Goal: Task Accomplishment & Management: Manage account settings

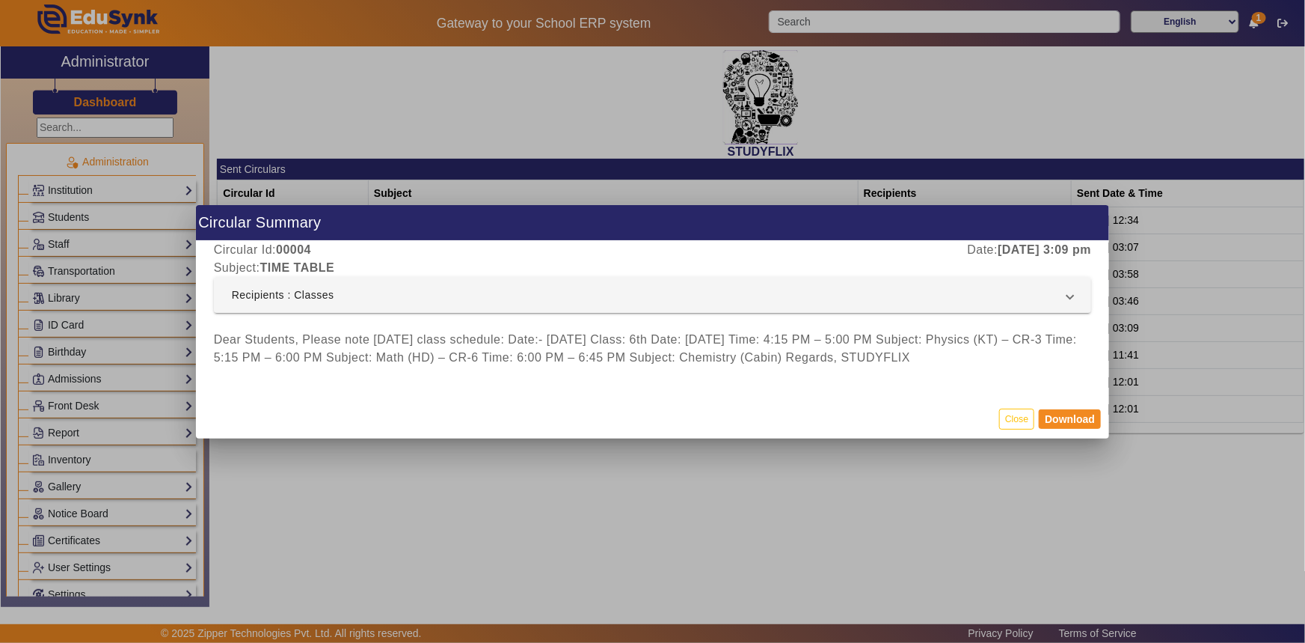
scroll to position [608, 0]
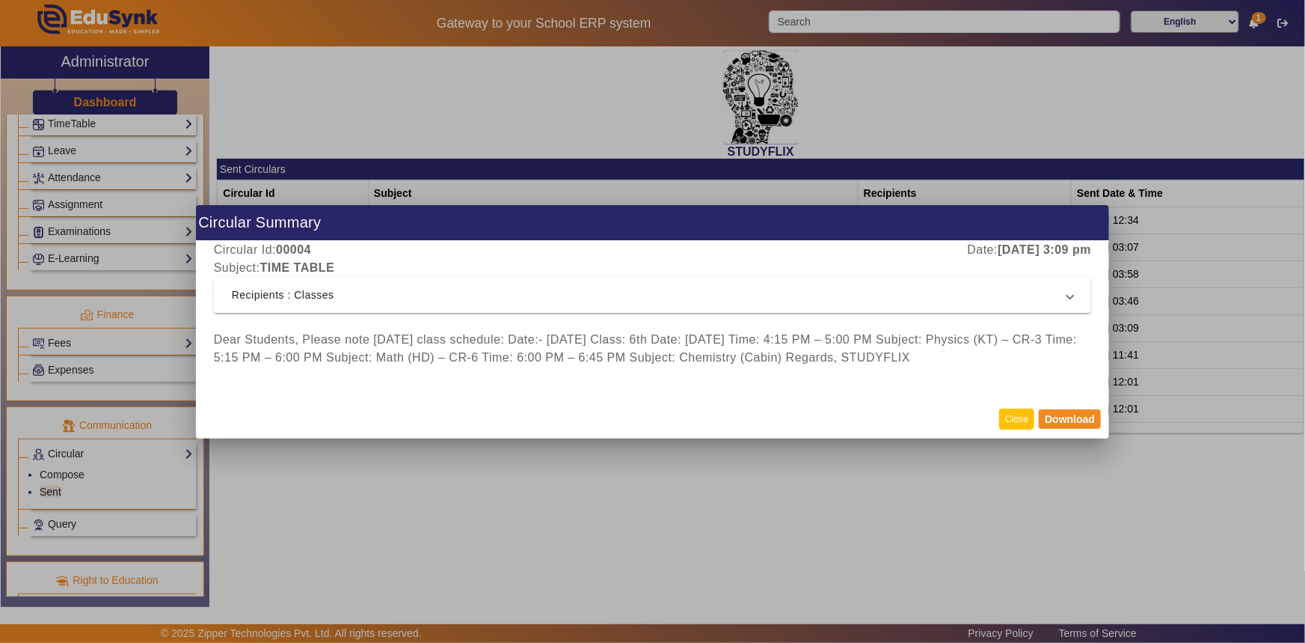
click at [1006, 418] on button "Close" at bounding box center [1017, 418] width 35 height 20
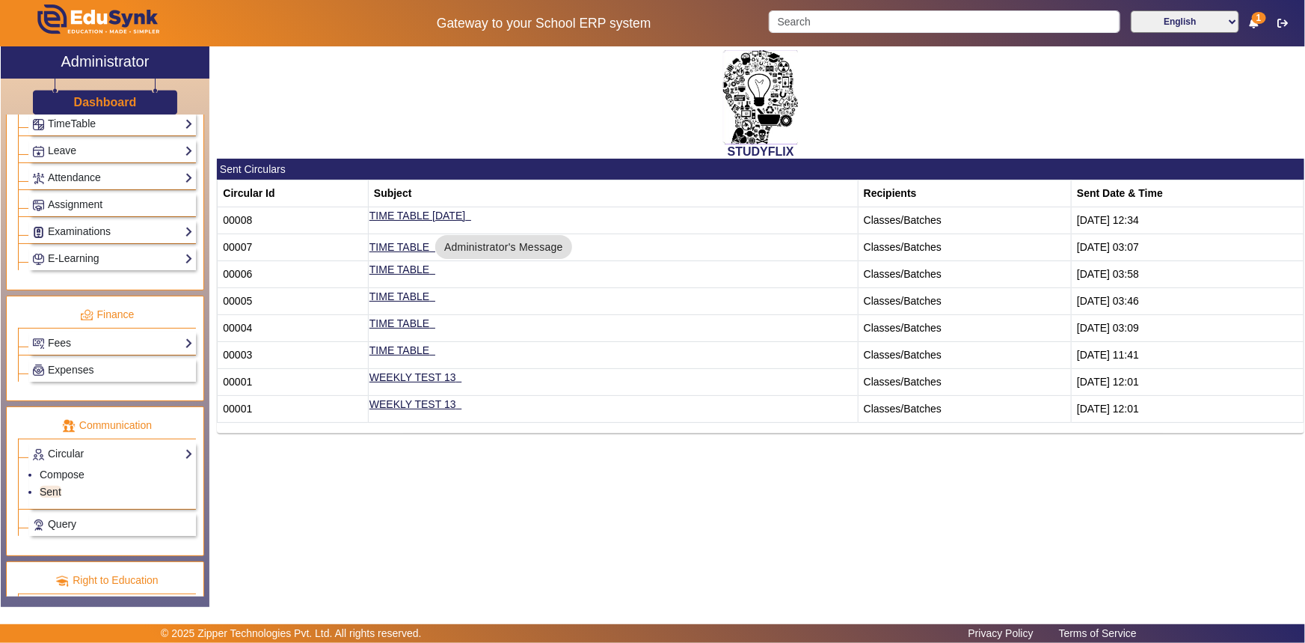
click at [268, 121] on div "STUDYFLIX" at bounding box center [761, 102] width 1088 height 112
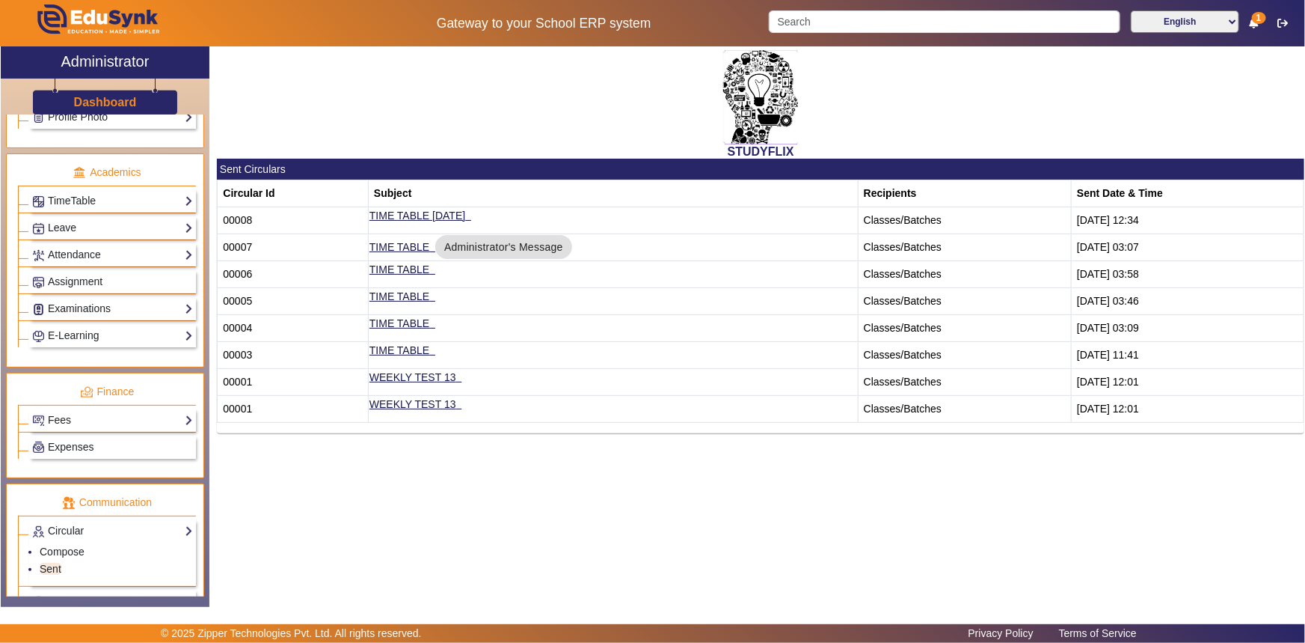
scroll to position [516, 0]
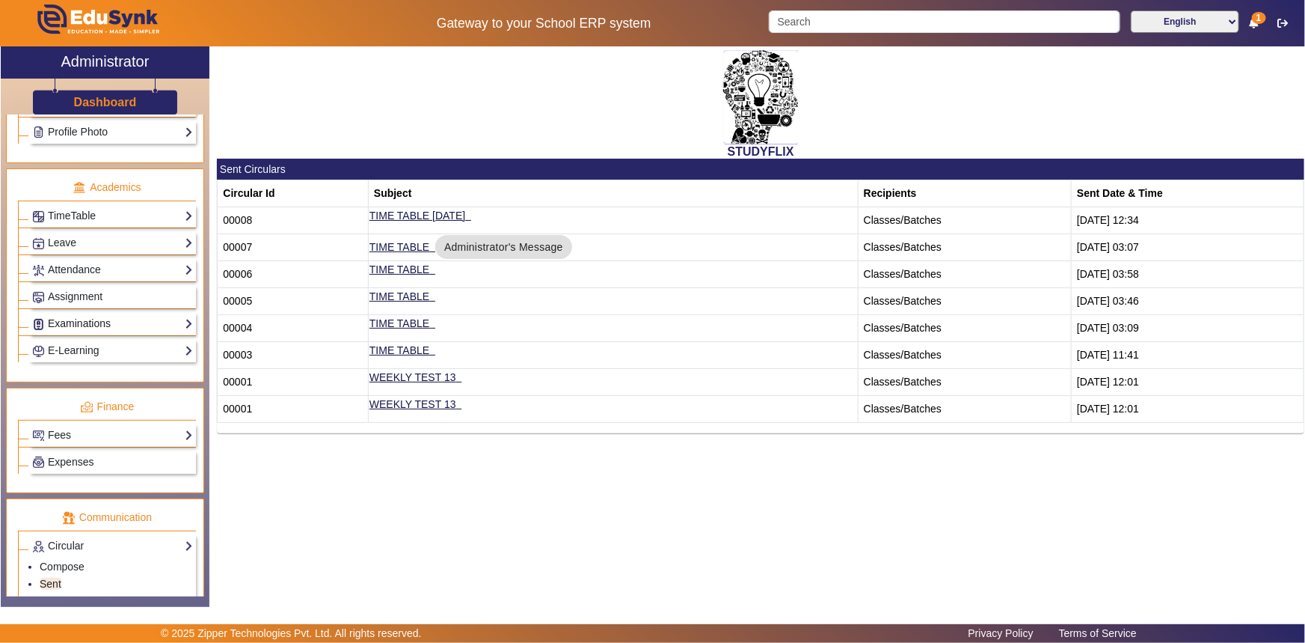
click at [64, 325] on link "Examinations" at bounding box center [112, 323] width 161 height 17
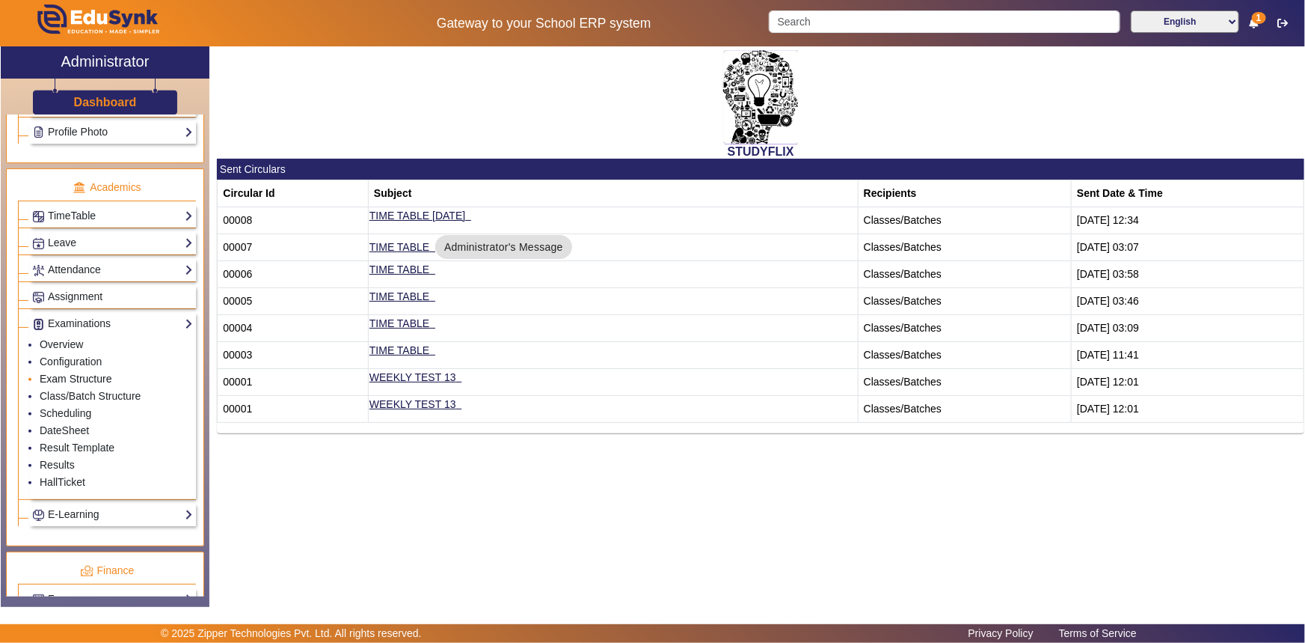
click at [64, 377] on link "Exam Structure" at bounding box center [76, 379] width 72 height 12
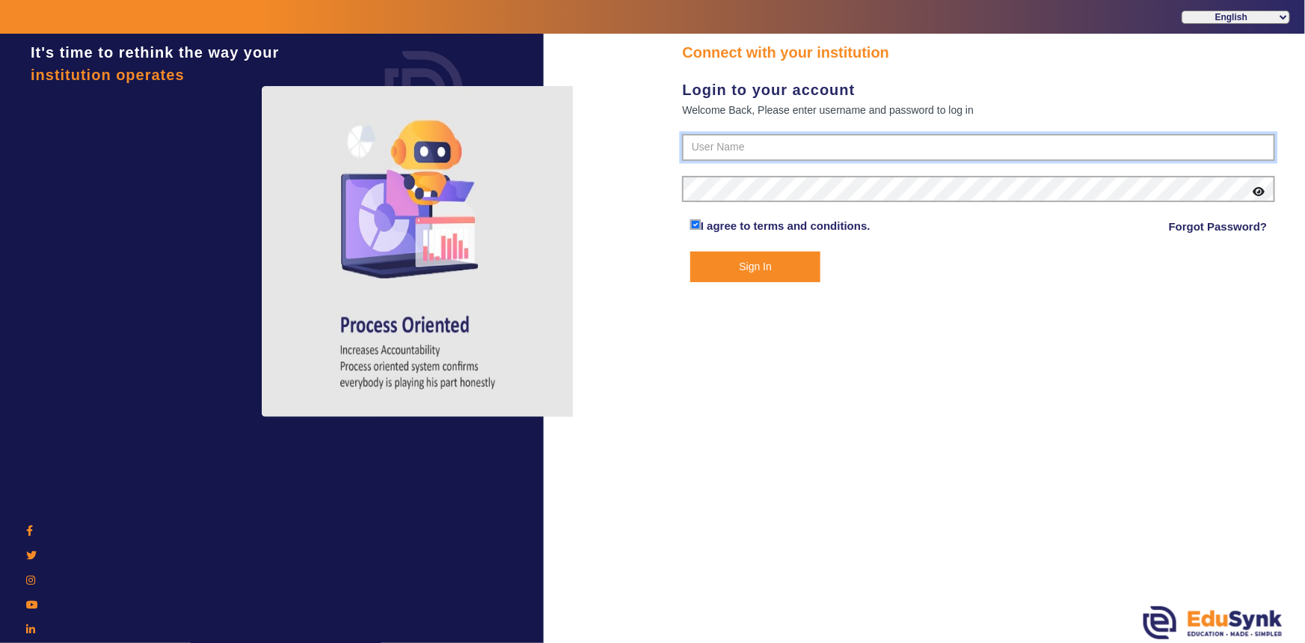
type input "6354922771"
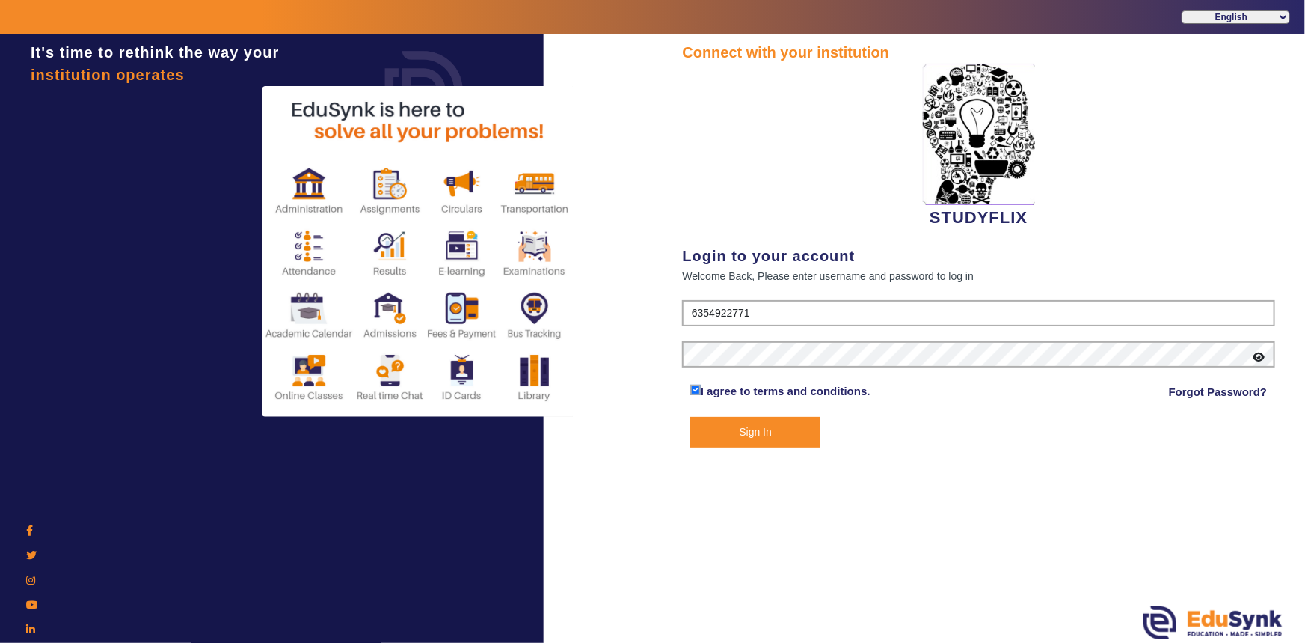
click at [726, 441] on button "Sign In" at bounding box center [756, 432] width 131 height 31
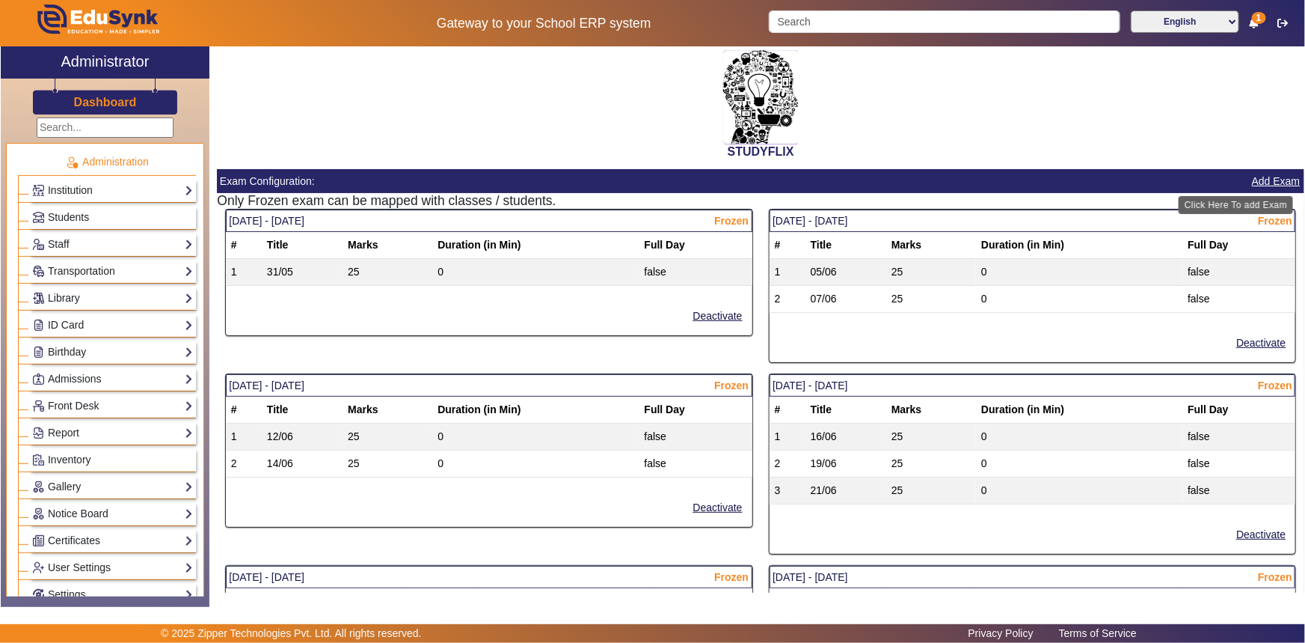
click at [1253, 183] on button "Add Exam" at bounding box center [1277, 181] width 52 height 19
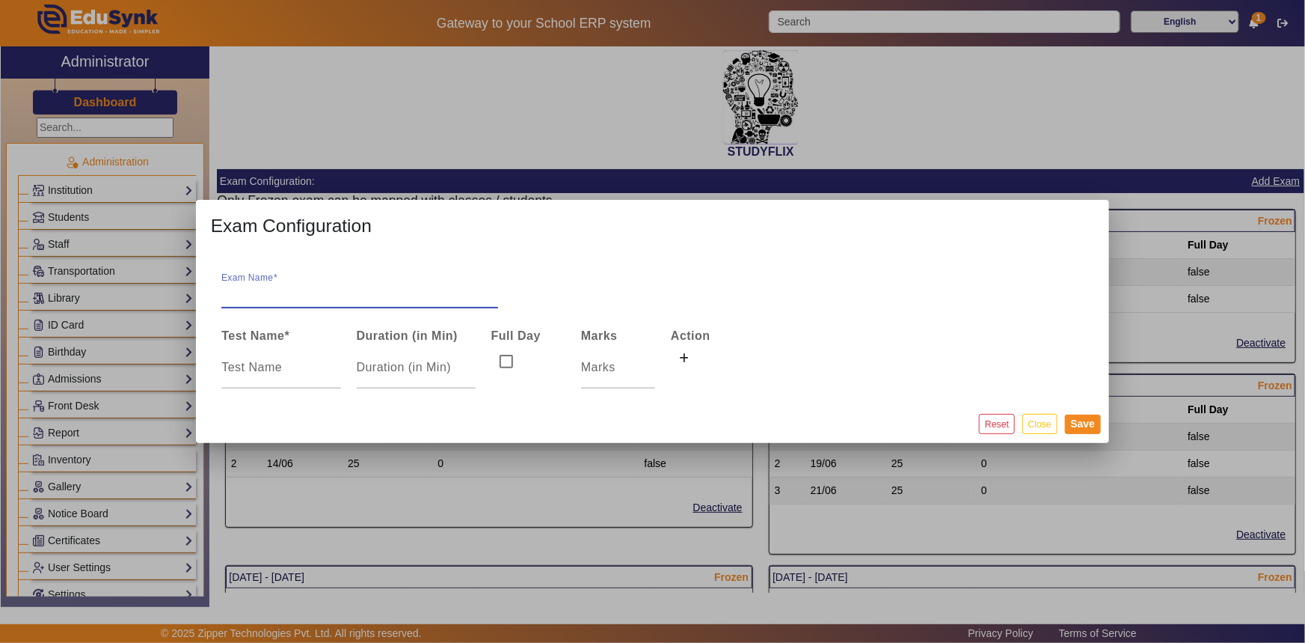
click at [293, 290] on input "Exam Name" at bounding box center [359, 293] width 277 height 18
type input "j"
type input "JEE"
click at [435, 233] on h3 "Exam Configuration" at bounding box center [653, 226] width 914 height 52
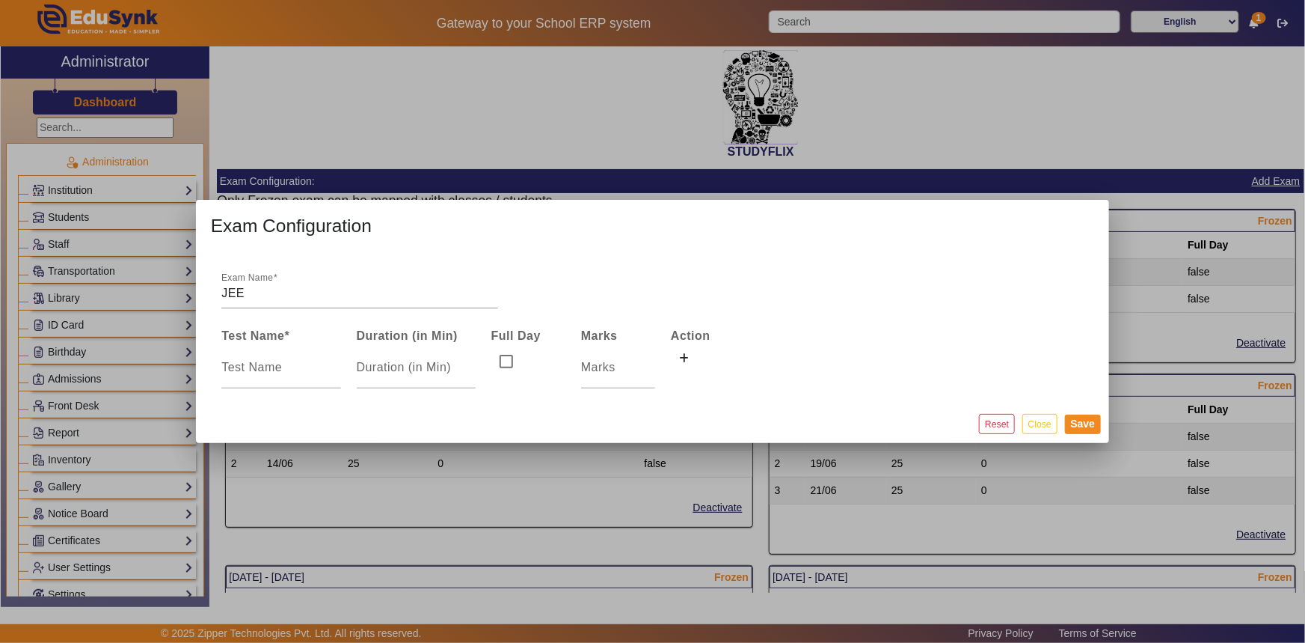
click at [589, 123] on div at bounding box center [652, 321] width 1305 height 643
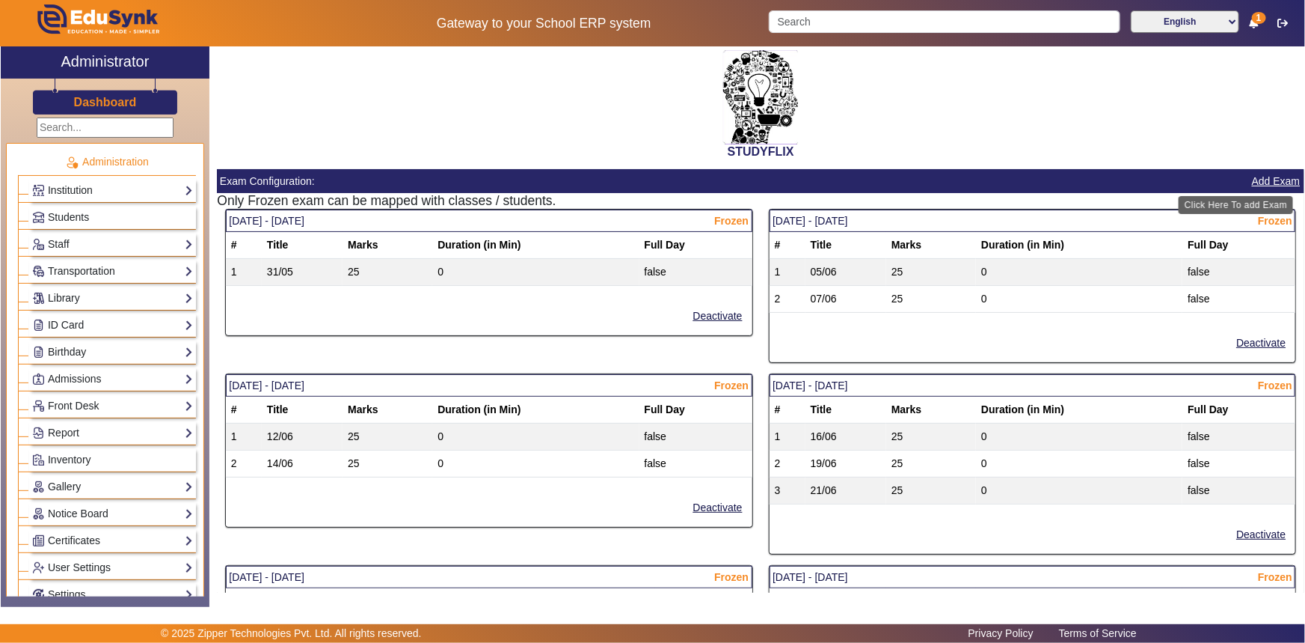
click at [1255, 181] on button "Add Exam" at bounding box center [1277, 181] width 52 height 19
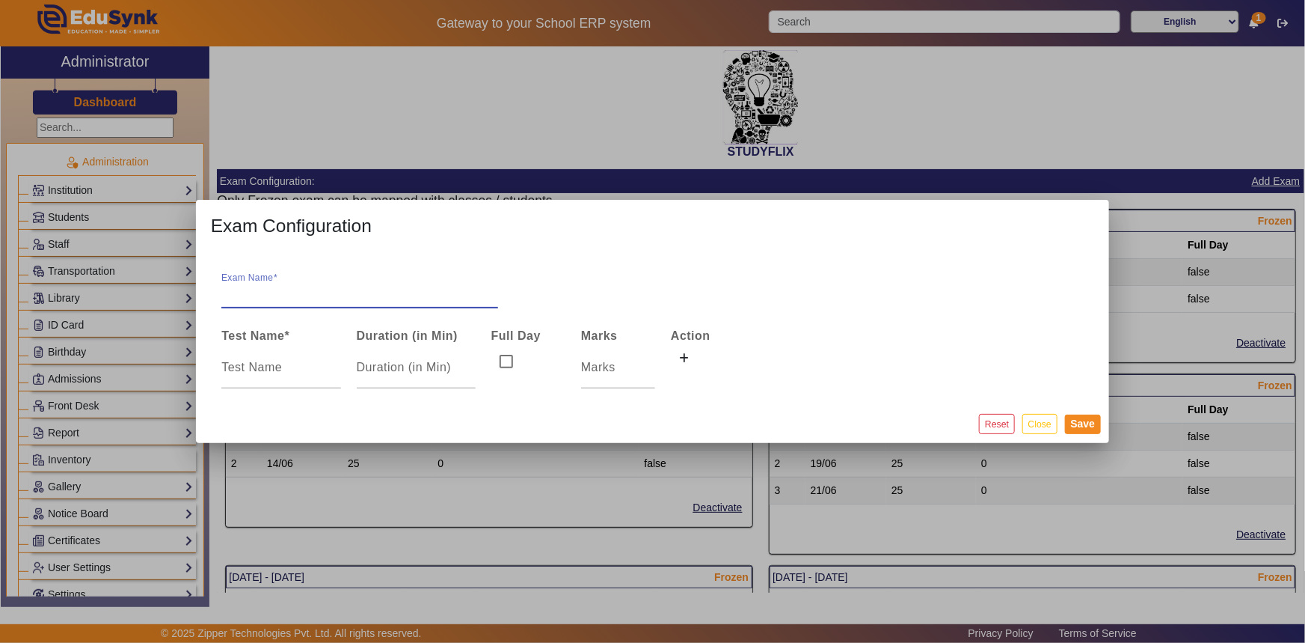
click at [297, 282] on div "Exam Name" at bounding box center [359, 287] width 277 height 42
click at [298, 288] on input "Exam Name" at bounding box center [359, 293] width 277 height 18
type input "JEE TEST"
click at [282, 367] on input at bounding box center [280, 367] width 119 height 18
drag, startPoint x: 249, startPoint y: 364, endPoint x: 306, endPoint y: 366, distance: 56.9
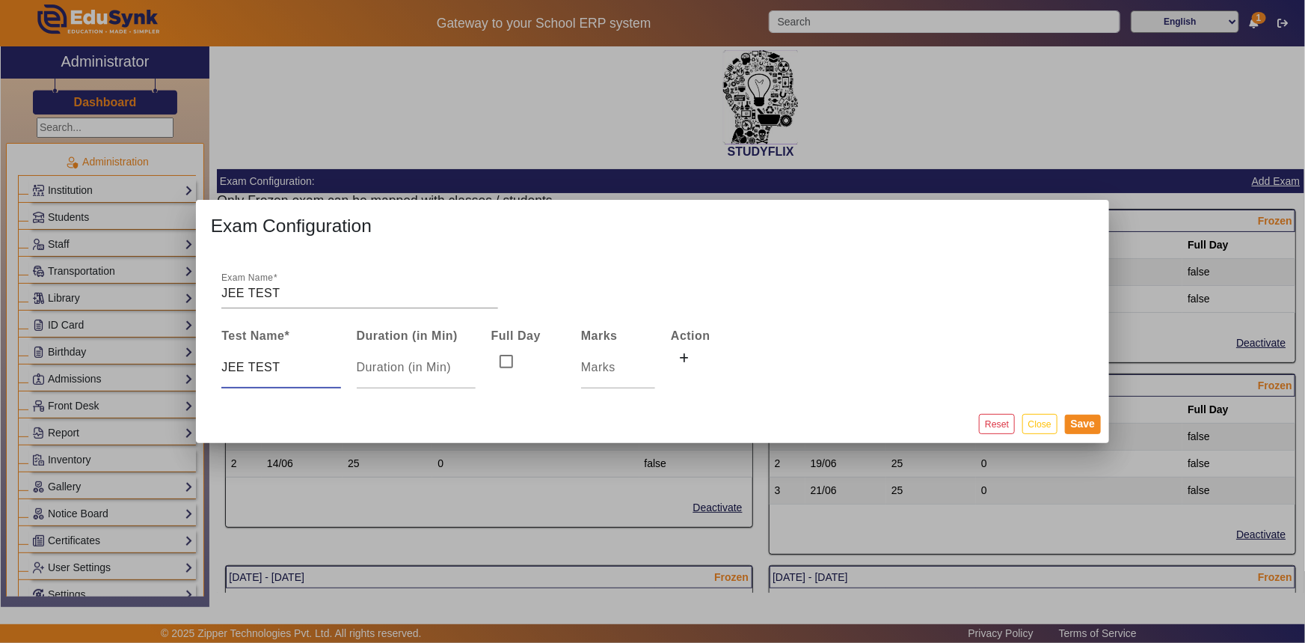
click at [306, 366] on input "JEE TEST" at bounding box center [280, 367] width 119 height 18
type input "JEE MAIN"
click at [386, 376] on div at bounding box center [416, 367] width 119 height 42
click at [466, 364] on input "1" at bounding box center [416, 367] width 119 height 18
click at [468, 362] on input "2" at bounding box center [416, 367] width 119 height 18
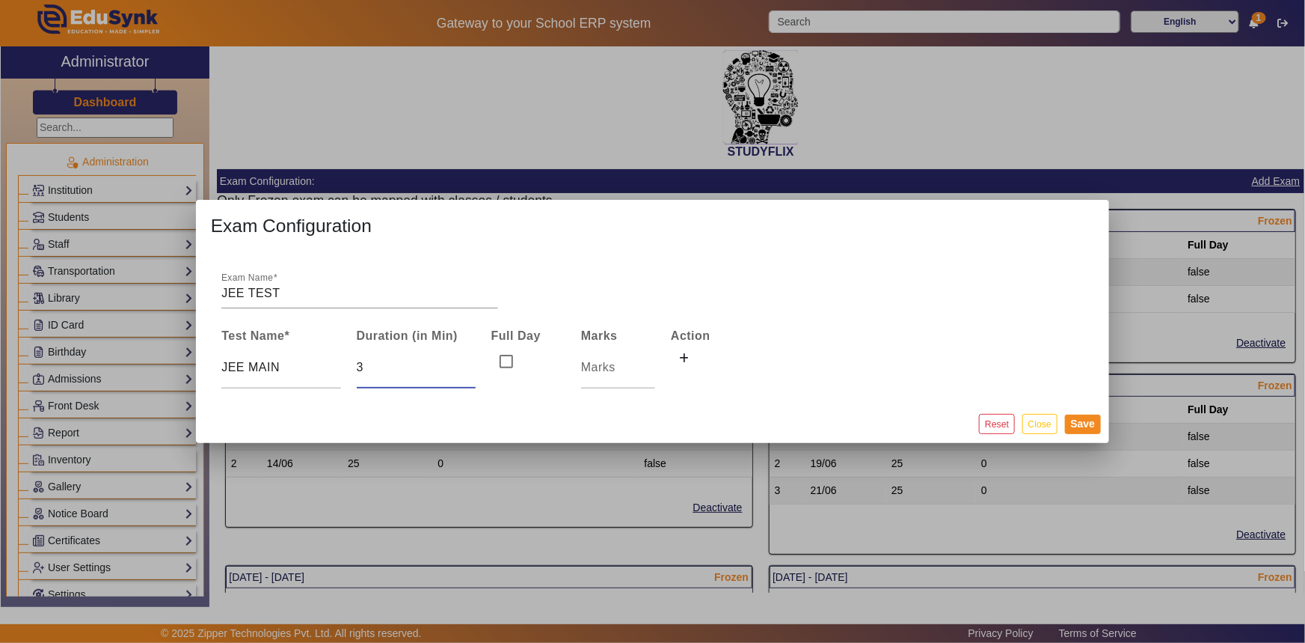
click at [468, 362] on input "3" at bounding box center [416, 367] width 119 height 18
click at [468, 362] on input "176" at bounding box center [416, 367] width 119 height 18
click at [468, 362] on input "177" at bounding box center [416, 367] width 119 height 18
click at [468, 362] on input "178" at bounding box center [416, 367] width 119 height 18
click at [468, 362] on input "179" at bounding box center [416, 367] width 119 height 18
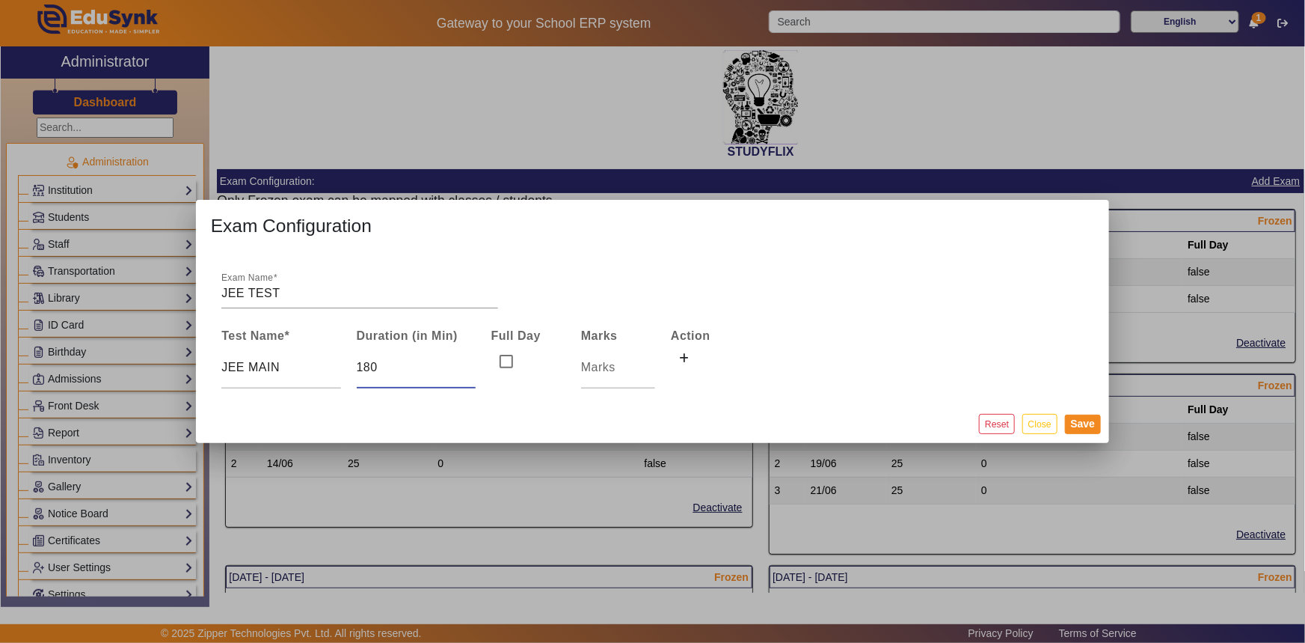
type input "180"
click at [468, 362] on input "180" at bounding box center [416, 367] width 119 height 18
click at [581, 370] on input "number" at bounding box center [618, 367] width 74 height 18
click at [650, 362] on input "1" at bounding box center [618, 367] width 74 height 18
click at [650, 362] on input "2" at bounding box center [618, 367] width 74 height 18
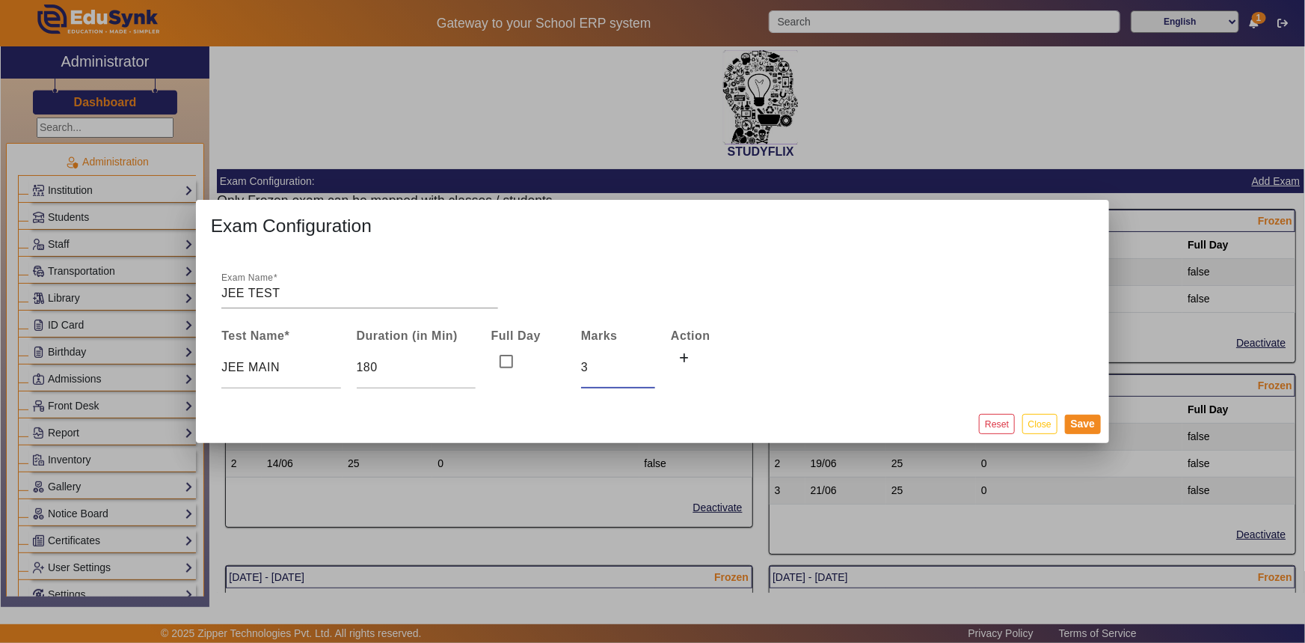
click at [650, 362] on input "3" at bounding box center [618, 367] width 74 height 18
click at [650, 362] on input "4" at bounding box center [618, 367] width 74 height 18
click at [650, 362] on input "5" at bounding box center [618, 367] width 74 height 18
click at [650, 362] on input "6" at bounding box center [618, 367] width 74 height 18
drag, startPoint x: 607, startPoint y: 370, endPoint x: 580, endPoint y: 373, distance: 27.1
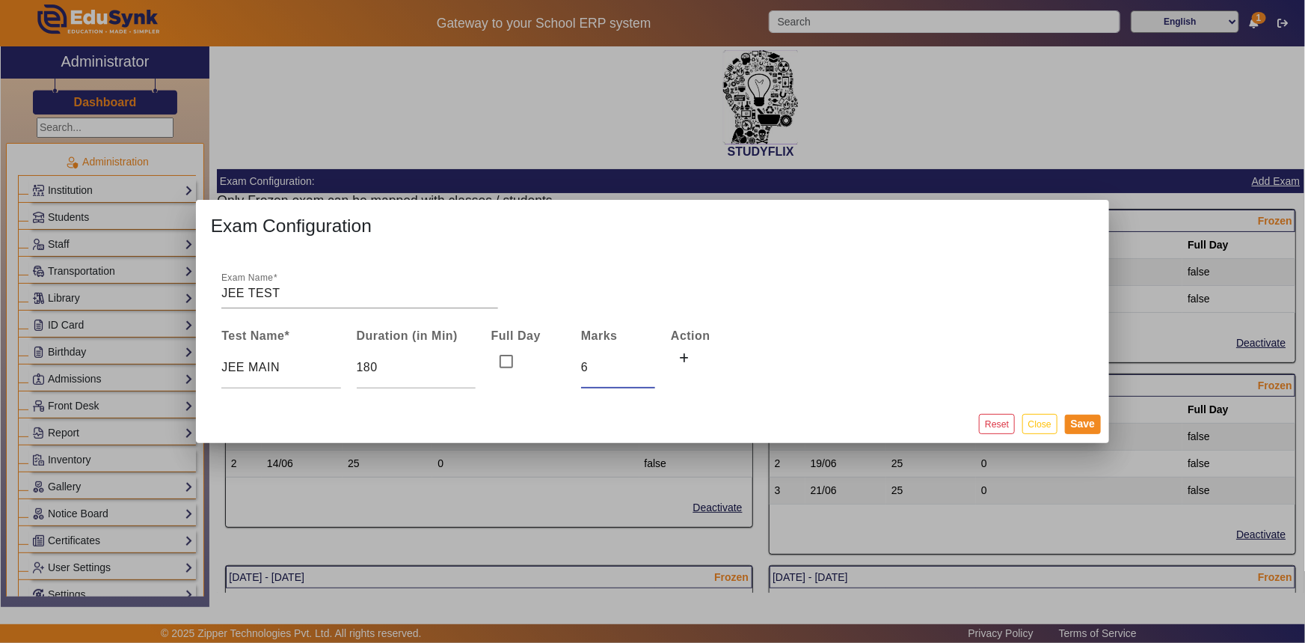
click at [581, 373] on input "6" at bounding box center [618, 367] width 74 height 18
type input "300"
click at [717, 356] on td at bounding box center [709, 367] width 90 height 43
click at [682, 354] on icon at bounding box center [685, 358] width 10 height 10
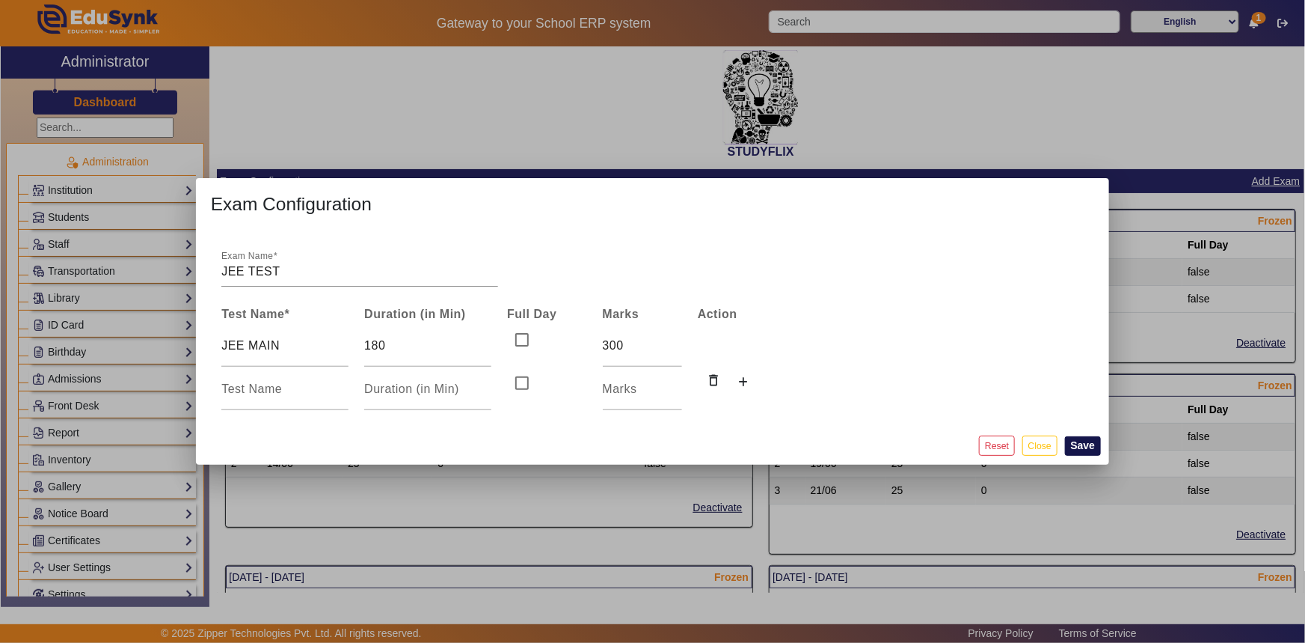
click at [1076, 441] on button "Save" at bounding box center [1083, 445] width 37 height 19
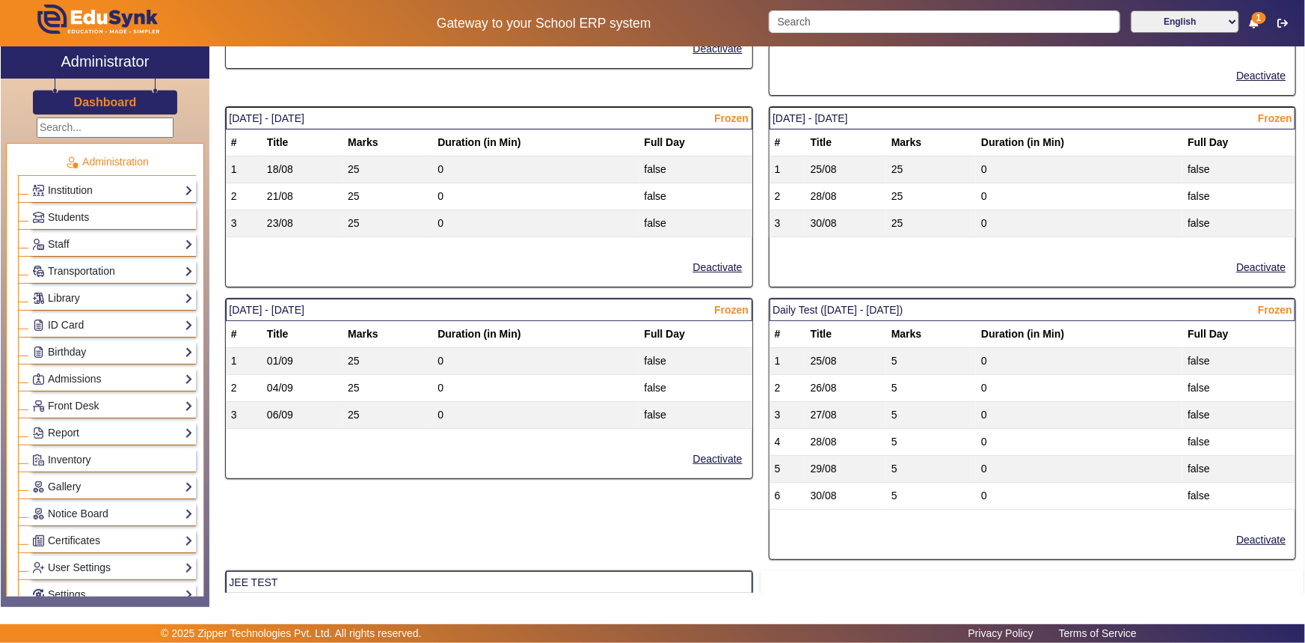
scroll to position [1904, 0]
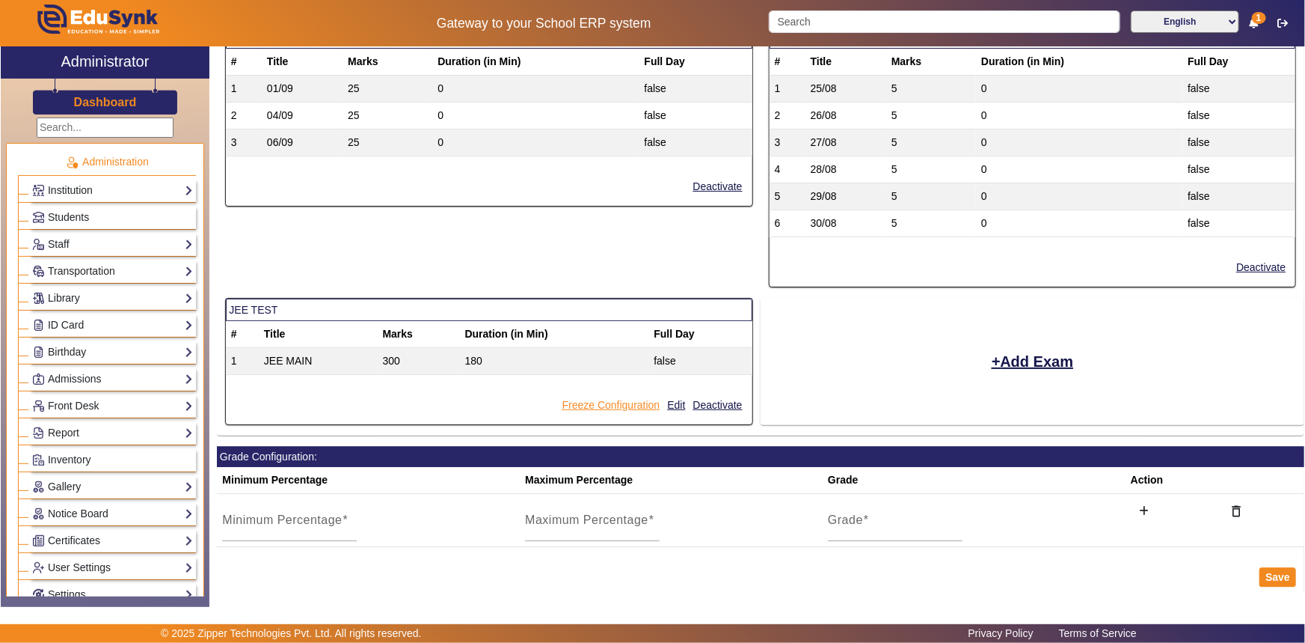
click at [634, 396] on button "Freeze Configuration" at bounding box center [611, 405] width 101 height 19
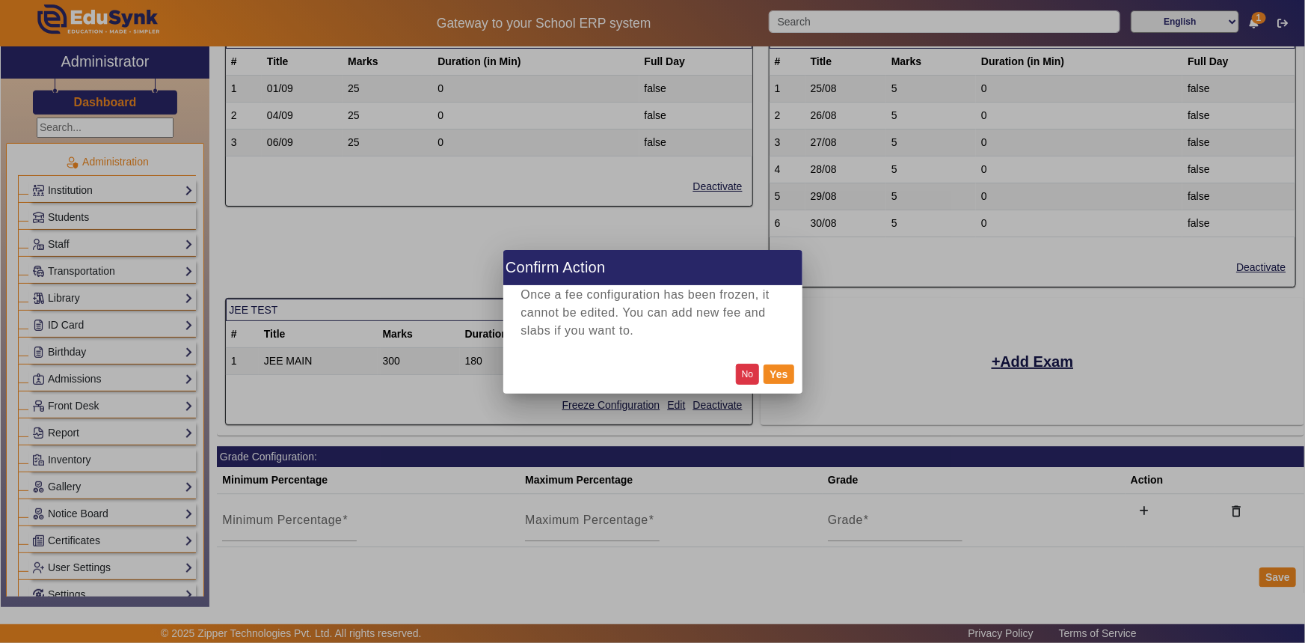
click at [749, 379] on button "No" at bounding box center [748, 374] width 24 height 20
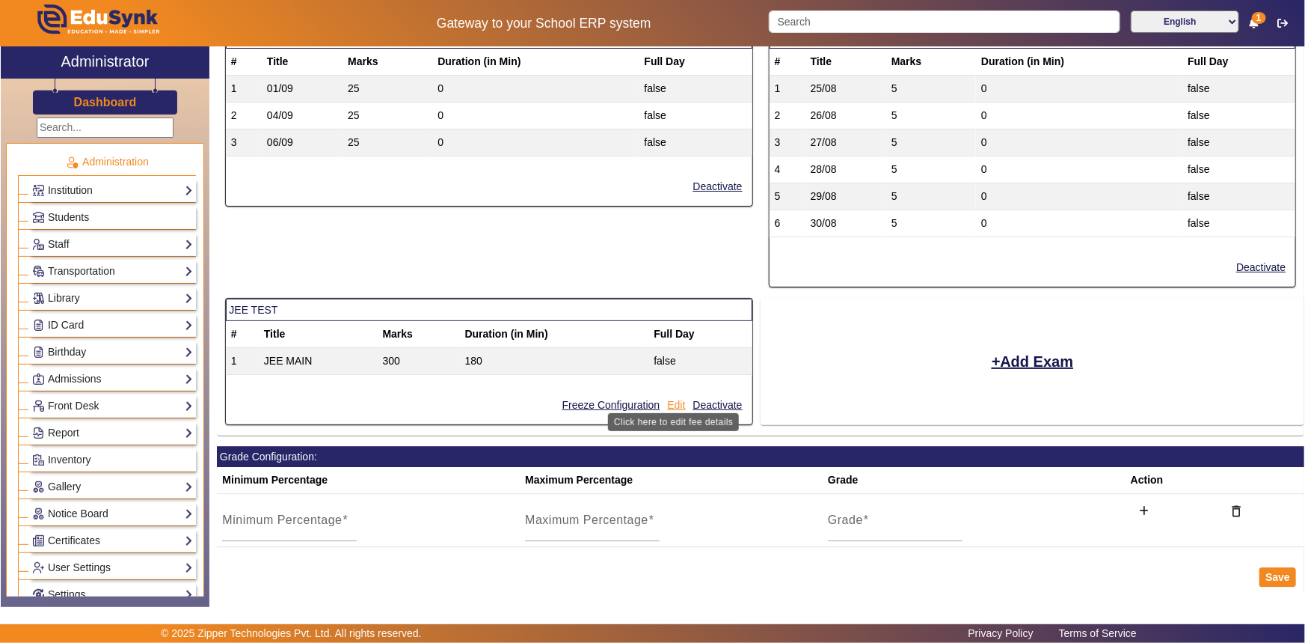
click at [676, 397] on button "Edit" at bounding box center [676, 405] width 21 height 19
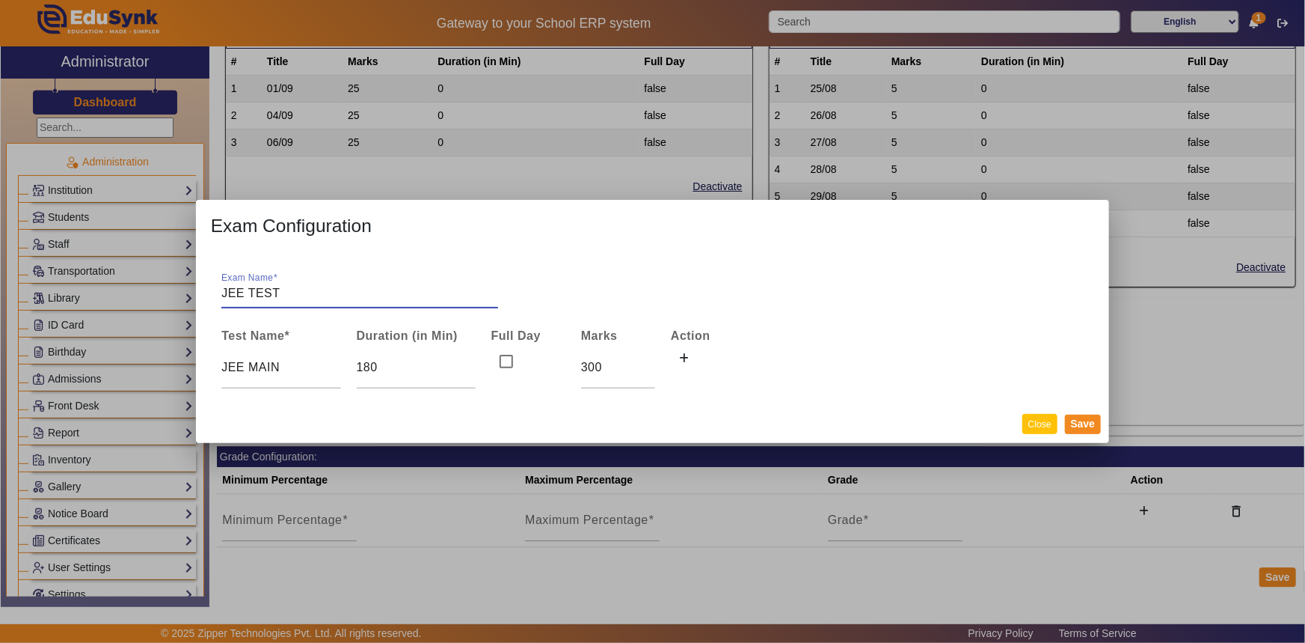
click at [1040, 427] on button "Close" at bounding box center [1040, 424] width 35 height 20
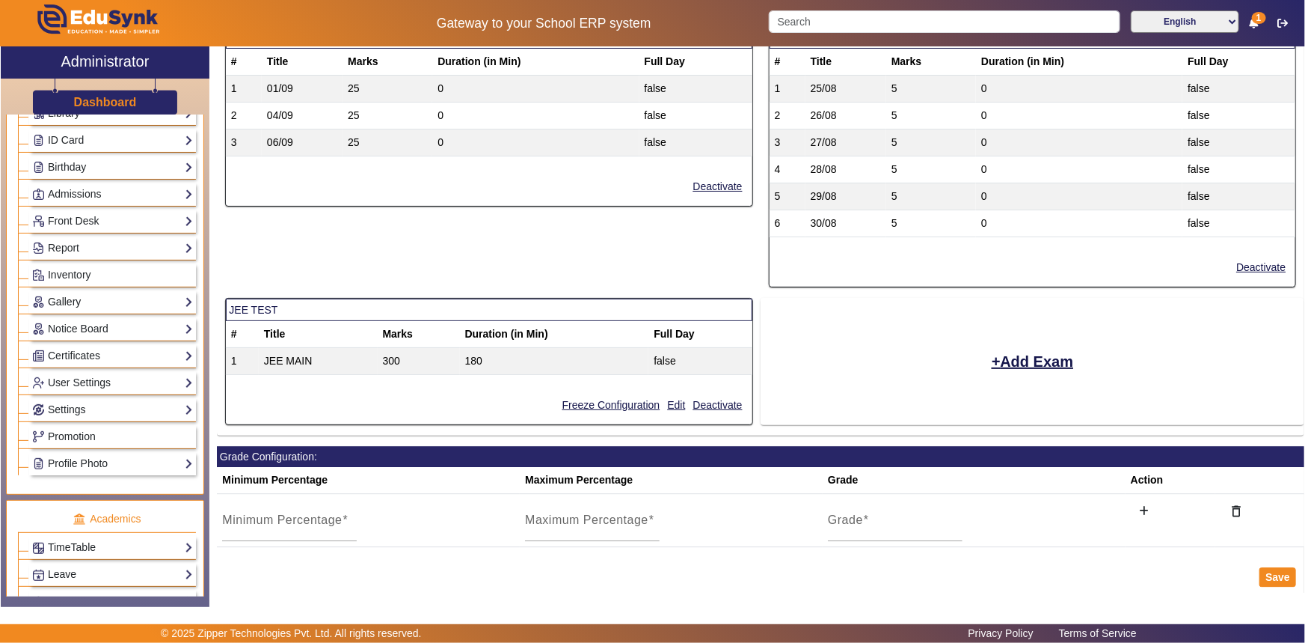
scroll to position [408, 0]
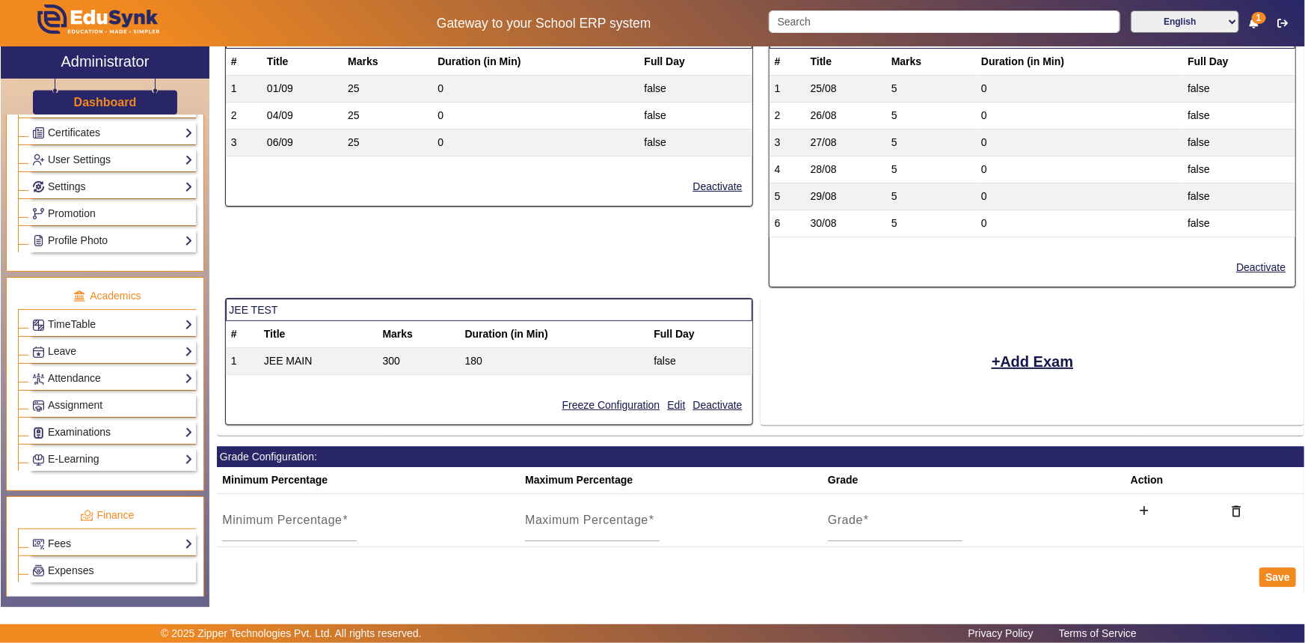
click at [76, 435] on link "Examinations" at bounding box center [112, 431] width 161 height 17
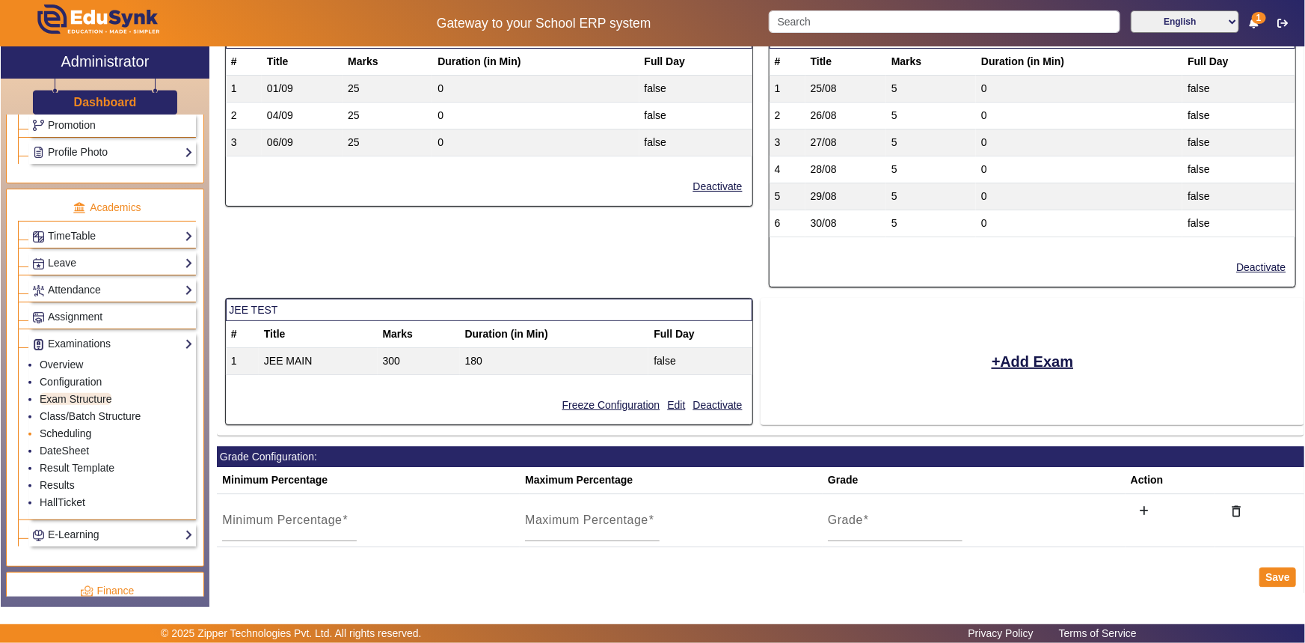
scroll to position [544, 0]
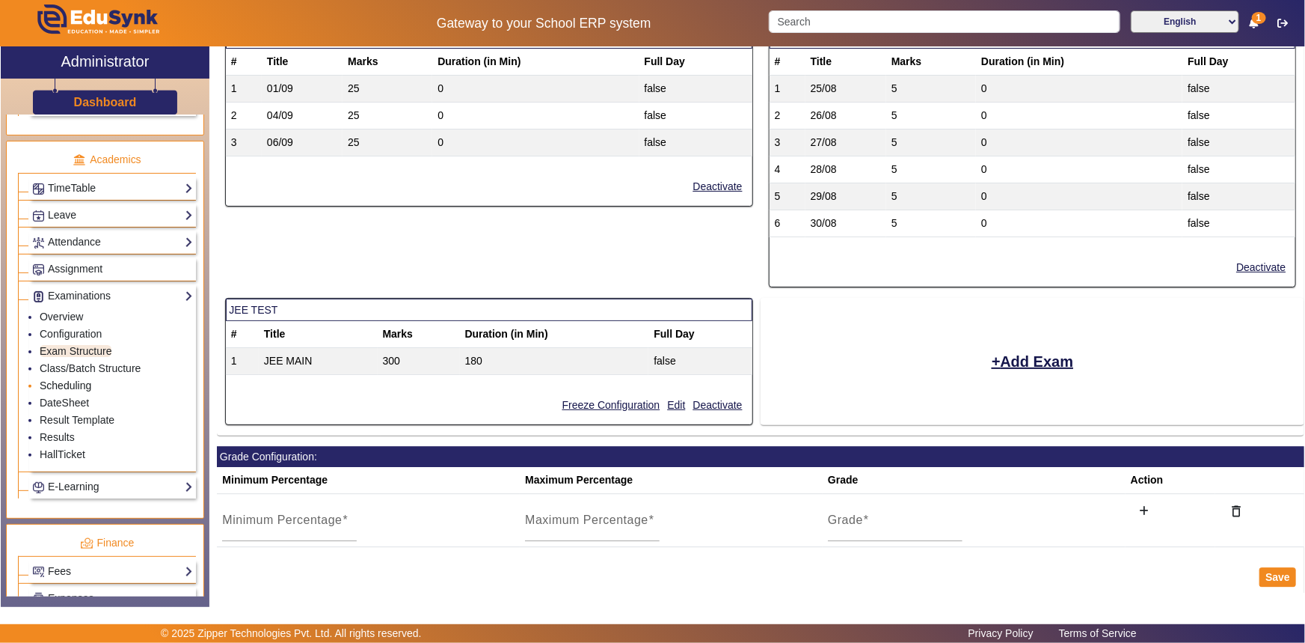
click at [70, 388] on link "Scheduling" at bounding box center [66, 385] width 52 height 12
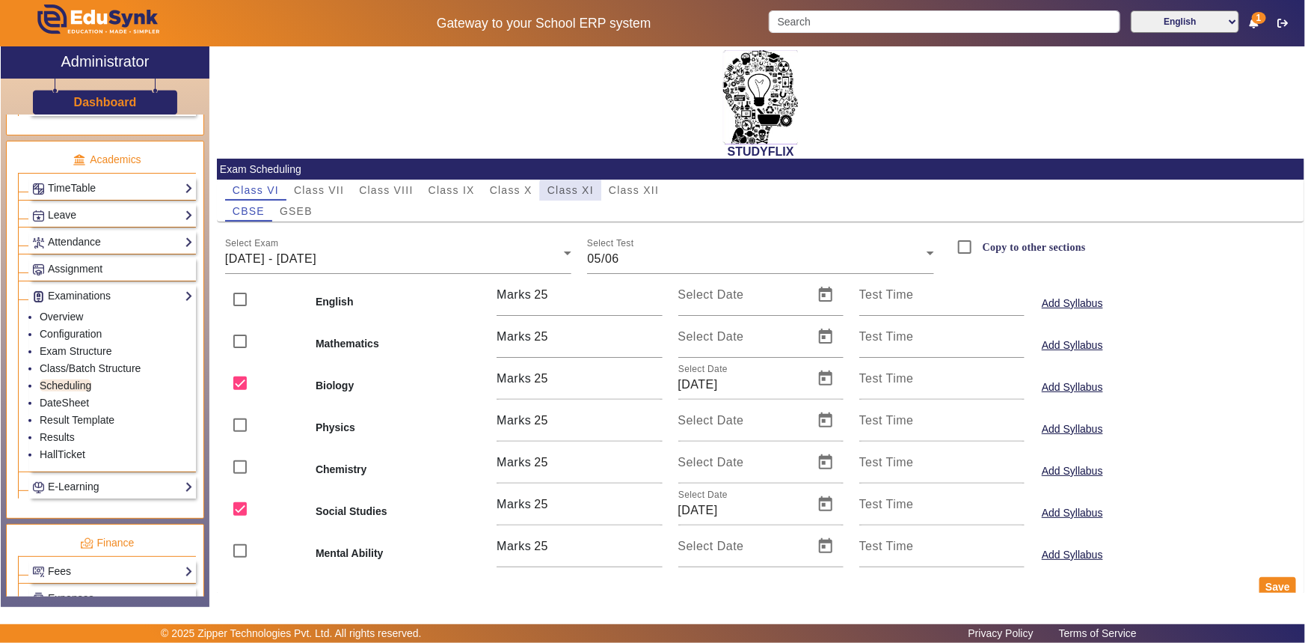
click at [584, 194] on span "Class XI" at bounding box center [571, 190] width 46 height 10
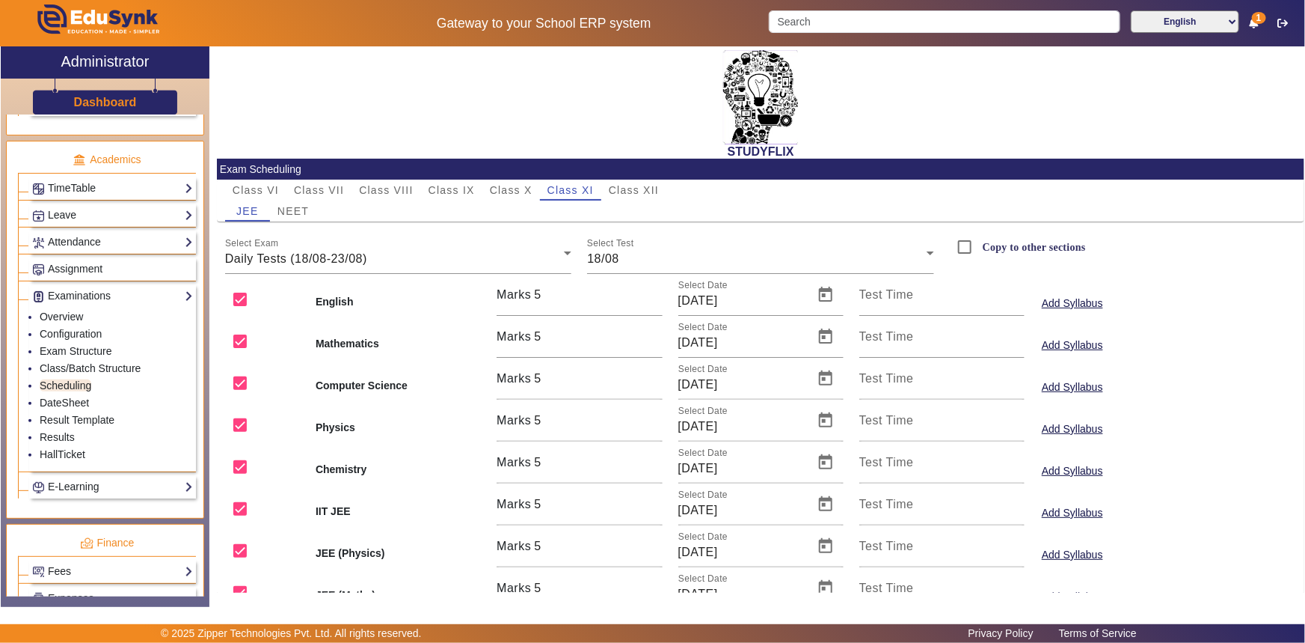
scroll to position [107, 0]
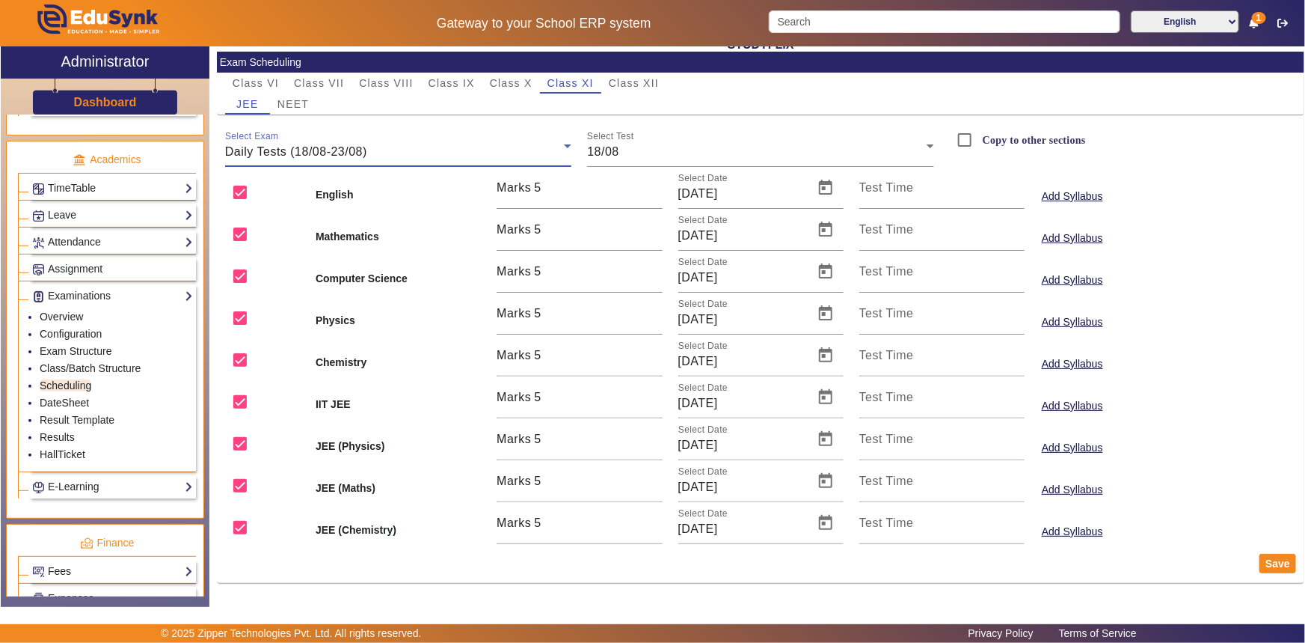
click at [375, 149] on div "Daily Tests (18/08-23/08)" at bounding box center [395, 152] width 340 height 18
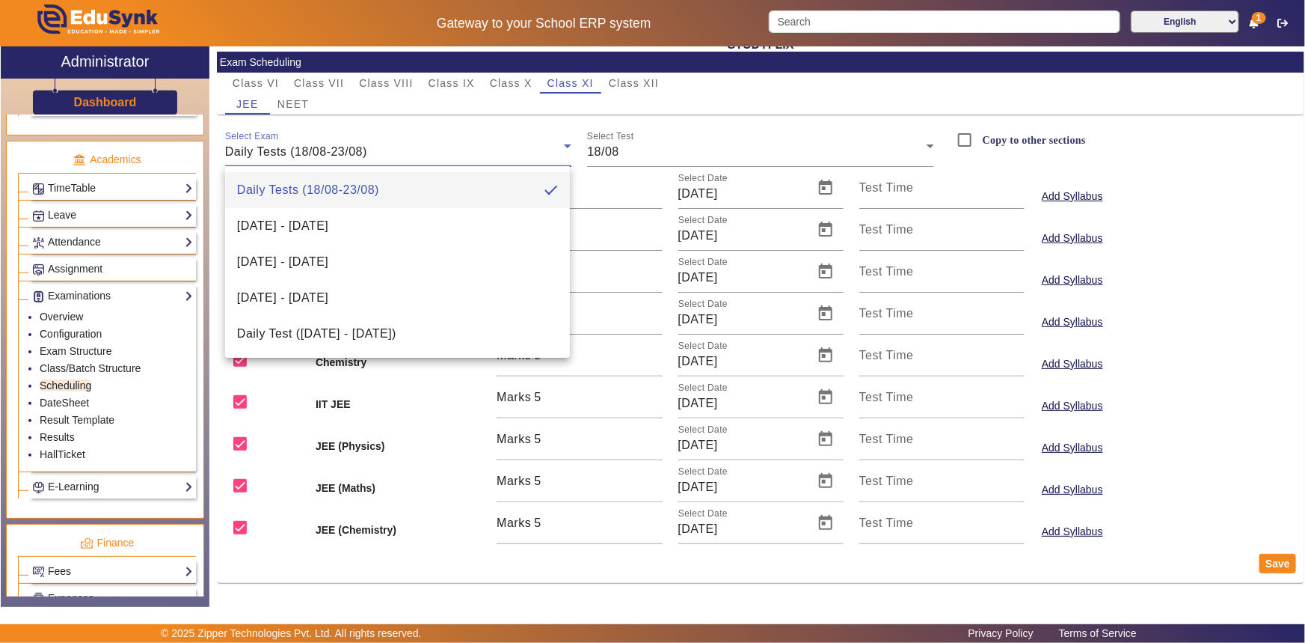
click at [624, 148] on div at bounding box center [652, 321] width 1305 height 643
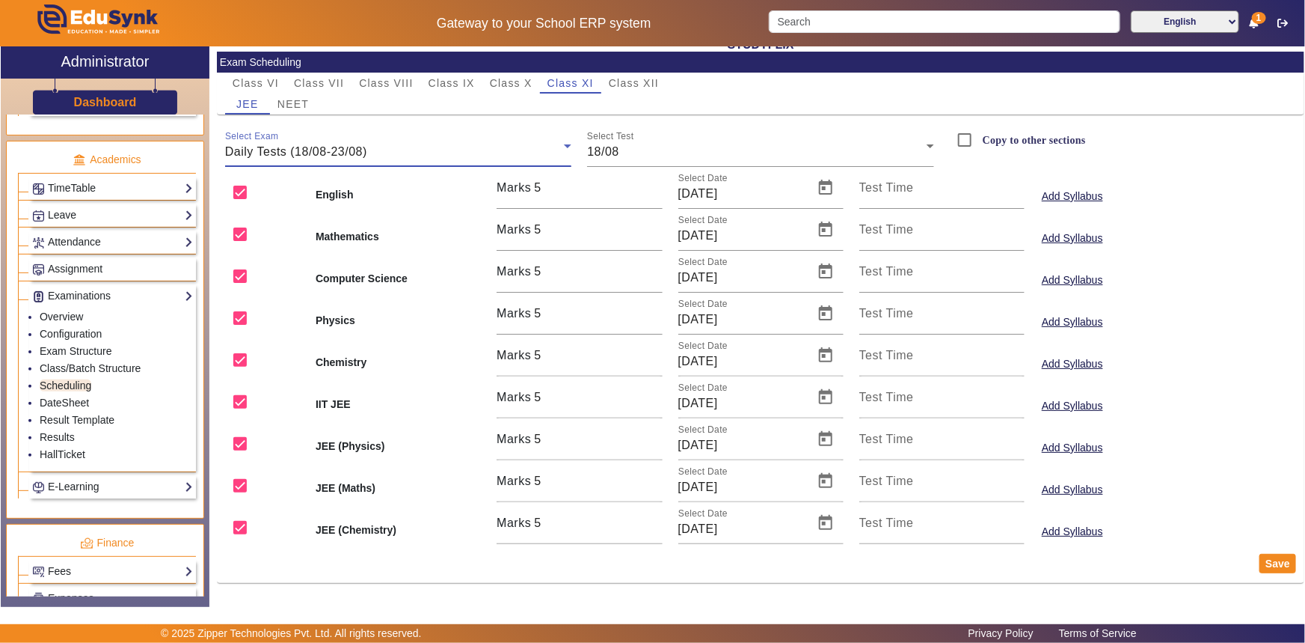
click at [347, 150] on span "Daily Tests (18/08-23/08)" at bounding box center [296, 151] width 142 height 13
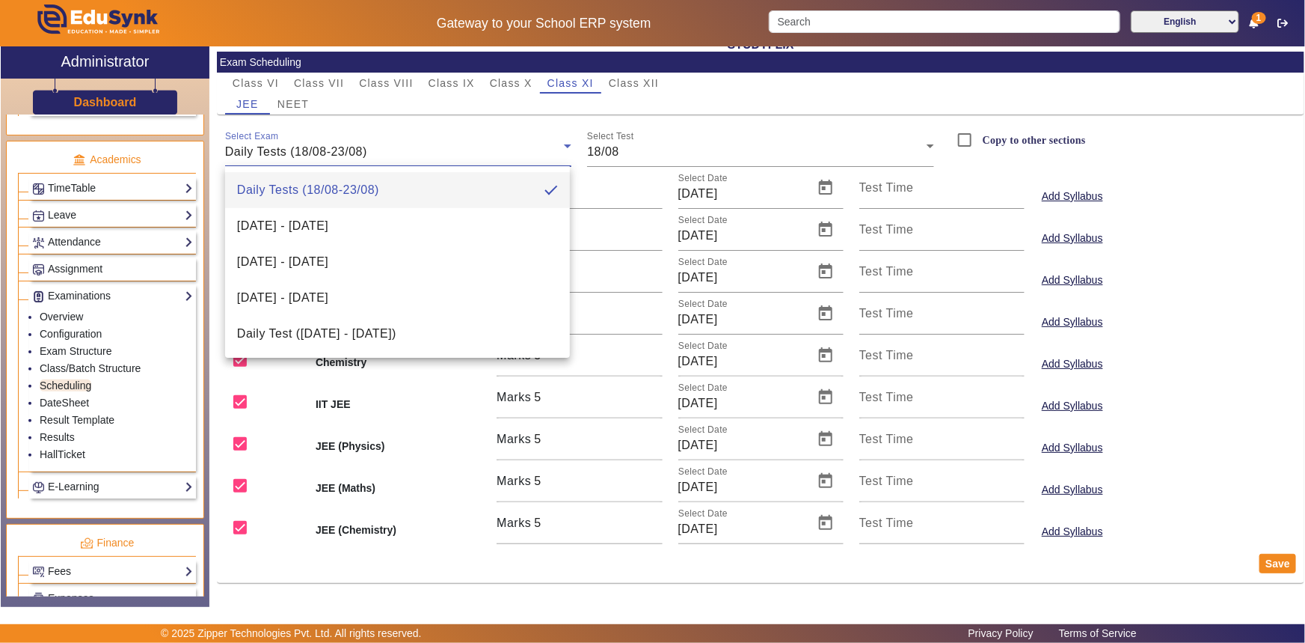
click at [380, 117] on div at bounding box center [652, 321] width 1305 height 643
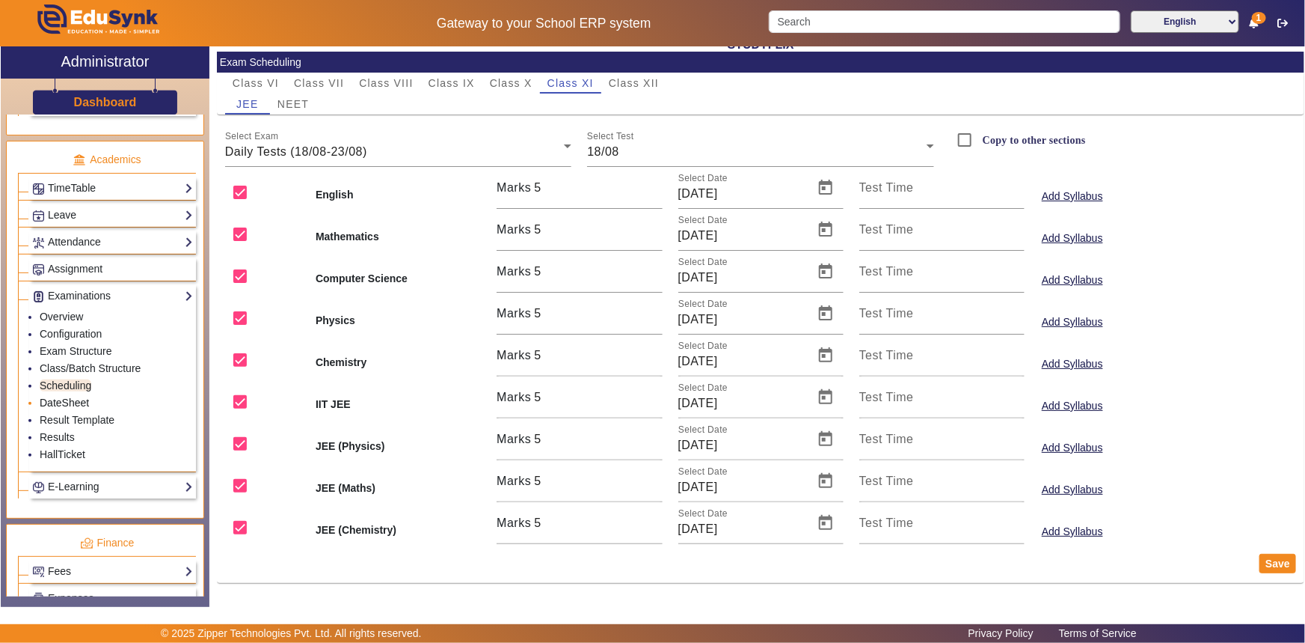
click at [75, 402] on link "DateSheet" at bounding box center [64, 403] width 49 height 12
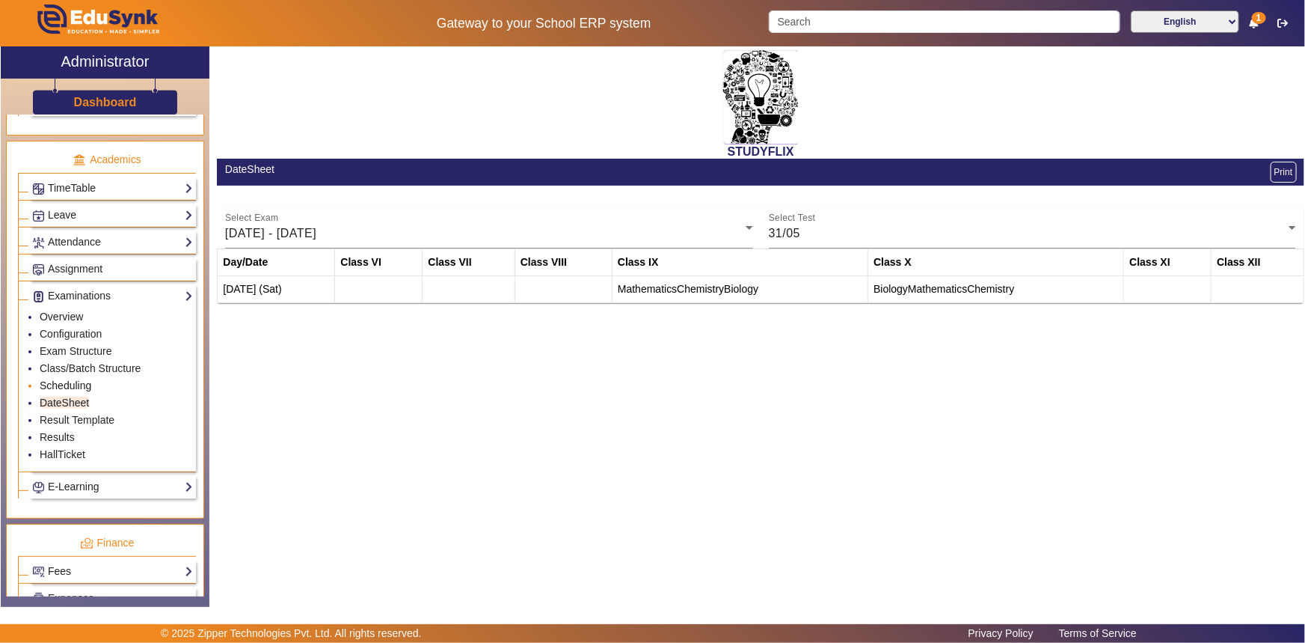
click at [71, 388] on link "Scheduling" at bounding box center [66, 385] width 52 height 12
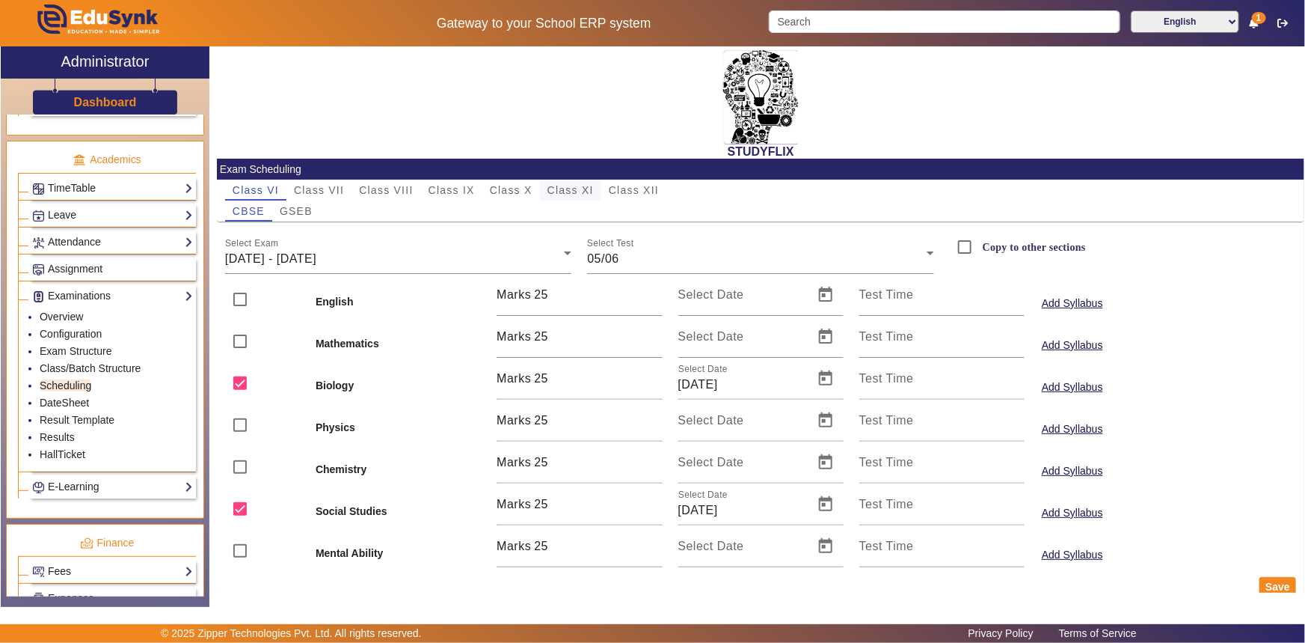
click at [557, 187] on span "Class XI" at bounding box center [571, 190] width 46 height 10
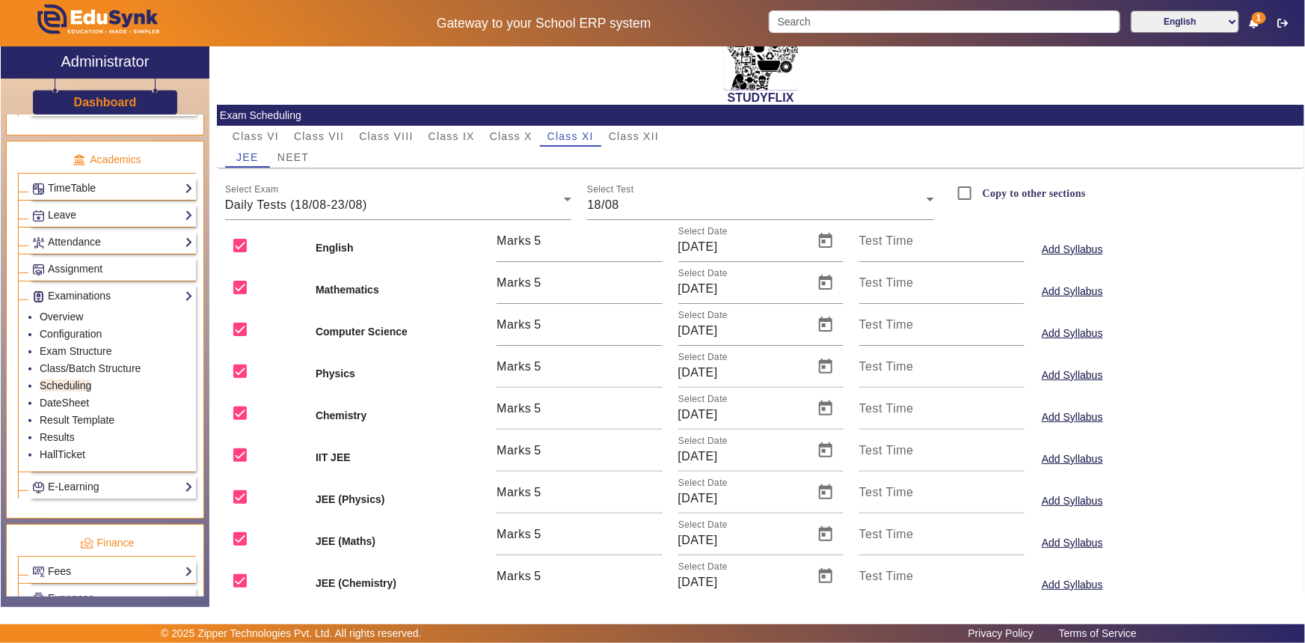
scroll to position [107, 0]
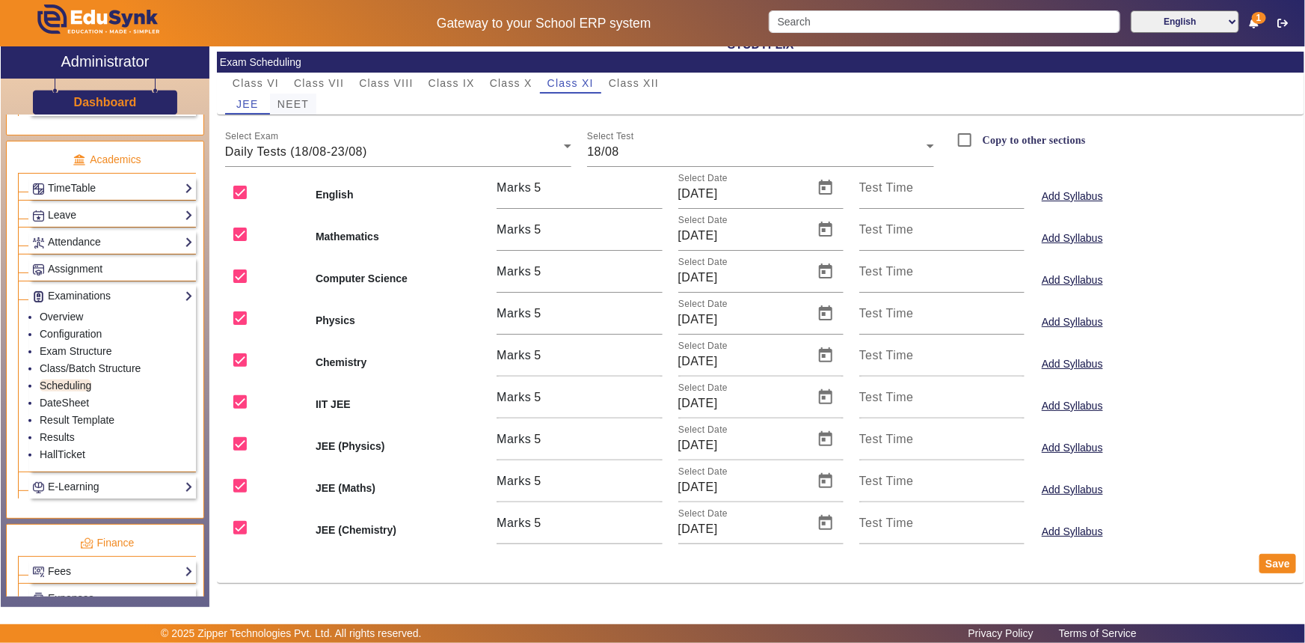
click at [300, 99] on span "NEET" at bounding box center [293, 104] width 31 height 10
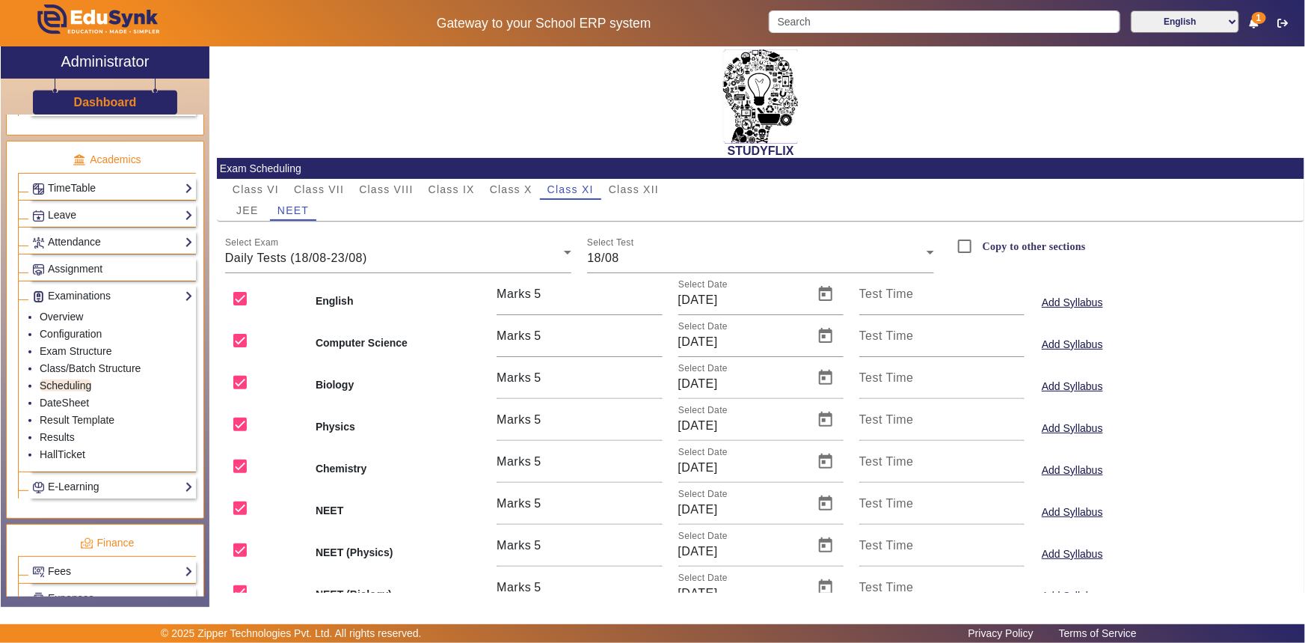
scroll to position [0, 0]
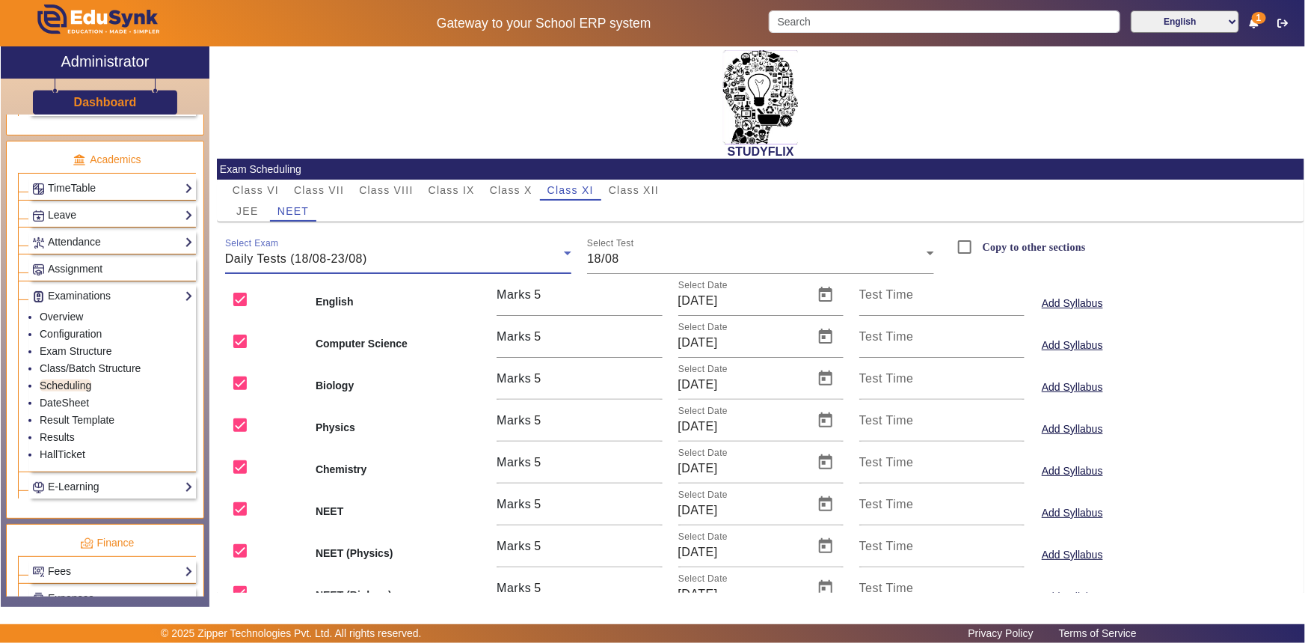
click at [322, 260] on span "Daily Tests (18/08-23/08)" at bounding box center [296, 258] width 142 height 13
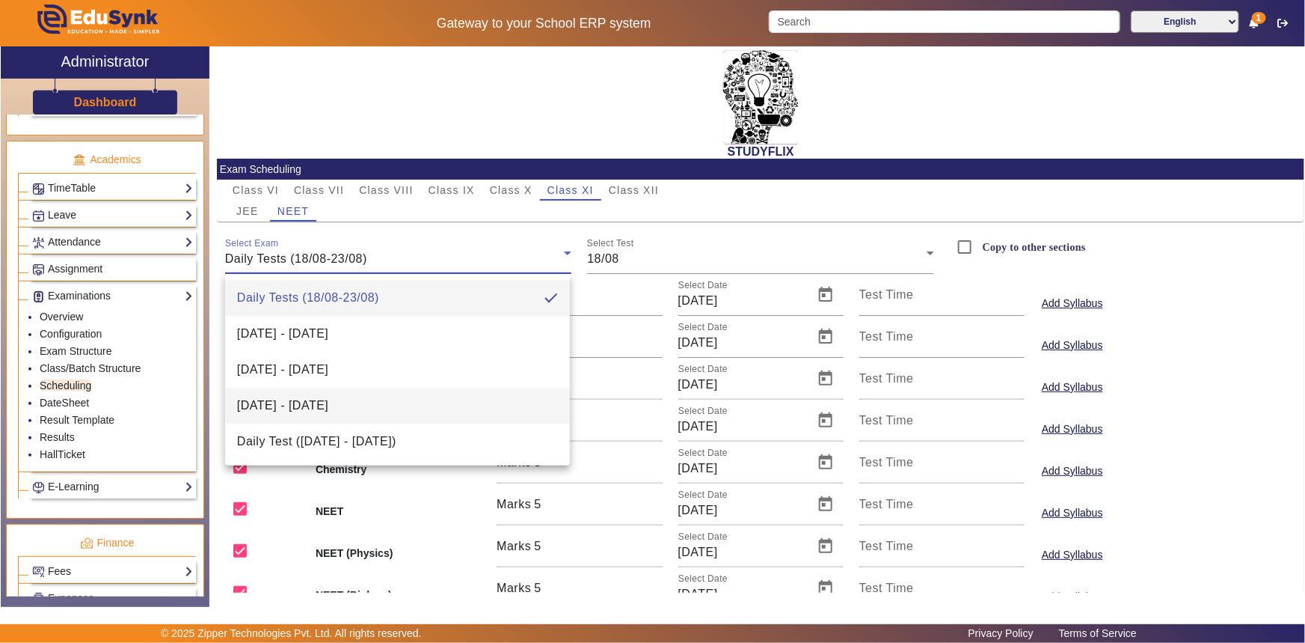
click at [312, 400] on span "[DATE] - [DATE]" at bounding box center [282, 406] width 91 height 18
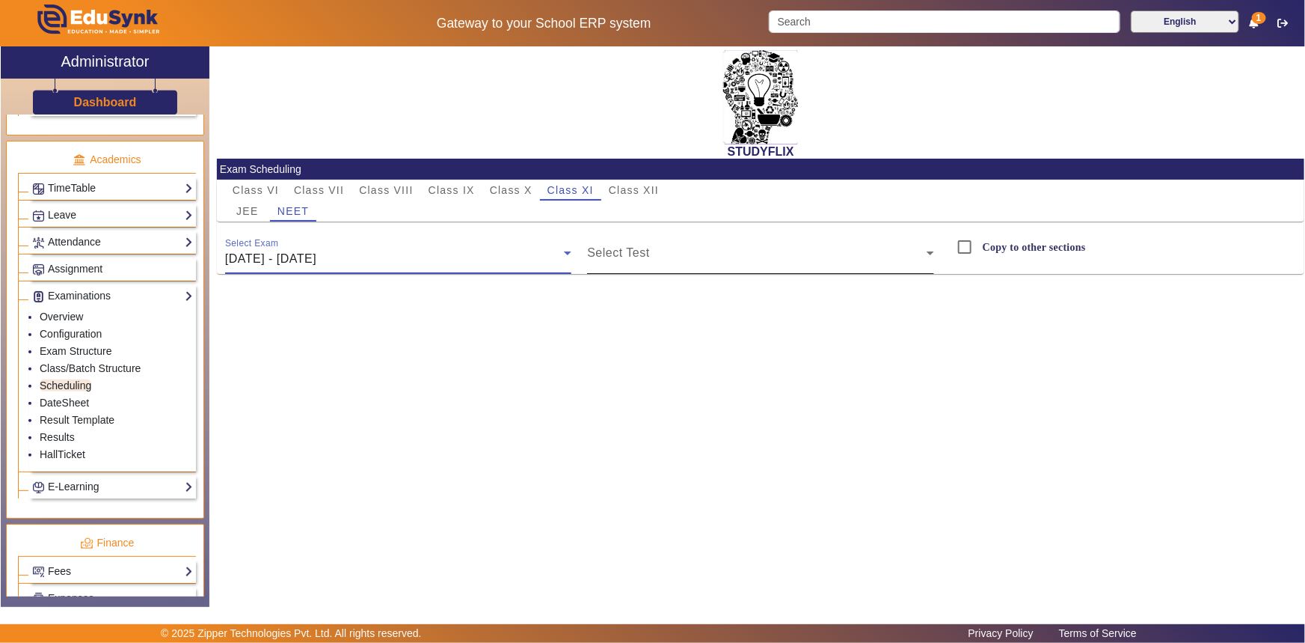
click at [648, 250] on span at bounding box center [757, 259] width 340 height 18
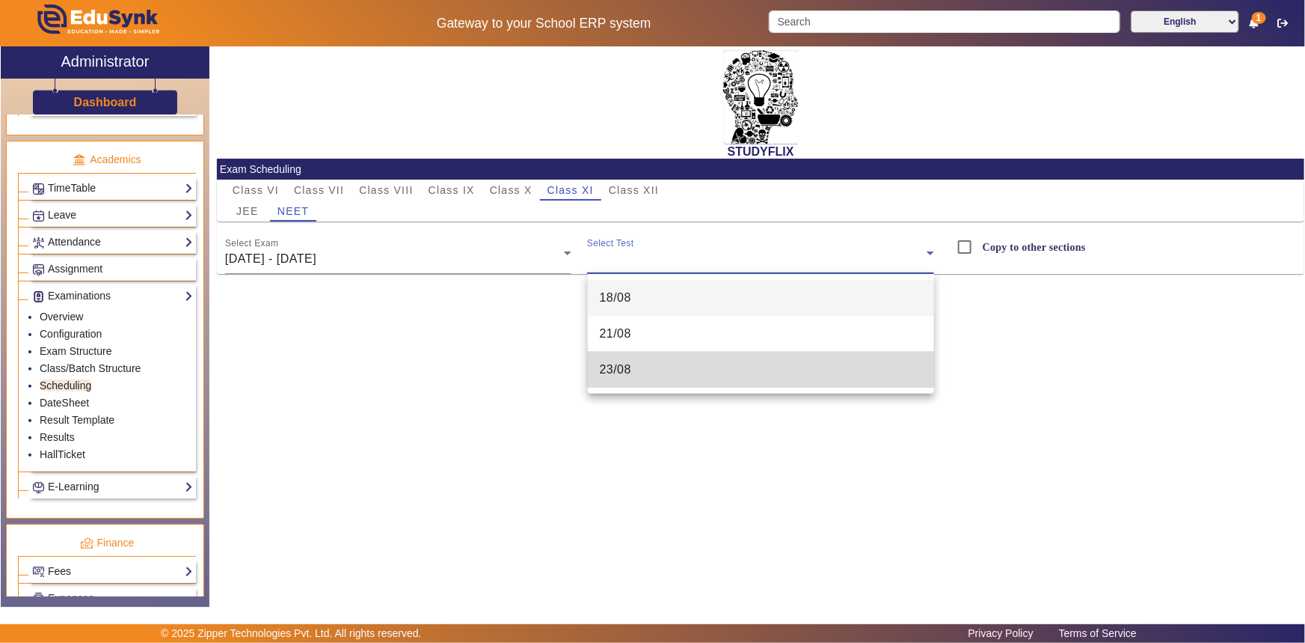
click at [619, 365] on span "23/08" at bounding box center [616, 370] width 32 height 18
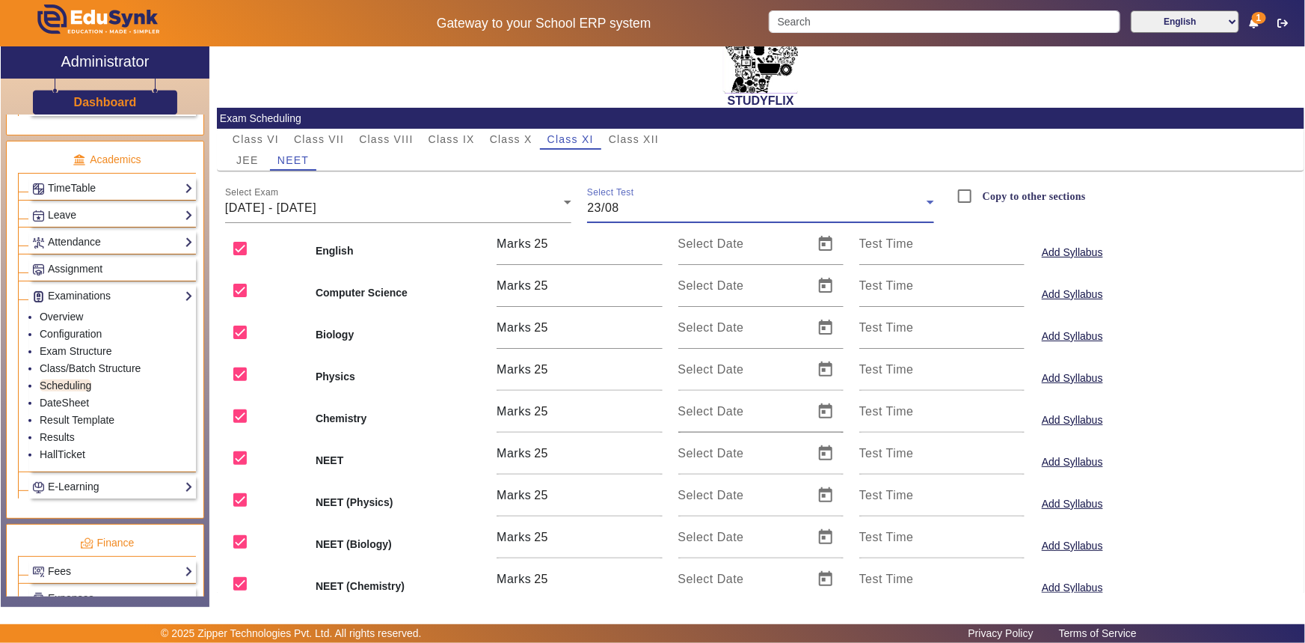
scroll to position [107, 0]
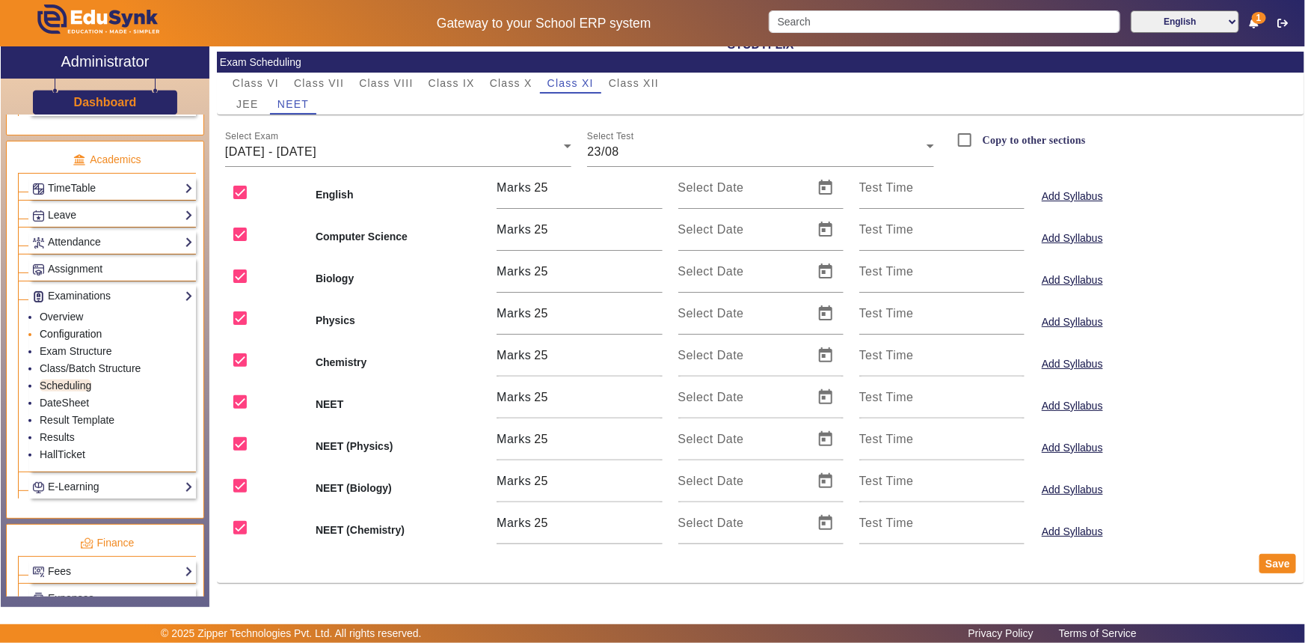
click at [88, 334] on link "Configuration" at bounding box center [71, 334] width 62 height 12
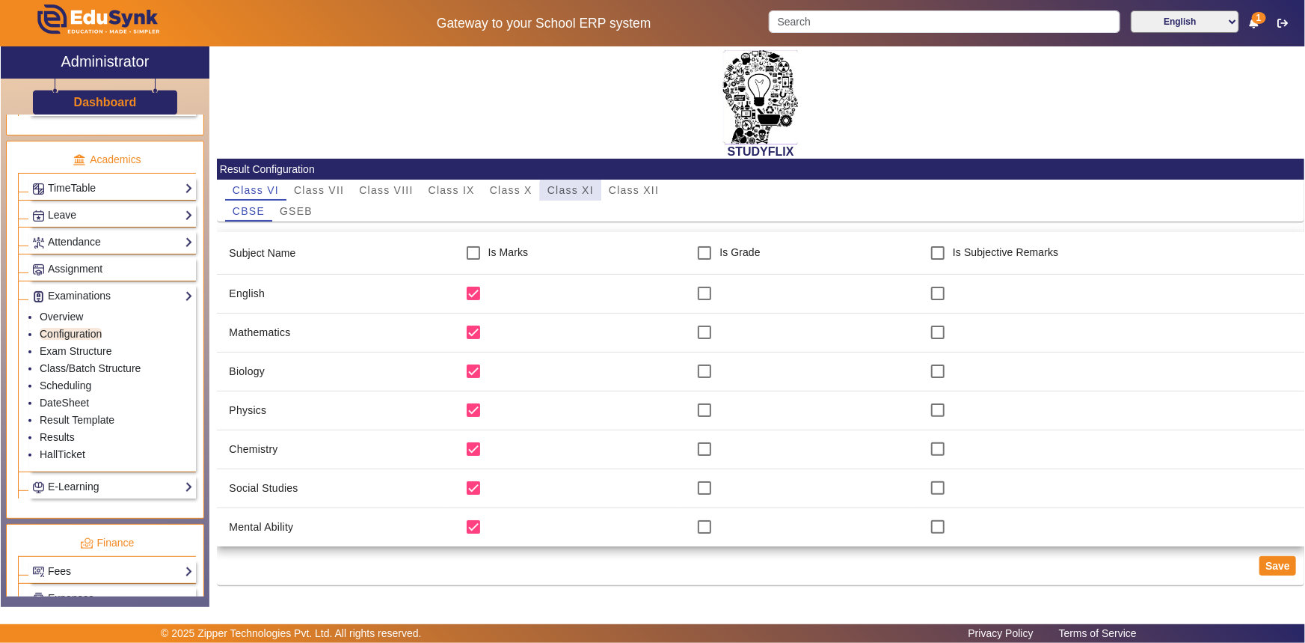
click at [584, 194] on span "Class XI" at bounding box center [571, 190] width 46 height 10
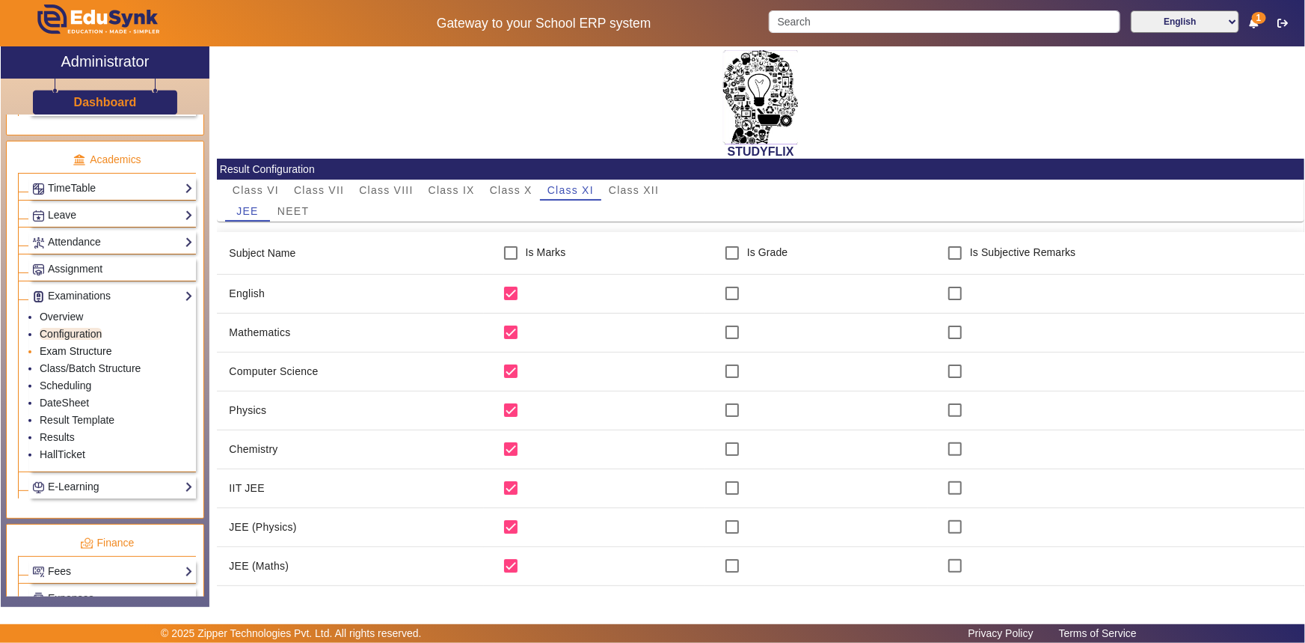
click at [70, 347] on link "Exam Structure" at bounding box center [76, 351] width 72 height 12
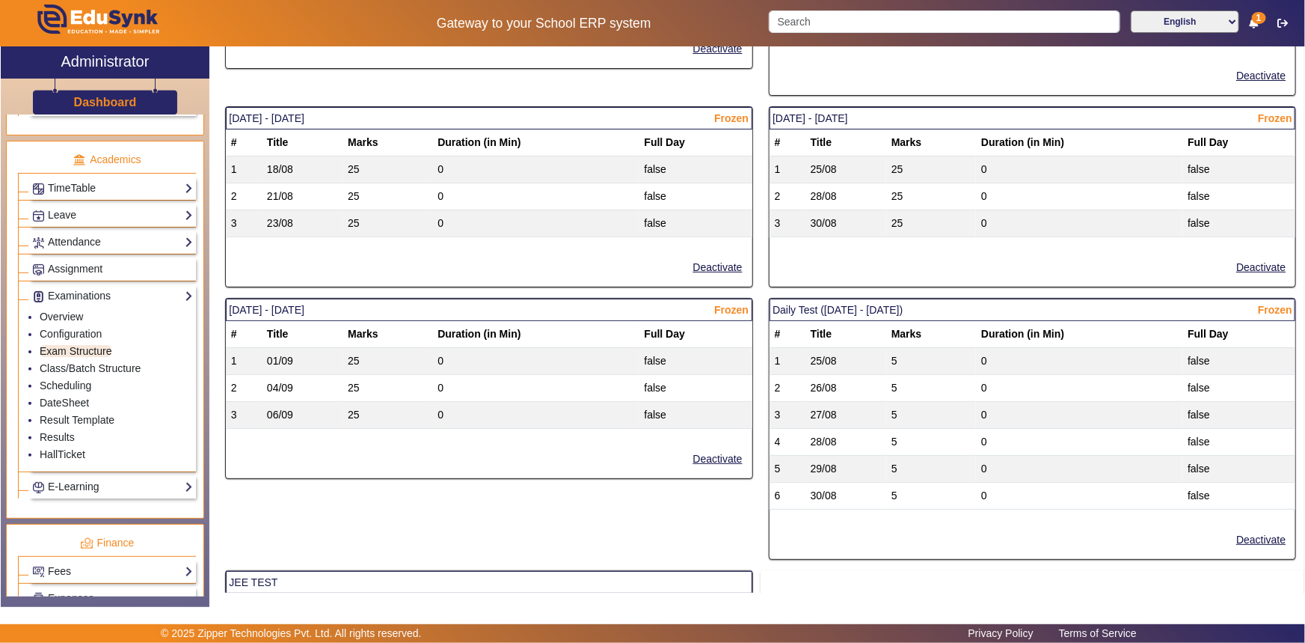
scroll to position [1921, 0]
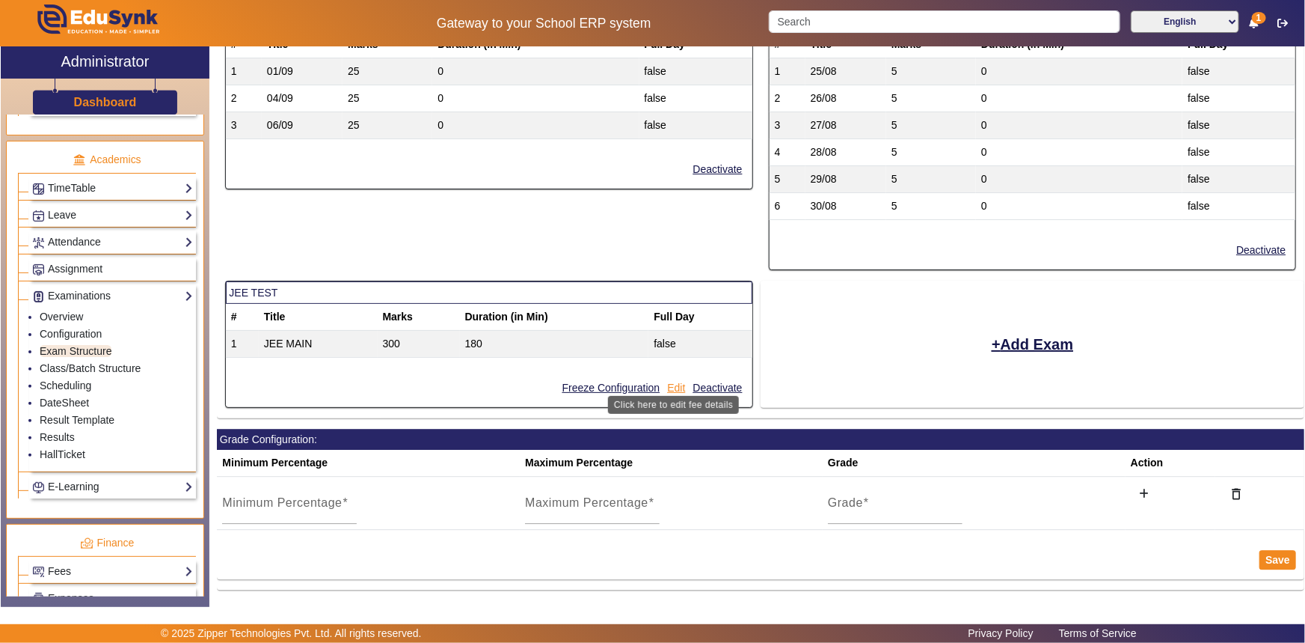
click at [680, 379] on button "Edit" at bounding box center [676, 388] width 21 height 19
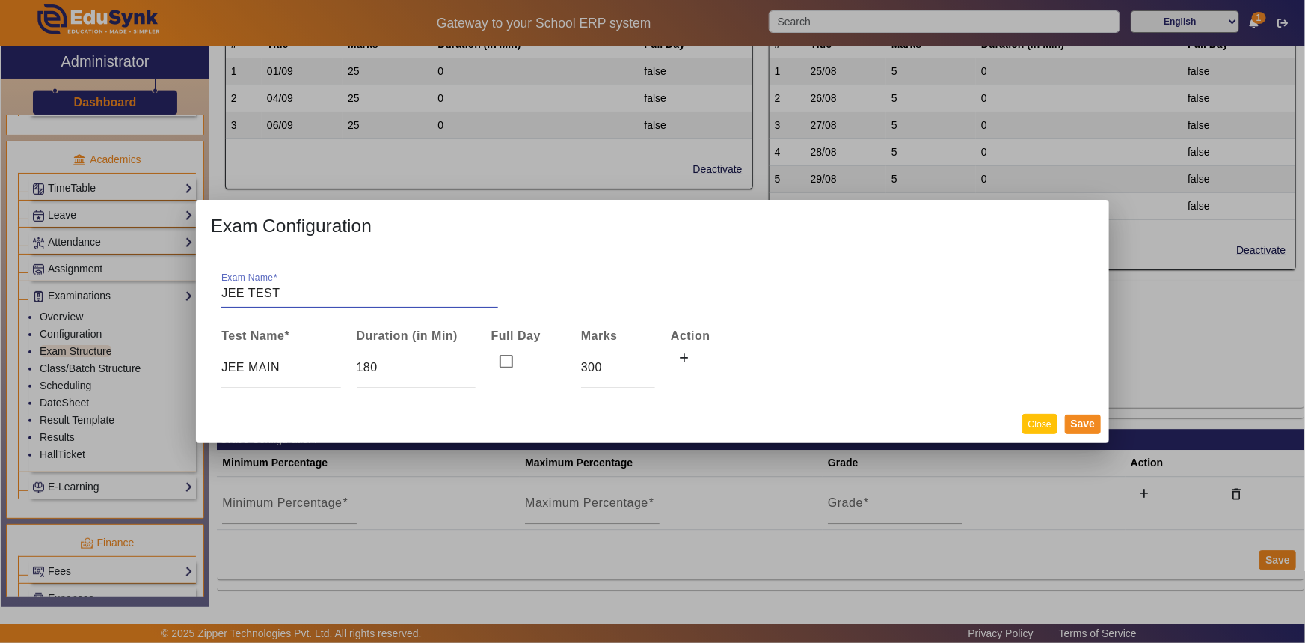
click at [1041, 419] on button "Close" at bounding box center [1040, 424] width 35 height 20
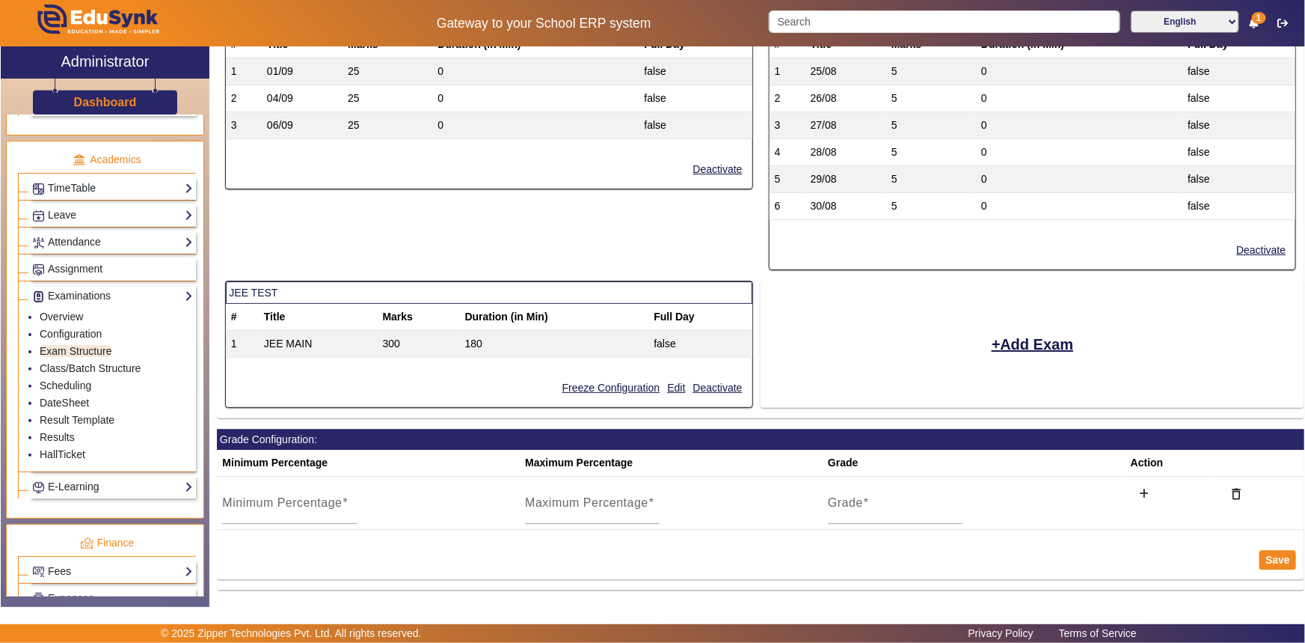
click at [515, 340] on td "180" at bounding box center [554, 344] width 189 height 27
click at [278, 331] on td "JEE MAIN" at bounding box center [318, 344] width 119 height 27
click at [275, 310] on th "Title" at bounding box center [318, 317] width 119 height 27
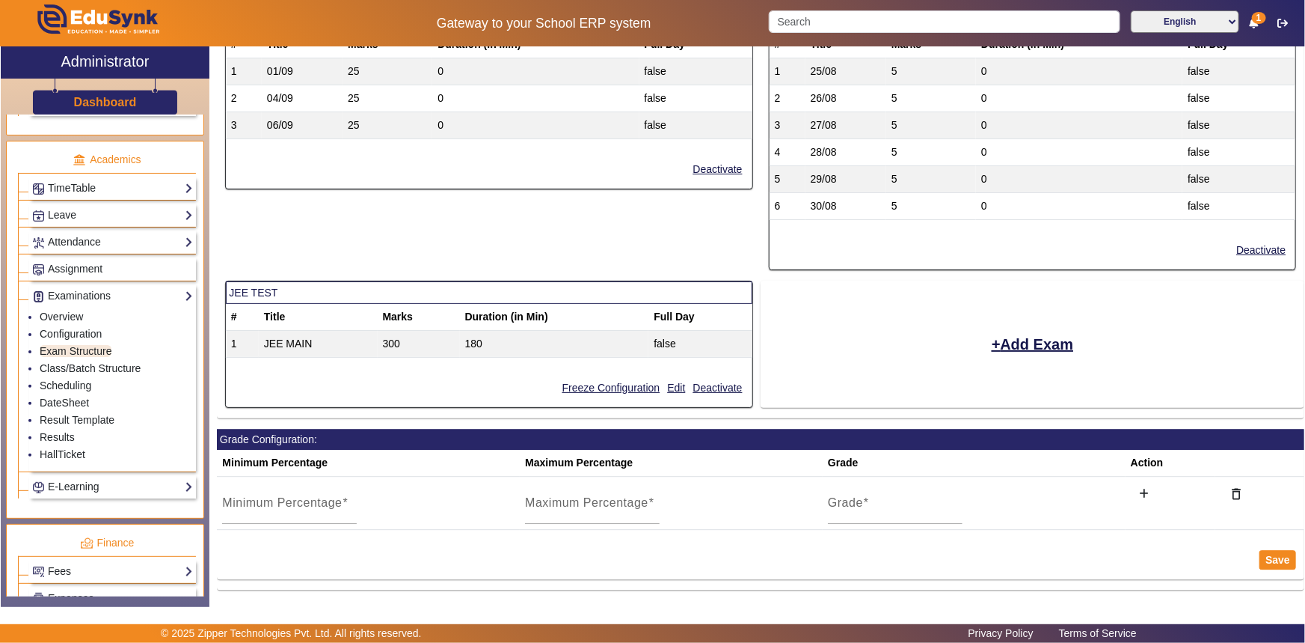
click at [664, 339] on td "false" at bounding box center [700, 344] width 103 height 27
drag, startPoint x: 649, startPoint y: 339, endPoint x: 695, endPoint y: 343, distance: 46.6
click at [695, 343] on td "false" at bounding box center [700, 344] width 103 height 27
click at [640, 381] on button "Freeze Configuration" at bounding box center [611, 388] width 101 height 19
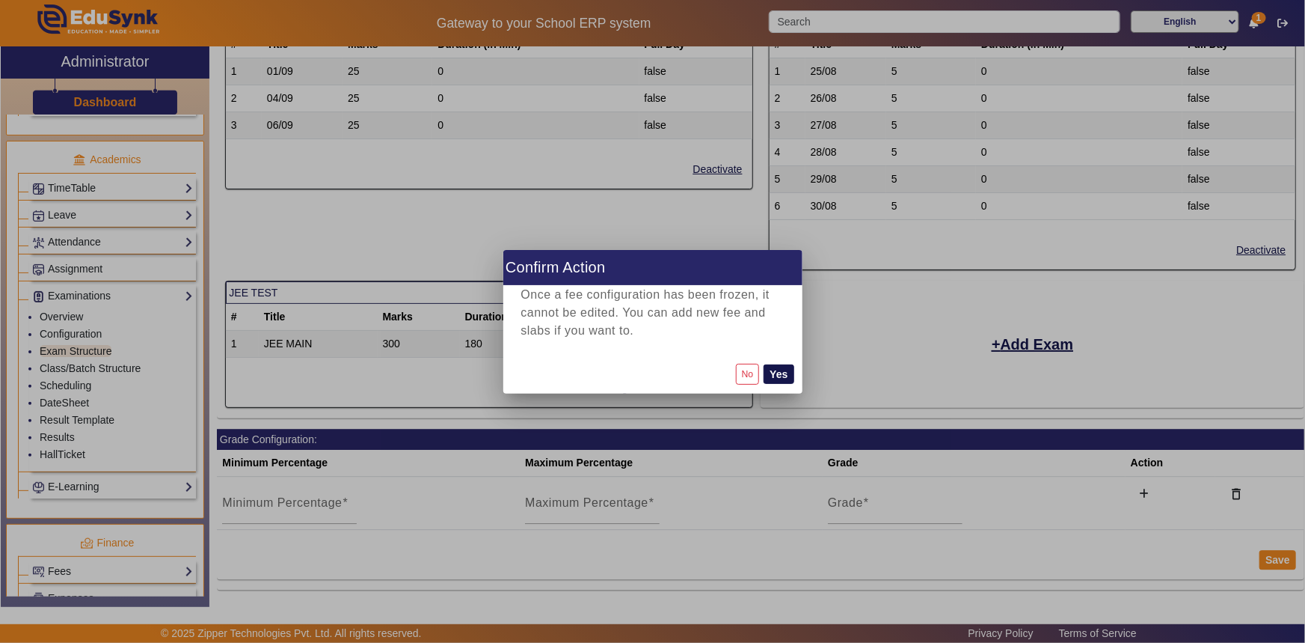
click at [778, 377] on button "Yes" at bounding box center [779, 373] width 30 height 19
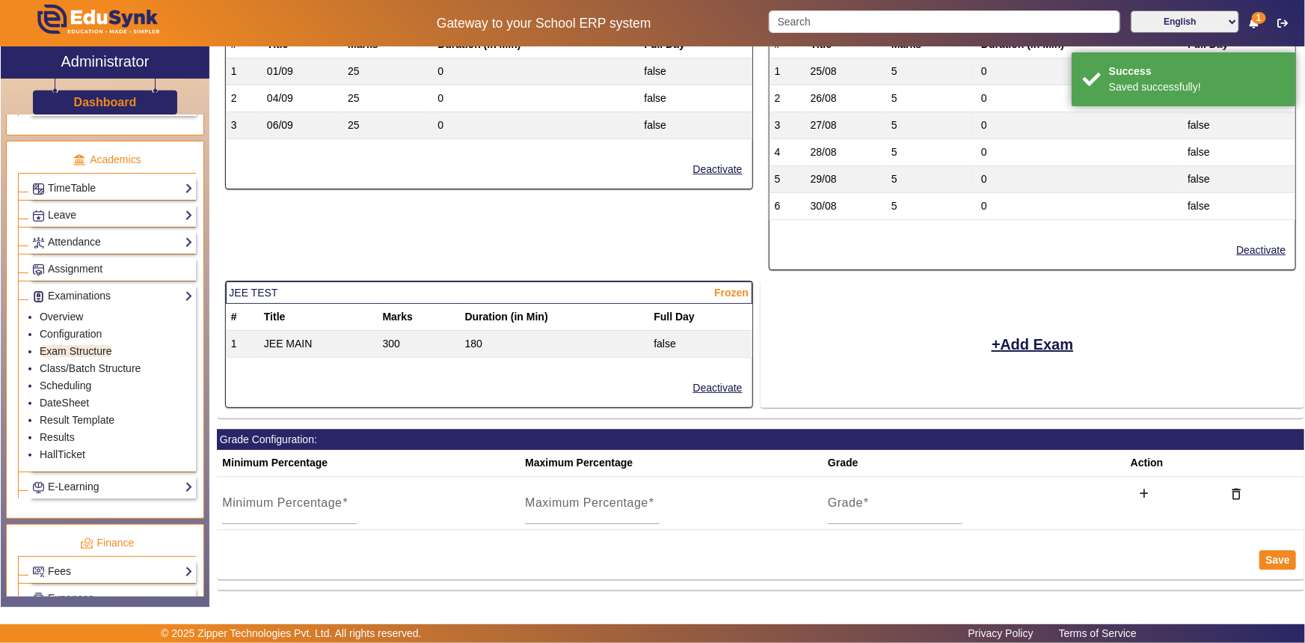
click at [798, 359] on mat-card "Add Exam" at bounding box center [1033, 344] width 544 height 127
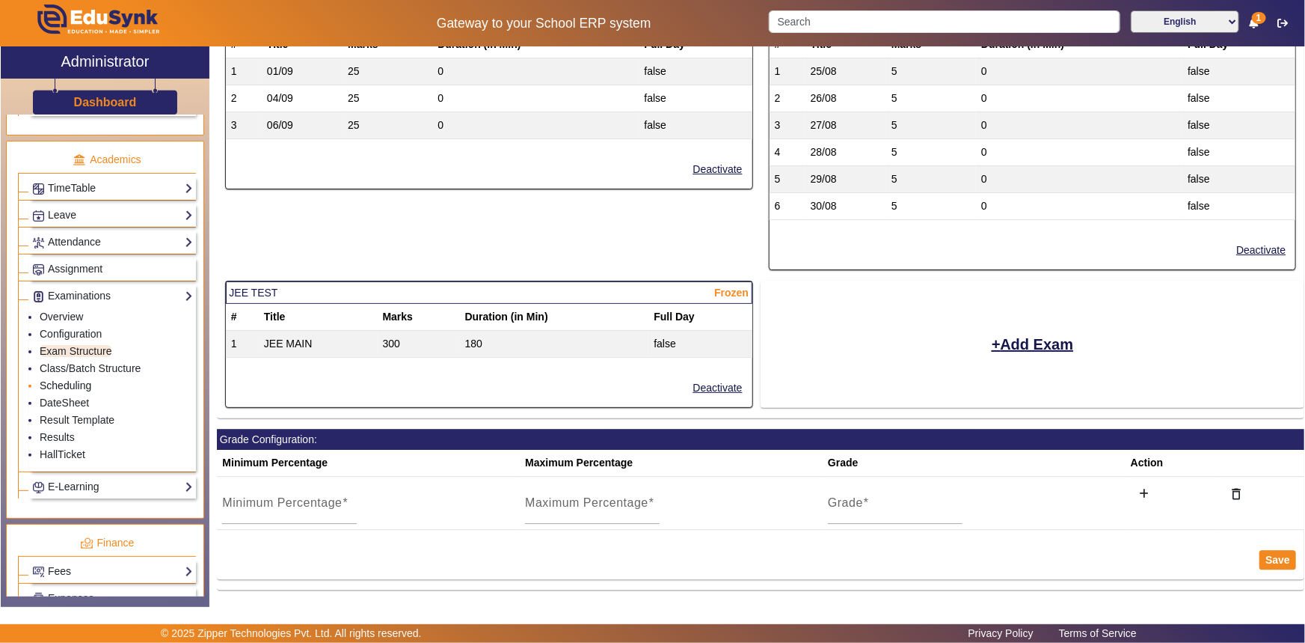
click at [70, 384] on link "Scheduling" at bounding box center [66, 385] width 52 height 12
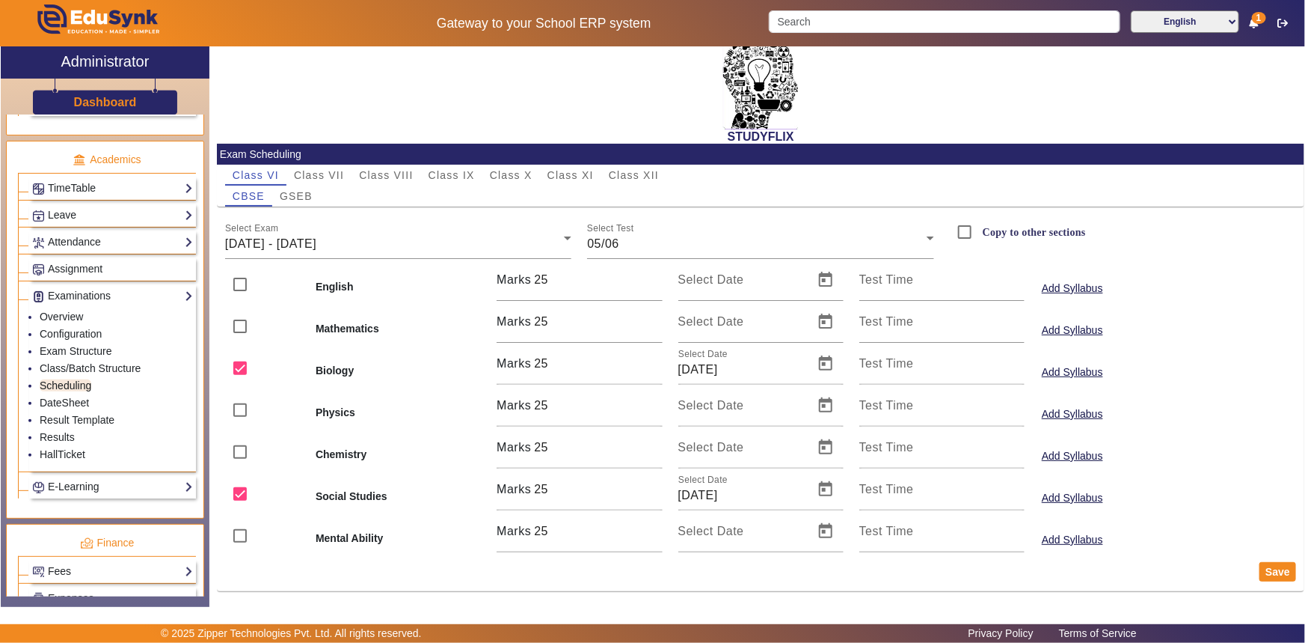
scroll to position [23, 0]
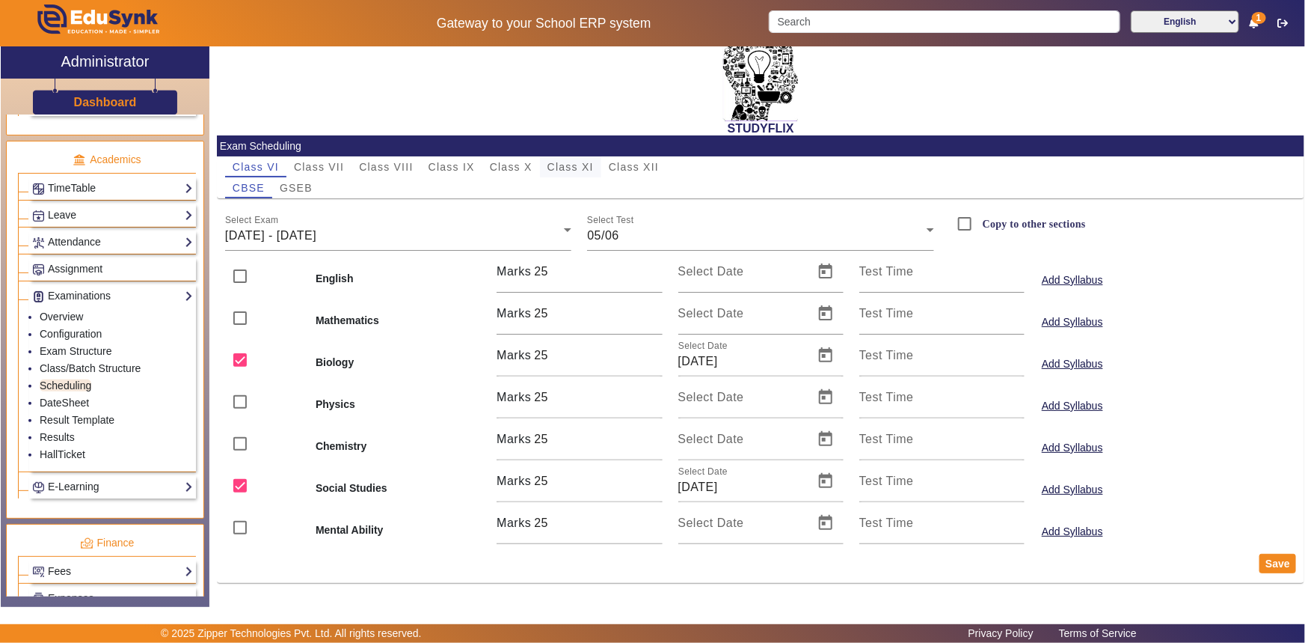
click at [568, 174] on span "Class XI" at bounding box center [571, 166] width 46 height 21
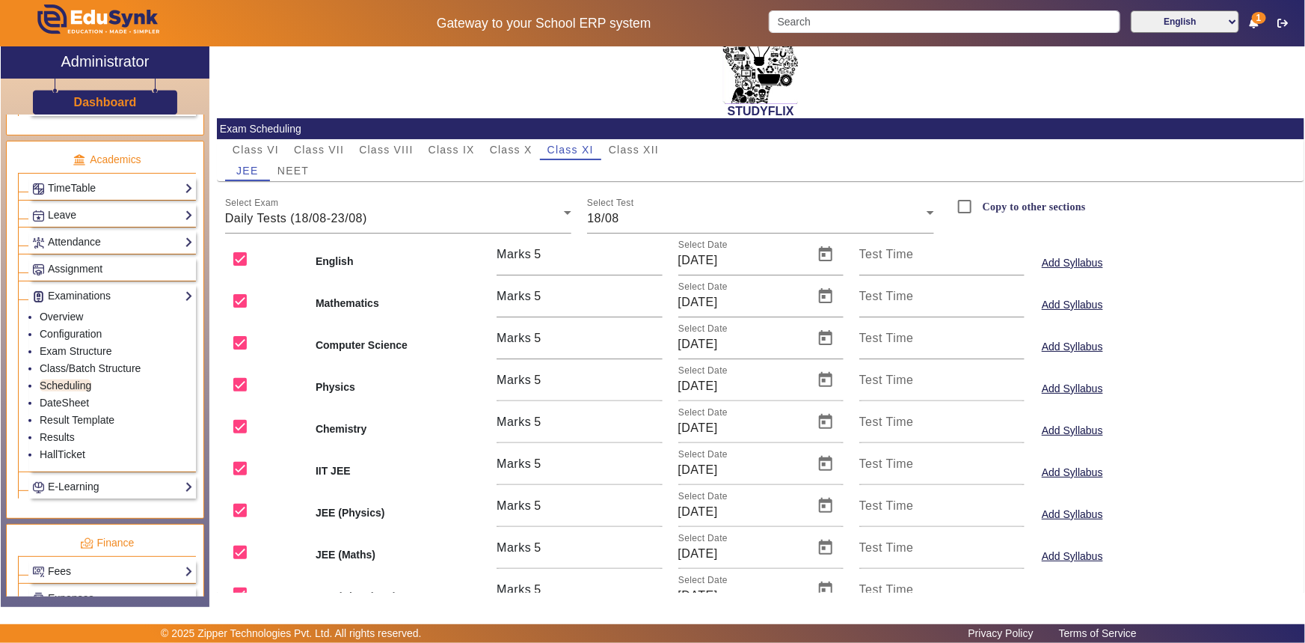
scroll to position [107, 0]
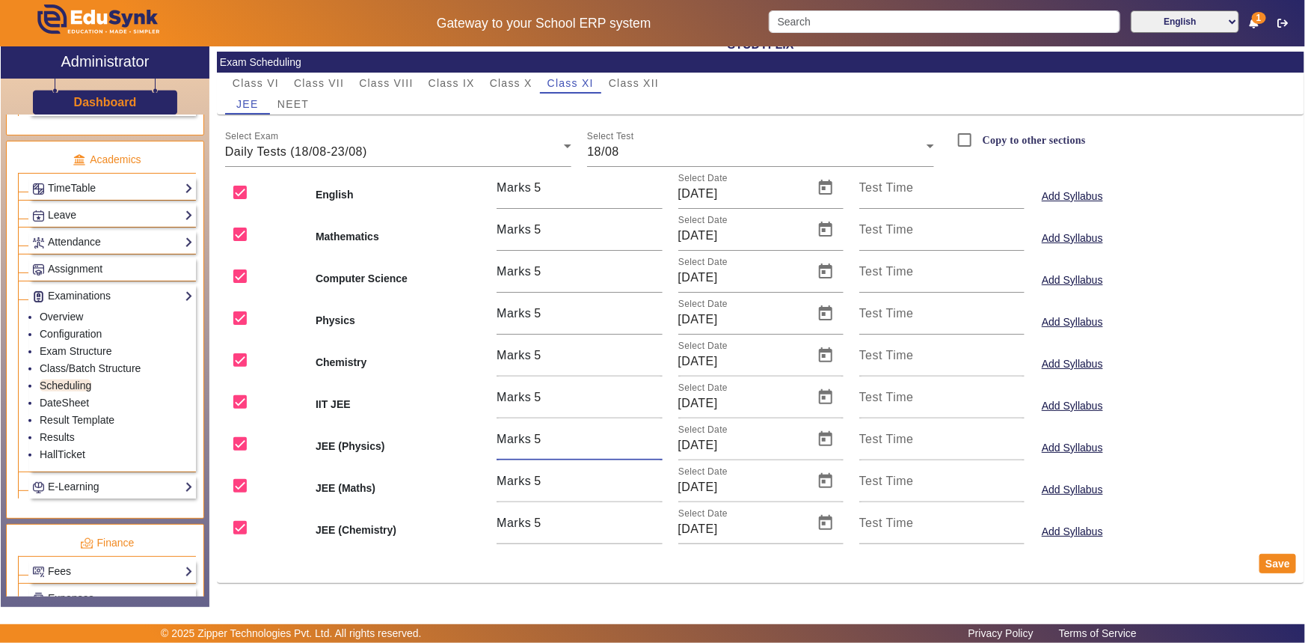
click at [543, 441] on input "5" at bounding box center [598, 439] width 128 height 18
click at [673, 151] on div "18/08" at bounding box center [757, 152] width 340 height 18
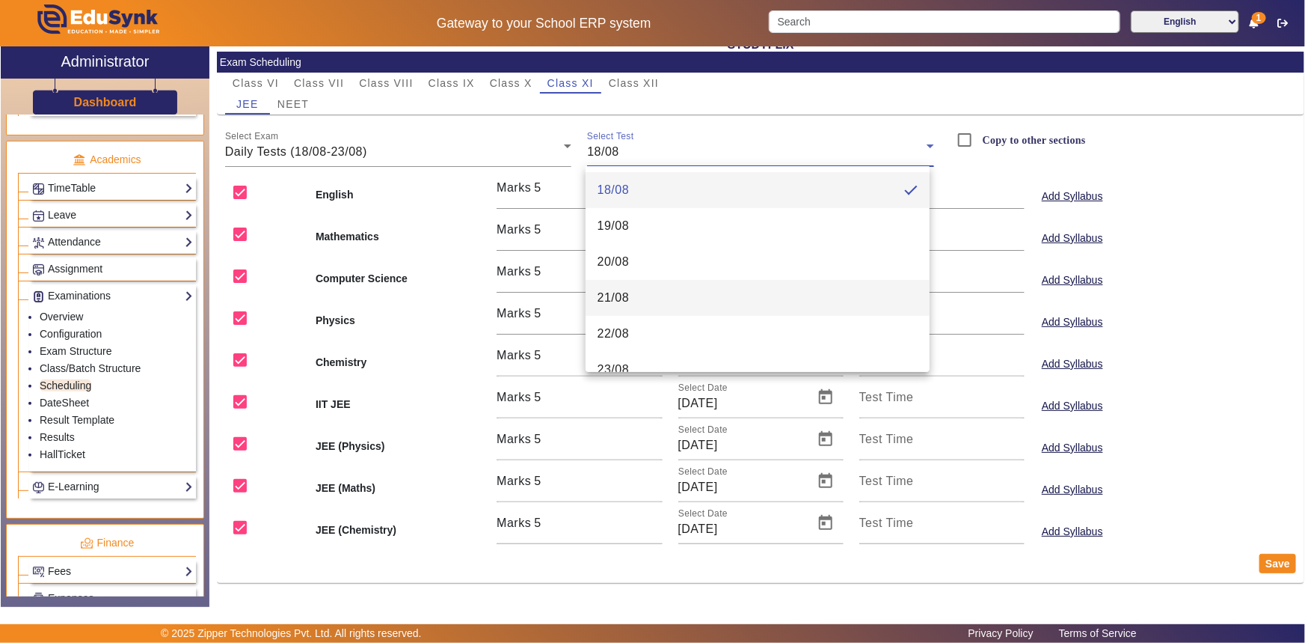
scroll to position [21, 0]
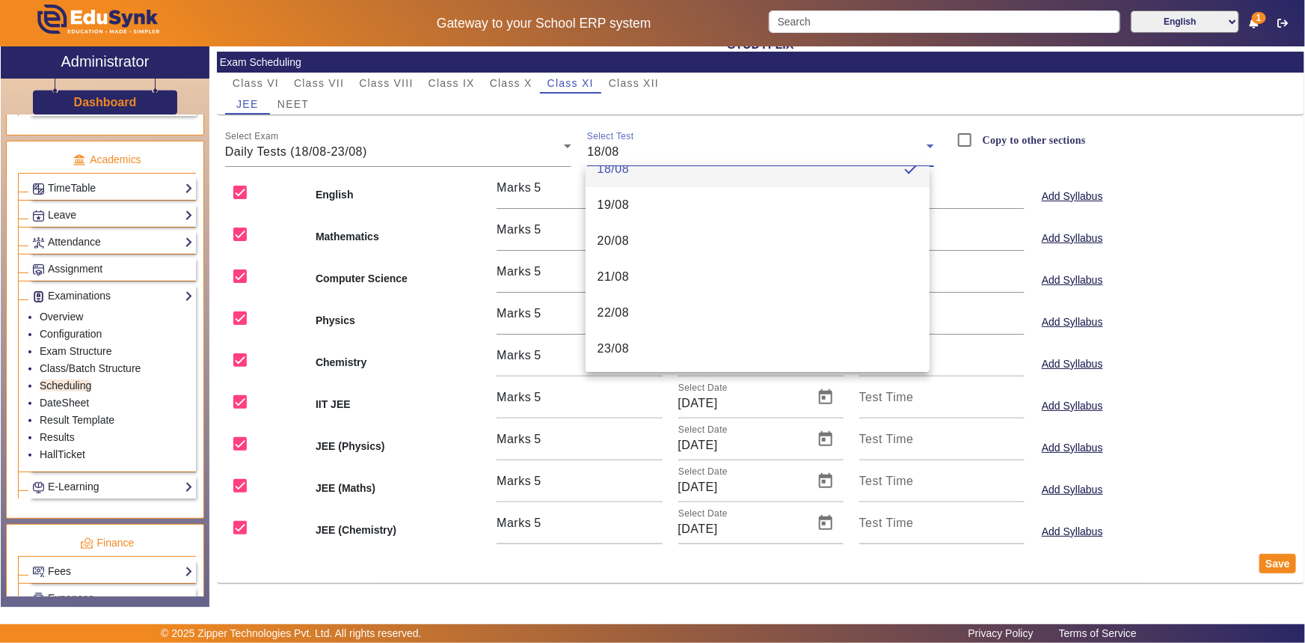
click at [801, 130] on div at bounding box center [652, 321] width 1305 height 643
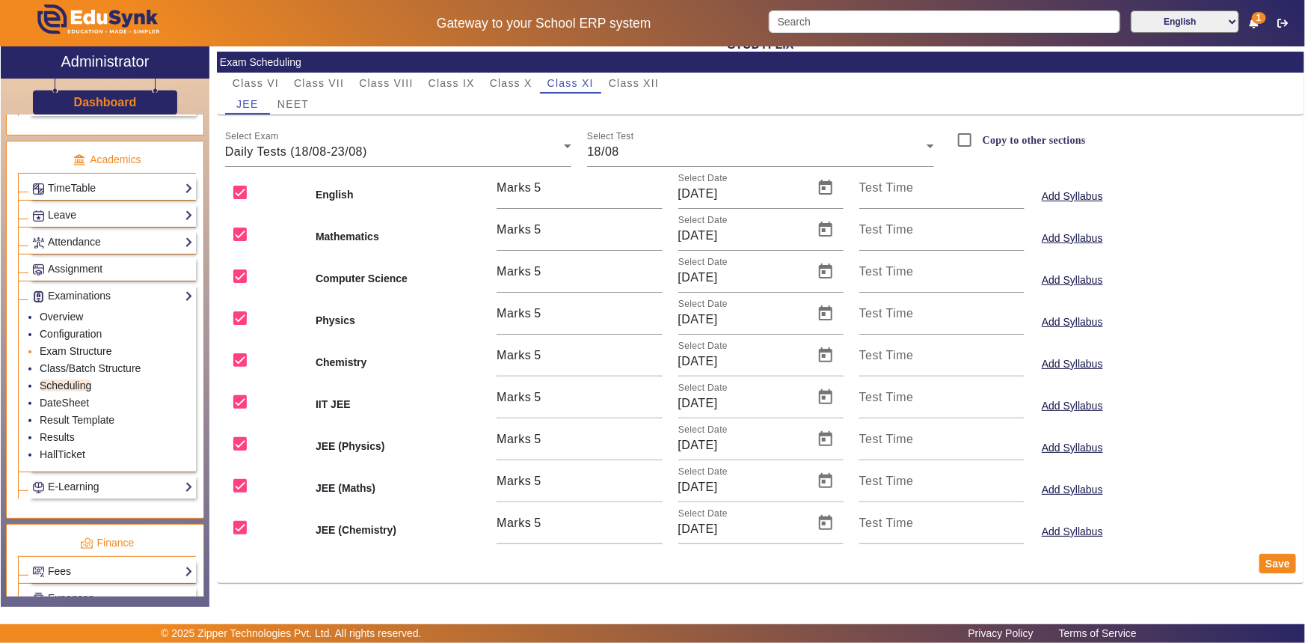
click at [70, 353] on link "Exam Structure" at bounding box center [76, 351] width 72 height 12
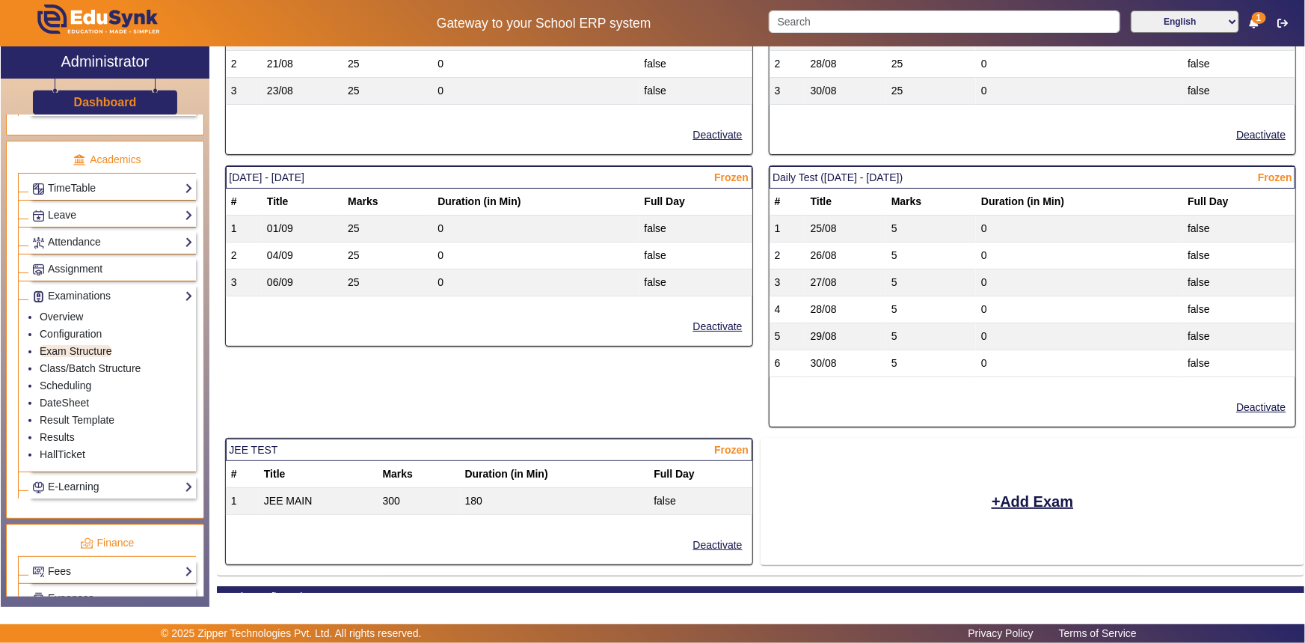
scroll to position [1921, 0]
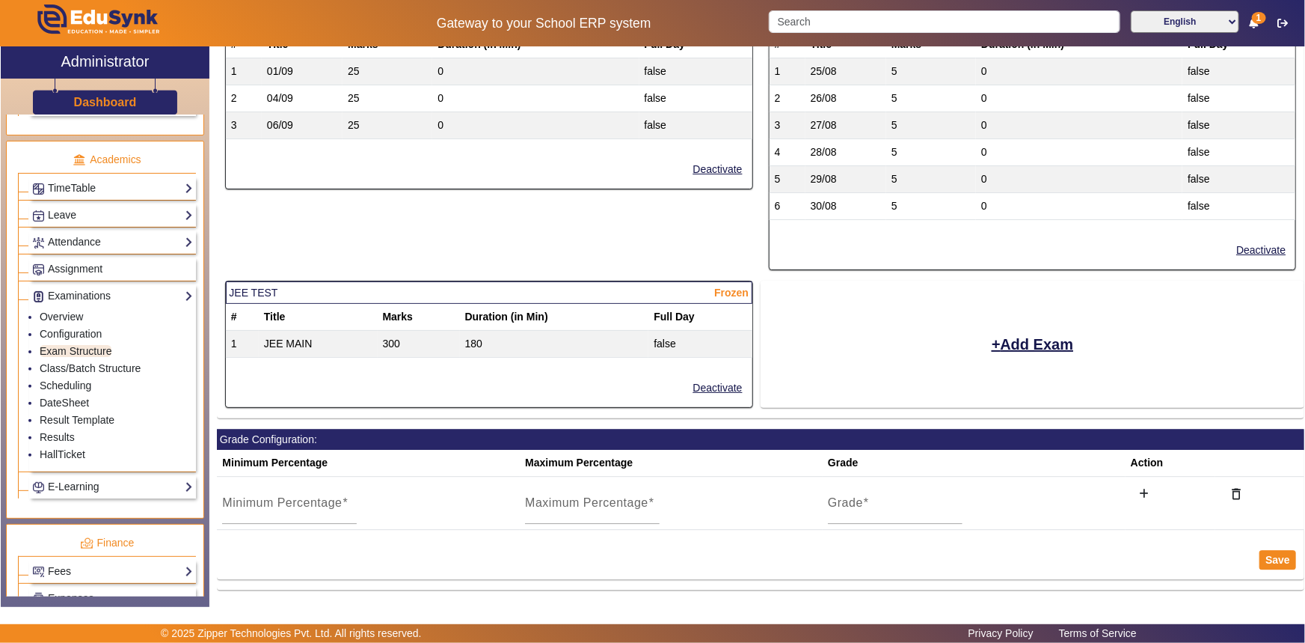
click at [724, 285] on span "Frozen" at bounding box center [731, 293] width 34 height 16
drag, startPoint x: 719, startPoint y: 284, endPoint x: 756, endPoint y: 288, distance: 37.6
click at [756, 288] on div "JEE TEST Frozen # Title Marks Duration (in Min) Full Day 1 JEE MAIN 300 180 fal…" at bounding box center [489, 350] width 544 height 138
click at [734, 304] on th "Full Day" at bounding box center [700, 317] width 103 height 27
click at [72, 331] on link "Configuration" at bounding box center [71, 334] width 62 height 12
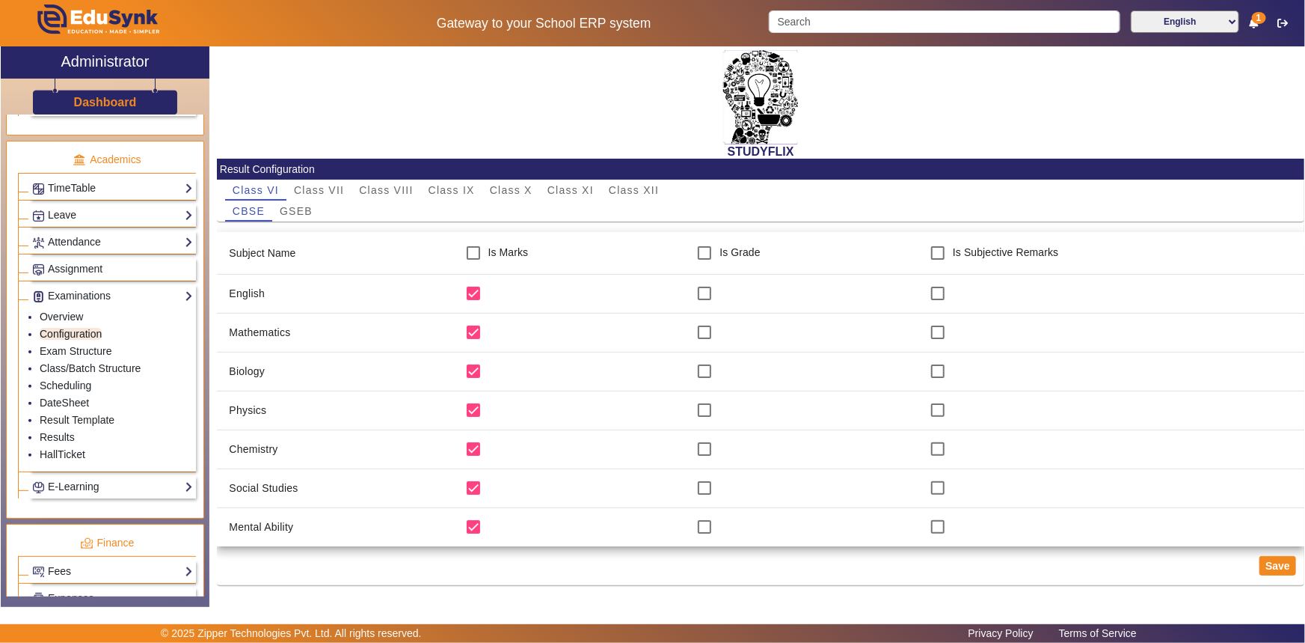
scroll to position [2, 0]
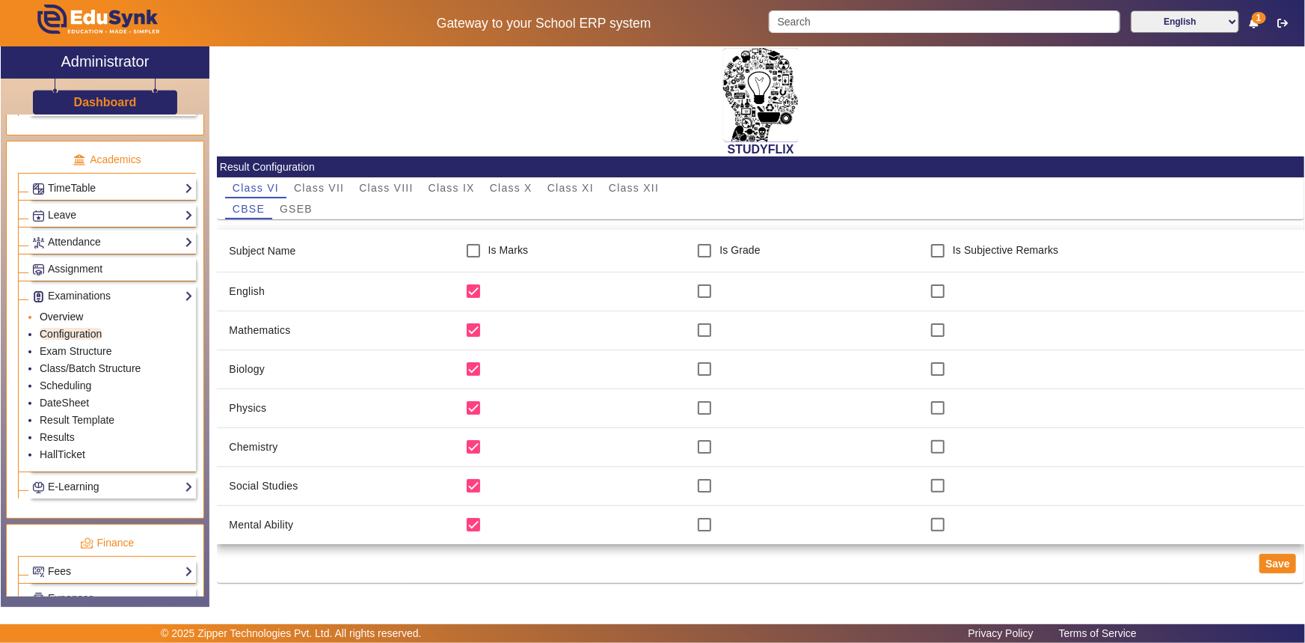
click at [73, 316] on link "Overview" at bounding box center [61, 316] width 43 height 12
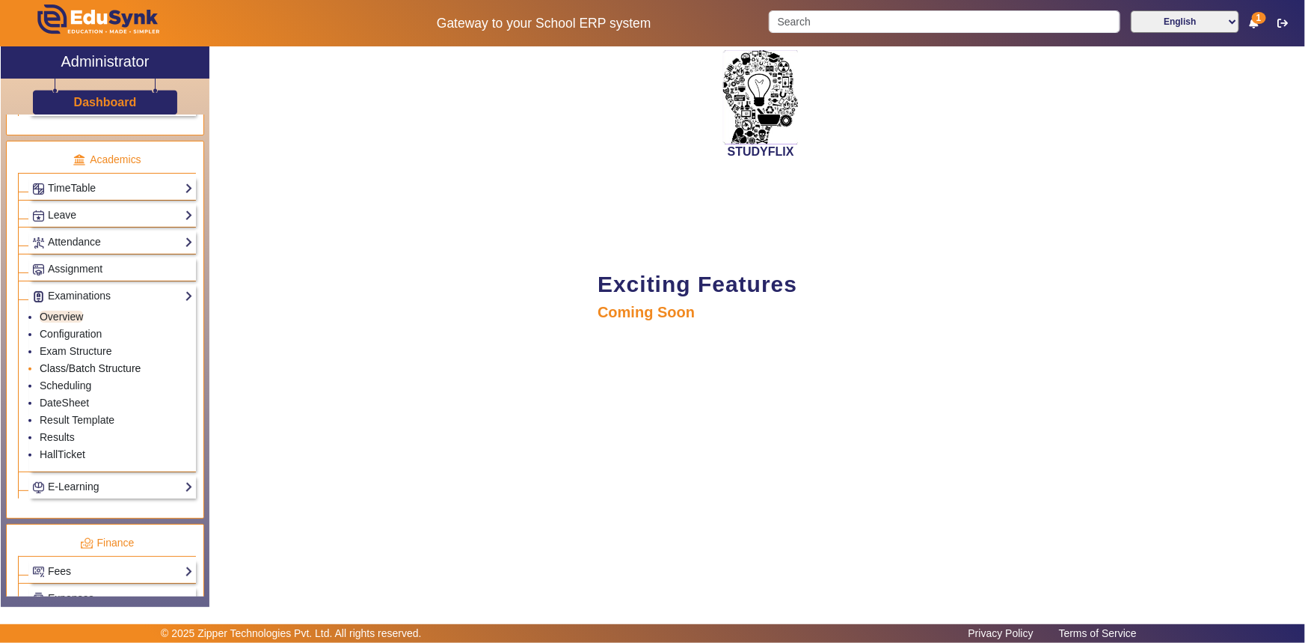
click at [67, 370] on link "Class/Batch Structure" at bounding box center [90, 368] width 101 height 12
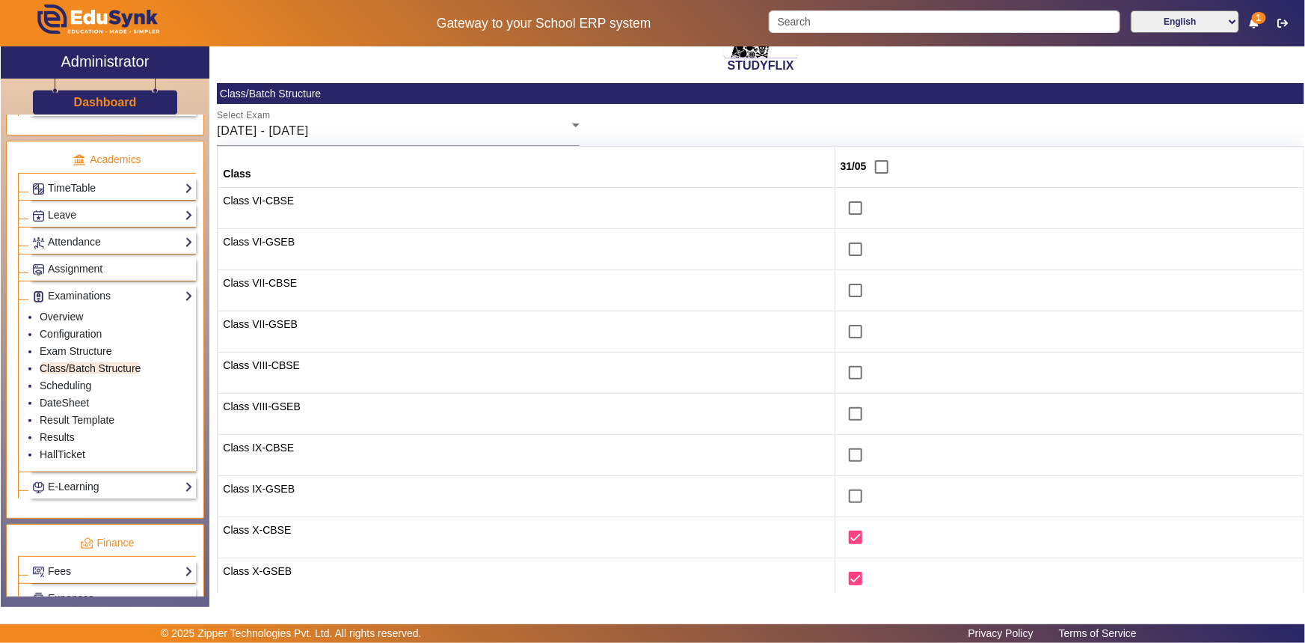
scroll to position [75, 0]
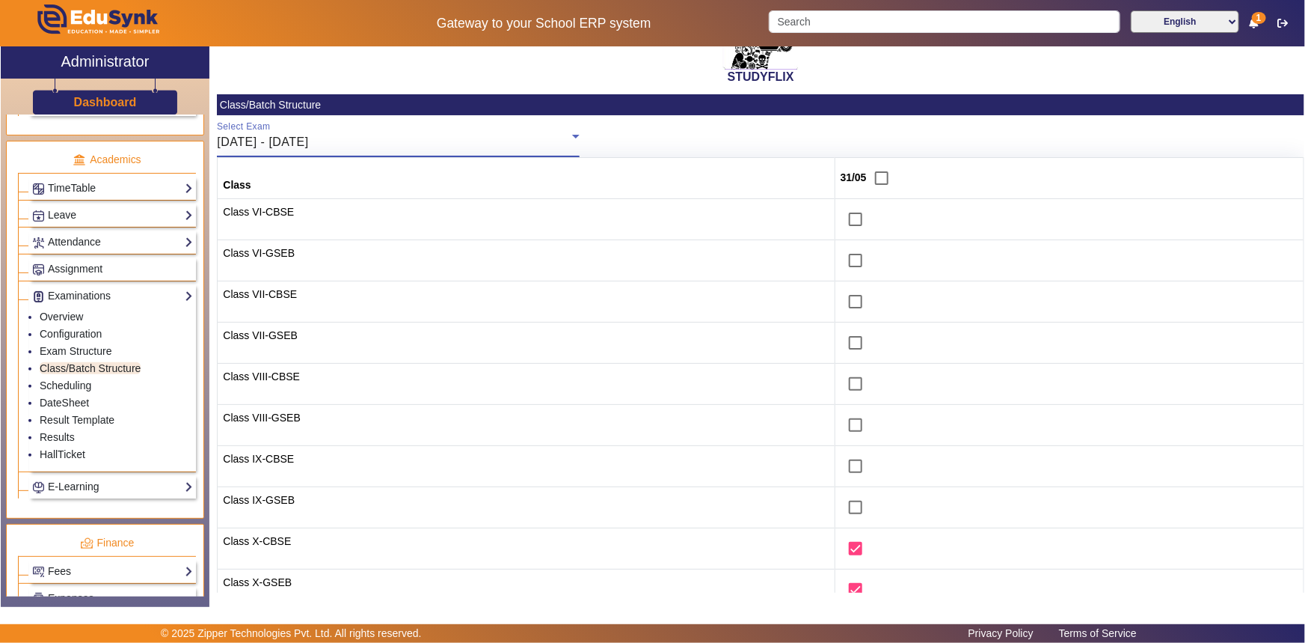
click at [402, 142] on div "[DATE] - [DATE]" at bounding box center [394, 142] width 355 height 18
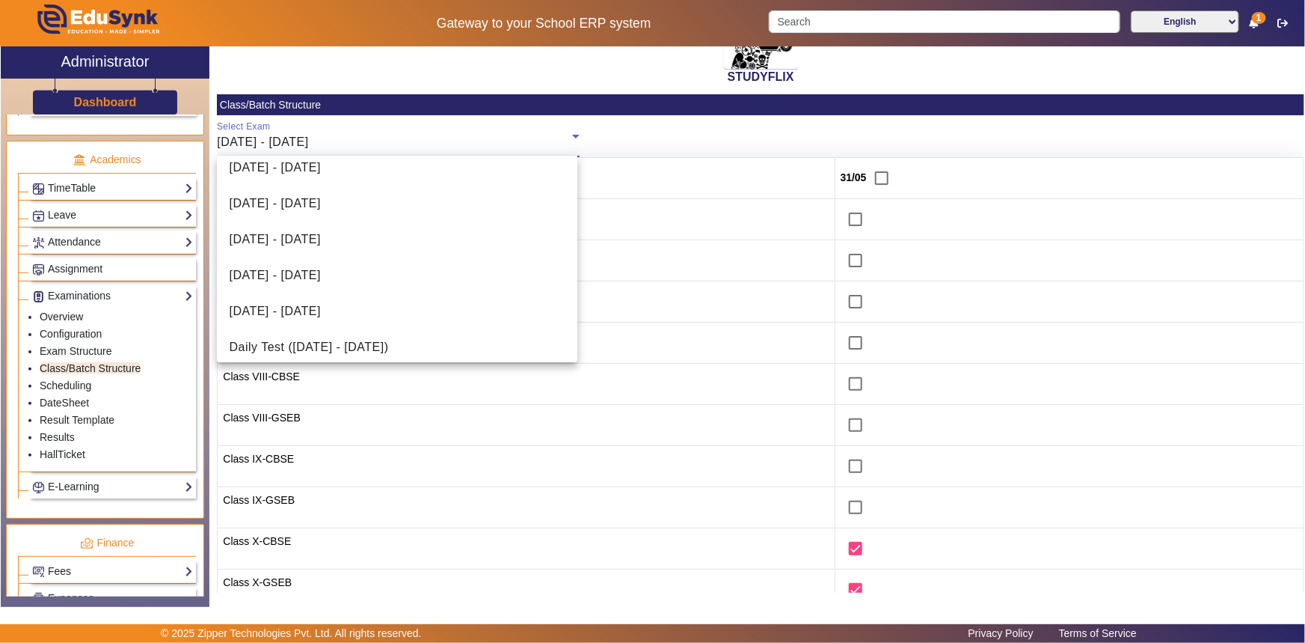
scroll to position [452, 0]
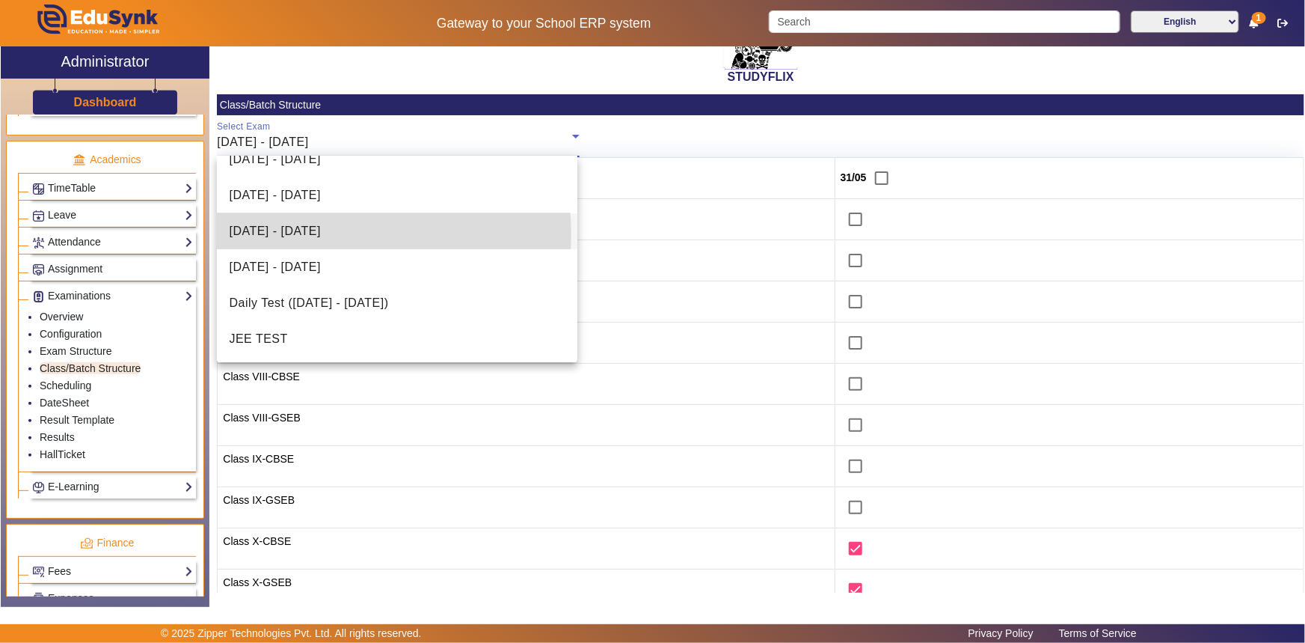
click at [320, 233] on span "[DATE] - [DATE]" at bounding box center [274, 231] width 91 height 18
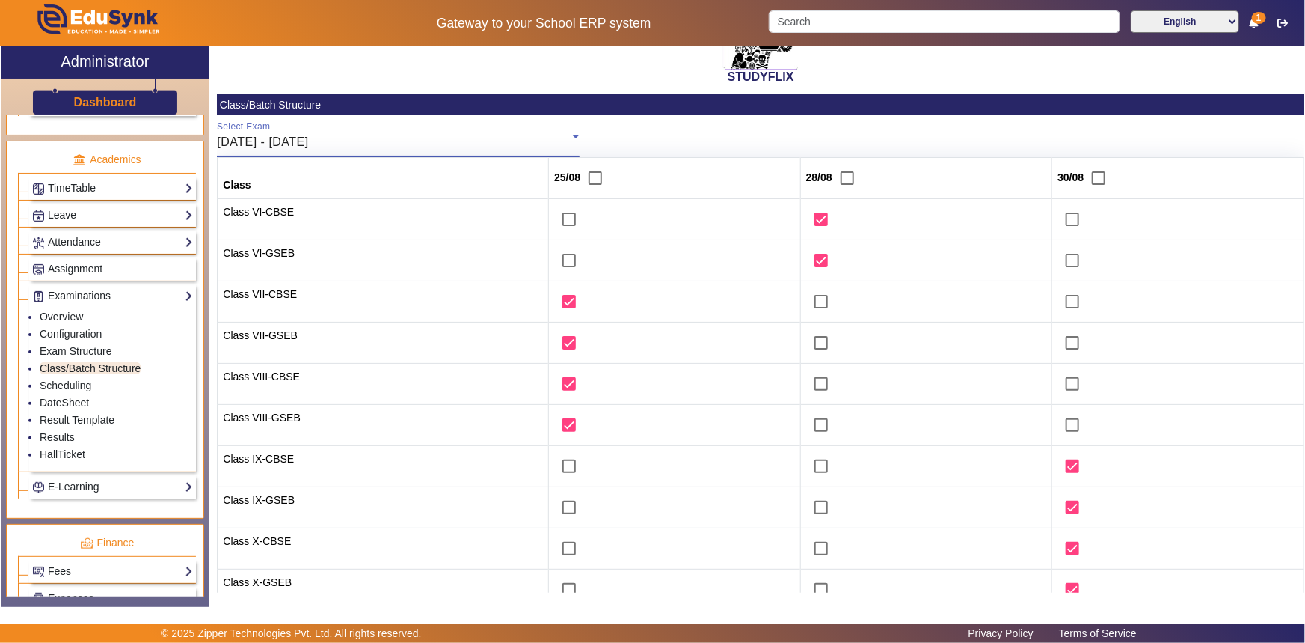
scroll to position [279, 0]
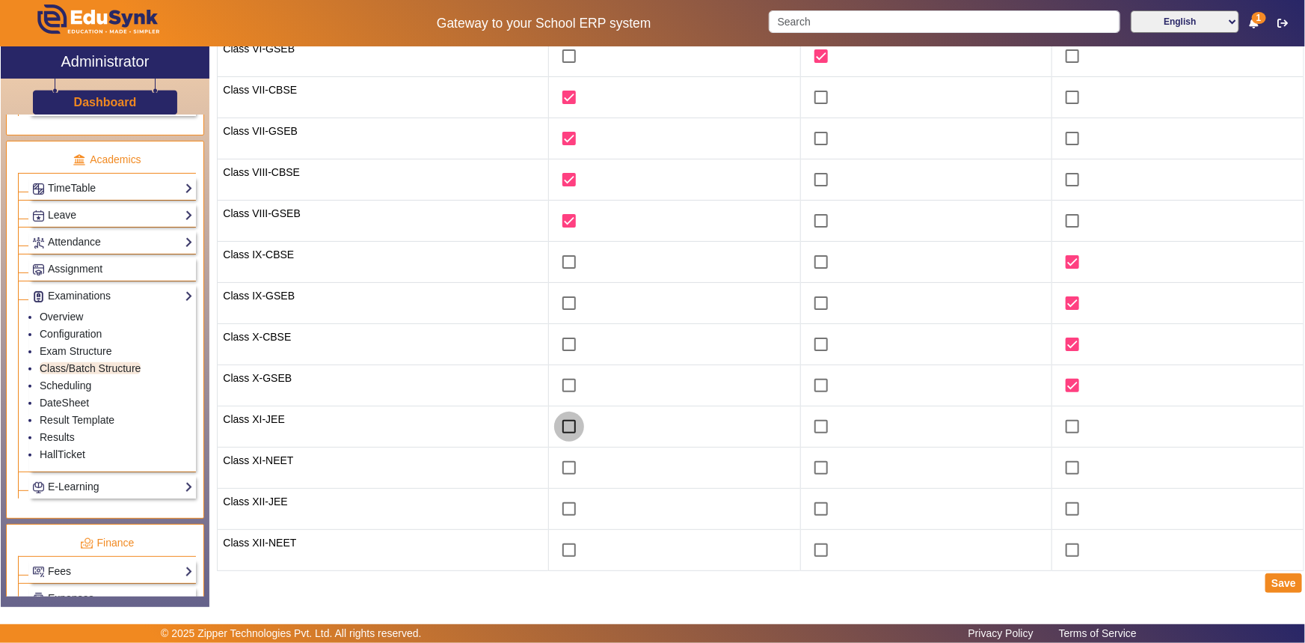
click at [554, 420] on input "checkbox" at bounding box center [569, 426] width 30 height 30
click at [557, 423] on input "checkbox" at bounding box center [569, 426] width 30 height 30
checkbox input "false"
click at [72, 438] on link "Results" at bounding box center [57, 437] width 35 height 12
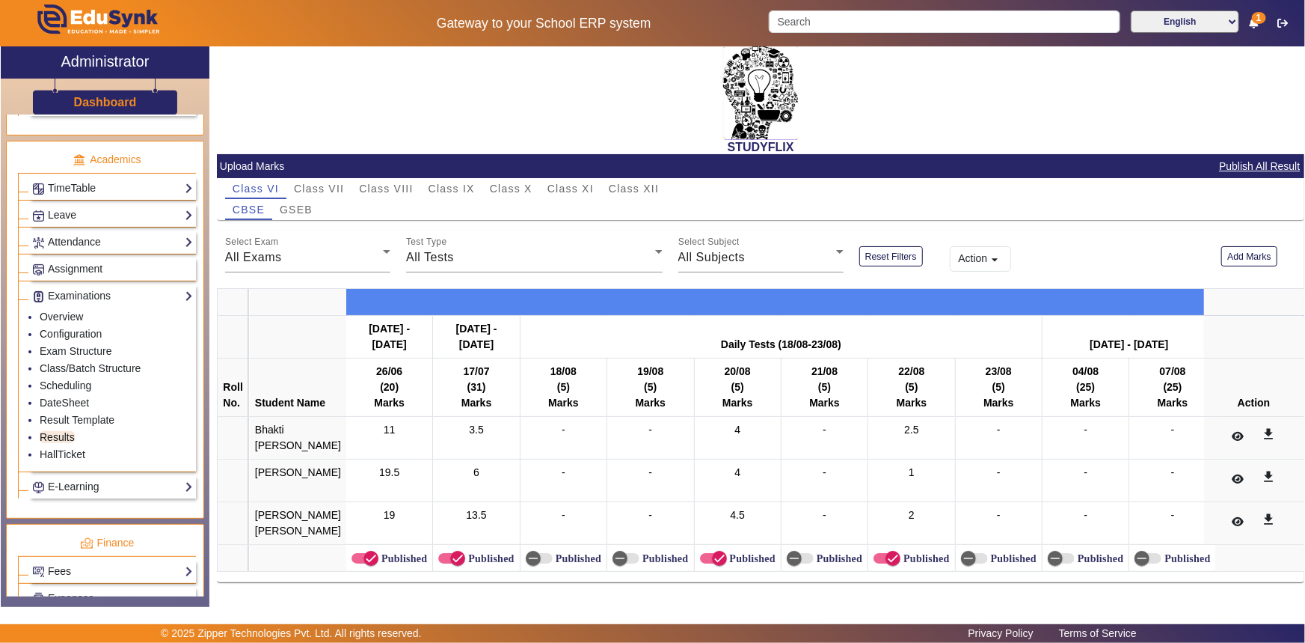
scroll to position [42, 0]
click at [576, 183] on span "Class XI" at bounding box center [571, 188] width 46 height 10
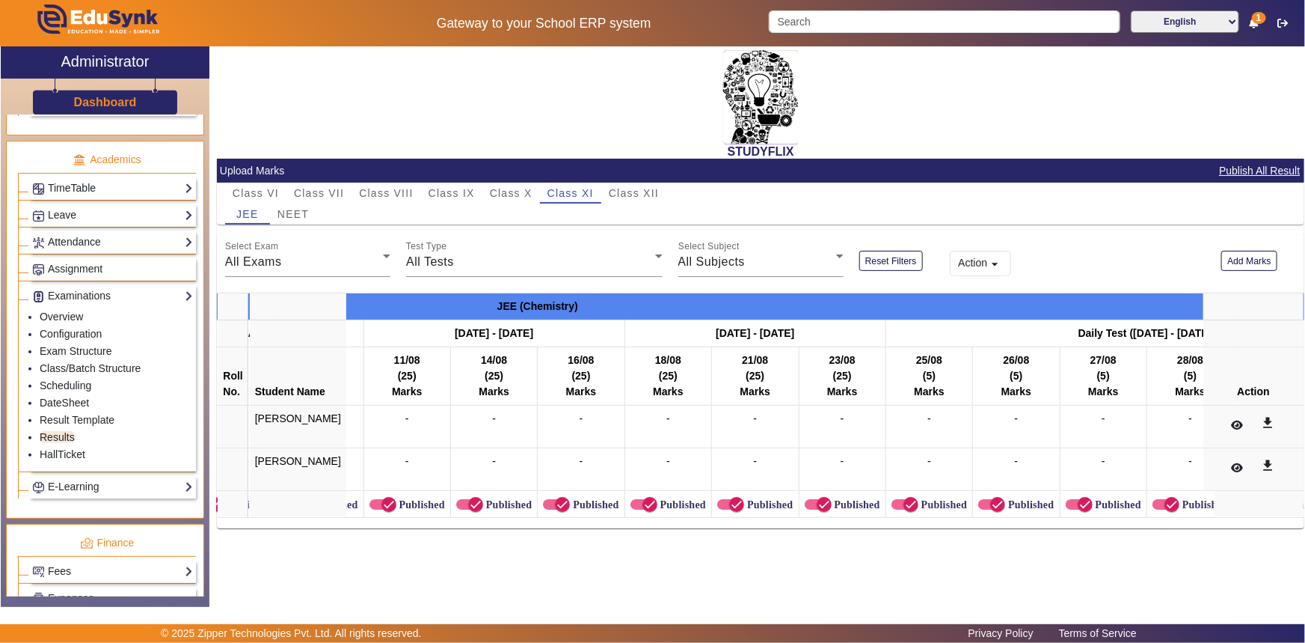
scroll to position [0, 14783]
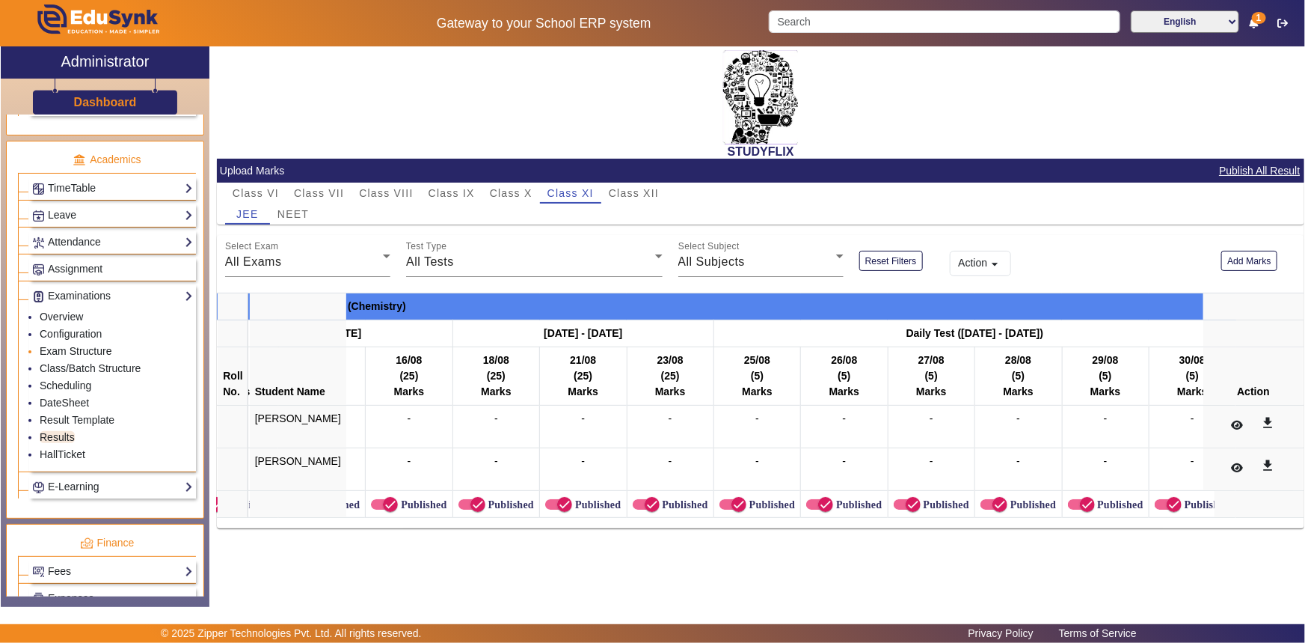
click at [66, 350] on link "Exam Structure" at bounding box center [76, 351] width 72 height 12
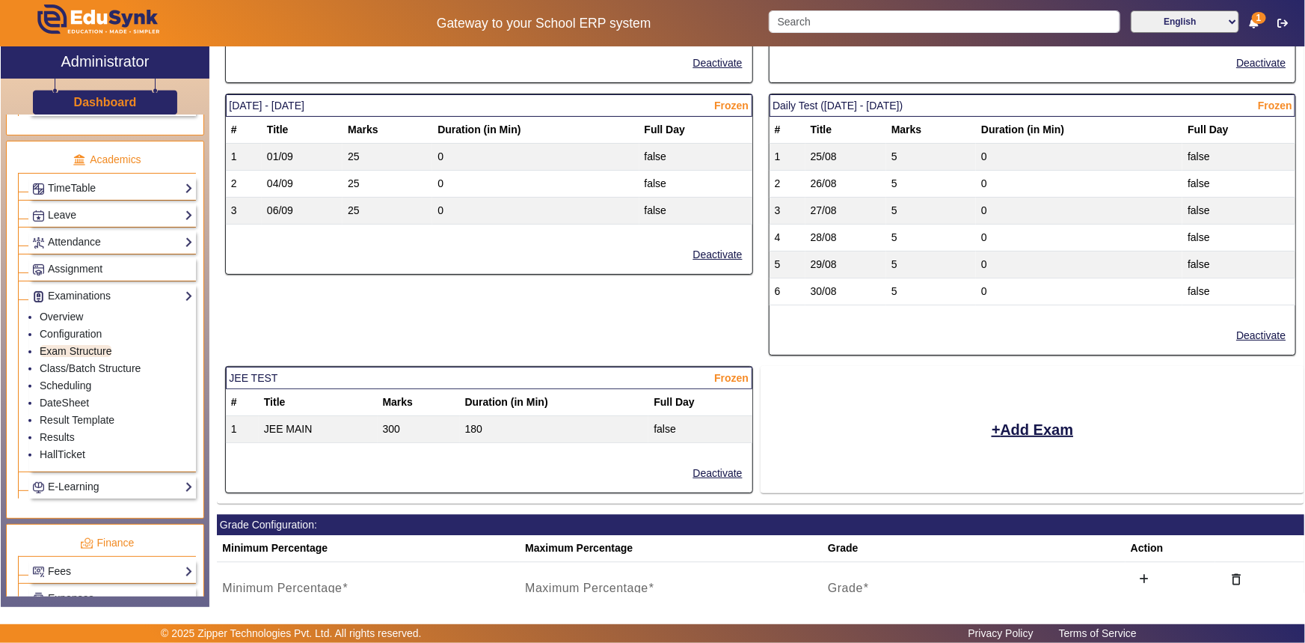
scroll to position [1921, 0]
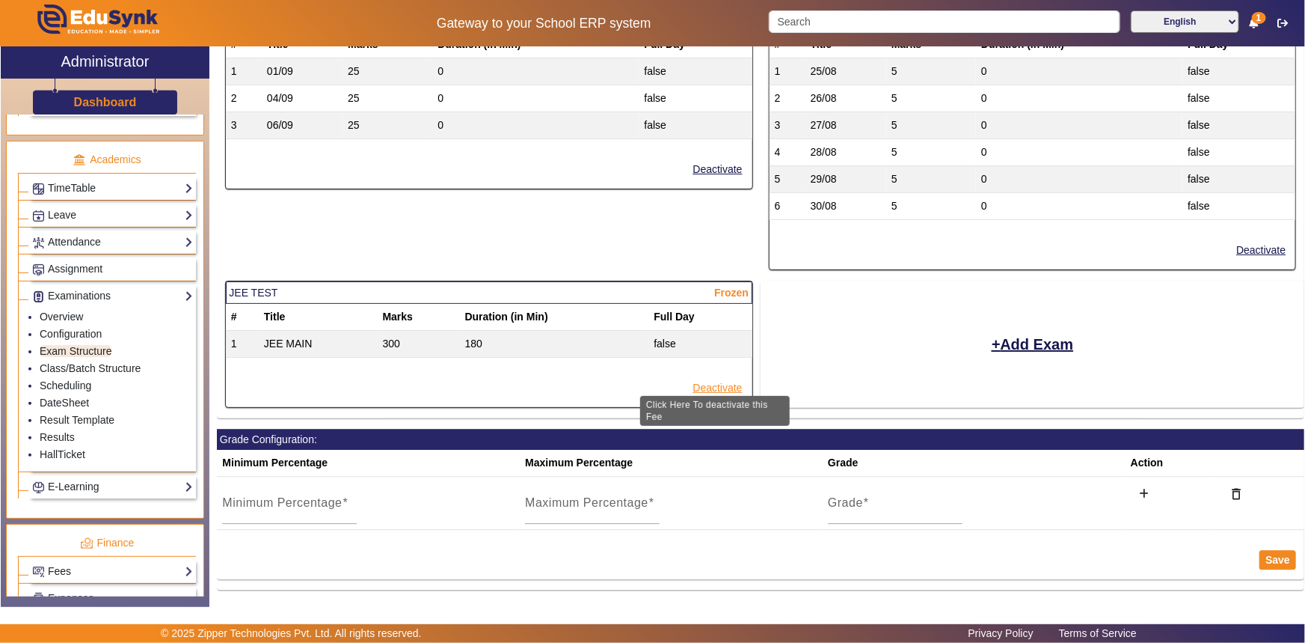
click at [707, 379] on button "Deactivate" at bounding box center [718, 388] width 52 height 19
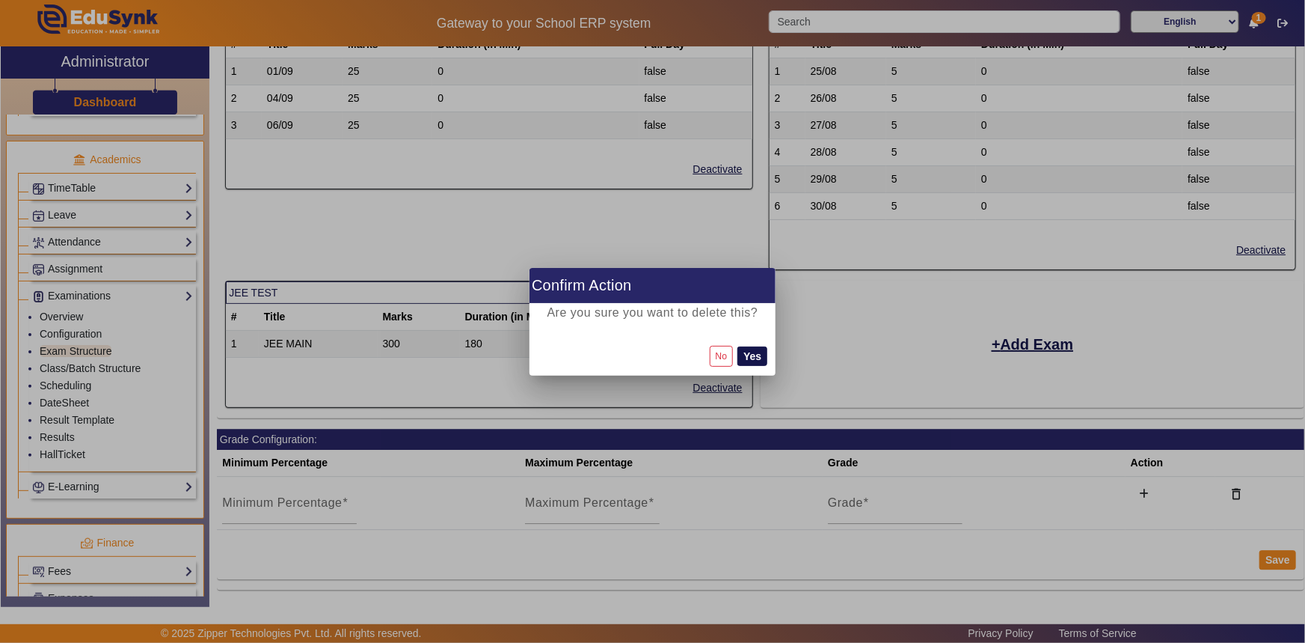
click at [746, 362] on button "Yes" at bounding box center [753, 355] width 30 height 19
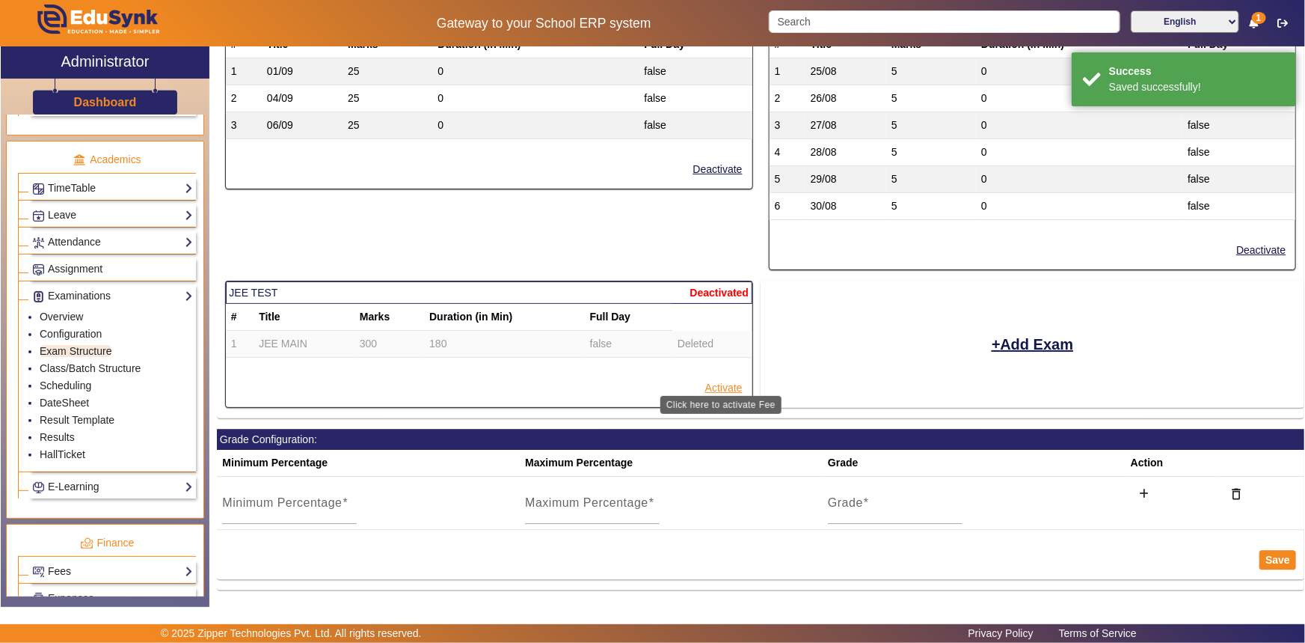
click at [721, 379] on button "Activate" at bounding box center [724, 388] width 40 height 19
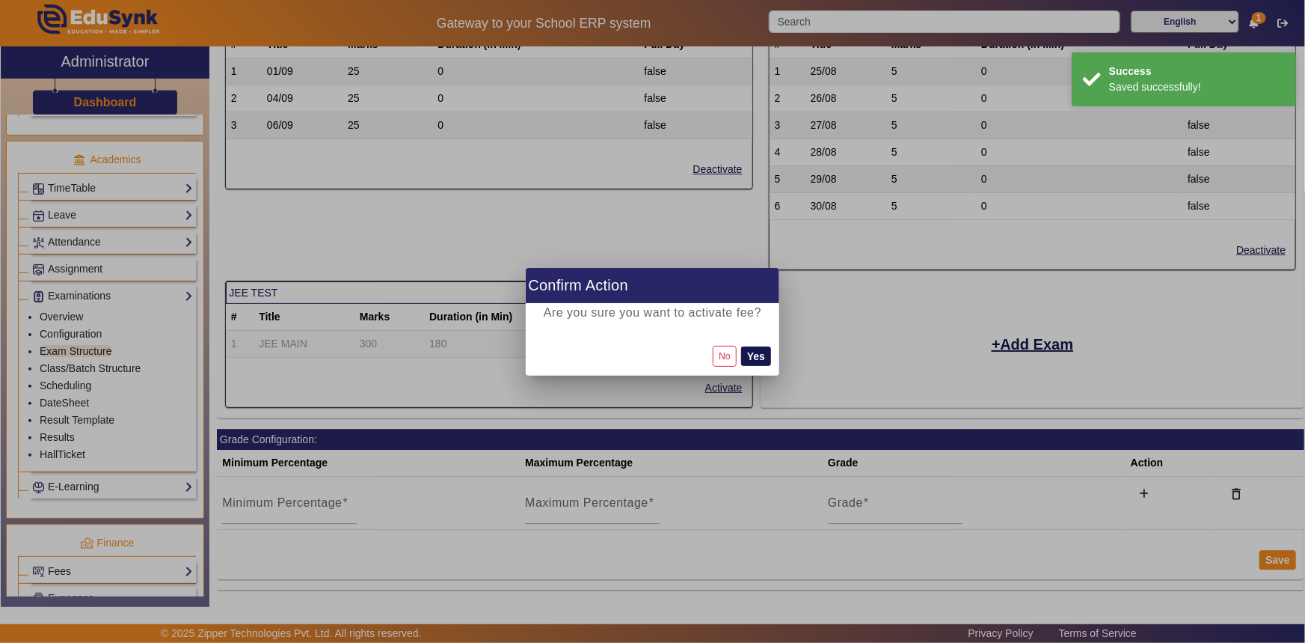
click at [750, 352] on button "Yes" at bounding box center [756, 355] width 30 height 19
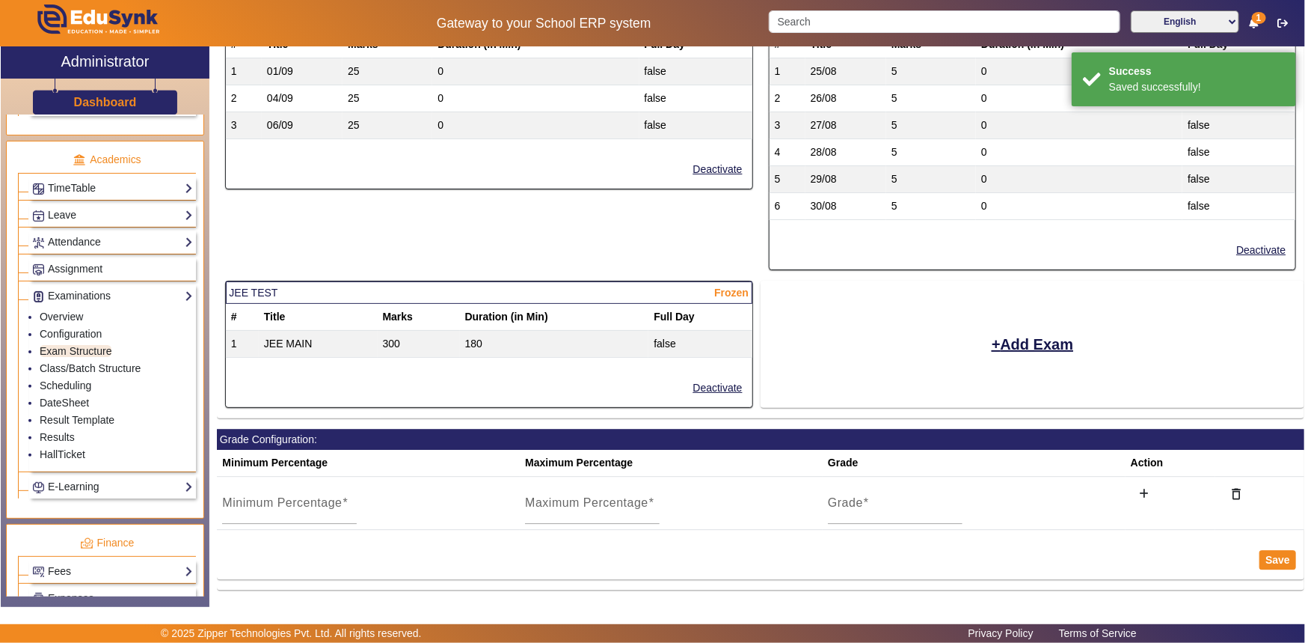
click at [661, 336] on td "false" at bounding box center [700, 344] width 103 height 27
click at [306, 331] on td "JEE MAIN" at bounding box center [318, 344] width 119 height 27
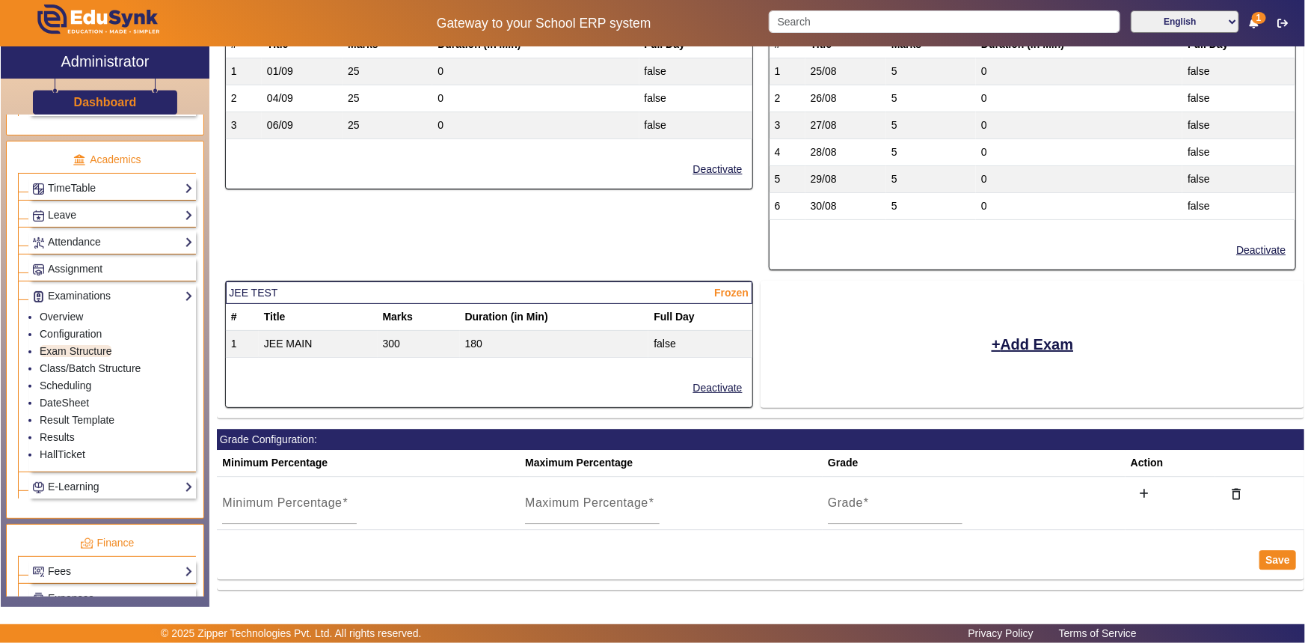
click at [420, 314] on th "Marks" at bounding box center [419, 317] width 82 height 27
click at [82, 370] on link "Class/Batch Structure" at bounding box center [90, 368] width 101 height 12
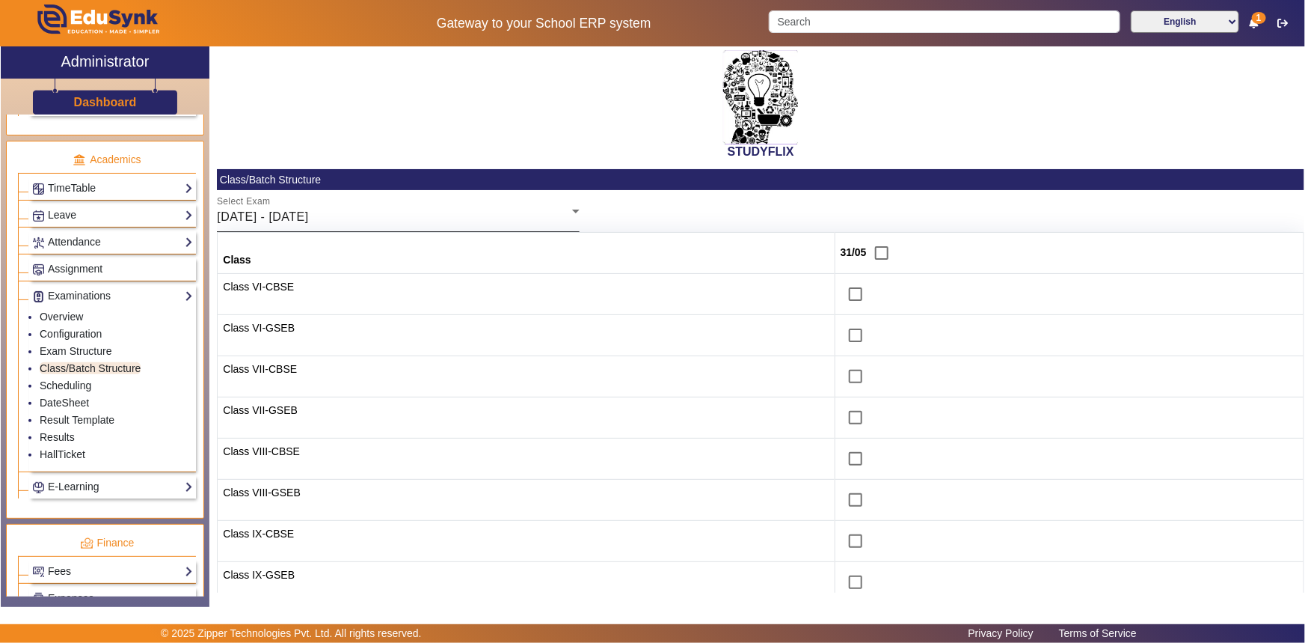
click at [308, 223] on span "[DATE] - [DATE]" at bounding box center [262, 216] width 91 height 13
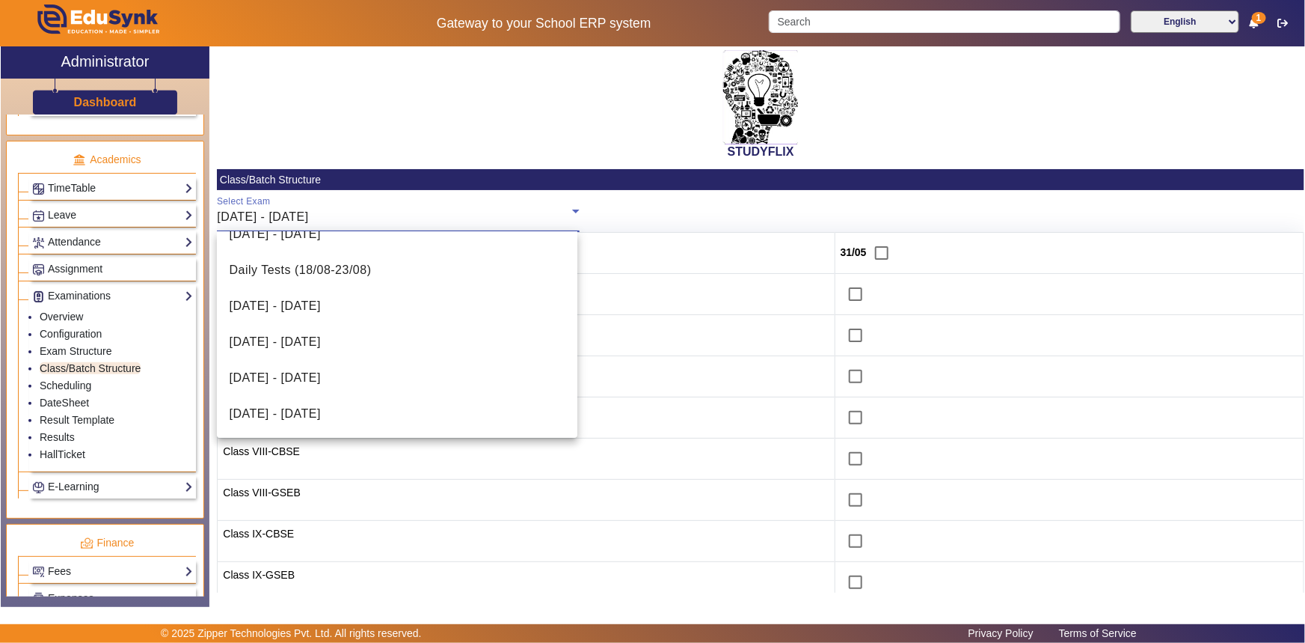
scroll to position [452, 0]
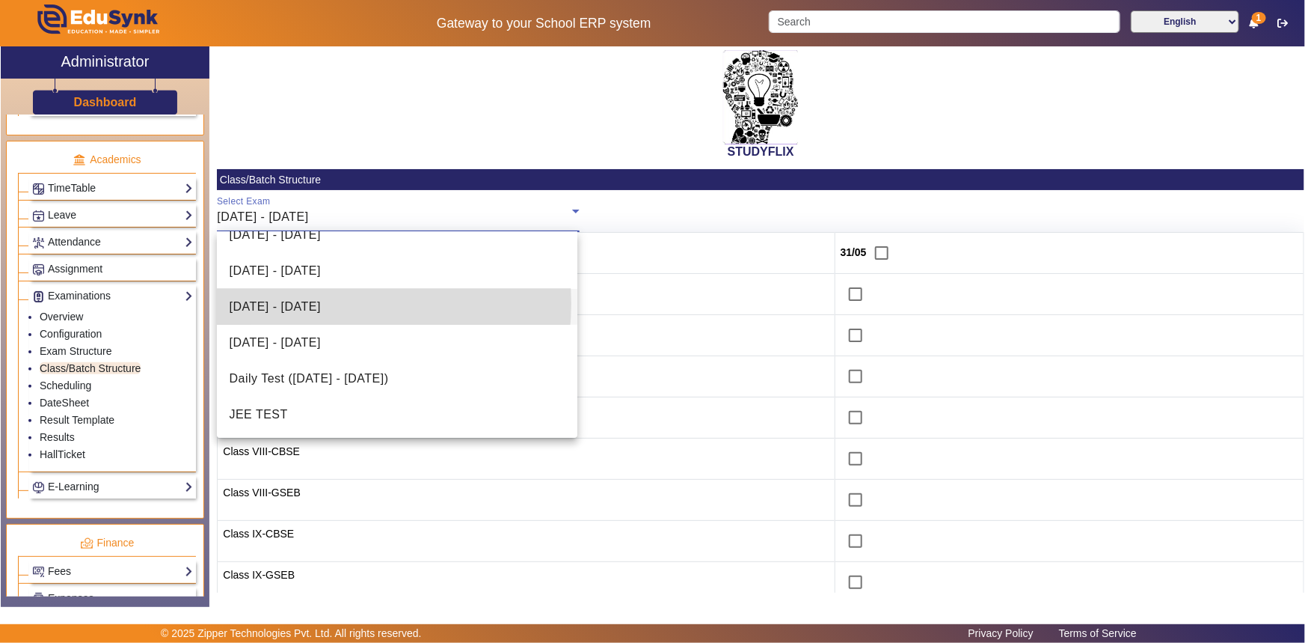
click at [316, 303] on span "[DATE] - [DATE]" at bounding box center [274, 307] width 91 height 18
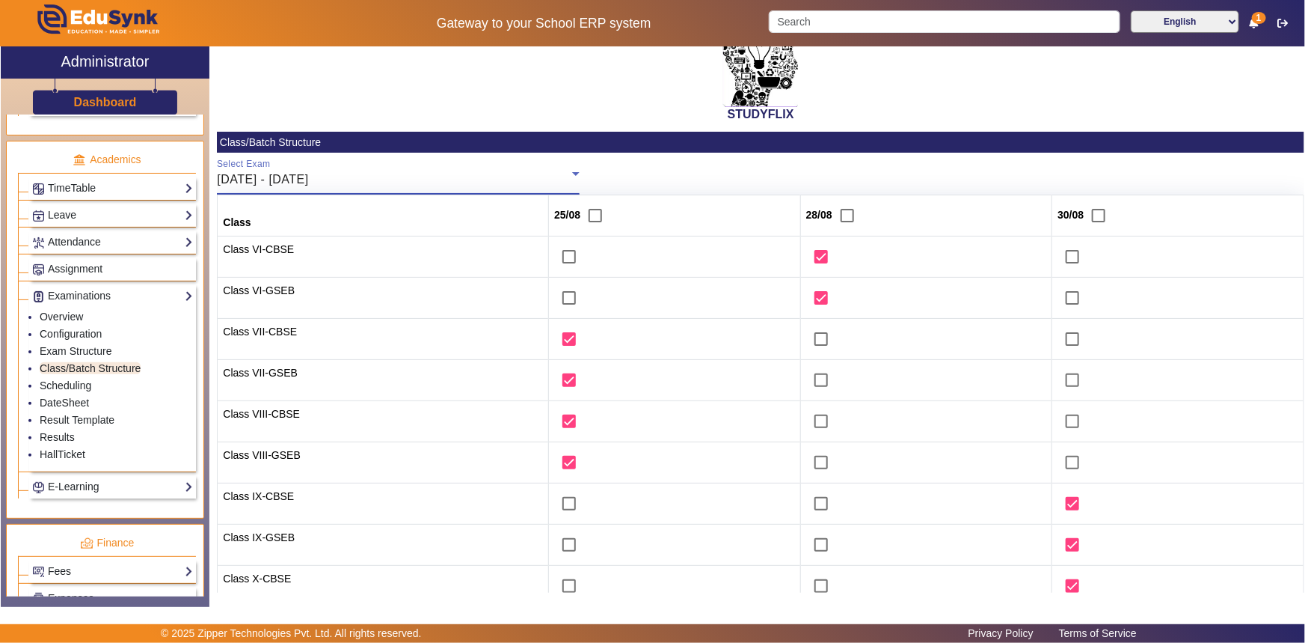
scroll to position [0, 0]
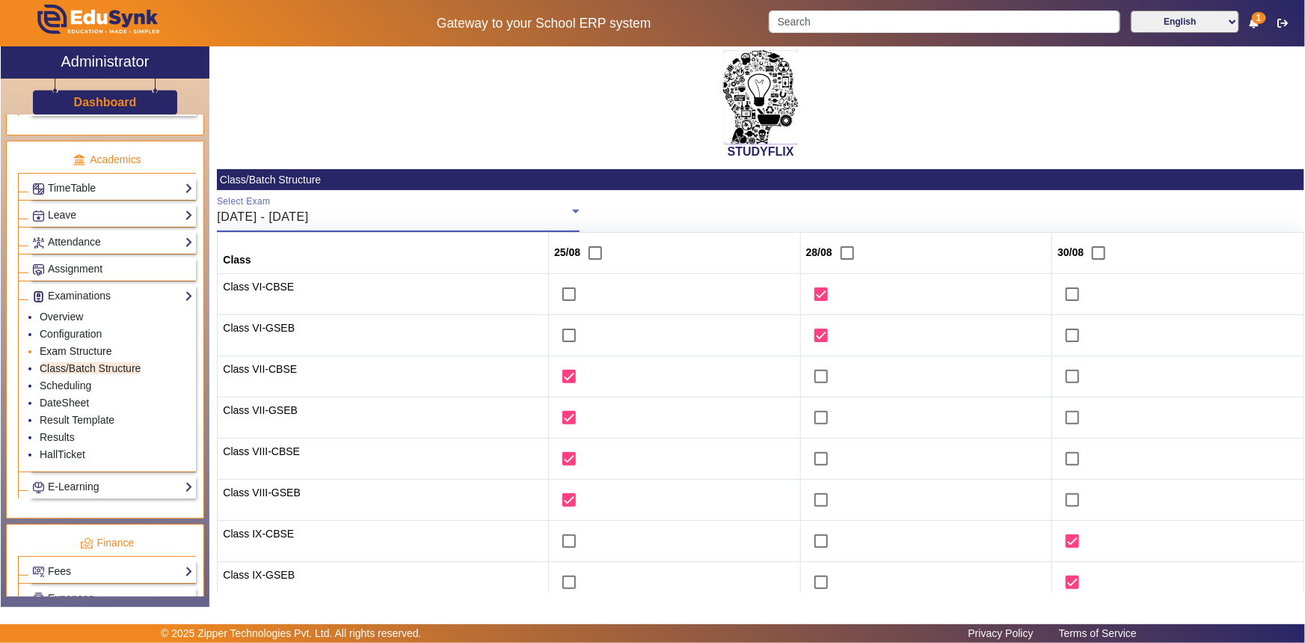
click at [96, 351] on link "Exam Structure" at bounding box center [76, 351] width 72 height 12
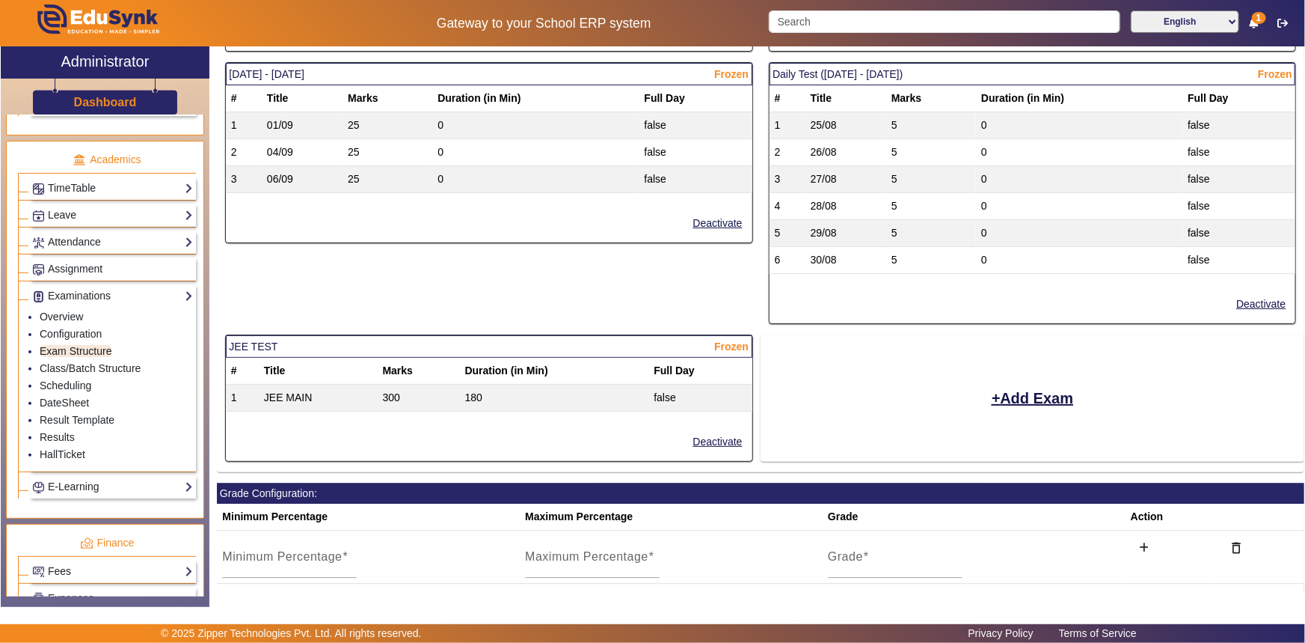
scroll to position [1921, 0]
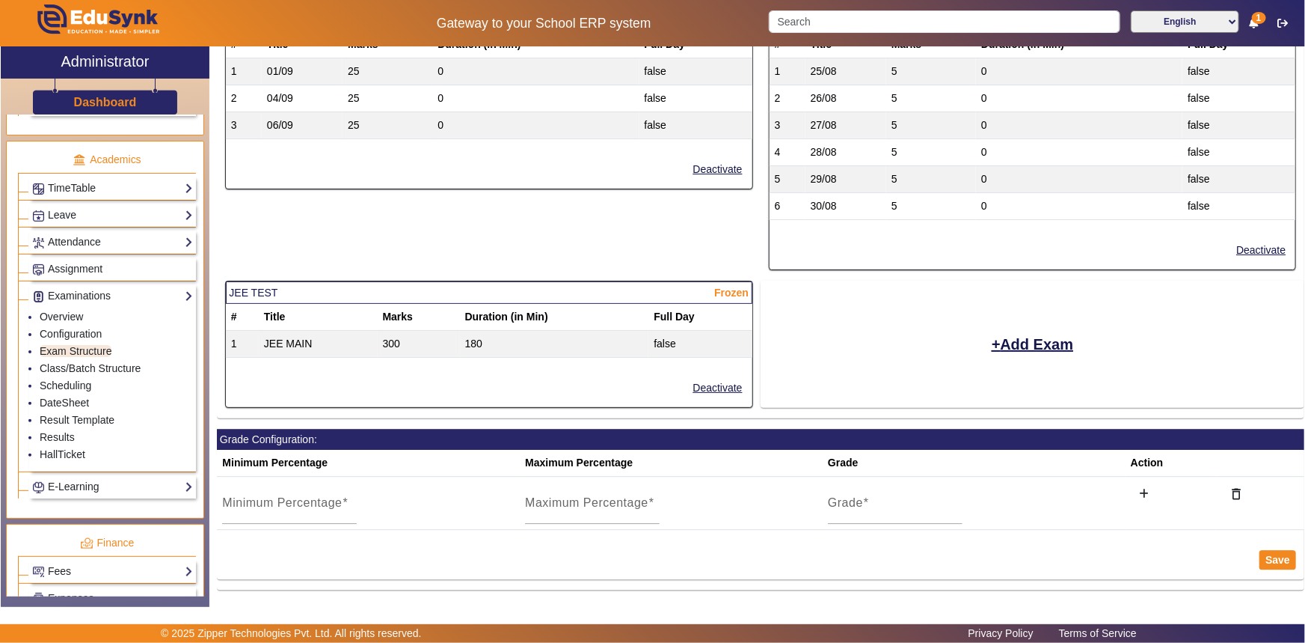
click at [279, 306] on th "Title" at bounding box center [318, 317] width 119 height 27
click at [717, 285] on span "Frozen" at bounding box center [731, 293] width 34 height 16
click at [729, 289] on span "Frozen" at bounding box center [731, 293] width 34 height 16
drag, startPoint x: 732, startPoint y: 289, endPoint x: 684, endPoint y: 289, distance: 47.9
click at [684, 289] on mat-card-header "JEE TEST Frozen" at bounding box center [489, 292] width 527 height 22
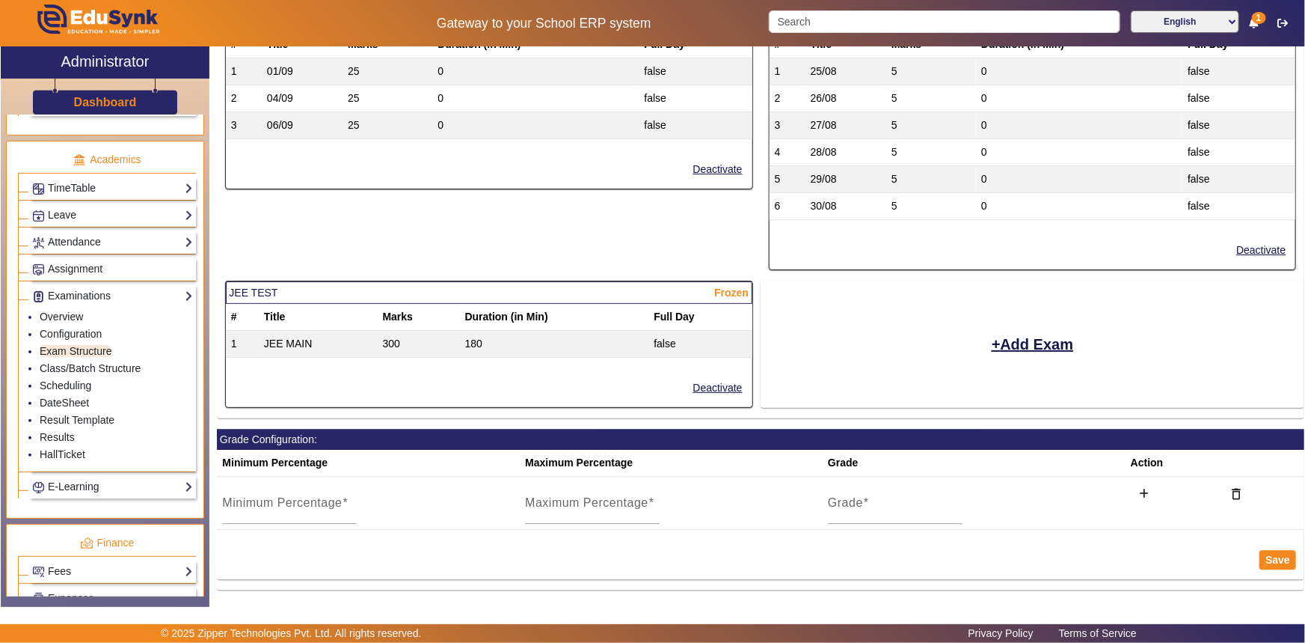
click at [747, 289] on mat-card-header "JEE TEST Frozen" at bounding box center [489, 292] width 527 height 22
click at [744, 287] on span "Frozen" at bounding box center [731, 293] width 34 height 16
click at [737, 287] on span "Frozen" at bounding box center [731, 293] width 34 height 16
click at [712, 331] on td "false" at bounding box center [700, 344] width 103 height 27
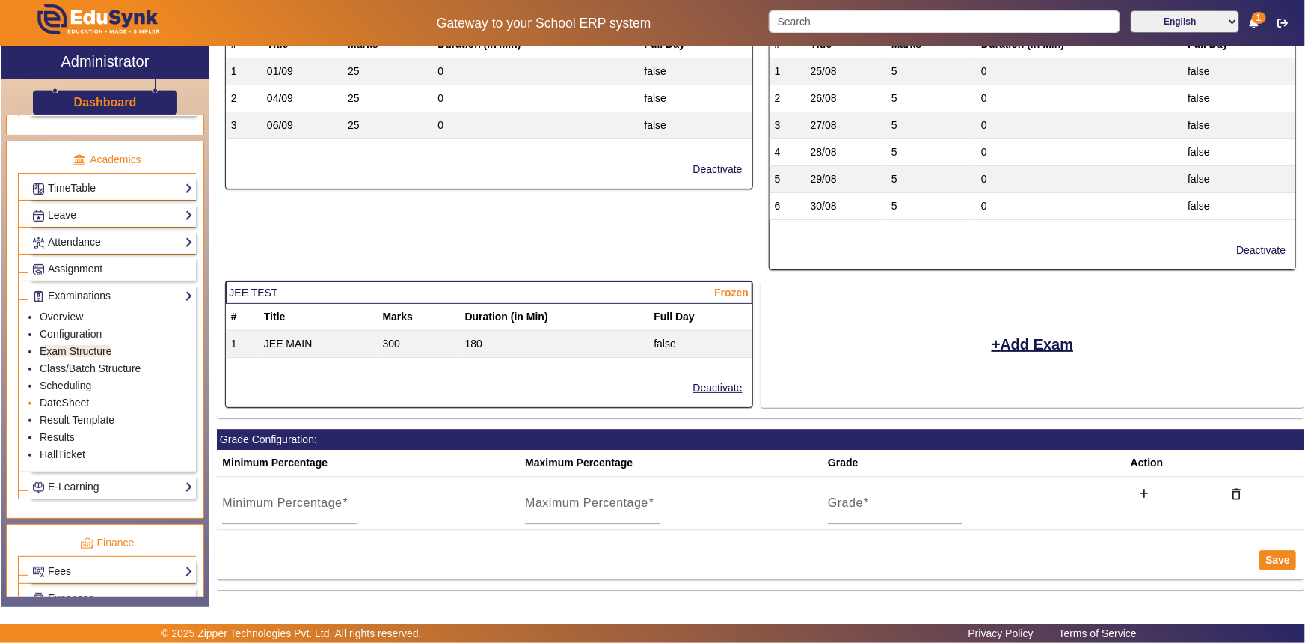
click at [52, 405] on link "DateSheet" at bounding box center [64, 403] width 49 height 12
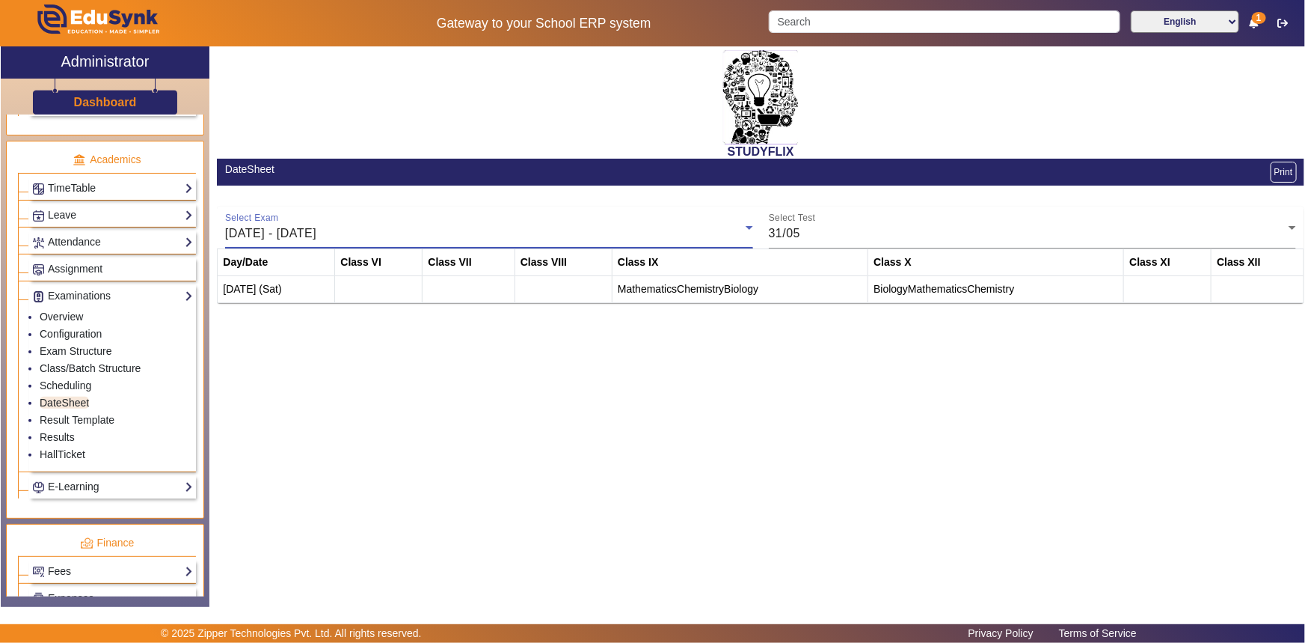
click at [316, 238] on span "[DATE] - [DATE]" at bounding box center [270, 233] width 91 height 13
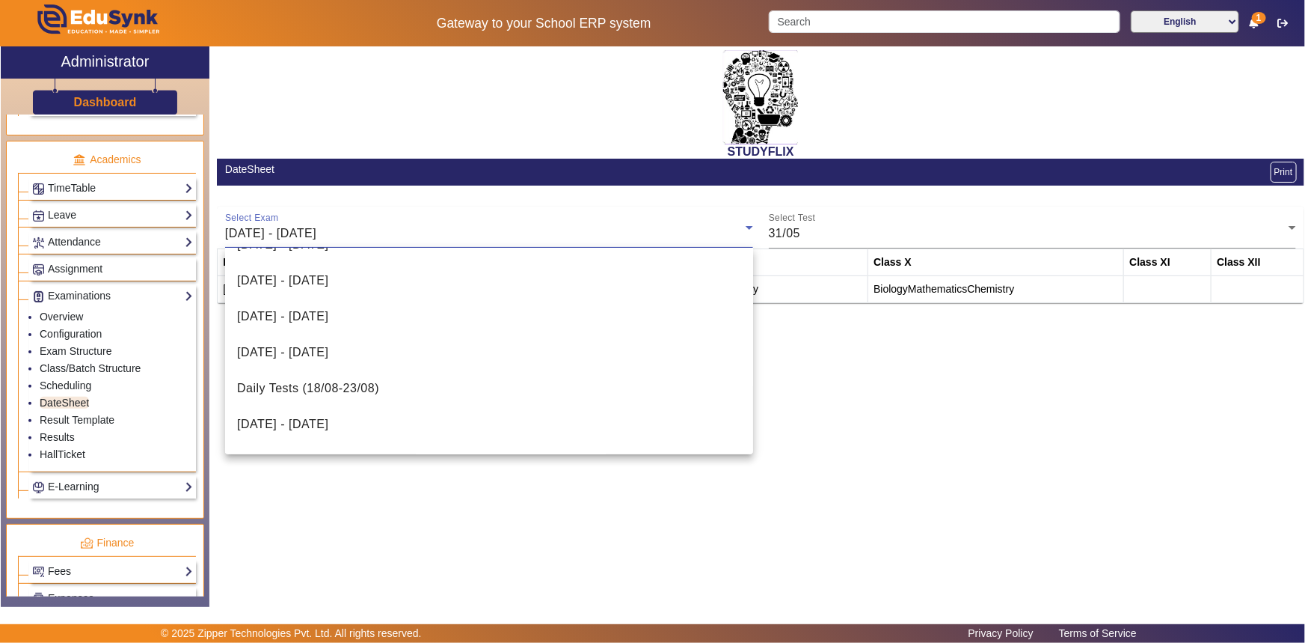
scroll to position [408, 0]
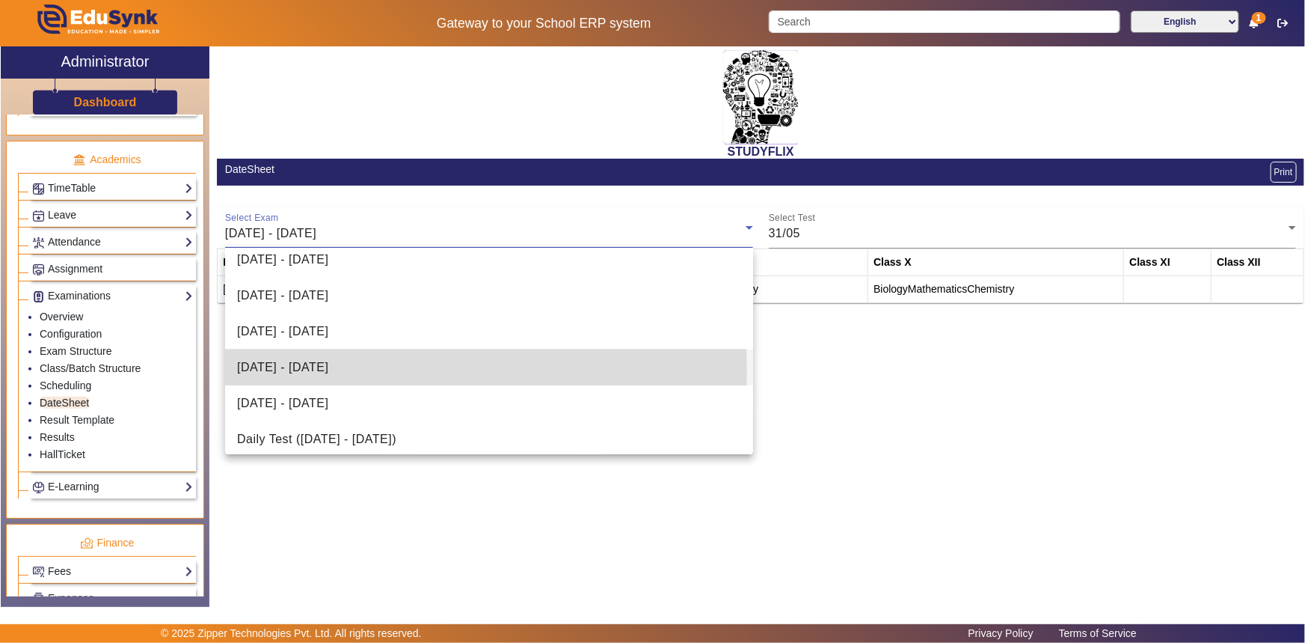
click at [287, 372] on span "[DATE] - [DATE]" at bounding box center [282, 367] width 91 height 18
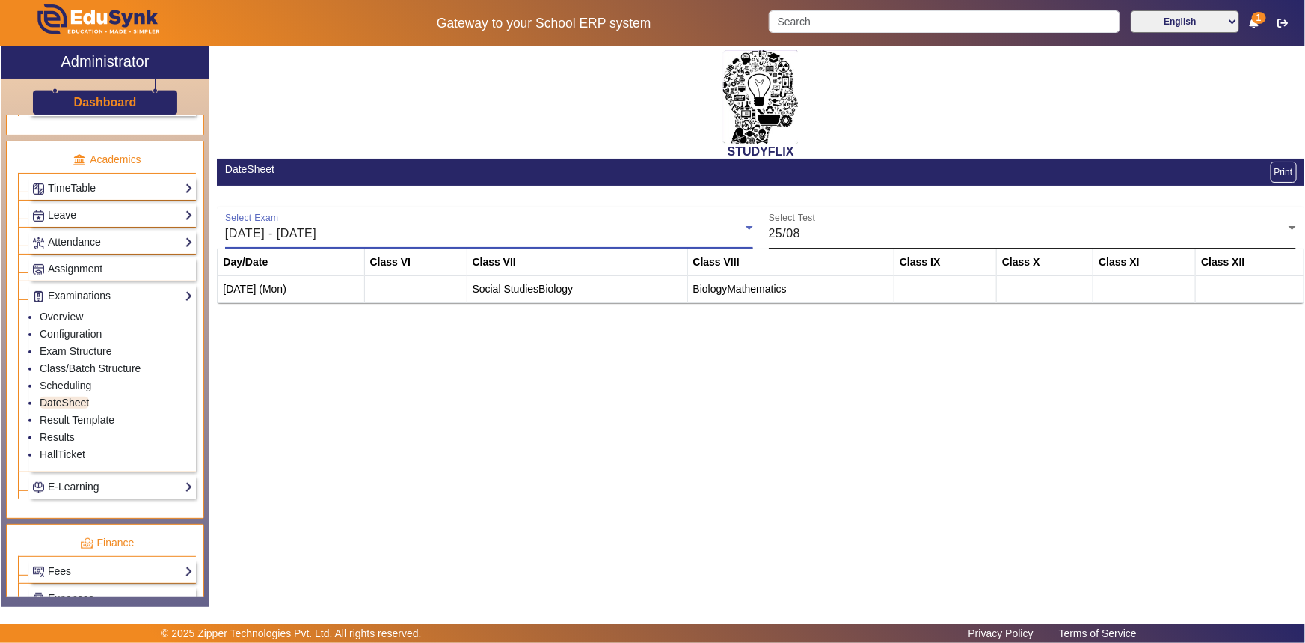
click at [816, 241] on div "25/08" at bounding box center [1029, 233] width 521 height 18
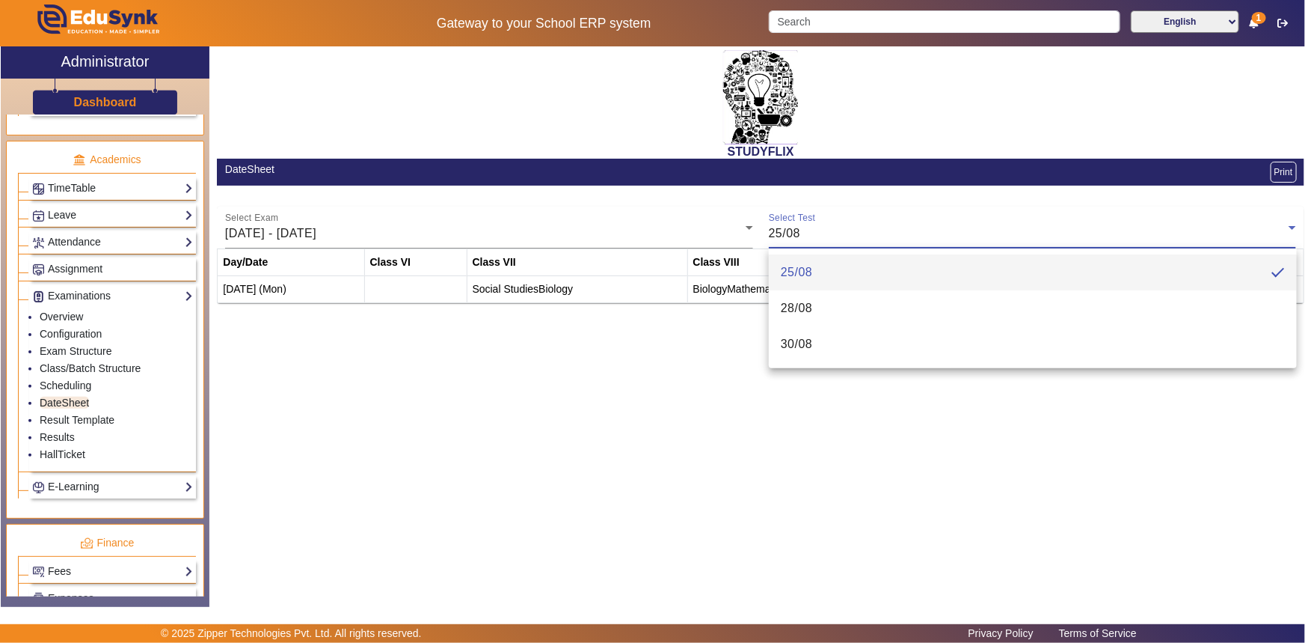
click at [916, 227] on div at bounding box center [652, 321] width 1305 height 643
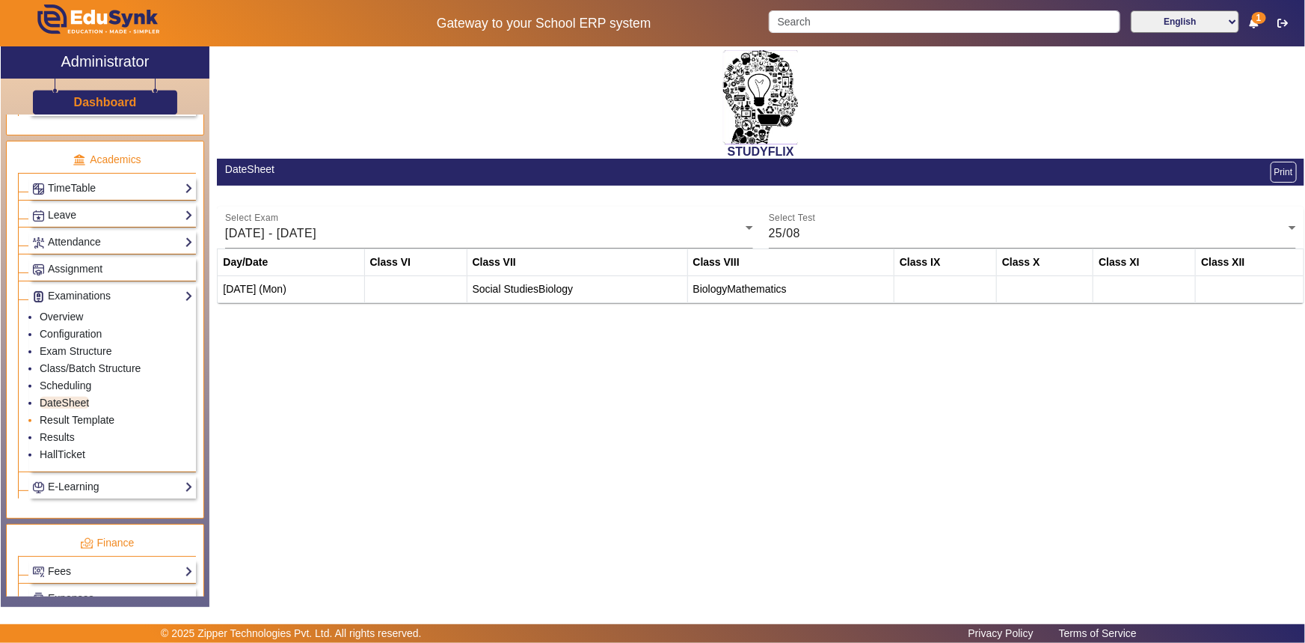
click at [49, 422] on link "Result Template" at bounding box center [77, 420] width 75 height 12
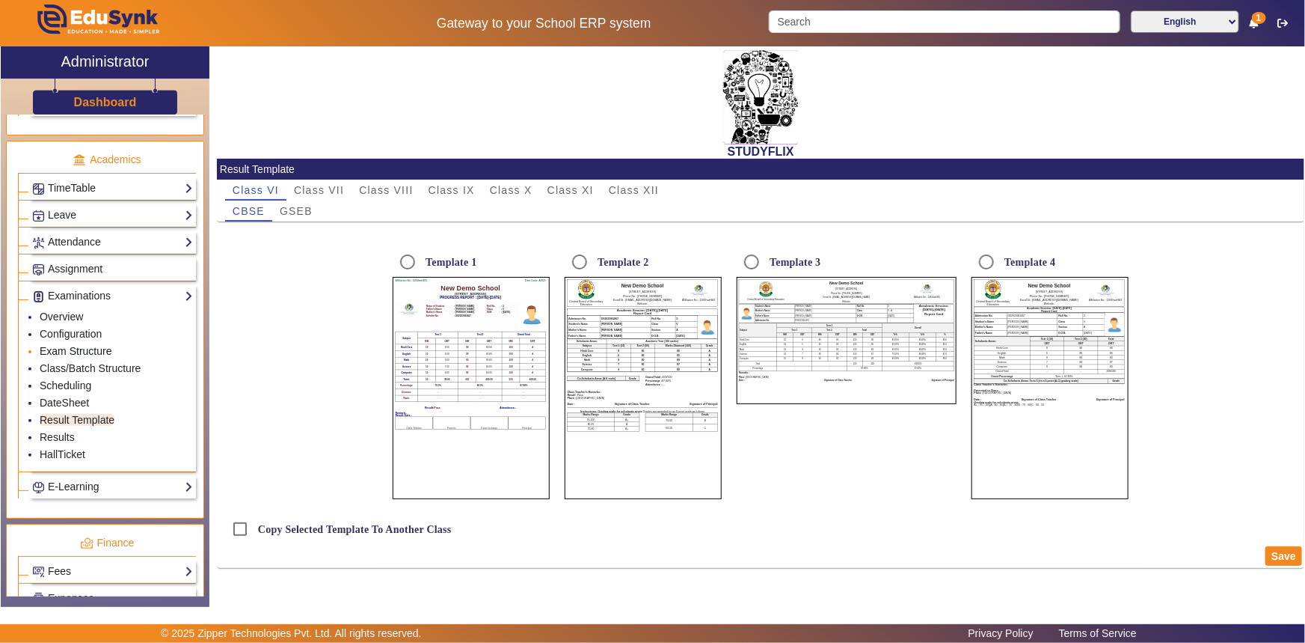
click at [51, 352] on link "Exam Structure" at bounding box center [76, 351] width 72 height 12
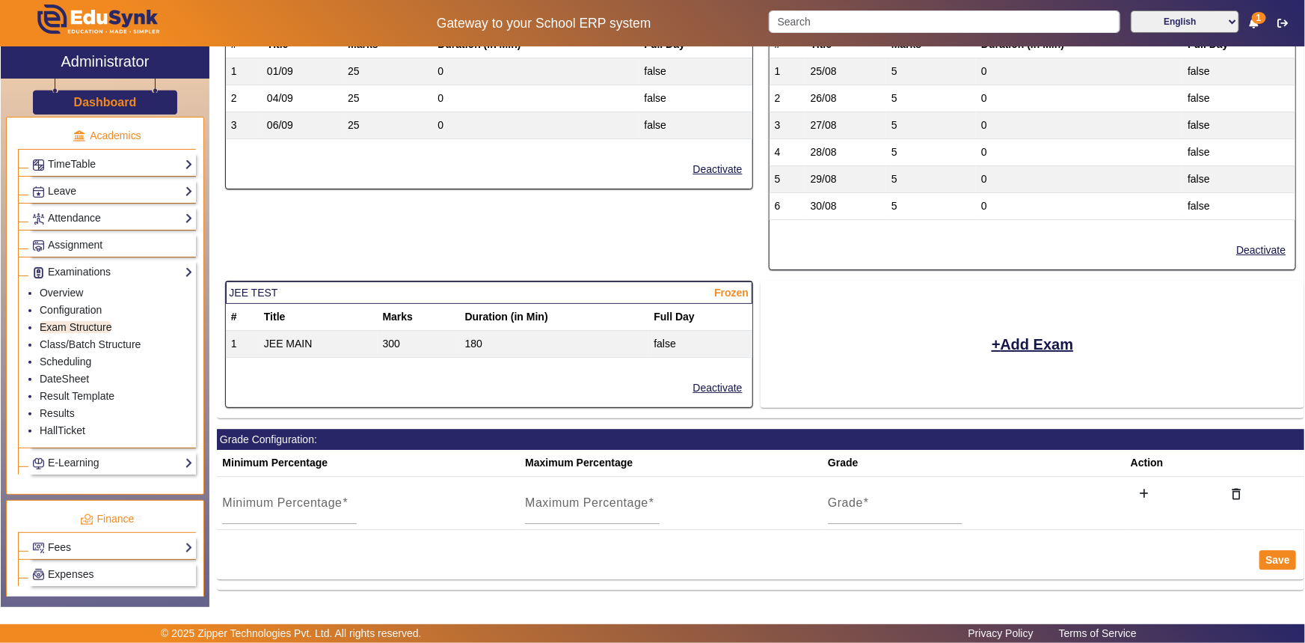
scroll to position [544, 0]
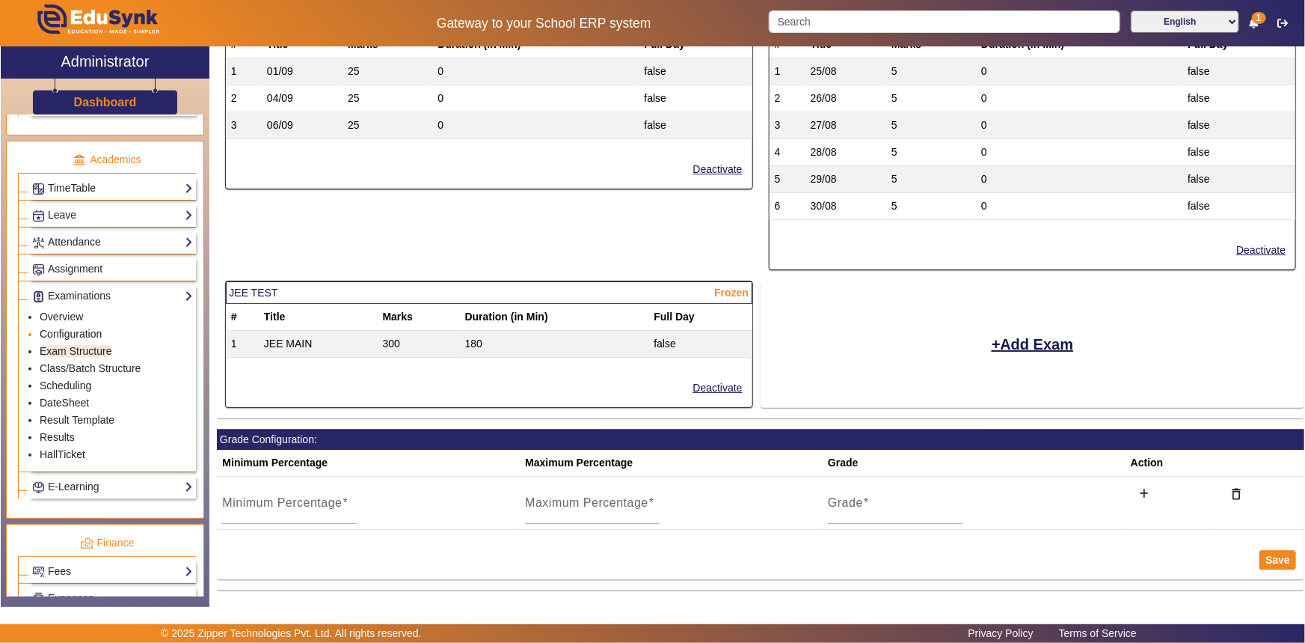
click at [61, 336] on link "Configuration" at bounding box center [71, 334] width 62 height 12
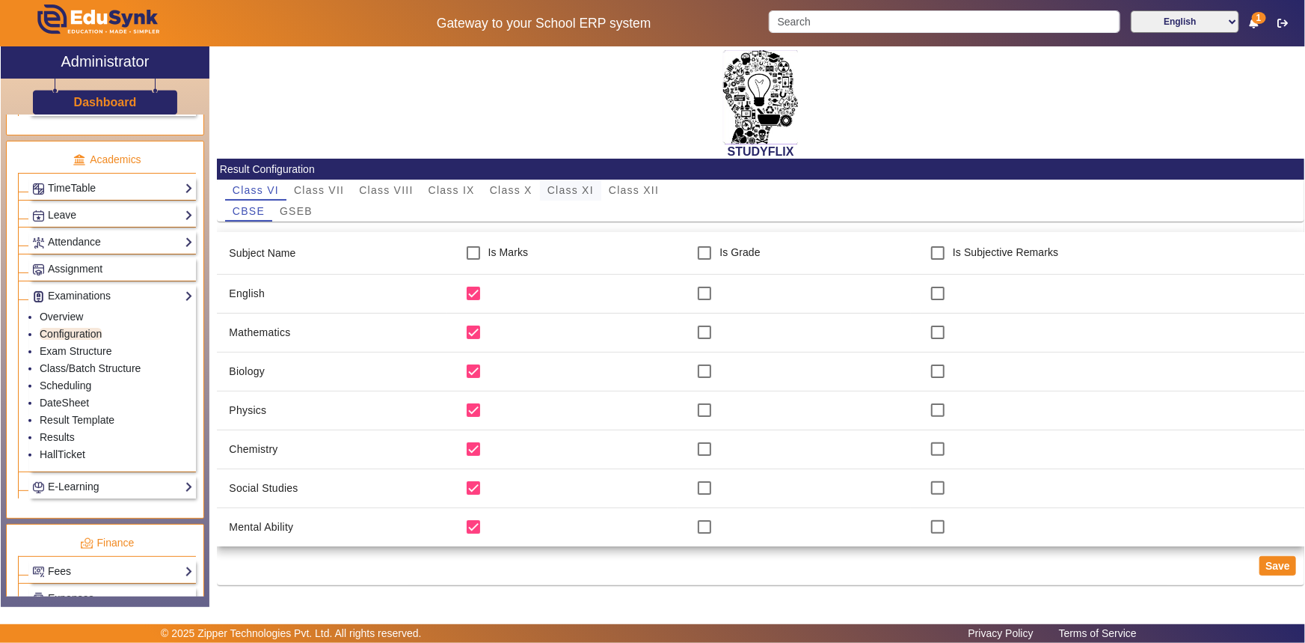
click at [576, 187] on span "Class XI" at bounding box center [571, 190] width 46 height 10
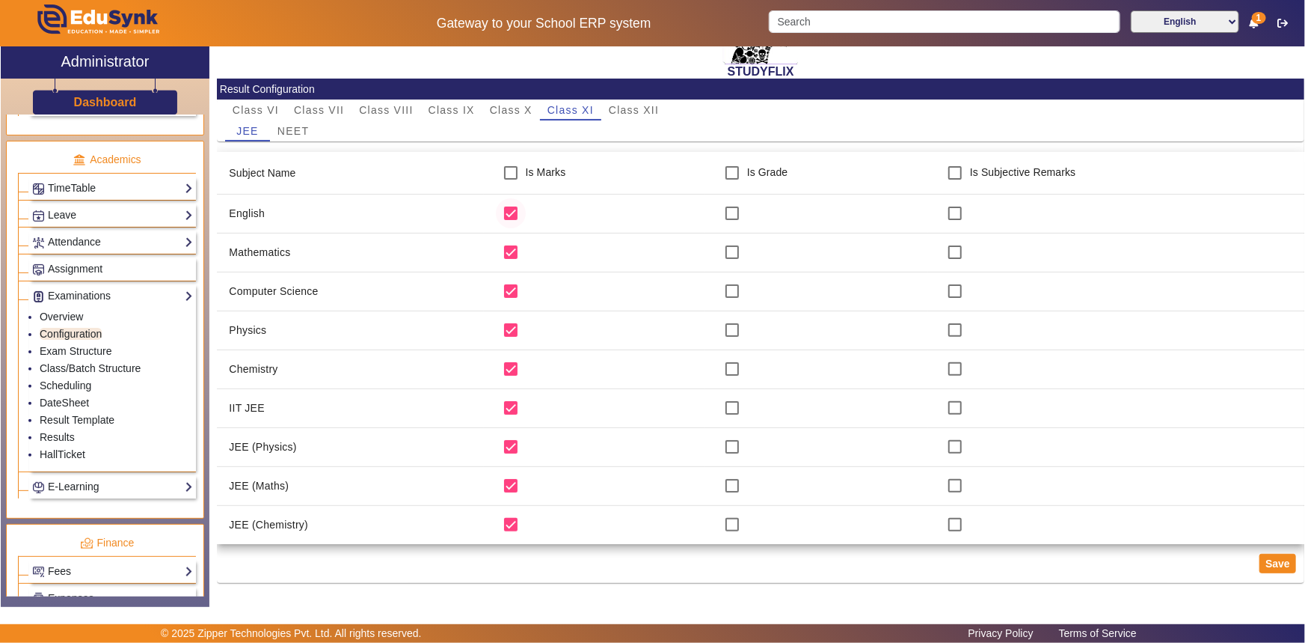
scroll to position [81, 0]
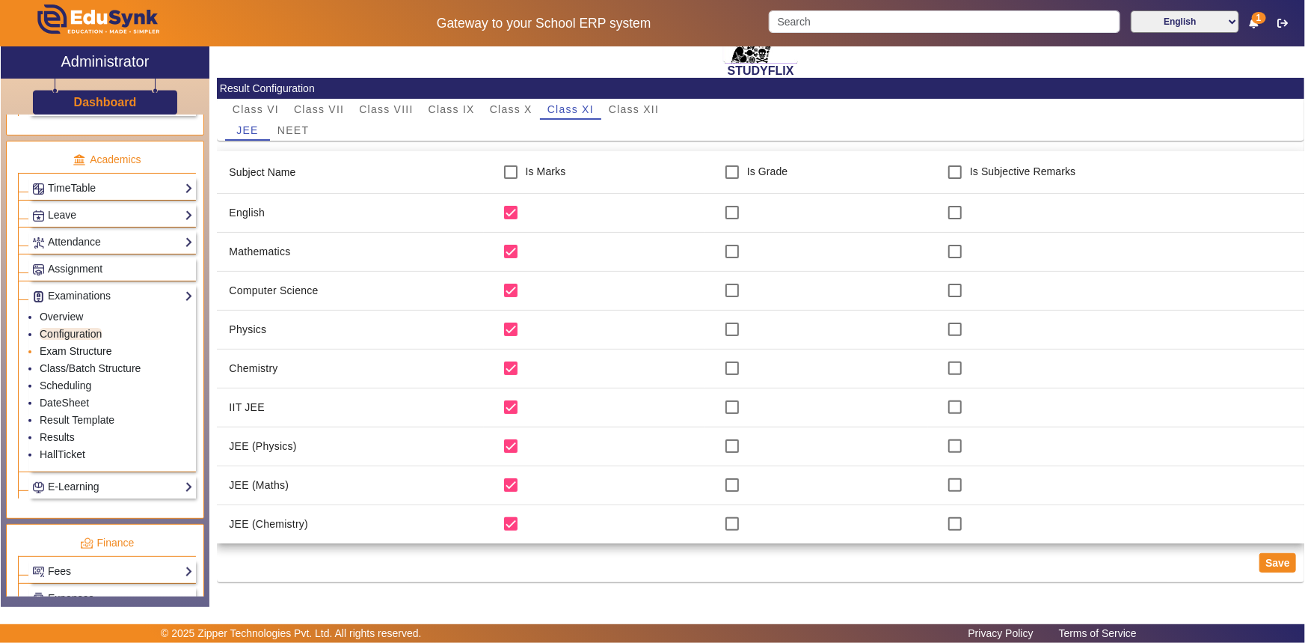
click at [77, 349] on link "Exam Structure" at bounding box center [76, 351] width 72 height 12
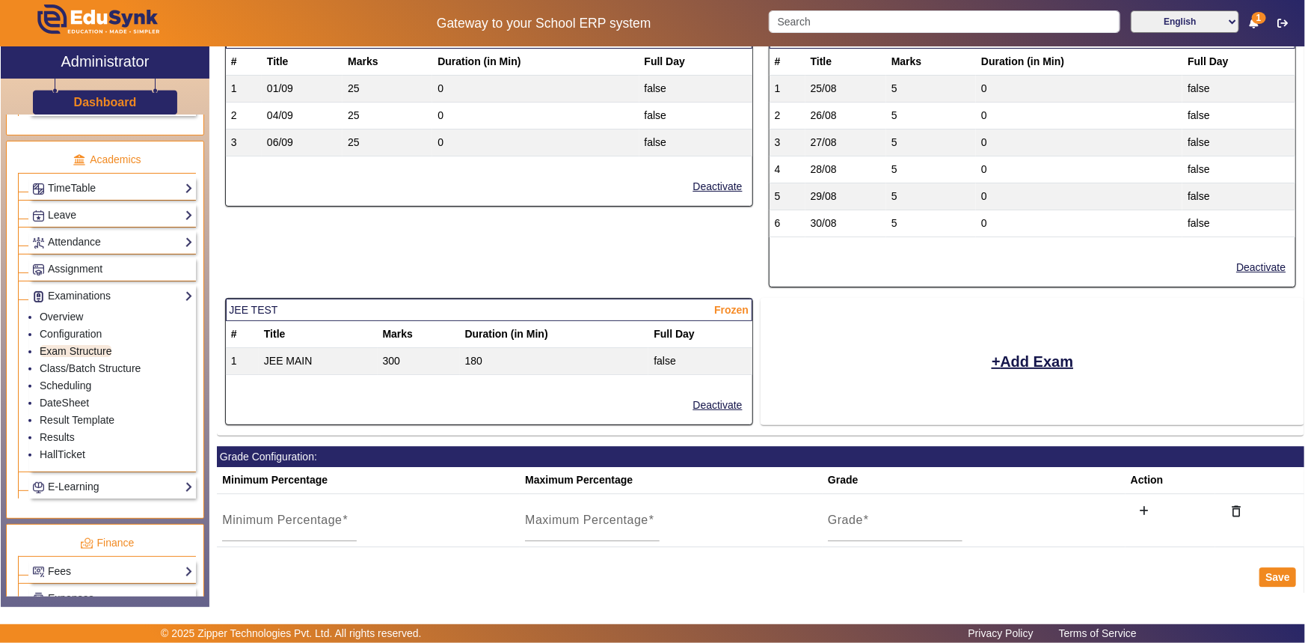
scroll to position [1921, 0]
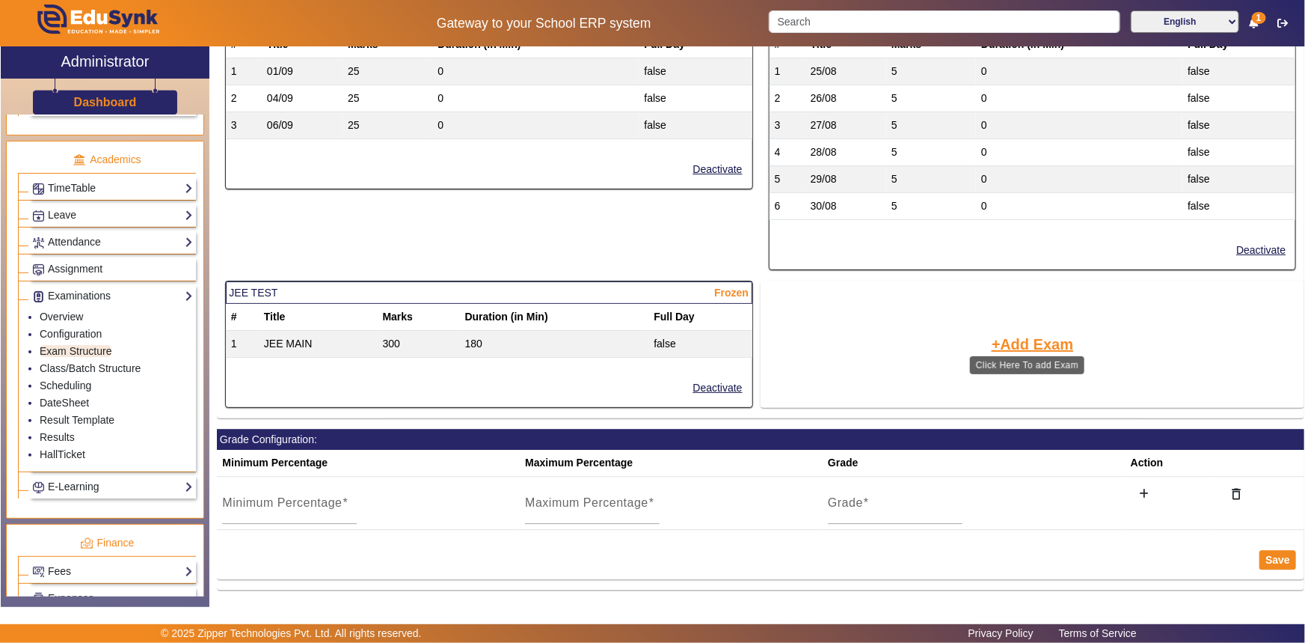
click at [1038, 331] on button "Add Exam" at bounding box center [1033, 343] width 85 height 25
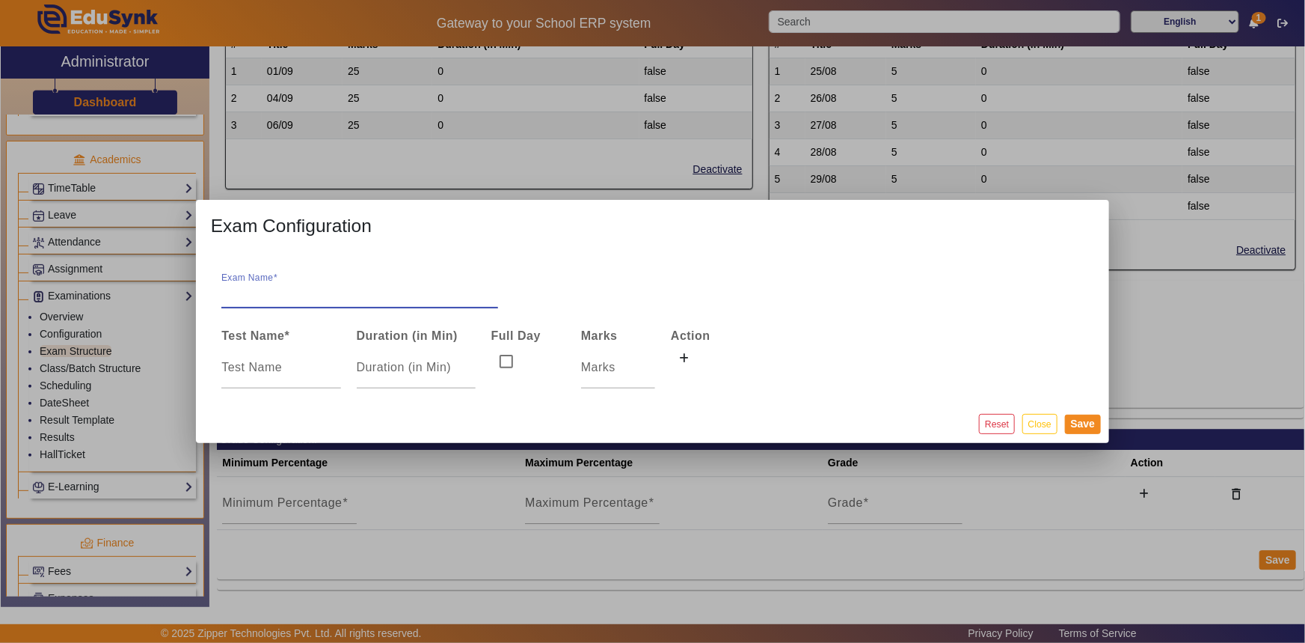
click at [498, 297] on div at bounding box center [498, 297] width 0 height 0
click at [328, 296] on input "Exam Name" at bounding box center [359, 293] width 277 height 18
type input "[DATE]"
click at [583, 269] on div "Exam Name 26-08-2025" at bounding box center [653, 287] width 878 height 42
click at [845, 381] on mat-dialog-content "Exam Name 26-08-2025 Test Name * Duration (in Min) Full Day Marks Action" at bounding box center [653, 327] width 914 height 153
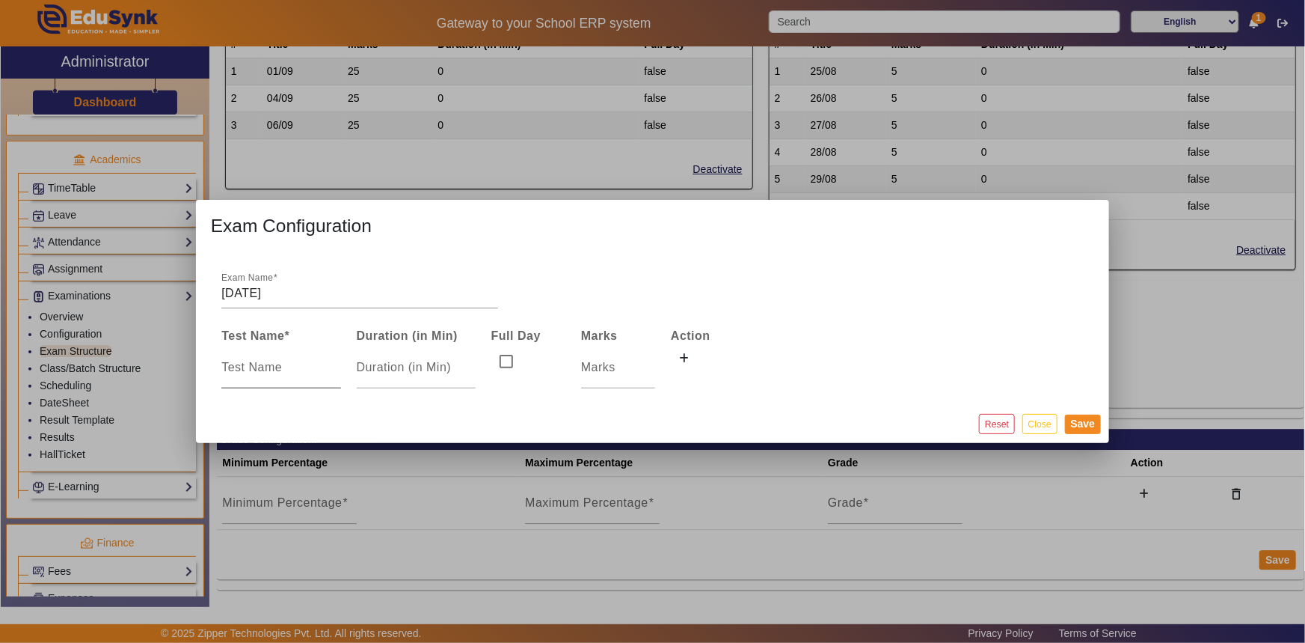
click at [239, 374] on input at bounding box center [280, 367] width 119 height 18
click at [274, 407] on mat-dialog-actions "Reset Close Save" at bounding box center [653, 423] width 914 height 39
click at [272, 374] on input at bounding box center [280, 367] width 119 height 18
type input "JEE MAIN"
click at [403, 373] on input "number" at bounding box center [416, 367] width 119 height 18
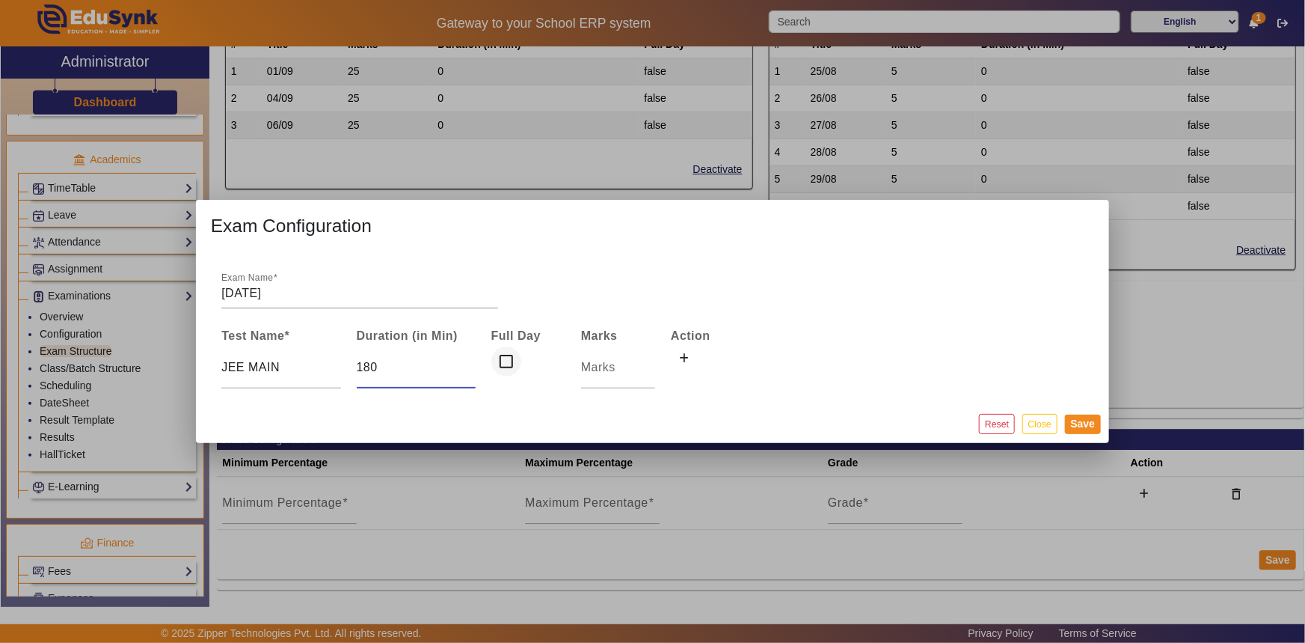
type input "180"
click at [508, 357] on input "checkbox" at bounding box center [507, 361] width 30 height 30
click at [508, 358] on input "checkbox" at bounding box center [507, 361] width 30 height 30
checkbox input "false"
click at [590, 363] on input "number" at bounding box center [618, 367] width 74 height 18
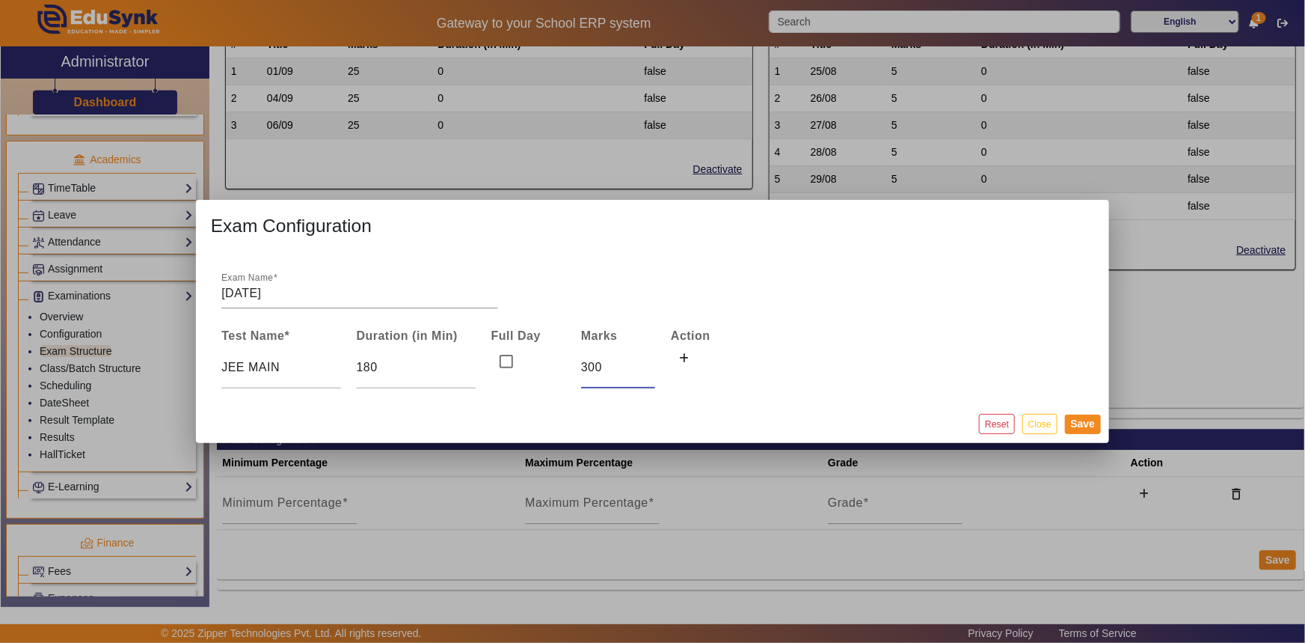
type input "300"
click at [750, 365] on td at bounding box center [709, 367] width 90 height 43
click at [1089, 426] on button "Save" at bounding box center [1083, 423] width 37 height 19
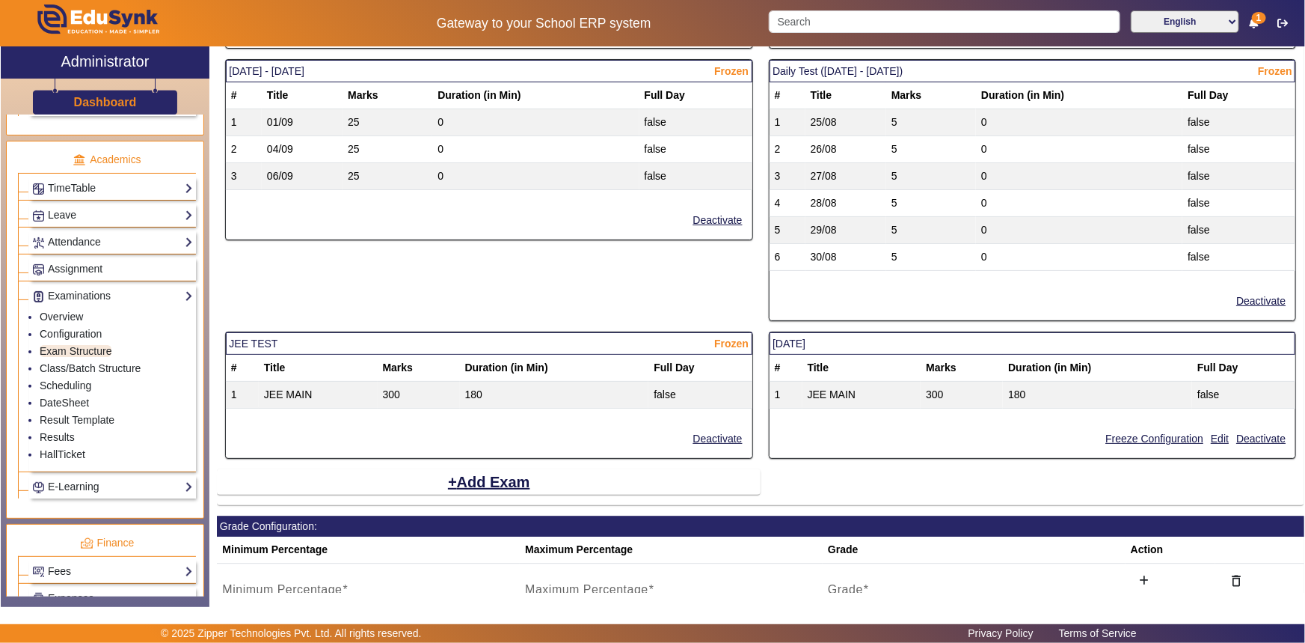
scroll to position [1957, 0]
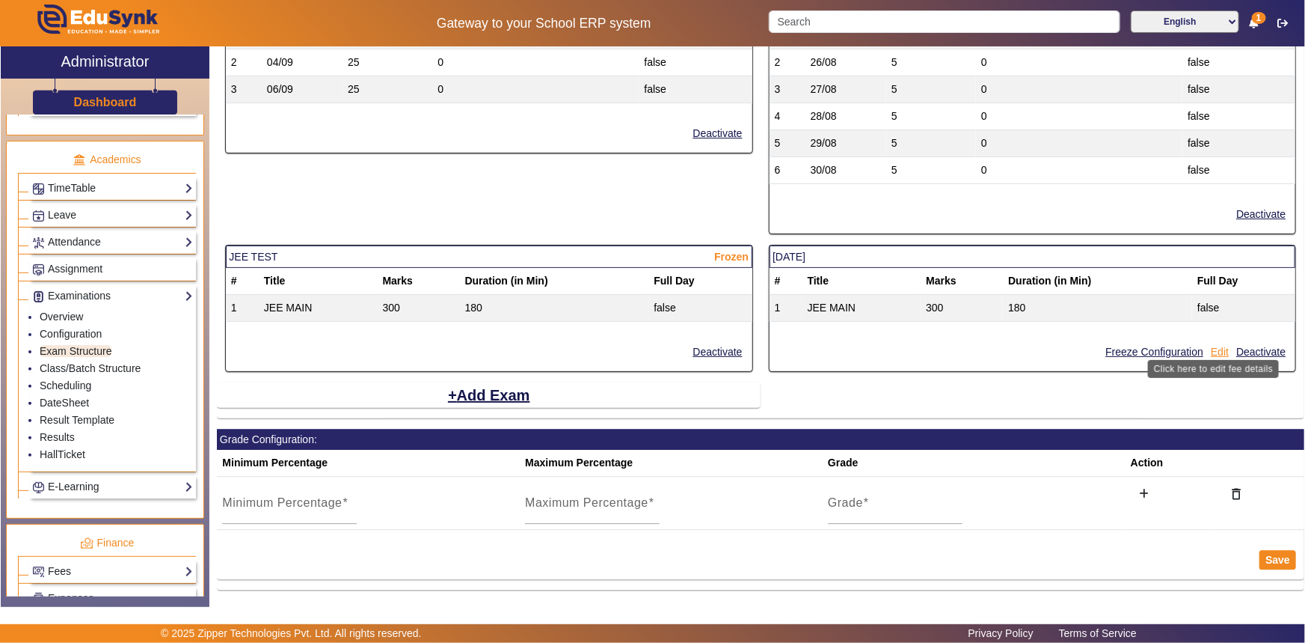
click at [1217, 346] on button "Edit" at bounding box center [1220, 352] width 21 height 19
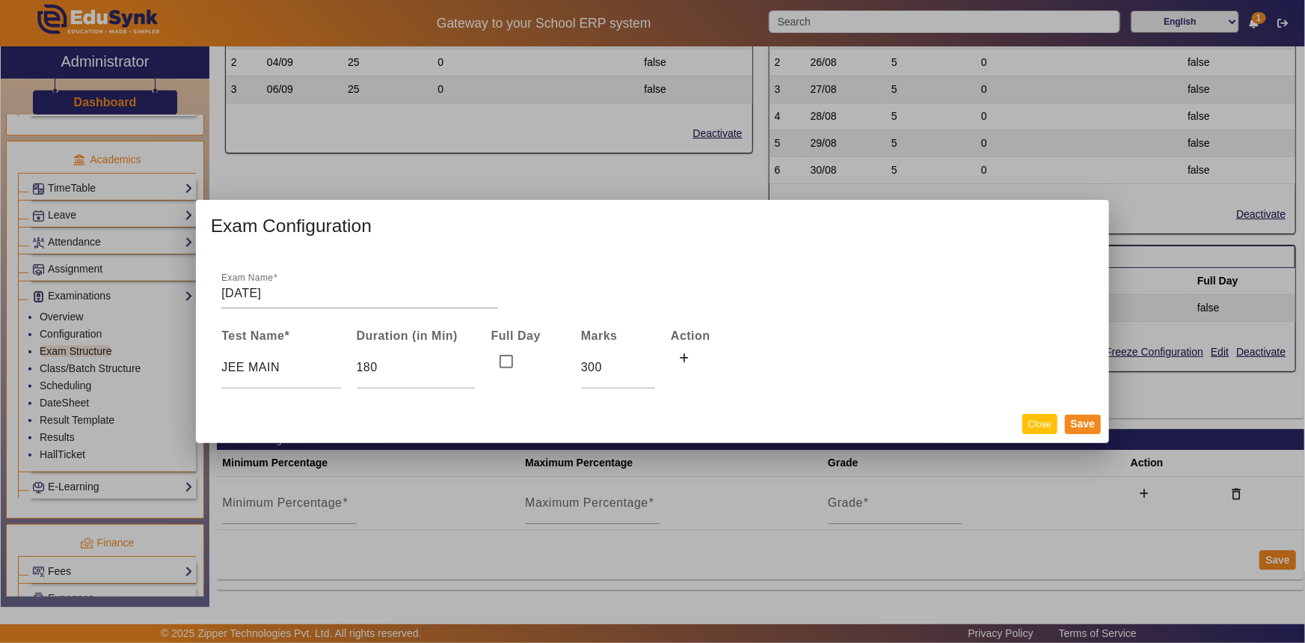
click at [1044, 420] on button "Close" at bounding box center [1040, 424] width 35 height 20
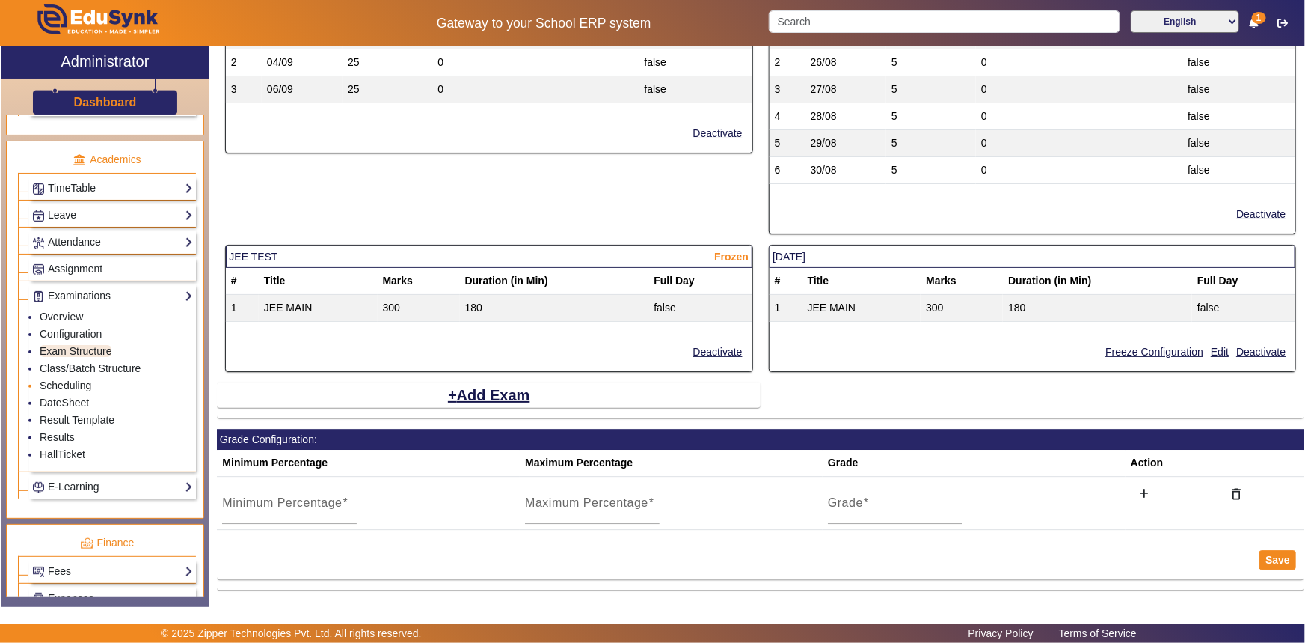
click at [68, 385] on link "Scheduling" at bounding box center [66, 385] width 52 height 12
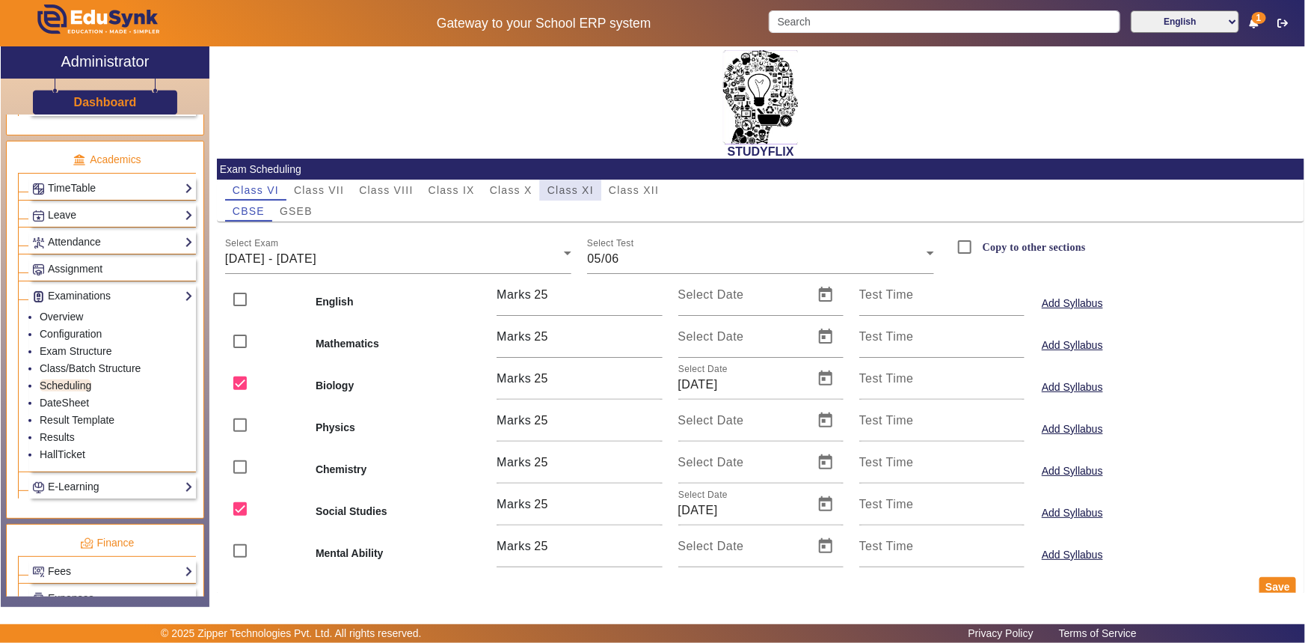
click at [563, 192] on span "Class XI" at bounding box center [571, 190] width 46 height 10
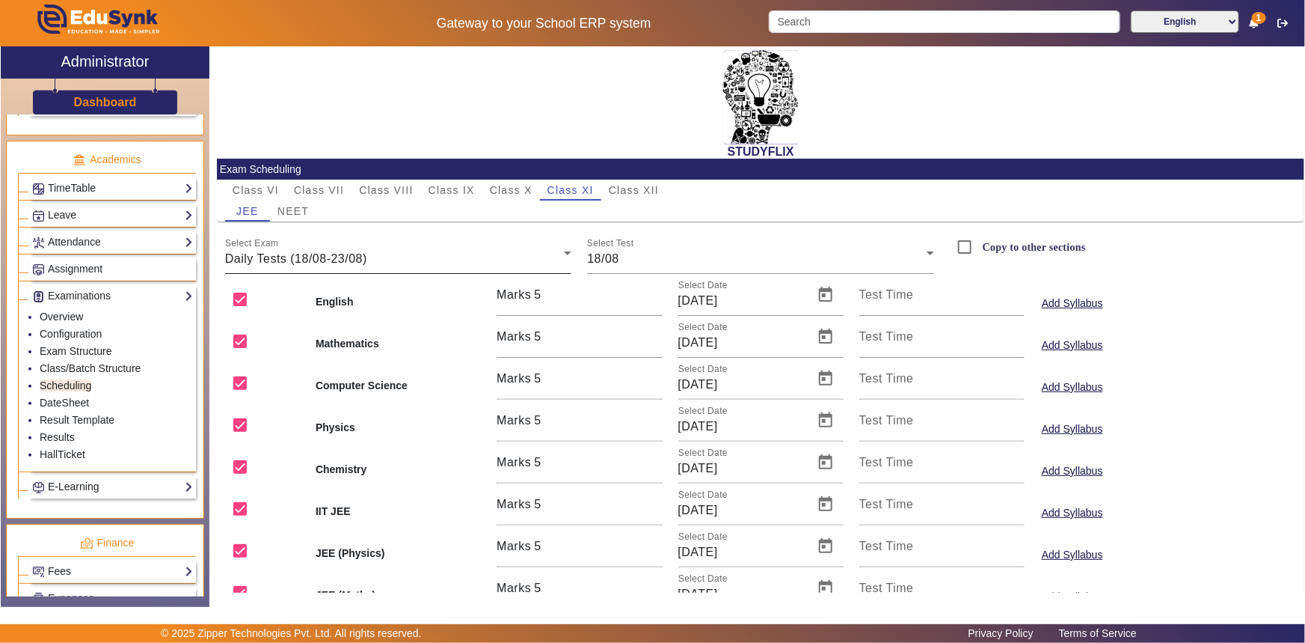
click at [387, 260] on div "Daily Tests (18/08-23/08)" at bounding box center [395, 259] width 340 height 18
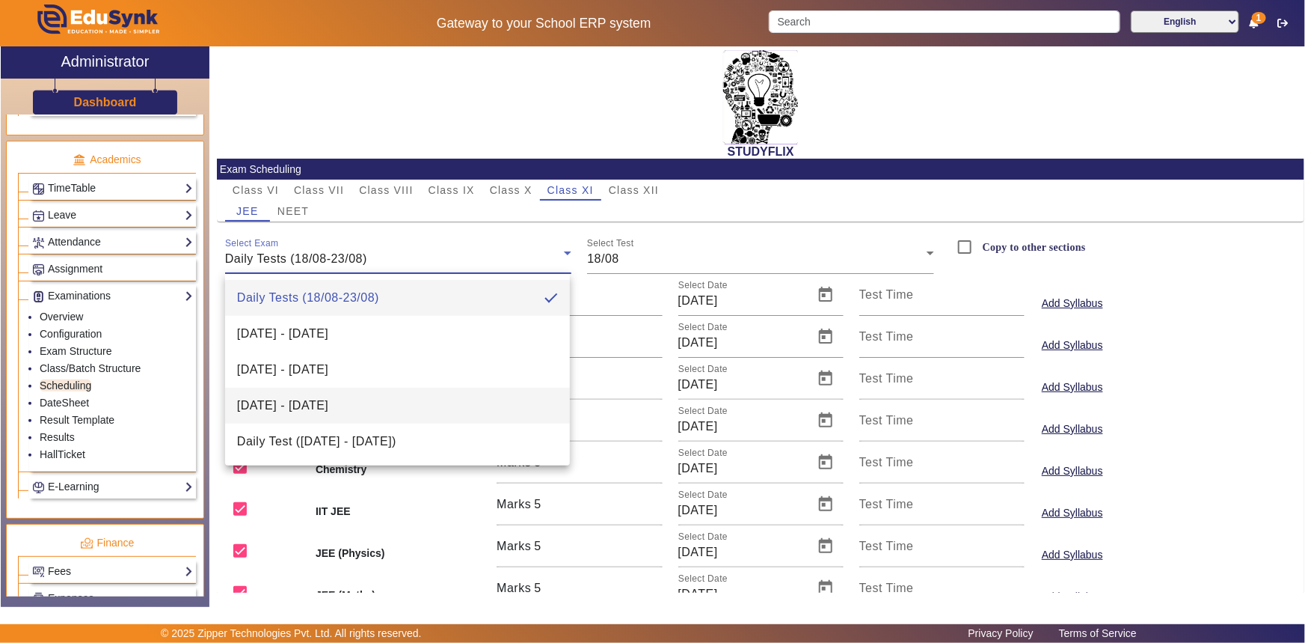
click at [351, 394] on mat-option "[DATE] - [DATE]" at bounding box center [397, 406] width 345 height 36
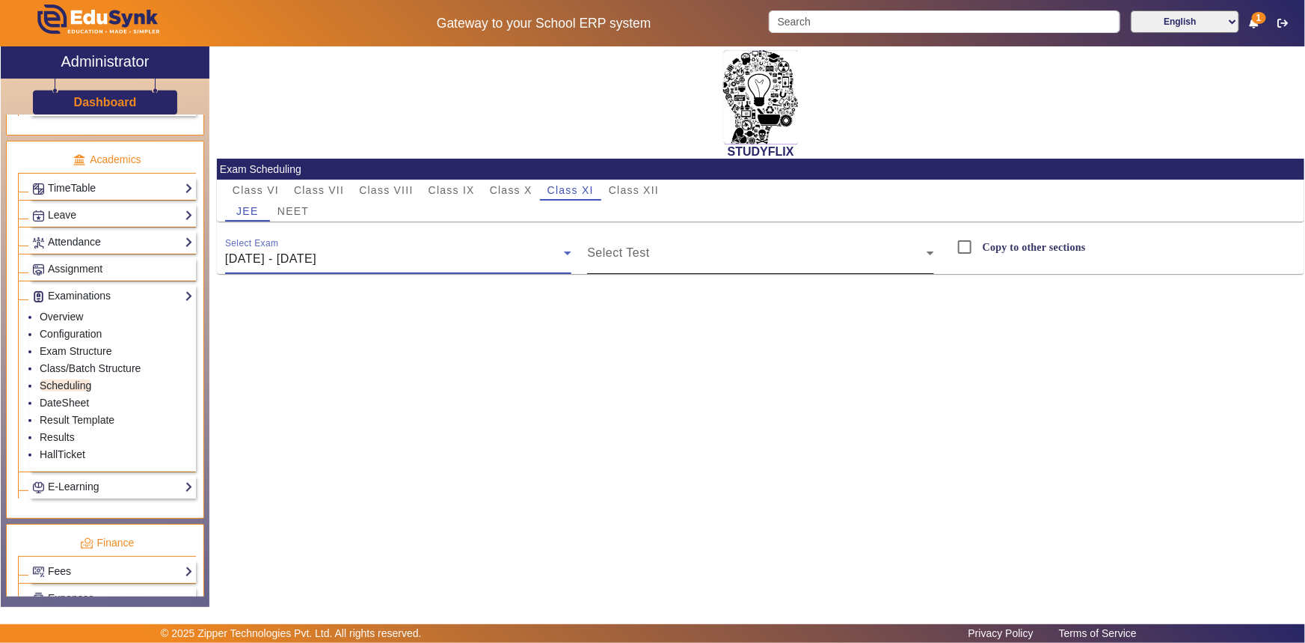
click at [608, 250] on span at bounding box center [757, 259] width 340 height 18
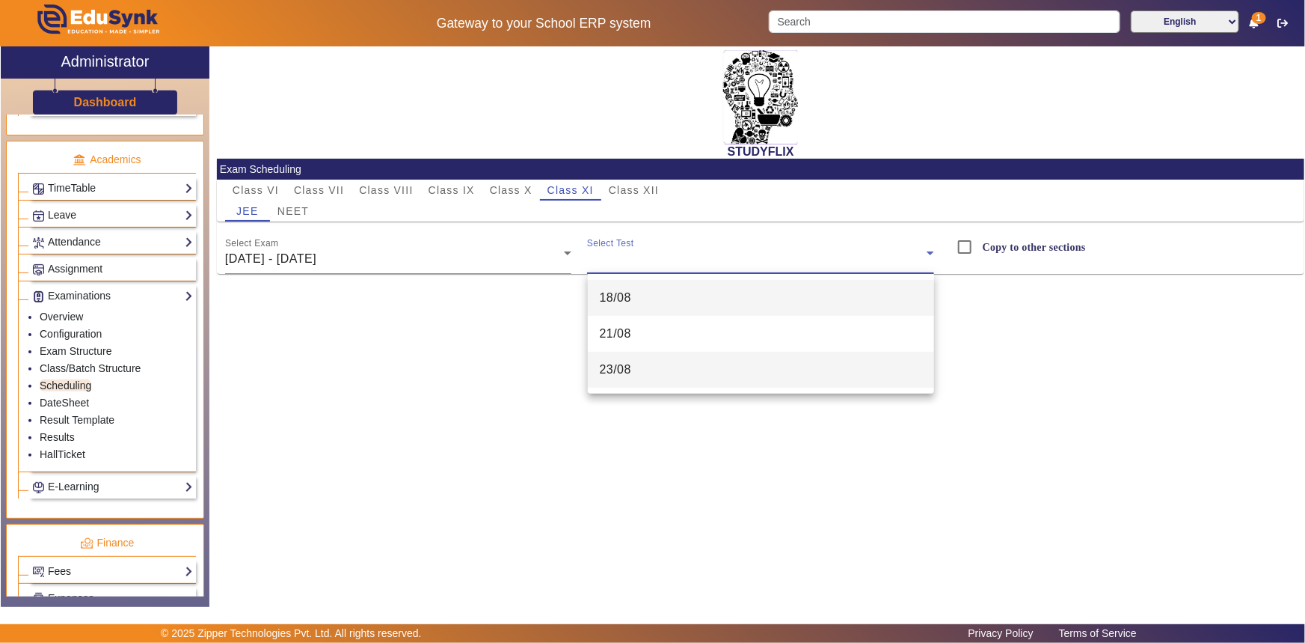
click at [609, 364] on span "23/08" at bounding box center [616, 370] width 32 height 18
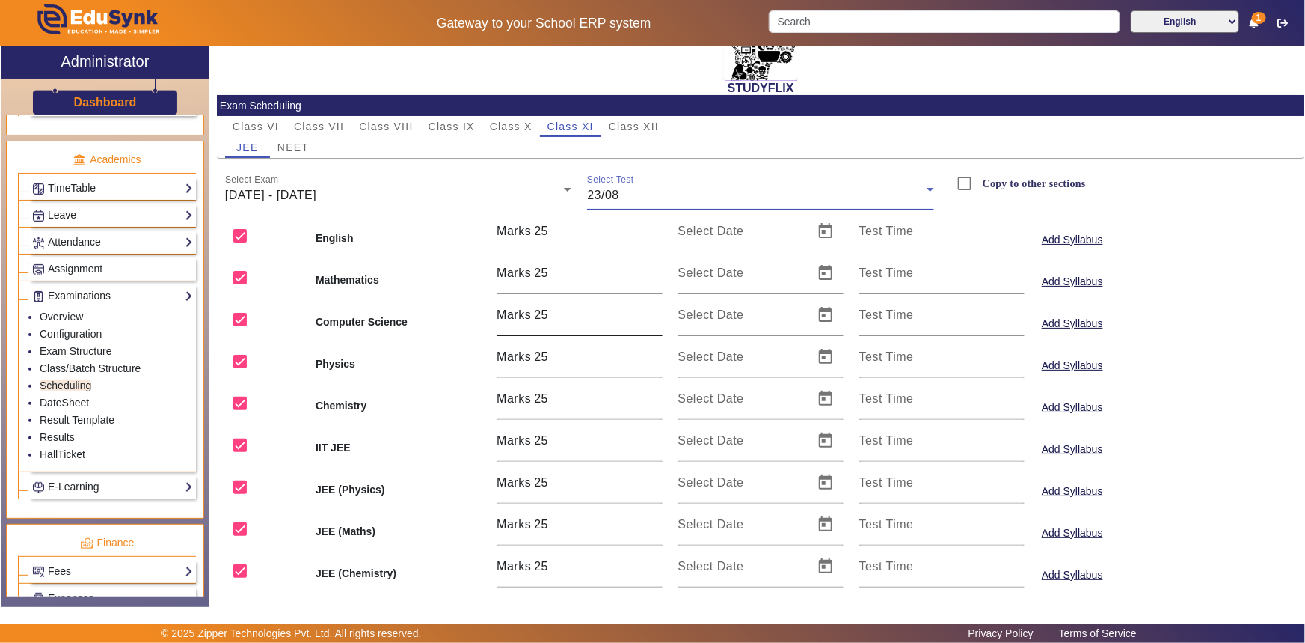
scroll to position [107, 0]
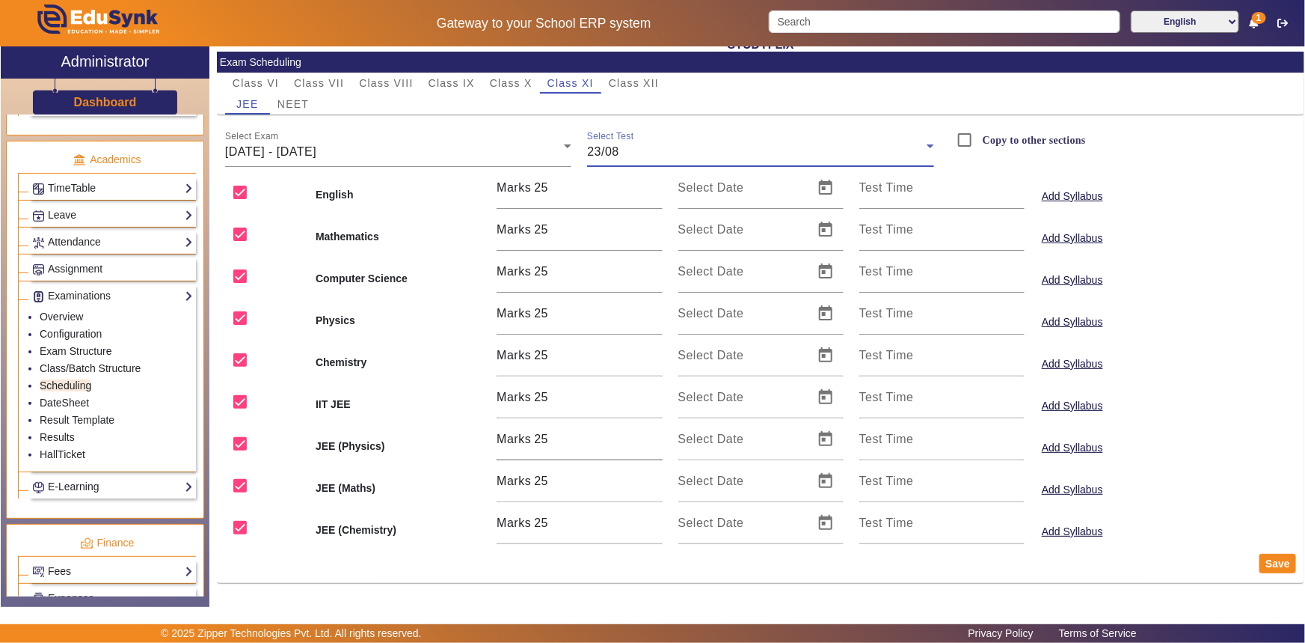
click at [593, 440] on input "25" at bounding box center [598, 439] width 128 height 18
click at [654, 435] on input "67" at bounding box center [598, 439] width 128 height 18
click at [654, 435] on input "83" at bounding box center [598, 439] width 128 height 18
click at [654, 435] on input "84" at bounding box center [598, 439] width 128 height 18
click at [654, 435] on input "85" at bounding box center [598, 439] width 128 height 18
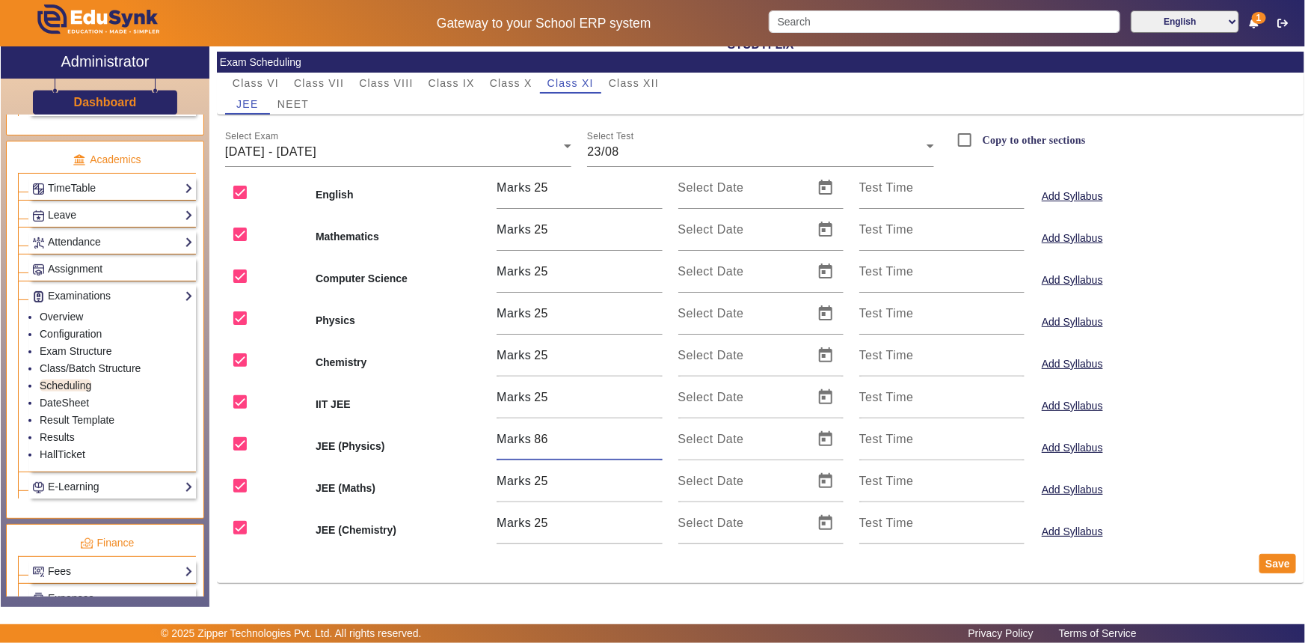
click at [654, 435] on input "86" at bounding box center [598, 439] width 128 height 18
click at [654, 435] on input "87" at bounding box center [598, 439] width 128 height 18
click at [654, 435] on input "88" at bounding box center [598, 439] width 128 height 18
click at [654, 435] on input "89" at bounding box center [598, 439] width 128 height 18
click at [654, 435] on input "90" at bounding box center [598, 439] width 128 height 18
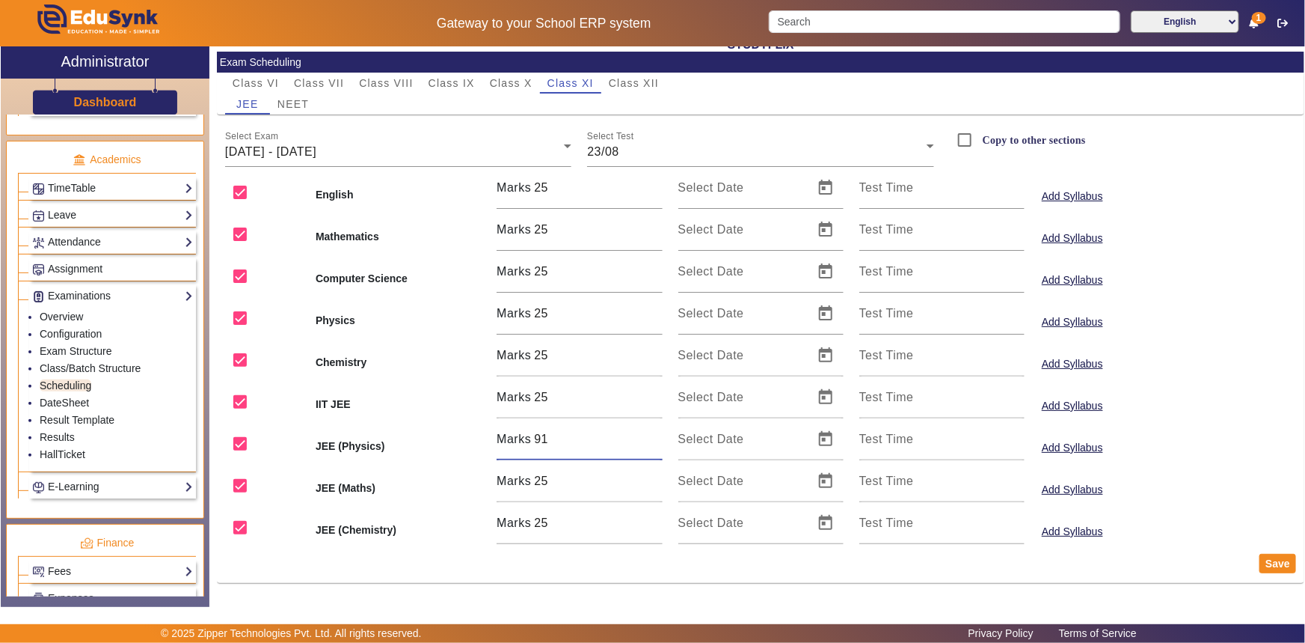
click at [654, 435] on input "91" at bounding box center [598, 439] width 128 height 18
click at [654, 435] on input "92" at bounding box center [598, 439] width 128 height 18
click at [654, 435] on input "93" at bounding box center [598, 439] width 128 height 18
click at [654, 435] on input "94" at bounding box center [598, 439] width 128 height 18
click at [654, 435] on input "95" at bounding box center [598, 439] width 128 height 18
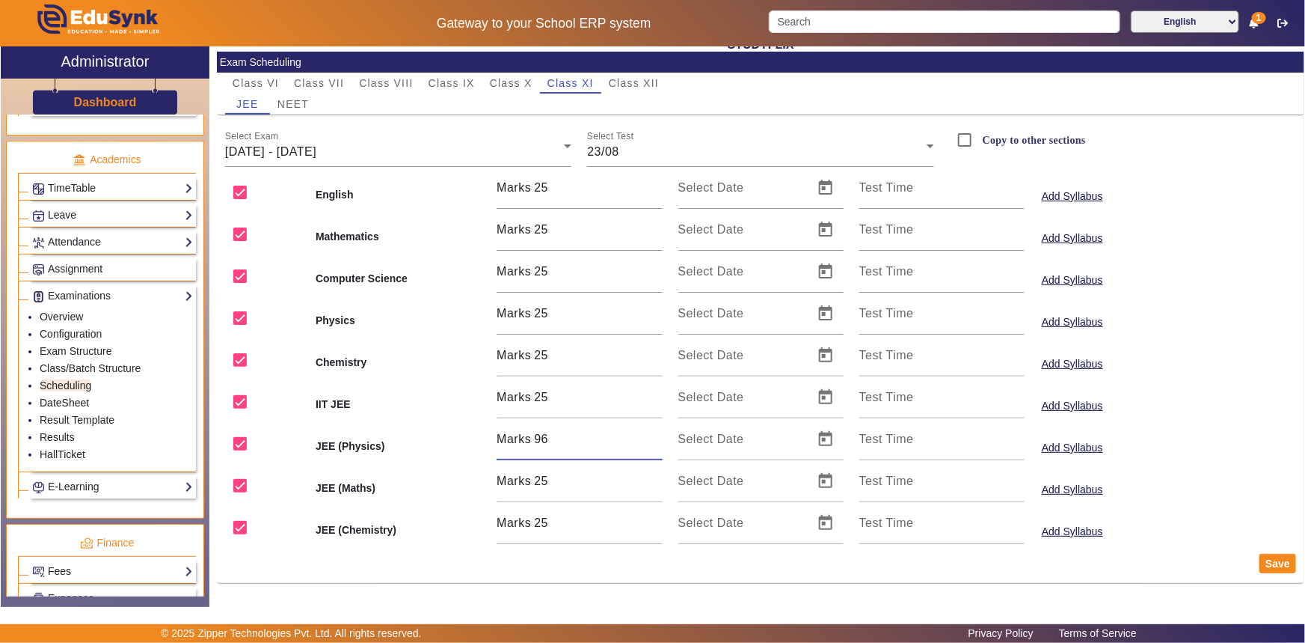
click at [654, 435] on input "96" at bounding box center [598, 439] width 128 height 18
click at [654, 435] on input "97" at bounding box center [598, 439] width 128 height 18
click at [654, 435] on input "98" at bounding box center [598, 439] width 128 height 18
click at [655, 435] on input "99" at bounding box center [598, 439] width 128 height 18
type input "100"
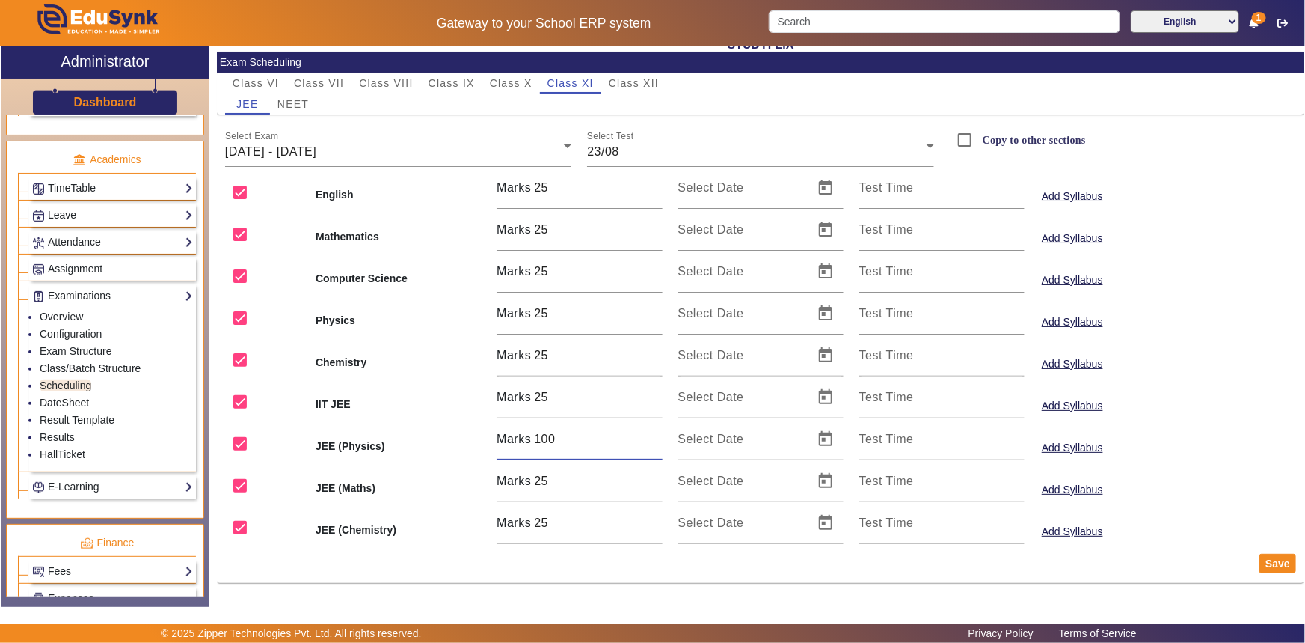
click at [655, 435] on input "100" at bounding box center [598, 439] width 128 height 18
click at [655, 476] on input "97" at bounding box center [598, 481] width 128 height 18
click at [655, 476] on input "98" at bounding box center [598, 481] width 128 height 18
click at [655, 476] on input "99" at bounding box center [598, 481] width 128 height 18
type input "100"
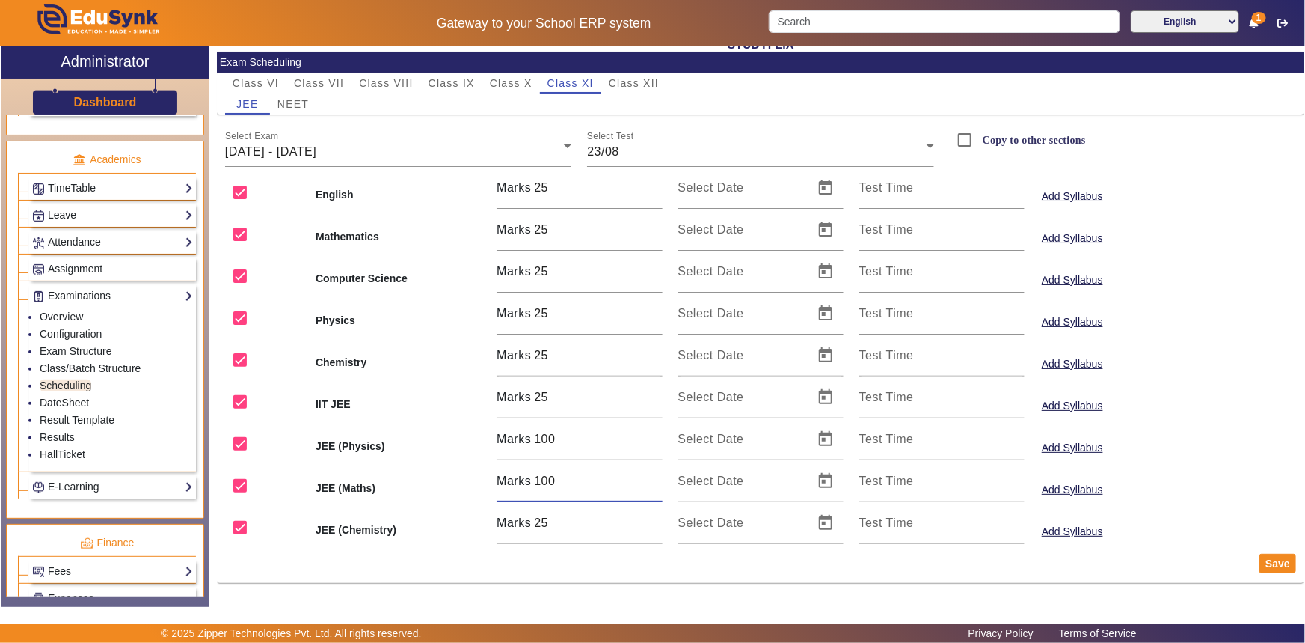
click at [655, 476] on input "100" at bounding box center [598, 481] width 128 height 18
click at [652, 514] on input "26" at bounding box center [598, 523] width 128 height 18
click at [652, 518] on input "76" at bounding box center [598, 523] width 128 height 18
click at [652, 518] on input "77" at bounding box center [598, 523] width 128 height 18
click at [652, 518] on input "78" at bounding box center [598, 523] width 128 height 18
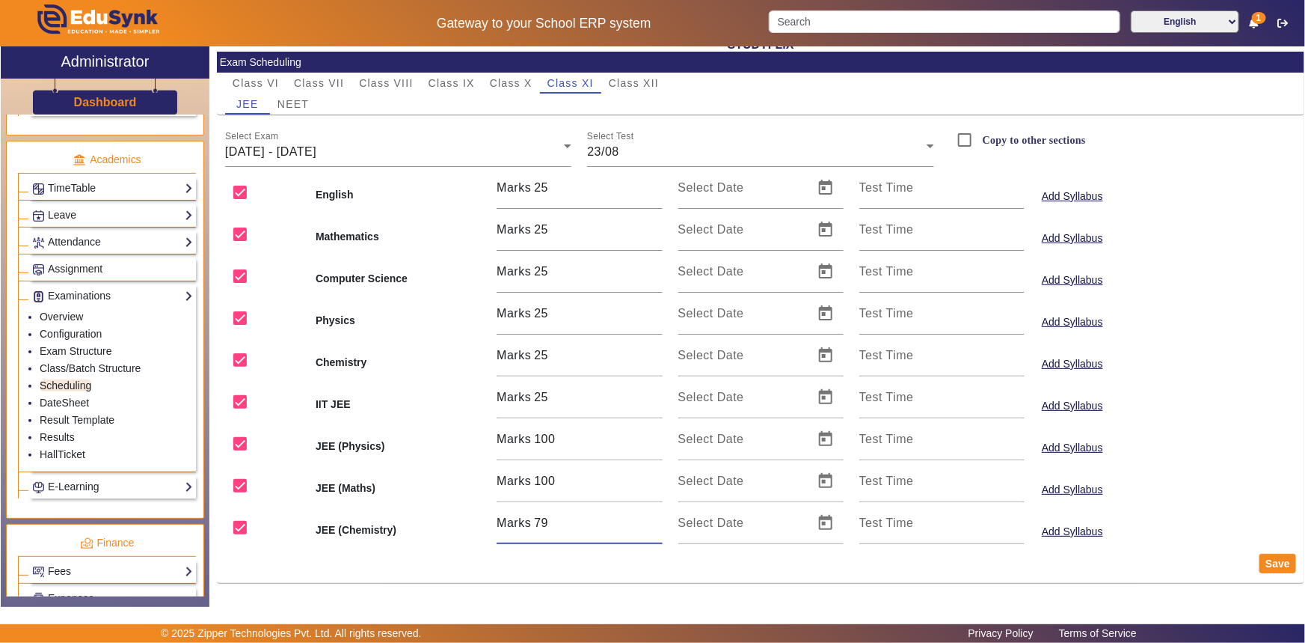
click at [652, 518] on input "79" at bounding box center [598, 523] width 128 height 18
click at [652, 518] on input "88" at bounding box center [598, 523] width 128 height 18
click at [652, 518] on input "89" at bounding box center [598, 523] width 128 height 18
click at [652, 518] on input "90" at bounding box center [598, 523] width 128 height 18
click at [652, 518] on input "91" at bounding box center [598, 523] width 128 height 18
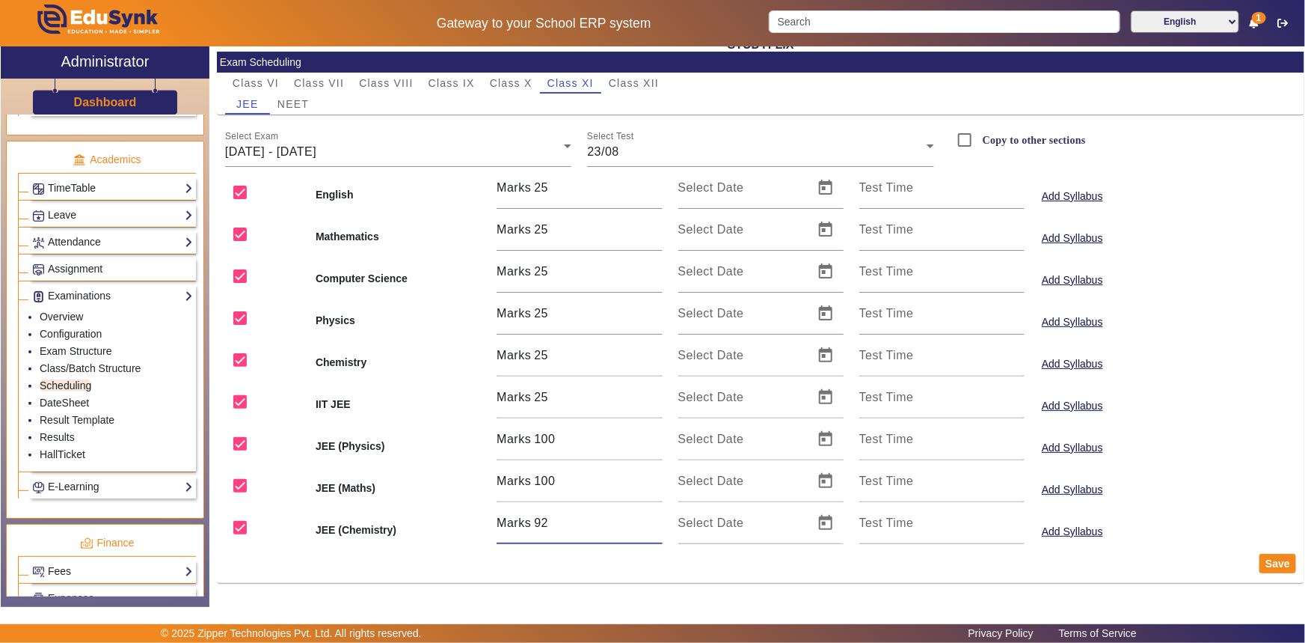
click at [652, 518] on input "92" at bounding box center [598, 523] width 128 height 18
click at [652, 518] on input "93" at bounding box center [598, 523] width 128 height 18
click at [652, 518] on input "94" at bounding box center [598, 523] width 128 height 18
click at [652, 518] on input "95" at bounding box center [598, 523] width 128 height 18
click at [652, 518] on input "96" at bounding box center [598, 523] width 128 height 18
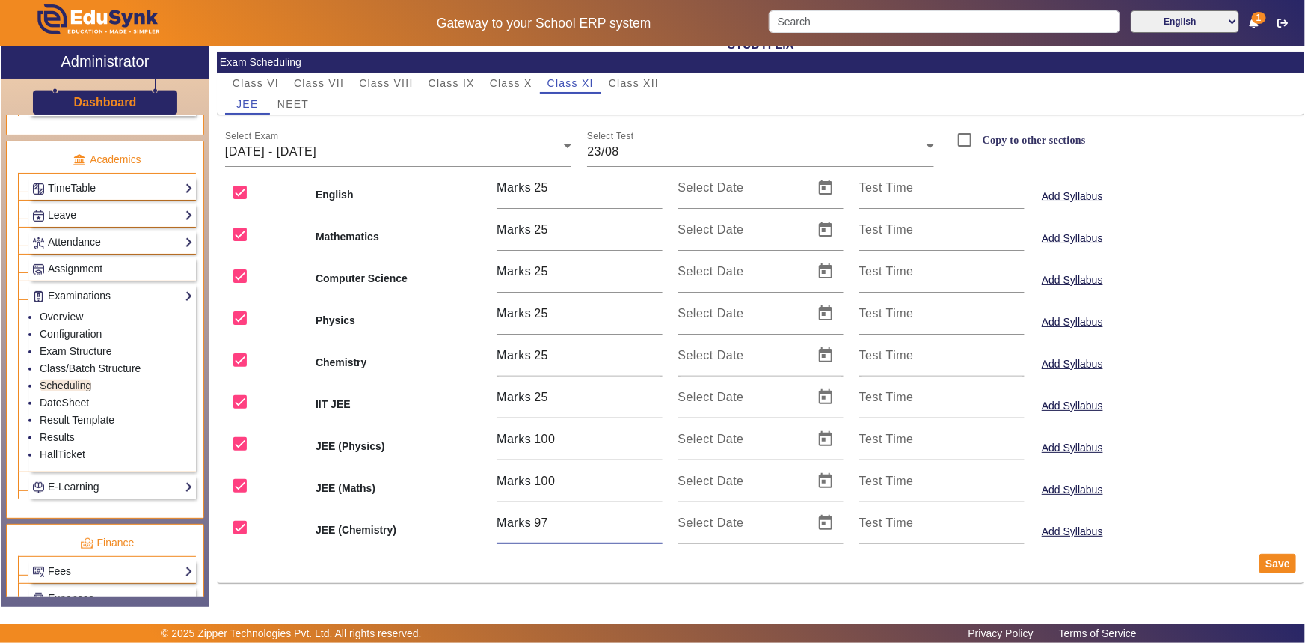
click at [652, 518] on input "97" at bounding box center [598, 523] width 128 height 18
click at [652, 518] on input "98" at bounding box center [598, 523] width 128 height 18
click at [652, 518] on input "99" at bounding box center [598, 523] width 128 height 18
type input "100"
click at [652, 518] on input "100" at bounding box center [598, 523] width 128 height 18
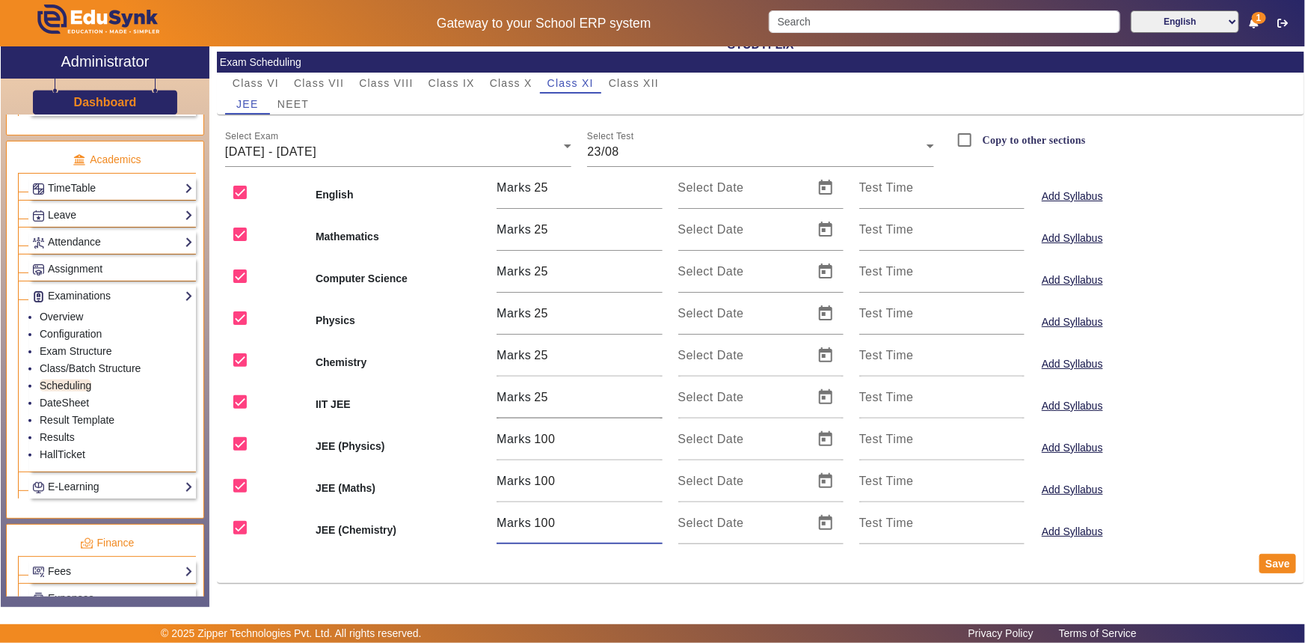
click at [608, 393] on input "25" at bounding box center [598, 397] width 128 height 18
type input "2"
type input "300"
click at [1175, 449] on div "Add Syllabus" at bounding box center [1123, 439] width 181 height 42
click at [1275, 561] on button "Save" at bounding box center [1278, 563] width 37 height 19
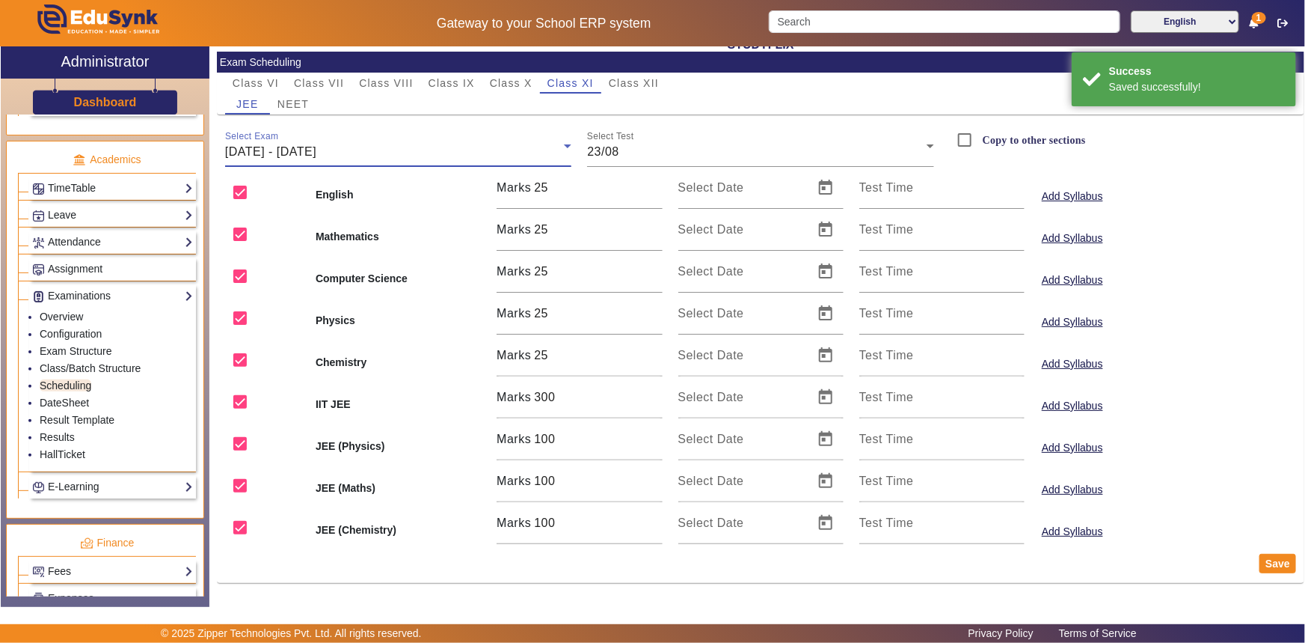
click at [388, 144] on div "[DATE] - [DATE]" at bounding box center [395, 152] width 340 height 18
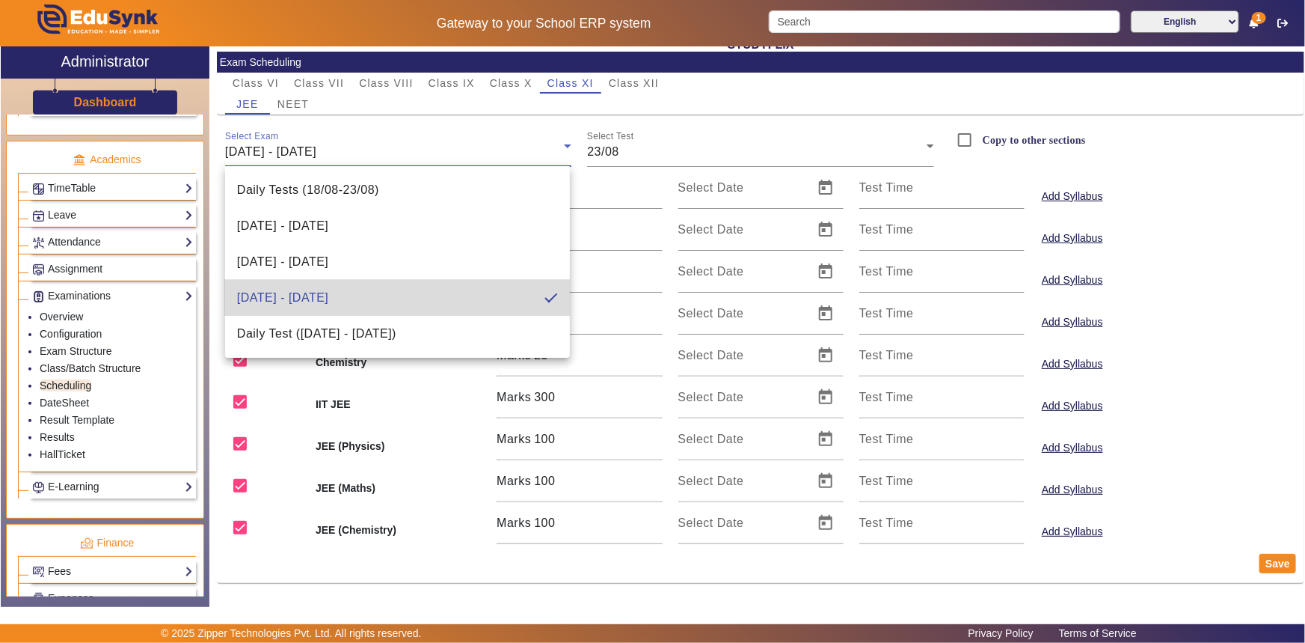
click at [328, 291] on span "[DATE] - [DATE]" at bounding box center [282, 298] width 91 height 18
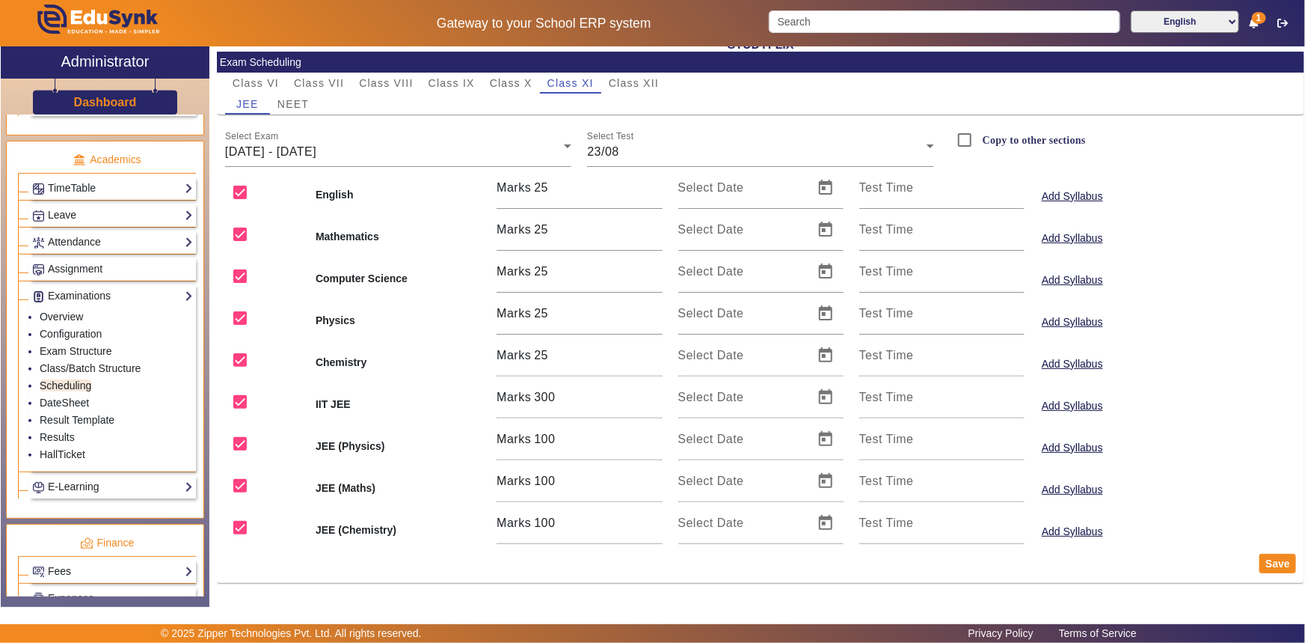
click at [980, 138] on label "Copy to other sections" at bounding box center [1033, 140] width 106 height 13
click at [979, 138] on input "Copy to other sections" at bounding box center [965, 140] width 30 height 30
click at [300, 105] on span "NEET" at bounding box center [293, 104] width 31 height 10
checkbox input "false"
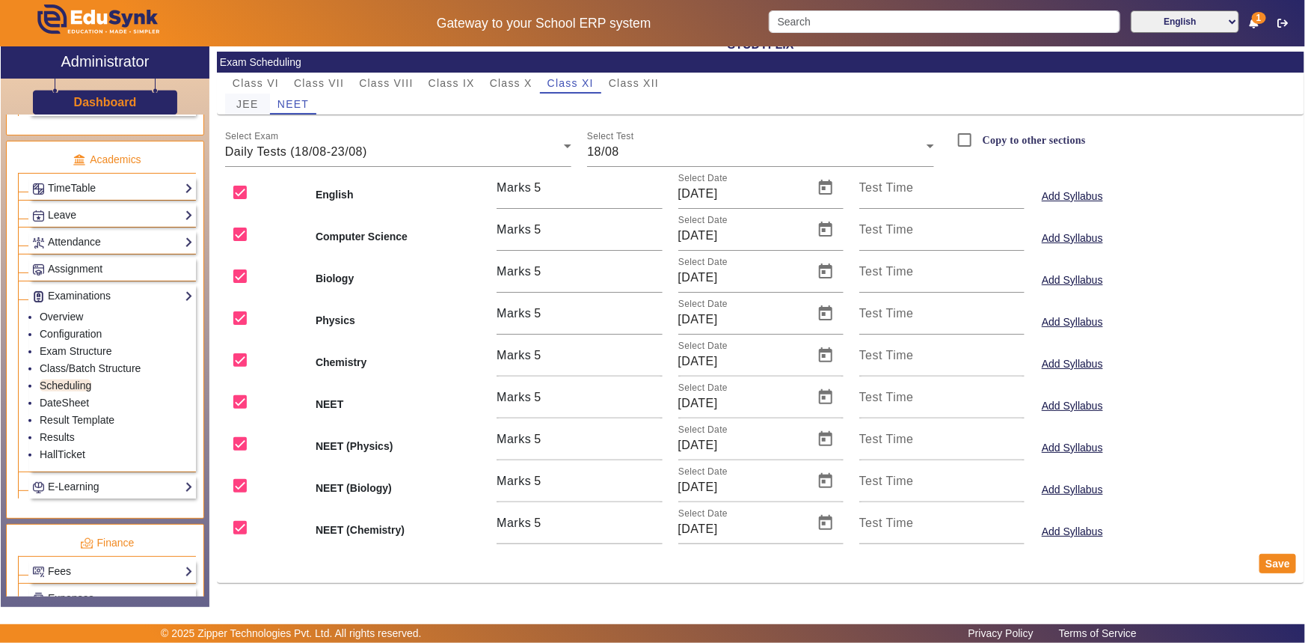
click at [254, 105] on span "JEE" at bounding box center [247, 104] width 22 height 10
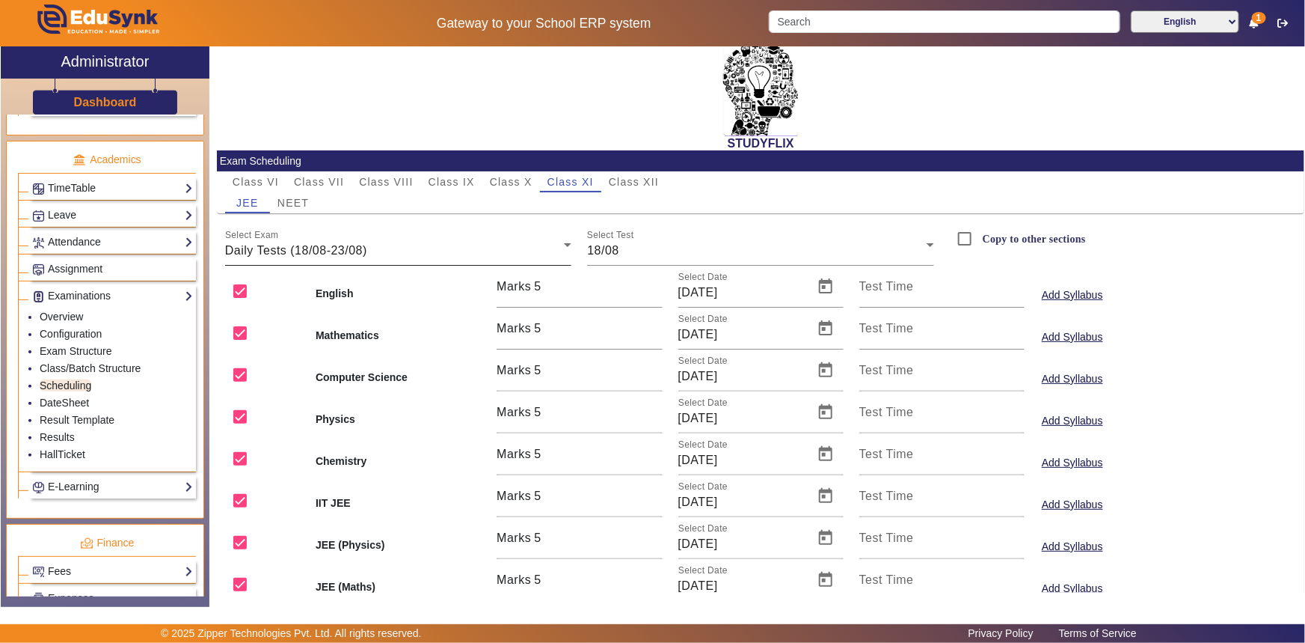
scroll to position [0, 0]
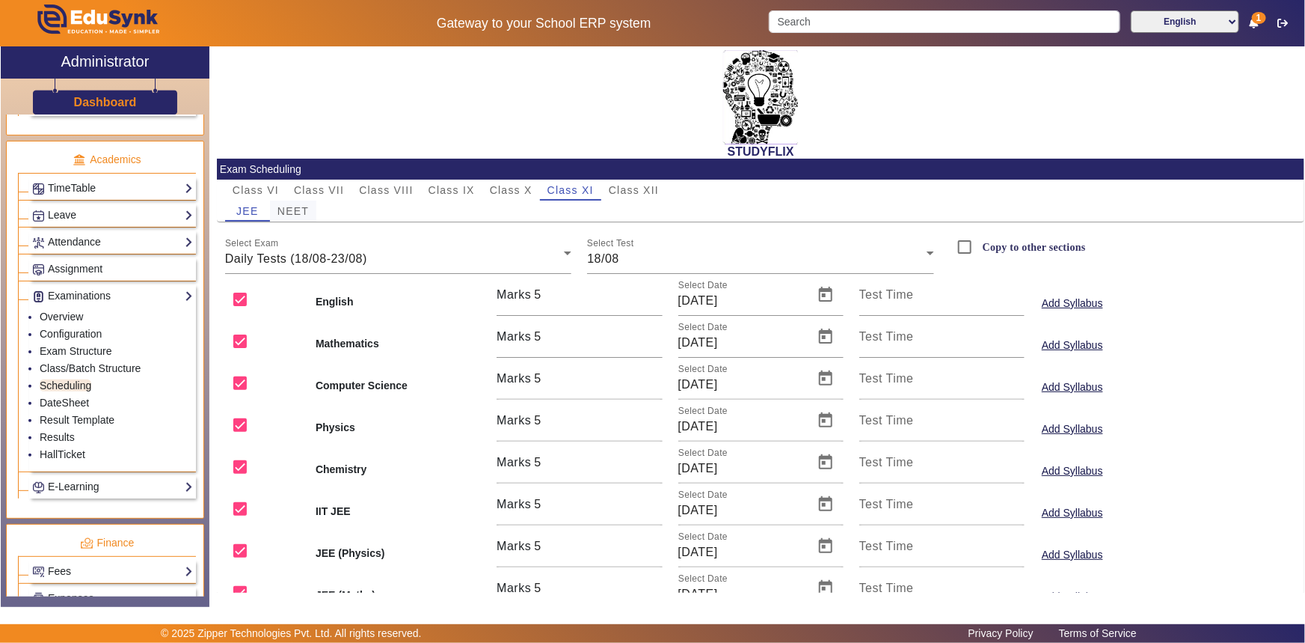
click at [288, 211] on span "NEET" at bounding box center [293, 211] width 31 height 10
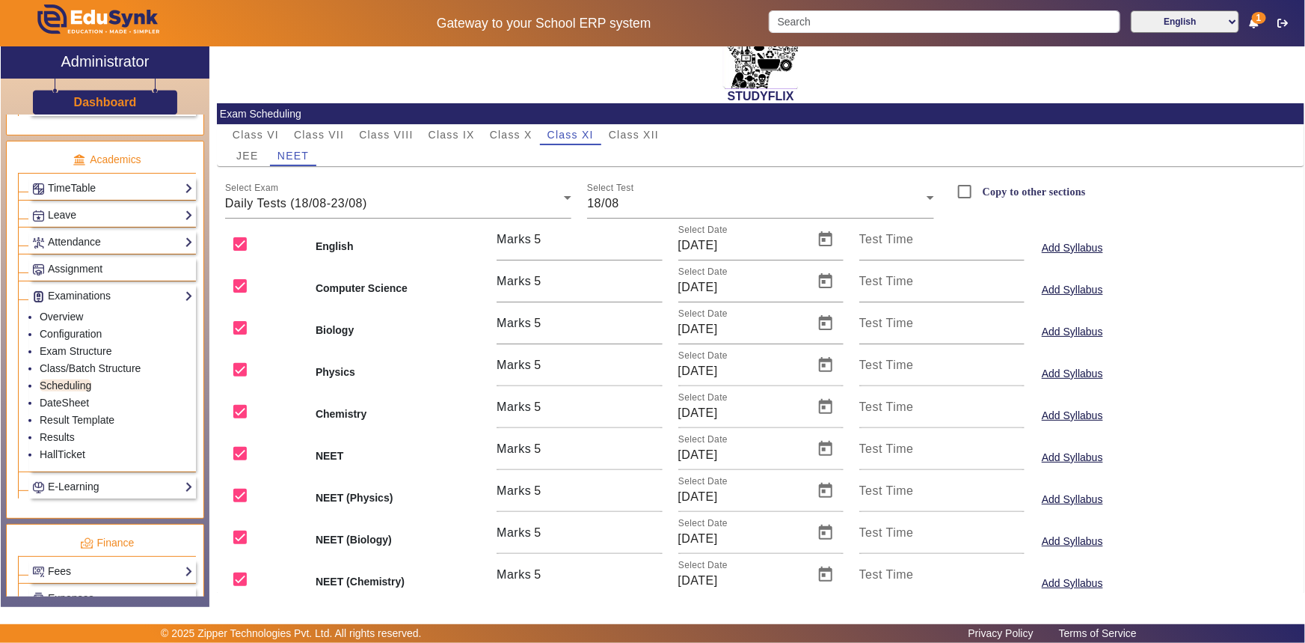
scroll to position [107, 0]
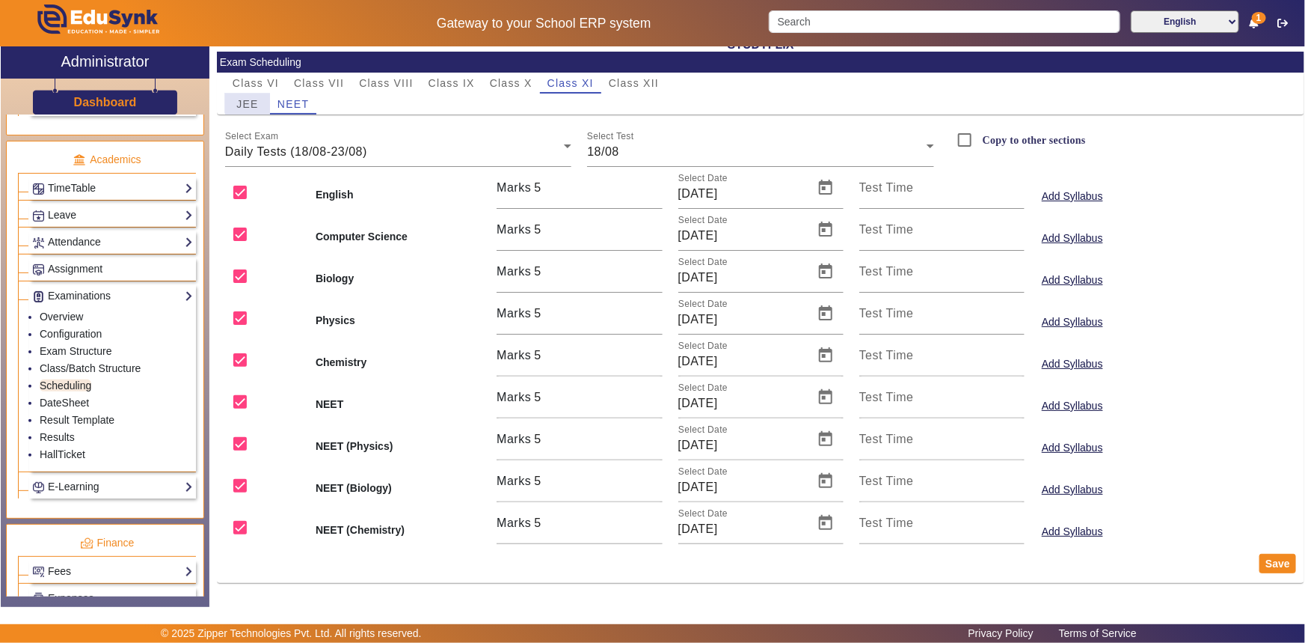
click at [250, 100] on span "JEE" at bounding box center [247, 104] width 22 height 10
click at [77, 333] on link "Configuration" at bounding box center [71, 334] width 62 height 12
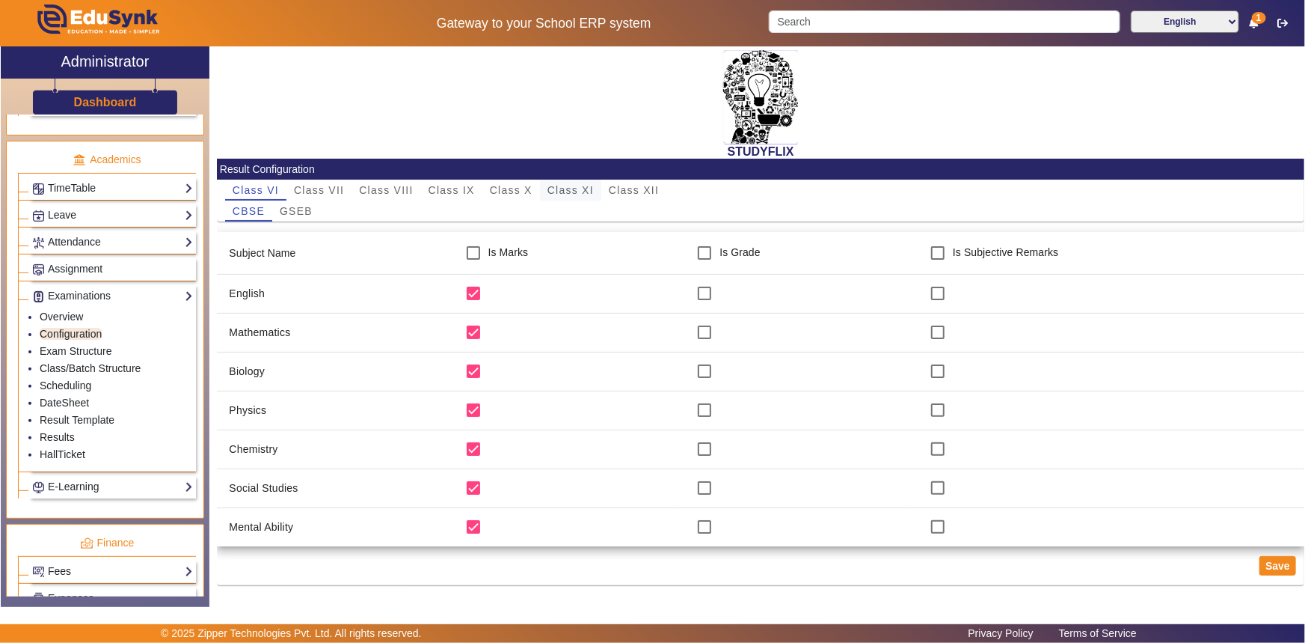
click at [554, 192] on span "Class XI" at bounding box center [571, 190] width 46 height 10
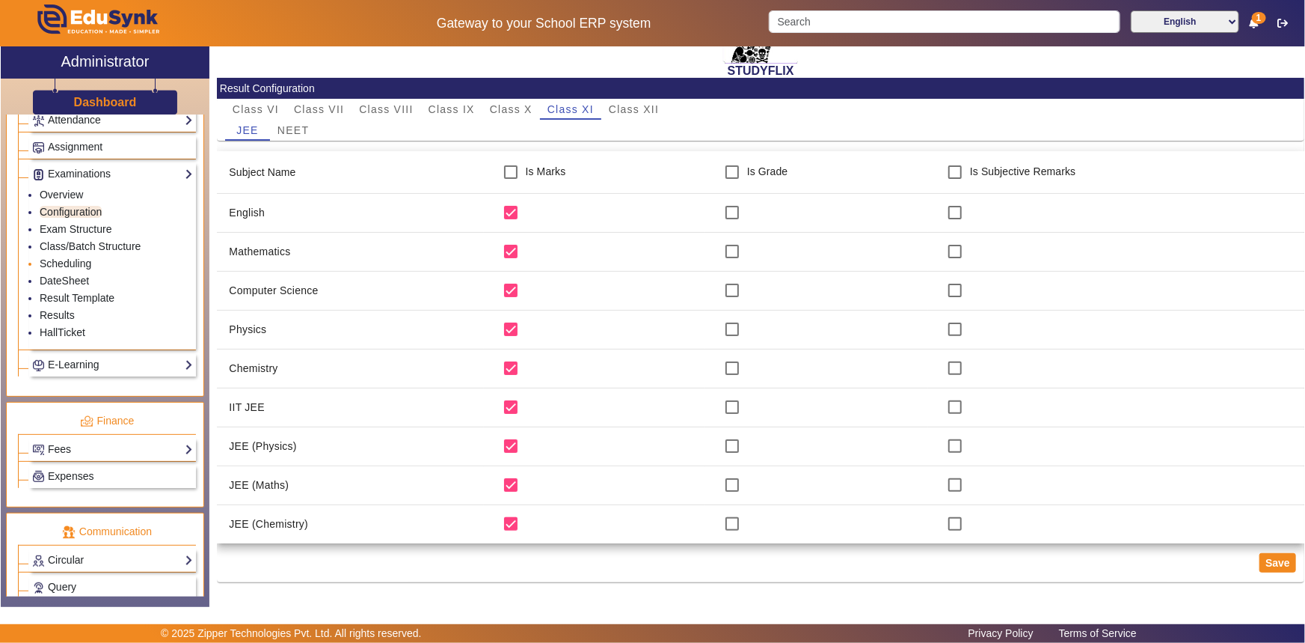
scroll to position [680, 0]
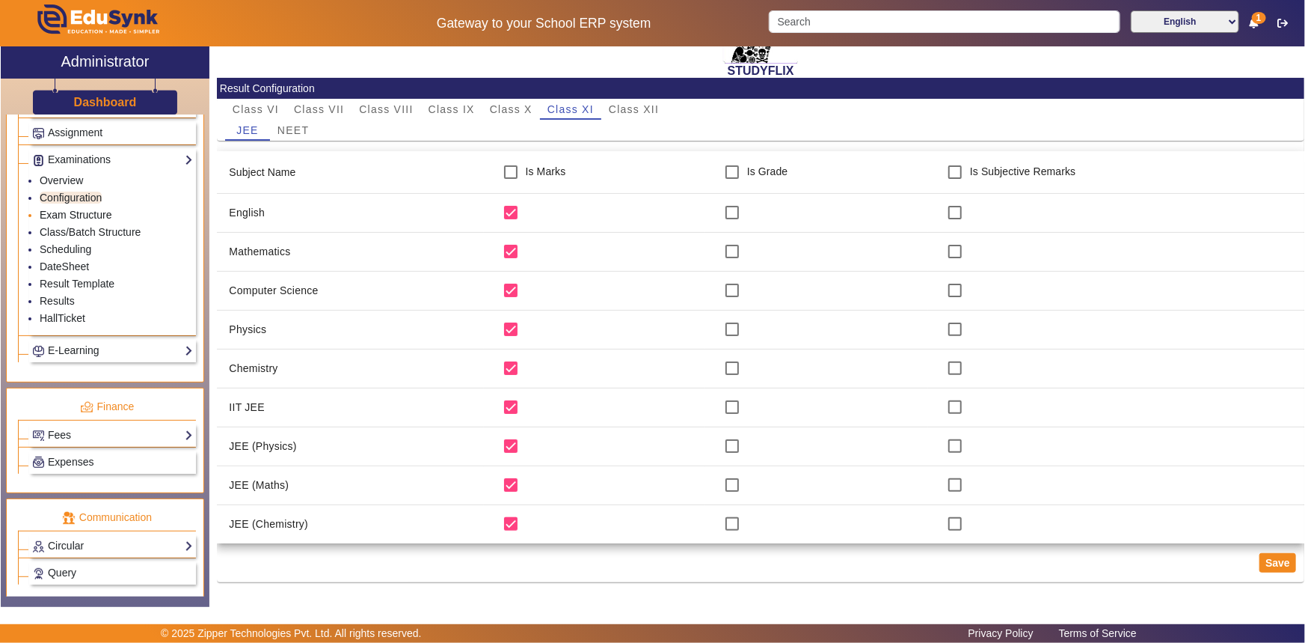
click at [62, 217] on link "Exam Structure" at bounding box center [76, 215] width 72 height 12
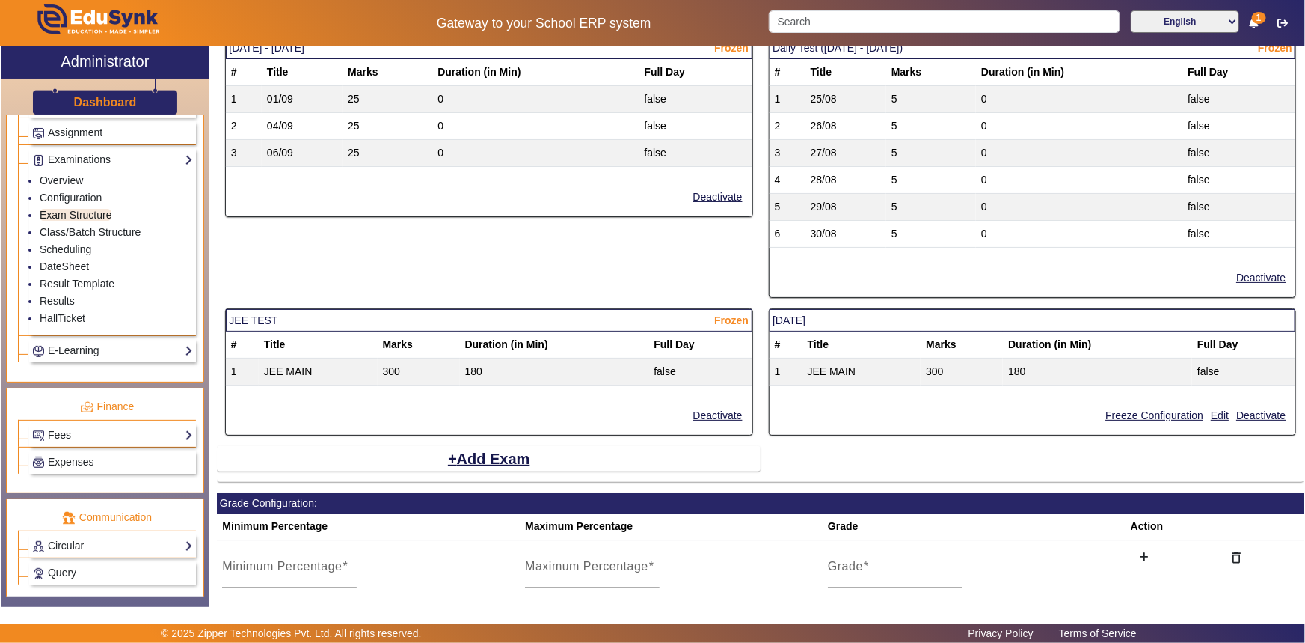
scroll to position [1957, 0]
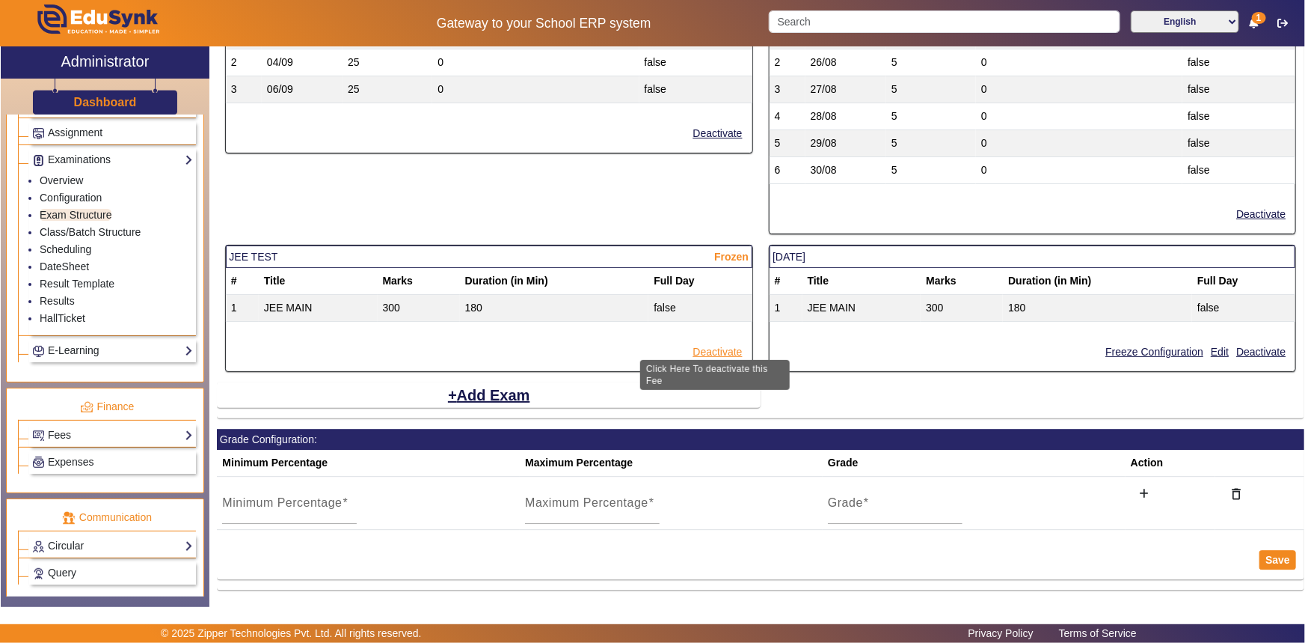
click at [704, 343] on button "Deactivate" at bounding box center [718, 352] width 52 height 19
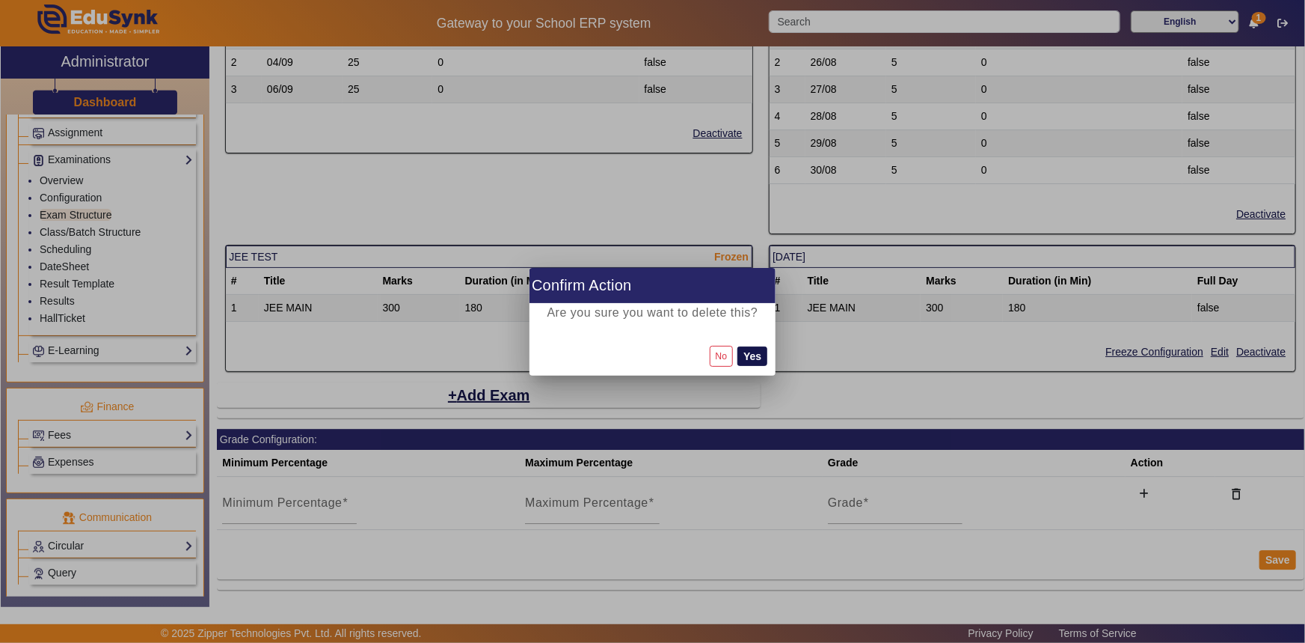
click at [762, 356] on button "Yes" at bounding box center [753, 355] width 30 height 19
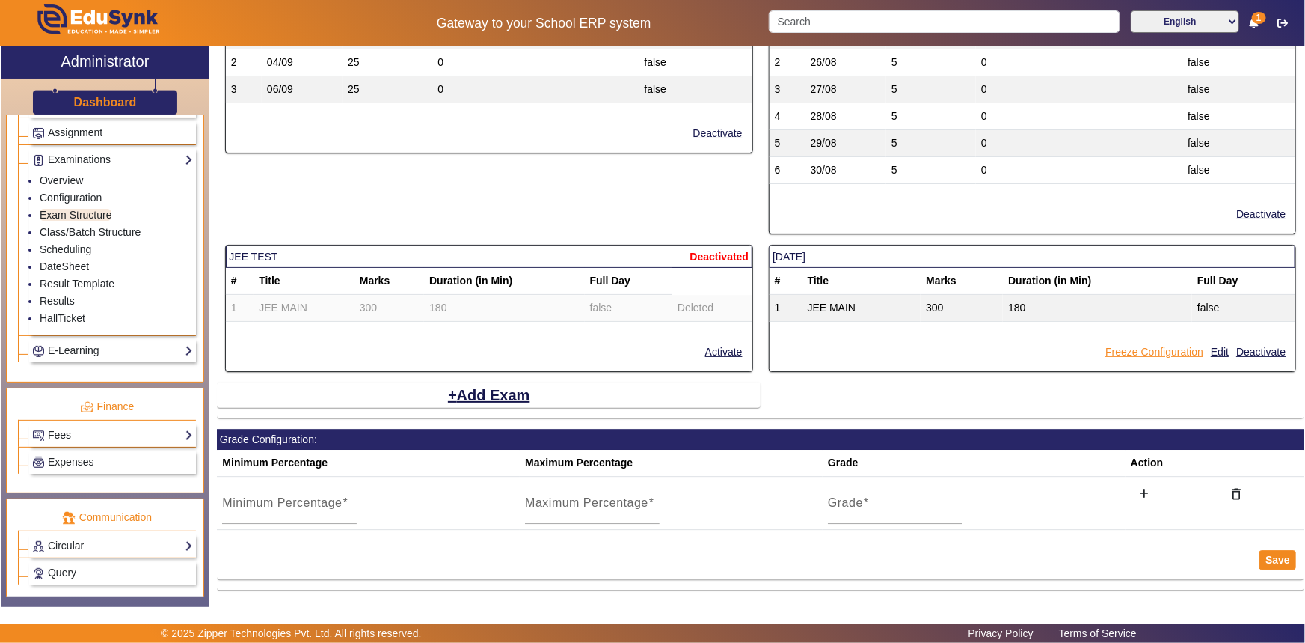
click at [1138, 344] on button "Freeze Configuration" at bounding box center [1154, 352] width 101 height 19
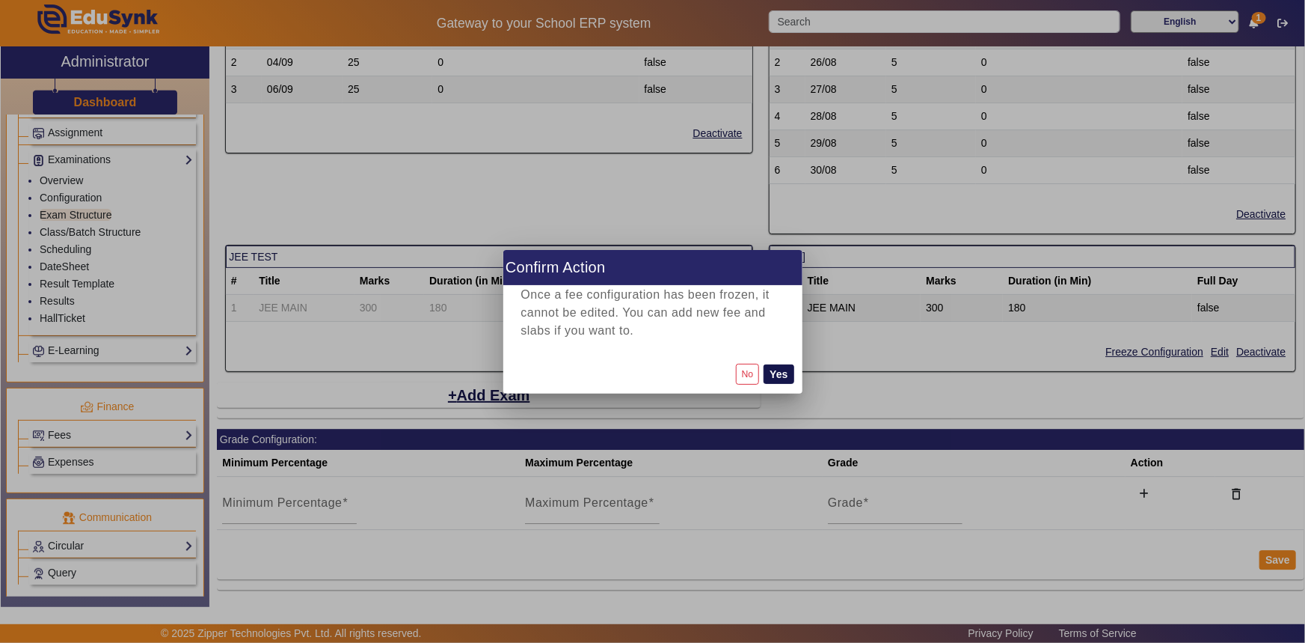
click at [765, 373] on button "Yes" at bounding box center [779, 373] width 30 height 19
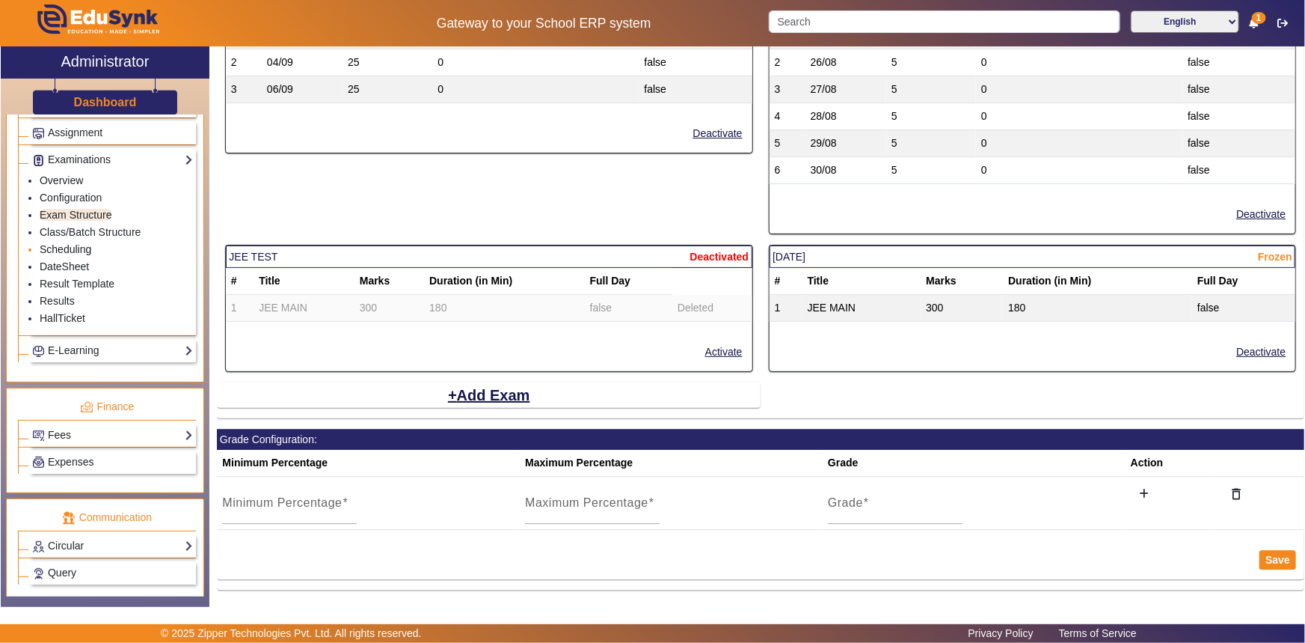
click at [67, 248] on link "Scheduling" at bounding box center [66, 249] width 52 height 12
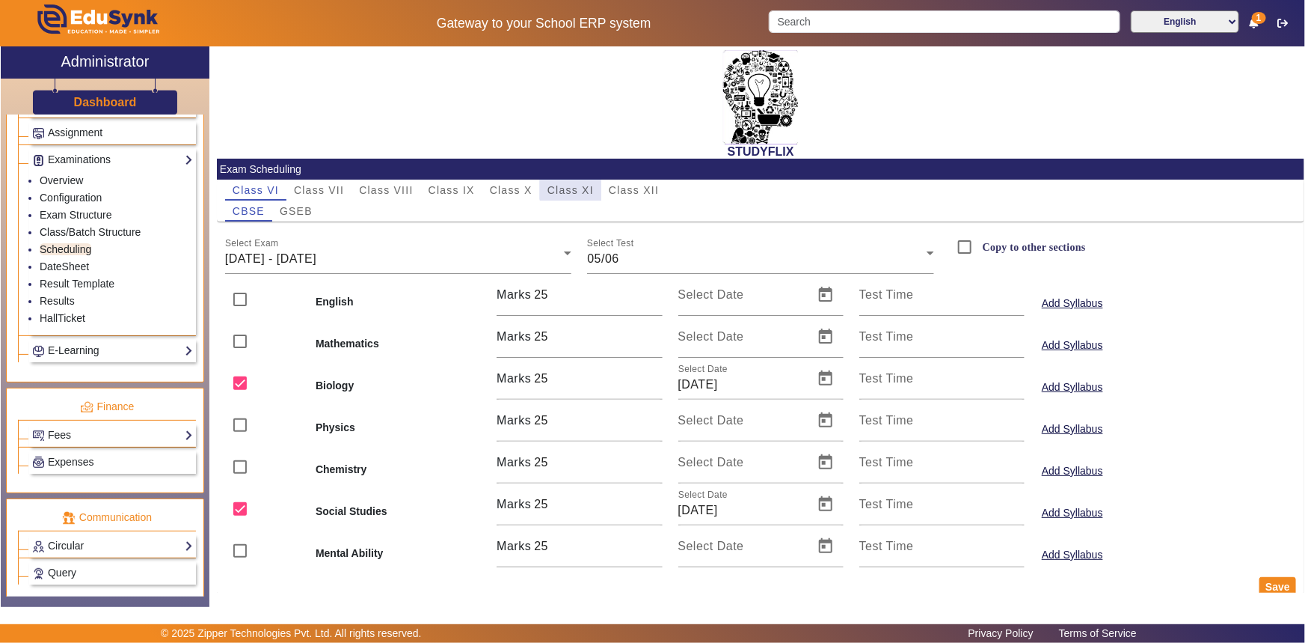
click at [572, 185] on span "Class XI" at bounding box center [571, 190] width 46 height 10
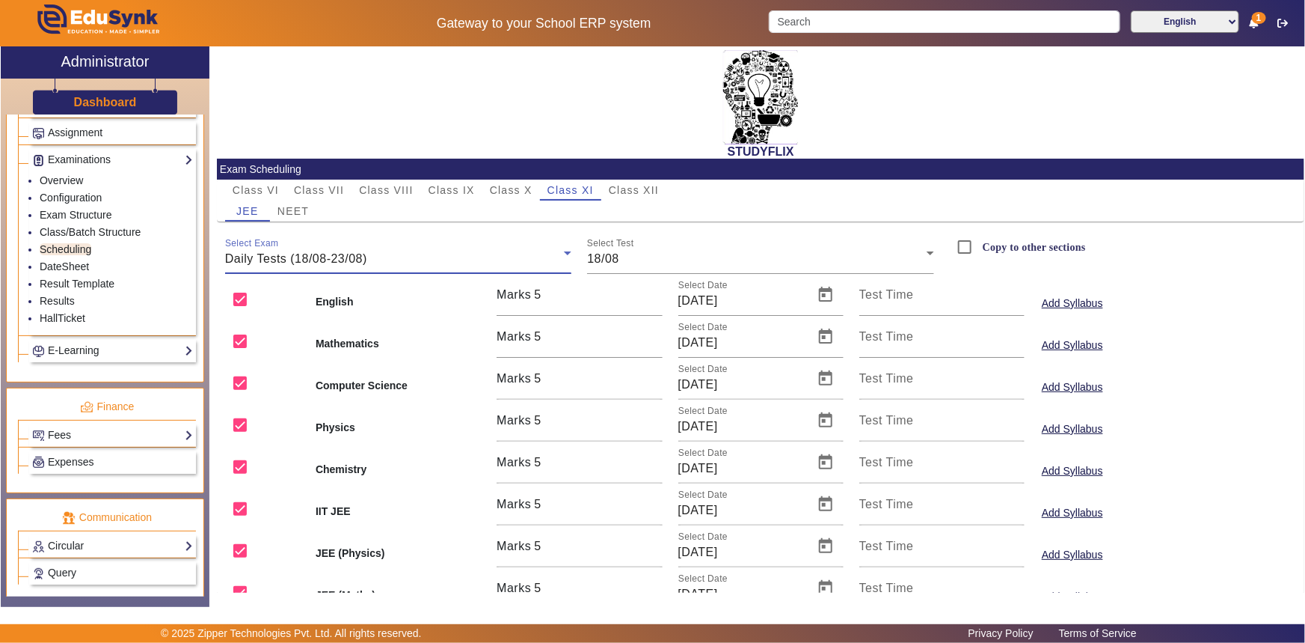
click at [376, 259] on div "Daily Tests (18/08-23/08)" at bounding box center [395, 259] width 340 height 18
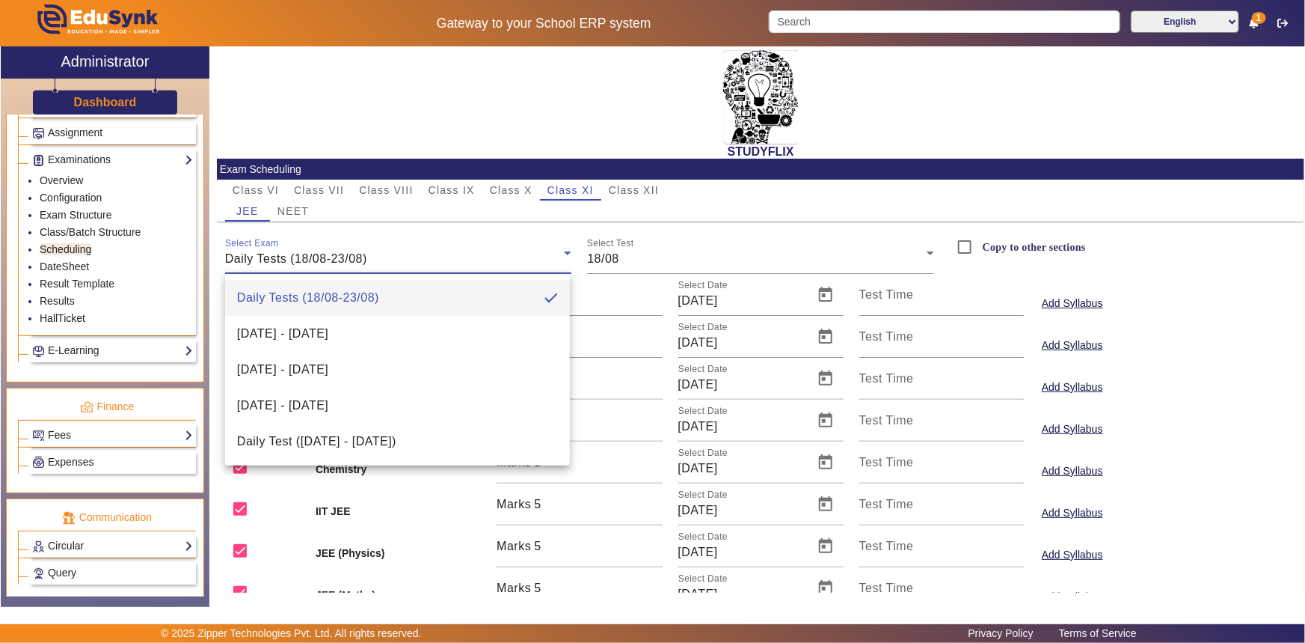
click at [697, 195] on div at bounding box center [652, 321] width 1305 height 643
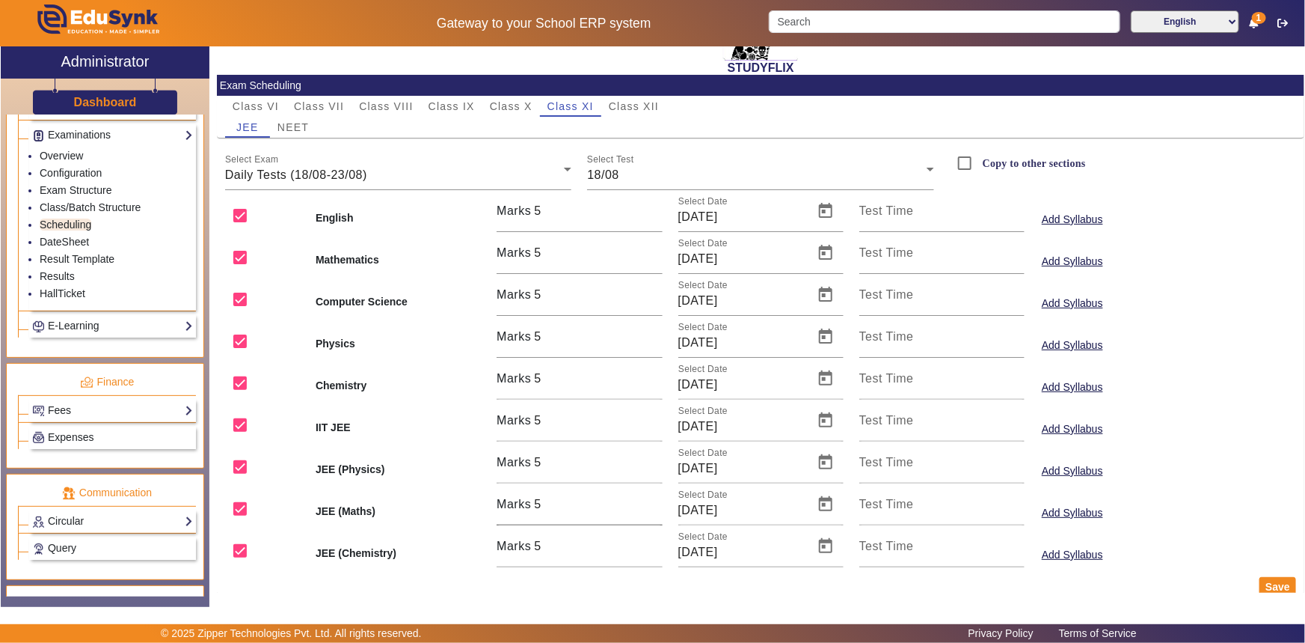
scroll to position [107, 0]
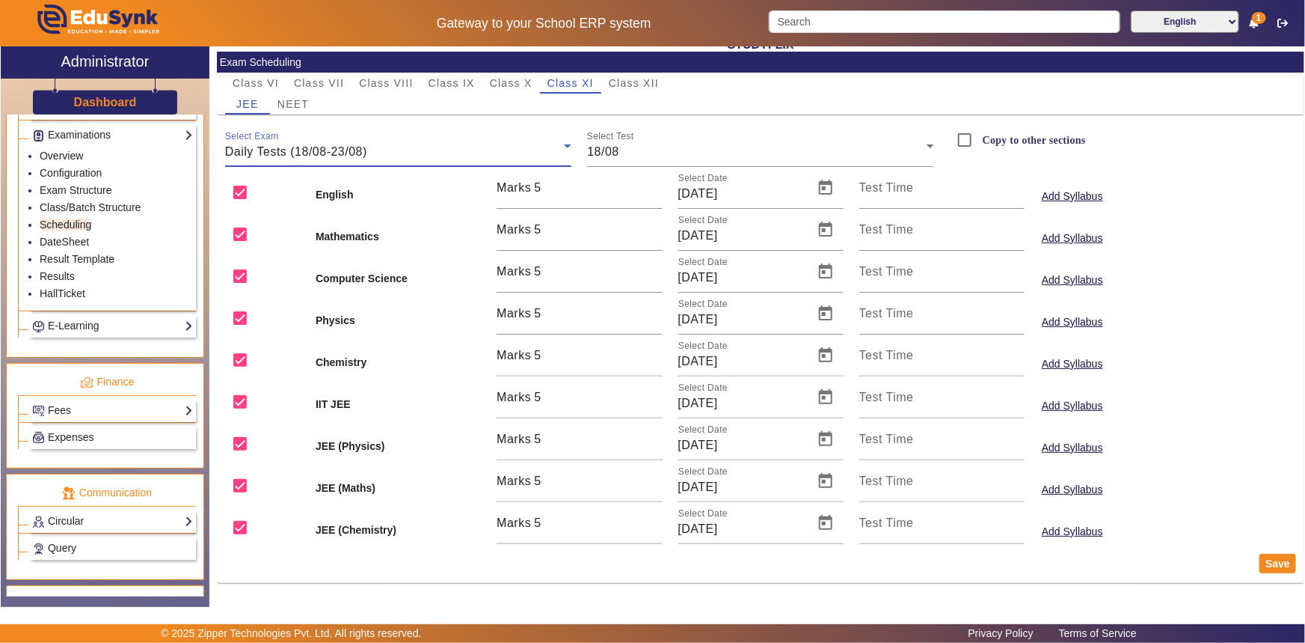
click at [403, 159] on div "Daily Tests (18/08-23/08)" at bounding box center [395, 152] width 340 height 18
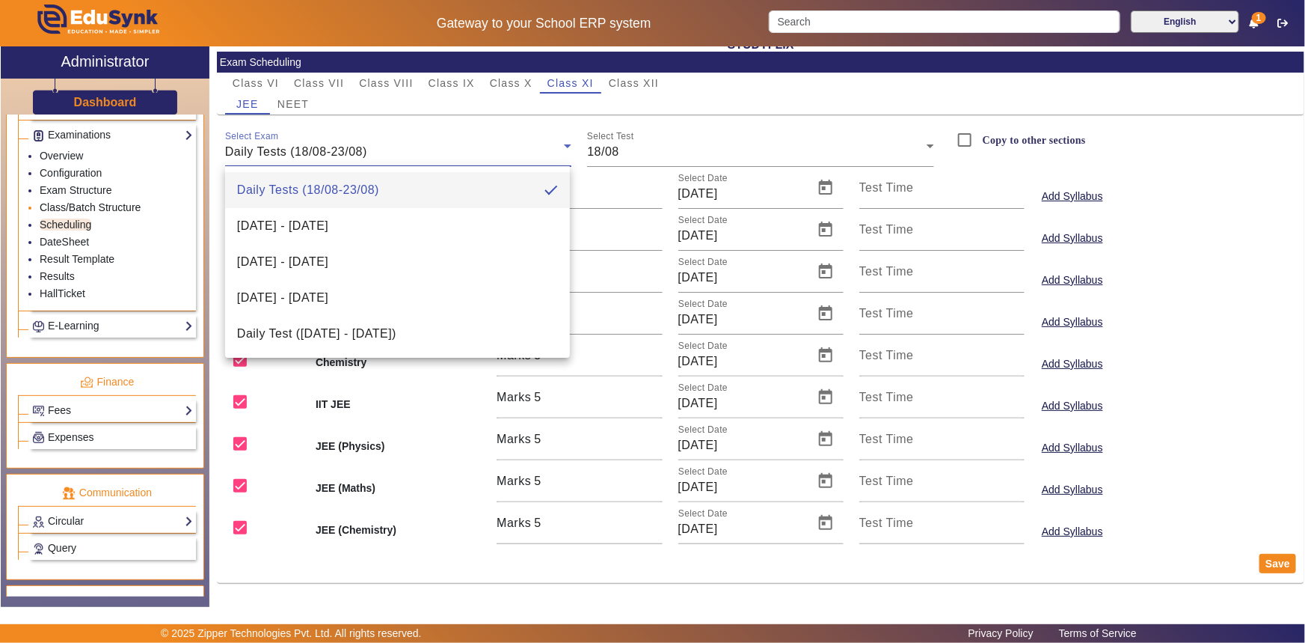
click at [70, 209] on div at bounding box center [652, 321] width 1305 height 643
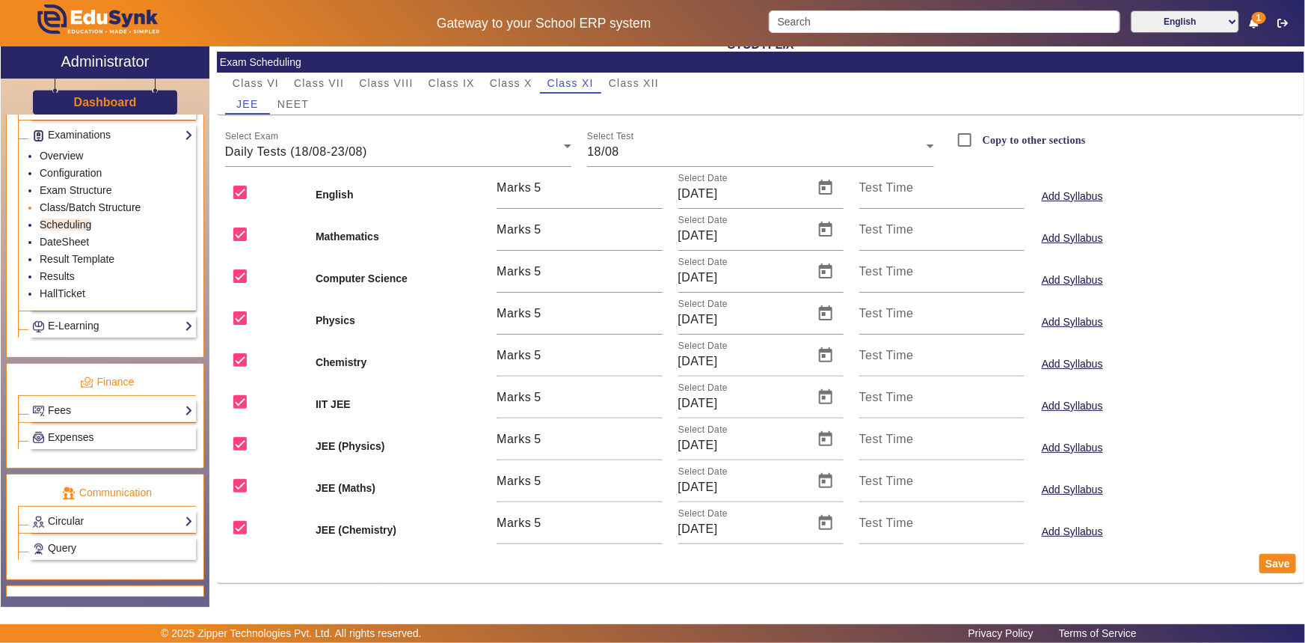
click at [70, 209] on link "Class/Batch Structure" at bounding box center [90, 207] width 101 height 12
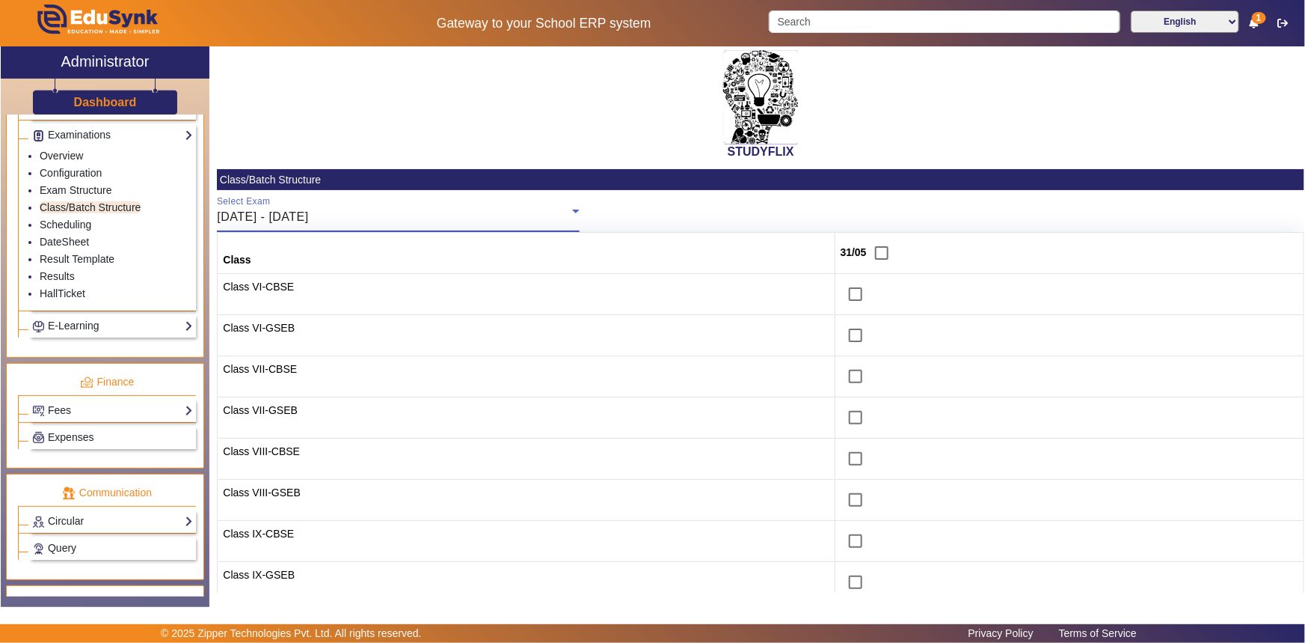
click at [299, 219] on span "[DATE] - [DATE]" at bounding box center [262, 216] width 91 height 13
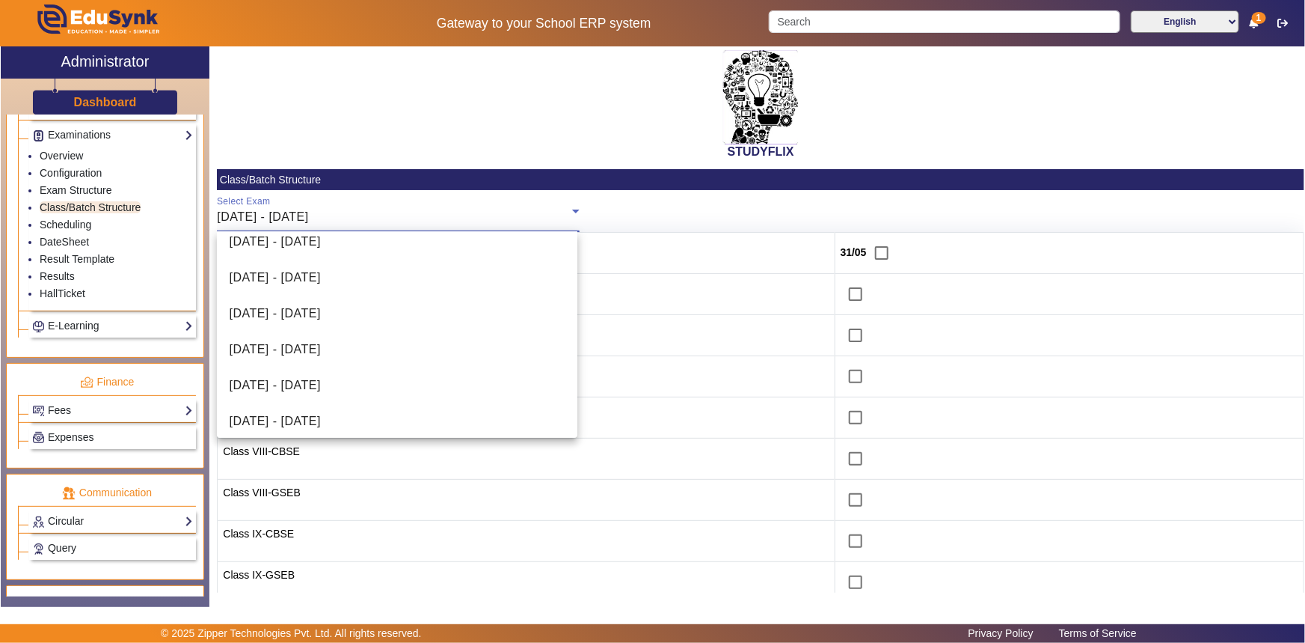
scroll to position [135, 0]
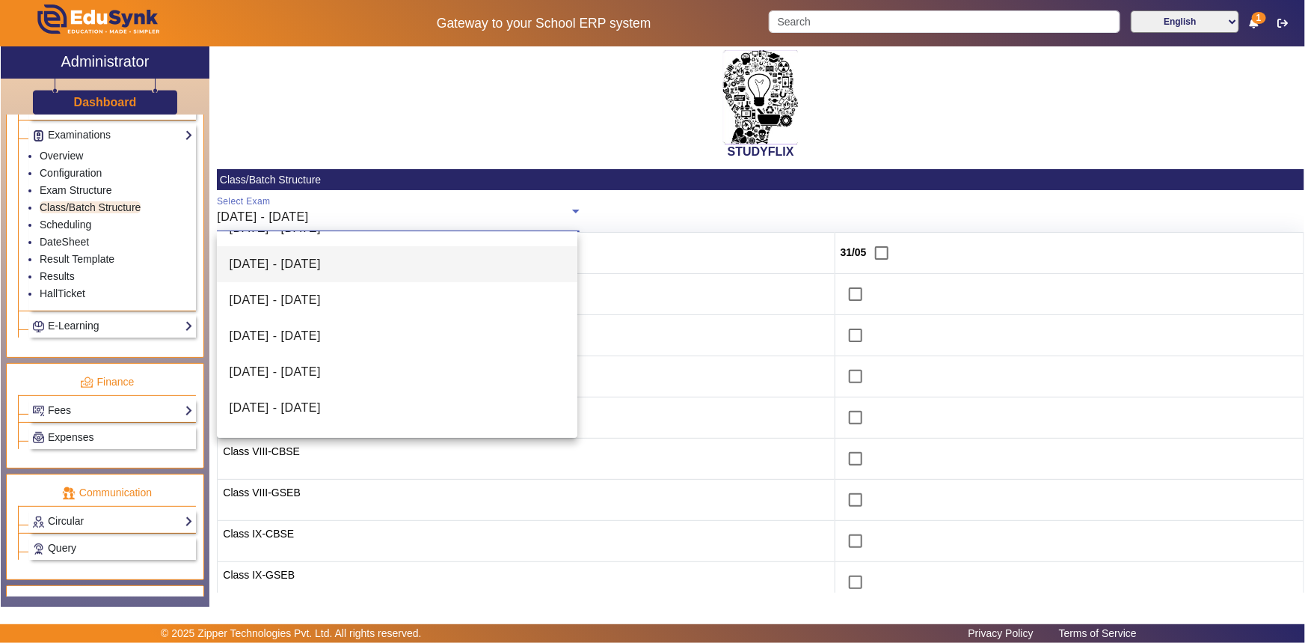
click at [316, 267] on span "[DATE] - [DATE]" at bounding box center [274, 264] width 91 height 18
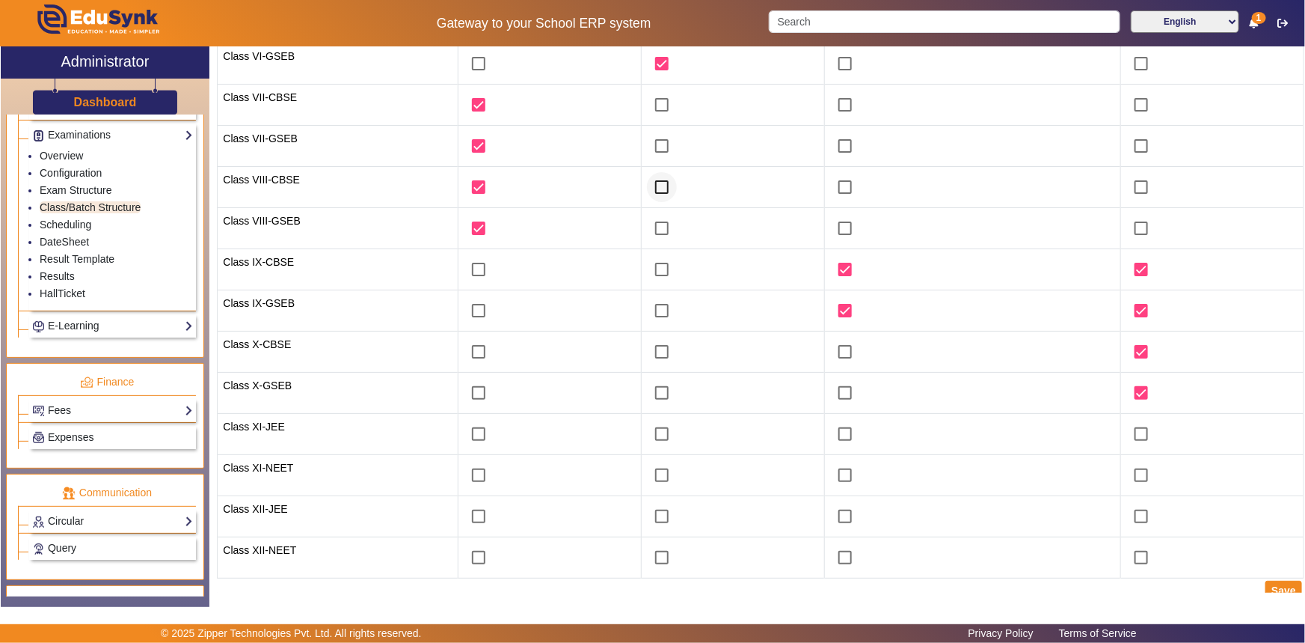
scroll to position [279, 0]
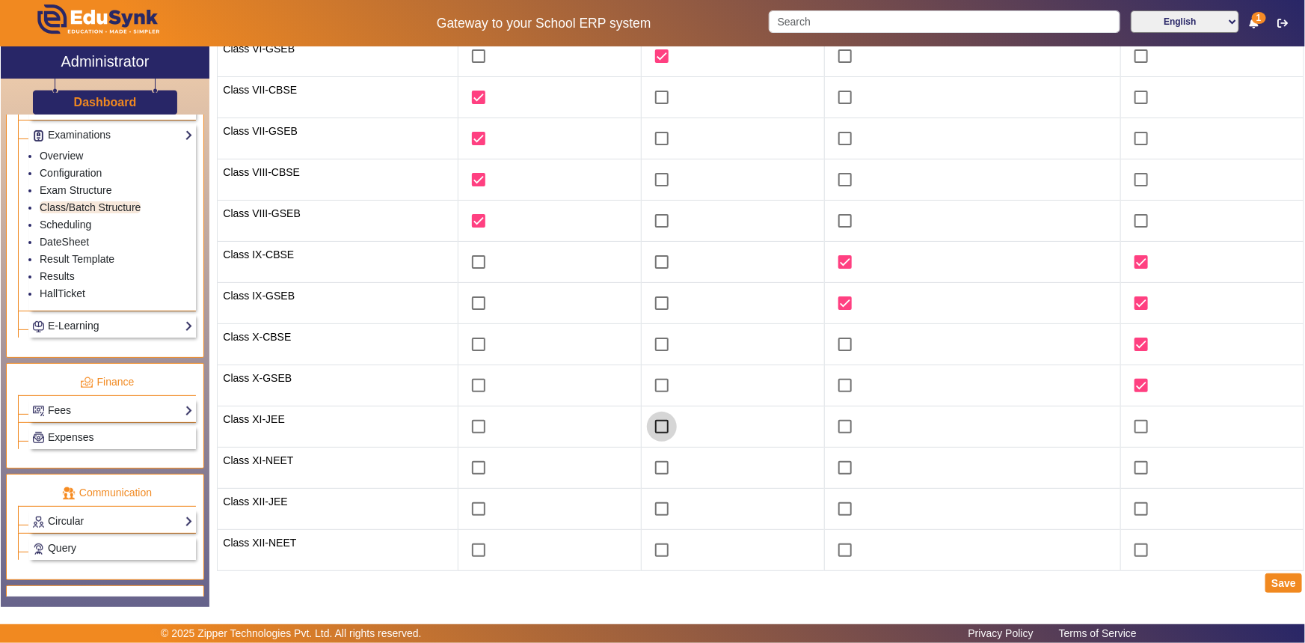
click at [661, 423] on input "checkbox" at bounding box center [662, 426] width 30 height 30
checkbox input "true"
click at [657, 464] on input "checkbox" at bounding box center [662, 468] width 30 height 30
checkbox input "true"
click at [657, 509] on input "checkbox" at bounding box center [662, 509] width 30 height 30
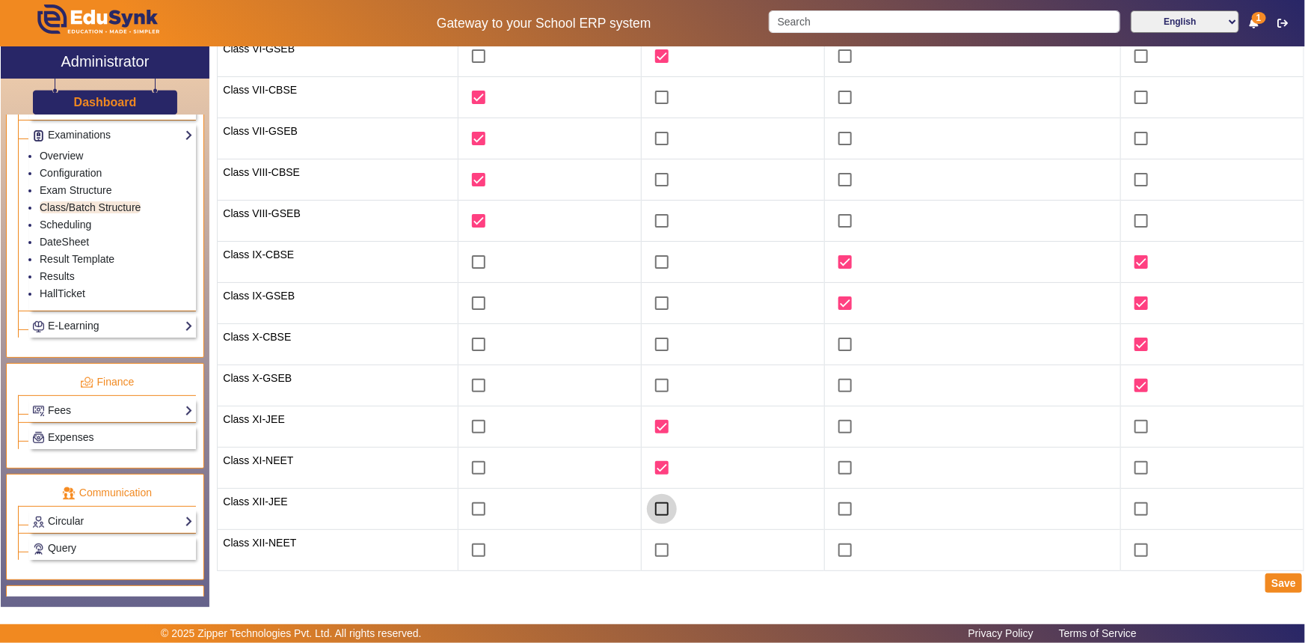
checkbox input "true"
click at [655, 542] on input "checkbox" at bounding box center [662, 550] width 30 height 30
checkbox input "true"
click at [1278, 584] on button "Save" at bounding box center [1284, 582] width 37 height 19
click at [68, 224] on link "Scheduling" at bounding box center [66, 224] width 52 height 12
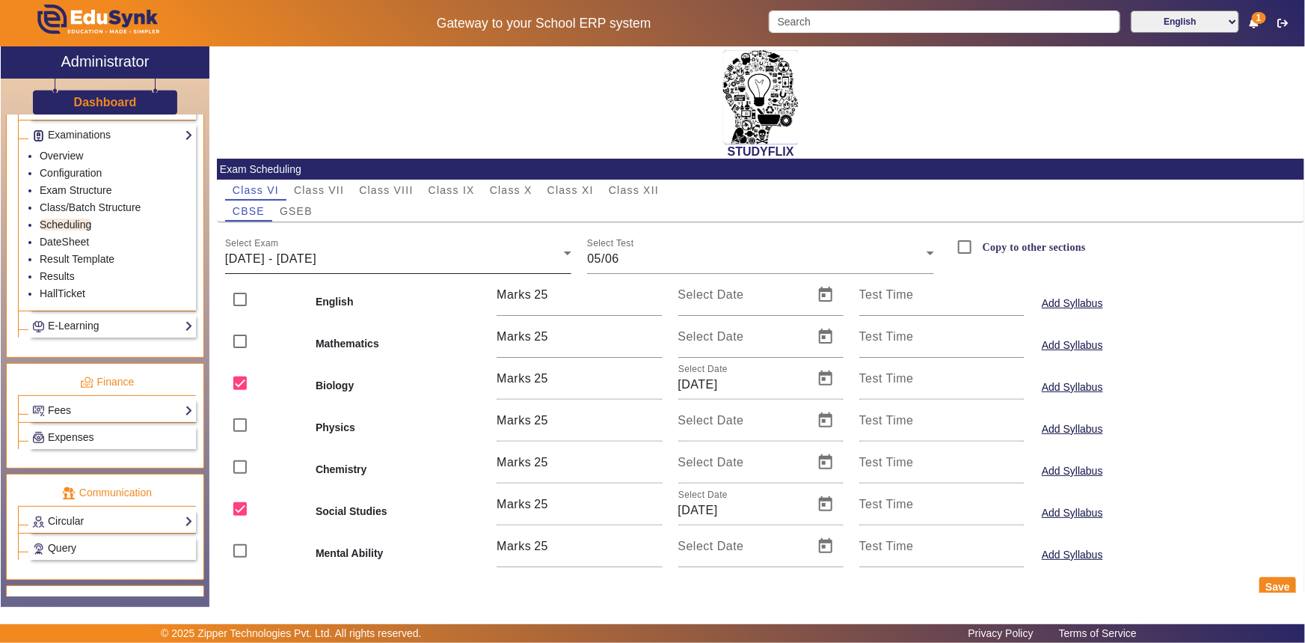
click at [425, 262] on div "[DATE] - [DATE]" at bounding box center [395, 259] width 340 height 18
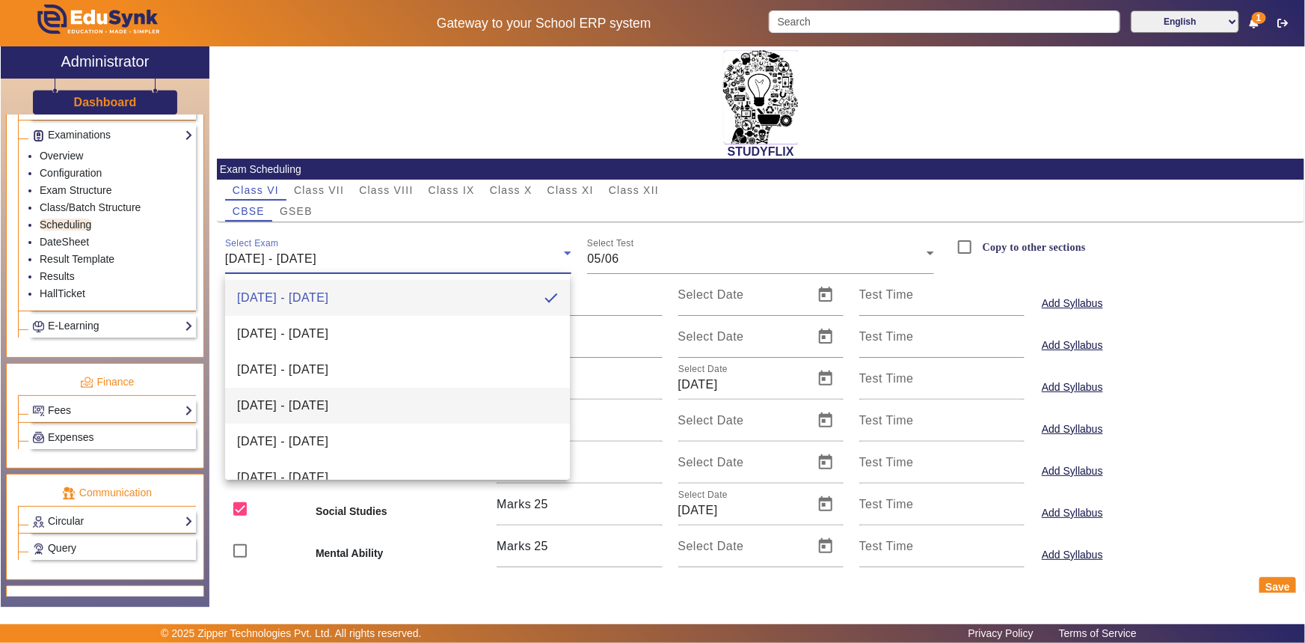
click at [328, 404] on span "[DATE] - [DATE]" at bounding box center [282, 406] width 91 height 18
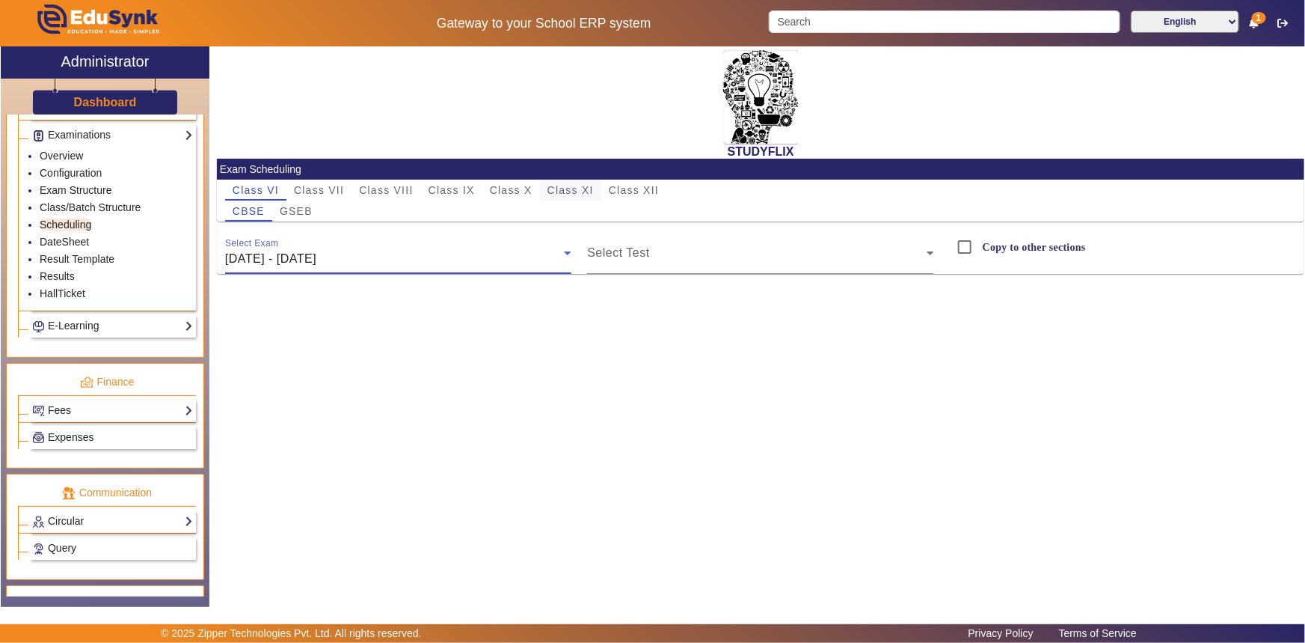
click at [570, 189] on span "Class XI" at bounding box center [571, 190] width 46 height 10
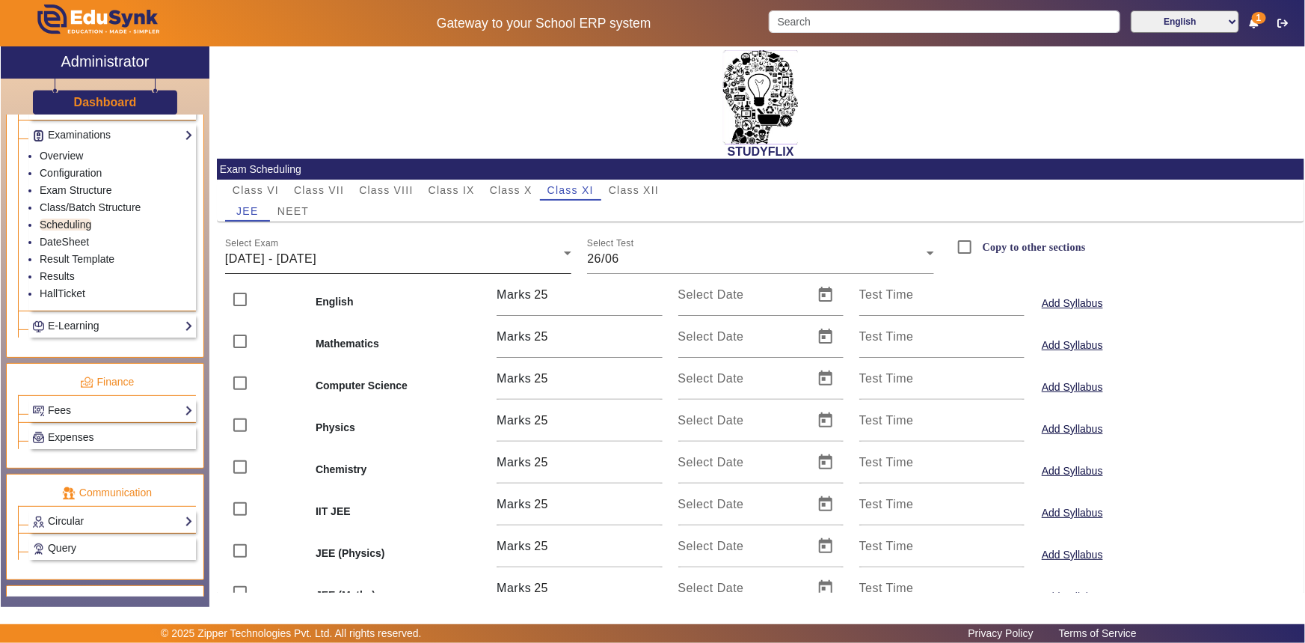
click at [269, 259] on span "[DATE] - [DATE]" at bounding box center [270, 258] width 91 height 13
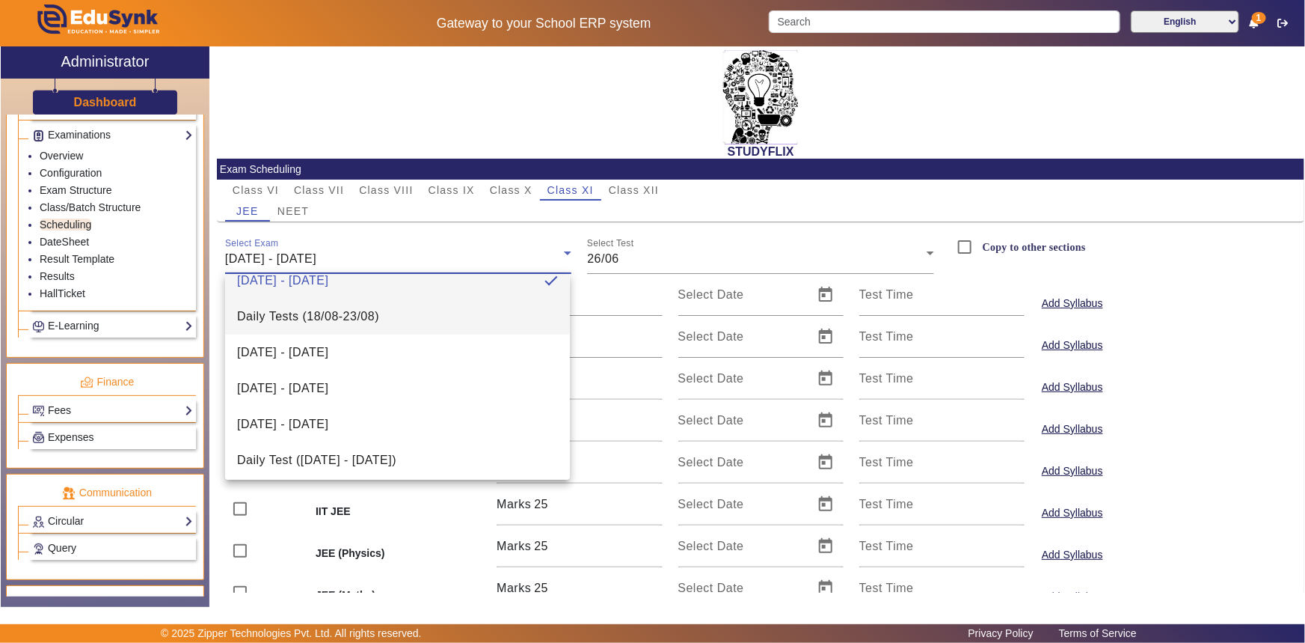
scroll to position [21, 0]
click at [700, 224] on div at bounding box center [652, 321] width 1305 height 643
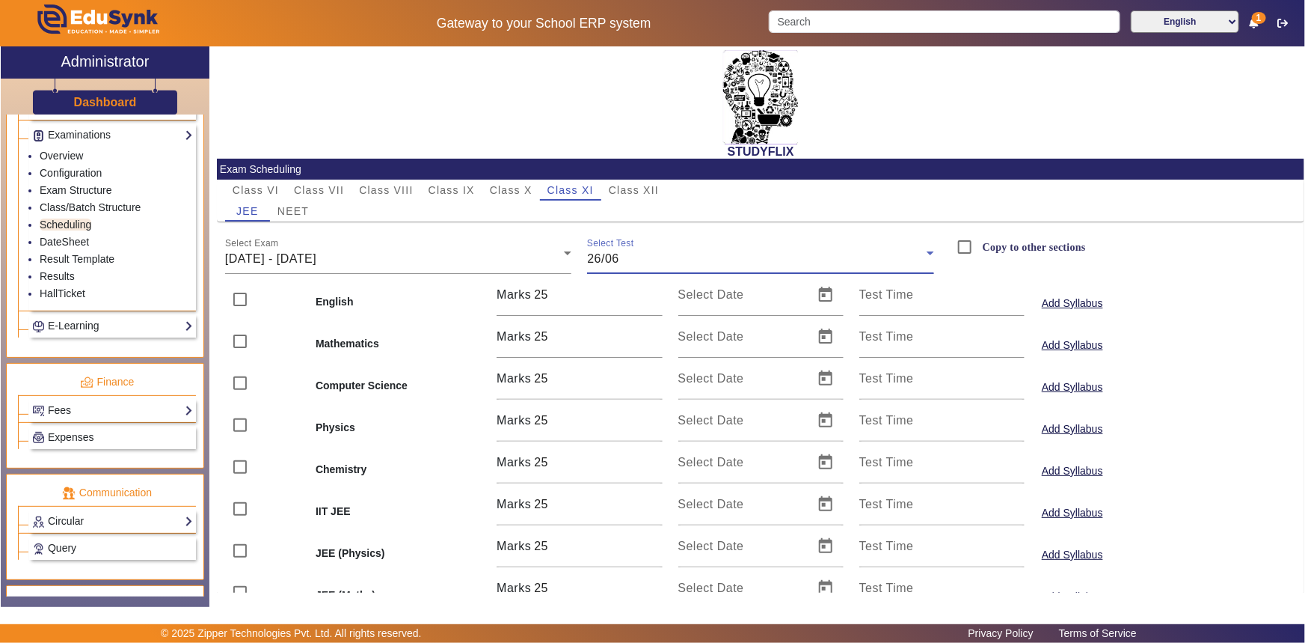
click at [616, 254] on span "26/06" at bounding box center [603, 258] width 32 height 13
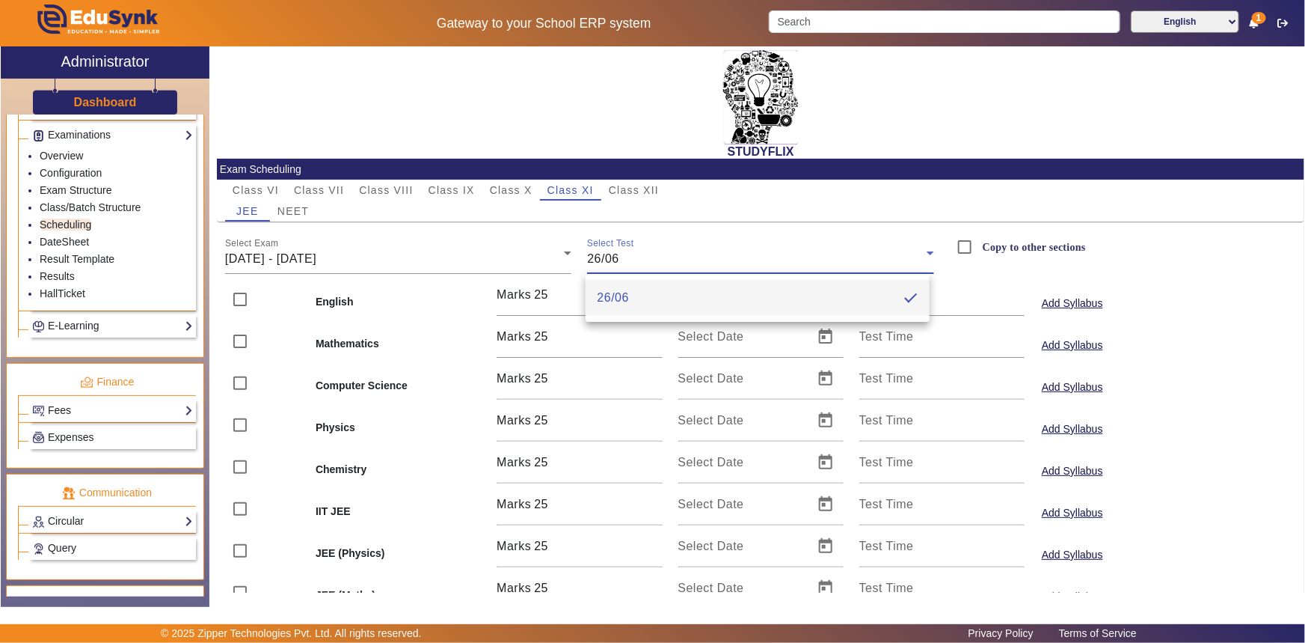
click at [616, 254] on div at bounding box center [652, 321] width 1305 height 643
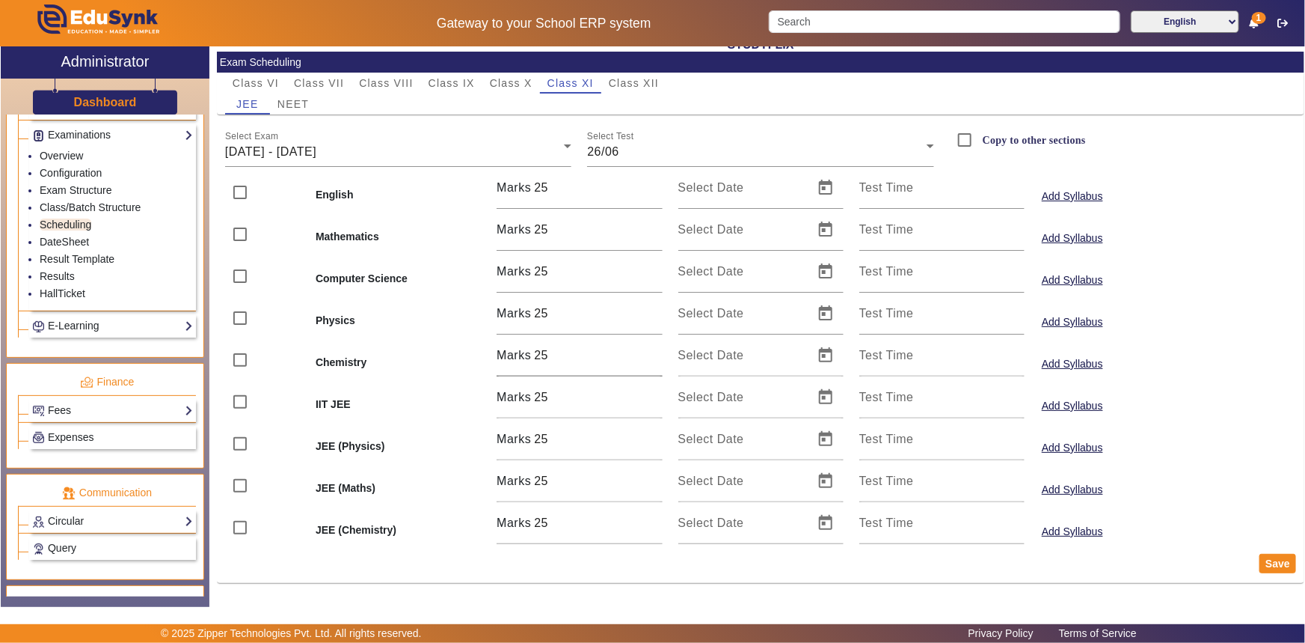
scroll to position [0, 0]
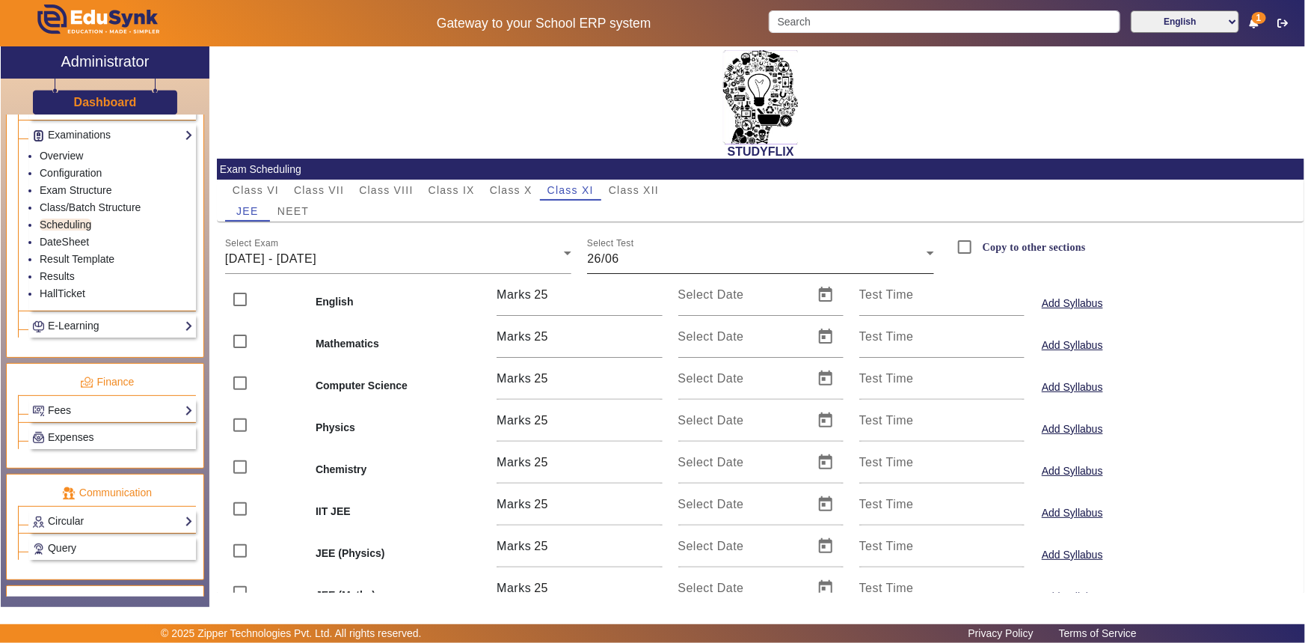
click at [613, 256] on span "26/06" at bounding box center [603, 258] width 32 height 13
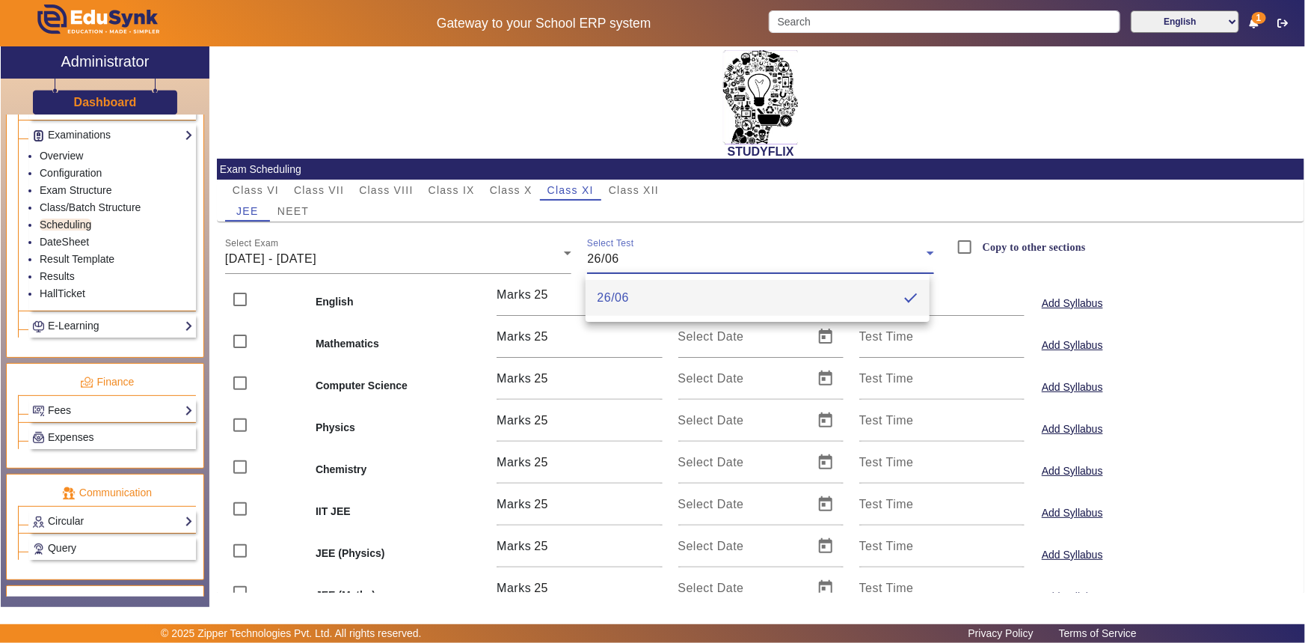
click at [441, 254] on div at bounding box center [652, 321] width 1305 height 643
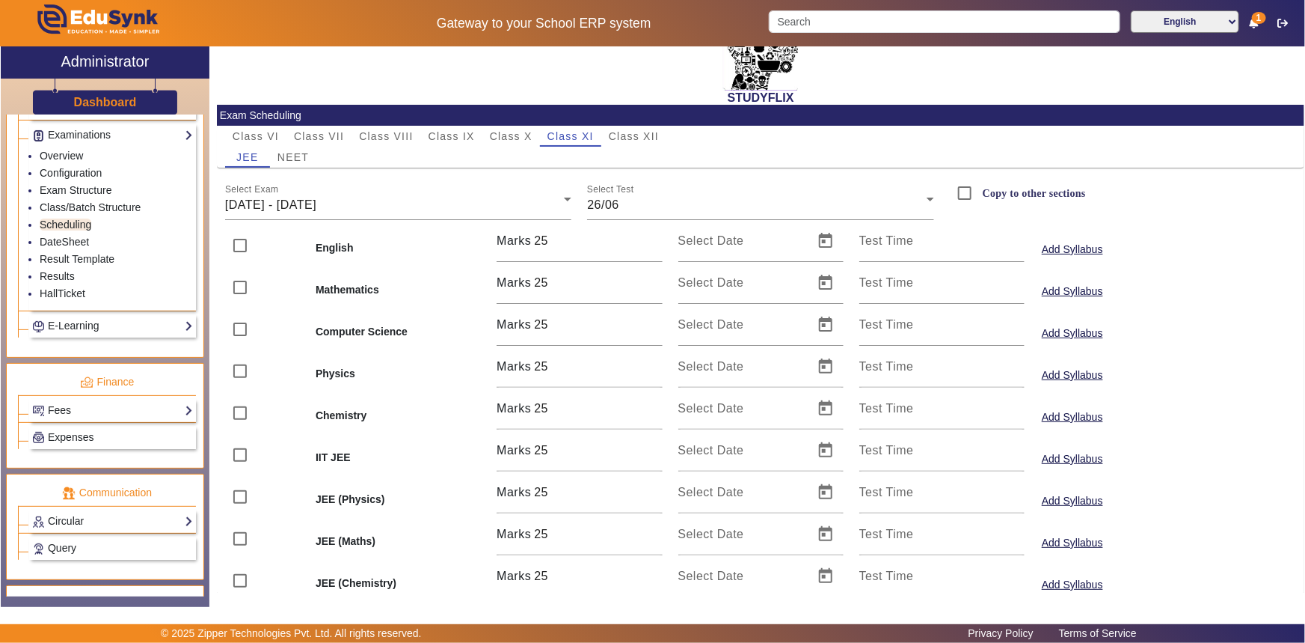
scroll to position [107, 0]
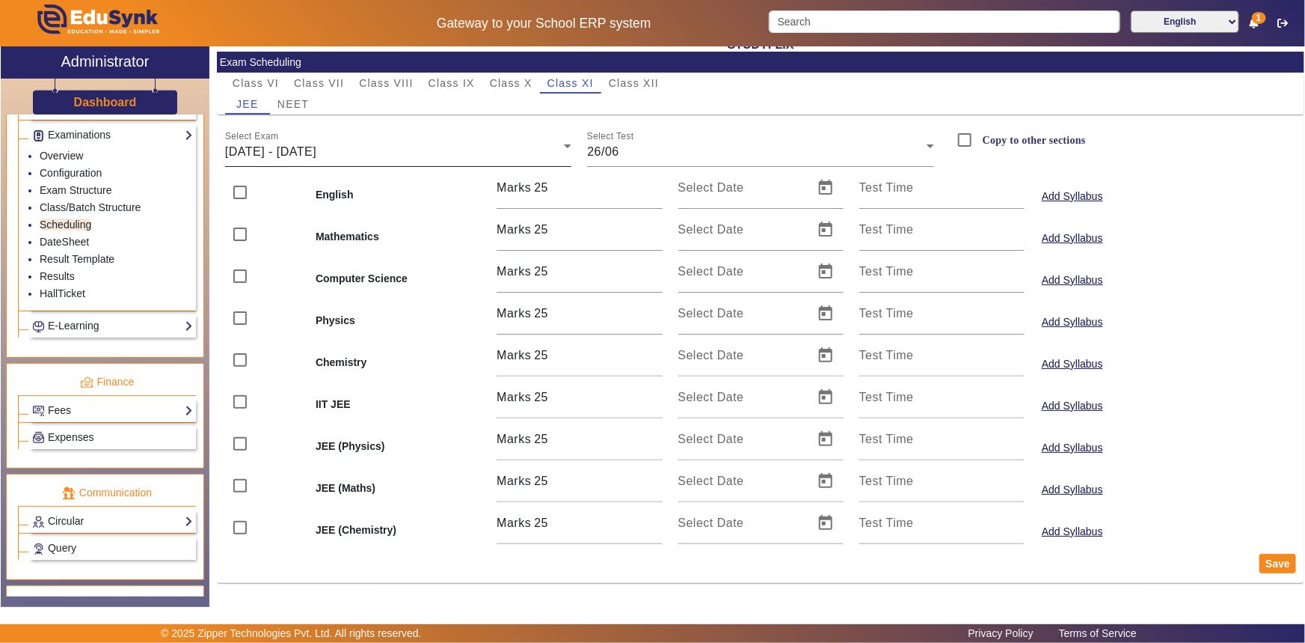
click at [316, 153] on span "[DATE] - [DATE]" at bounding box center [270, 151] width 91 height 13
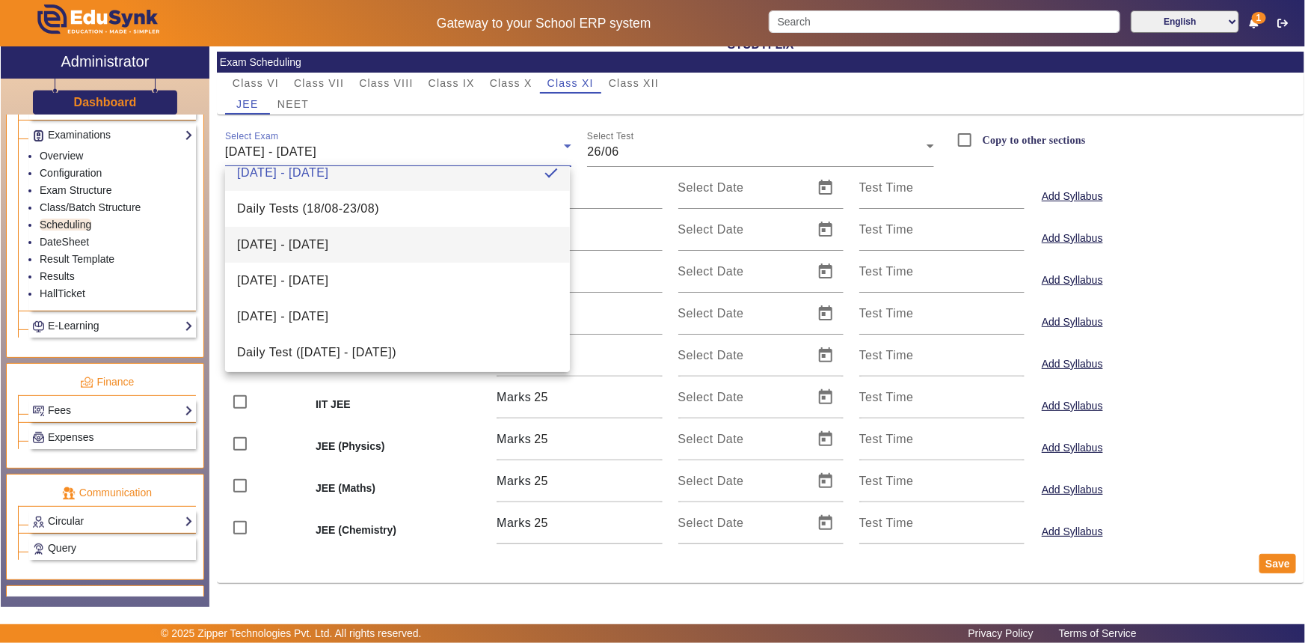
scroll to position [21, 0]
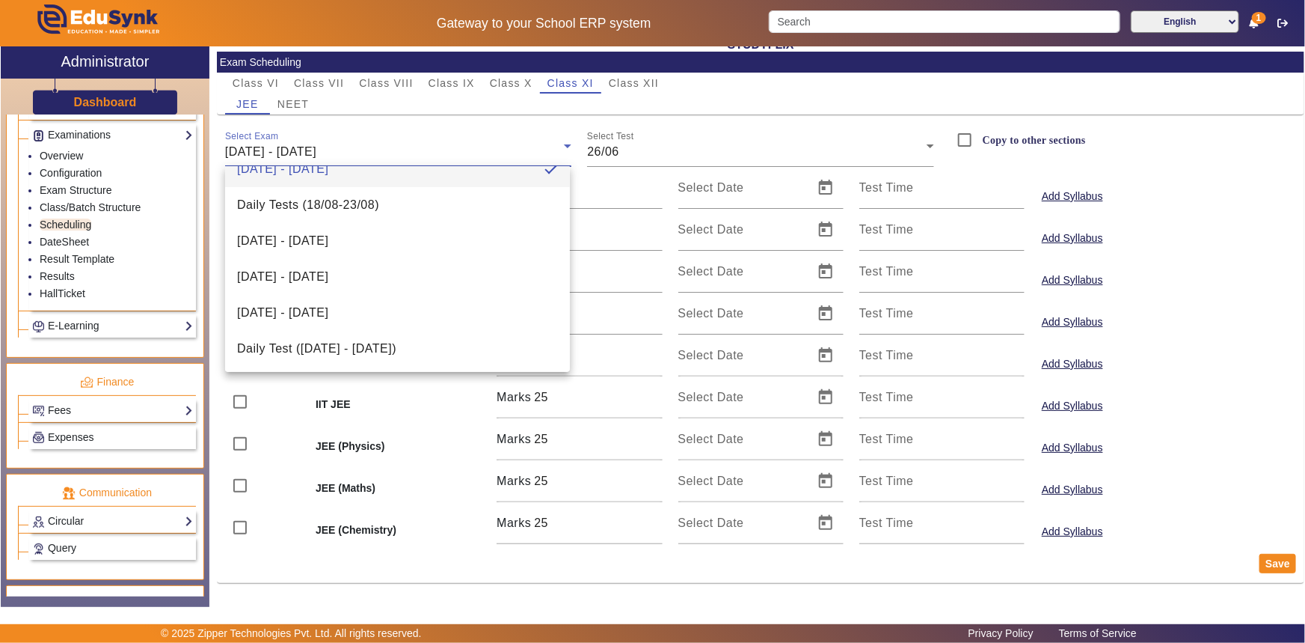
click at [198, 326] on div at bounding box center [652, 321] width 1305 height 643
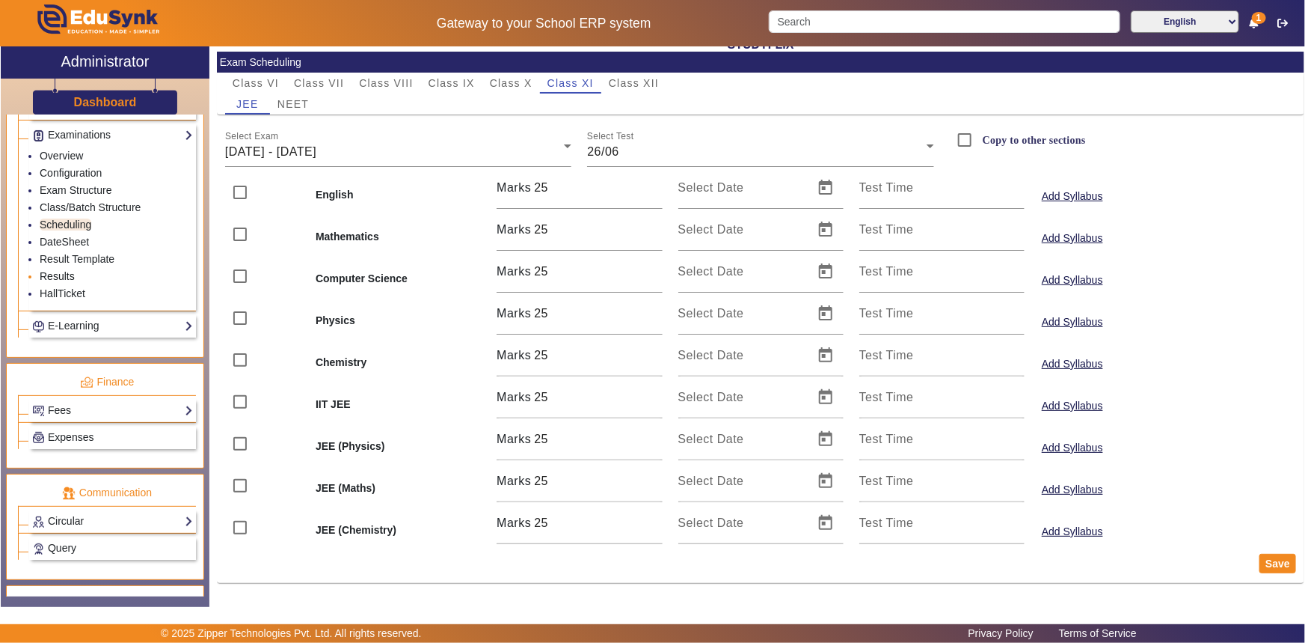
click at [62, 276] on link "Results" at bounding box center [57, 276] width 35 height 12
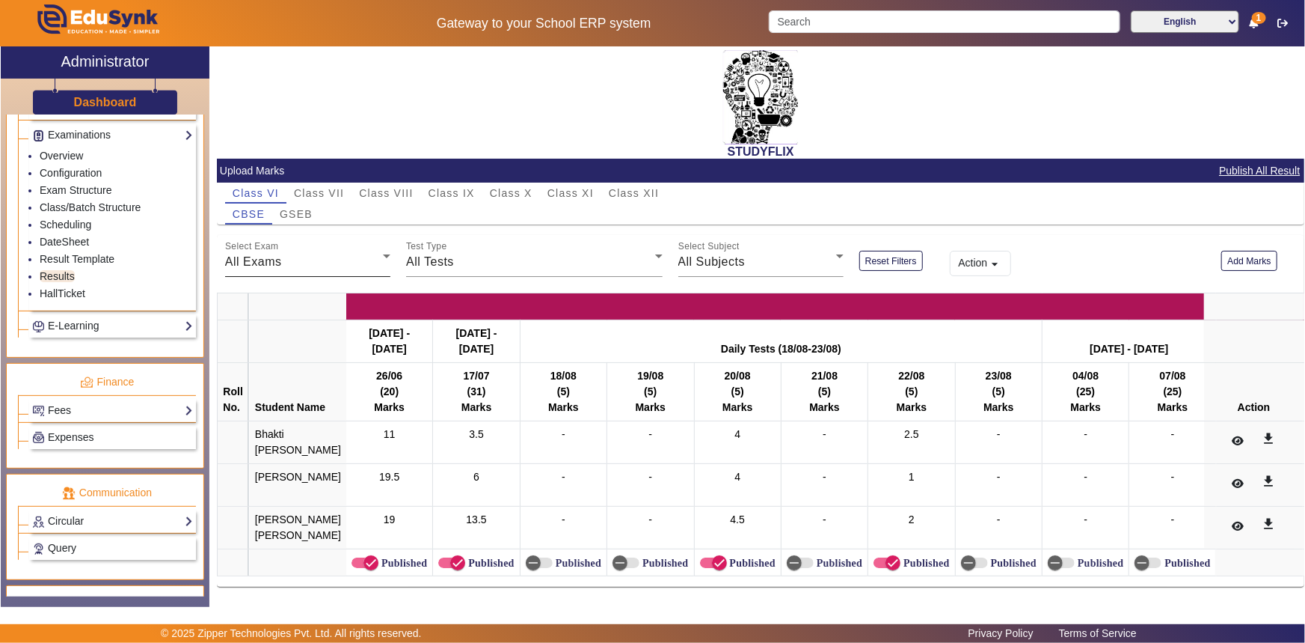
click at [292, 254] on div "All Exams" at bounding box center [304, 262] width 158 height 18
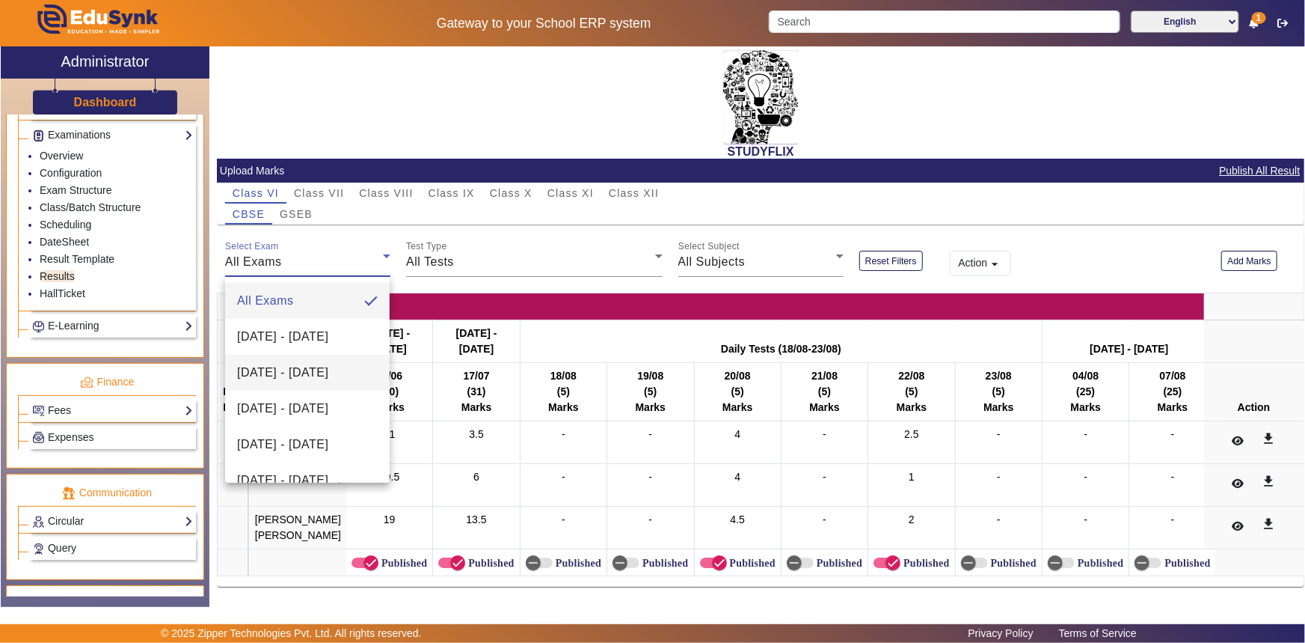
scroll to position [340, 0]
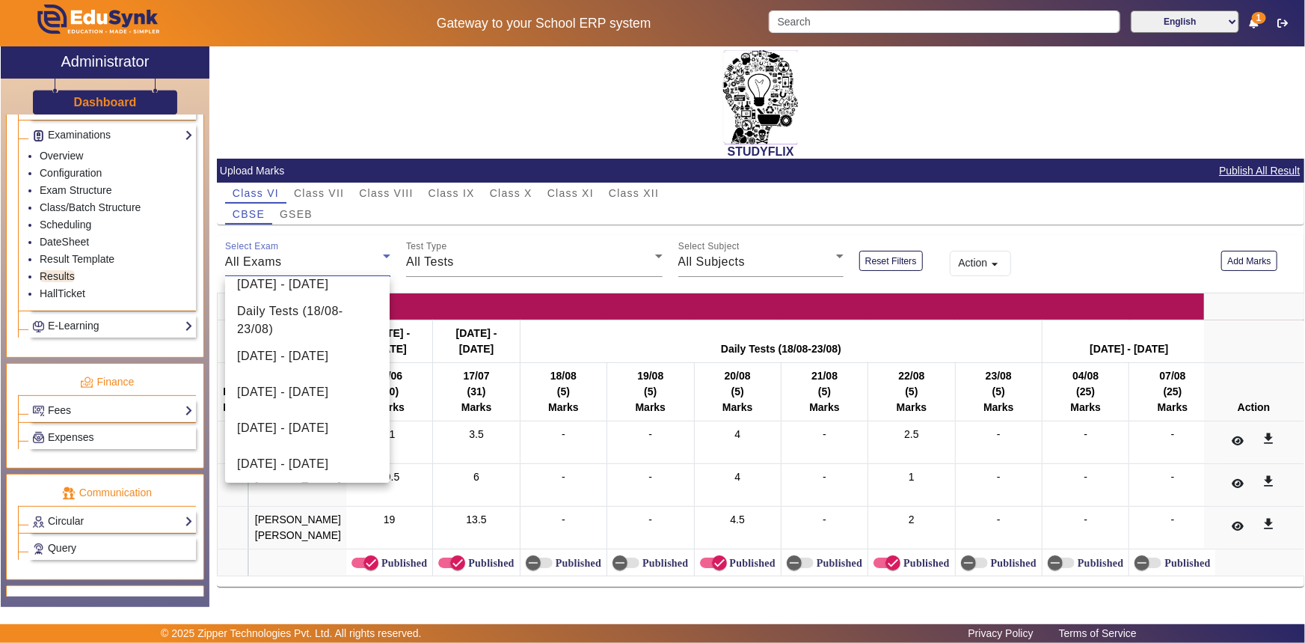
click at [569, 189] on div at bounding box center [652, 321] width 1305 height 643
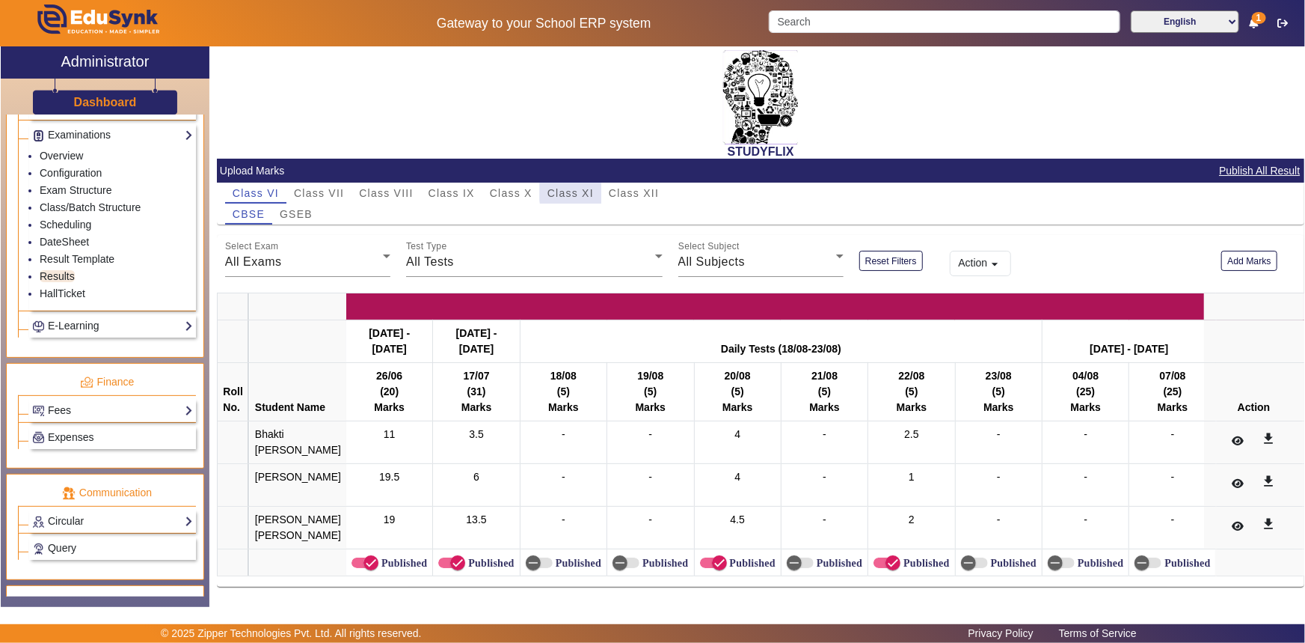
click at [591, 192] on span "Class XI" at bounding box center [571, 193] width 46 height 10
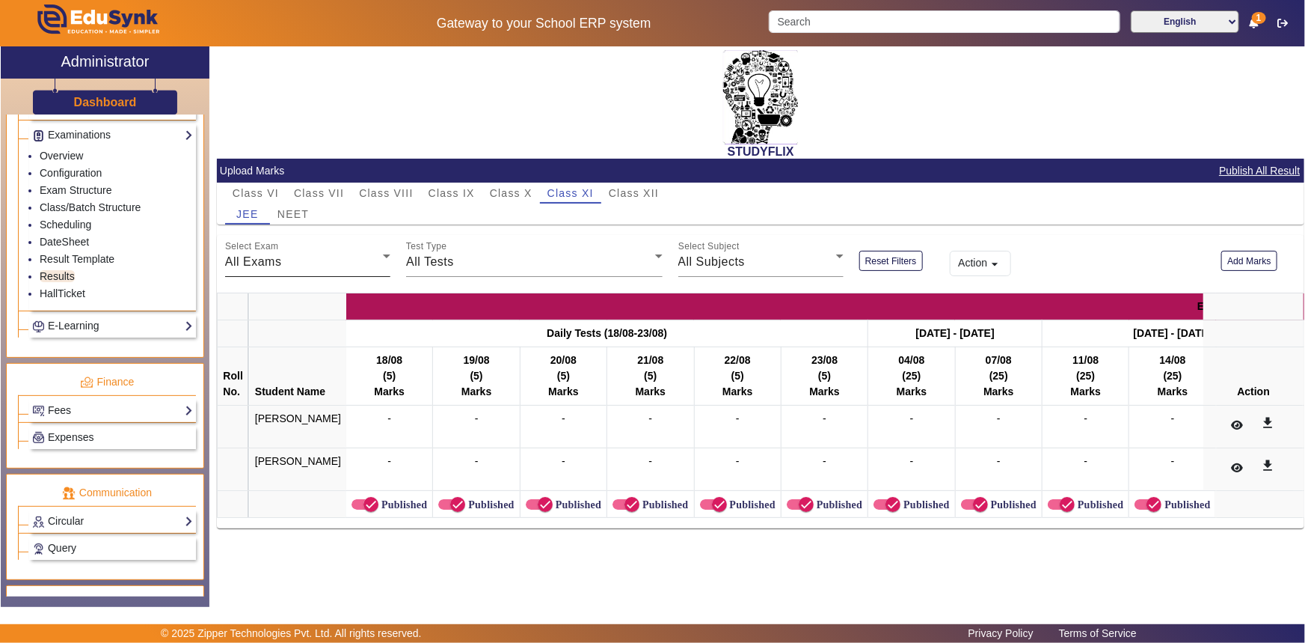
click at [343, 263] on div "All Exams" at bounding box center [304, 262] width 158 height 18
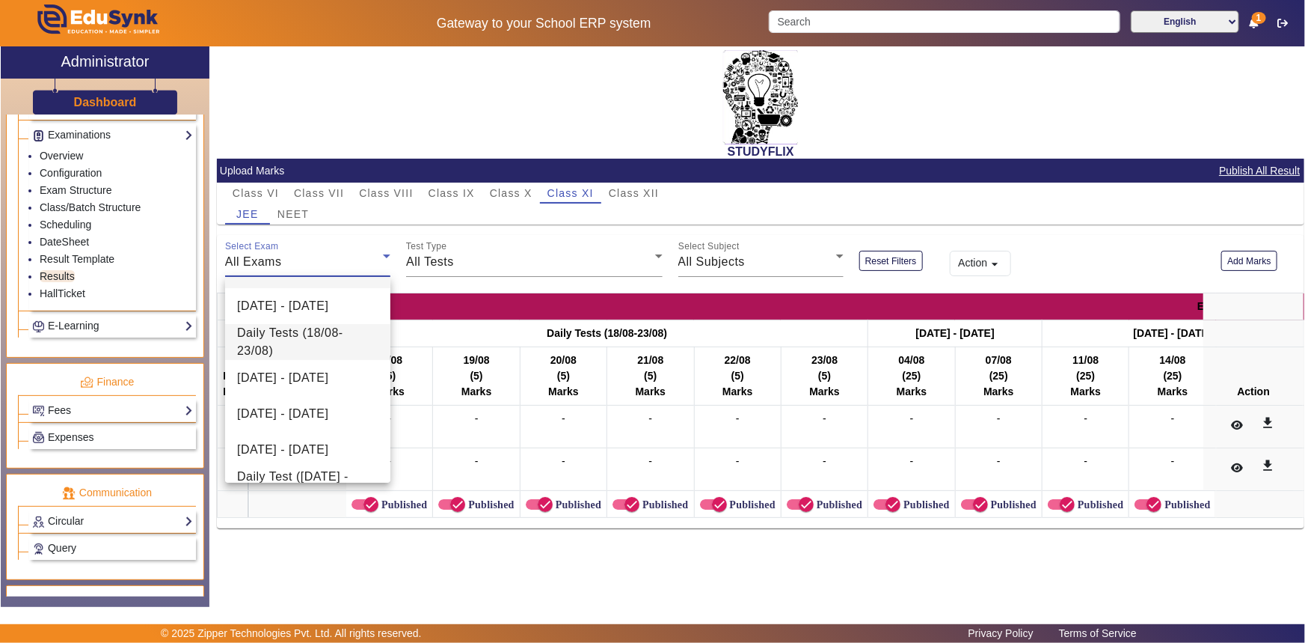
scroll to position [57, 0]
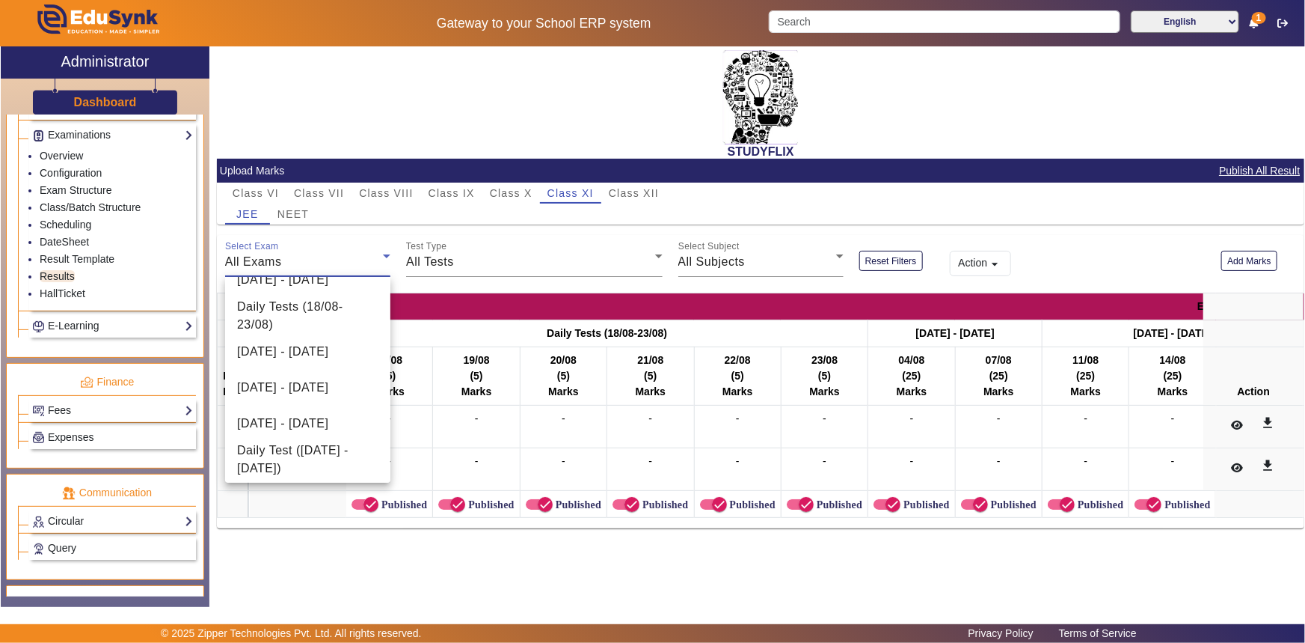
click at [526, 254] on div at bounding box center [652, 321] width 1305 height 643
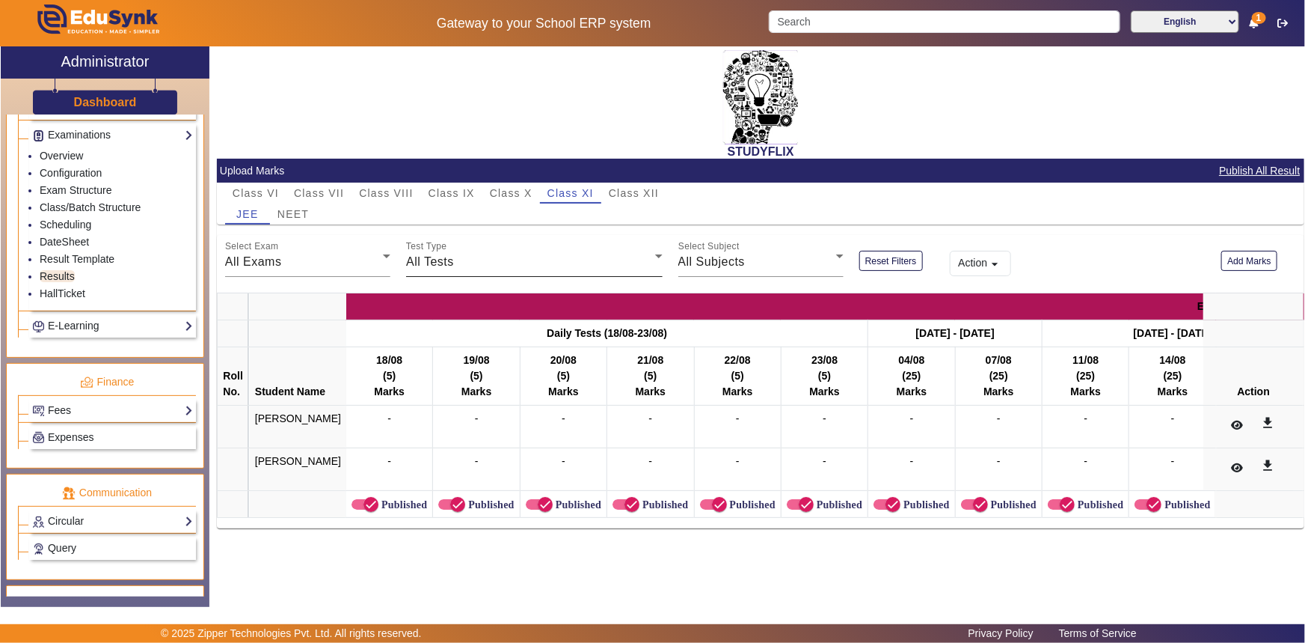
click at [646, 262] on div "All Tests" at bounding box center [530, 262] width 248 height 18
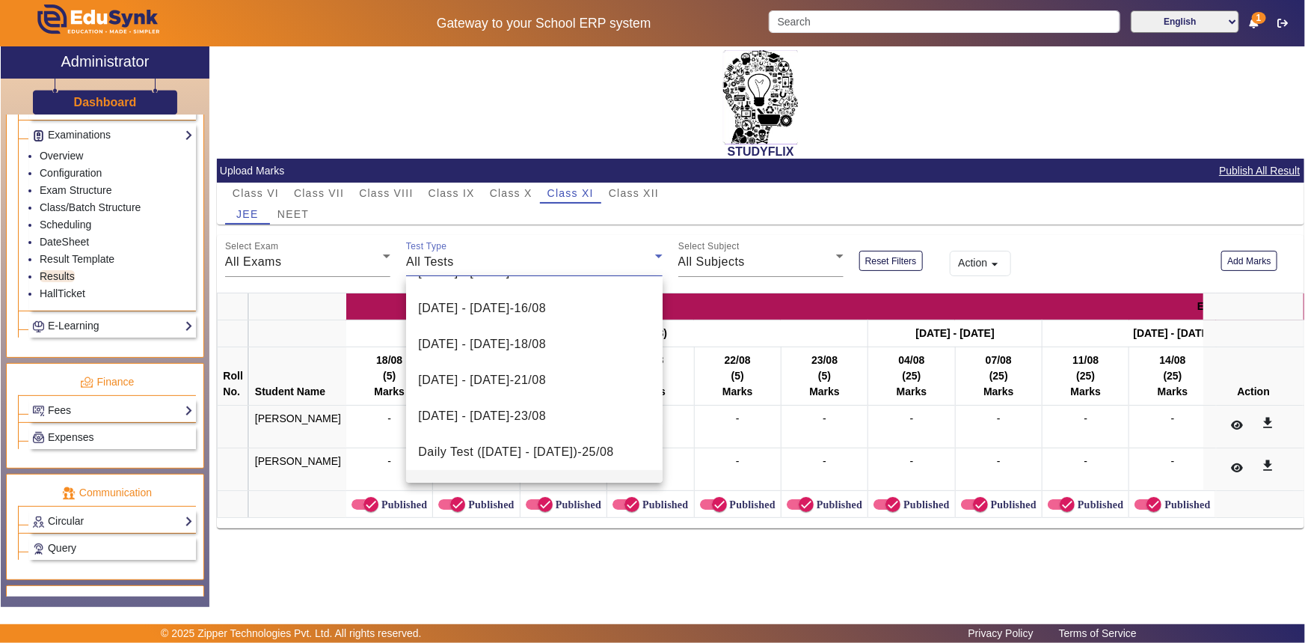
scroll to position [391, 0]
click at [696, 263] on div at bounding box center [652, 321] width 1305 height 643
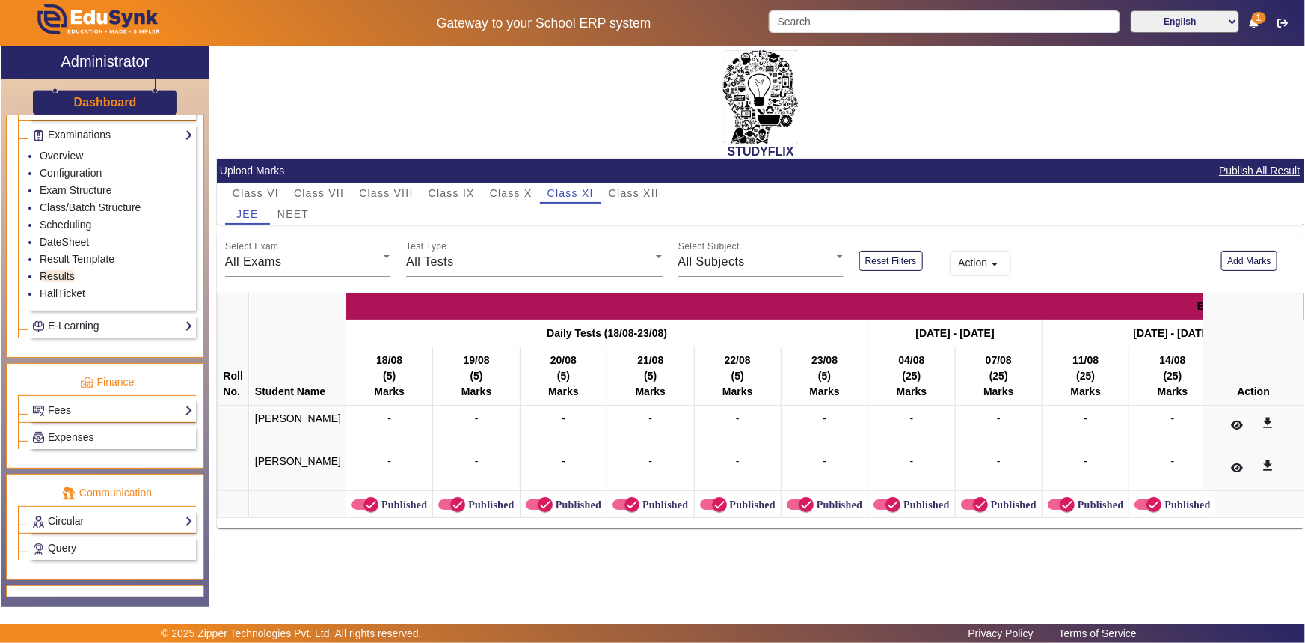
click at [696, 263] on span "All Subjects" at bounding box center [712, 261] width 67 height 13
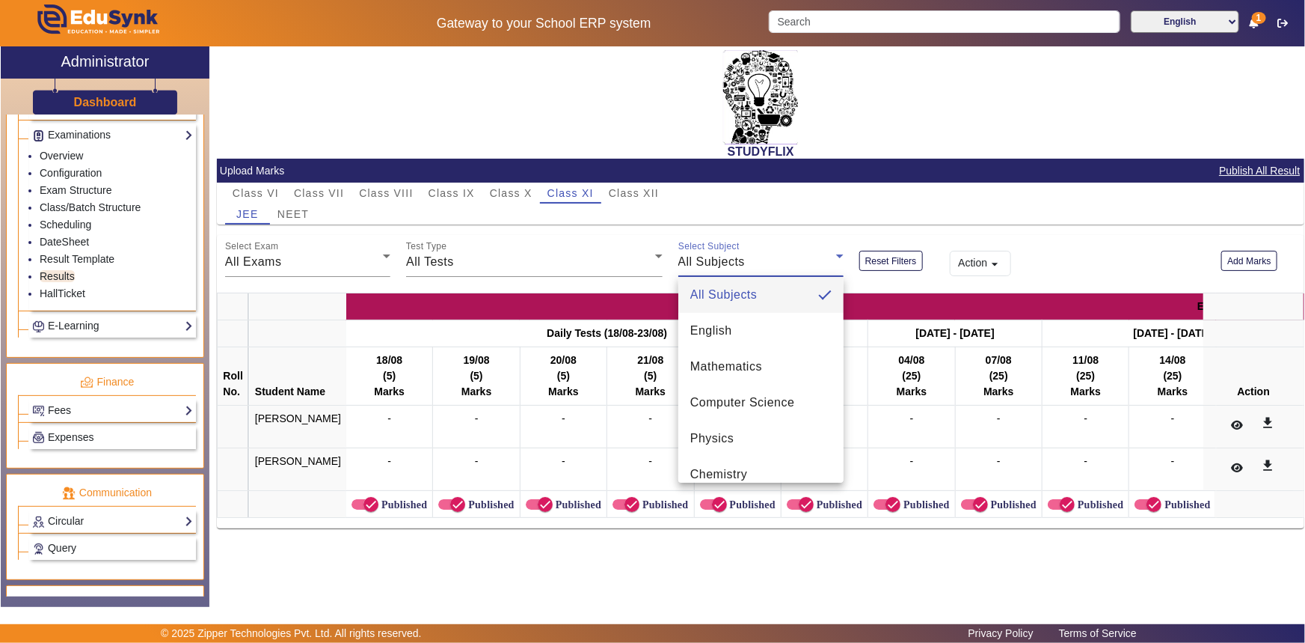
scroll to position [0, 0]
click at [725, 206] on div at bounding box center [652, 321] width 1305 height 643
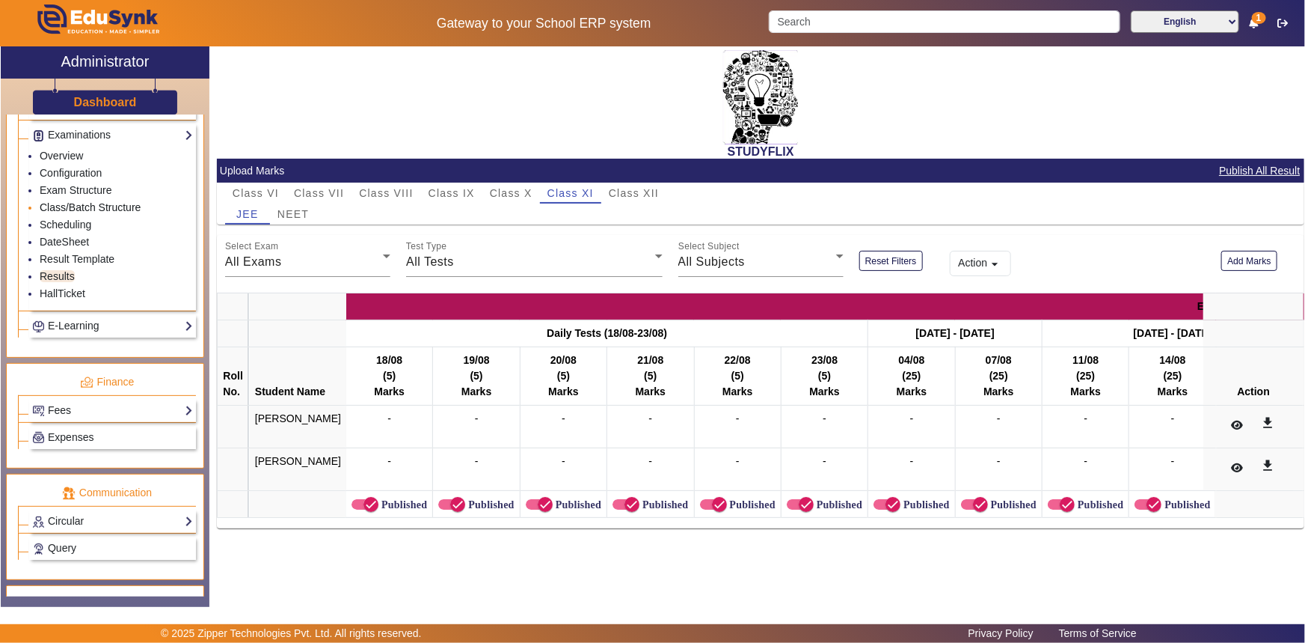
click at [92, 210] on link "Class/Batch Structure" at bounding box center [90, 207] width 101 height 12
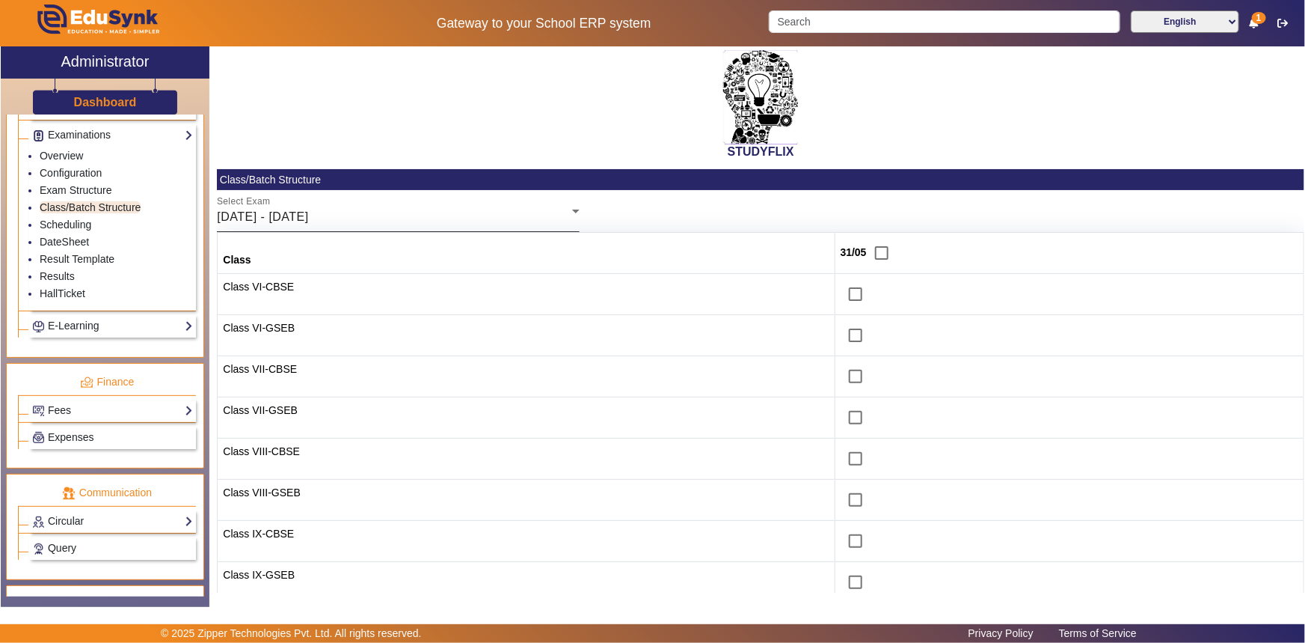
click at [404, 218] on div "[DATE] - [DATE]" at bounding box center [394, 217] width 355 height 18
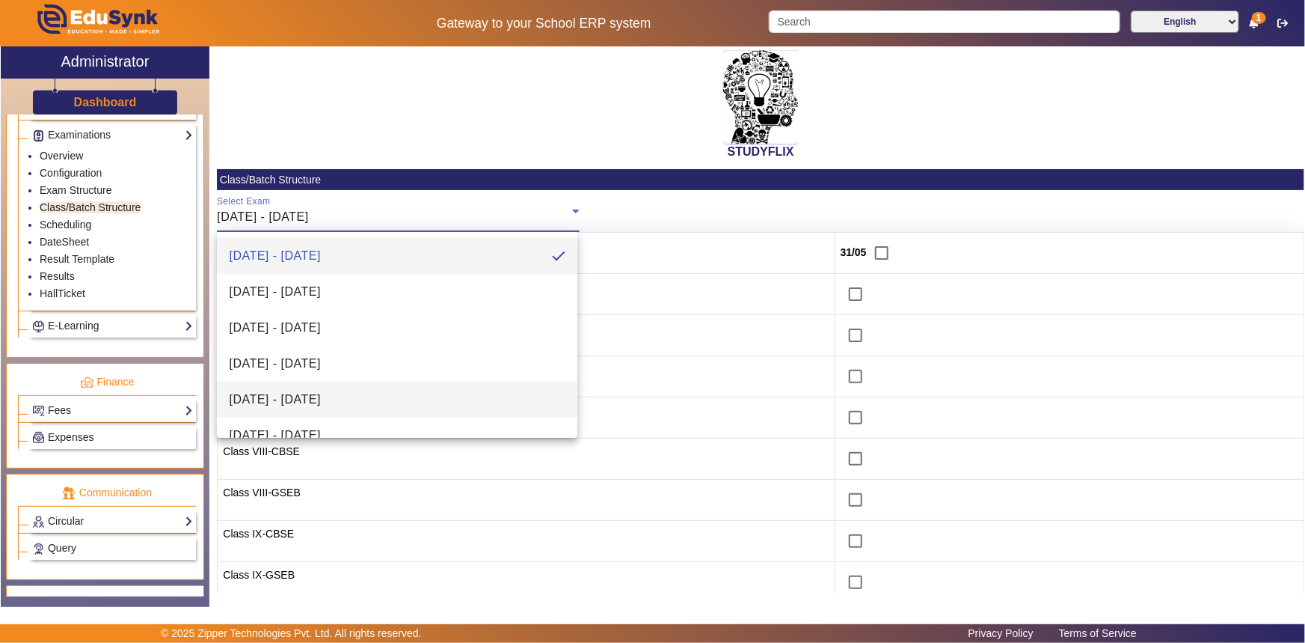
click at [320, 397] on span "[DATE] - [DATE]" at bounding box center [274, 400] width 91 height 18
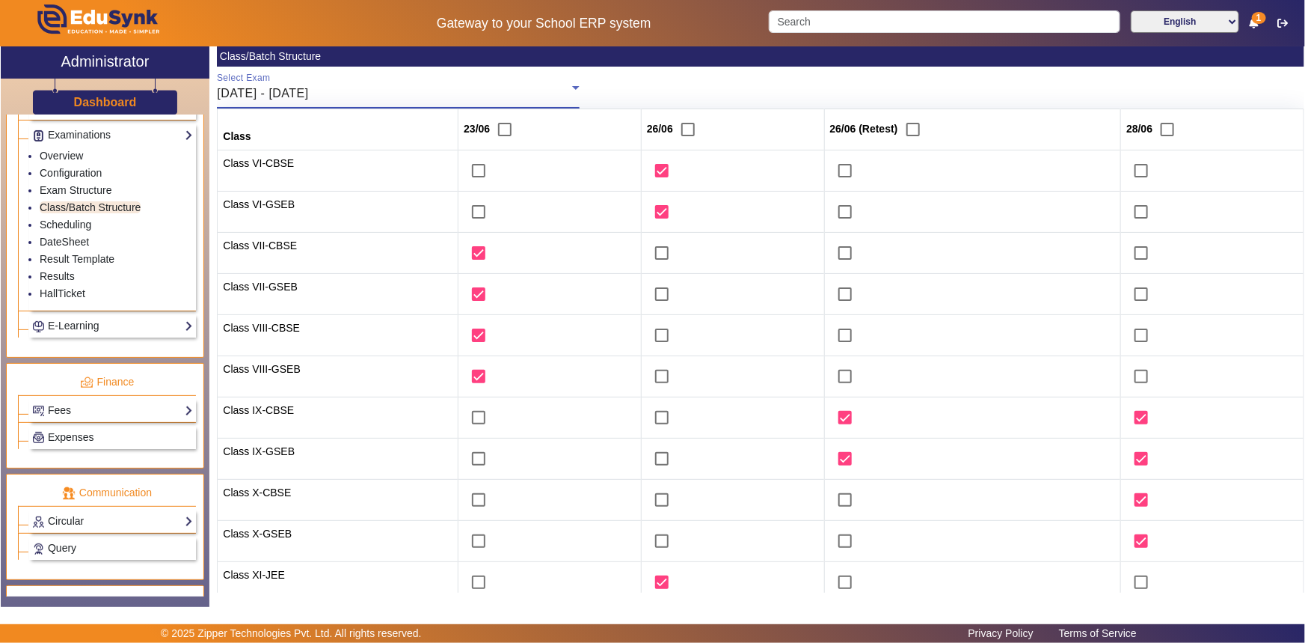
scroll to position [279, 0]
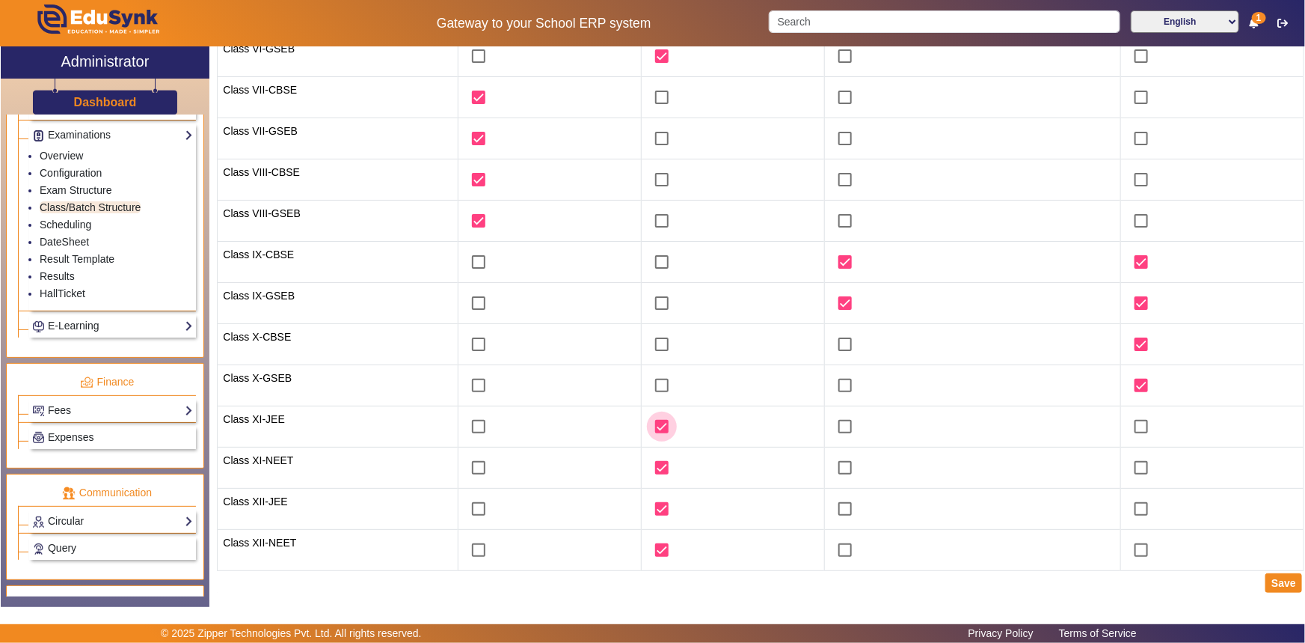
click at [654, 422] on input "checkbox" at bounding box center [662, 426] width 30 height 30
checkbox input "false"
click at [651, 466] on input "checkbox" at bounding box center [662, 468] width 30 height 30
checkbox input "false"
click at [655, 511] on input "checkbox" at bounding box center [662, 509] width 30 height 30
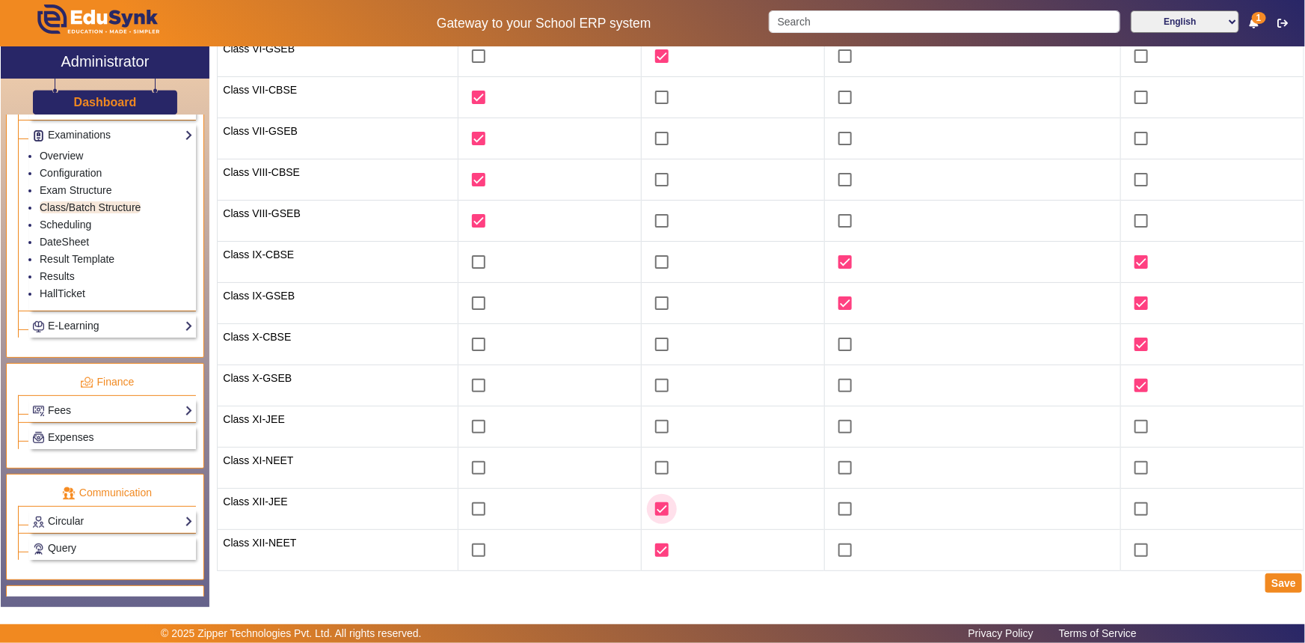
checkbox input "false"
click at [650, 560] on input "checkbox" at bounding box center [662, 550] width 30 height 30
checkbox input "false"
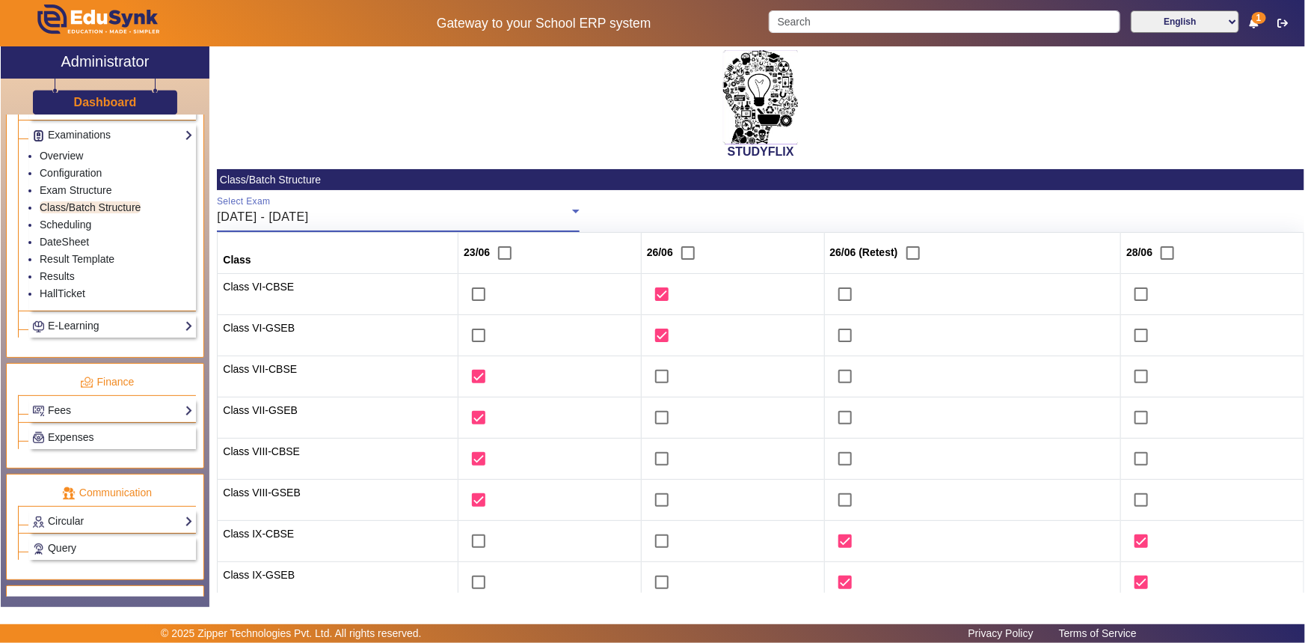
click at [308, 220] on span "[DATE] - [DATE]" at bounding box center [262, 216] width 91 height 13
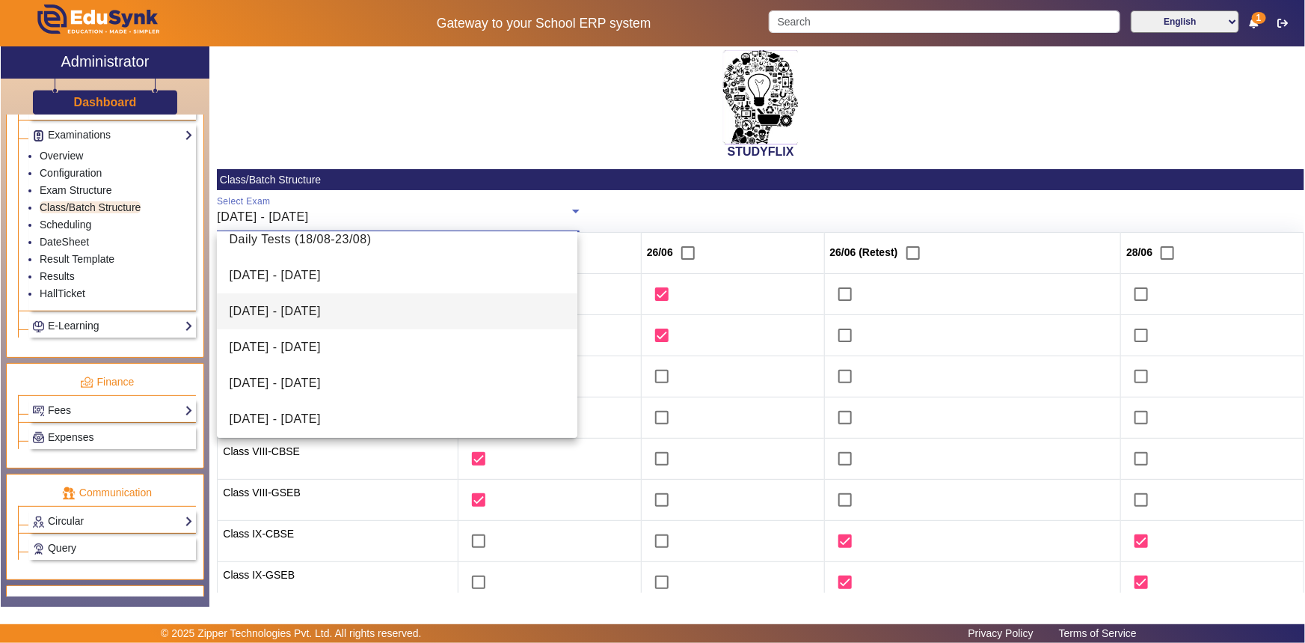
scroll to position [408, 0]
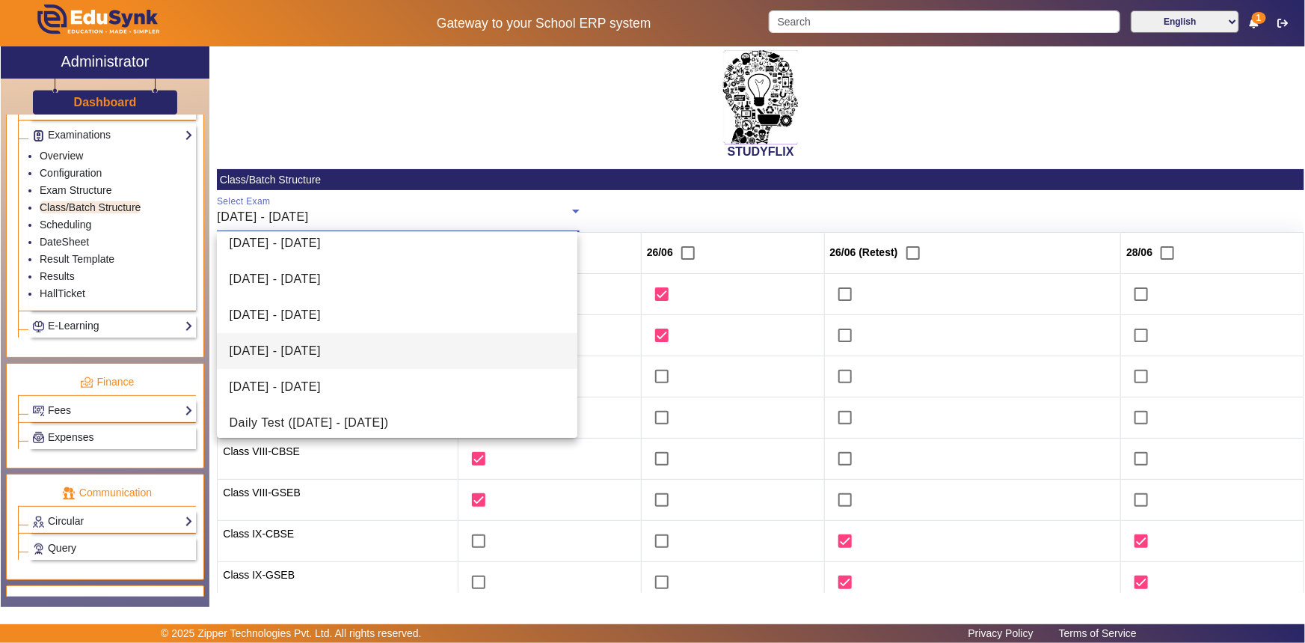
click at [311, 359] on mat-option "[DATE] - [DATE]" at bounding box center [397, 351] width 361 height 36
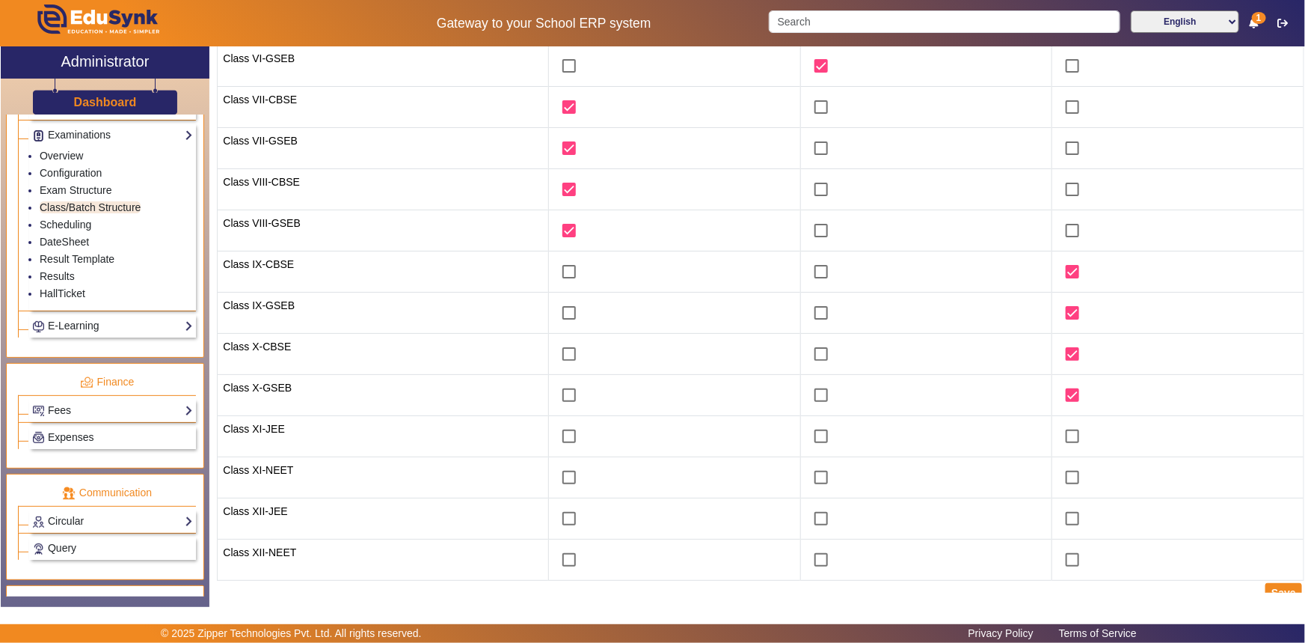
scroll to position [279, 0]
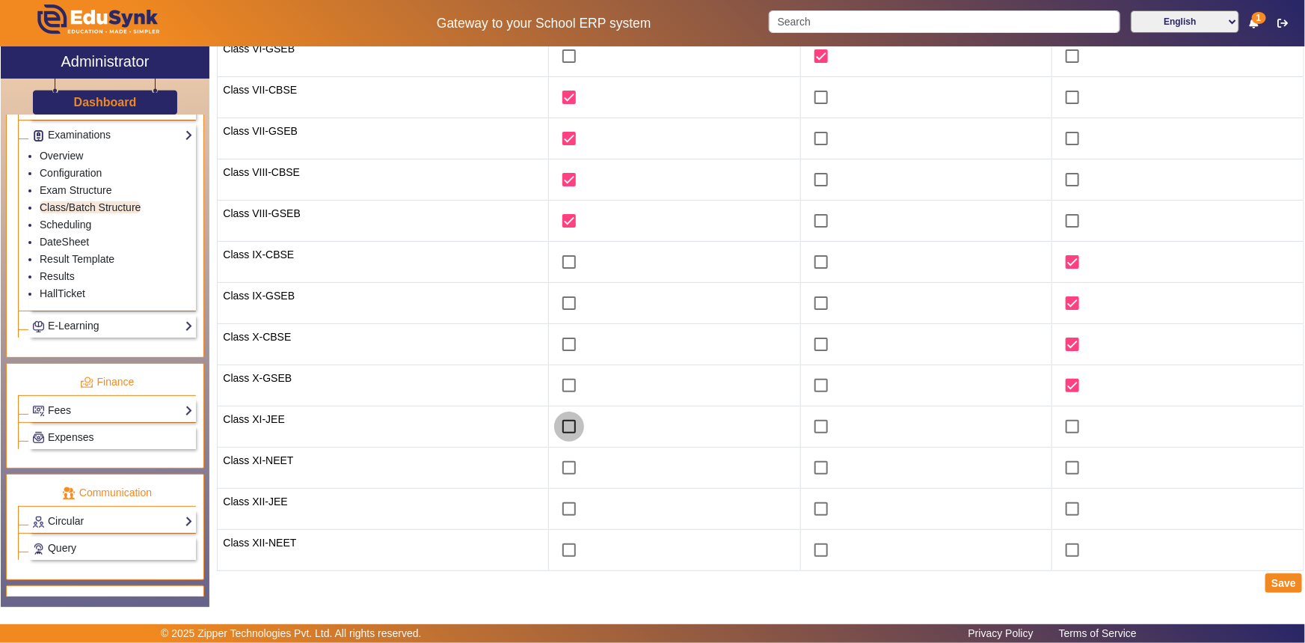
click at [554, 423] on input "checkbox" at bounding box center [569, 426] width 30 height 30
checkbox input "true"
click at [561, 470] on input "checkbox" at bounding box center [569, 468] width 30 height 30
checkbox input "true"
click at [560, 509] on input "checkbox" at bounding box center [569, 509] width 30 height 30
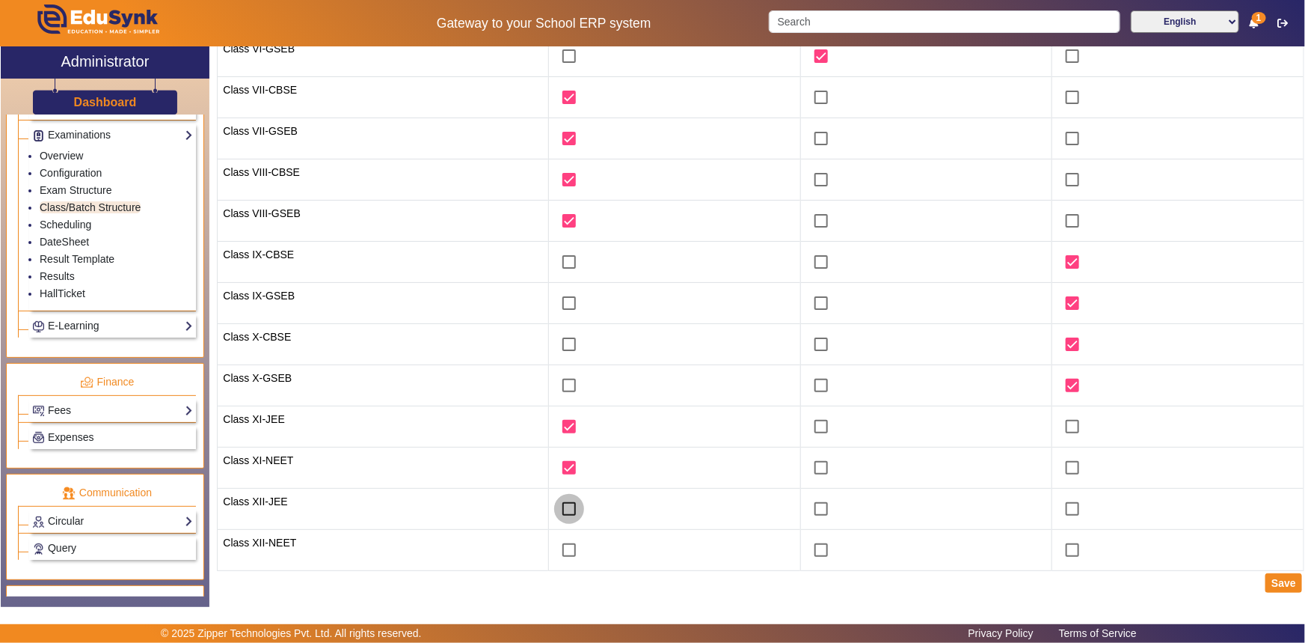
checkbox input "true"
click at [557, 545] on input "checkbox" at bounding box center [569, 550] width 30 height 30
checkbox input "true"
click at [1282, 584] on button "Save" at bounding box center [1284, 582] width 37 height 19
click at [61, 272] on link "Results" at bounding box center [57, 276] width 35 height 12
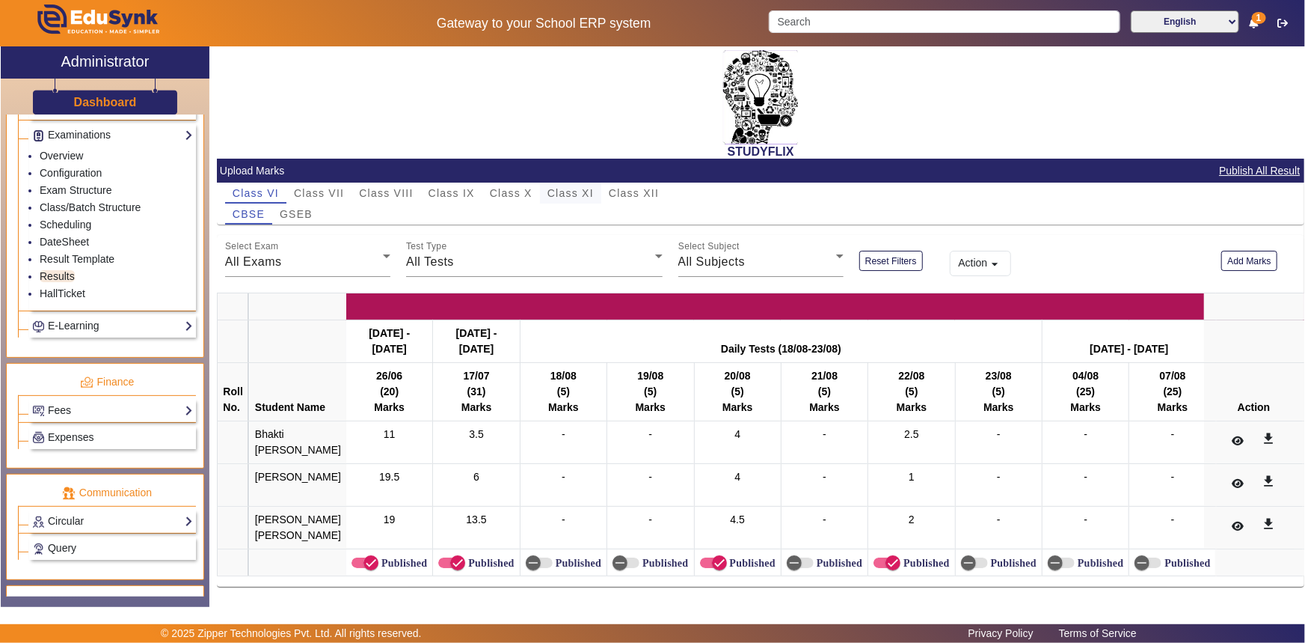
click at [556, 198] on span "Class XI" at bounding box center [571, 193] width 46 height 10
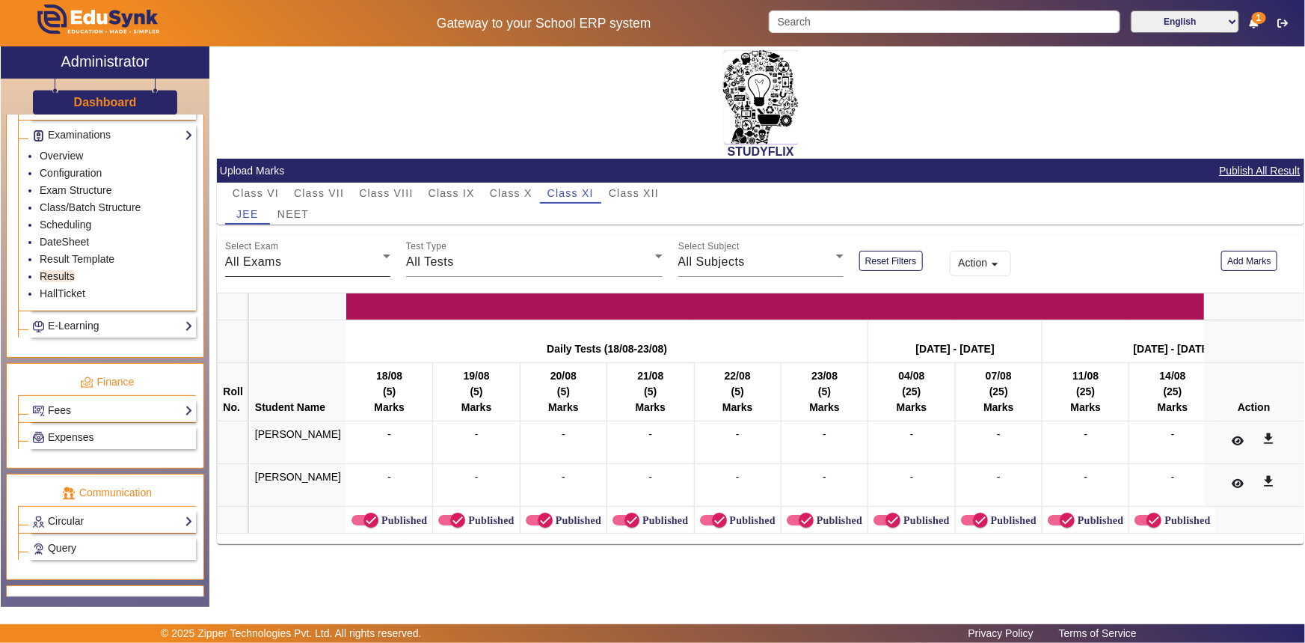
click at [334, 263] on div "All Exams" at bounding box center [304, 262] width 158 height 18
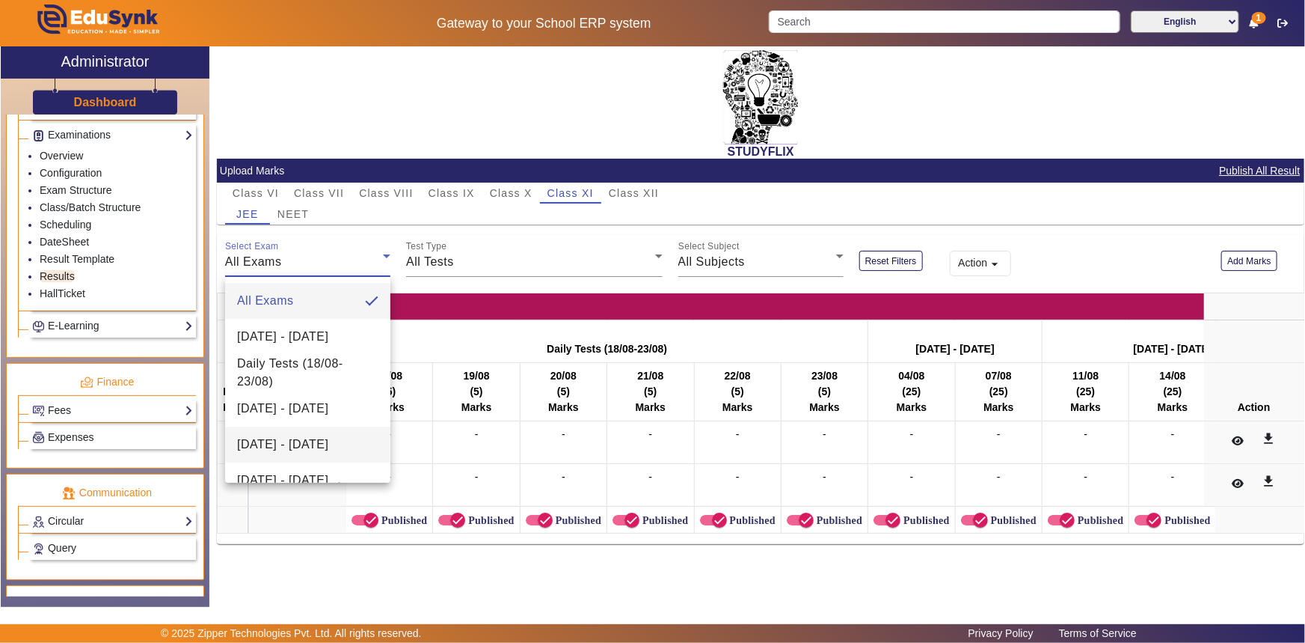
scroll to position [93, 0]
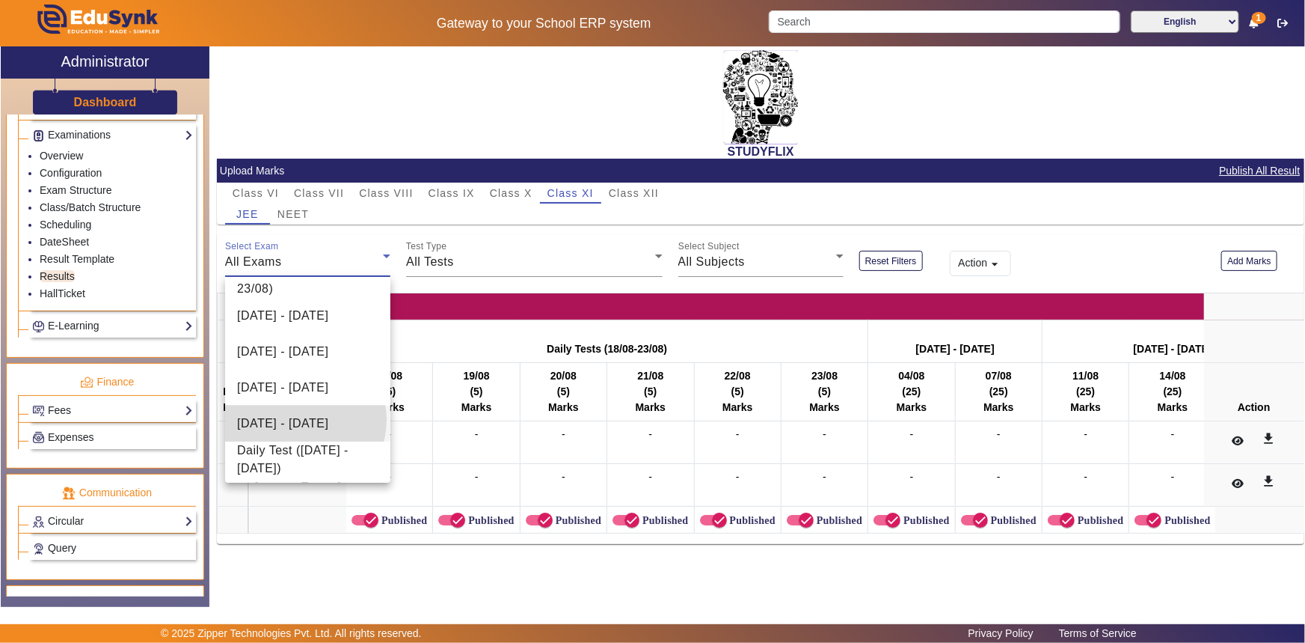
click at [298, 419] on span "[DATE] - [DATE]" at bounding box center [282, 423] width 91 height 18
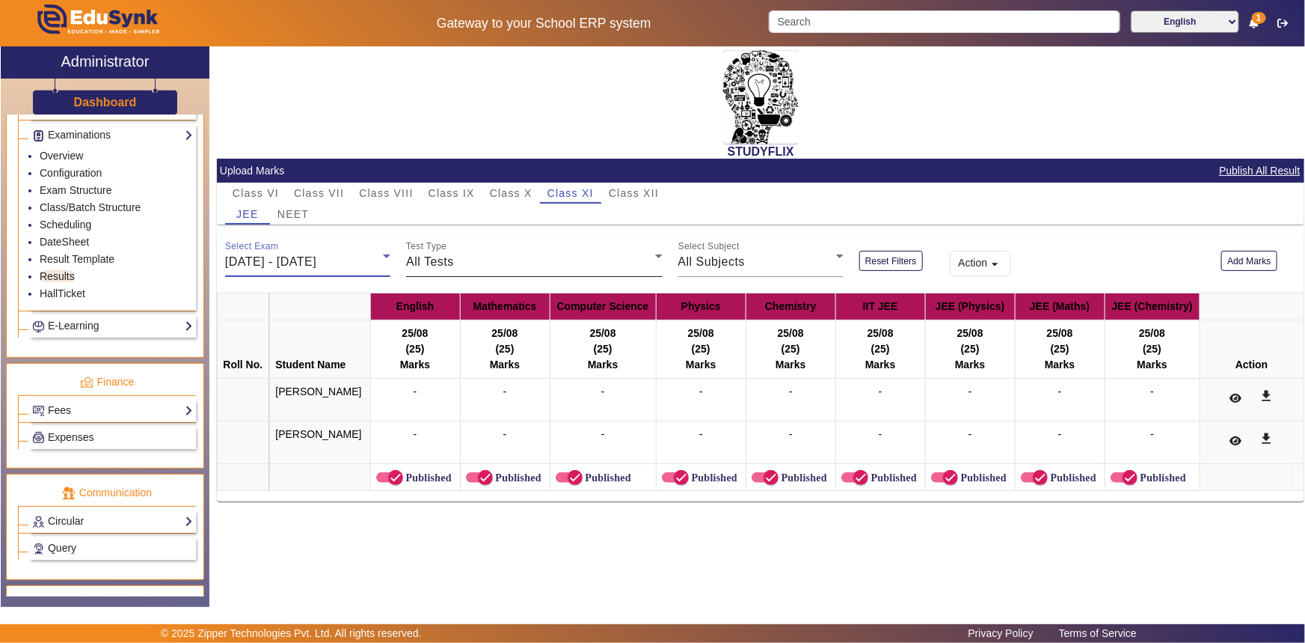
click at [512, 259] on div "All Tests" at bounding box center [530, 262] width 248 height 18
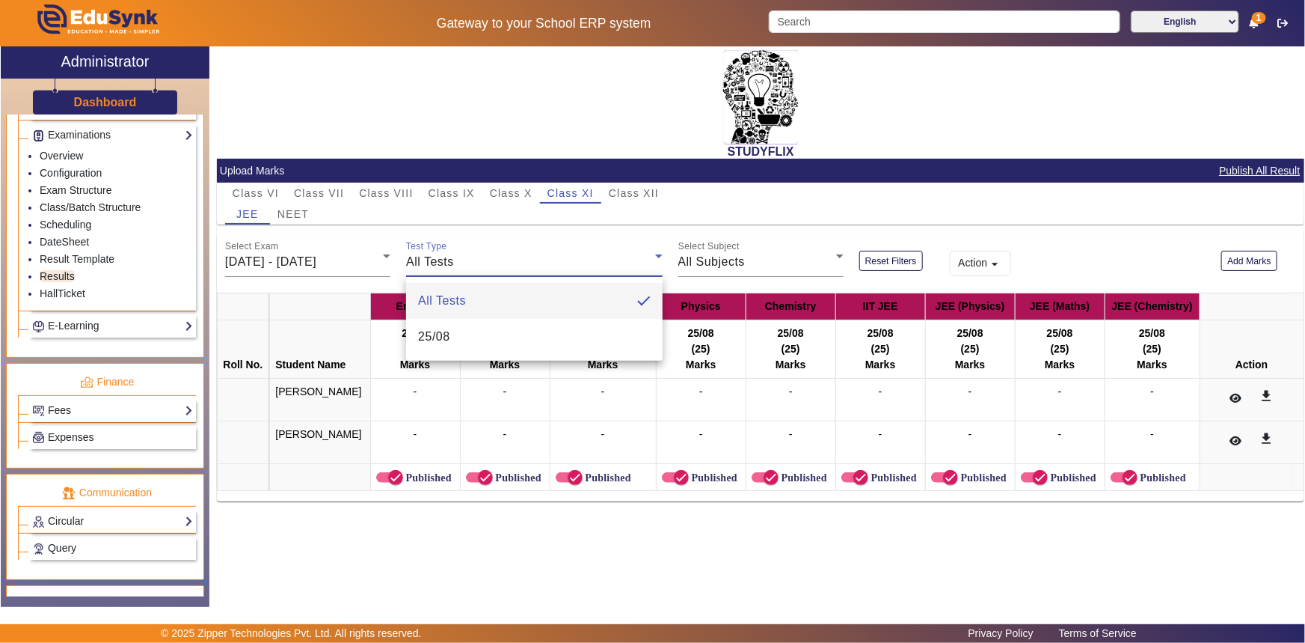
click at [572, 257] on div at bounding box center [652, 321] width 1305 height 643
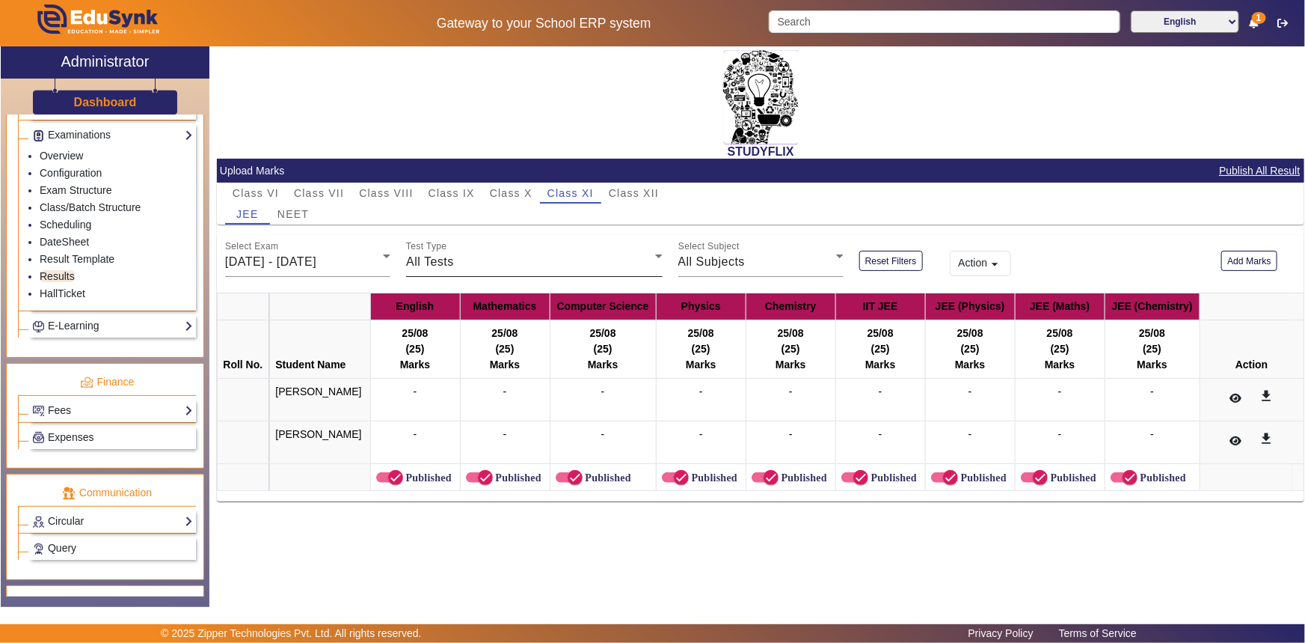
click at [543, 273] on div "Test Type All Tests" at bounding box center [534, 256] width 256 height 42
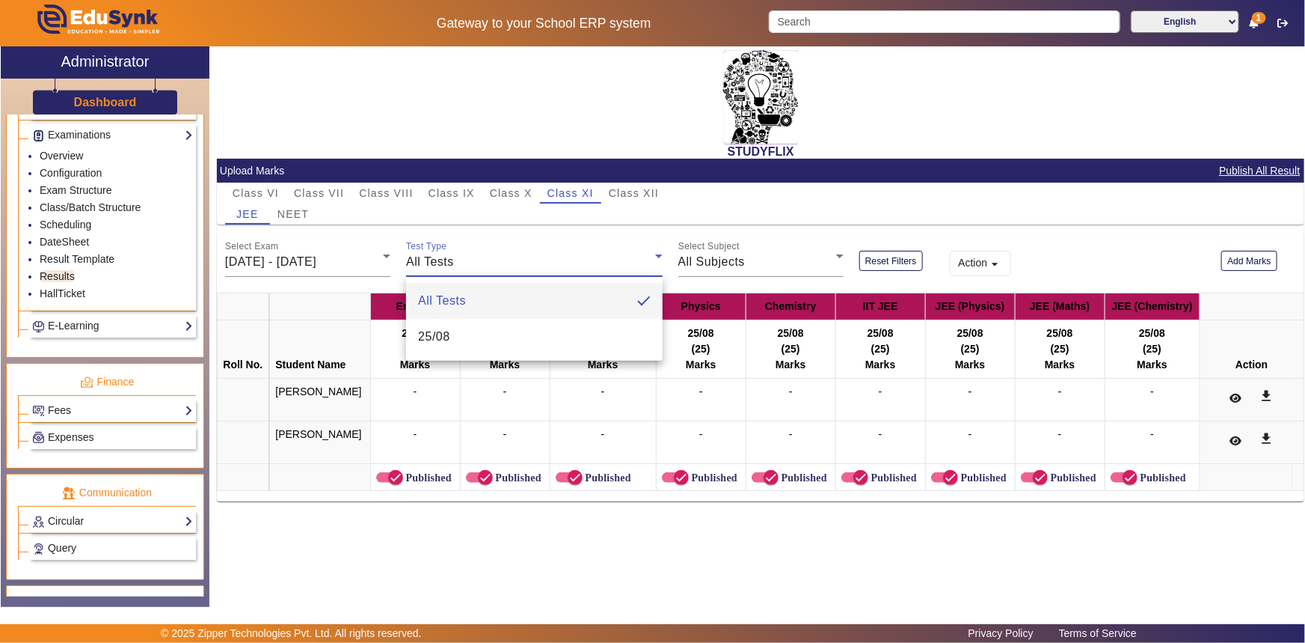
click at [543, 273] on div at bounding box center [652, 321] width 1305 height 643
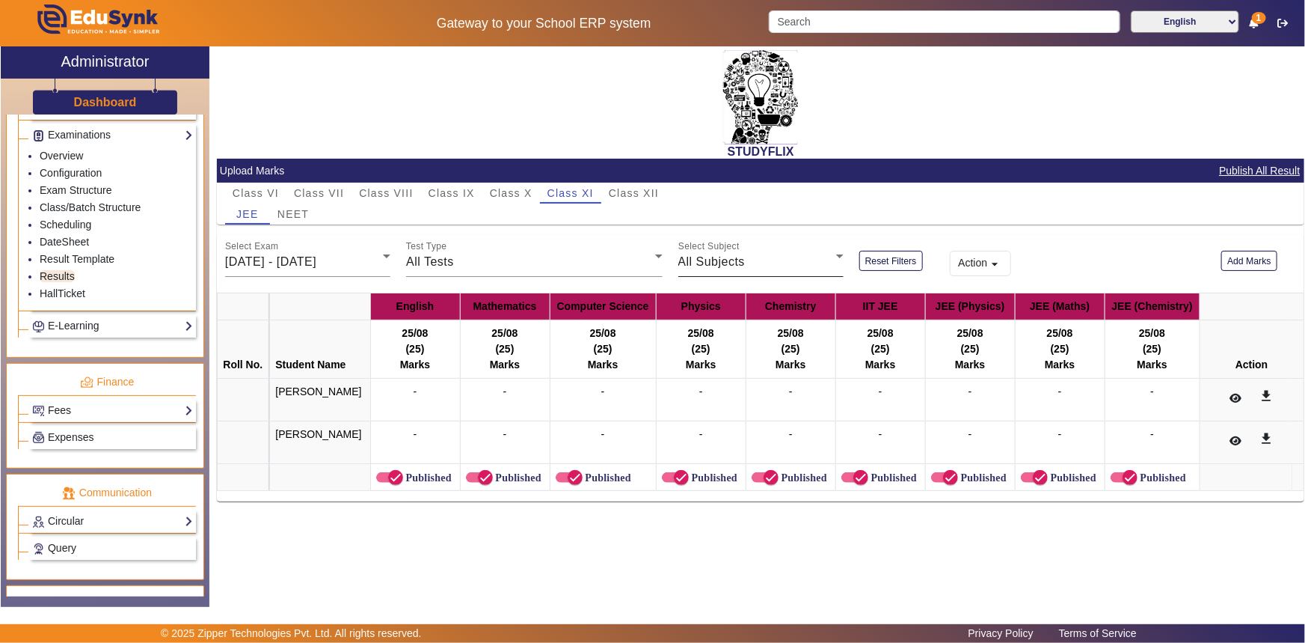
click at [692, 262] on span "All Subjects" at bounding box center [712, 261] width 67 height 13
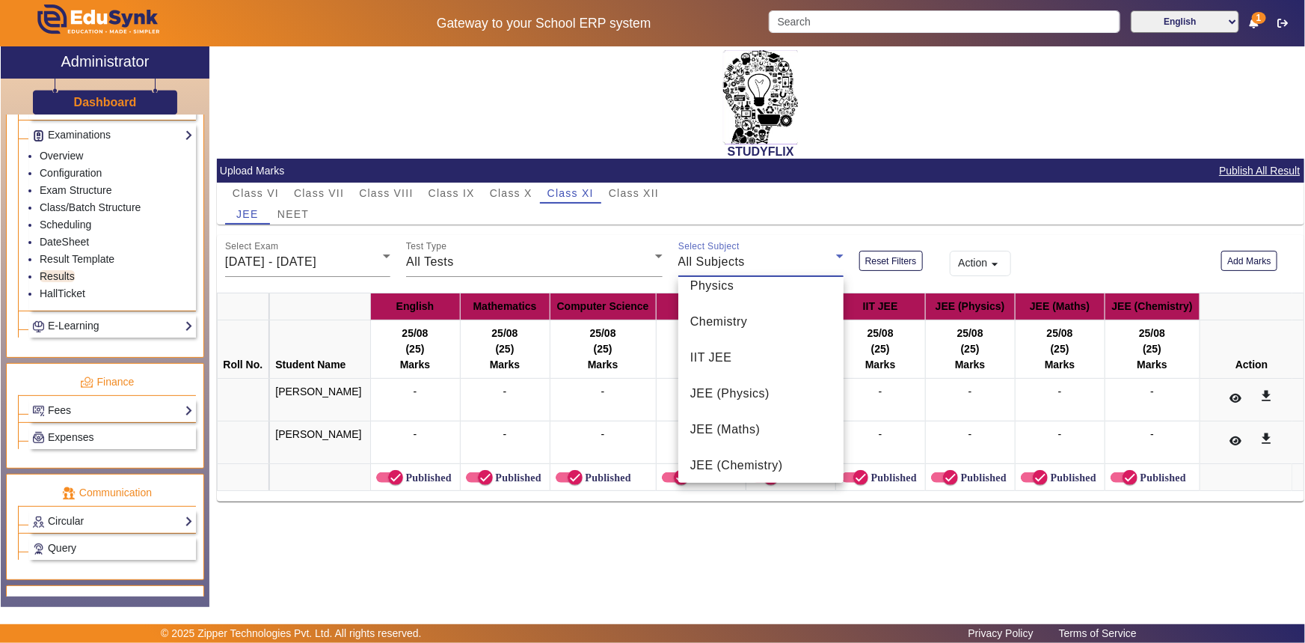
scroll to position [165, 0]
click at [711, 456] on span "JEE (Chemistry)" at bounding box center [737, 459] width 93 height 18
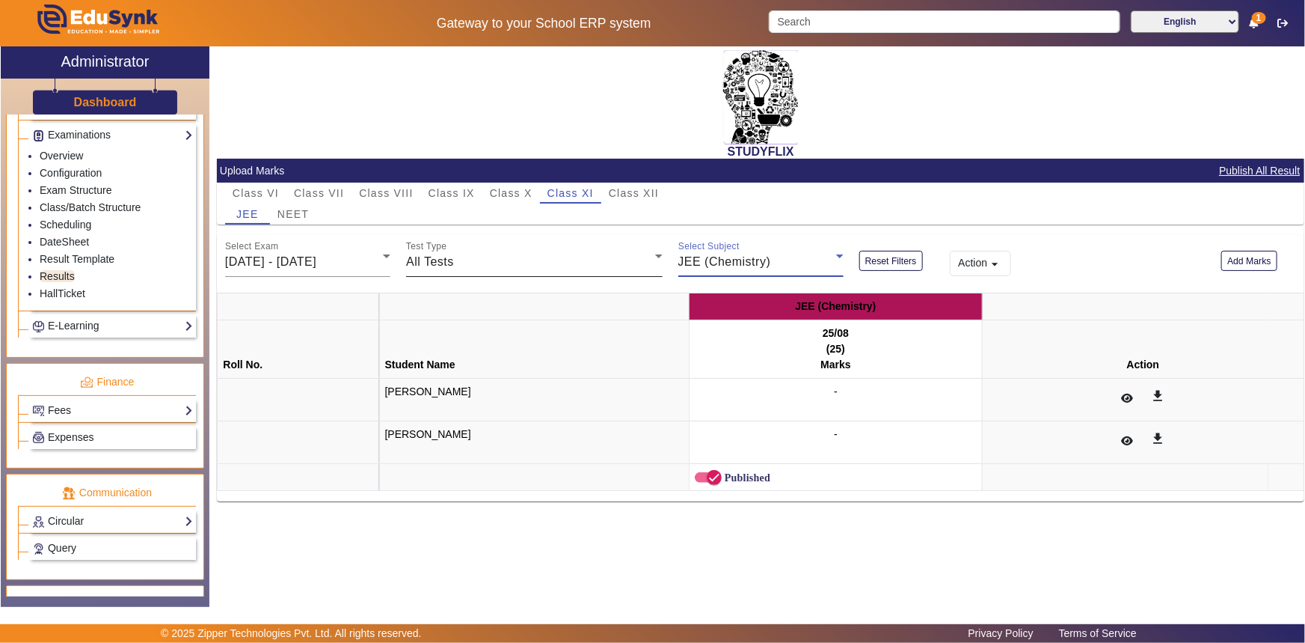
click at [448, 262] on span "All Tests" at bounding box center [430, 261] width 48 height 13
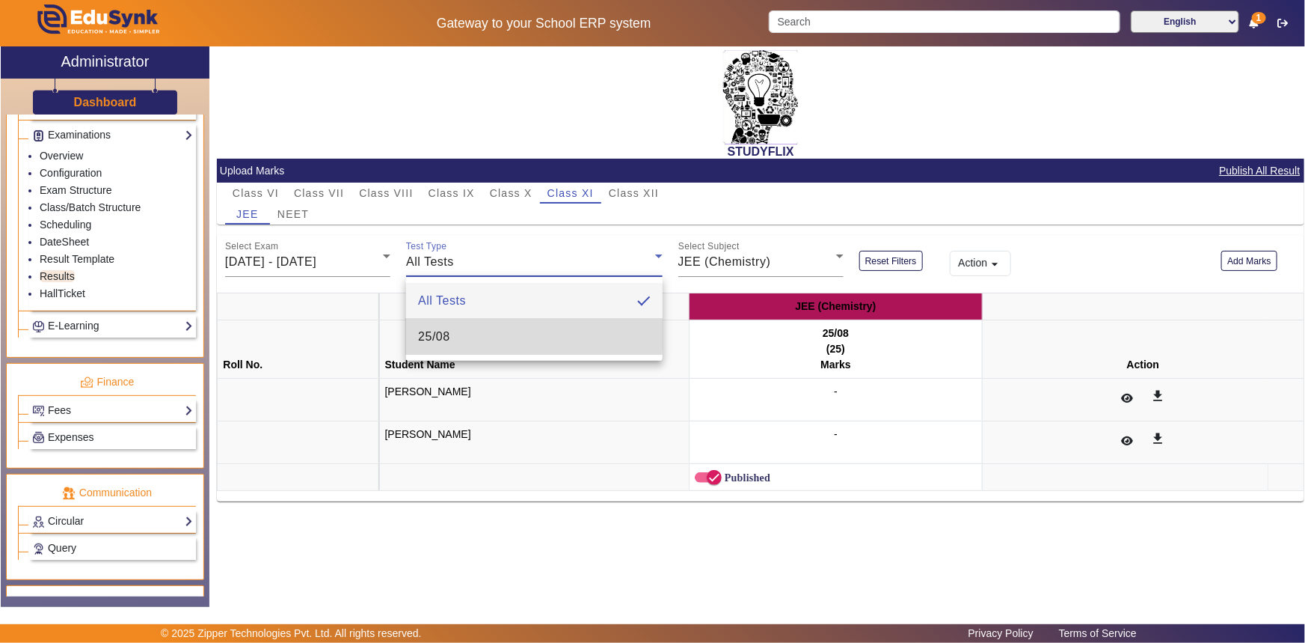
click at [451, 334] on mat-option "25/08" at bounding box center [534, 337] width 257 height 36
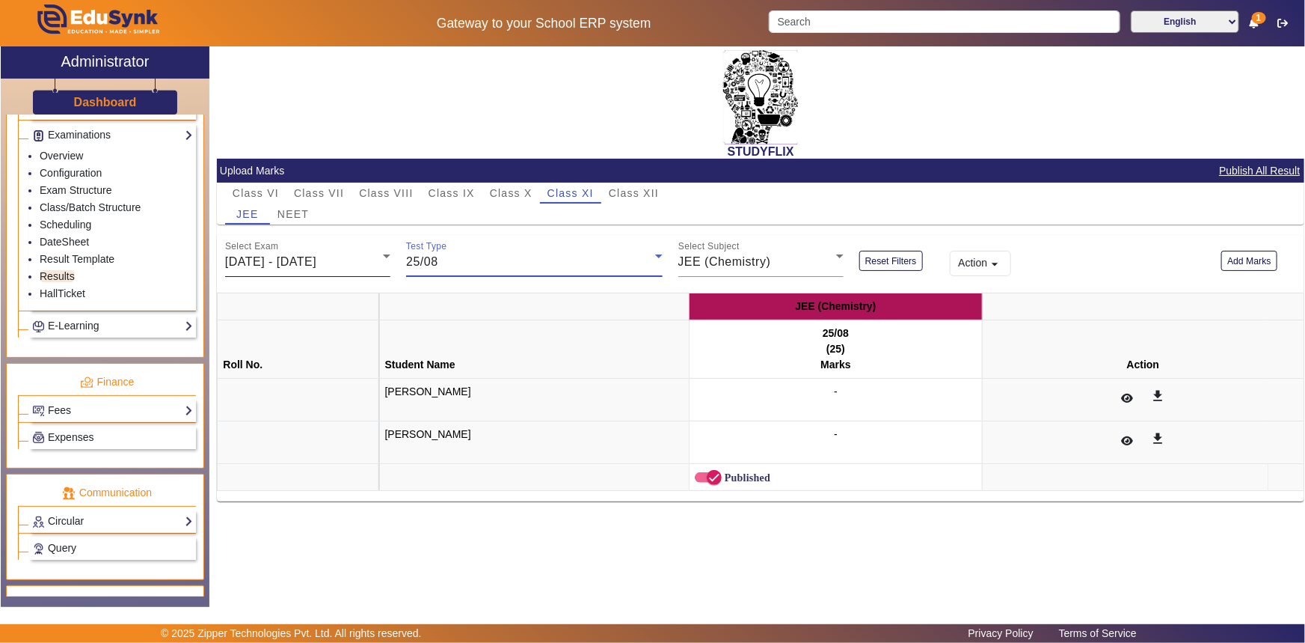
click at [316, 262] on span "[DATE] - [DATE]" at bounding box center [270, 261] width 91 height 13
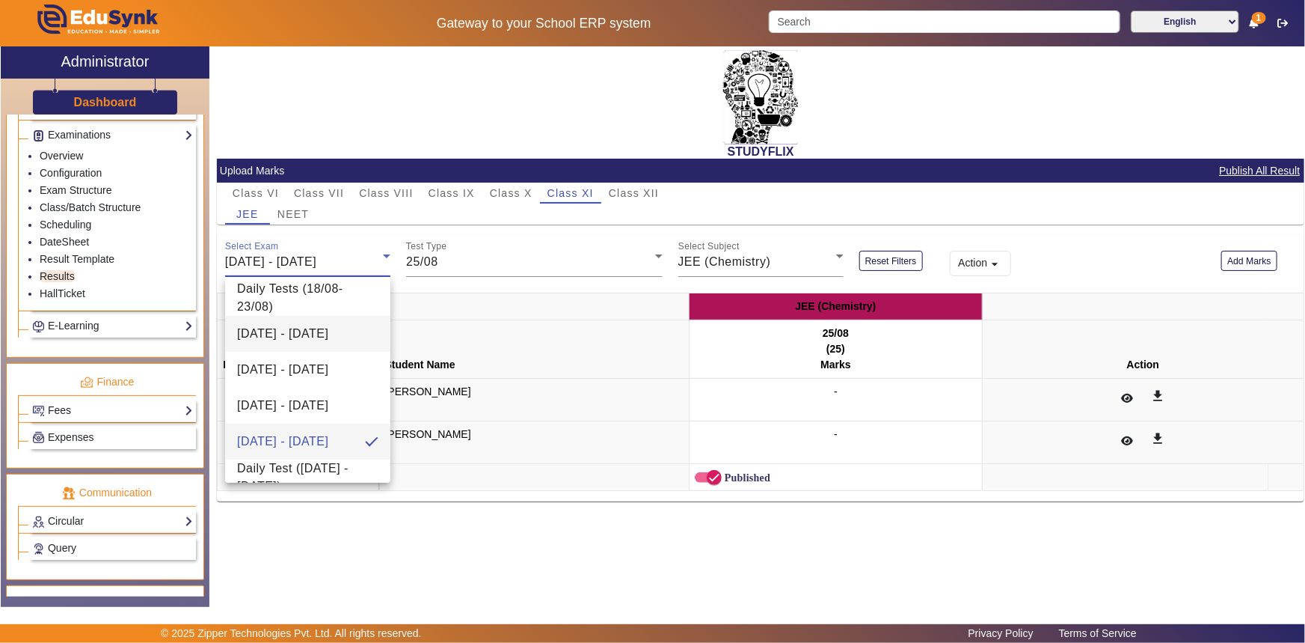
scroll to position [93, 0]
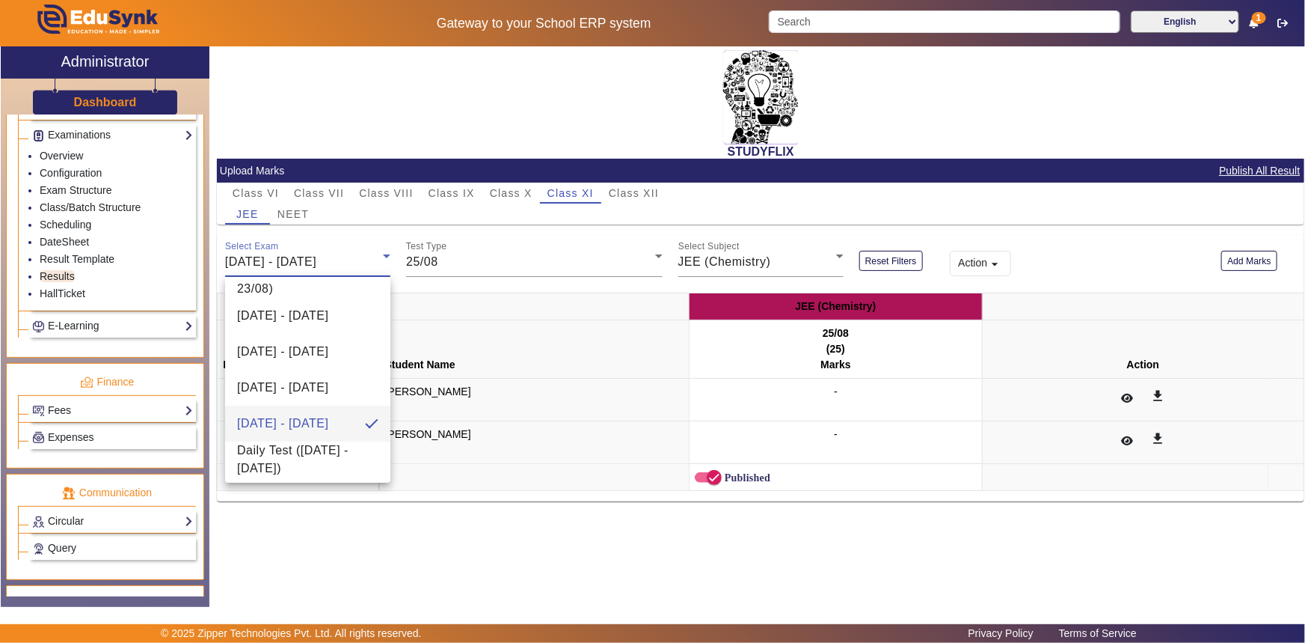
click at [265, 419] on span "[DATE] - [DATE]" at bounding box center [282, 423] width 91 height 18
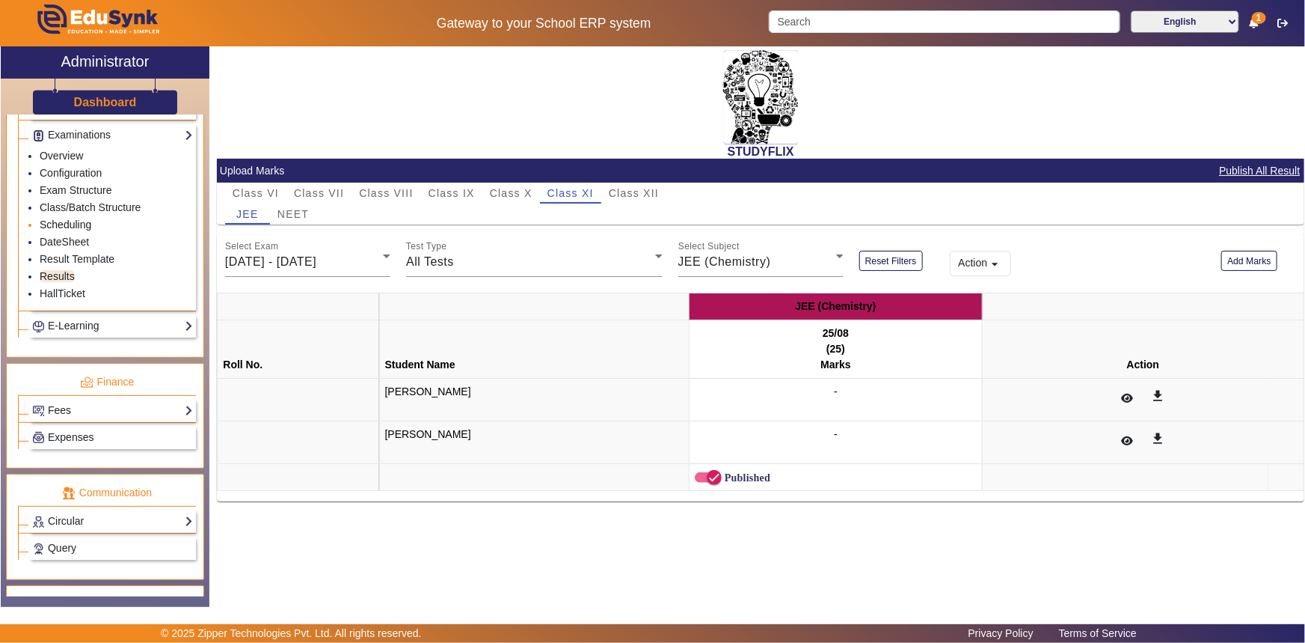
click at [72, 223] on link "Scheduling" at bounding box center [66, 224] width 52 height 12
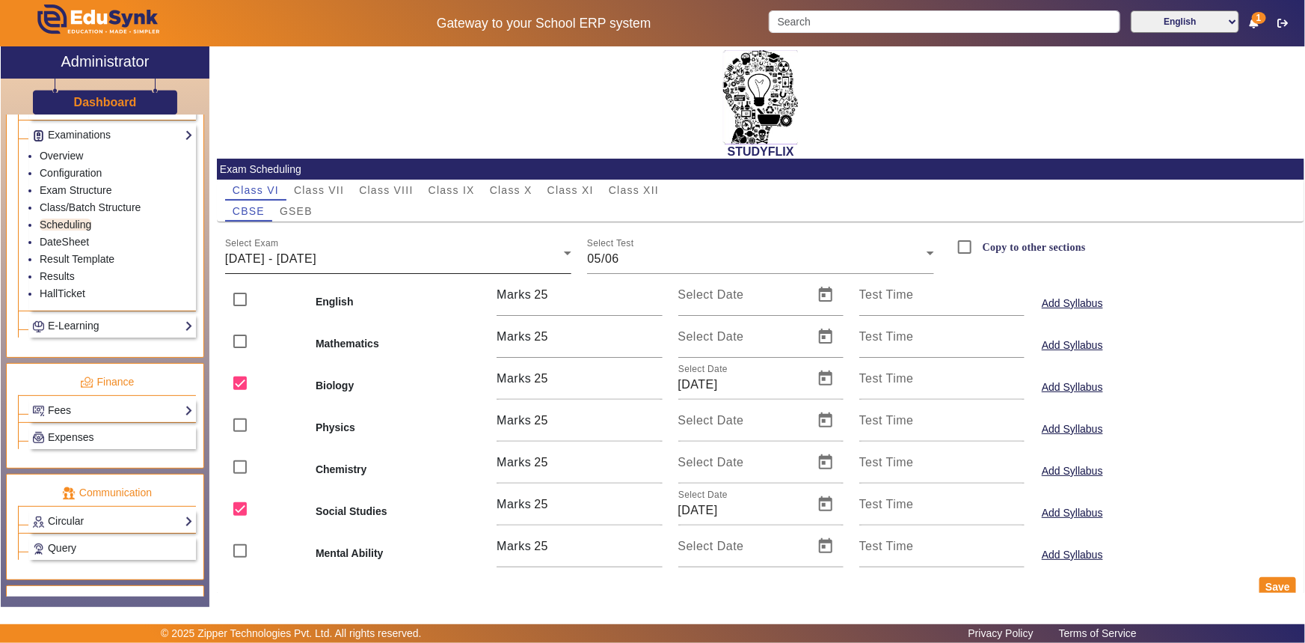
click at [479, 239] on div "Select Exam 02/06/2025 - 07/06/2025" at bounding box center [398, 253] width 347 height 42
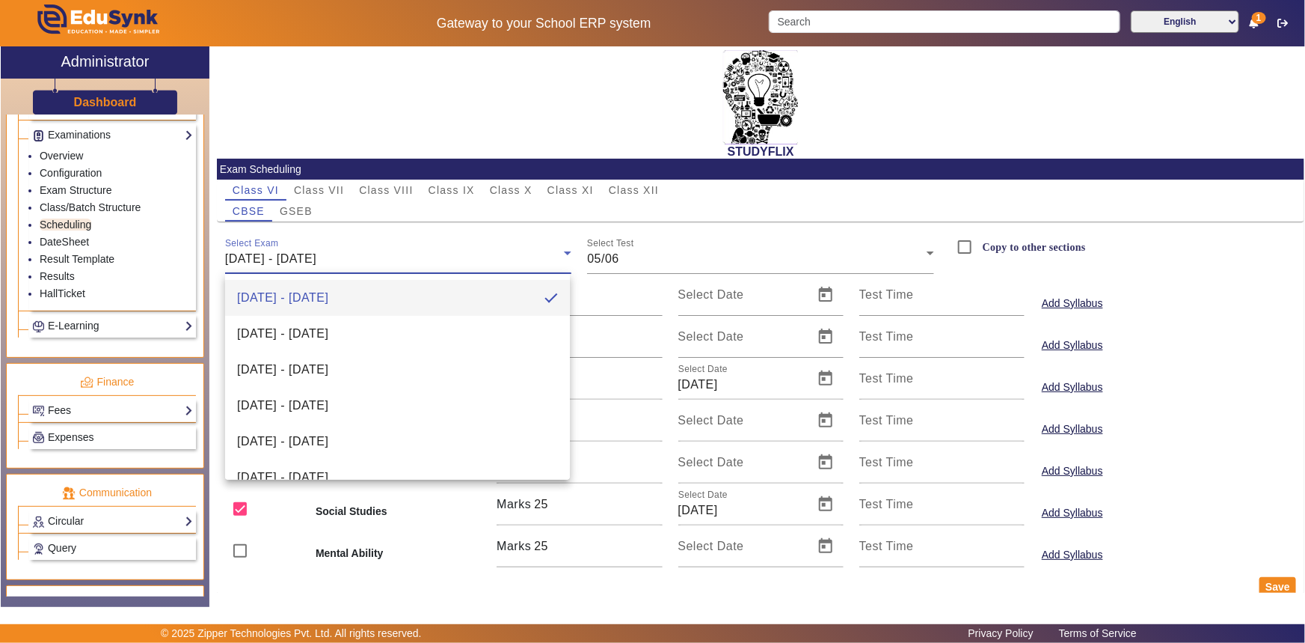
click at [515, 183] on div at bounding box center [652, 321] width 1305 height 643
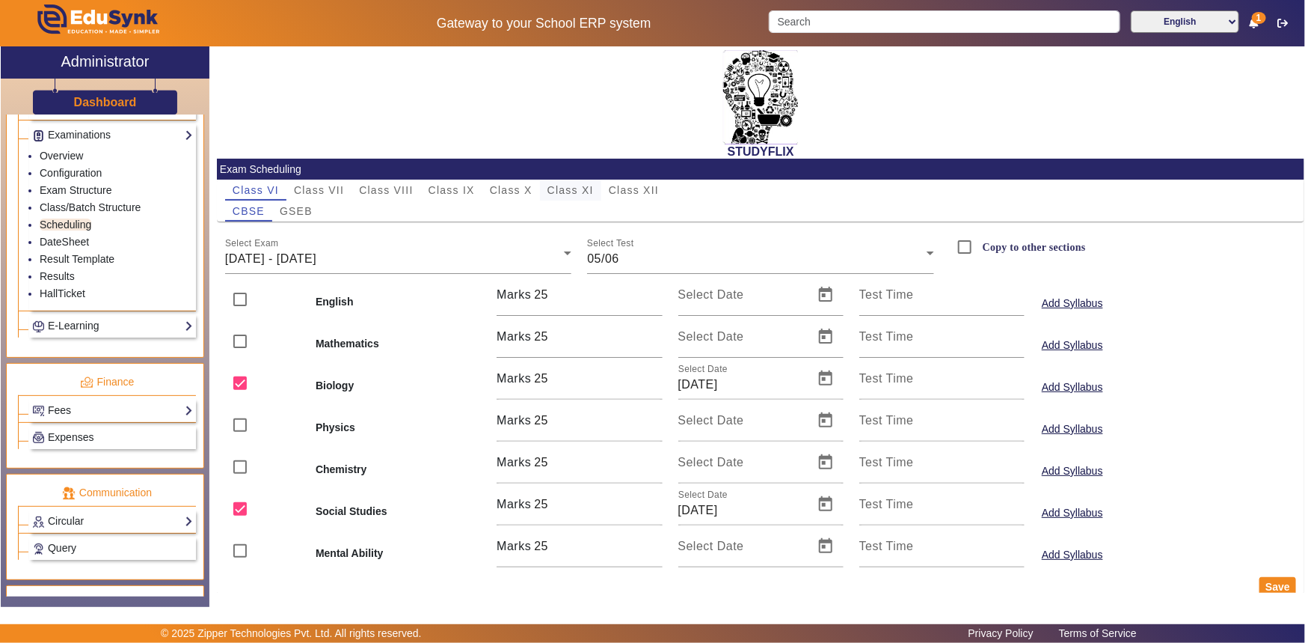
click at [577, 192] on span "Class XI" at bounding box center [571, 190] width 46 height 10
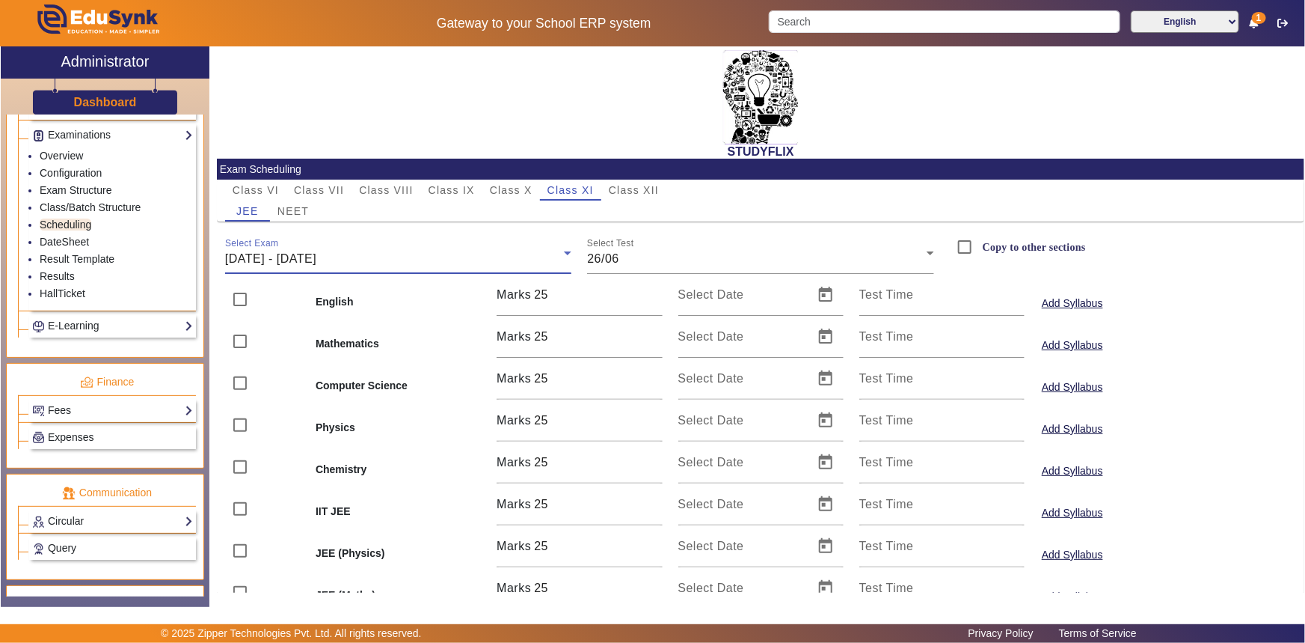
click at [381, 257] on div "[DATE] - [DATE]" at bounding box center [395, 259] width 340 height 18
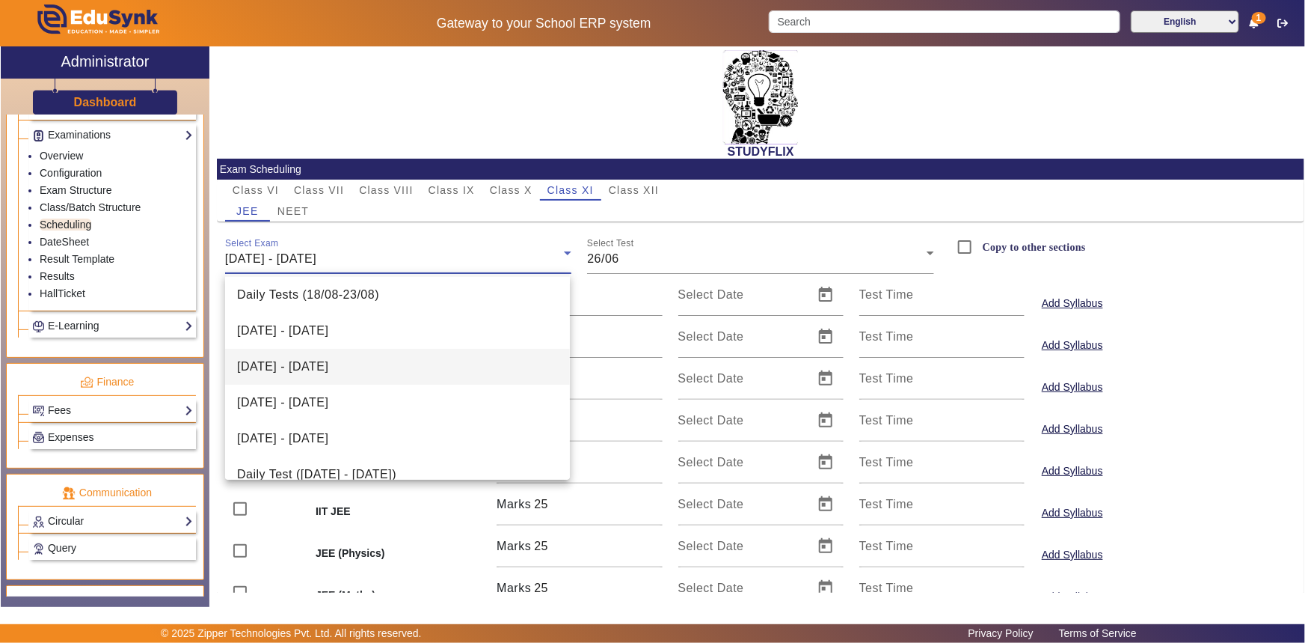
scroll to position [57, 0]
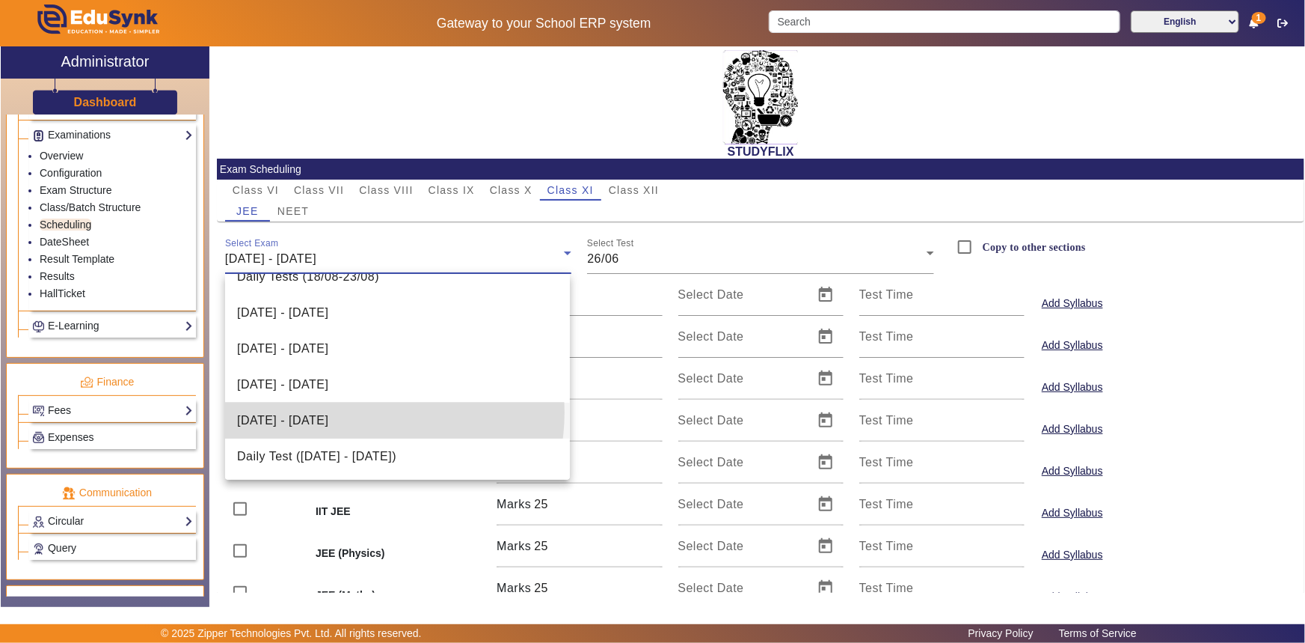
click at [328, 411] on span "[DATE] - [DATE]" at bounding box center [282, 420] width 91 height 18
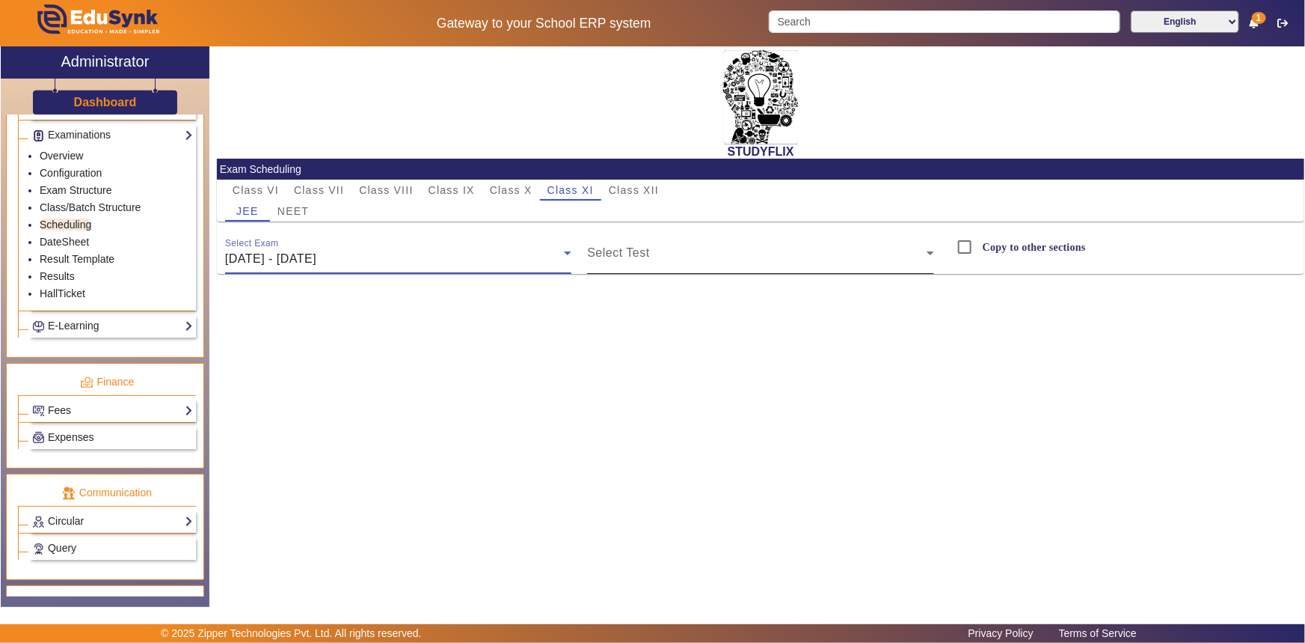
click at [624, 251] on span at bounding box center [757, 259] width 340 height 18
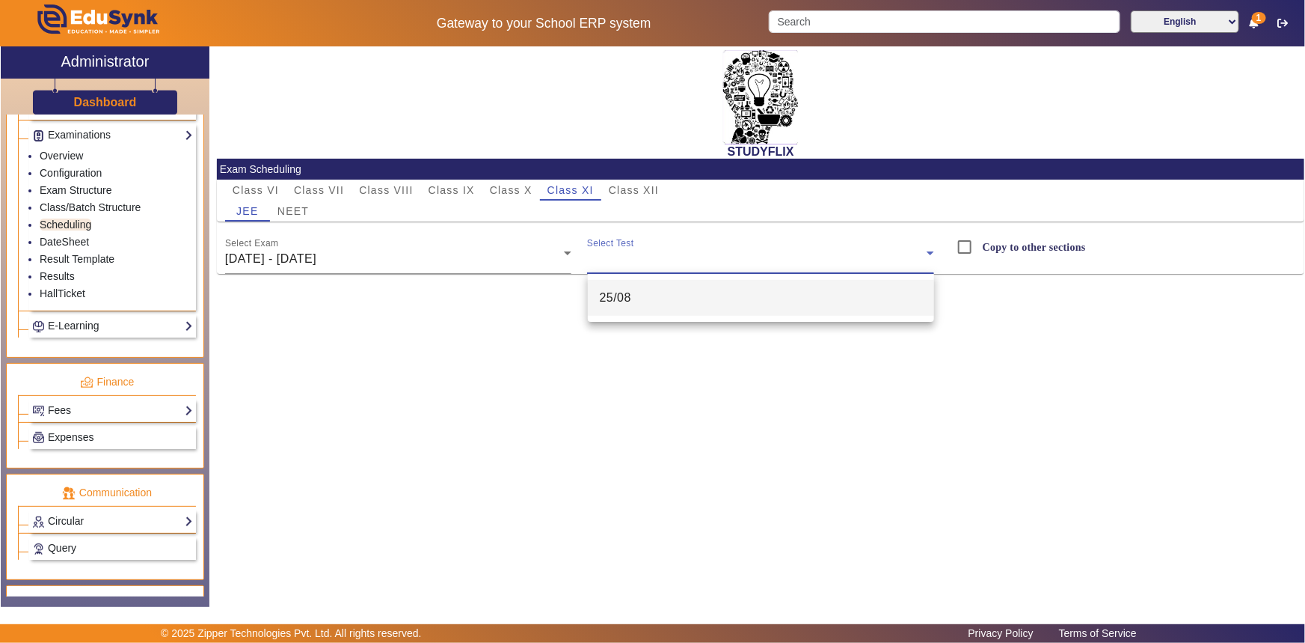
click at [629, 293] on span "25/08" at bounding box center [616, 298] width 32 height 18
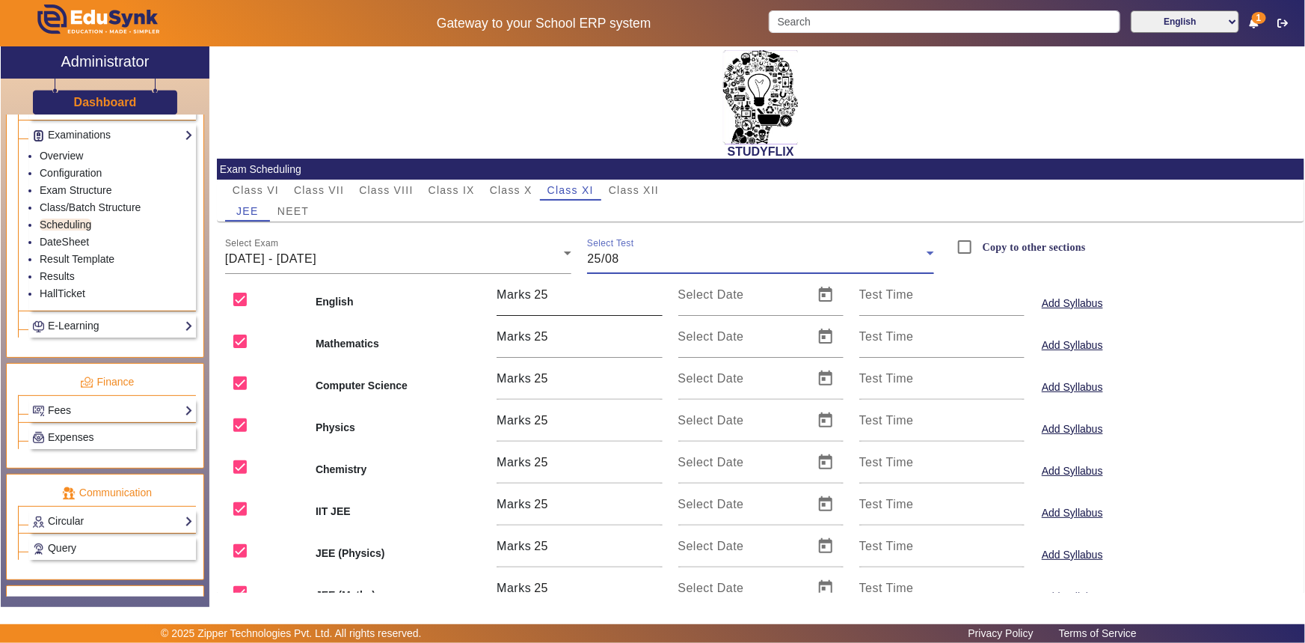
scroll to position [107, 0]
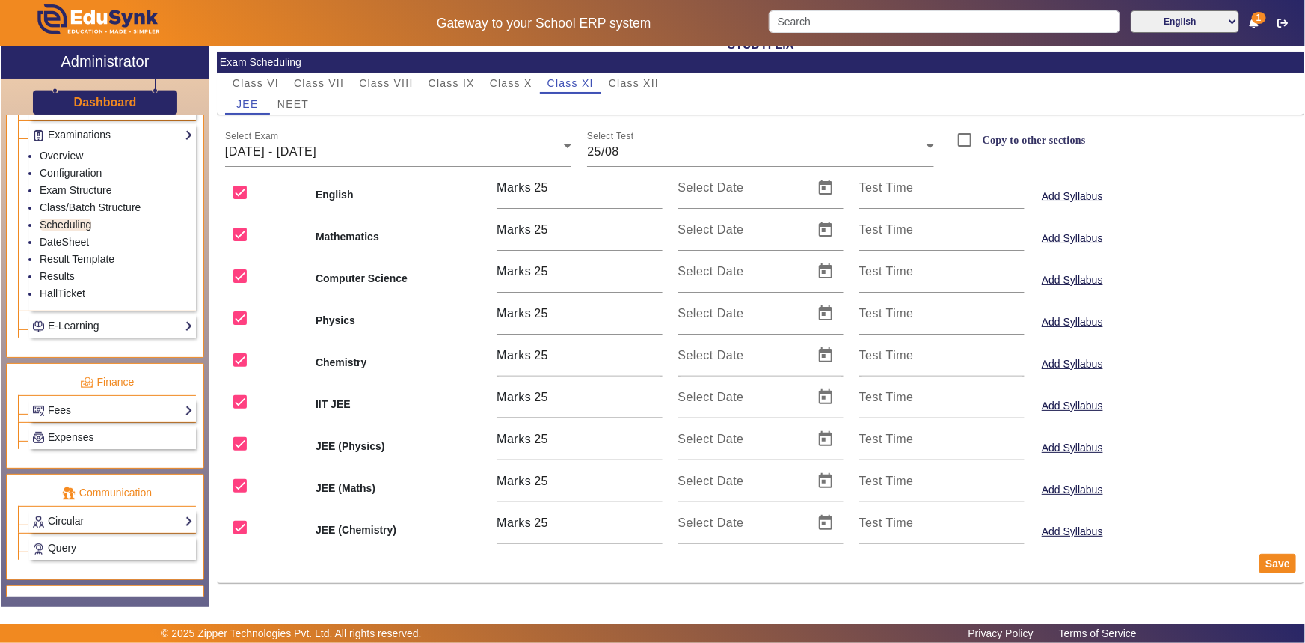
click at [527, 393] on span "Marks" at bounding box center [514, 397] width 34 height 13
click at [559, 438] on input "25" at bounding box center [598, 439] width 128 height 18
click at [654, 432] on input "44" at bounding box center [598, 439] width 128 height 18
click at [654, 432] on input "86" at bounding box center [598, 439] width 128 height 18
click at [654, 432] on input "95" at bounding box center [598, 439] width 128 height 18
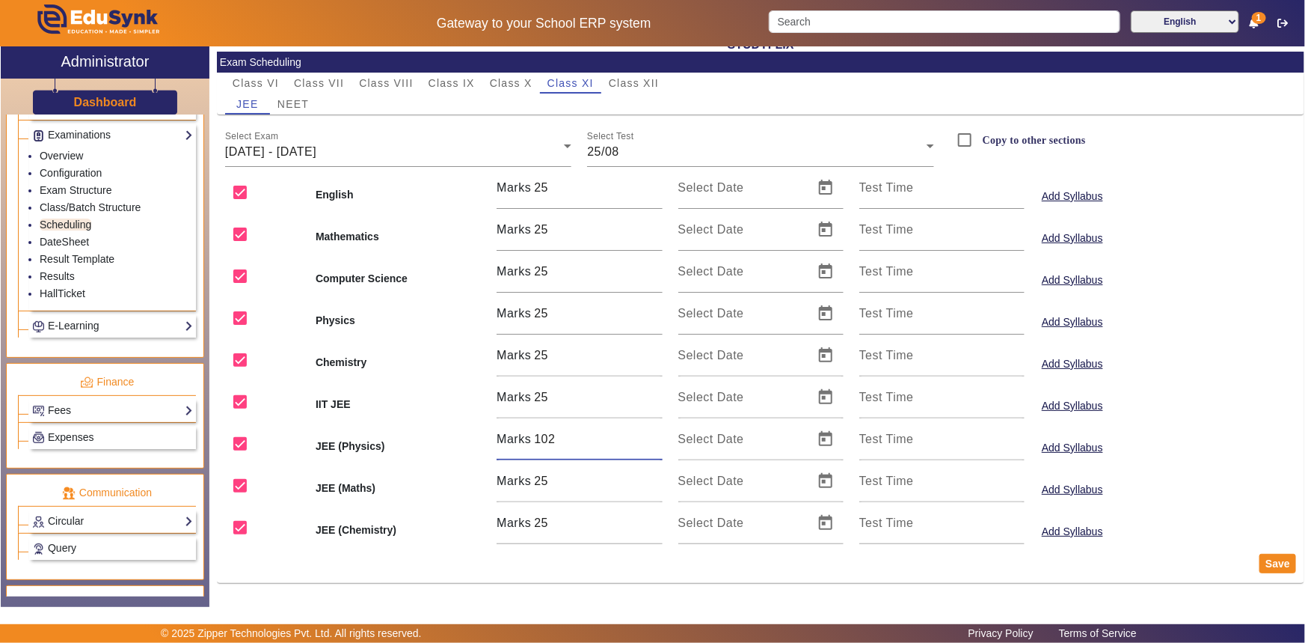
click at [654, 432] on input "102" at bounding box center [598, 439] width 128 height 18
click at [653, 442] on input "101" at bounding box center [598, 439] width 128 height 18
type input "100"
click at [653, 442] on input "100" at bounding box center [598, 439] width 128 height 18
click at [657, 479] on input "87" at bounding box center [598, 481] width 128 height 18
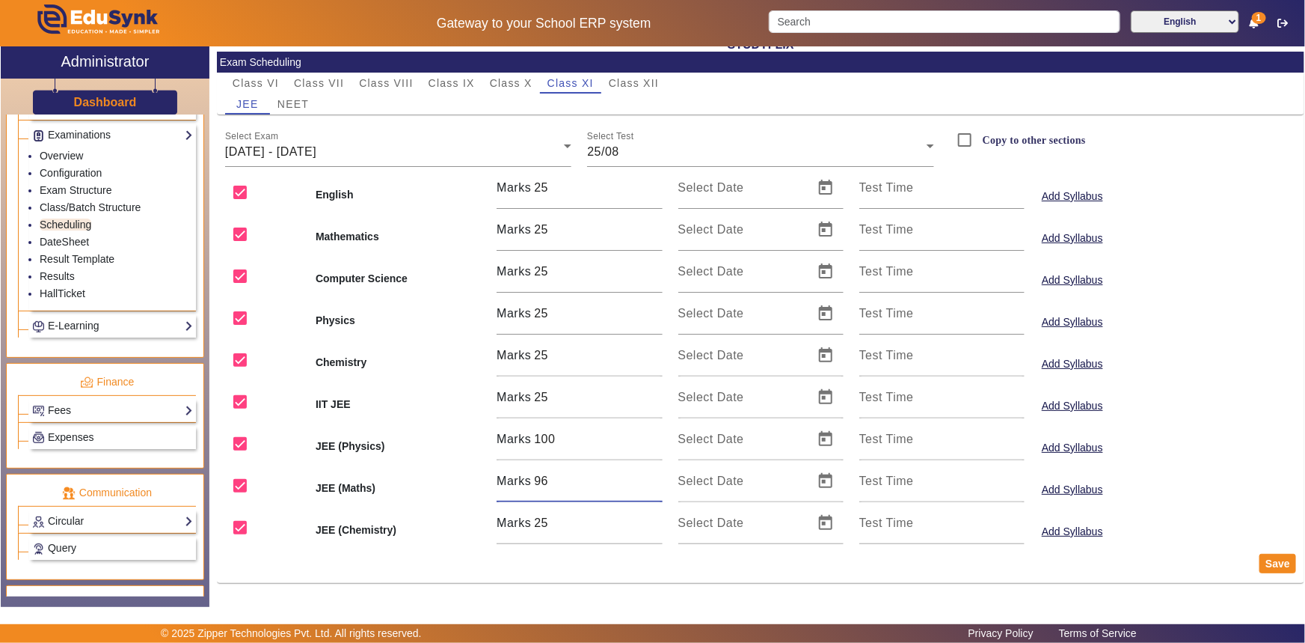
click at [657, 479] on input "96" at bounding box center [598, 481] width 128 height 18
click at [657, 479] on input "97" at bounding box center [598, 481] width 128 height 18
click at [657, 479] on input "98" at bounding box center [598, 481] width 128 height 18
click at [657, 479] on input "99" at bounding box center [598, 481] width 128 height 18
type input "100"
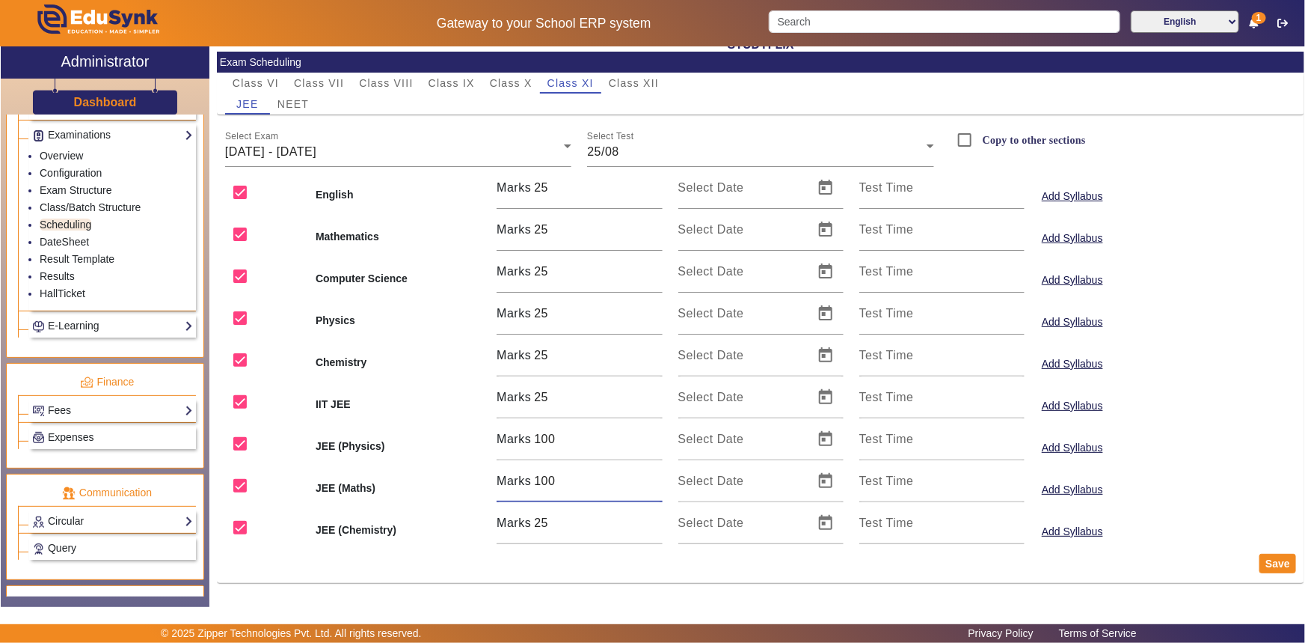
click at [657, 479] on input "100" at bounding box center [598, 481] width 128 height 18
click at [655, 516] on input "99" at bounding box center [598, 523] width 128 height 18
type input "100"
click at [655, 516] on input "100" at bounding box center [598, 523] width 128 height 18
click at [653, 391] on input "303" at bounding box center [598, 397] width 128 height 18
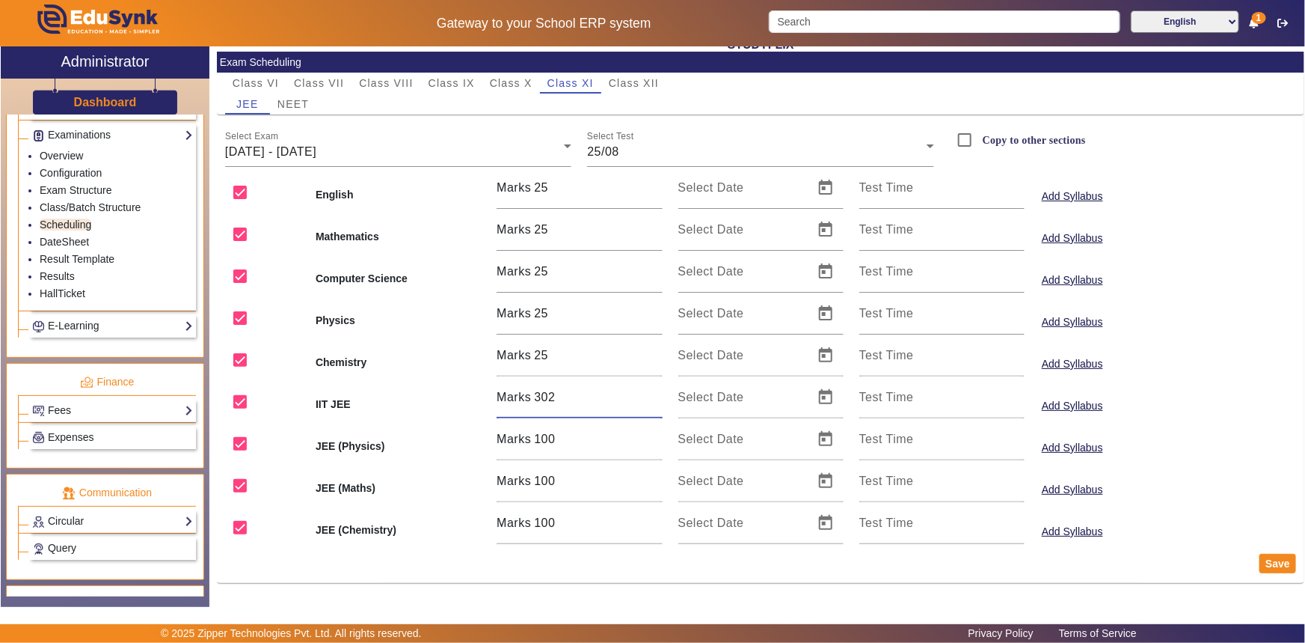
click at [654, 400] on input "302" at bounding box center [598, 397] width 128 height 18
click at [654, 400] on input "301" at bounding box center [598, 397] width 128 height 18
type input "300"
click at [654, 400] on input "300" at bounding box center [598, 397] width 128 height 18
click at [815, 396] on span "Open calendar" at bounding box center [826, 397] width 36 height 36
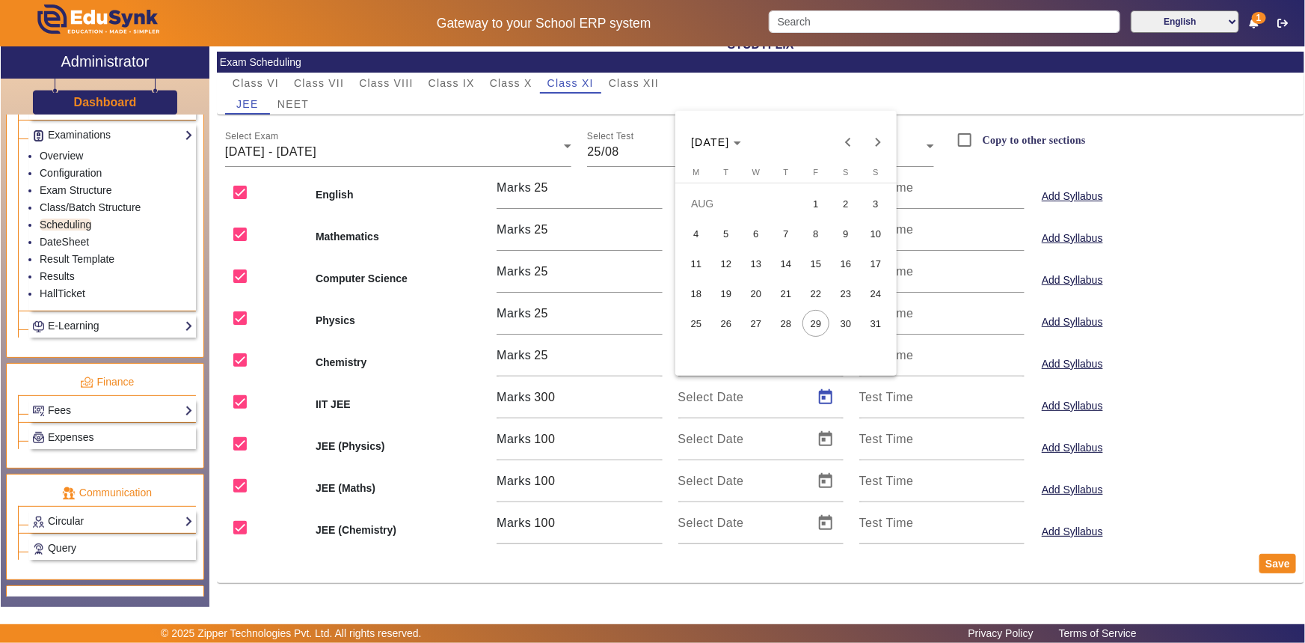
click at [731, 321] on span "26" at bounding box center [726, 323] width 27 height 27
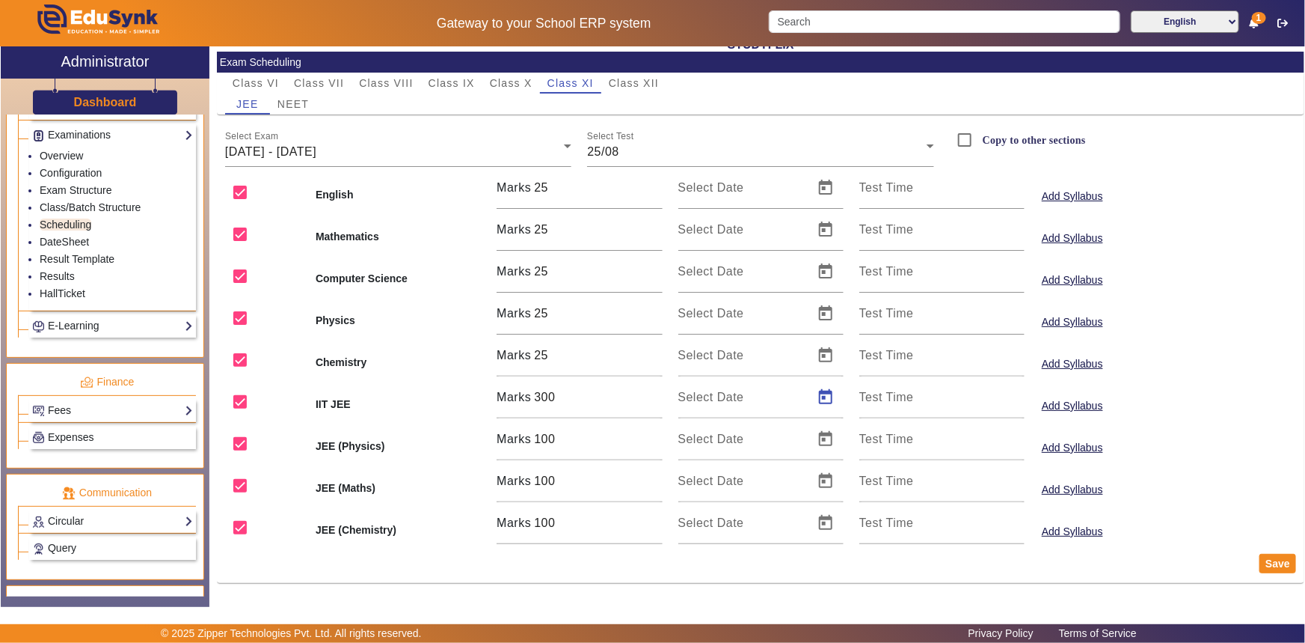
type input "[DATE]"
click at [820, 438] on span "Open calendar" at bounding box center [826, 439] width 36 height 36
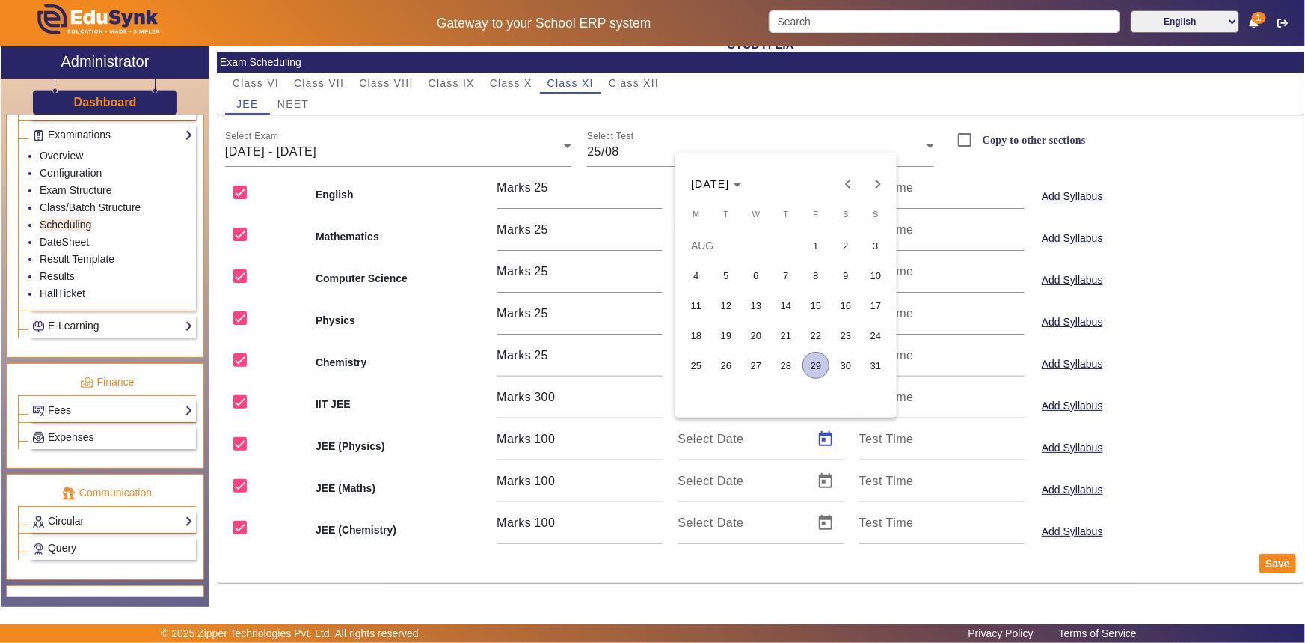
click at [730, 365] on span "26" at bounding box center [726, 365] width 27 height 27
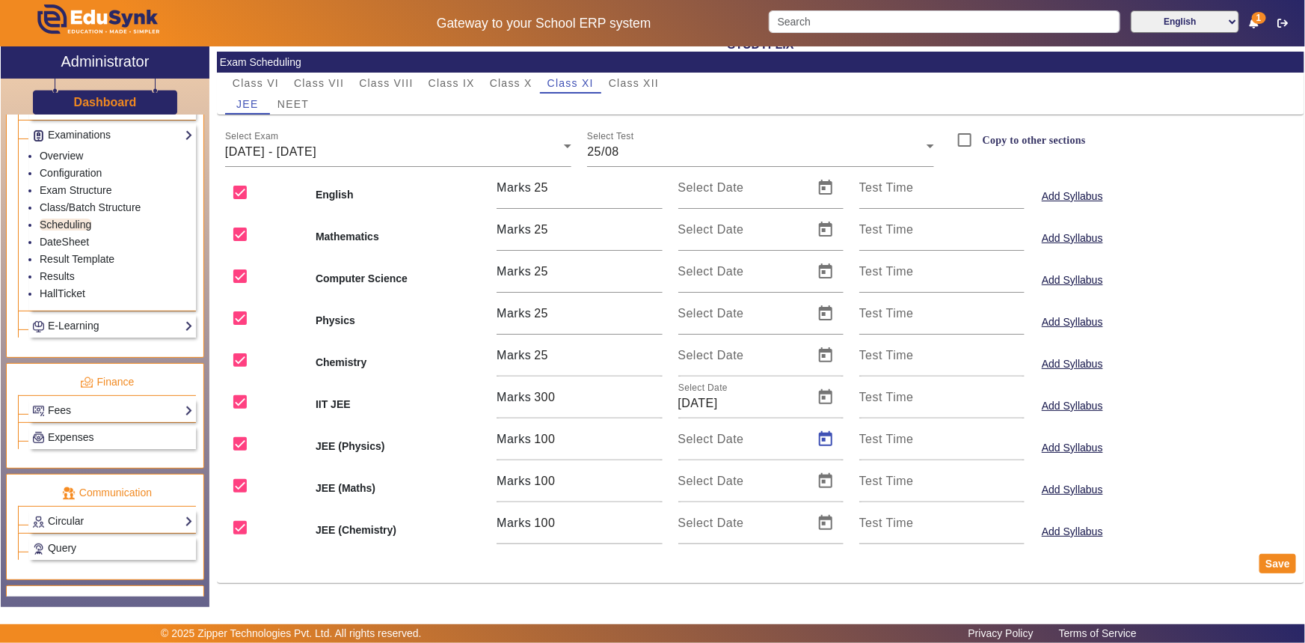
type input "[DATE]"
click at [817, 477] on span "Open calendar" at bounding box center [826, 481] width 36 height 36
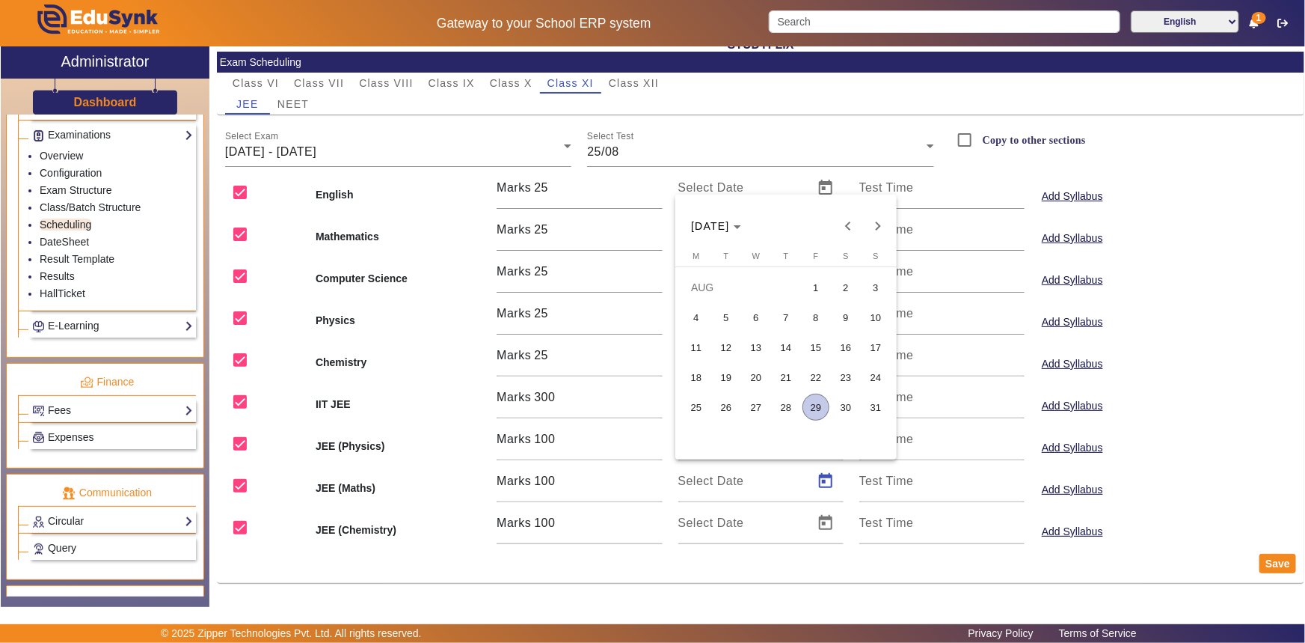
click at [728, 404] on span "26" at bounding box center [726, 407] width 27 height 27
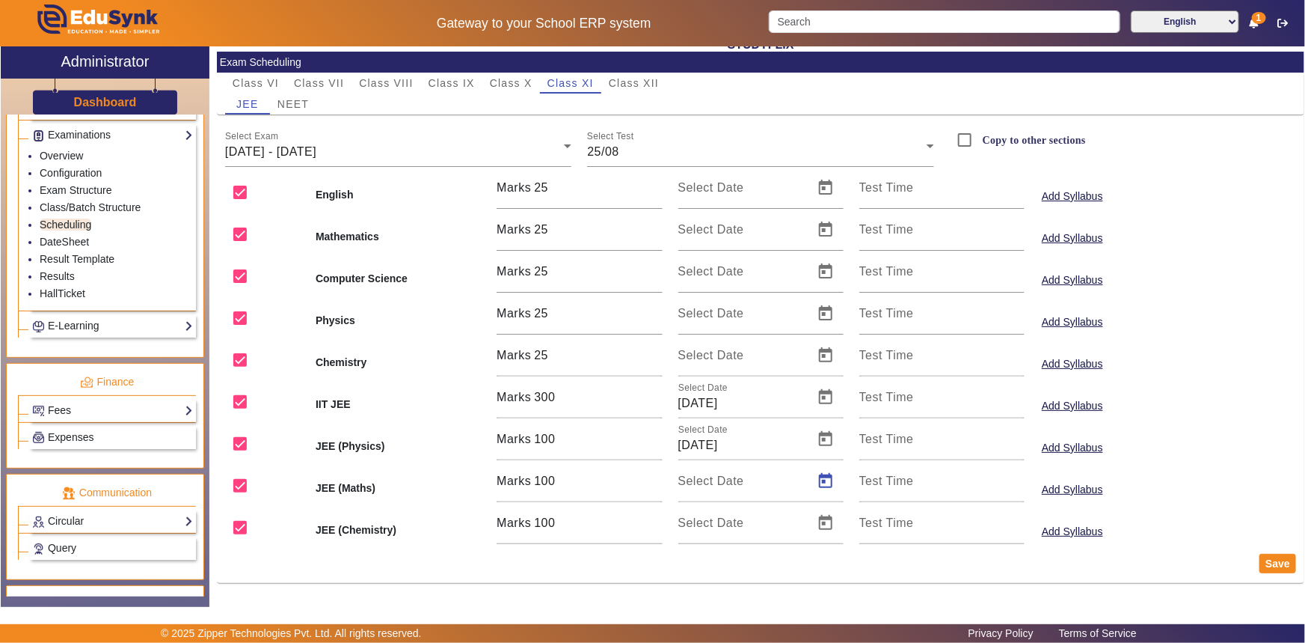
type input "[DATE]"
click at [824, 526] on span "Open calendar" at bounding box center [826, 523] width 36 height 36
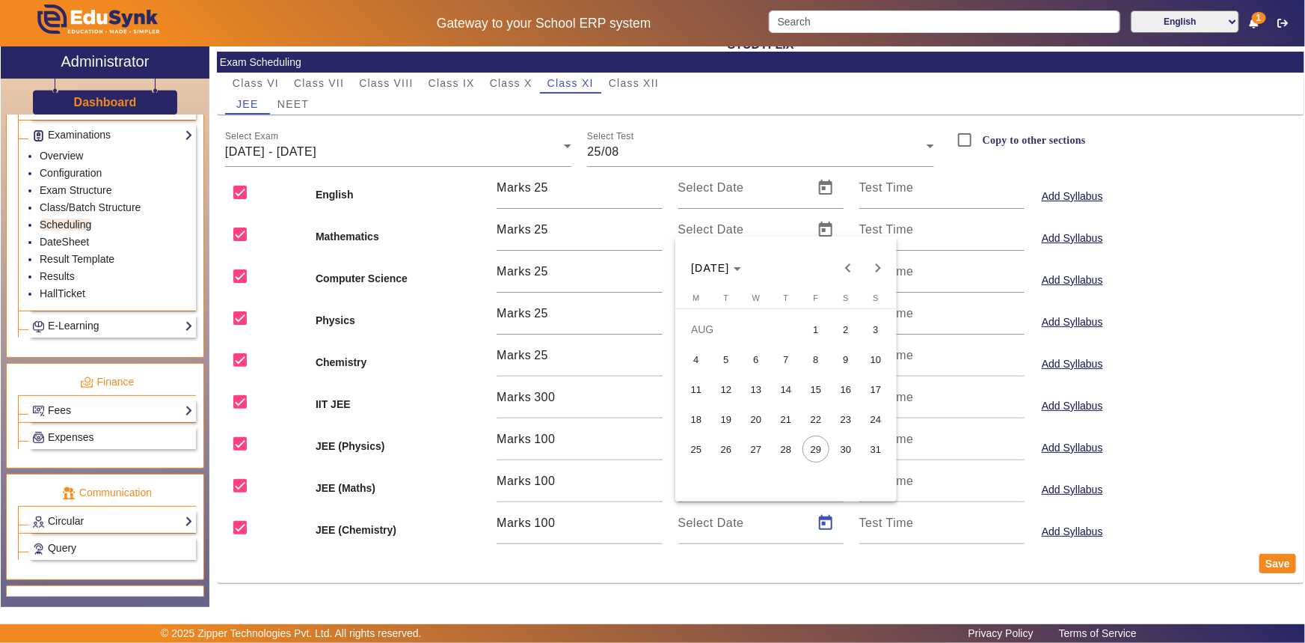
click at [727, 448] on span "26" at bounding box center [726, 448] width 27 height 27
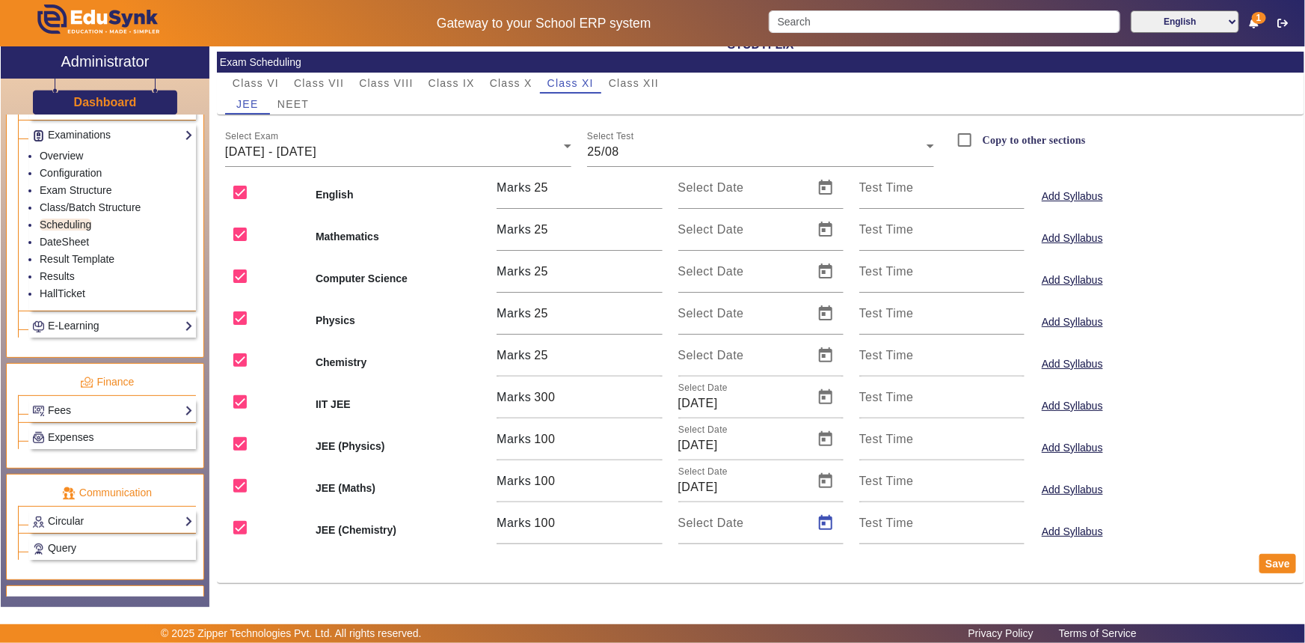
type input "[DATE]"
click at [1260, 562] on button "Save" at bounding box center [1278, 563] width 37 height 19
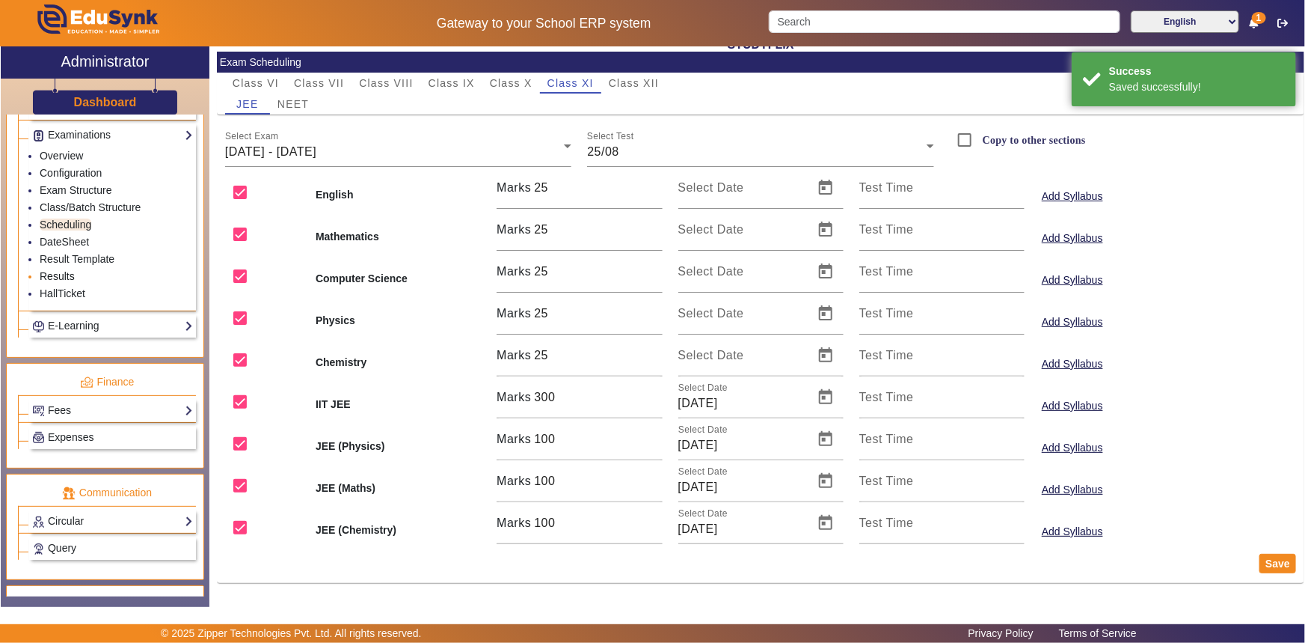
click at [52, 272] on link "Results" at bounding box center [57, 276] width 35 height 12
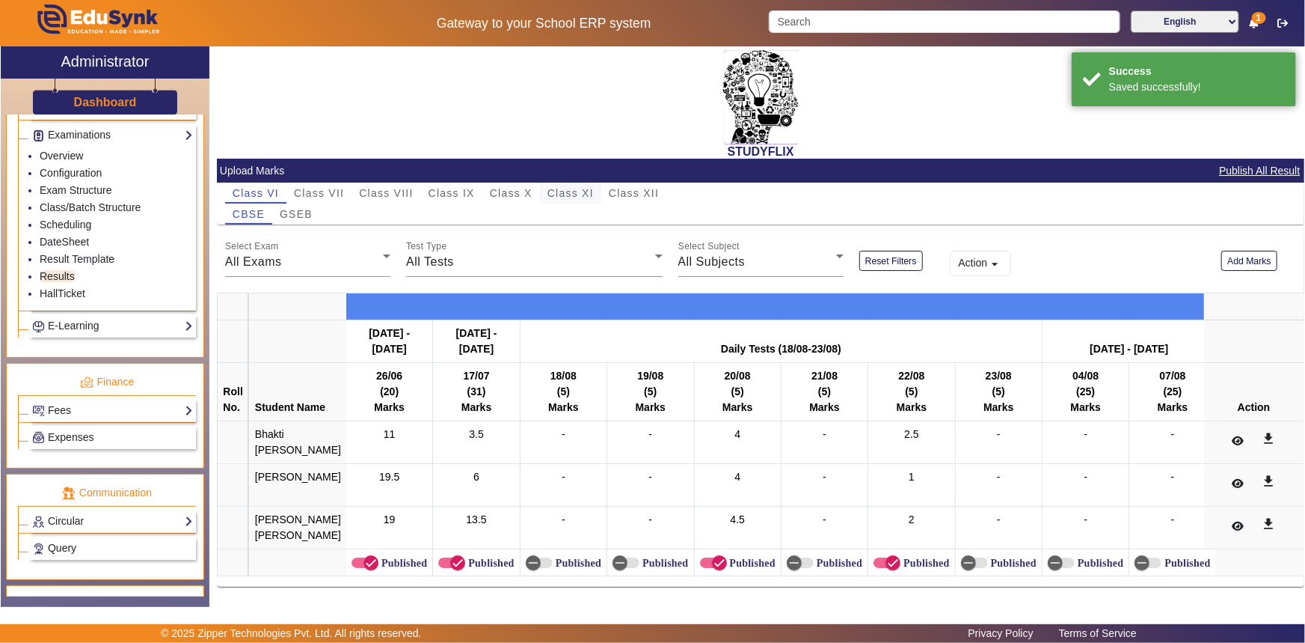
click at [566, 195] on span "Class XI" at bounding box center [571, 193] width 46 height 10
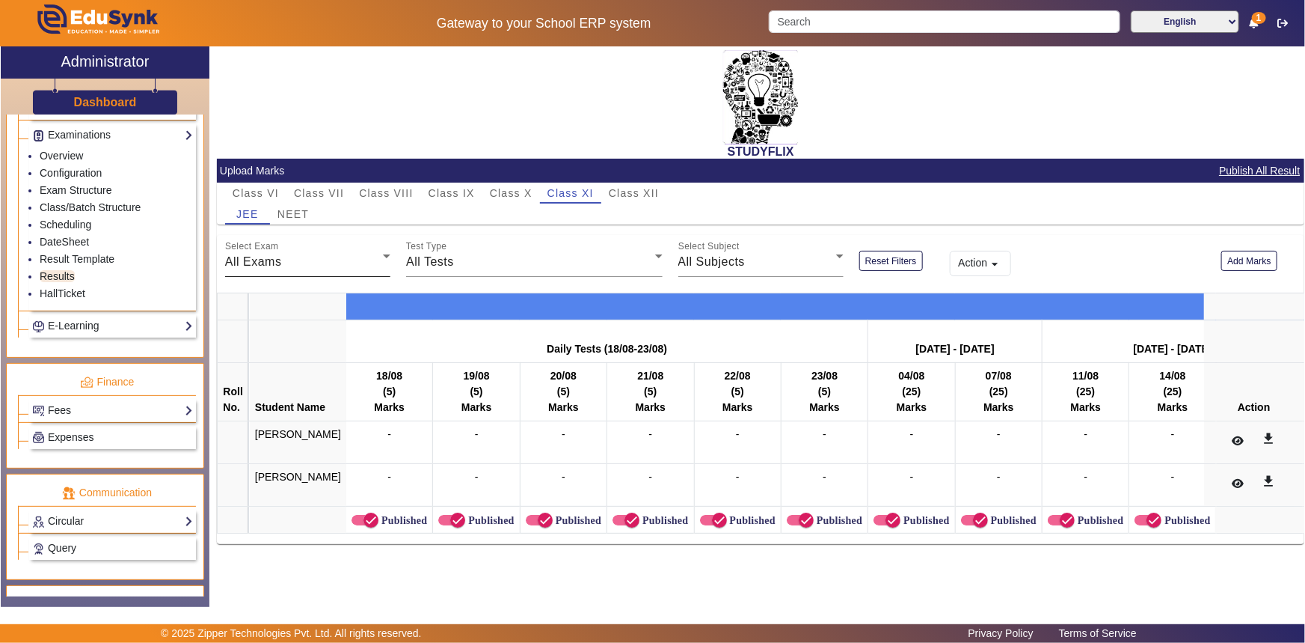
click at [273, 257] on span "All Exams" at bounding box center [253, 261] width 57 height 13
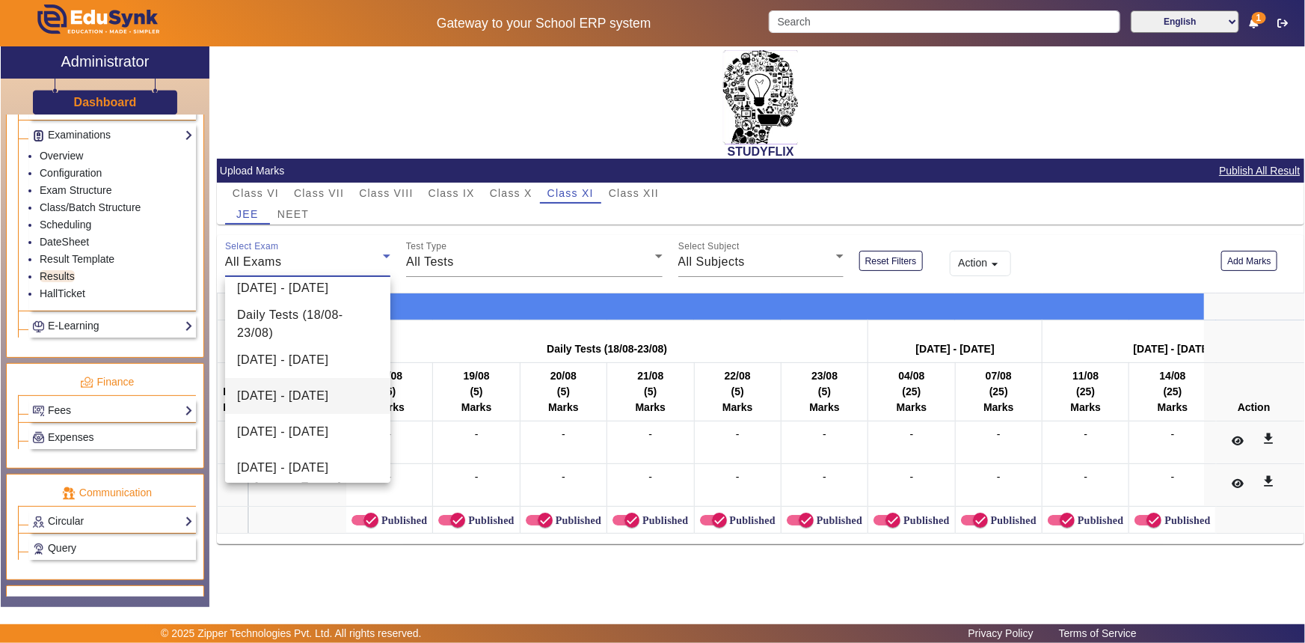
scroll to position [93, 0]
click at [278, 422] on span "[DATE] - [DATE]" at bounding box center [282, 423] width 91 height 18
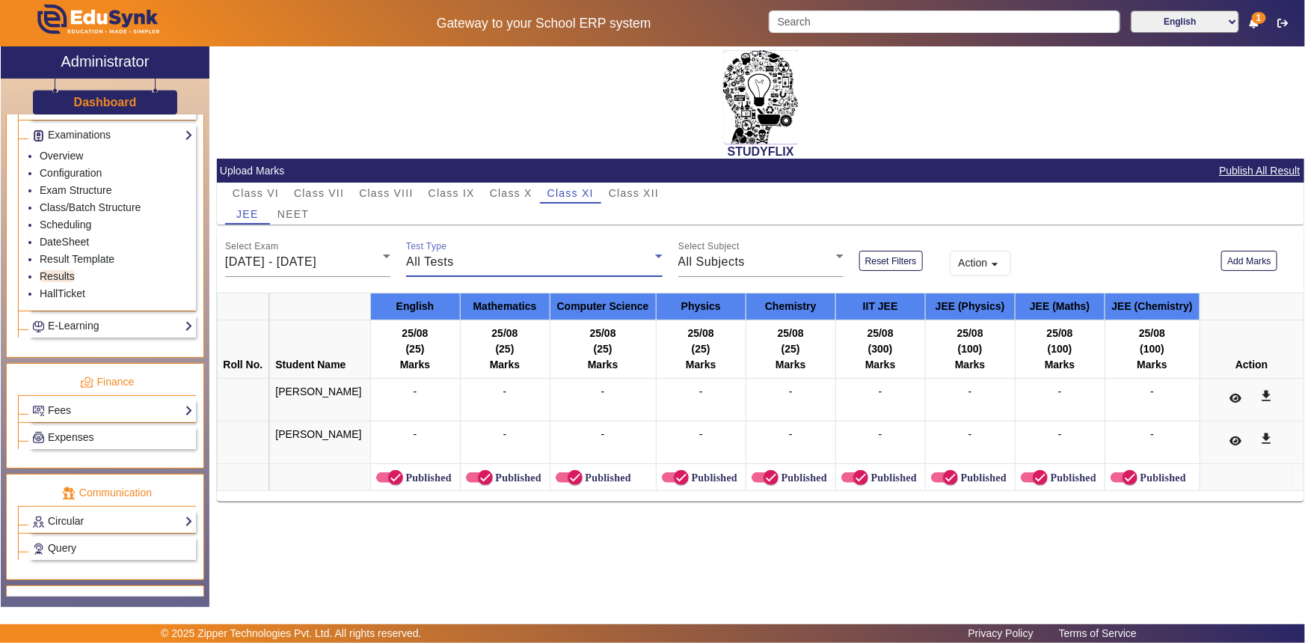
click at [539, 268] on div "All Tests" at bounding box center [530, 262] width 248 height 18
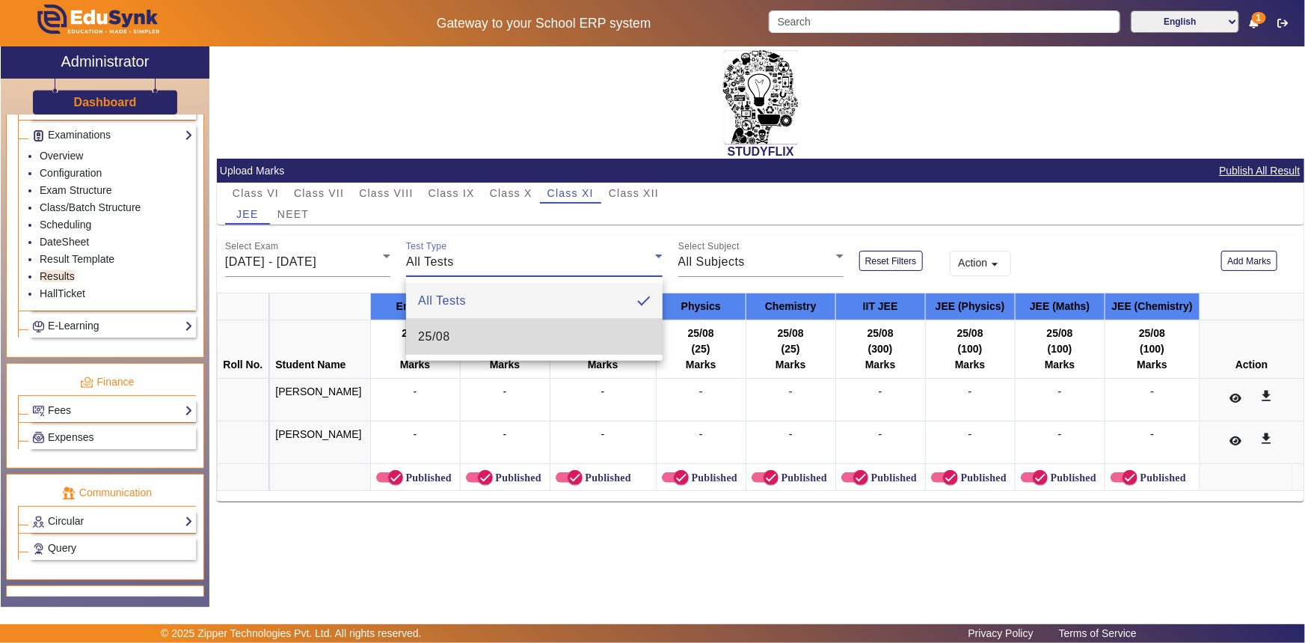
click at [503, 334] on mat-option "25/08" at bounding box center [534, 337] width 257 height 36
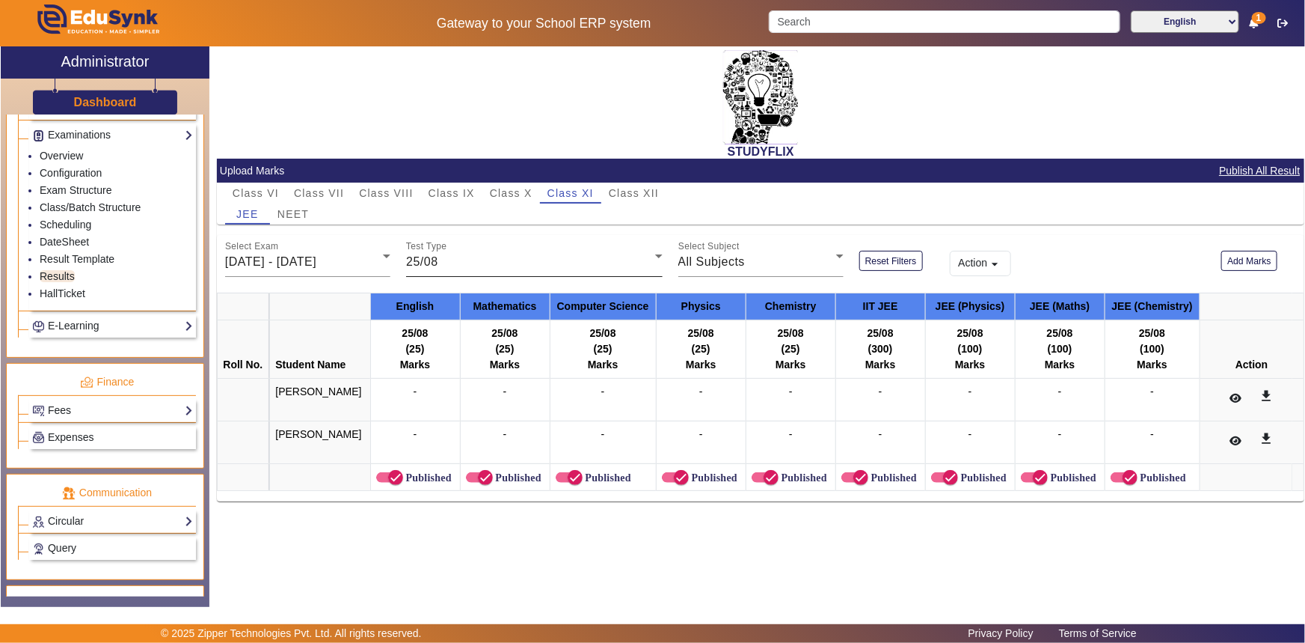
click at [584, 251] on div "Test Type 25/08" at bounding box center [534, 256] width 256 height 42
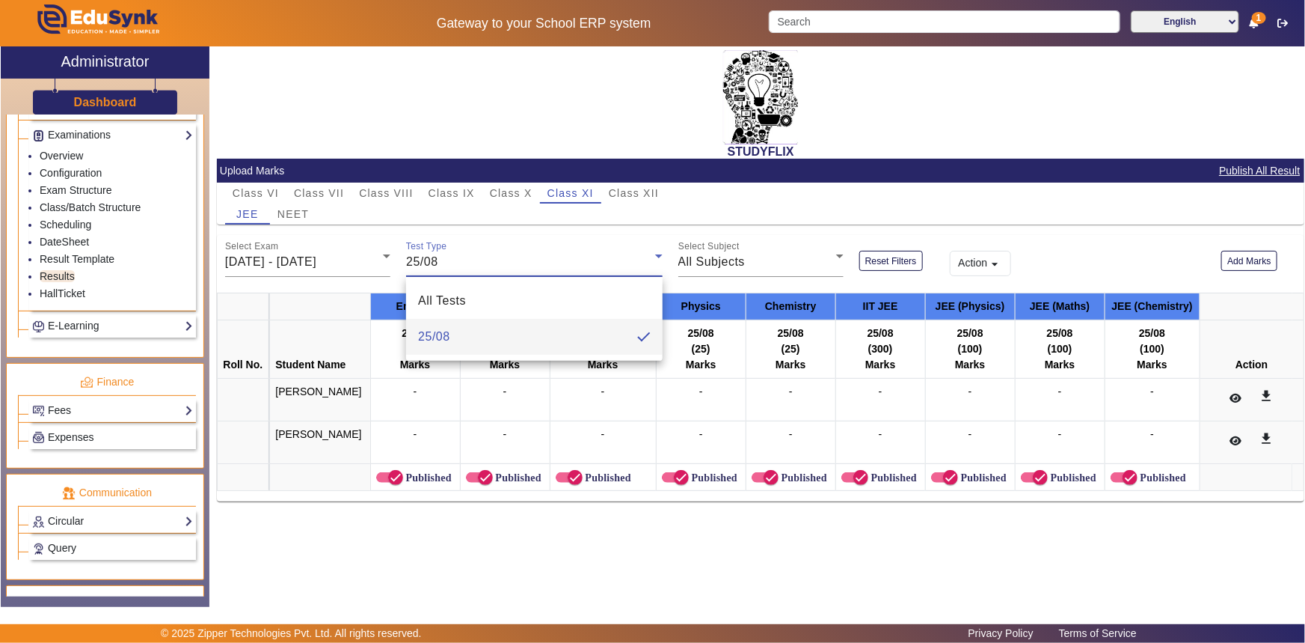
click at [696, 254] on div at bounding box center [652, 321] width 1305 height 643
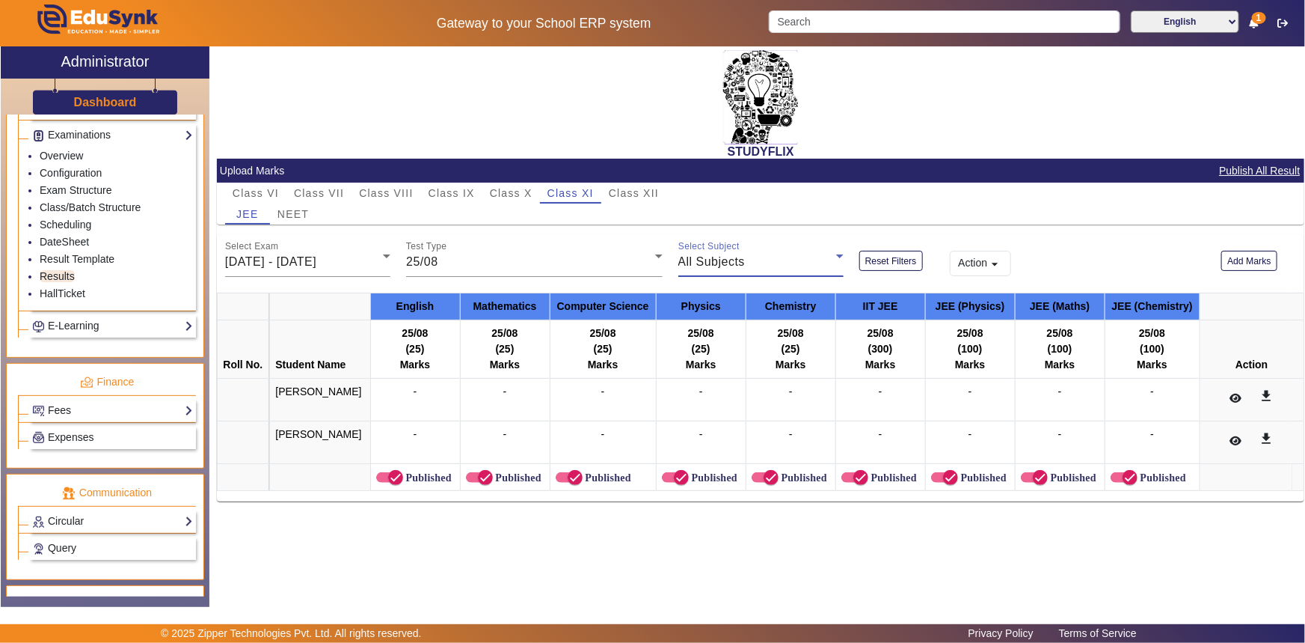
click at [700, 261] on span "All Subjects" at bounding box center [712, 261] width 67 height 13
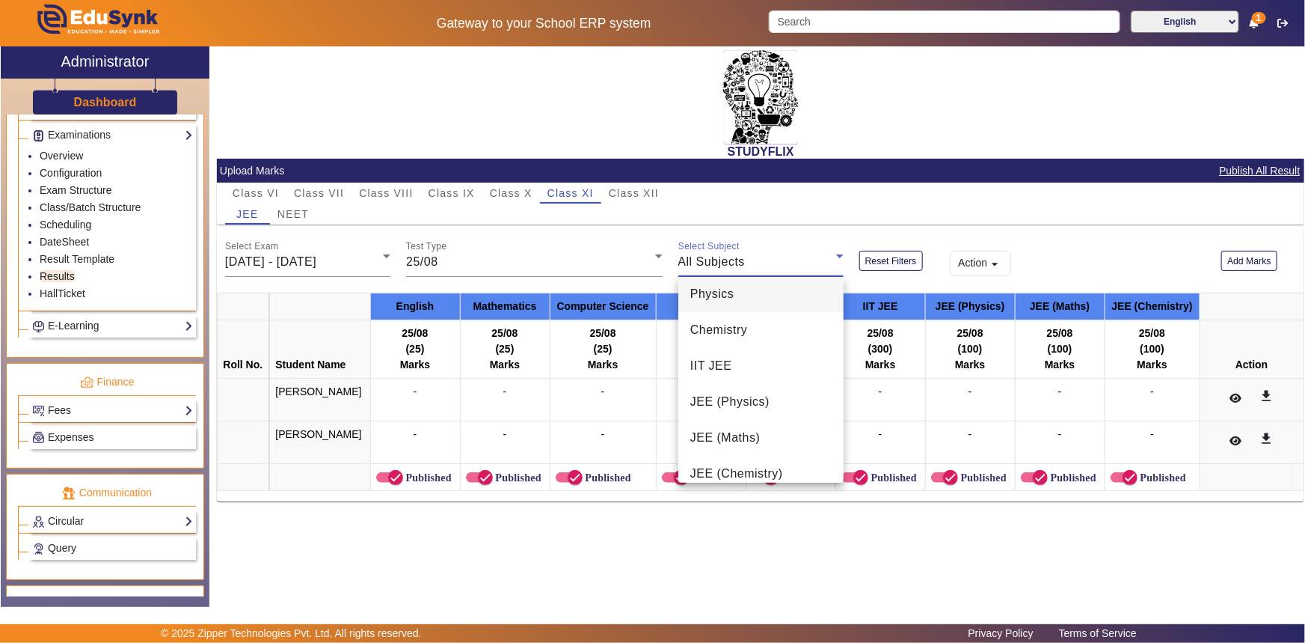
scroll to position [165, 0]
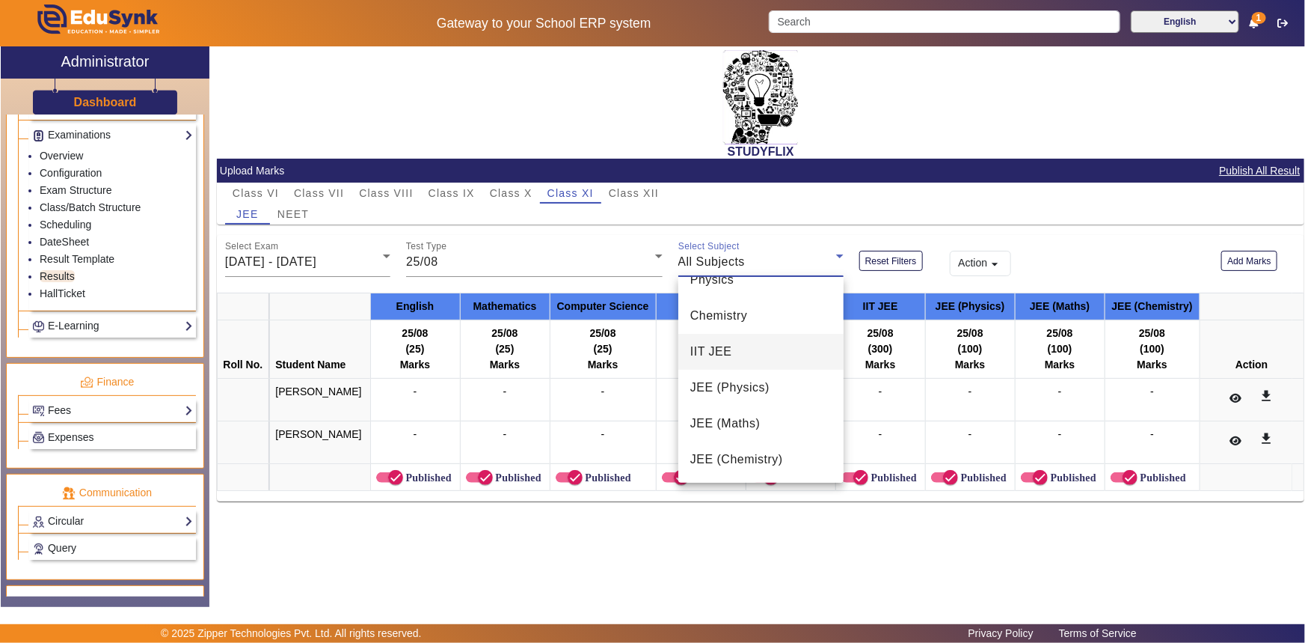
click at [727, 358] on span "IIT JEE" at bounding box center [712, 352] width 42 height 18
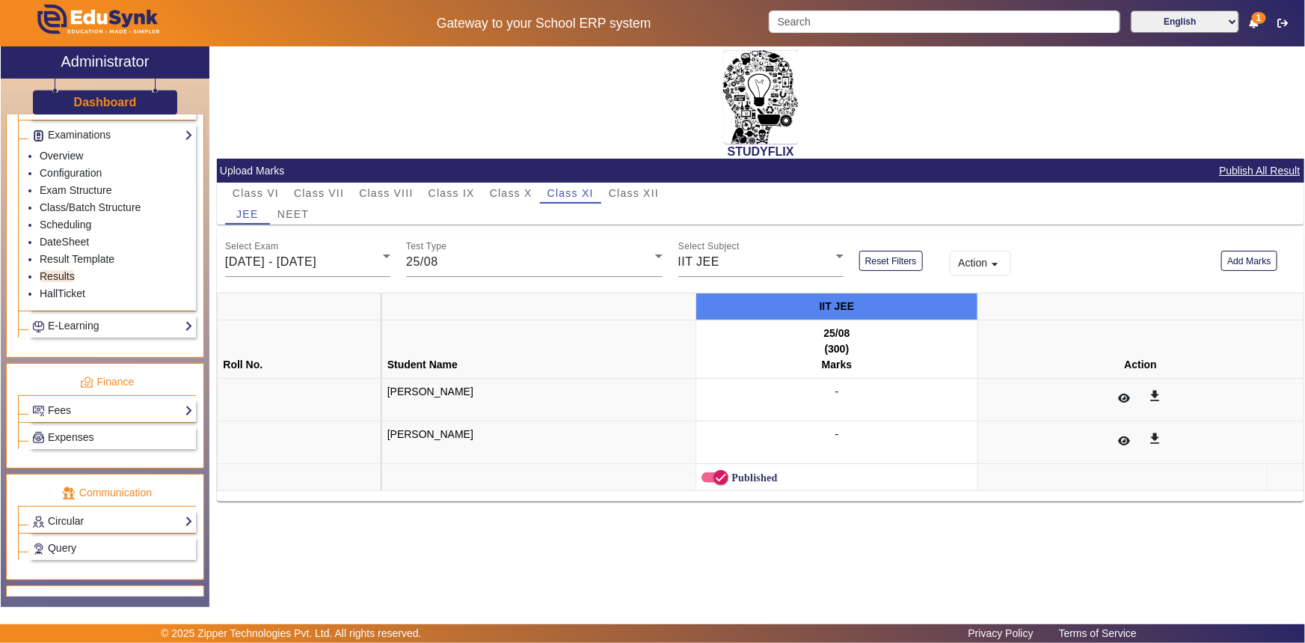
click at [808, 401] on div "-" at bounding box center [837, 399] width 270 height 31
click at [435, 255] on span "25/08" at bounding box center [422, 261] width 32 height 13
click at [1143, 263] on div at bounding box center [652, 321] width 1305 height 643
click at [498, 264] on div "25/08" at bounding box center [530, 262] width 248 height 18
click at [423, 258] on div at bounding box center [652, 321] width 1305 height 643
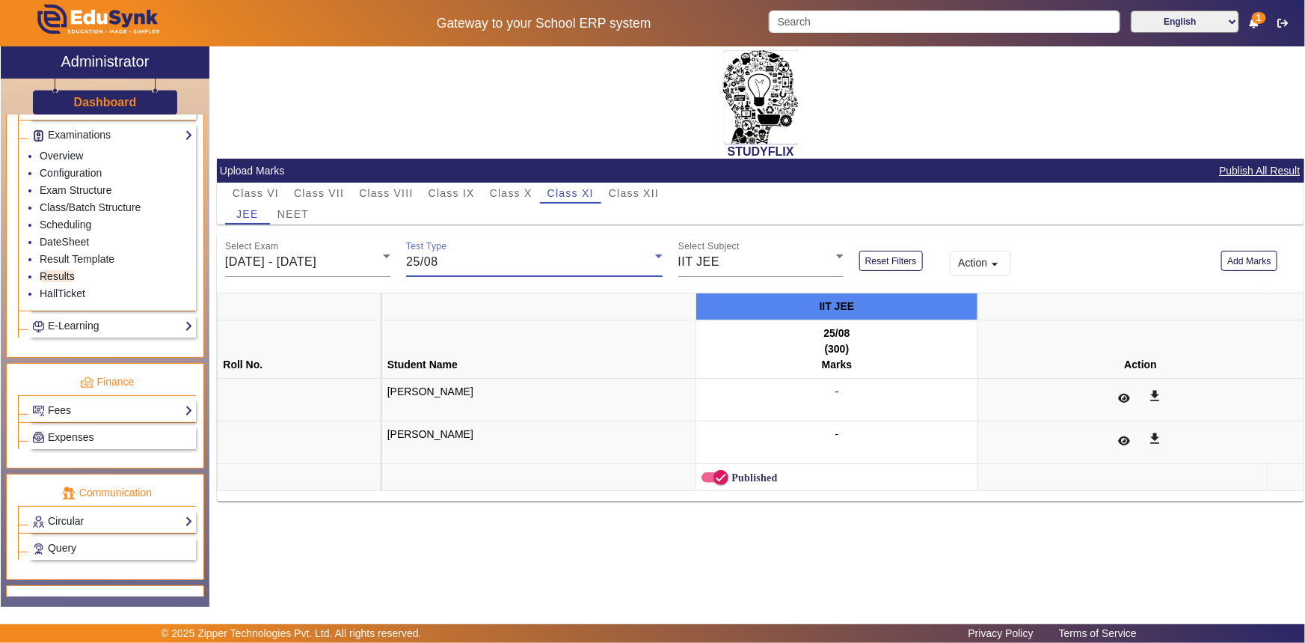
click at [423, 259] on span "25/08" at bounding box center [422, 261] width 32 height 13
click at [634, 191] on div at bounding box center [652, 321] width 1305 height 643
click at [585, 197] on span "Class XI" at bounding box center [571, 193] width 46 height 10
click at [73, 225] on link "Scheduling" at bounding box center [66, 224] width 52 height 12
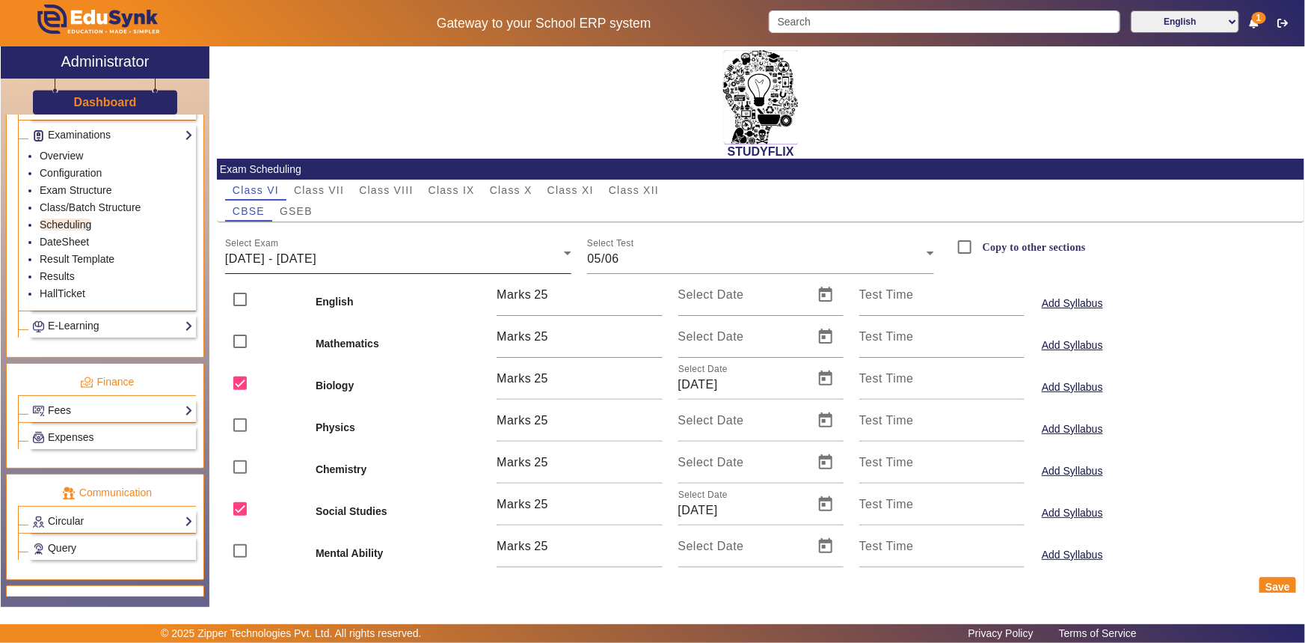
click at [316, 263] on span "[DATE] - [DATE]" at bounding box center [270, 258] width 91 height 13
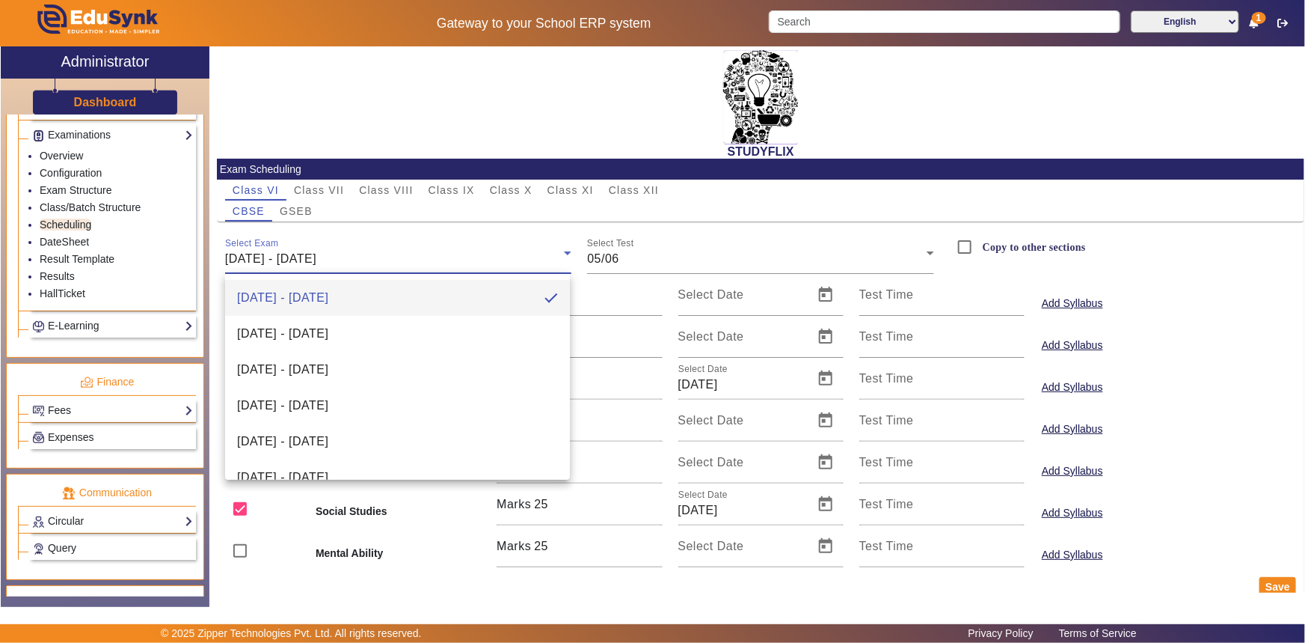
click at [557, 186] on div at bounding box center [652, 321] width 1305 height 643
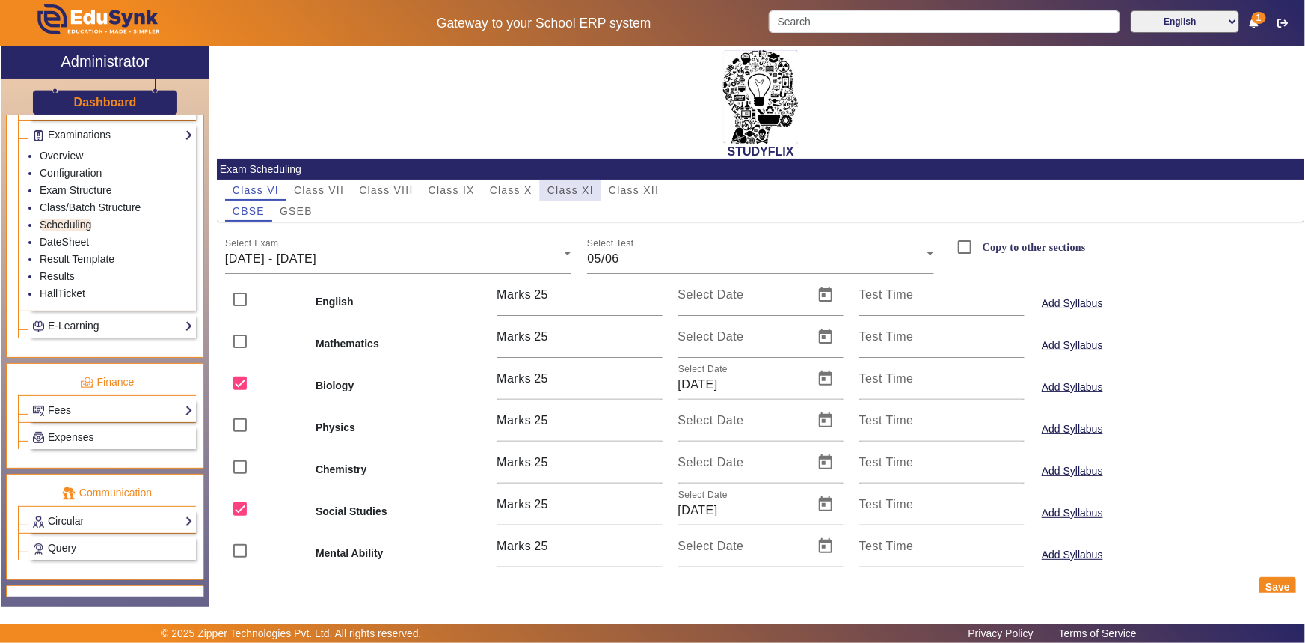
click at [564, 189] on span "Class XI" at bounding box center [571, 190] width 46 height 10
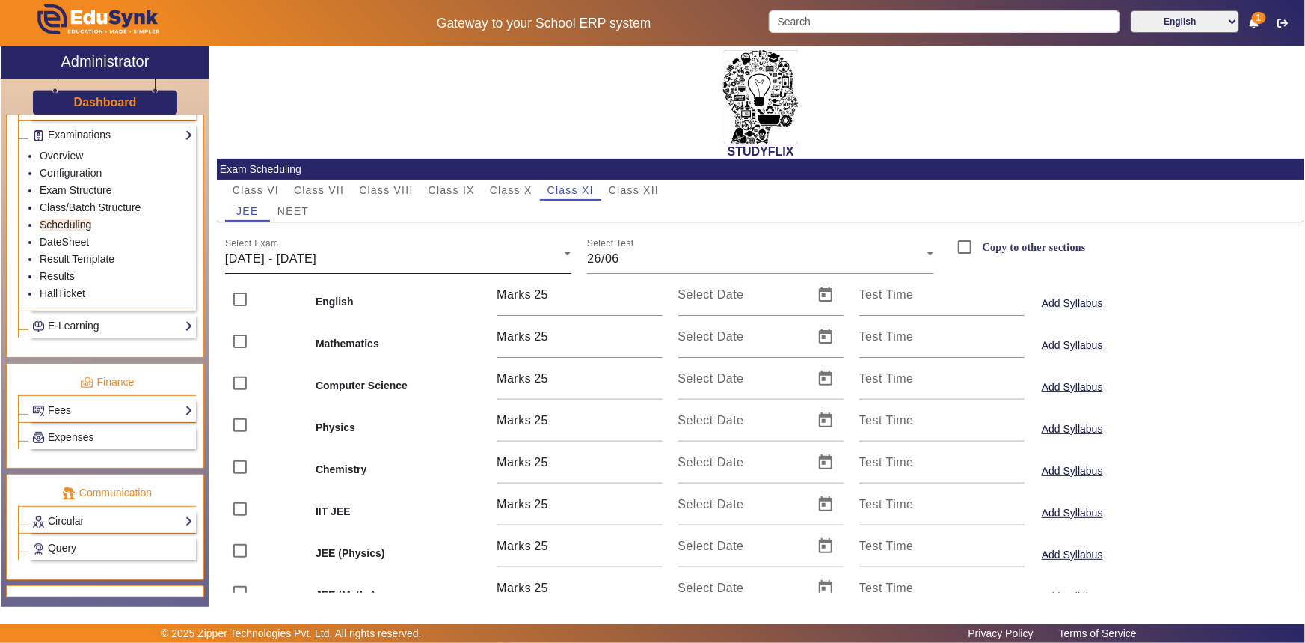
click at [372, 263] on div "[DATE] - [DATE]" at bounding box center [395, 259] width 340 height 18
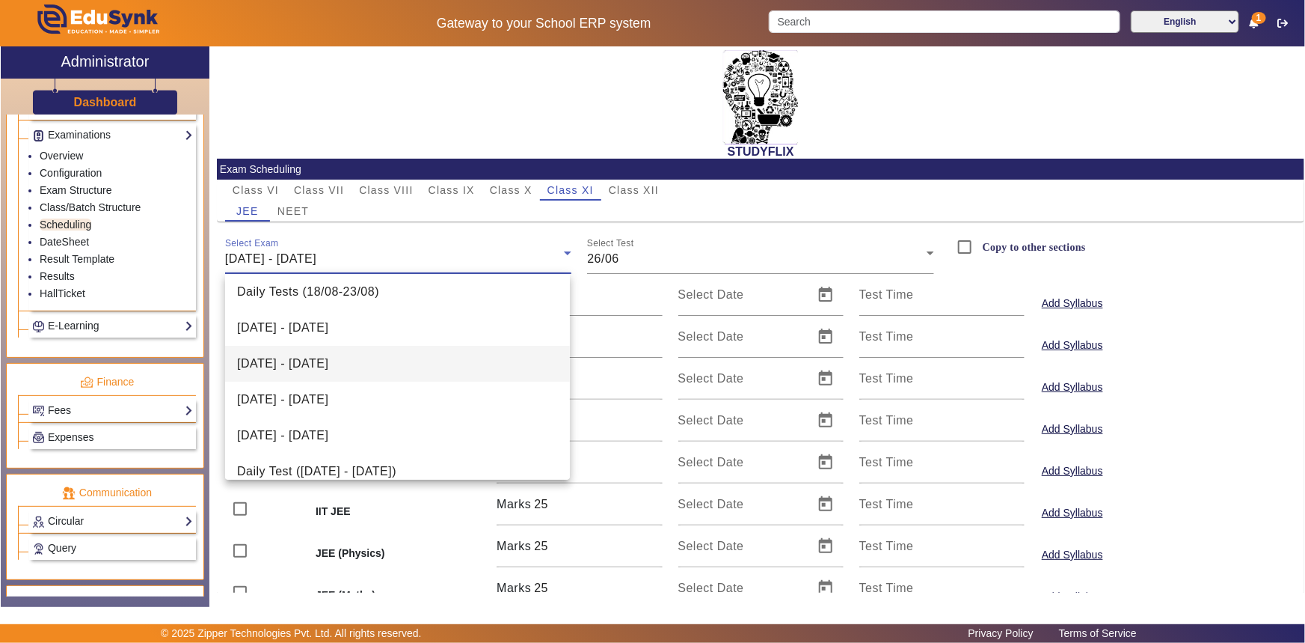
scroll to position [57, 0]
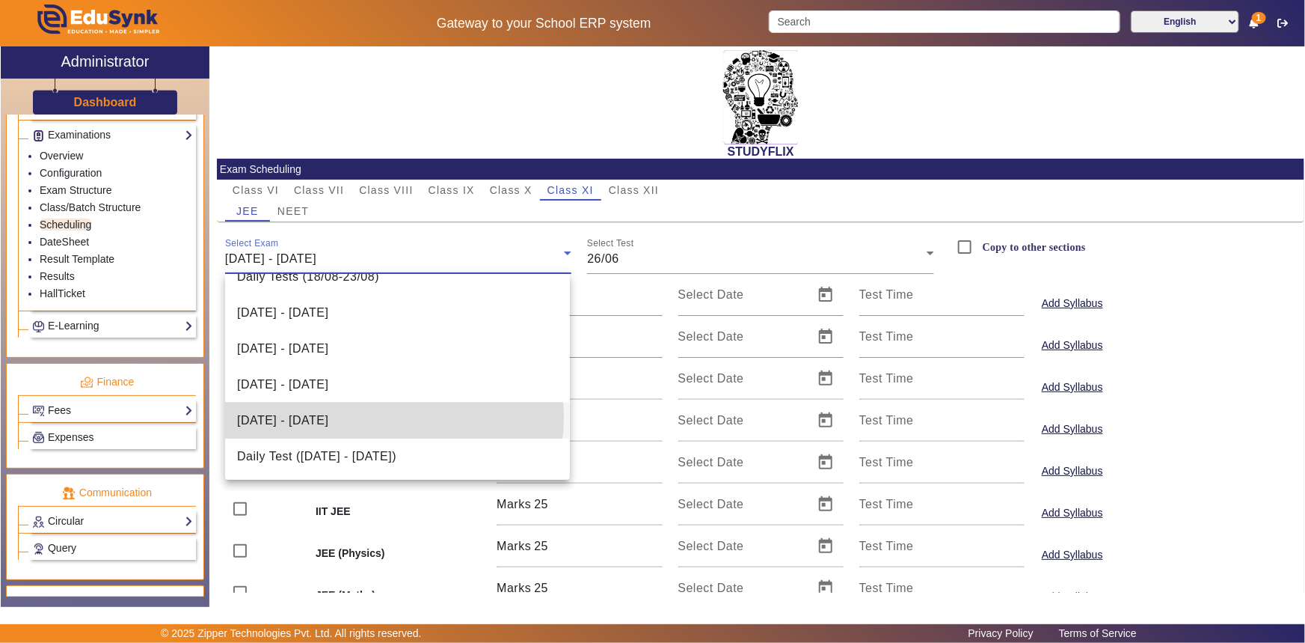
click at [328, 417] on span "[DATE] - [DATE]" at bounding box center [282, 420] width 91 height 18
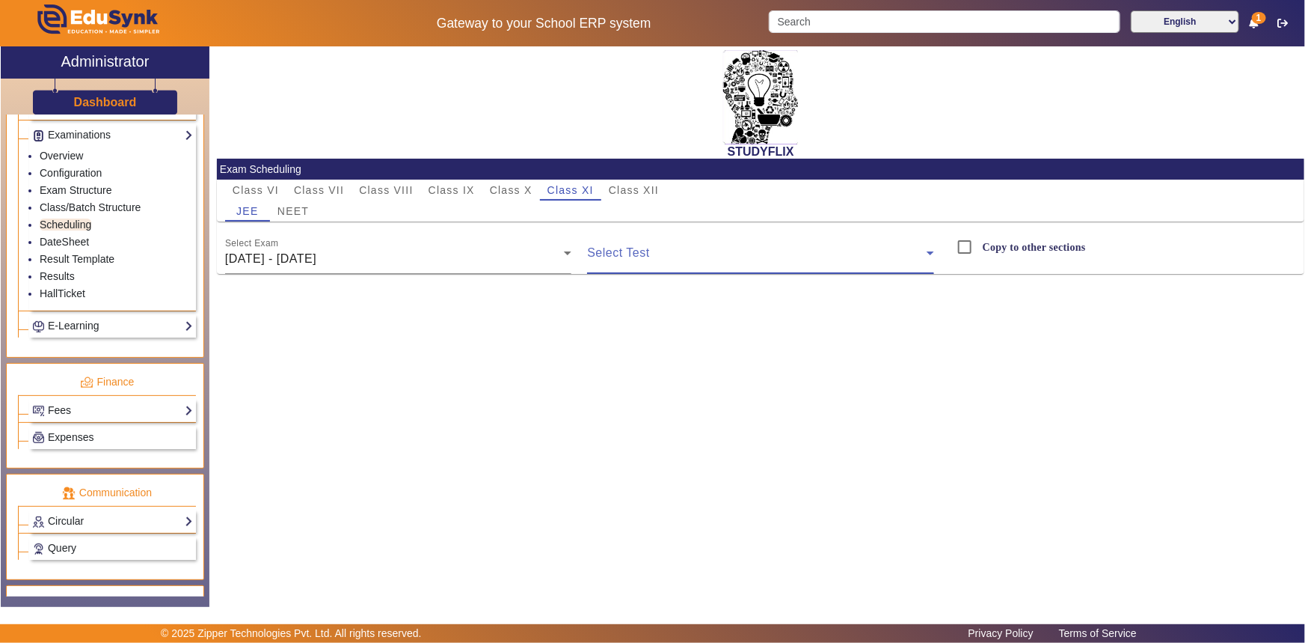
click at [622, 253] on span at bounding box center [757, 259] width 340 height 18
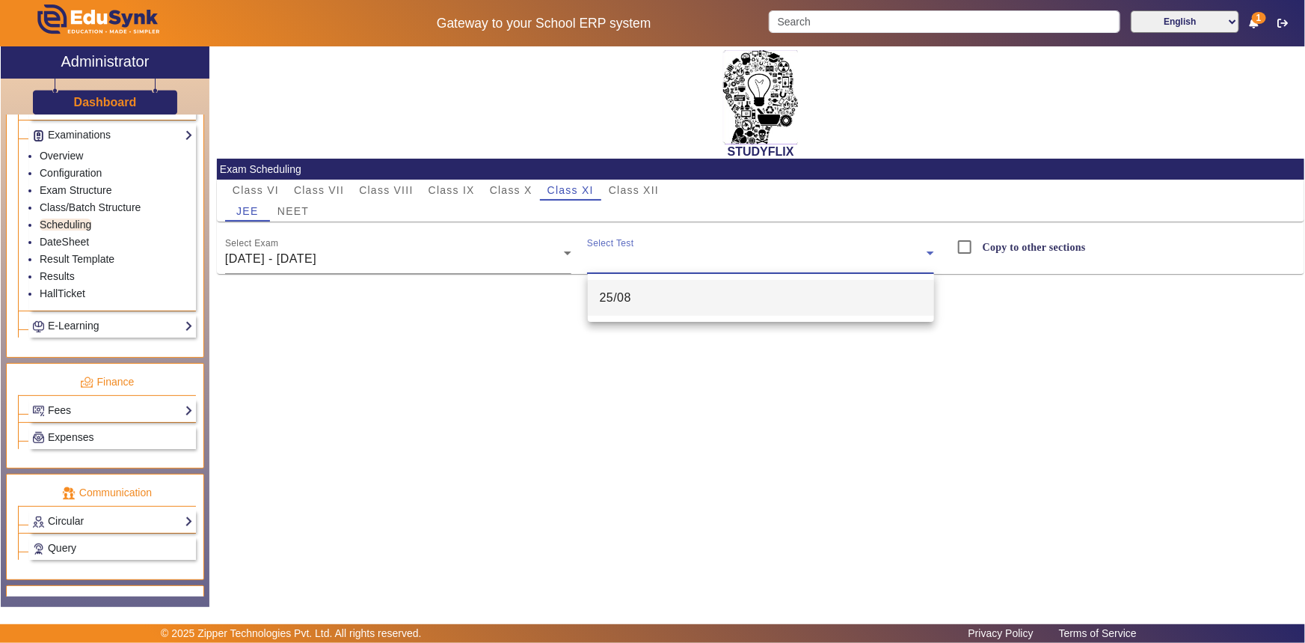
click at [639, 253] on div at bounding box center [652, 321] width 1305 height 643
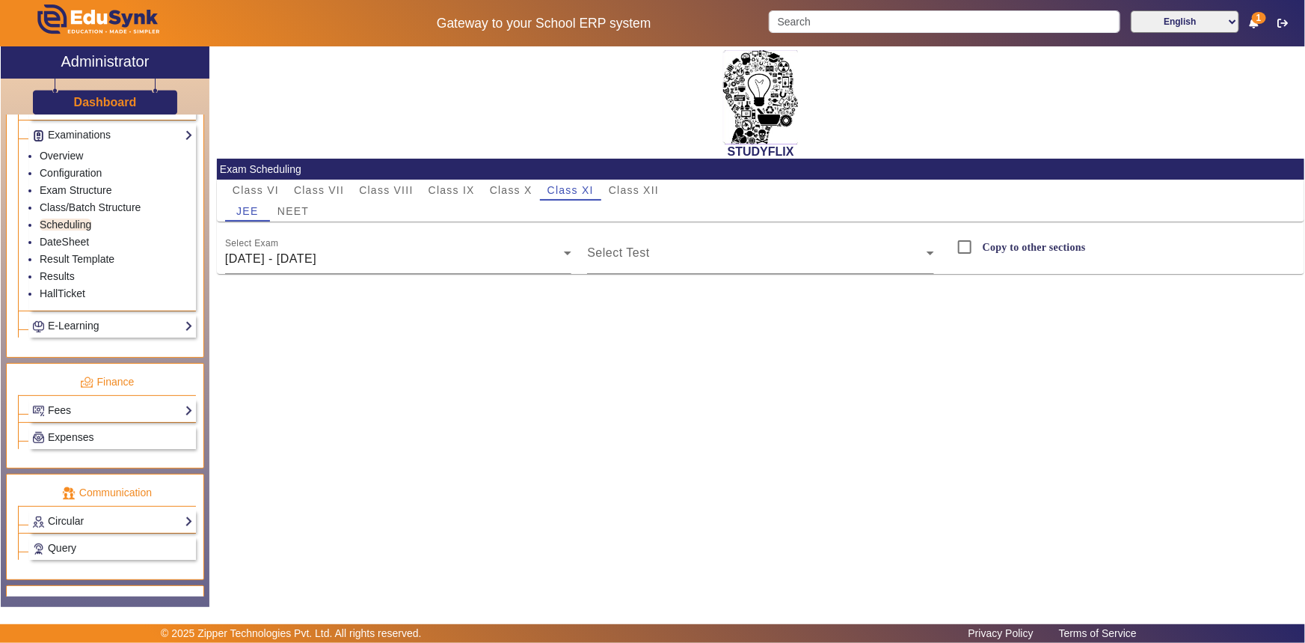
click at [639, 253] on span at bounding box center [757, 259] width 340 height 18
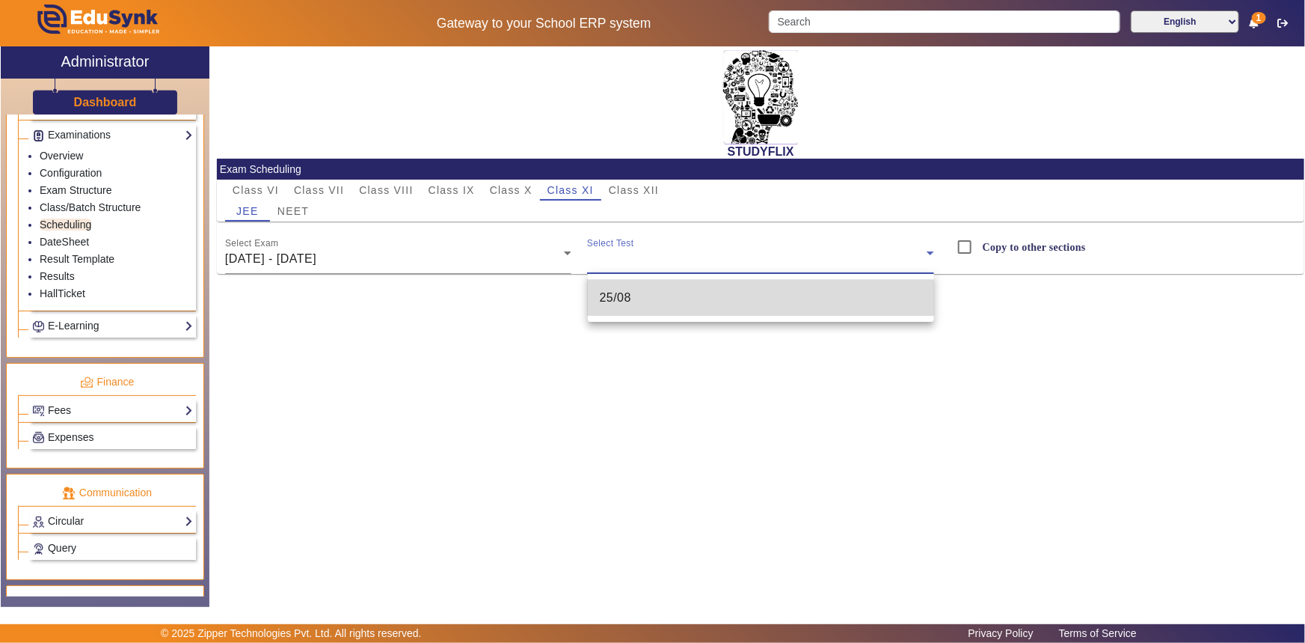
click at [635, 296] on mat-option "25/08" at bounding box center [761, 298] width 347 height 36
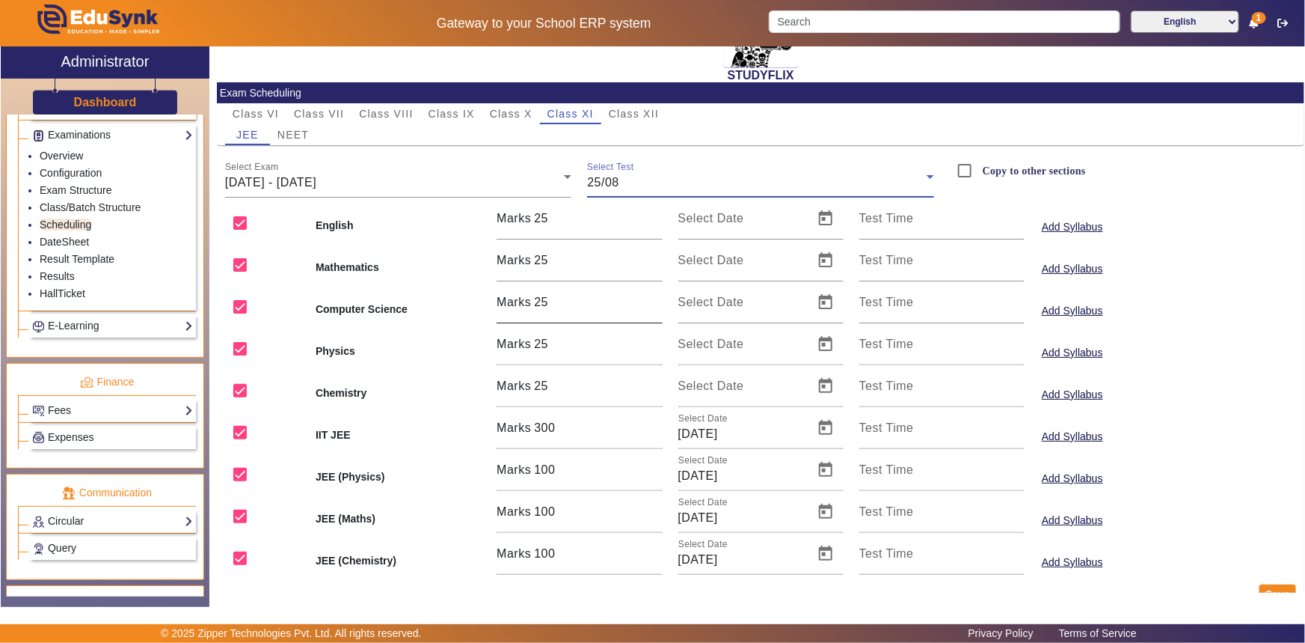
scroll to position [107, 0]
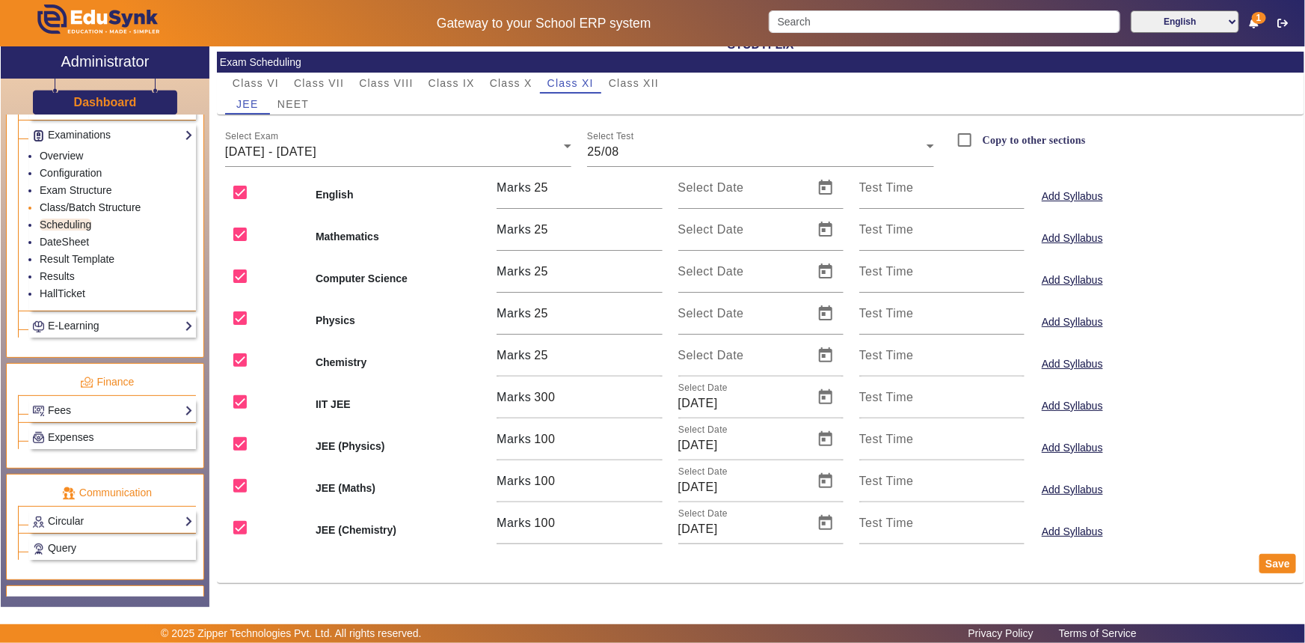
click at [73, 212] on link "Class/Batch Structure" at bounding box center [90, 207] width 101 height 12
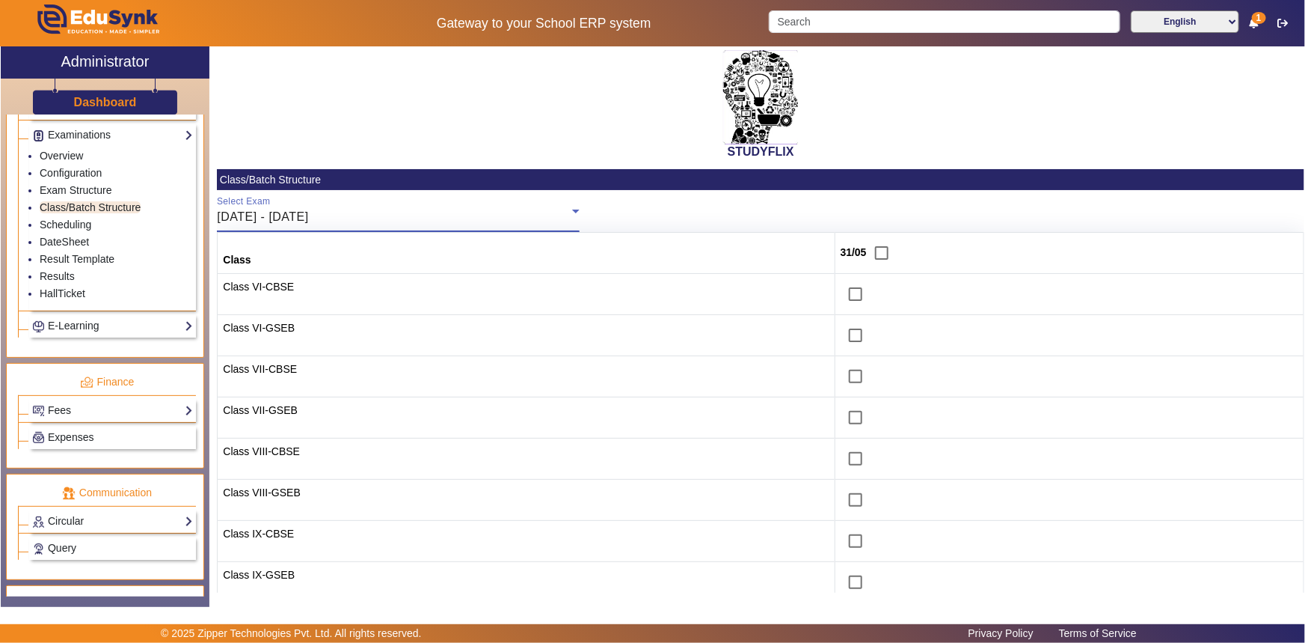
click at [299, 215] on span "[DATE] - [DATE]" at bounding box center [262, 216] width 91 height 13
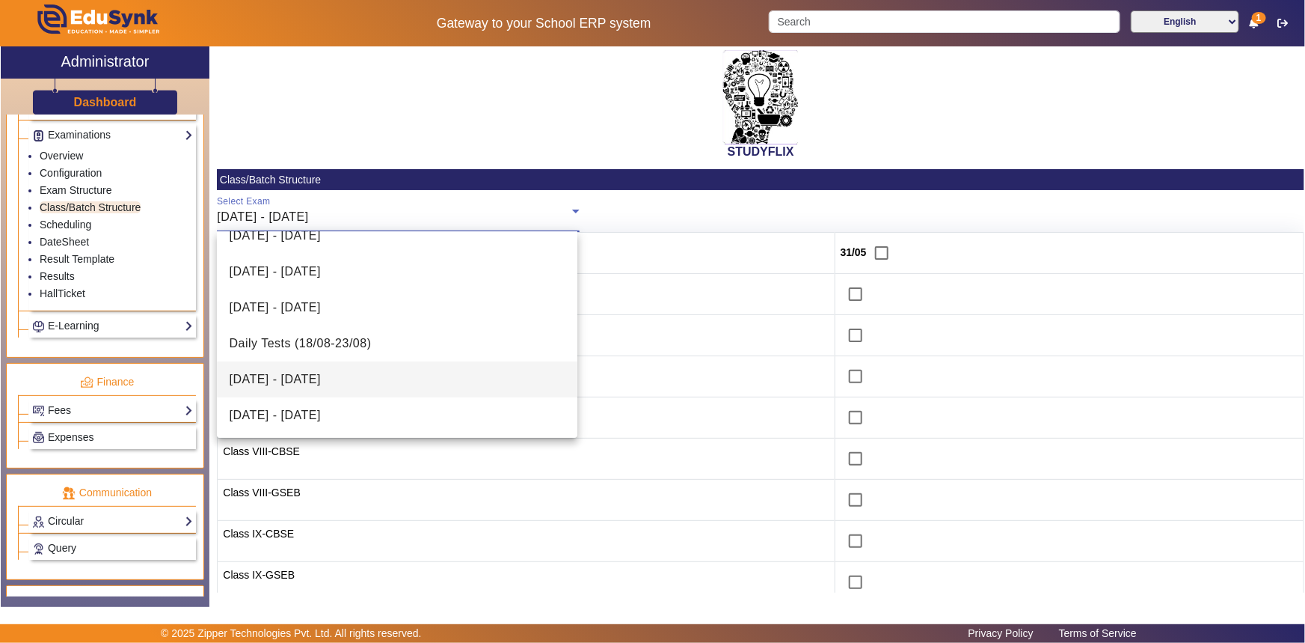
scroll to position [452, 0]
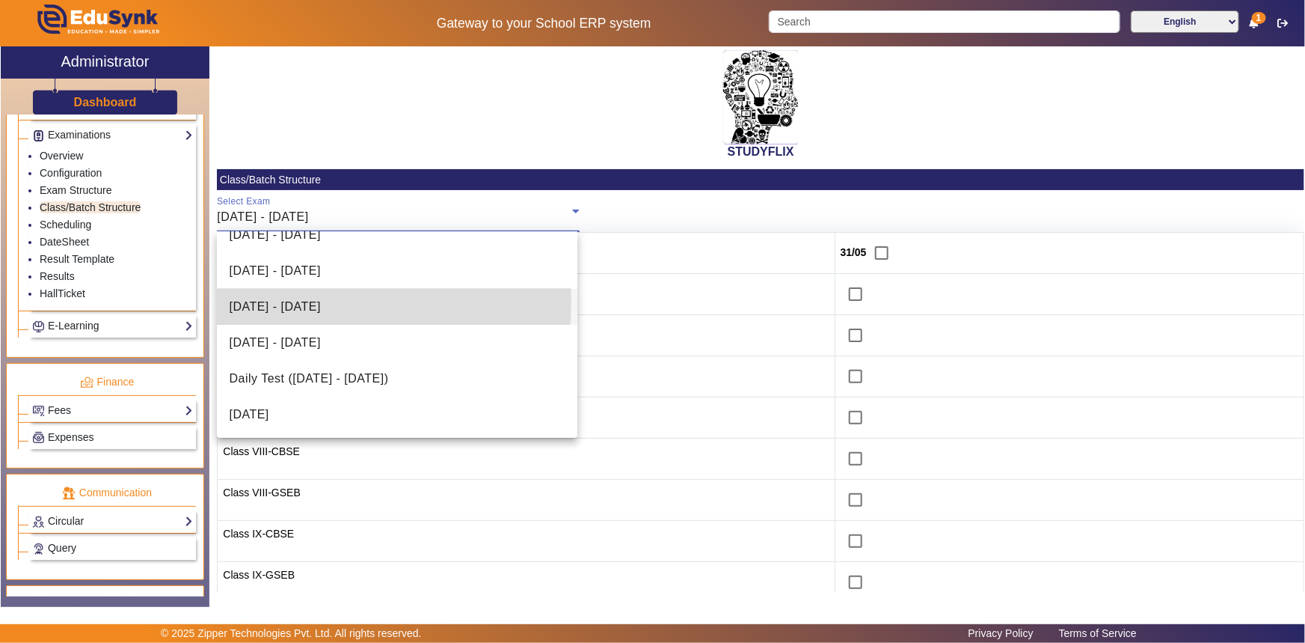
click at [304, 301] on span "[DATE] - [DATE]" at bounding box center [274, 307] width 91 height 18
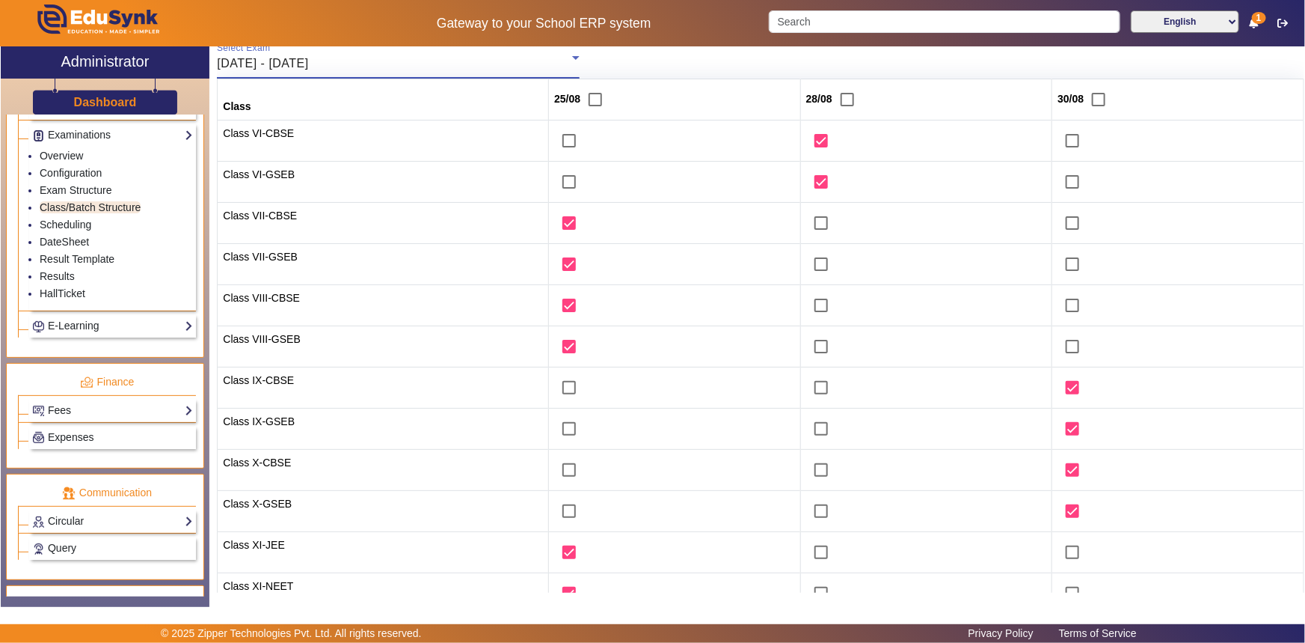
scroll to position [0, 0]
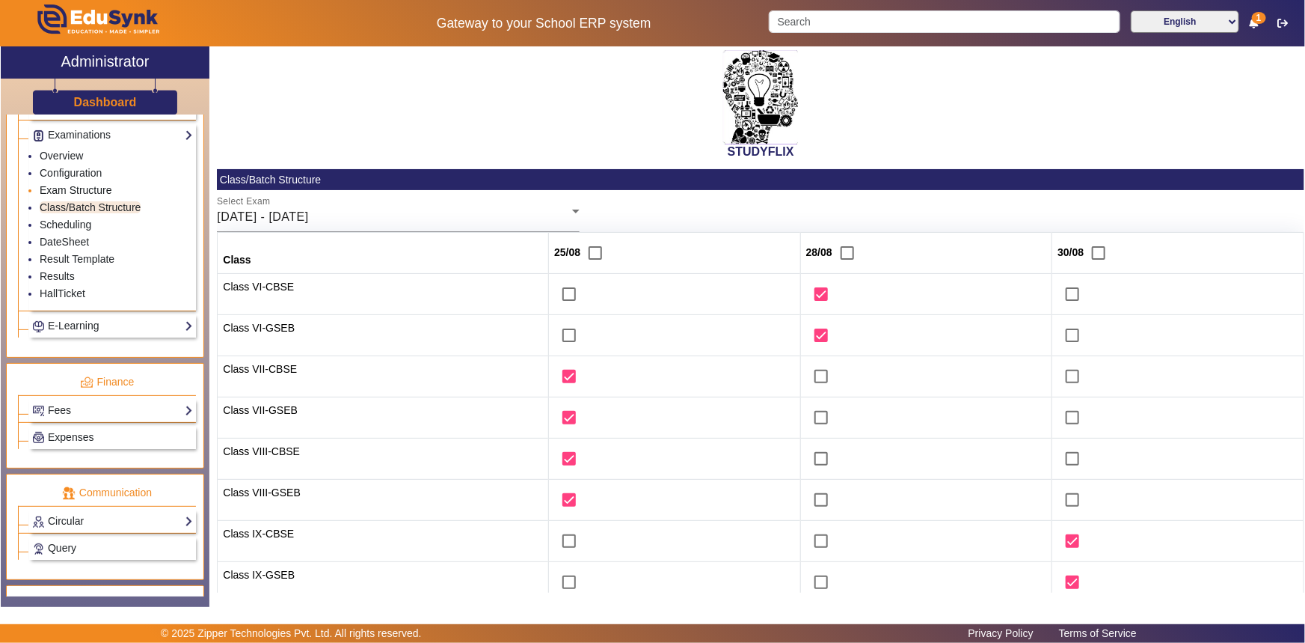
click at [82, 192] on link "Exam Structure" at bounding box center [76, 190] width 72 height 12
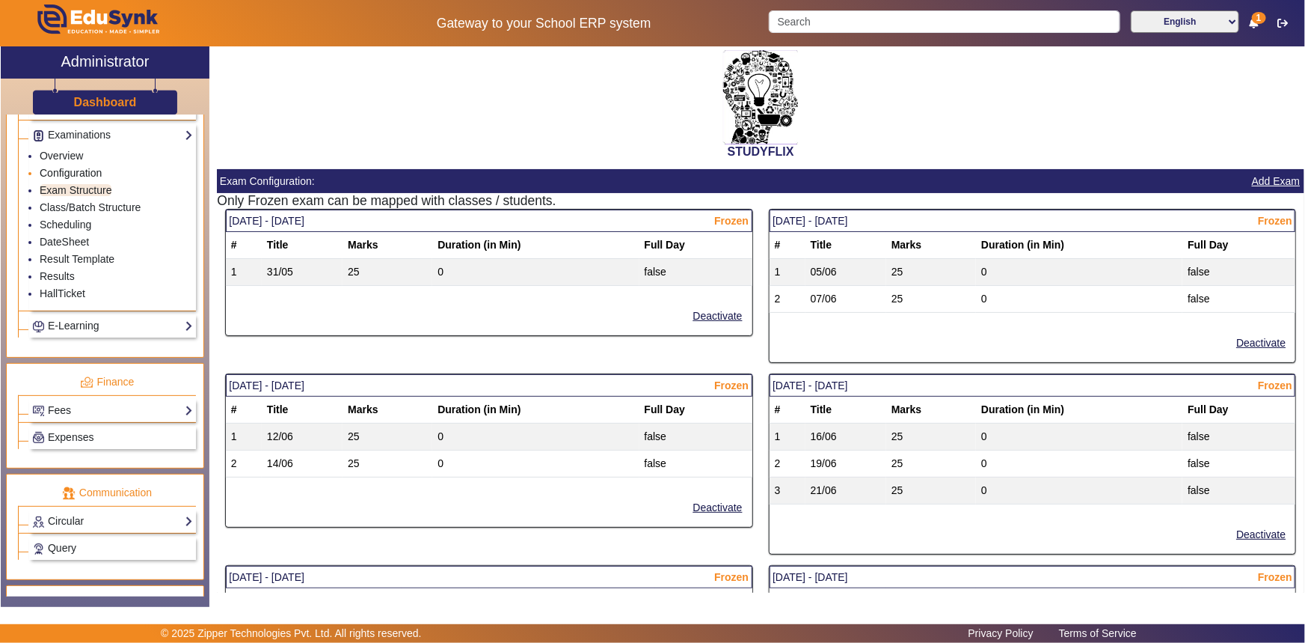
click at [85, 173] on link "Configuration" at bounding box center [71, 173] width 62 height 12
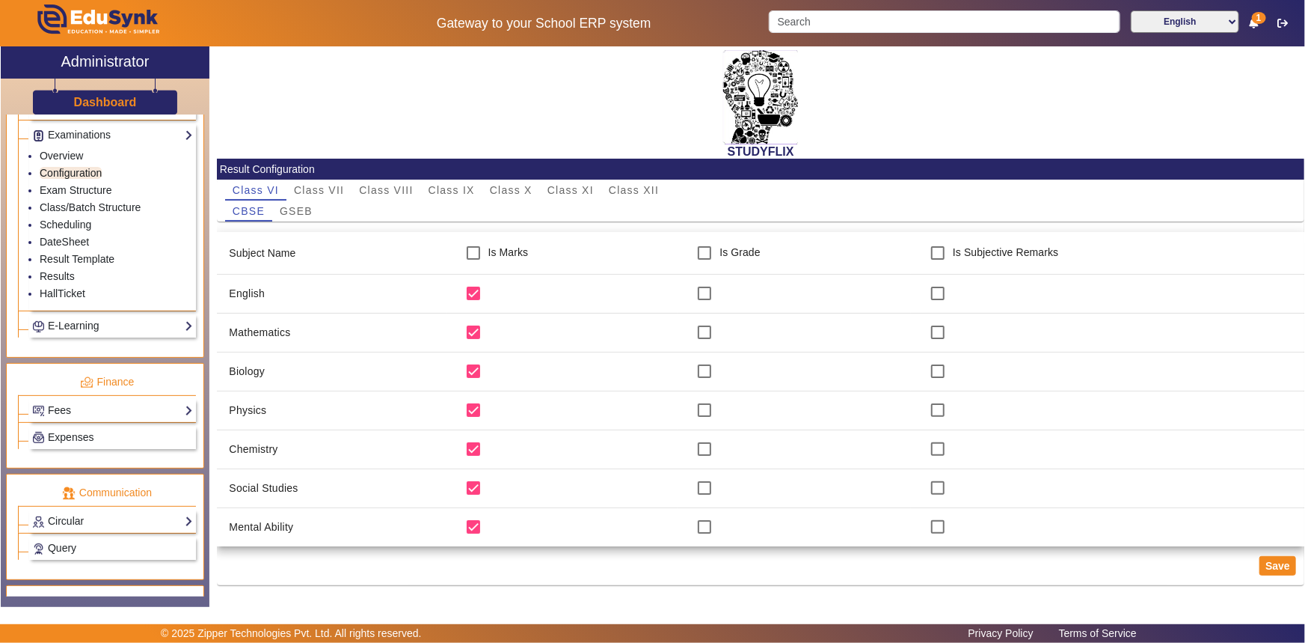
scroll to position [2, 0]
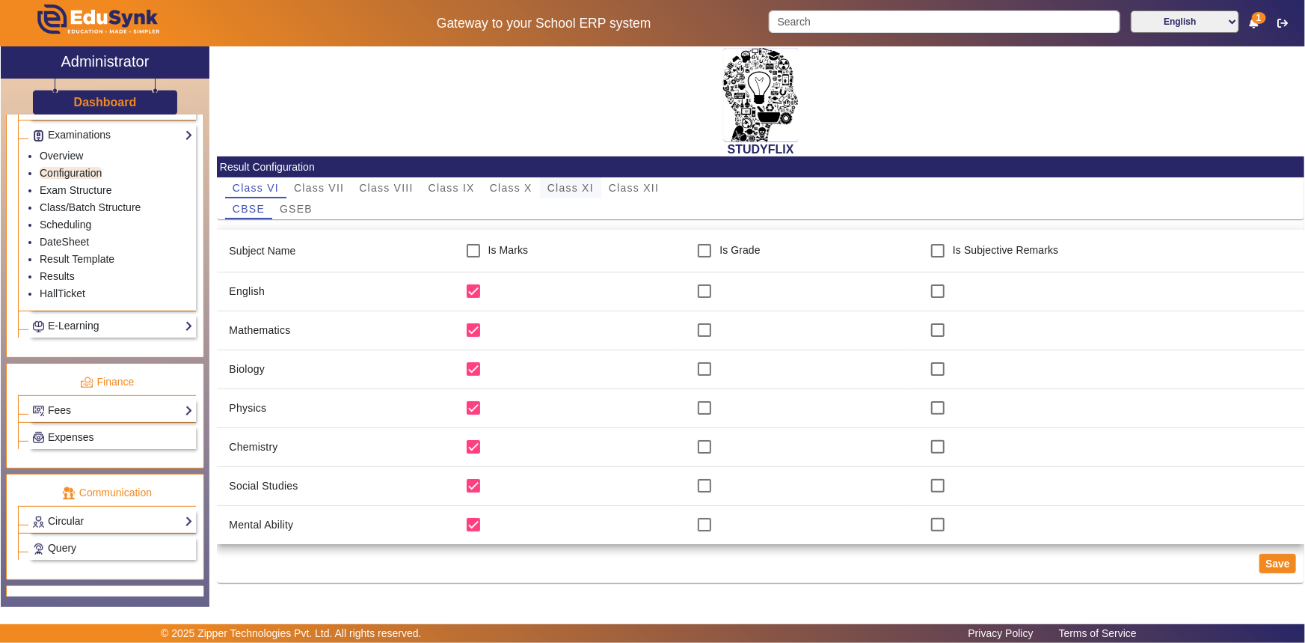
click at [584, 183] on span "Class XI" at bounding box center [571, 188] width 46 height 10
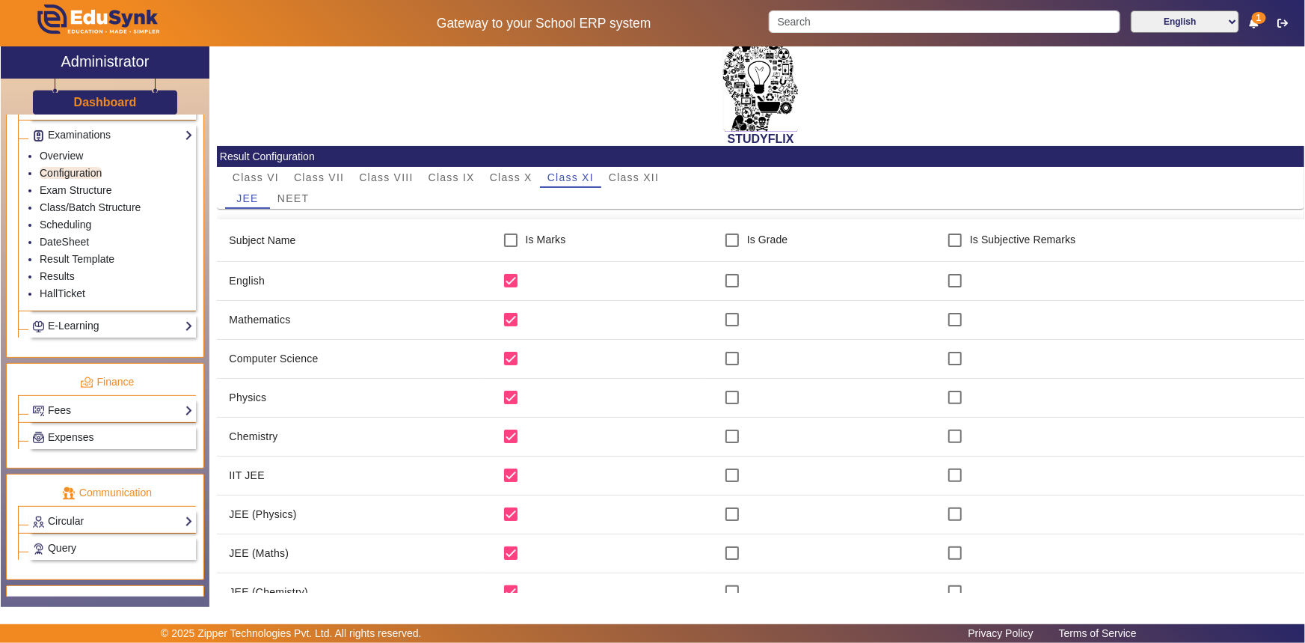
scroll to position [0, 0]
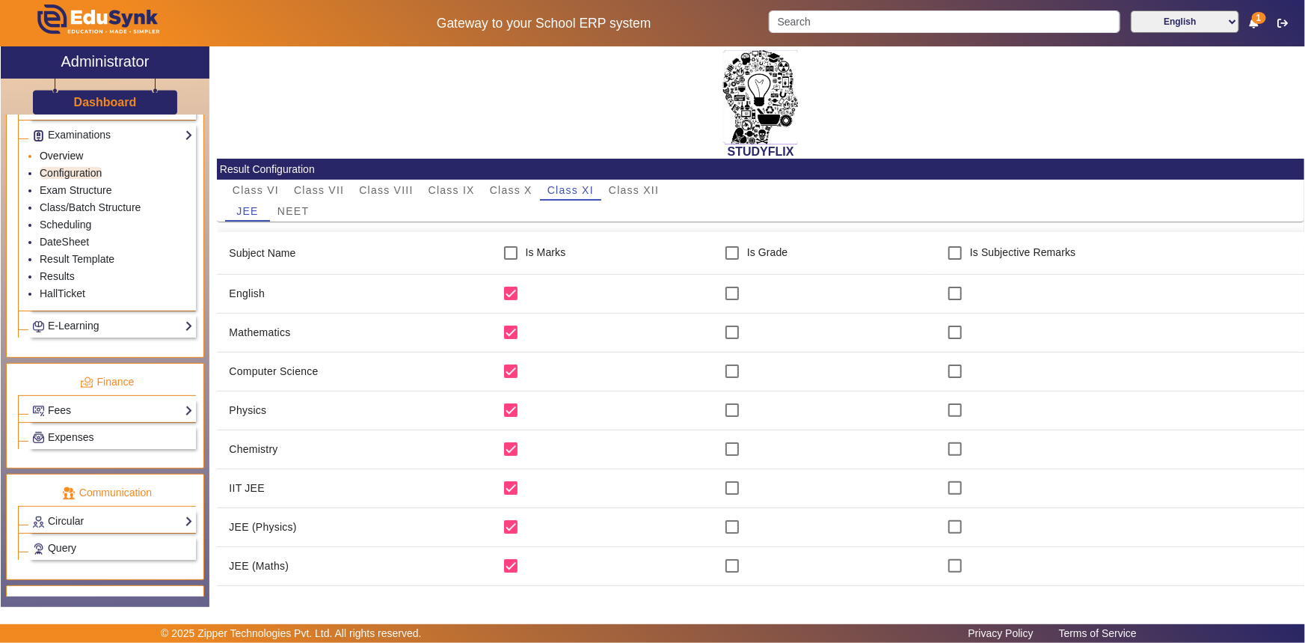
click at [75, 158] on link "Overview" at bounding box center [61, 156] width 43 height 12
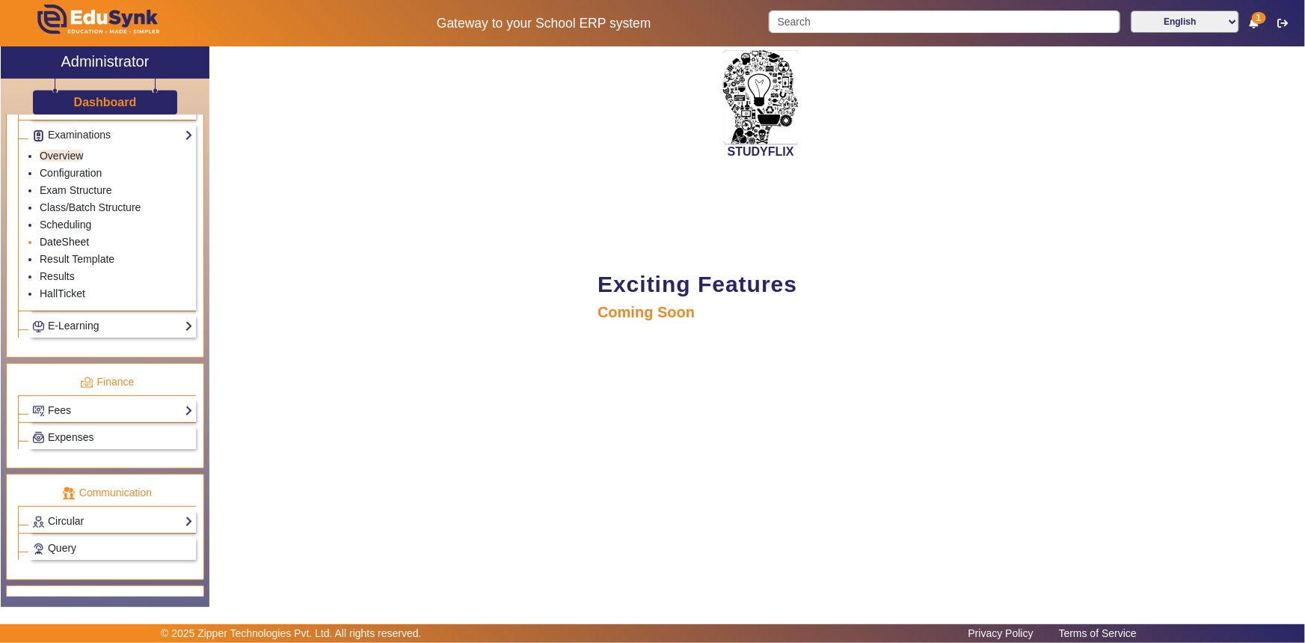
click at [82, 247] on link "DateSheet" at bounding box center [64, 242] width 49 height 12
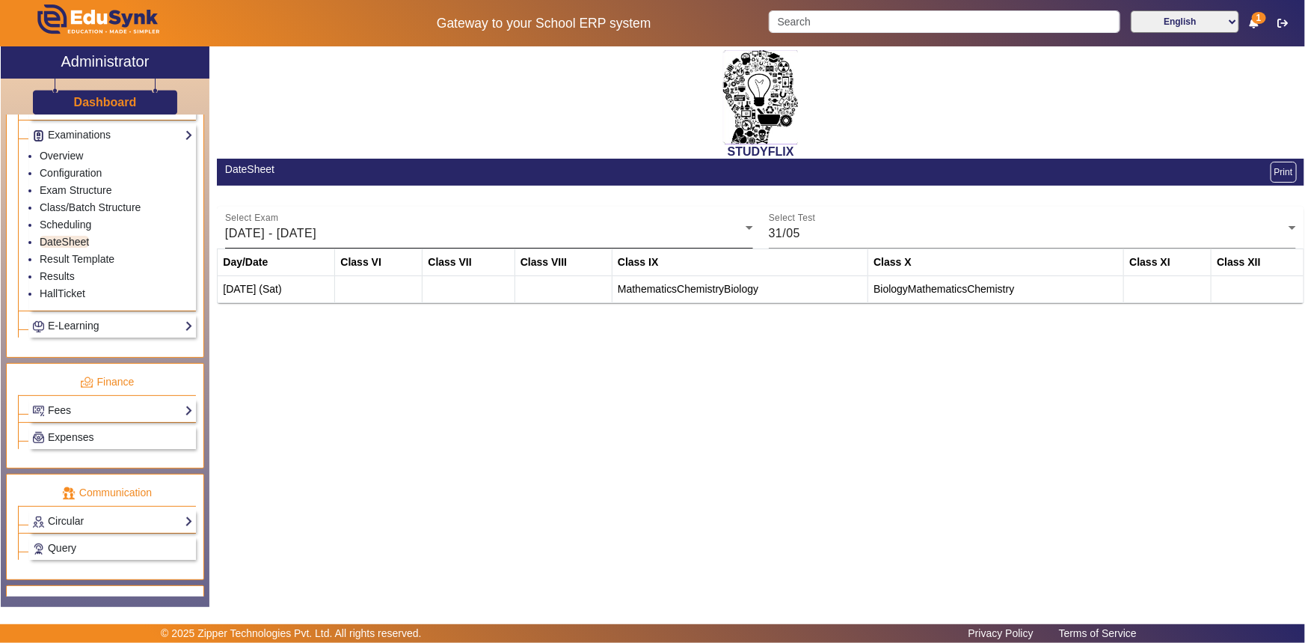
click at [278, 245] on div "Select Exam 26/05/2025 - 31/05/2025" at bounding box center [489, 227] width 528 height 42
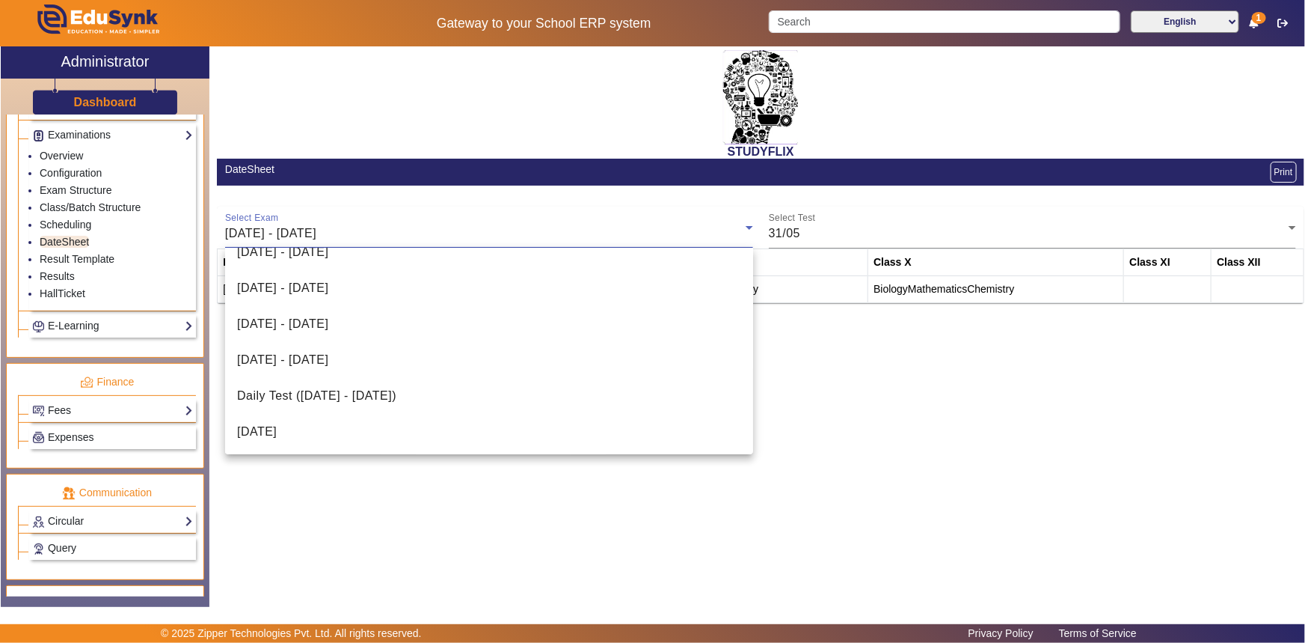
scroll to position [452, 0]
click at [284, 334] on mat-option "[DATE] - [DATE]" at bounding box center [489, 323] width 528 height 36
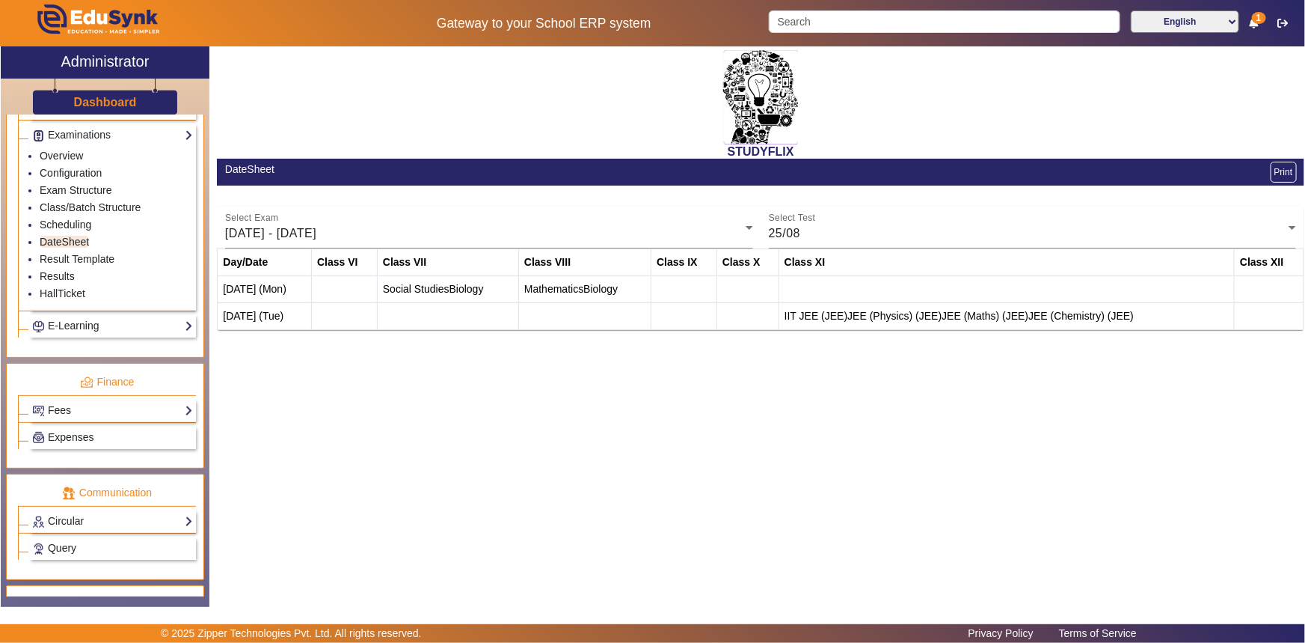
click at [883, 314] on span "JEE (Physics) (JEE)" at bounding box center [895, 316] width 94 height 12
click at [1164, 274] on th "Class XI" at bounding box center [1007, 262] width 456 height 27
click at [371, 315] on td at bounding box center [345, 316] width 66 height 27
drag, startPoint x: 266, startPoint y: 313, endPoint x: 320, endPoint y: 319, distance: 54.3
click at [320, 319] on tr "26 Aug (Tue) IIT JEE (JEE) JEE (Physics) (JEE) JEE (Maths) (JEE) JEE (Chemistry…" at bounding box center [761, 316] width 1087 height 27
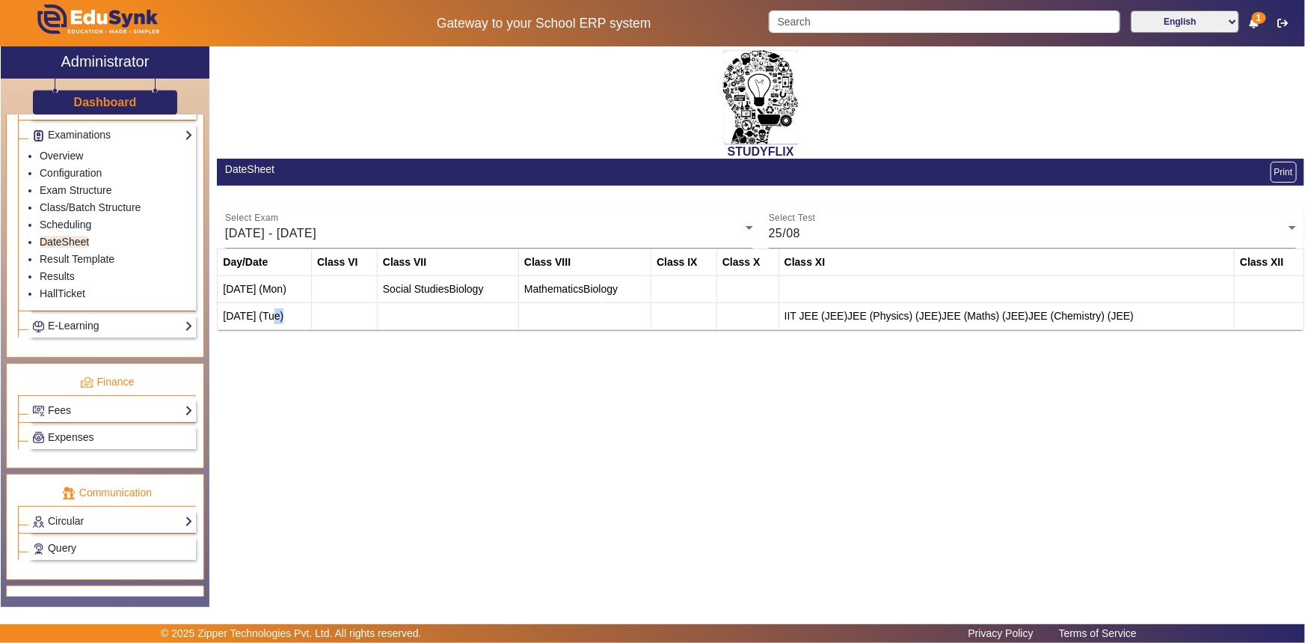
click at [320, 319] on td at bounding box center [345, 316] width 66 height 27
click at [72, 209] on link "Class/Batch Structure" at bounding box center [90, 207] width 101 height 12
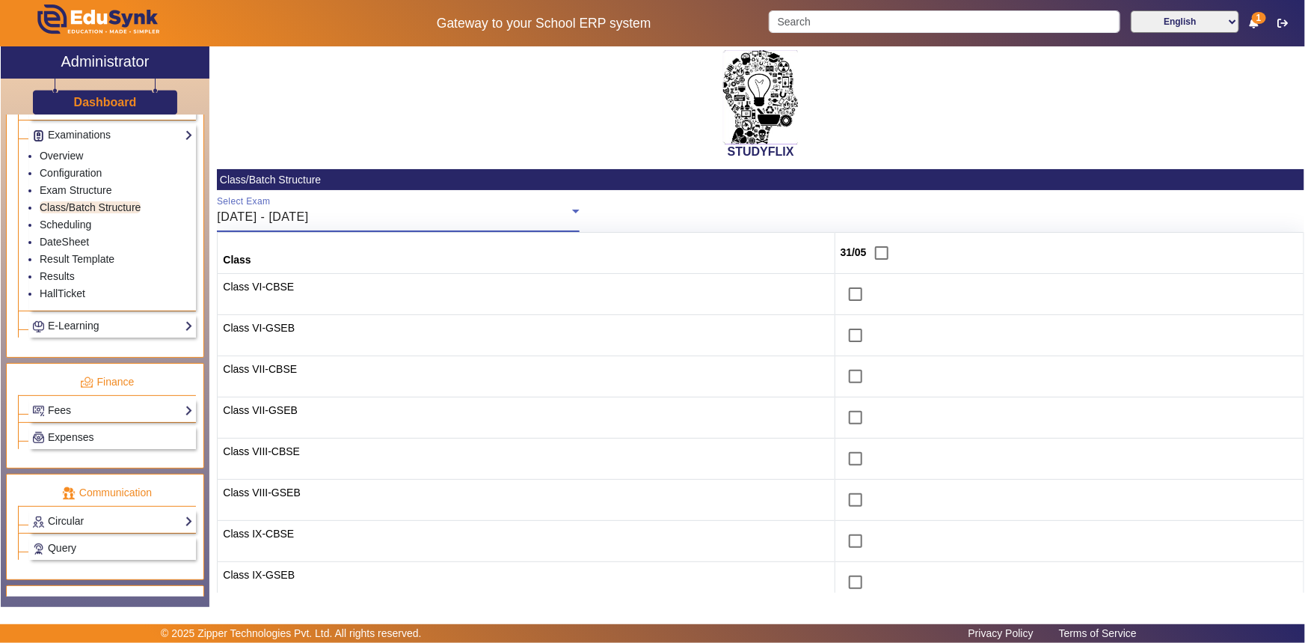
click at [308, 219] on span "[DATE] - [DATE]" at bounding box center [262, 216] width 91 height 13
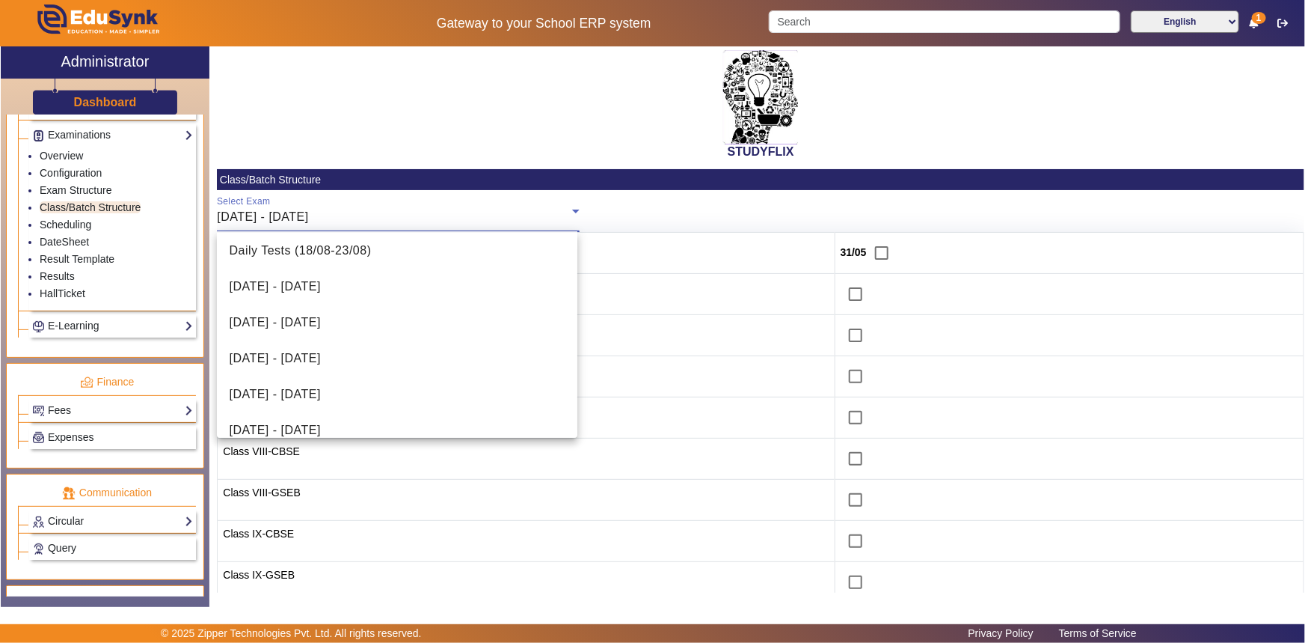
scroll to position [408, 0]
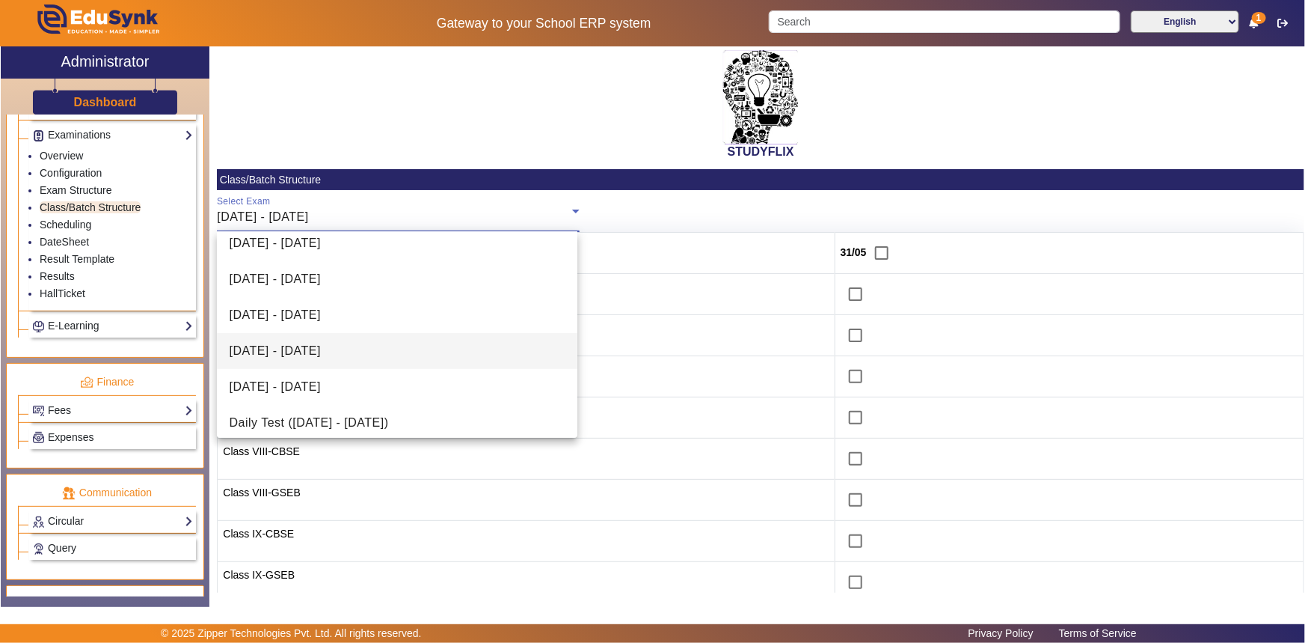
click at [290, 355] on span "[DATE] - [DATE]" at bounding box center [274, 351] width 91 height 18
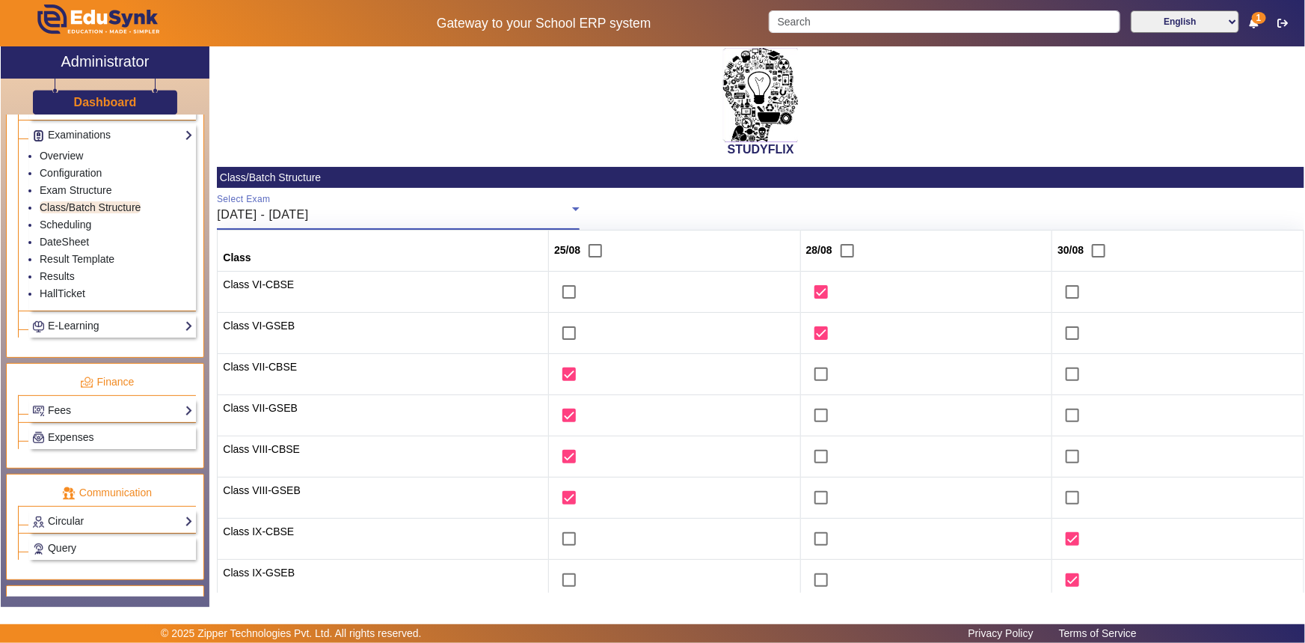
scroll to position [0, 0]
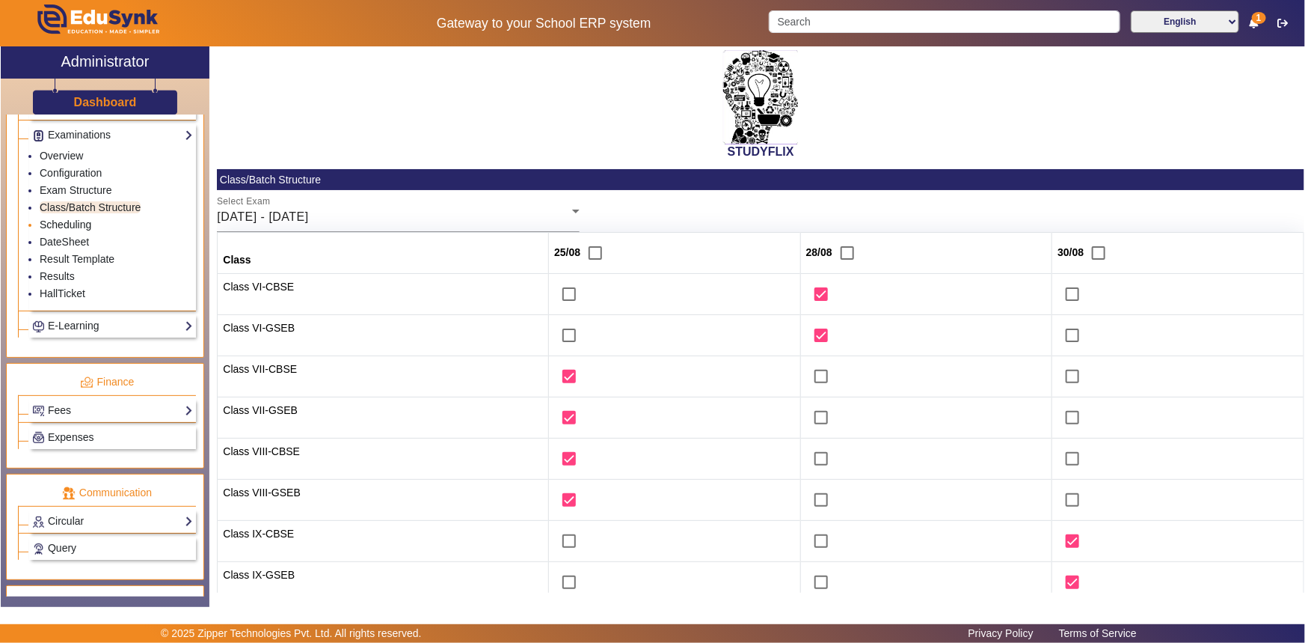
click at [79, 229] on link "Scheduling" at bounding box center [66, 224] width 52 height 12
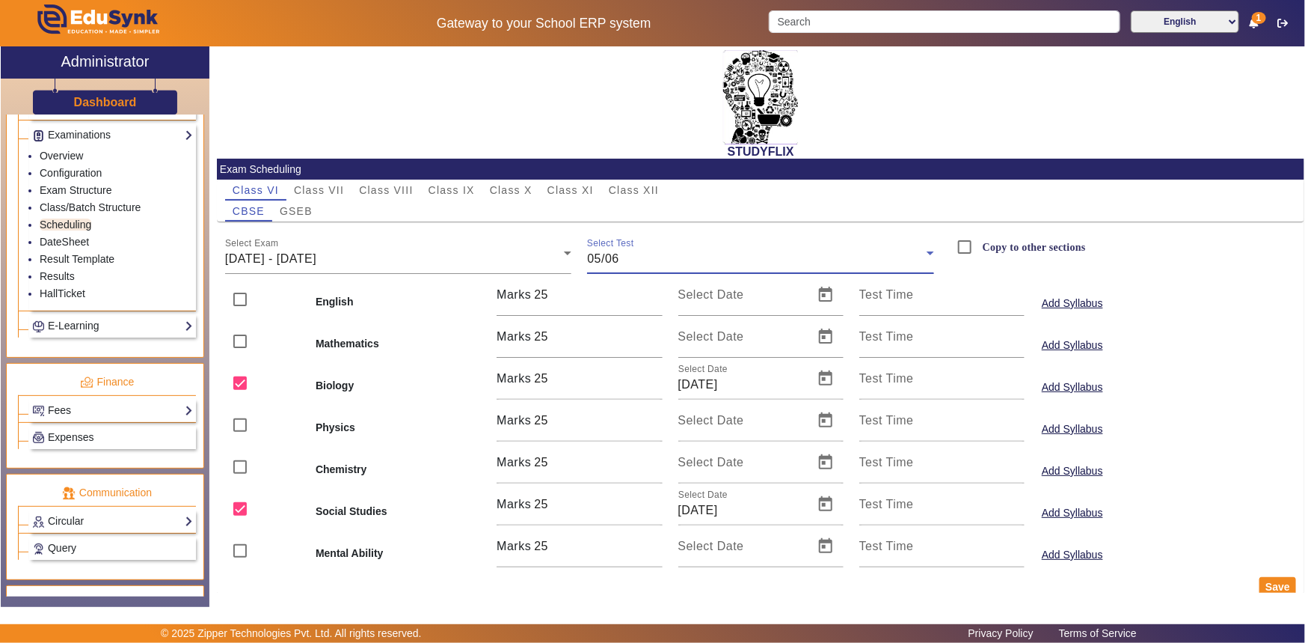
click at [625, 263] on div "05/06" at bounding box center [757, 259] width 340 height 18
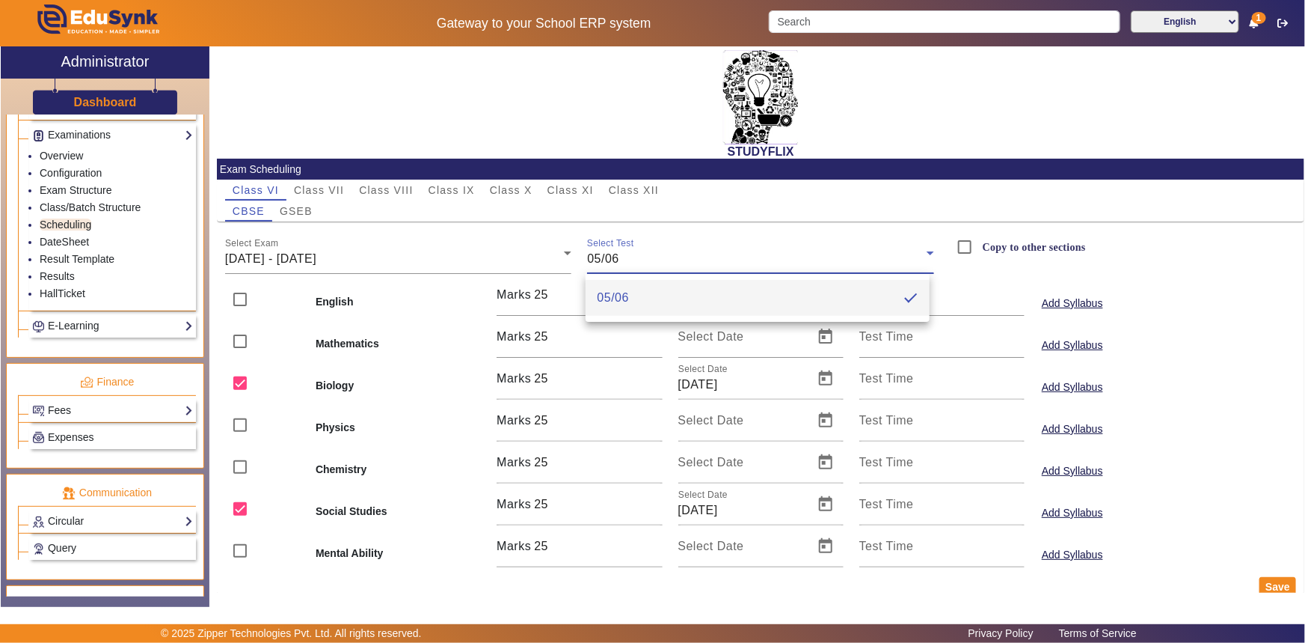
click at [584, 176] on div at bounding box center [652, 321] width 1305 height 643
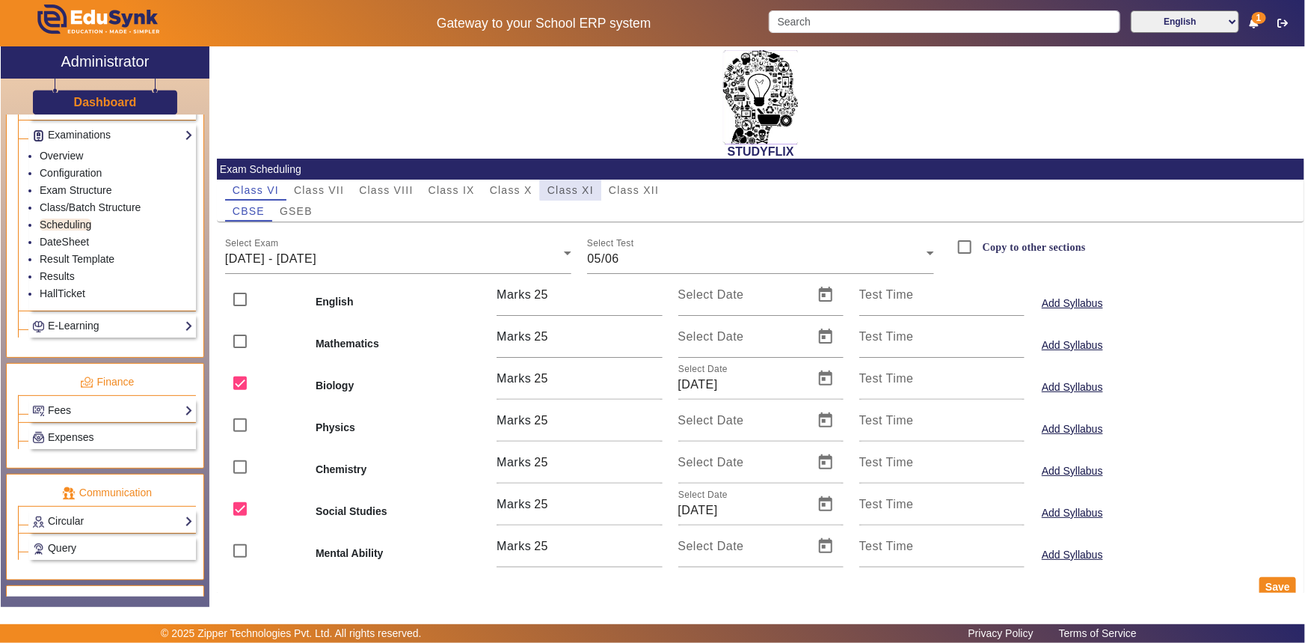
click at [580, 188] on span "Class XI" at bounding box center [571, 190] width 46 height 10
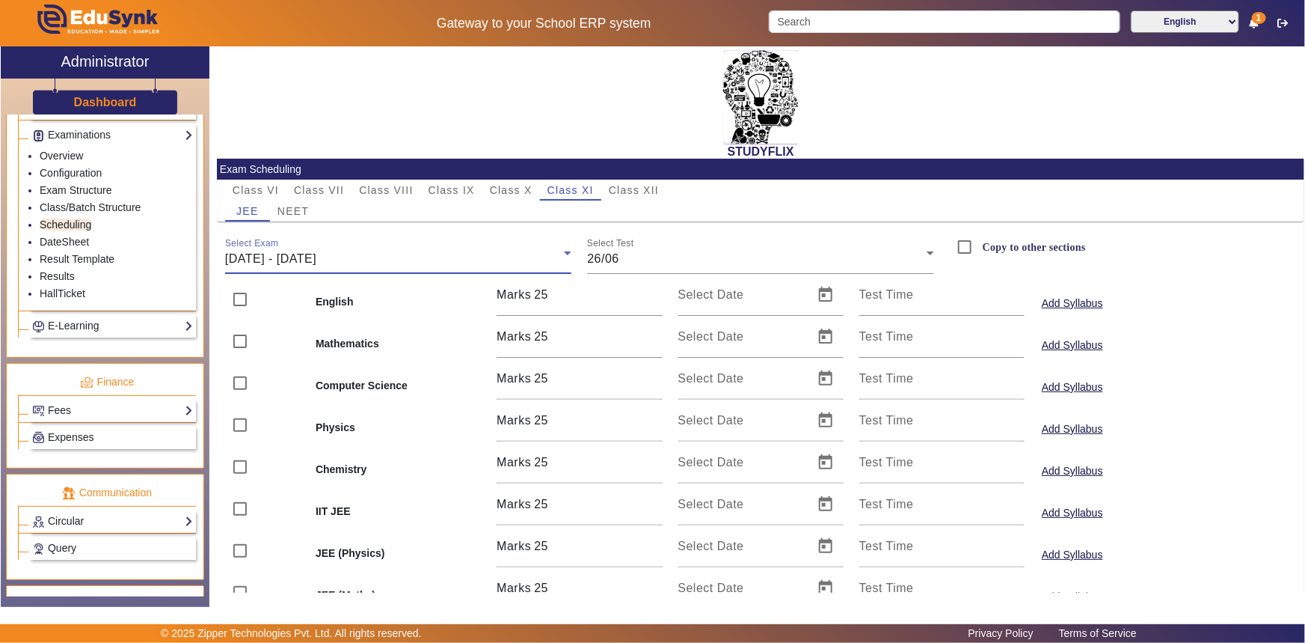
click at [411, 266] on div "[DATE] - [DATE]" at bounding box center [395, 259] width 340 height 18
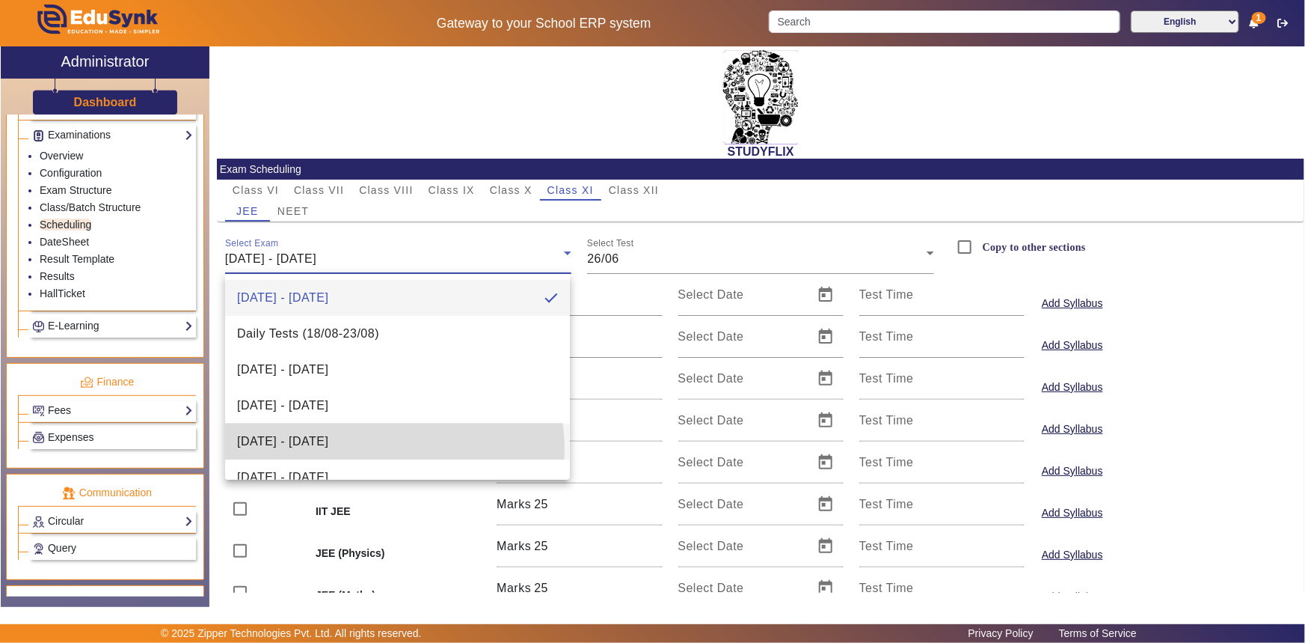
click at [379, 449] on mat-option "[DATE] - [DATE]" at bounding box center [397, 441] width 345 height 36
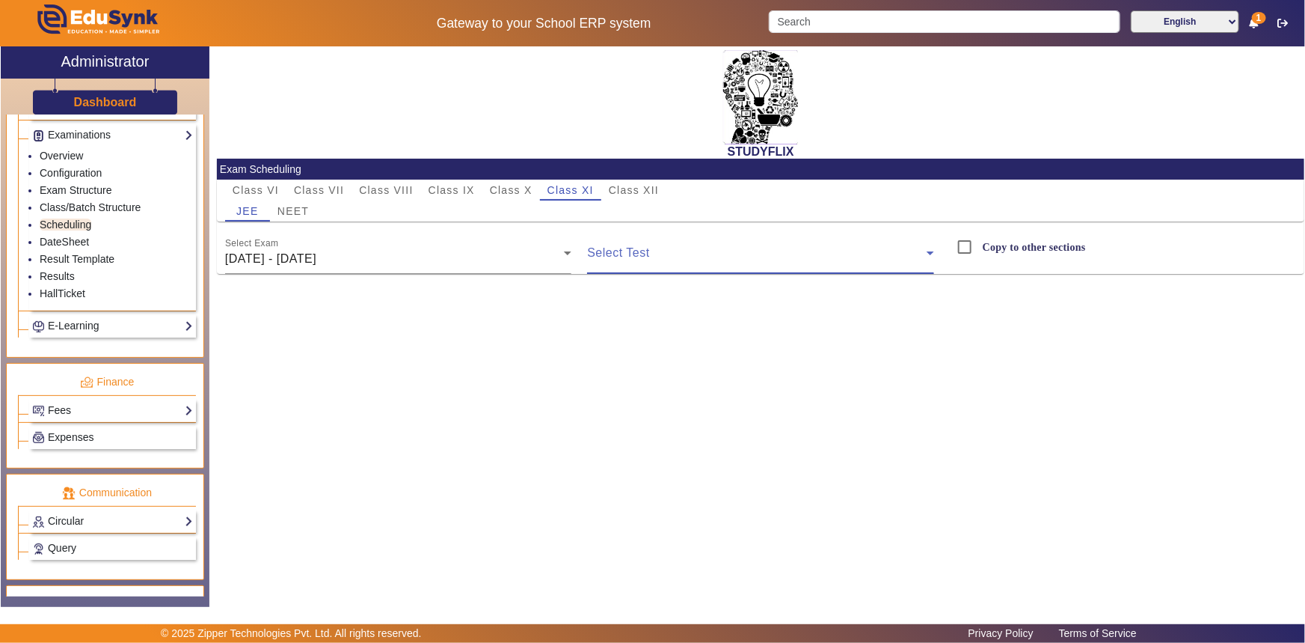
click at [663, 254] on span at bounding box center [757, 259] width 340 height 18
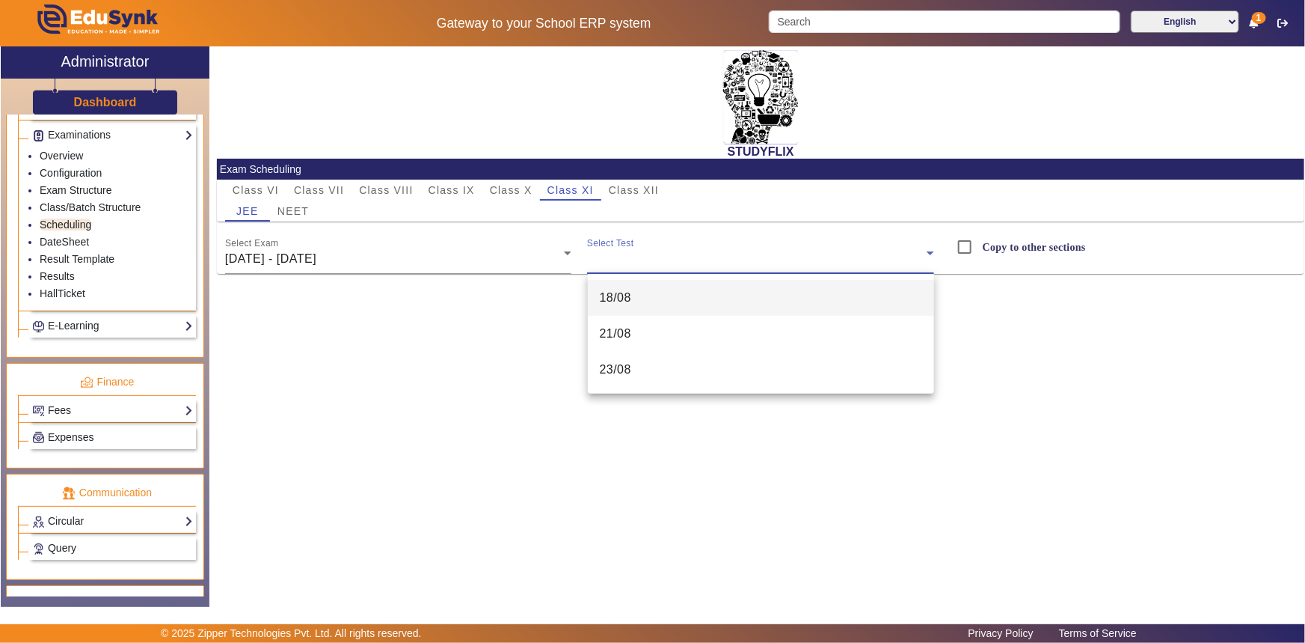
click at [437, 262] on div at bounding box center [652, 321] width 1305 height 643
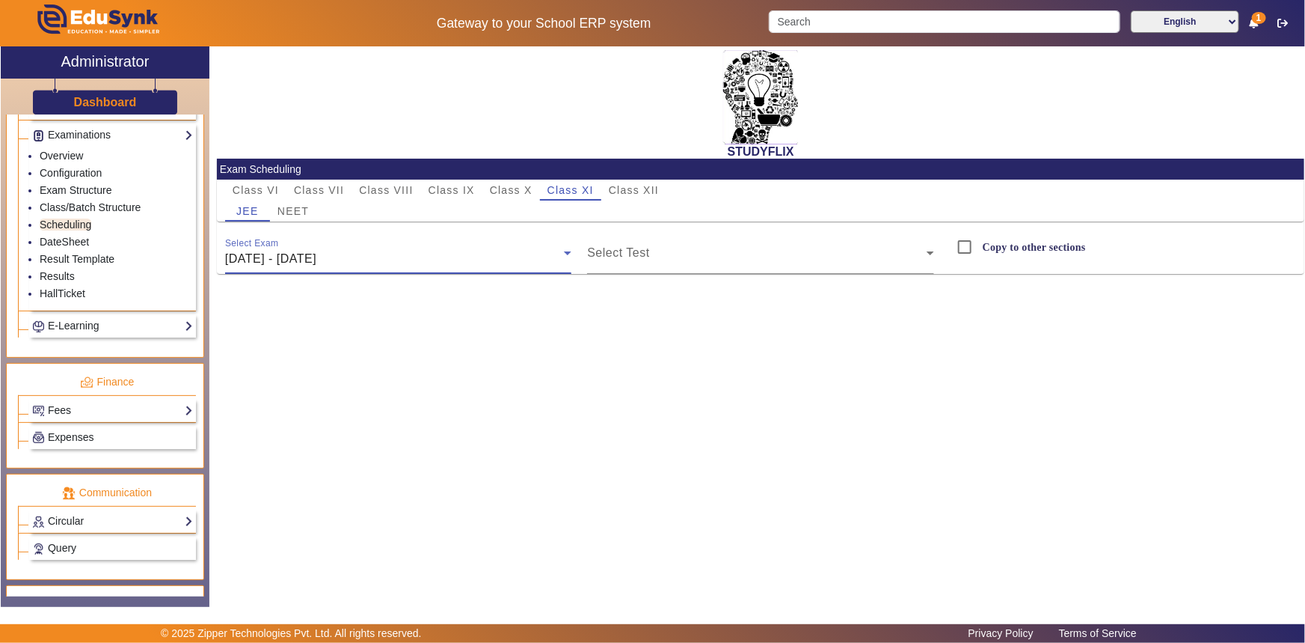
click at [437, 262] on div "[DATE] - [DATE]" at bounding box center [395, 259] width 340 height 18
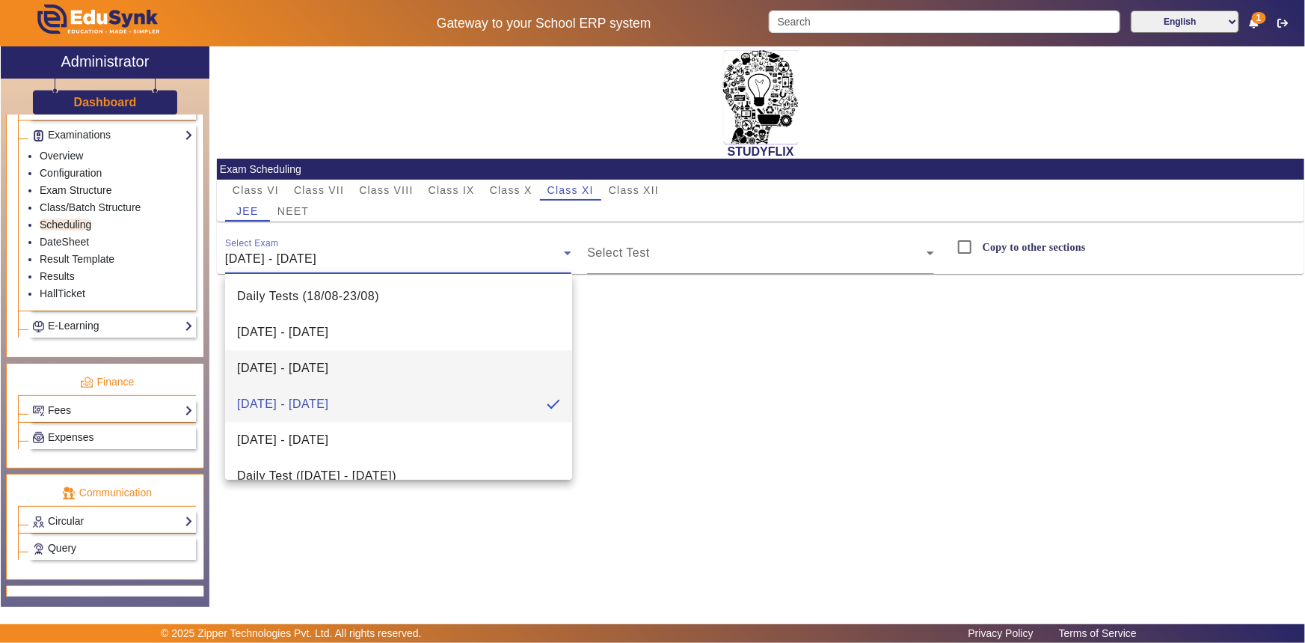
scroll to position [57, 0]
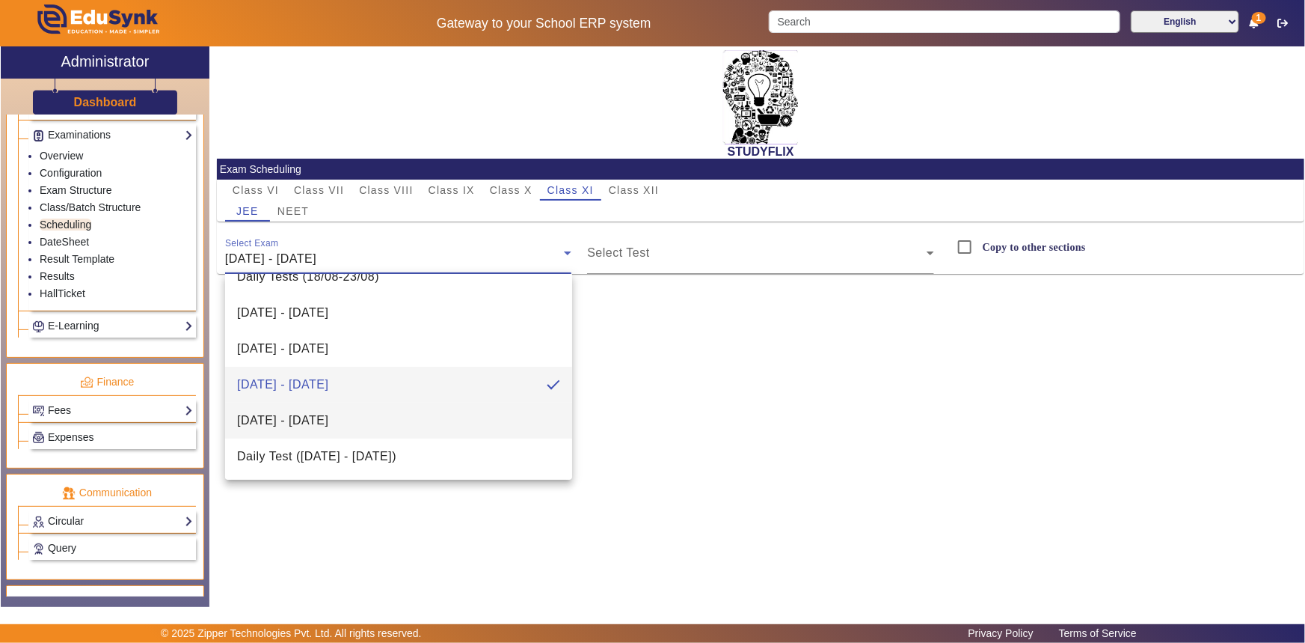
click at [390, 414] on mat-option "[DATE] - [DATE]" at bounding box center [398, 420] width 347 height 36
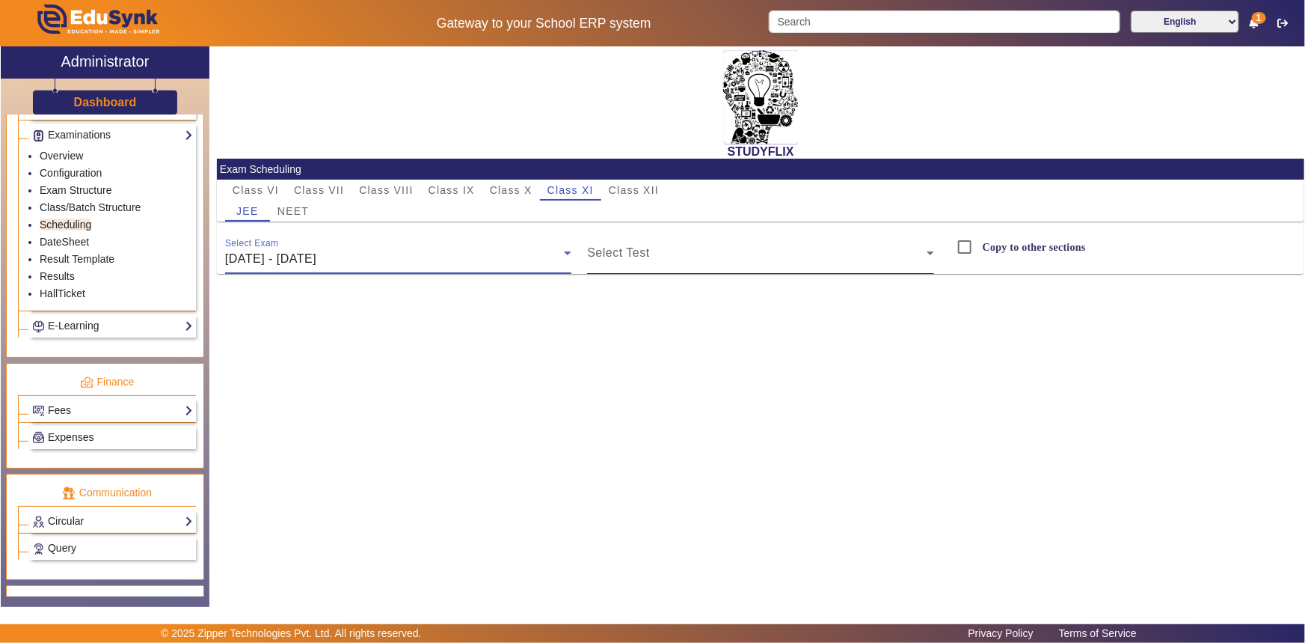
click at [600, 254] on span at bounding box center [757, 259] width 340 height 18
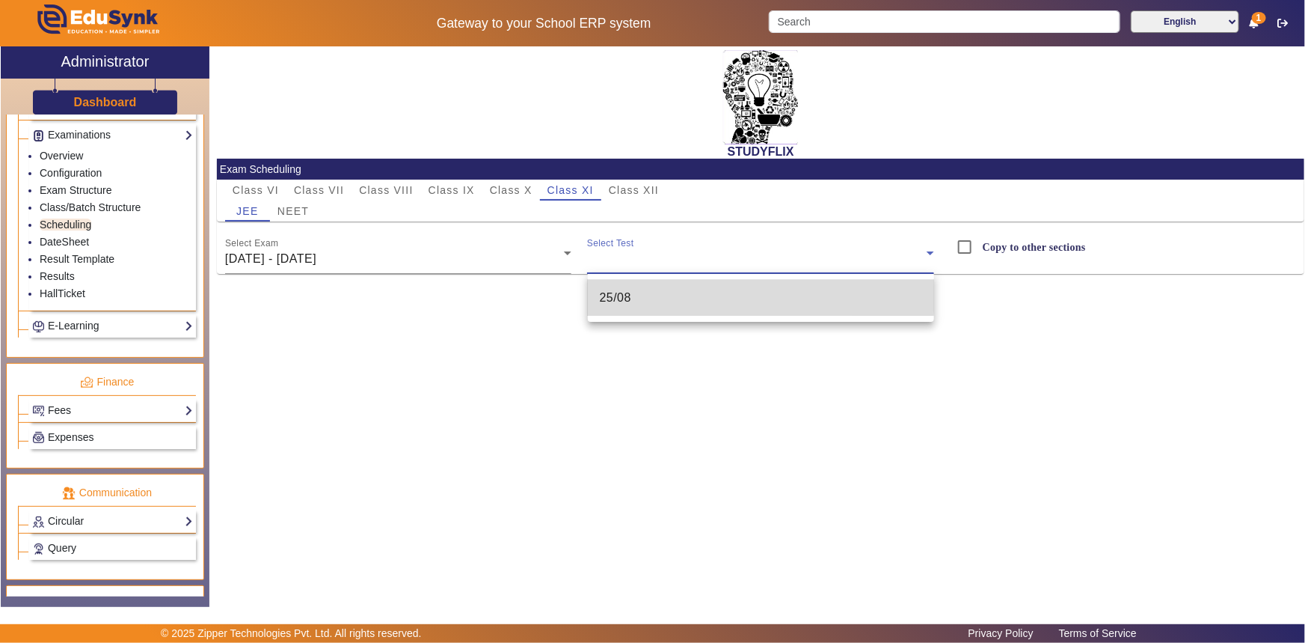
click at [608, 293] on span "25/08" at bounding box center [616, 298] width 32 height 18
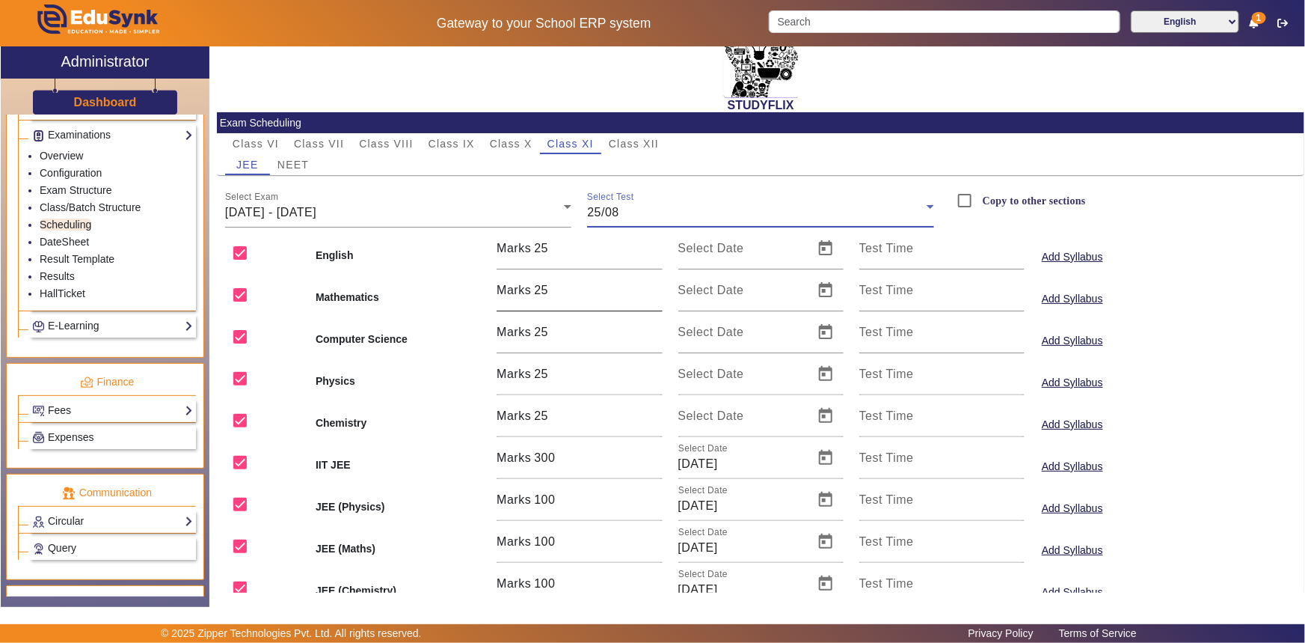
scroll to position [107, 0]
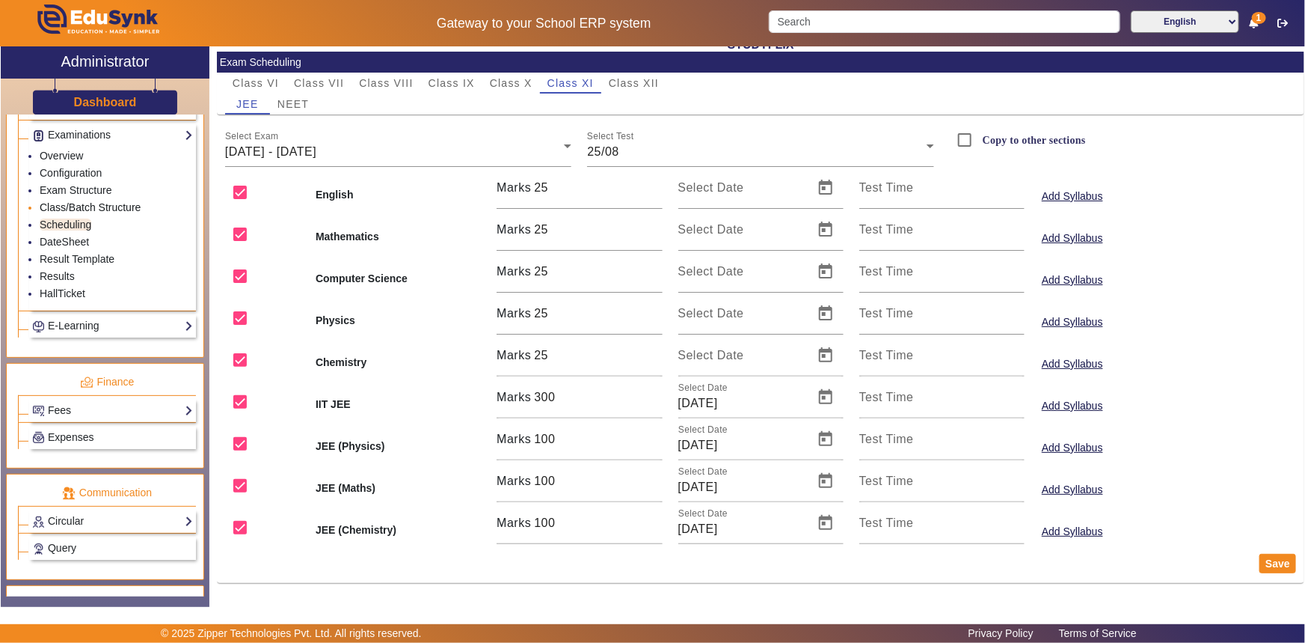
click at [50, 209] on link "Class/Batch Structure" at bounding box center [90, 207] width 101 height 12
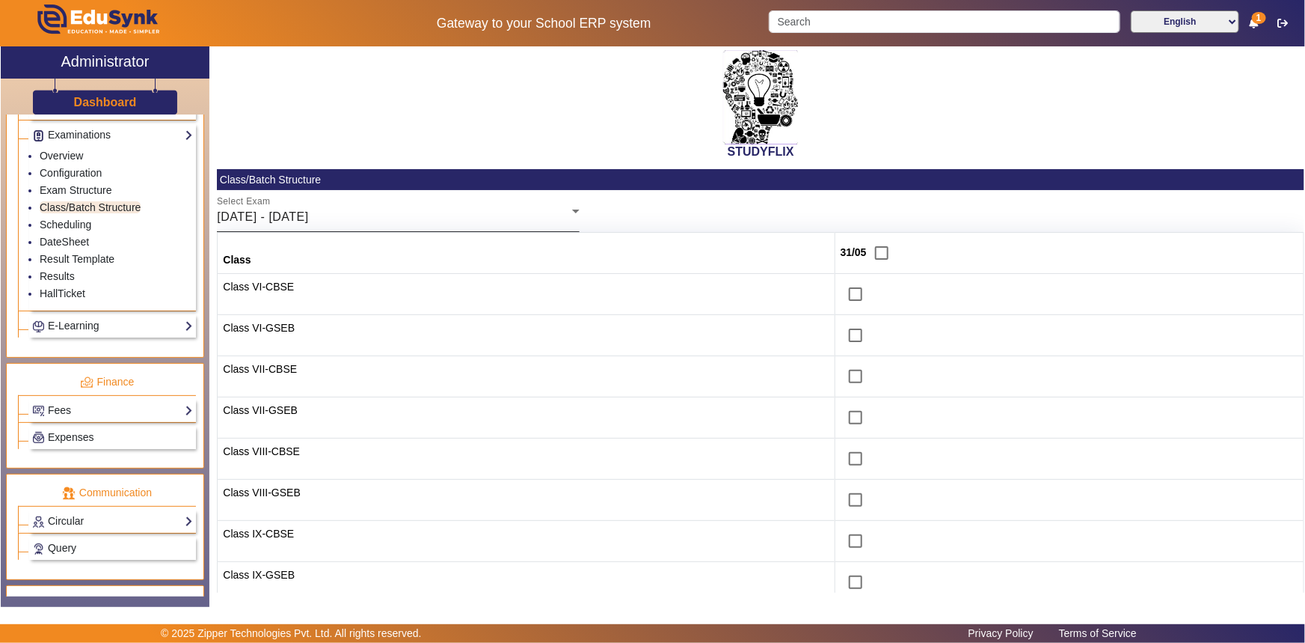
click at [277, 209] on div "[DATE] - [DATE]" at bounding box center [394, 217] width 355 height 18
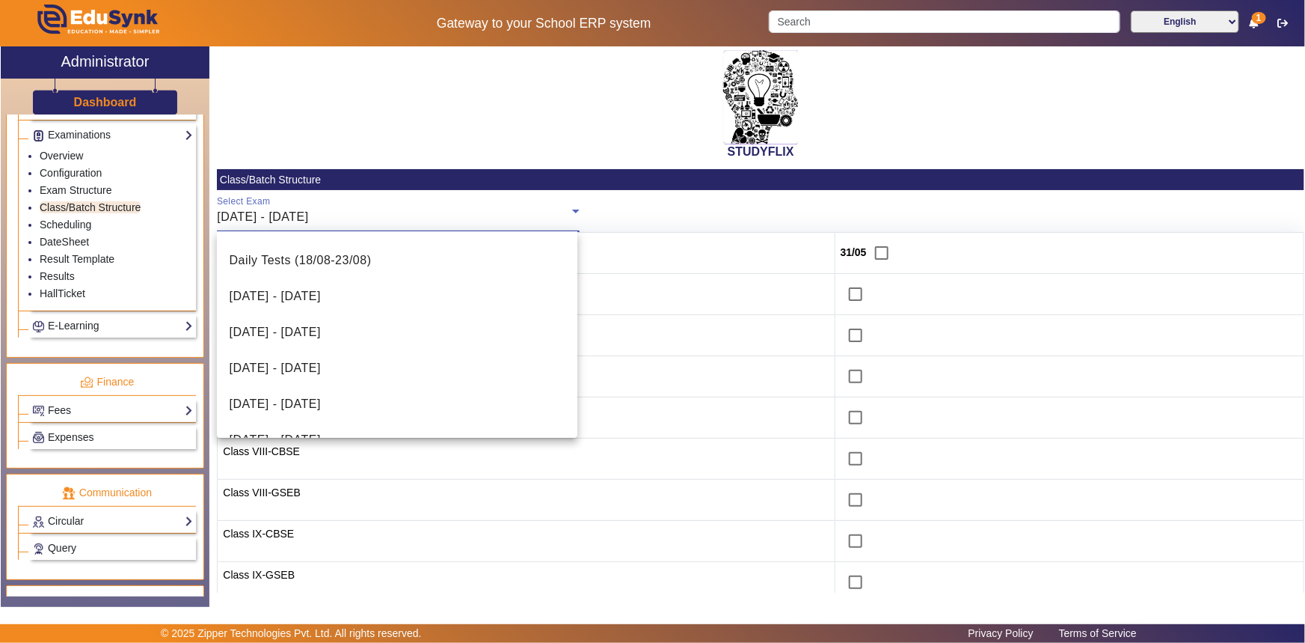
scroll to position [452, 0]
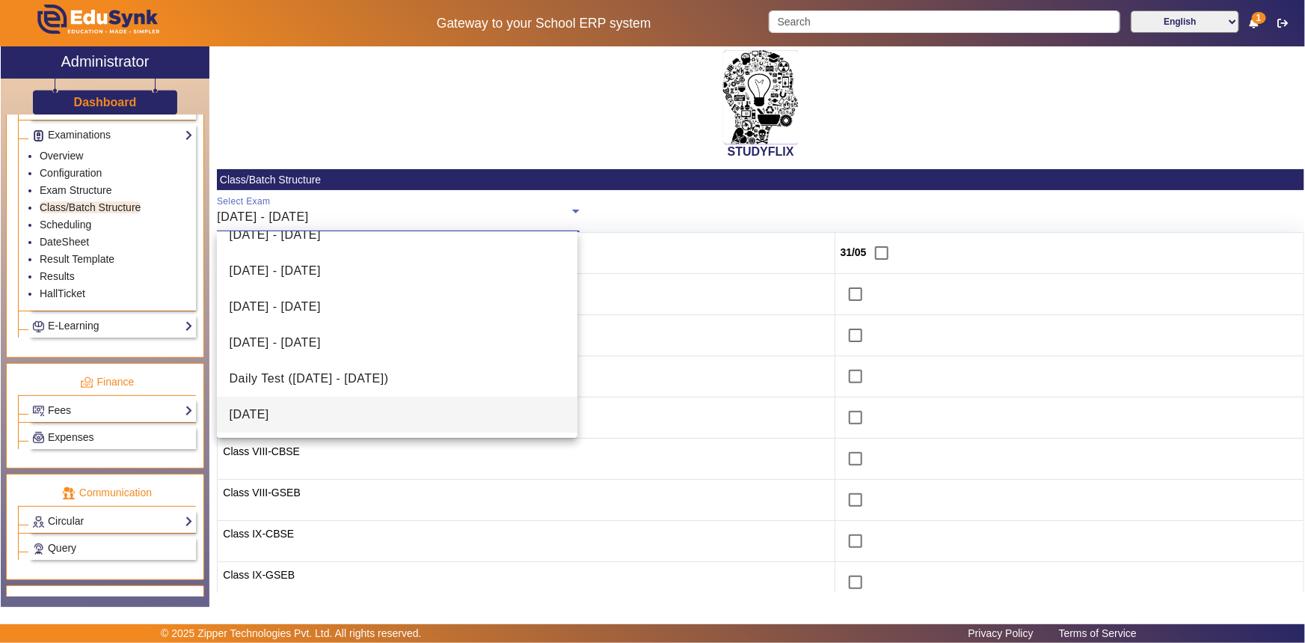
click at [269, 408] on span "[DATE]" at bounding box center [249, 414] width 40 height 18
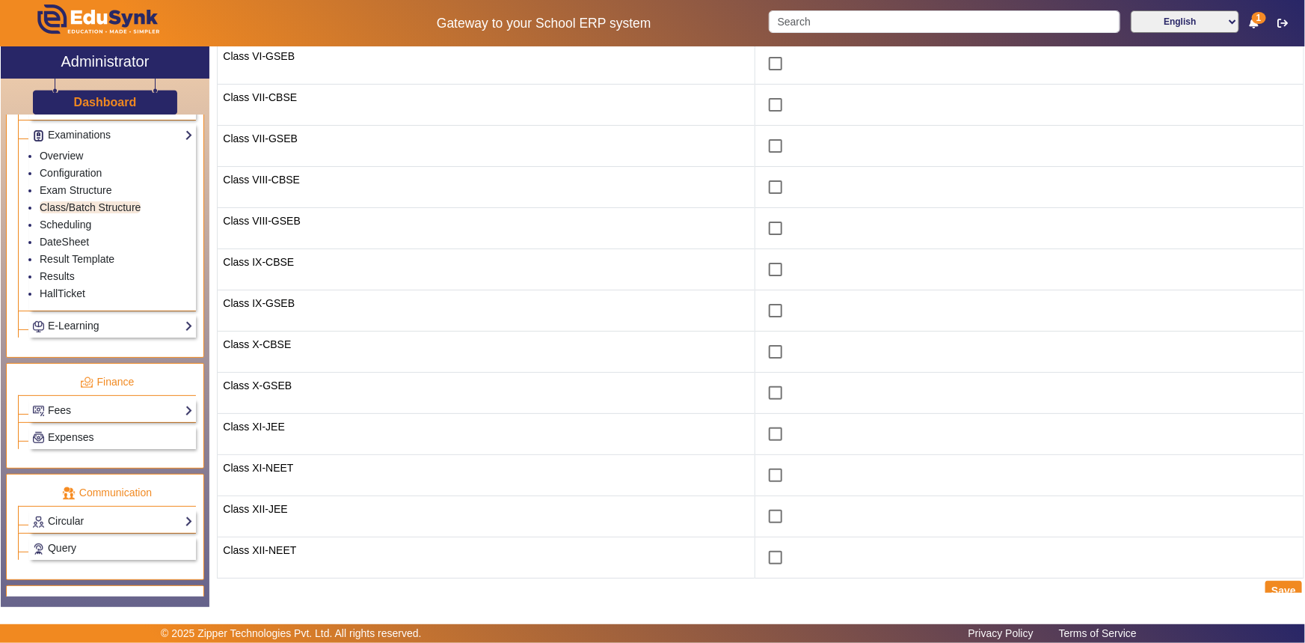
scroll to position [279, 0]
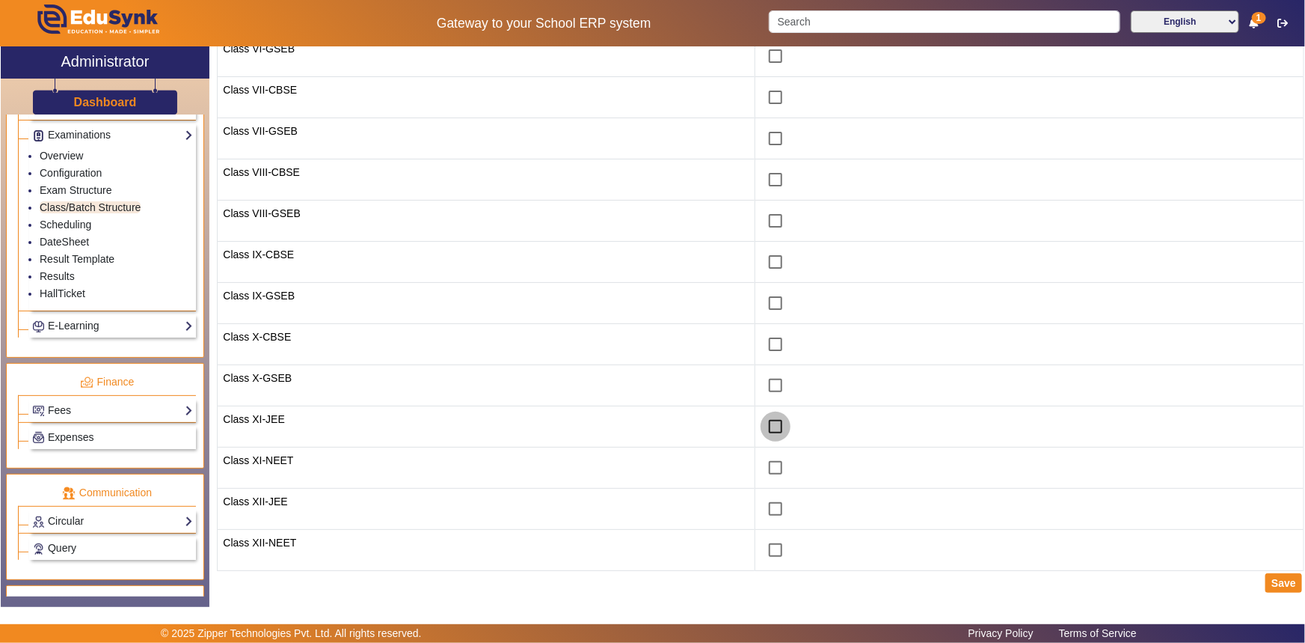
click at [766, 426] on input "checkbox" at bounding box center [776, 426] width 30 height 30
checkbox input "true"
click at [762, 467] on input "checkbox" at bounding box center [776, 468] width 30 height 30
checkbox input "true"
drag, startPoint x: 762, startPoint y: 509, endPoint x: 762, endPoint y: 523, distance: 13.5
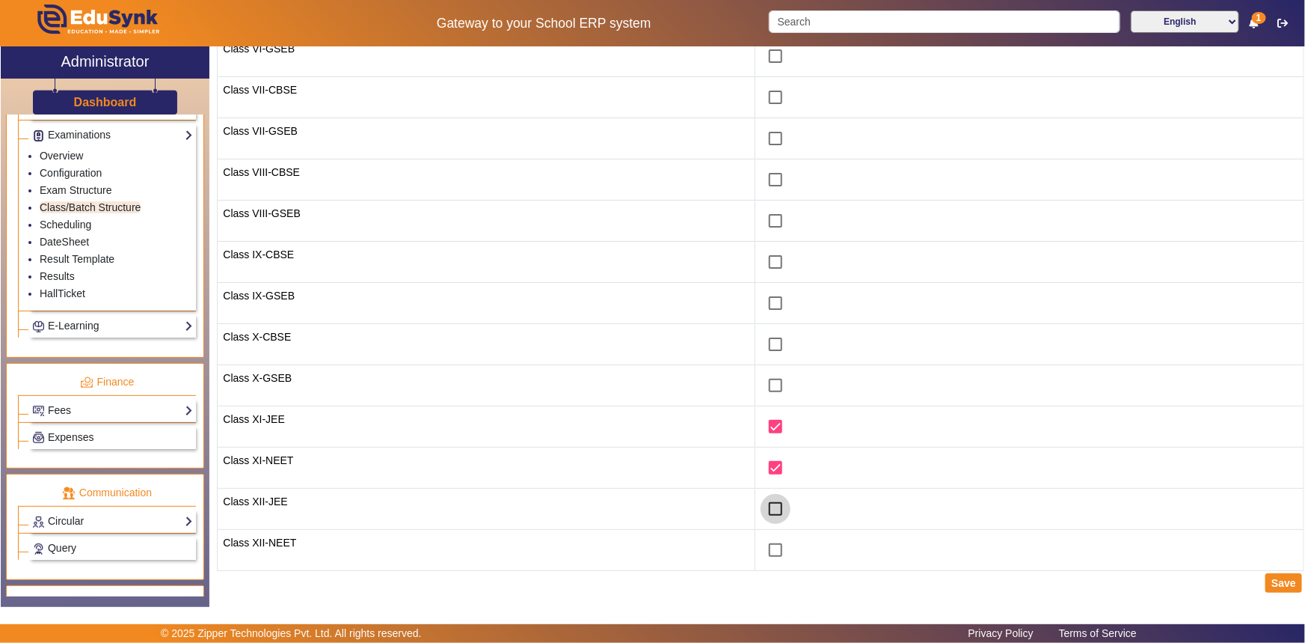
click at [762, 510] on input "checkbox" at bounding box center [776, 509] width 30 height 30
checkbox input "true"
click at [761, 540] on input "checkbox" at bounding box center [776, 550] width 30 height 30
checkbox input "true"
click at [1290, 579] on button "Save" at bounding box center [1284, 582] width 37 height 19
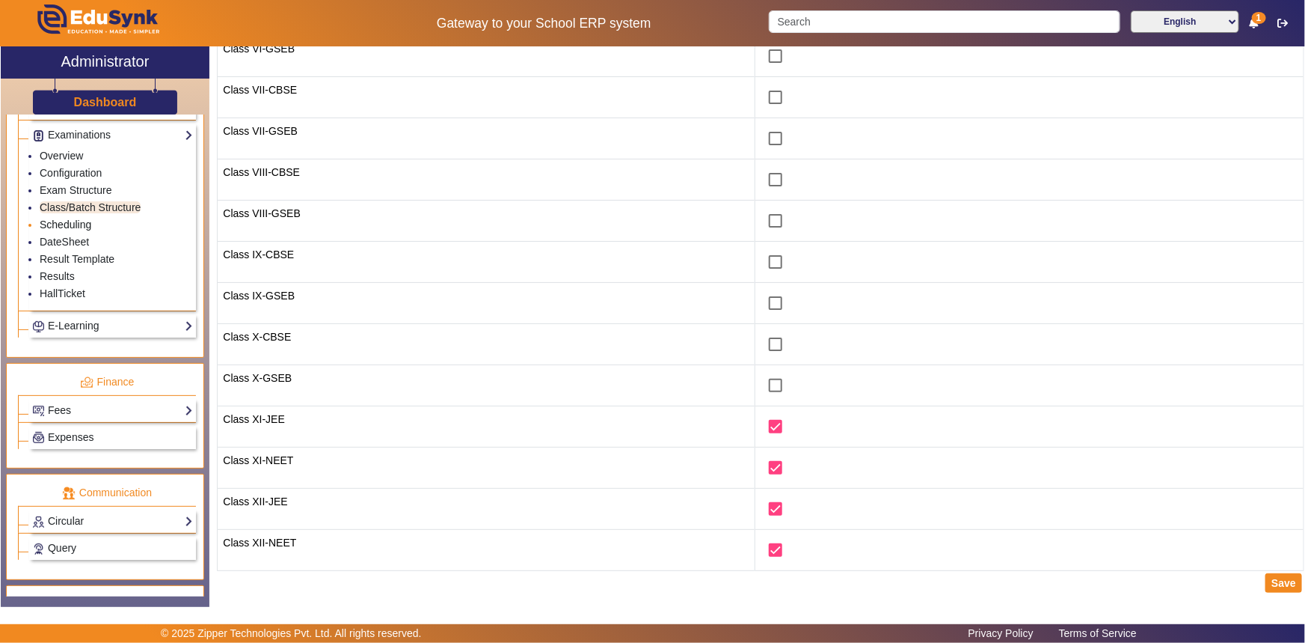
click at [70, 224] on link "Scheduling" at bounding box center [66, 224] width 52 height 12
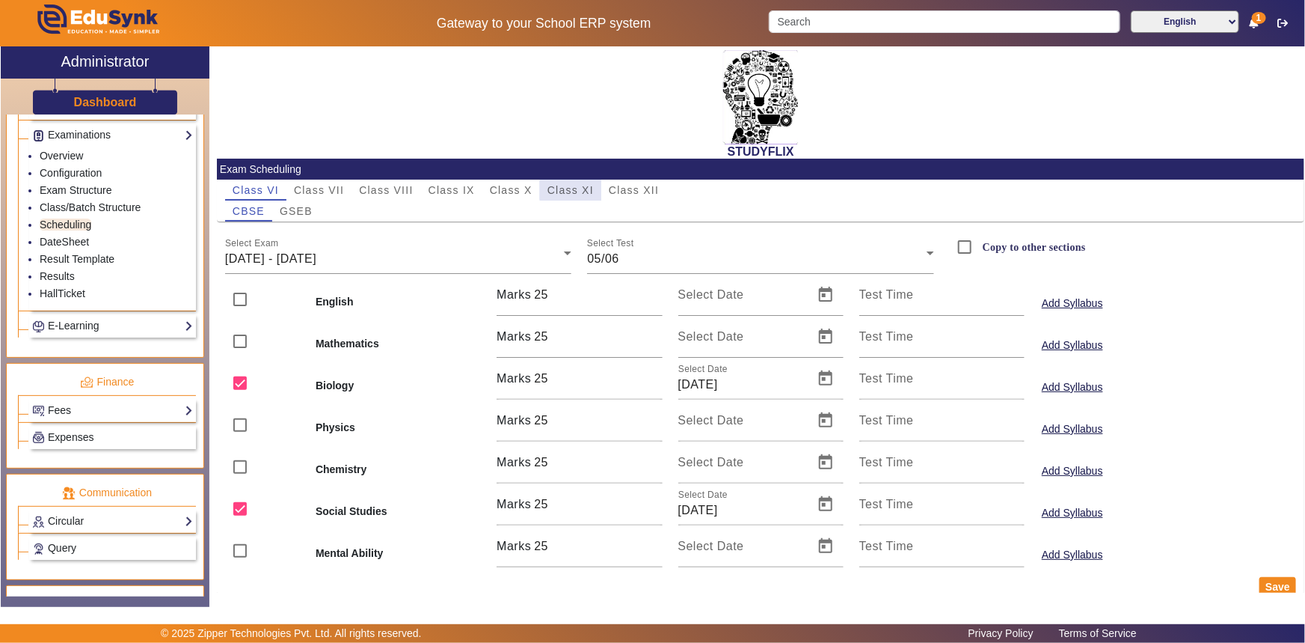
click at [588, 190] on span "Class XI" at bounding box center [571, 190] width 46 height 10
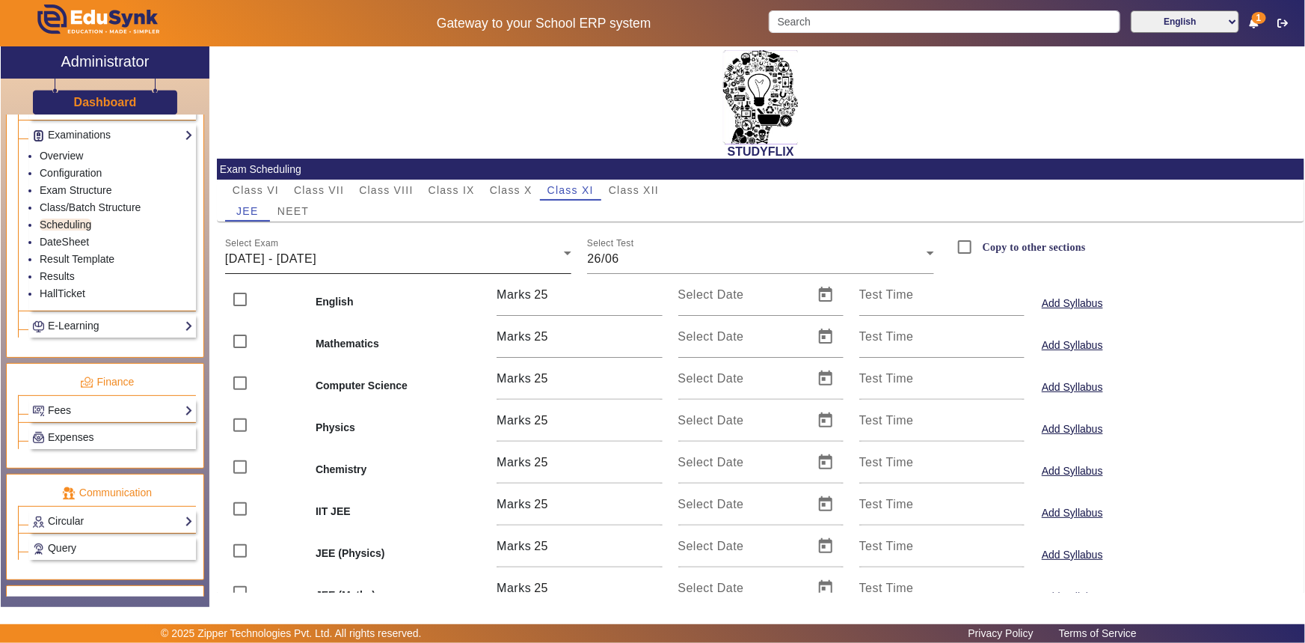
click at [422, 252] on div "[DATE] - [DATE]" at bounding box center [395, 259] width 340 height 18
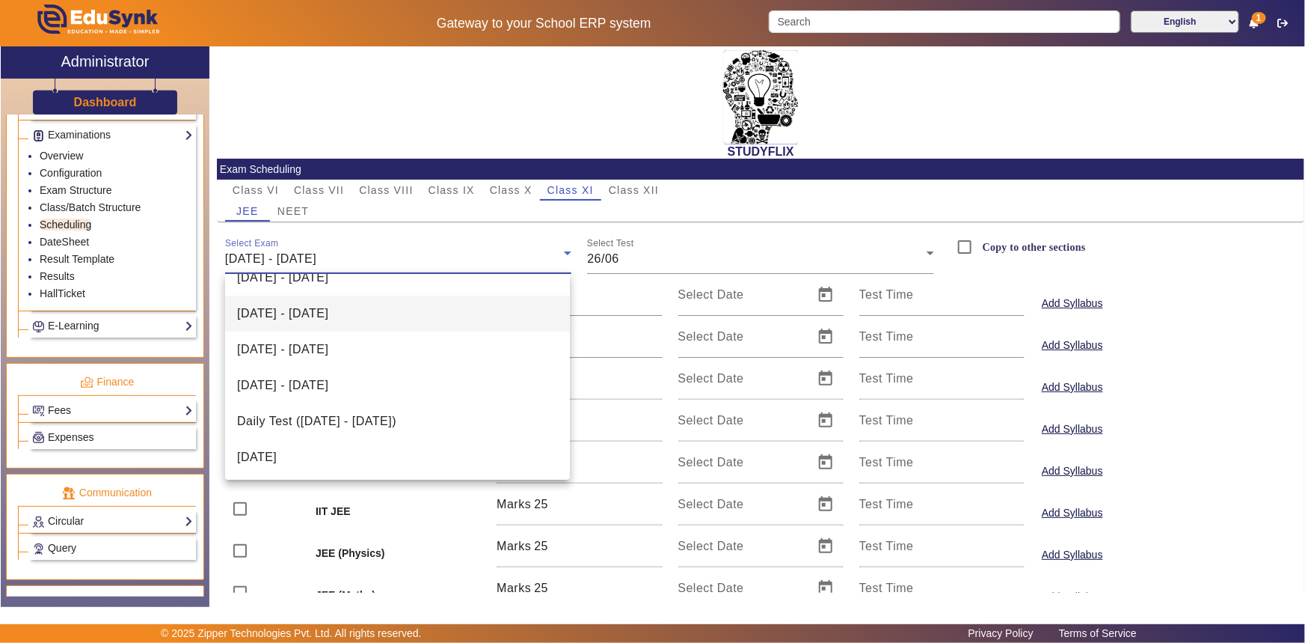
scroll to position [93, 0]
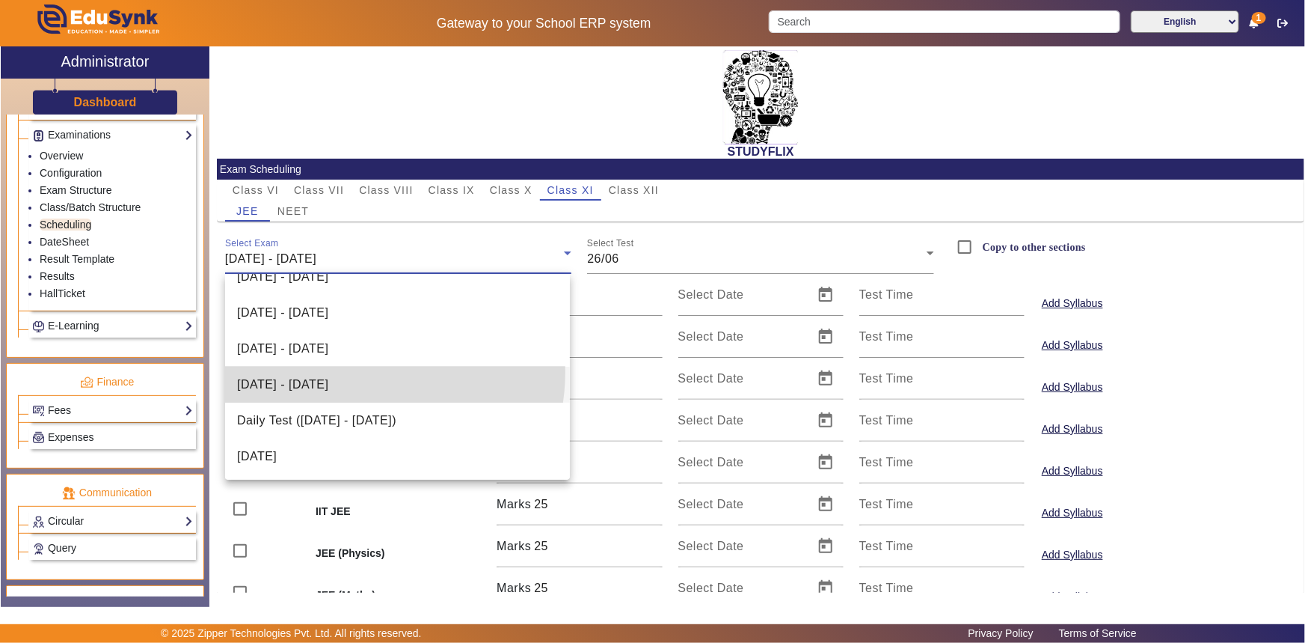
click at [363, 372] on mat-option "[DATE] - [DATE]" at bounding box center [397, 385] width 345 height 36
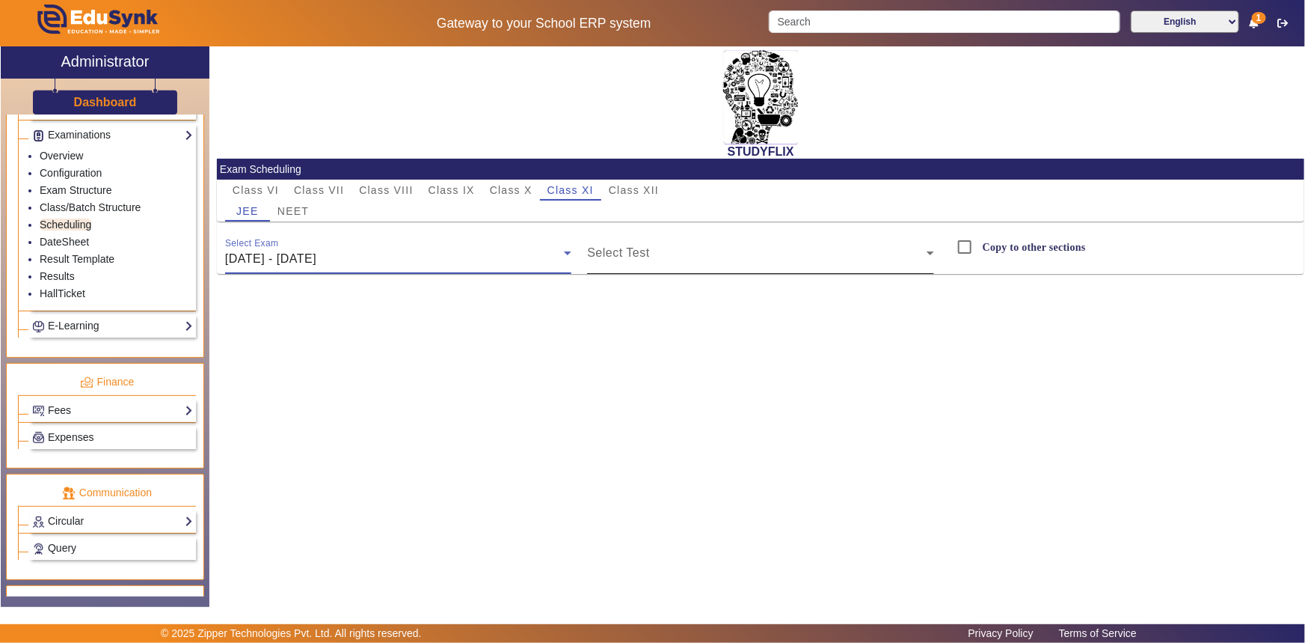
click at [621, 260] on span at bounding box center [757, 259] width 340 height 18
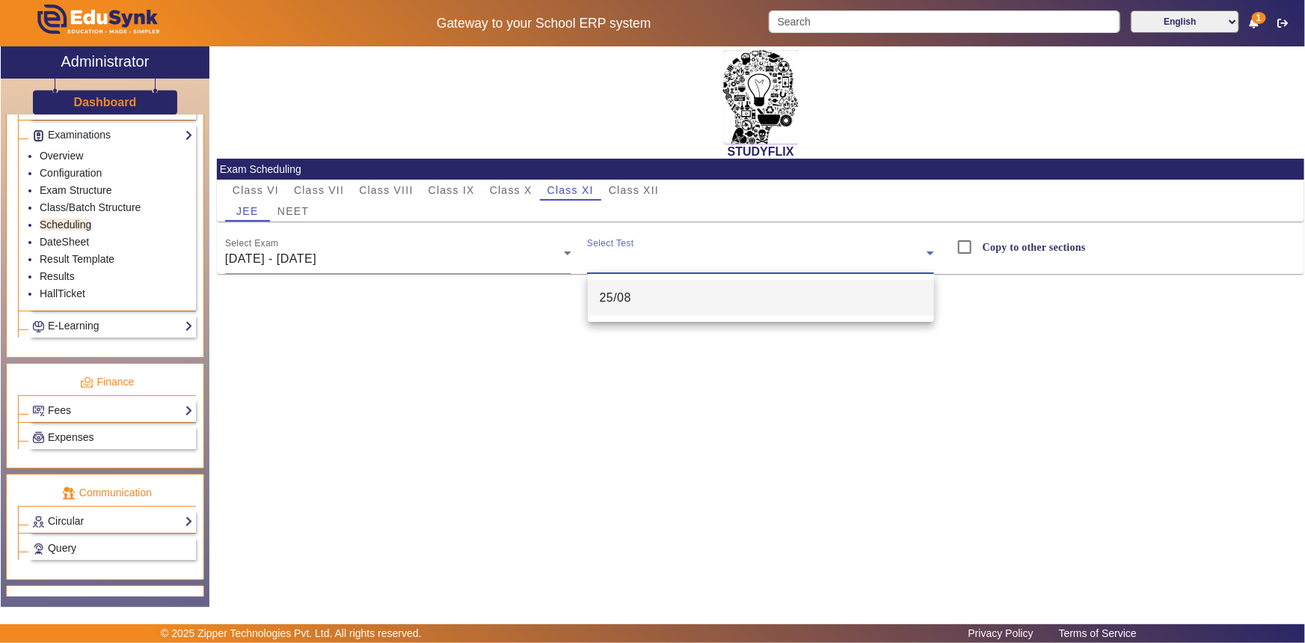
click at [630, 246] on div at bounding box center [652, 321] width 1305 height 643
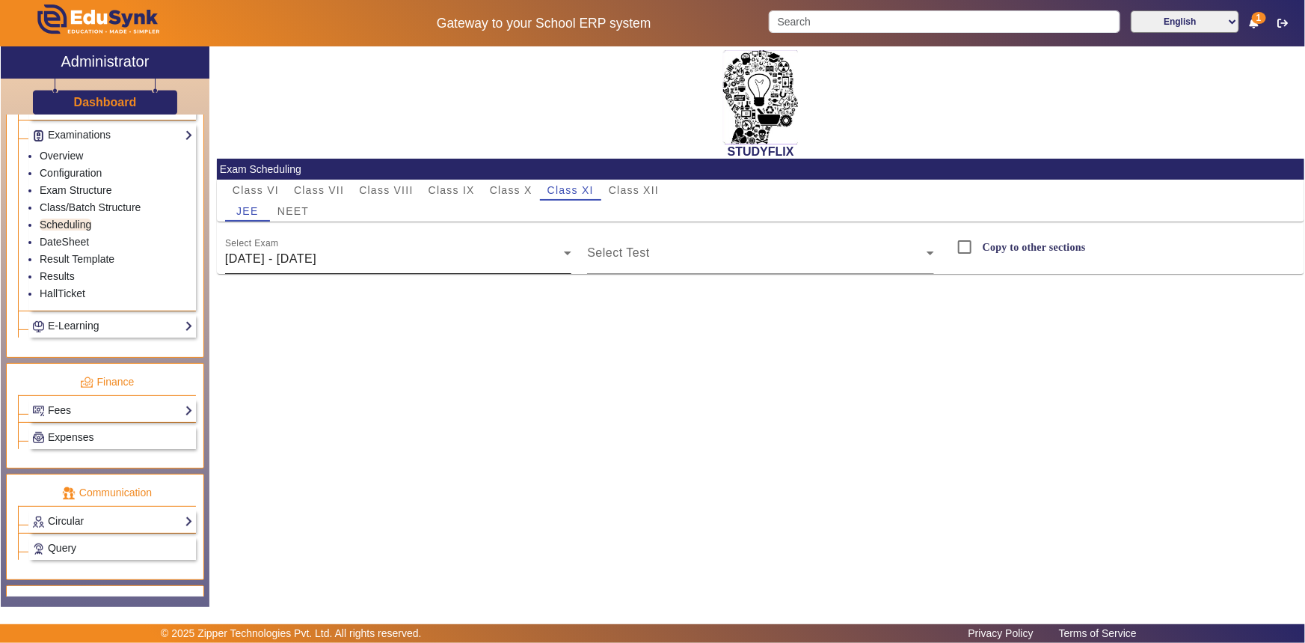
click at [349, 248] on div "Select Exam 25/08/2025 - 30/08/2025" at bounding box center [398, 253] width 347 height 42
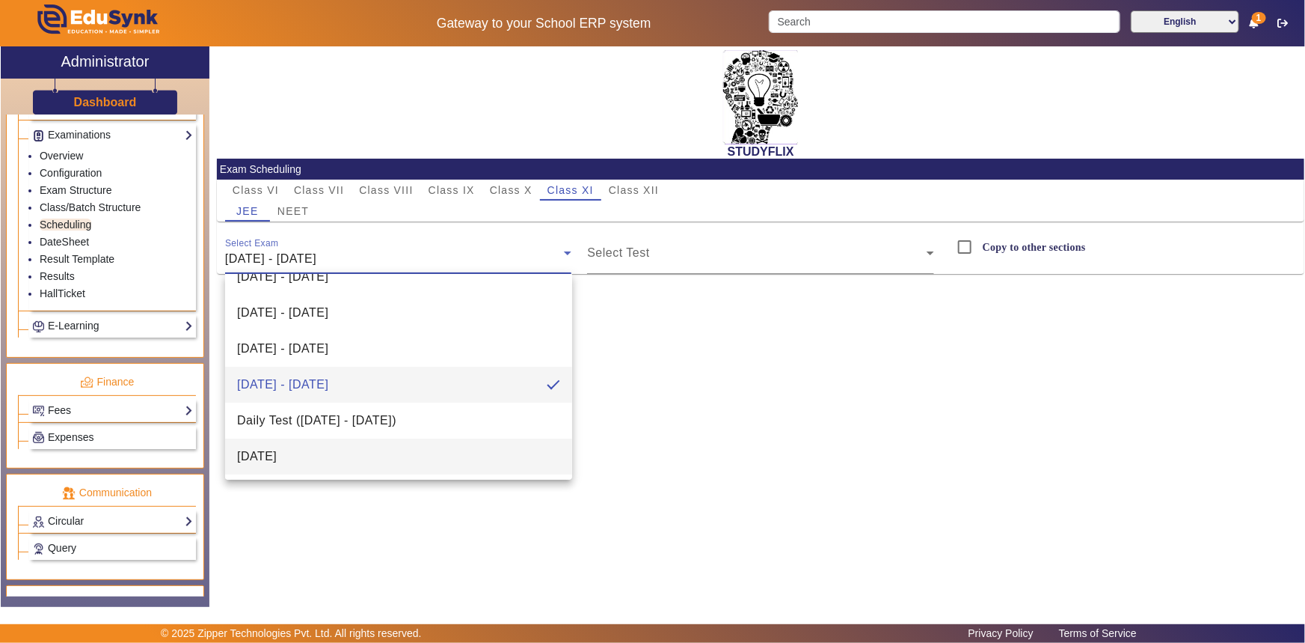
click at [277, 453] on span "[DATE]" at bounding box center [257, 456] width 40 height 18
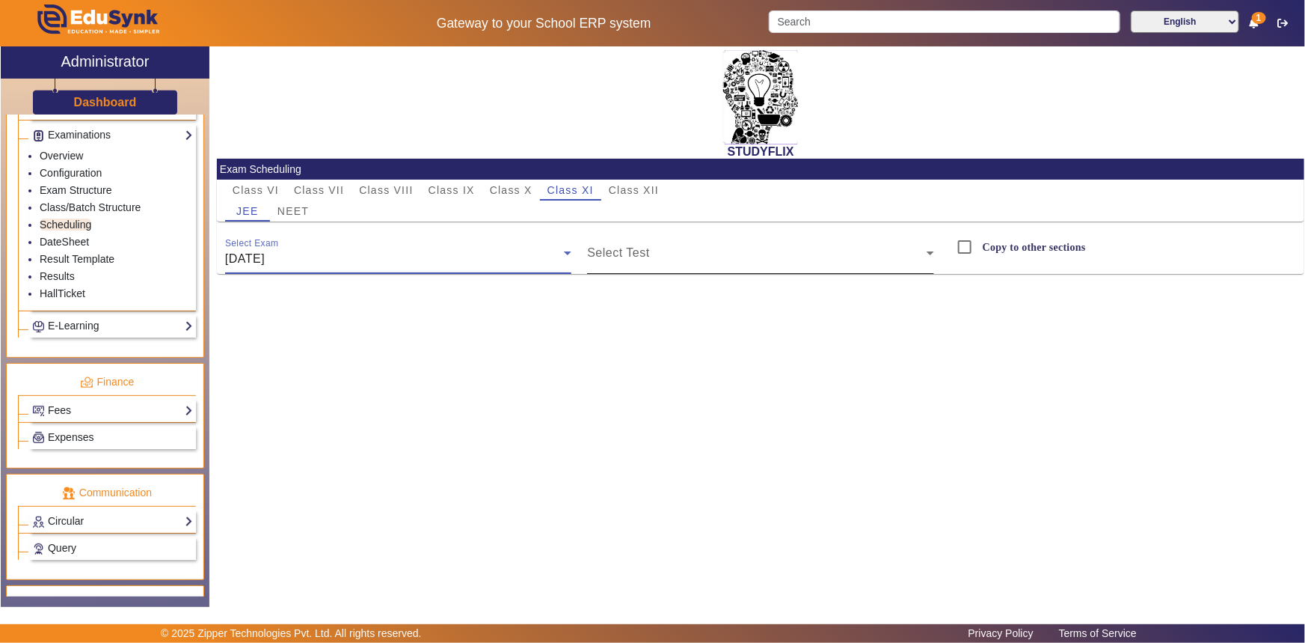
click at [624, 248] on mat-label "Select Test" at bounding box center [618, 252] width 62 height 13
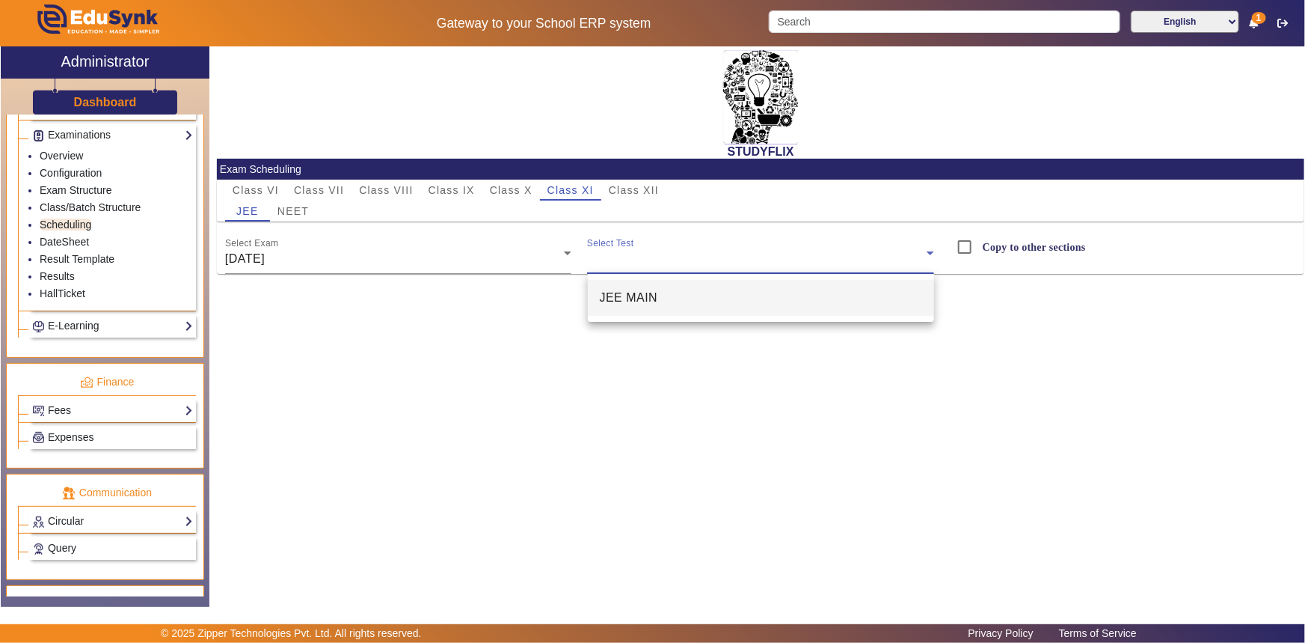
click at [618, 293] on span "JEE MAIN" at bounding box center [629, 298] width 58 height 18
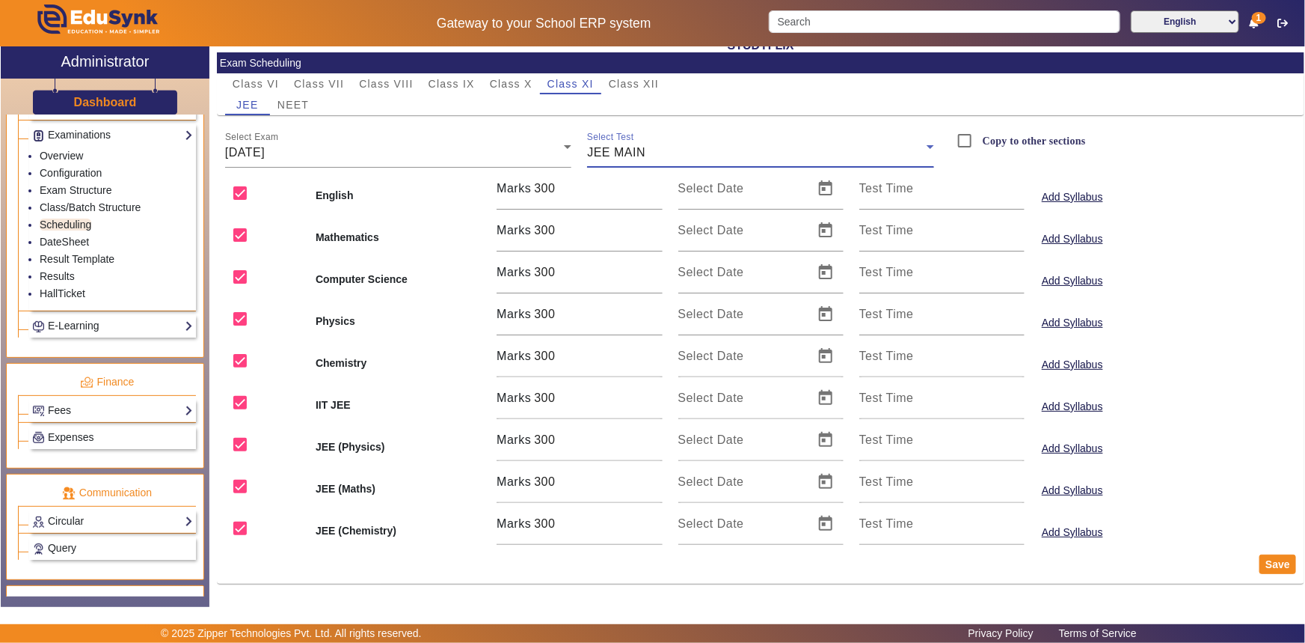
scroll to position [107, 0]
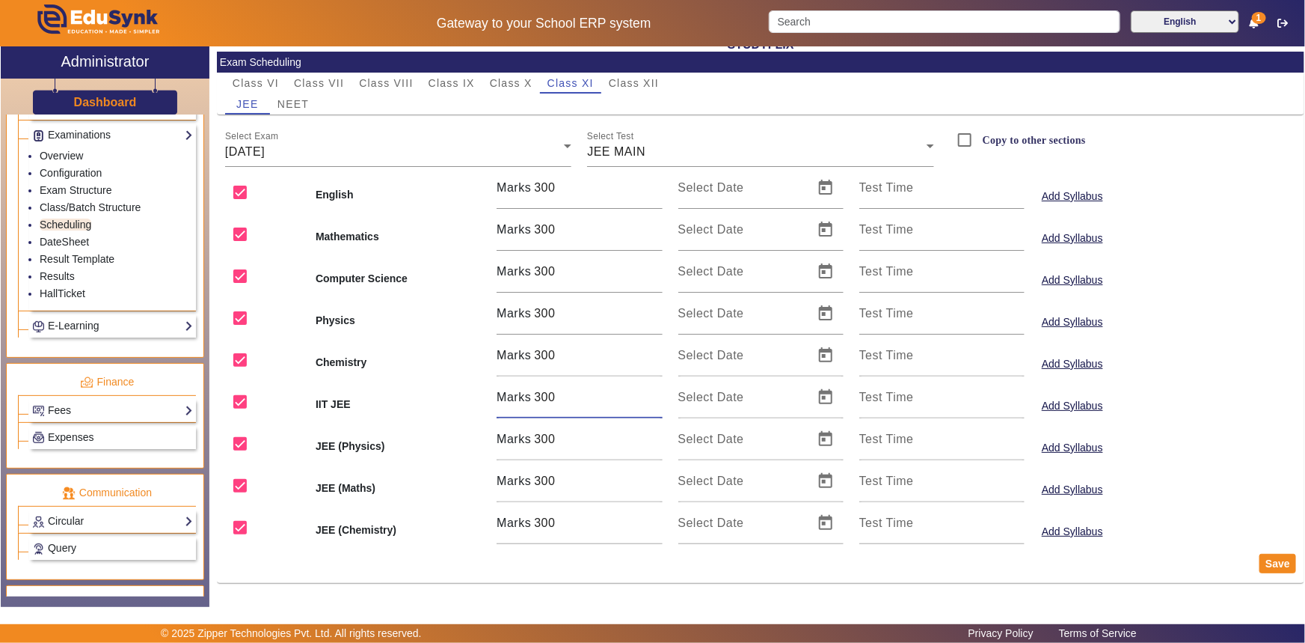
click at [557, 404] on input "300" at bounding box center [598, 397] width 128 height 18
click at [557, 439] on input "300" at bounding box center [598, 439] width 128 height 18
click at [575, 391] on input "300" at bounding box center [598, 397] width 128 height 18
click at [819, 397] on span "Open calendar" at bounding box center [826, 397] width 36 height 36
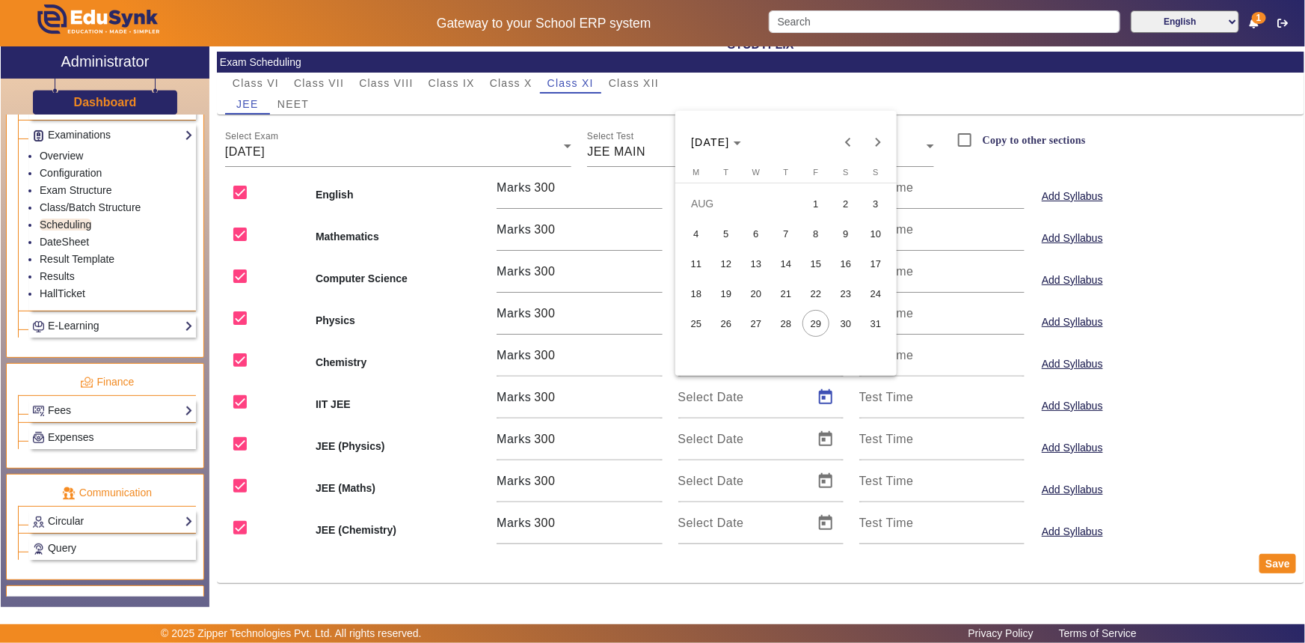
click at [729, 325] on span "26" at bounding box center [726, 323] width 27 height 27
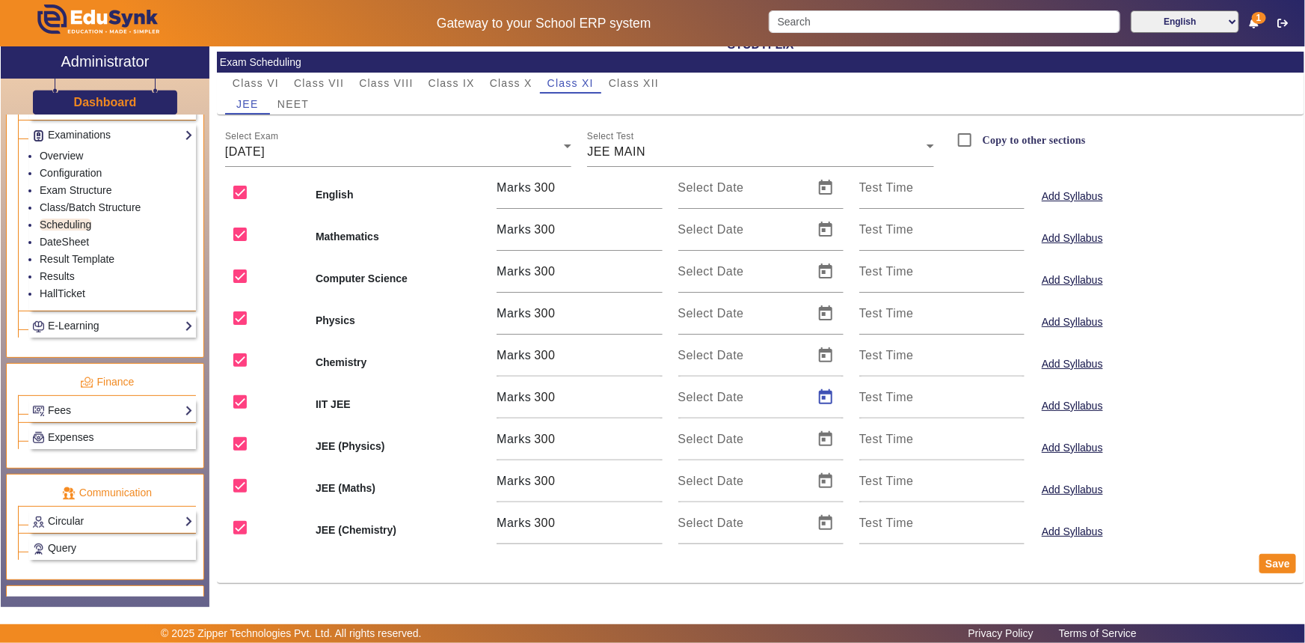
type input "[DATE]"
click at [1266, 563] on button "Save" at bounding box center [1278, 563] width 37 height 19
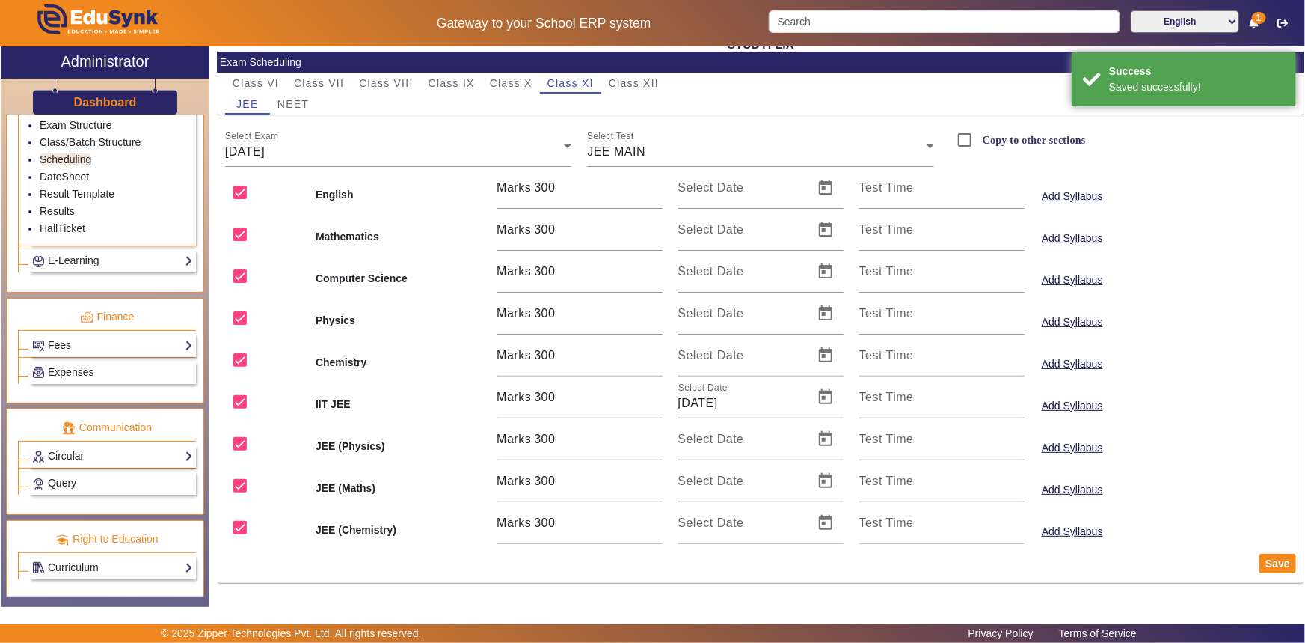
scroll to position [772, 0]
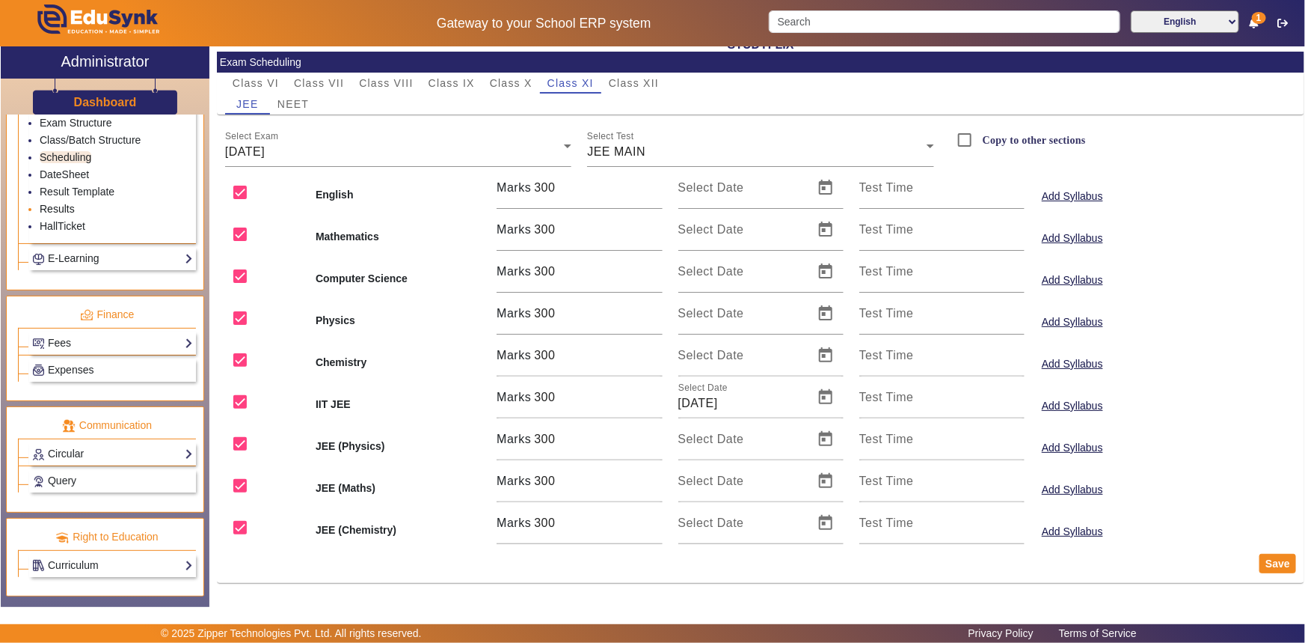
click at [67, 209] on link "Results" at bounding box center [57, 209] width 35 height 12
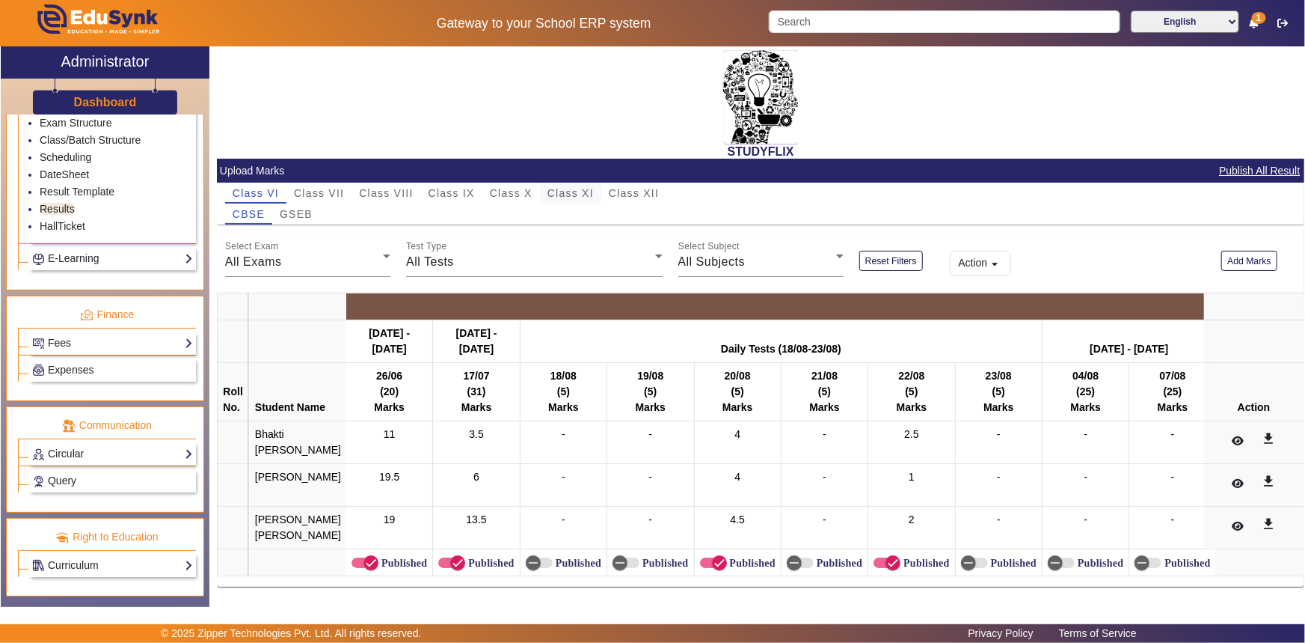
click at [569, 191] on span "Class XI" at bounding box center [571, 193] width 46 height 10
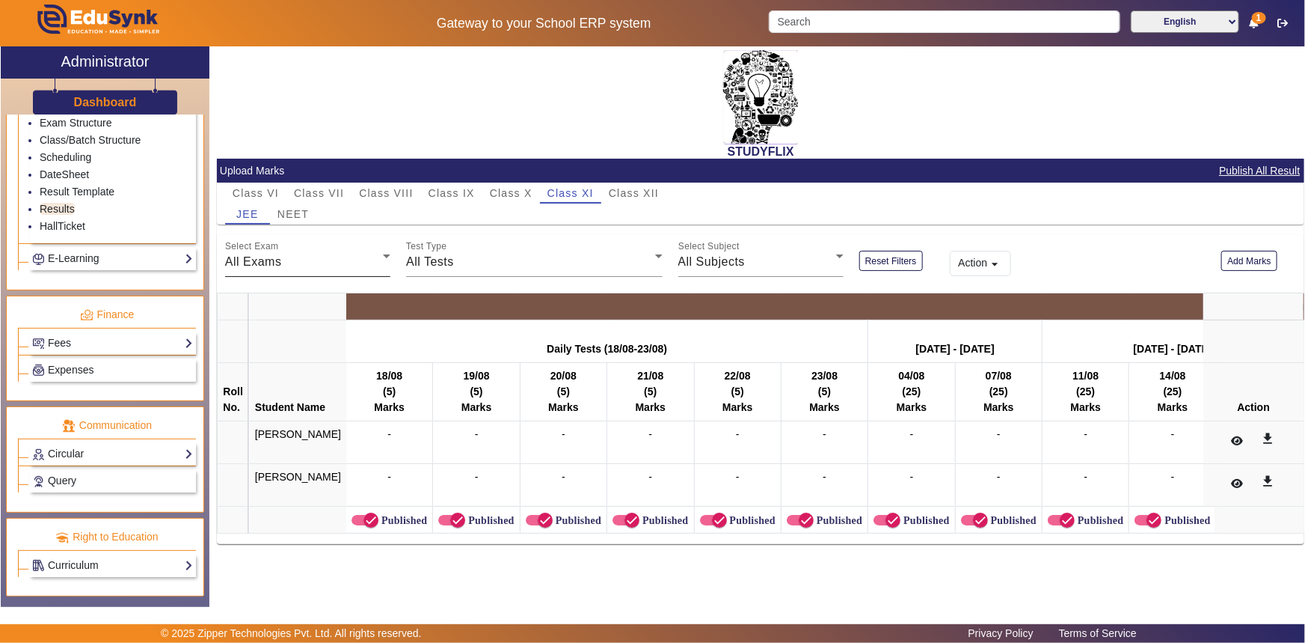
click at [290, 255] on div "All Exams" at bounding box center [304, 262] width 158 height 18
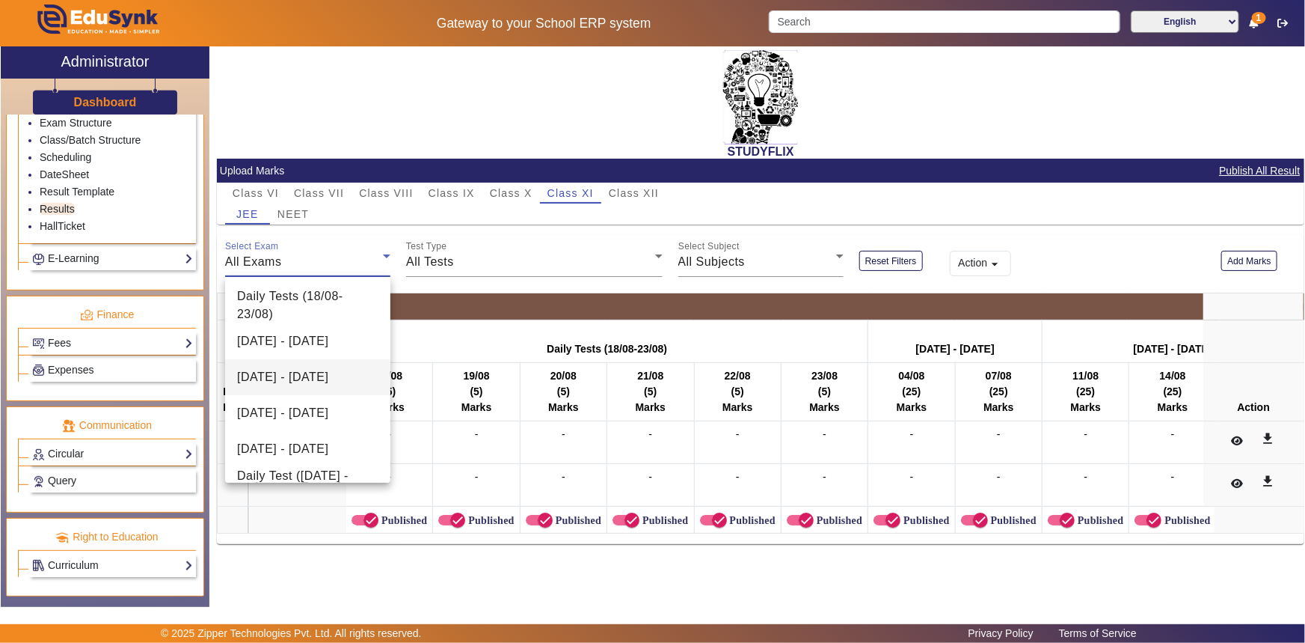
scroll to position [129, 0]
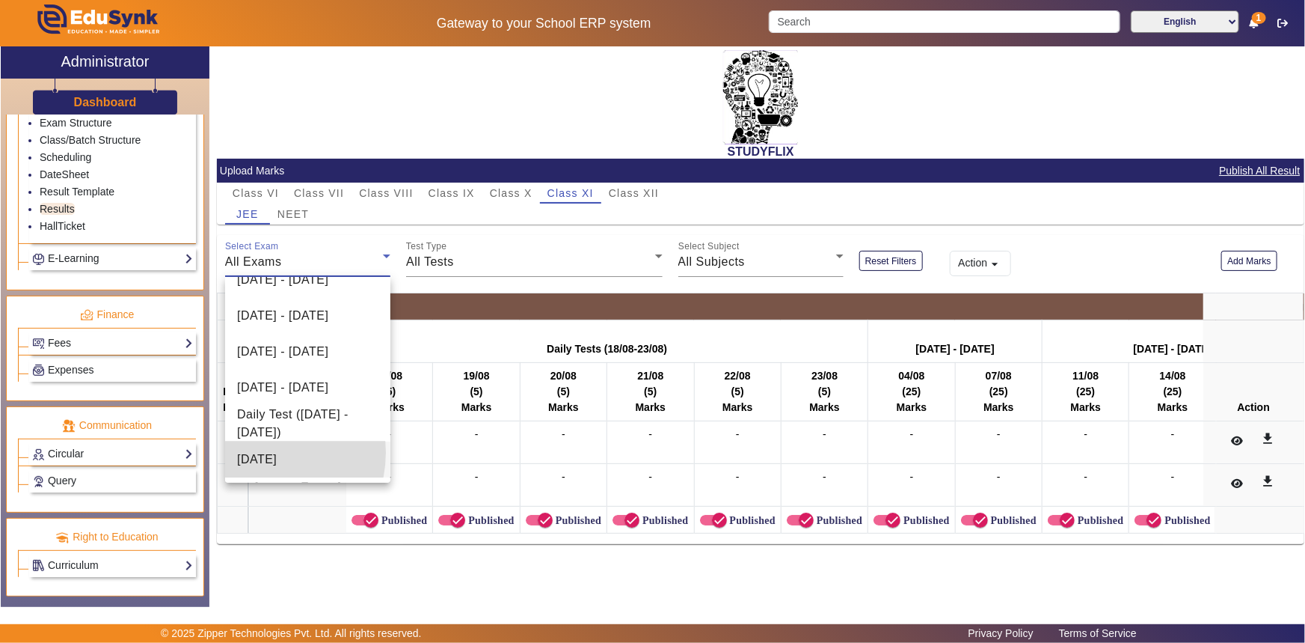
click at [260, 452] on span "[DATE]" at bounding box center [257, 459] width 40 height 18
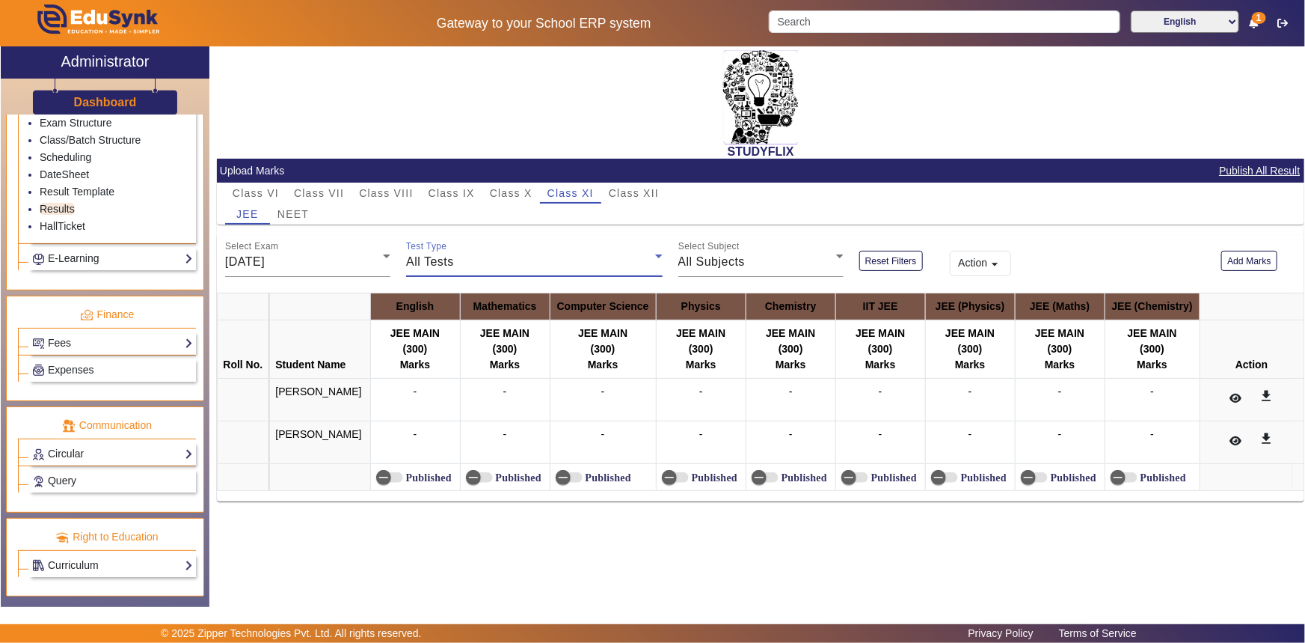
click at [468, 263] on div "All Tests" at bounding box center [530, 262] width 248 height 18
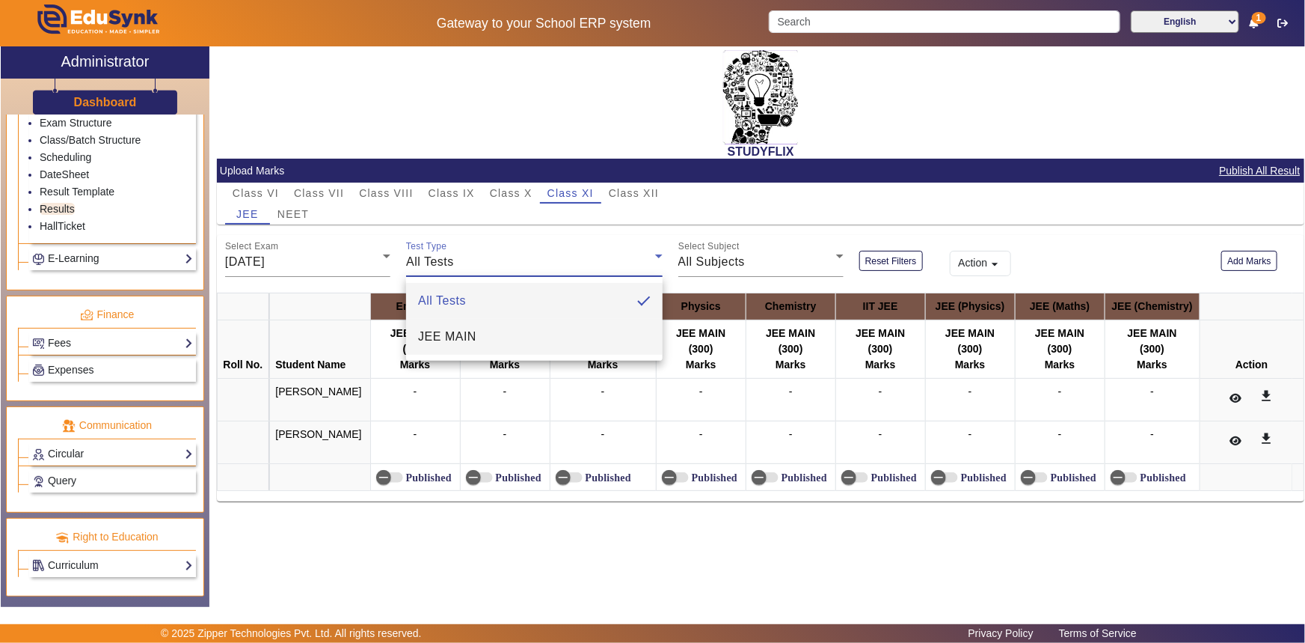
click at [453, 337] on span "JEE MAIN" at bounding box center [447, 337] width 58 height 18
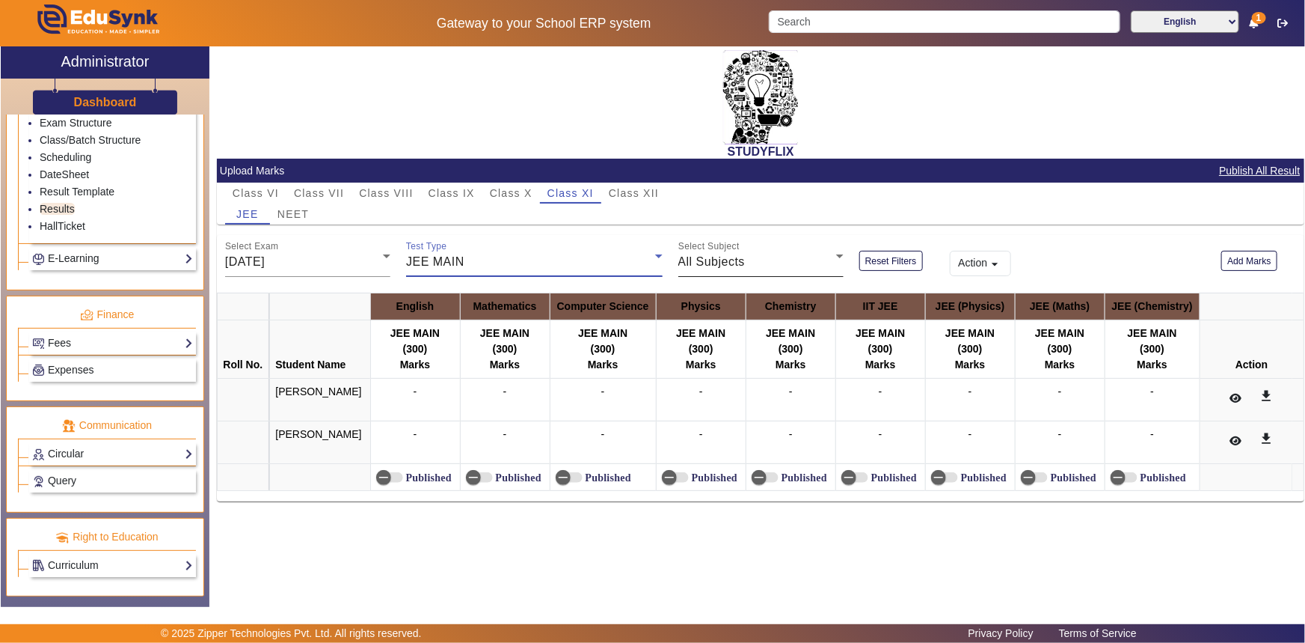
click at [732, 256] on span "All Subjects" at bounding box center [712, 261] width 67 height 13
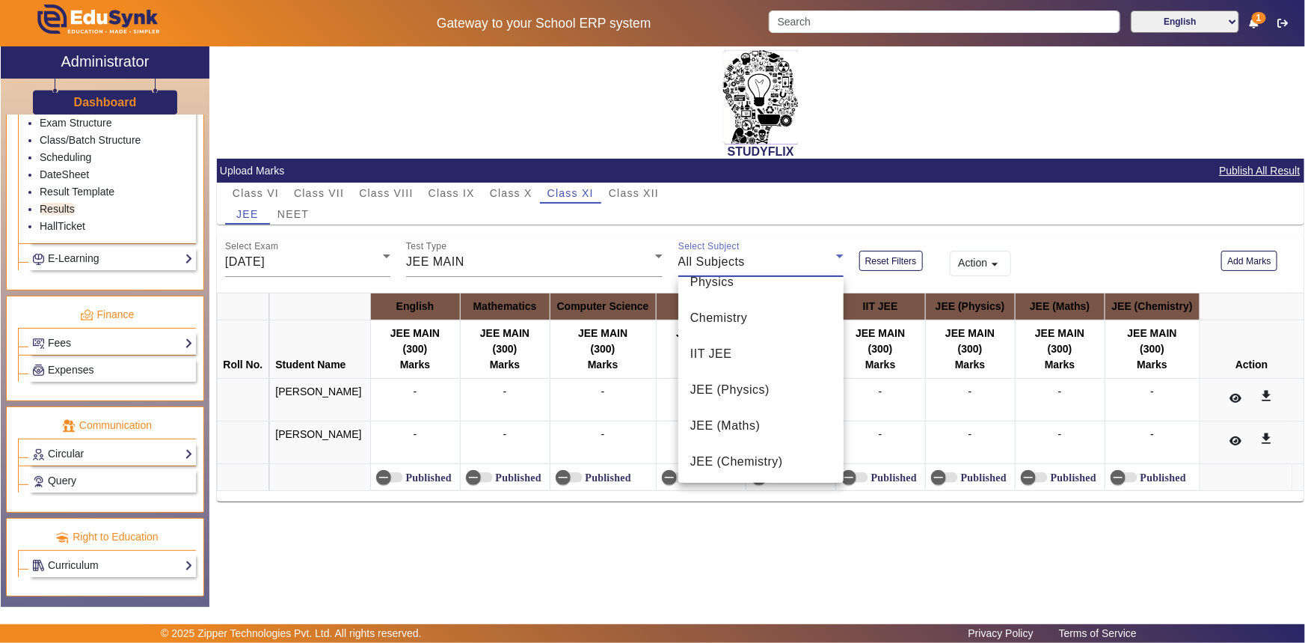
scroll to position [165, 0]
click at [743, 362] on mat-option "IIT JEE" at bounding box center [761, 352] width 165 height 36
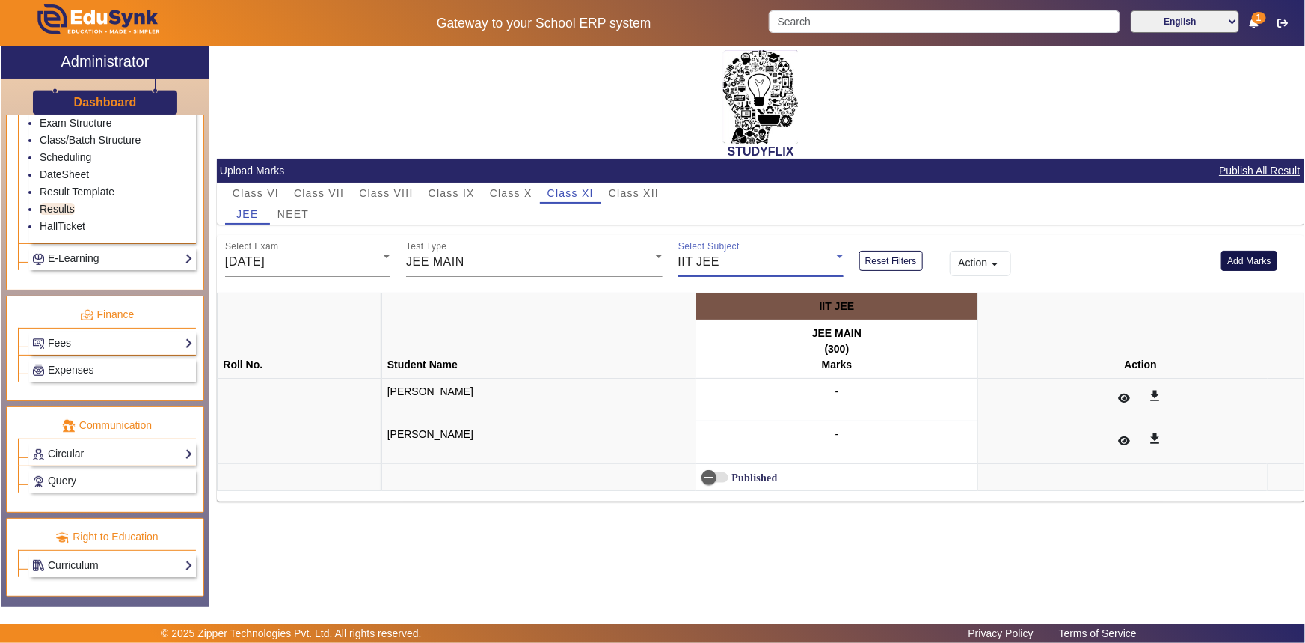
click at [1242, 260] on button "Add Marks" at bounding box center [1250, 261] width 56 height 20
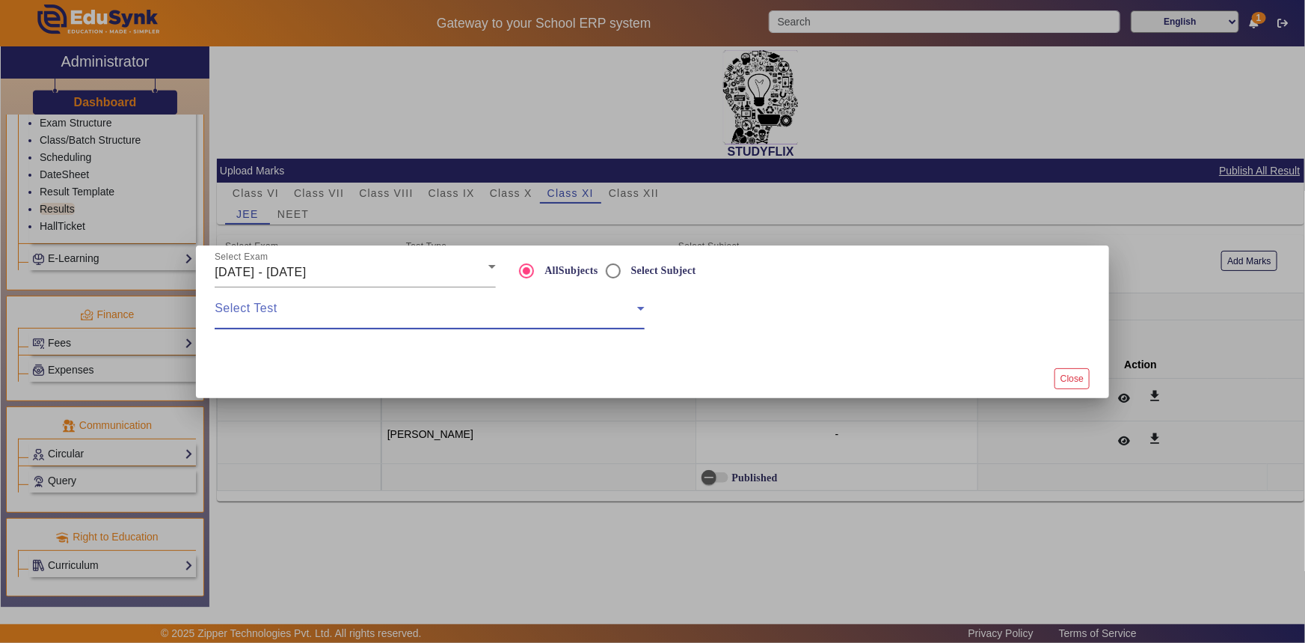
click at [522, 313] on span at bounding box center [426, 314] width 423 height 18
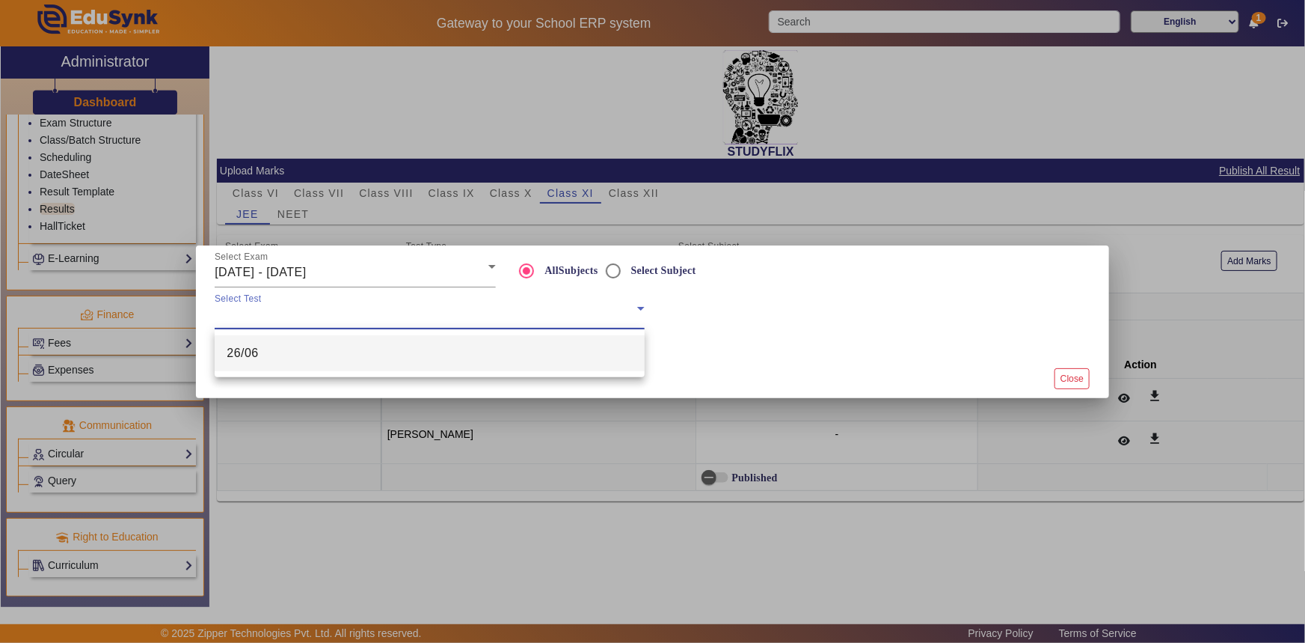
click at [364, 269] on div at bounding box center [652, 321] width 1305 height 643
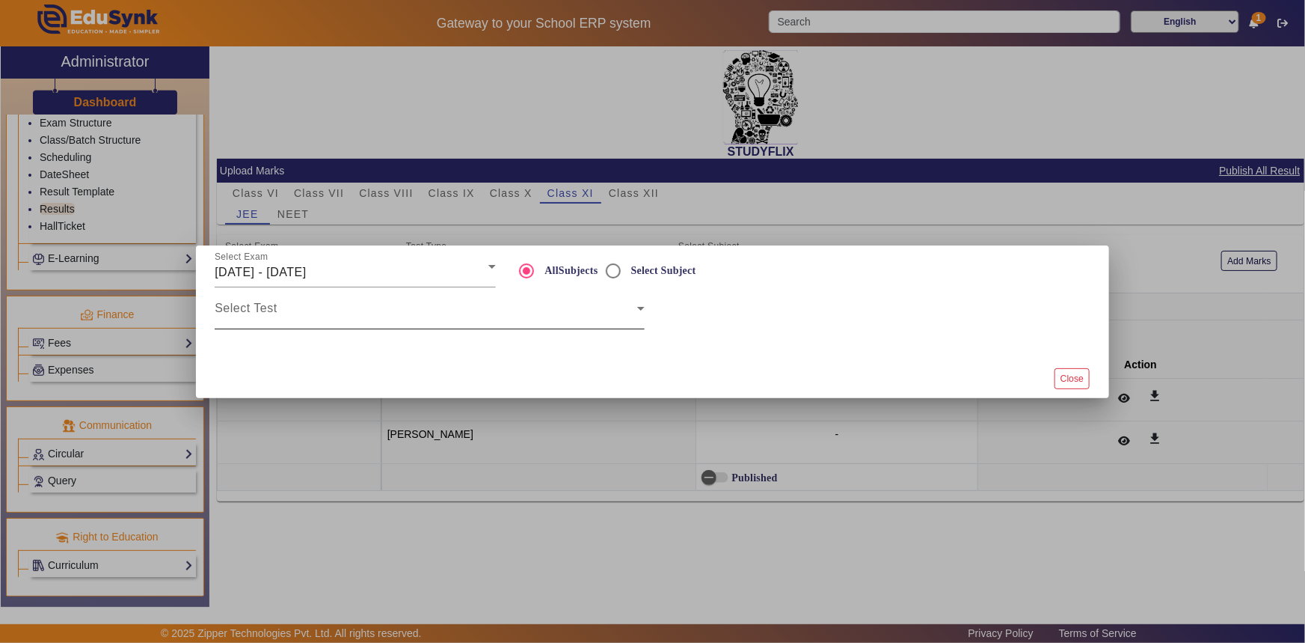
click at [338, 307] on span at bounding box center [426, 314] width 423 height 18
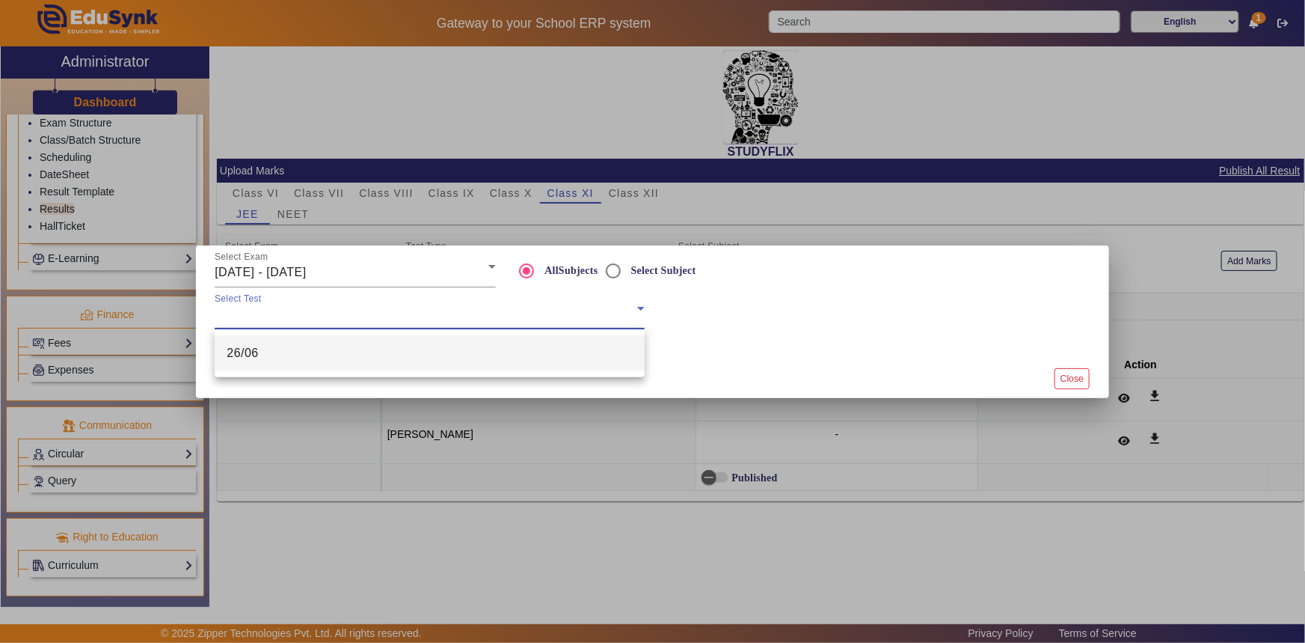
click at [313, 351] on mat-option "26/06" at bounding box center [430, 353] width 430 height 36
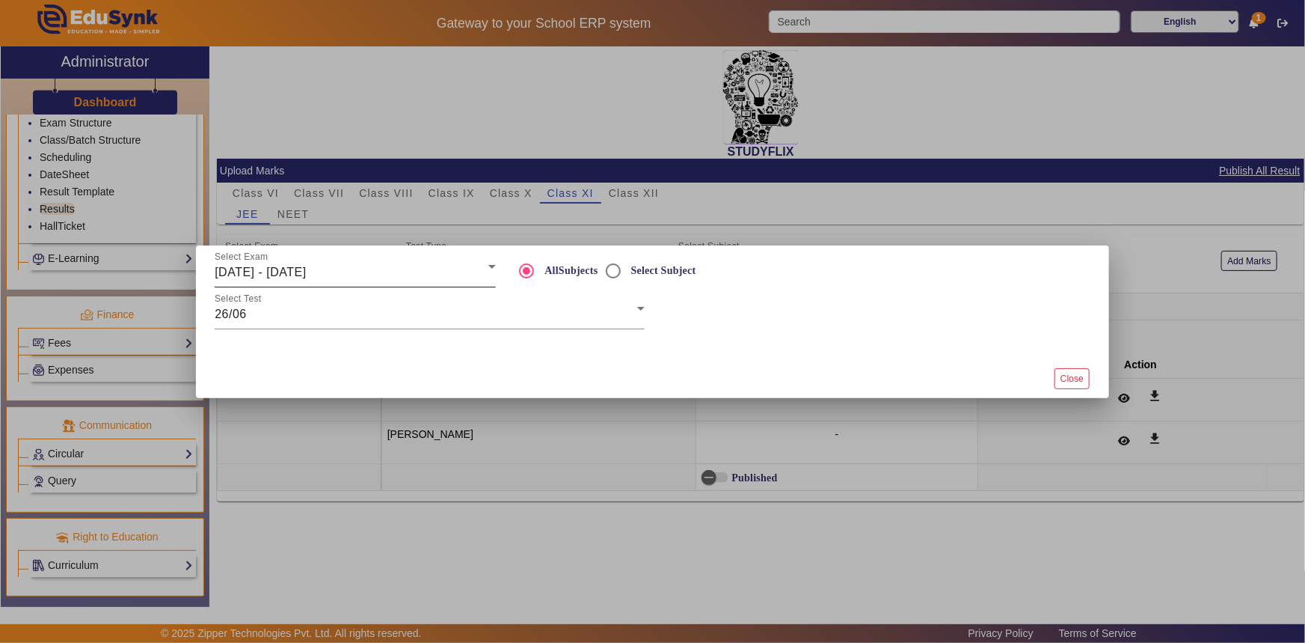
click at [345, 281] on div "Select Exam 23/06/2025 - 28/06/2025" at bounding box center [355, 266] width 281 height 42
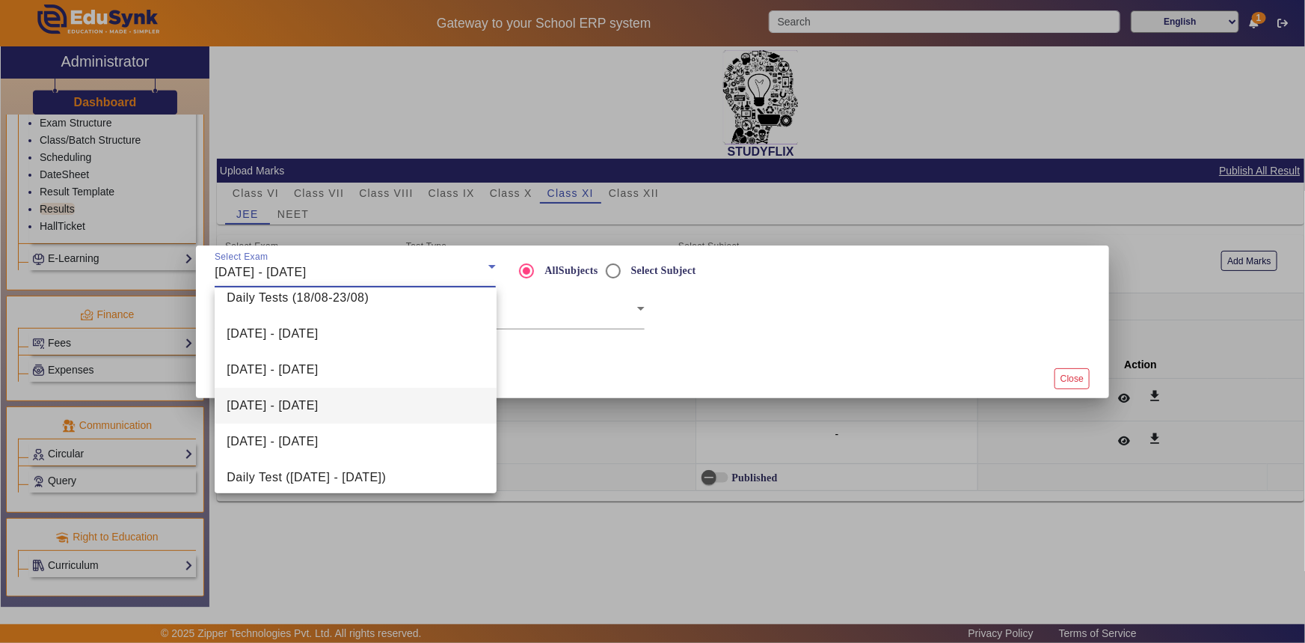
scroll to position [93, 0]
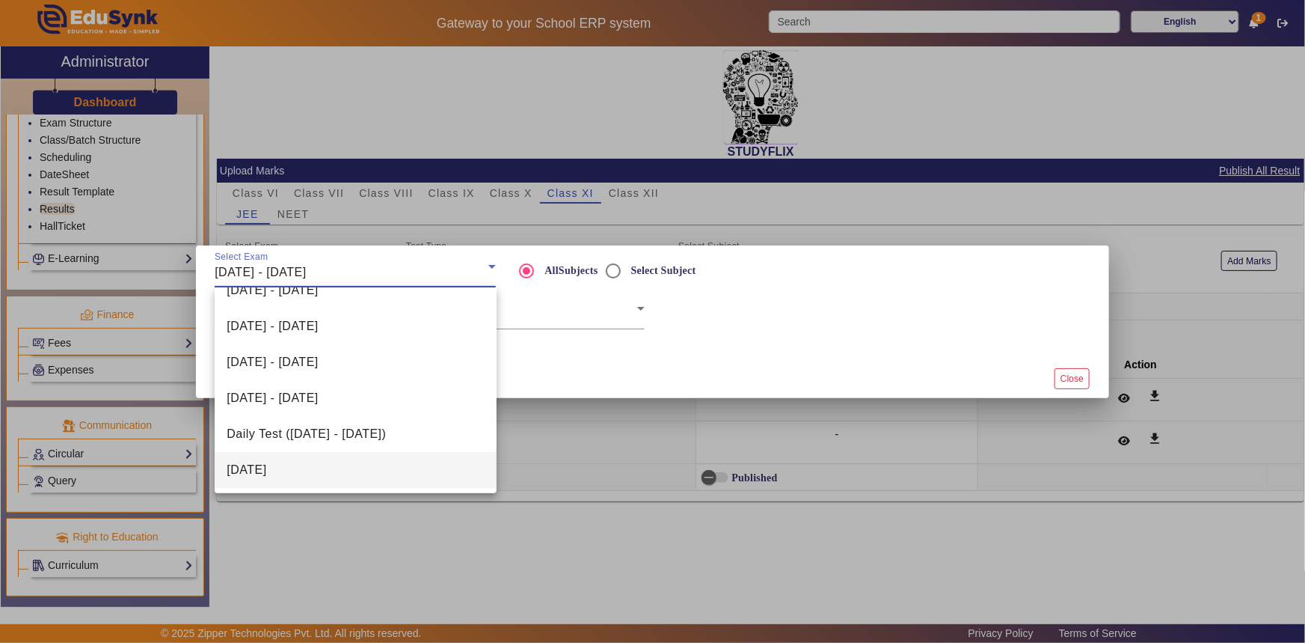
click at [295, 459] on mat-option "[DATE]" at bounding box center [355, 470] width 281 height 36
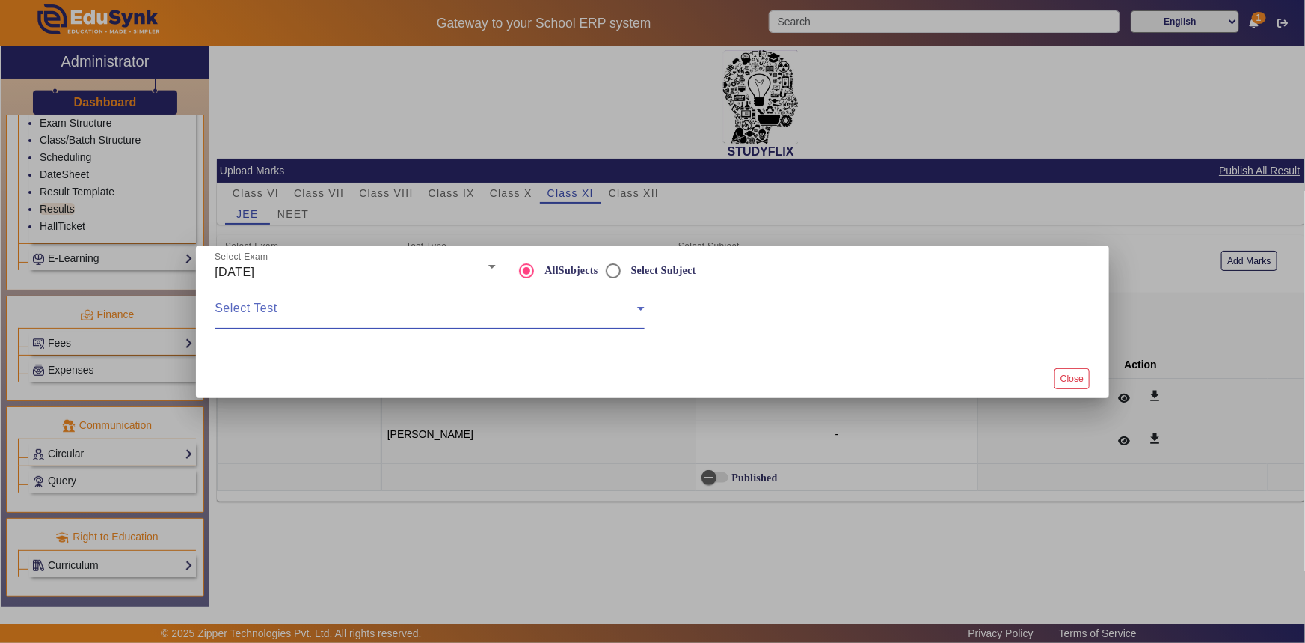
click at [314, 311] on span at bounding box center [426, 314] width 423 height 18
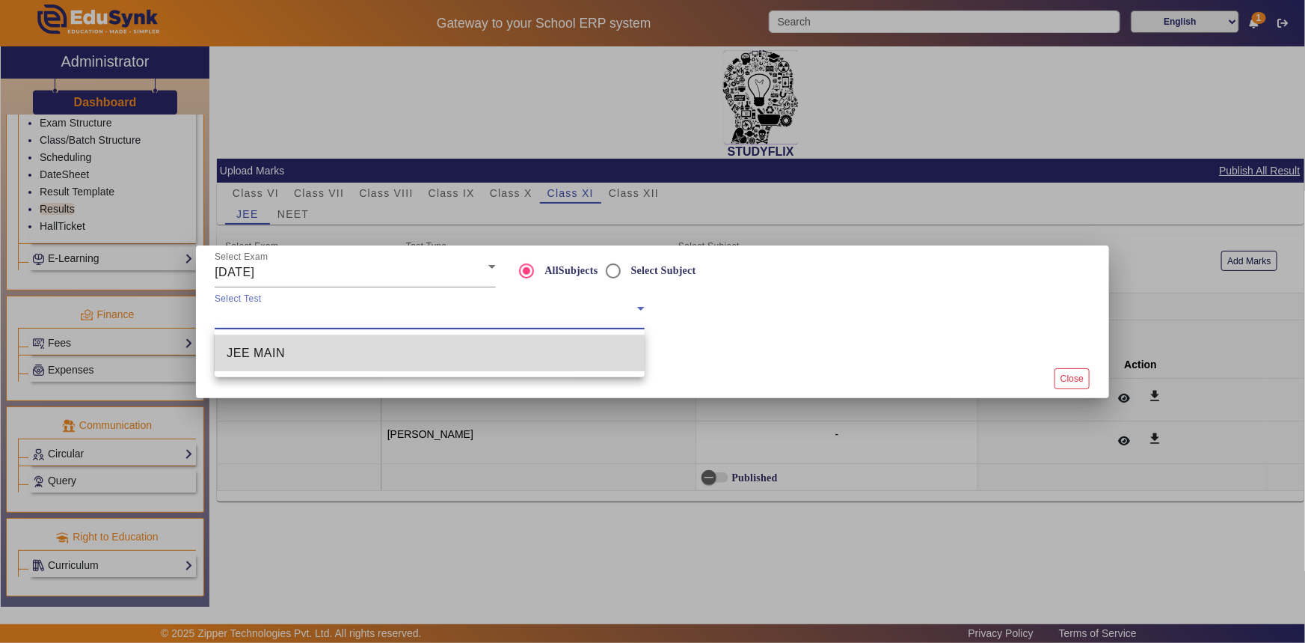
click at [293, 351] on mat-option "JEE MAIN" at bounding box center [430, 353] width 430 height 36
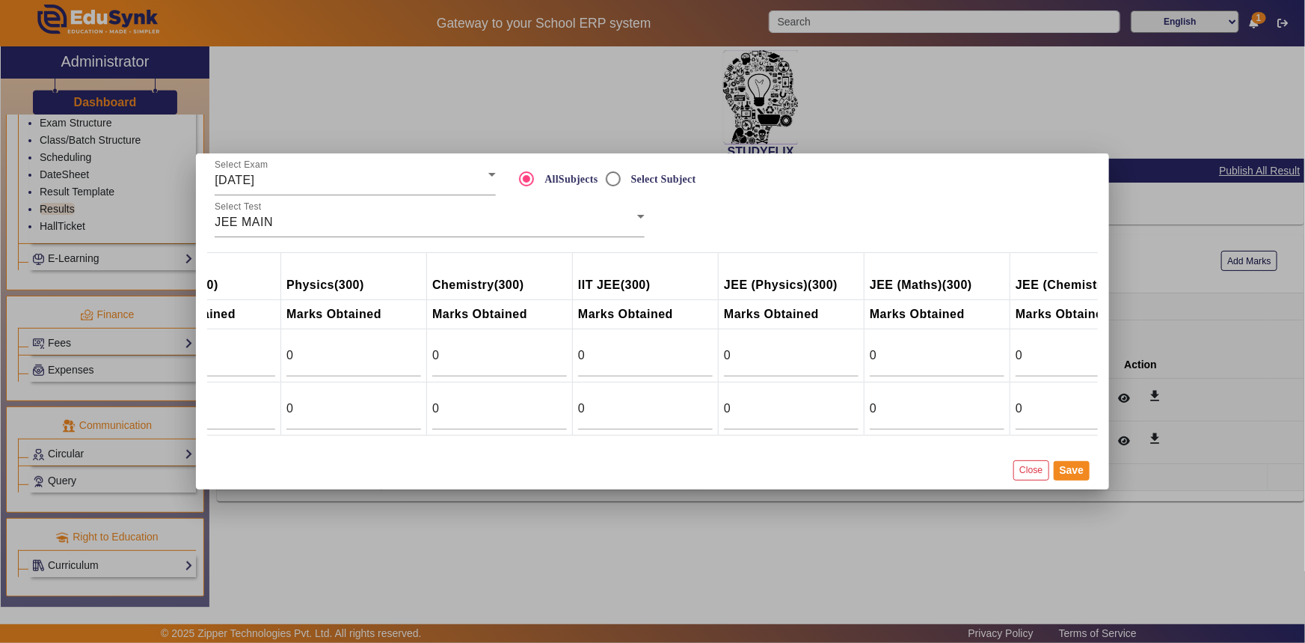
scroll to position [0, 533]
click at [596, 346] on input "0" at bounding box center [645, 355] width 135 height 18
click at [1035, 477] on button "Close" at bounding box center [1031, 470] width 35 height 20
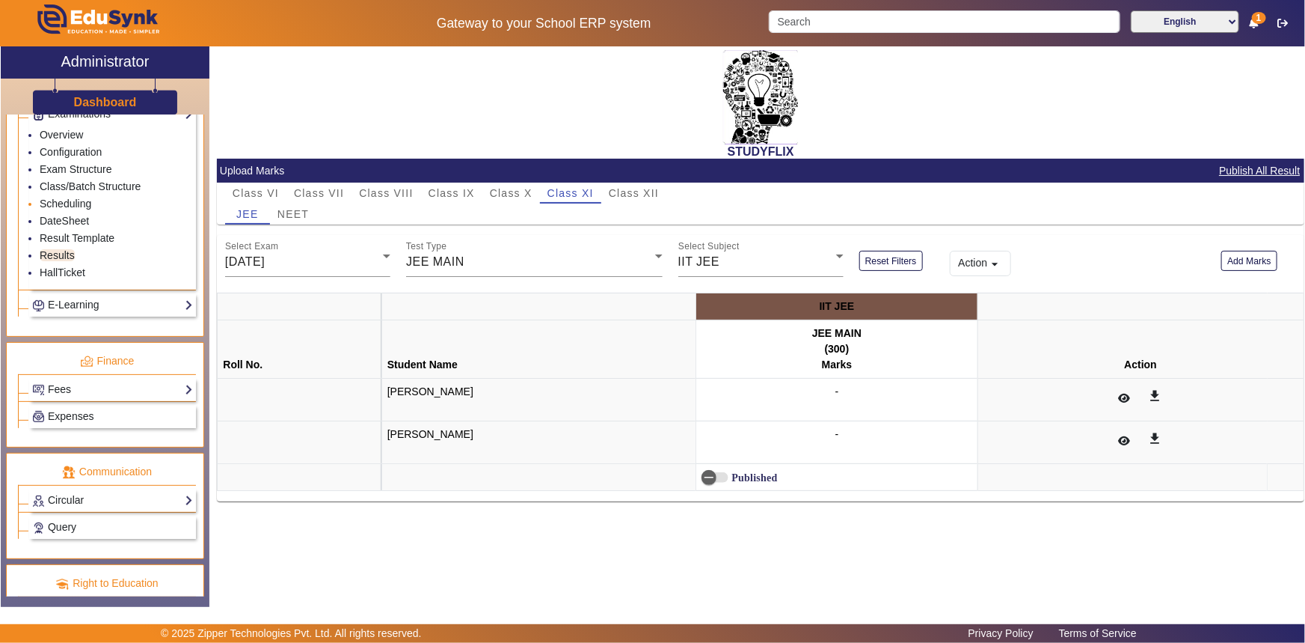
scroll to position [704, 0]
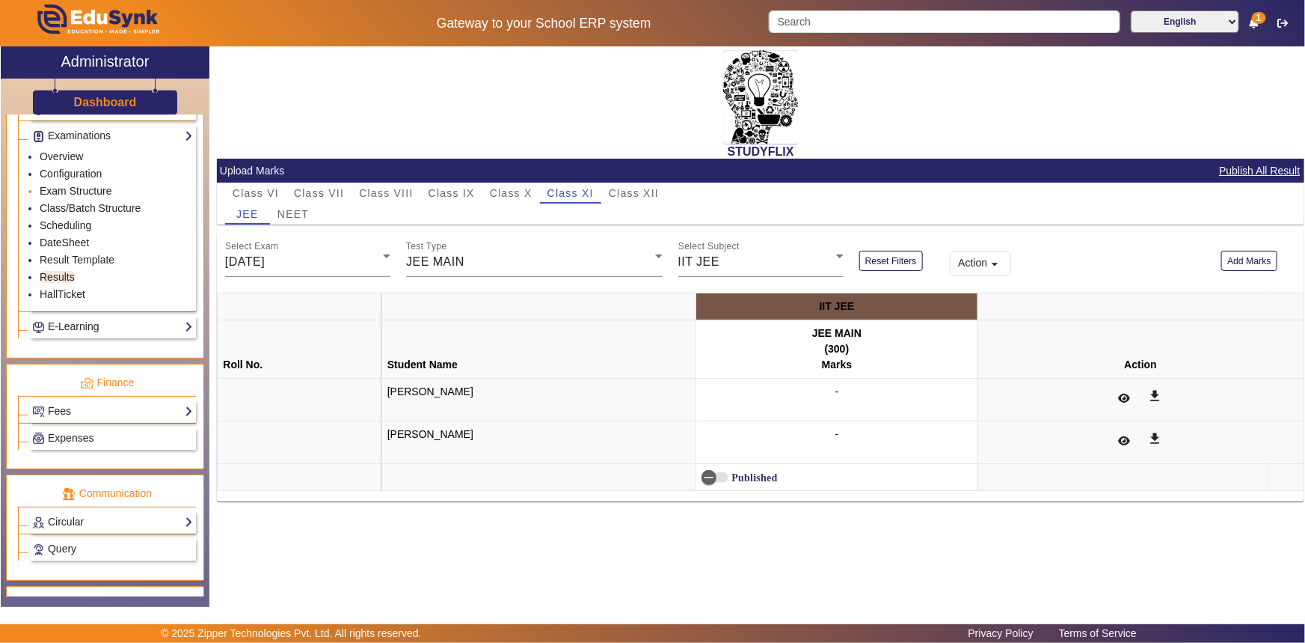
click at [81, 192] on link "Exam Structure" at bounding box center [76, 191] width 72 height 12
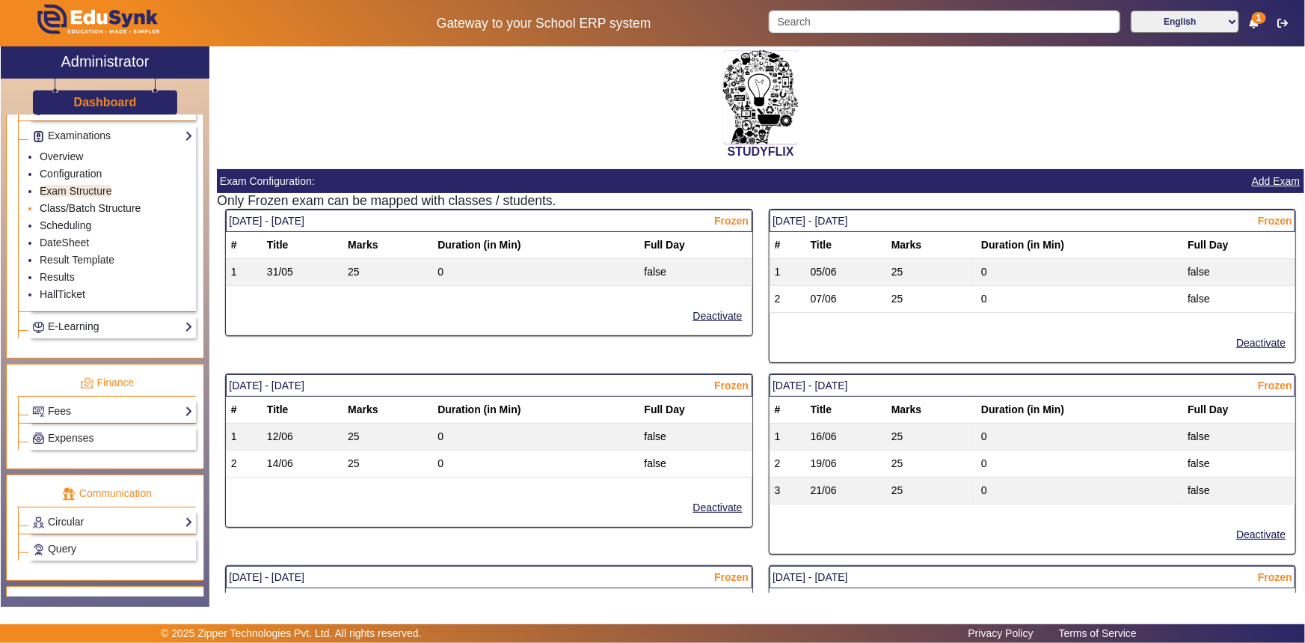
click at [76, 208] on link "Class/Batch Structure" at bounding box center [90, 208] width 101 height 12
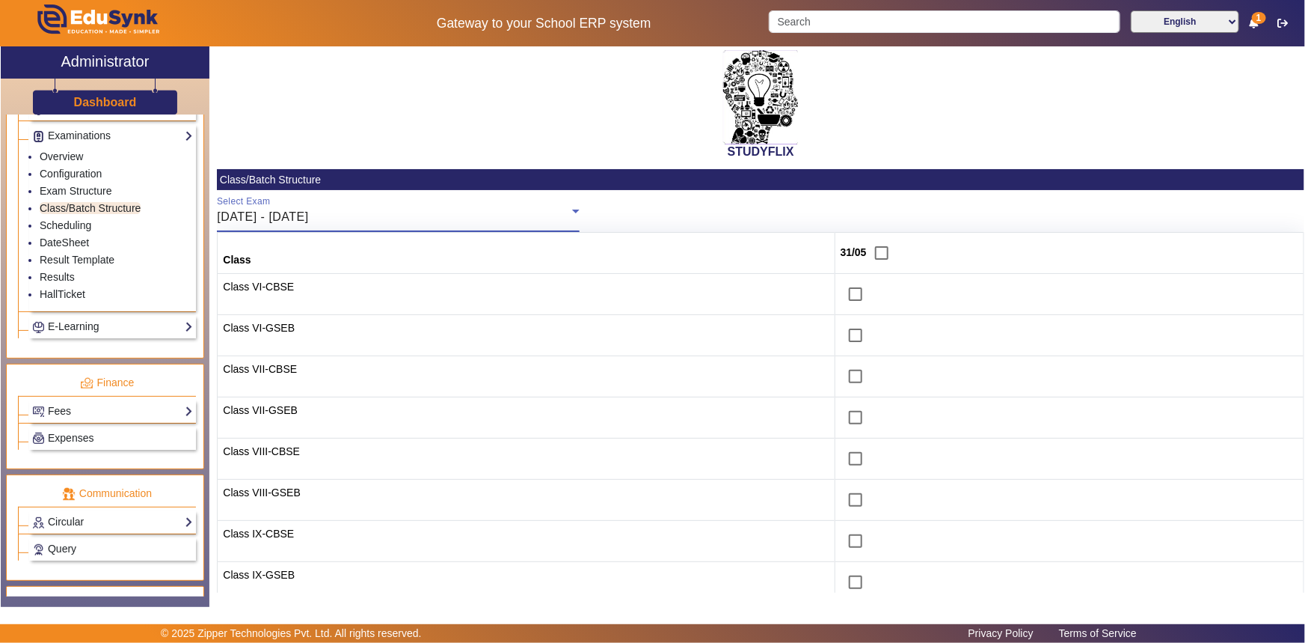
click at [287, 209] on div "[DATE] - [DATE]" at bounding box center [394, 217] width 355 height 18
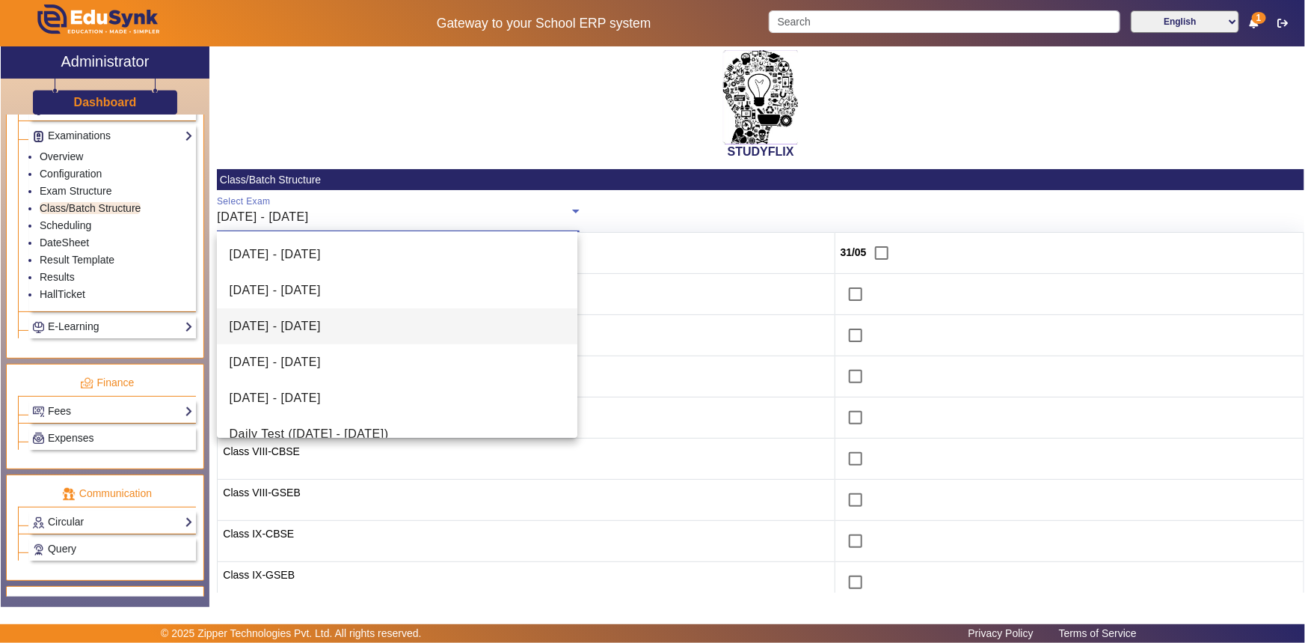
scroll to position [452, 0]
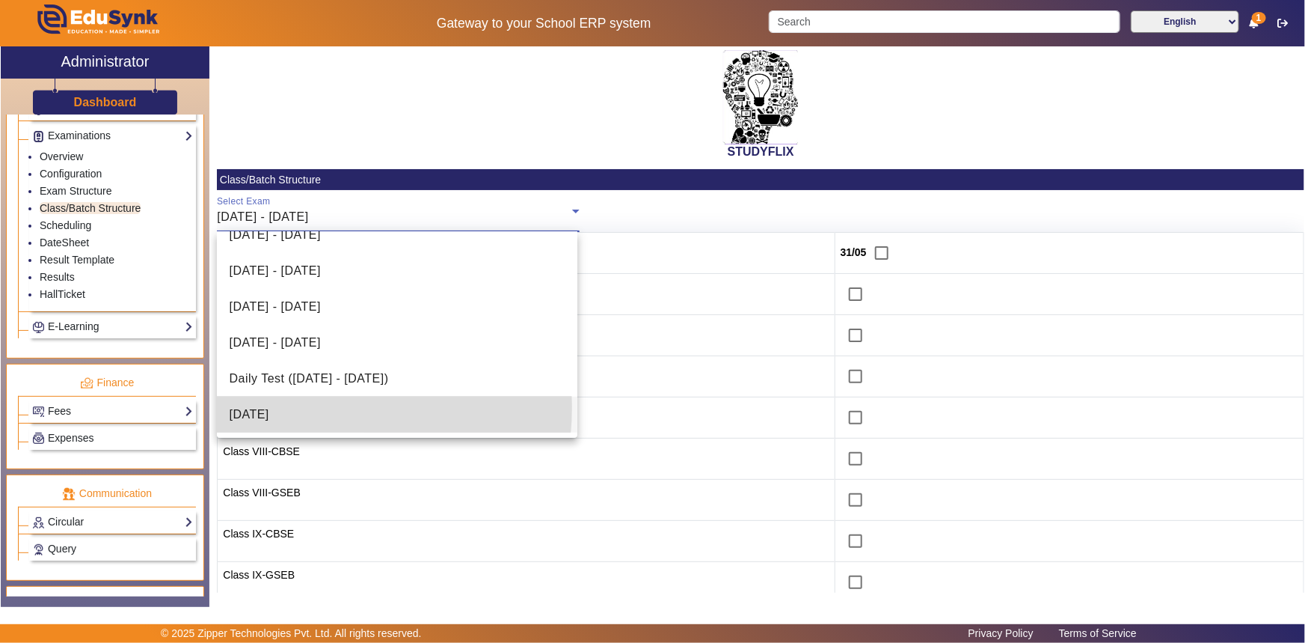
click at [269, 406] on span "[DATE]" at bounding box center [249, 414] width 40 height 18
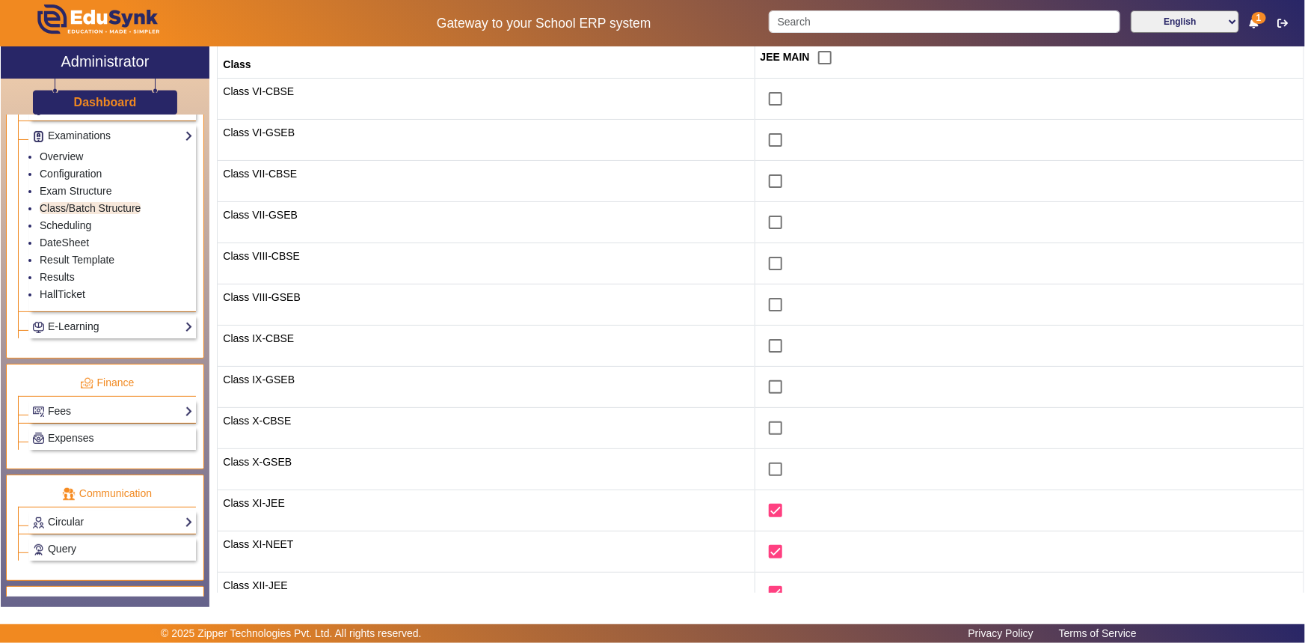
scroll to position [279, 0]
click at [75, 231] on link "Scheduling" at bounding box center [66, 225] width 52 height 12
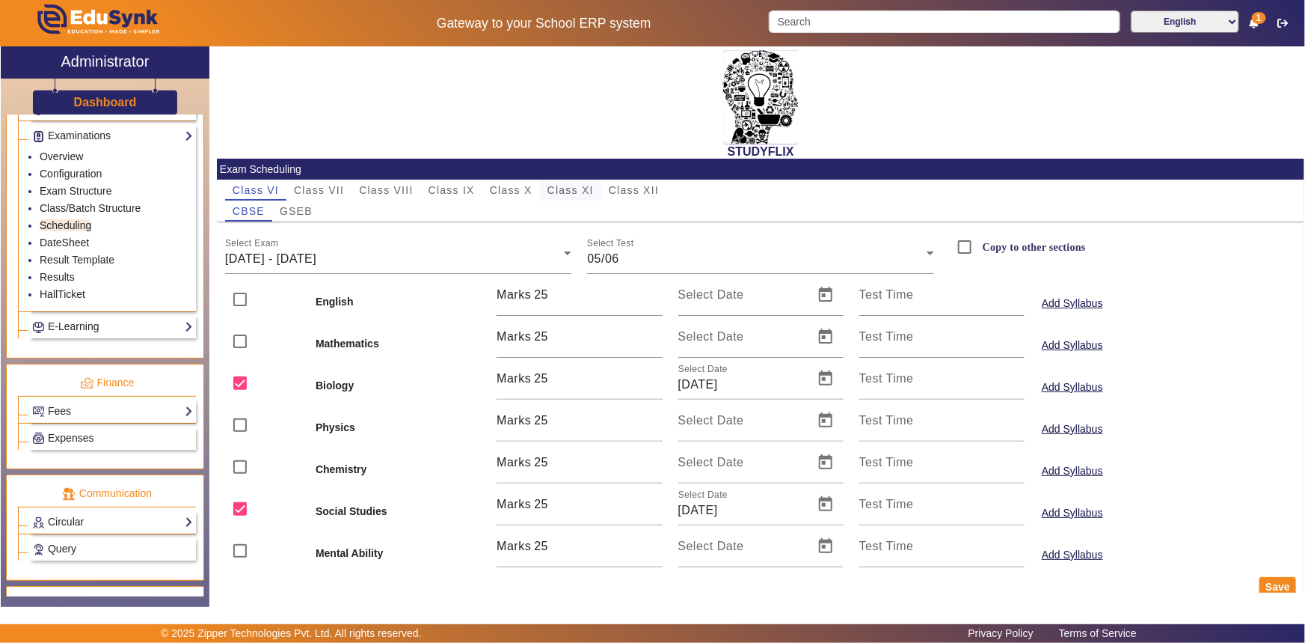
click at [560, 190] on span "Class XI" at bounding box center [571, 190] width 46 height 10
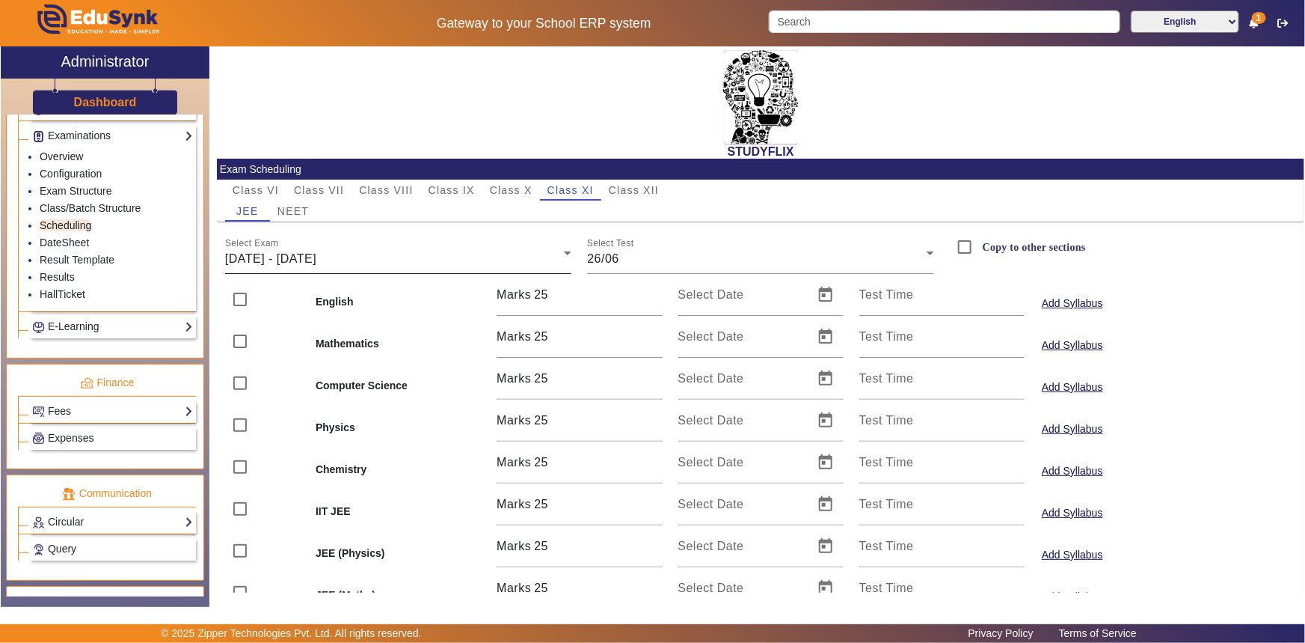
click at [397, 257] on div "[DATE] - [DATE]" at bounding box center [395, 259] width 340 height 18
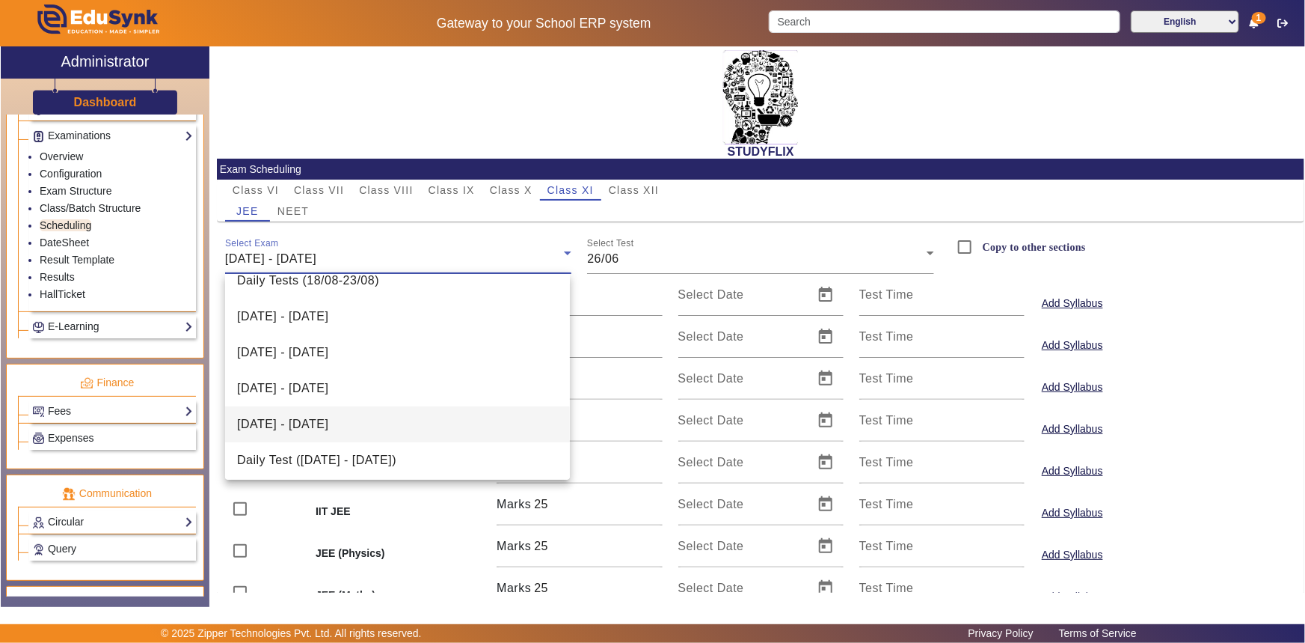
scroll to position [93, 0]
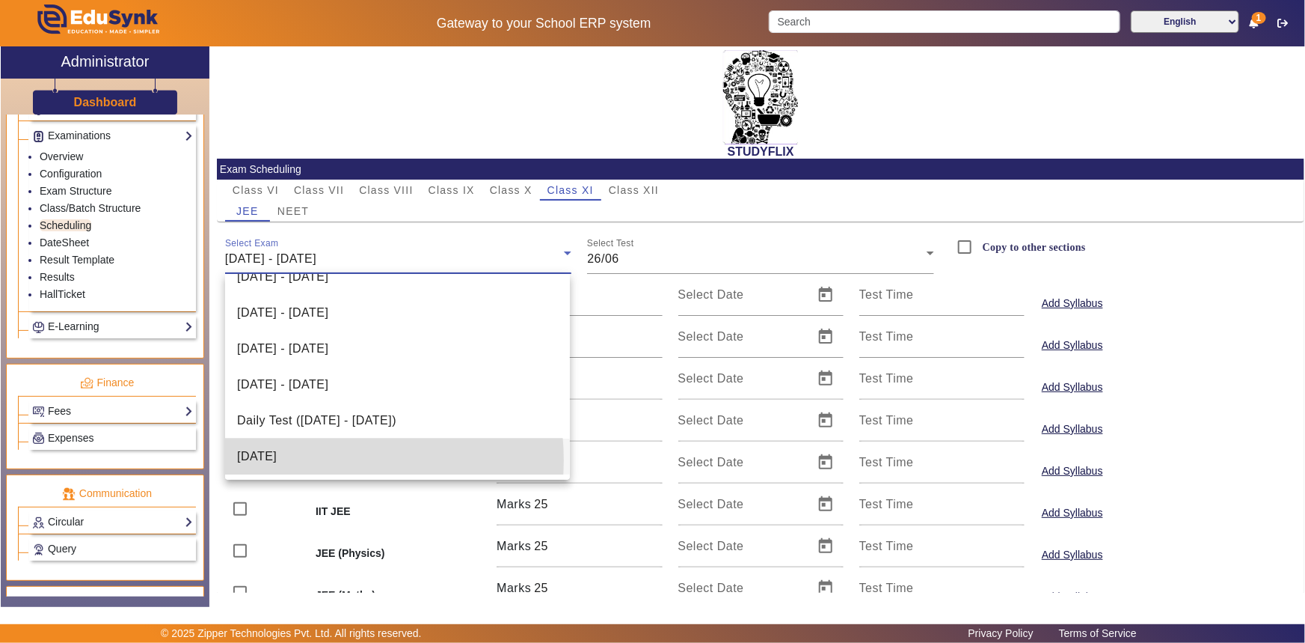
click at [315, 459] on mat-option "[DATE]" at bounding box center [397, 456] width 345 height 36
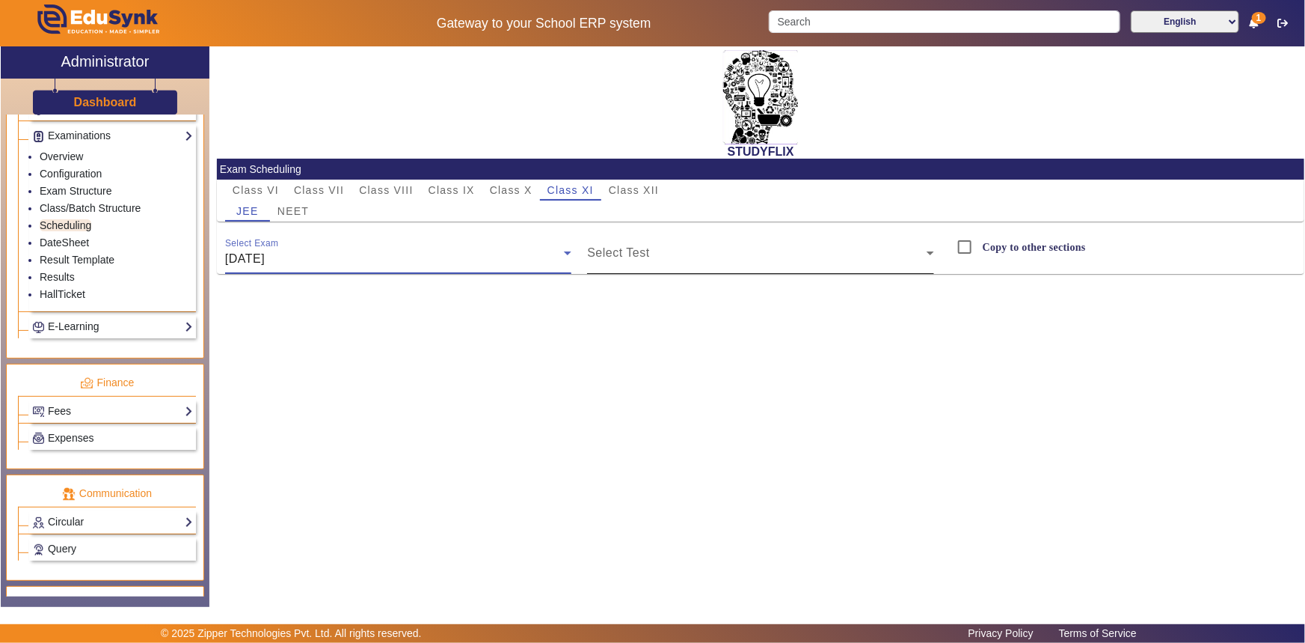
click at [643, 251] on span at bounding box center [757, 259] width 340 height 18
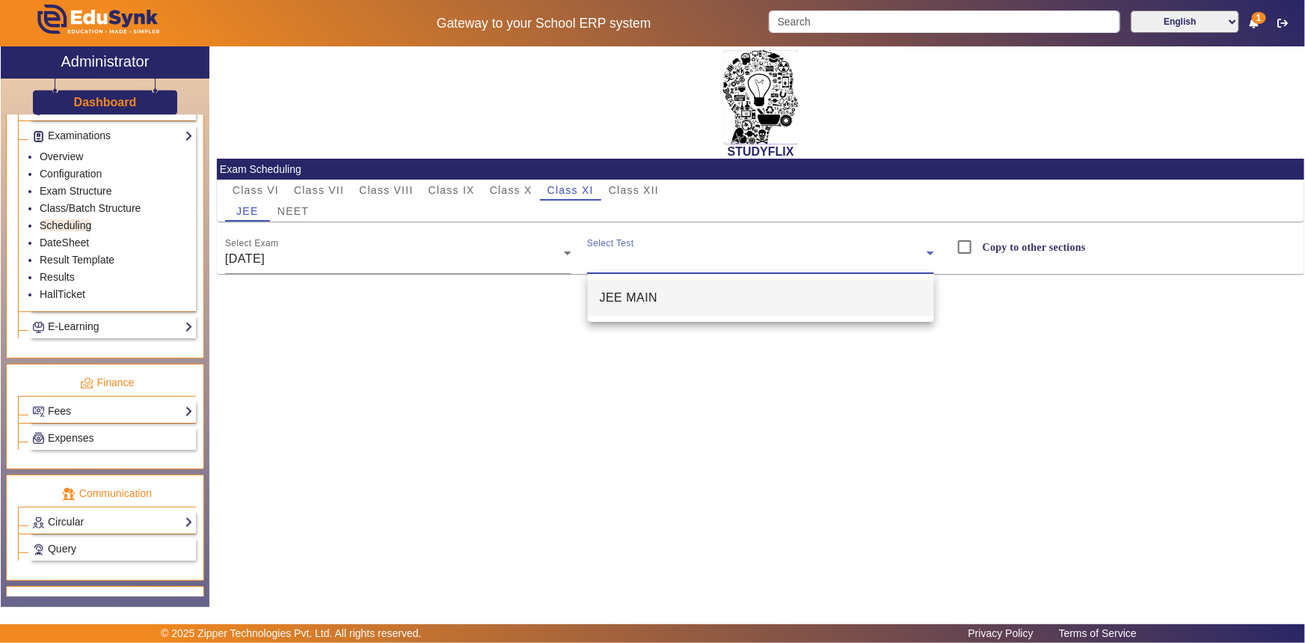
click at [644, 293] on span "JEE MAIN" at bounding box center [629, 298] width 58 height 18
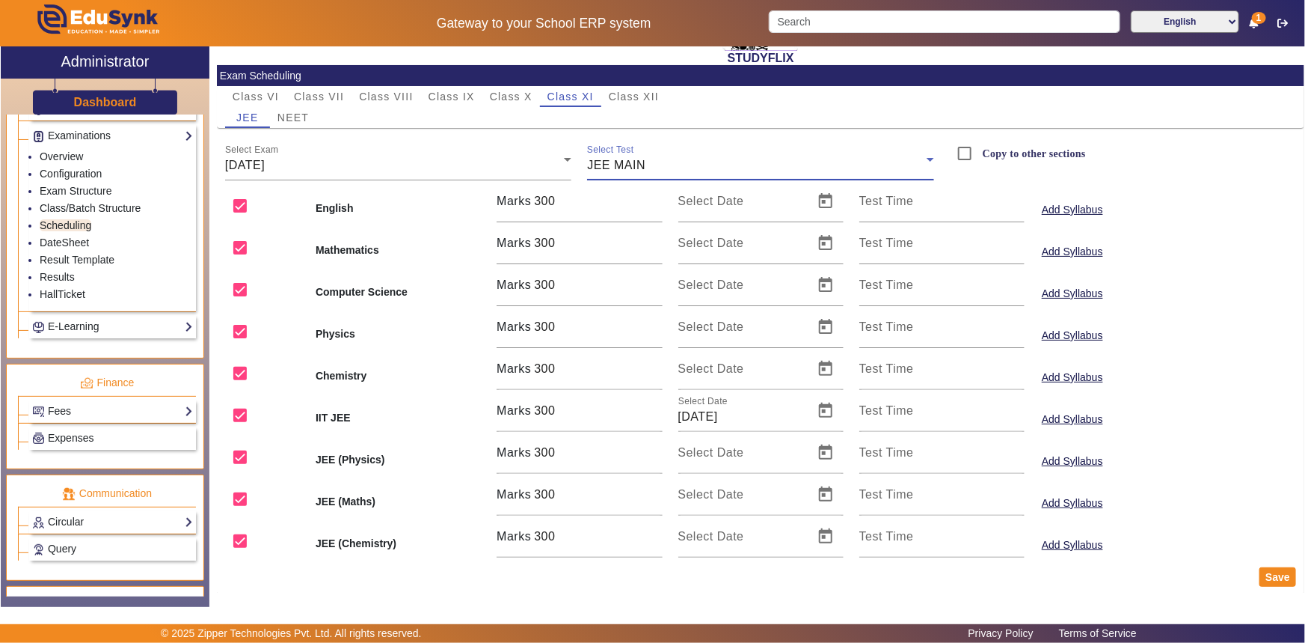
scroll to position [107, 0]
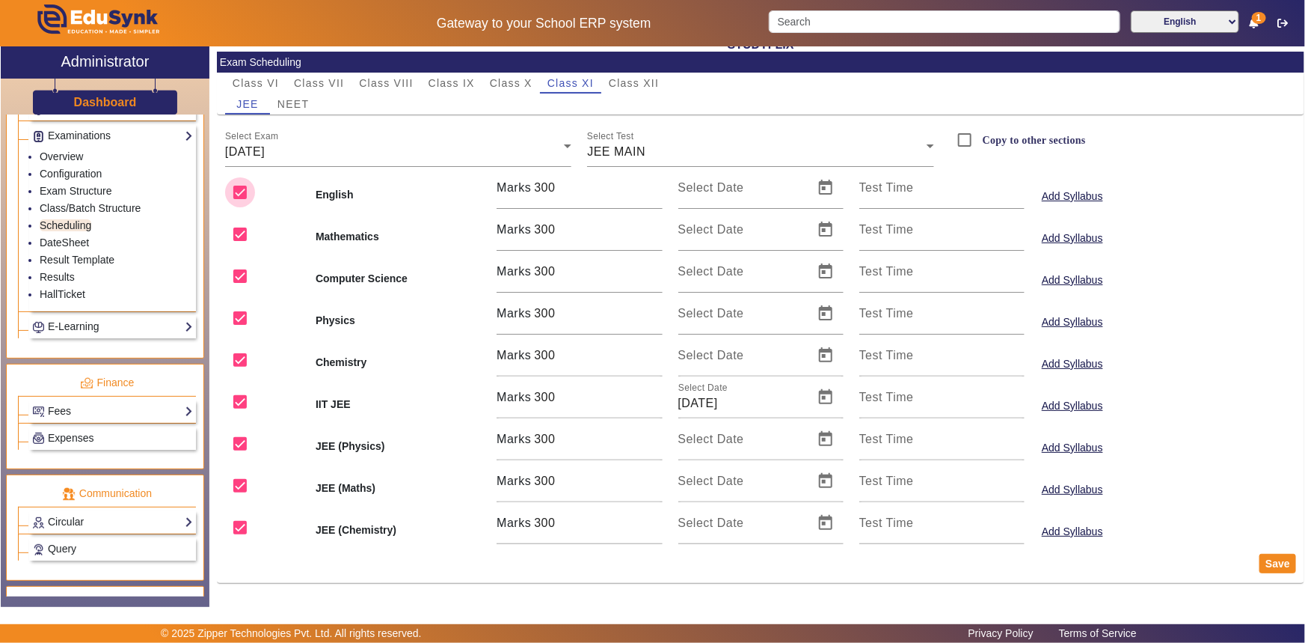
click at [243, 195] on input "checkbox" at bounding box center [240, 192] width 30 height 30
checkbox input "false"
click at [238, 232] on input "checkbox" at bounding box center [240, 234] width 30 height 30
checkbox input "false"
click at [239, 270] on input "checkbox" at bounding box center [240, 276] width 30 height 30
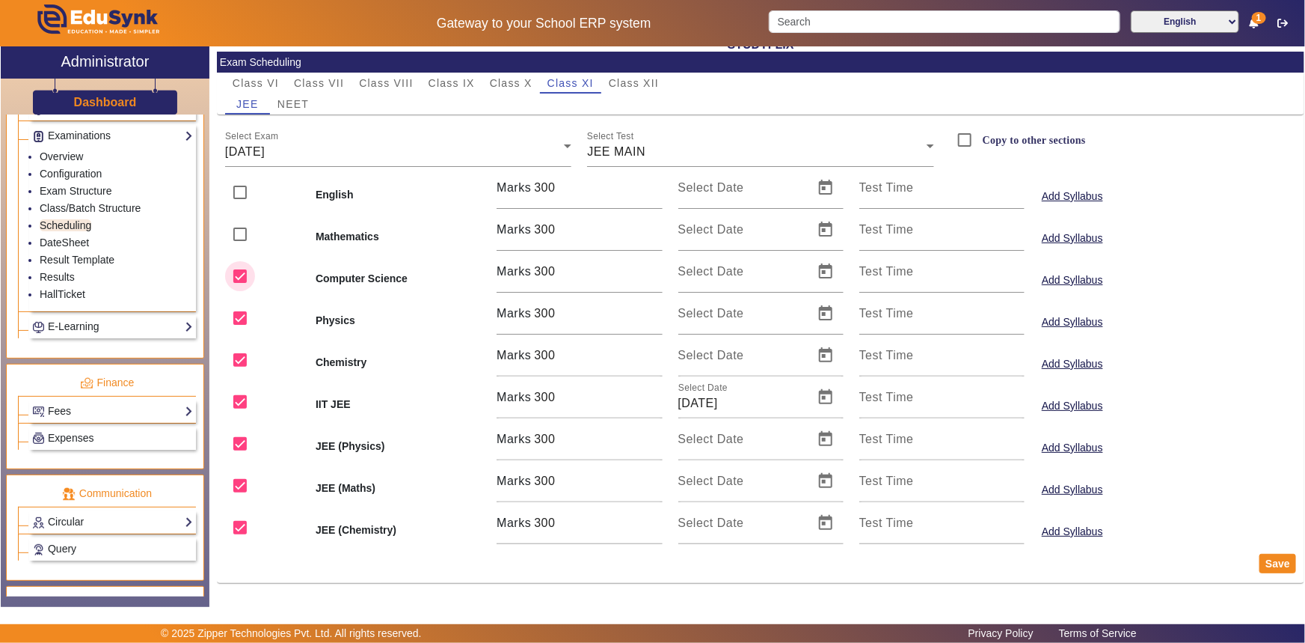
checkbox input "false"
click at [234, 319] on input "checkbox" at bounding box center [240, 318] width 30 height 30
checkbox input "false"
click at [565, 447] on input "300" at bounding box center [598, 439] width 128 height 18
type input "299"
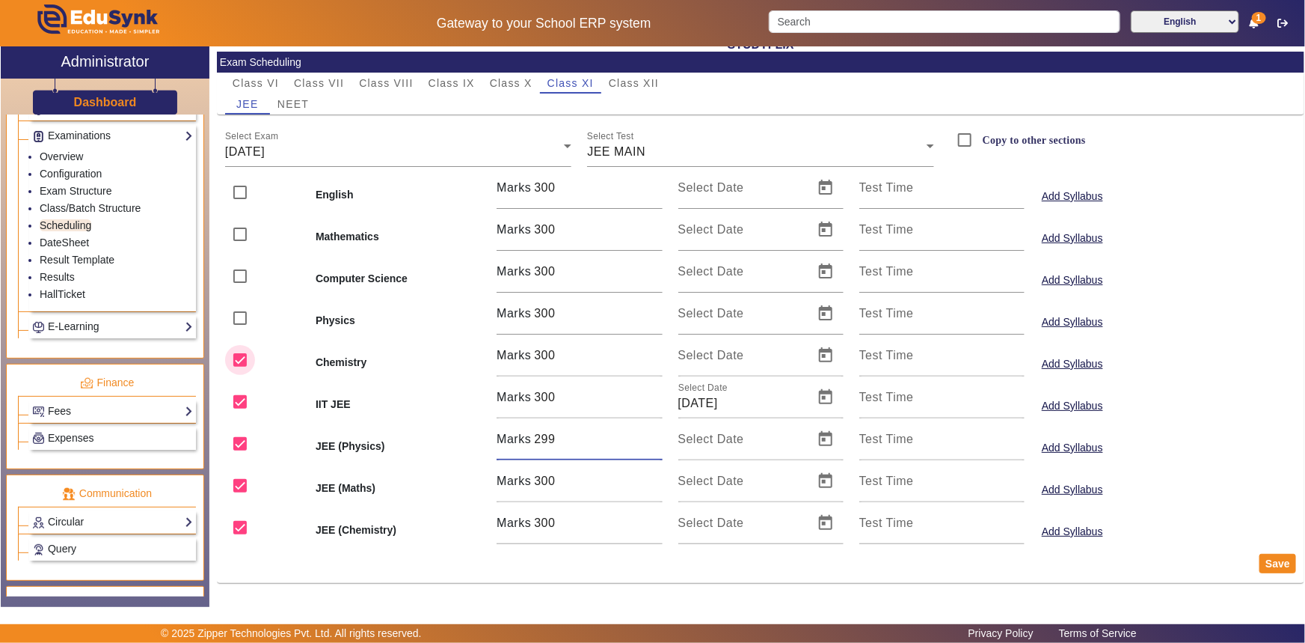
click at [239, 358] on input "checkbox" at bounding box center [240, 360] width 30 height 30
checkbox input "false"
click at [649, 432] on input "300" at bounding box center [598, 439] width 128 height 18
click at [542, 441] on input "300" at bounding box center [598, 439] width 128 height 18
type input "100"
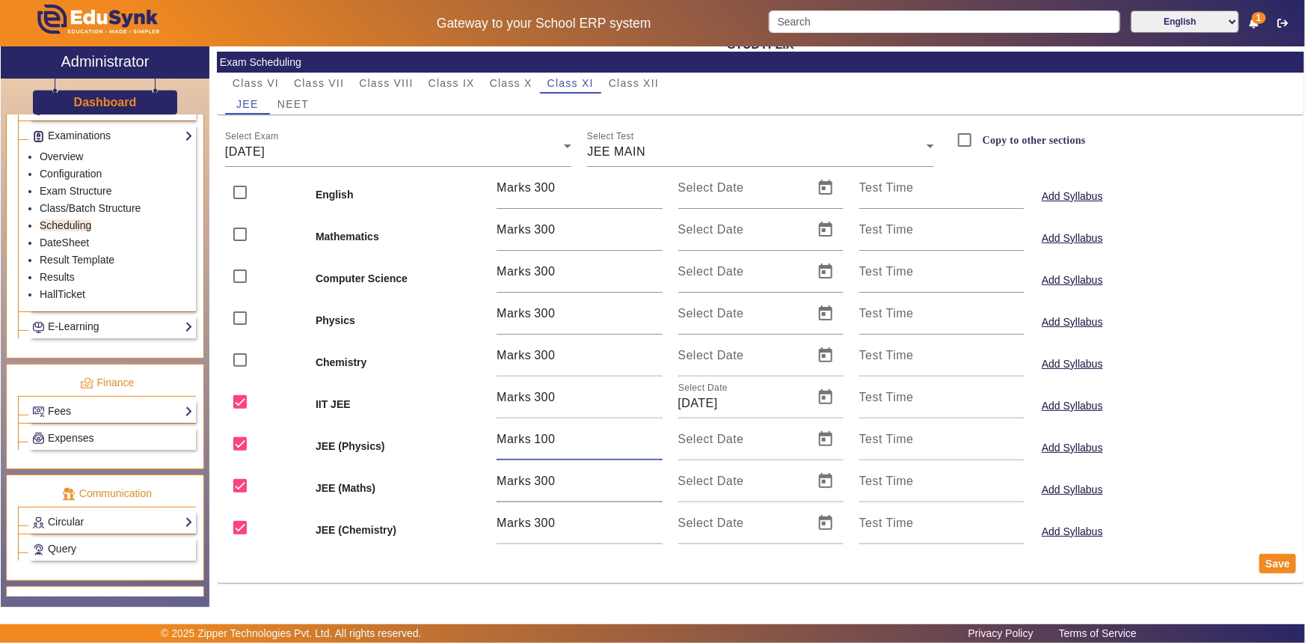
click at [539, 480] on input "300" at bounding box center [598, 481] width 128 height 18
click at [543, 481] on input "300" at bounding box center [598, 481] width 128 height 18
type input "100"
click at [546, 527] on input "300" at bounding box center [598, 523] width 128 height 18
type input "100"
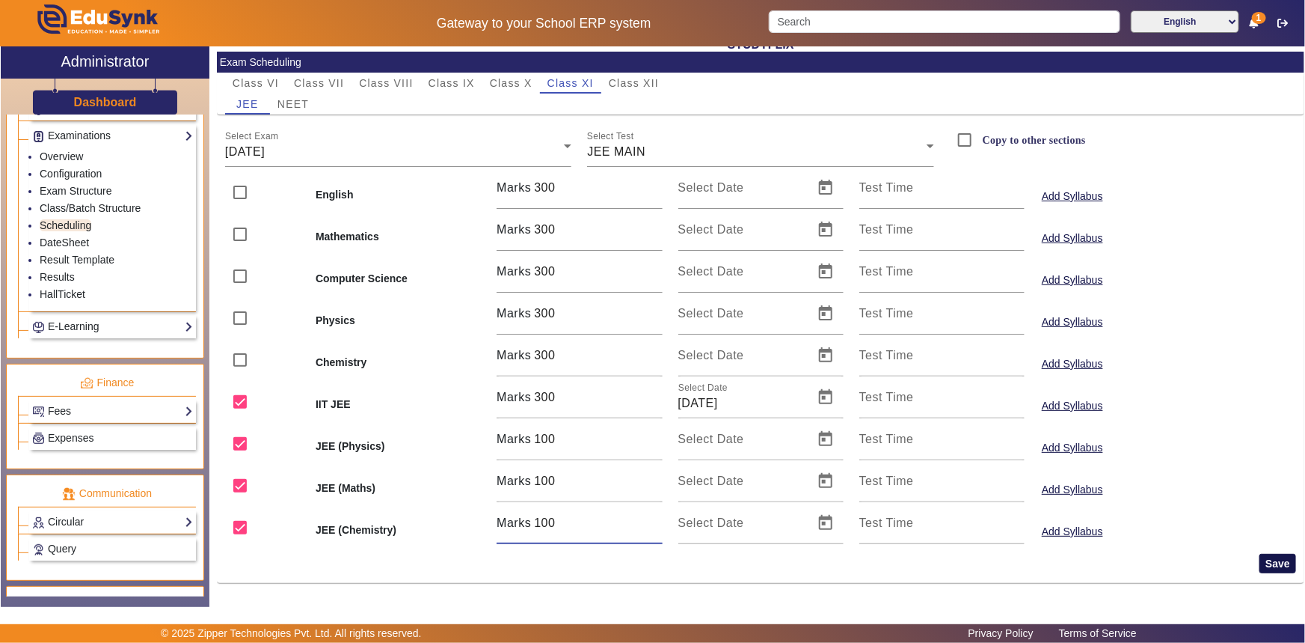
click at [1276, 562] on button "Save" at bounding box center [1278, 563] width 37 height 19
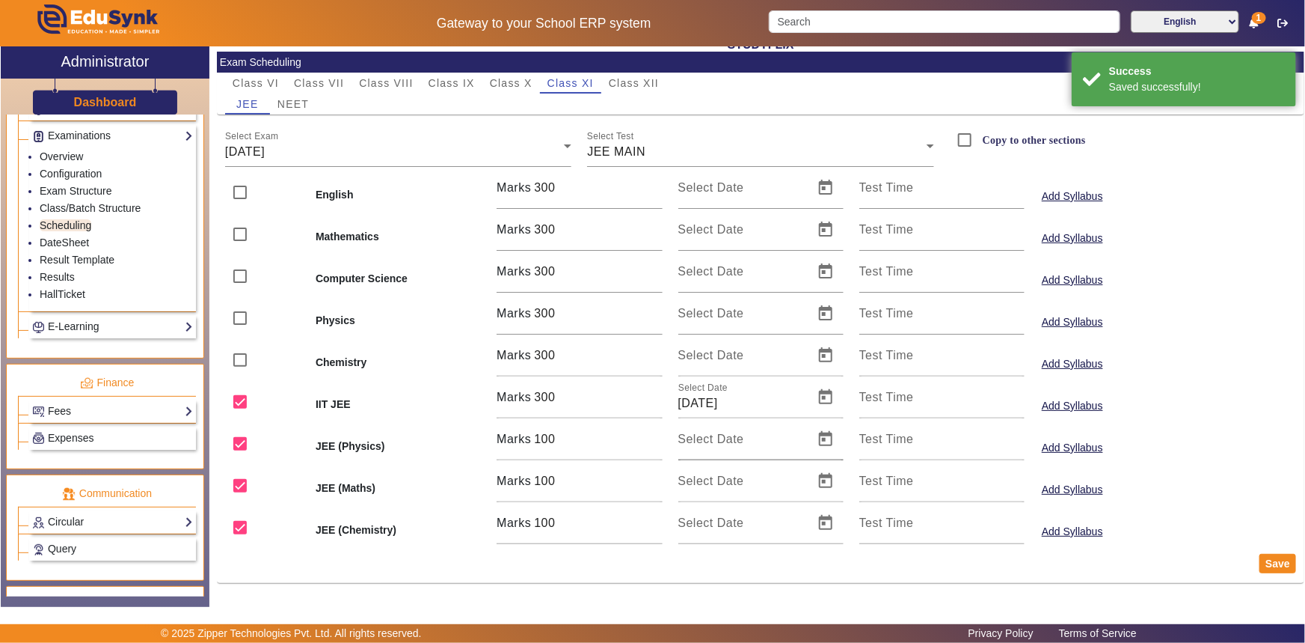
click at [738, 441] on mat-label "Select Date" at bounding box center [712, 438] width 66 height 13
click at [738, 441] on input "Select Date" at bounding box center [742, 445] width 126 height 18
click at [821, 443] on span "Open calendar" at bounding box center [826, 439] width 36 height 36
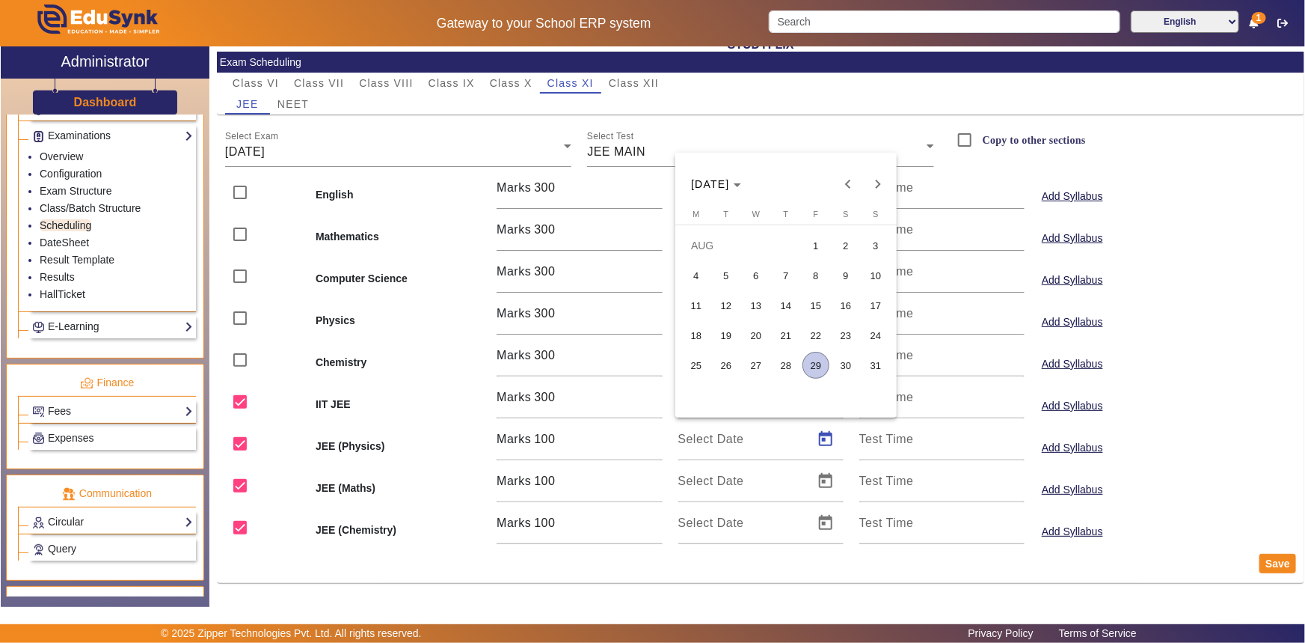
click at [731, 363] on span "26" at bounding box center [726, 365] width 27 height 27
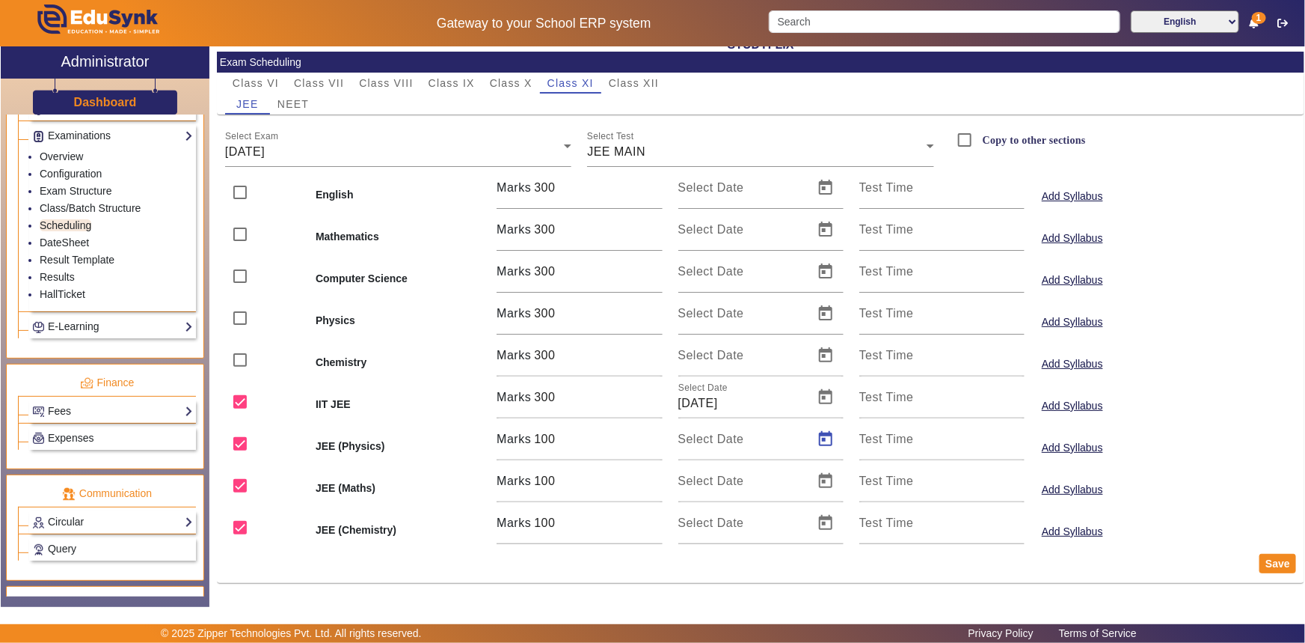
type input "[DATE]"
click at [825, 484] on span "Open calendar" at bounding box center [826, 481] width 36 height 36
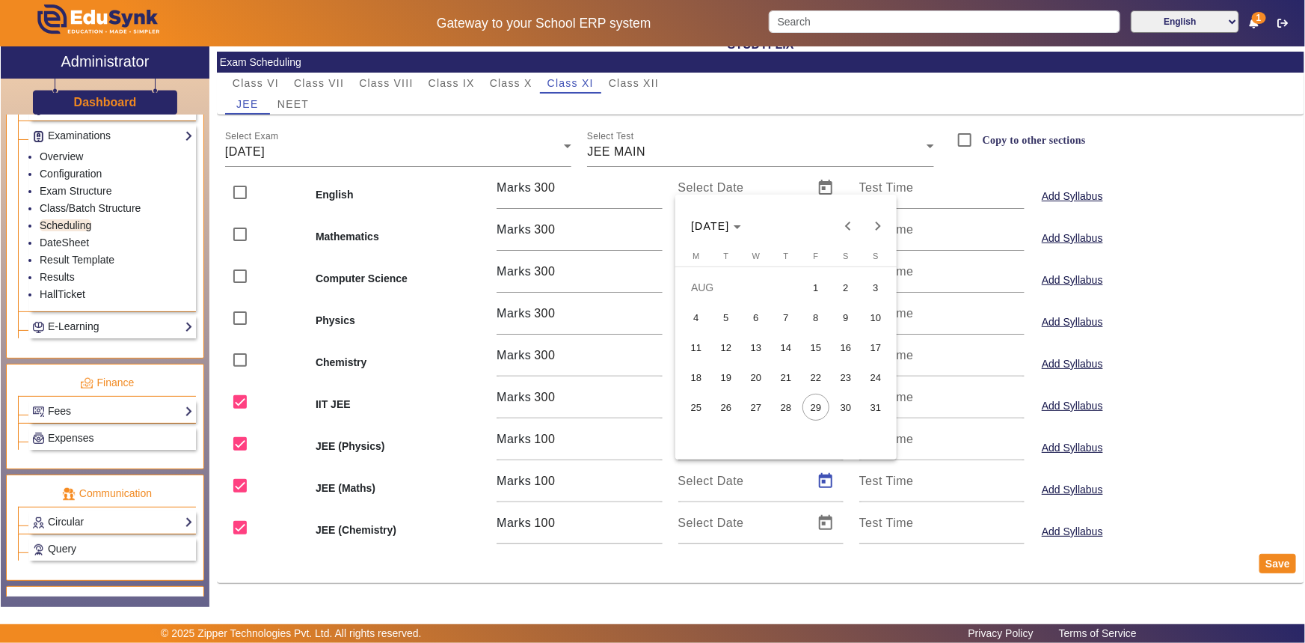
click at [727, 402] on span "26" at bounding box center [726, 407] width 27 height 27
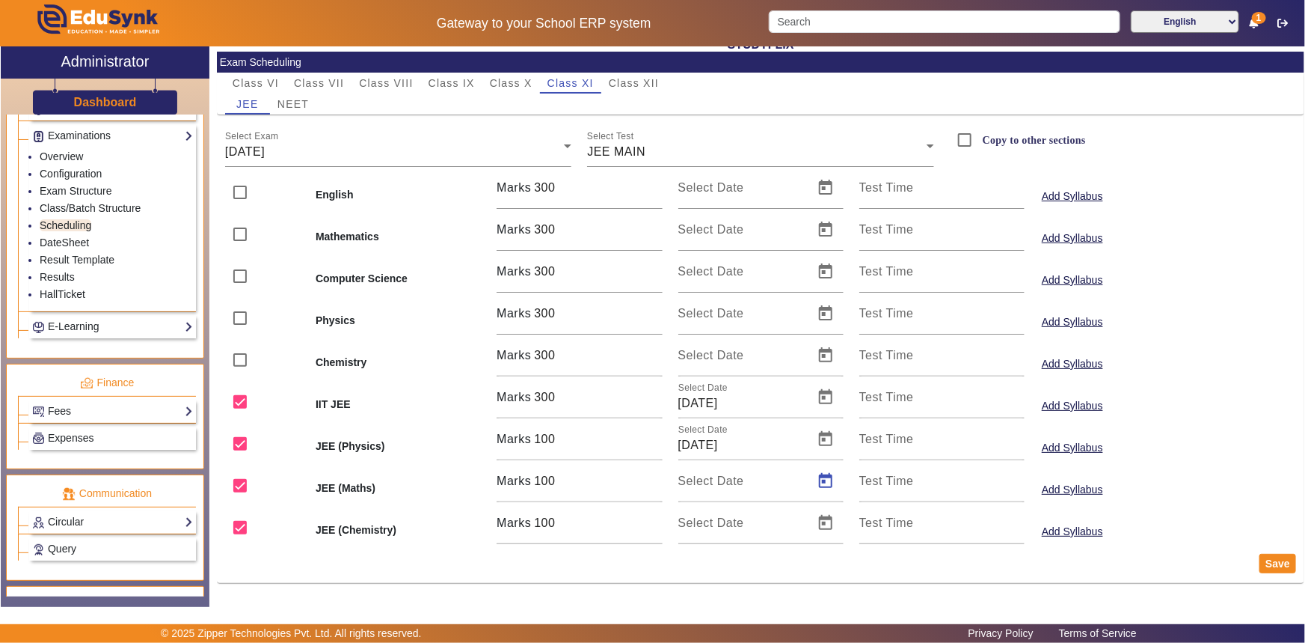
type input "[DATE]"
click at [821, 518] on span "Open calendar" at bounding box center [826, 523] width 36 height 36
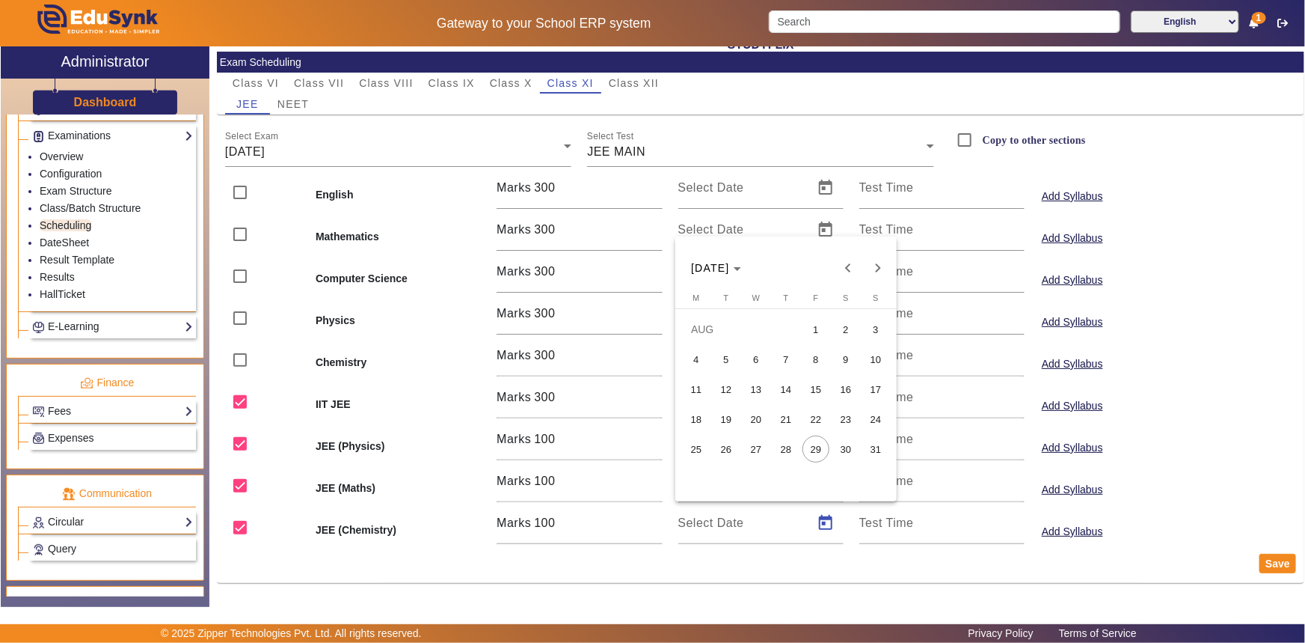
click at [720, 448] on span "26" at bounding box center [726, 448] width 27 height 27
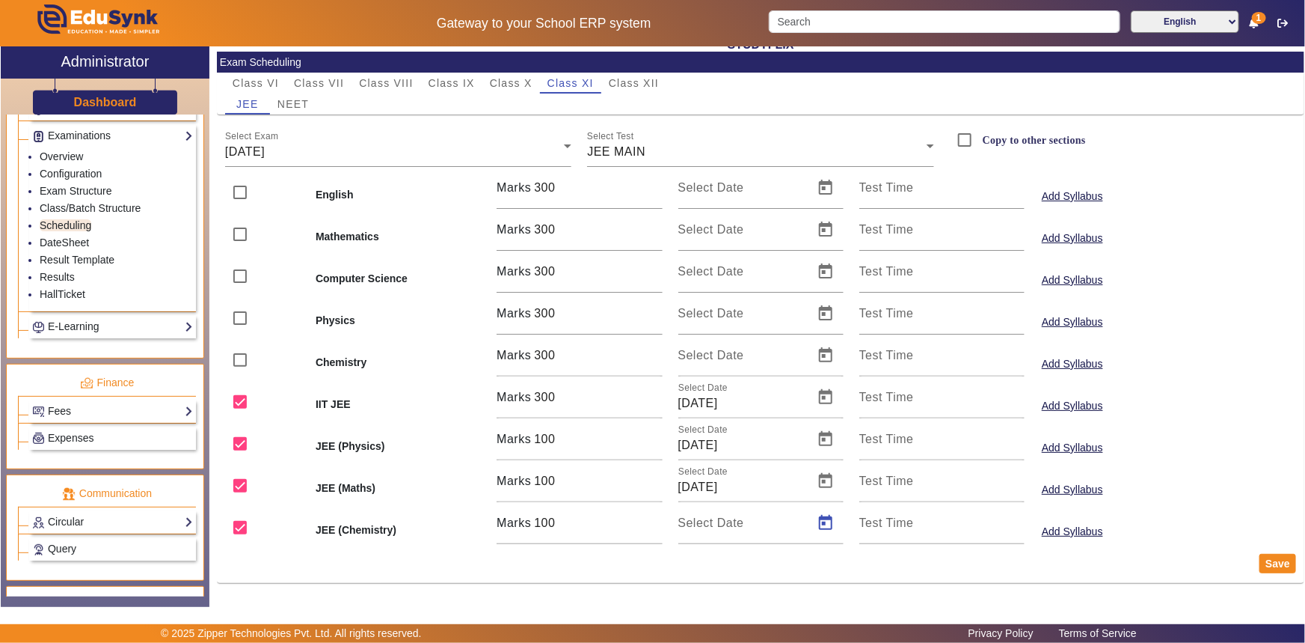
type input "[DATE]"
click at [1260, 560] on button "Save" at bounding box center [1278, 563] width 37 height 19
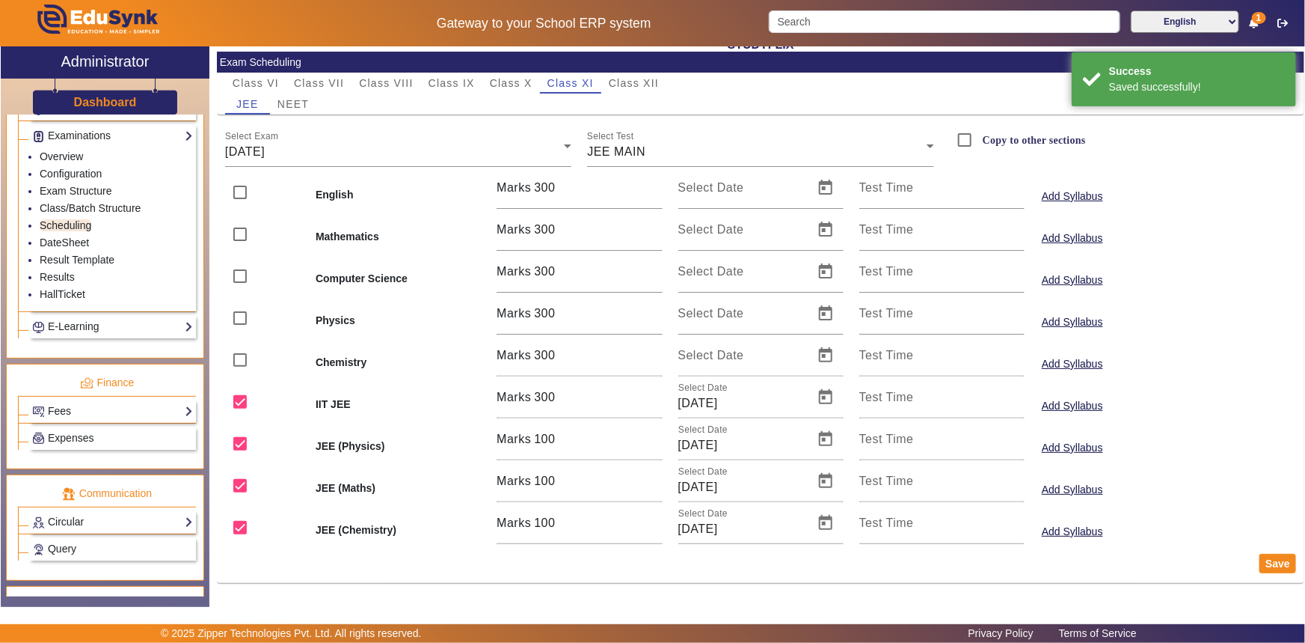
click at [1218, 499] on div "JEE (Maths) Marks 100 Select Date 26/08/2025 Test Time Add Syllabus" at bounding box center [761, 481] width 1088 height 42
click at [292, 107] on span "NEET" at bounding box center [293, 104] width 31 height 10
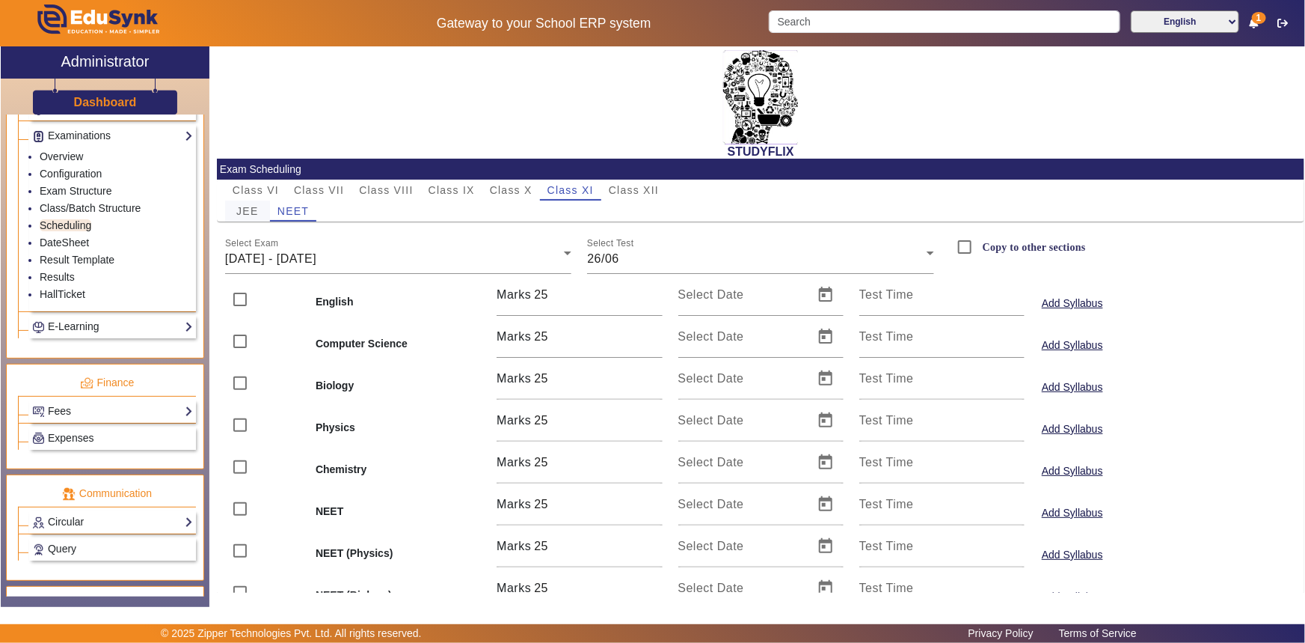
click at [242, 210] on span "JEE" at bounding box center [247, 211] width 22 height 10
click at [400, 257] on div "[DATE] - [DATE]" at bounding box center [395, 259] width 340 height 18
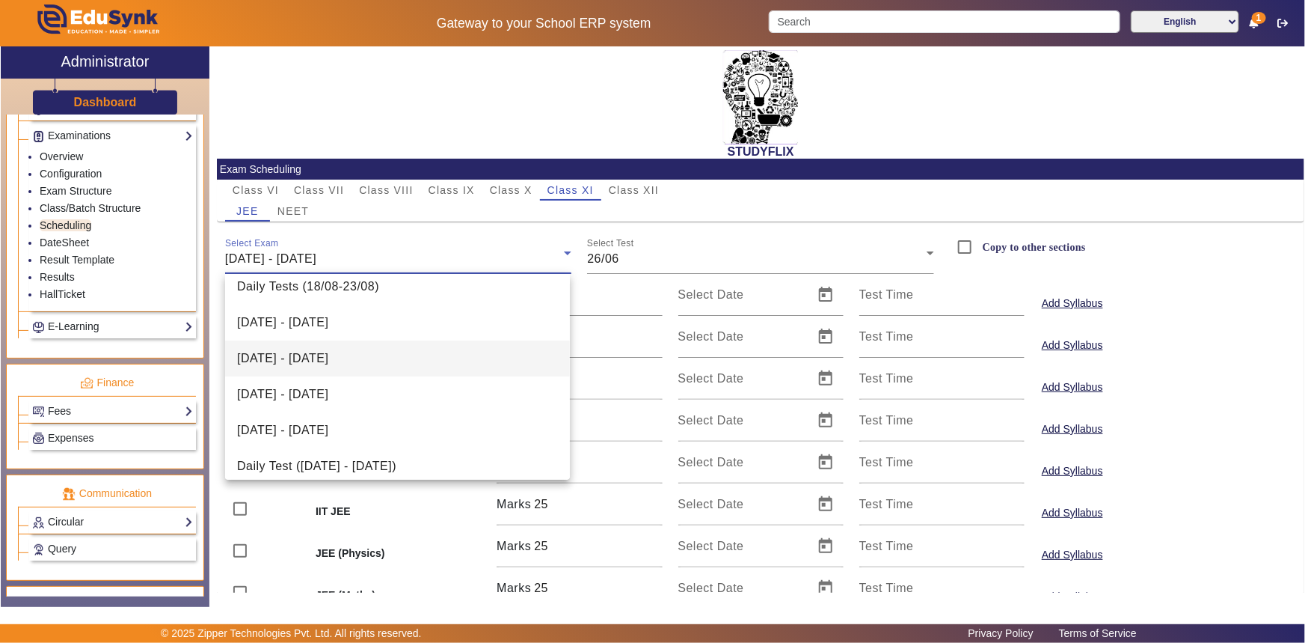
scroll to position [93, 0]
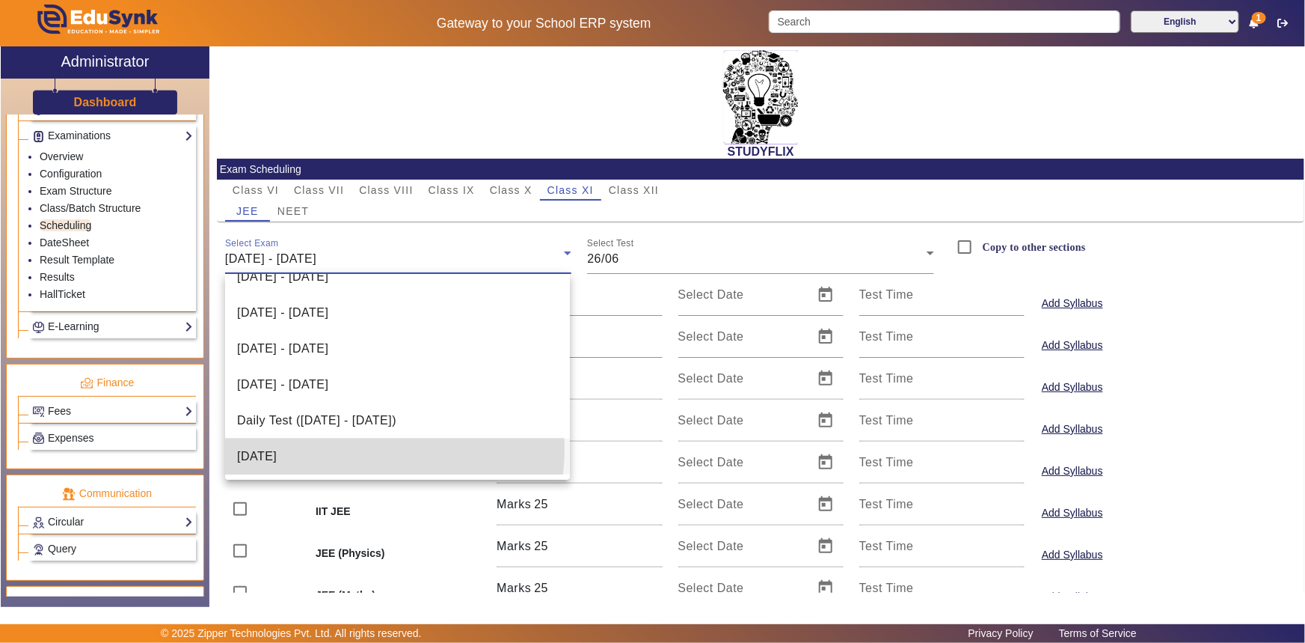
click at [358, 448] on mat-option "[DATE]" at bounding box center [397, 456] width 345 height 36
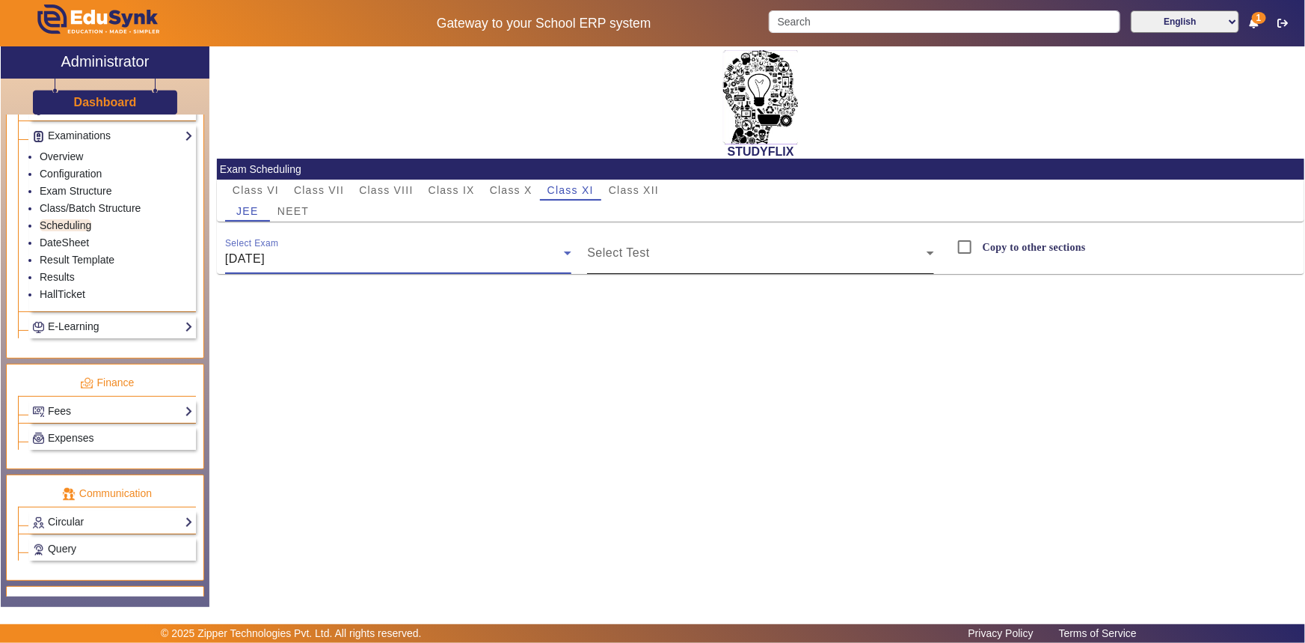
click at [625, 254] on span at bounding box center [757, 259] width 340 height 18
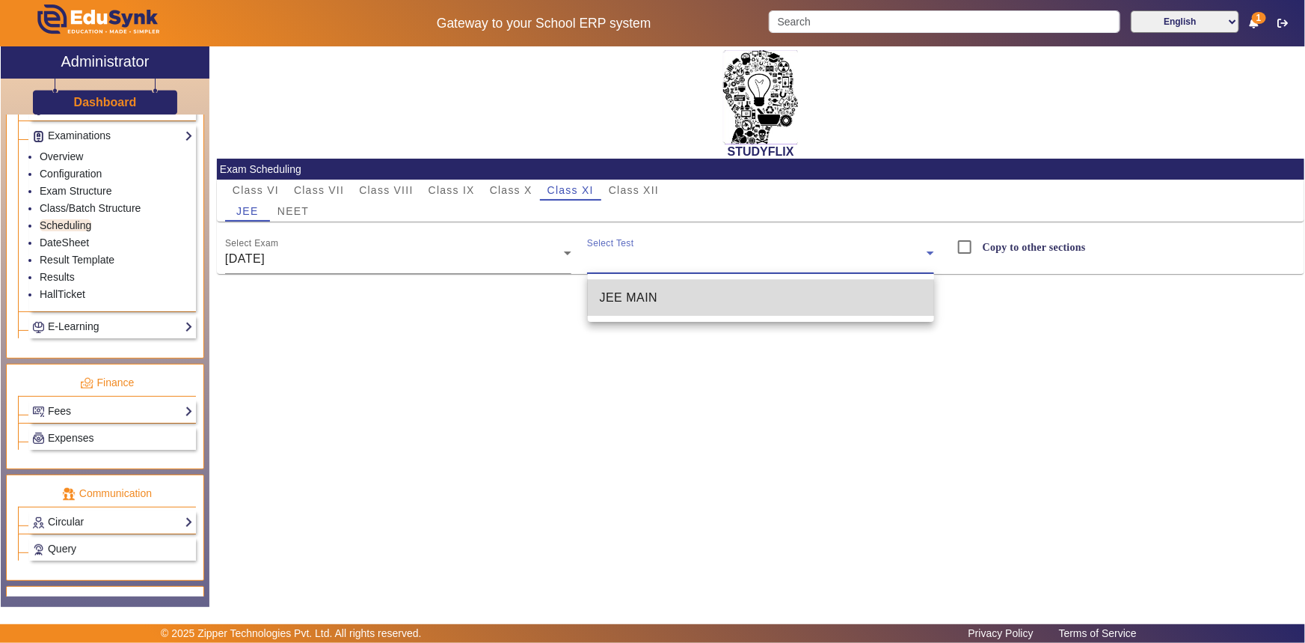
click at [628, 299] on span "JEE MAIN" at bounding box center [629, 298] width 58 height 18
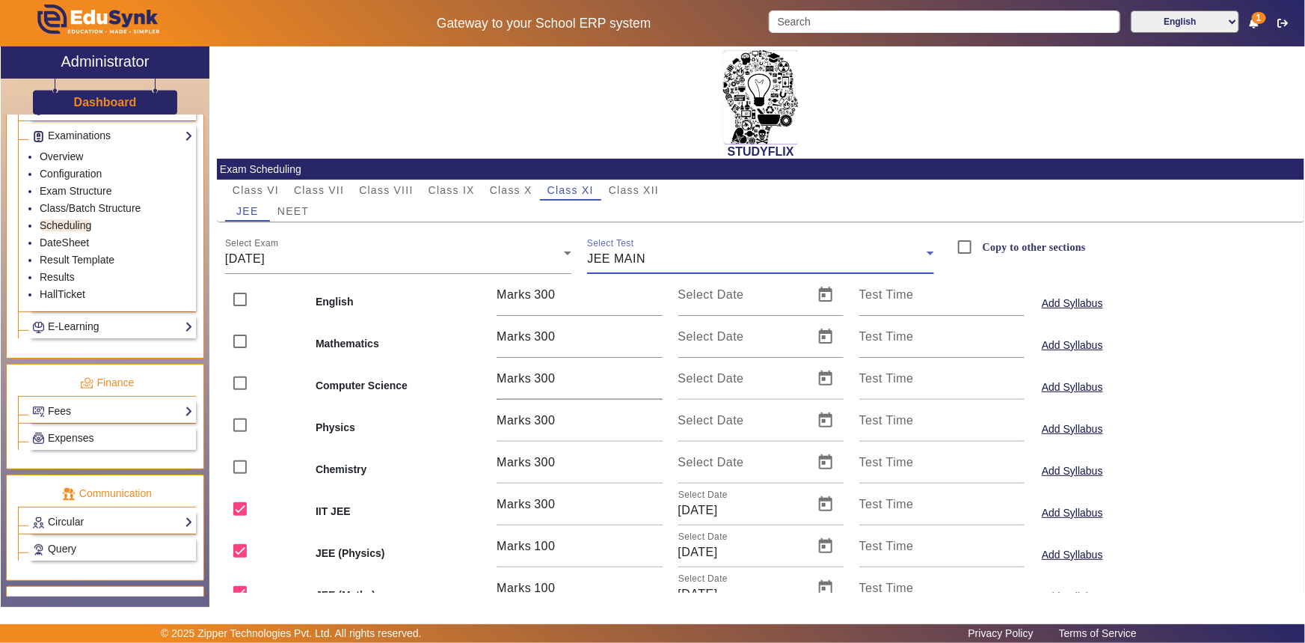
scroll to position [107, 0]
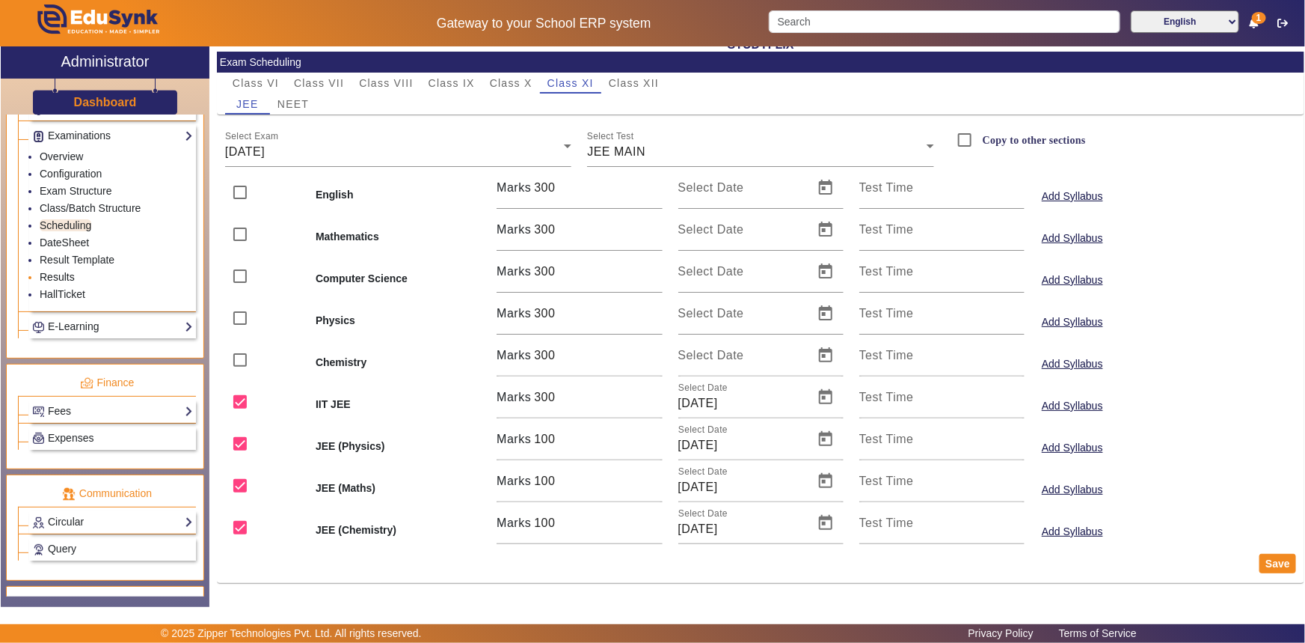
click at [70, 277] on link "Results" at bounding box center [57, 277] width 35 height 12
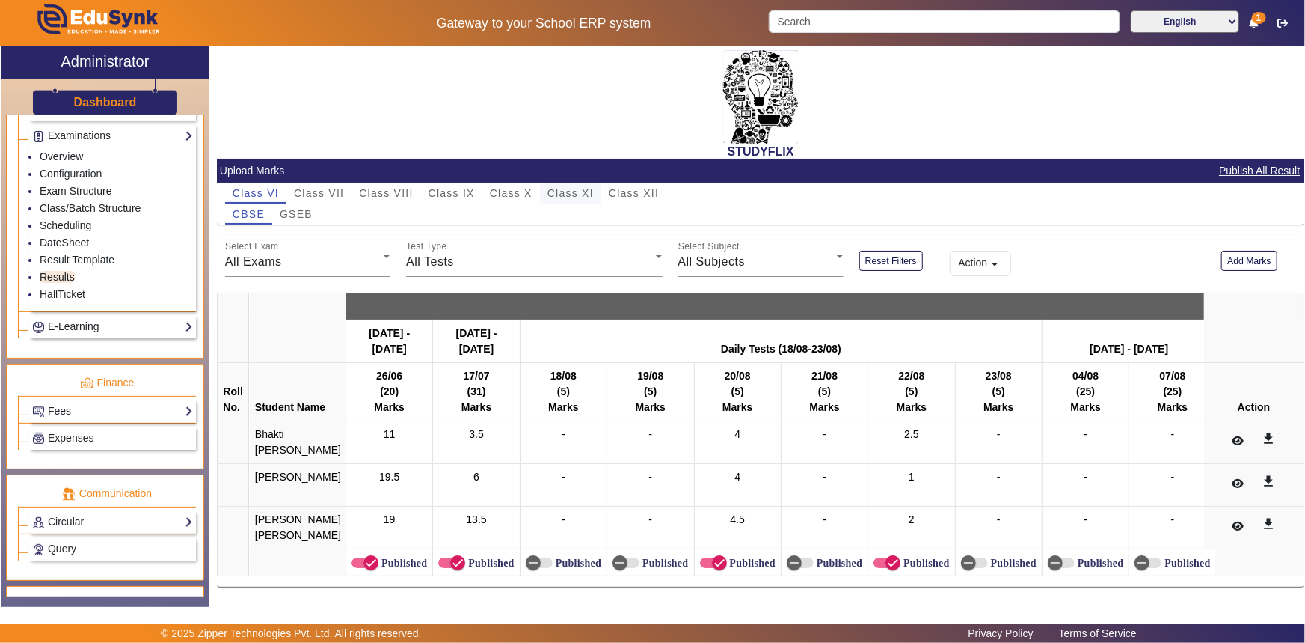
click at [572, 192] on span "Class XI" at bounding box center [571, 193] width 46 height 10
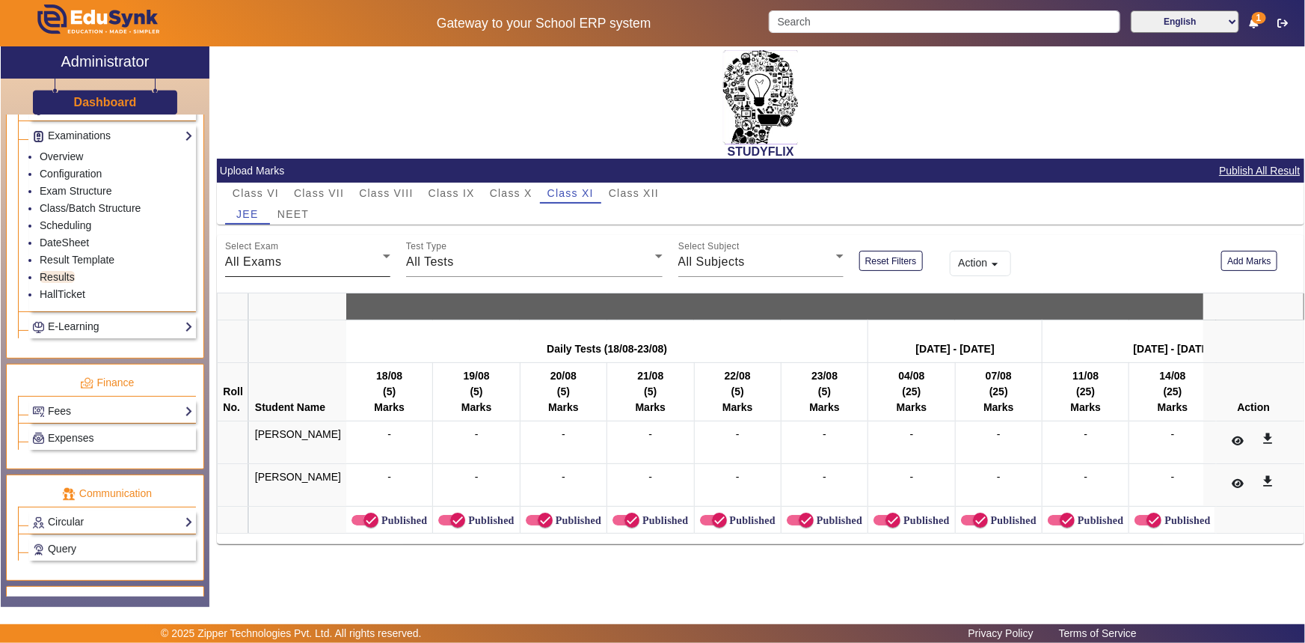
click at [329, 263] on div "All Exams" at bounding box center [304, 262] width 158 height 18
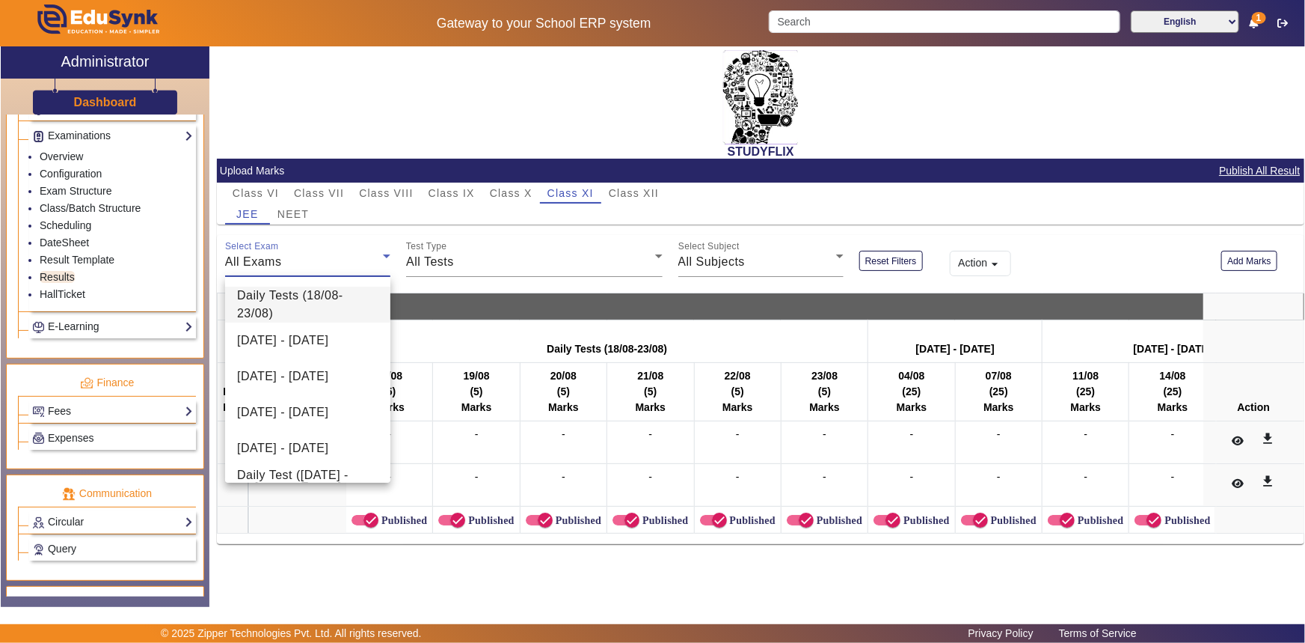
scroll to position [129, 0]
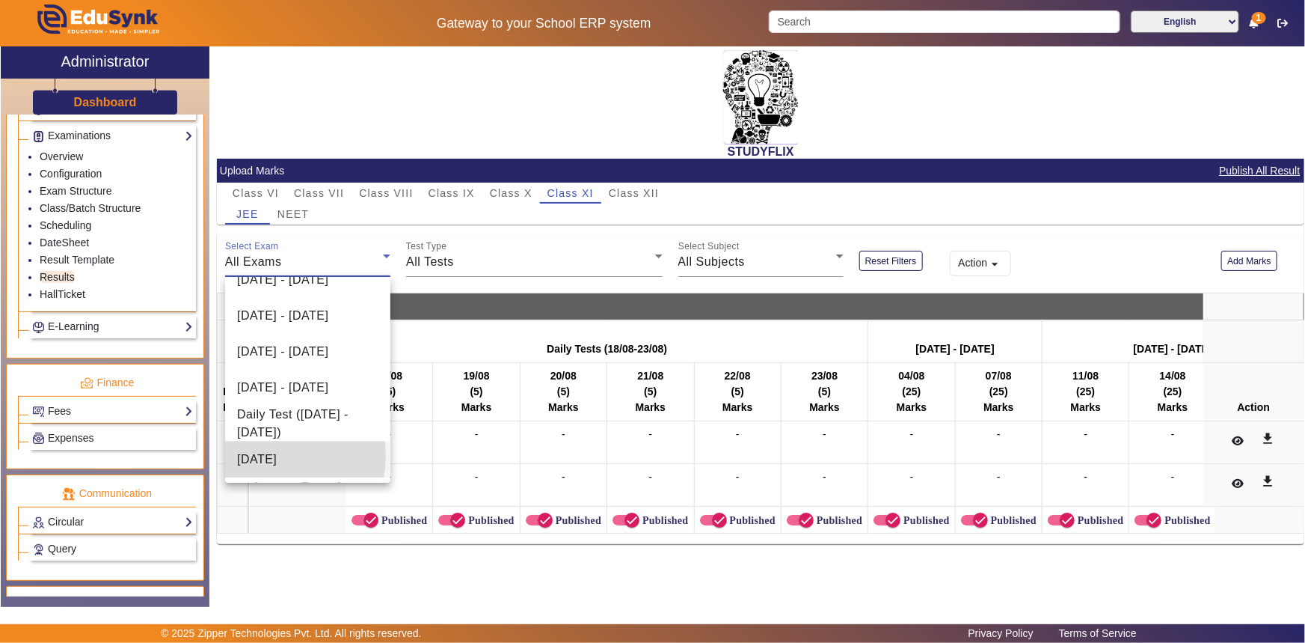
click at [270, 456] on span "[DATE]" at bounding box center [257, 459] width 40 height 18
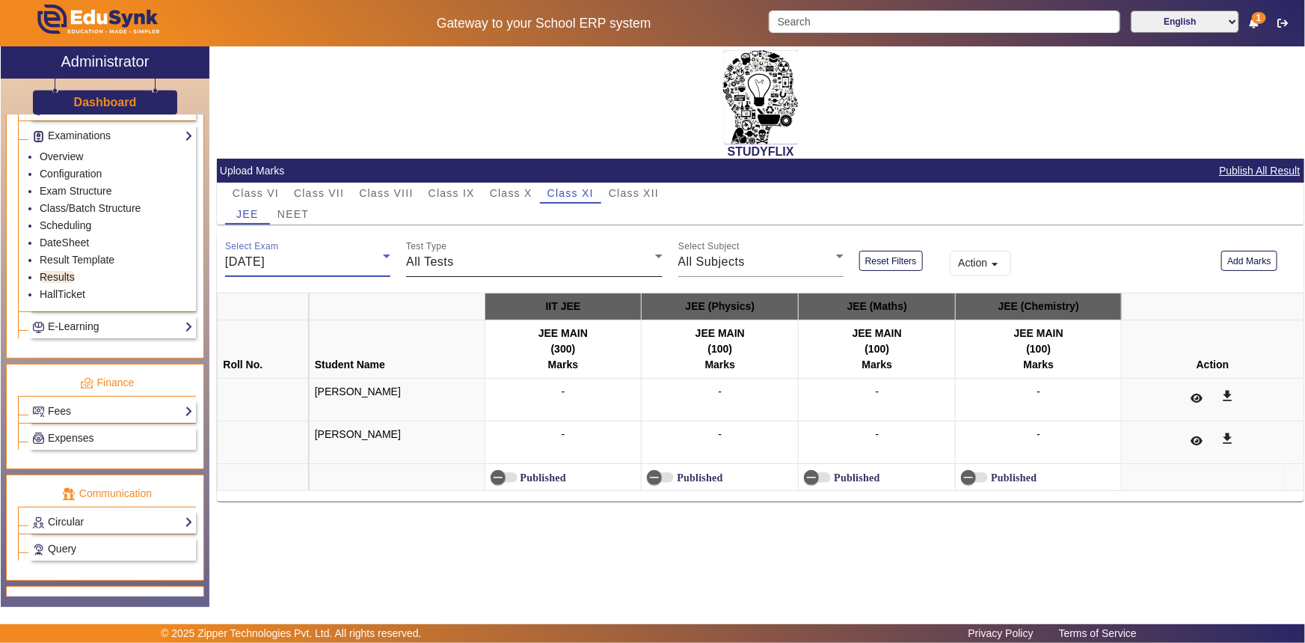
click at [431, 260] on span "All Tests" at bounding box center [430, 261] width 48 height 13
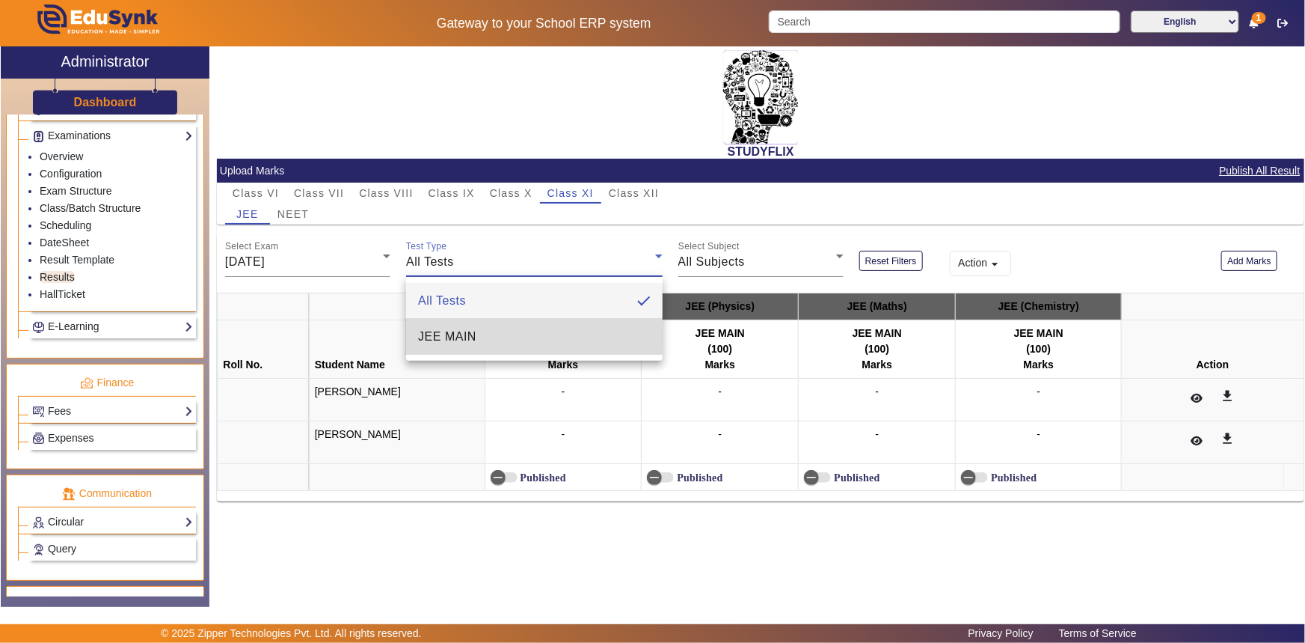
click at [442, 333] on span "JEE MAIN" at bounding box center [447, 337] width 58 height 18
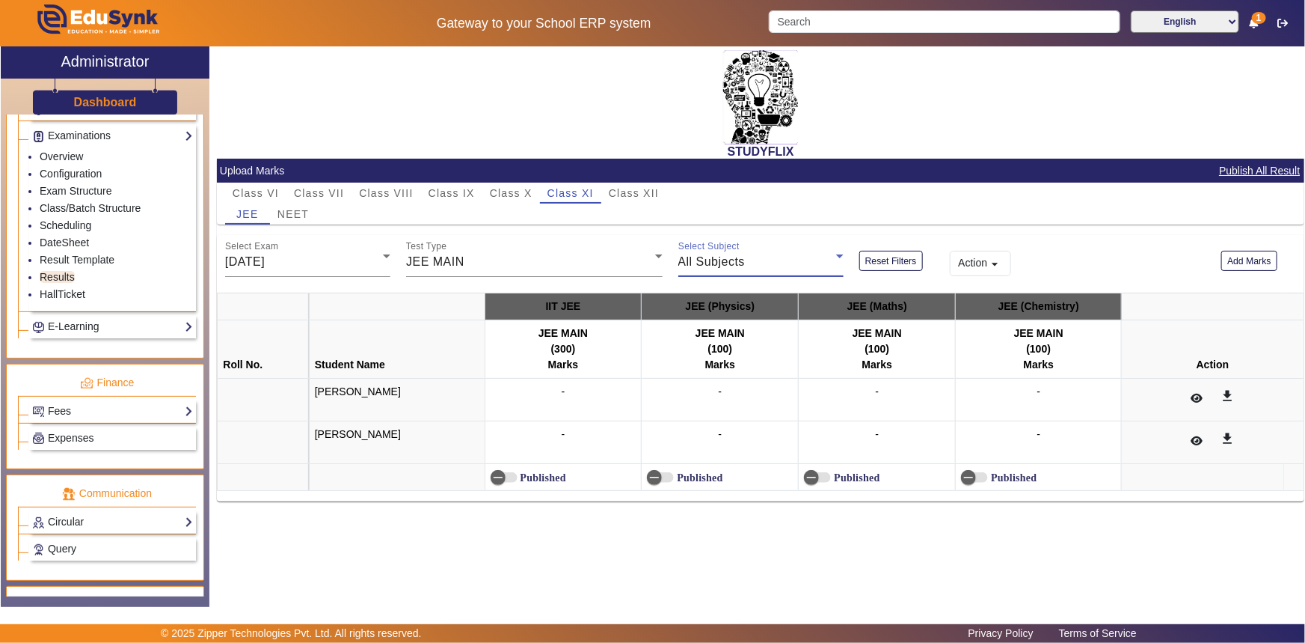
click at [702, 259] on span "All Subjects" at bounding box center [712, 261] width 67 height 13
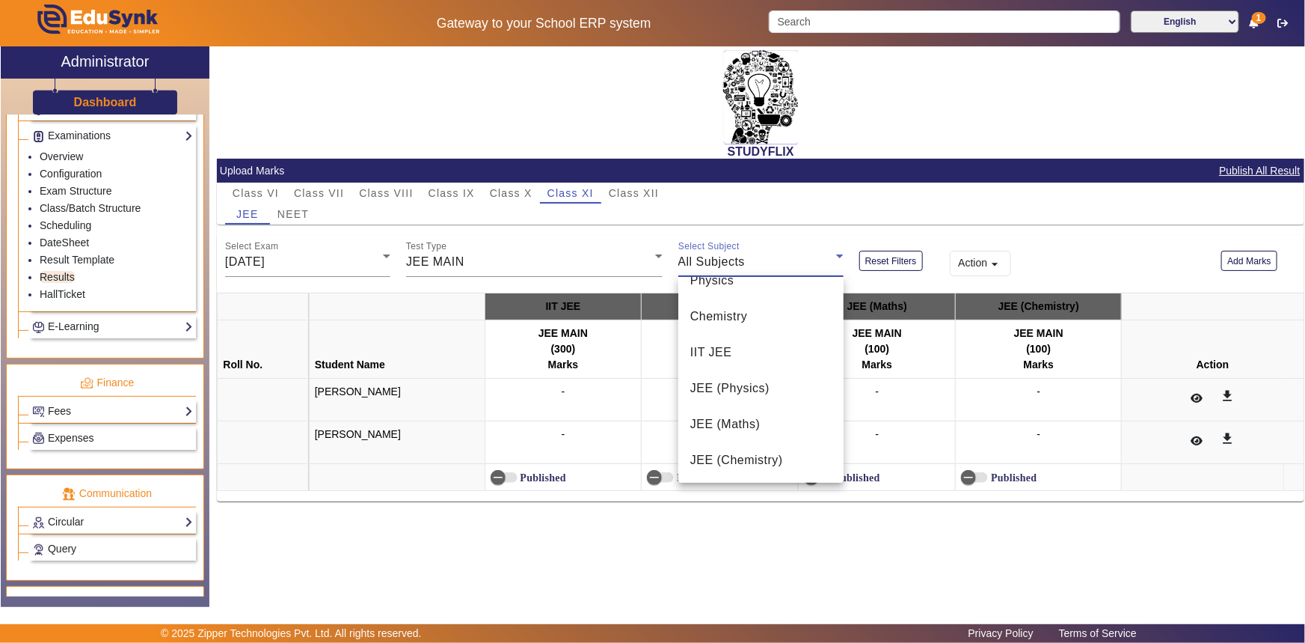
scroll to position [165, 0]
click at [717, 361] on mat-option "IIT JEE" at bounding box center [761, 352] width 165 height 36
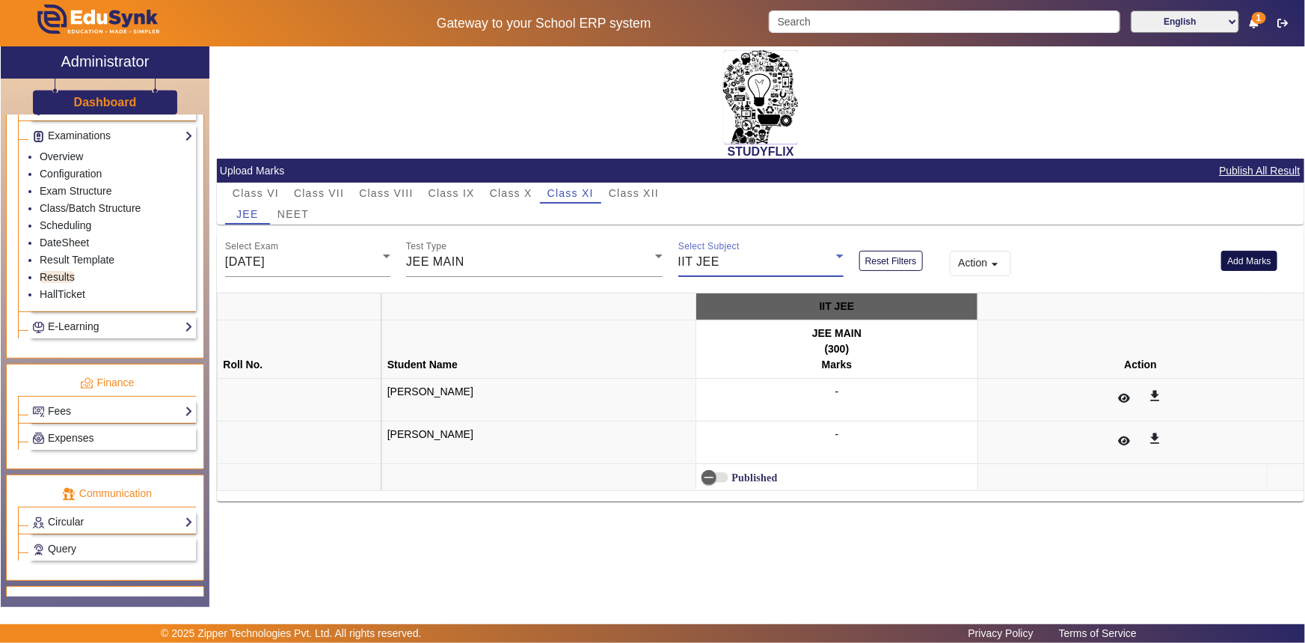
click at [1245, 257] on button "Add Marks" at bounding box center [1250, 261] width 56 height 20
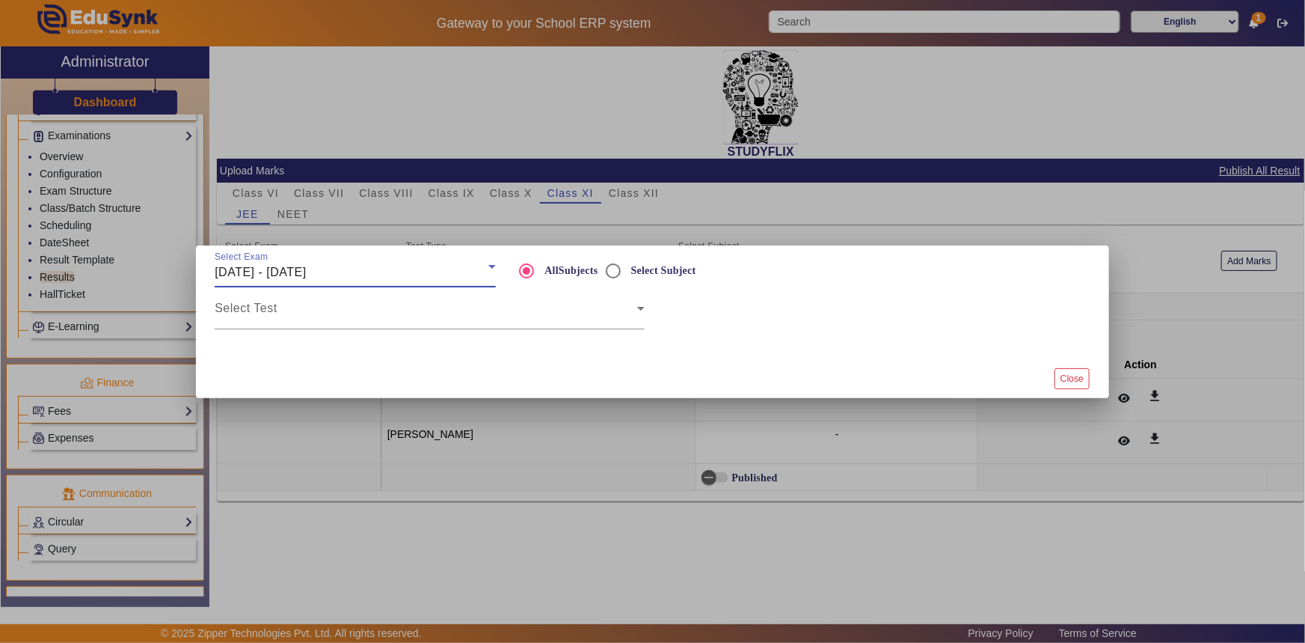
click at [426, 275] on div "[DATE] - [DATE]" at bounding box center [352, 272] width 274 height 18
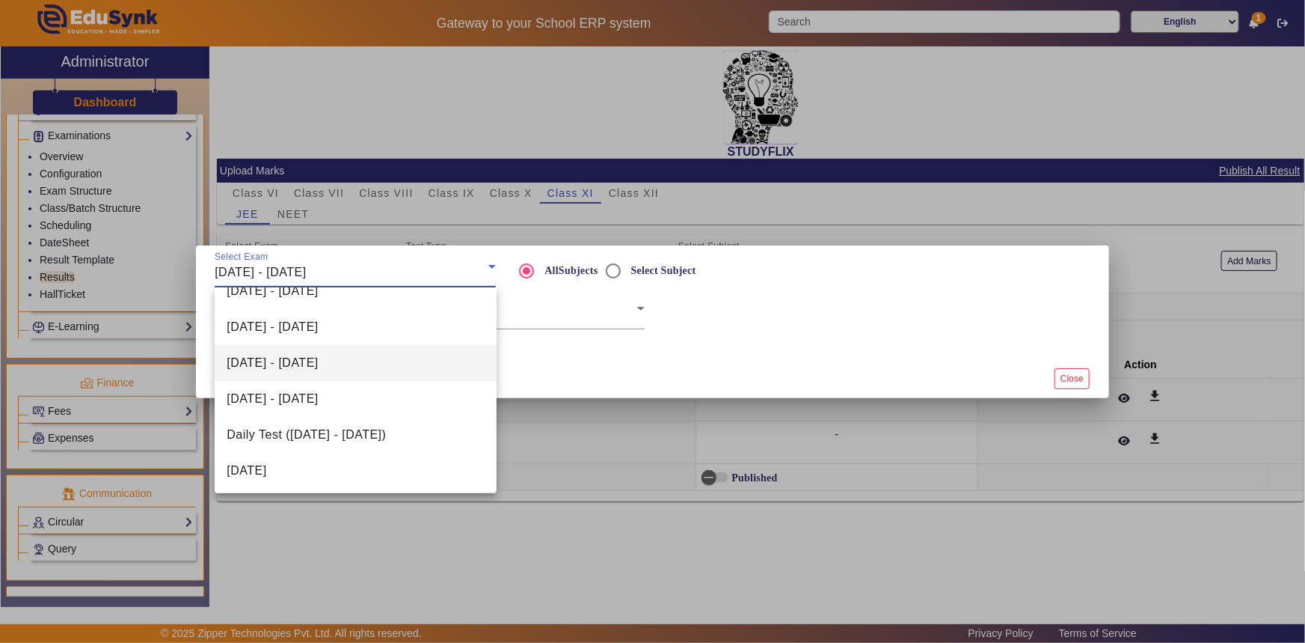
scroll to position [93, 0]
click at [360, 458] on mat-option "[DATE]" at bounding box center [355, 470] width 281 height 36
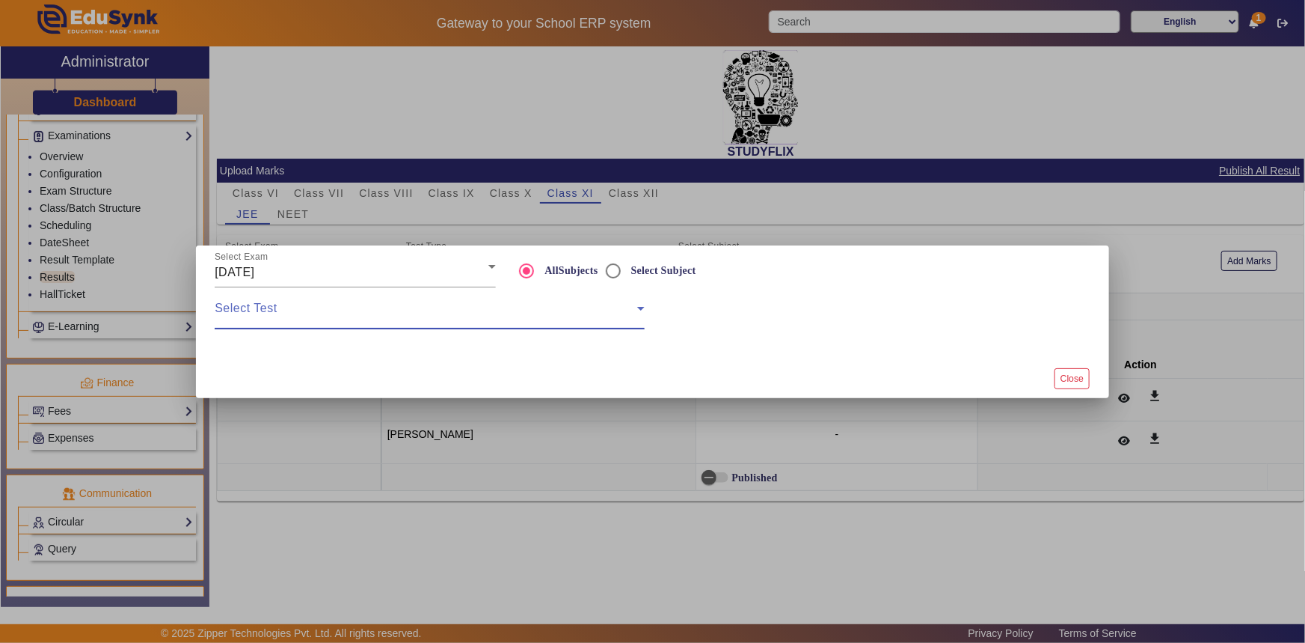
click at [486, 316] on span at bounding box center [426, 314] width 423 height 18
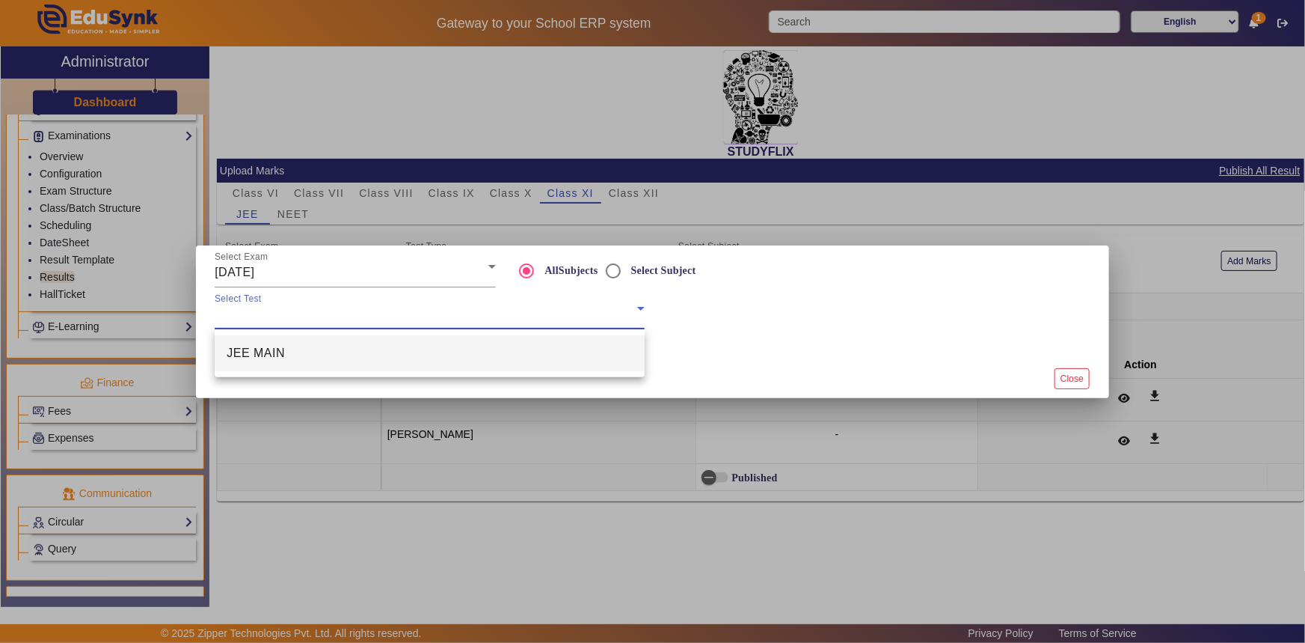
click at [457, 352] on mat-option "JEE MAIN" at bounding box center [430, 353] width 430 height 36
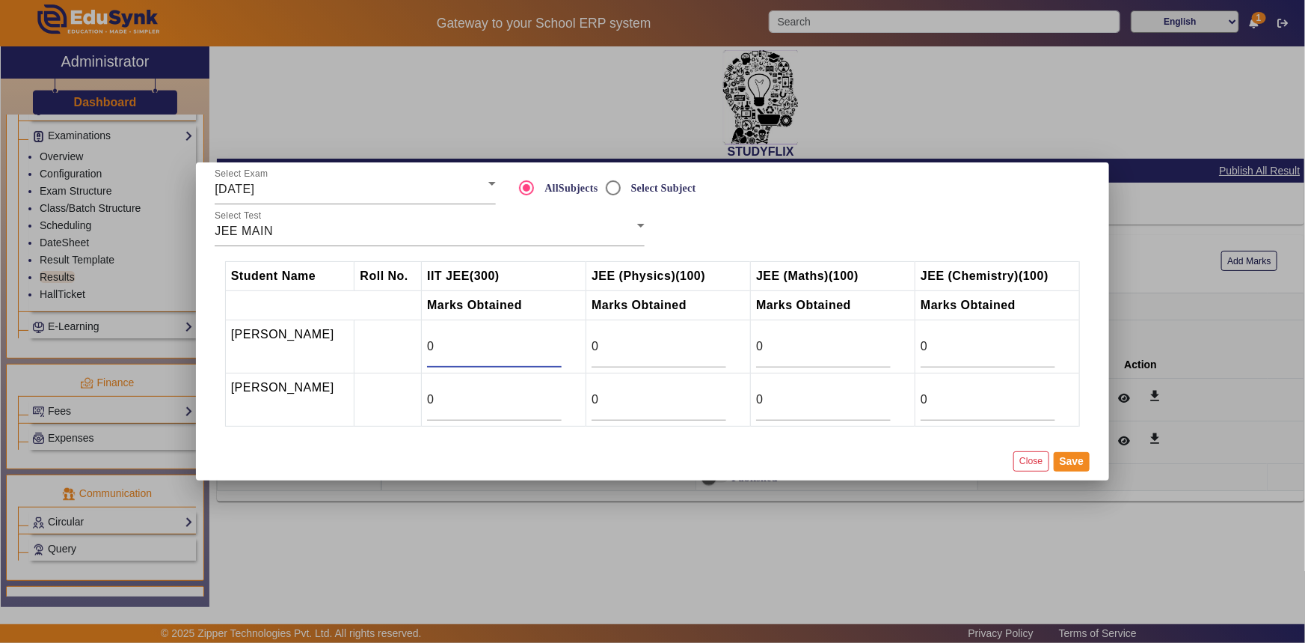
click at [494, 350] on input "0" at bounding box center [494, 346] width 135 height 18
click at [494, 342] on input "0" at bounding box center [494, 346] width 135 height 18
click at [562, 343] on input "16" at bounding box center [494, 346] width 135 height 18
click at [562, 343] on input "31" at bounding box center [494, 346] width 135 height 18
click at [562, 343] on input "32" at bounding box center [494, 346] width 135 height 18
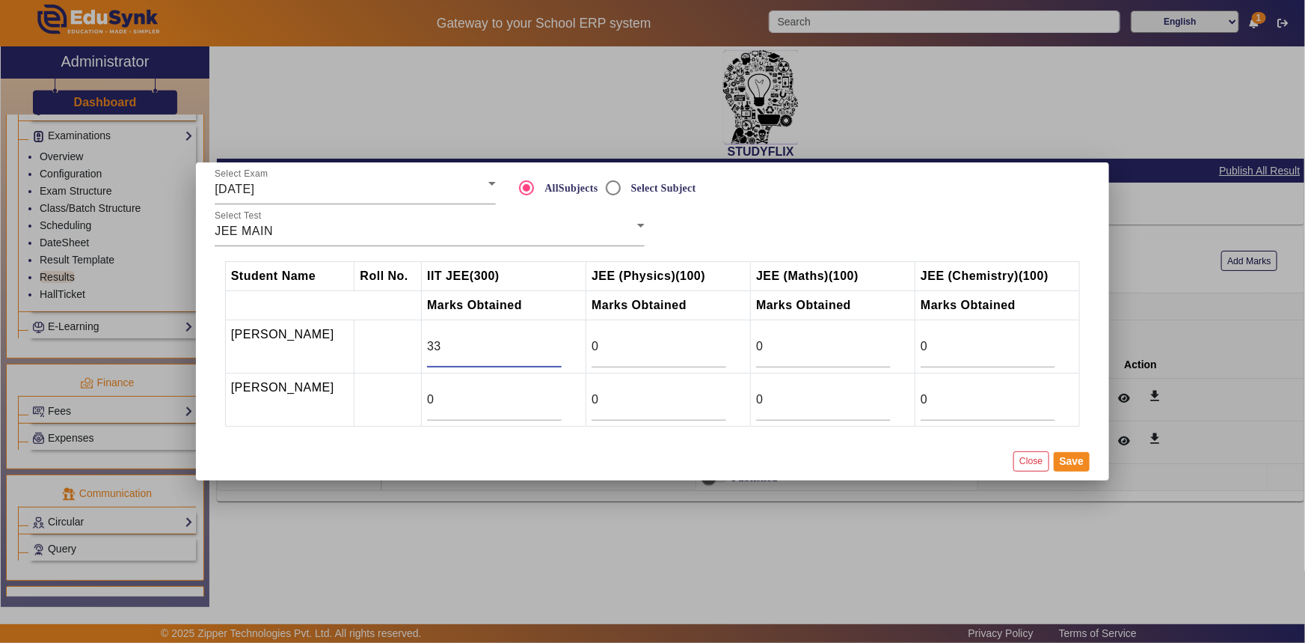
click at [562, 343] on input "33" at bounding box center [494, 346] width 135 height 18
click at [562, 343] on input "34" at bounding box center [494, 346] width 135 height 18
click at [562, 343] on input "35" at bounding box center [494, 346] width 135 height 18
type input "36"
click at [562, 343] on input "36" at bounding box center [494, 346] width 135 height 18
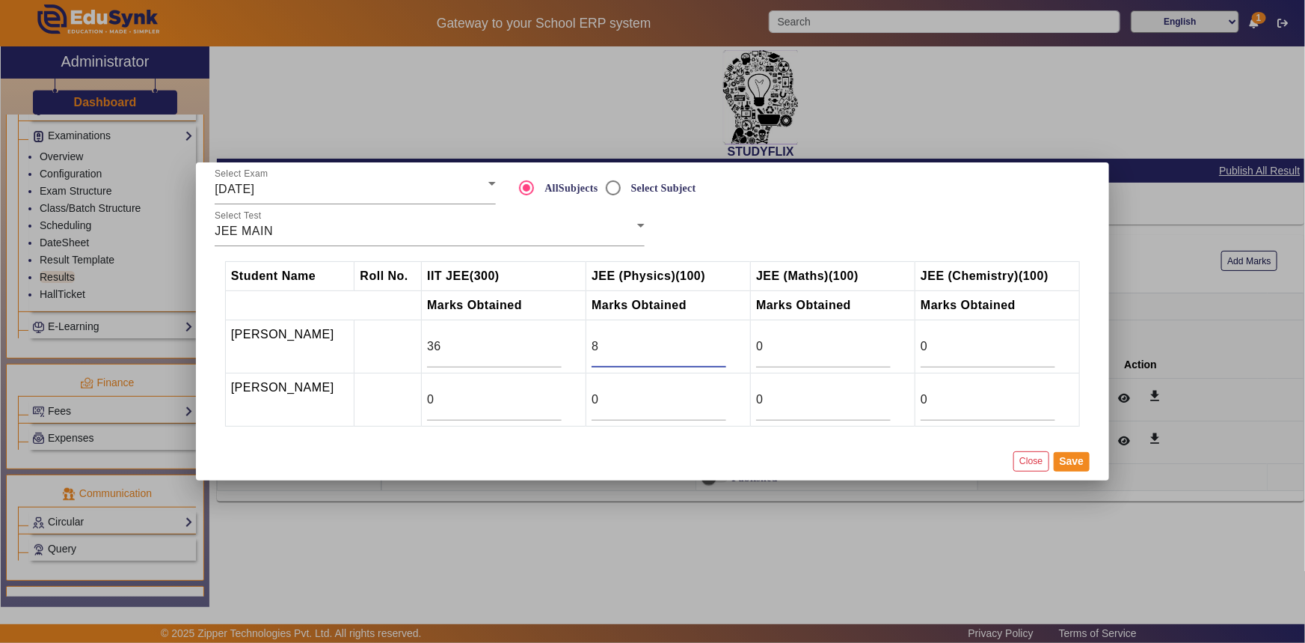
click at [726, 341] on input "8" at bounding box center [659, 346] width 135 height 18
click at [726, 341] on input "9" at bounding box center [659, 346] width 135 height 18
click at [726, 341] on input "10" at bounding box center [659, 346] width 135 height 18
click at [726, 341] on input "11" at bounding box center [659, 346] width 135 height 18
click at [726, 341] on input "12" at bounding box center [659, 346] width 135 height 18
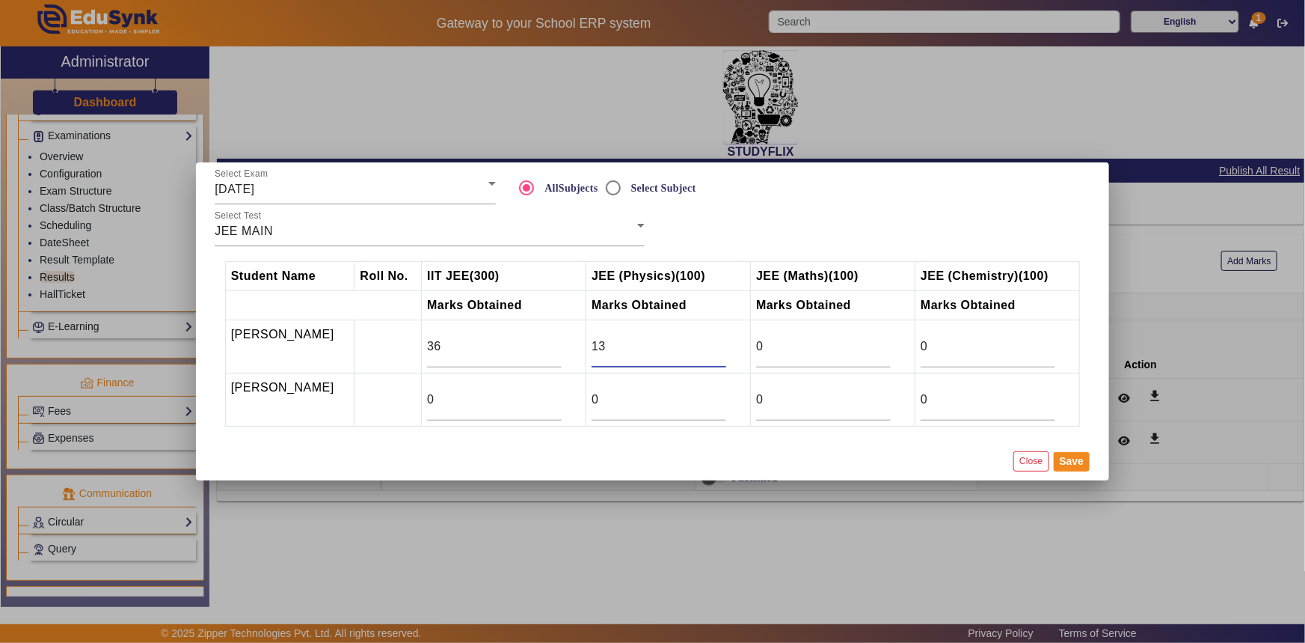
click at [726, 341] on input "13" at bounding box center [659, 346] width 135 height 18
click at [726, 341] on input "14" at bounding box center [659, 346] width 135 height 18
click at [726, 341] on input "15" at bounding box center [659, 346] width 135 height 18
click at [726, 341] on input "16" at bounding box center [659, 346] width 135 height 18
click at [726, 341] on input "17" at bounding box center [659, 346] width 135 height 18
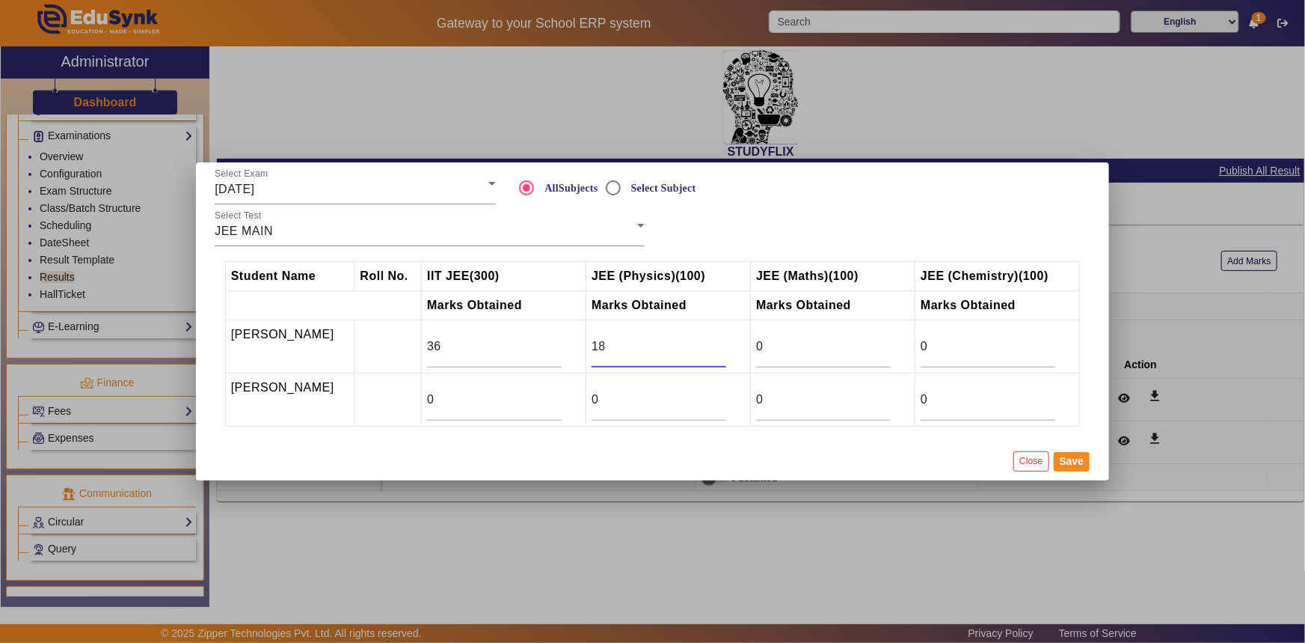
click at [726, 341] on input "18" at bounding box center [659, 346] width 135 height 18
type input "19"
click at [726, 343] on input "19" at bounding box center [659, 346] width 135 height 18
click at [891, 343] on input "9" at bounding box center [823, 346] width 135 height 18
click at [891, 357] on div "9" at bounding box center [823, 346] width 135 height 42
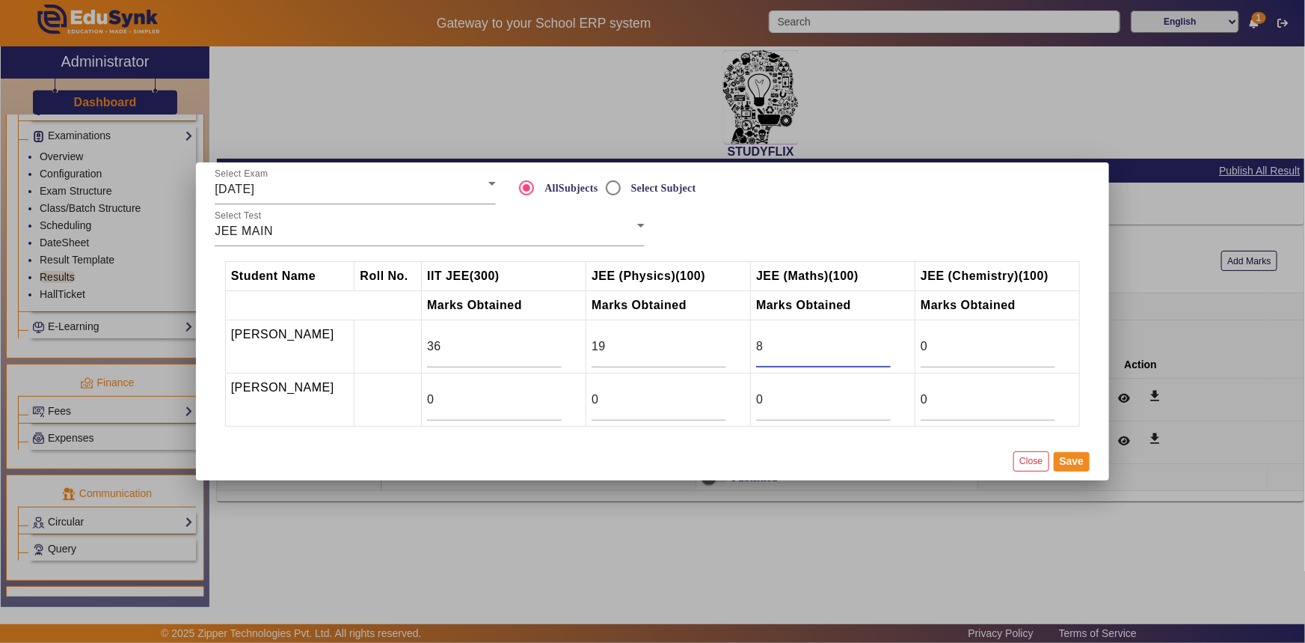
click at [891, 354] on input "8" at bounding box center [823, 346] width 135 height 18
type input "7"
click at [891, 354] on input "7" at bounding box center [823, 346] width 135 height 18
click at [1053, 340] on input "9" at bounding box center [988, 346] width 135 height 18
type input "10"
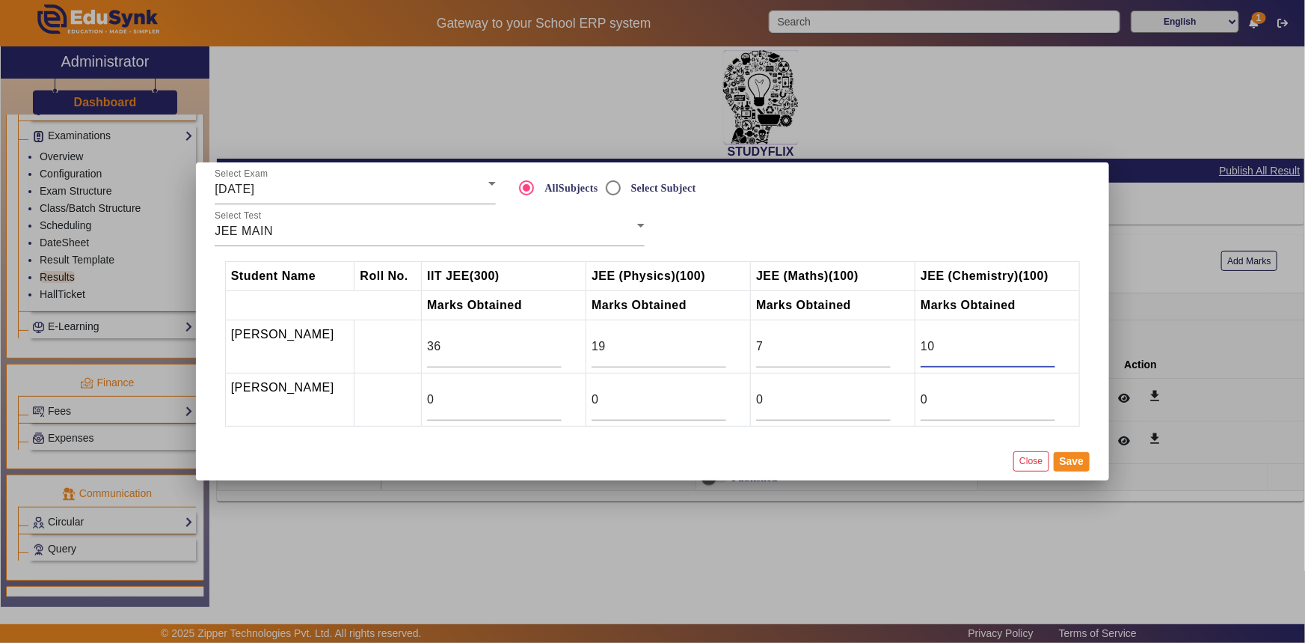
click at [1053, 340] on input "10" at bounding box center [988, 346] width 135 height 18
click at [726, 392] on input "23" at bounding box center [659, 400] width 135 height 18
click at [726, 392] on input "24" at bounding box center [659, 400] width 135 height 18
type input "25"
click at [726, 392] on input "25" at bounding box center [659, 400] width 135 height 18
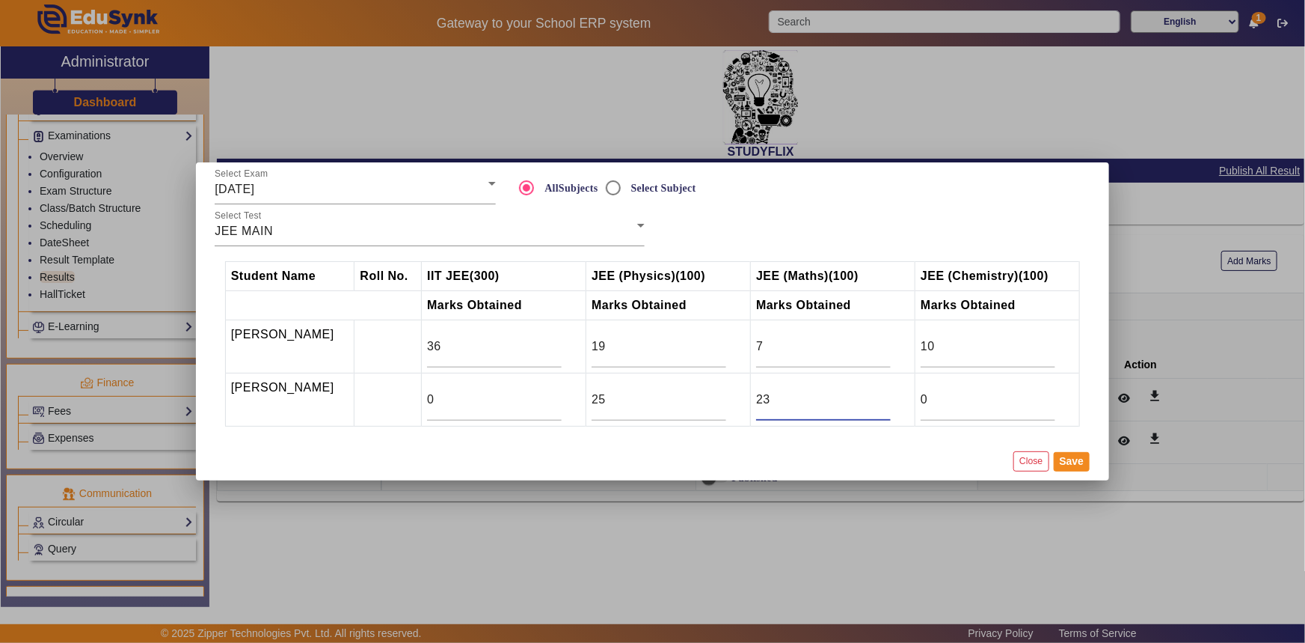
click at [891, 393] on input "23" at bounding box center [823, 400] width 135 height 18
click at [891, 403] on input "22" at bounding box center [823, 400] width 135 height 18
click at [891, 403] on input "21" at bounding box center [823, 400] width 135 height 18
click at [891, 403] on input "20" at bounding box center [823, 400] width 135 height 18
type input "19"
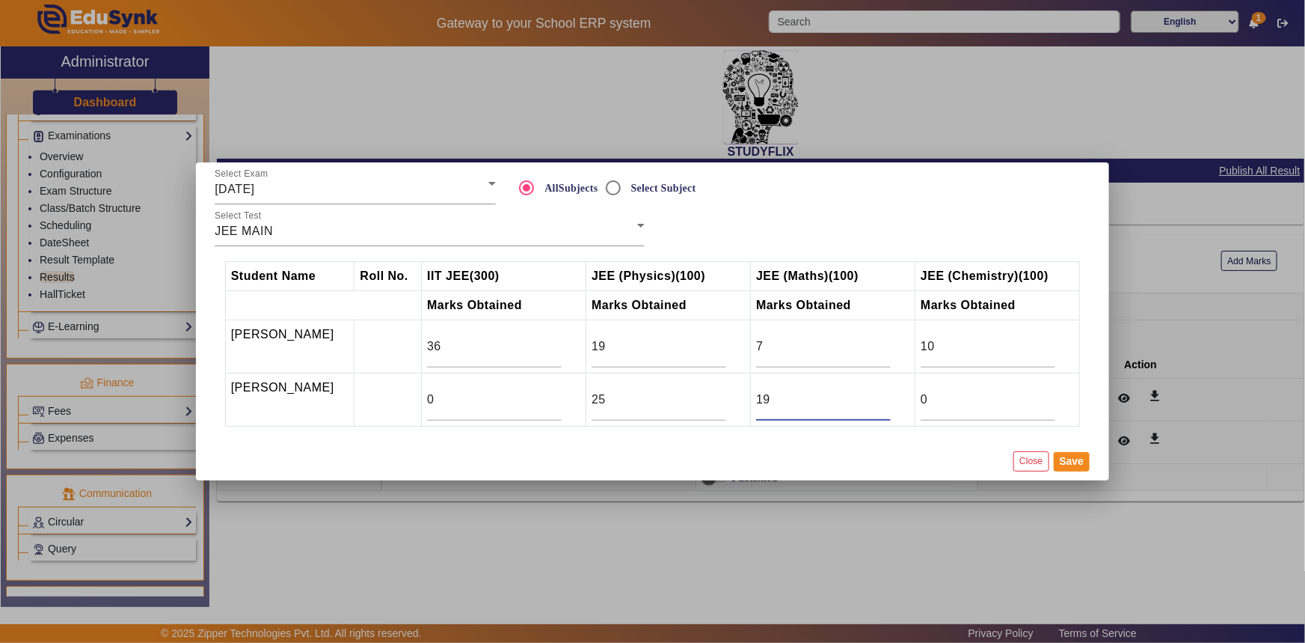
click at [891, 403] on input "19" at bounding box center [823, 400] width 135 height 18
click at [1056, 397] on input "10" at bounding box center [988, 400] width 135 height 18
click at [1056, 397] on input "11" at bounding box center [988, 400] width 135 height 18
type input "12"
click at [1056, 397] on input "12" at bounding box center [988, 400] width 135 height 18
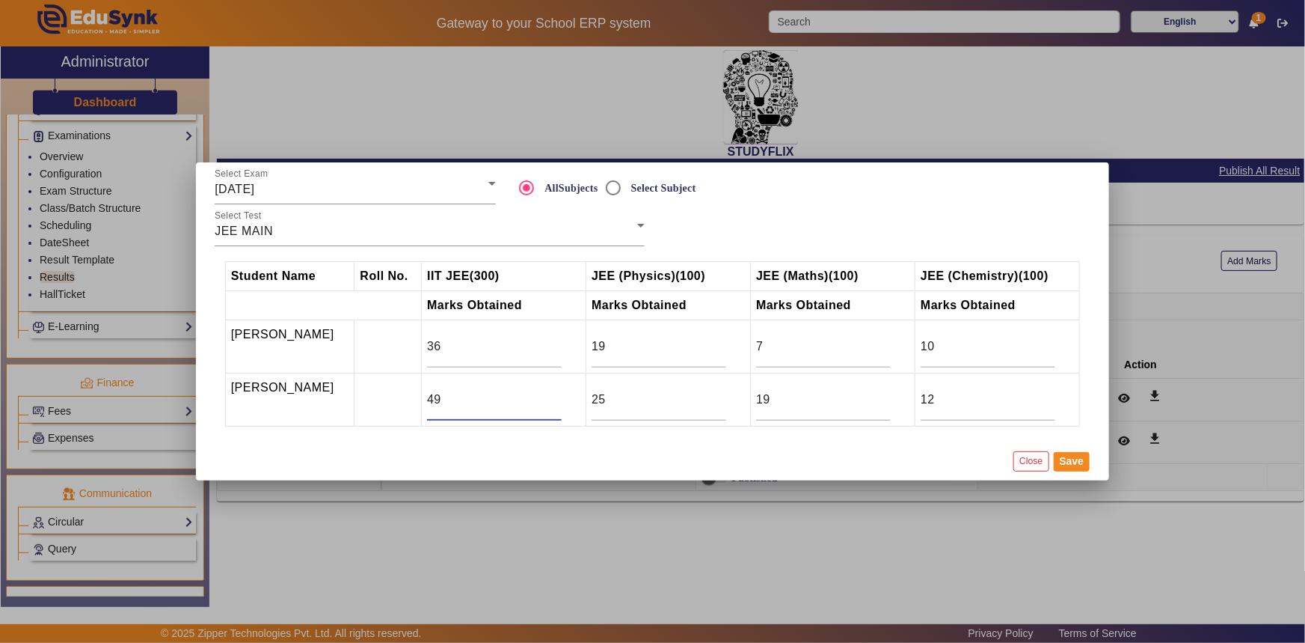
click at [562, 395] on input "49" at bounding box center [494, 400] width 135 height 18
click at [562, 395] on input "50" at bounding box center [494, 400] width 135 height 18
click at [562, 395] on input "51" at bounding box center [494, 400] width 135 height 18
click at [562, 395] on input "52" at bounding box center [494, 400] width 135 height 18
click at [562, 395] on input "53" at bounding box center [494, 400] width 135 height 18
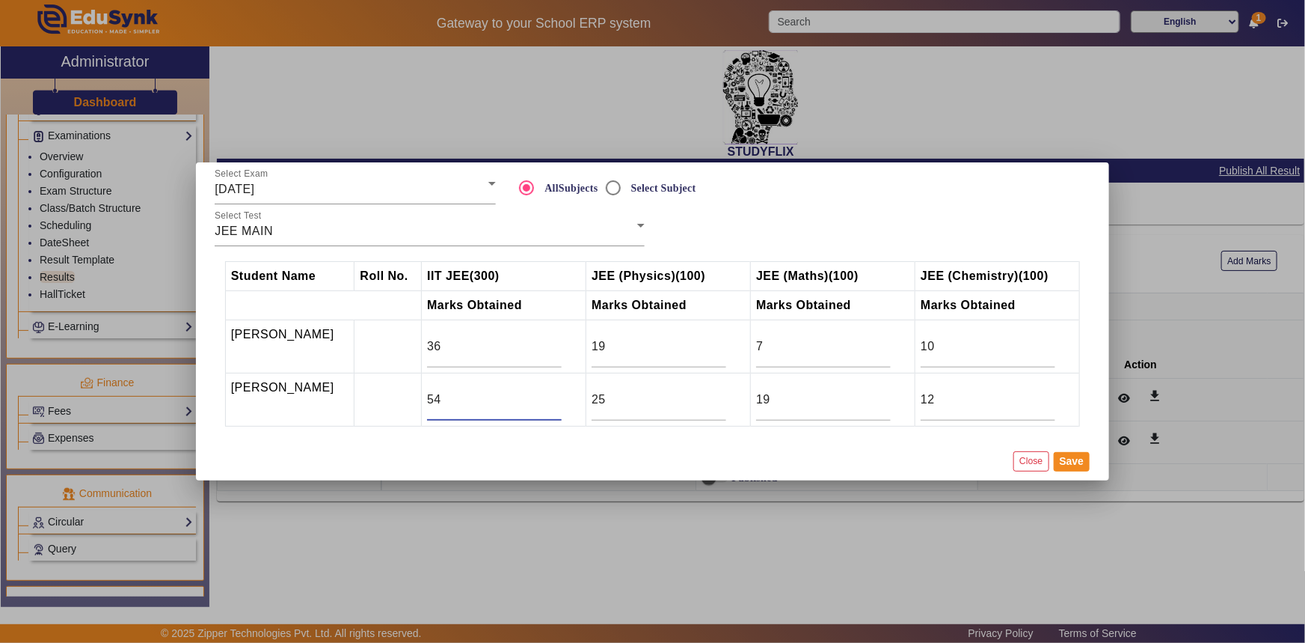
click at [562, 395] on input "54" at bounding box center [494, 400] width 135 height 18
click at [562, 395] on input "55" at bounding box center [494, 400] width 135 height 18
type input "56"
click at [562, 395] on input "56" at bounding box center [494, 400] width 135 height 18
click at [1062, 464] on button "Save" at bounding box center [1072, 461] width 37 height 19
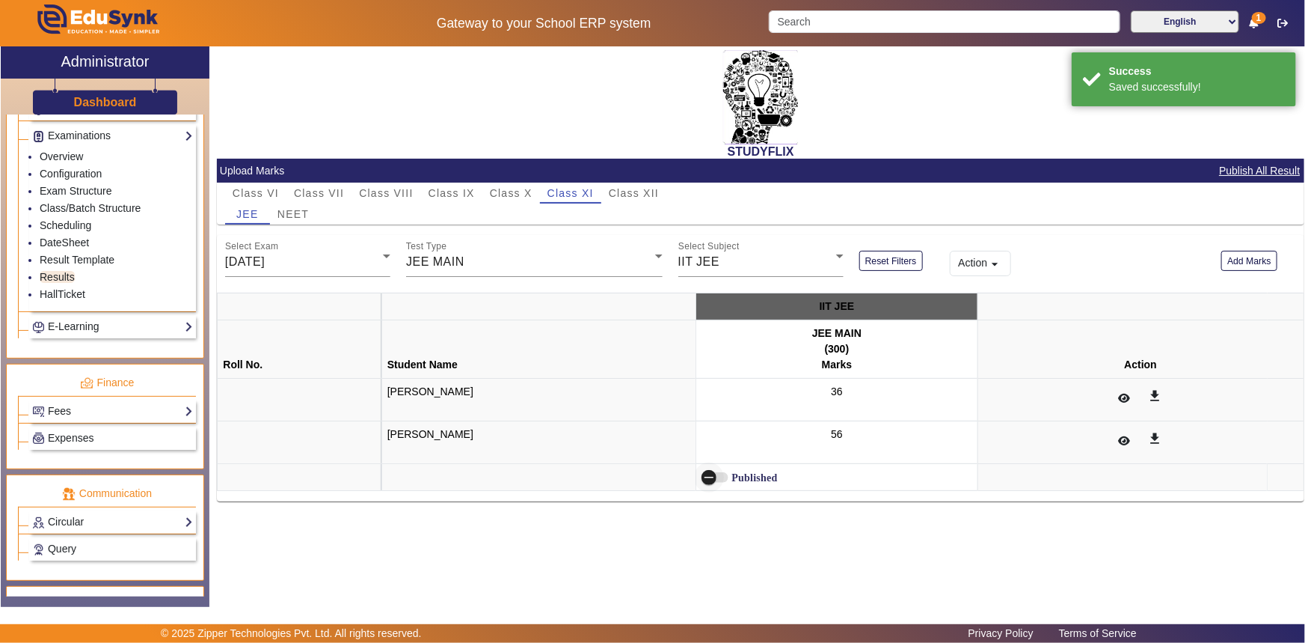
click at [724, 476] on span "button" at bounding box center [709, 477] width 30 height 30
click at [1131, 397] on icon at bounding box center [1125, 398] width 12 height 10
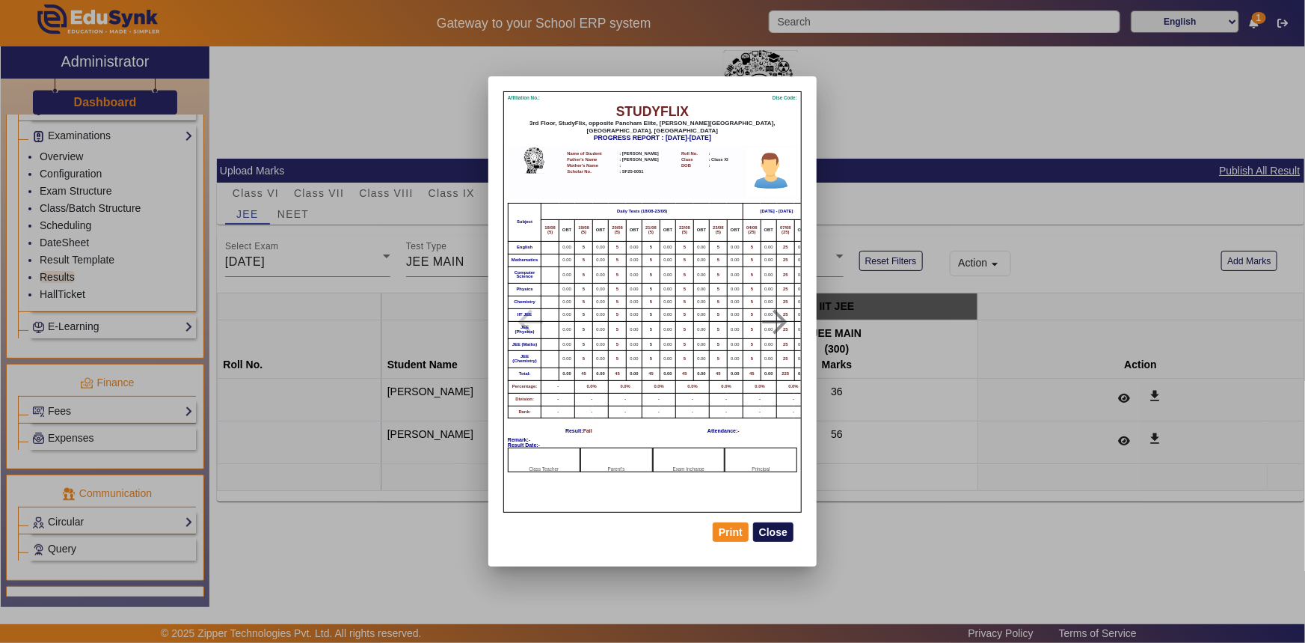
click at [765, 531] on button "Close" at bounding box center [773, 531] width 40 height 19
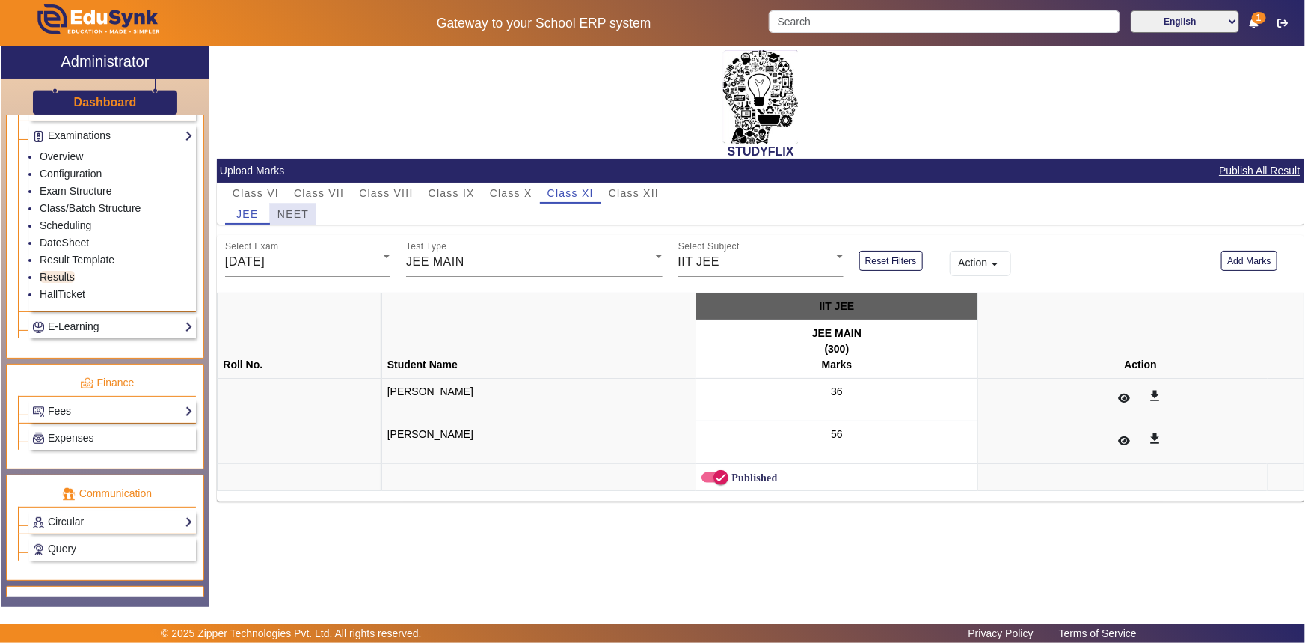
click at [290, 213] on span "NEET" at bounding box center [293, 214] width 31 height 10
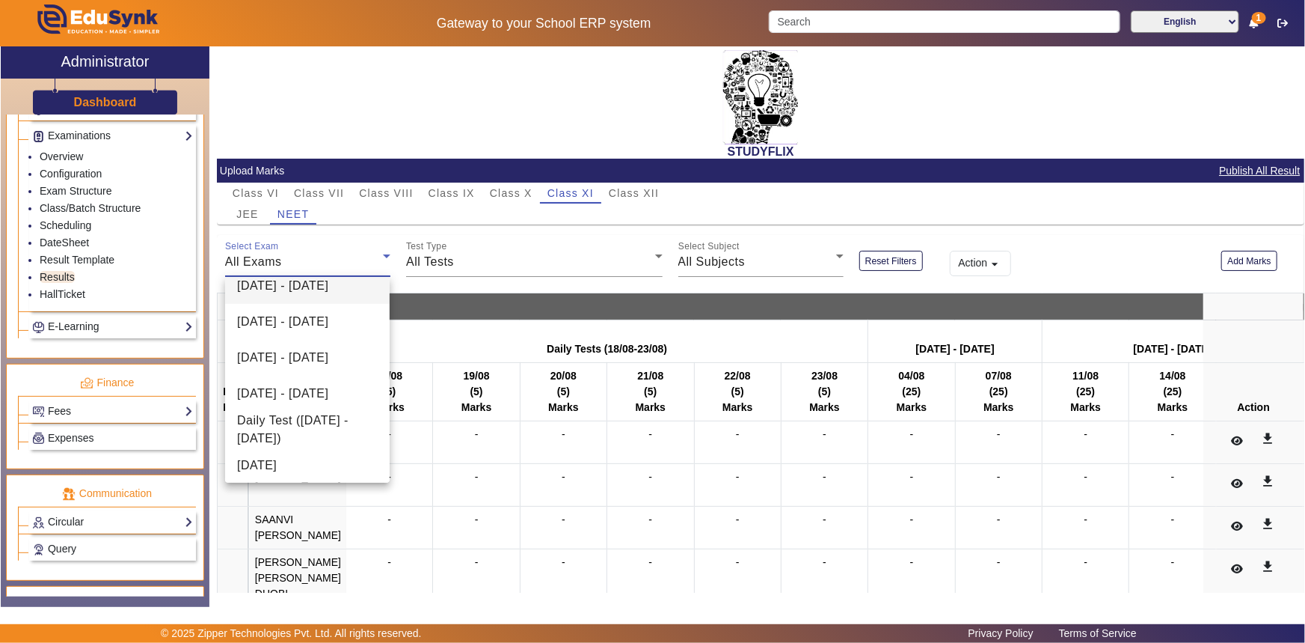
scroll to position [129, 0]
click at [252, 452] on span "[DATE]" at bounding box center [257, 459] width 40 height 18
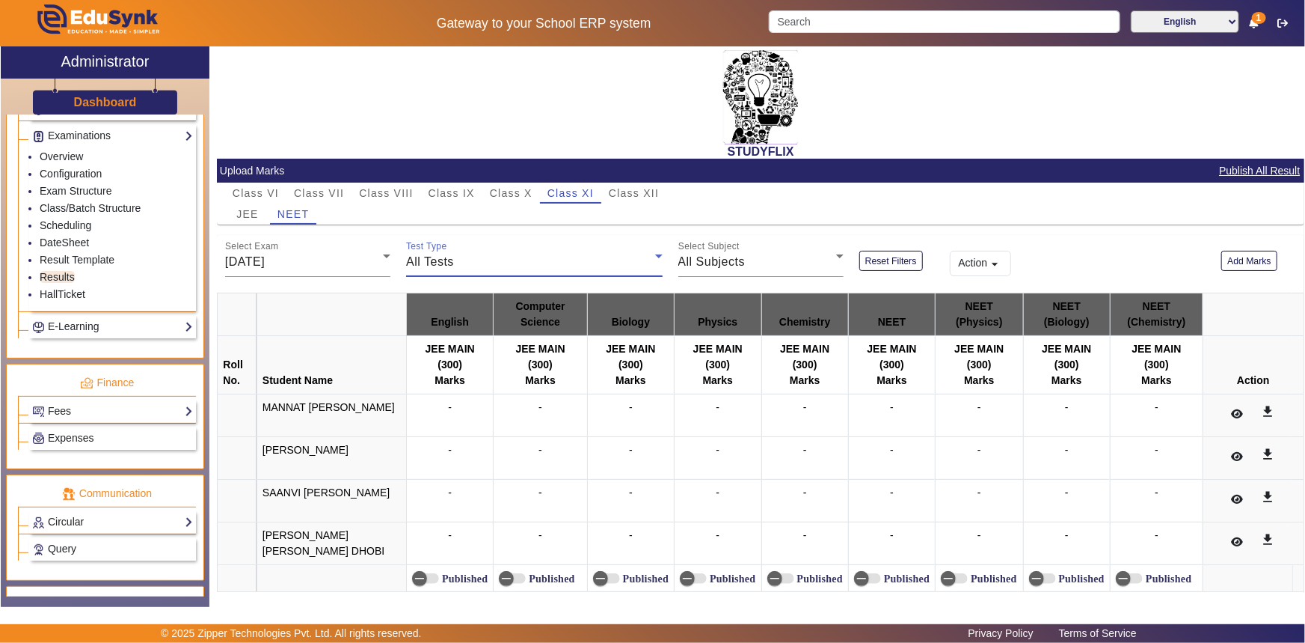
click at [444, 260] on span "All Tests" at bounding box center [430, 261] width 48 height 13
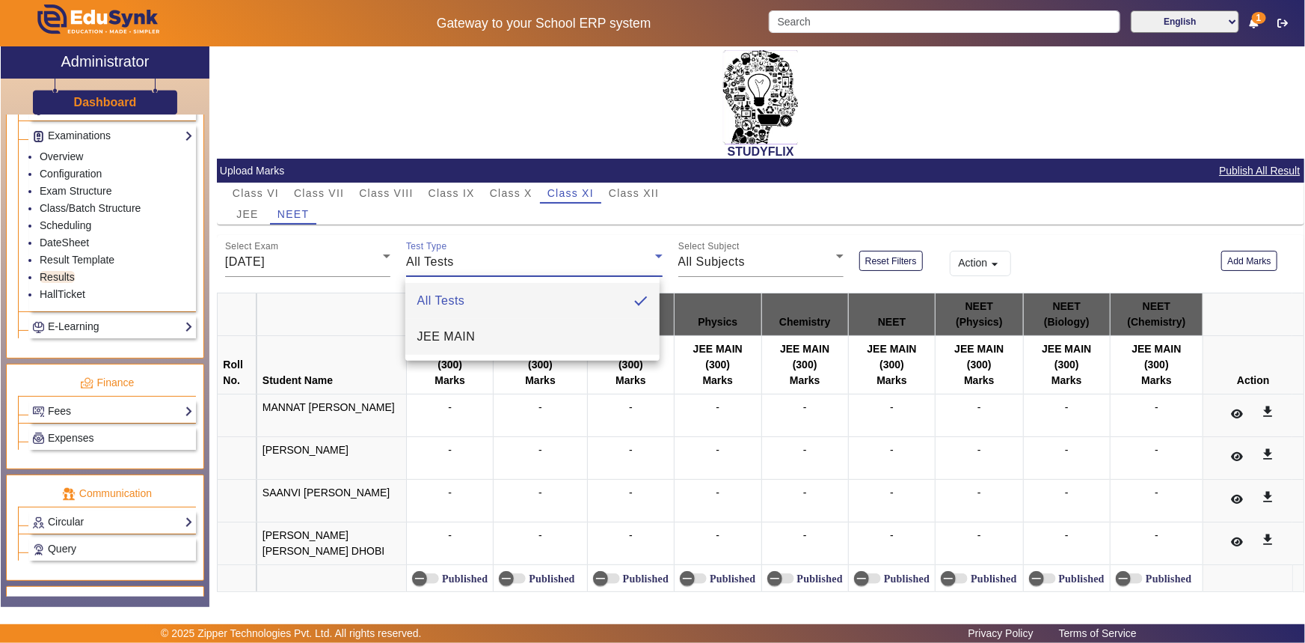
click at [447, 328] on span "JEE MAIN" at bounding box center [446, 337] width 58 height 18
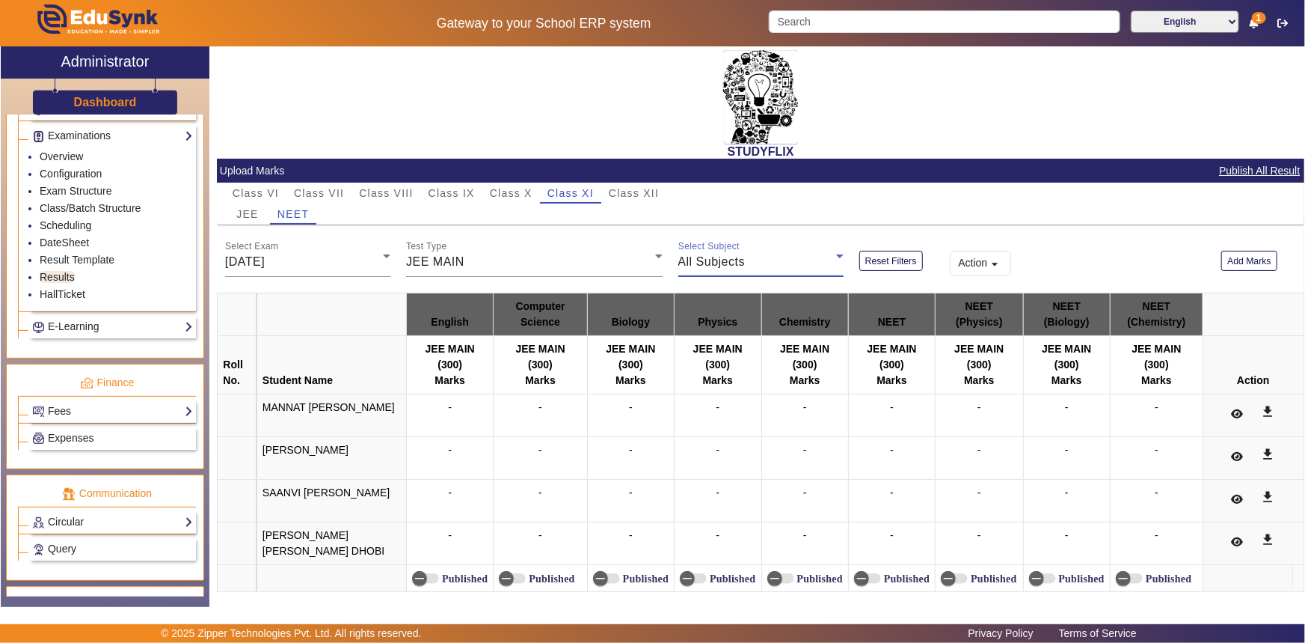
click at [691, 257] on span "All Subjects" at bounding box center [712, 261] width 67 height 13
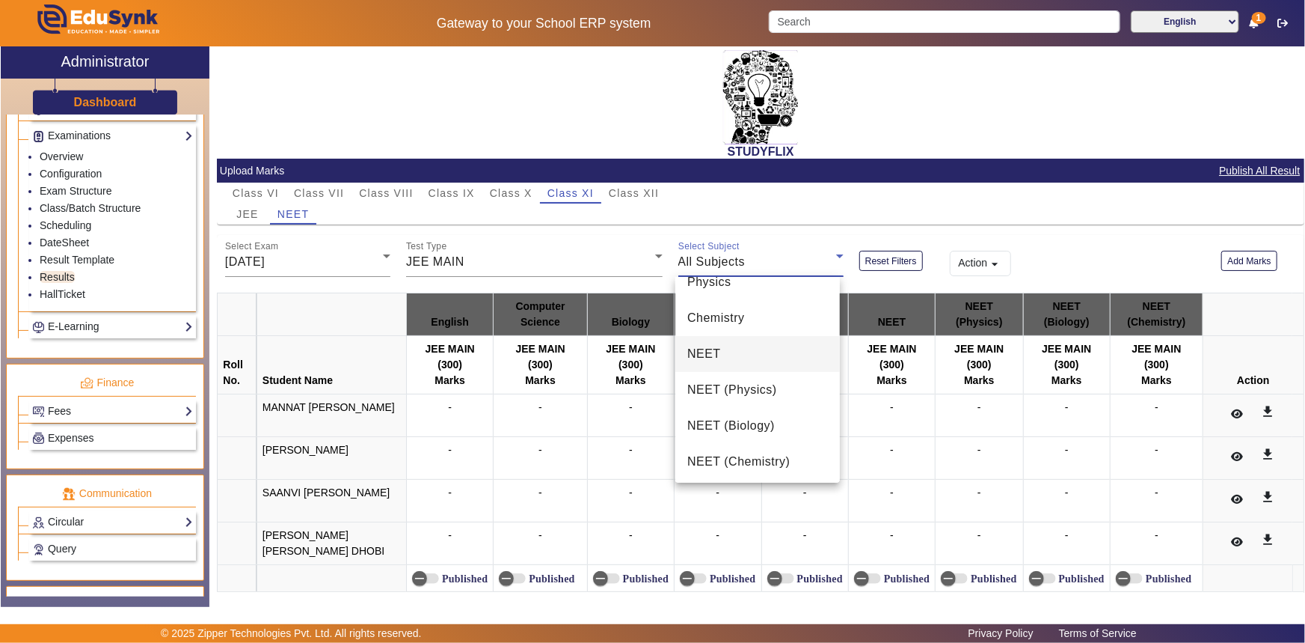
scroll to position [165, 0]
click at [710, 351] on span "NEET" at bounding box center [705, 352] width 34 height 18
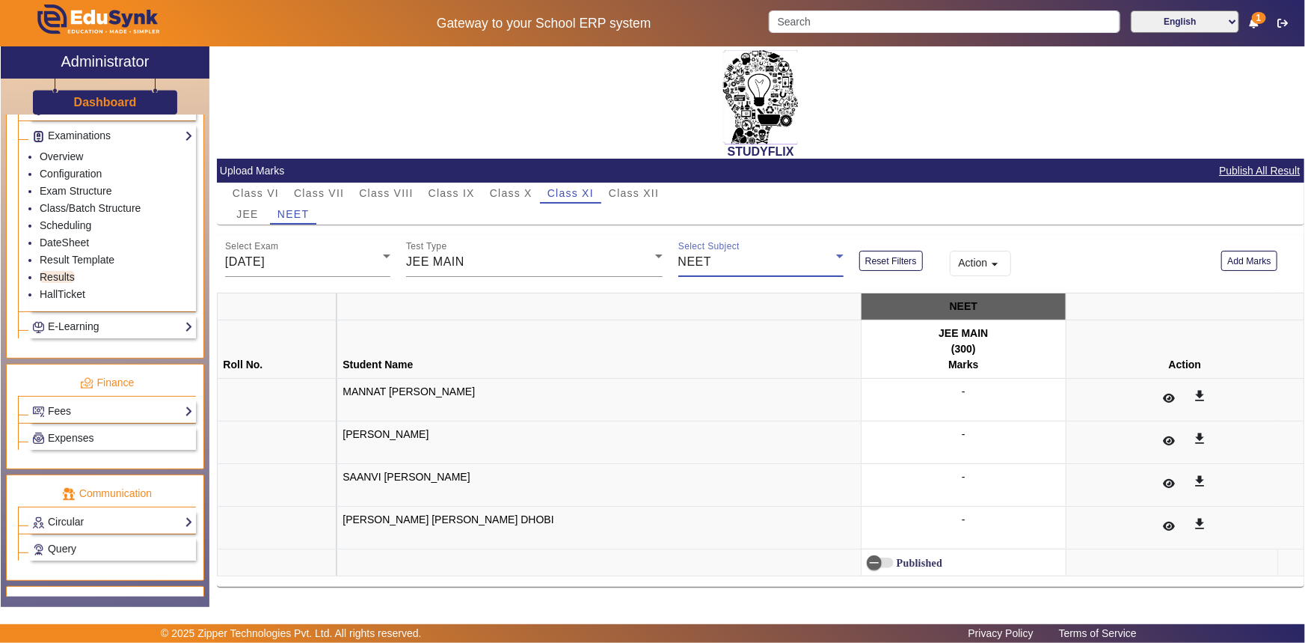
scroll to position [4, 0]
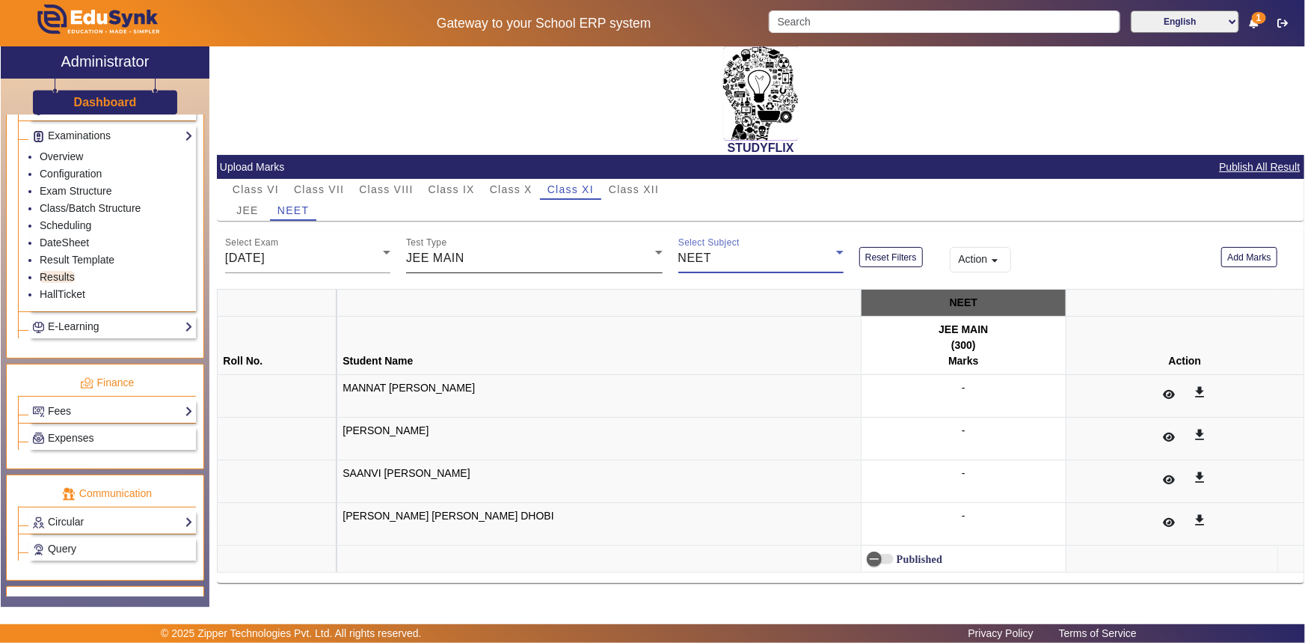
click at [432, 258] on span "JEE MAIN" at bounding box center [435, 257] width 58 height 13
click at [432, 258] on div at bounding box center [652, 321] width 1305 height 643
click at [702, 255] on span "NEET" at bounding box center [696, 257] width 34 height 13
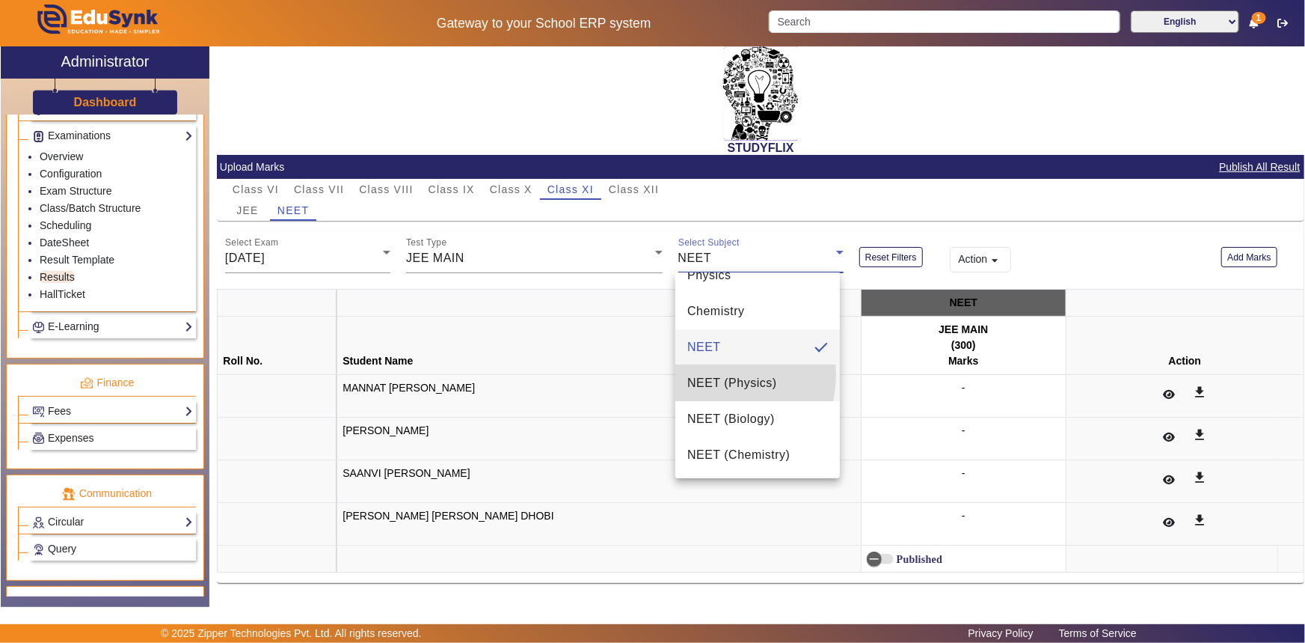
click at [711, 374] on span "NEET (Physics)" at bounding box center [733, 383] width 90 height 18
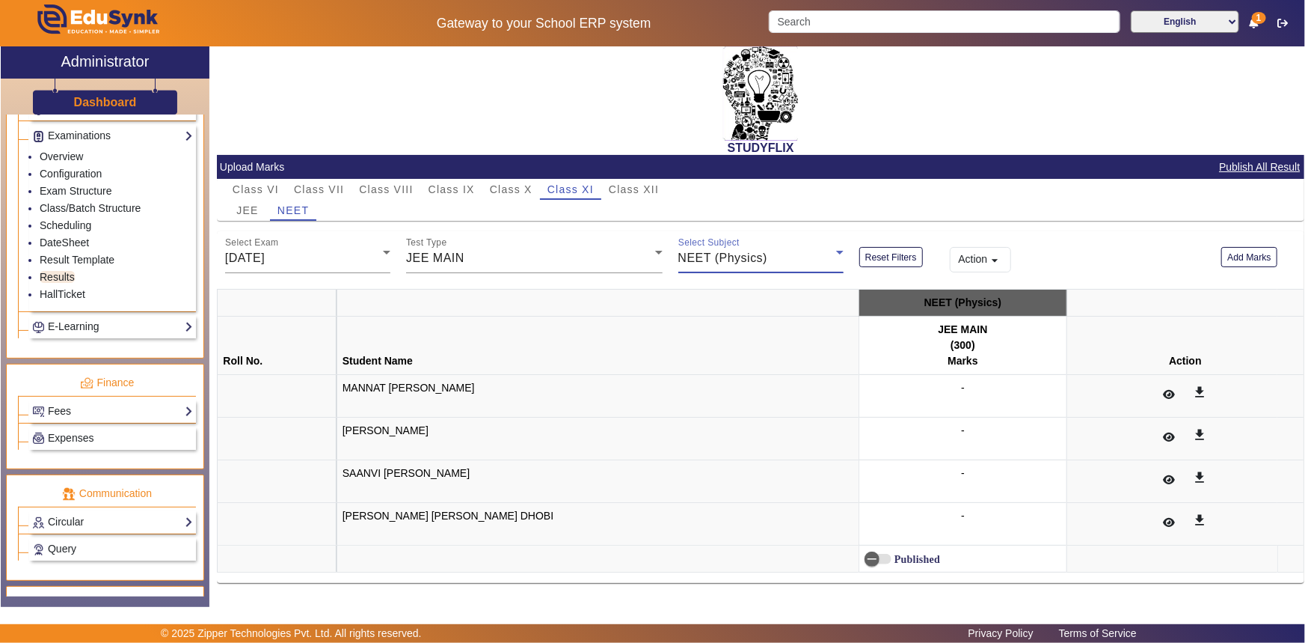
click at [708, 263] on span "NEET (Physics)" at bounding box center [724, 257] width 90 height 13
click at [703, 416] on span "NEET" at bounding box center [705, 424] width 34 height 18
click at [60, 221] on link "Scheduling" at bounding box center [66, 225] width 52 height 12
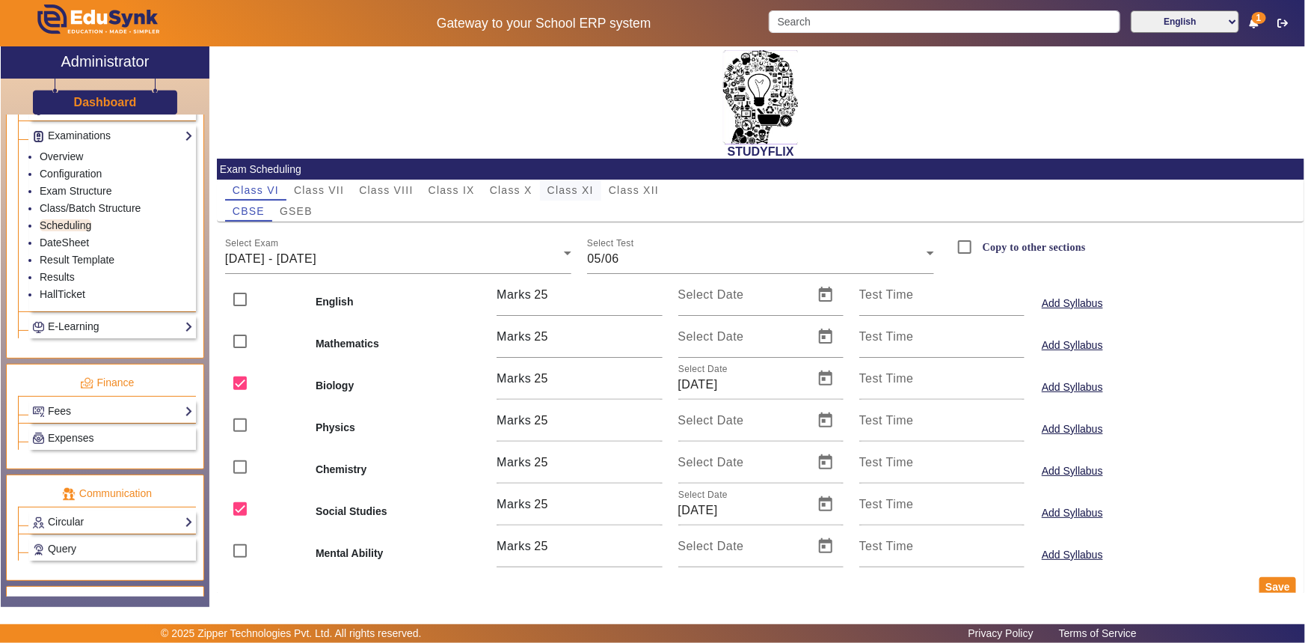
click at [553, 195] on span "Class XI" at bounding box center [571, 190] width 46 height 10
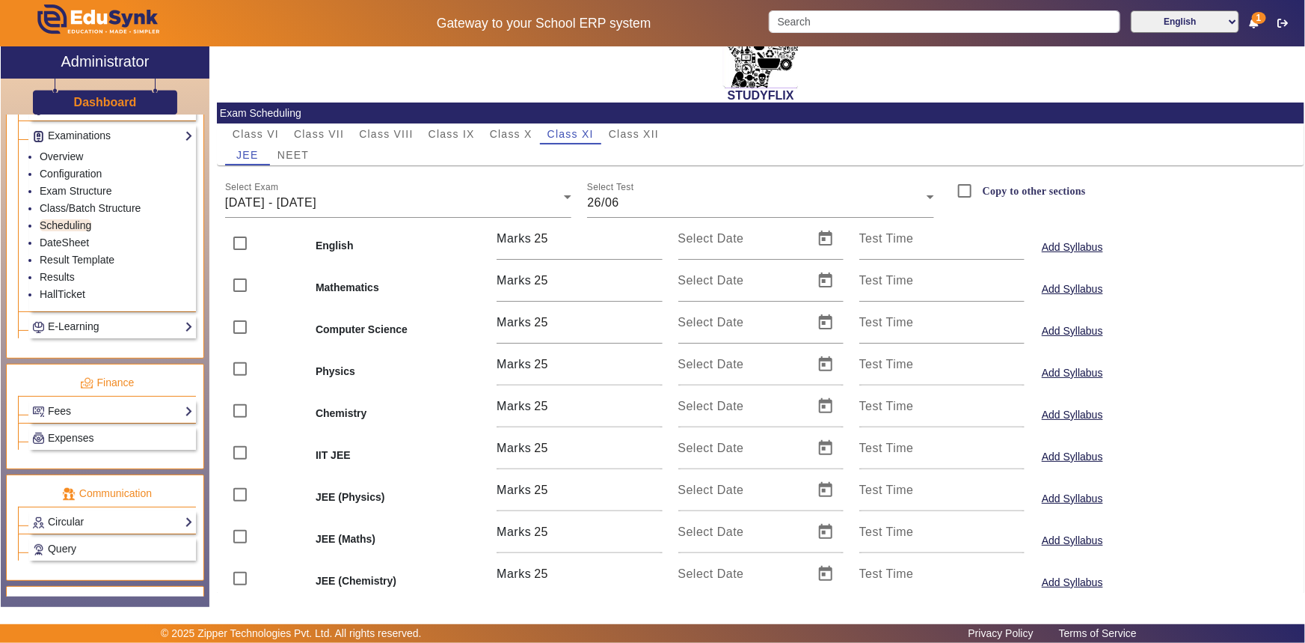
scroll to position [107, 0]
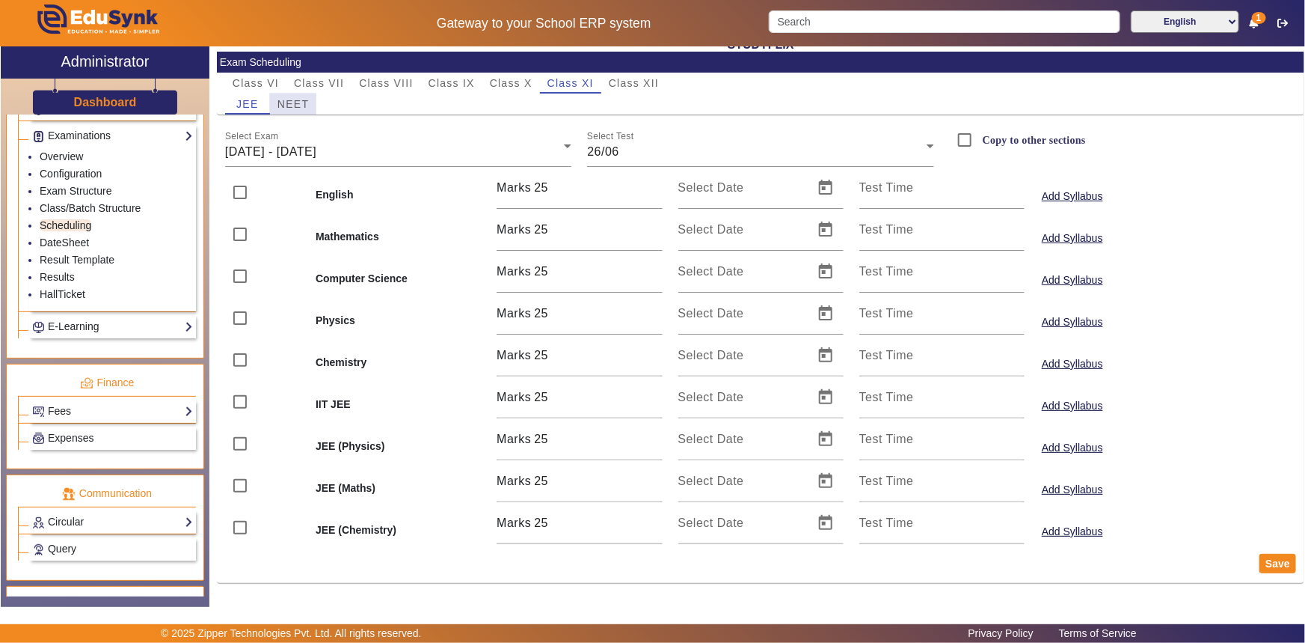
click at [293, 106] on span "NEET" at bounding box center [293, 104] width 31 height 10
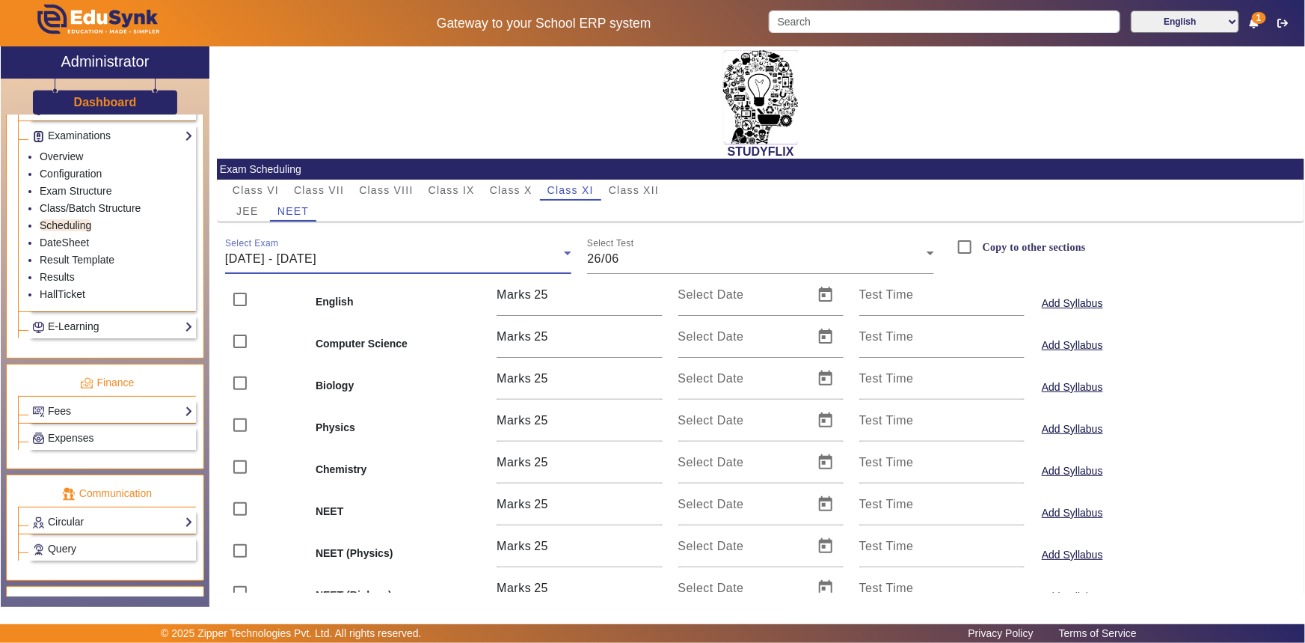
click at [316, 255] on span "[DATE] - [DATE]" at bounding box center [270, 258] width 91 height 13
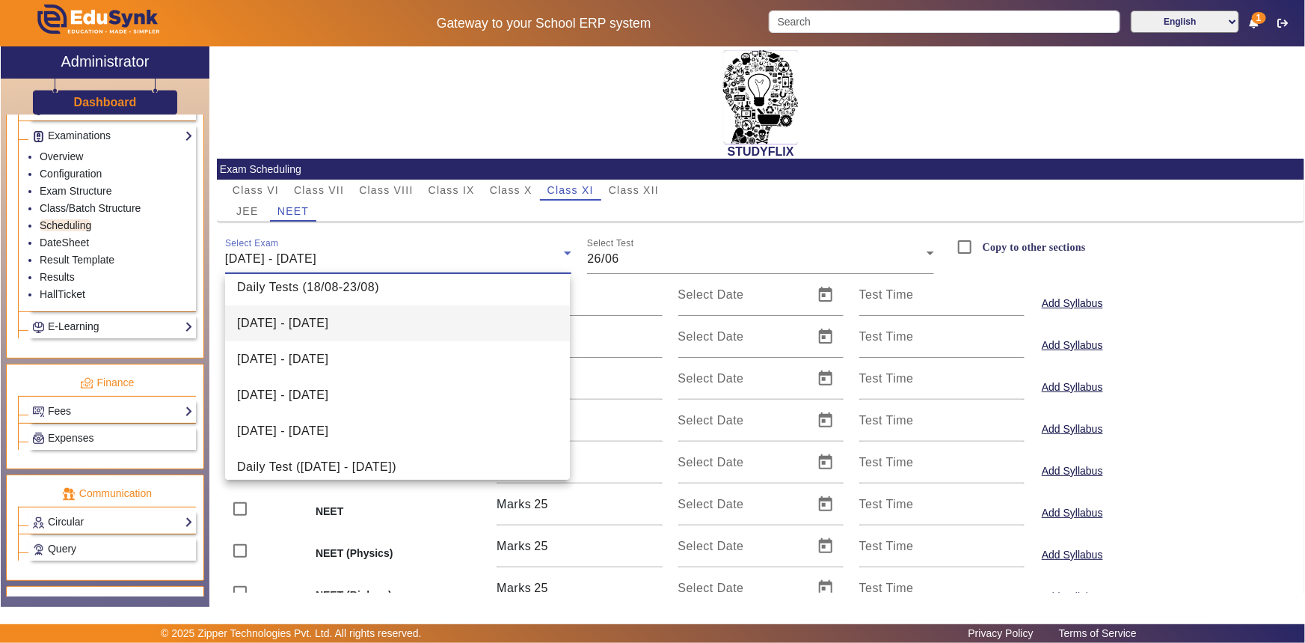
scroll to position [93, 0]
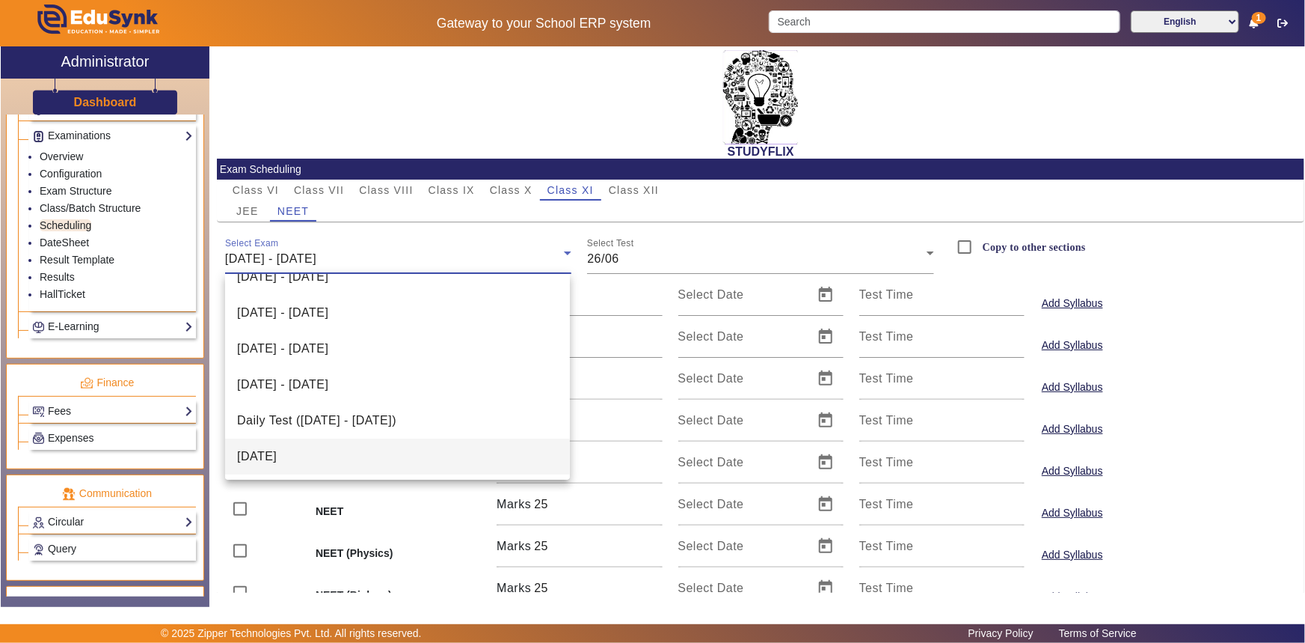
click at [304, 441] on mat-option "[DATE]" at bounding box center [397, 456] width 345 height 36
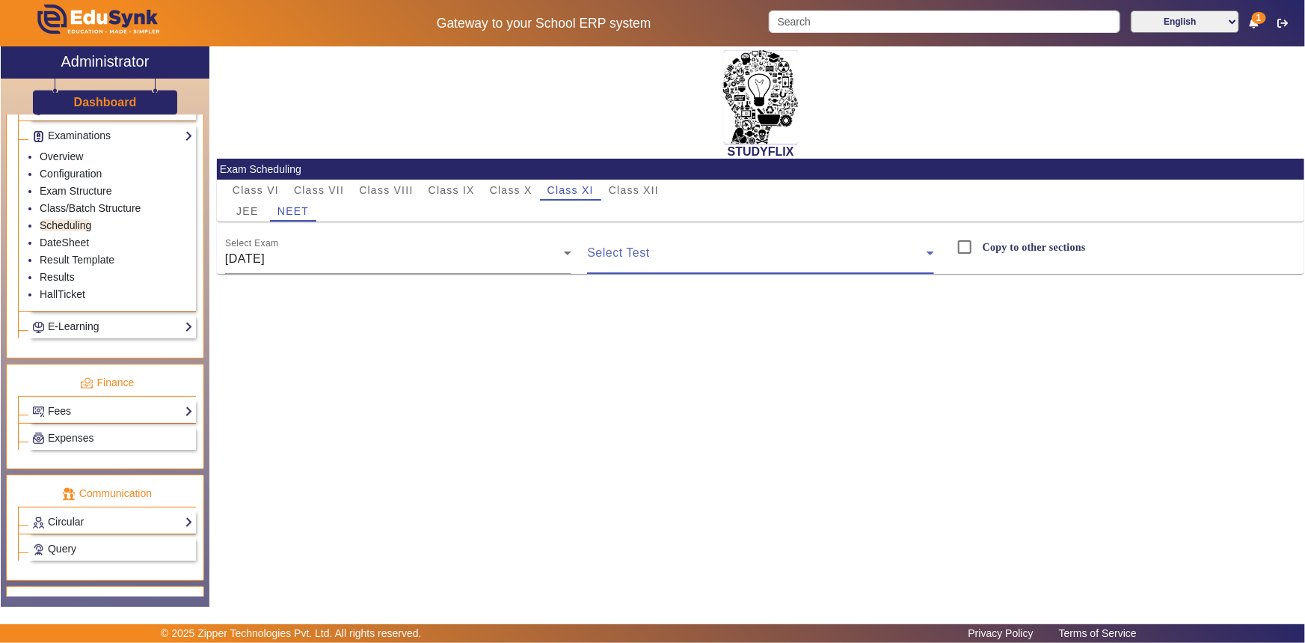
click at [610, 256] on span at bounding box center [757, 259] width 340 height 18
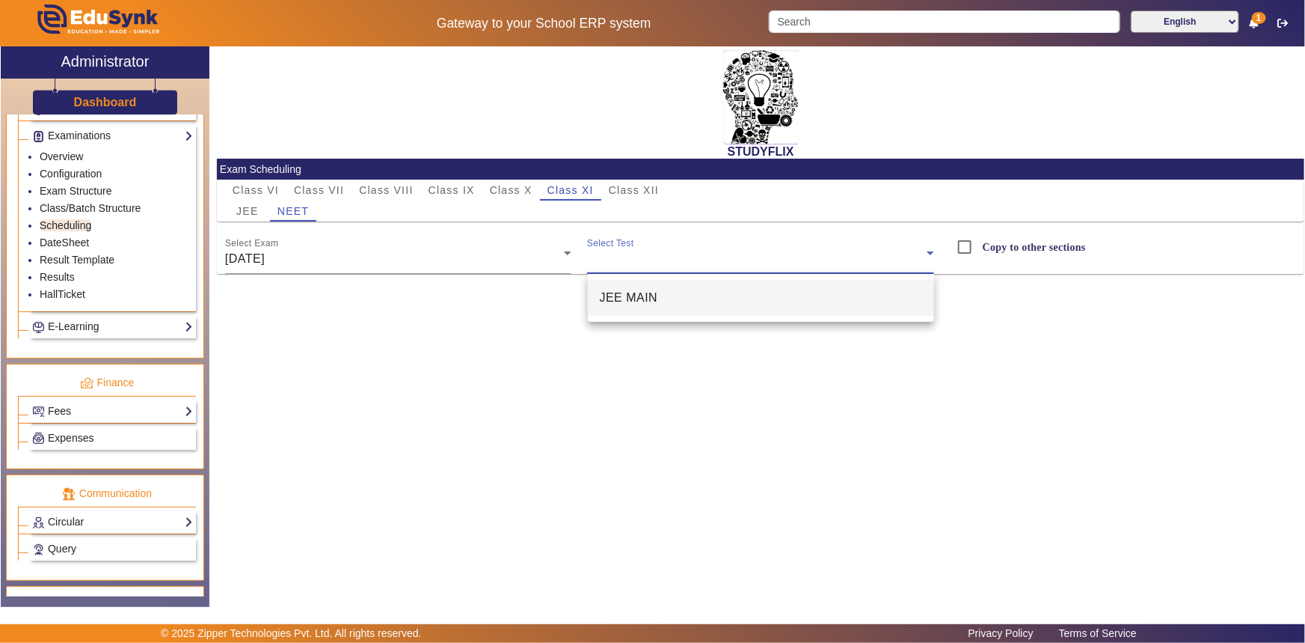
click at [622, 293] on span "JEE MAIN" at bounding box center [629, 298] width 58 height 18
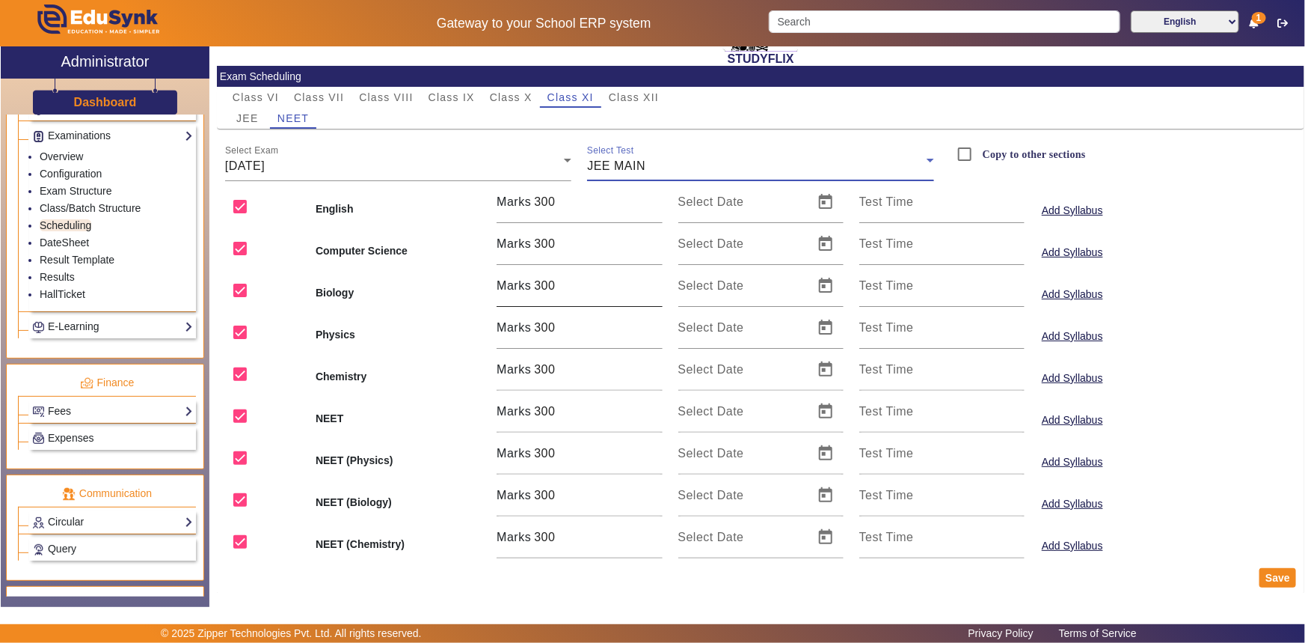
scroll to position [107, 0]
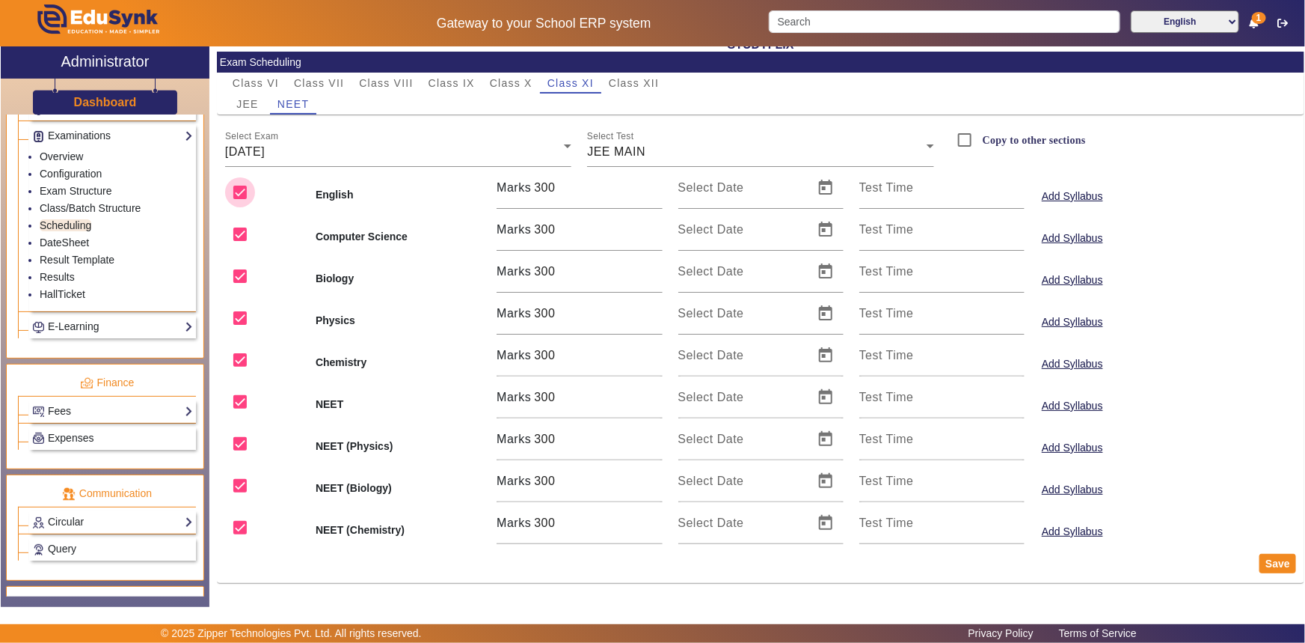
click at [240, 193] on input "checkbox" at bounding box center [240, 192] width 30 height 30
checkbox input "false"
click at [238, 234] on input "checkbox" at bounding box center [240, 234] width 30 height 30
checkbox input "false"
click at [237, 273] on input "checkbox" at bounding box center [240, 276] width 30 height 30
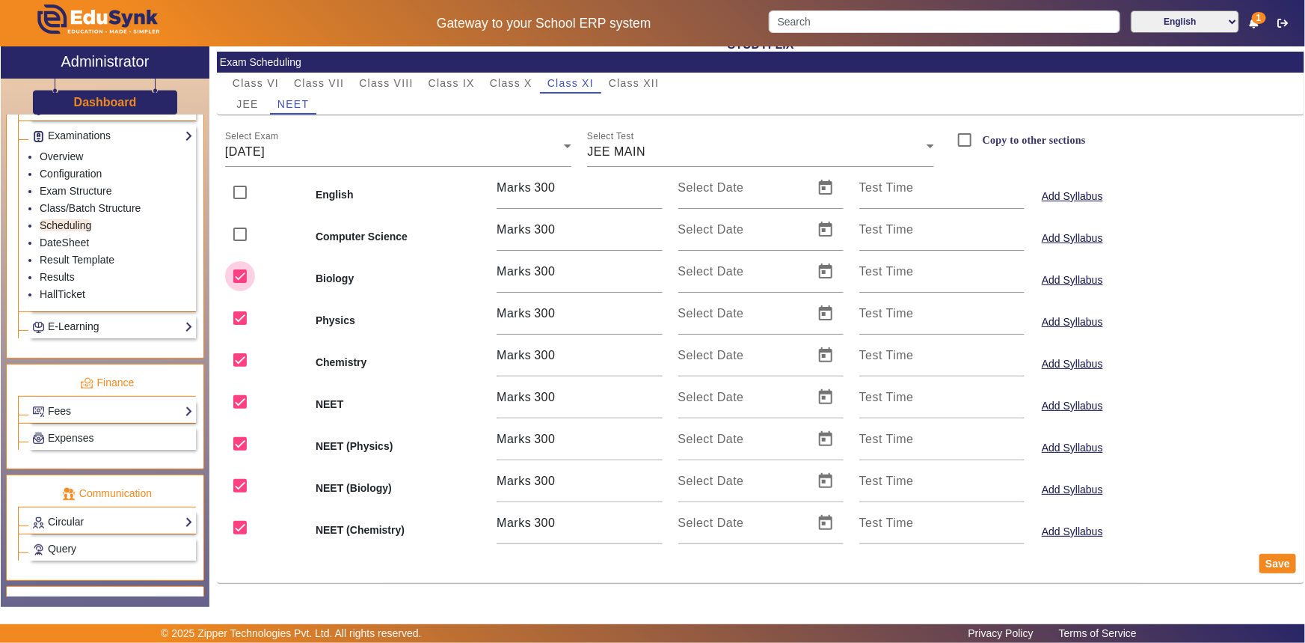
checkbox input "false"
click at [247, 319] on input "checkbox" at bounding box center [240, 318] width 30 height 30
checkbox input "false"
click at [245, 352] on input "checkbox" at bounding box center [240, 360] width 30 height 30
checkbox input "false"
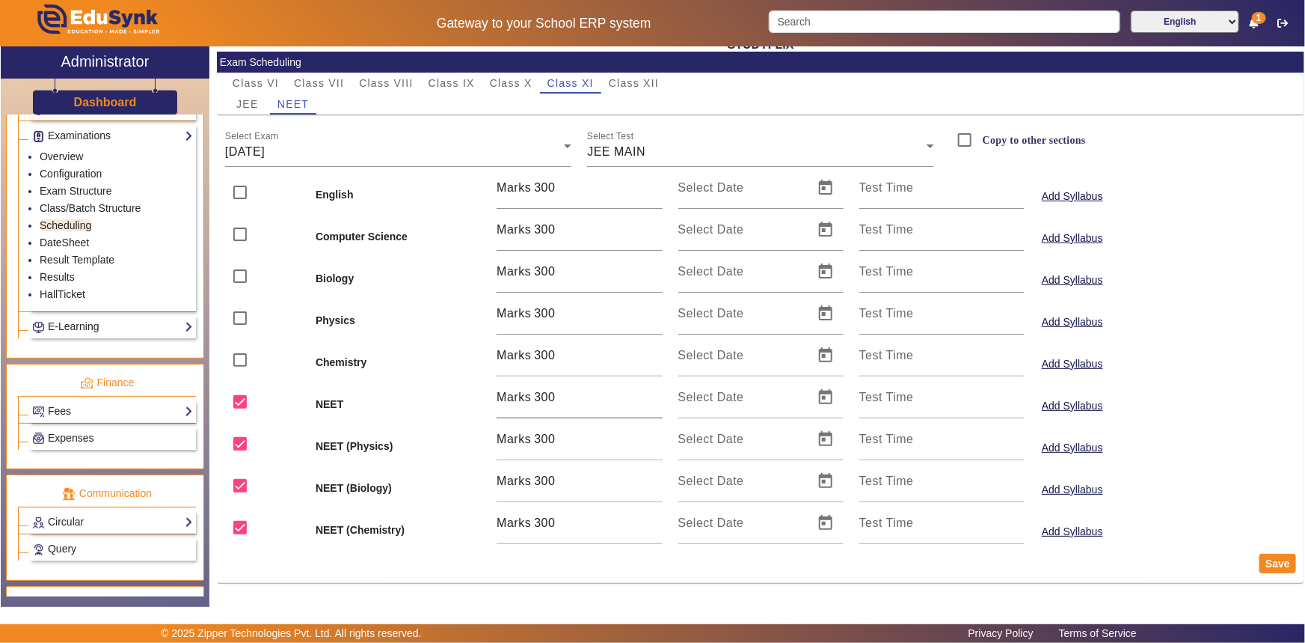
click at [531, 393] on span "Marks" at bounding box center [514, 397] width 34 height 13
click at [655, 391] on input "725" at bounding box center [598, 397] width 128 height 18
click at [654, 400] on input "724" at bounding box center [598, 397] width 128 height 18
click at [654, 400] on input "723" at bounding box center [598, 397] width 128 height 18
click at [654, 400] on input "722" at bounding box center [598, 397] width 128 height 18
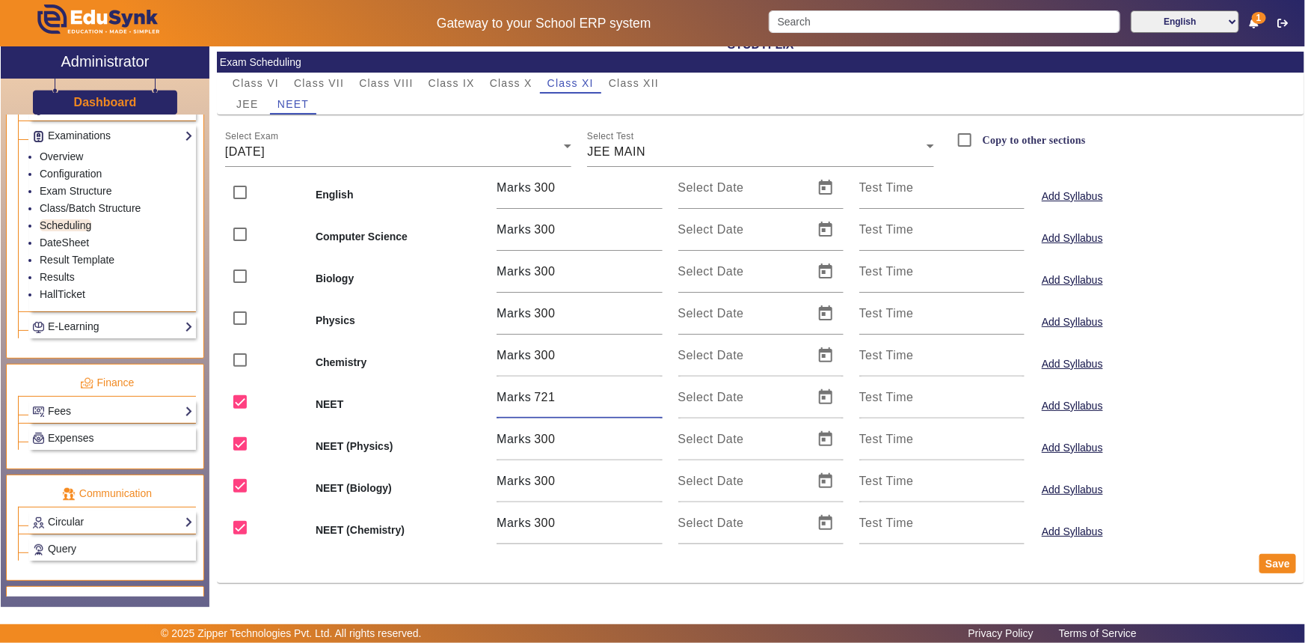
click at [654, 400] on input "721" at bounding box center [598, 397] width 128 height 18
type input "720"
click at [654, 400] on input "720" at bounding box center [598, 397] width 128 height 18
drag, startPoint x: 537, startPoint y: 436, endPoint x: 591, endPoint y: 444, distance: 54.5
click at [591, 444] on input "300" at bounding box center [598, 439] width 128 height 18
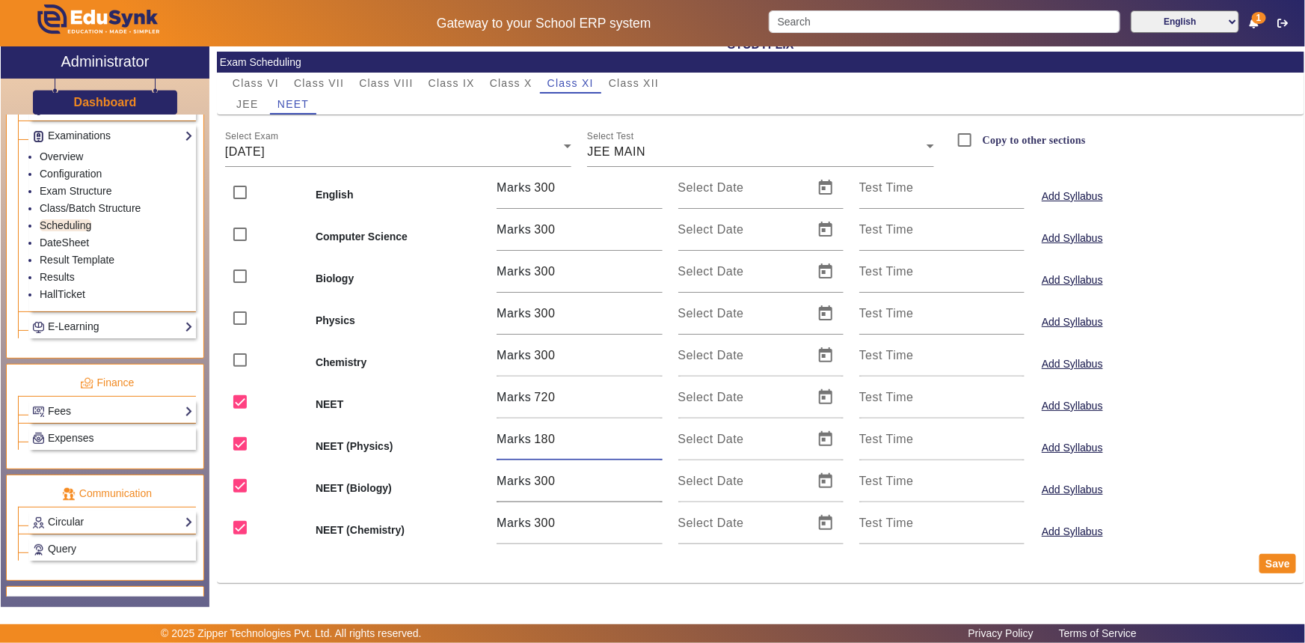
type input "180"
click at [590, 480] on input "300" at bounding box center [598, 481] width 128 height 18
drag, startPoint x: 563, startPoint y: 480, endPoint x: 539, endPoint y: 483, distance: 23.4
click at [539, 483] on input "300" at bounding box center [598, 481] width 128 height 18
type input "360"
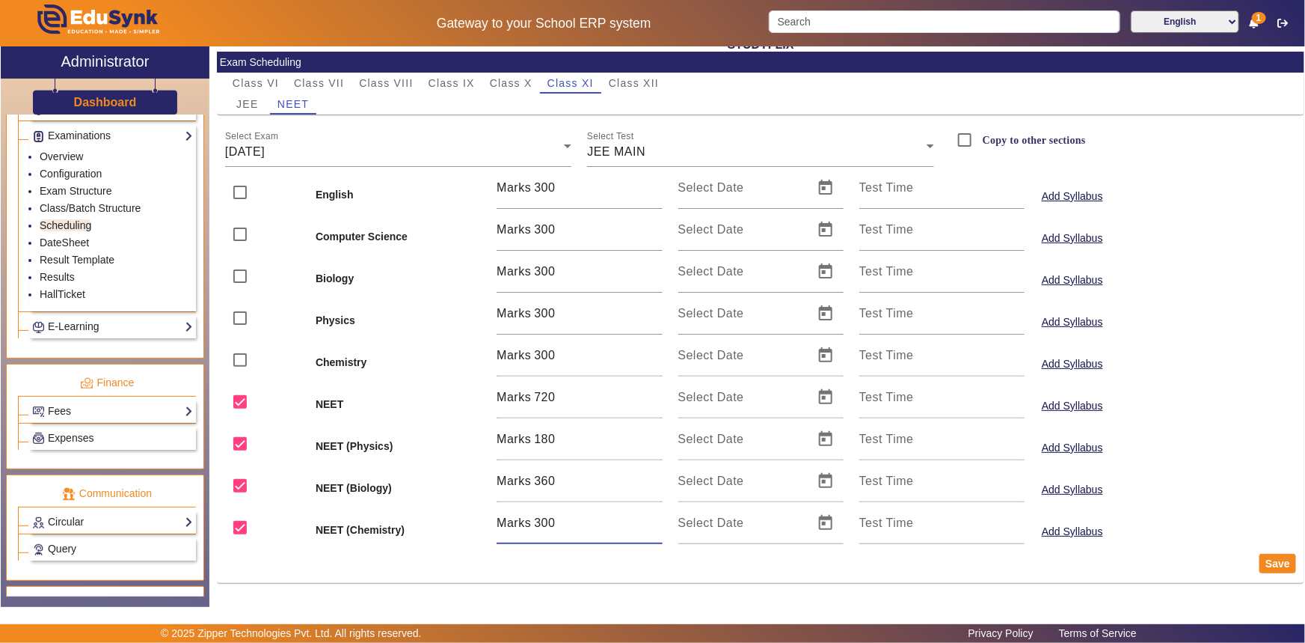
drag, startPoint x: 563, startPoint y: 525, endPoint x: 527, endPoint y: 528, distance: 36.0
click at [527, 528] on div "Marks 300" at bounding box center [579, 523] width 165 height 42
type input "180"
click at [550, 560] on mat-card-actions "Save" at bounding box center [761, 563] width 1088 height 39
click at [745, 400] on input "Select Date" at bounding box center [742, 403] width 126 height 18
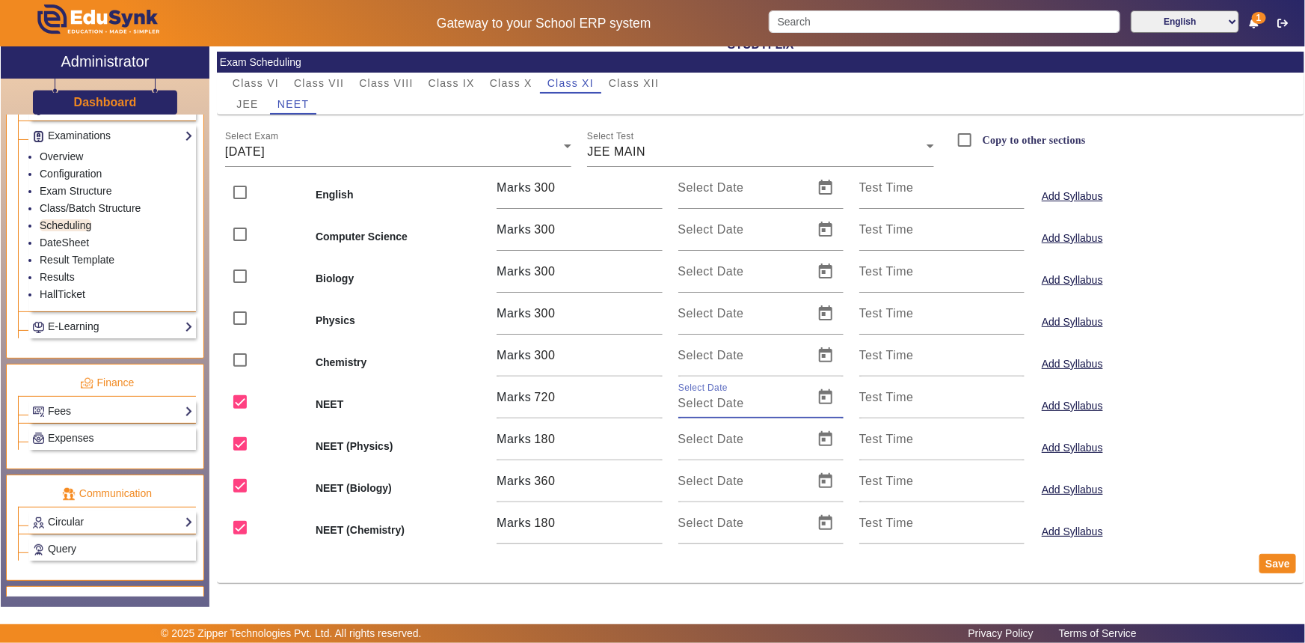
type input "[DATE]"
click at [817, 400] on span "Open calendar" at bounding box center [826, 397] width 36 height 36
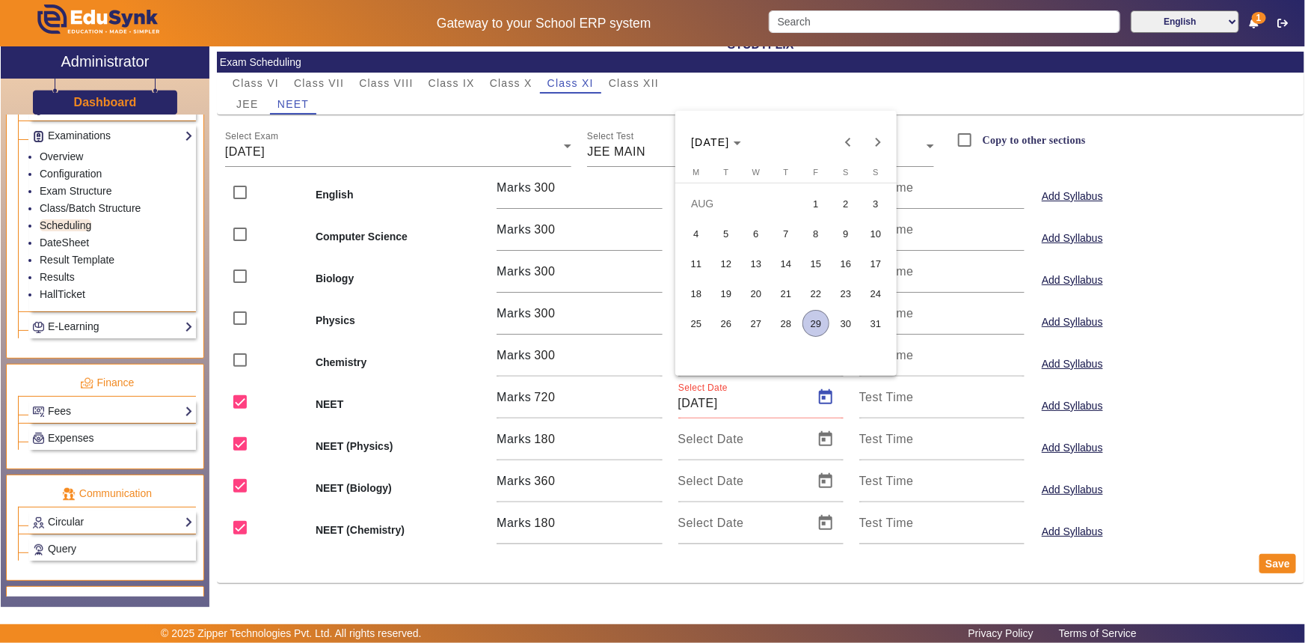
click at [732, 325] on span "26" at bounding box center [726, 323] width 27 height 27
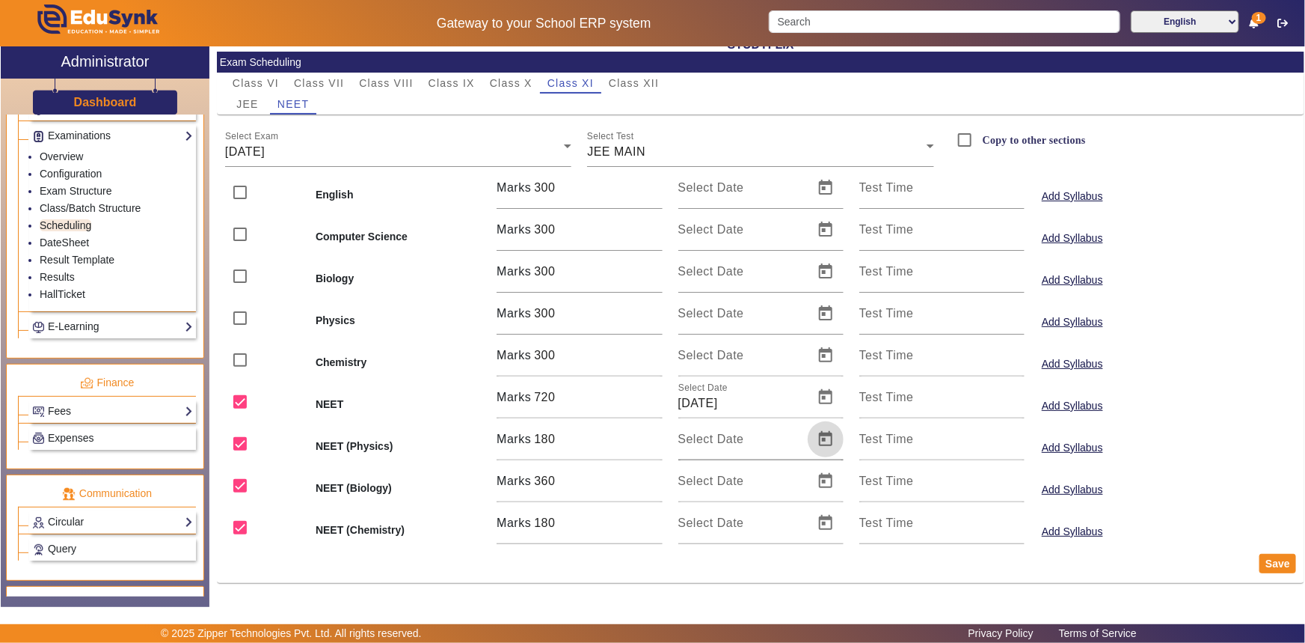
click at [815, 434] on span "Open calendar" at bounding box center [826, 439] width 36 height 36
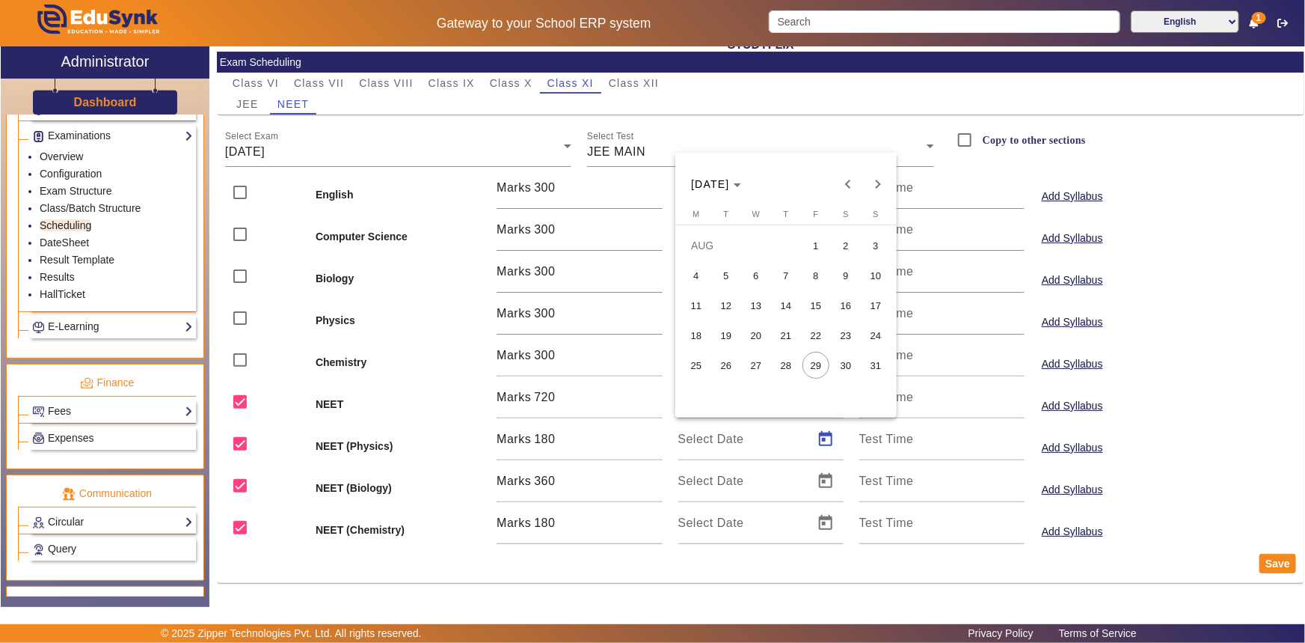
click at [731, 367] on span "26" at bounding box center [726, 365] width 27 height 27
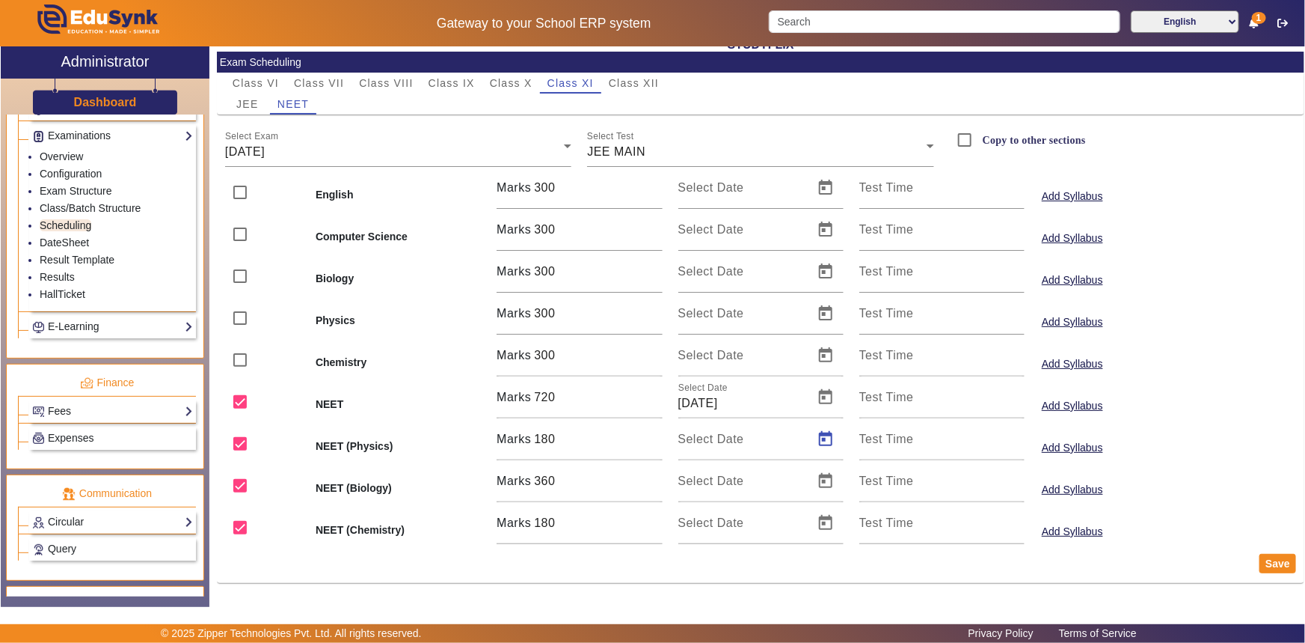
type input "[DATE]"
click at [818, 474] on span "Open calendar" at bounding box center [826, 481] width 36 height 36
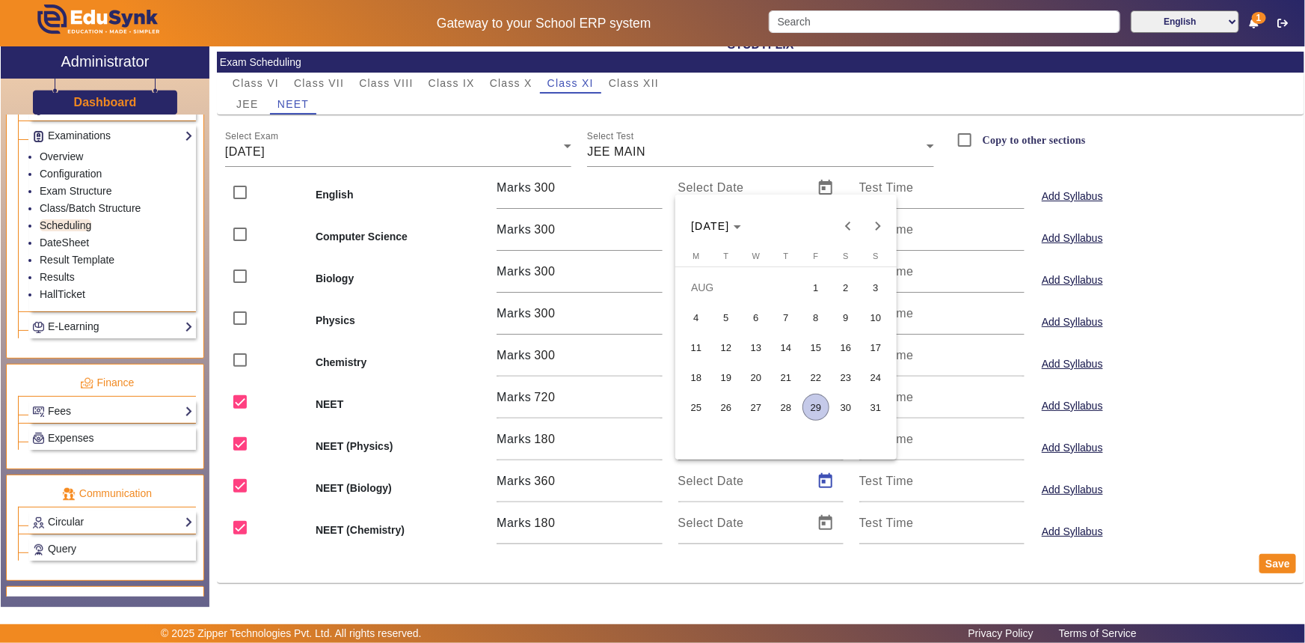
click at [732, 410] on span "26" at bounding box center [726, 407] width 27 height 27
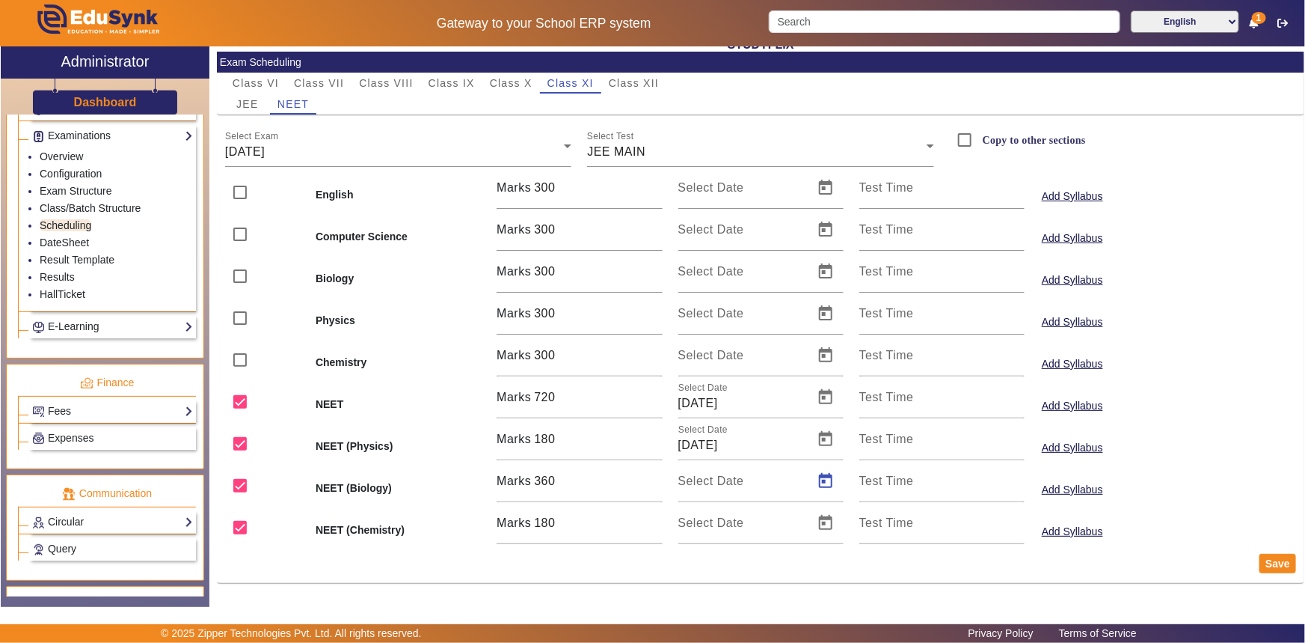
type input "[DATE]"
click at [827, 529] on span "Open calendar" at bounding box center [826, 523] width 36 height 36
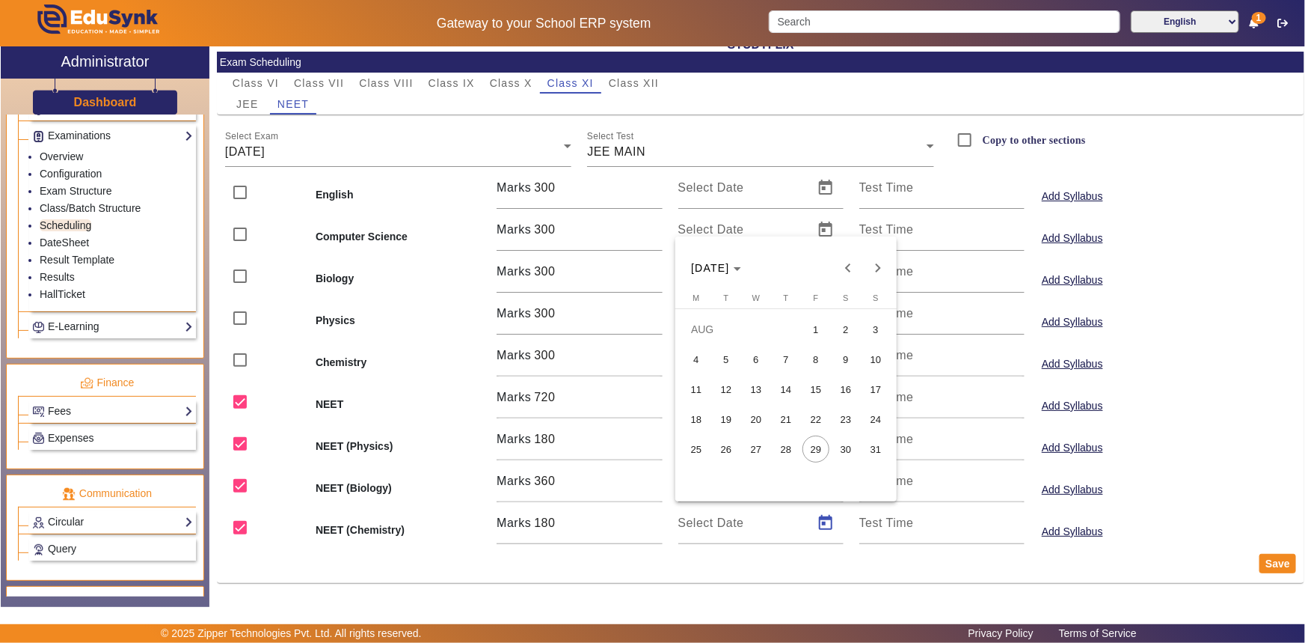
click at [731, 442] on span "26" at bounding box center [726, 448] width 27 height 27
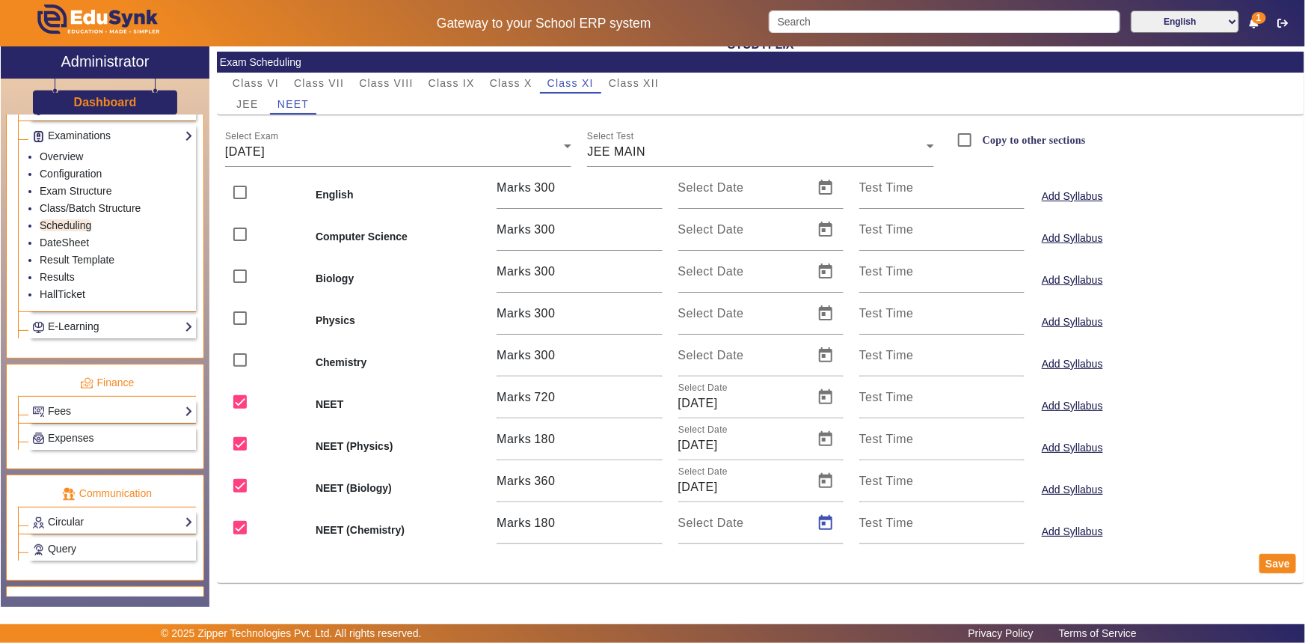
type input "[DATE]"
click at [1262, 567] on button "Save" at bounding box center [1278, 563] width 37 height 19
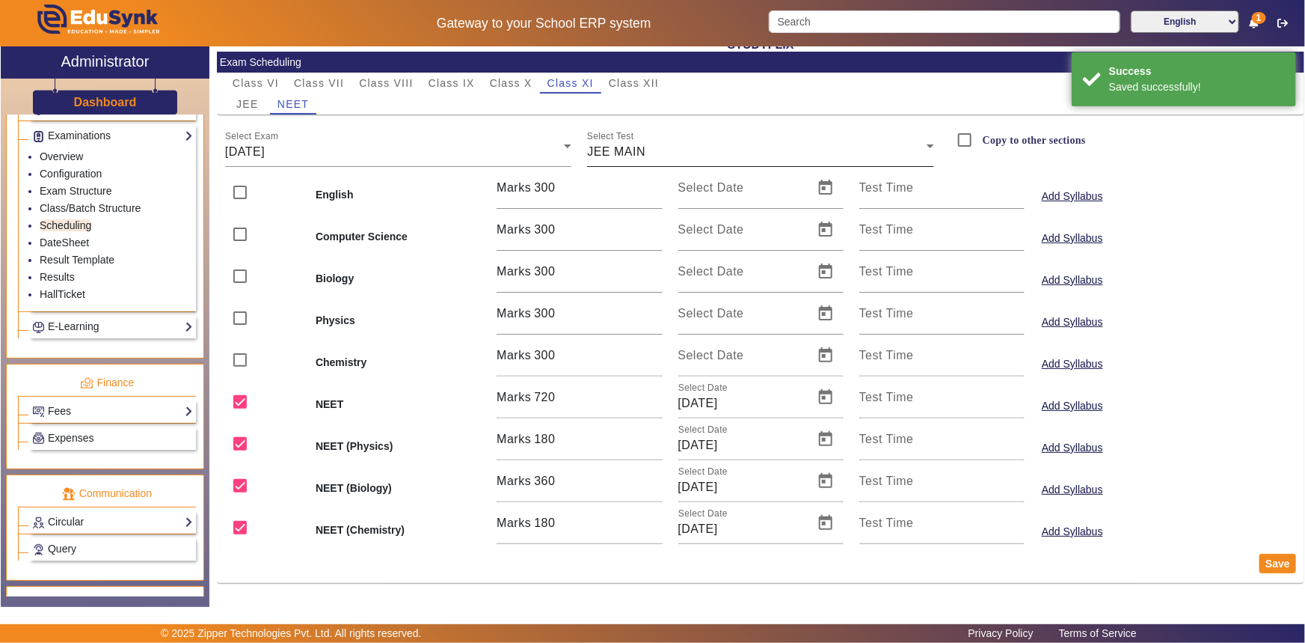
click at [612, 153] on span "JEE MAIN" at bounding box center [616, 151] width 58 height 13
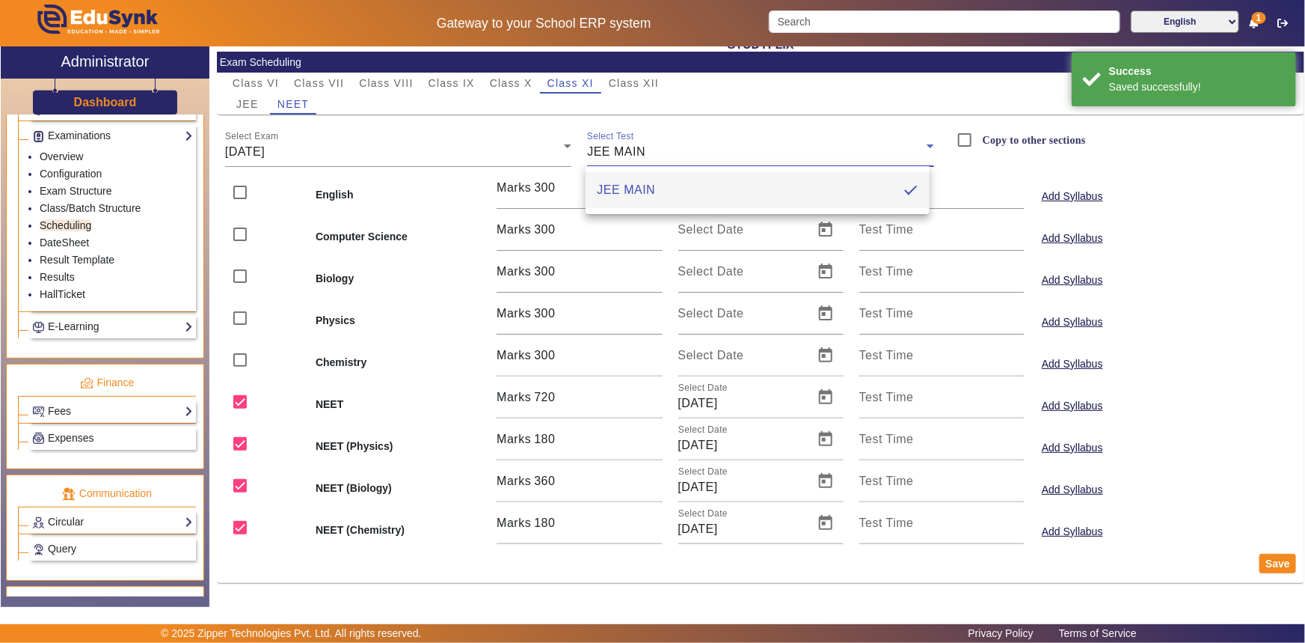
click at [613, 153] on div at bounding box center [652, 321] width 1305 height 643
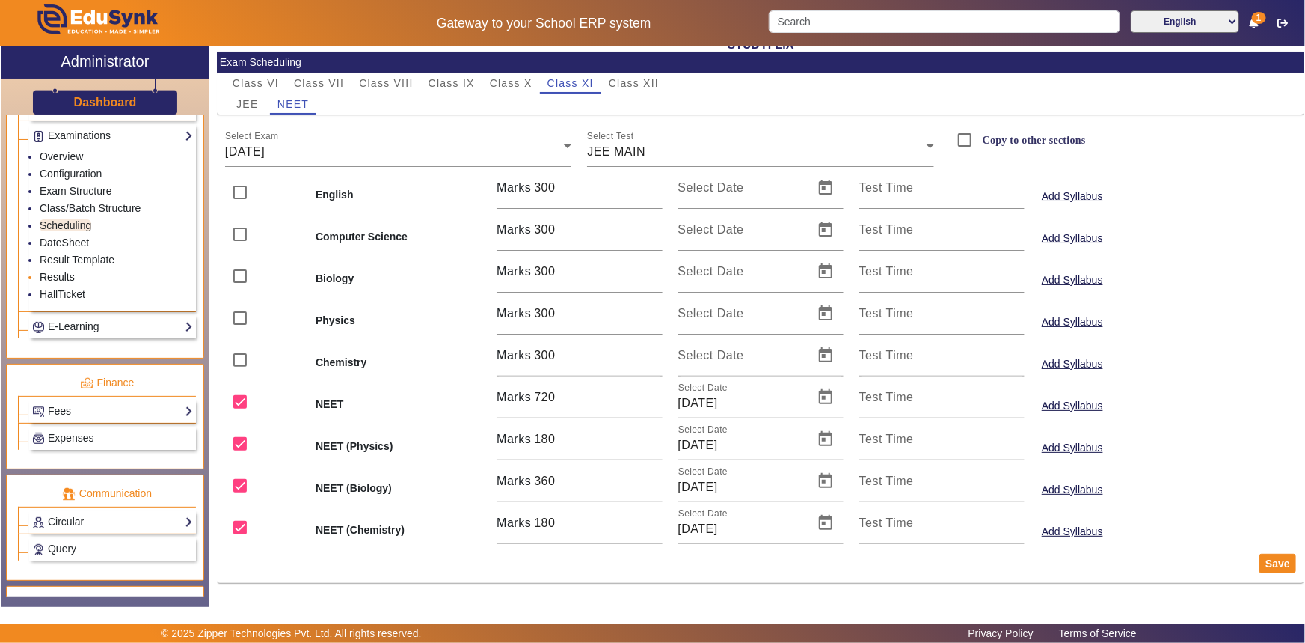
click at [53, 278] on link "Results" at bounding box center [57, 277] width 35 height 12
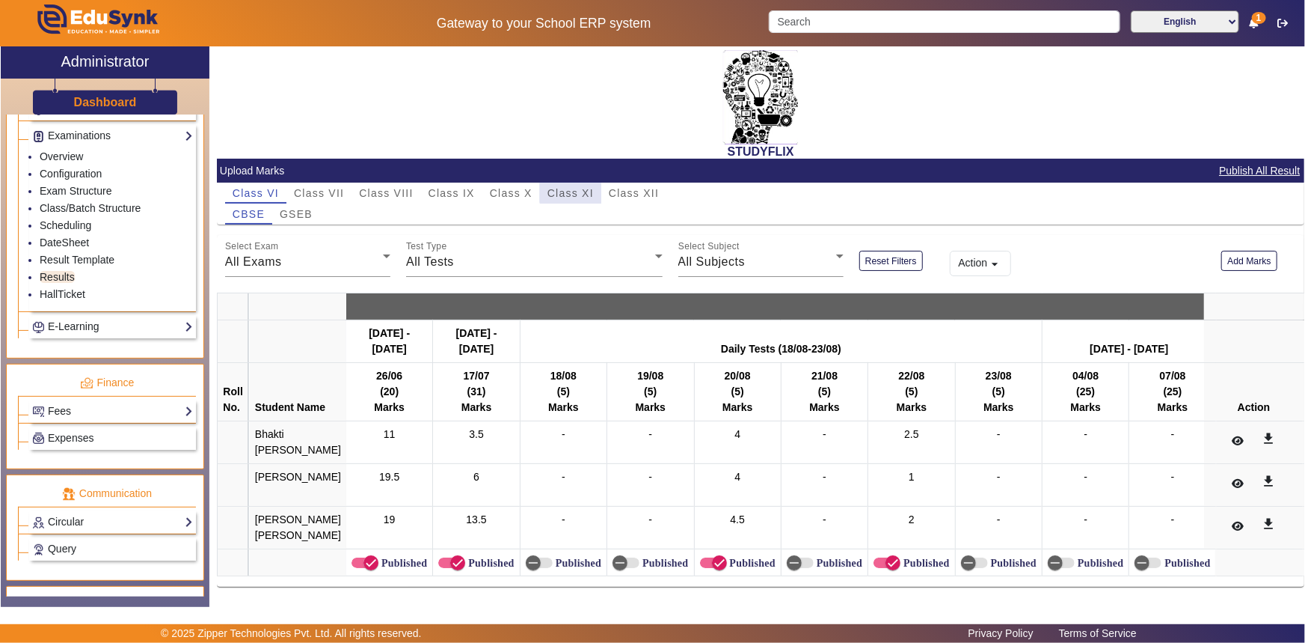
click at [575, 192] on span "Class XI" at bounding box center [571, 193] width 46 height 10
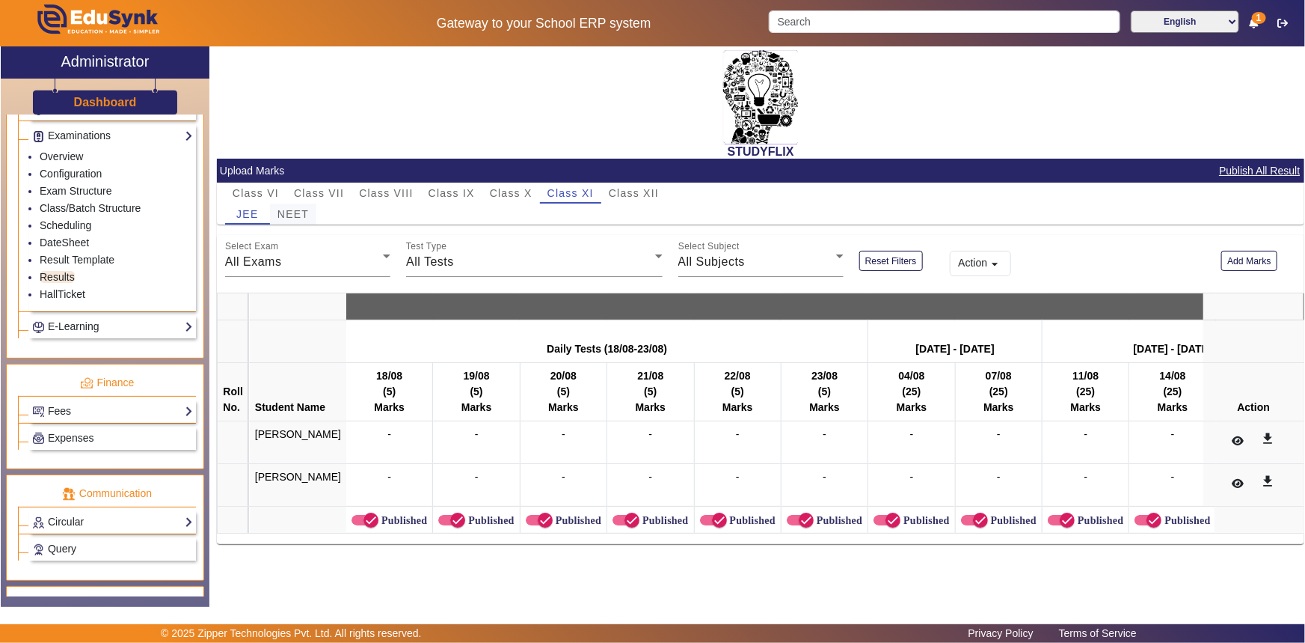
click at [295, 209] on span "NEET" at bounding box center [293, 214] width 31 height 10
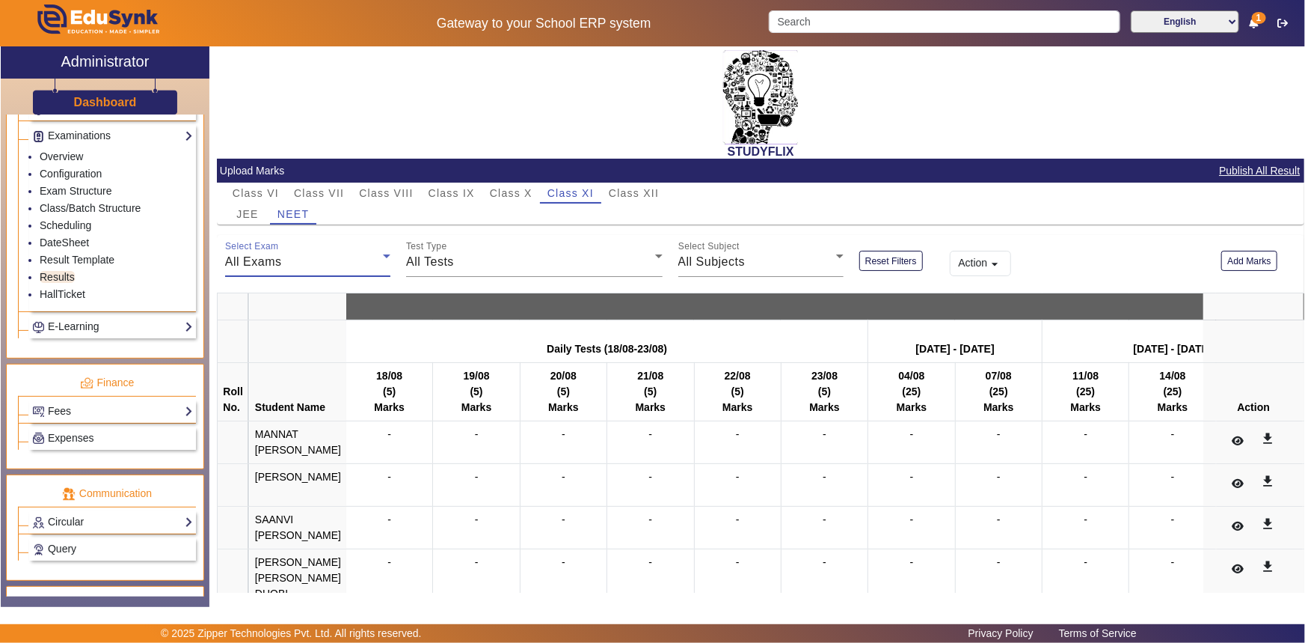
click at [272, 264] on span "All Exams" at bounding box center [253, 261] width 57 height 13
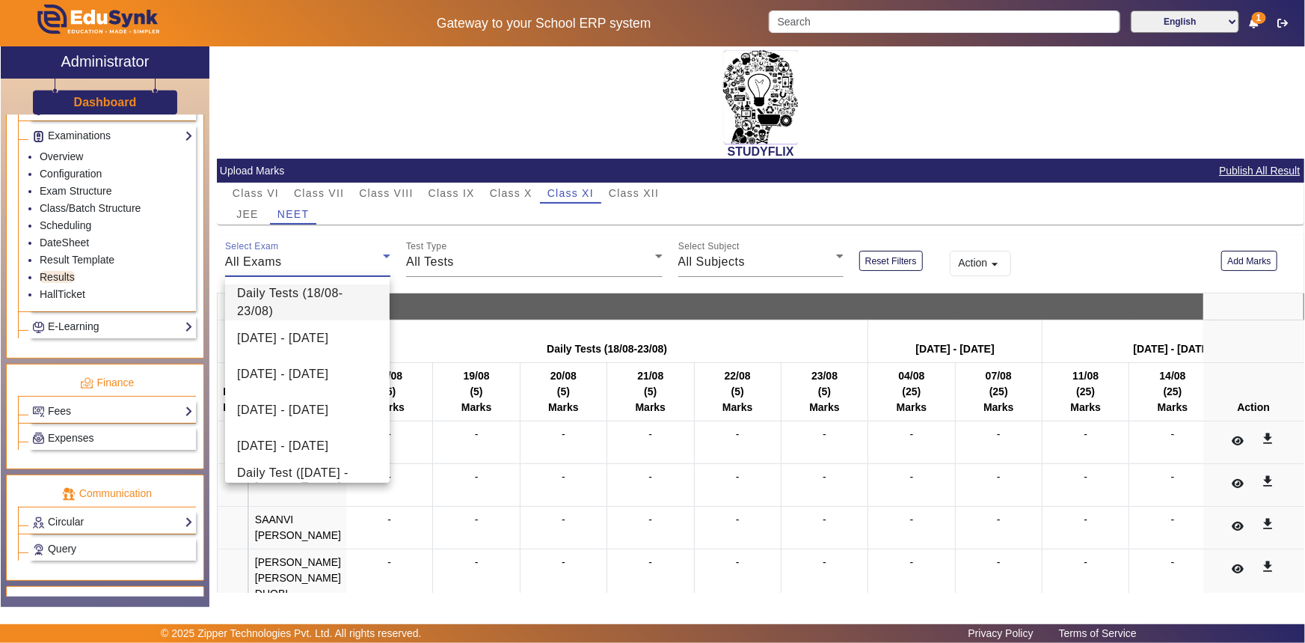
scroll to position [129, 0]
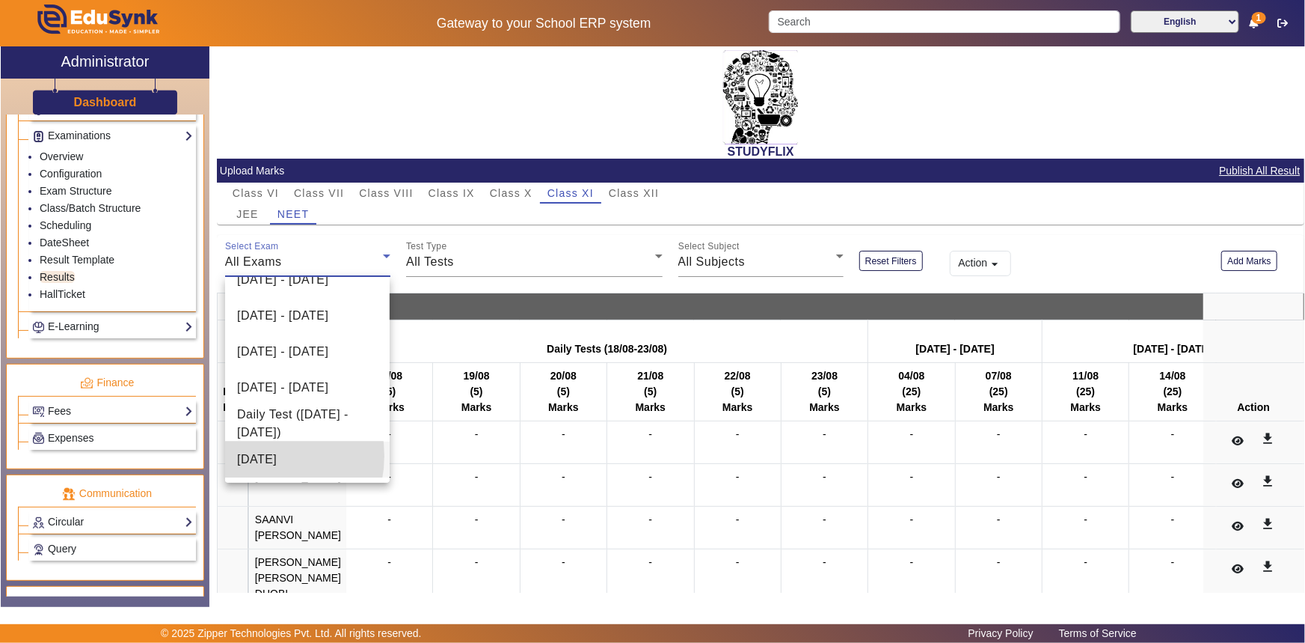
click at [254, 455] on span "[DATE]" at bounding box center [257, 459] width 40 height 18
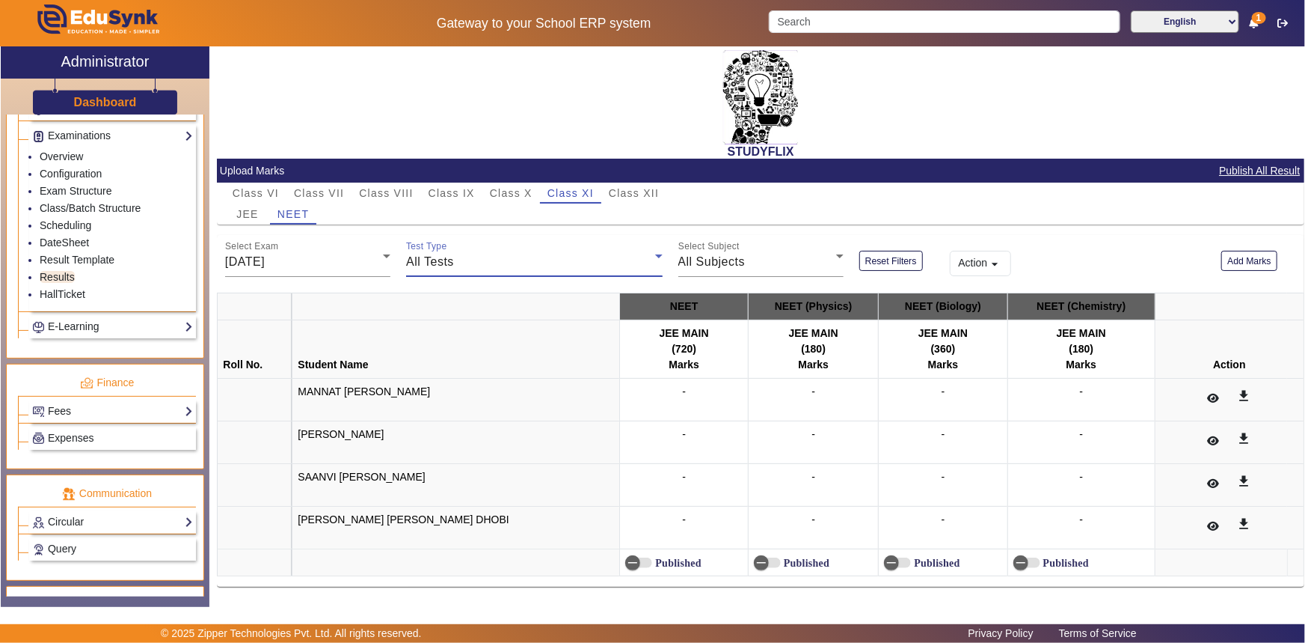
click at [441, 263] on span "All Tests" at bounding box center [430, 261] width 48 height 13
click at [439, 328] on span "JEE MAIN" at bounding box center [446, 337] width 58 height 18
click at [713, 263] on span "All Subjects" at bounding box center [712, 261] width 67 height 13
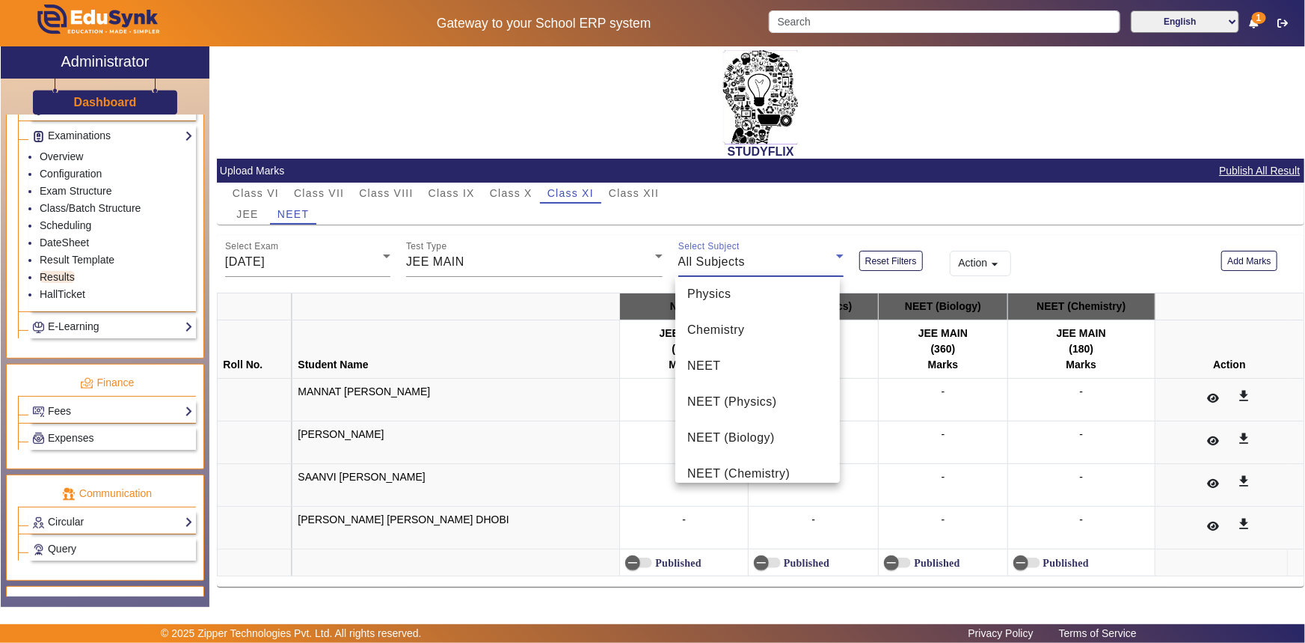
scroll to position [165, 0]
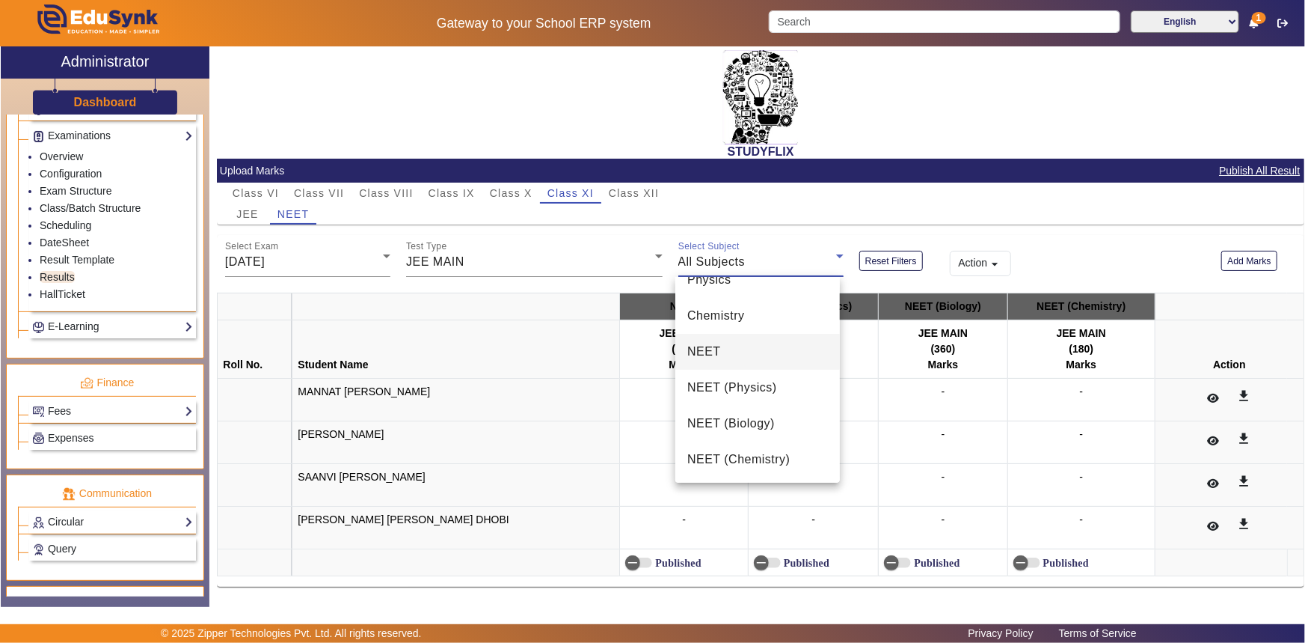
click at [726, 355] on mat-option "NEET" at bounding box center [758, 352] width 165 height 36
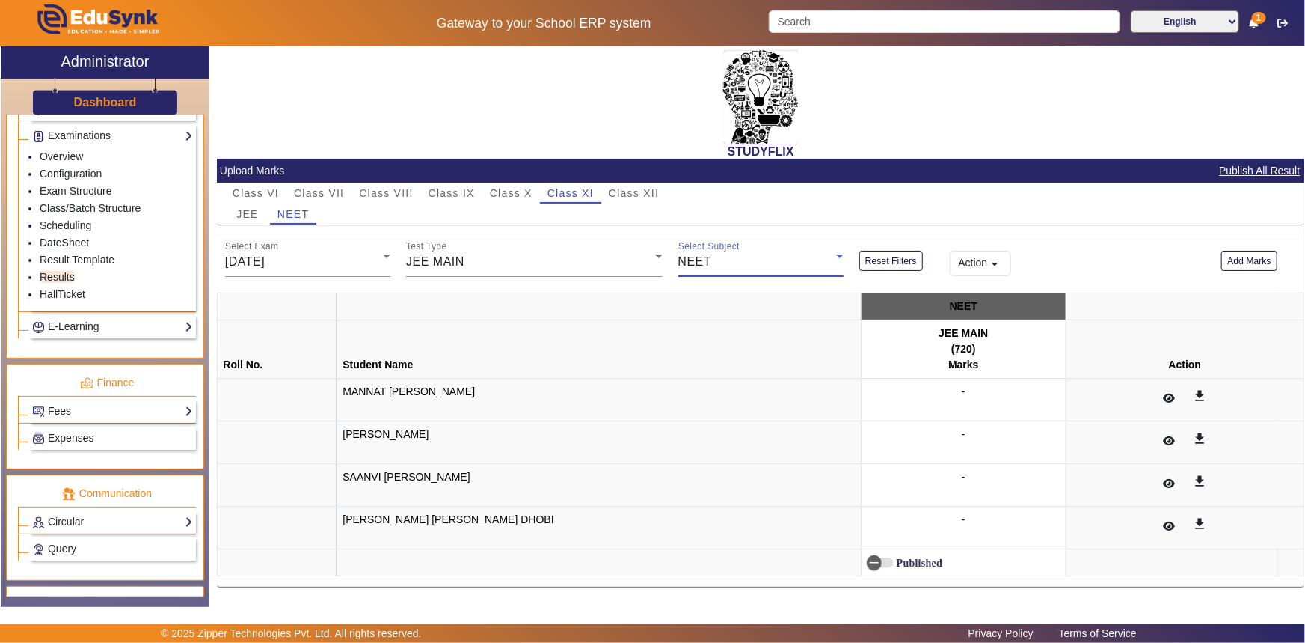
click at [697, 264] on span "NEET" at bounding box center [696, 261] width 34 height 13
click at [736, 298] on span "All Subjects" at bounding box center [721, 301] width 67 height 18
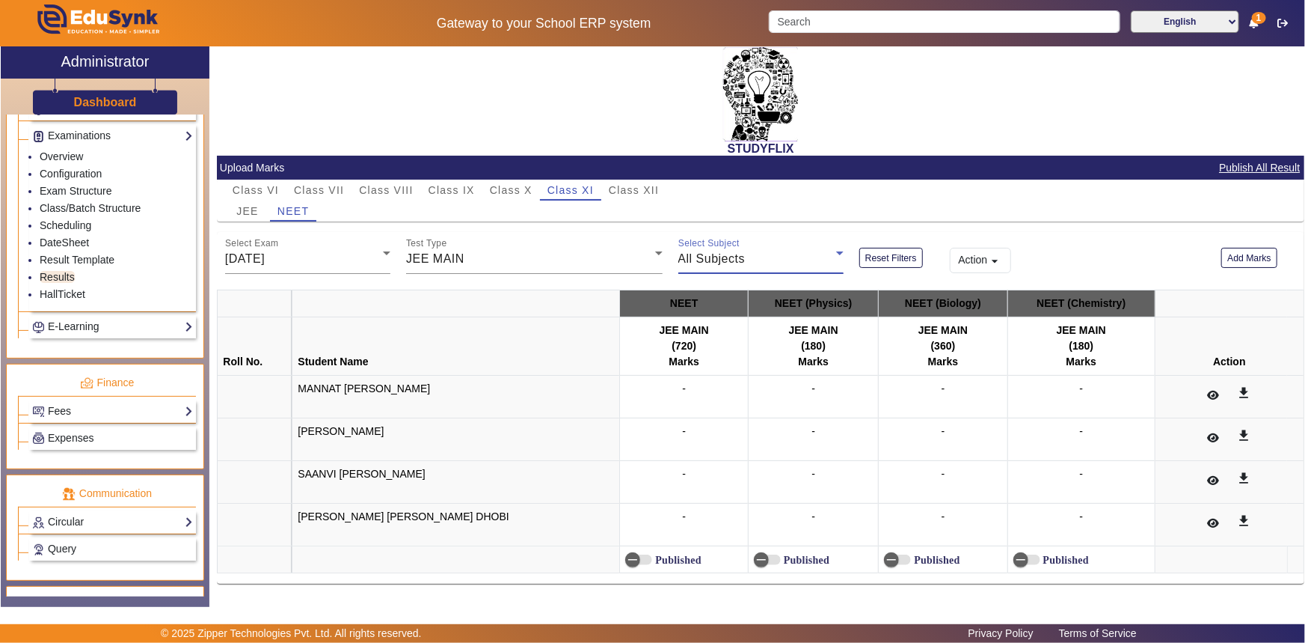
scroll to position [4, 0]
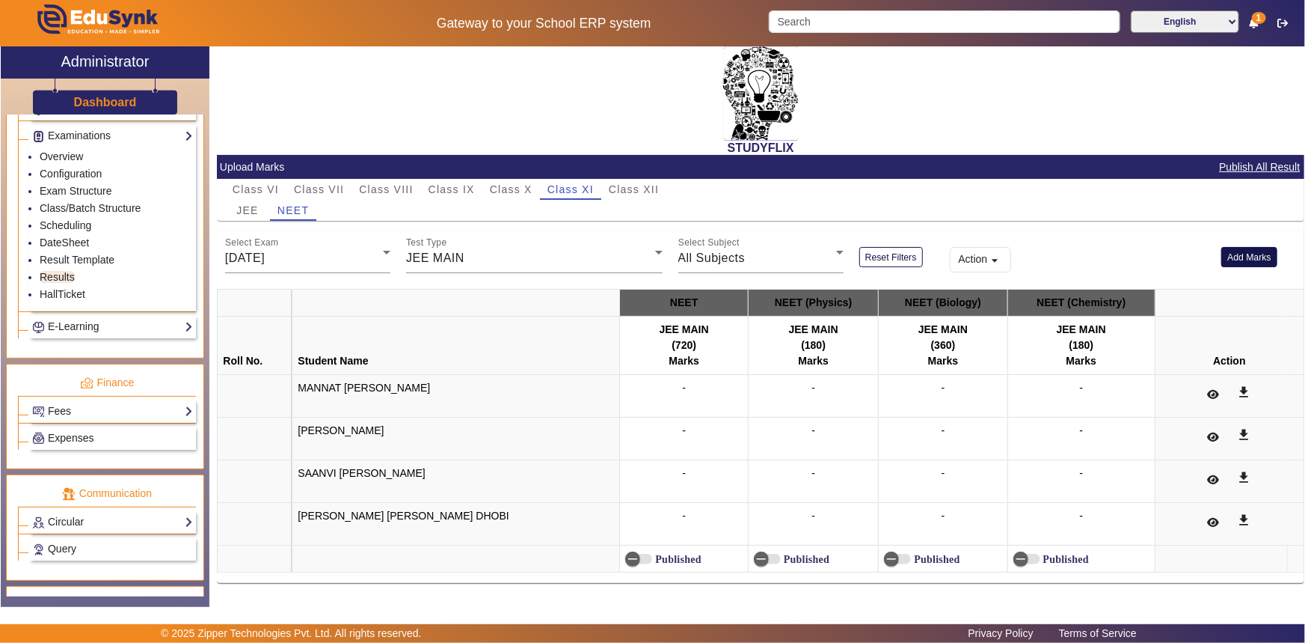
click at [1232, 254] on button "Add Marks" at bounding box center [1250, 257] width 56 height 20
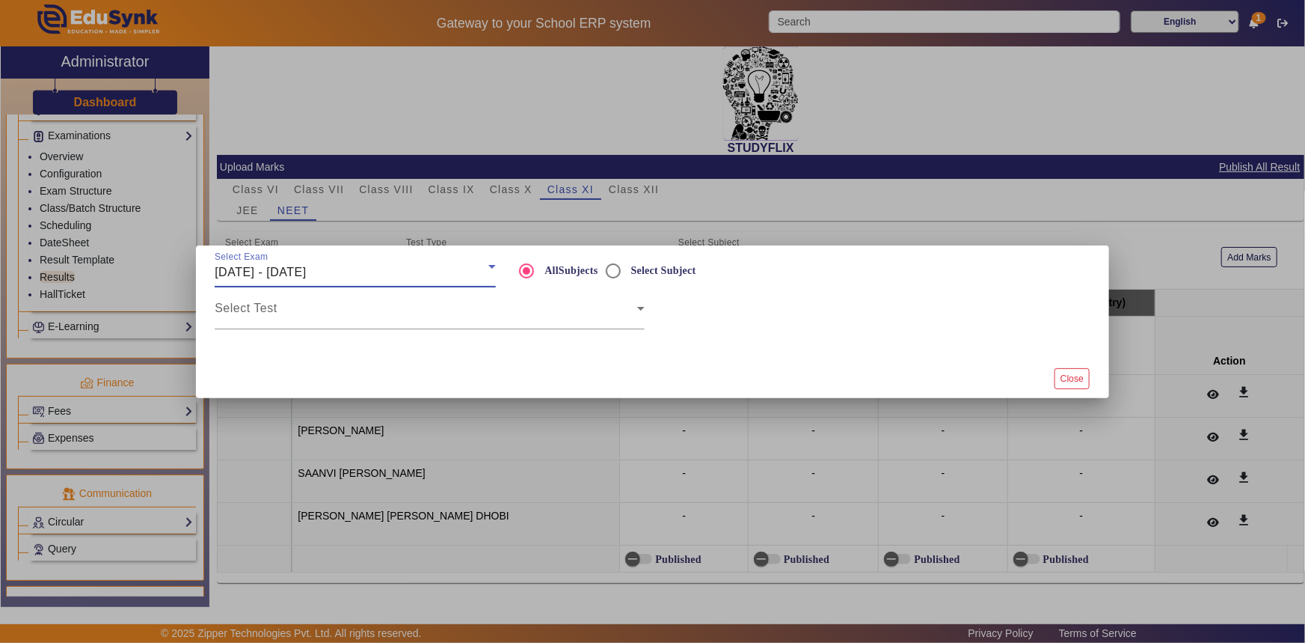
click at [366, 267] on div "[DATE] - [DATE]" at bounding box center [352, 272] width 274 height 18
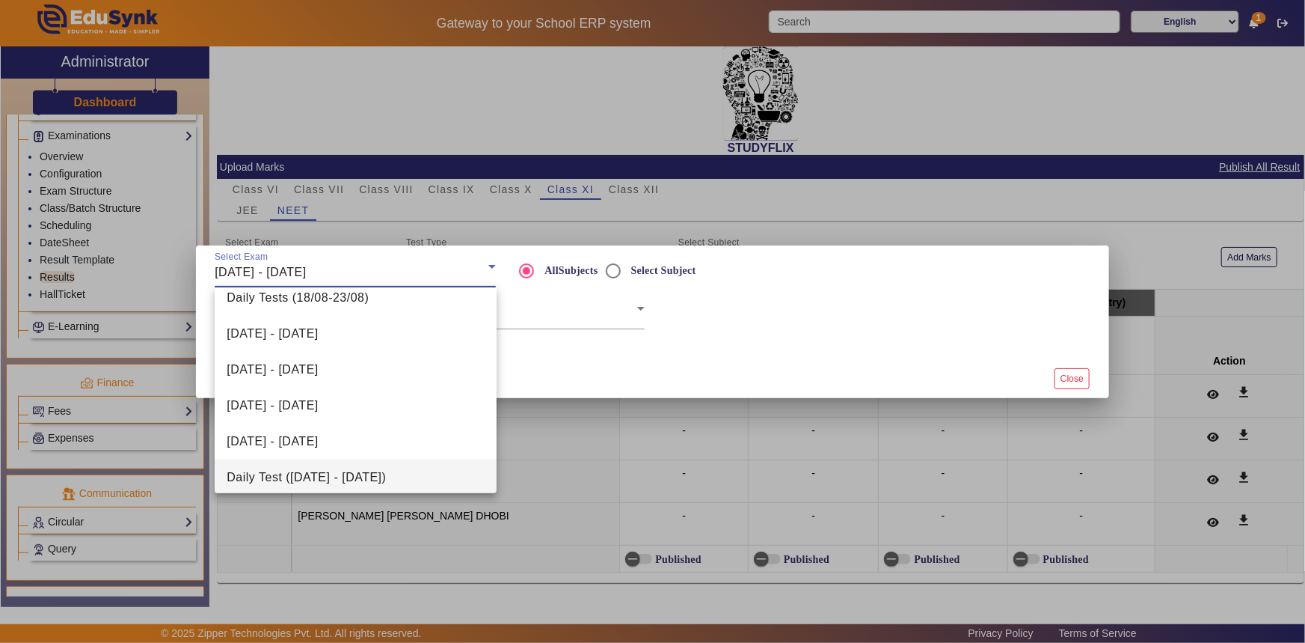
scroll to position [93, 0]
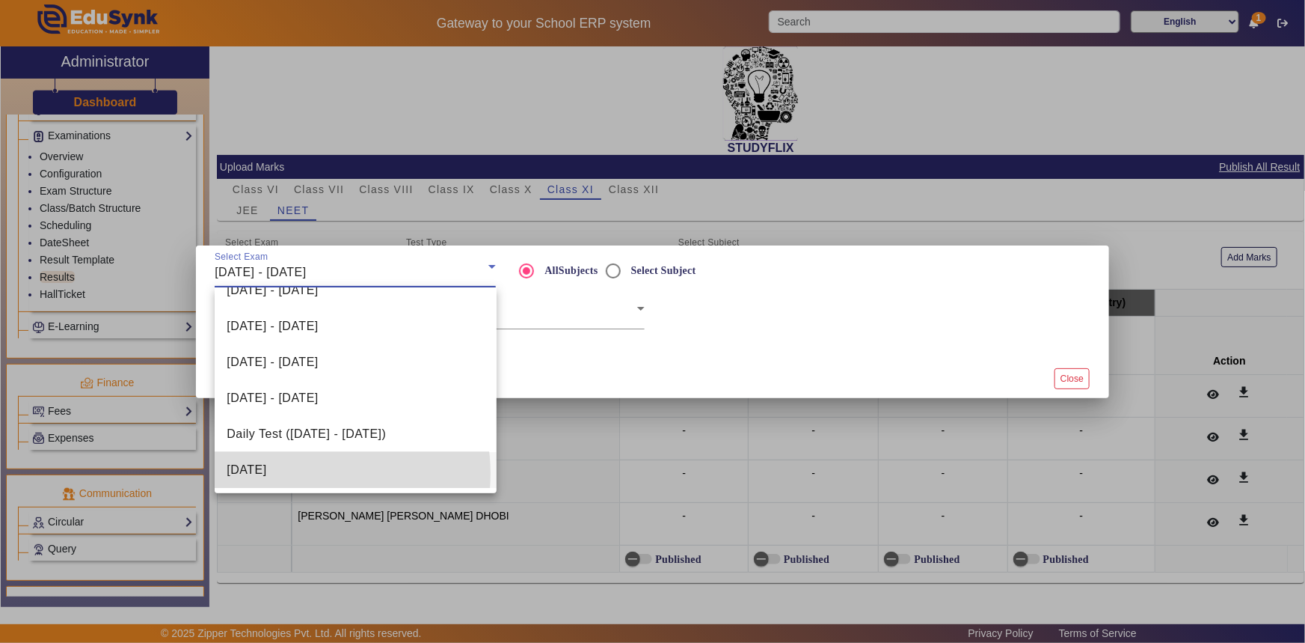
click at [315, 473] on mat-option "[DATE]" at bounding box center [355, 470] width 281 height 36
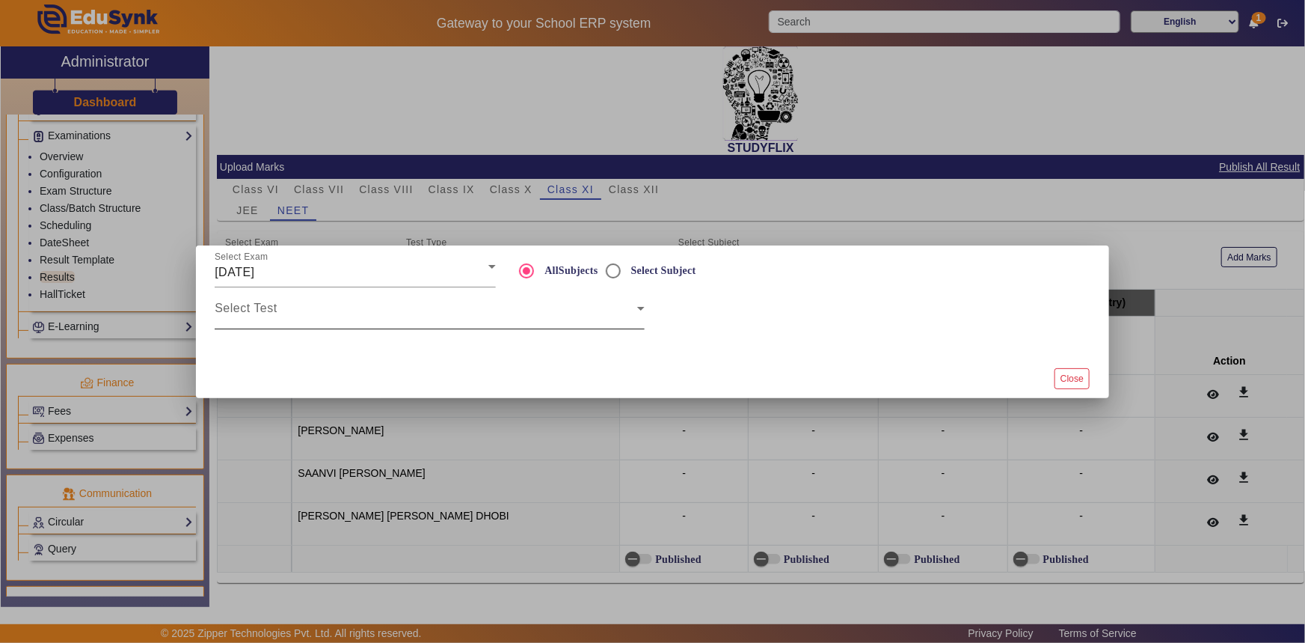
click at [421, 325] on div "Select Test" at bounding box center [430, 308] width 430 height 42
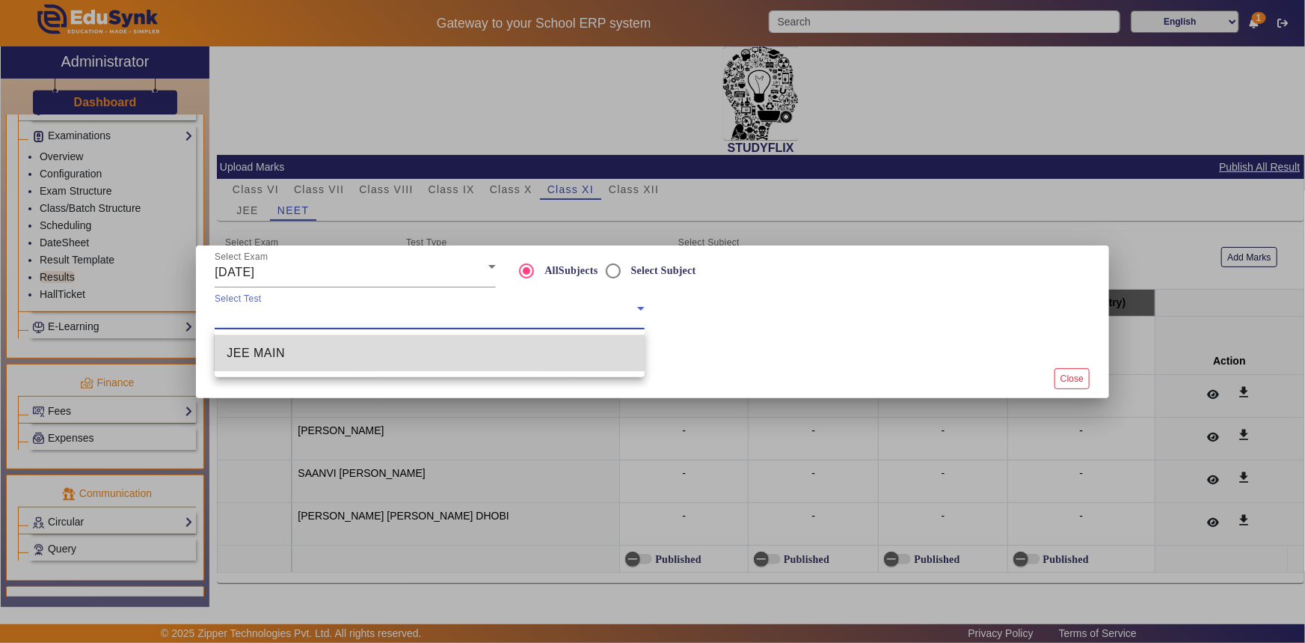
click at [404, 363] on mat-option "JEE MAIN" at bounding box center [430, 353] width 430 height 36
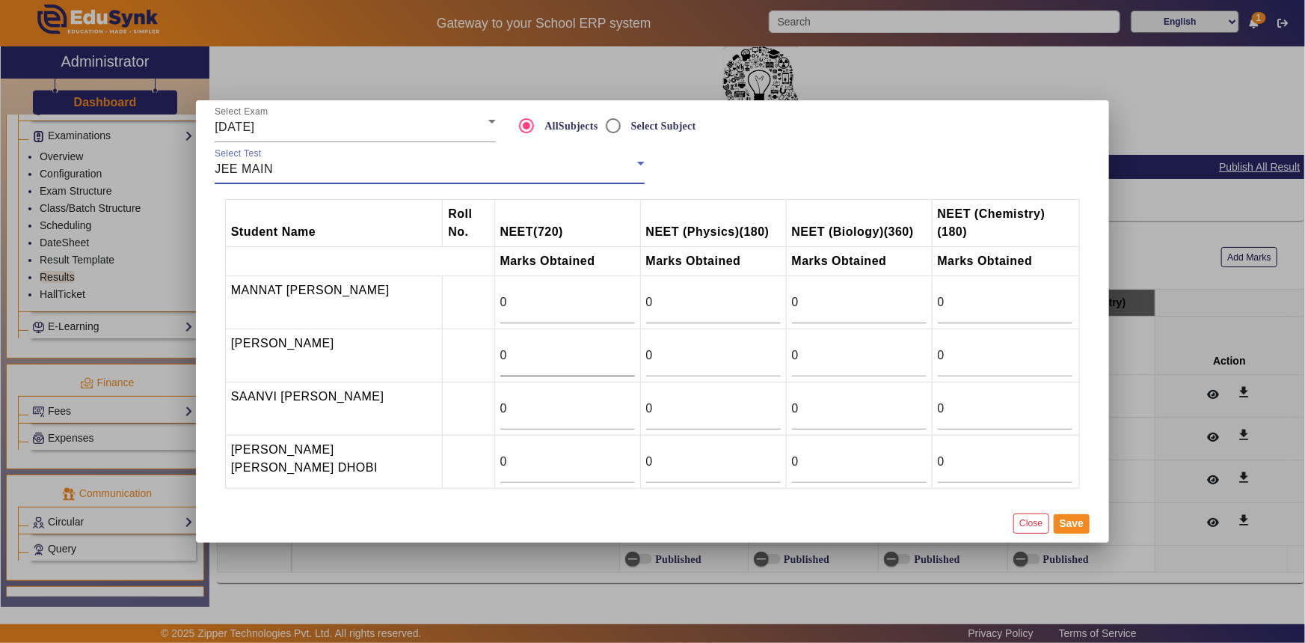
click at [521, 362] on input "0" at bounding box center [568, 355] width 135 height 18
click at [547, 361] on input "0" at bounding box center [568, 355] width 135 height 18
type input "237"
click at [781, 359] on div at bounding box center [781, 359] width 0 height 0
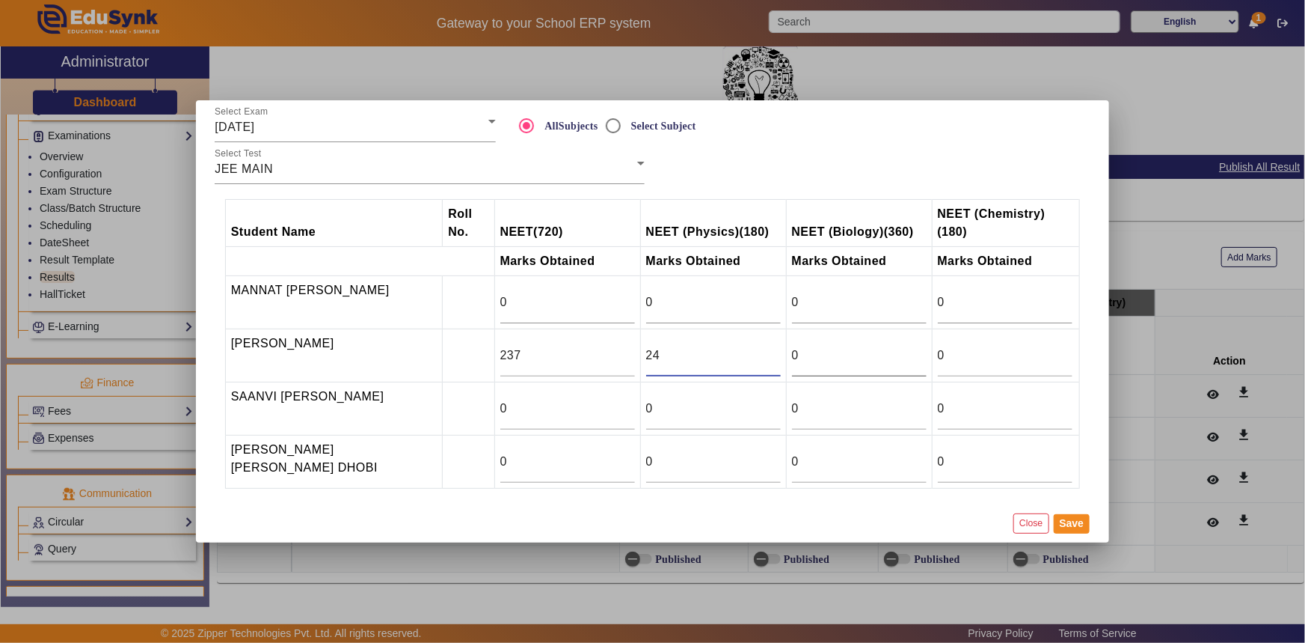
type input "24"
click at [829, 354] on input "0" at bounding box center [859, 355] width 135 height 18
click at [821, 351] on input "0" at bounding box center [859, 355] width 135 height 18
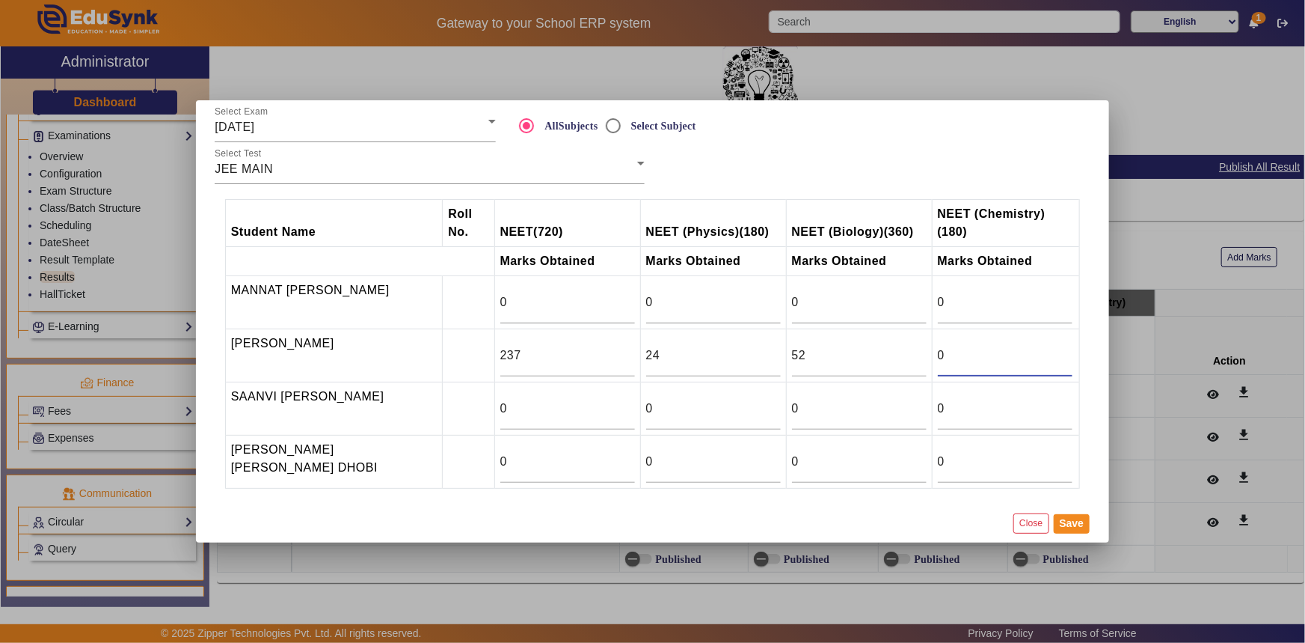
click at [961, 364] on input "0" at bounding box center [1005, 355] width 135 height 18
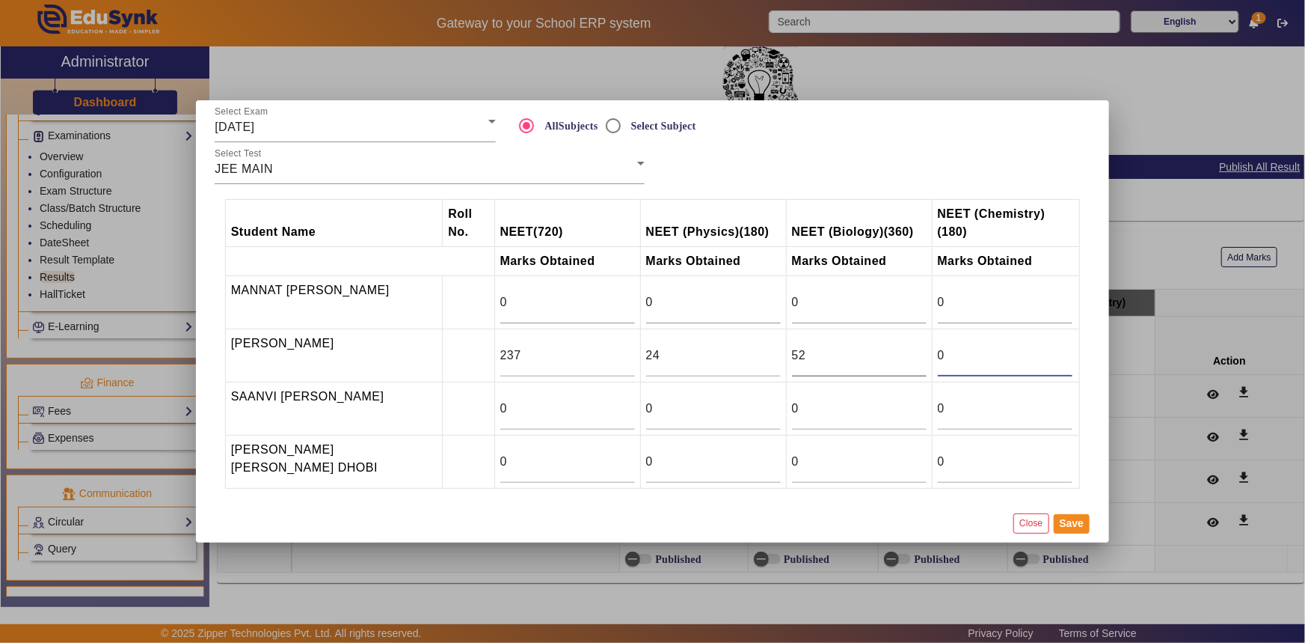
click at [805, 355] on input "52" at bounding box center [859, 355] width 135 height 18
type input "5"
type input "161"
click at [939, 353] on input "0" at bounding box center [1005, 355] width 135 height 18
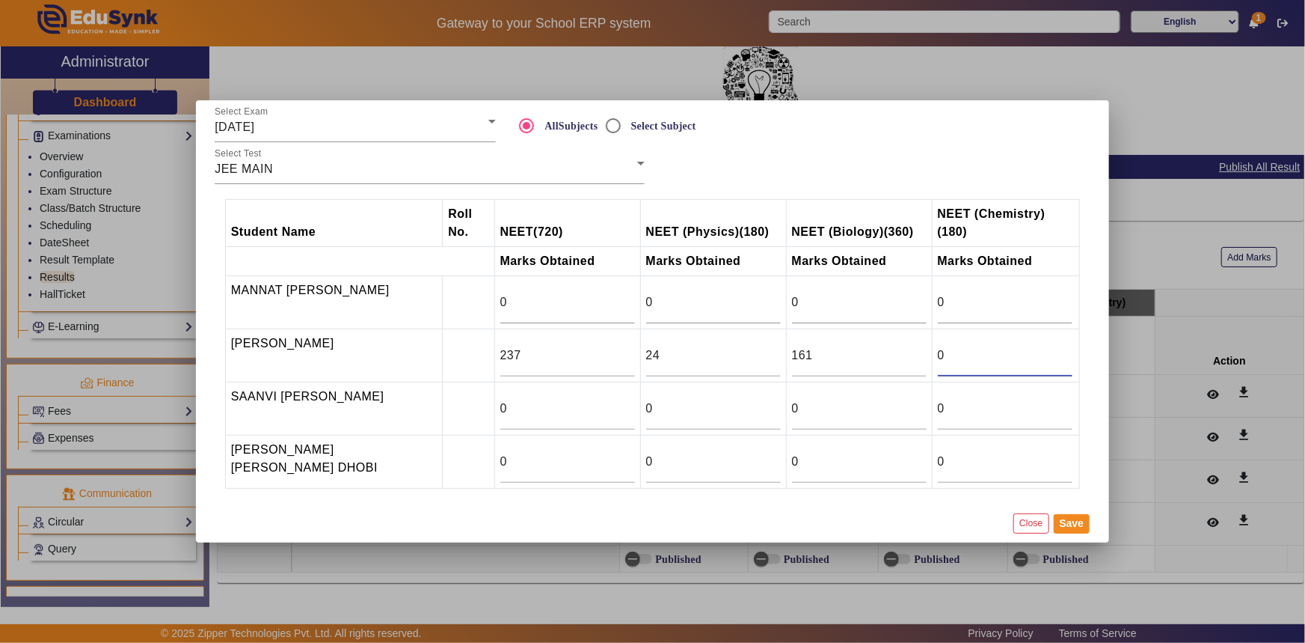
click at [939, 353] on input "0" at bounding box center [1005, 355] width 135 height 18
type input "52"
click at [738, 456] on input "0" at bounding box center [713, 462] width 135 height 18
click at [771, 459] on input "1" at bounding box center [713, 462] width 135 height 18
click at [771, 459] on input "2" at bounding box center [713, 462] width 135 height 18
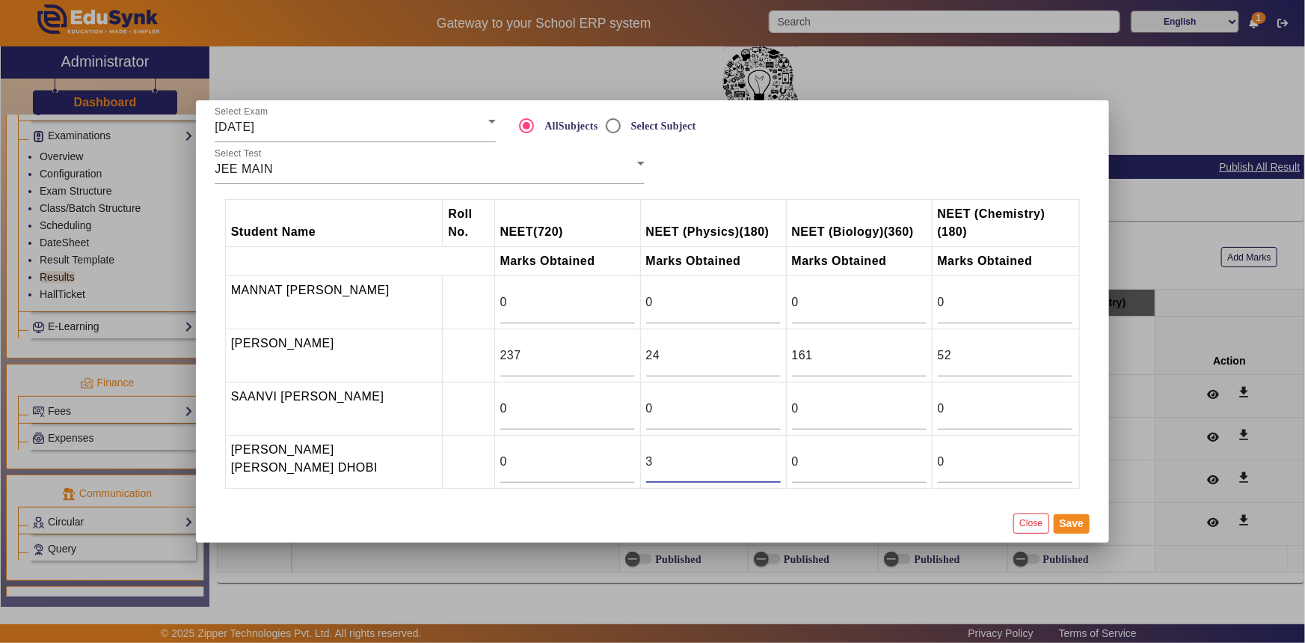
click at [771, 459] on input "3" at bounding box center [713, 462] width 135 height 18
click at [771, 459] on input "4" at bounding box center [713, 462] width 135 height 18
click at [771, 459] on input "5" at bounding box center [713, 462] width 135 height 18
click at [771, 459] on input "6" at bounding box center [713, 462] width 135 height 18
type input "7"
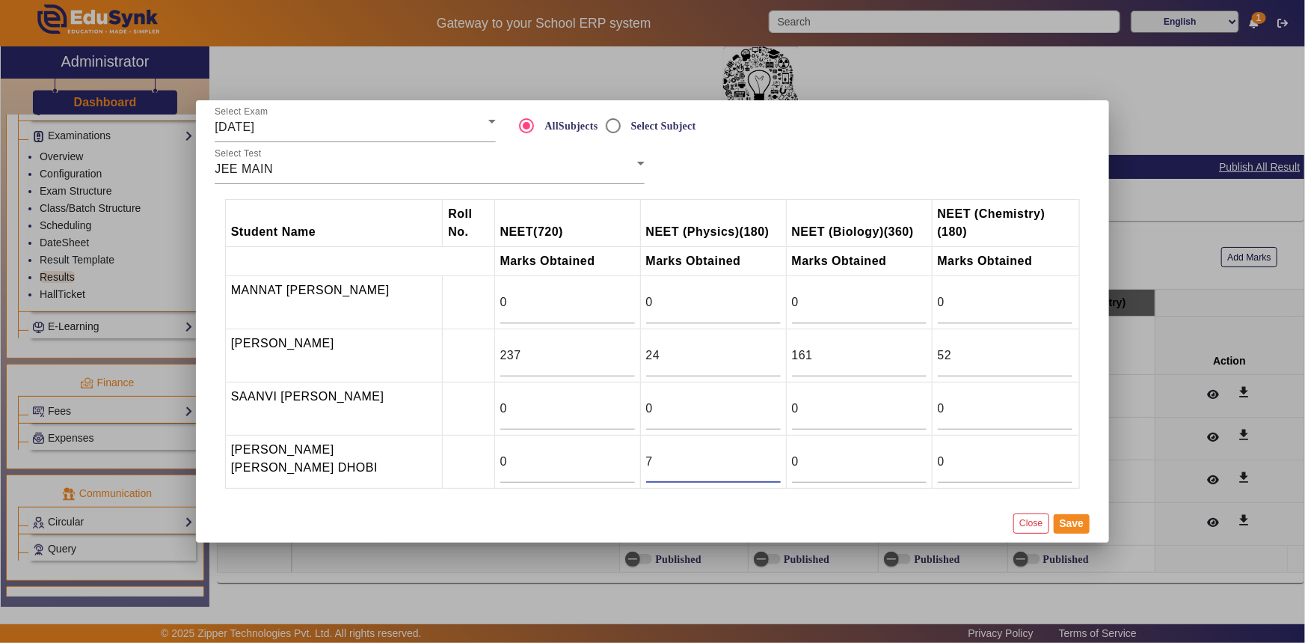
click at [771, 459] on input "7" at bounding box center [713, 462] width 135 height 18
click at [889, 473] on div "0" at bounding box center [859, 462] width 135 height 42
click at [858, 464] on input "0" at bounding box center [859, 462] width 135 height 18
type input "135"
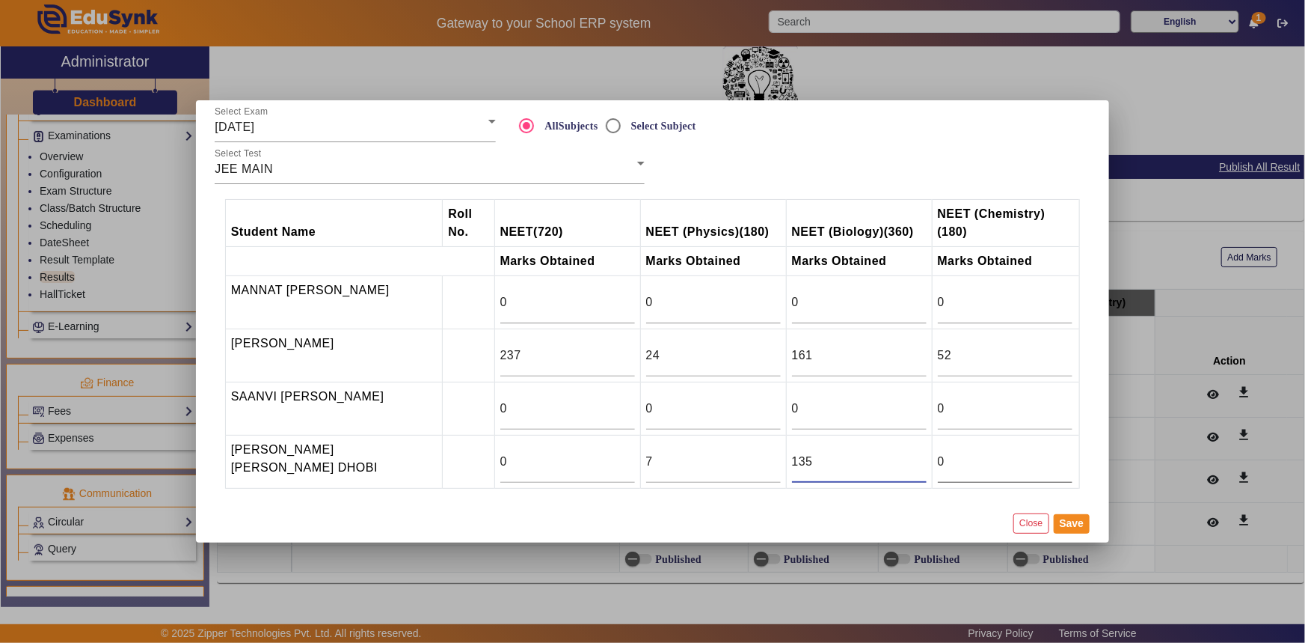
click at [973, 466] on input "0" at bounding box center [1005, 462] width 135 height 18
type input "57"
click at [550, 459] on input "0" at bounding box center [568, 462] width 135 height 18
type input "199"
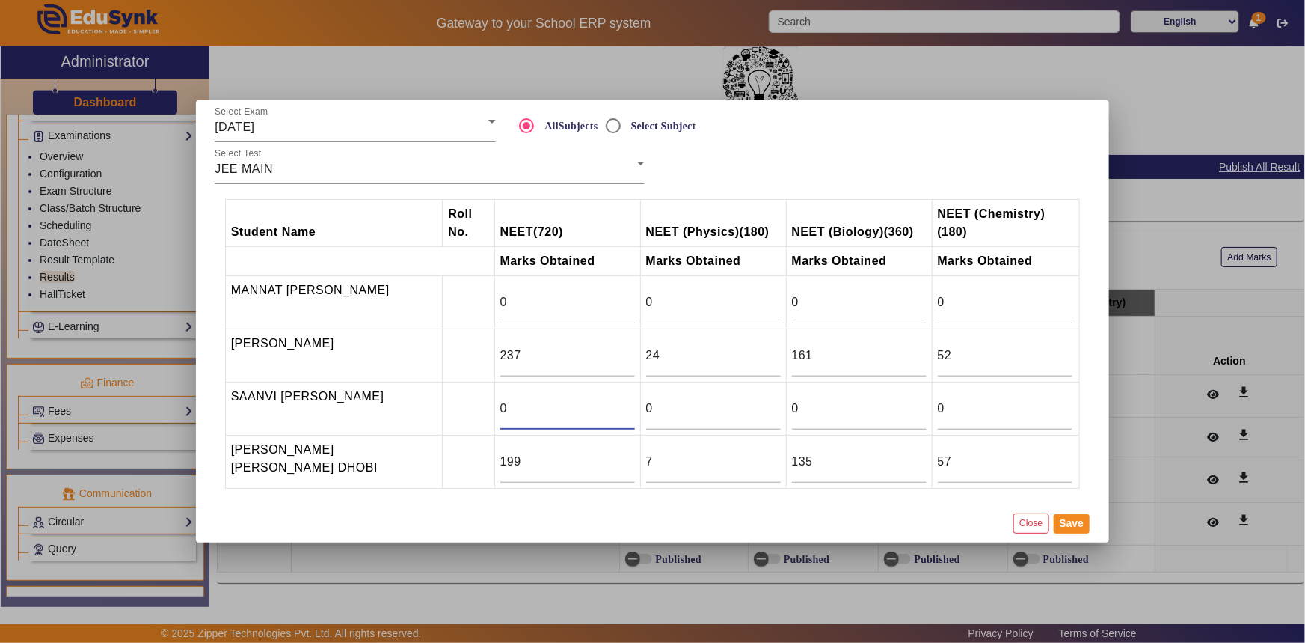
click at [512, 410] on input "0" at bounding box center [568, 409] width 135 height 18
click at [625, 404] on input "7" at bounding box center [568, 409] width 135 height 18
click at [625, 404] on input "8" at bounding box center [568, 409] width 135 height 18
click at [625, 404] on input "9" at bounding box center [568, 409] width 135 height 18
click at [625, 404] on input "10" at bounding box center [568, 409] width 135 height 18
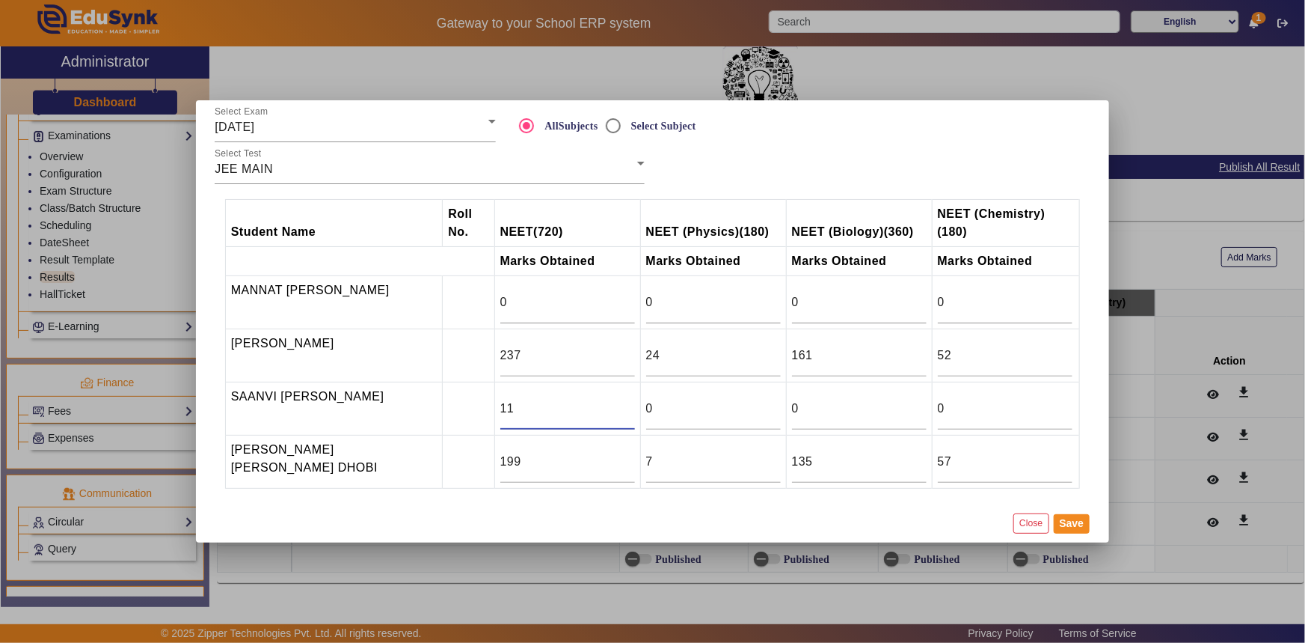
click at [625, 404] on input "11" at bounding box center [568, 409] width 135 height 18
click at [625, 404] on input "12" at bounding box center [568, 409] width 135 height 18
click at [735, 409] on input "0" at bounding box center [713, 409] width 135 height 18
click at [567, 404] on input "12" at bounding box center [568, 409] width 135 height 18
type input "1"
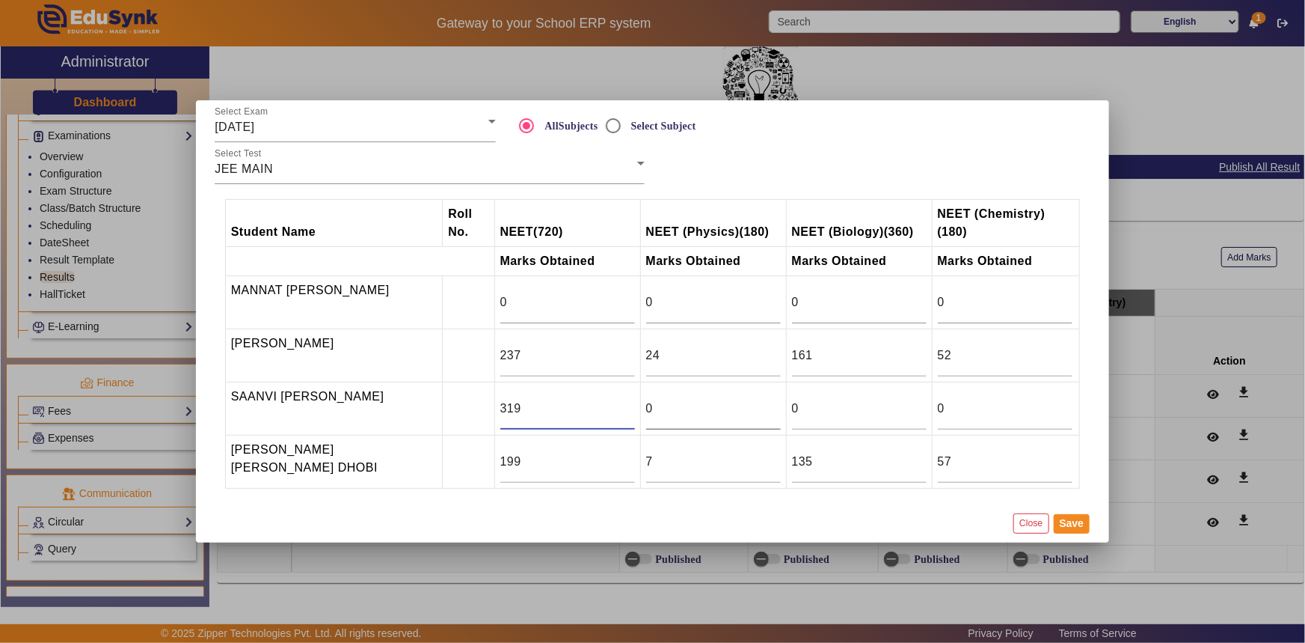
type input "319"
click at [723, 404] on input "0" at bounding box center [713, 409] width 135 height 18
type input "12"
click at [818, 404] on input "0" at bounding box center [859, 409] width 135 height 18
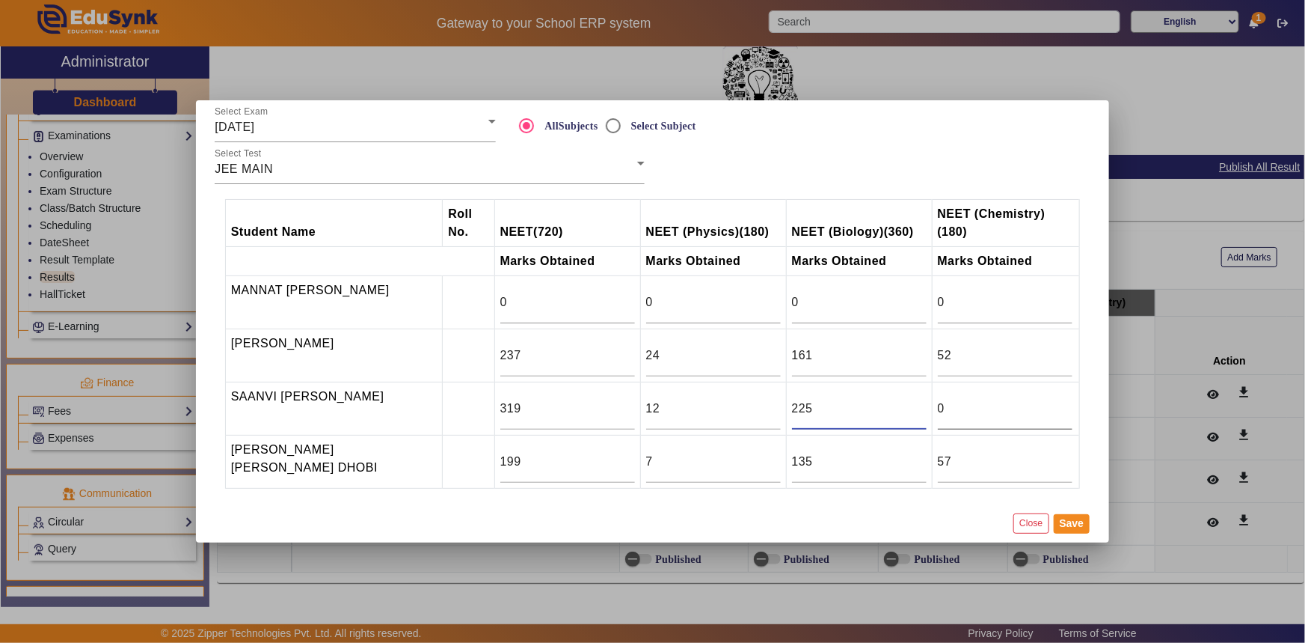
type input "225"
click at [991, 410] on input "0" at bounding box center [1005, 409] width 135 height 18
type input "82"
click at [1067, 527] on button "Save" at bounding box center [1072, 523] width 37 height 19
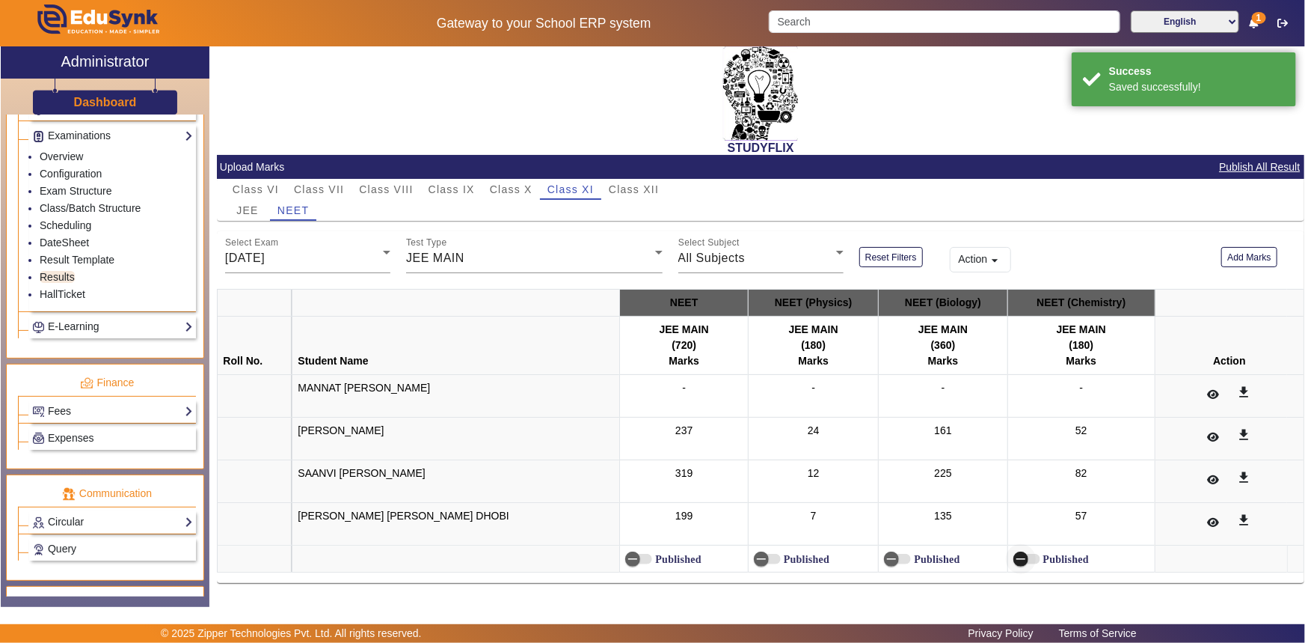
click at [1014, 561] on icon "button" at bounding box center [1020, 558] width 13 height 13
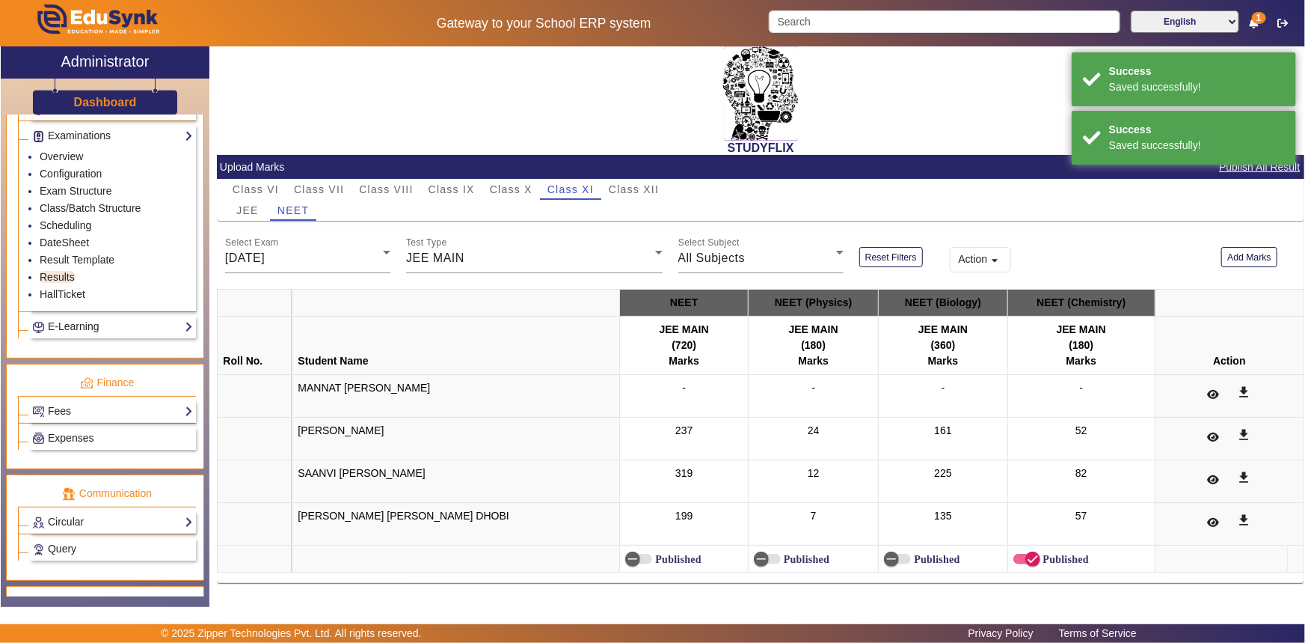
click at [911, 555] on label "Published" at bounding box center [935, 559] width 49 height 13
click at [891, 555] on button "Published" at bounding box center [897, 559] width 27 height 10
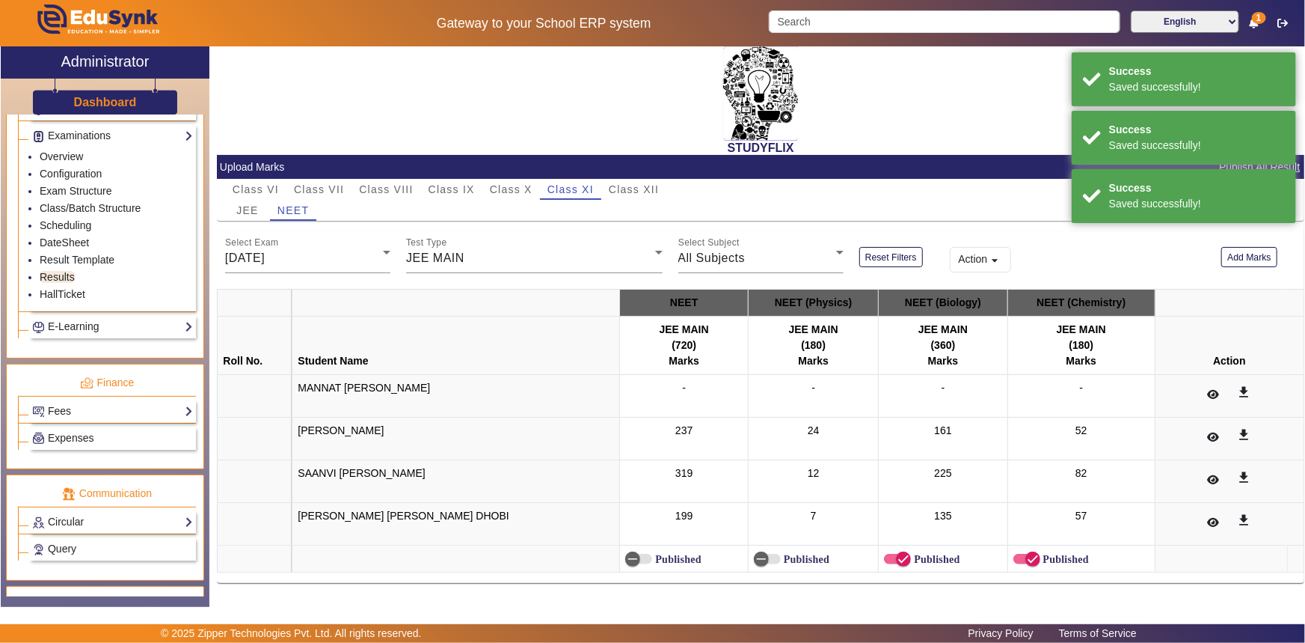
click at [781, 557] on label "Published" at bounding box center [805, 559] width 49 height 13
click at [769, 557] on button "Published" at bounding box center [767, 559] width 27 height 10
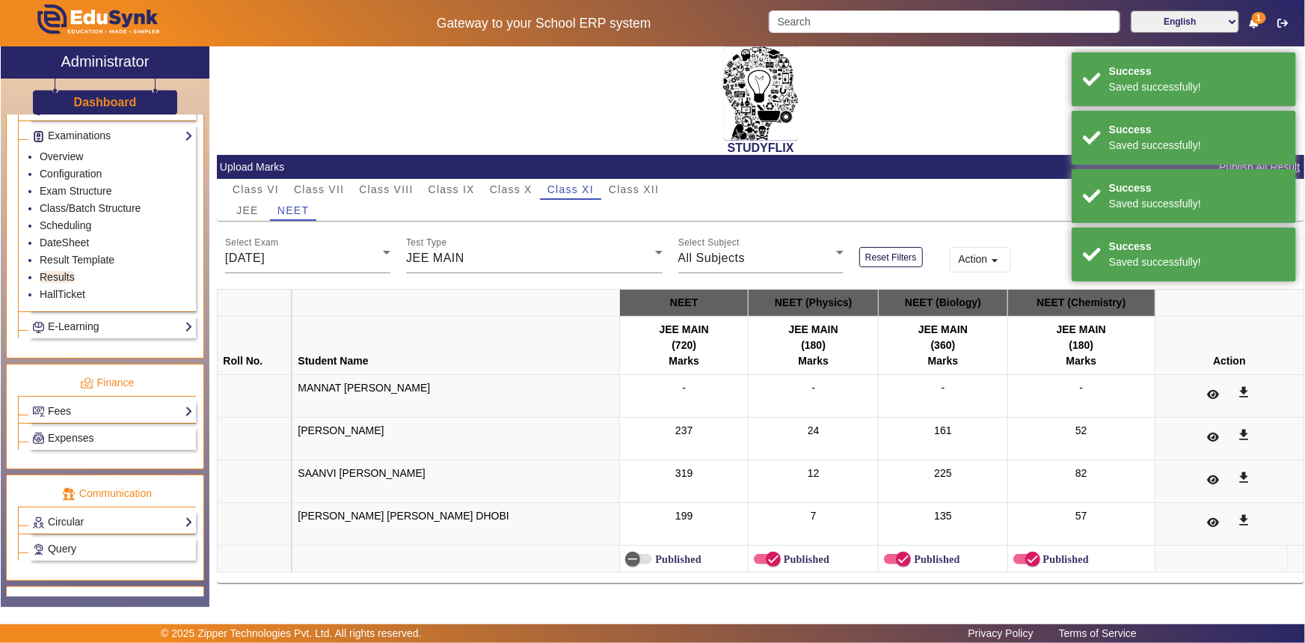
click at [652, 556] on label "Published" at bounding box center [676, 559] width 49 height 13
click at [625, 556] on button "Published" at bounding box center [638, 559] width 27 height 10
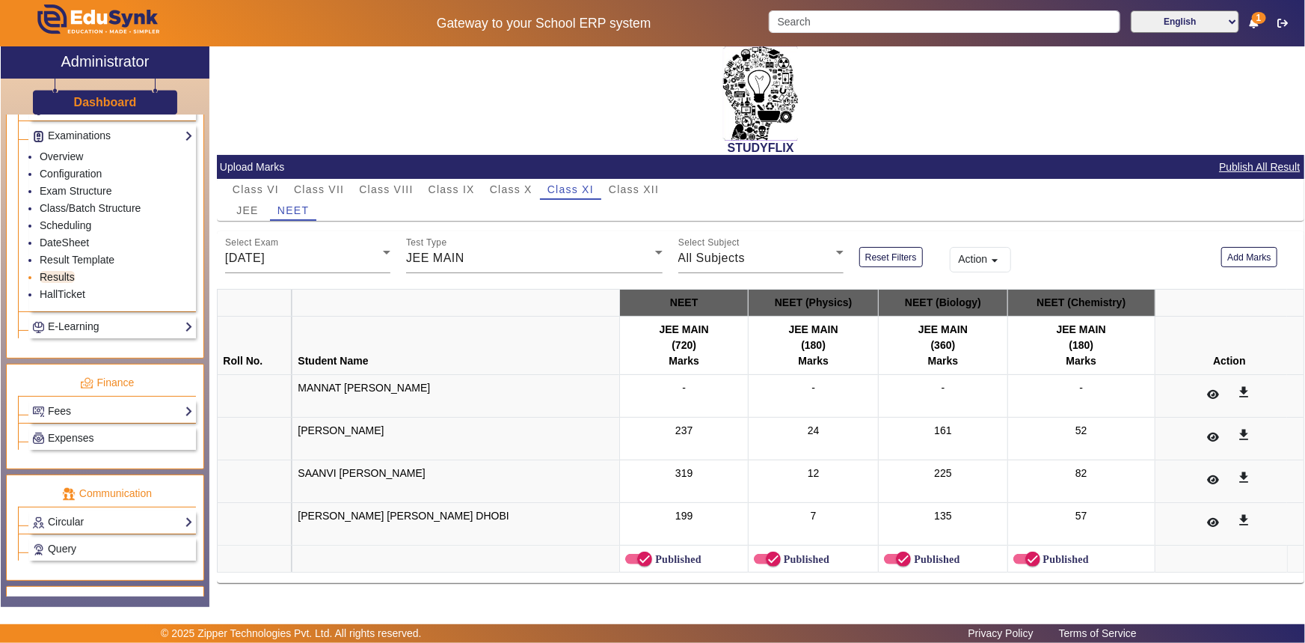
click at [67, 277] on link "Results" at bounding box center [57, 277] width 35 height 12
click at [70, 179] on link "Configuration" at bounding box center [71, 174] width 62 height 12
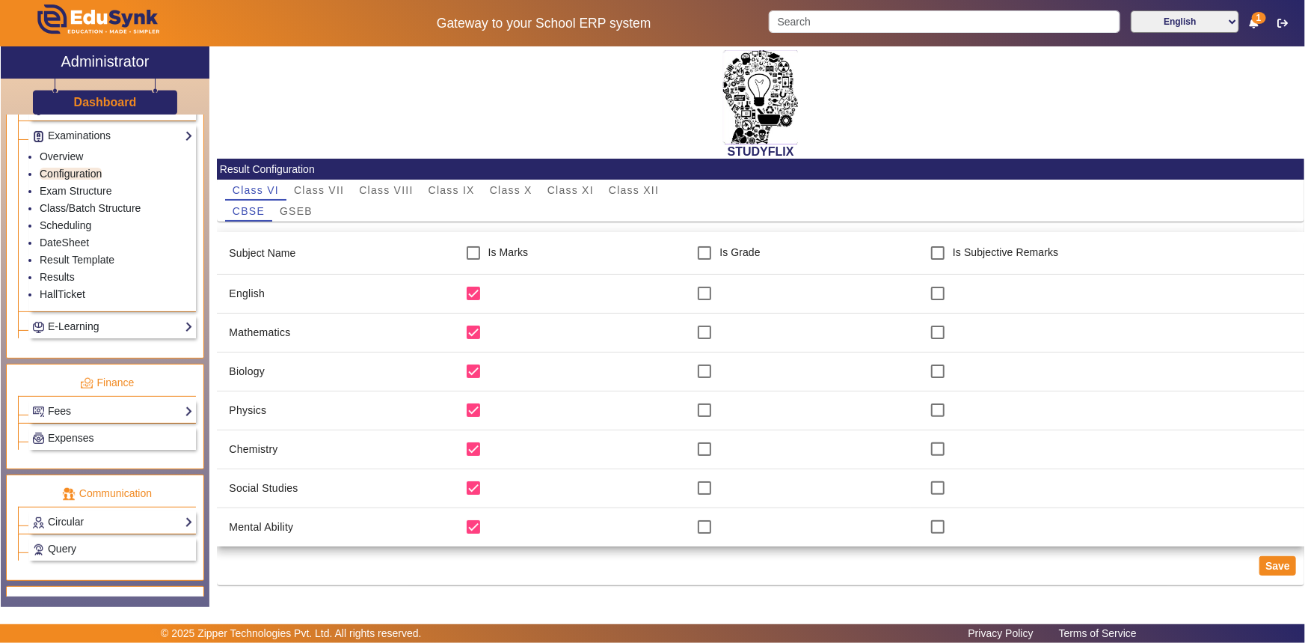
scroll to position [2, 0]
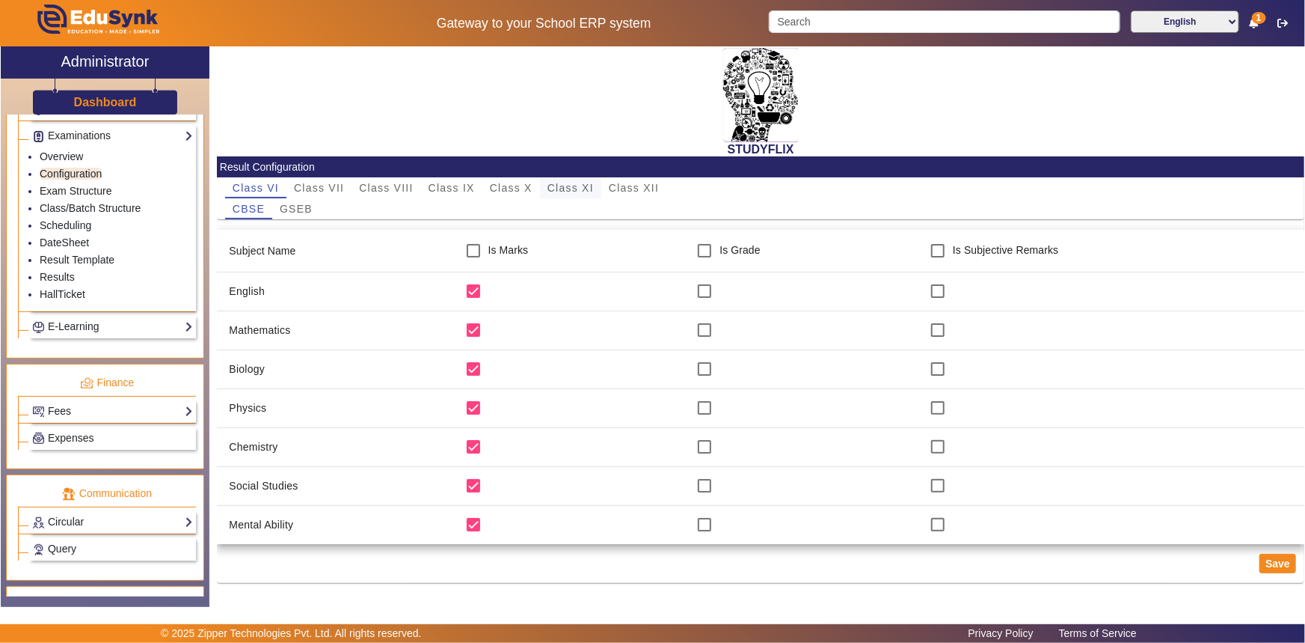
click at [554, 184] on span "Class XI" at bounding box center [571, 188] width 46 height 10
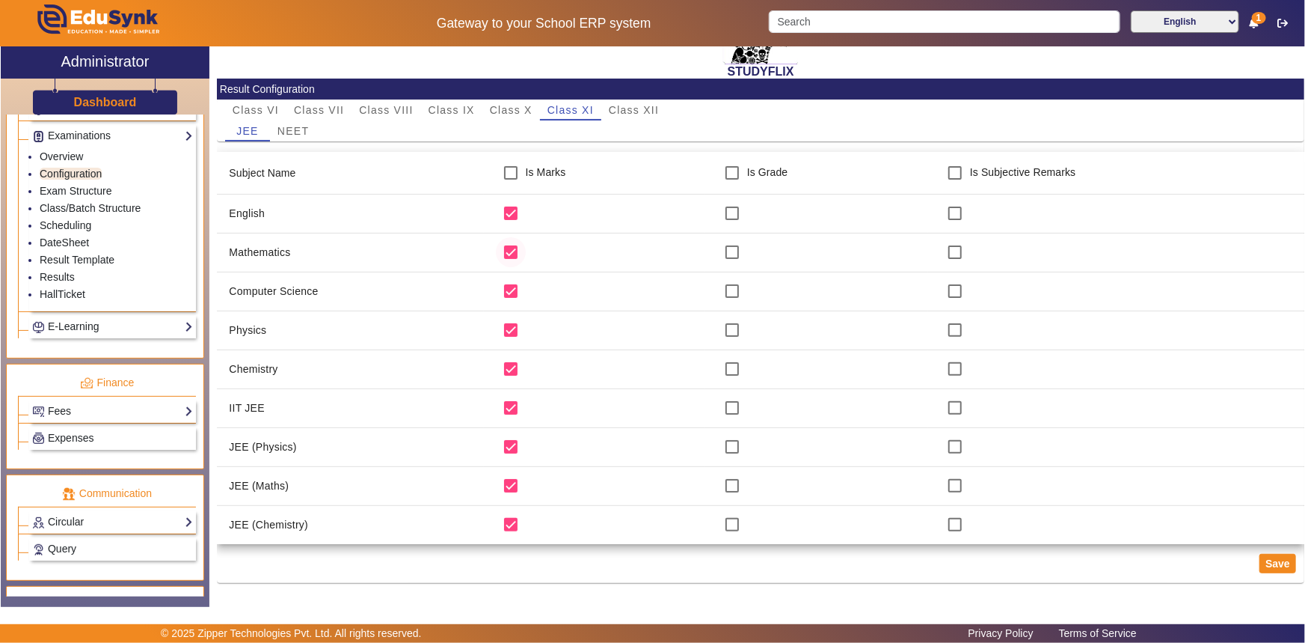
scroll to position [81, 0]
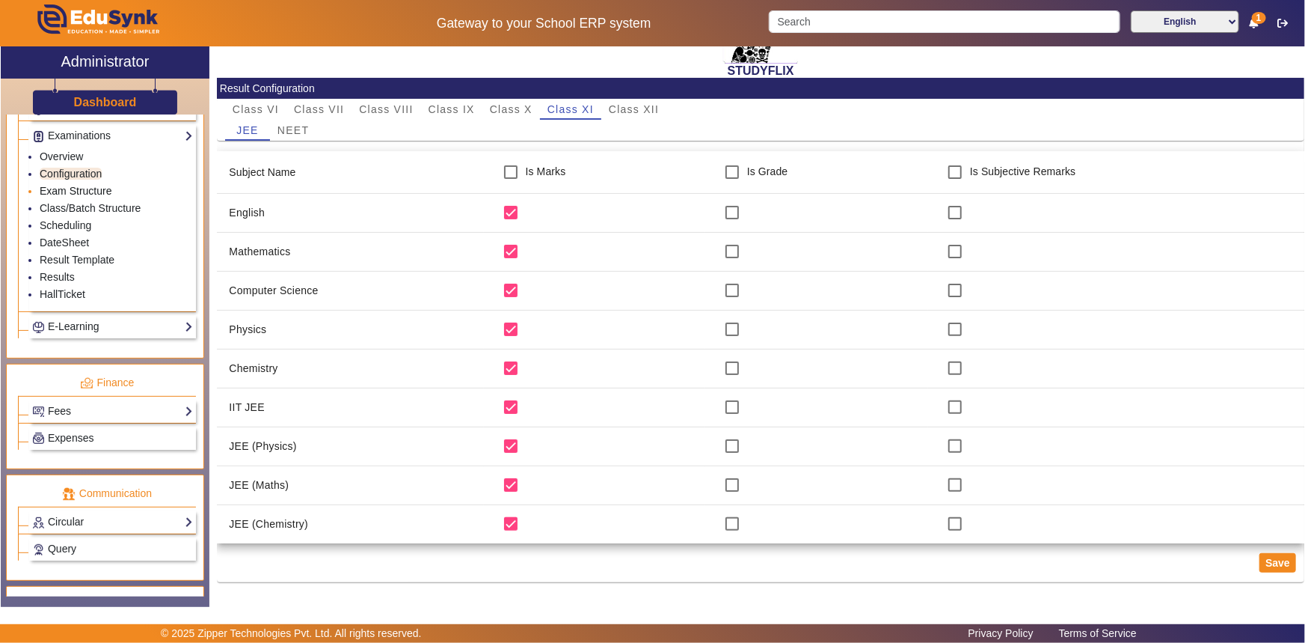
click at [86, 195] on link "Exam Structure" at bounding box center [76, 191] width 72 height 12
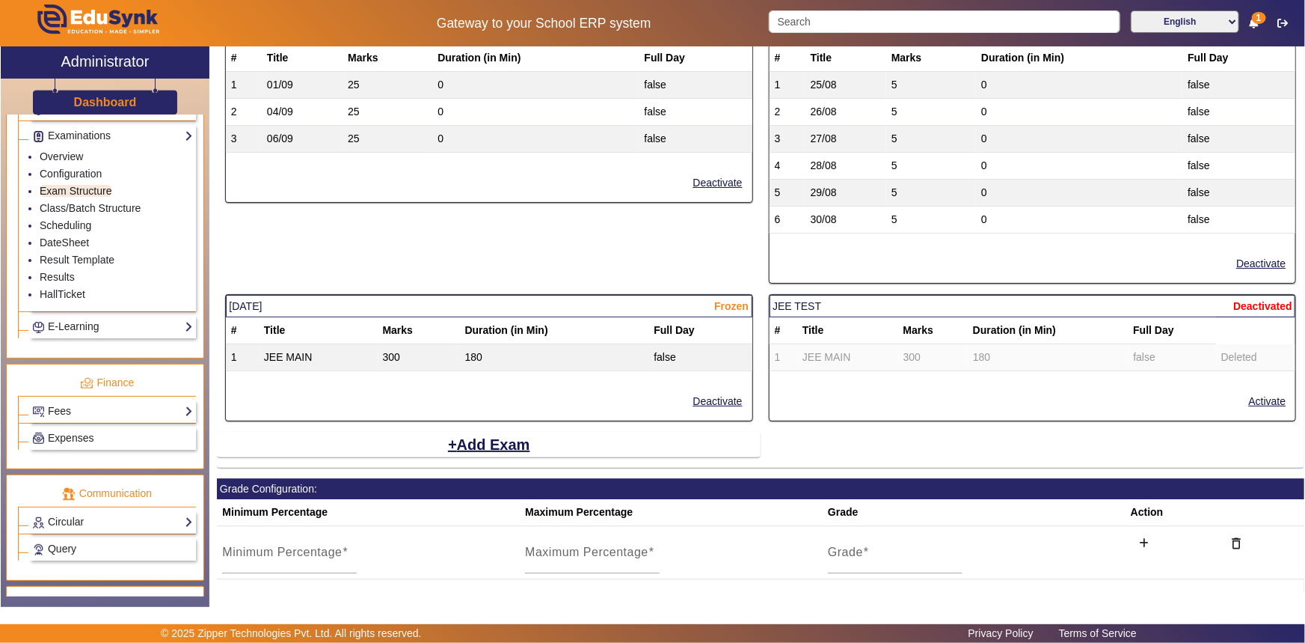
scroll to position [1957, 0]
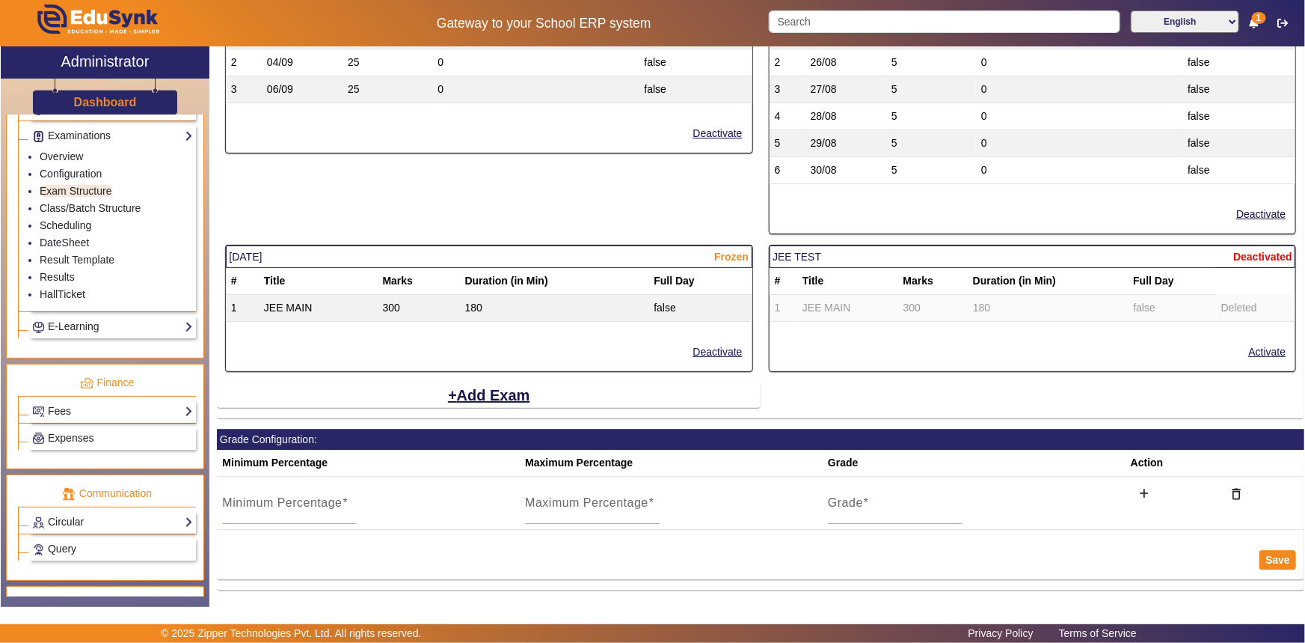
click at [801, 251] on mat-card-header "JEE TEST Deactivated" at bounding box center [1033, 256] width 527 height 22
drag, startPoint x: 768, startPoint y: 252, endPoint x: 815, endPoint y: 251, distance: 47.2
click at [815, 251] on mat-card-header "JEE TEST Deactivated" at bounding box center [1033, 256] width 527 height 22
drag, startPoint x: 1222, startPoint y: 246, endPoint x: 844, endPoint y: 244, distance: 377.8
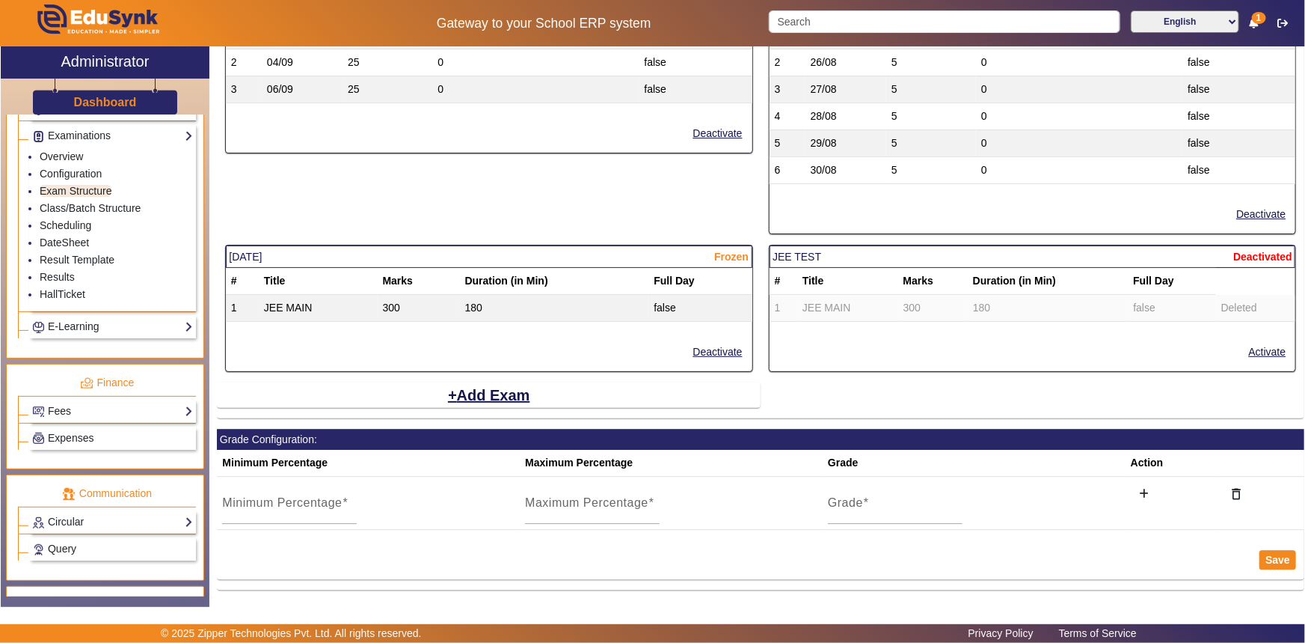
click at [844, 245] on mat-card-header "JEE TEST Deactivated" at bounding box center [1033, 256] width 527 height 22
drag, startPoint x: 838, startPoint y: 244, endPoint x: 845, endPoint y: 293, distance: 49.9
click at [845, 293] on mat-card "JEE TEST Deactivated # Title Marks Duration (in Min) Full Day 1 JEE MAIN 300 18…" at bounding box center [1033, 308] width 528 height 127
click at [845, 295] on td "JEE MAIN" at bounding box center [848, 308] width 101 height 27
click at [1263, 253] on span "Deactivated" at bounding box center [1263, 257] width 59 height 16
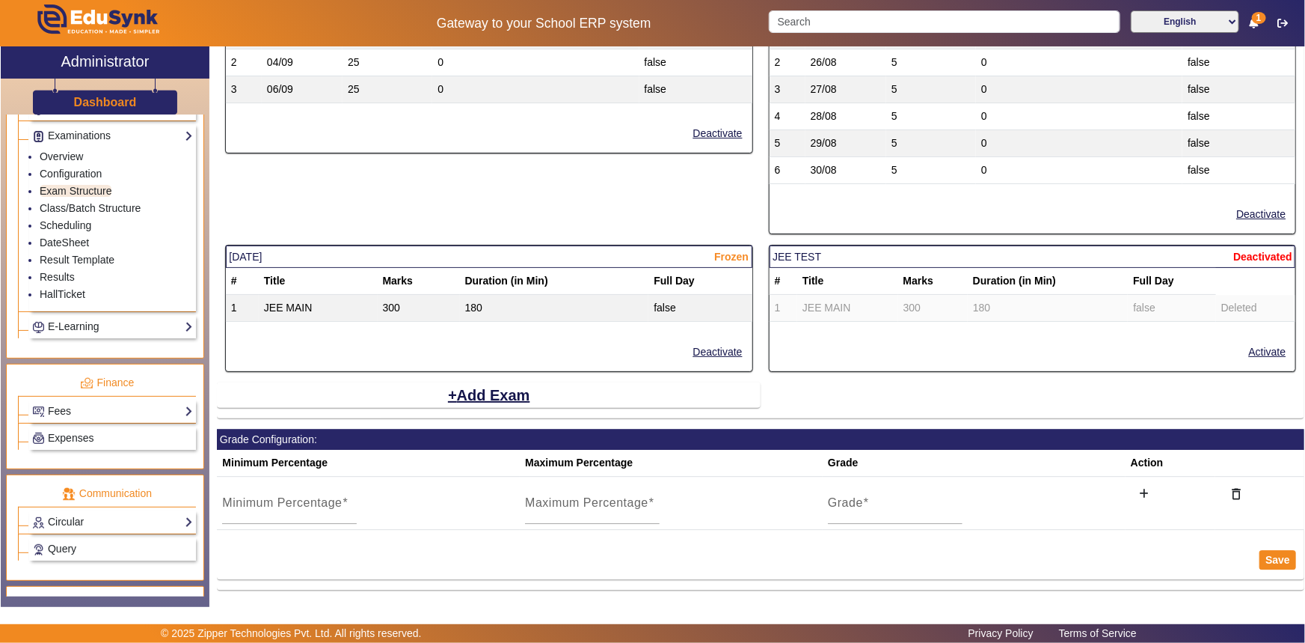
click at [1250, 253] on span "Deactivated" at bounding box center [1263, 257] width 59 height 16
drag, startPoint x: 1246, startPoint y: 252, endPoint x: 1273, endPoint y: 252, distance: 26.9
click at [1273, 252] on span "Deactivated" at bounding box center [1263, 257] width 59 height 16
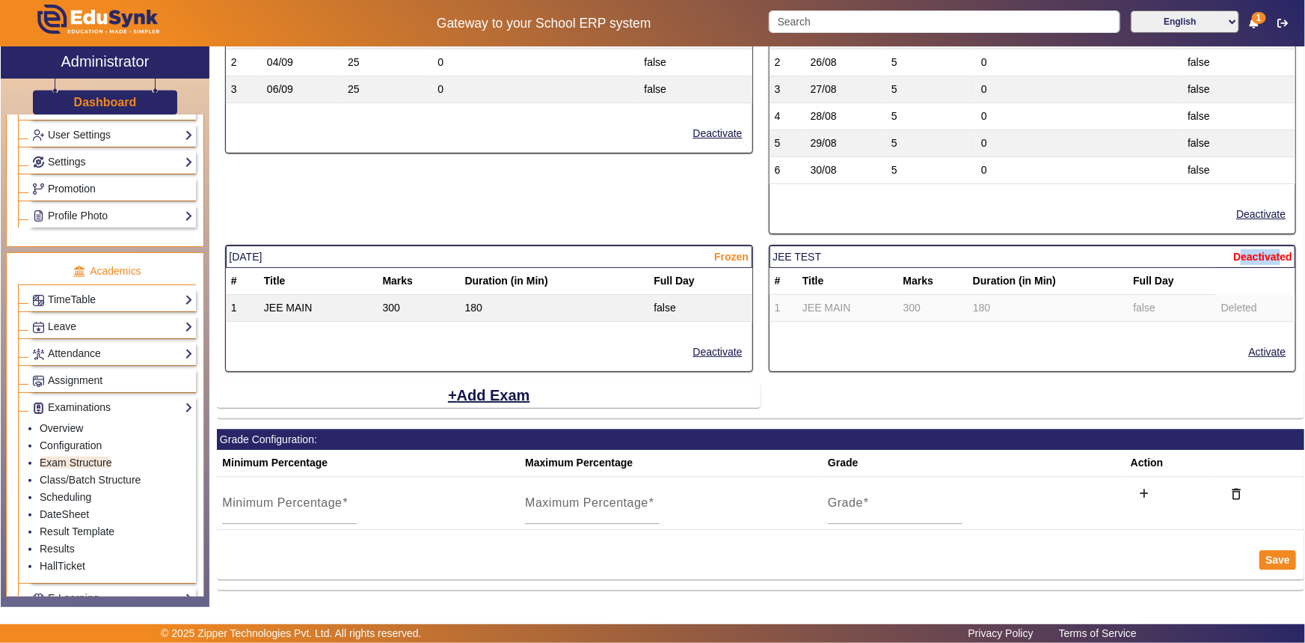
scroll to position [364, 0]
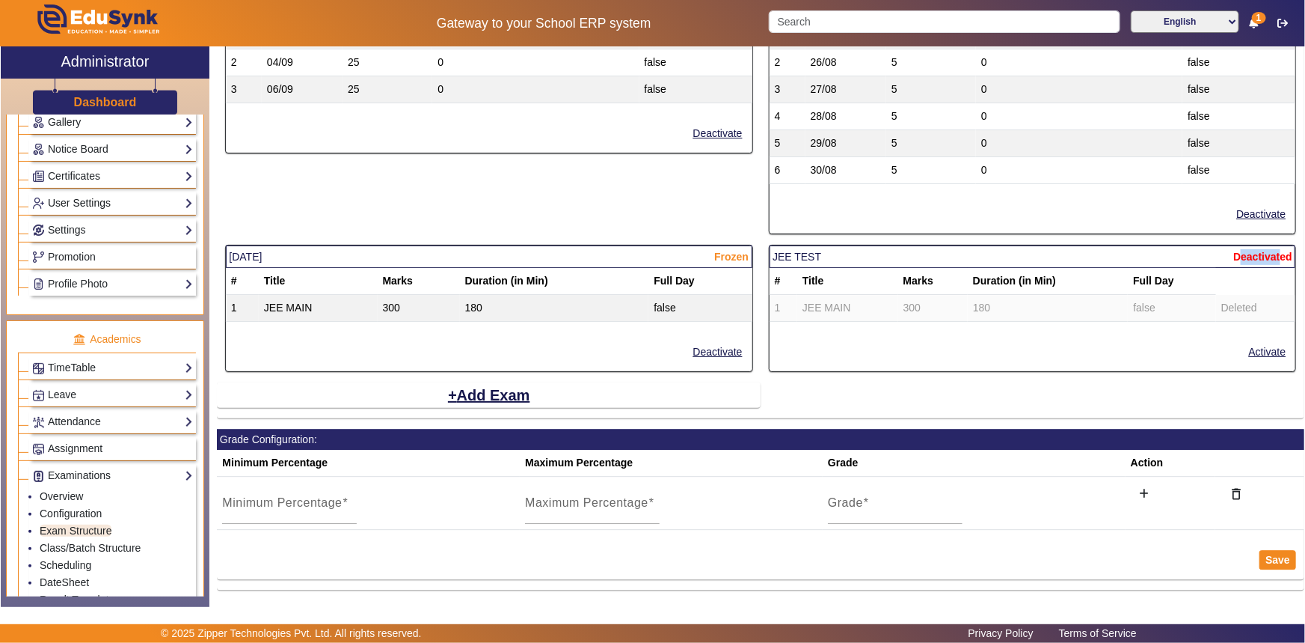
click at [67, 203] on link "User Settings" at bounding box center [112, 203] width 161 height 17
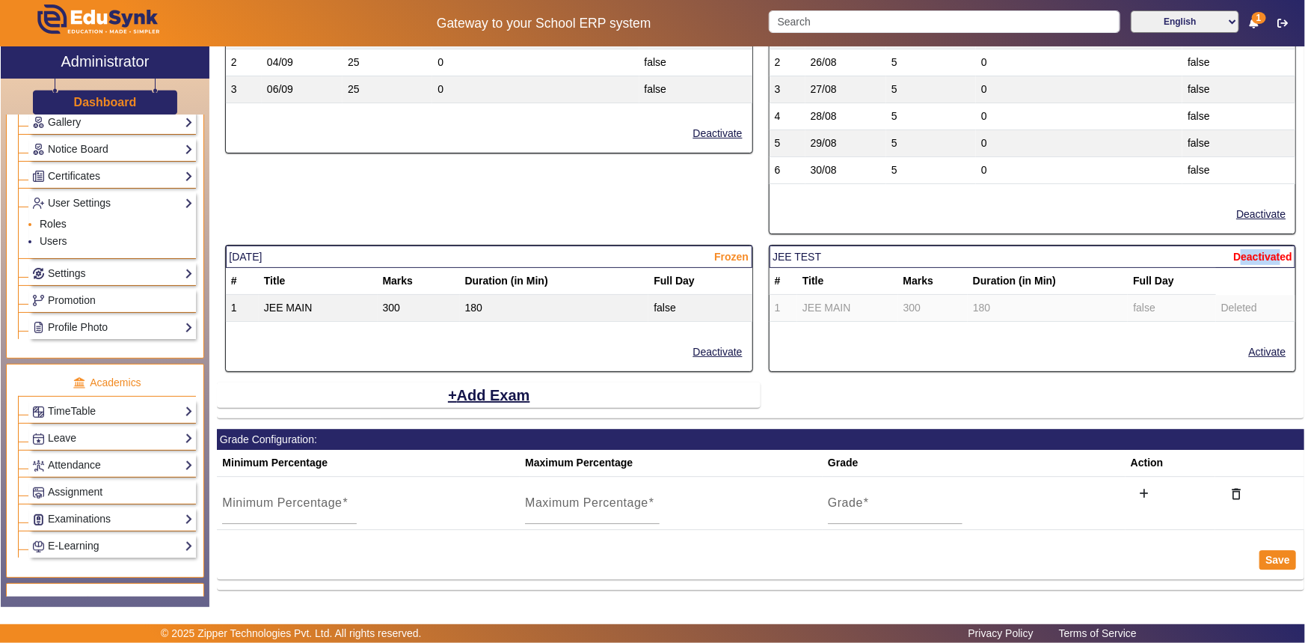
click at [58, 224] on link "Roles" at bounding box center [53, 224] width 27 height 12
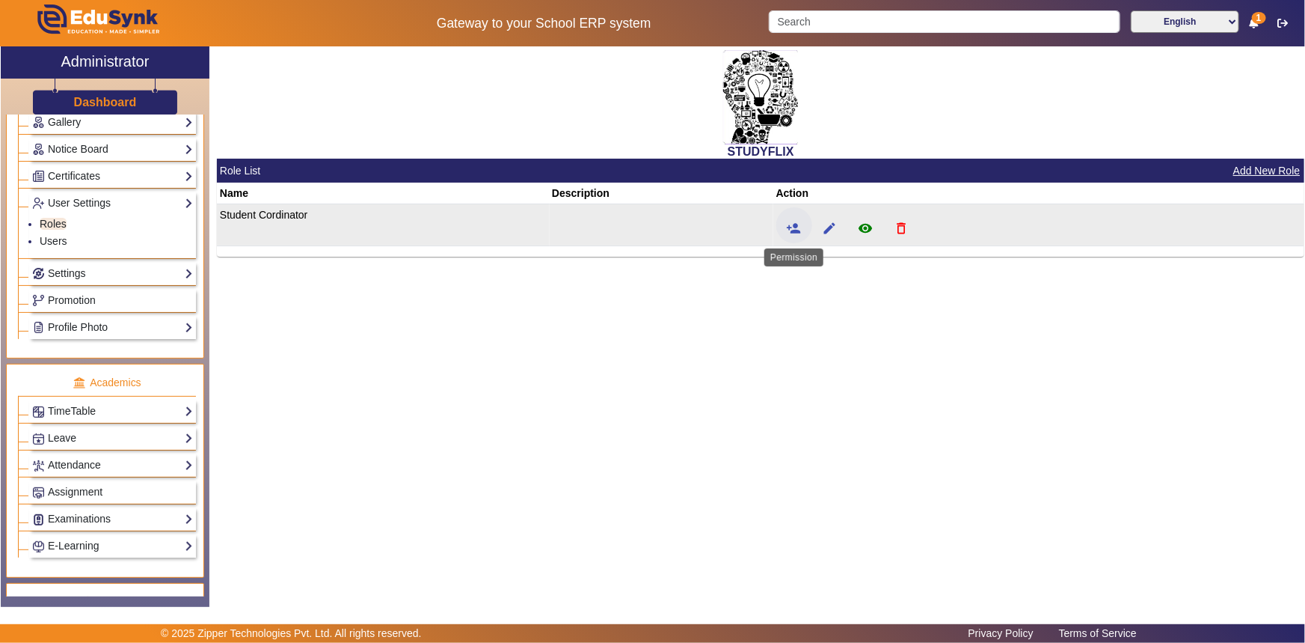
click at [793, 227] on mat-icon "person_add" at bounding box center [794, 228] width 15 height 15
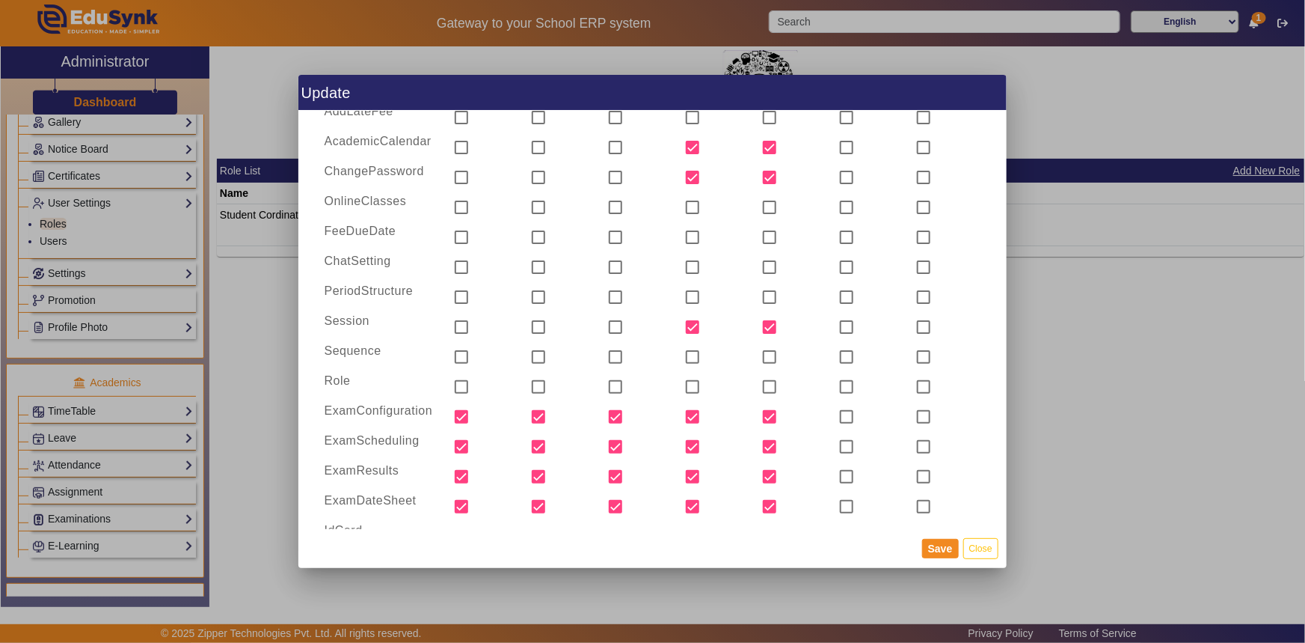
scroll to position [1020, 0]
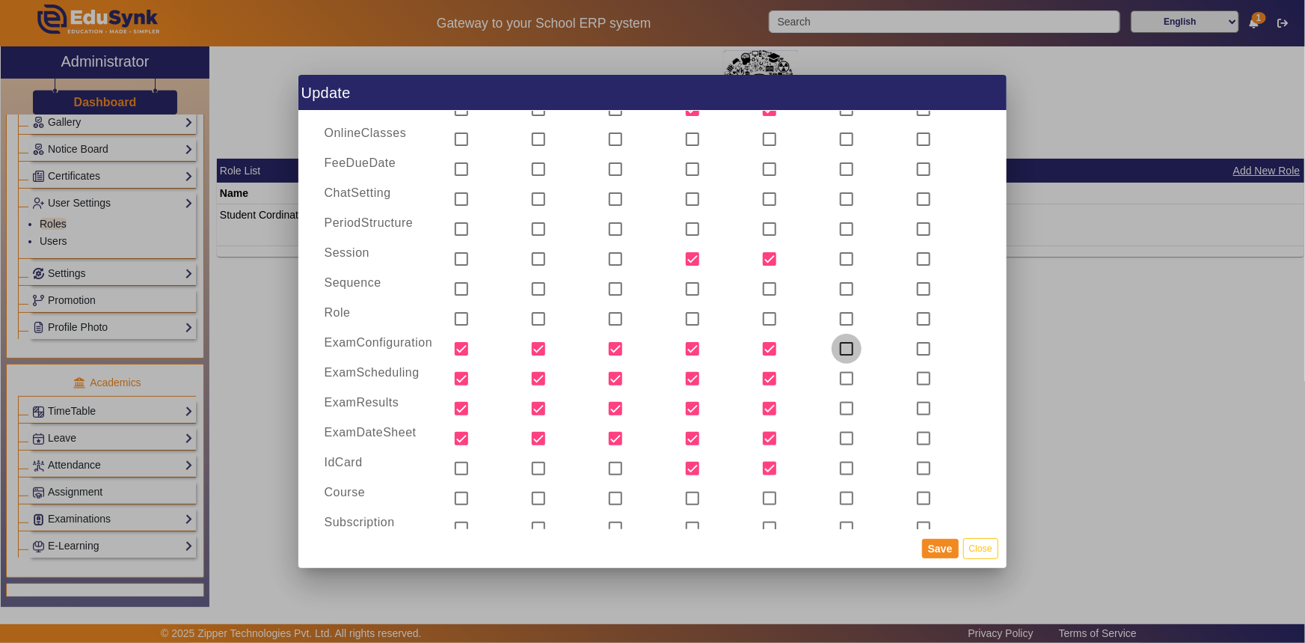
click at [842, 347] on input "checkbox" at bounding box center [847, 349] width 30 height 30
checkbox input "true"
click at [915, 345] on input "checkbox" at bounding box center [924, 349] width 30 height 30
checkbox input "true"
click at [845, 379] on input "checkbox" at bounding box center [847, 379] width 30 height 30
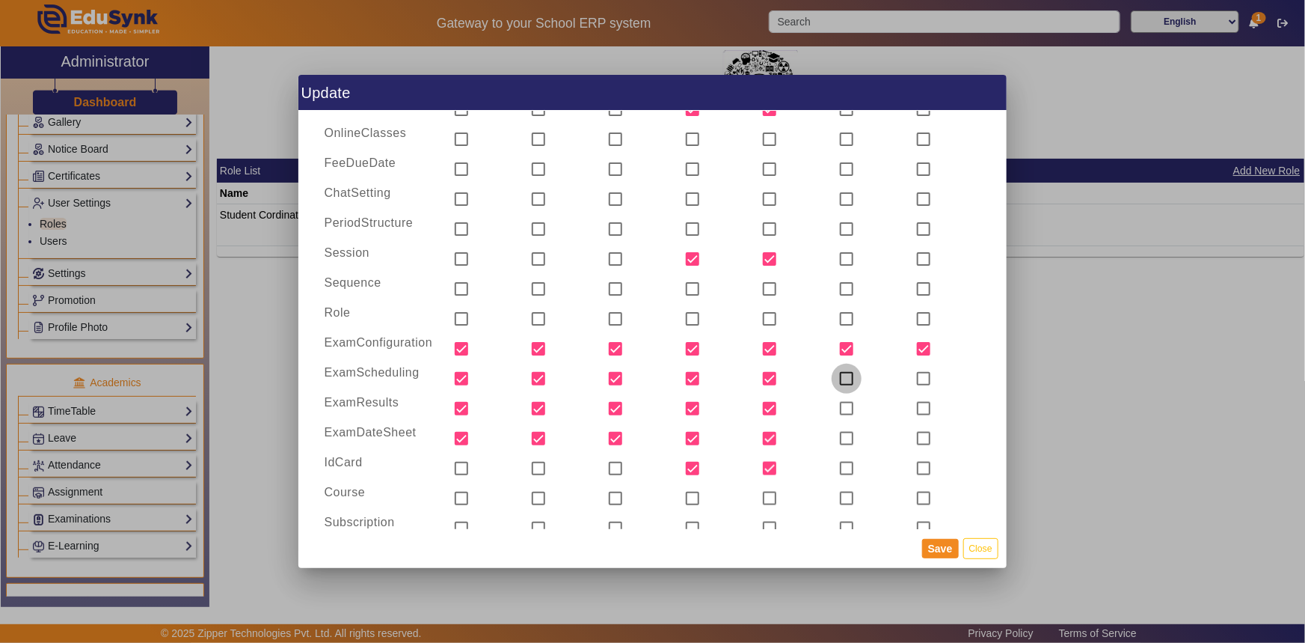
checkbox input "true"
click at [923, 376] on input "checkbox" at bounding box center [924, 379] width 30 height 30
checkbox input "true"
click at [846, 411] on input "checkbox" at bounding box center [847, 409] width 30 height 30
checkbox input "true"
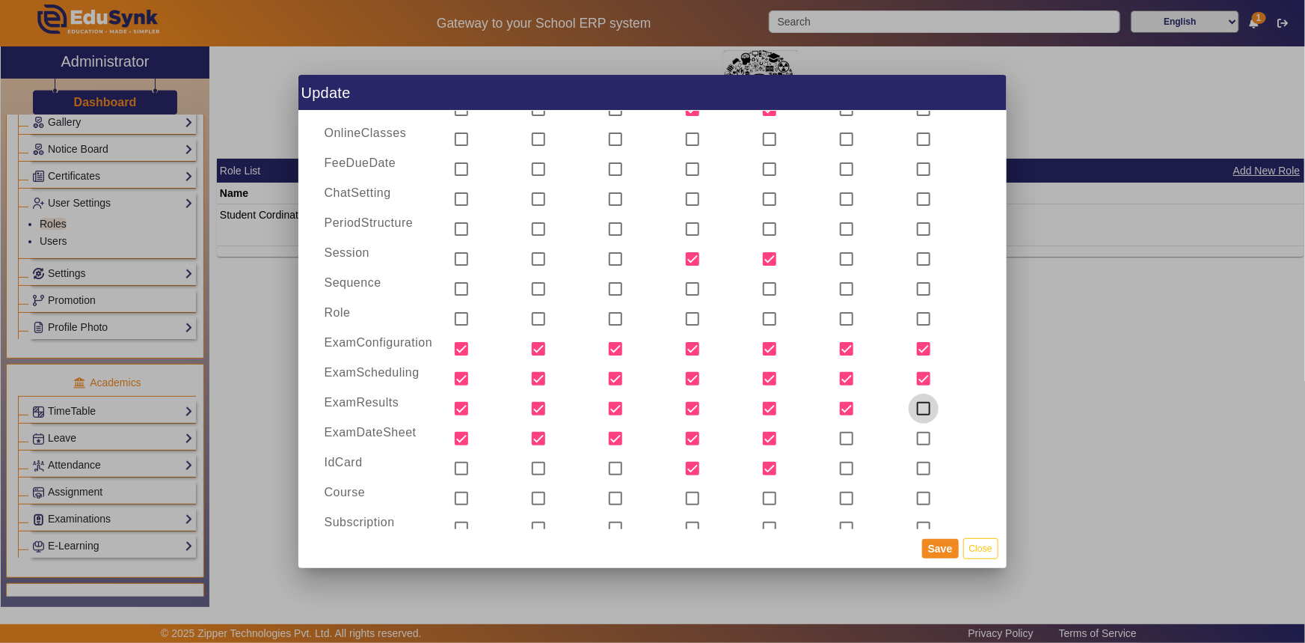
click at [916, 404] on input "checkbox" at bounding box center [924, 409] width 30 height 30
checkbox input "true"
click at [845, 437] on input "checkbox" at bounding box center [847, 438] width 30 height 30
checkbox input "true"
click at [918, 437] on input "checkbox" at bounding box center [924, 438] width 30 height 30
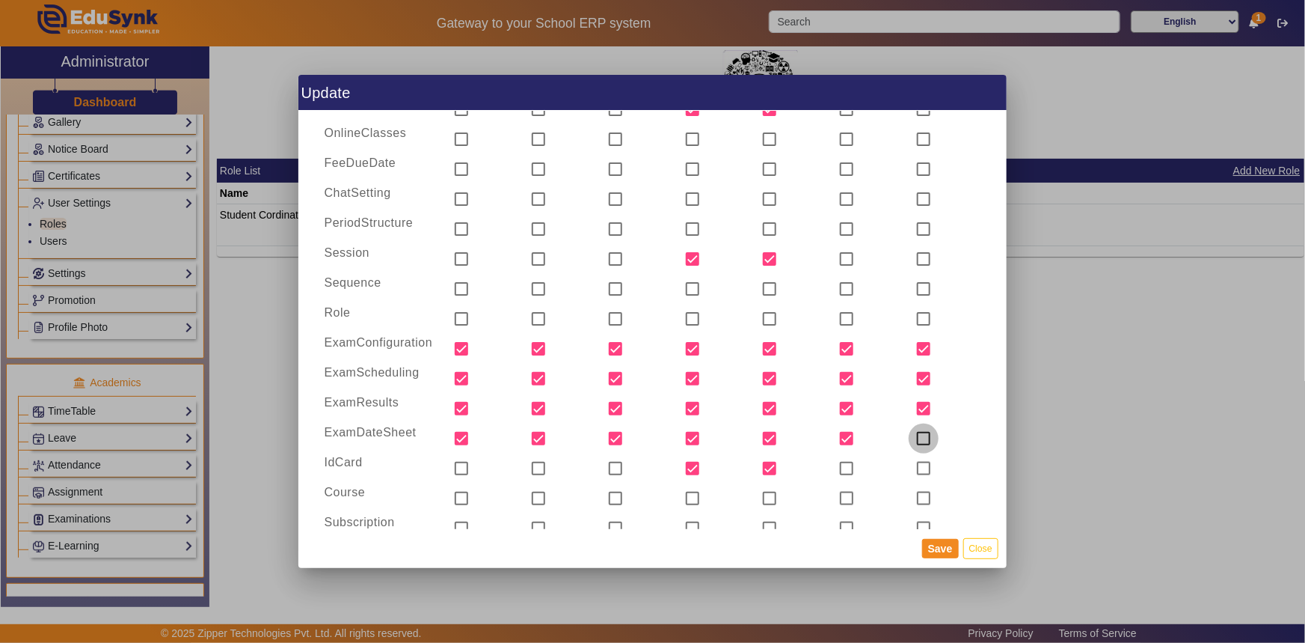
checkbox input "true"
click at [946, 550] on button "Save" at bounding box center [940, 548] width 37 height 19
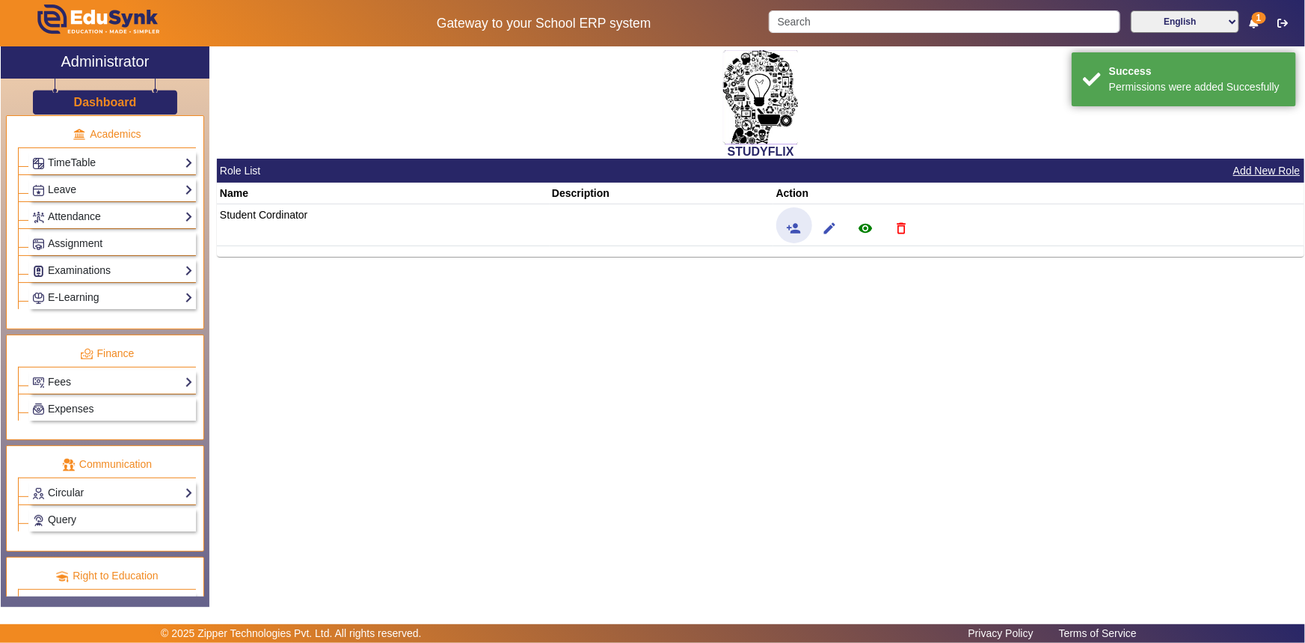
scroll to position [636, 0]
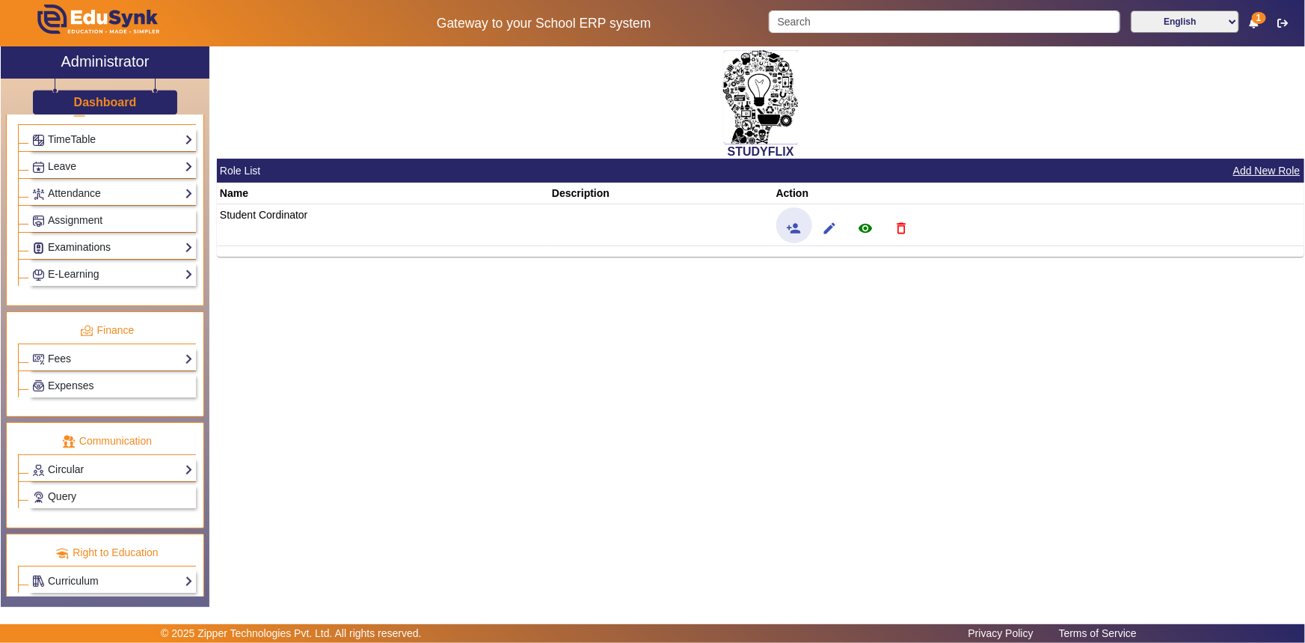
click at [74, 249] on link "Examinations" at bounding box center [112, 247] width 161 height 17
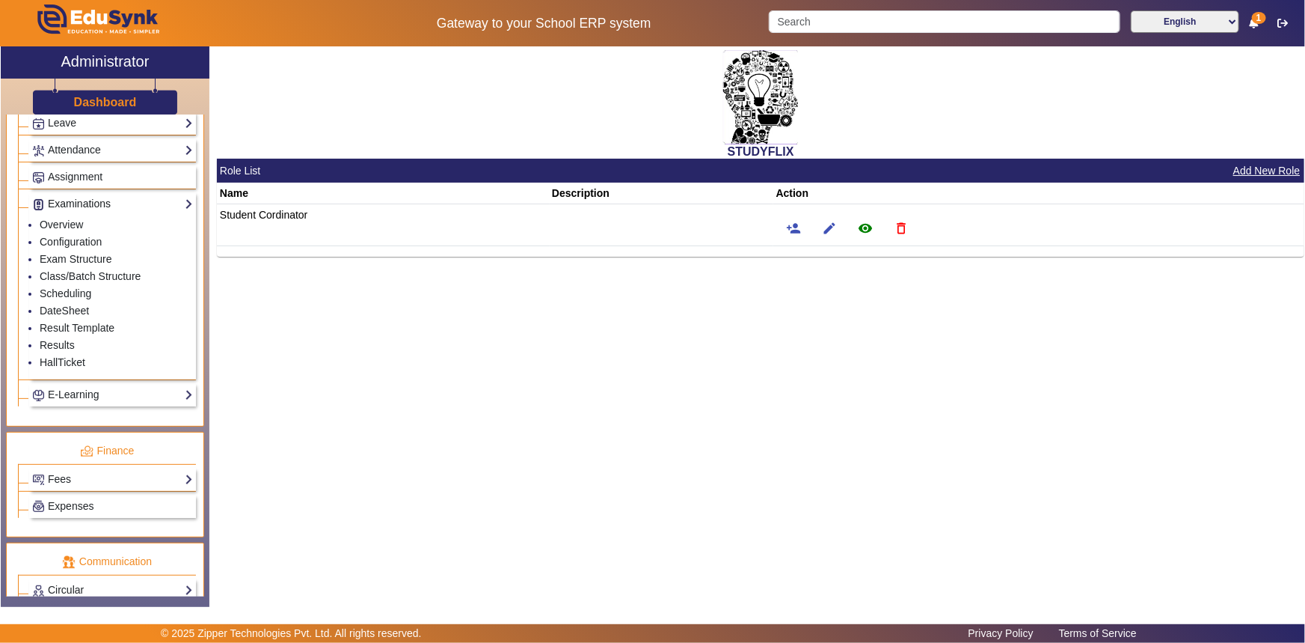
scroll to position [593, 0]
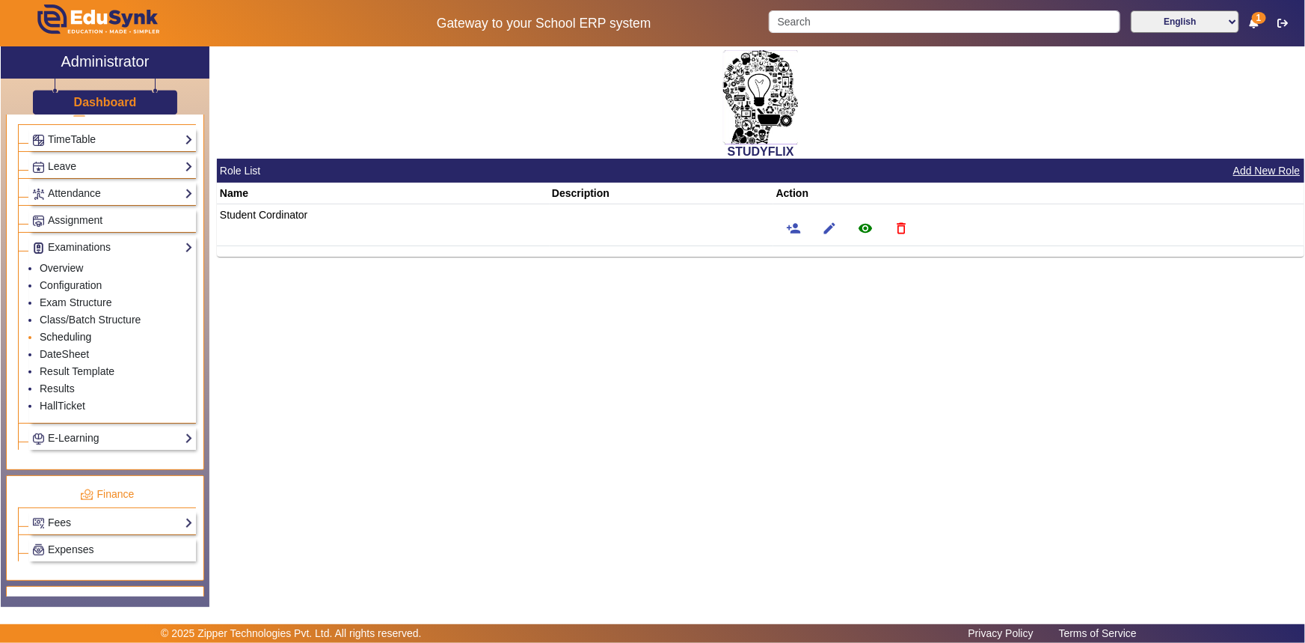
click at [56, 340] on link "Scheduling" at bounding box center [66, 337] width 52 height 12
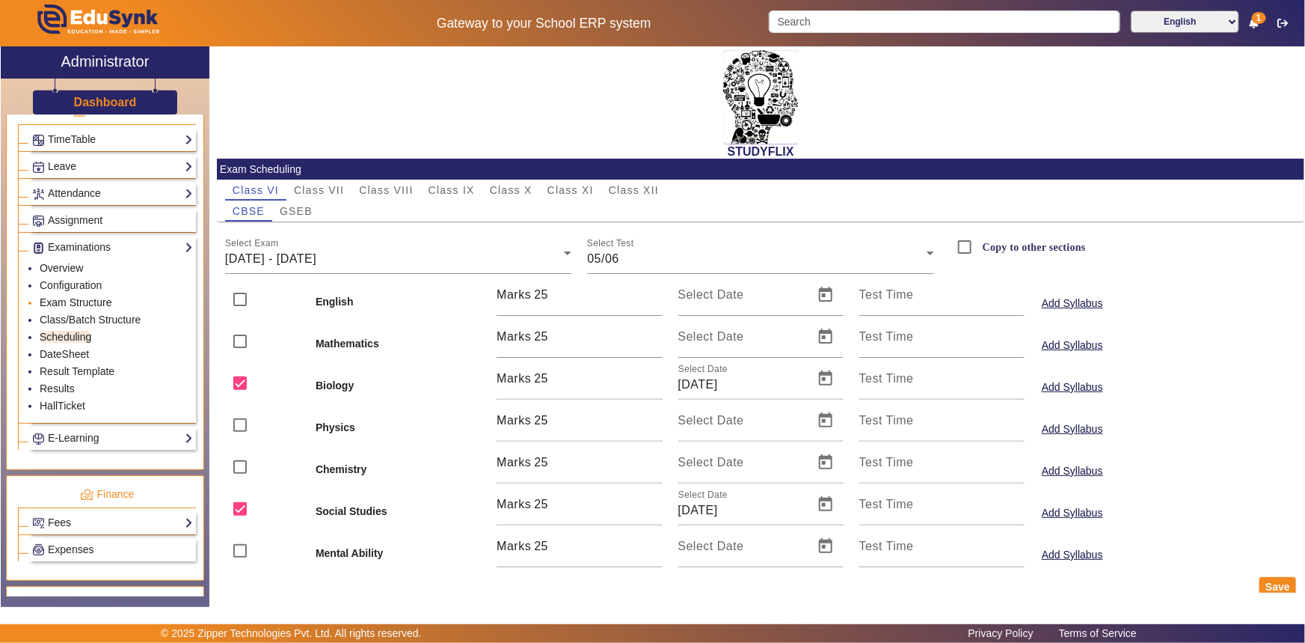
click at [55, 301] on link "Exam Structure" at bounding box center [76, 302] width 72 height 12
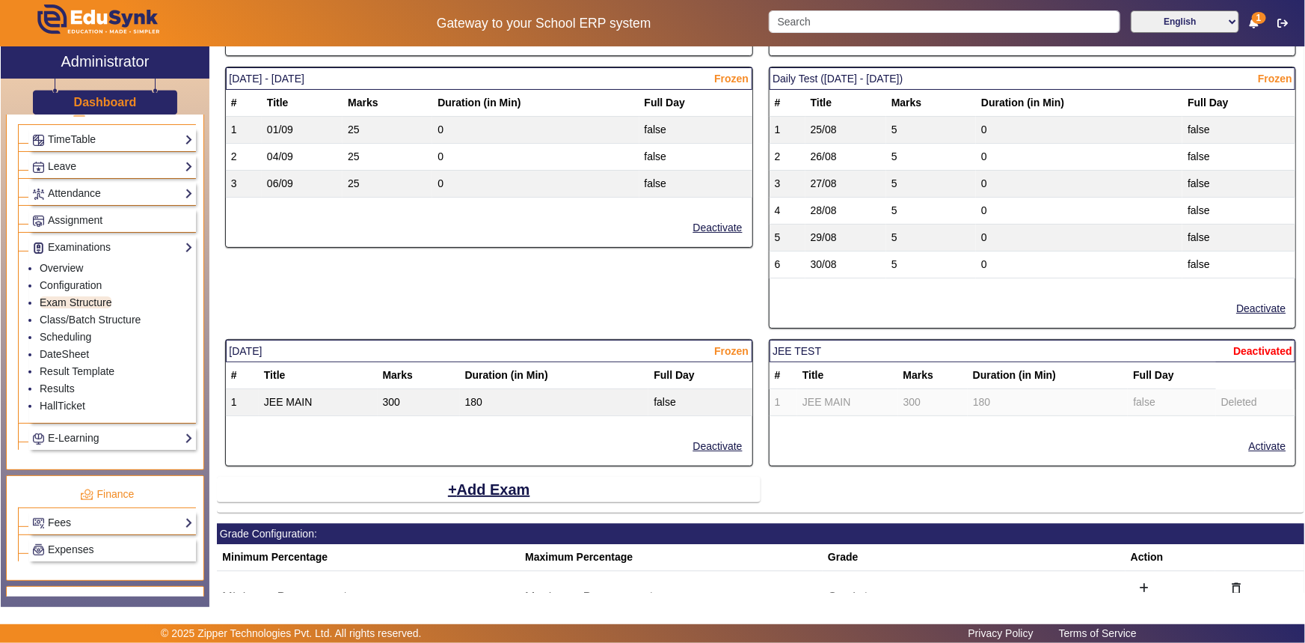
scroll to position [1957, 0]
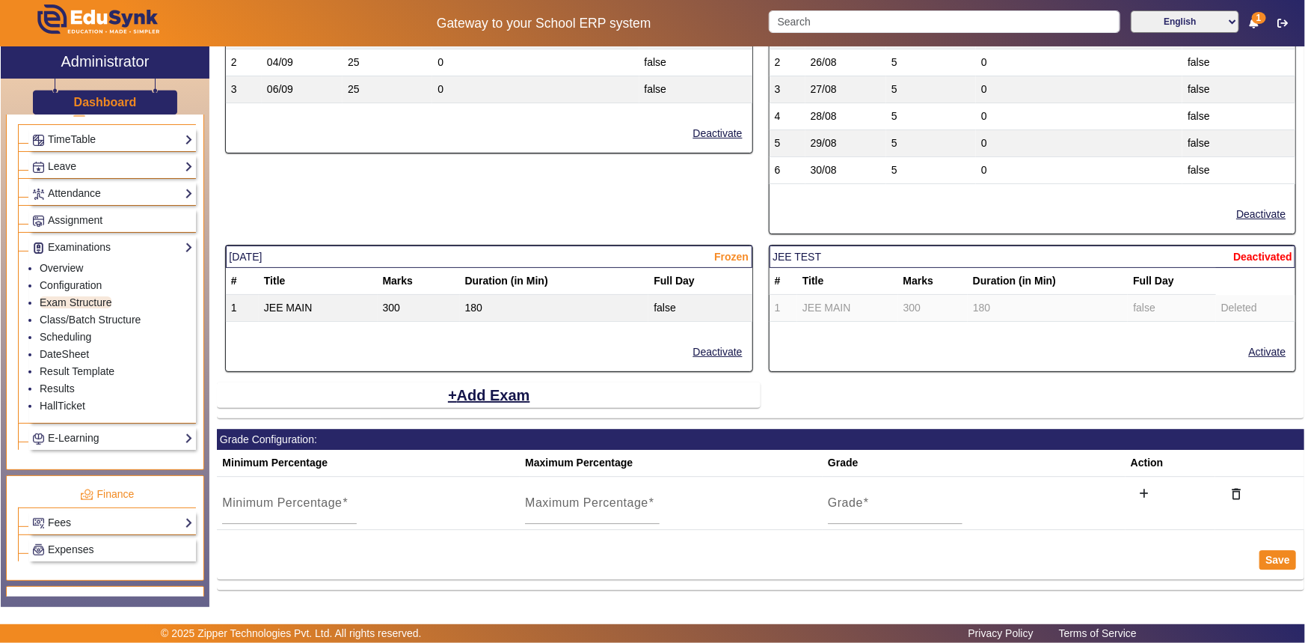
drag, startPoint x: 970, startPoint y: 321, endPoint x: 845, endPoint y: 283, distance: 130.6
click at [845, 283] on th "Title" at bounding box center [848, 281] width 101 height 27
click at [1242, 249] on span "Deactivated" at bounding box center [1263, 257] width 59 height 16
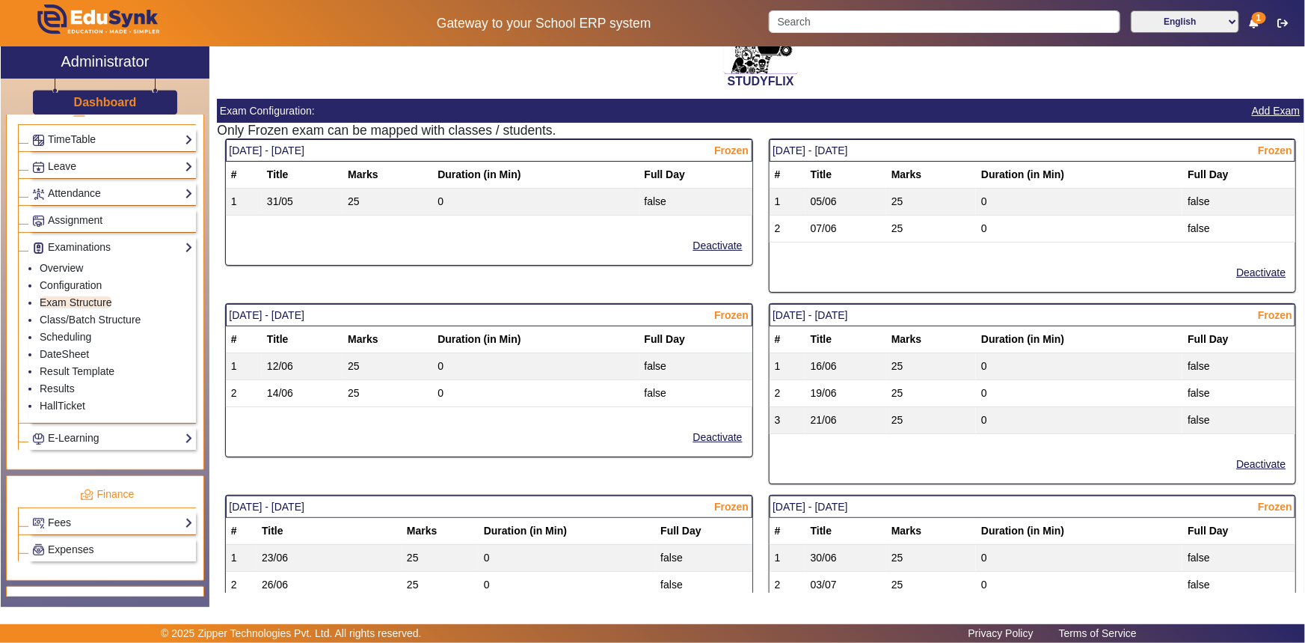
scroll to position [0, 0]
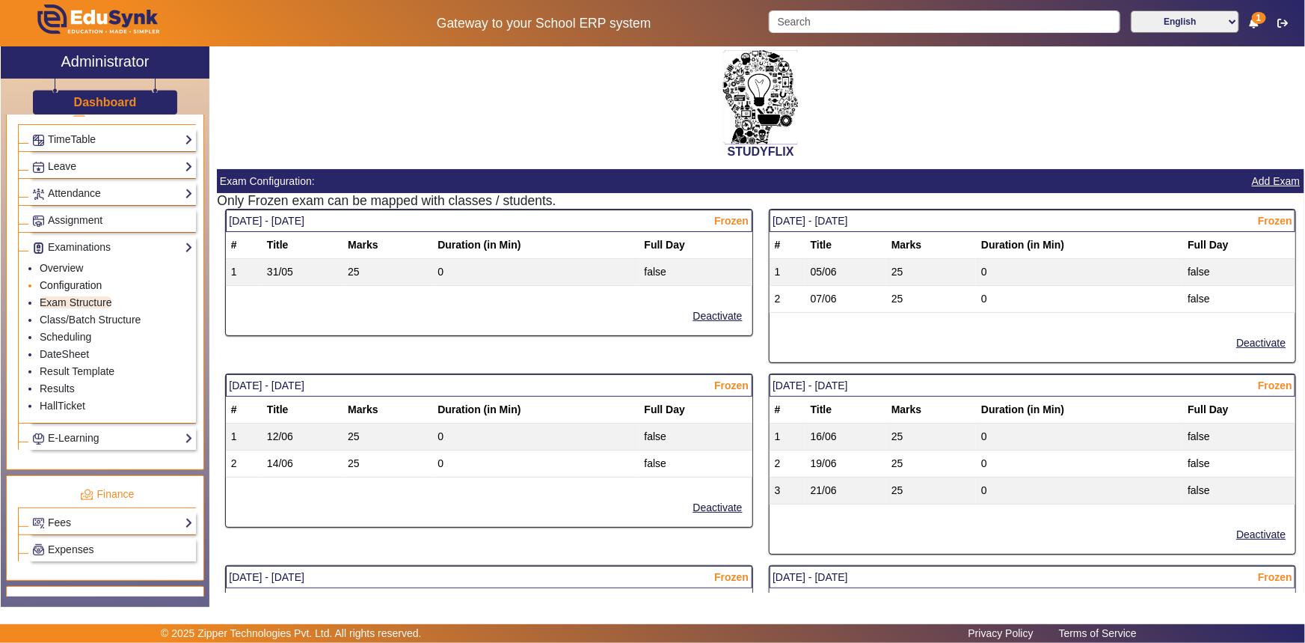
click at [62, 282] on link "Configuration" at bounding box center [71, 285] width 62 height 12
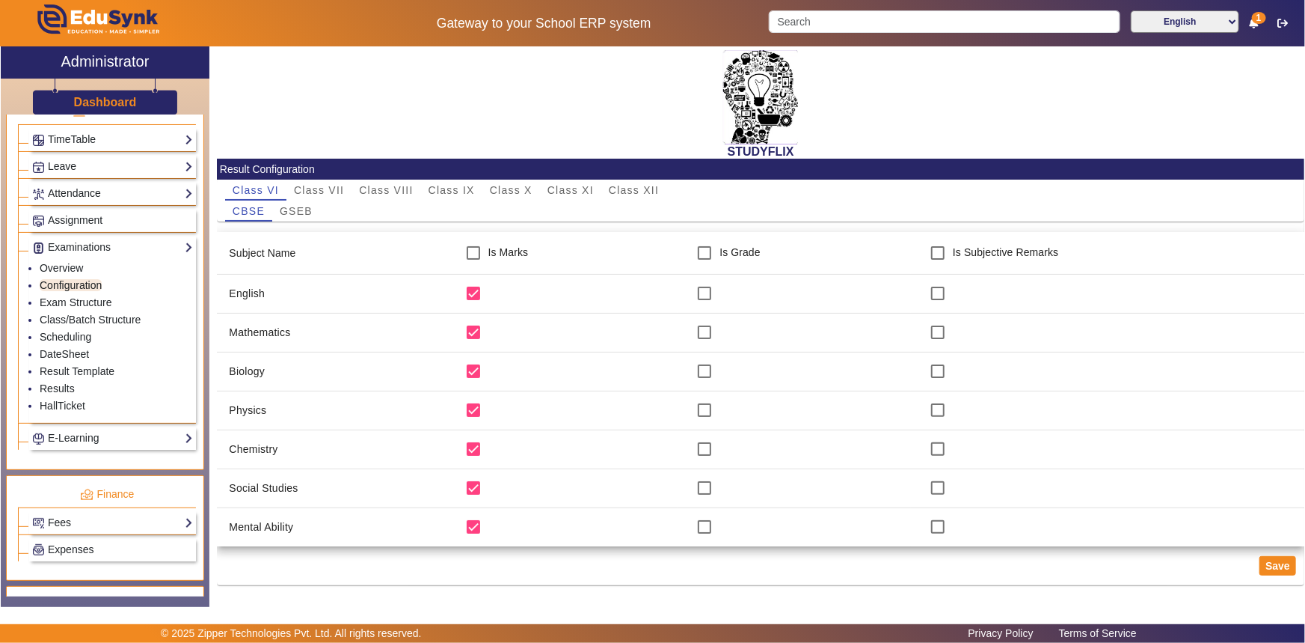
scroll to position [2, 0]
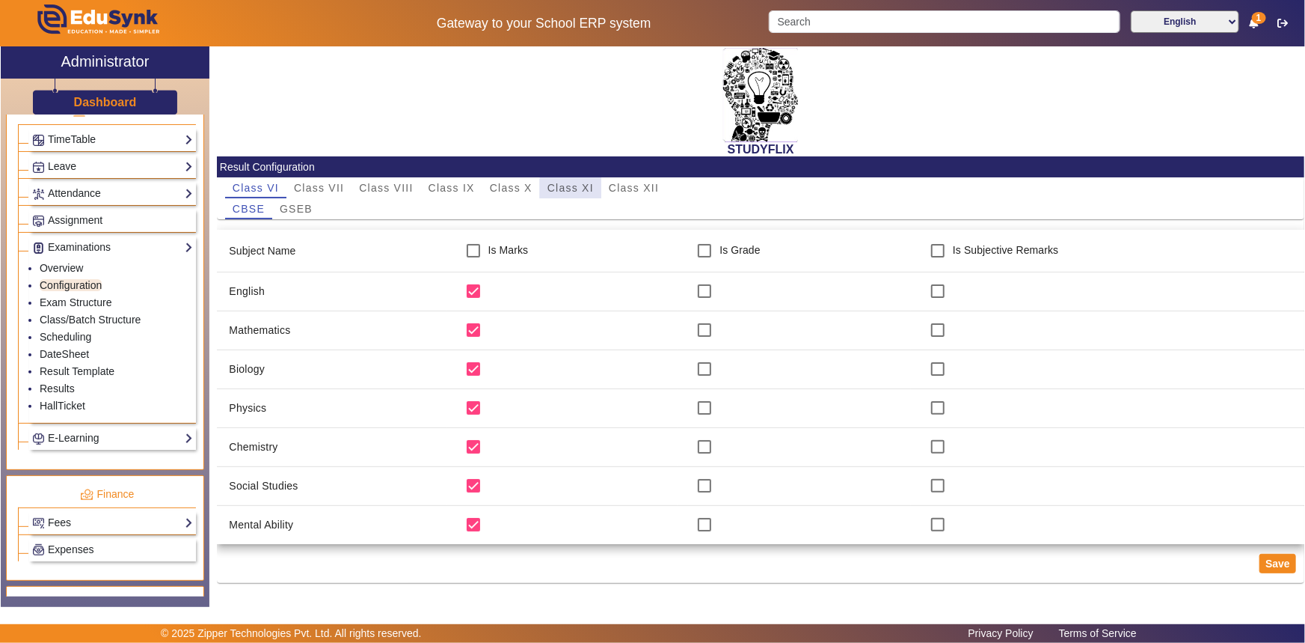
click at [581, 192] on span "Class XI" at bounding box center [571, 188] width 46 height 10
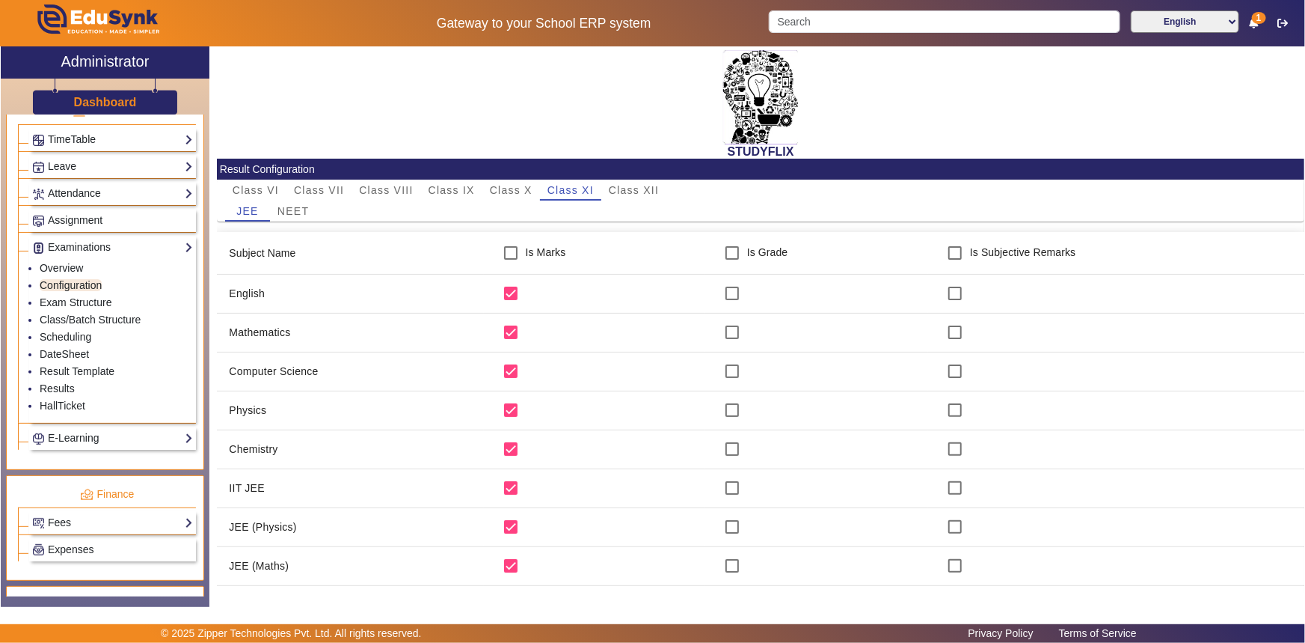
scroll to position [81, 0]
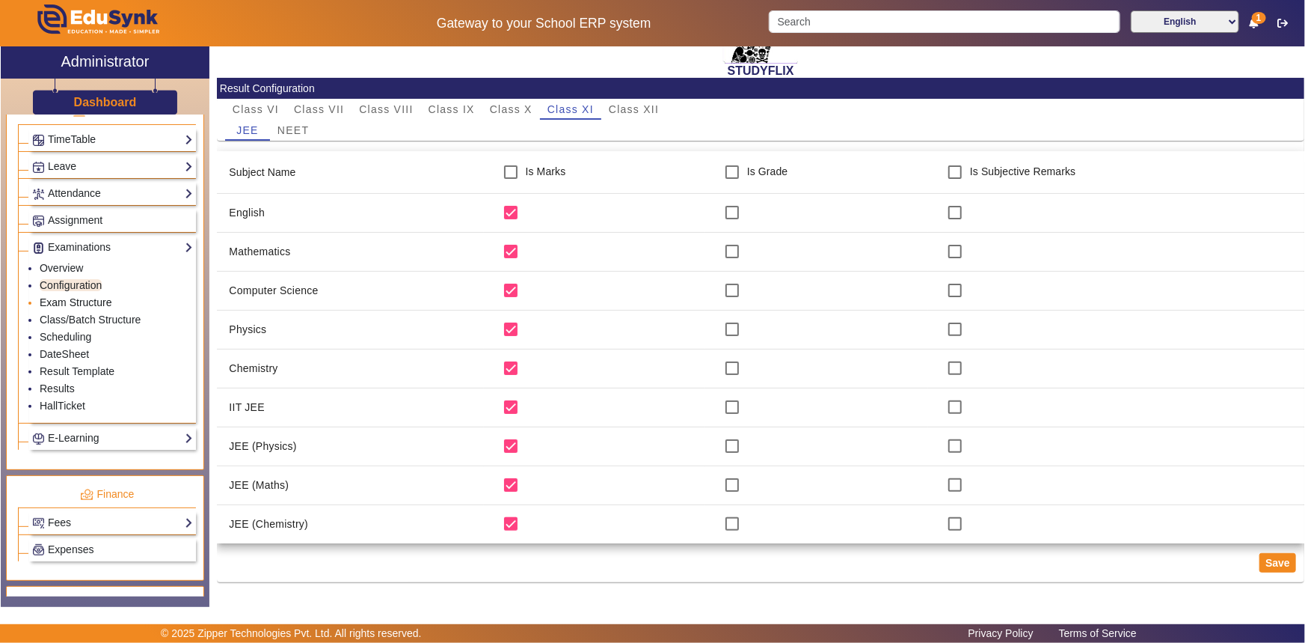
click at [75, 306] on link "Exam Structure" at bounding box center [76, 302] width 72 height 12
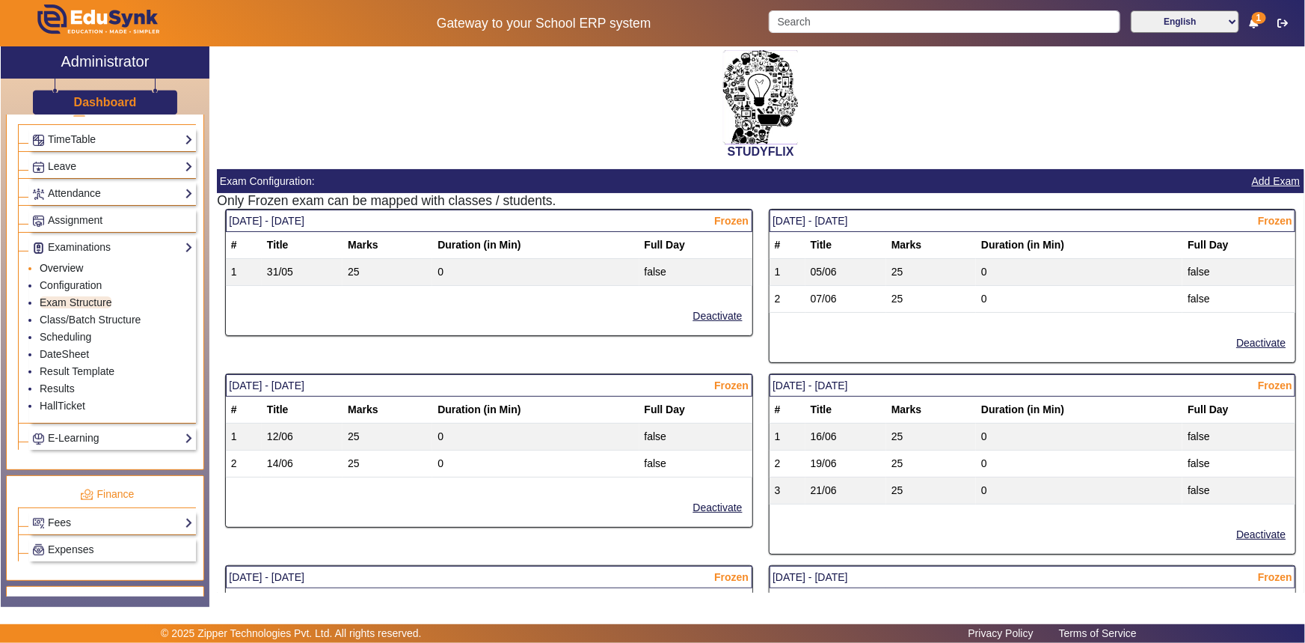
click at [69, 272] on link "Overview" at bounding box center [61, 268] width 43 height 12
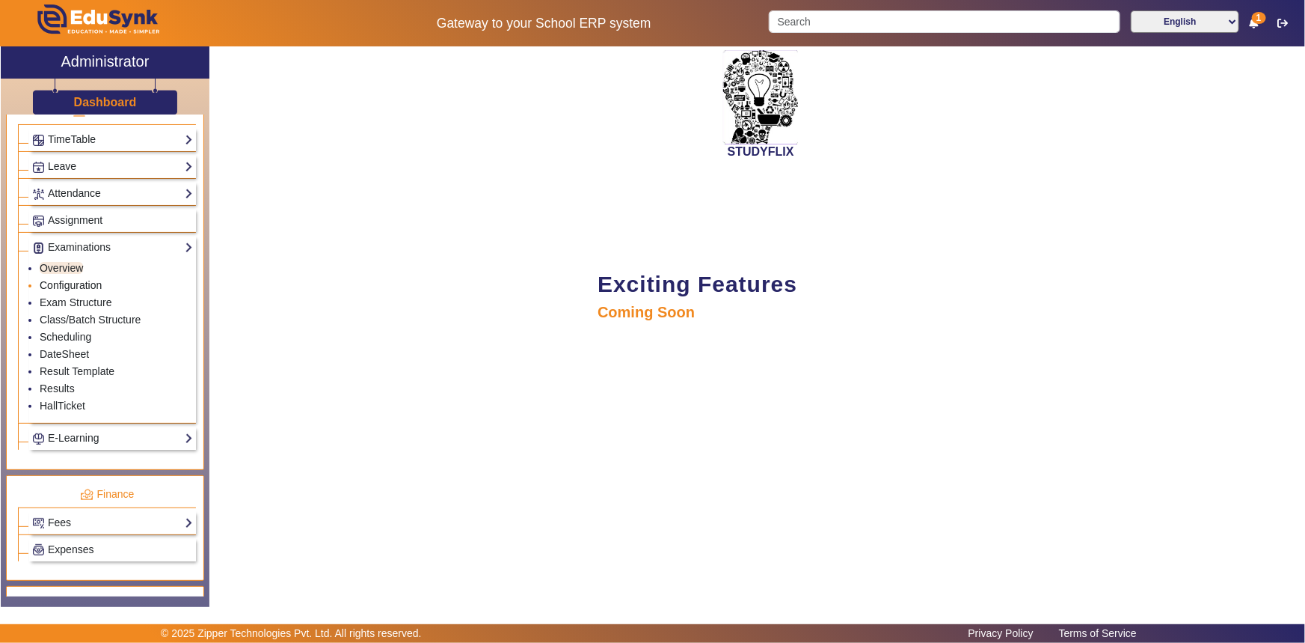
click at [69, 284] on link "Configuration" at bounding box center [71, 285] width 62 height 12
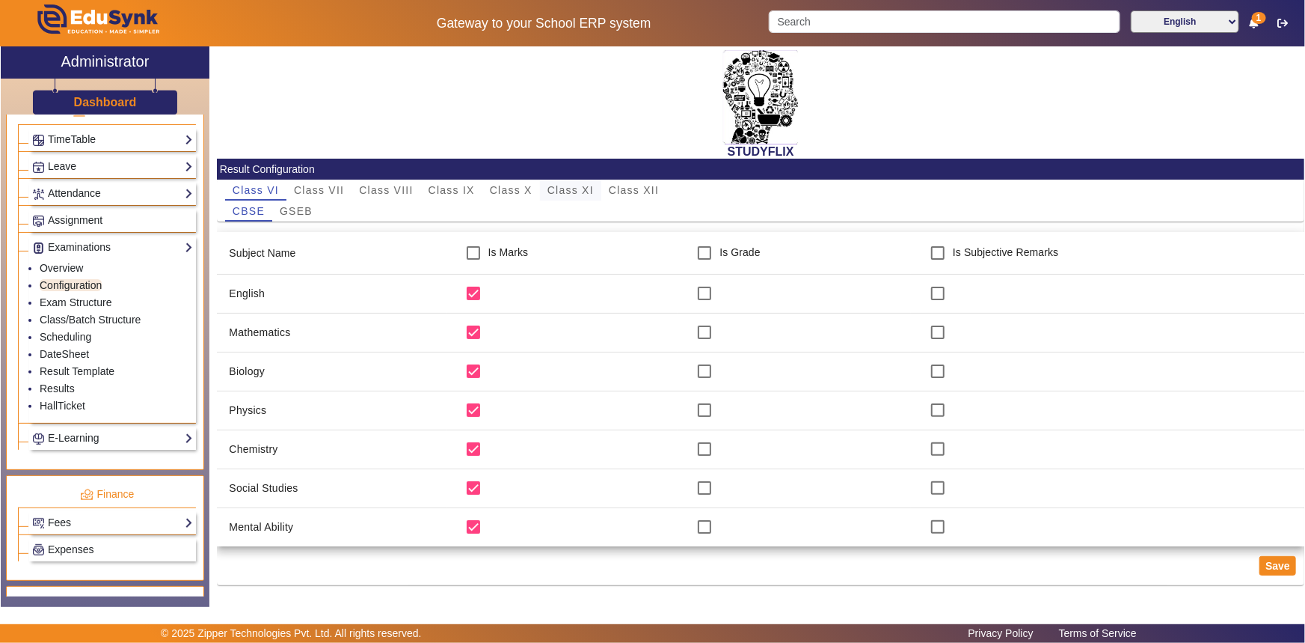
click at [560, 189] on span "Class XI" at bounding box center [571, 190] width 46 height 10
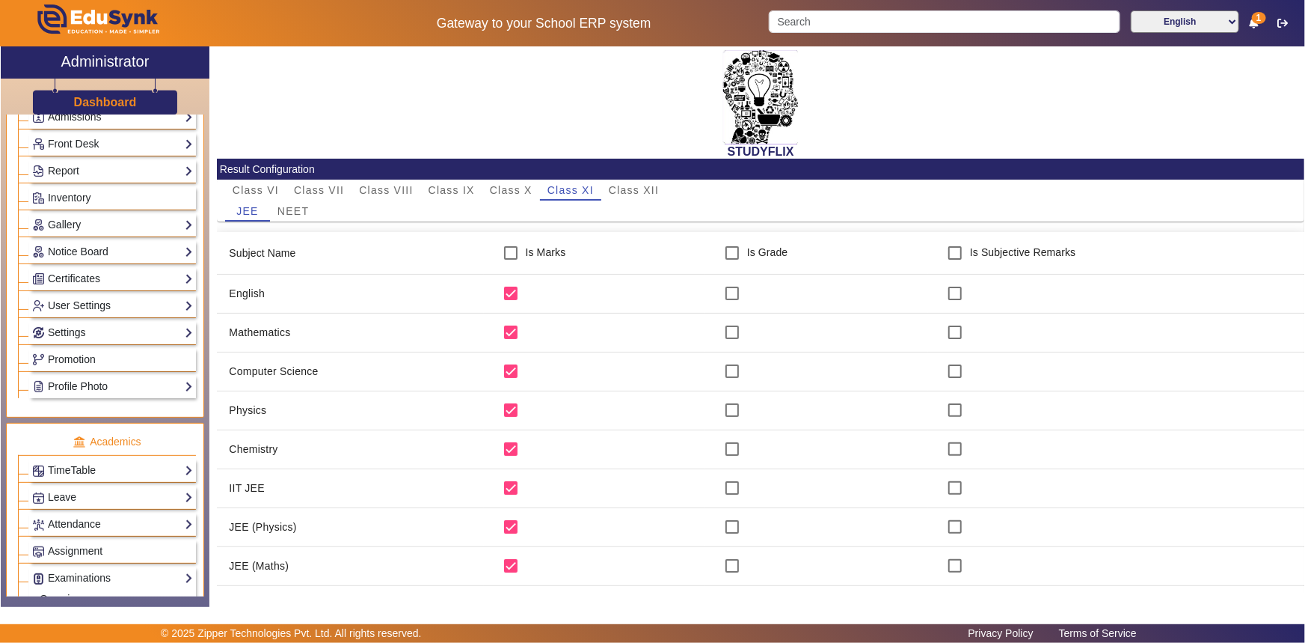
scroll to position [253, 0]
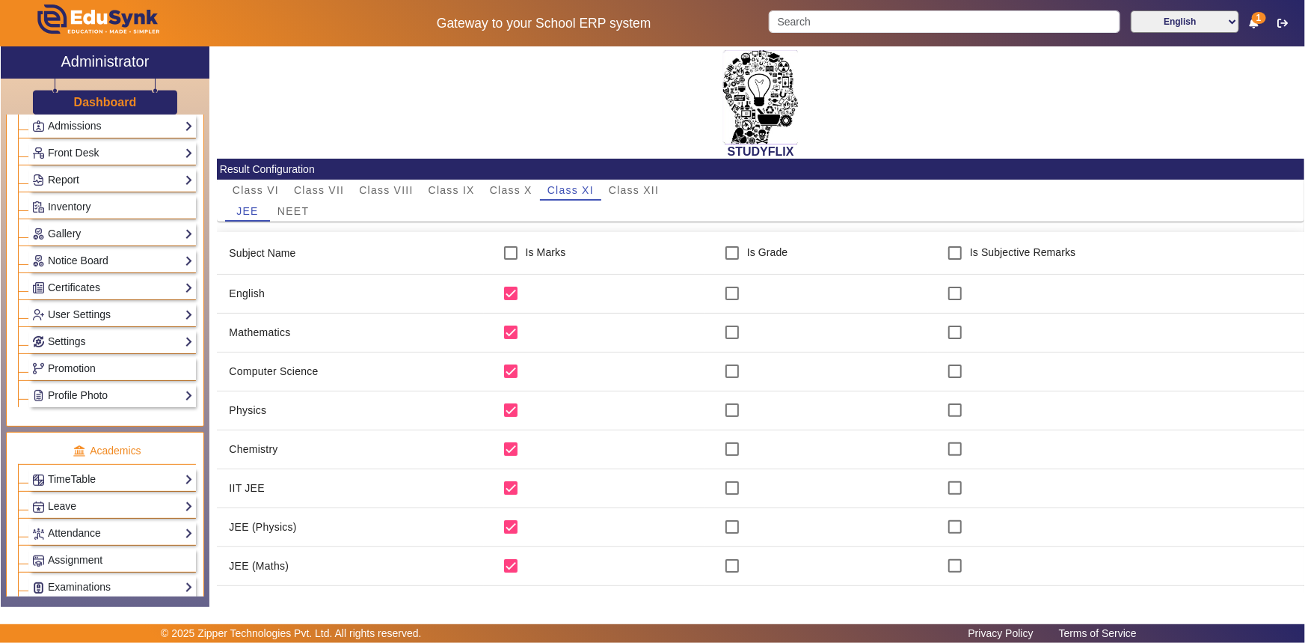
click at [82, 181] on link "Report" at bounding box center [112, 179] width 161 height 17
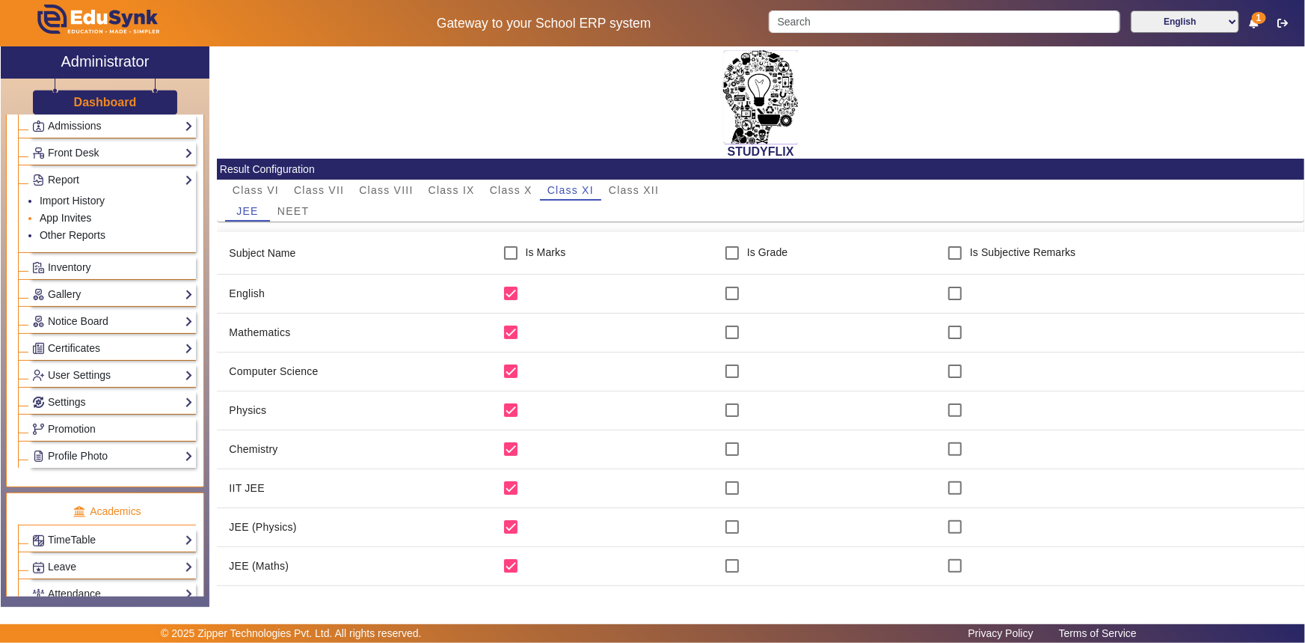
click at [70, 215] on link "App Invites" at bounding box center [66, 218] width 52 height 12
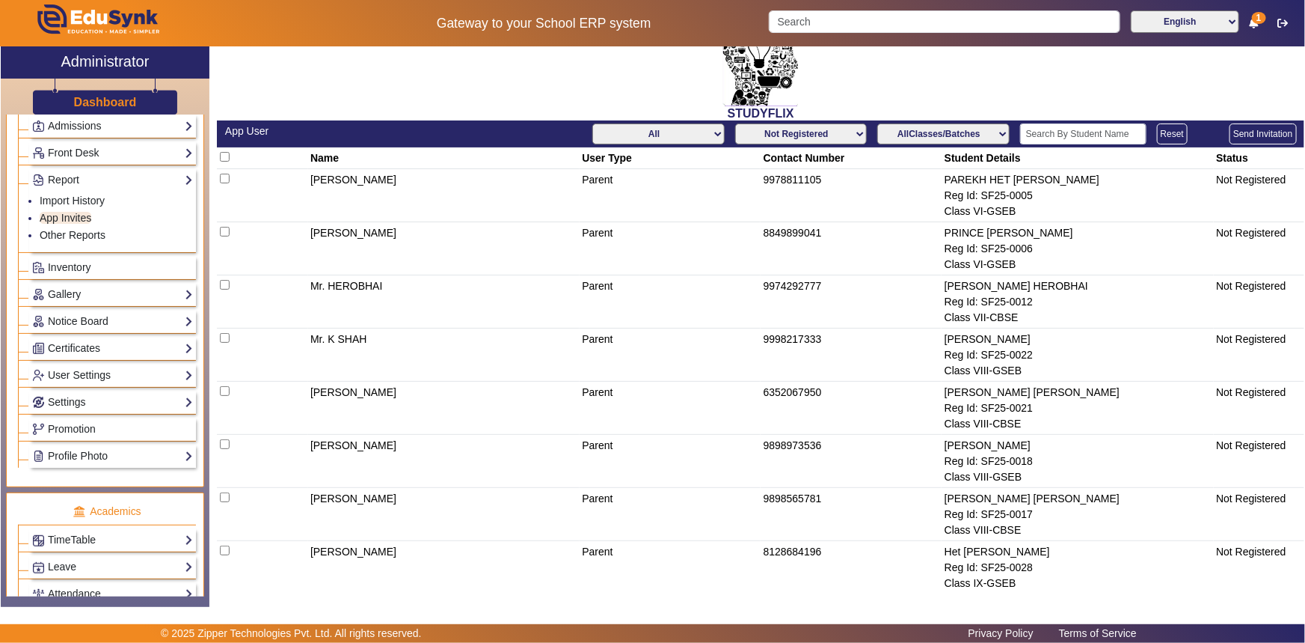
scroll to position [70, 0]
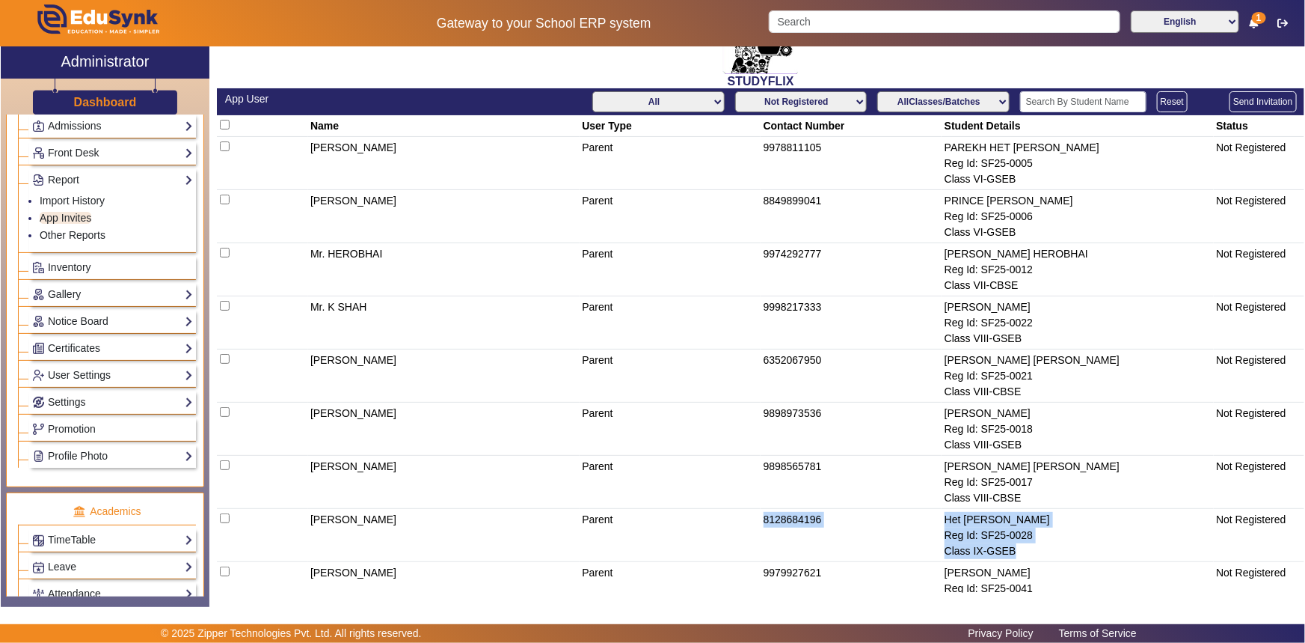
drag, startPoint x: 761, startPoint y: 516, endPoint x: 1028, endPoint y: 551, distance: 269.3
click at [1028, 551] on tr "[PERSON_NAME] Parent 8128684196 Het [PERSON_NAME] Reg Id: SF25-0028 Class IX-GS…" at bounding box center [761, 535] width 1088 height 53
copy tr "8128684196 Het [PERSON_NAME] Reg Id: SF25-0028 Class IX-GSEB"
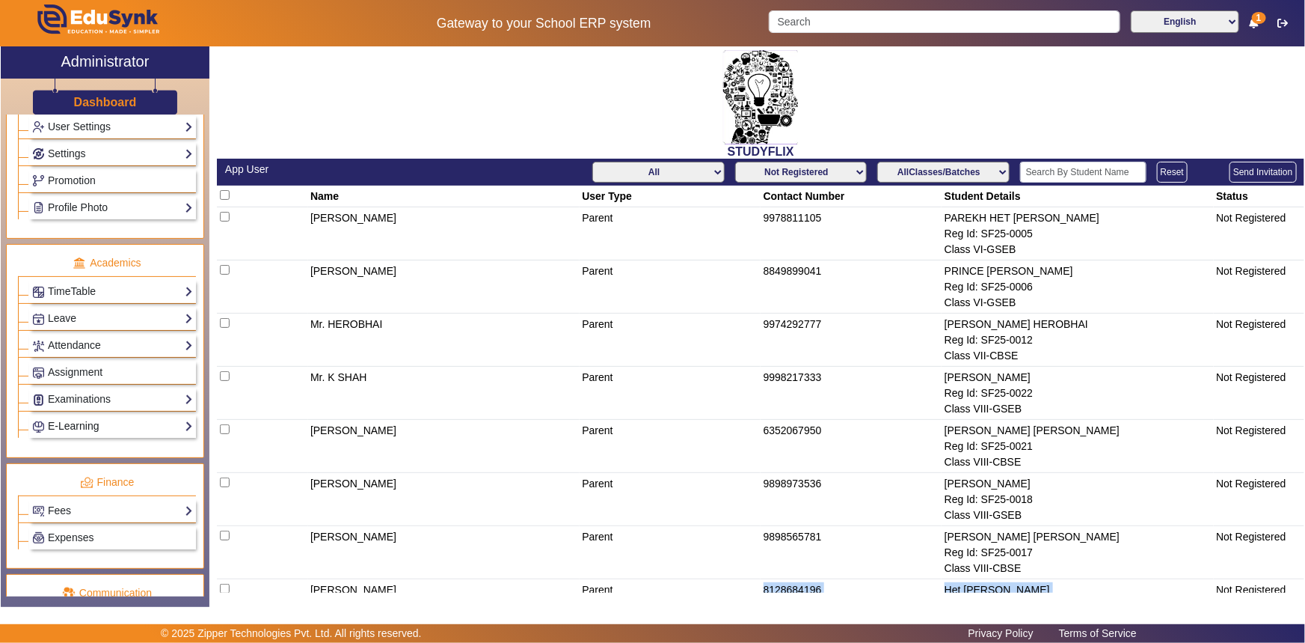
scroll to position [524, 0]
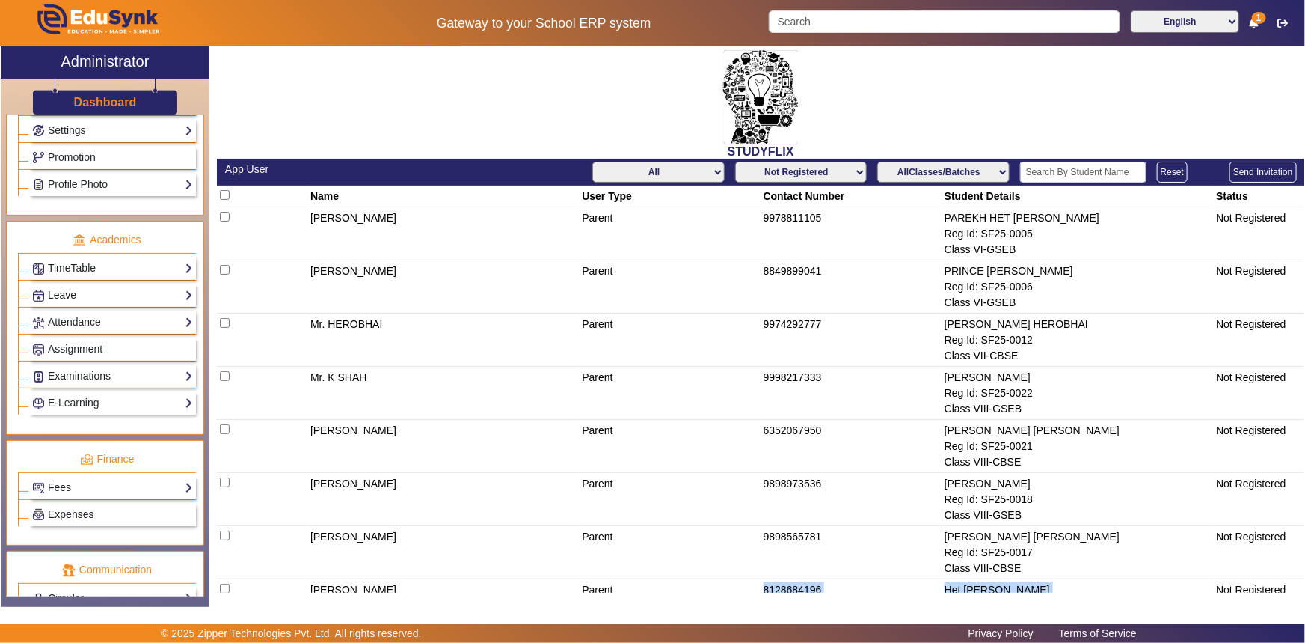
click at [80, 374] on link "Examinations" at bounding box center [112, 375] width 161 height 17
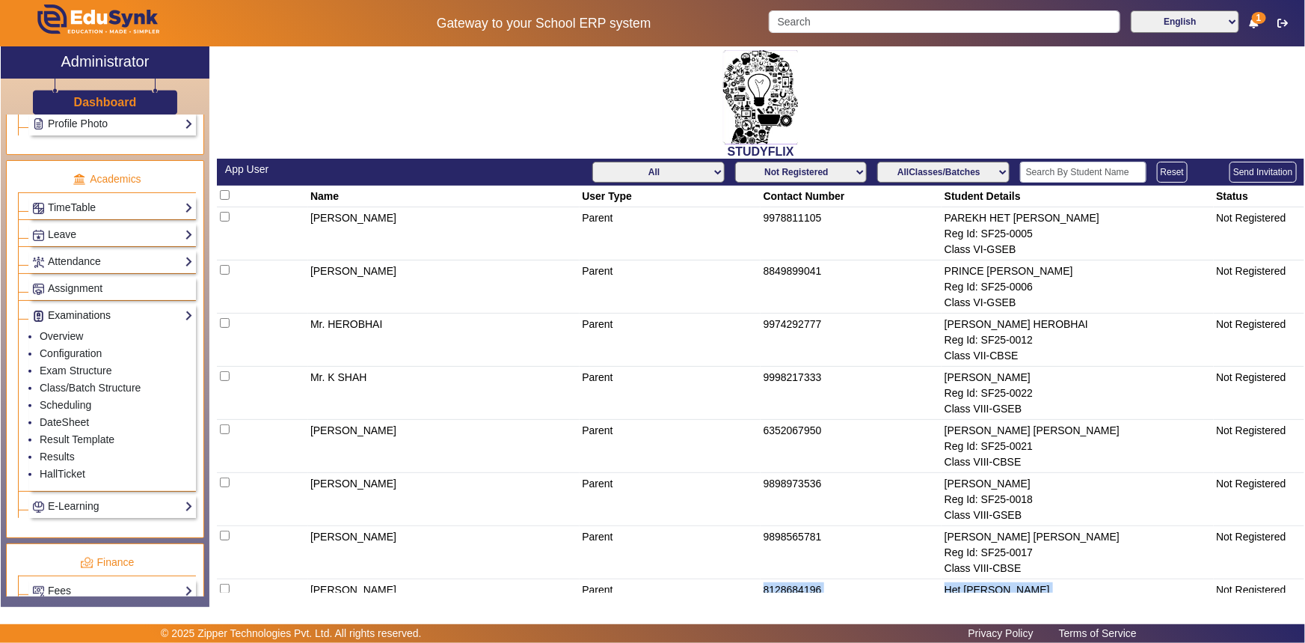
scroll to position [464, 0]
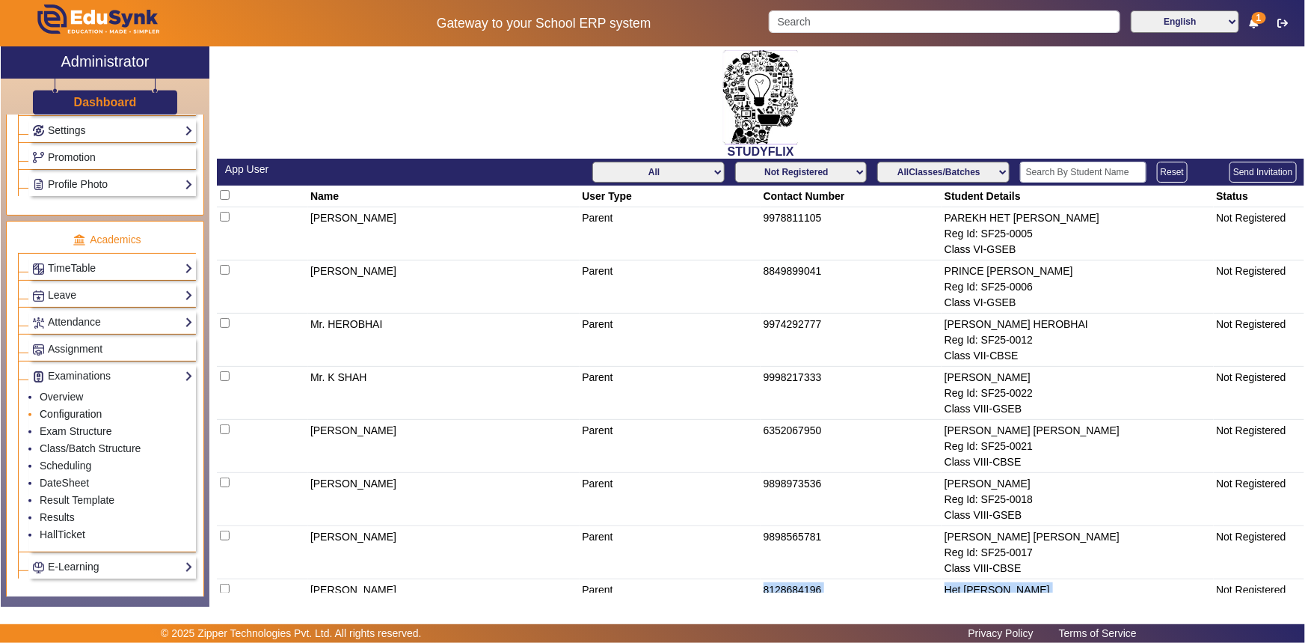
click at [61, 414] on link "Configuration" at bounding box center [71, 414] width 62 height 12
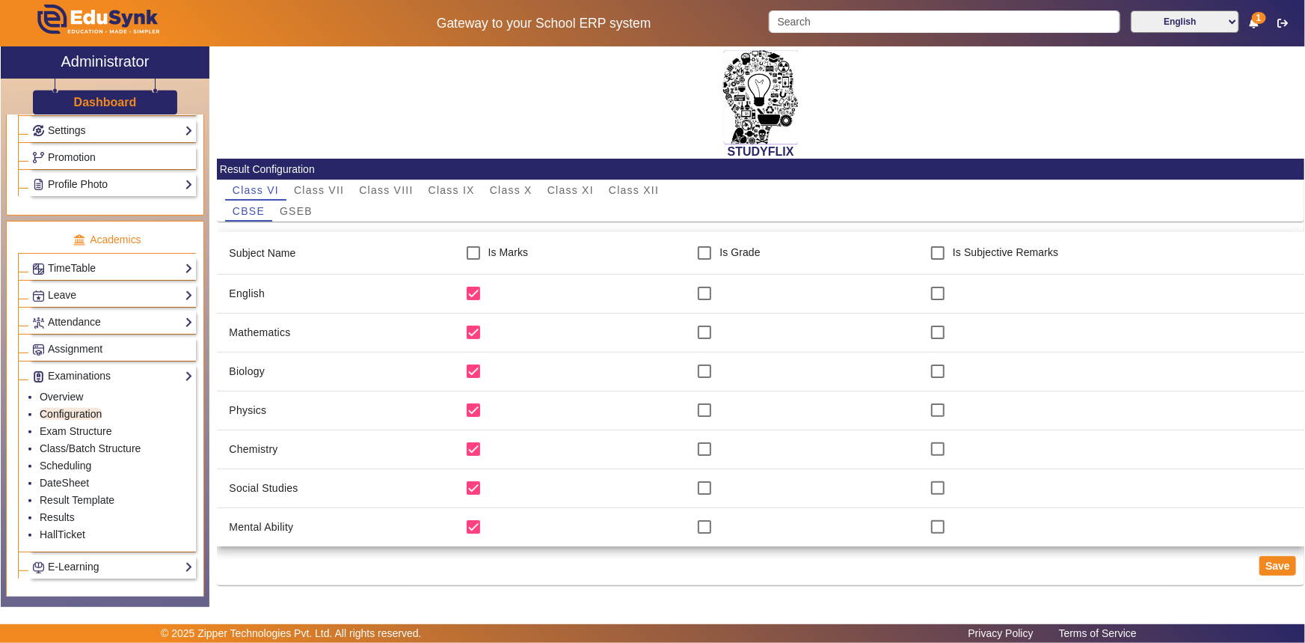
scroll to position [2, 0]
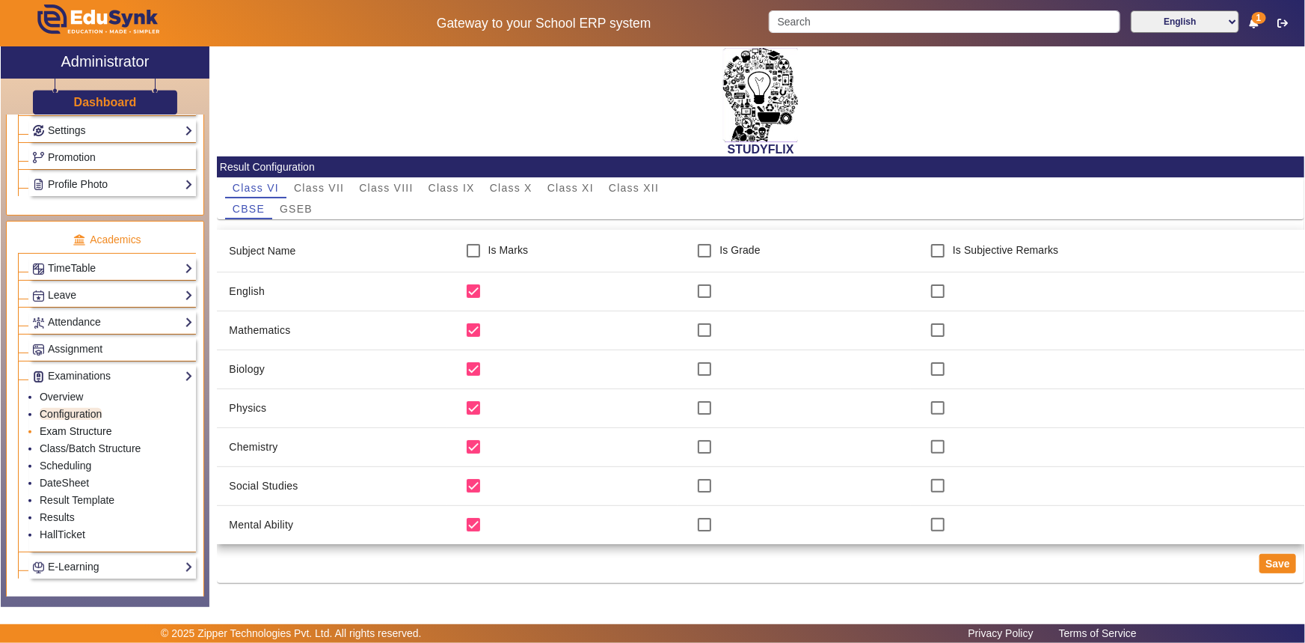
click at [88, 426] on link "Exam Structure" at bounding box center [76, 431] width 72 height 12
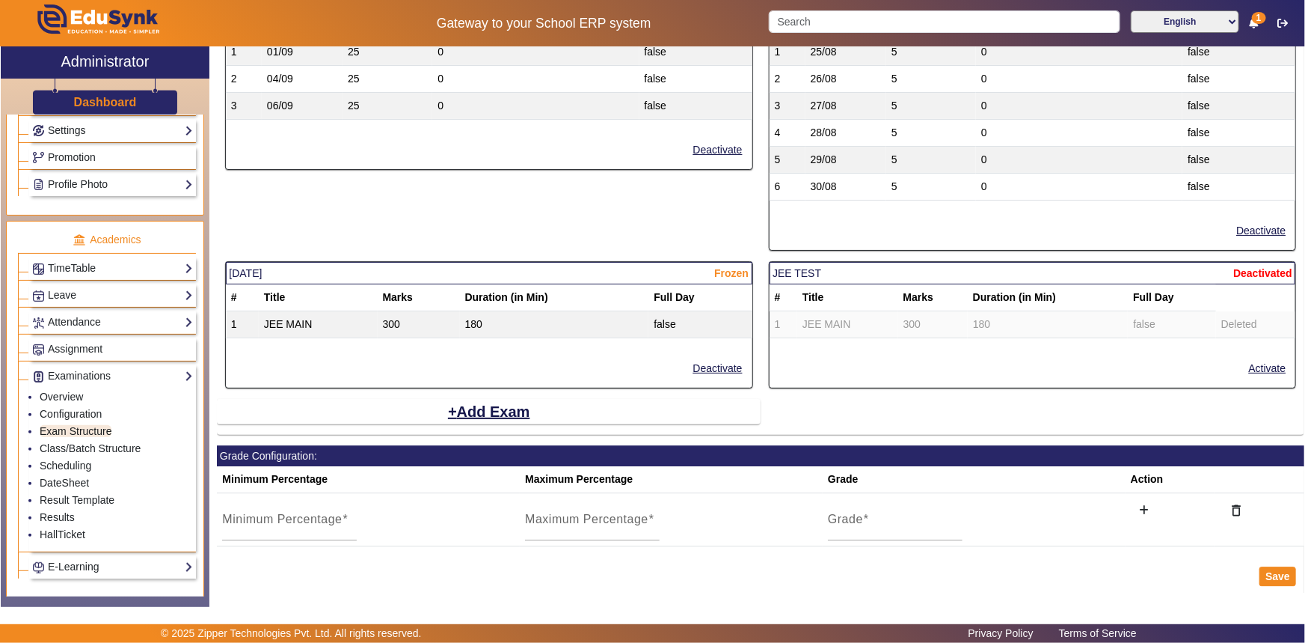
scroll to position [1957, 0]
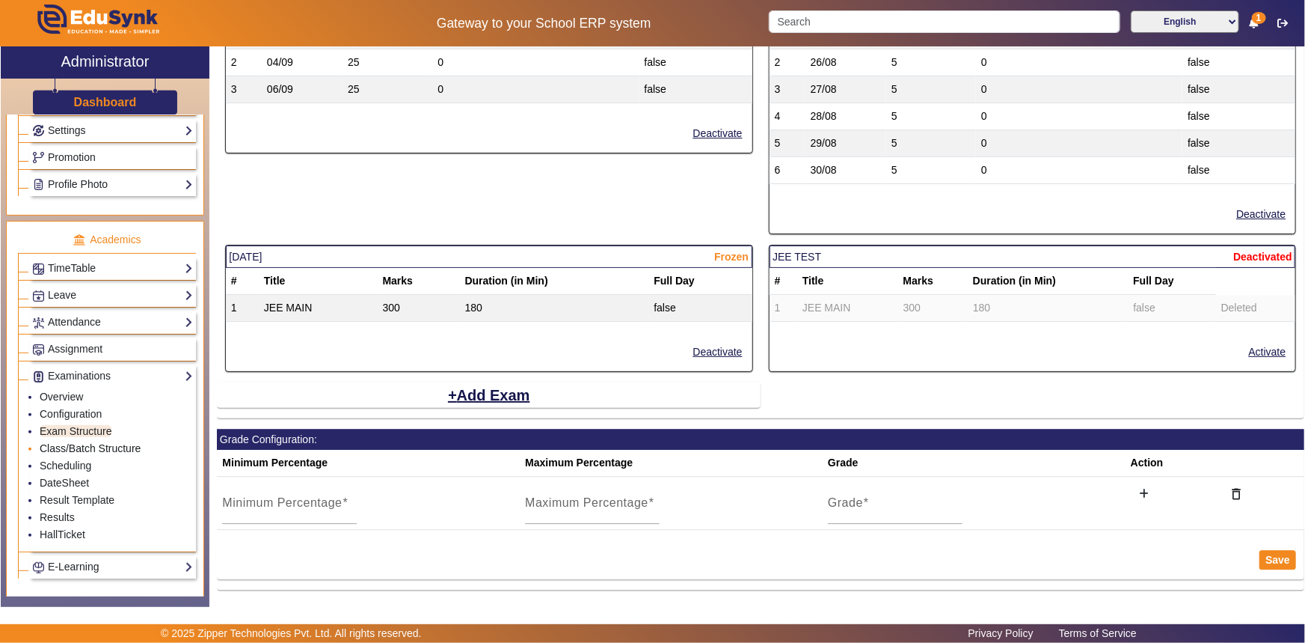
click at [62, 450] on link "Class/Batch Structure" at bounding box center [90, 448] width 101 height 12
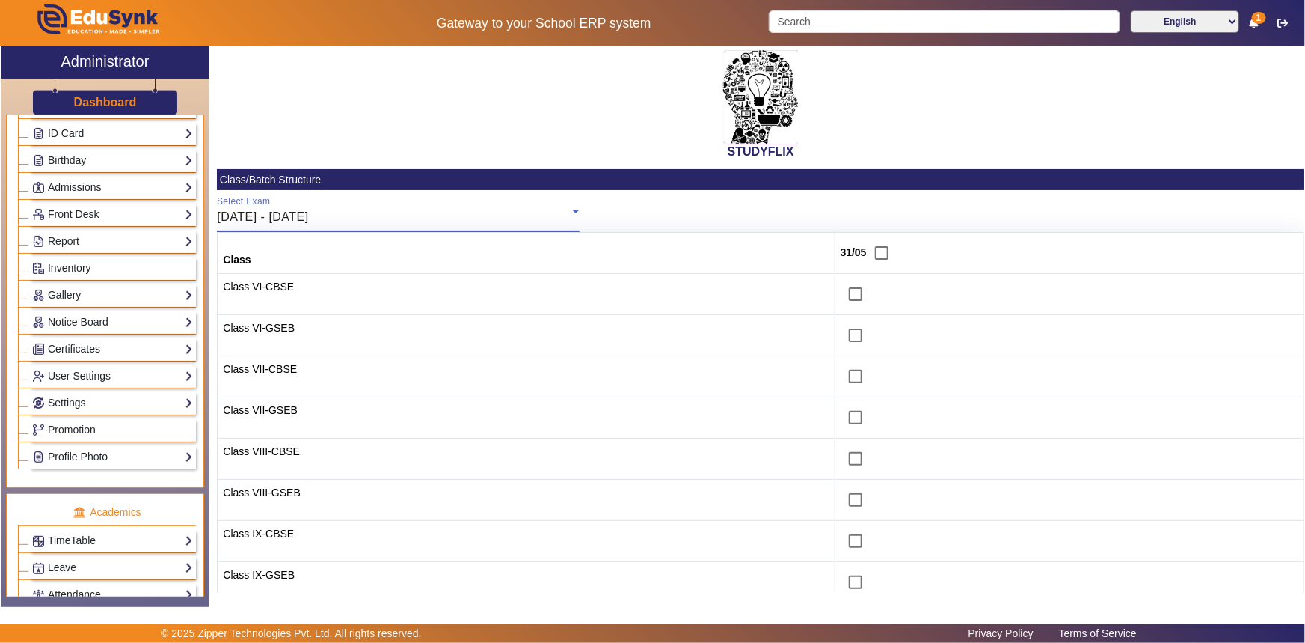
click at [308, 212] on span "[DATE] - [DATE]" at bounding box center [262, 216] width 91 height 13
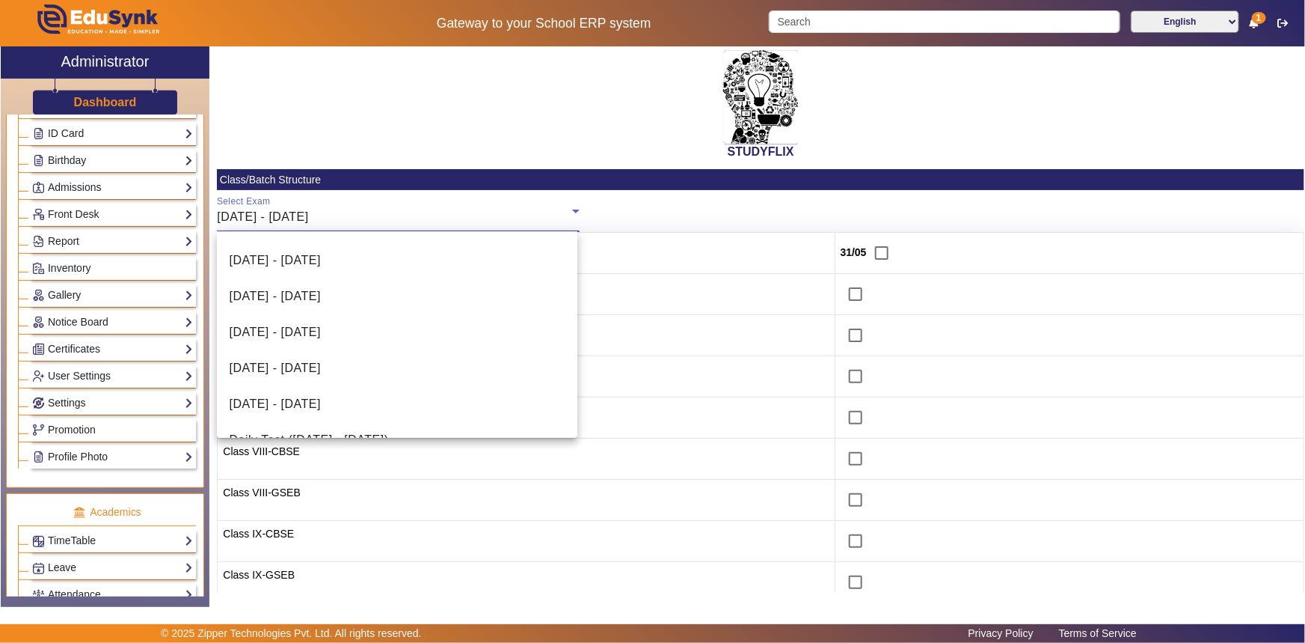
scroll to position [452, 0]
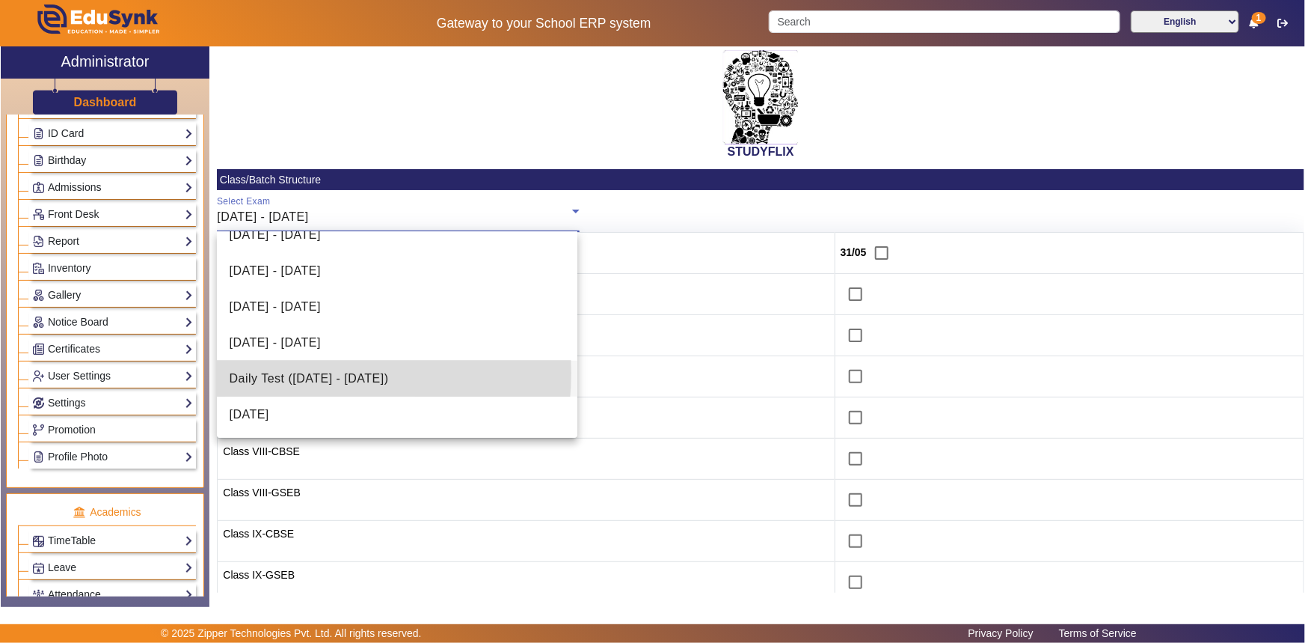
click at [303, 373] on span "Daily Test ([DATE] - [DATE])" at bounding box center [308, 379] width 159 height 18
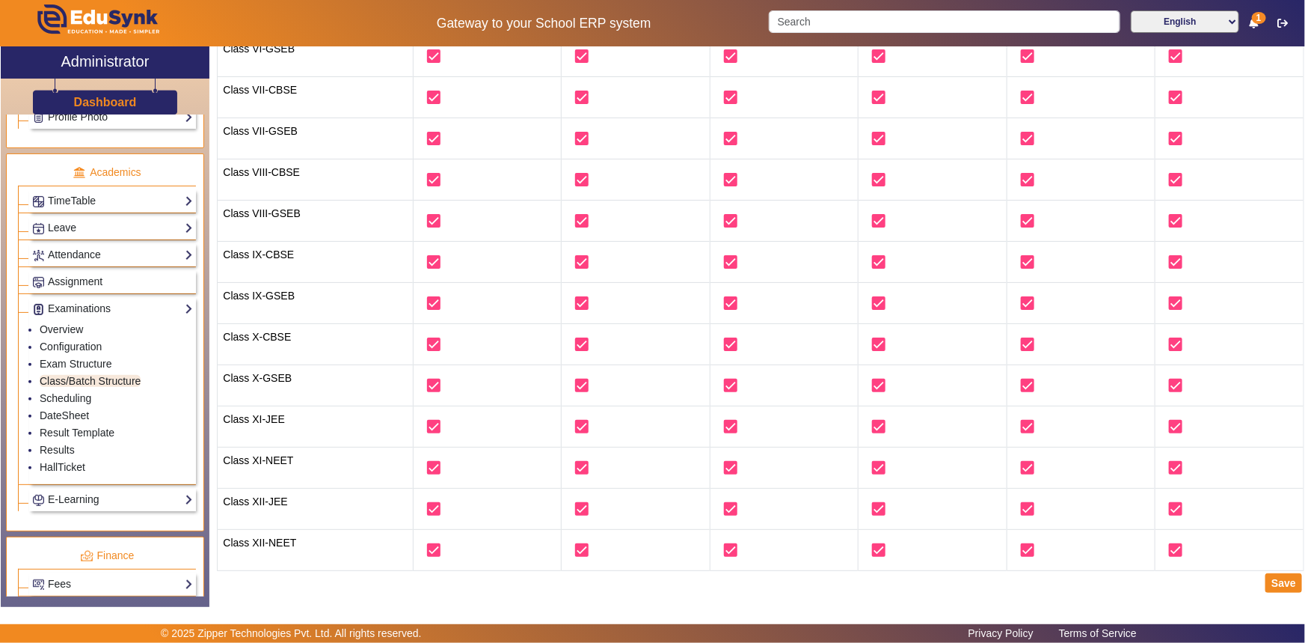
scroll to position [531, 0]
click at [67, 434] on link "Result Template" at bounding box center [77, 432] width 75 height 12
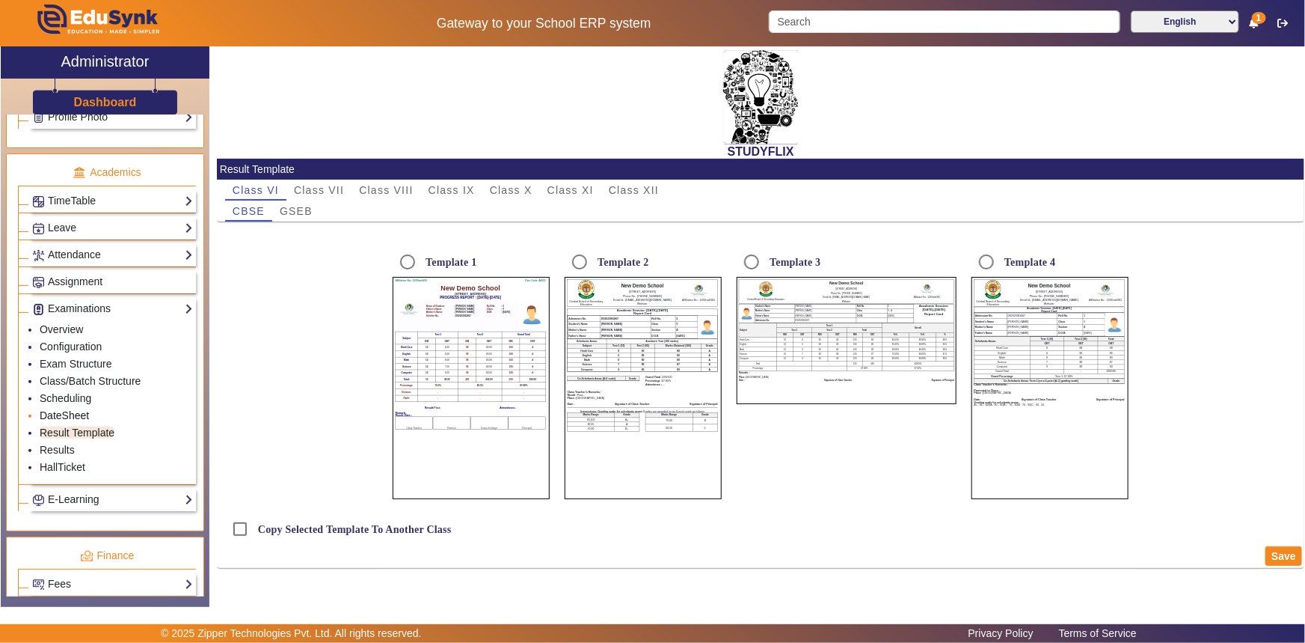
click at [64, 416] on link "DateSheet" at bounding box center [64, 415] width 49 height 12
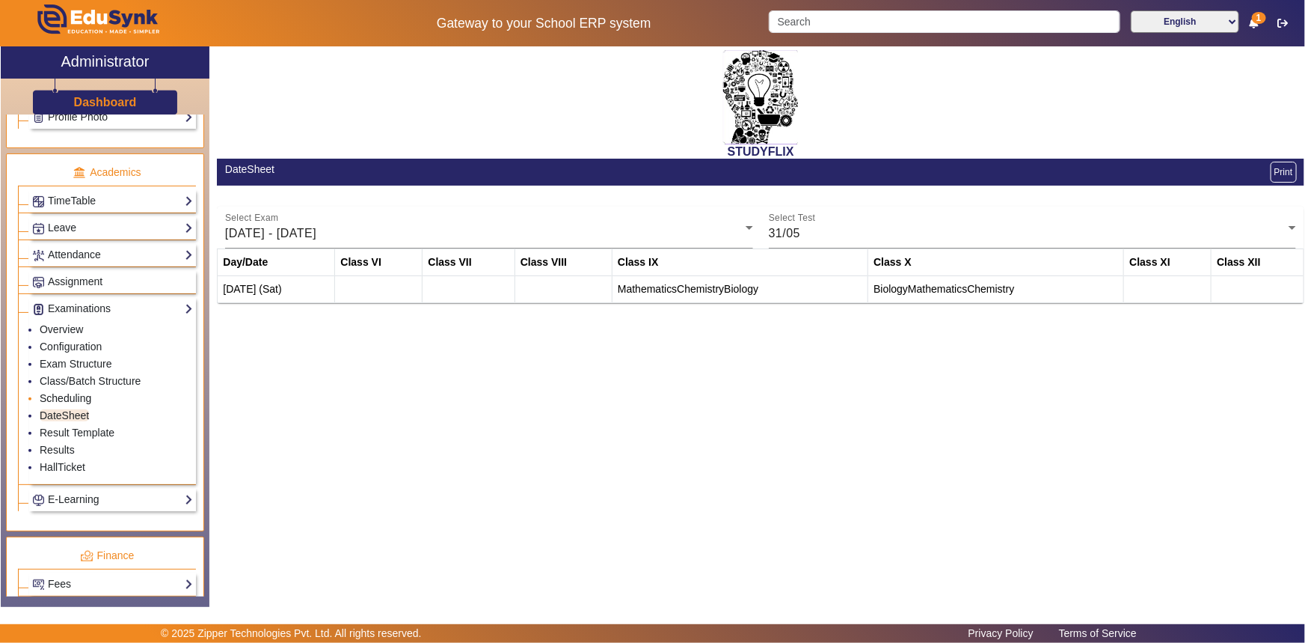
click at [61, 397] on link "Scheduling" at bounding box center [66, 398] width 52 height 12
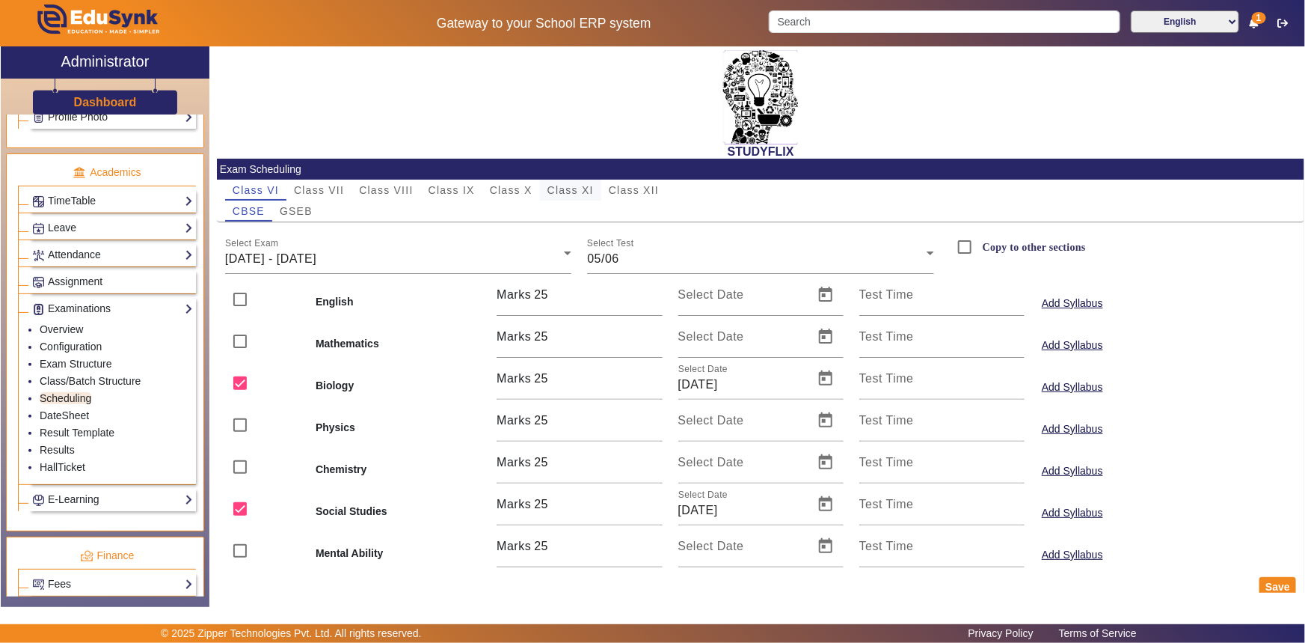
click at [557, 187] on span "Class XI" at bounding box center [571, 190] width 46 height 10
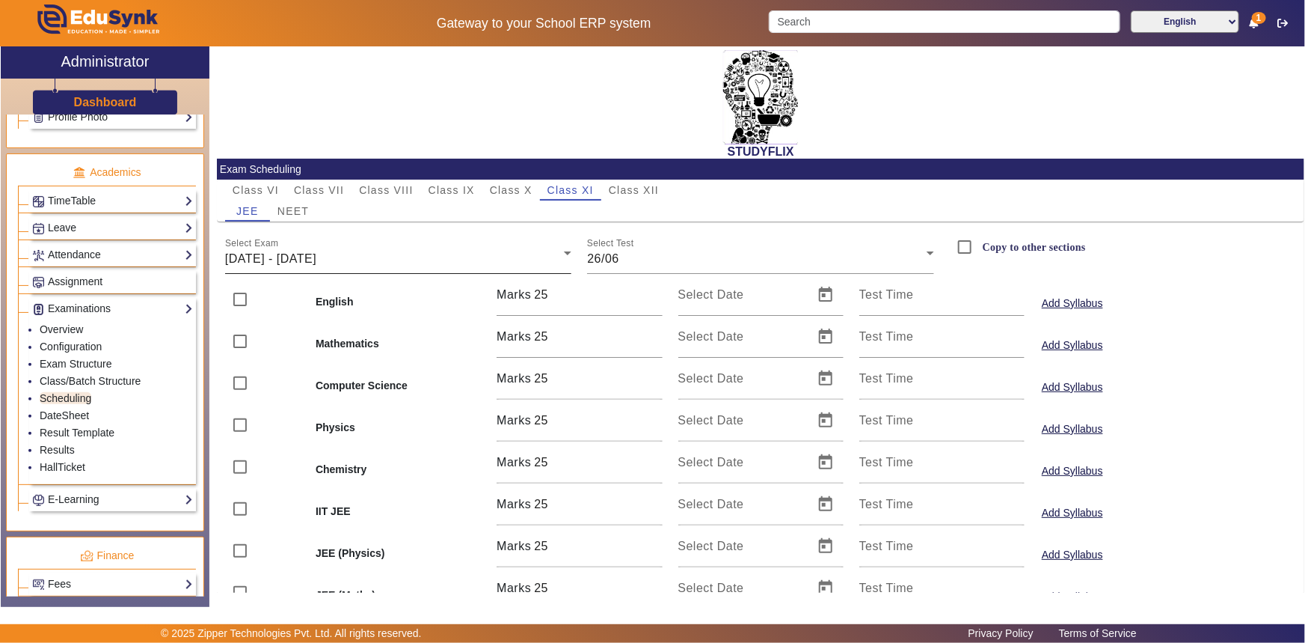
click at [378, 264] on div "[DATE] - [DATE]" at bounding box center [395, 259] width 340 height 18
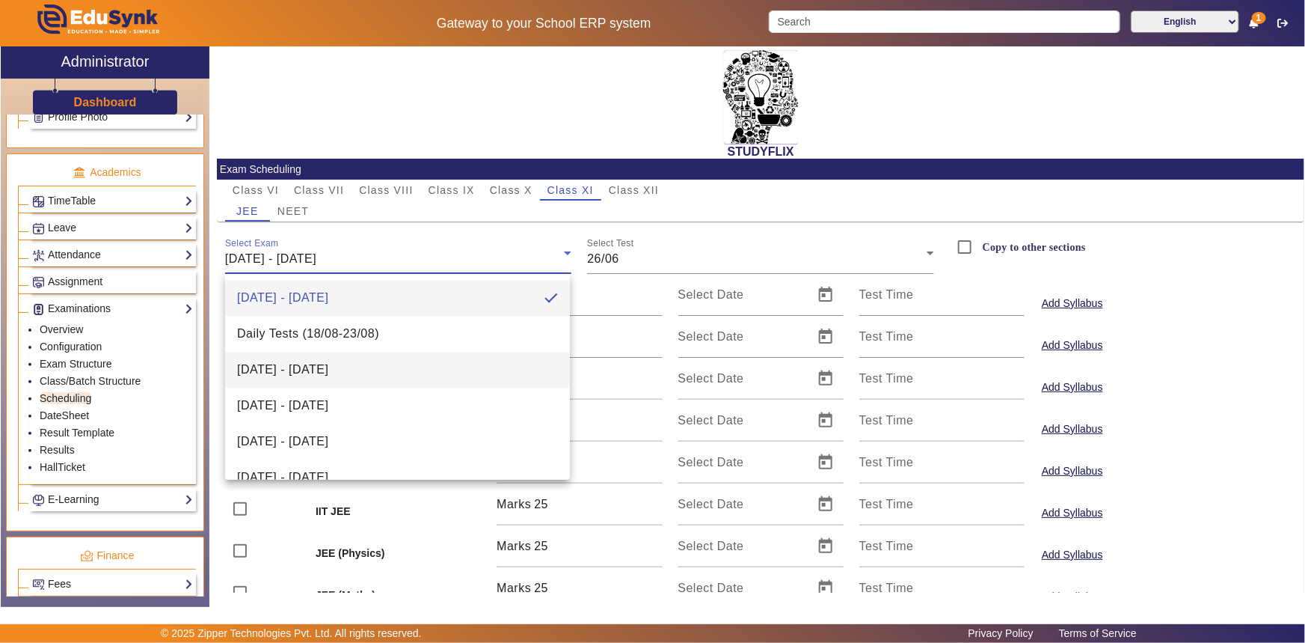
scroll to position [93, 0]
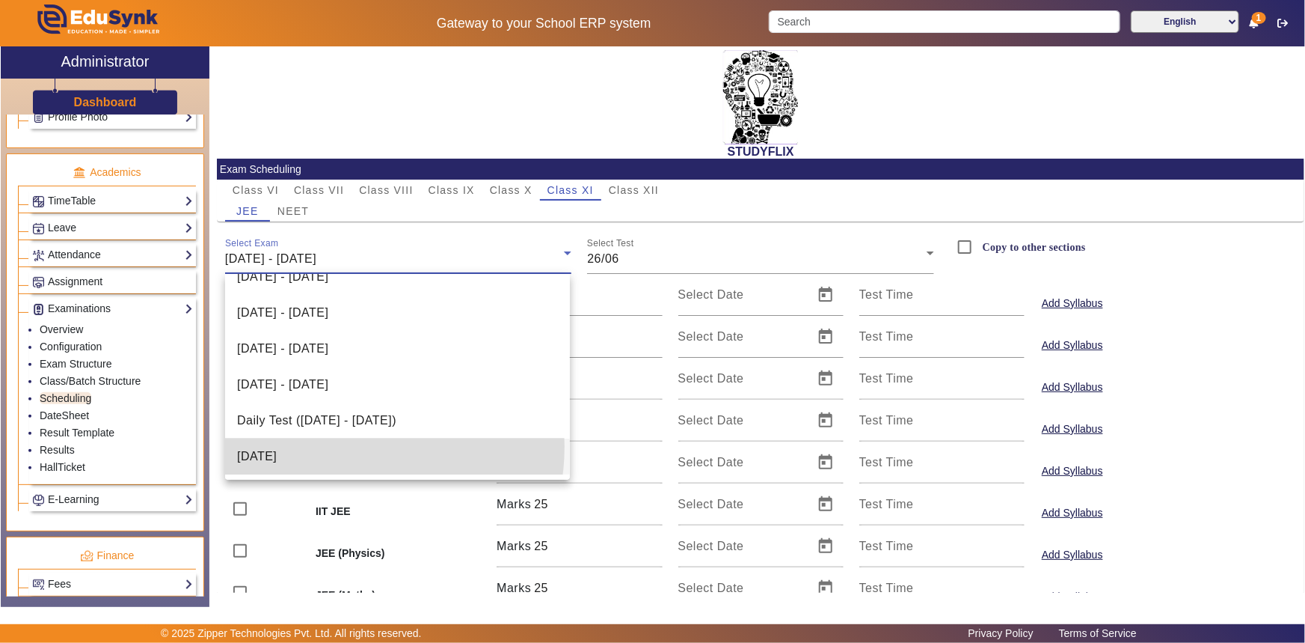
click at [331, 452] on mat-option "[DATE]" at bounding box center [397, 456] width 345 height 36
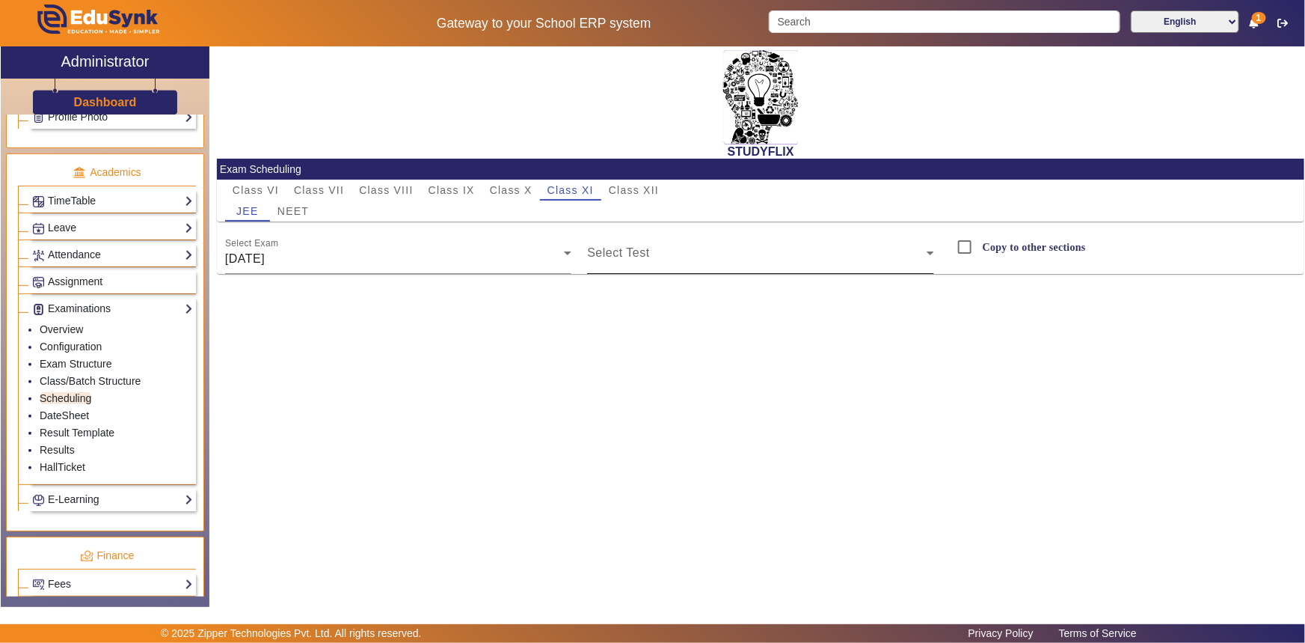
click at [652, 248] on div "Select Test" at bounding box center [760, 253] width 347 height 42
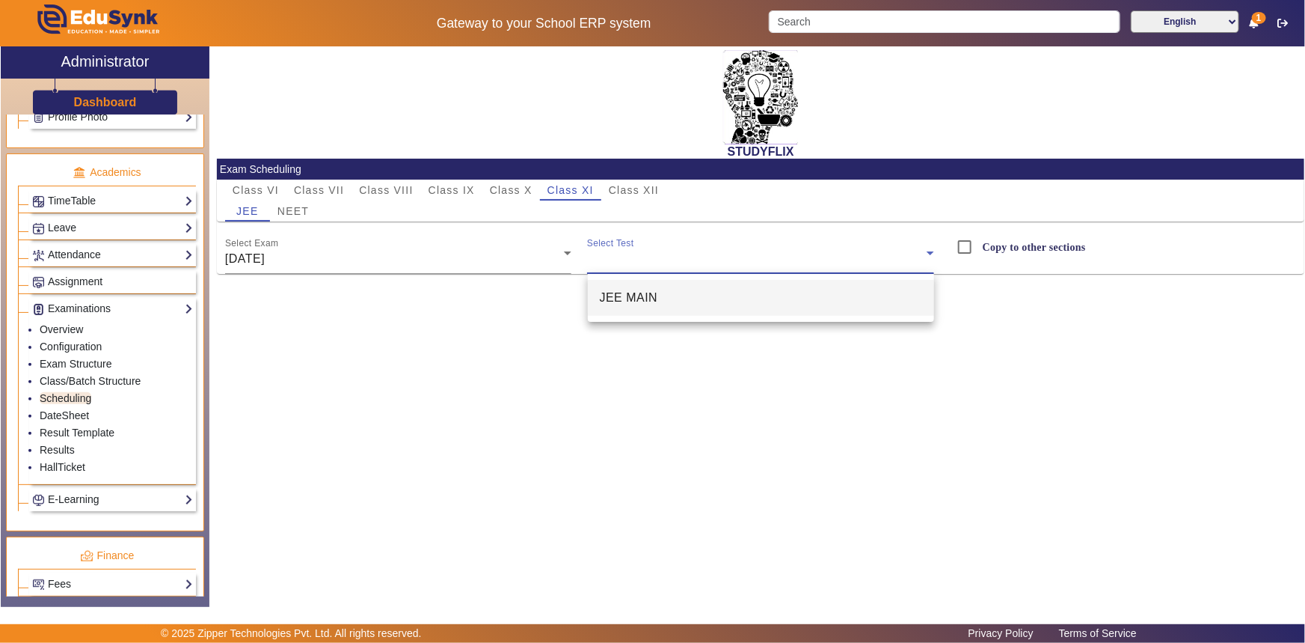
click at [640, 305] on span "JEE MAIN" at bounding box center [629, 298] width 58 height 18
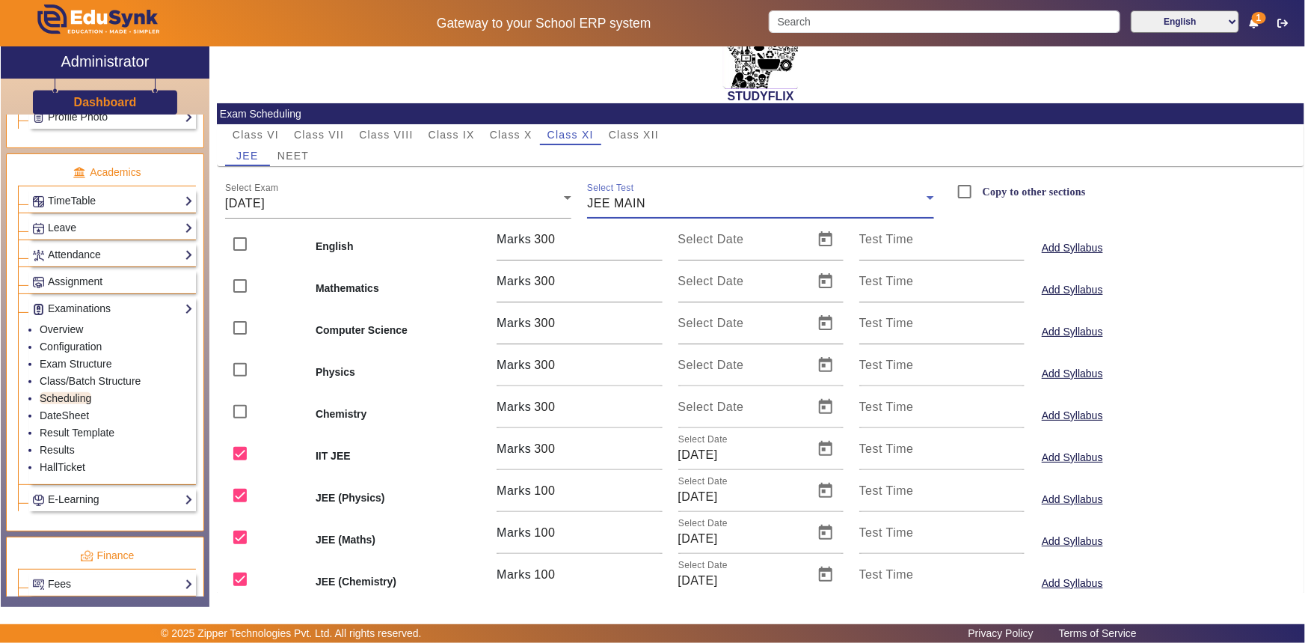
scroll to position [107, 0]
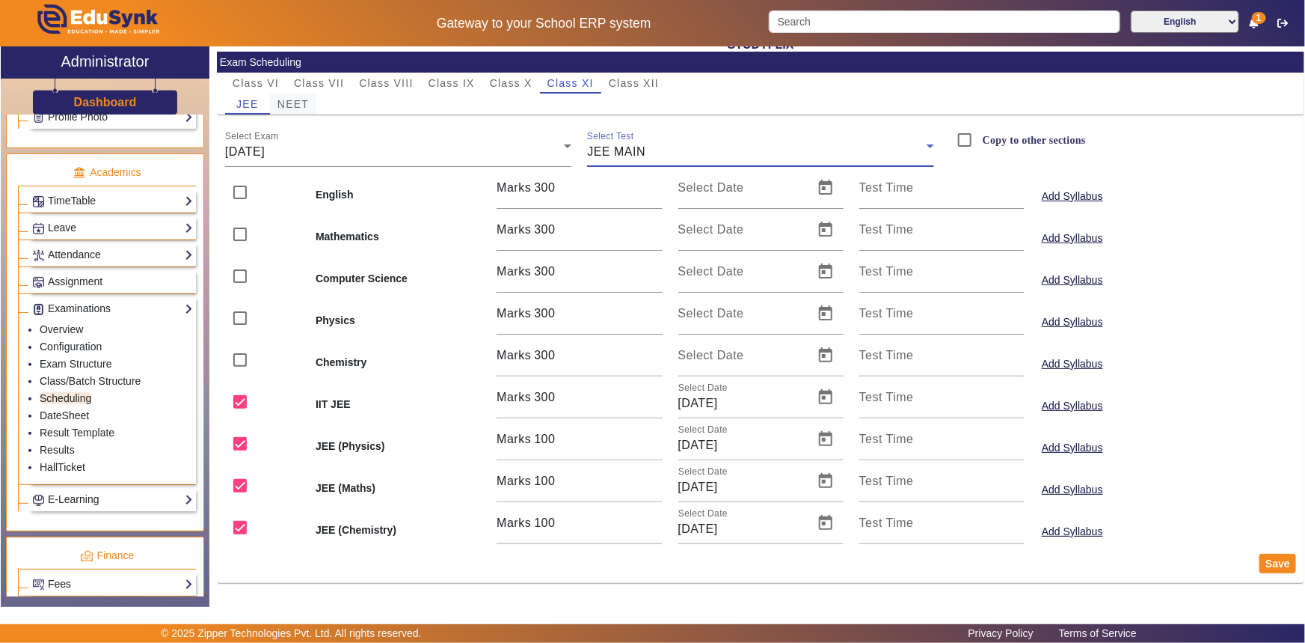
click at [296, 104] on span "NEET" at bounding box center [293, 104] width 31 height 10
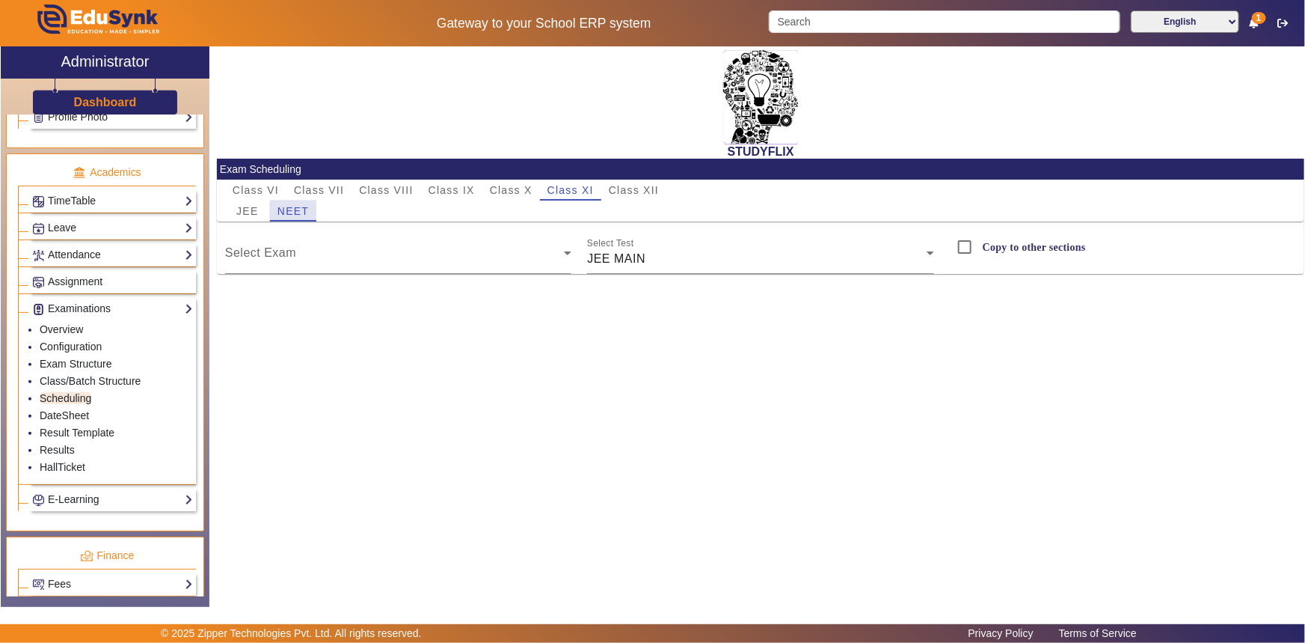
scroll to position [0, 0]
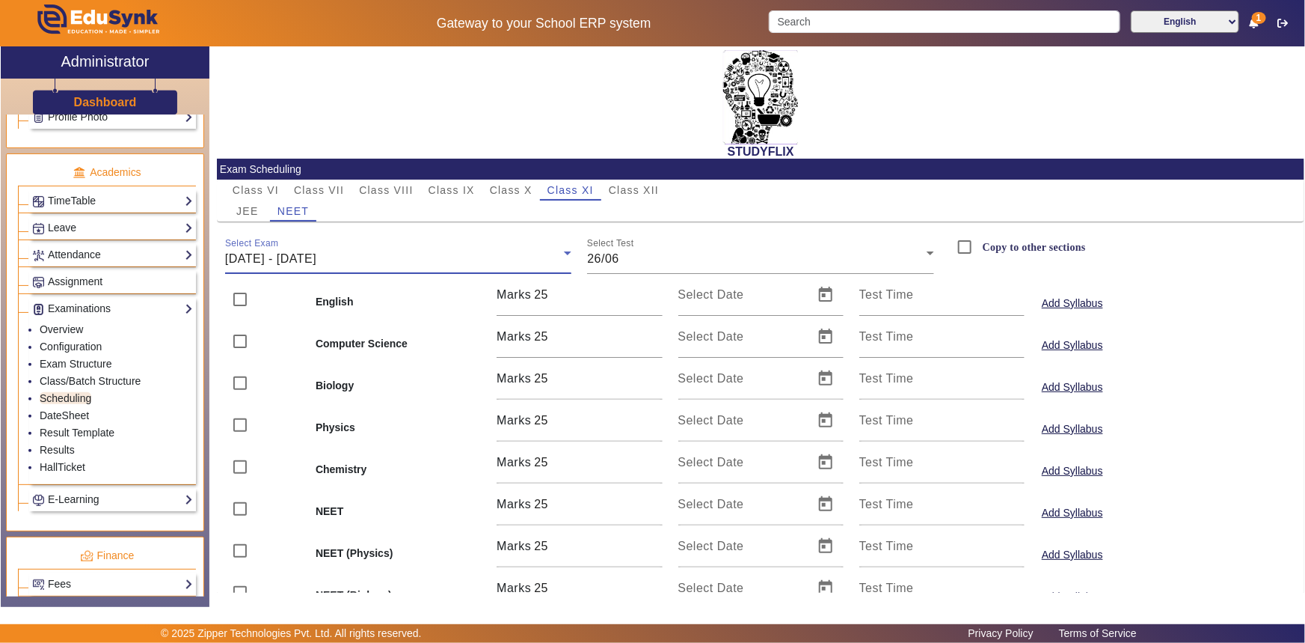
click at [307, 251] on div "[DATE] - [DATE]" at bounding box center [395, 259] width 340 height 18
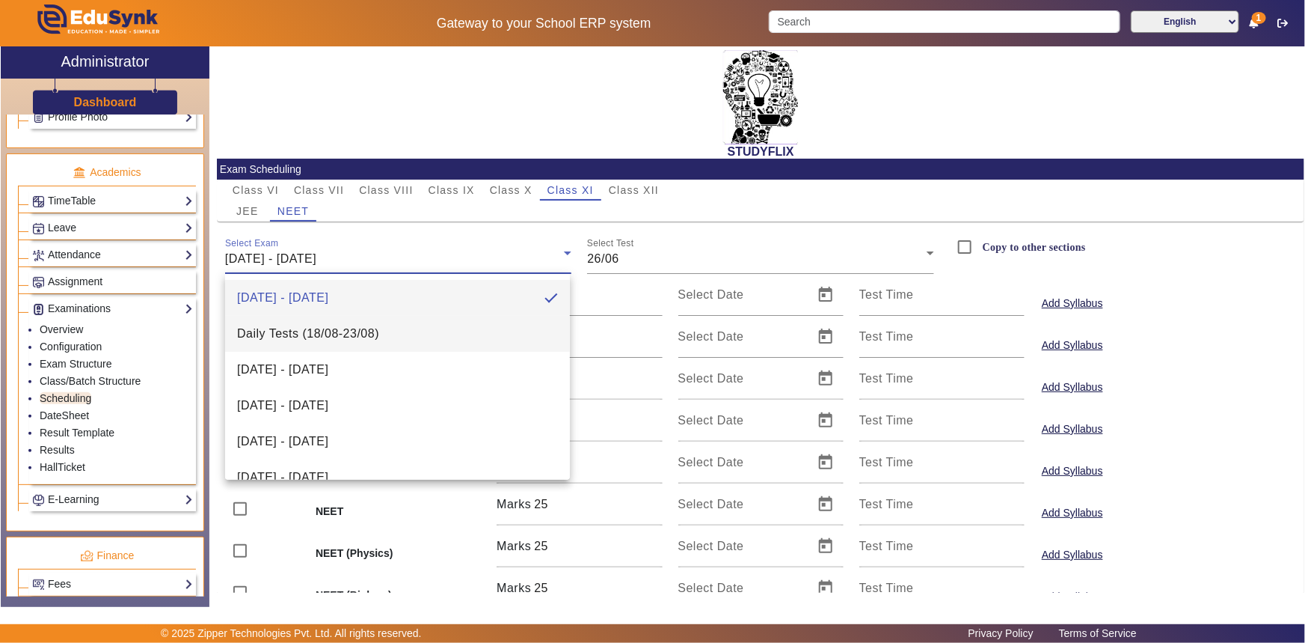
scroll to position [93, 0]
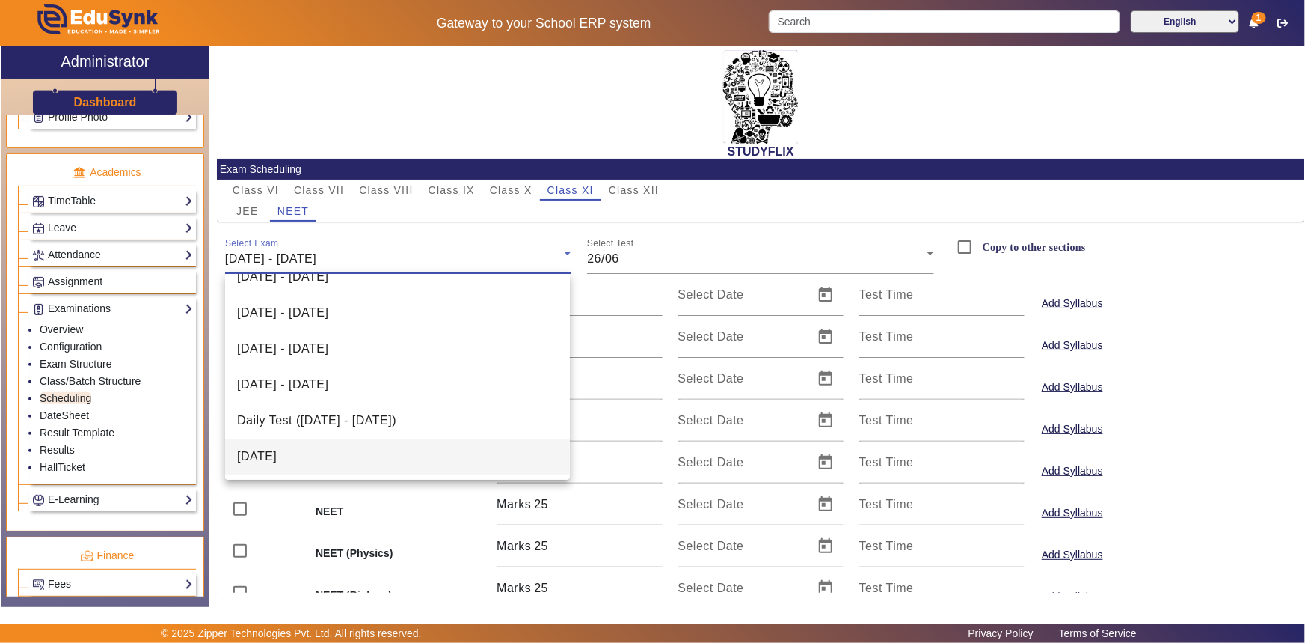
click at [285, 446] on mat-option "[DATE]" at bounding box center [397, 456] width 345 height 36
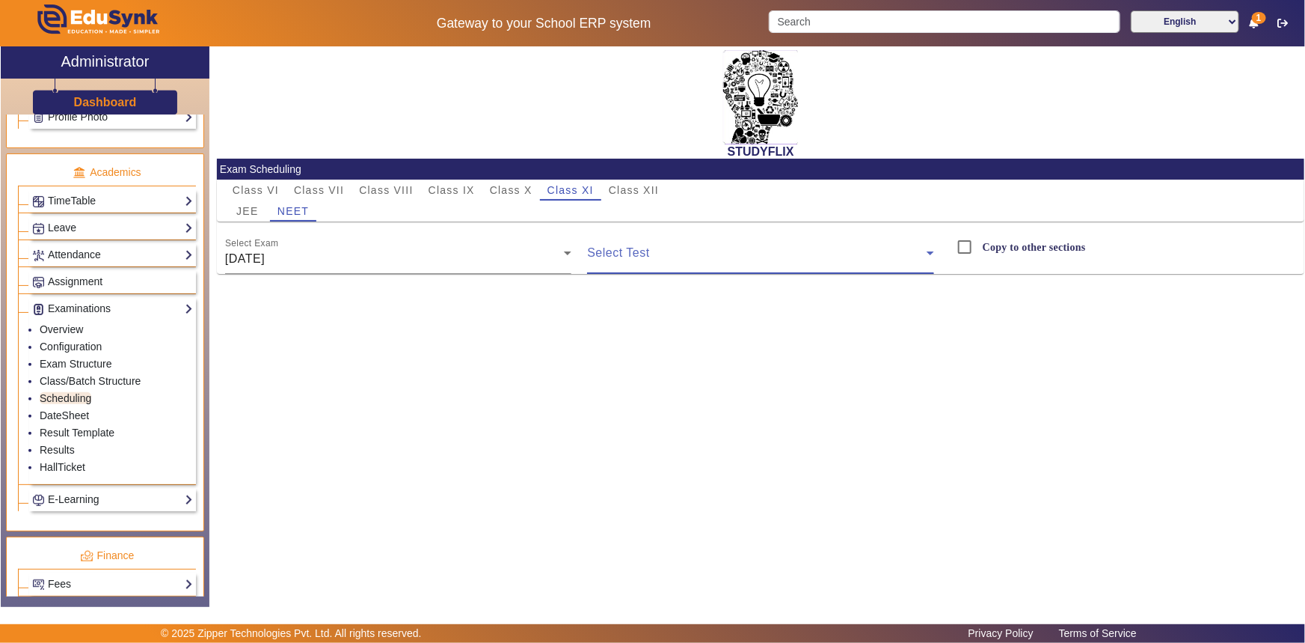
click at [599, 254] on span at bounding box center [757, 259] width 340 height 18
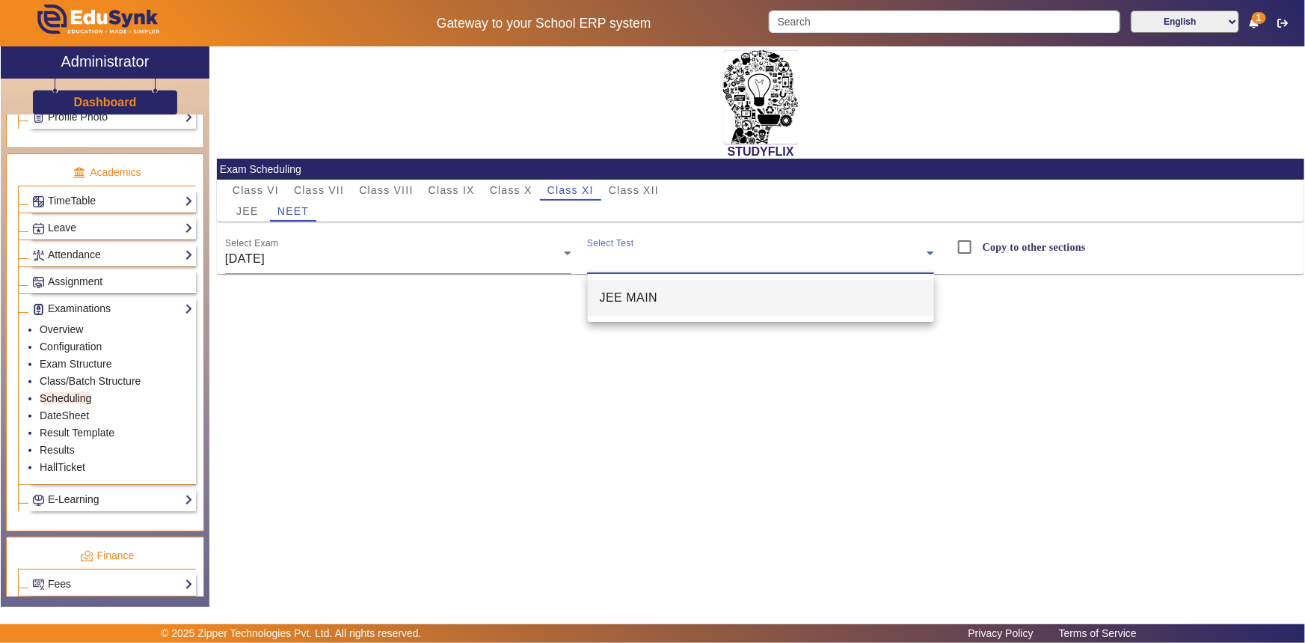
click at [619, 293] on span "JEE MAIN" at bounding box center [629, 298] width 58 height 18
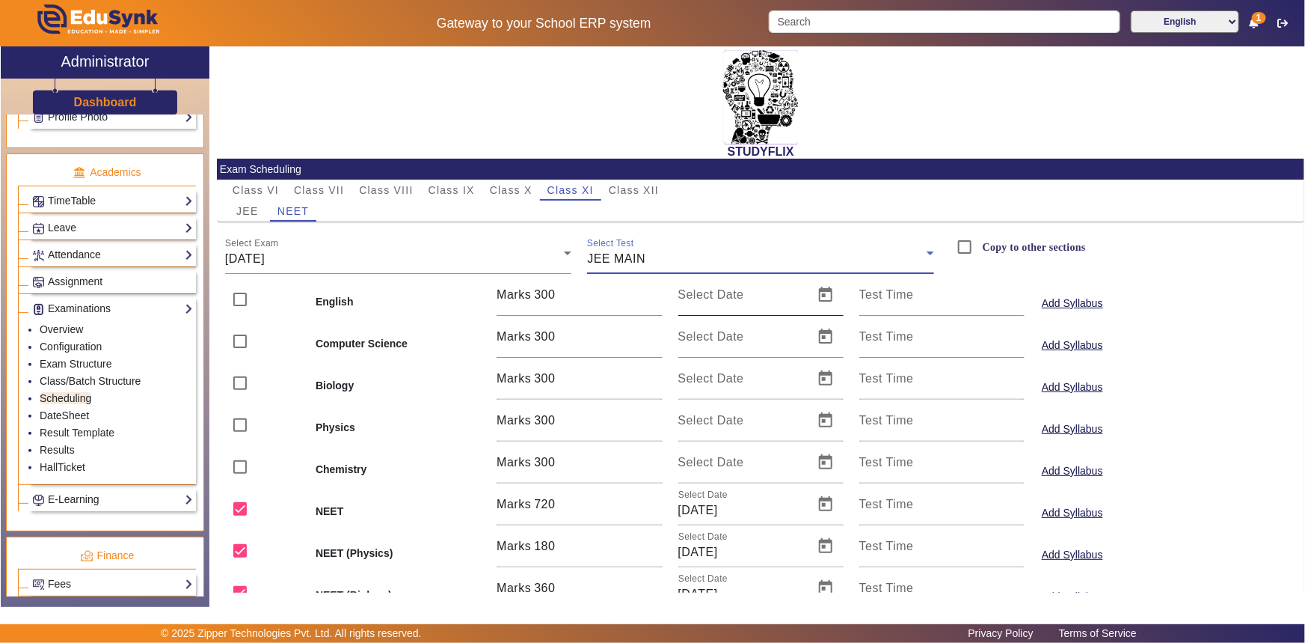
scroll to position [107, 0]
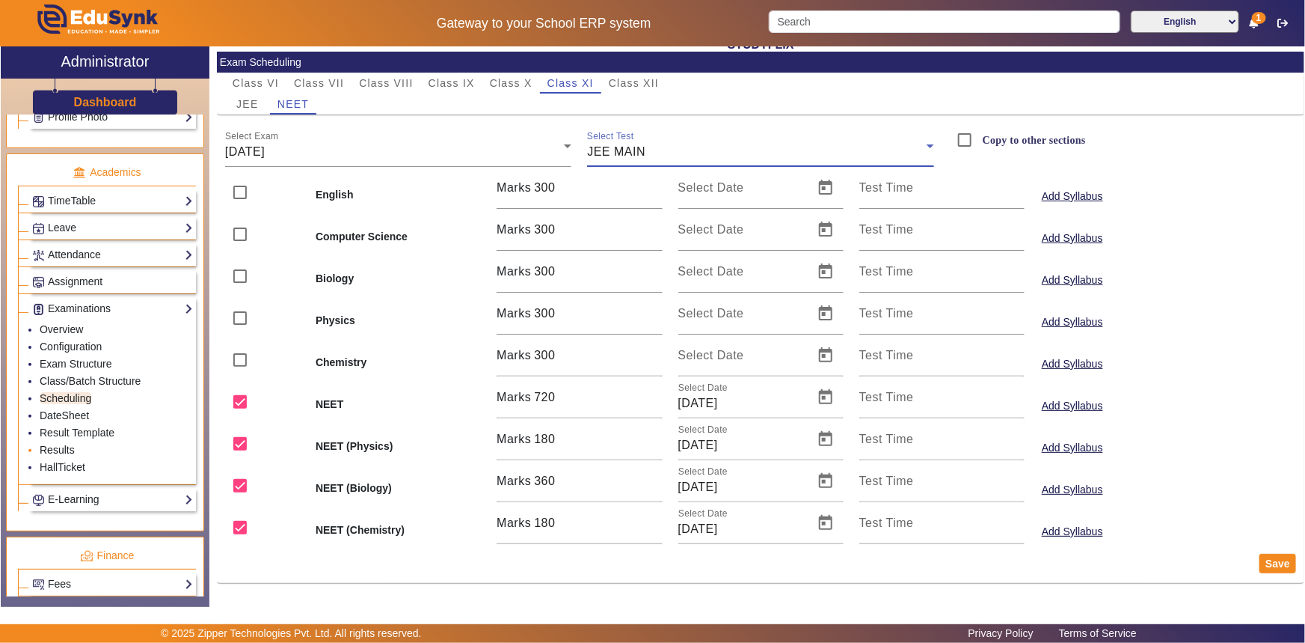
click at [65, 450] on link "Results" at bounding box center [57, 450] width 35 height 12
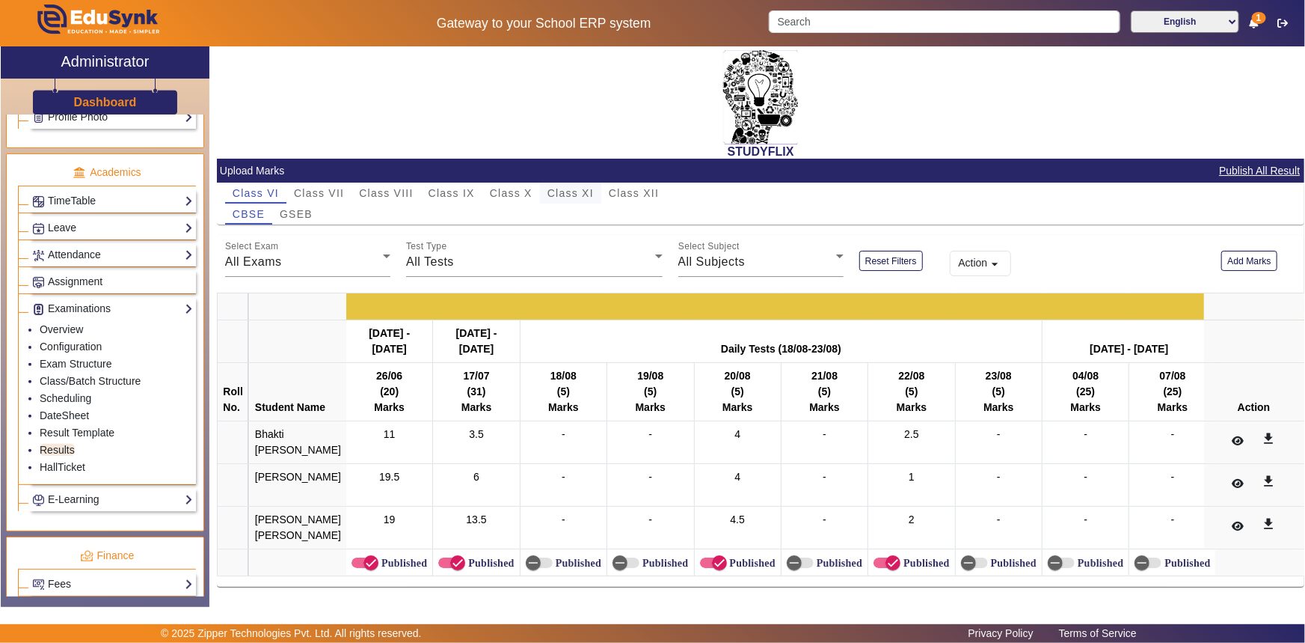
click at [572, 195] on span "Class XI" at bounding box center [571, 193] width 46 height 10
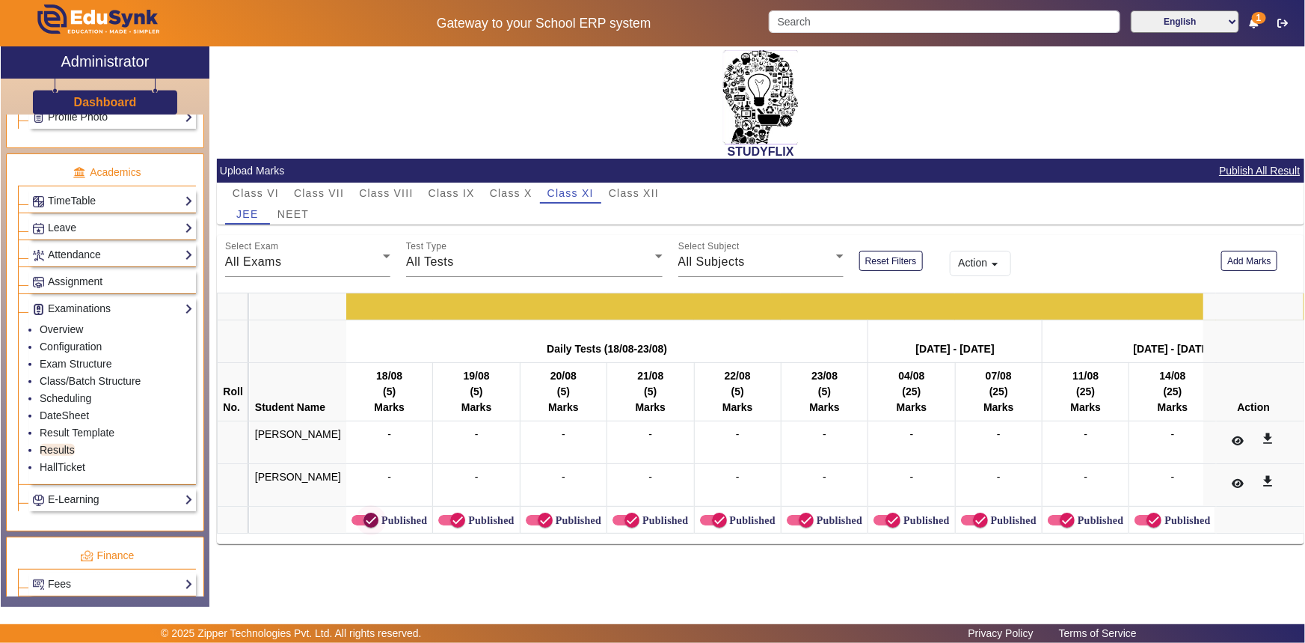
click at [367, 520] on icon "button" at bounding box center [371, 520] width 9 height 1
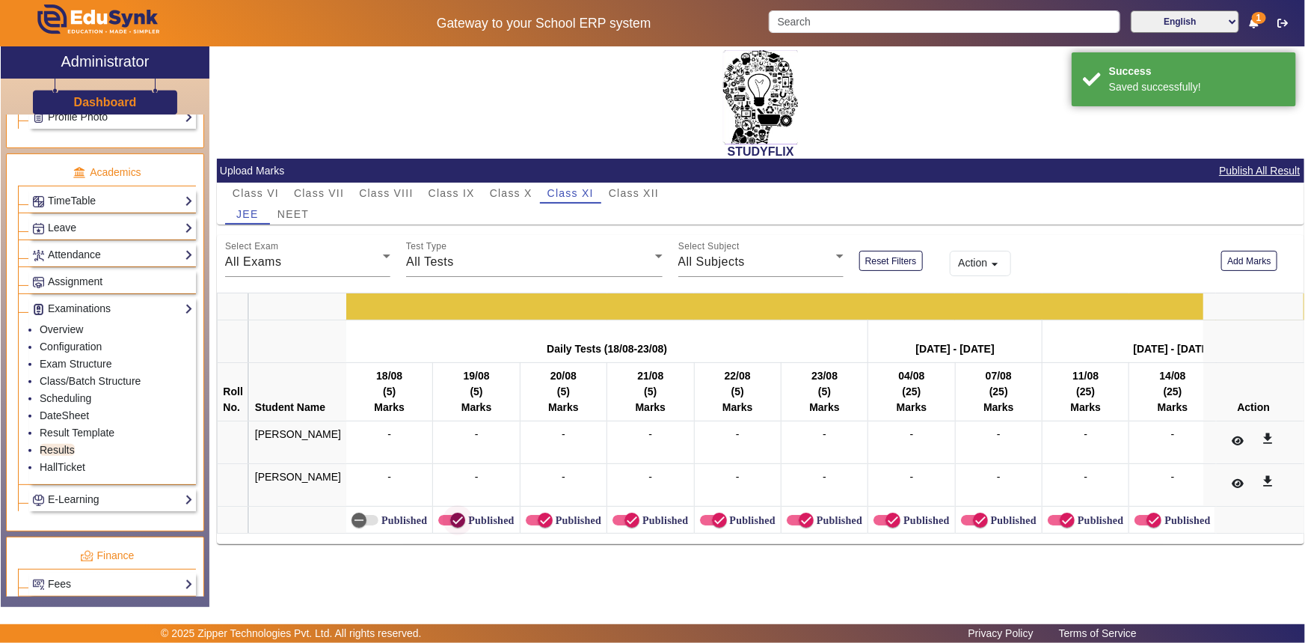
click at [443, 519] on span "button" at bounding box center [458, 520] width 30 height 30
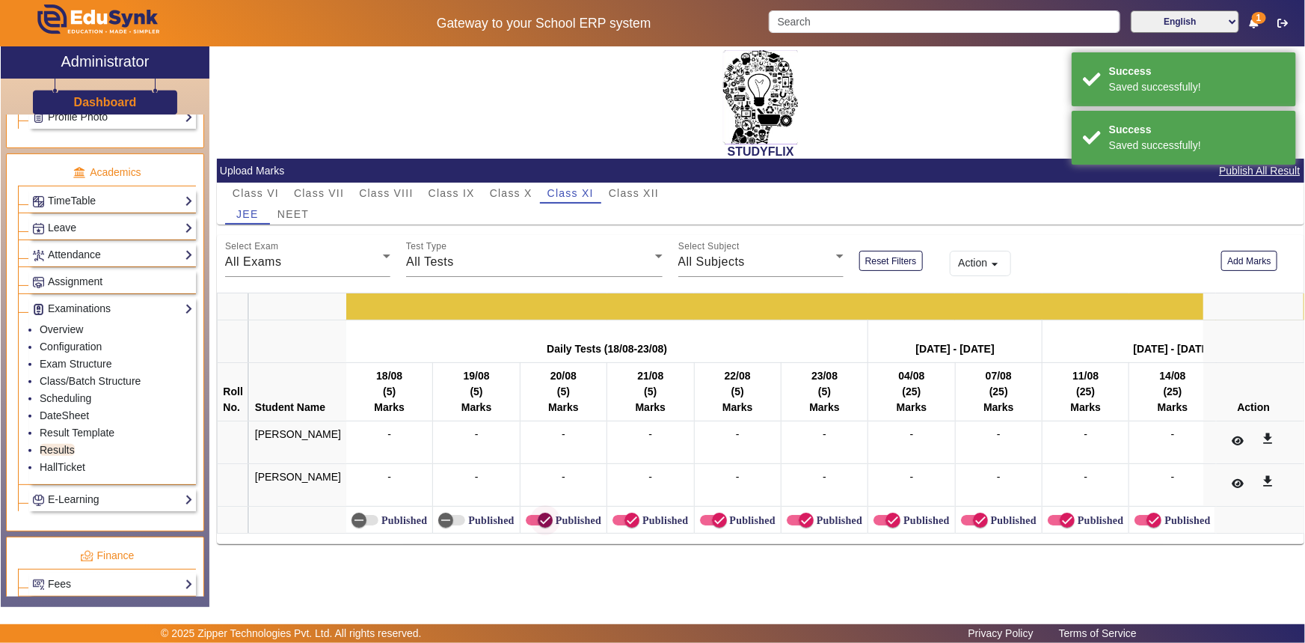
click at [526, 520] on span "button" at bounding box center [539, 520] width 27 height 10
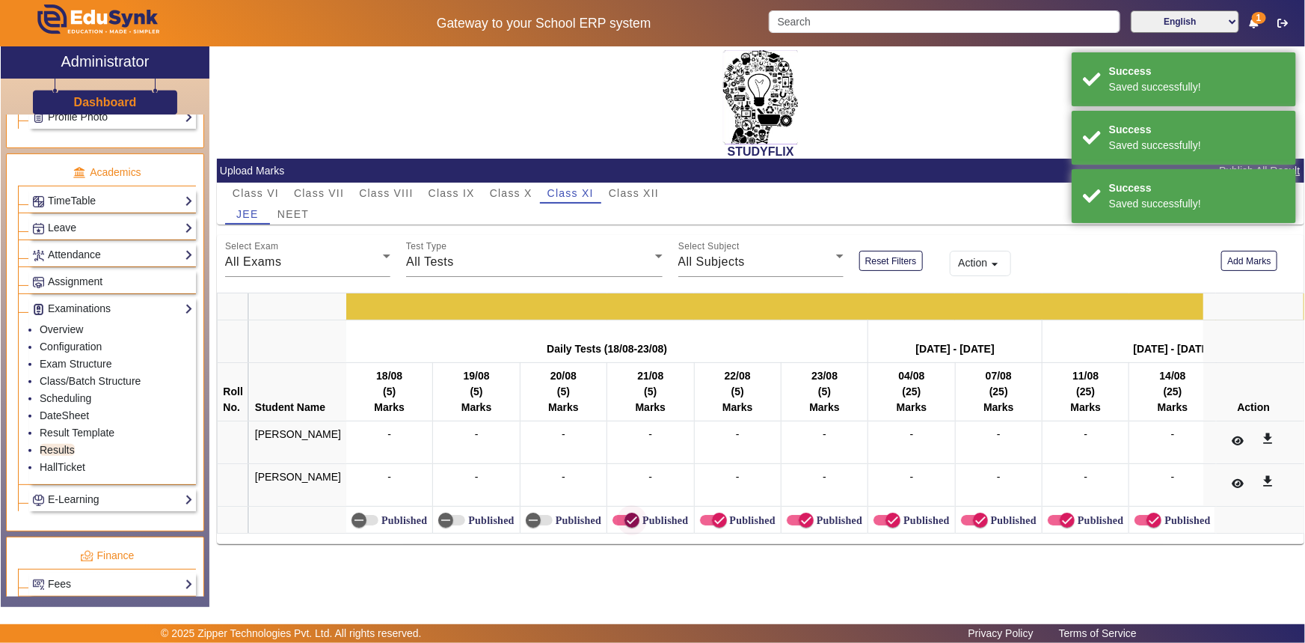
click at [620, 511] on span "button" at bounding box center [632, 520] width 30 height 30
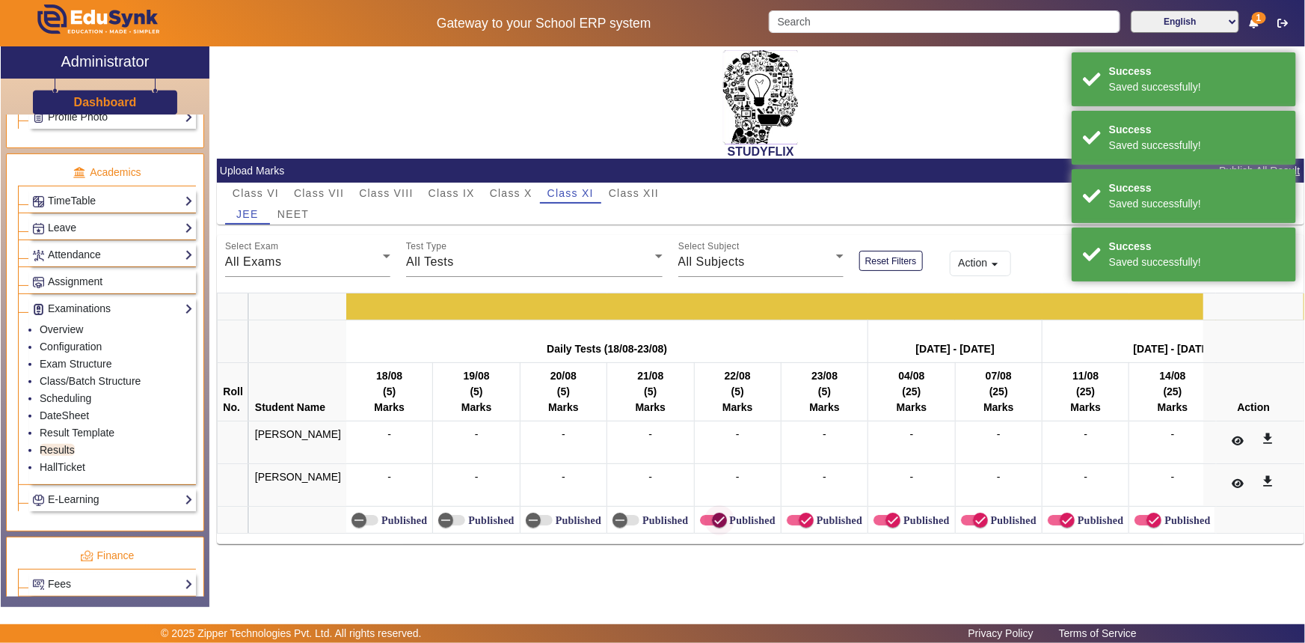
click at [713, 516] on icon "button" at bounding box center [719, 519] width 13 height 13
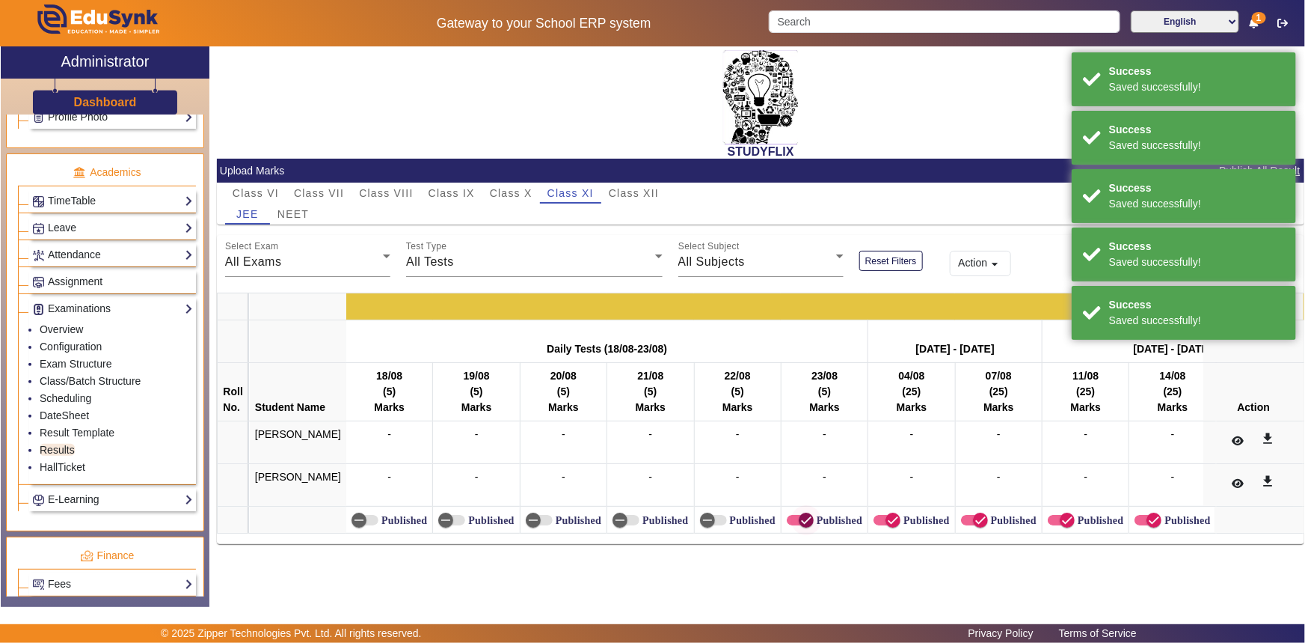
click at [792, 516] on span "button" at bounding box center [807, 520] width 30 height 30
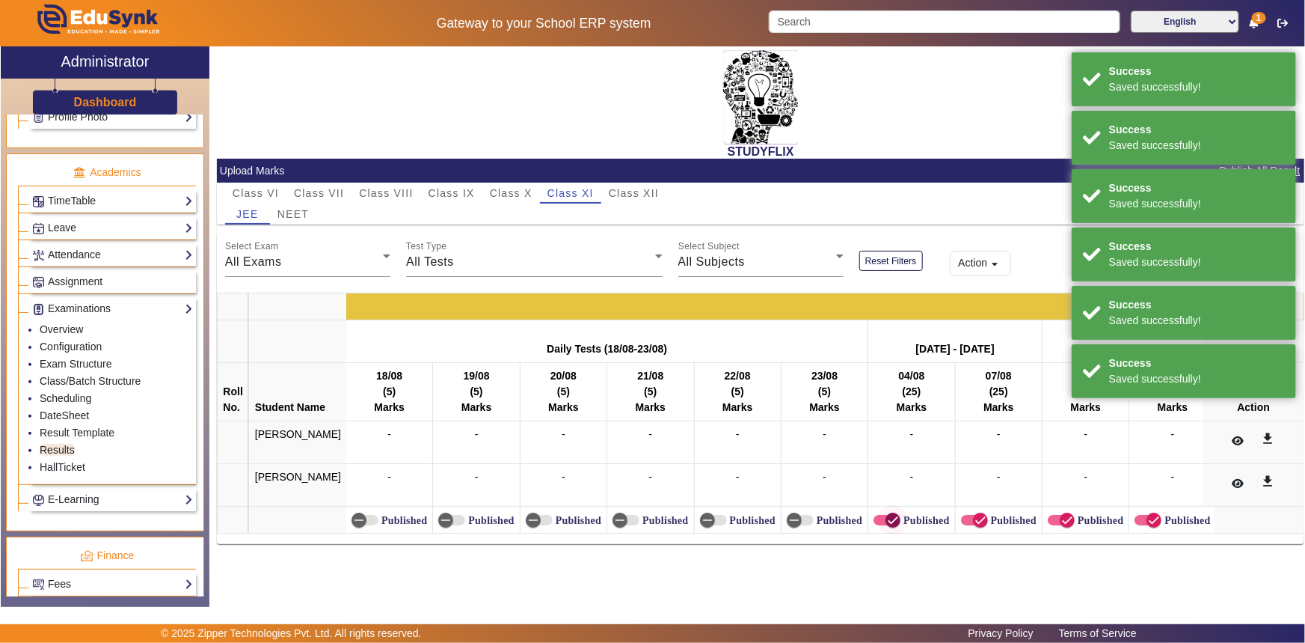
click at [887, 514] on icon "button" at bounding box center [893, 519] width 13 height 13
click at [974, 517] on icon "button" at bounding box center [980, 519] width 13 height 13
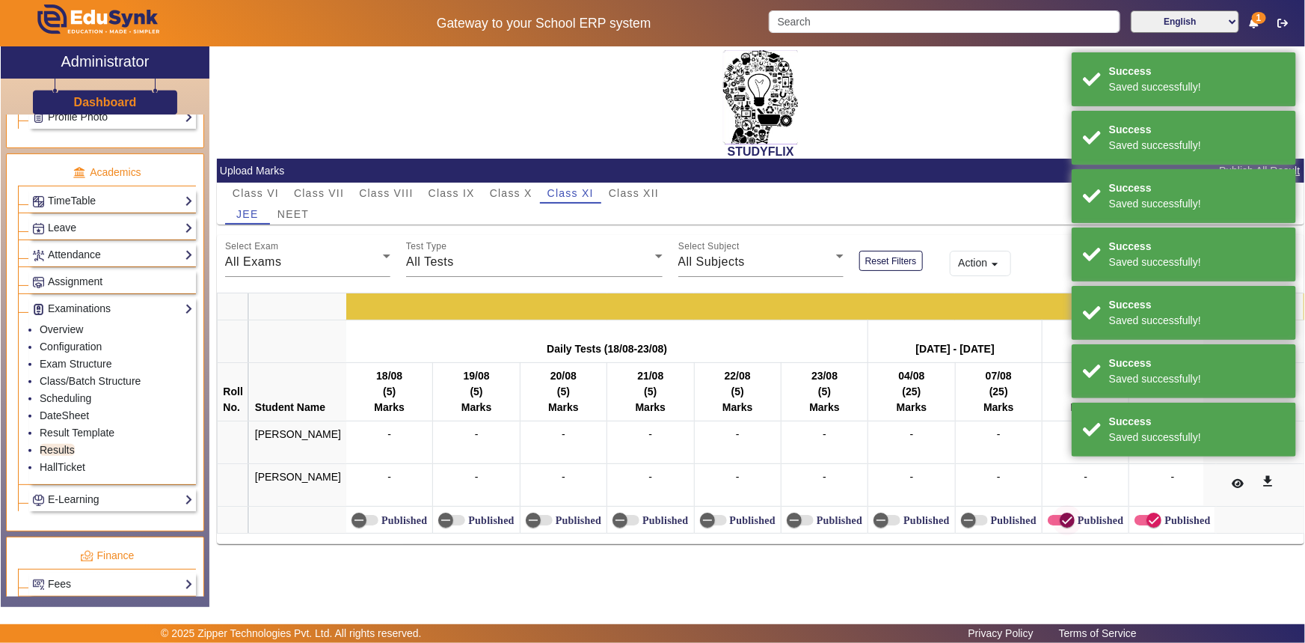
click at [1061, 521] on icon "button" at bounding box center [1067, 519] width 13 height 13
click at [1139, 517] on span "button" at bounding box center [1154, 520] width 30 height 30
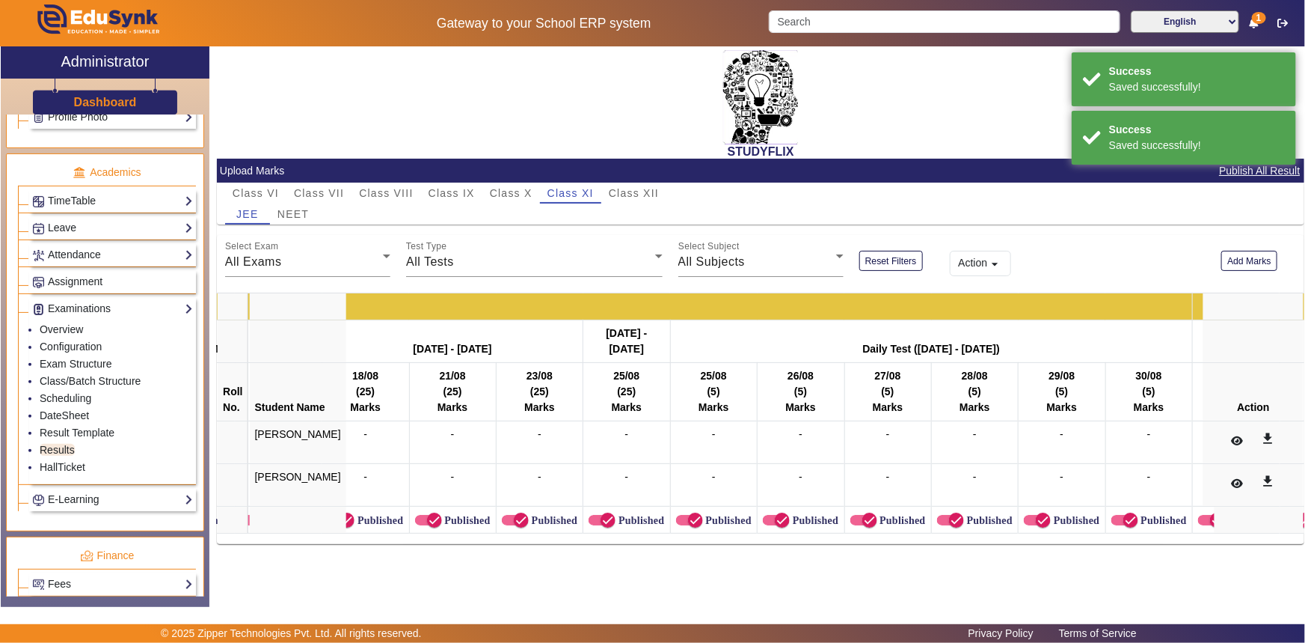
scroll to position [0, 787]
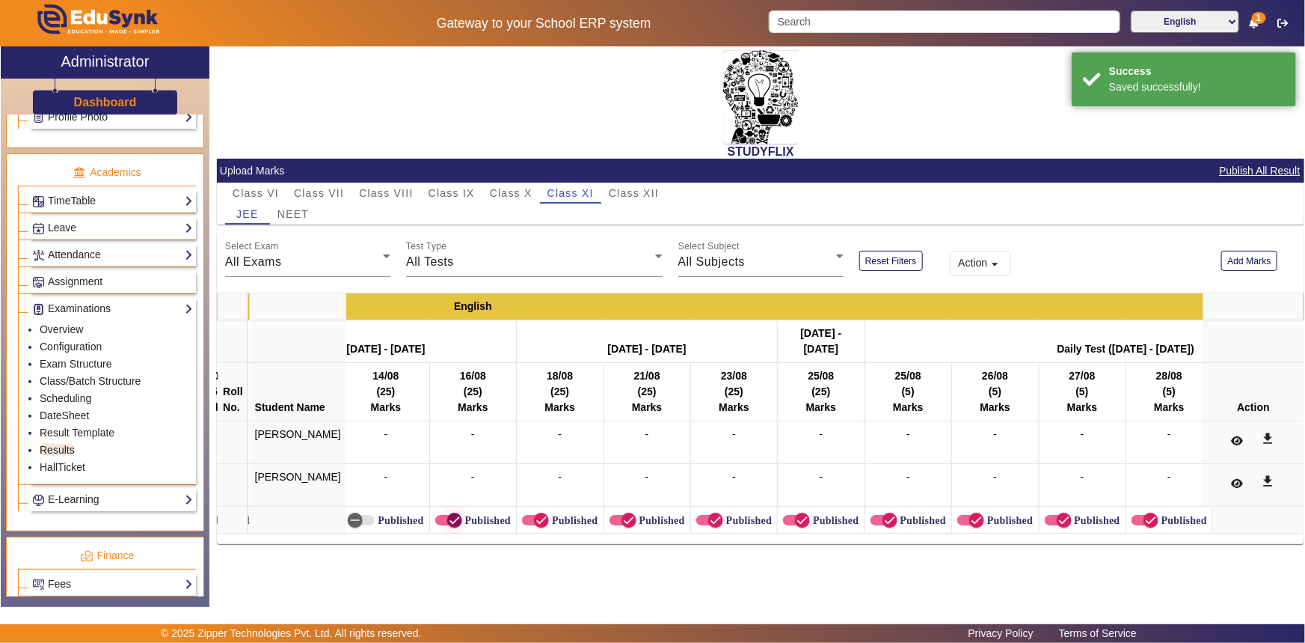
click at [448, 522] on icon "button" at bounding box center [454, 519] width 13 height 13
click at [535, 516] on icon "button" at bounding box center [541, 519] width 13 height 13
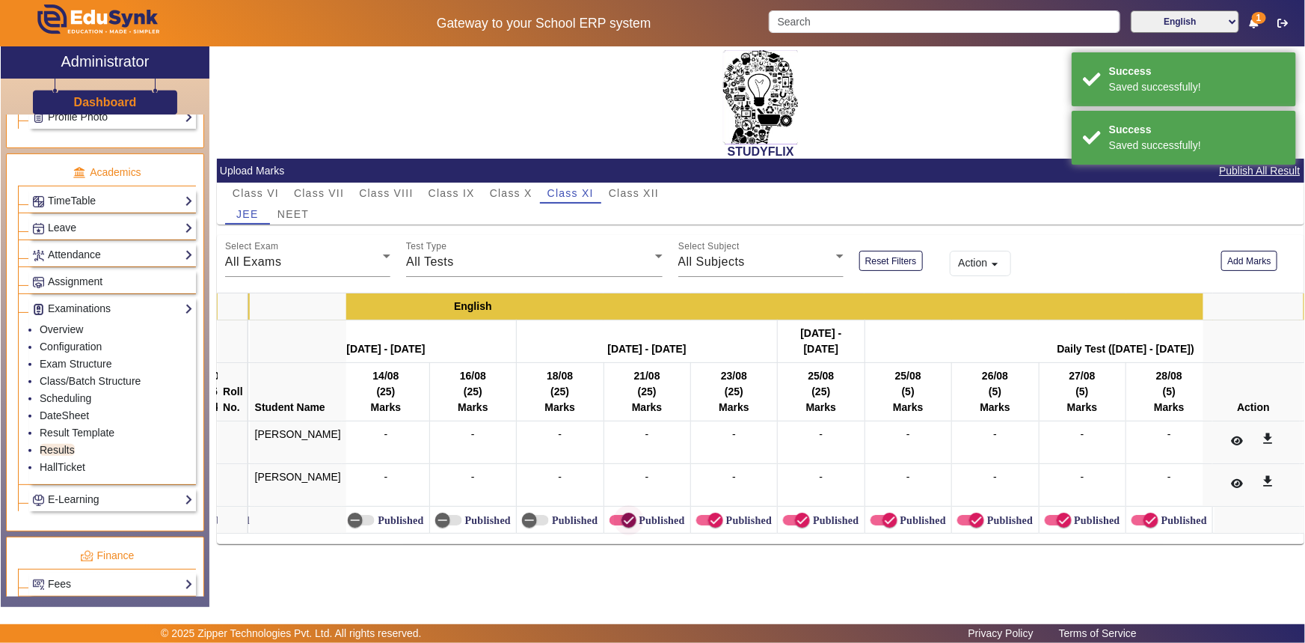
click at [622, 518] on span "button" at bounding box center [629, 519] width 15 height 15
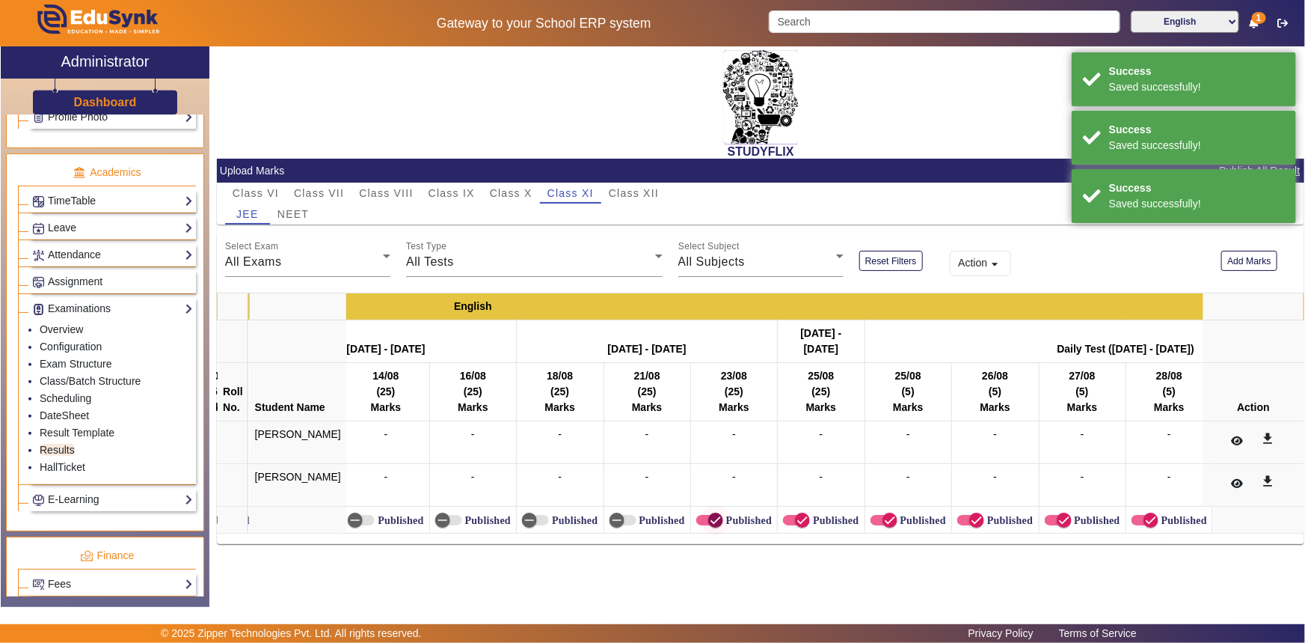
click at [709, 518] on icon "button" at bounding box center [715, 519] width 13 height 13
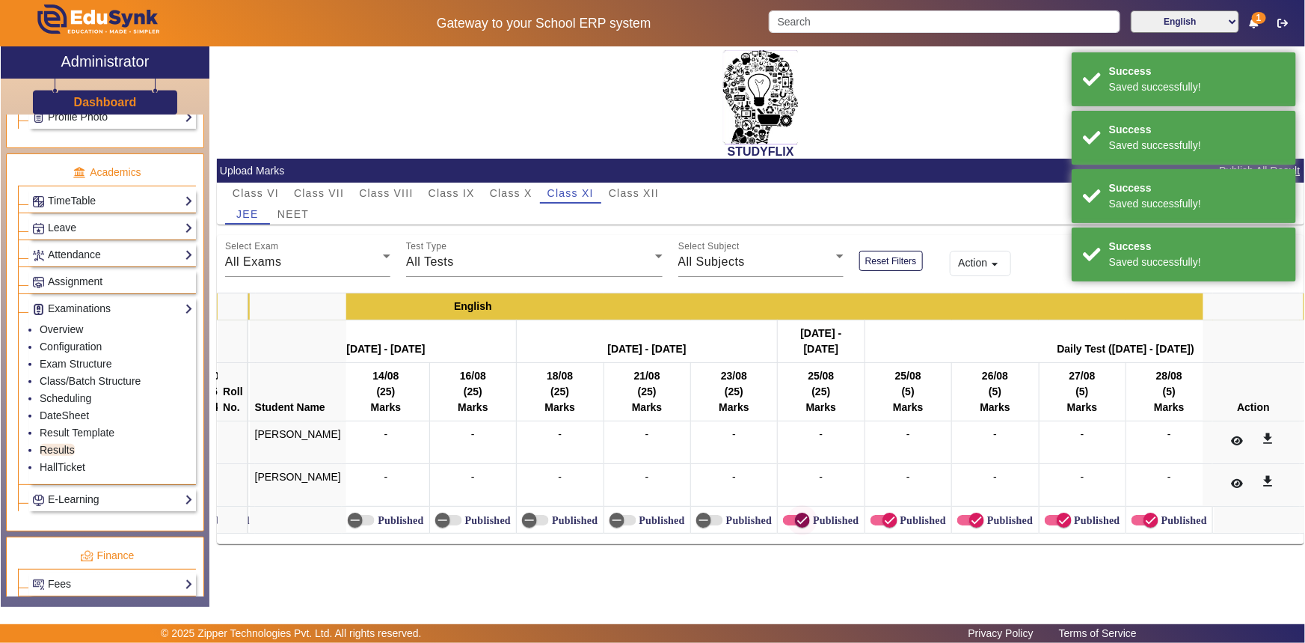
click at [796, 521] on icon "button" at bounding box center [802, 519] width 13 height 13
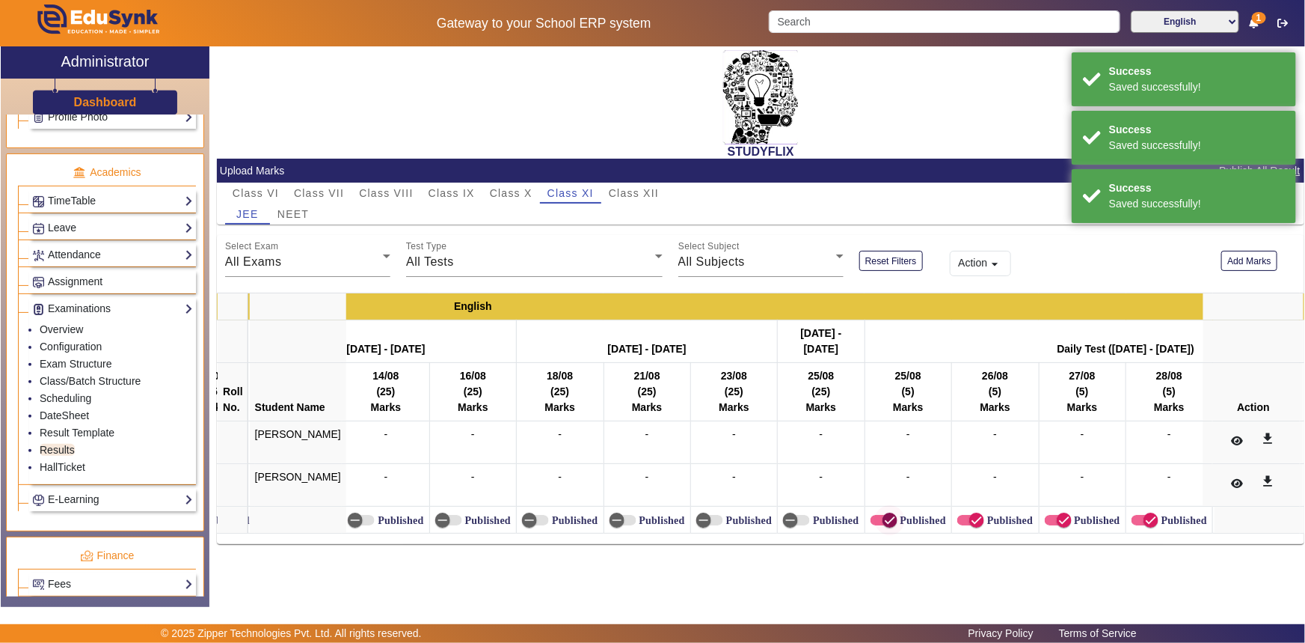
click at [875, 520] on span "button" at bounding box center [890, 520] width 30 height 30
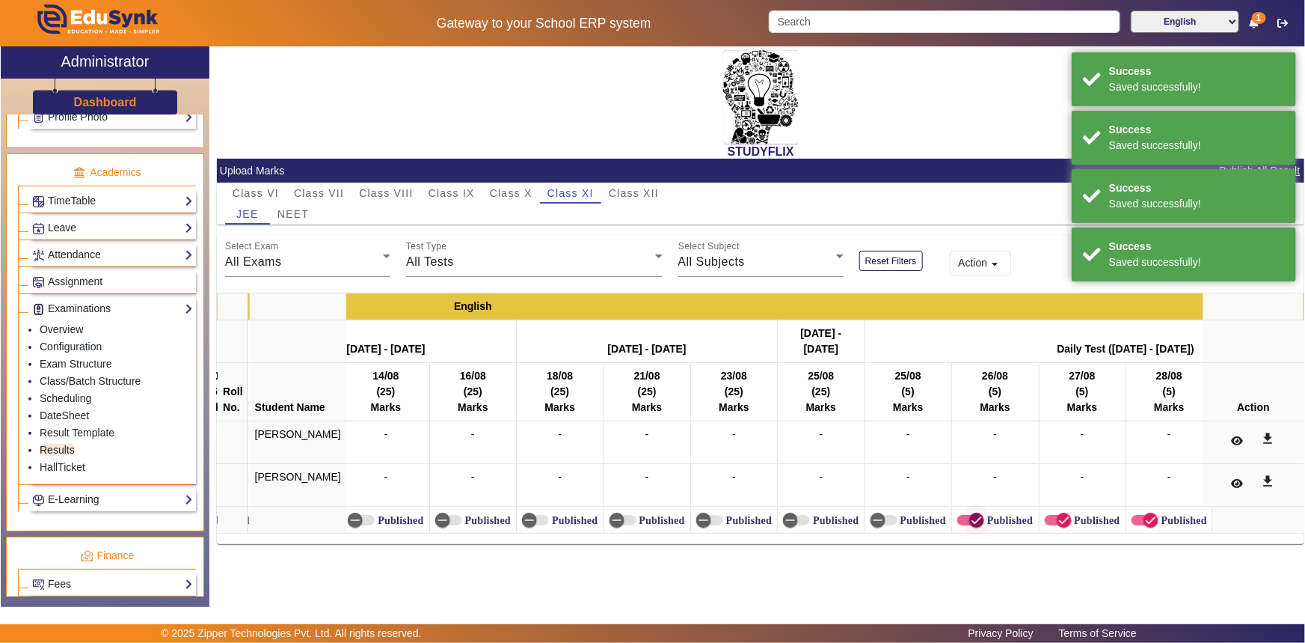
click at [962, 516] on span "button" at bounding box center [977, 520] width 30 height 30
click at [1060, 520] on icon "button" at bounding box center [1064, 520] width 9 height 1
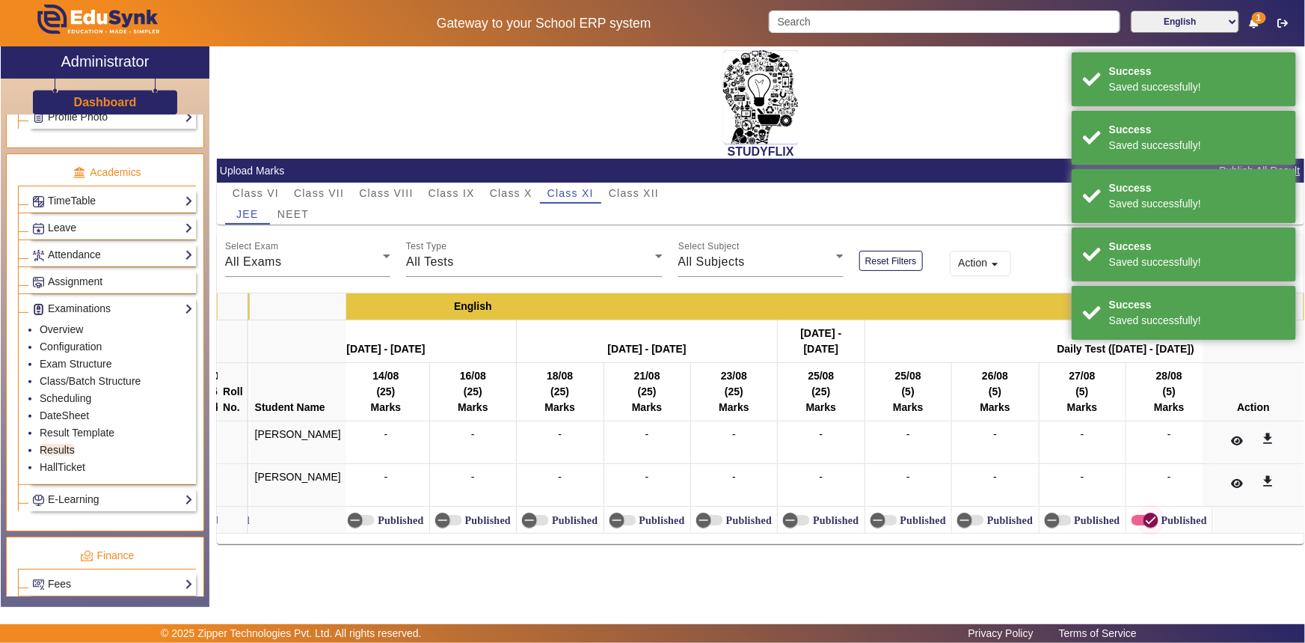
click at [1145, 524] on icon "button" at bounding box center [1151, 519] width 13 height 13
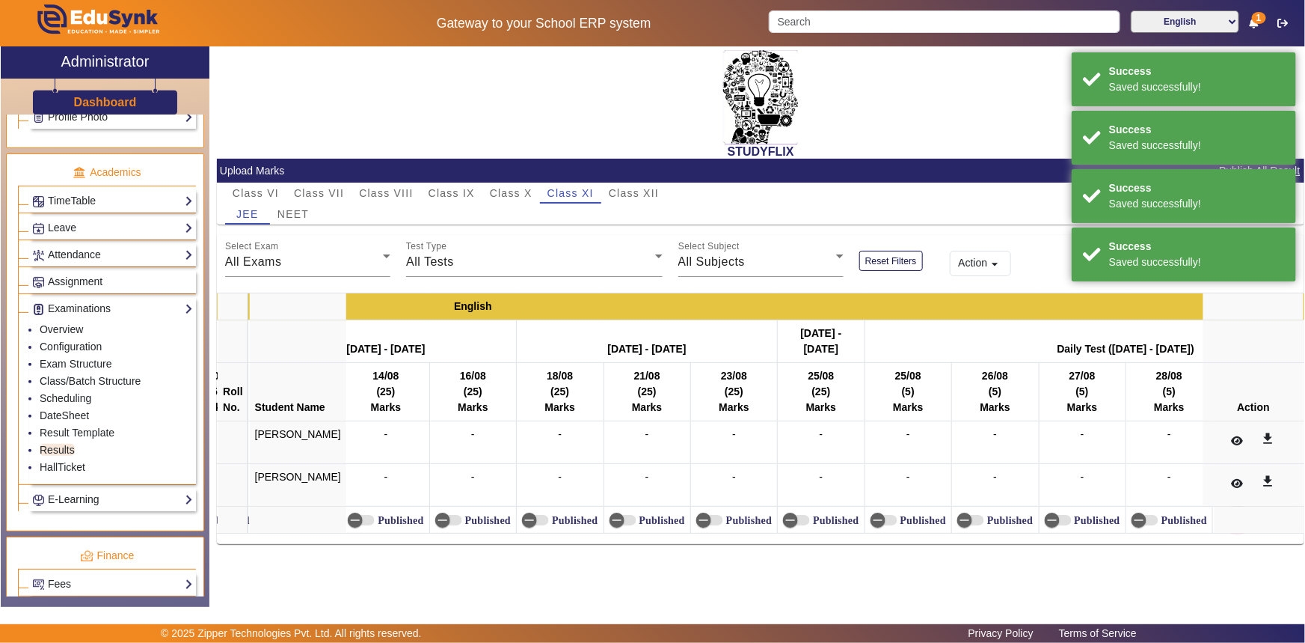
click at [1223, 518] on span "button" at bounding box center [1238, 520] width 30 height 30
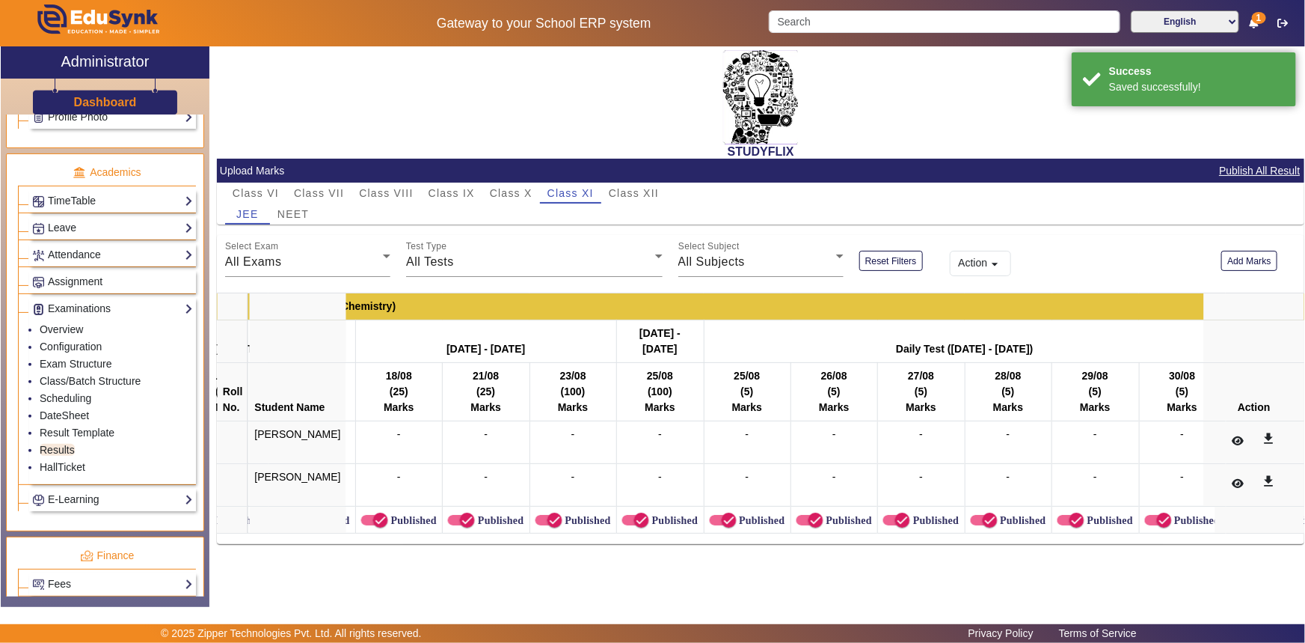
scroll to position [0, 15913]
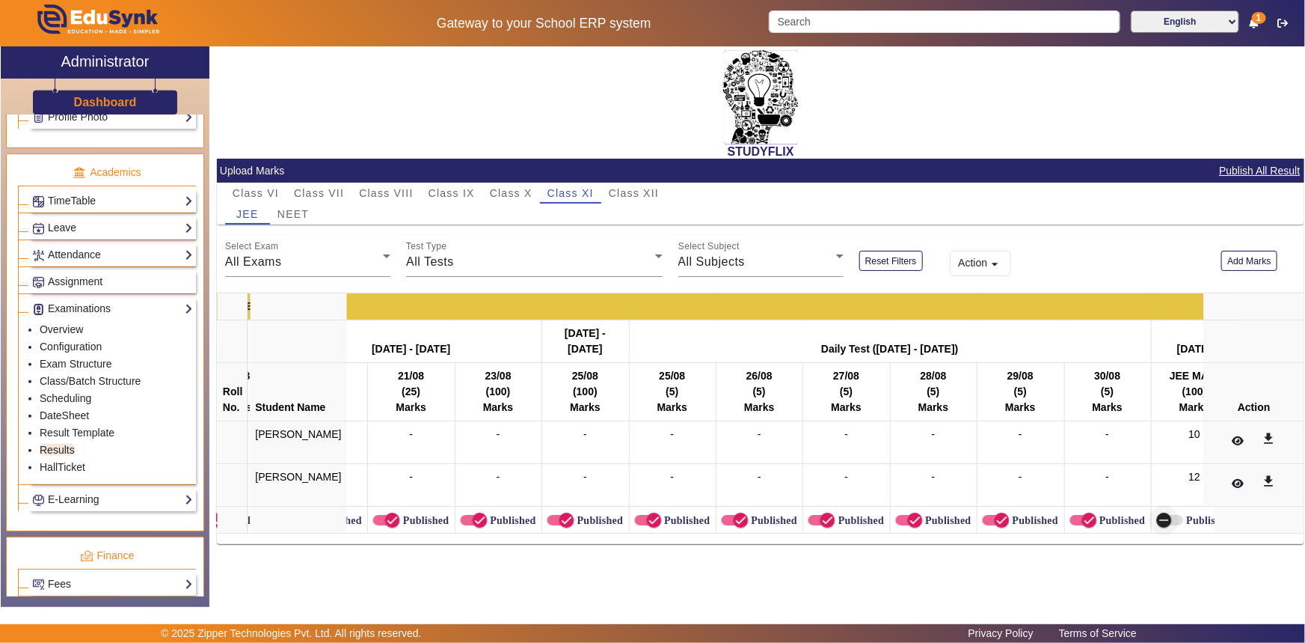
click at [1158, 518] on icon "button" at bounding box center [1164, 519] width 13 height 13
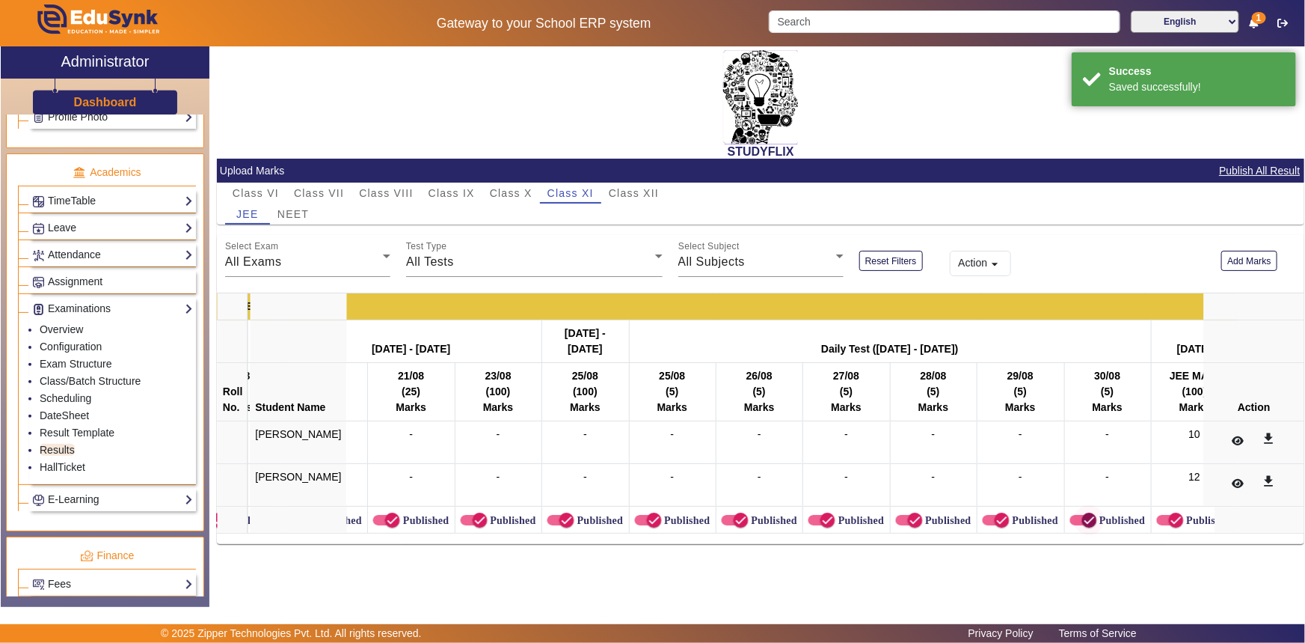
click at [1083, 516] on icon "button" at bounding box center [1089, 519] width 13 height 13
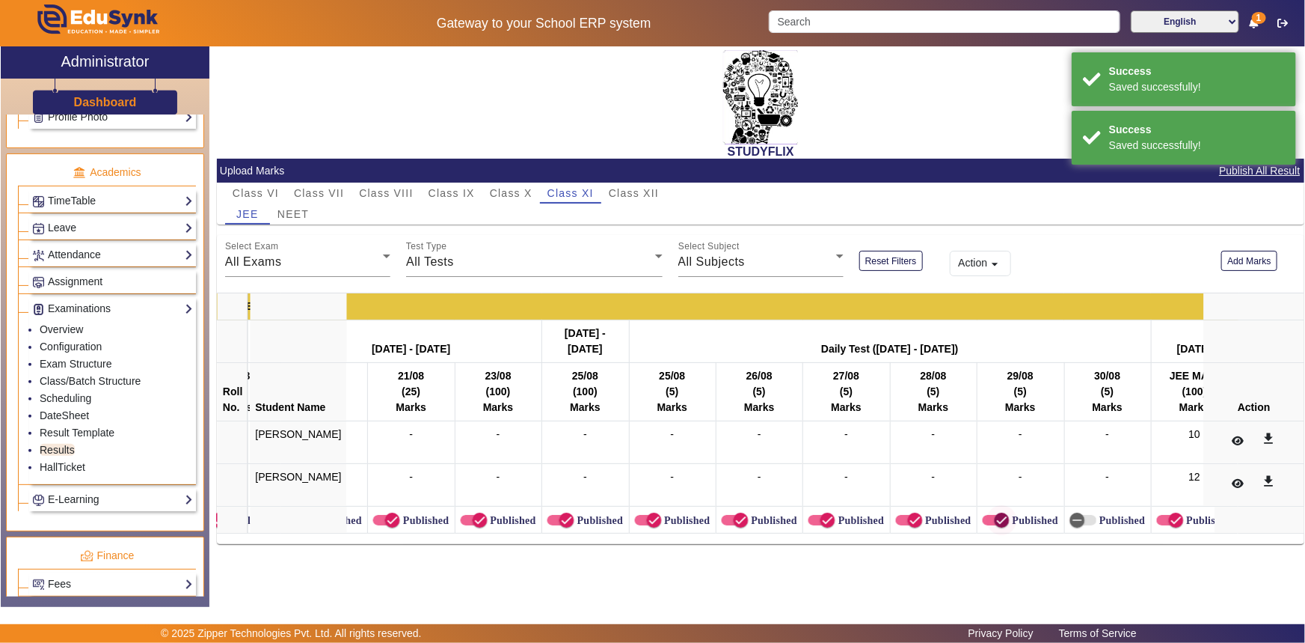
click at [996, 516] on icon "button" at bounding box center [1002, 519] width 13 height 13
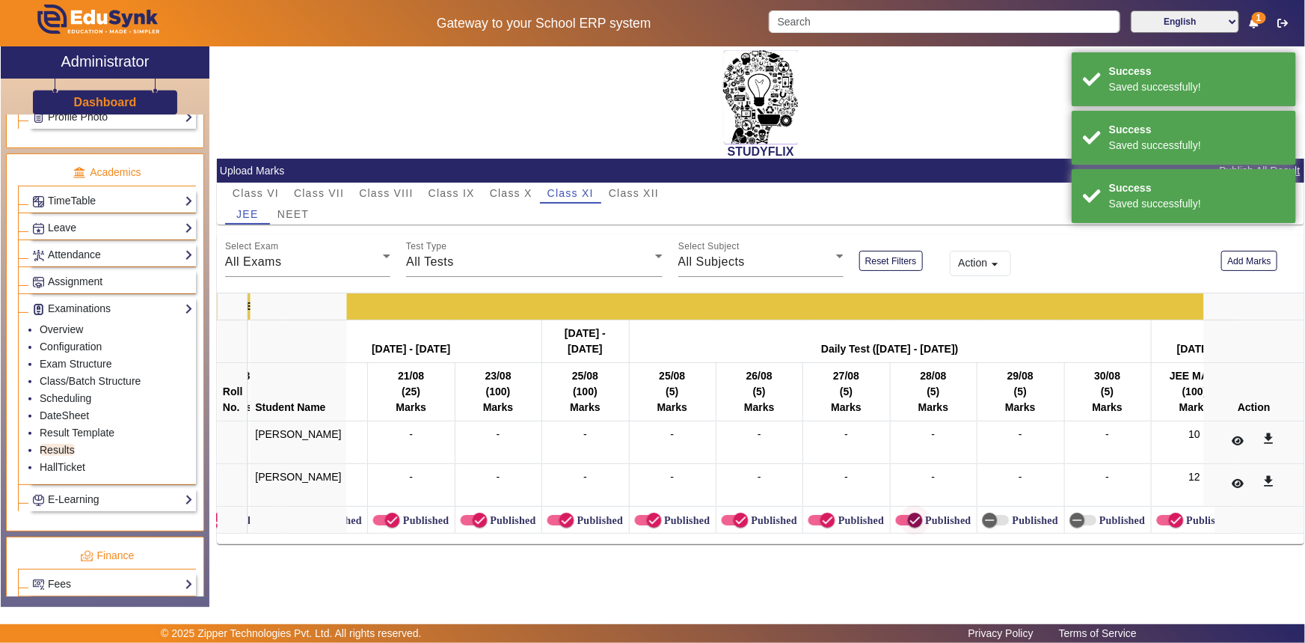
click at [901, 521] on span "button" at bounding box center [916, 520] width 30 height 30
click at [821, 515] on icon "button" at bounding box center [827, 519] width 13 height 13
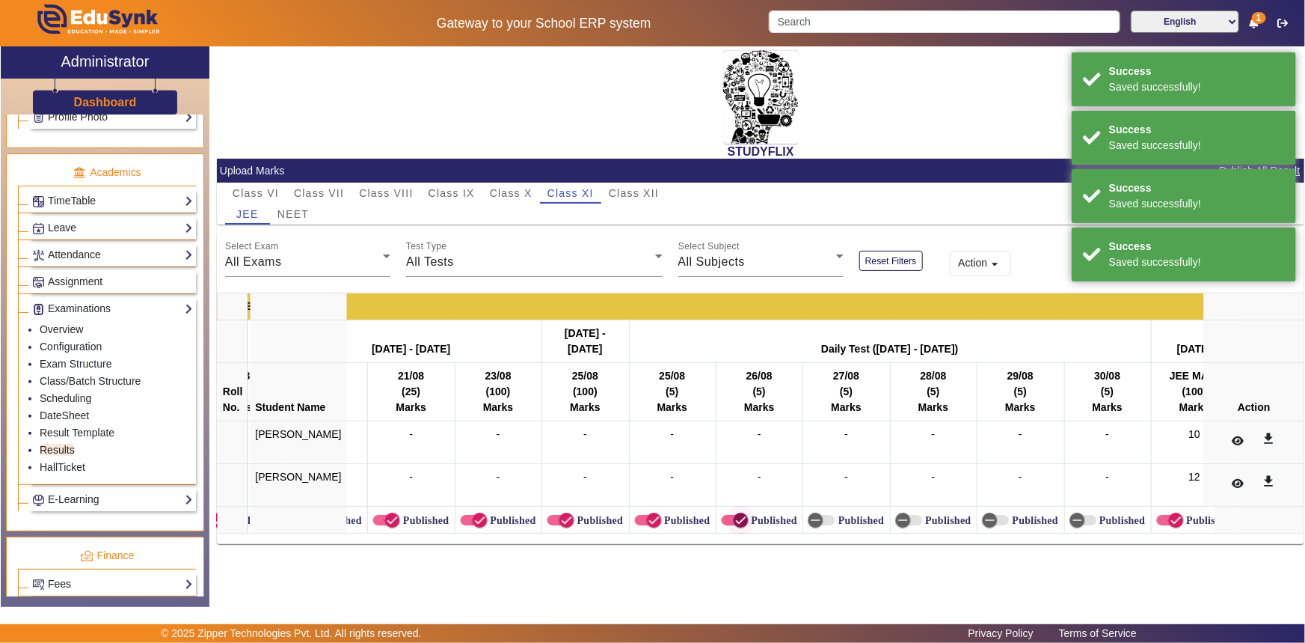
click at [726, 519] on span "button" at bounding box center [741, 520] width 30 height 30
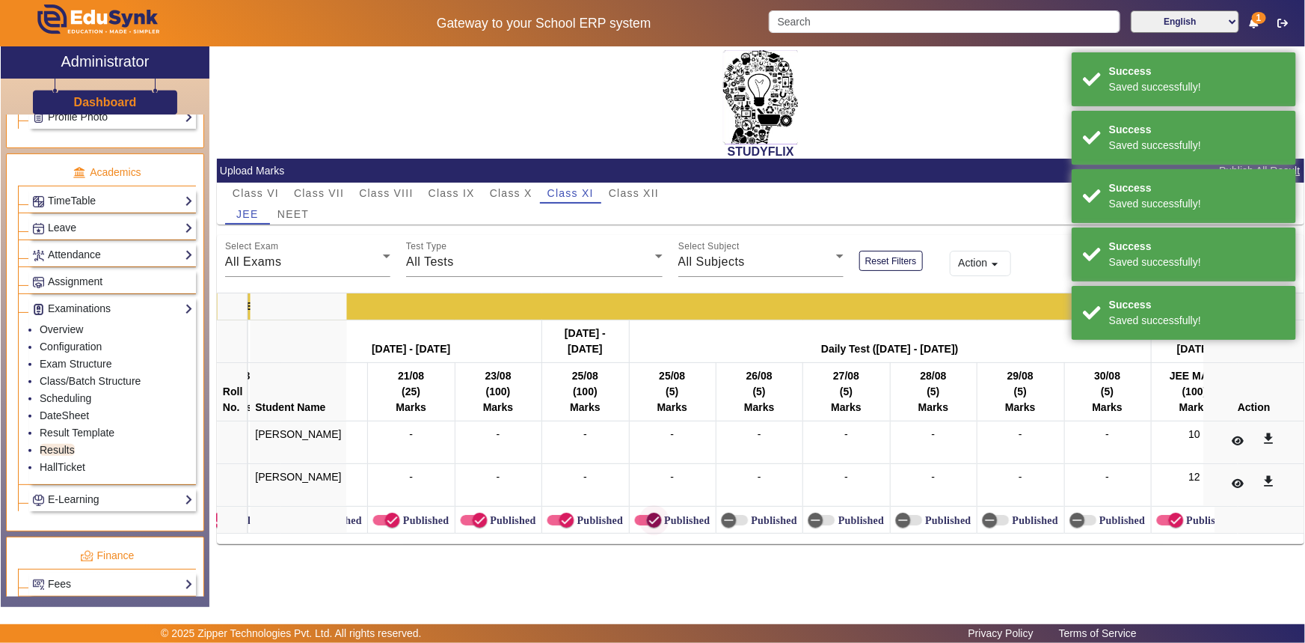
click at [648, 518] on icon "button" at bounding box center [654, 519] width 13 height 13
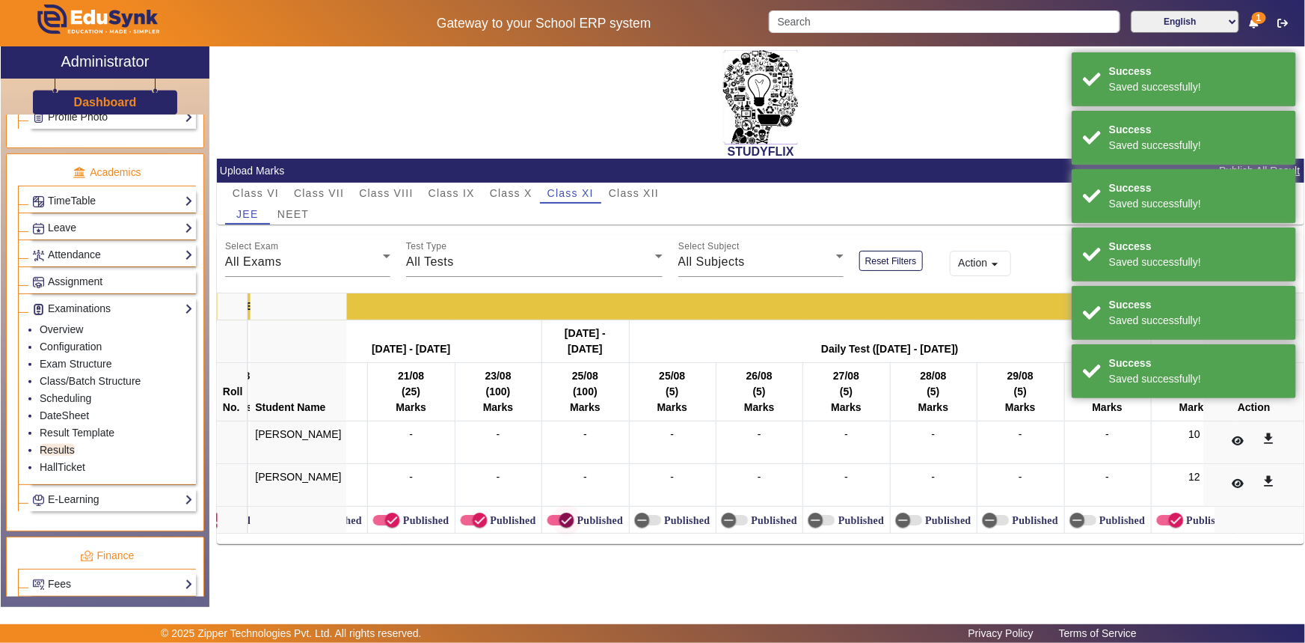
click at [560, 518] on icon "button" at bounding box center [566, 519] width 13 height 13
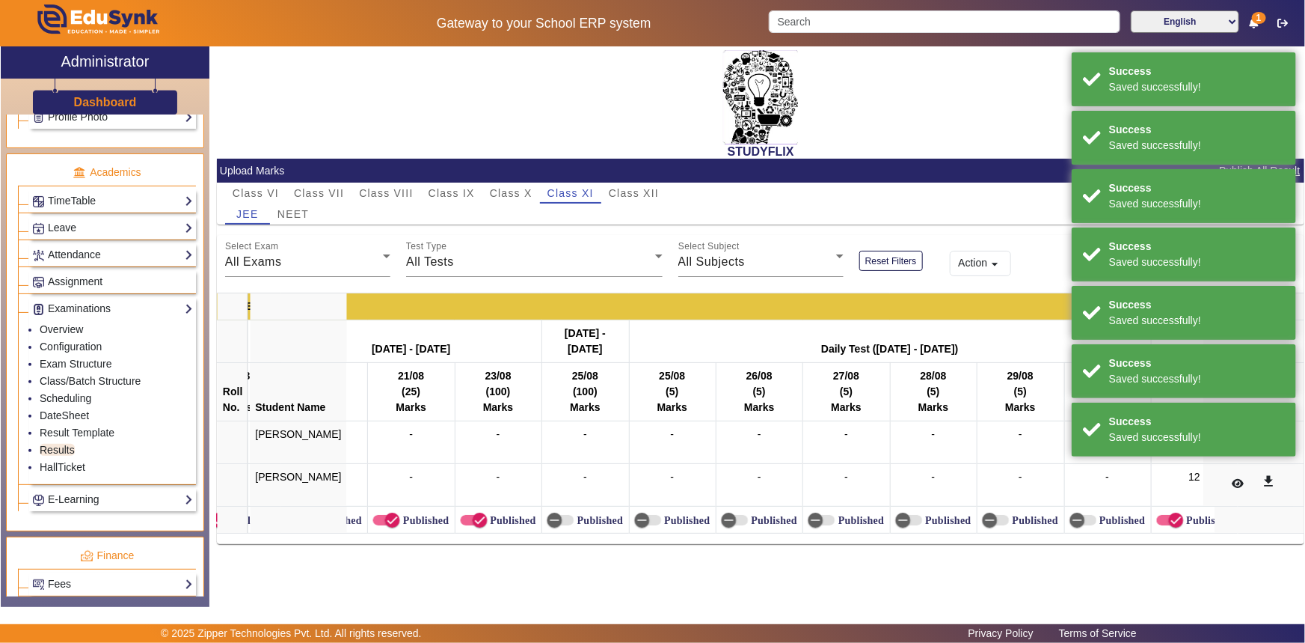
click at [488, 522] on label "Published" at bounding box center [512, 520] width 49 height 13
click at [464, 522] on button "Published" at bounding box center [474, 520] width 27 height 10
click at [386, 513] on icon "button" at bounding box center [392, 519] width 13 height 13
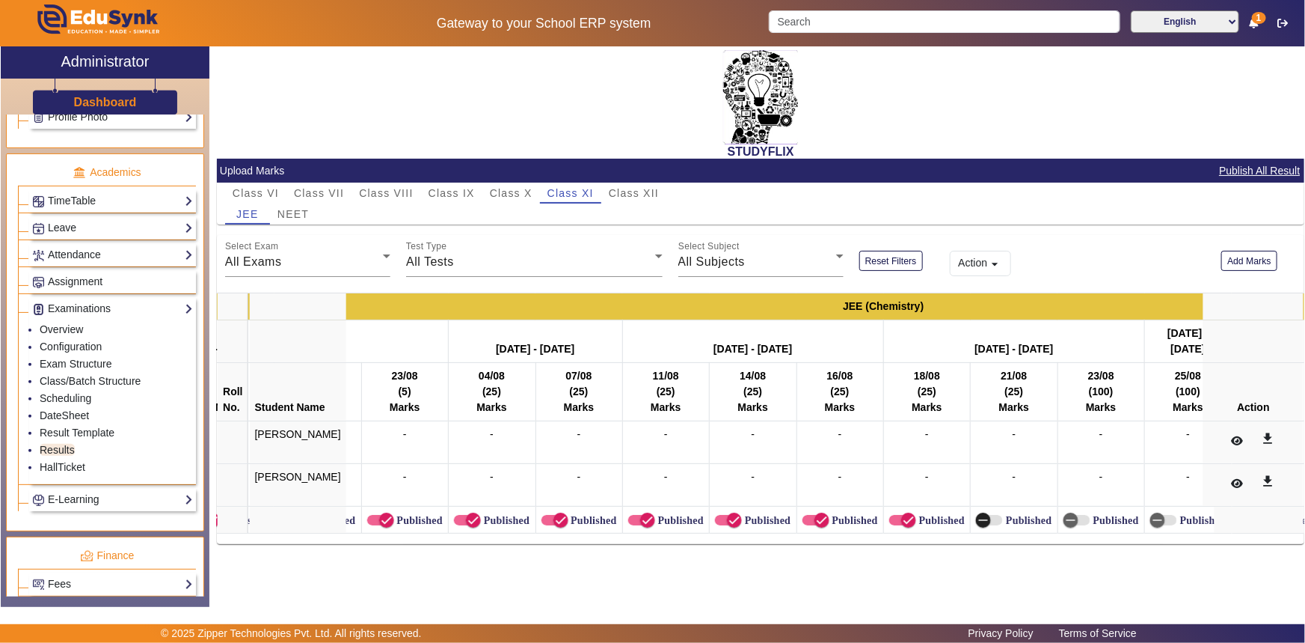
scroll to position [0, 15288]
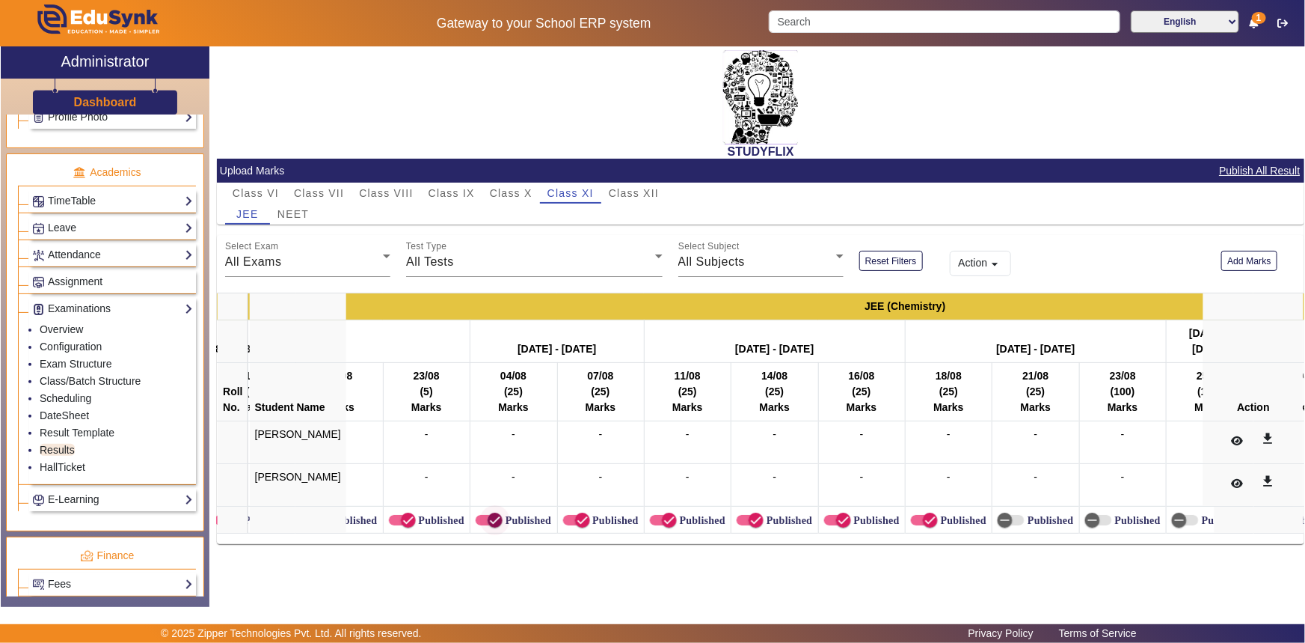
click at [489, 518] on icon "button" at bounding box center [495, 519] width 13 height 13
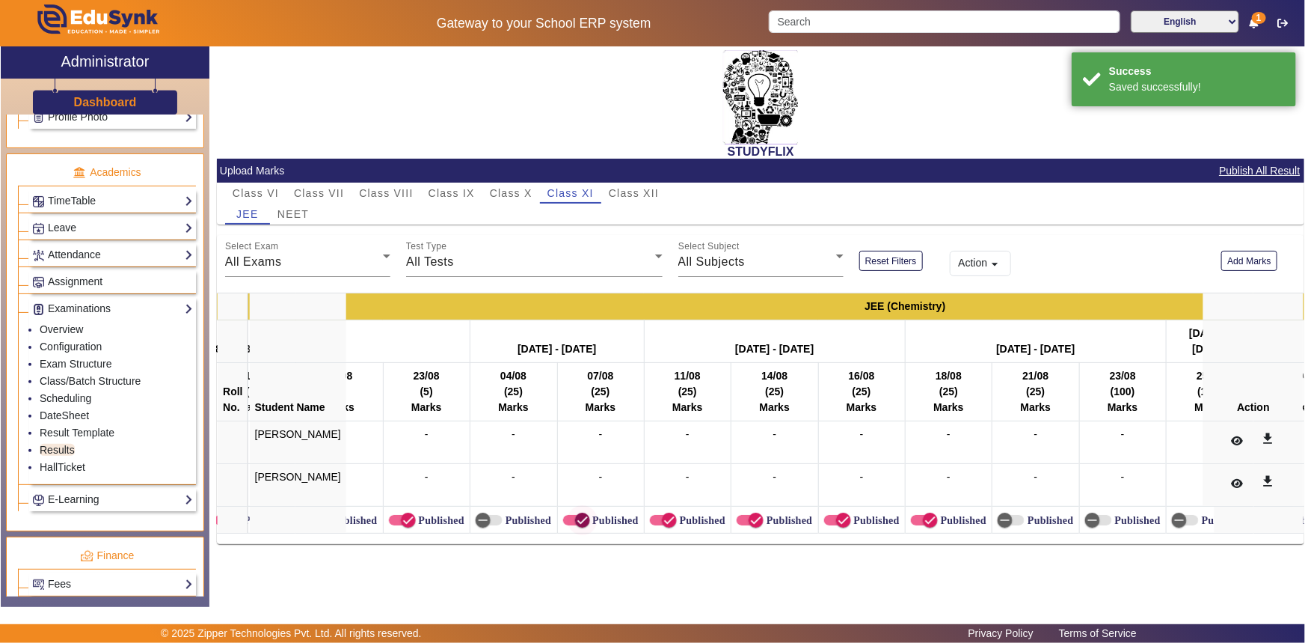
click at [563, 521] on span "button" at bounding box center [576, 520] width 27 height 10
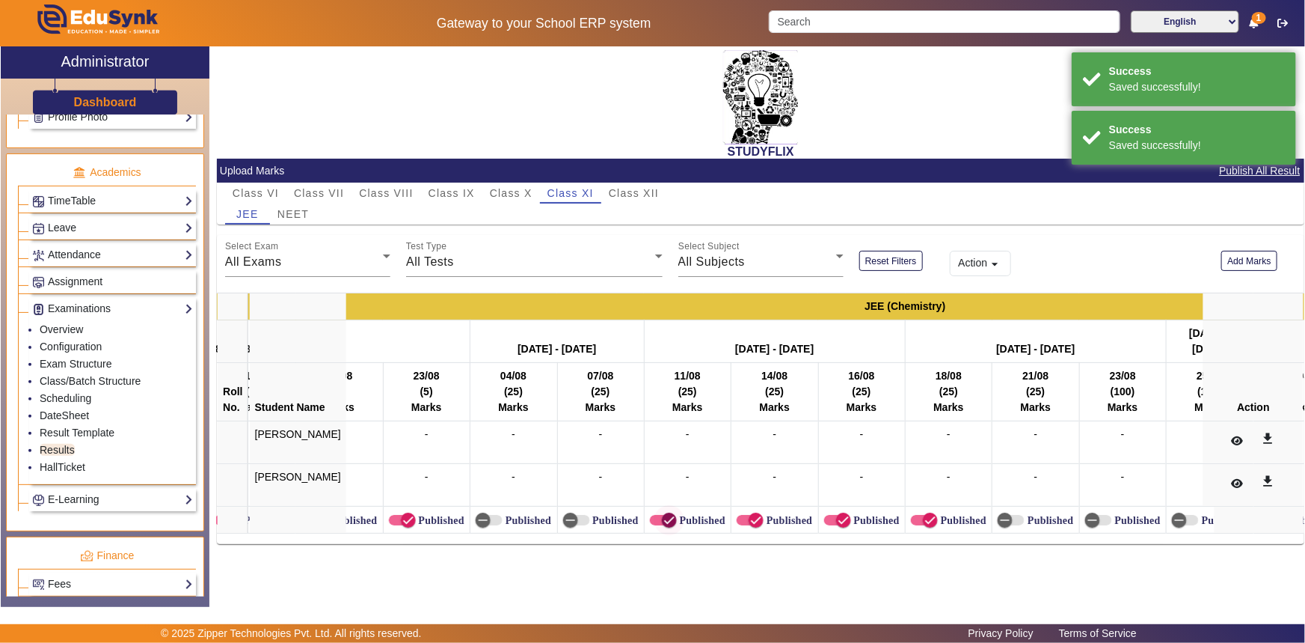
click at [663, 513] on icon "button" at bounding box center [669, 519] width 13 height 13
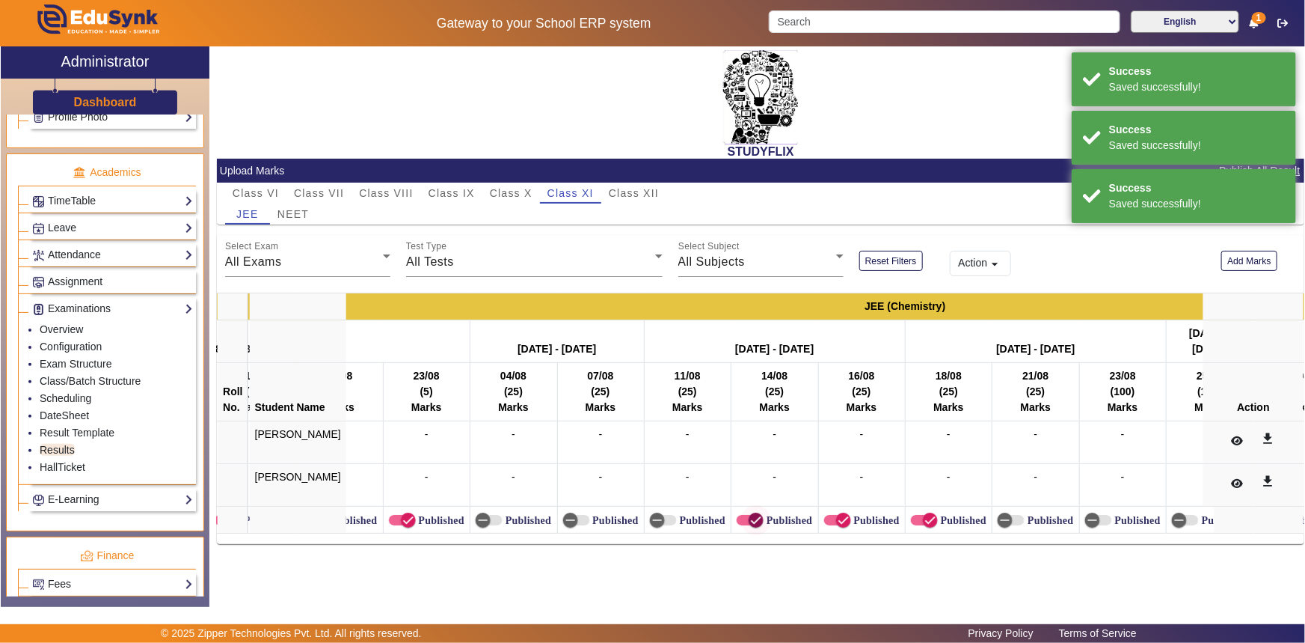
click at [750, 524] on icon "button" at bounding box center [756, 519] width 13 height 13
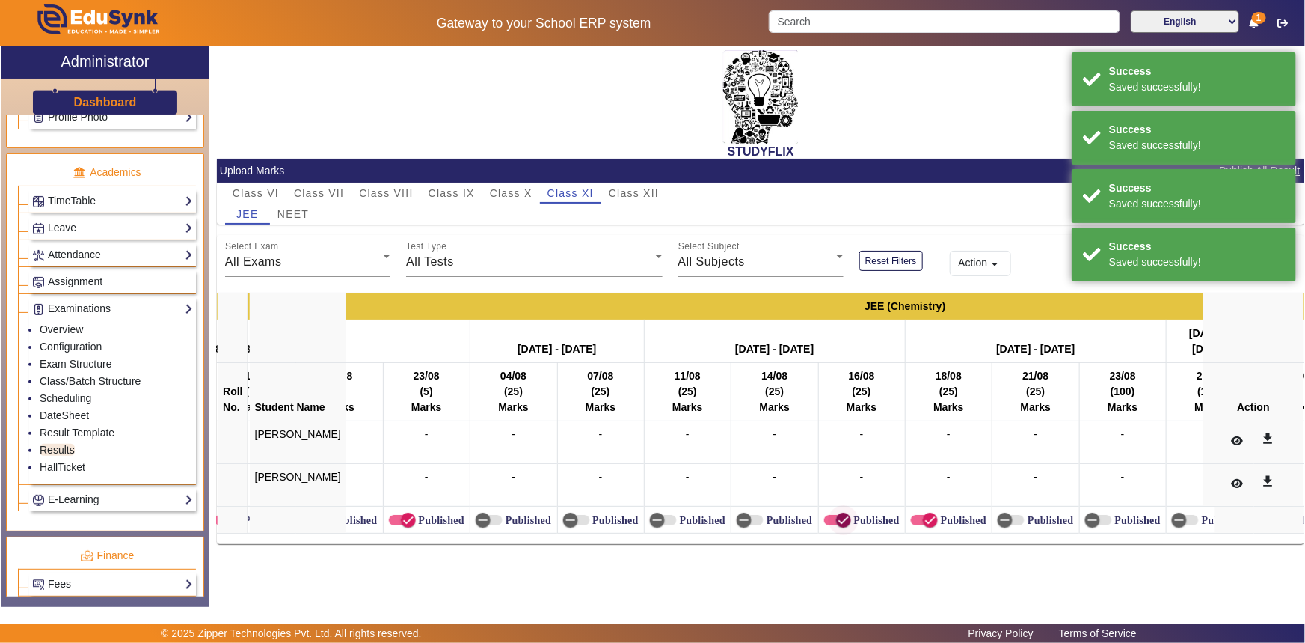
click at [829, 522] on span "button" at bounding box center [844, 520] width 30 height 30
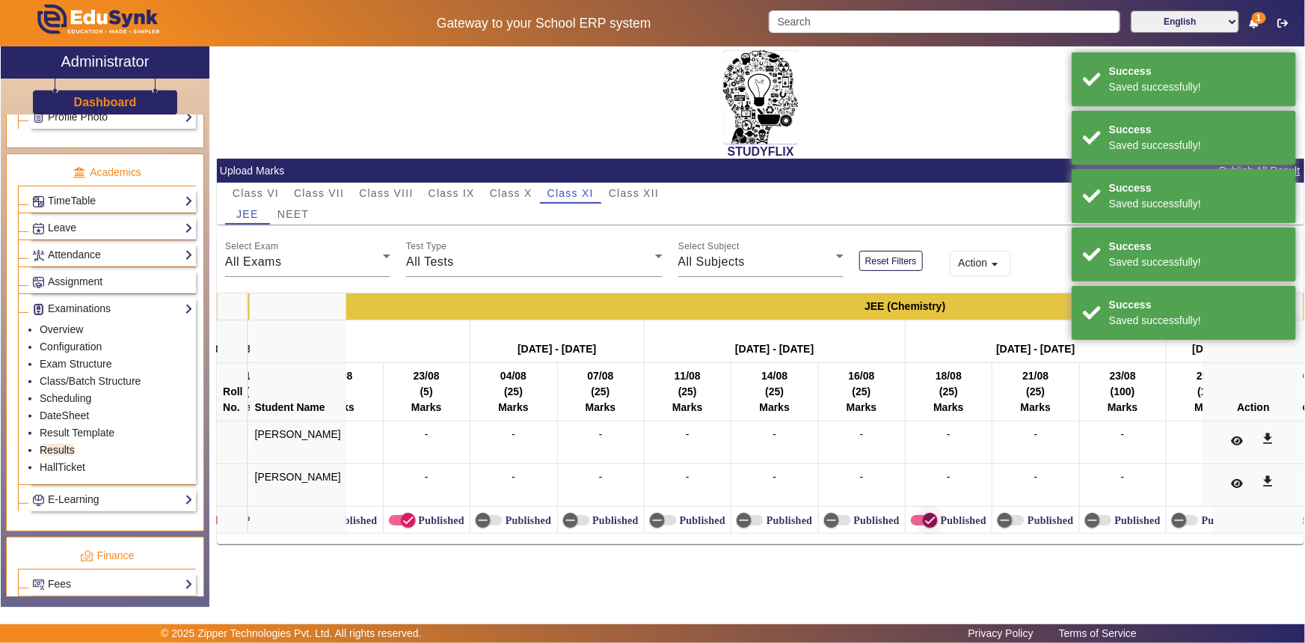
click at [924, 523] on icon "button" at bounding box center [930, 519] width 13 height 13
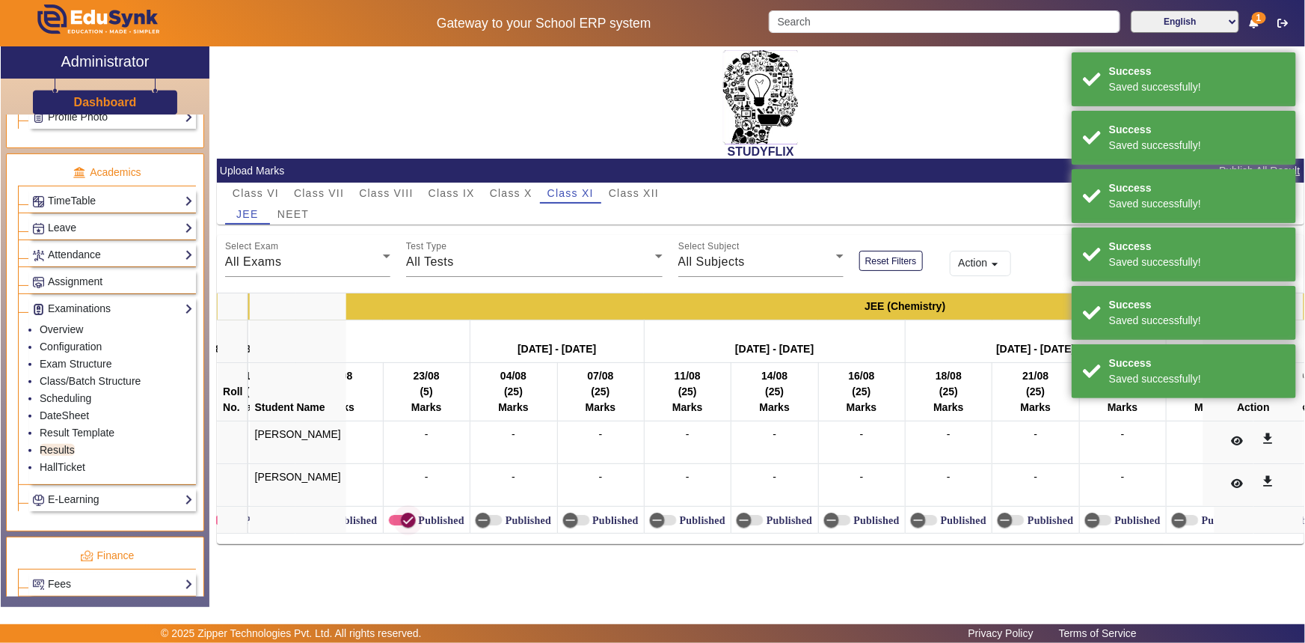
click at [402, 521] on icon "button" at bounding box center [408, 519] width 13 height 13
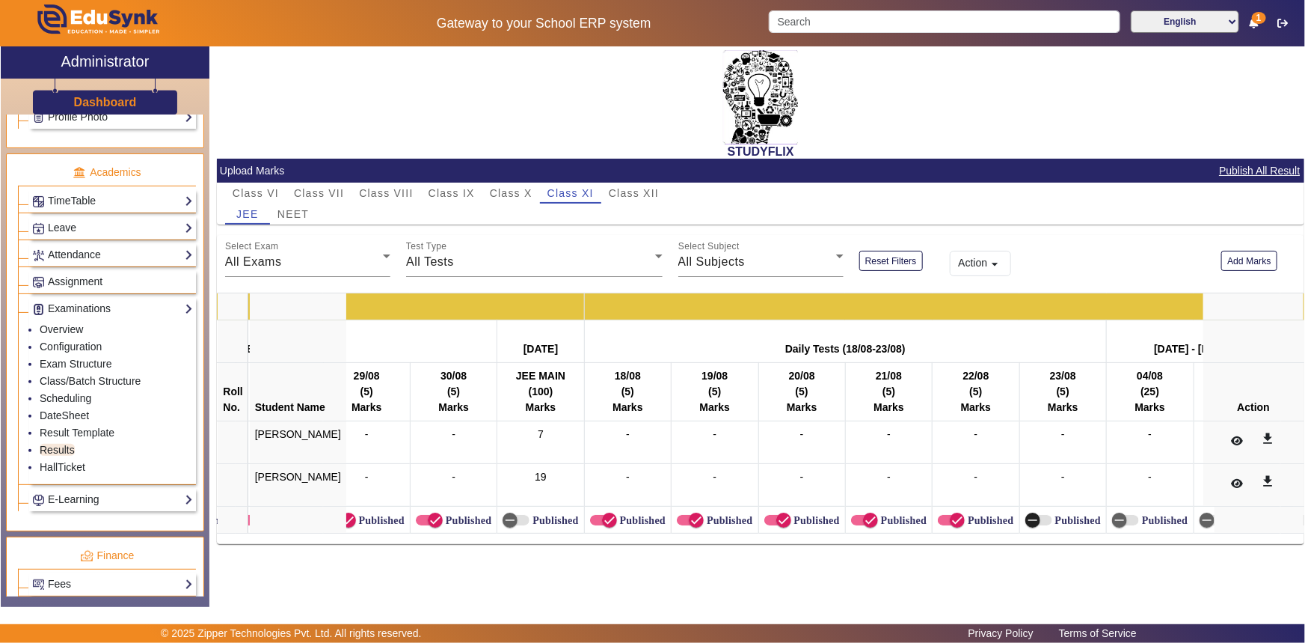
scroll to position [0, 14512]
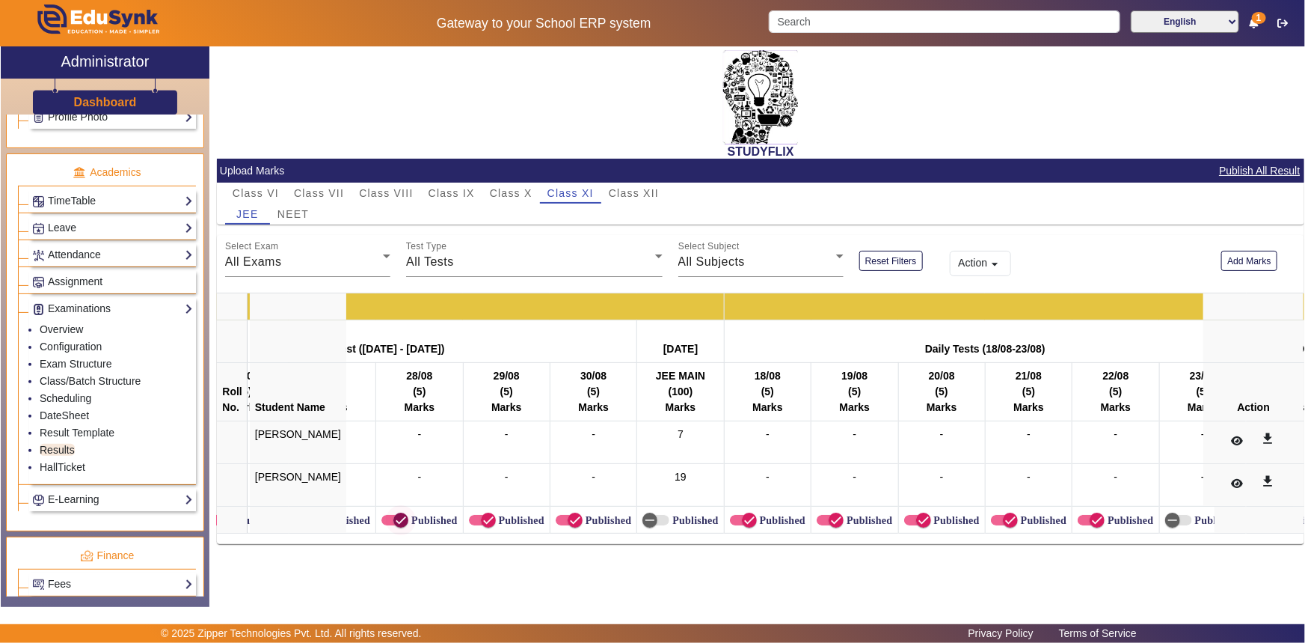
click at [394, 521] on icon "button" at bounding box center [400, 519] width 13 height 13
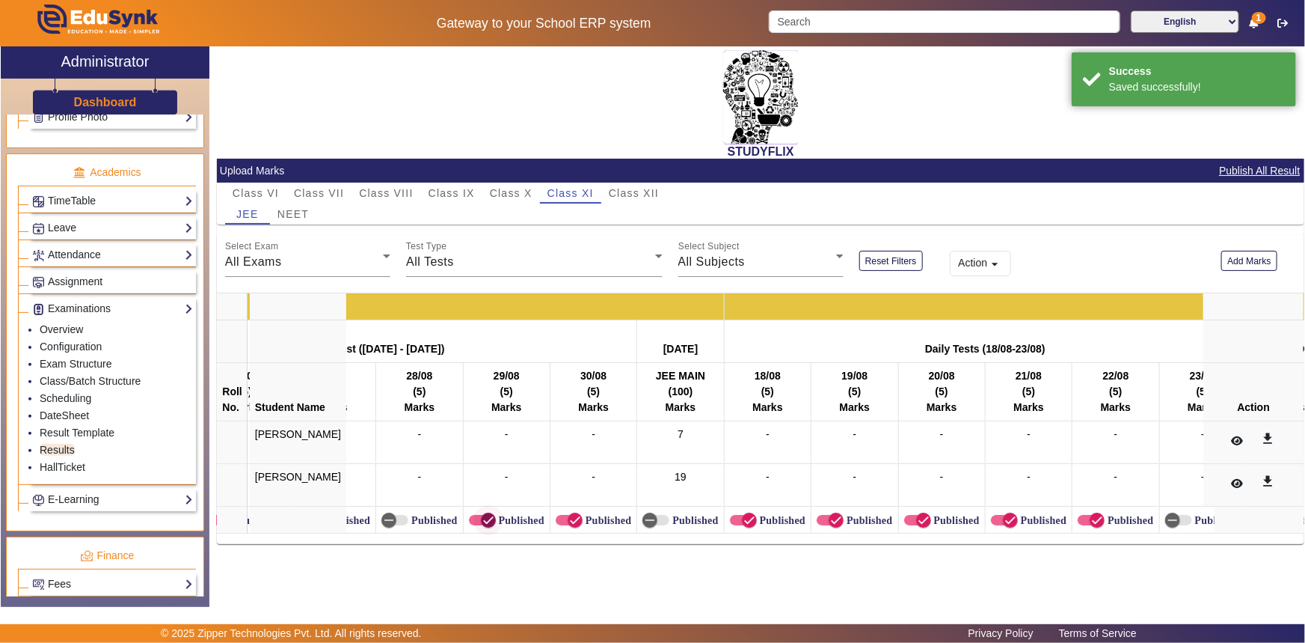
click at [482, 518] on icon "button" at bounding box center [488, 519] width 13 height 13
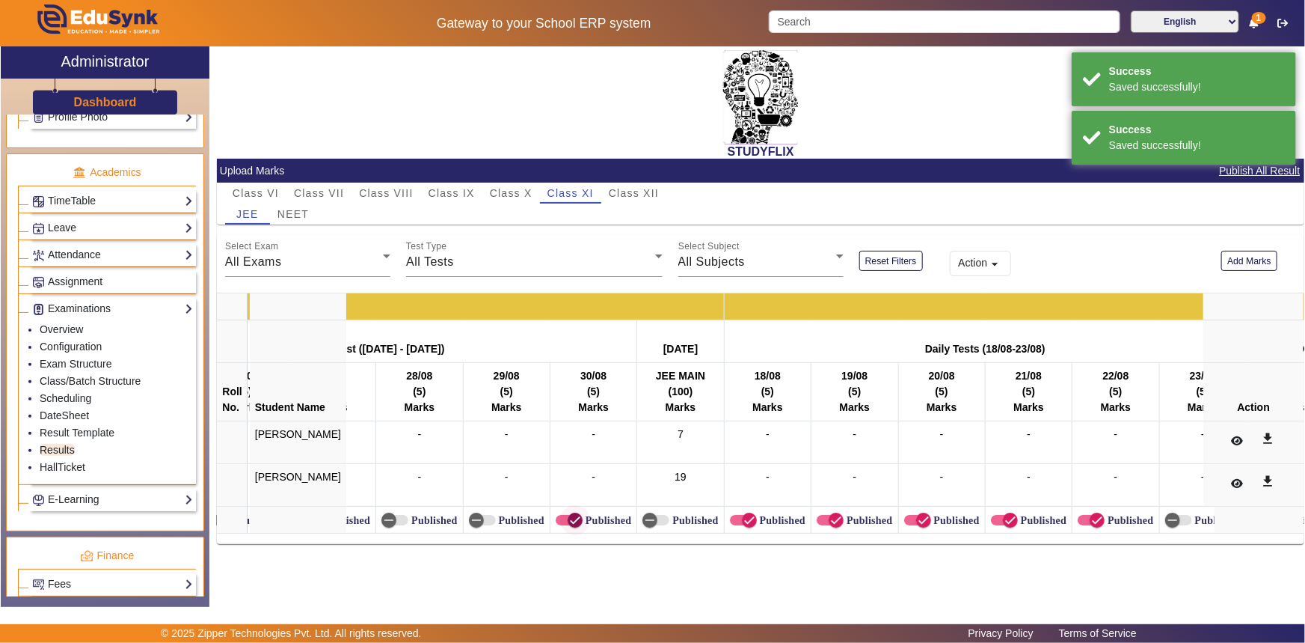
click at [560, 520] on span "button" at bounding box center [575, 520] width 30 height 30
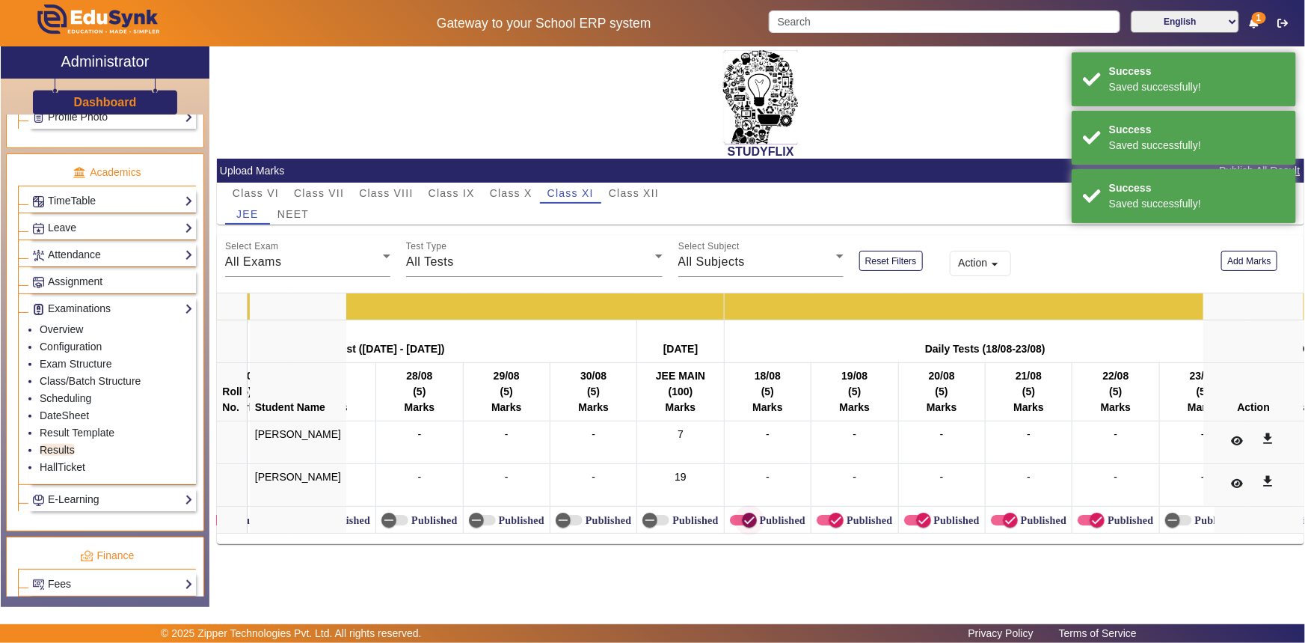
click at [743, 524] on icon "button" at bounding box center [749, 519] width 13 height 13
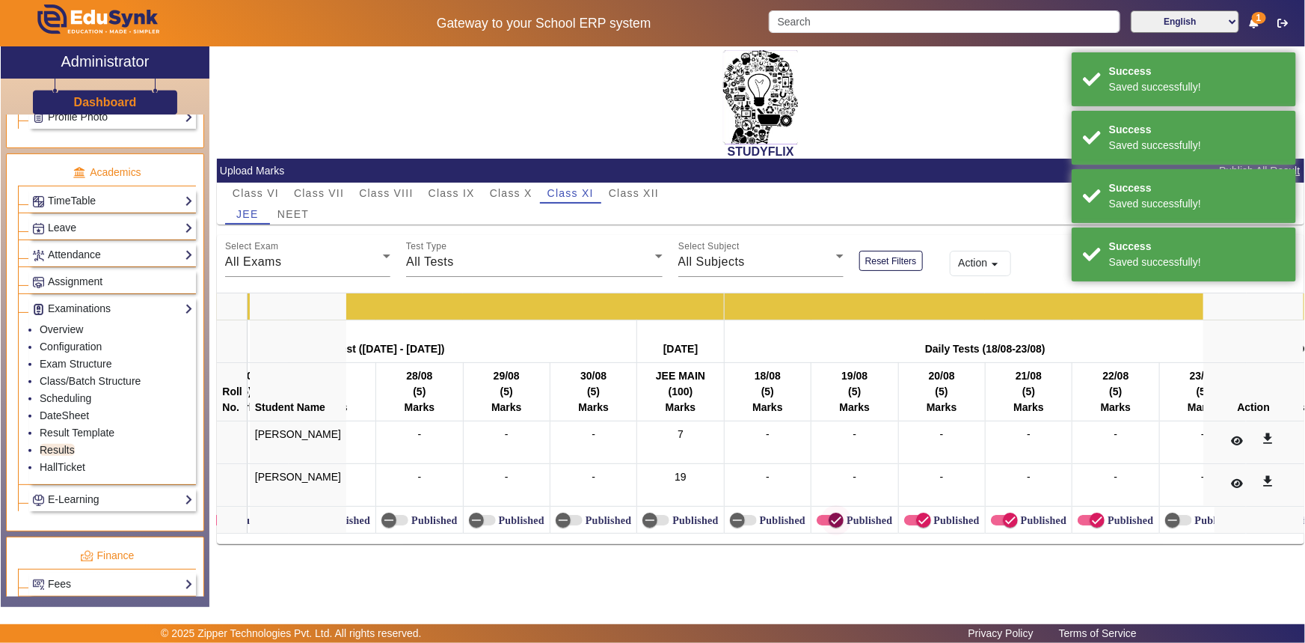
click at [830, 523] on icon "button" at bounding box center [836, 519] width 13 height 13
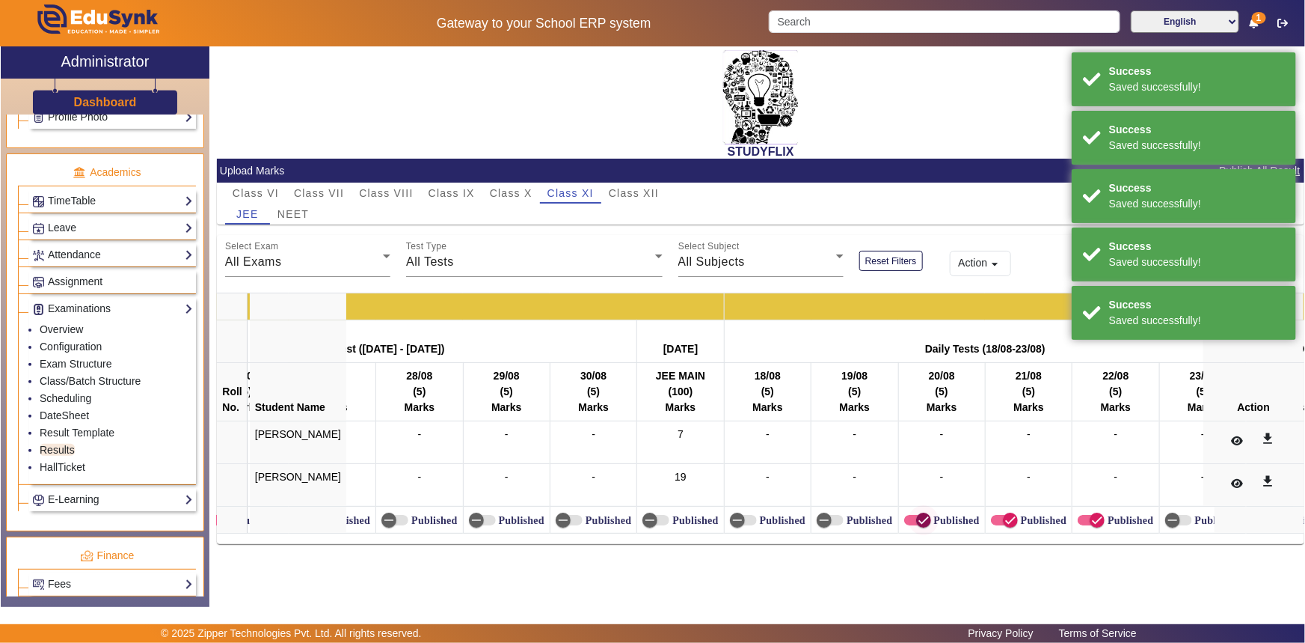
click at [917, 518] on icon "button" at bounding box center [923, 519] width 13 height 13
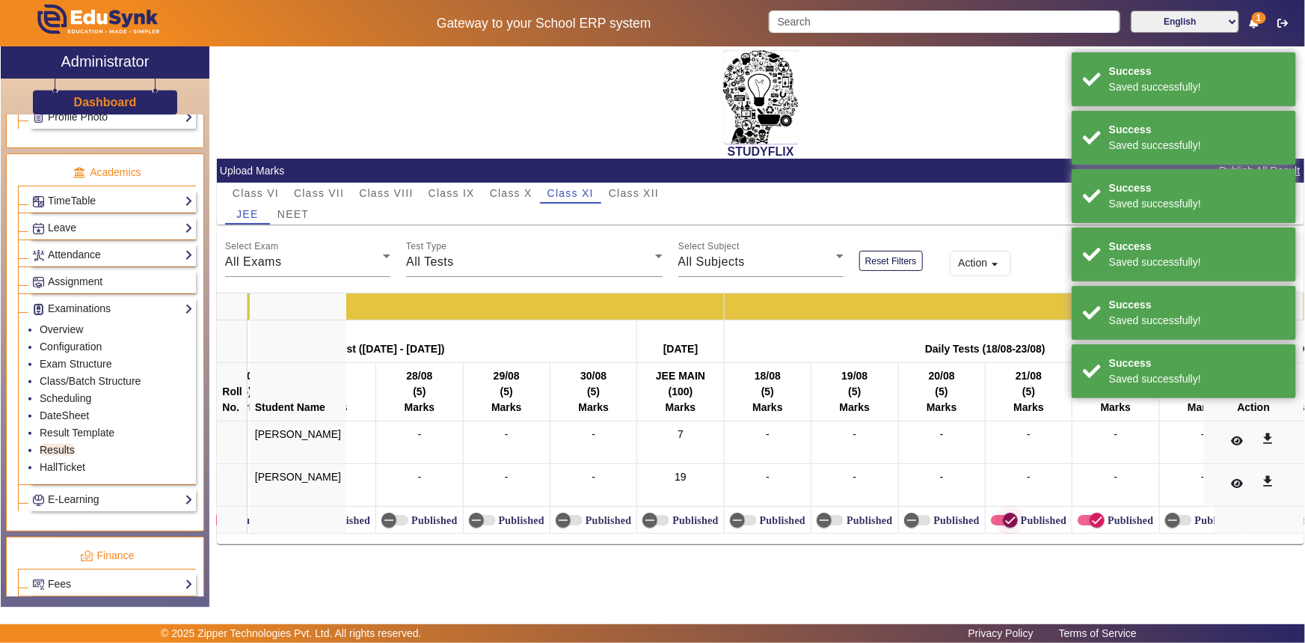
click at [1004, 516] on icon "button" at bounding box center [1010, 519] width 13 height 13
click at [1091, 521] on icon "button" at bounding box center [1097, 519] width 13 height 13
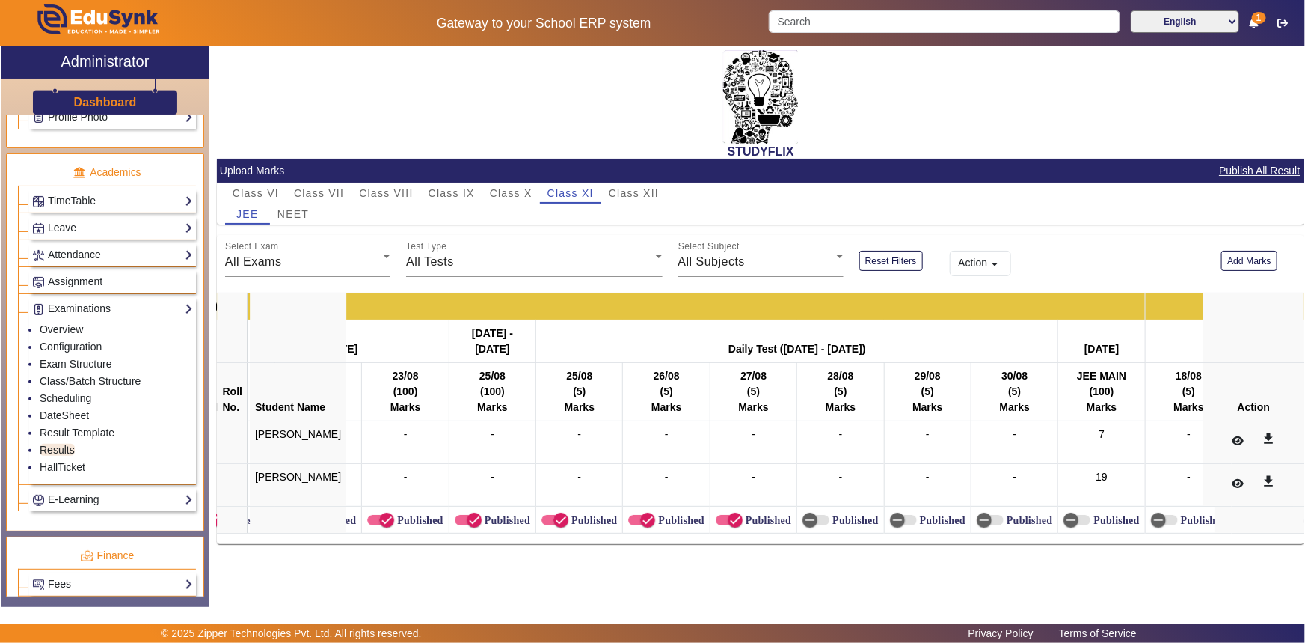
scroll to position [0, 14047]
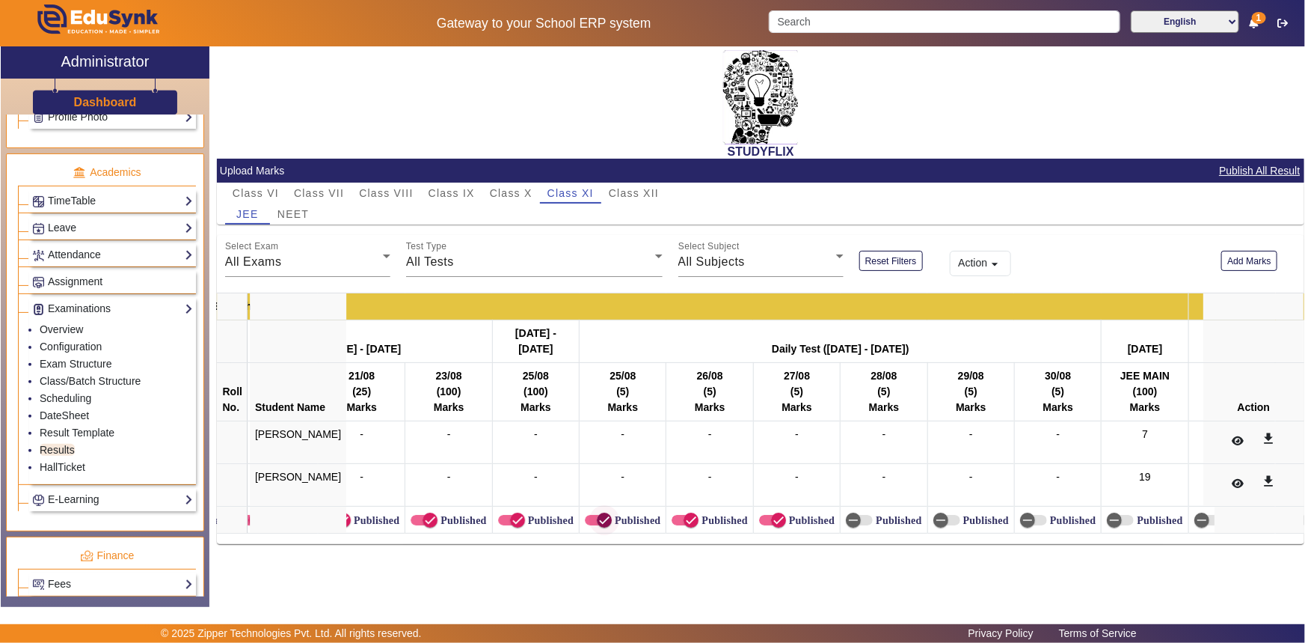
click at [598, 514] on icon "button" at bounding box center [604, 519] width 13 height 13
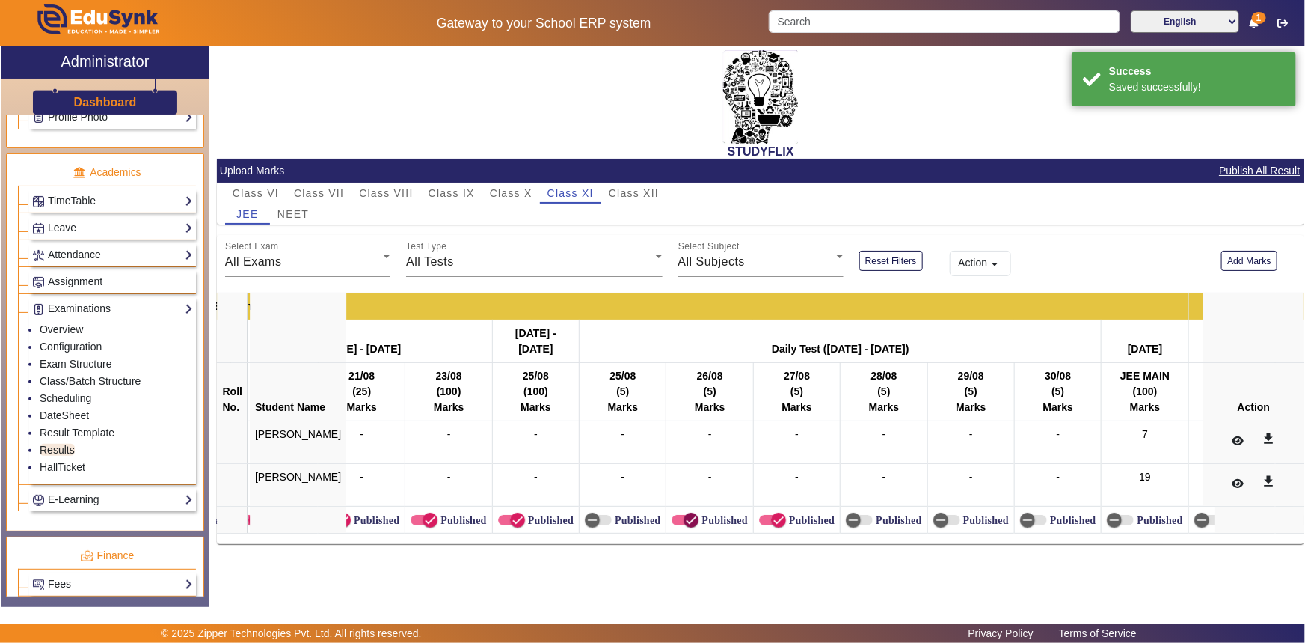
click at [685, 520] on icon "button" at bounding box center [691, 519] width 13 height 13
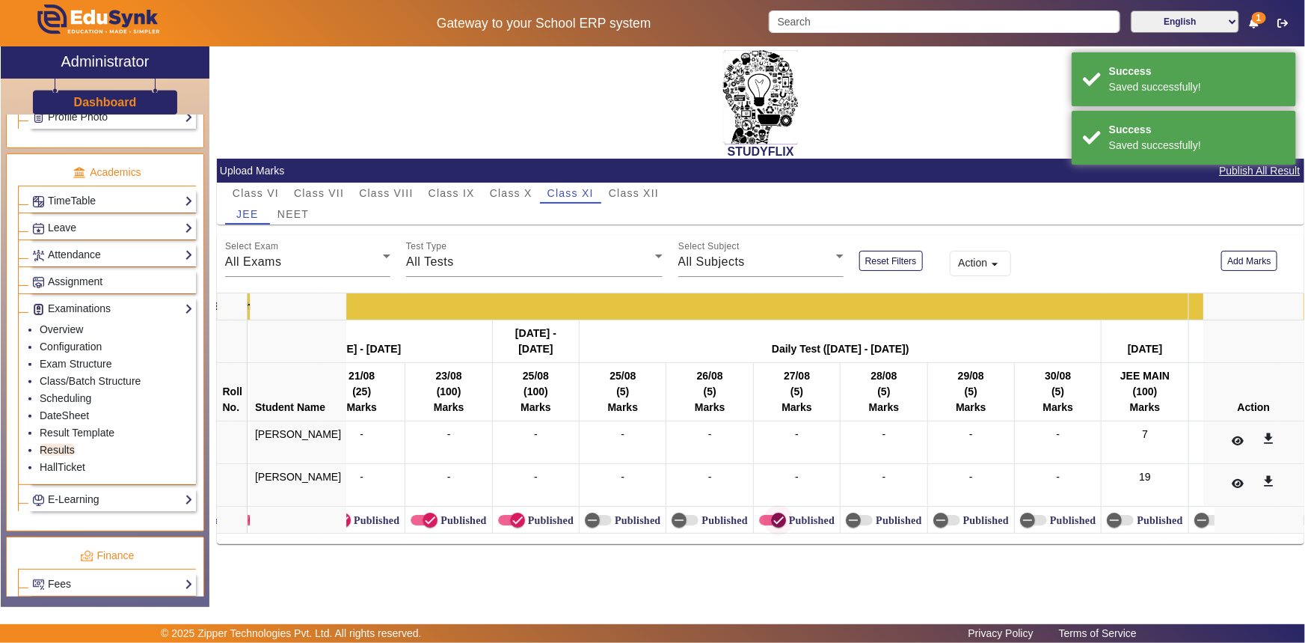
click at [772, 518] on icon "button" at bounding box center [778, 519] width 13 height 13
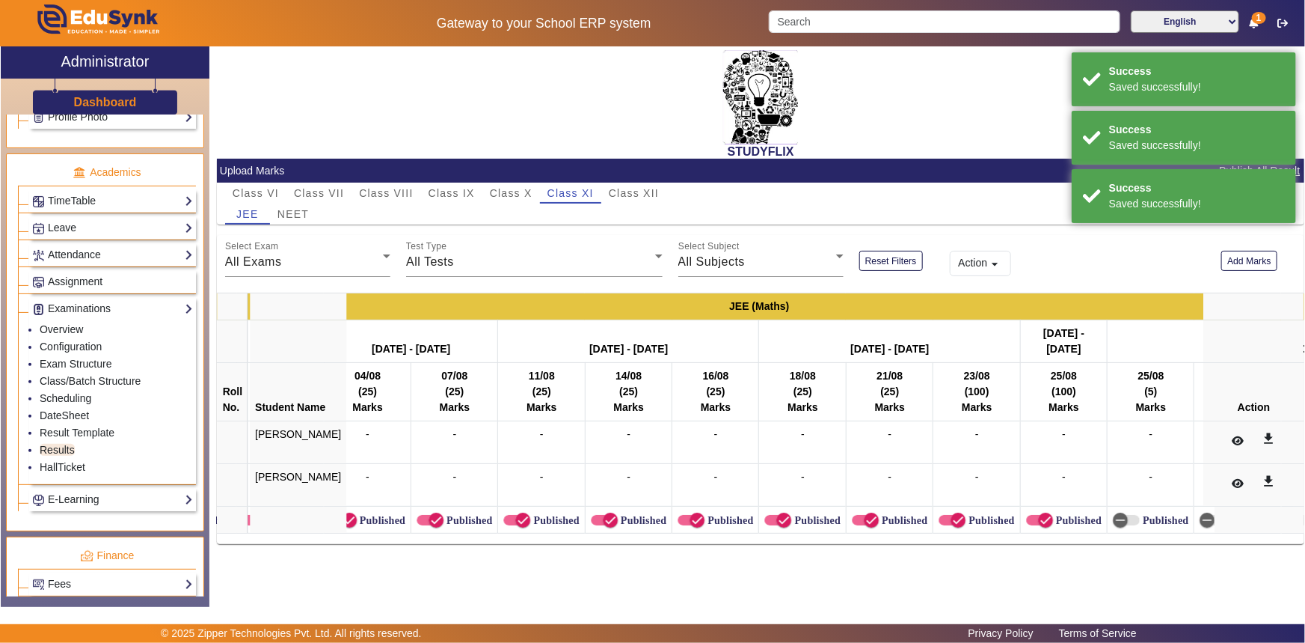
scroll to position [0, 13465]
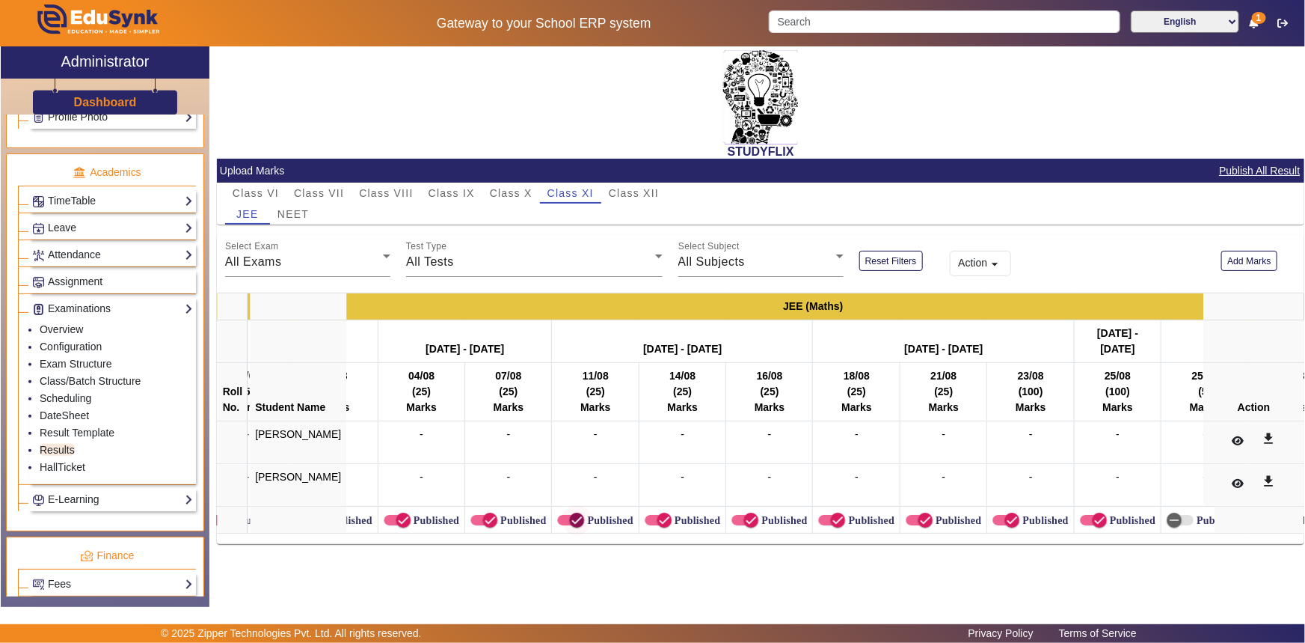
click at [572, 520] on icon "button" at bounding box center [576, 520] width 9 height 1
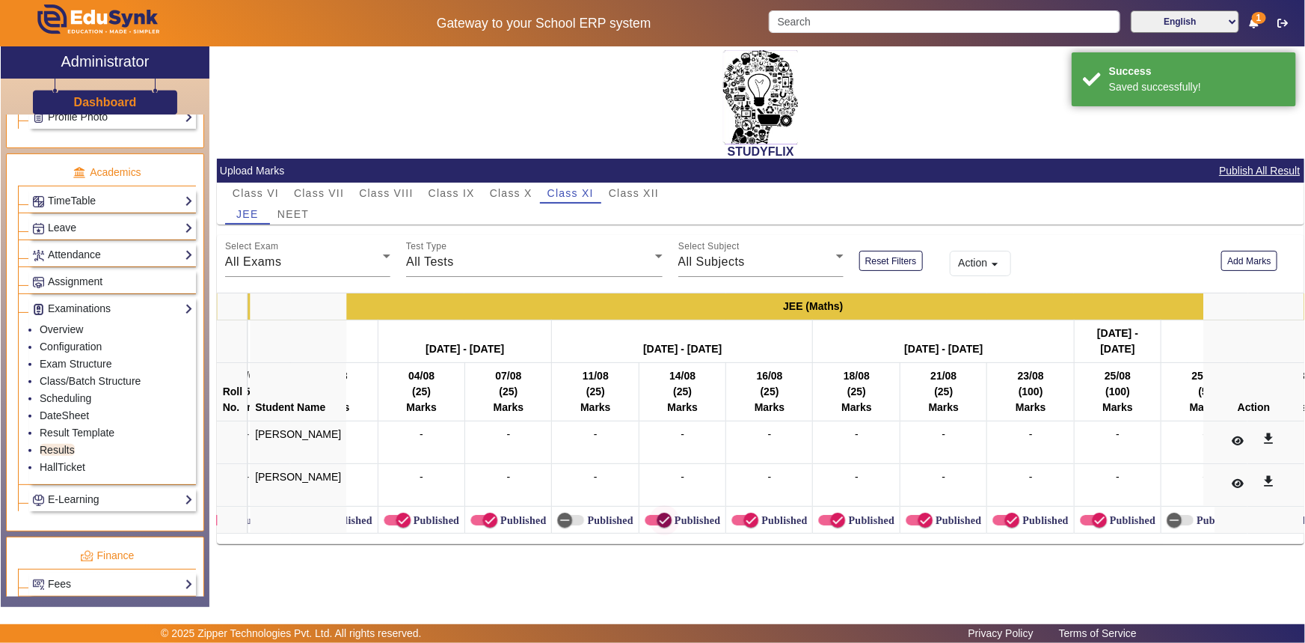
click at [658, 522] on icon "button" at bounding box center [664, 519] width 13 height 13
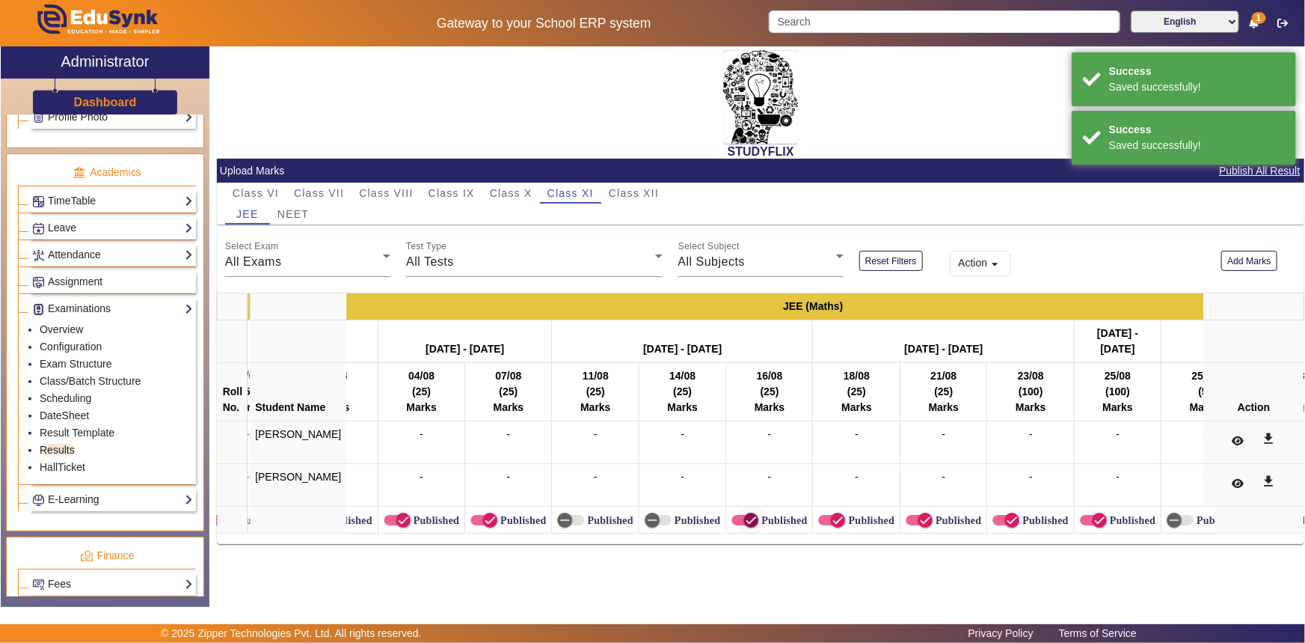
click at [744, 521] on icon "button" at bounding box center [750, 519] width 13 height 13
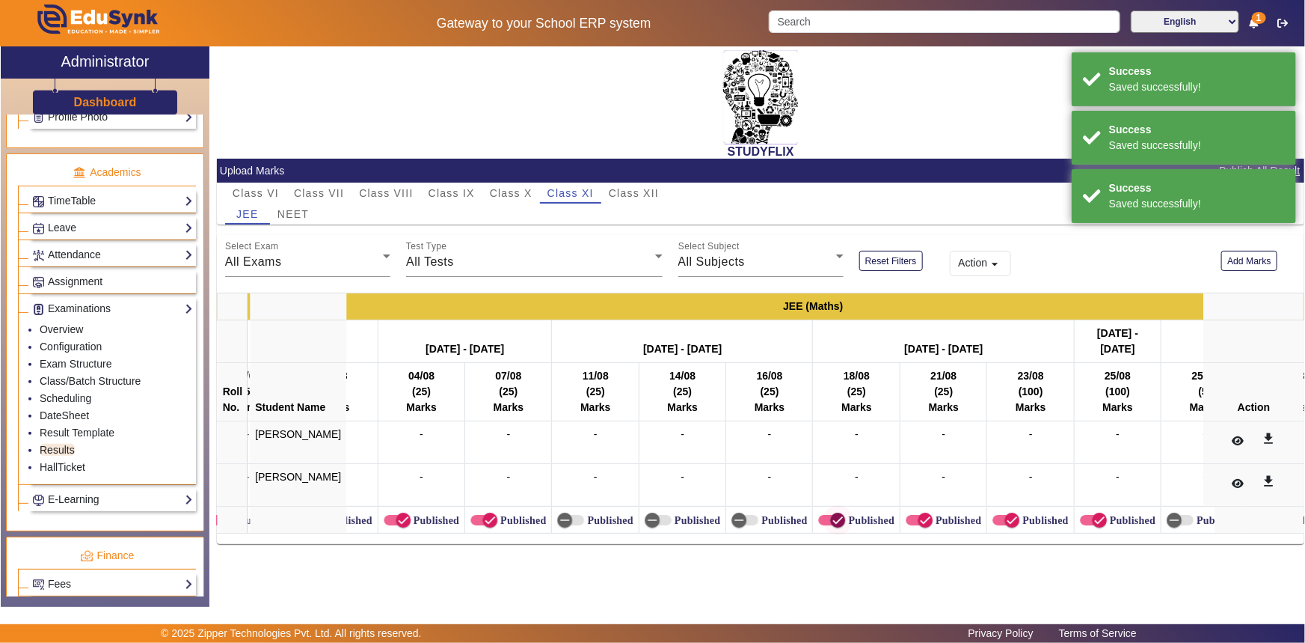
click at [831, 517] on icon "button" at bounding box center [837, 519] width 13 height 13
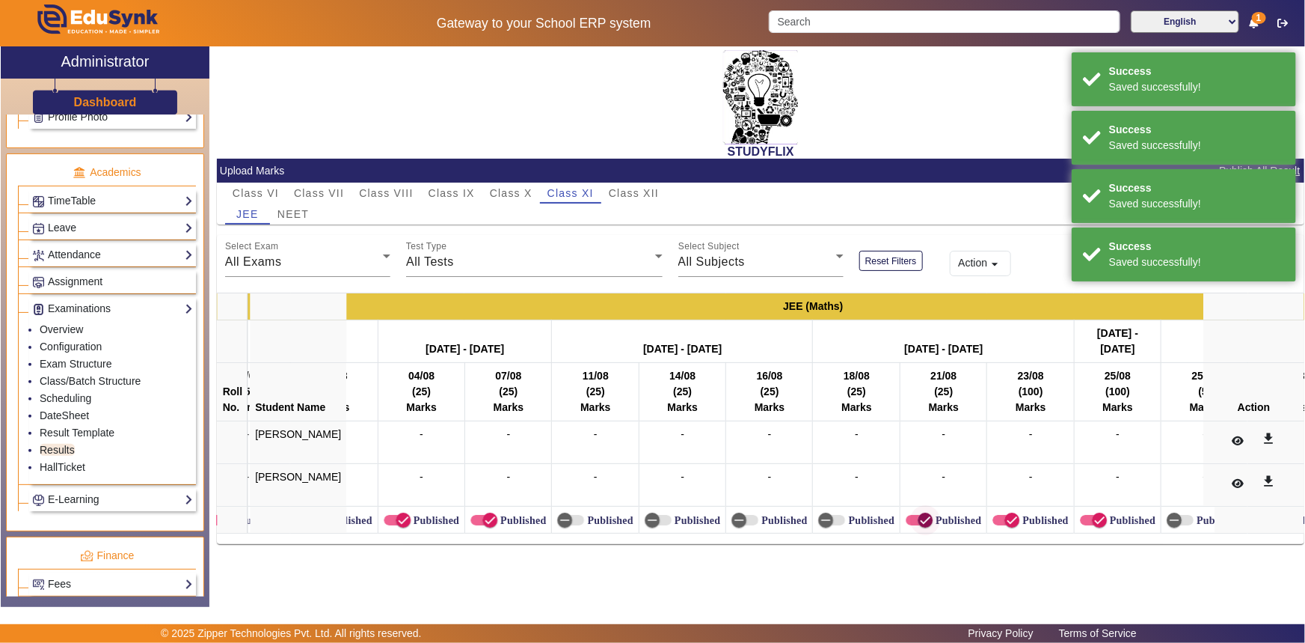
click at [919, 524] on icon "button" at bounding box center [925, 519] width 13 height 13
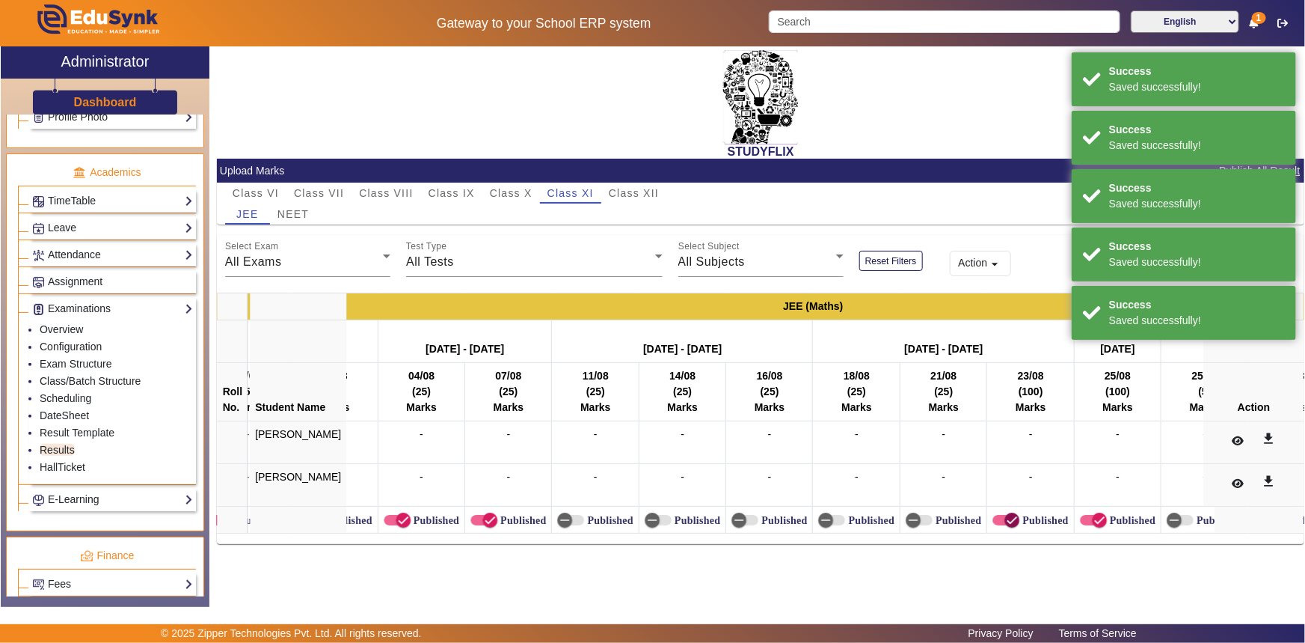
drag, startPoint x: 973, startPoint y: 523, endPoint x: 1011, endPoint y: 523, distance: 38.9
click at [1005, 523] on span "button" at bounding box center [1012, 519] width 15 height 15
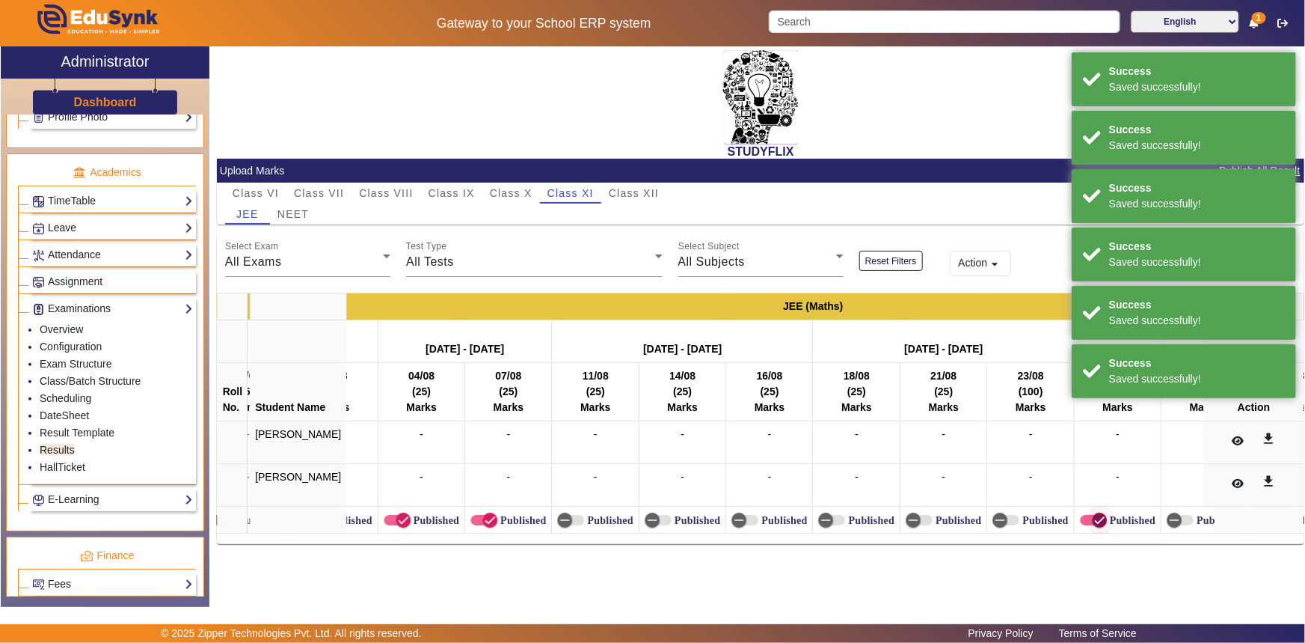
click at [1093, 522] on icon "button" at bounding box center [1099, 519] width 13 height 13
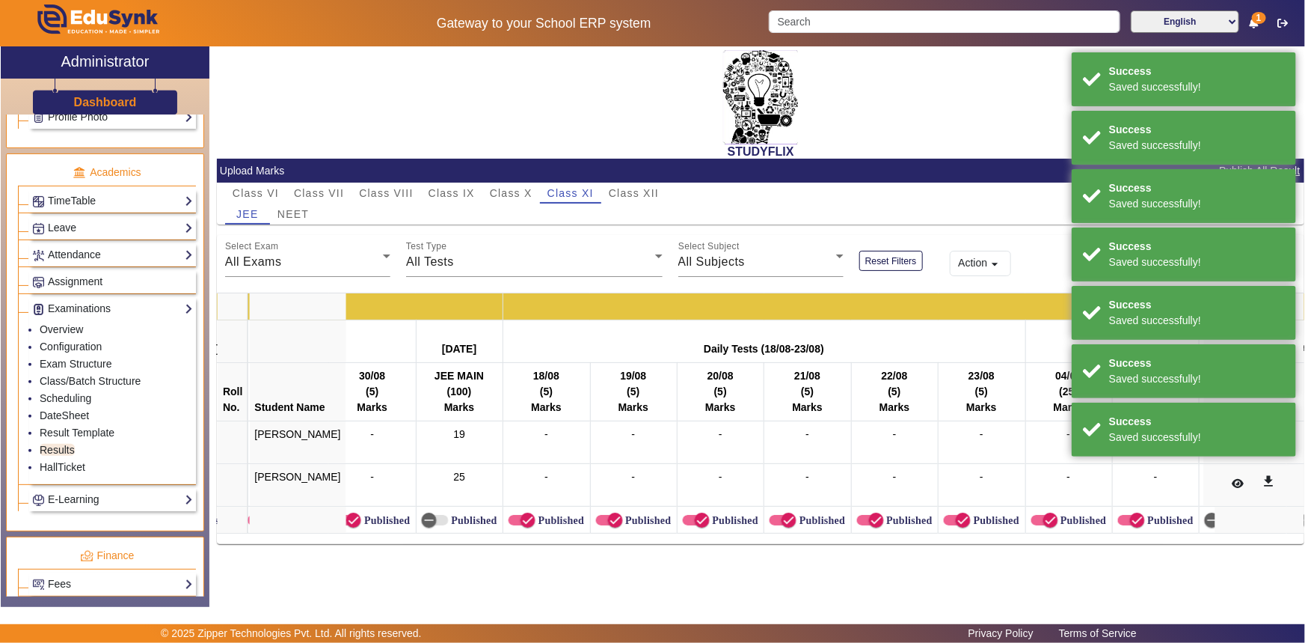
scroll to position [0, 12786]
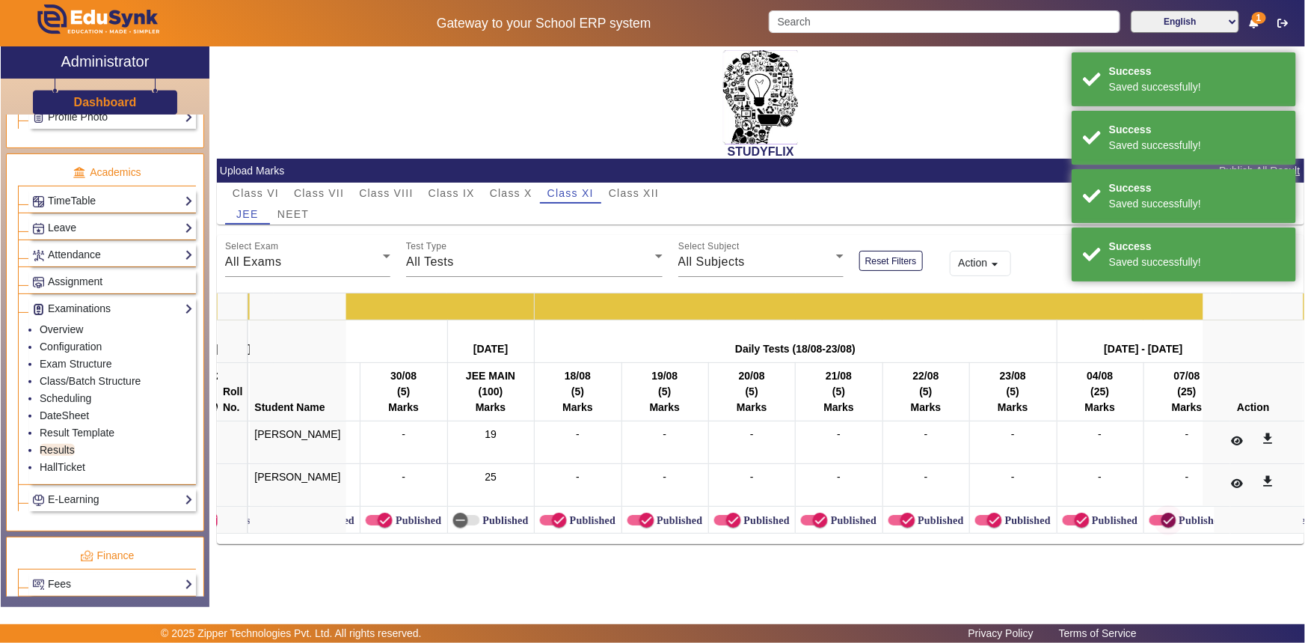
click at [1154, 517] on span "button" at bounding box center [1169, 520] width 30 height 30
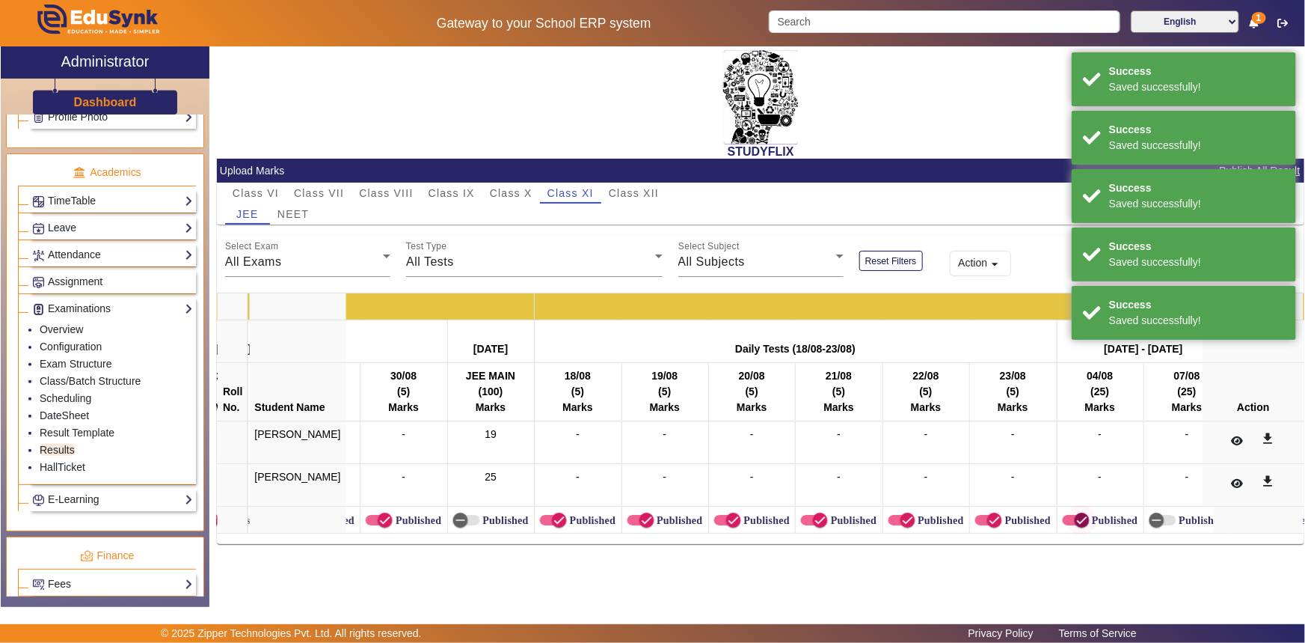
click at [1068, 514] on span "button" at bounding box center [1083, 520] width 30 height 30
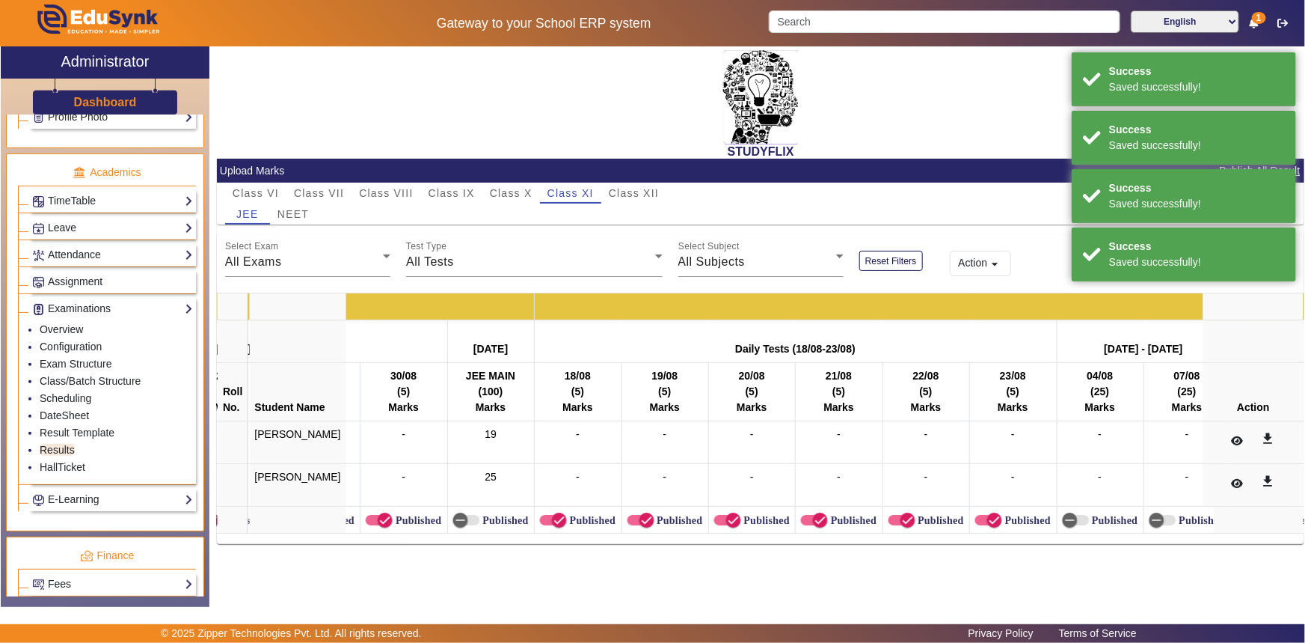
click at [1003, 521] on label "Published" at bounding box center [1027, 520] width 49 height 13
click at [981, 521] on button "Published" at bounding box center [989, 520] width 27 height 10
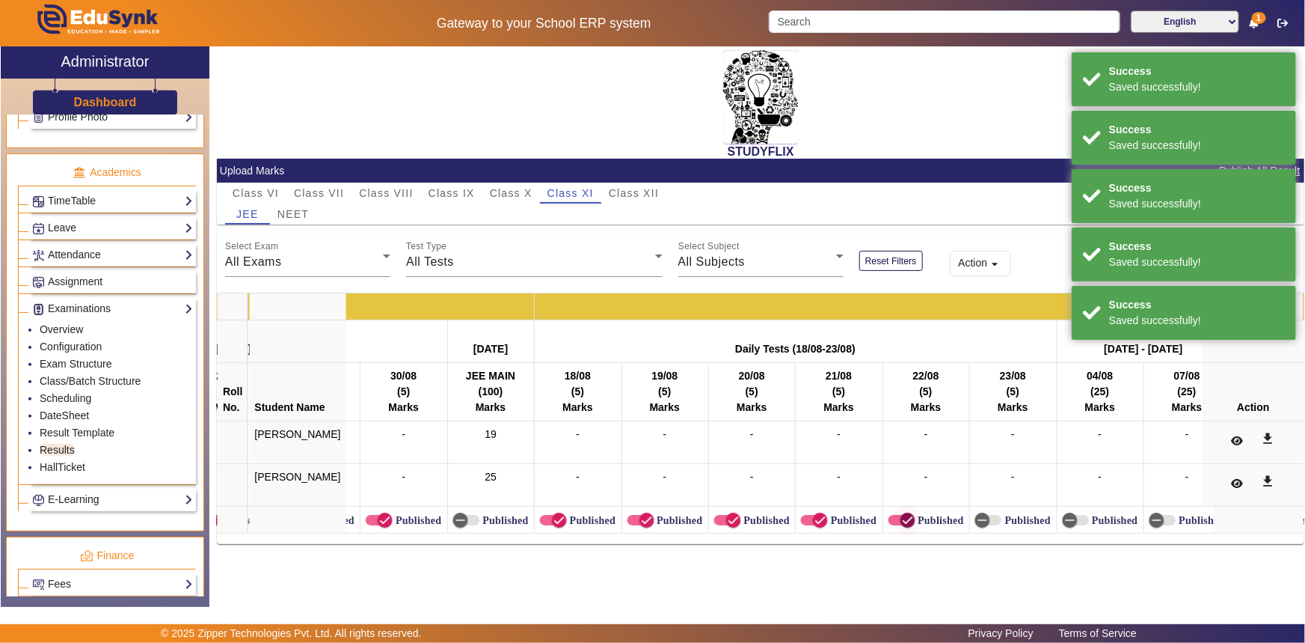
click at [893, 514] on span "button" at bounding box center [908, 520] width 30 height 30
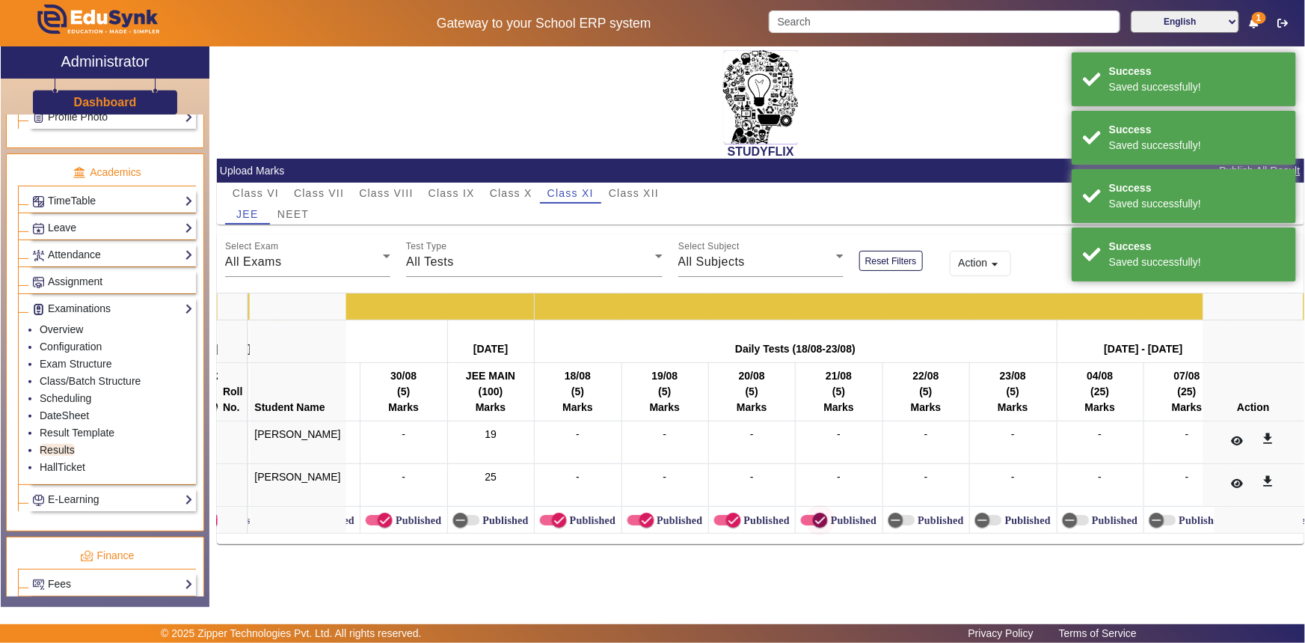
click at [814, 521] on icon "button" at bounding box center [820, 519] width 13 height 13
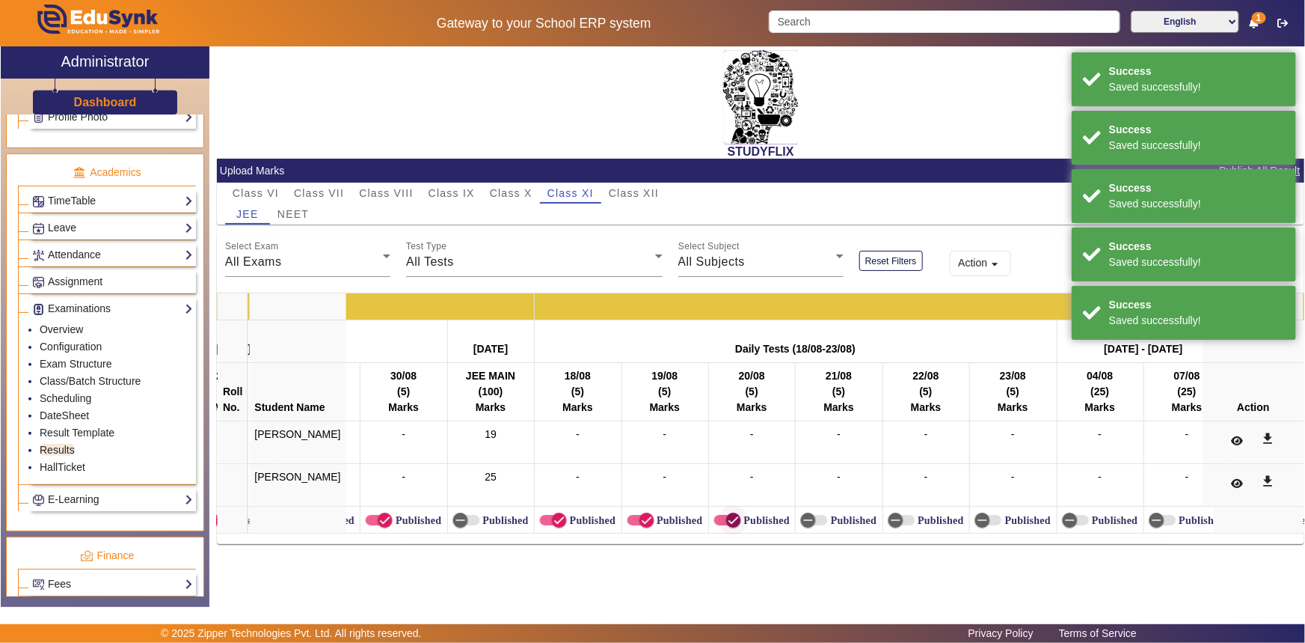
click at [727, 521] on icon "button" at bounding box center [733, 519] width 13 height 13
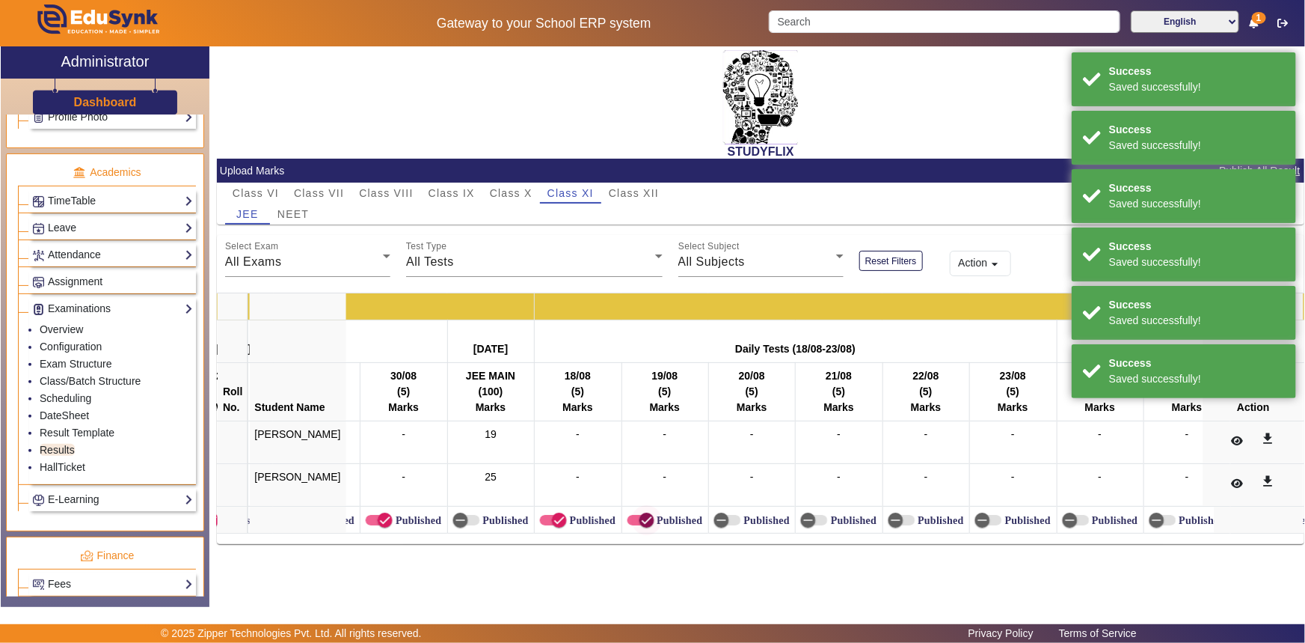
click at [632, 524] on span "button" at bounding box center [647, 520] width 30 height 30
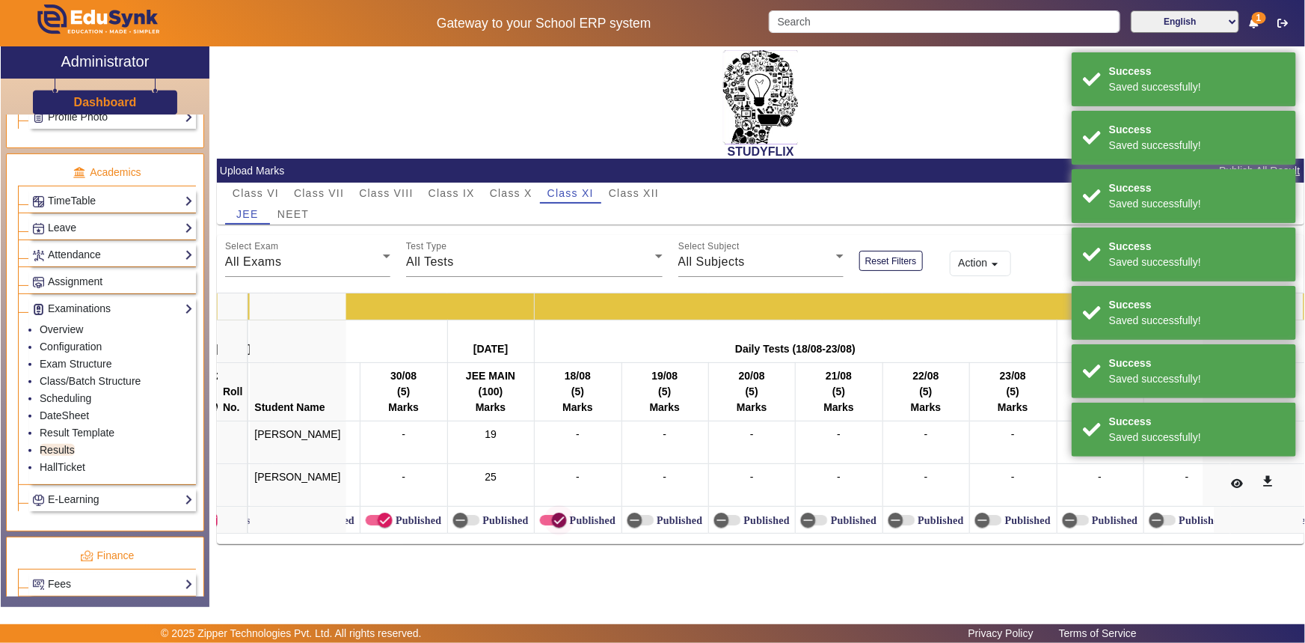
click at [545, 515] on span "button" at bounding box center [560, 520] width 30 height 30
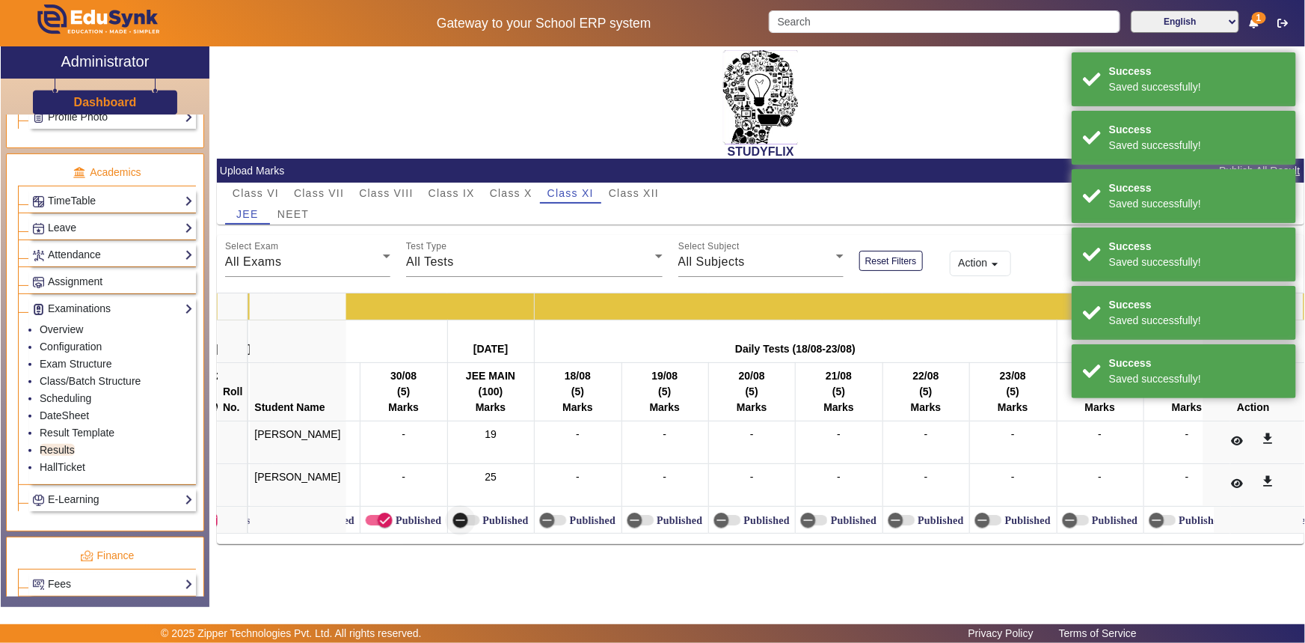
click at [446, 516] on span "button" at bounding box center [461, 520] width 30 height 30
click at [378, 518] on span "button" at bounding box center [385, 519] width 15 height 15
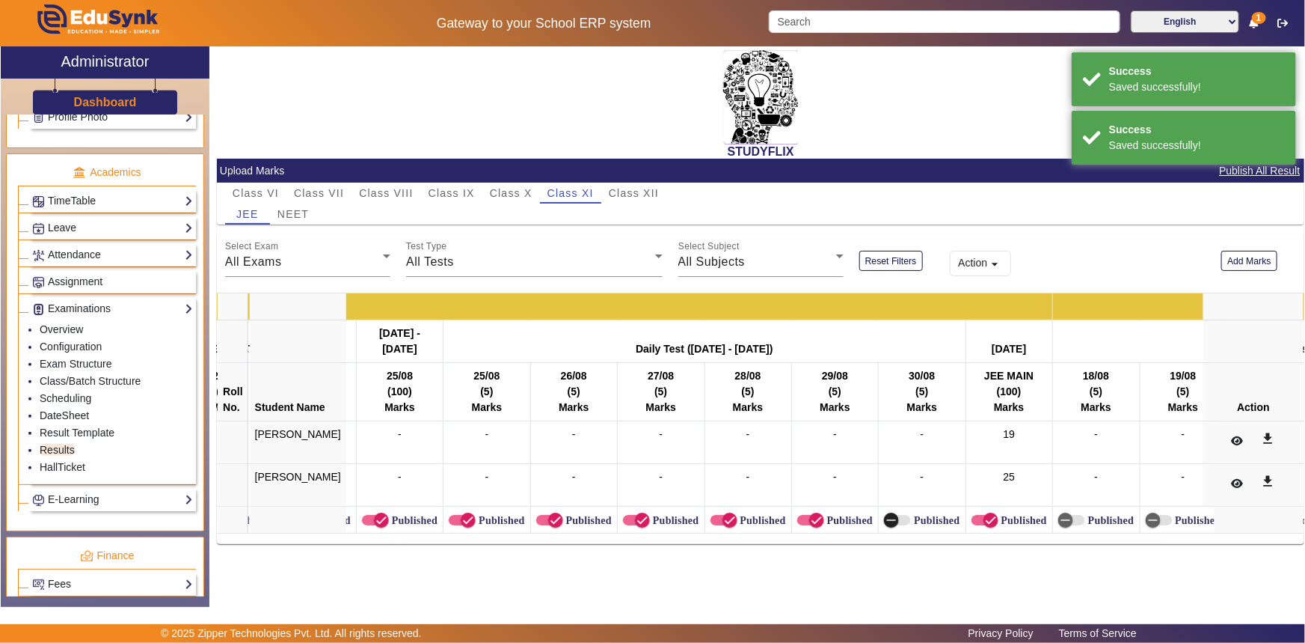
scroll to position [0, 12171]
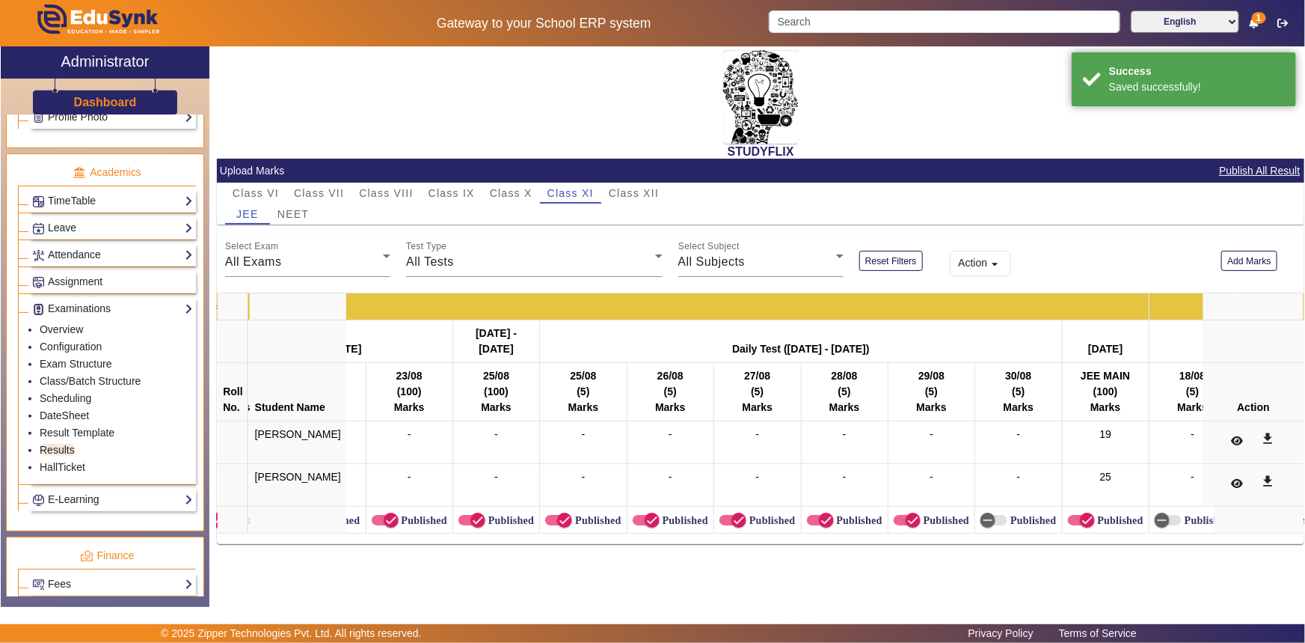
click at [486, 515] on label "Published" at bounding box center [510, 520] width 49 height 13
click at [466, 515] on button "Published" at bounding box center [472, 520] width 27 height 10
click at [550, 518] on span "button" at bounding box center [565, 520] width 30 height 30
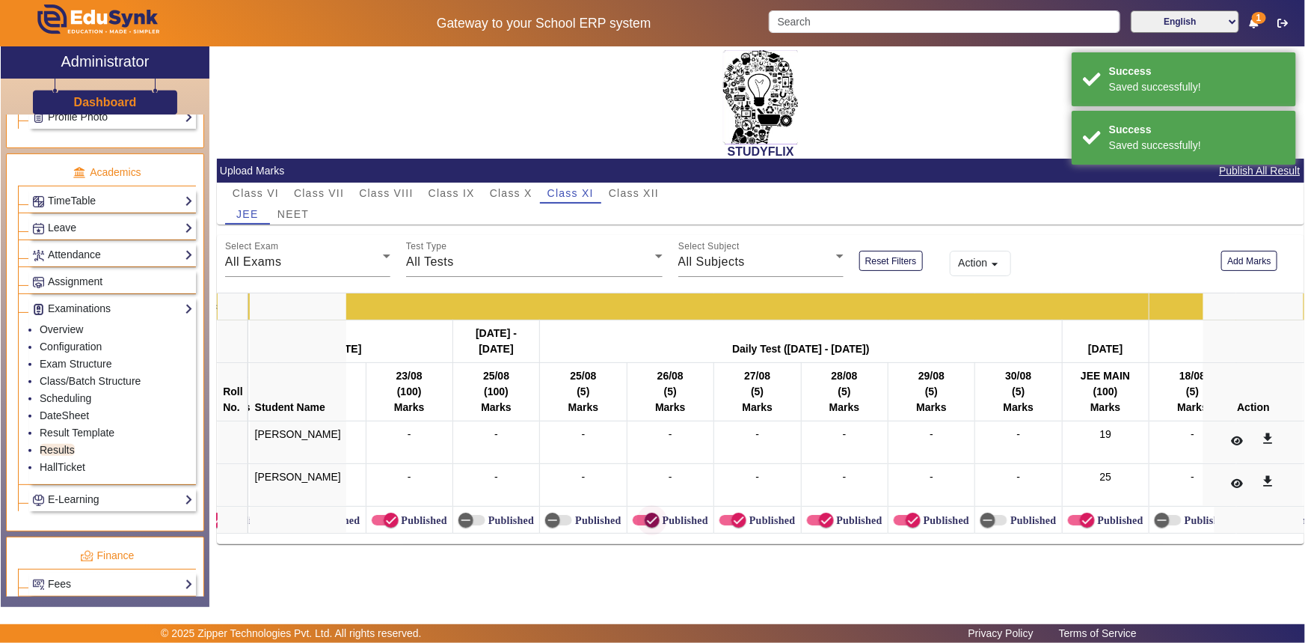
click at [646, 522] on icon "button" at bounding box center [652, 519] width 13 height 13
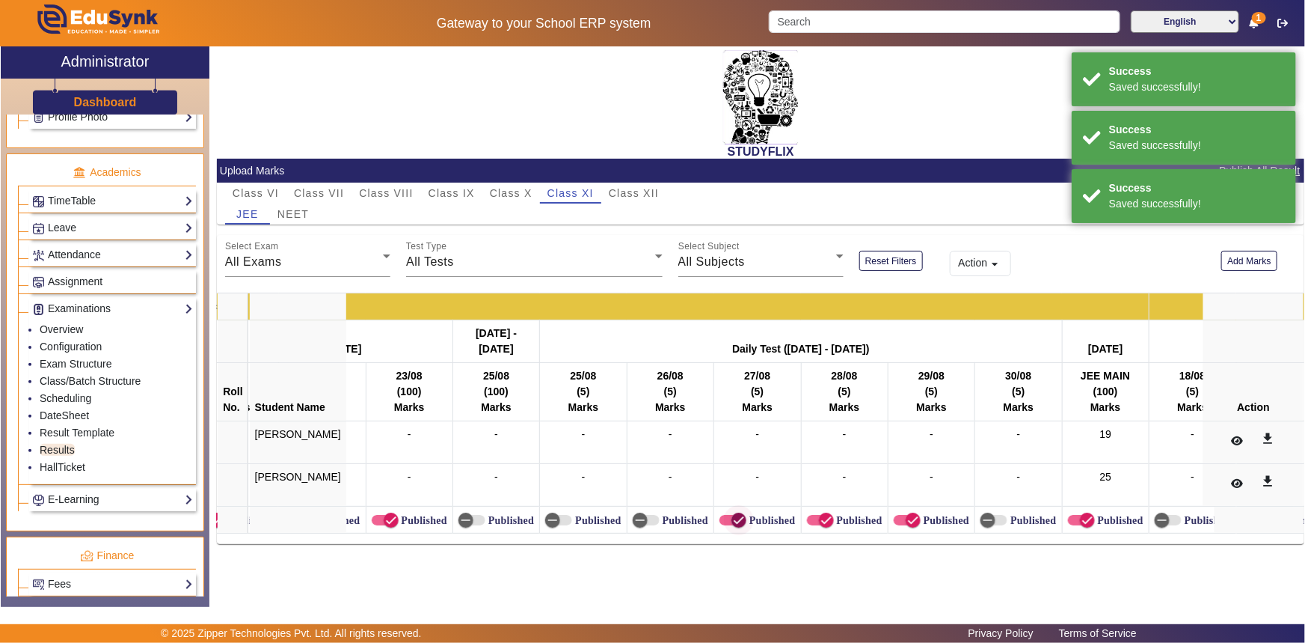
click at [732, 513] on icon "button" at bounding box center [738, 519] width 13 height 13
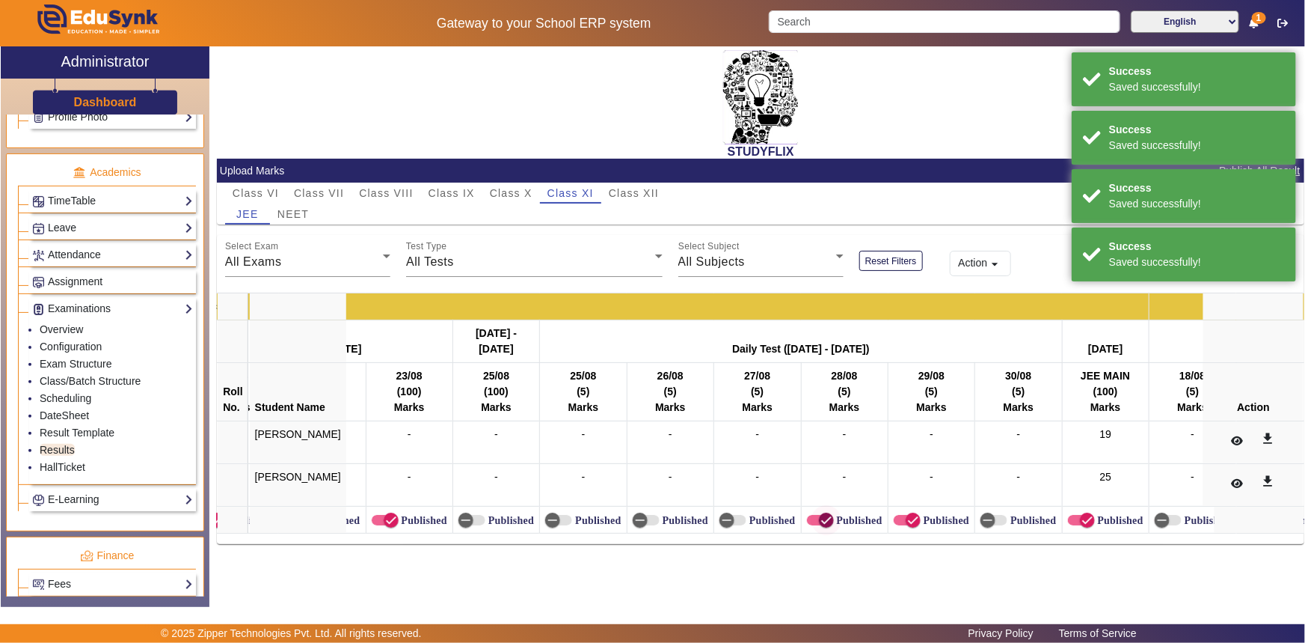
click at [812, 521] on span "button" at bounding box center [827, 520] width 30 height 30
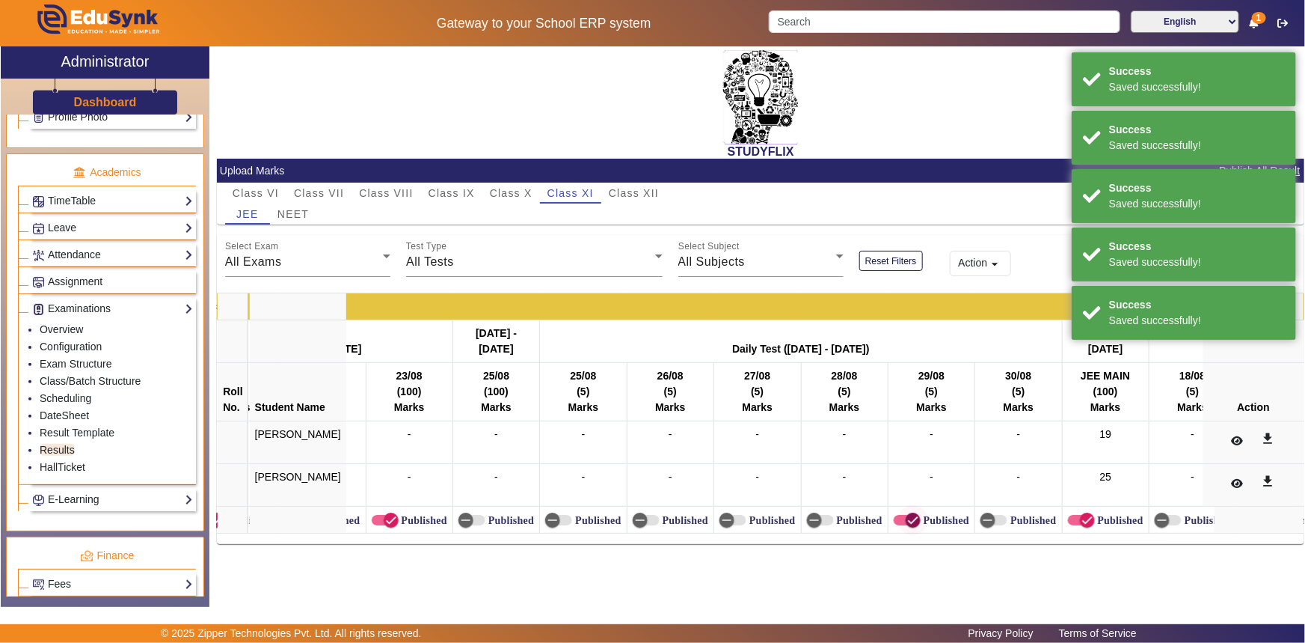
click at [899, 528] on span "button" at bounding box center [914, 520] width 30 height 30
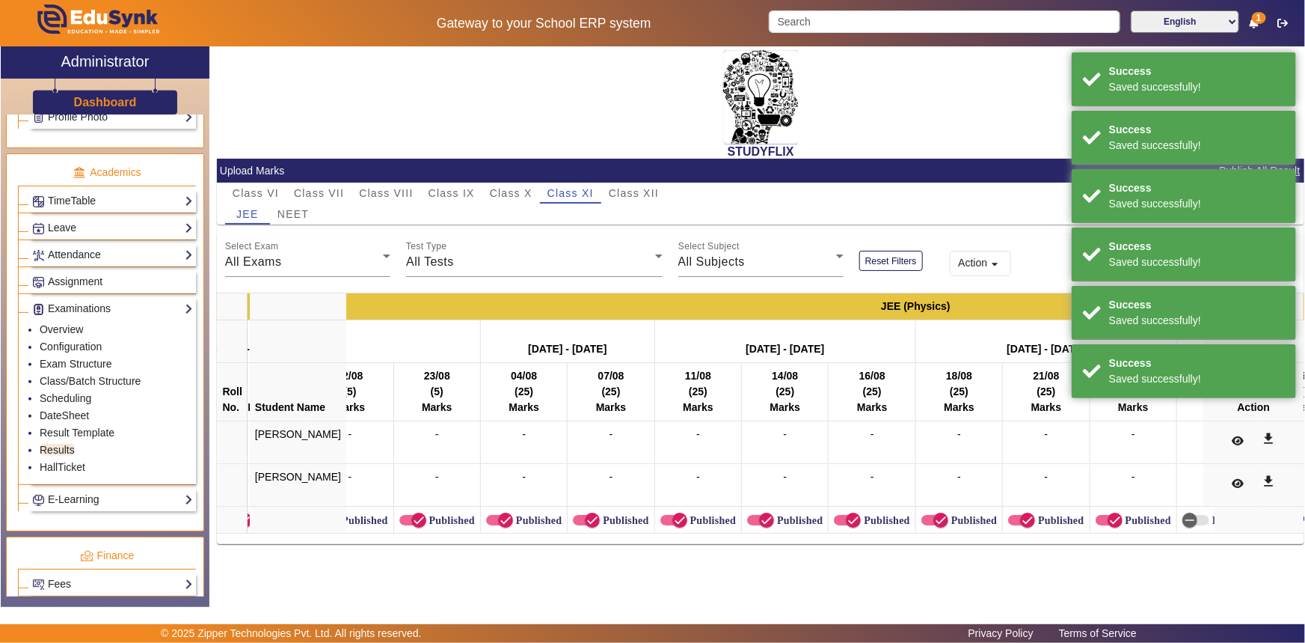
scroll to position [0, 11415]
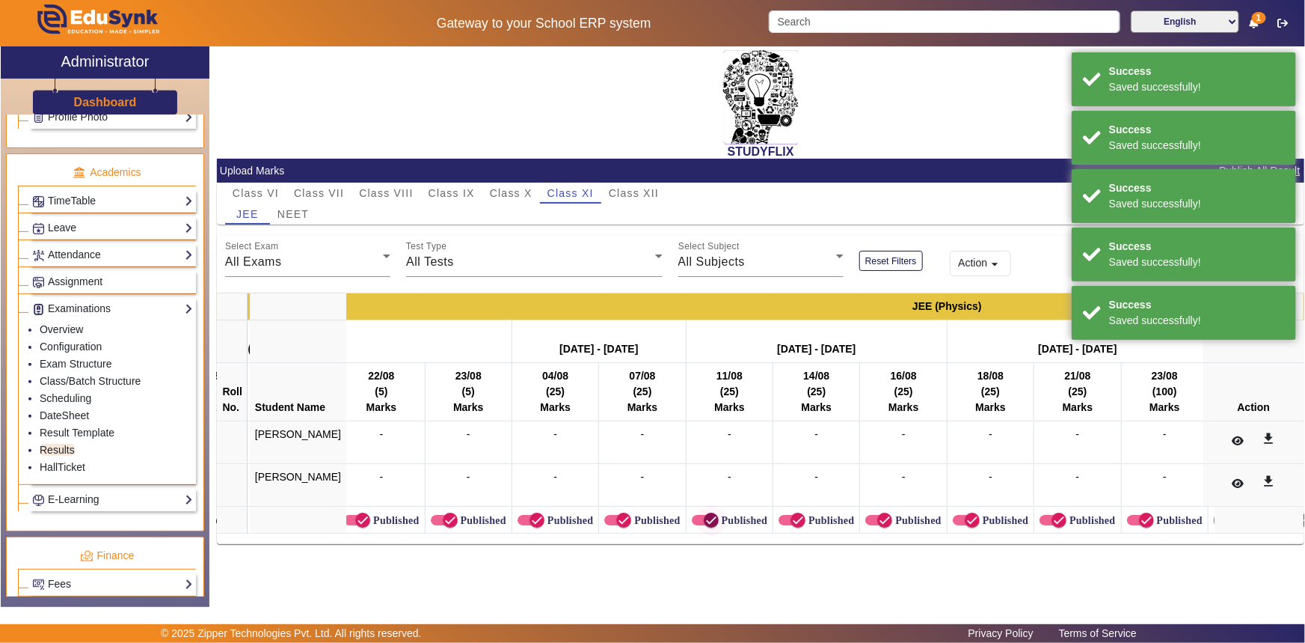
click at [697, 522] on span "button" at bounding box center [712, 520] width 30 height 30
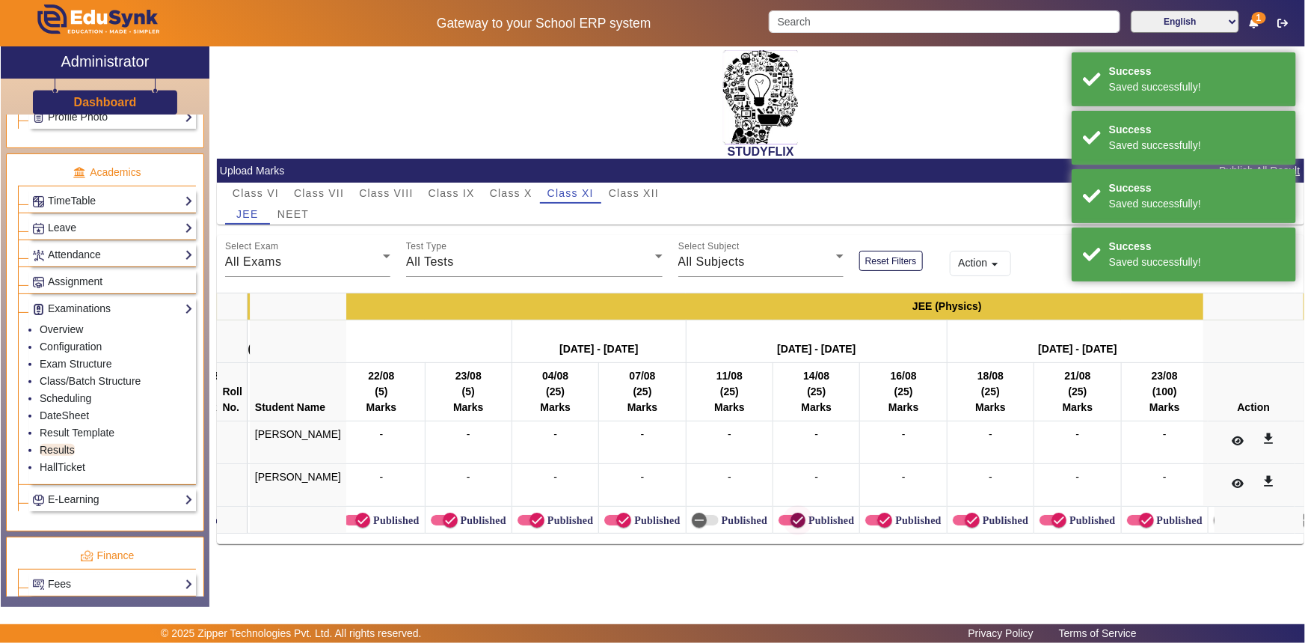
click at [783, 521] on span "button" at bounding box center [798, 520] width 30 height 30
click at [870, 514] on span "button" at bounding box center [885, 520] width 30 height 30
click at [958, 523] on span "button" at bounding box center [973, 520] width 30 height 30
click at [1044, 520] on span "button" at bounding box center [1059, 520] width 30 height 30
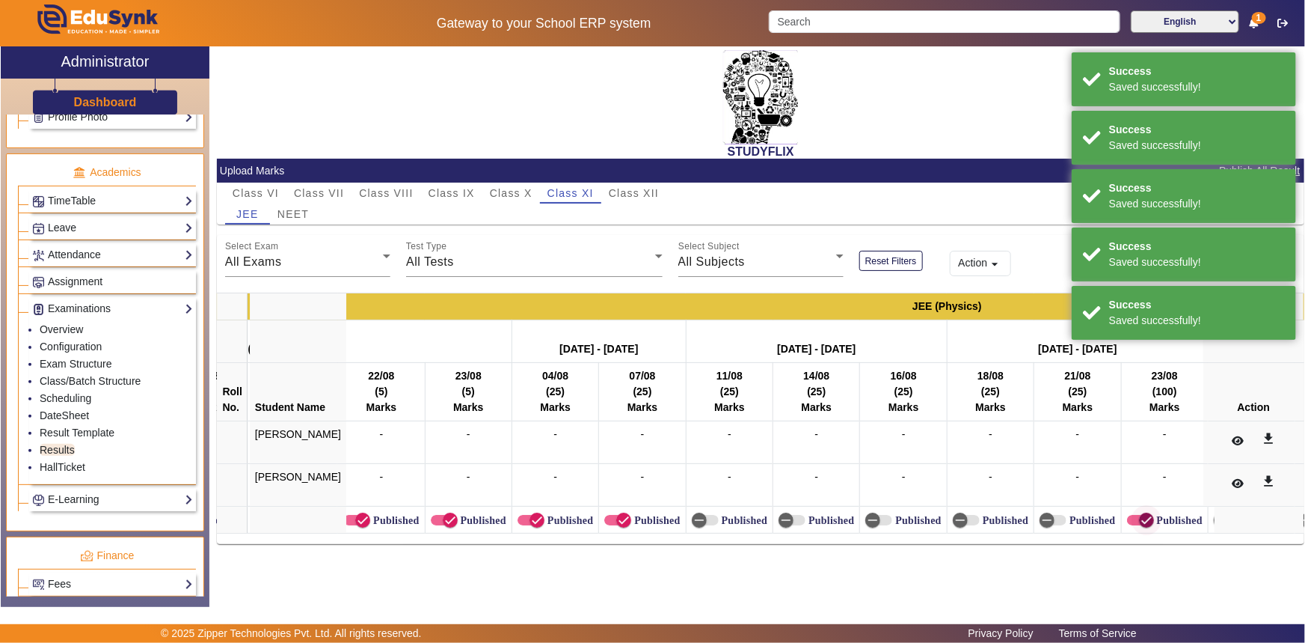
click at [1127, 522] on span "button" at bounding box center [1140, 520] width 27 height 10
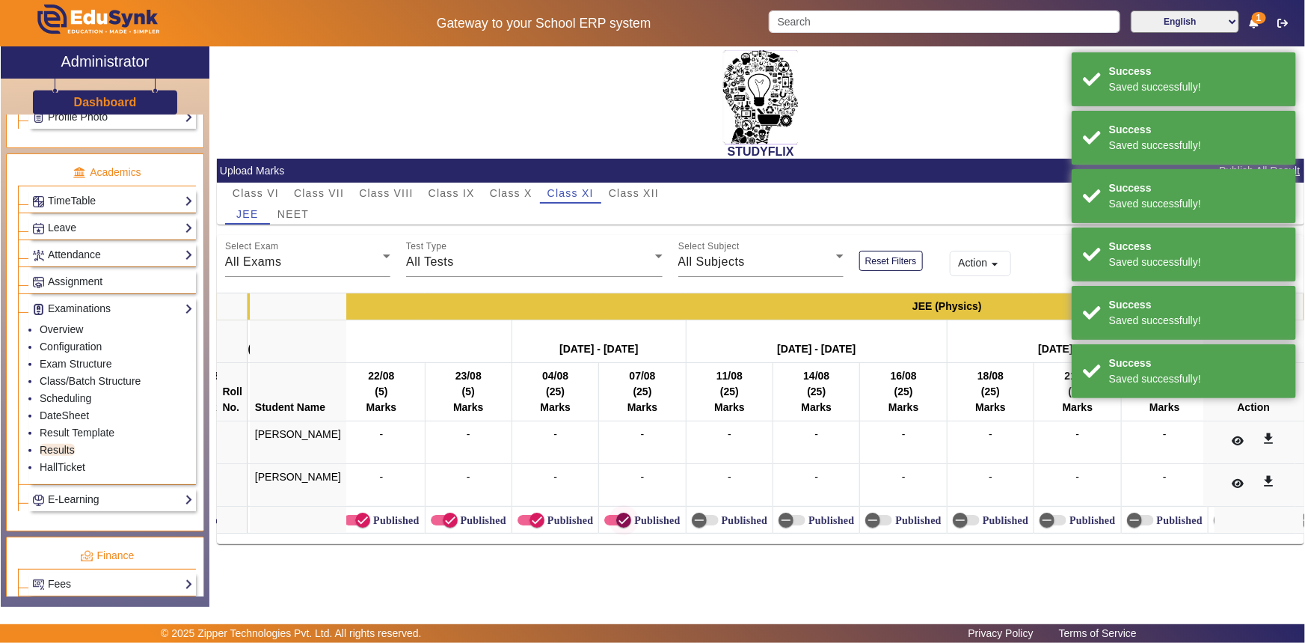
click at [617, 519] on icon "button" at bounding box center [623, 519] width 13 height 13
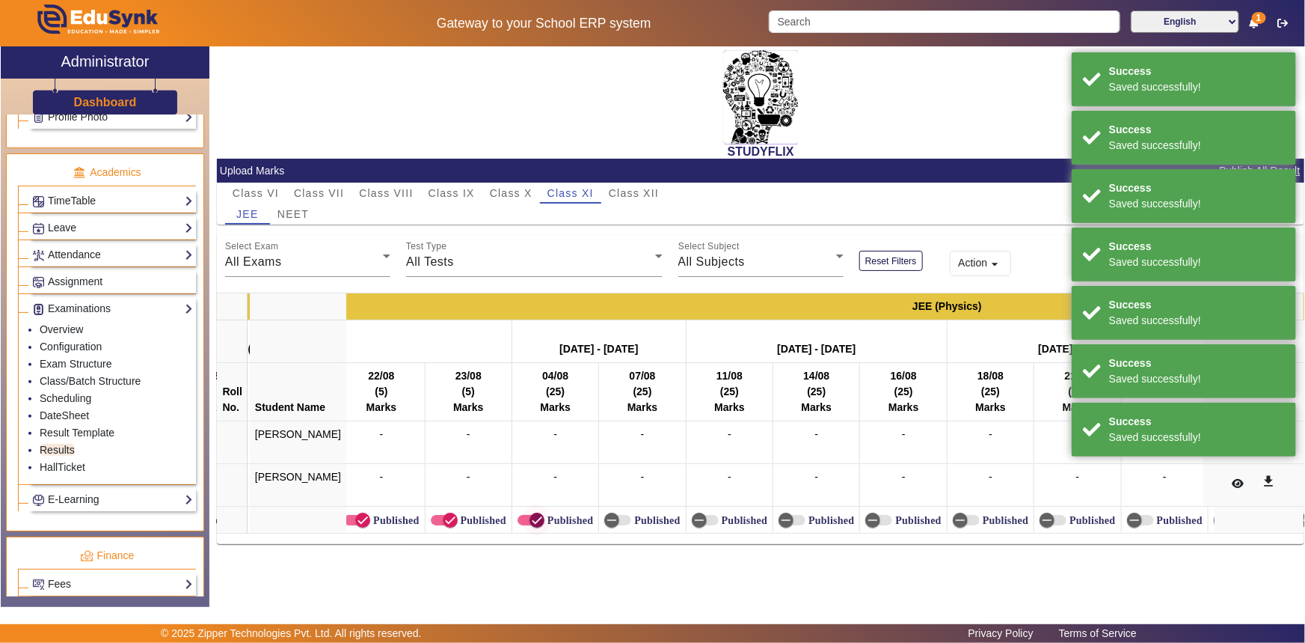
click at [522, 520] on span "button" at bounding box center [537, 520] width 30 height 30
click at [444, 518] on icon "button" at bounding box center [450, 519] width 13 height 13
click at [370, 516] on label "Published" at bounding box center [394, 520] width 49 height 13
click at [352, 516] on button "Published" at bounding box center [356, 520] width 27 height 10
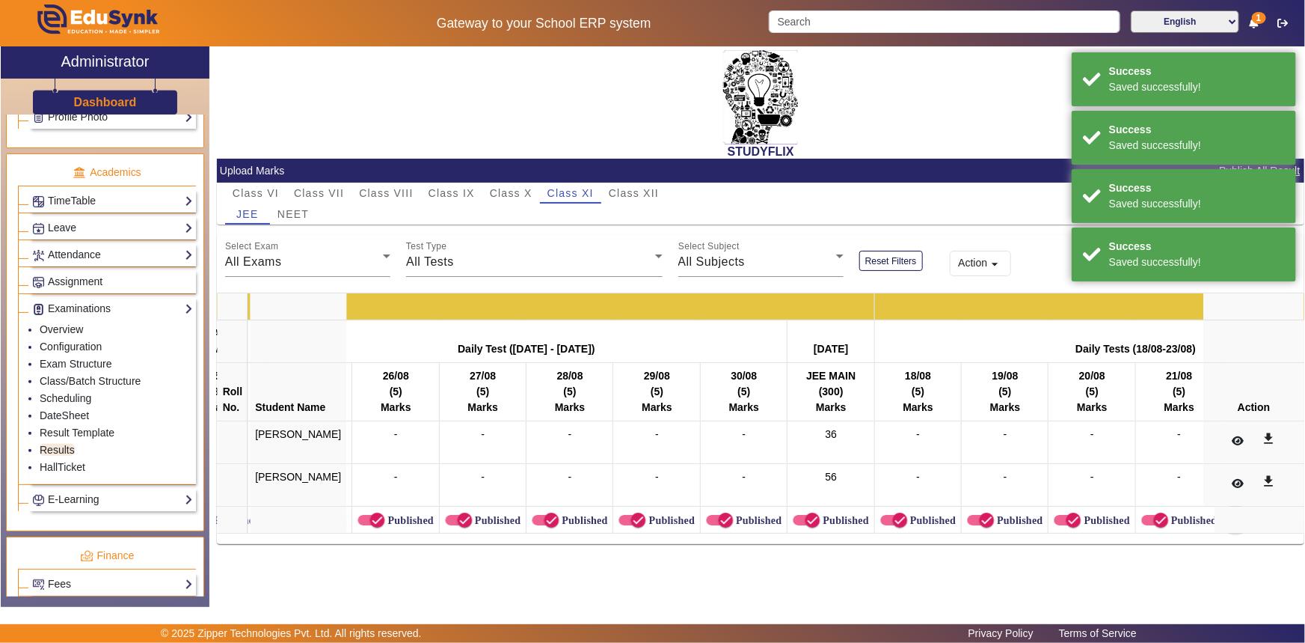
scroll to position [0, 10519]
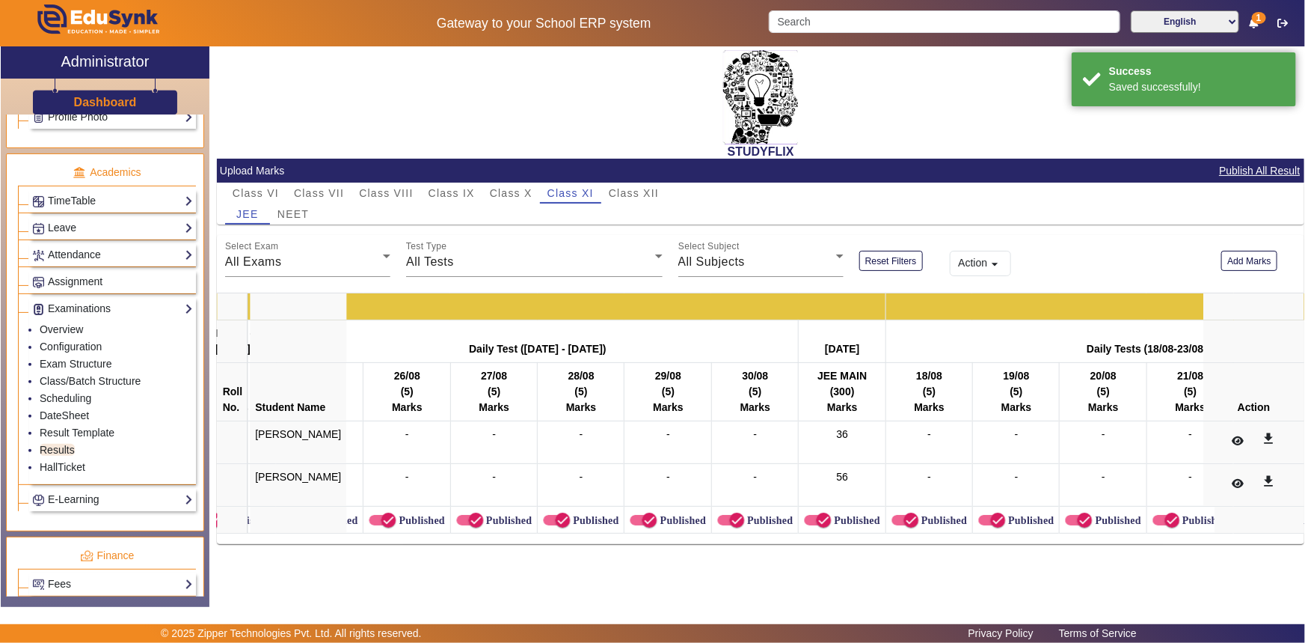
click at [570, 516] on label "Published" at bounding box center [594, 520] width 49 height 13
click at [569, 516] on button "Published" at bounding box center [556, 520] width 27 height 10
drag, startPoint x: 614, startPoint y: 520, endPoint x: 682, endPoint y: 518, distance: 67.4
click at [643, 520] on icon "button" at bounding box center [649, 519] width 13 height 13
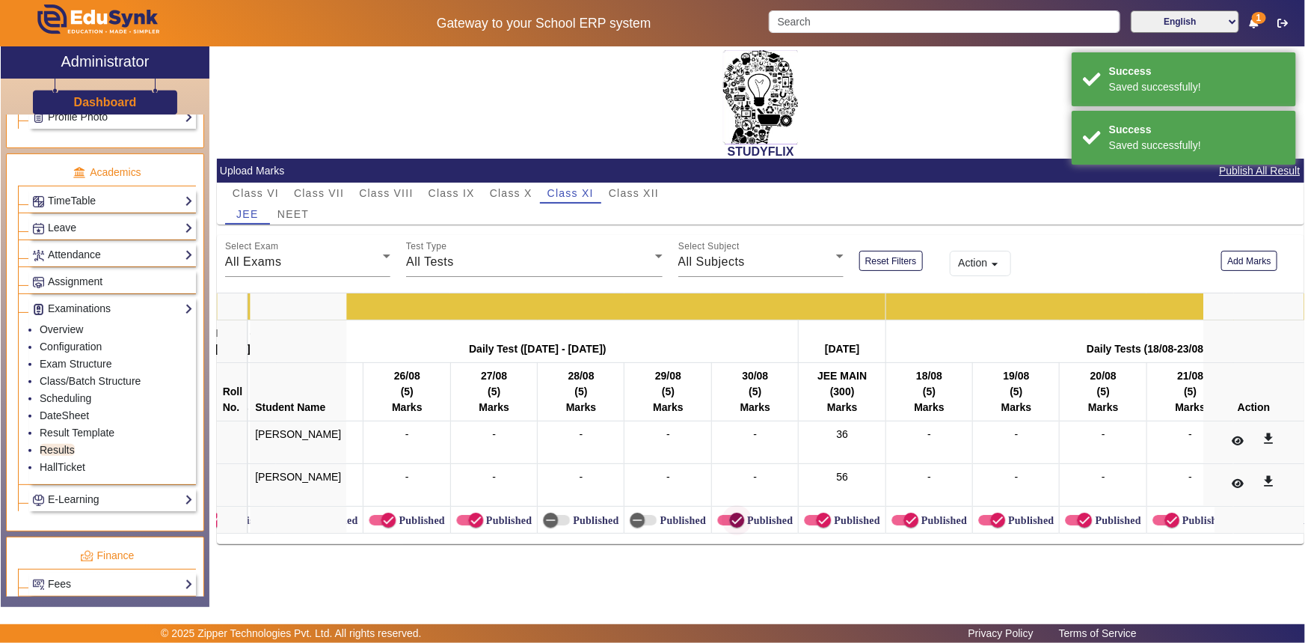
click at [722, 517] on span "button" at bounding box center [737, 520] width 30 height 30
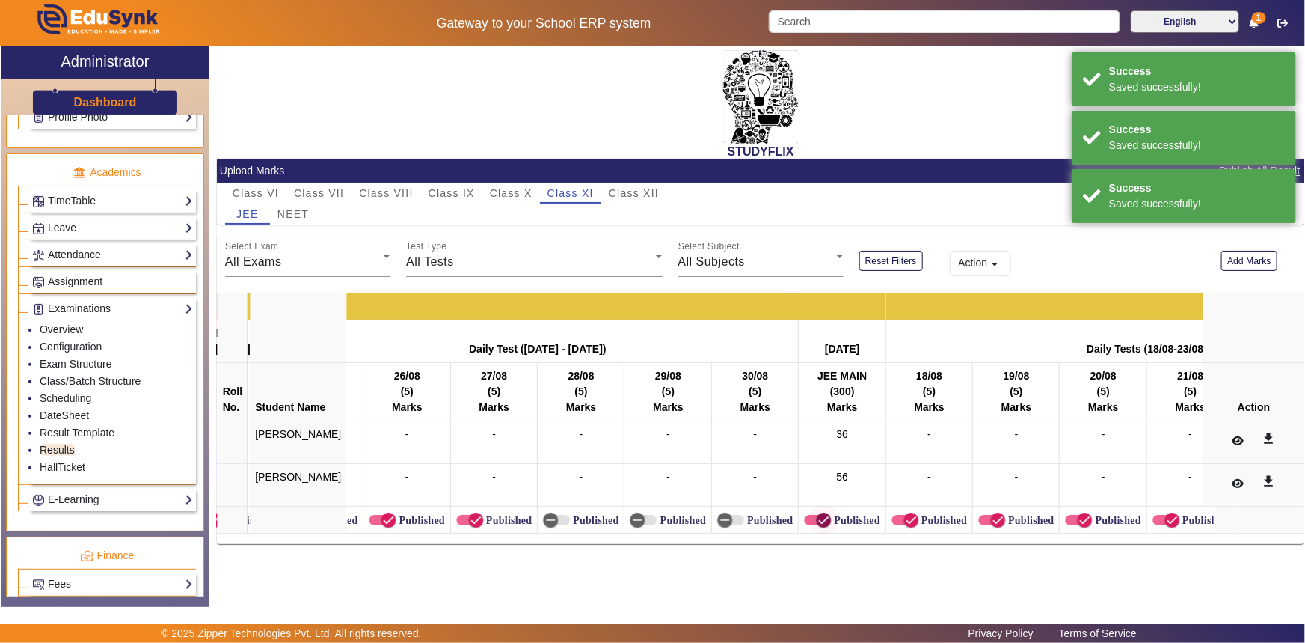
click at [817, 521] on icon "button" at bounding box center [823, 519] width 13 height 13
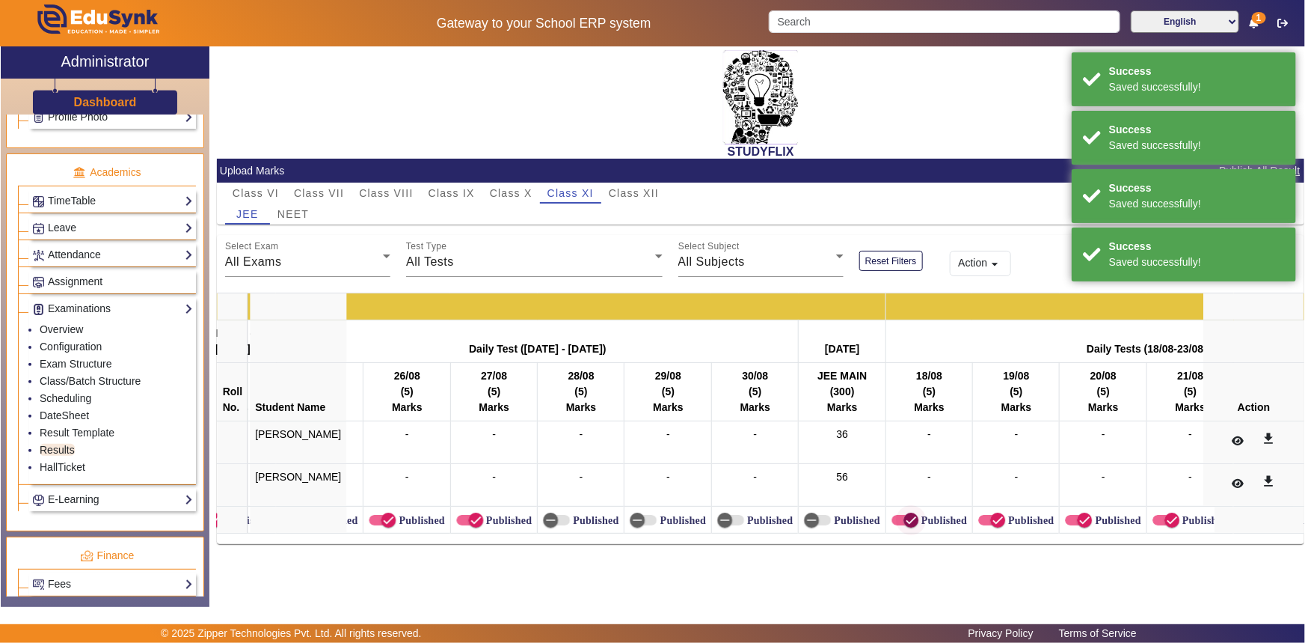
click at [896, 521] on span "button" at bounding box center [911, 520] width 30 height 30
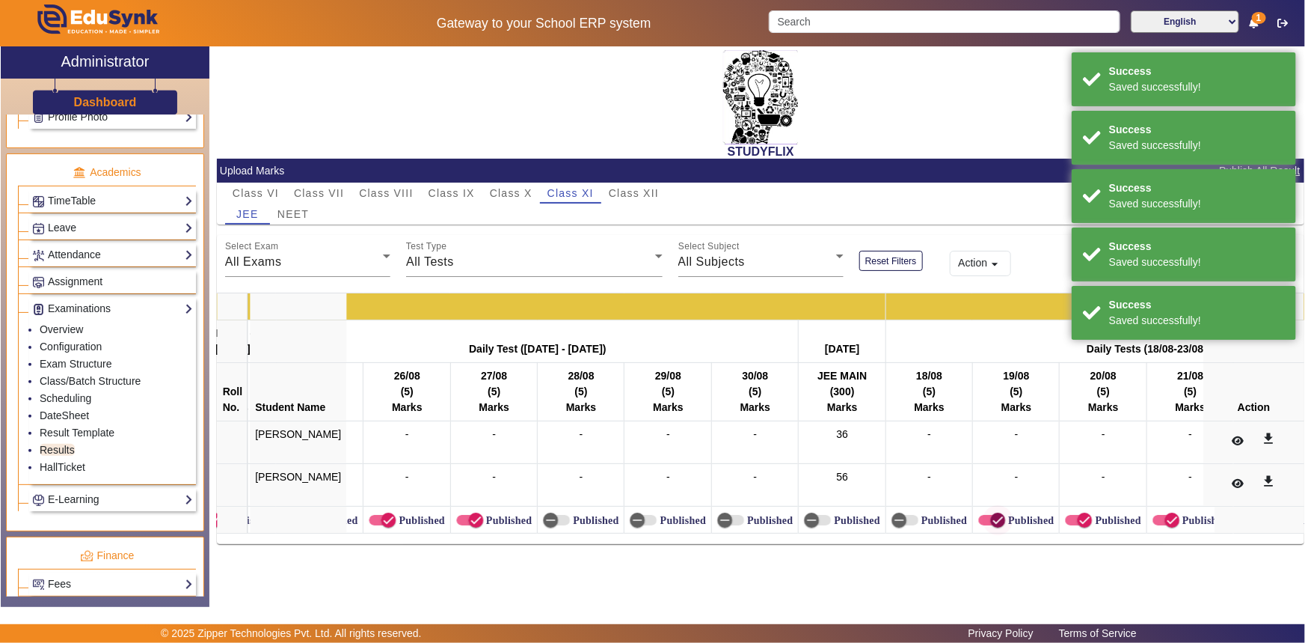
click at [991, 518] on icon "button" at bounding box center [997, 519] width 13 height 13
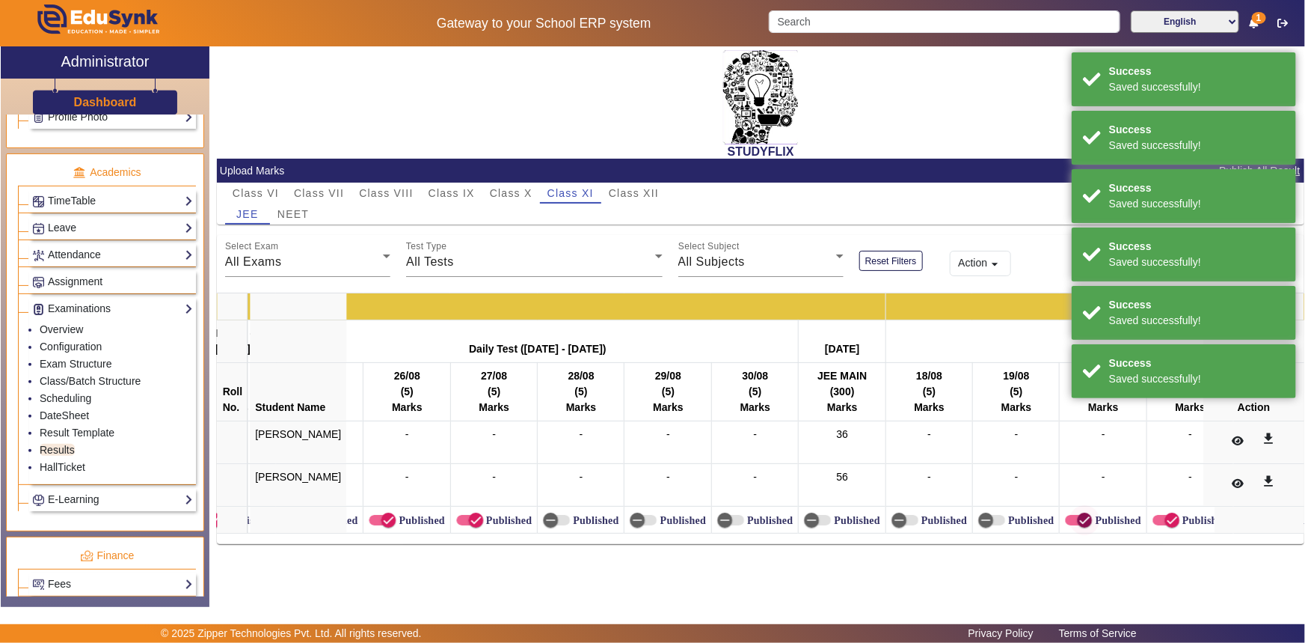
click at [1070, 521] on span "button" at bounding box center [1085, 520] width 30 height 30
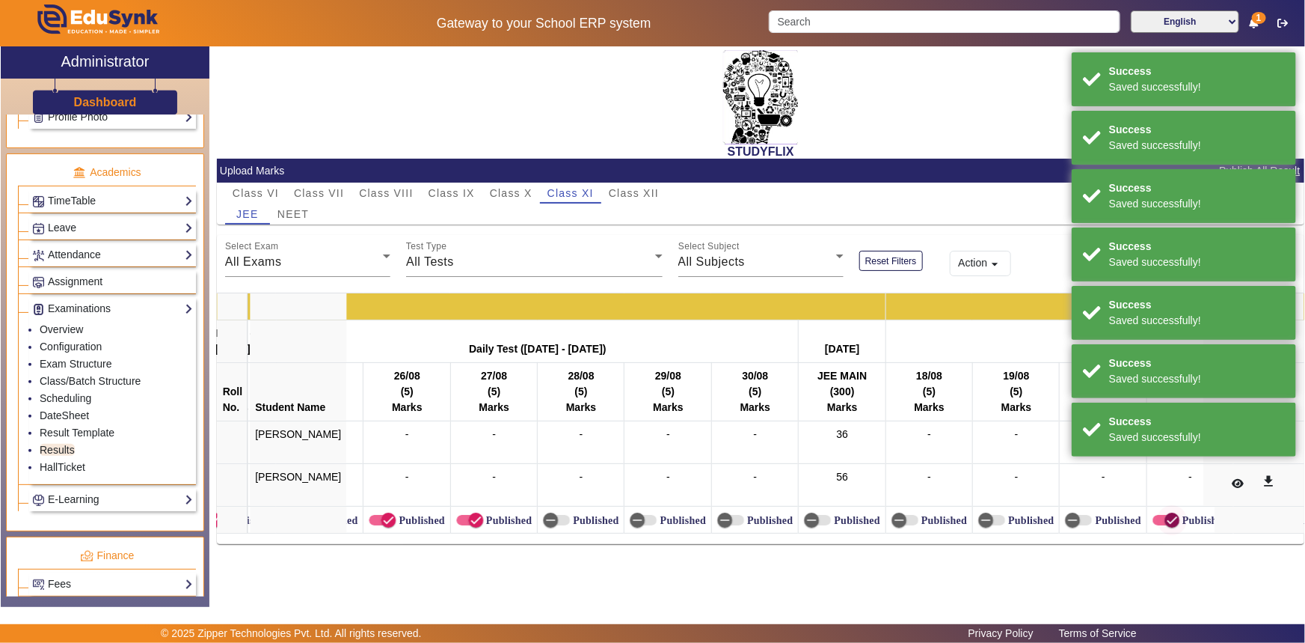
click at [1168, 520] on icon "button" at bounding box center [1172, 520] width 9 height 1
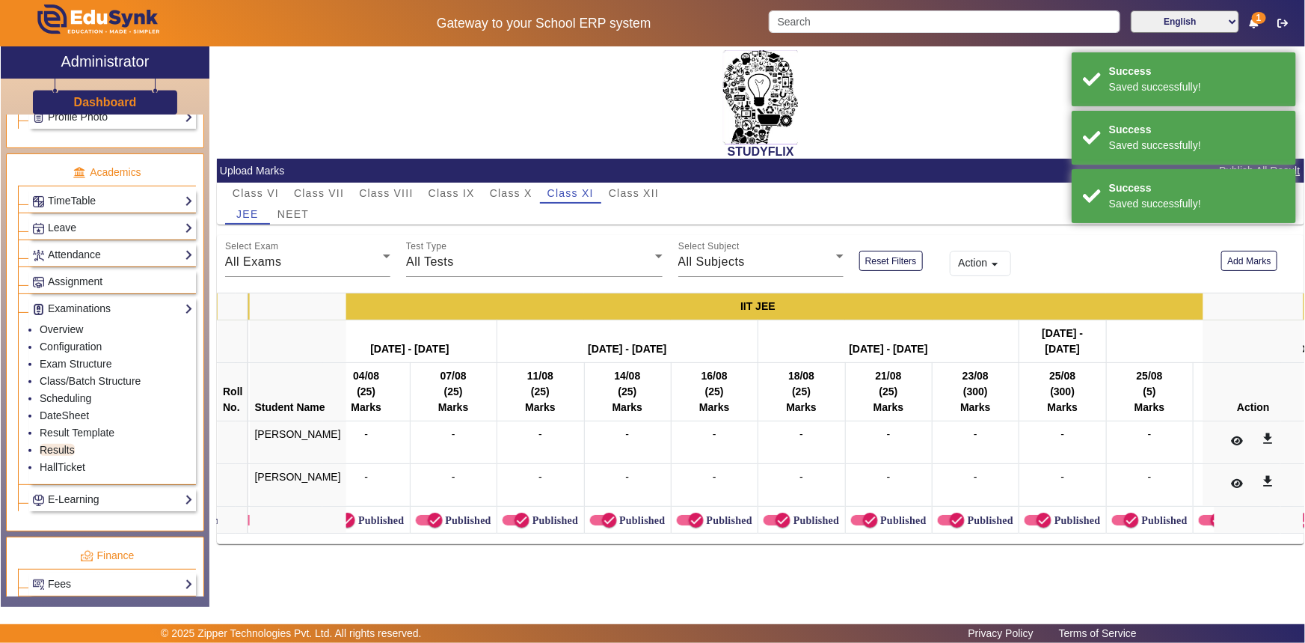
scroll to position [0, 9711]
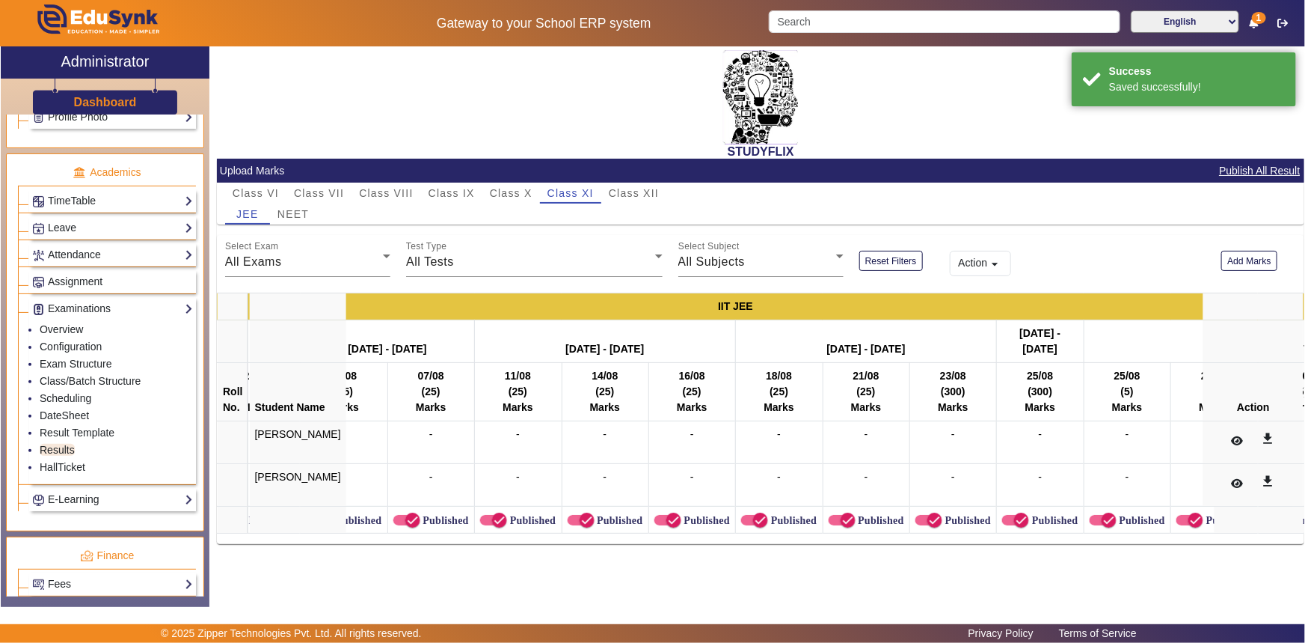
click at [507, 518] on label "Published" at bounding box center [531, 520] width 49 height 13
click at [500, 518] on button "Published" at bounding box center [493, 520] width 27 height 10
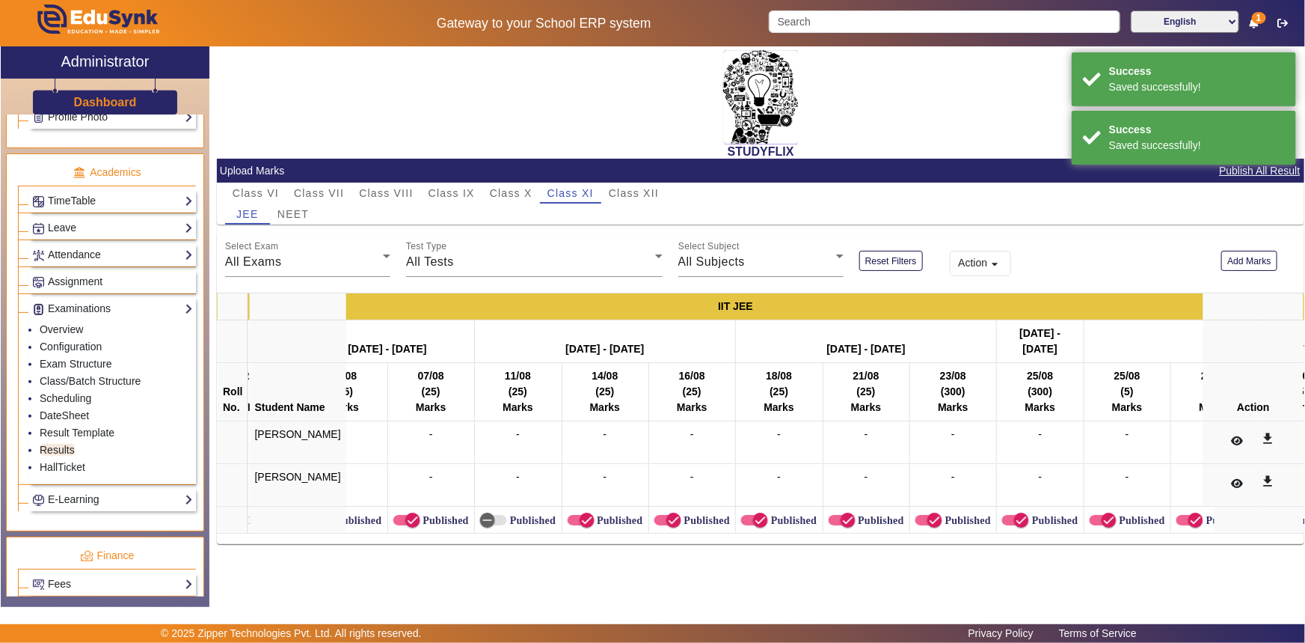
click at [595, 522] on label "Published" at bounding box center [619, 520] width 49 height 13
click at [580, 522] on button "Published" at bounding box center [581, 520] width 27 height 10
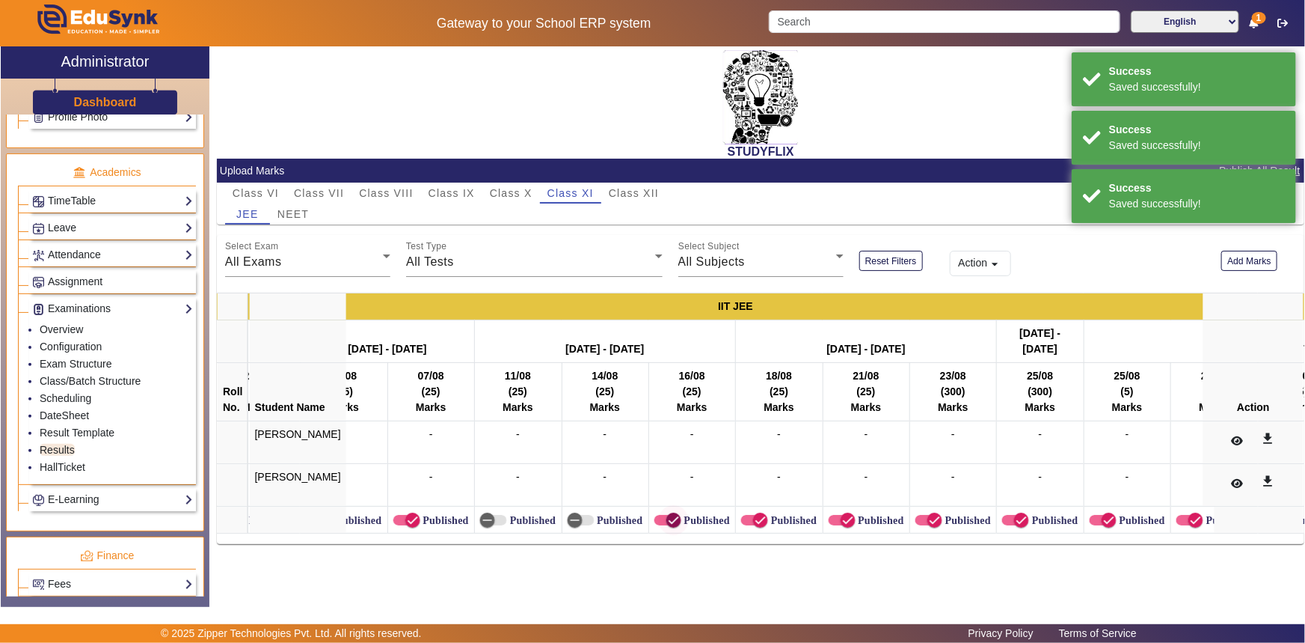
click at [667, 518] on icon "button" at bounding box center [673, 519] width 13 height 13
click at [741, 520] on span "button" at bounding box center [754, 520] width 27 height 10
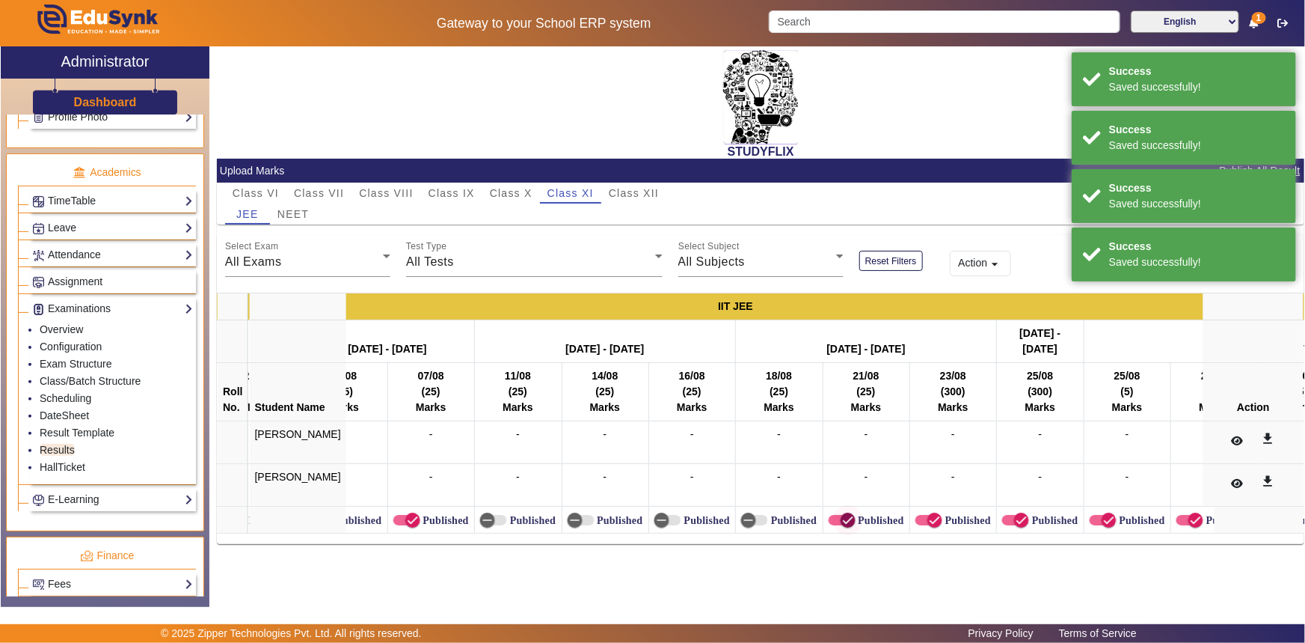
click at [842, 518] on icon "button" at bounding box center [848, 519] width 13 height 13
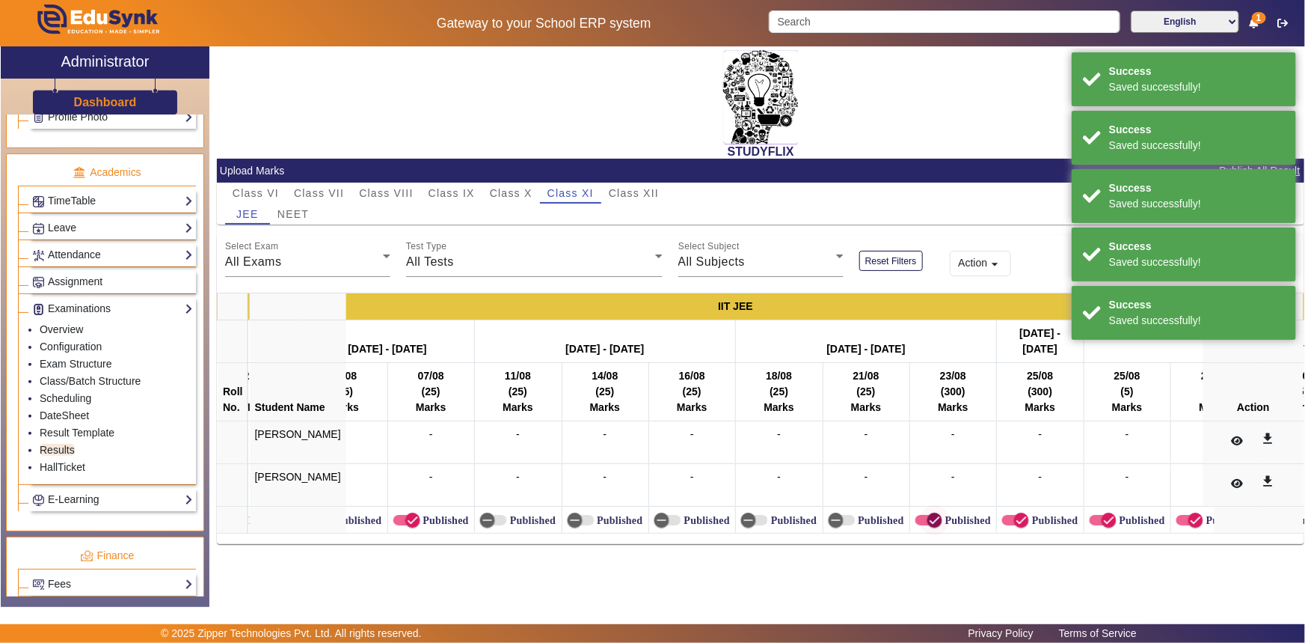
click at [920, 520] on span "button" at bounding box center [935, 520] width 30 height 30
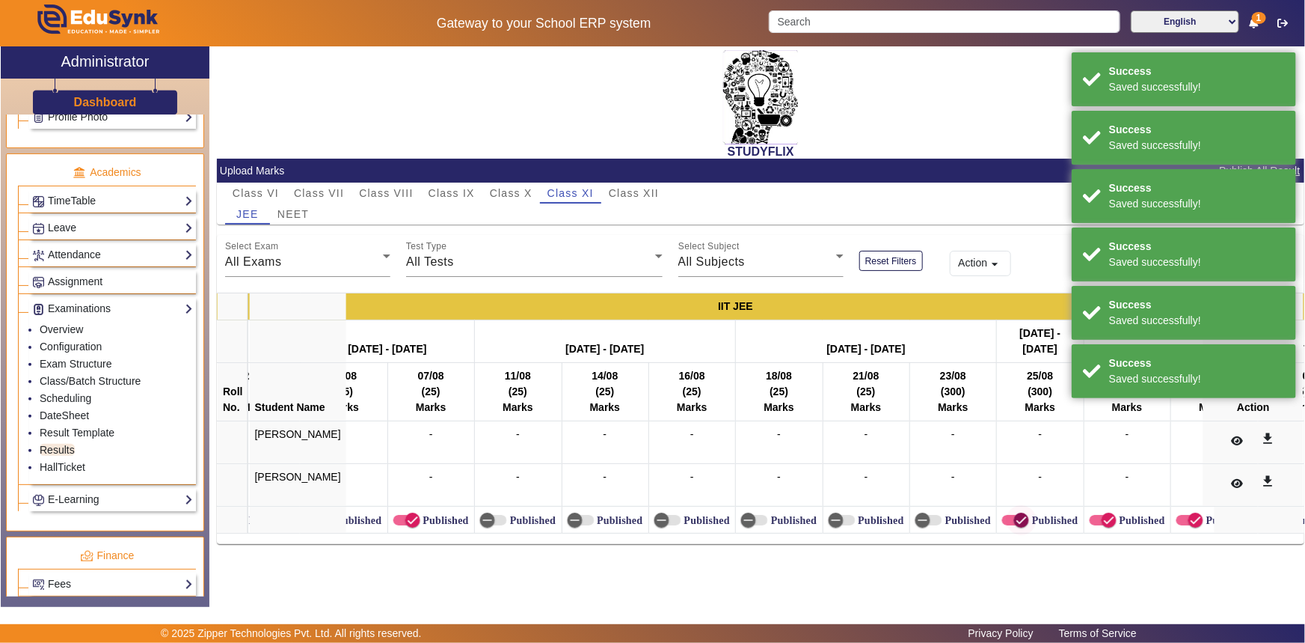
click at [1003, 517] on span "button" at bounding box center [1016, 520] width 27 height 10
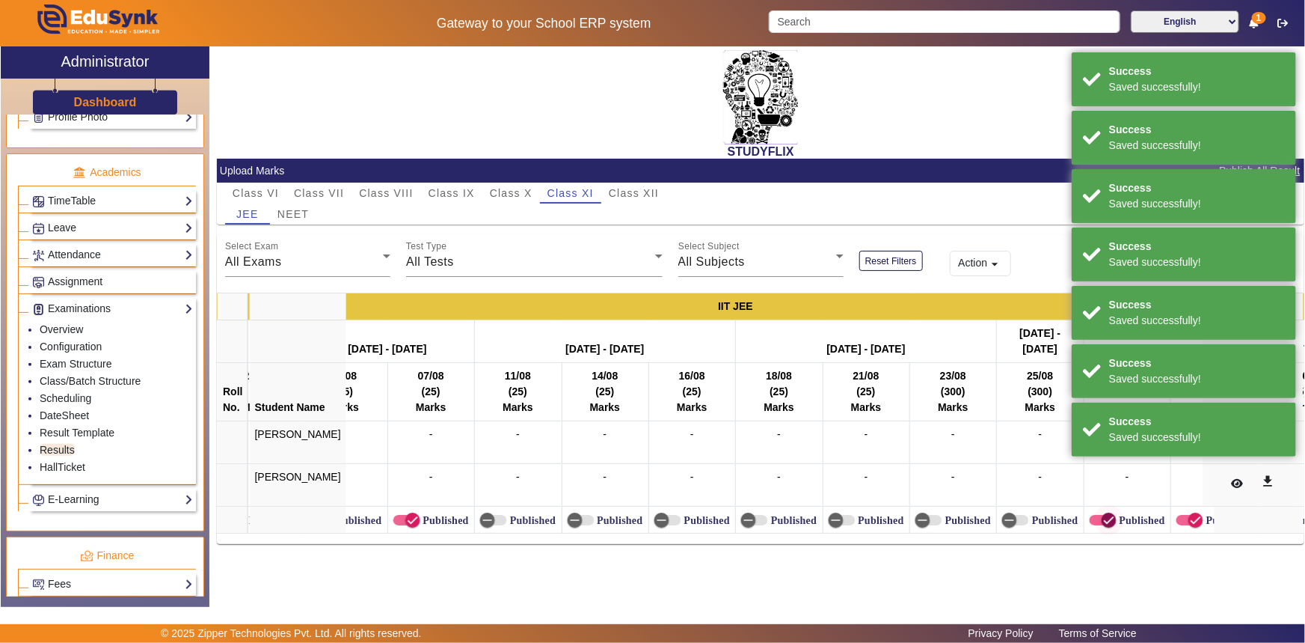
click at [1095, 518] on span "button" at bounding box center [1110, 520] width 30 height 30
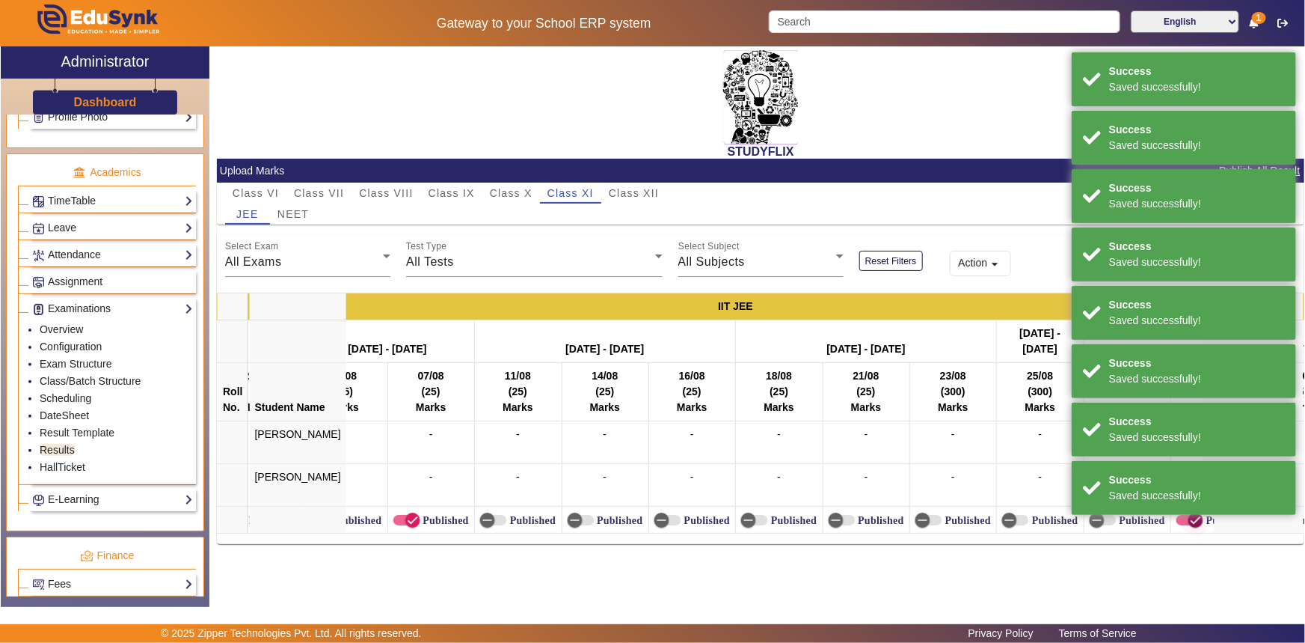
click at [1177, 518] on span "button" at bounding box center [1190, 520] width 27 height 10
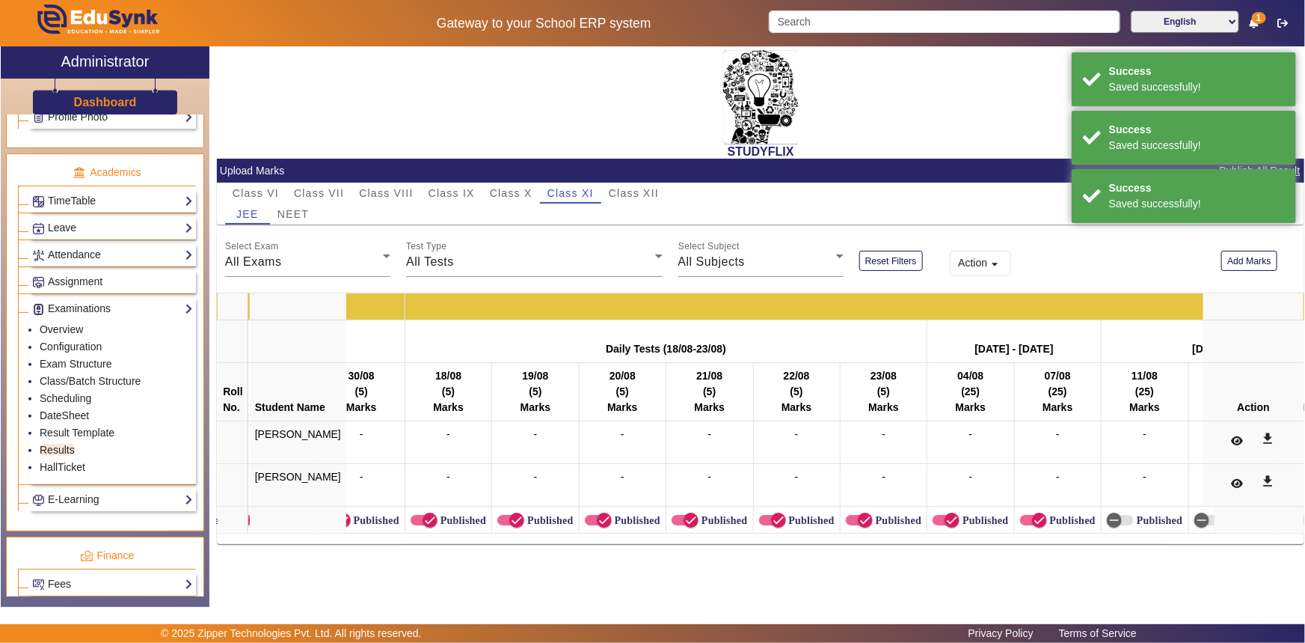
scroll to position [0, 8944]
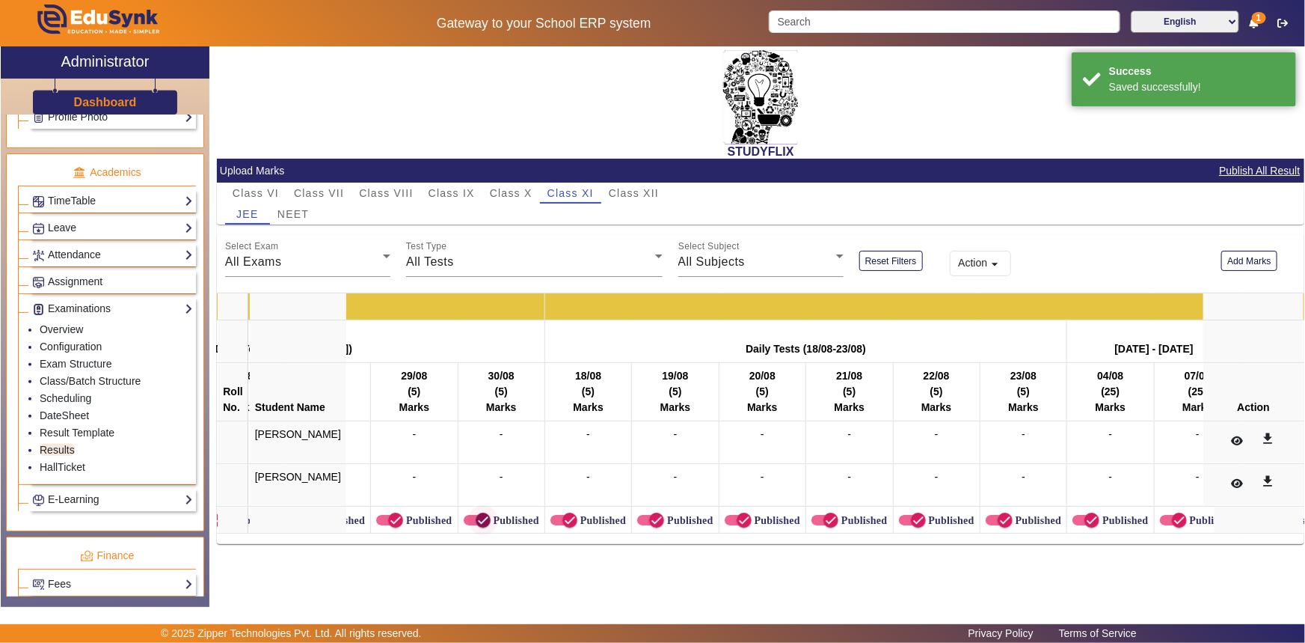
click at [471, 513] on span "button" at bounding box center [483, 520] width 30 height 30
click at [578, 521] on label "Published" at bounding box center [602, 520] width 49 height 13
click at [561, 521] on button "Published" at bounding box center [564, 520] width 27 height 10
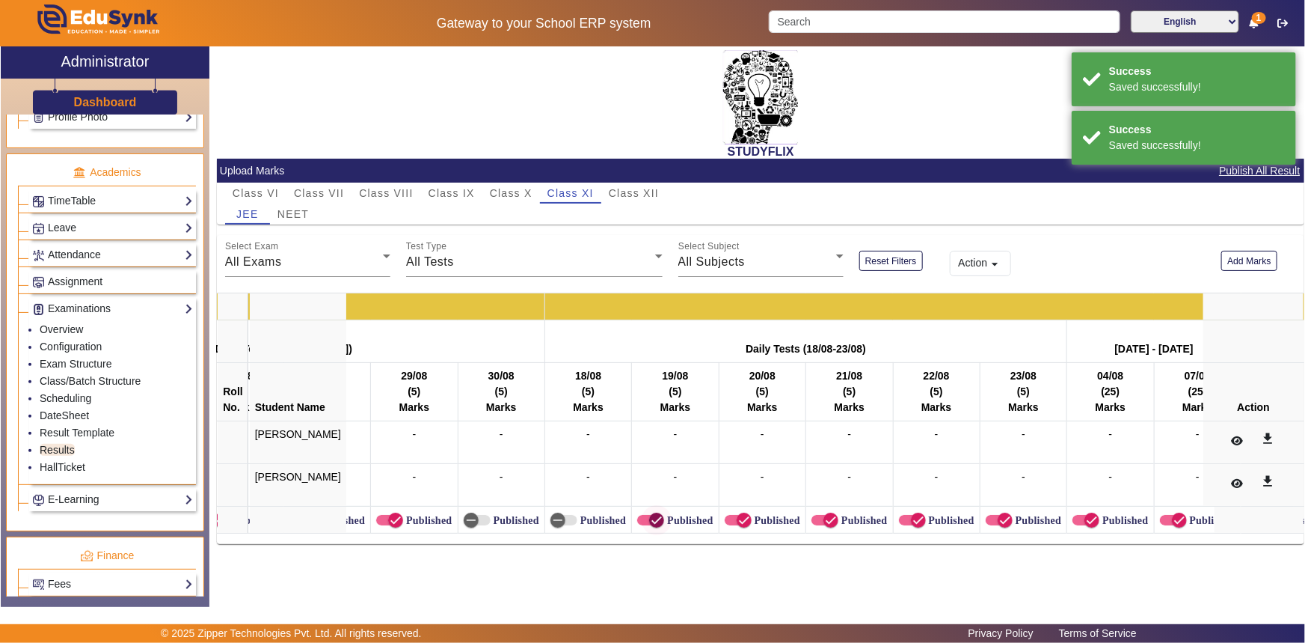
click at [650, 521] on icon "button" at bounding box center [656, 519] width 13 height 13
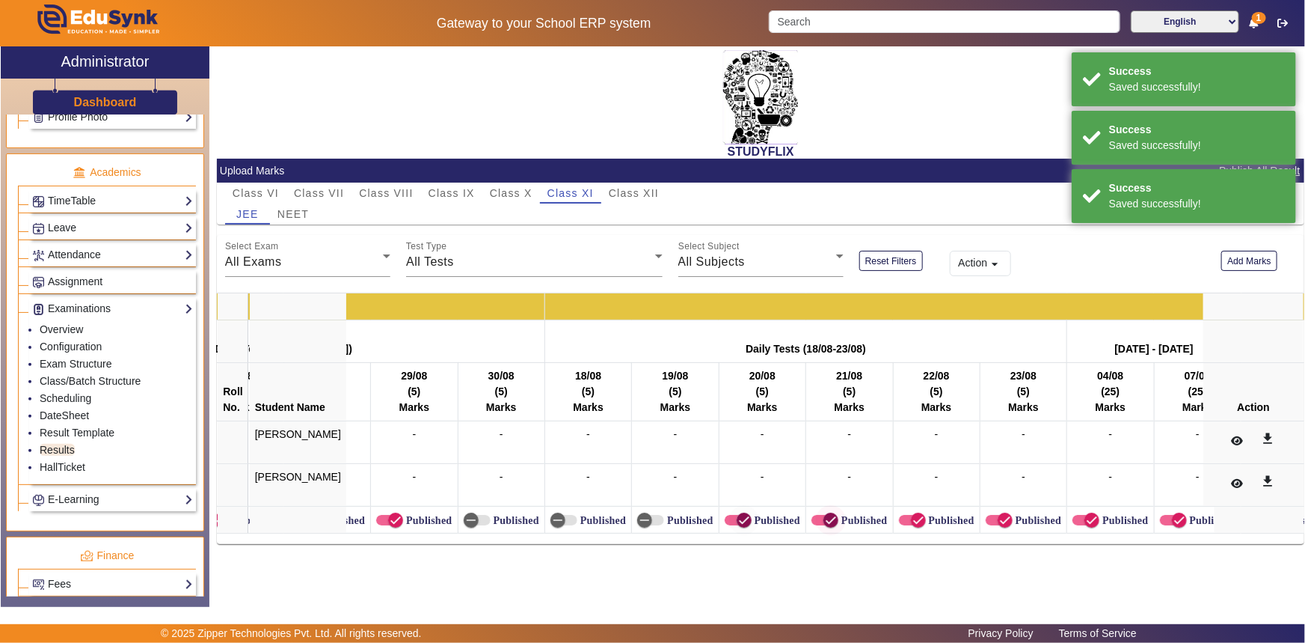
drag, startPoint x: 703, startPoint y: 519, endPoint x: 793, endPoint y: 517, distance: 89.8
click at [729, 519] on span "button" at bounding box center [744, 520] width 30 height 30
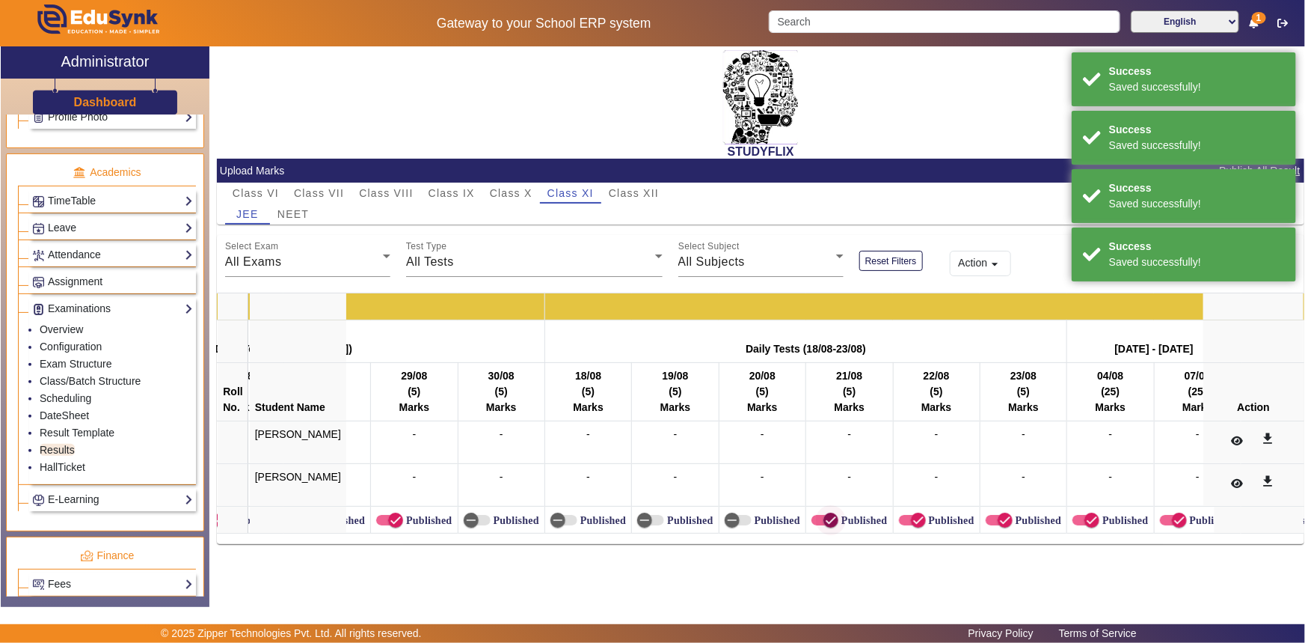
click at [824, 515] on icon "button" at bounding box center [830, 519] width 13 height 13
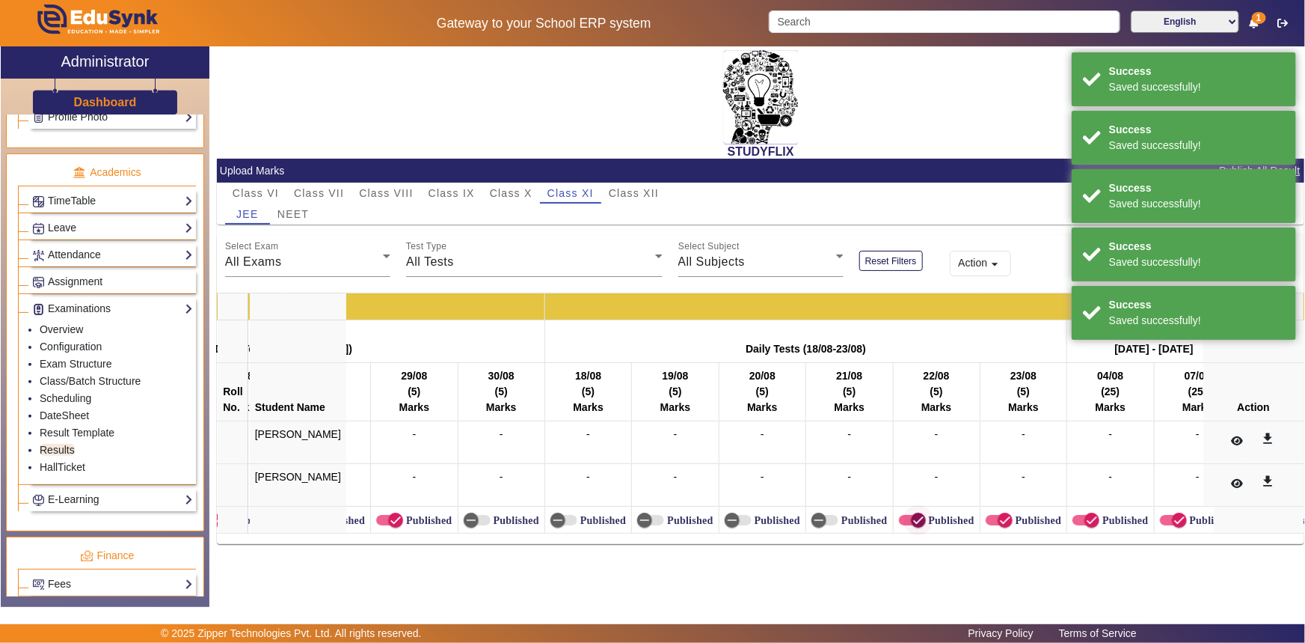
click at [914, 520] on icon "button" at bounding box center [918, 520] width 9 height 1
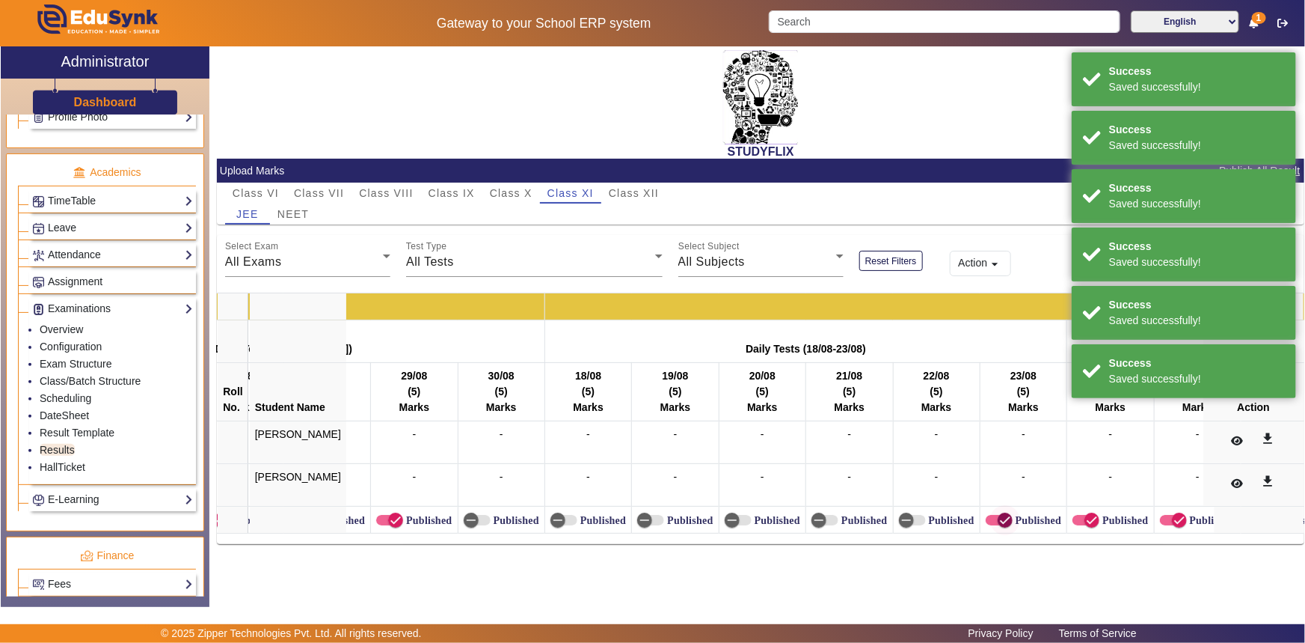
drag, startPoint x: 976, startPoint y: 522, endPoint x: 990, endPoint y: 524, distance: 13.5
click at [999, 522] on icon "button" at bounding box center [1005, 519] width 13 height 13
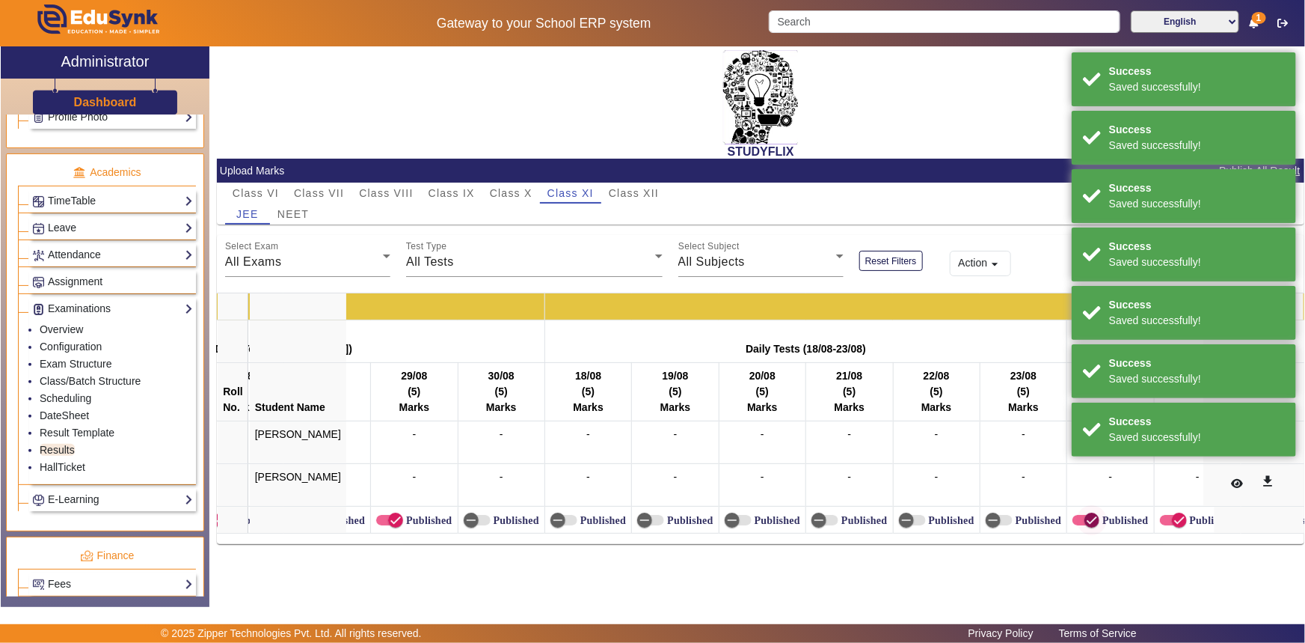
click at [1086, 523] on icon "button" at bounding box center [1092, 519] width 13 height 13
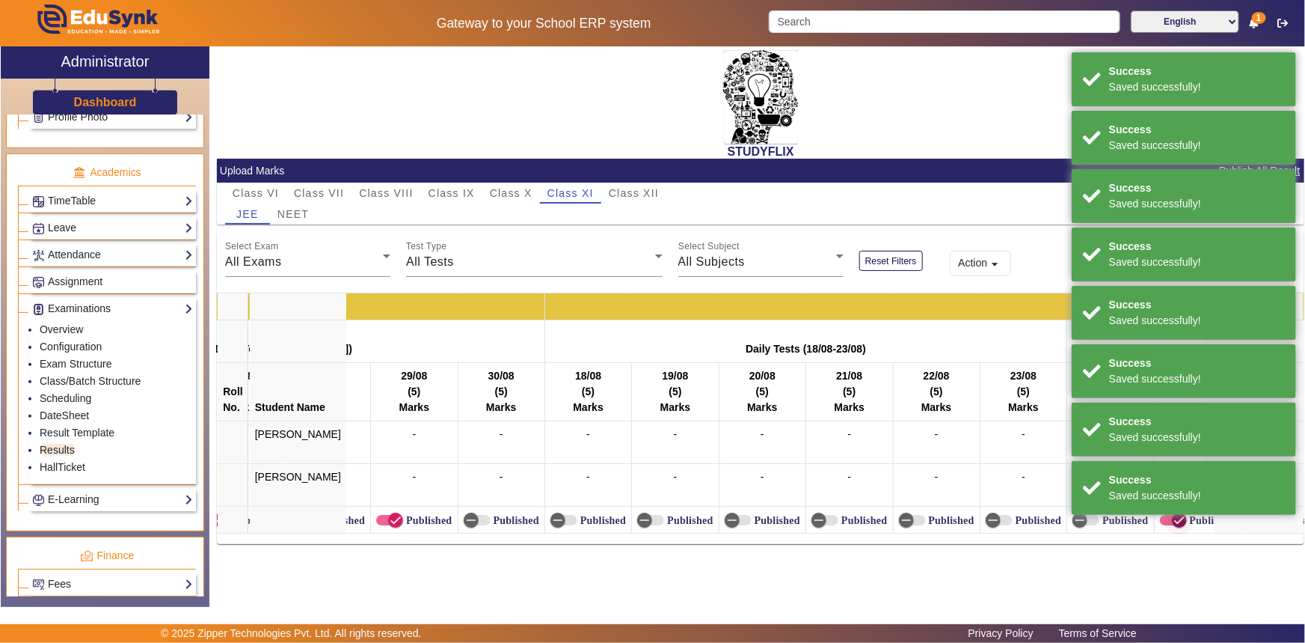
click at [1173, 524] on icon "button" at bounding box center [1179, 519] width 13 height 13
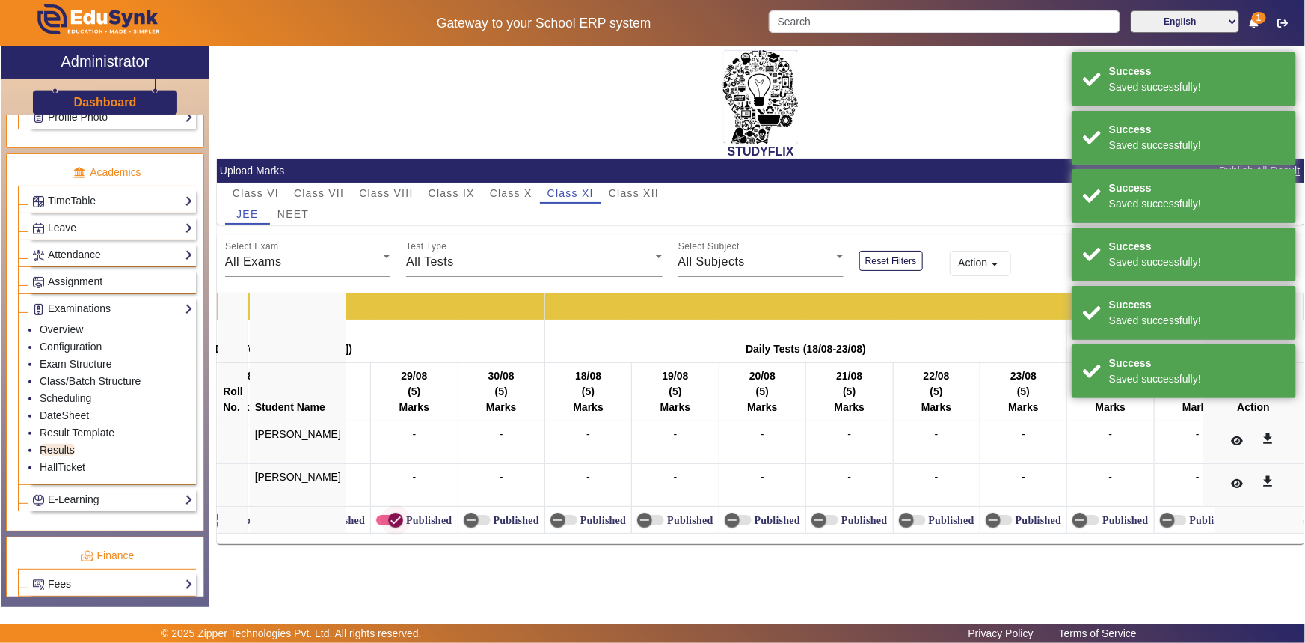
click at [381, 520] on span "button" at bounding box center [396, 520] width 30 height 30
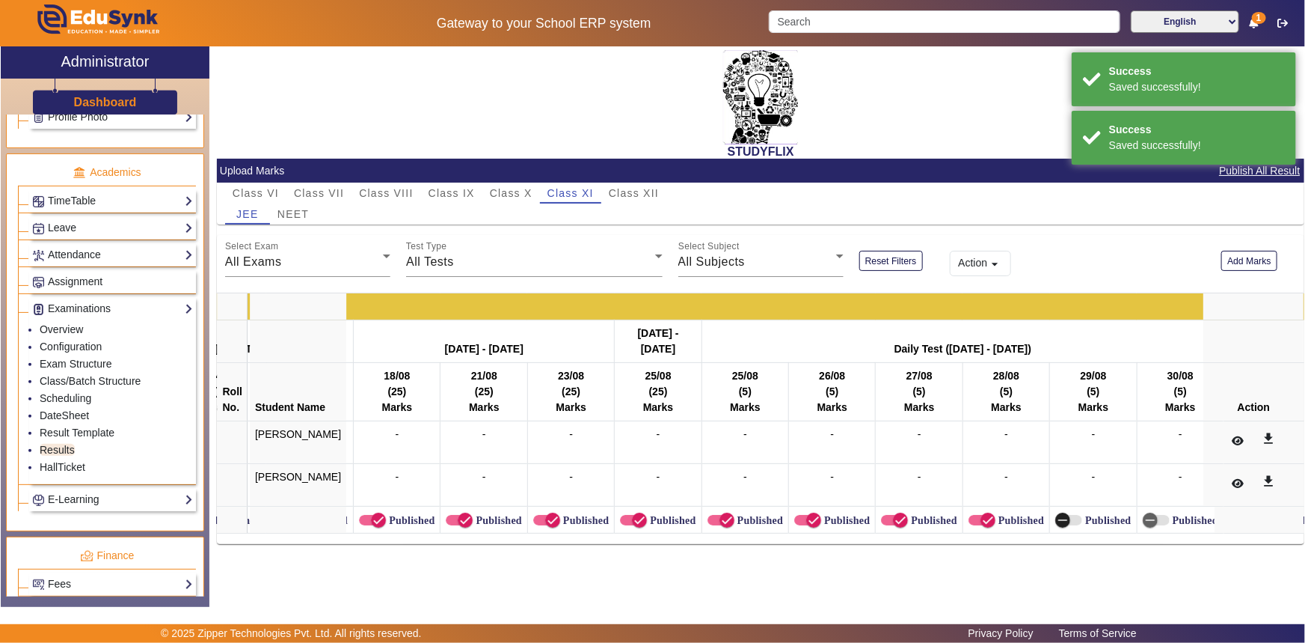
scroll to position [0, 8243]
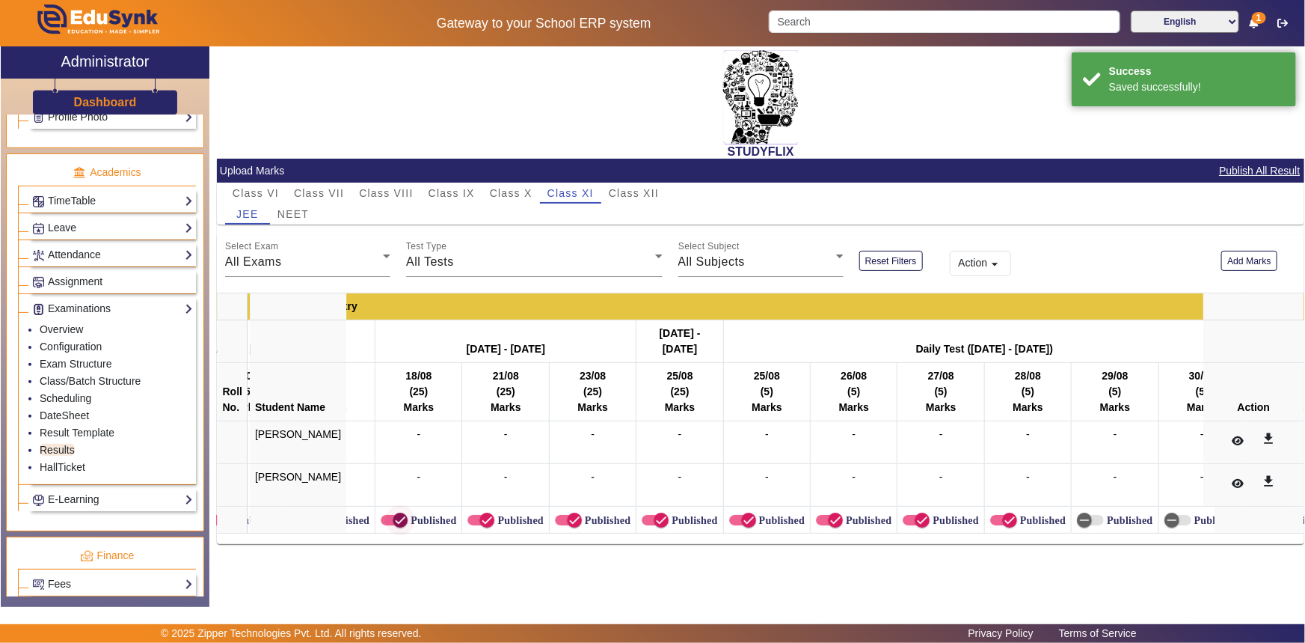
click at [394, 516] on icon "button" at bounding box center [400, 519] width 13 height 13
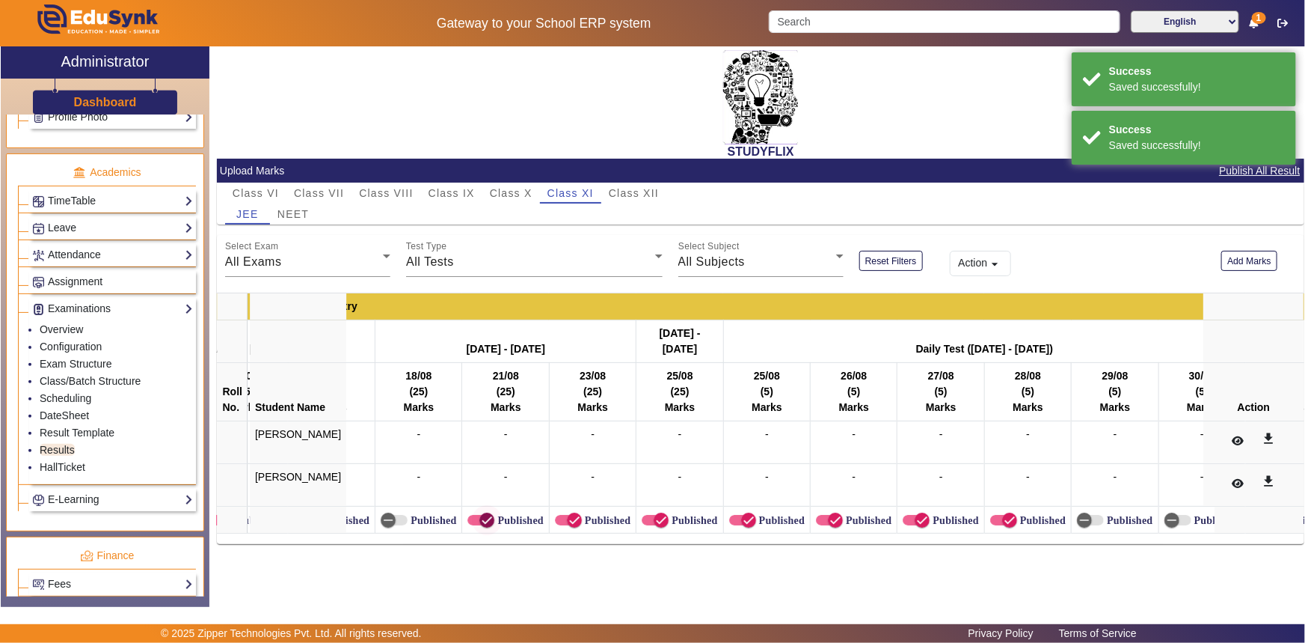
click at [480, 516] on icon "button" at bounding box center [486, 519] width 13 height 13
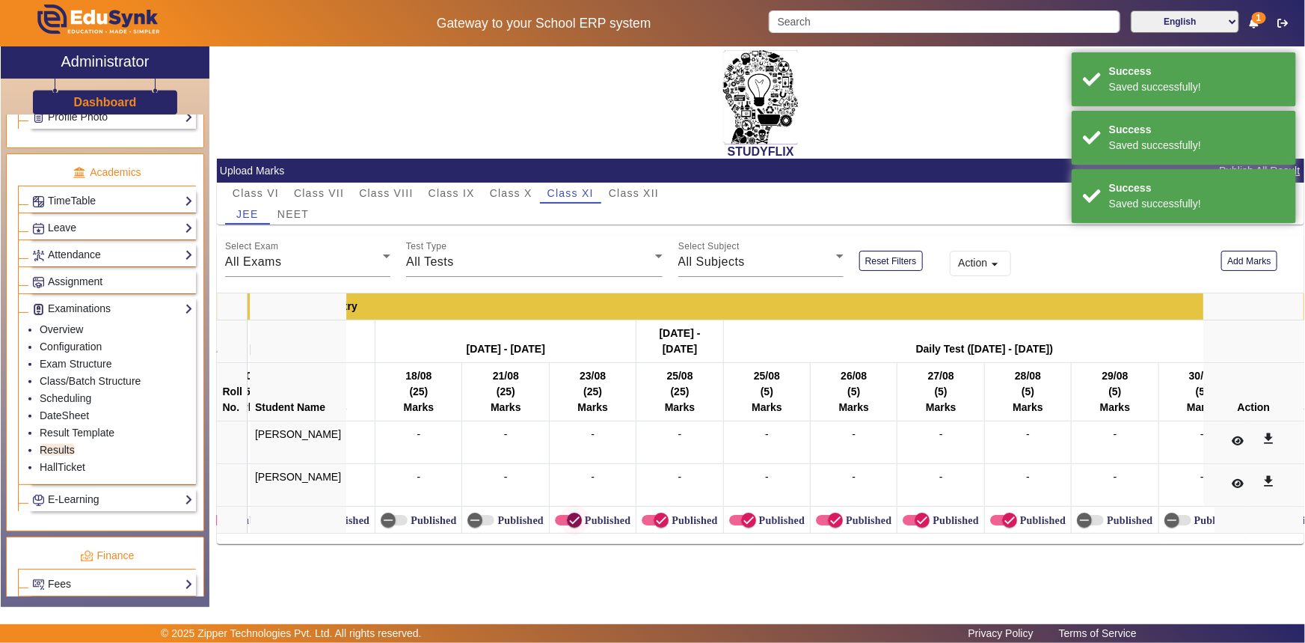
click at [568, 522] on icon "button" at bounding box center [574, 519] width 13 height 13
drag, startPoint x: 628, startPoint y: 517, endPoint x: 685, endPoint y: 516, distance: 56.9
click at [654, 516] on span "button" at bounding box center [661, 519] width 15 height 15
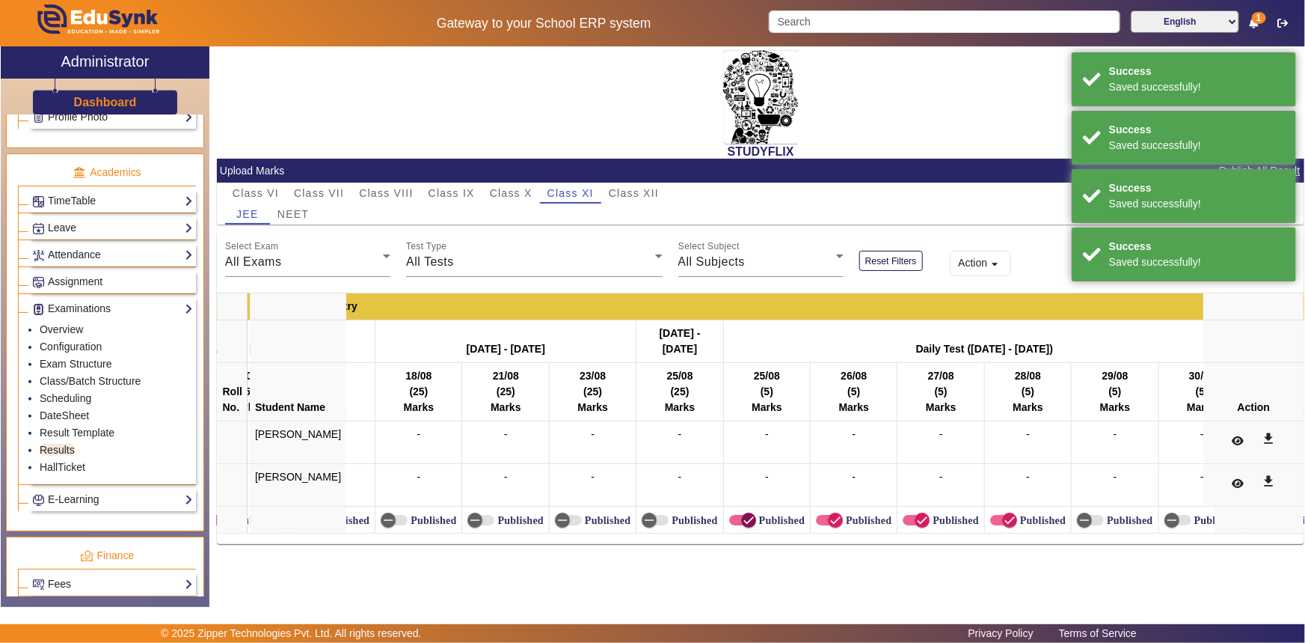
drag, startPoint x: 708, startPoint y: 516, endPoint x: 777, endPoint y: 518, distance: 68.8
click at [734, 516] on span "button" at bounding box center [749, 520] width 30 height 30
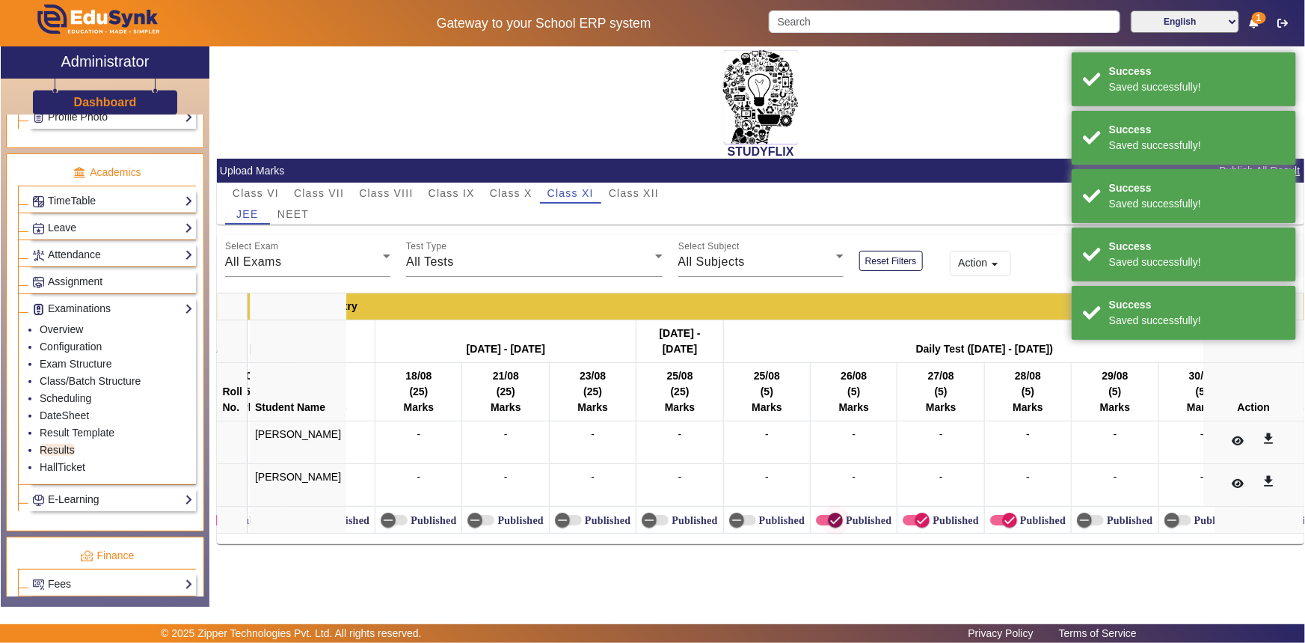
click at [822, 525] on span "button" at bounding box center [836, 520] width 30 height 30
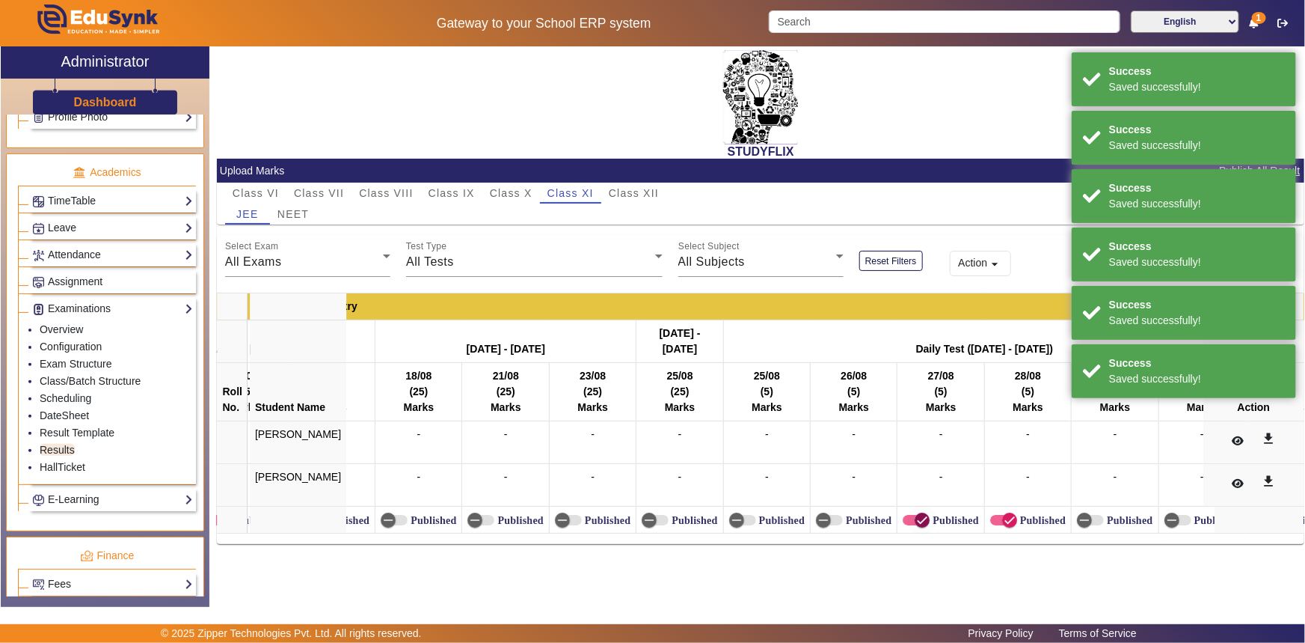
drag, startPoint x: 899, startPoint y: 520, endPoint x: 931, endPoint y: 519, distance: 32.2
click at [918, 520] on icon "button" at bounding box center [922, 520] width 9 height 1
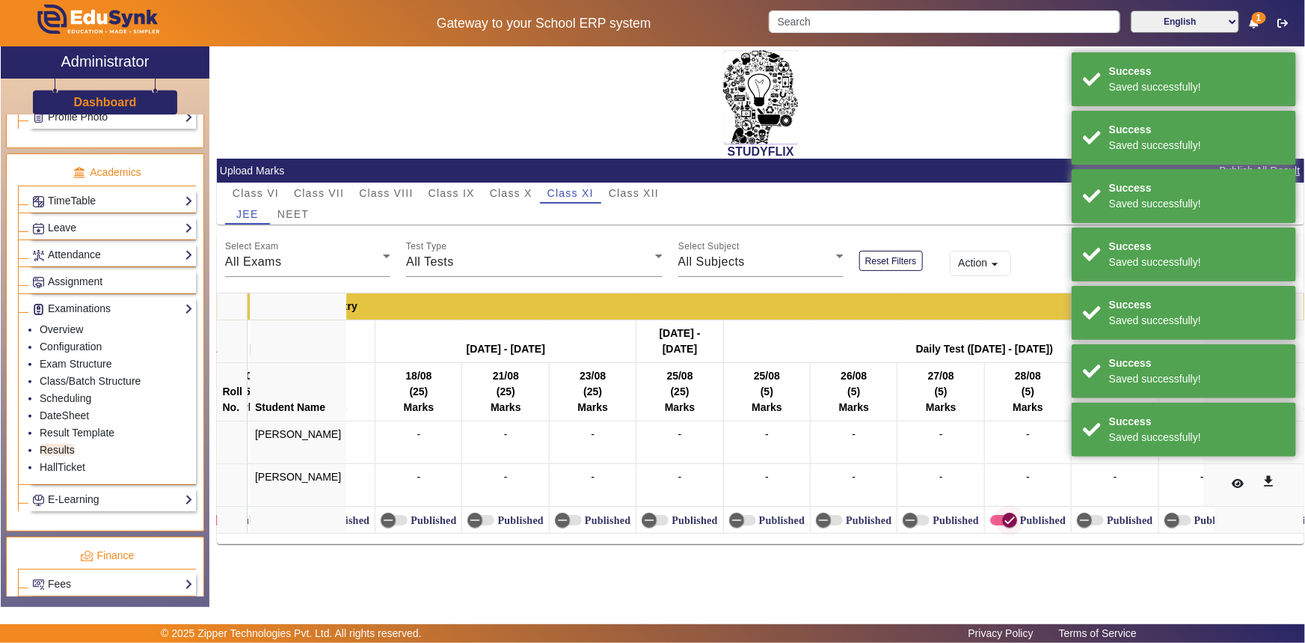
click at [995, 516] on span "button" at bounding box center [1010, 520] width 30 height 30
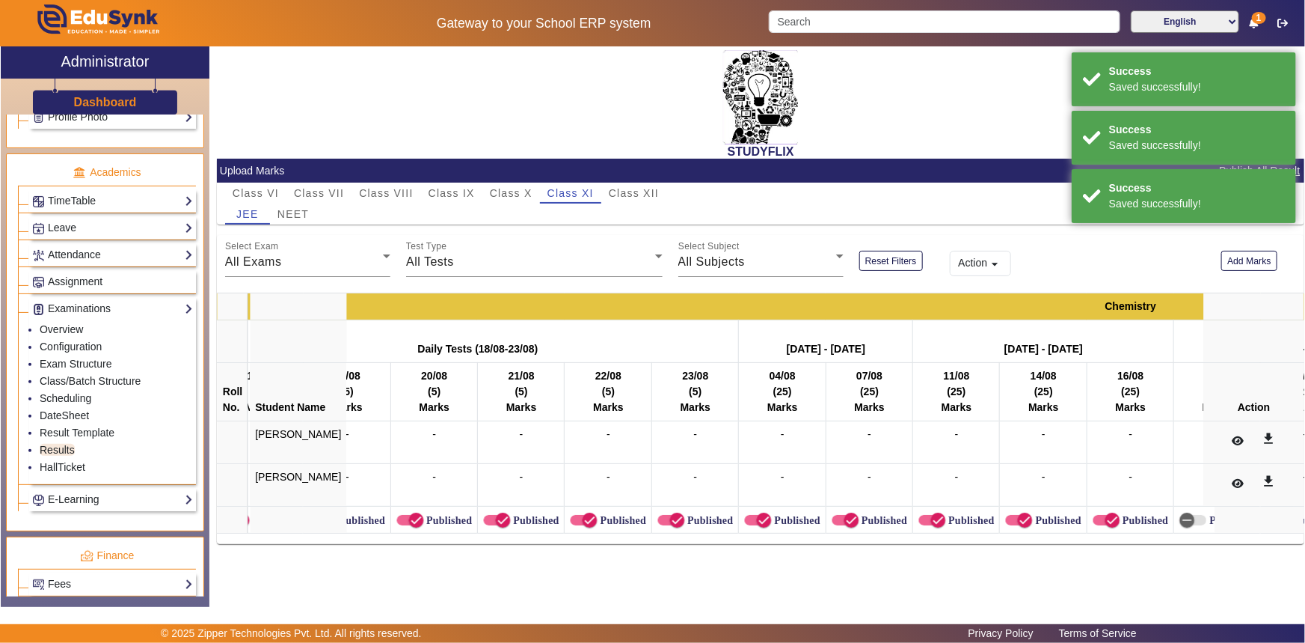
scroll to position [0, 7369]
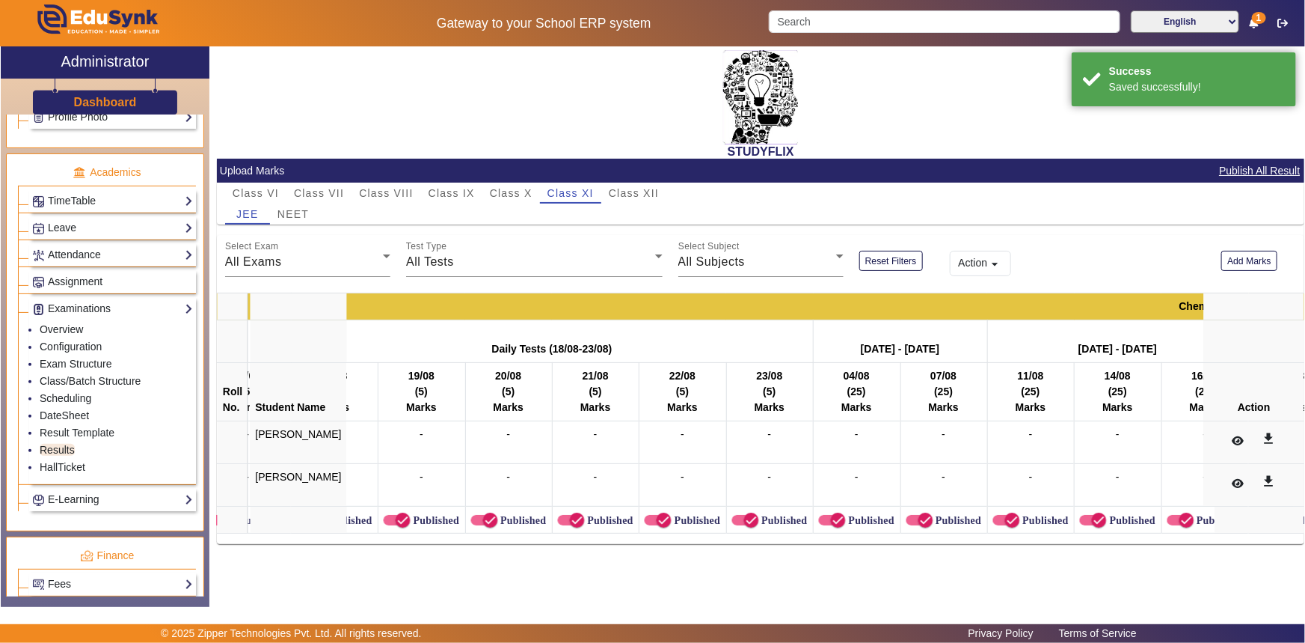
click at [411, 519] on label "Published" at bounding box center [435, 520] width 49 height 13
click at [405, 519] on button "Published" at bounding box center [397, 520] width 27 height 10
click at [484, 518] on icon "button" at bounding box center [490, 519] width 13 height 13
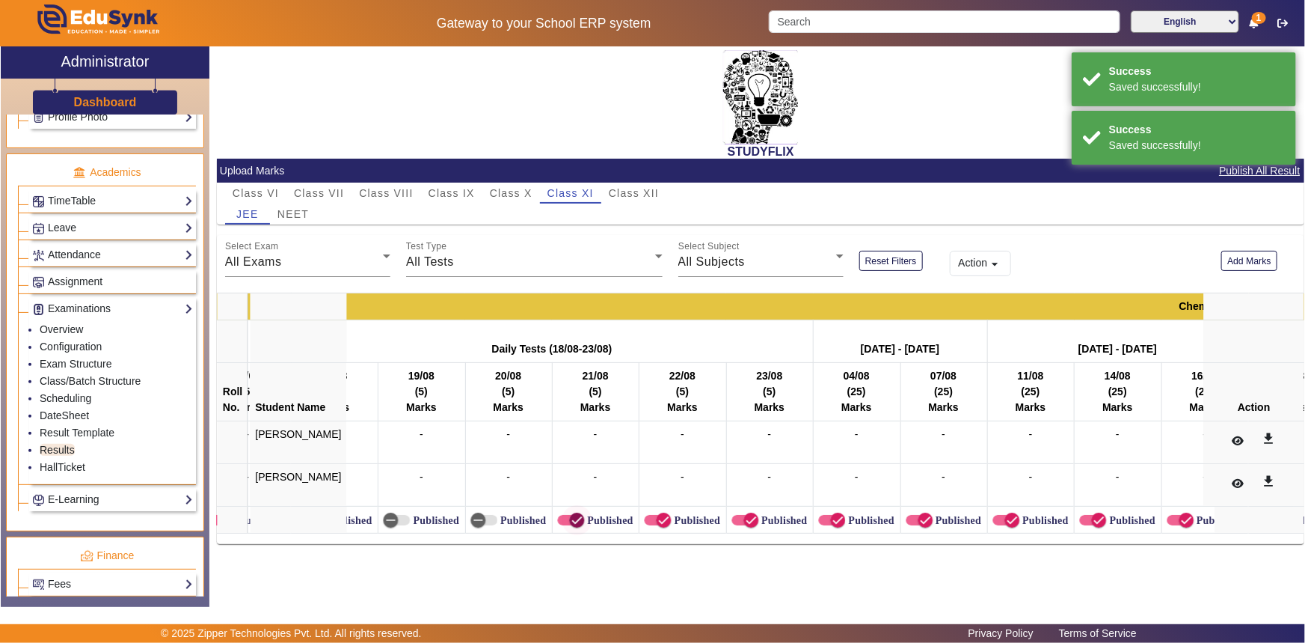
drag, startPoint x: 534, startPoint y: 516, endPoint x: 556, endPoint y: 516, distance: 21.7
click at [558, 516] on button "Published" at bounding box center [571, 520] width 27 height 10
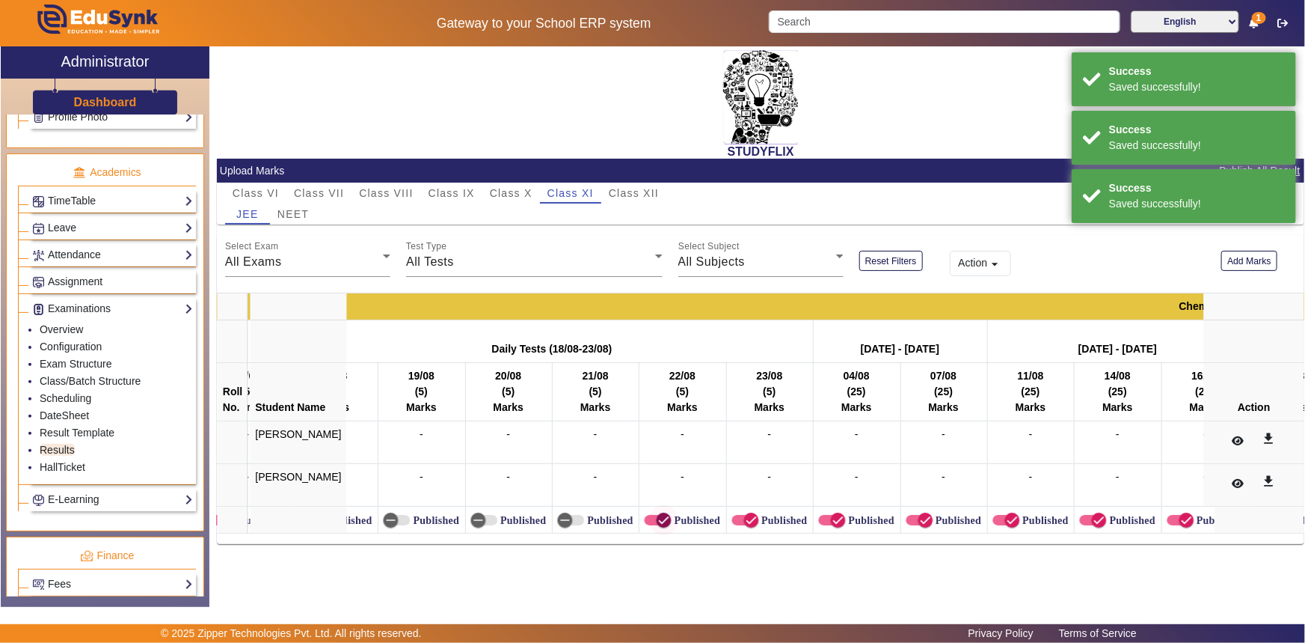
drag, startPoint x: 619, startPoint y: 516, endPoint x: 628, endPoint y: 516, distance: 9.0
click at [640, 516] on td "Published" at bounding box center [683, 519] width 87 height 27
click at [745, 518] on icon "button" at bounding box center [751, 519] width 13 height 13
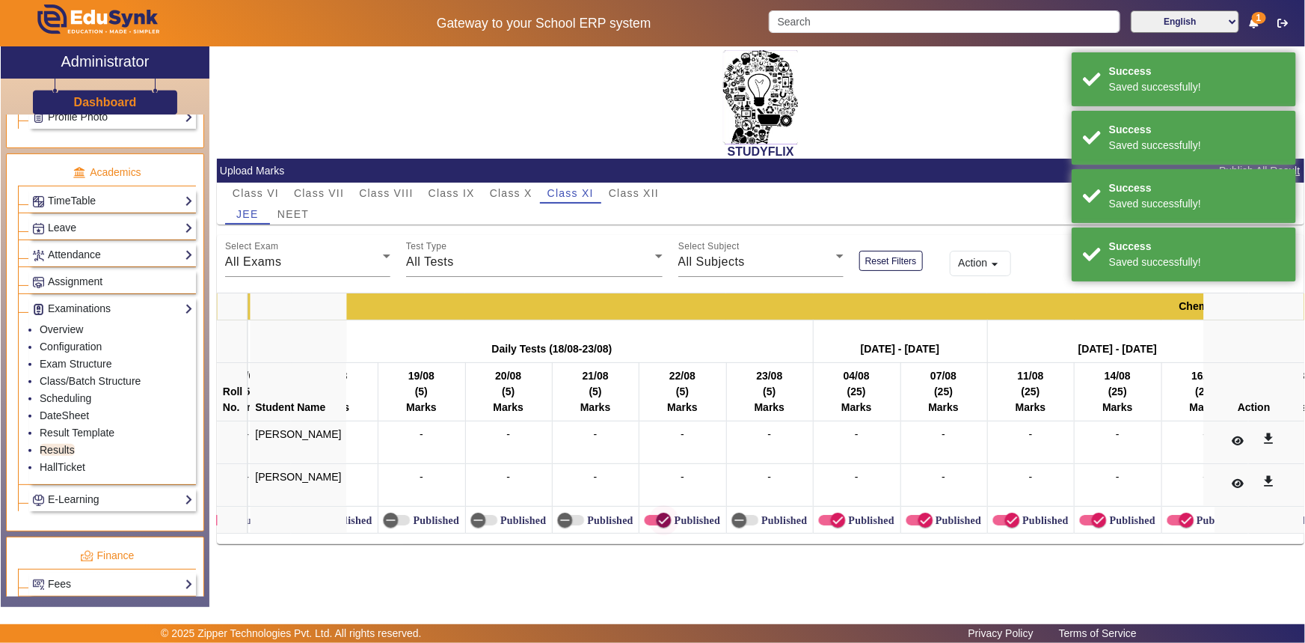
click at [658, 518] on icon "button" at bounding box center [664, 519] width 13 height 13
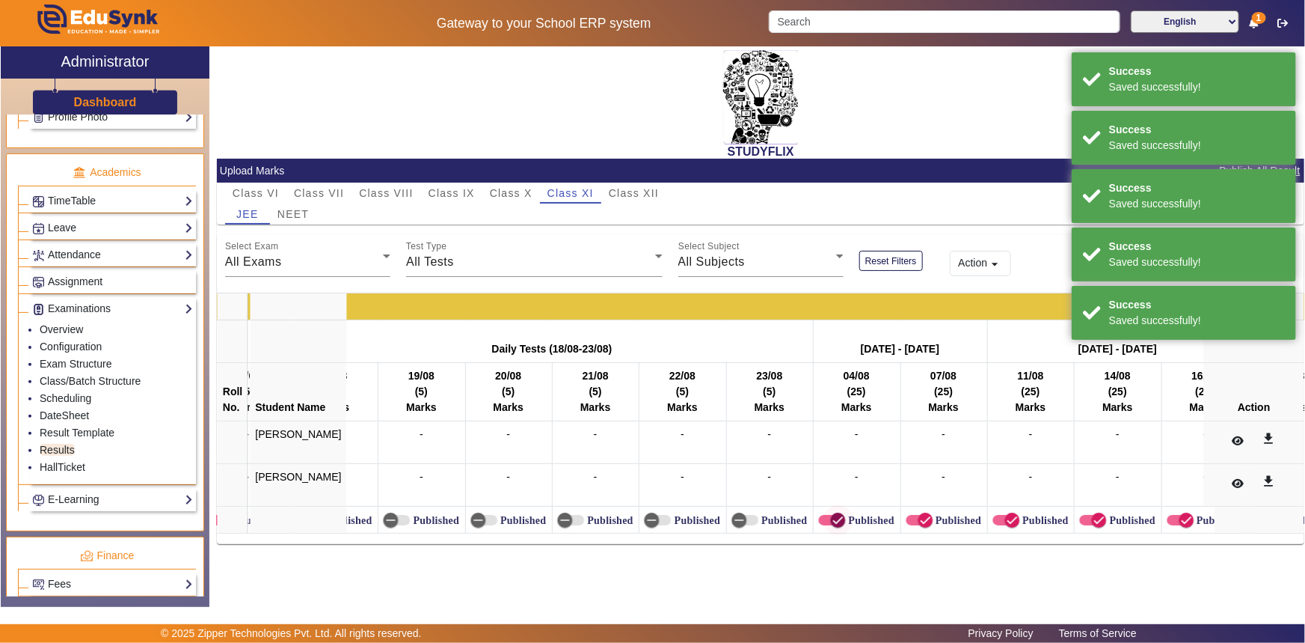
click at [832, 523] on icon "button" at bounding box center [838, 519] width 13 height 13
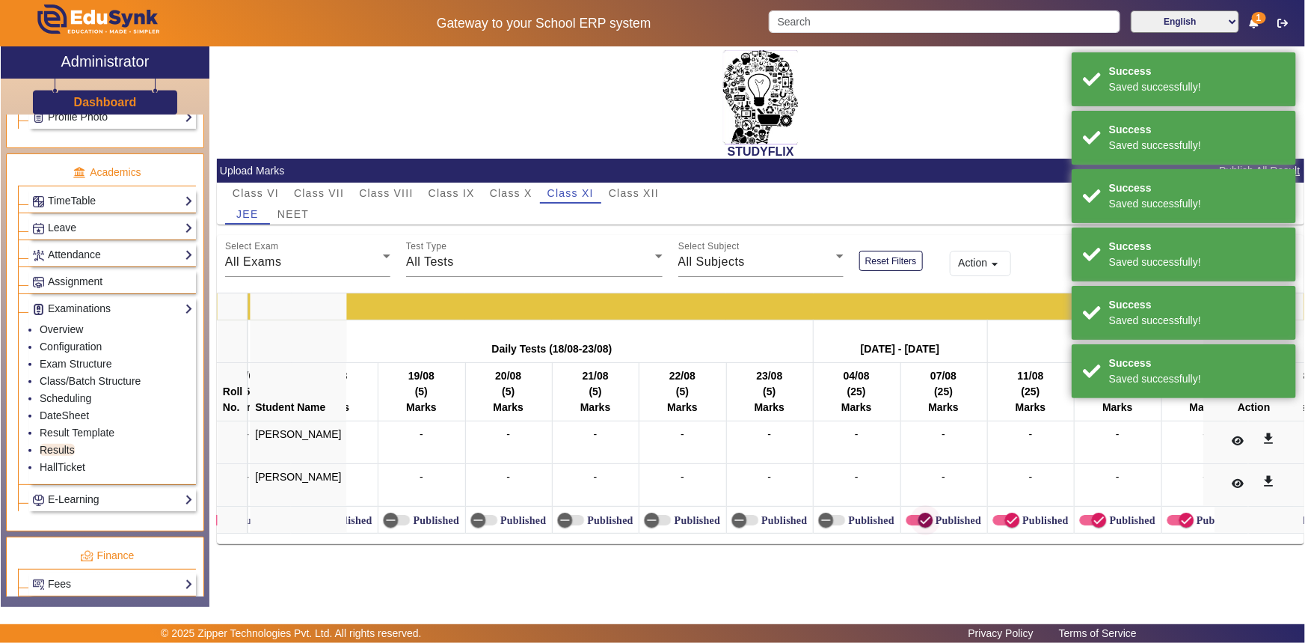
click at [919, 521] on span "button" at bounding box center [926, 519] width 15 height 15
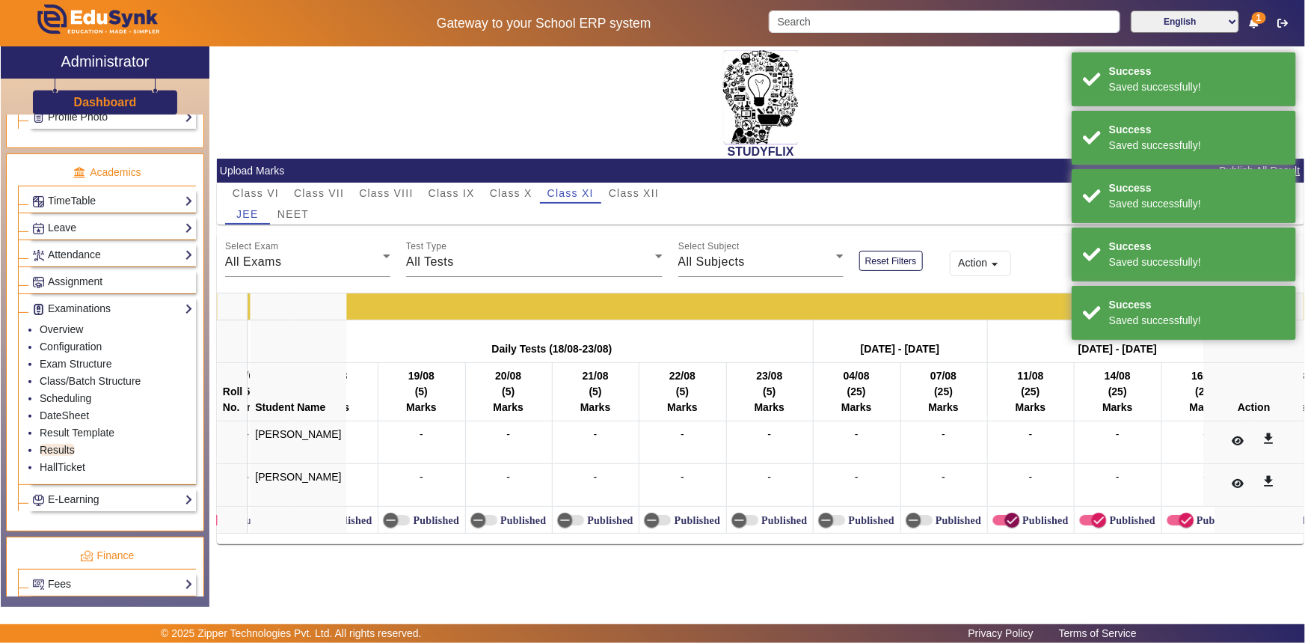
drag, startPoint x: 985, startPoint y: 515, endPoint x: 1023, endPoint y: 523, distance: 38.9
click at [1006, 516] on icon "button" at bounding box center [1012, 519] width 13 height 13
click at [1092, 521] on span "button" at bounding box center [1099, 519] width 15 height 15
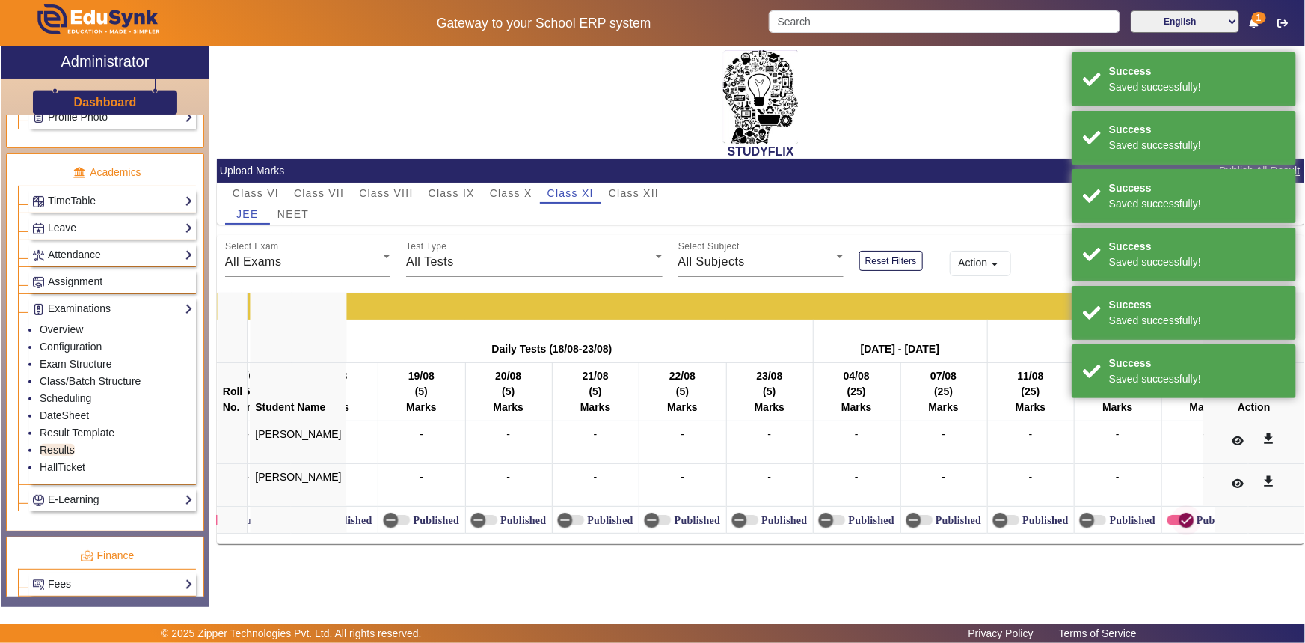
click at [1181, 515] on icon "button" at bounding box center [1187, 519] width 13 height 13
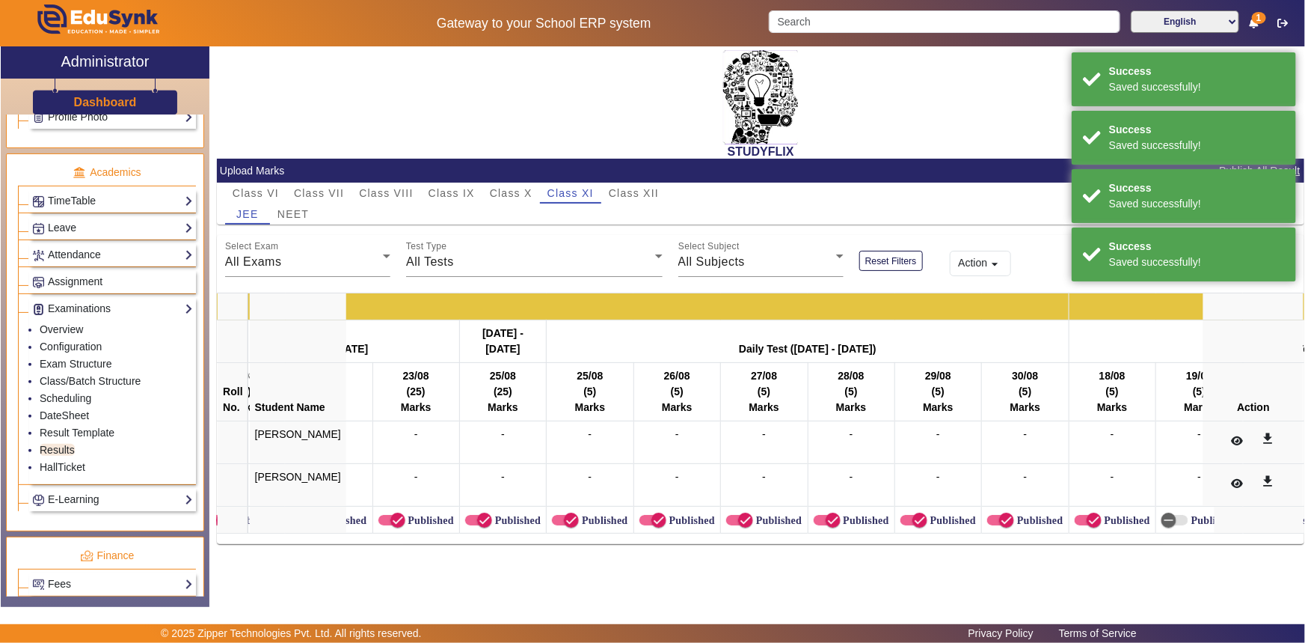
scroll to position [0, 6570]
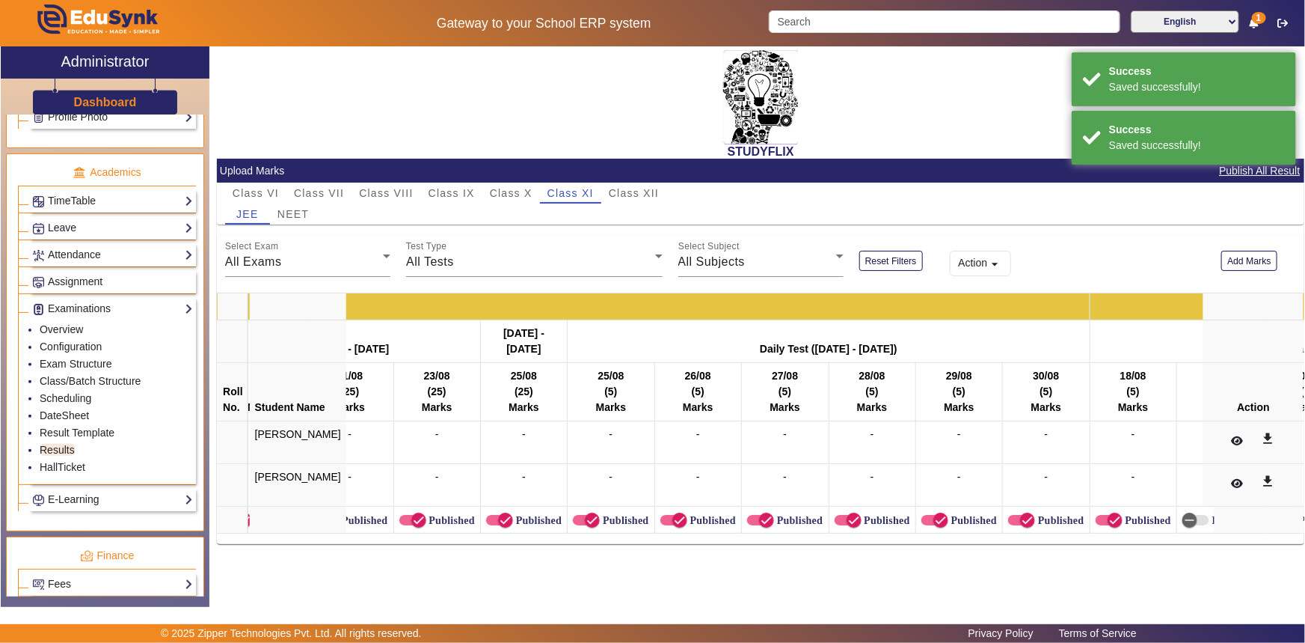
click at [432, 518] on label "Published" at bounding box center [450, 520] width 49 height 13
click at [426, 518] on button "Published" at bounding box center [413, 520] width 27 height 10
click at [491, 511] on span "button" at bounding box center [506, 520] width 30 height 30
click at [586, 515] on icon "button" at bounding box center [592, 519] width 13 height 13
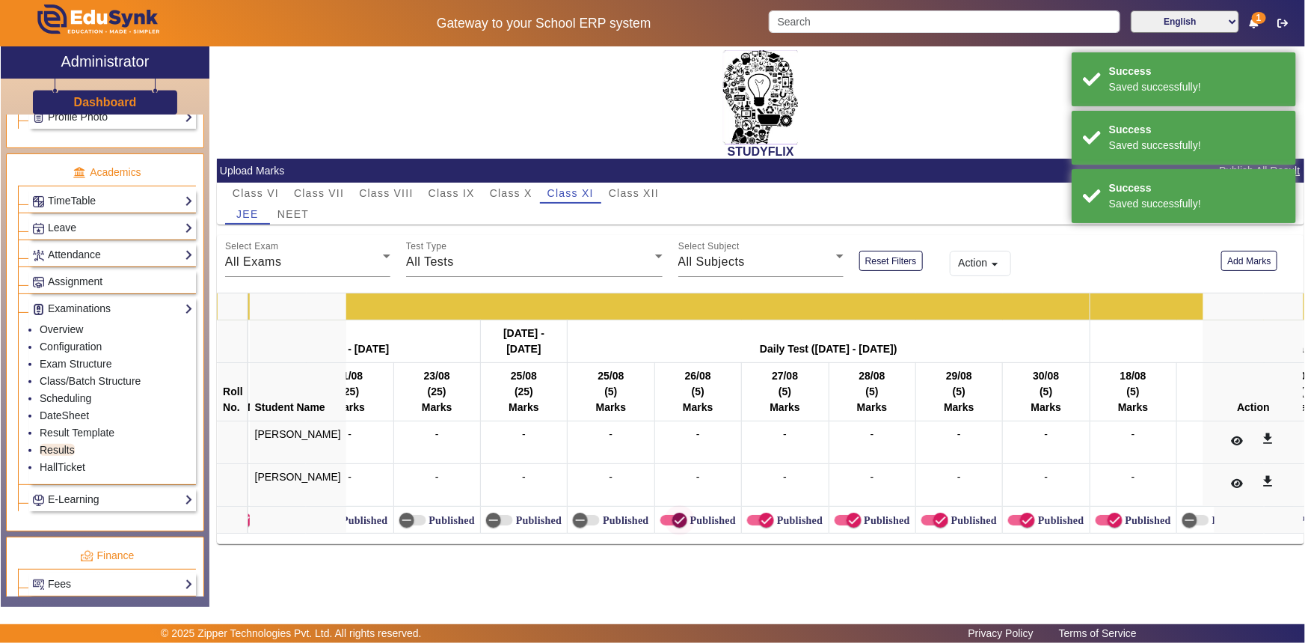
click at [665, 511] on span "button" at bounding box center [680, 520] width 30 height 30
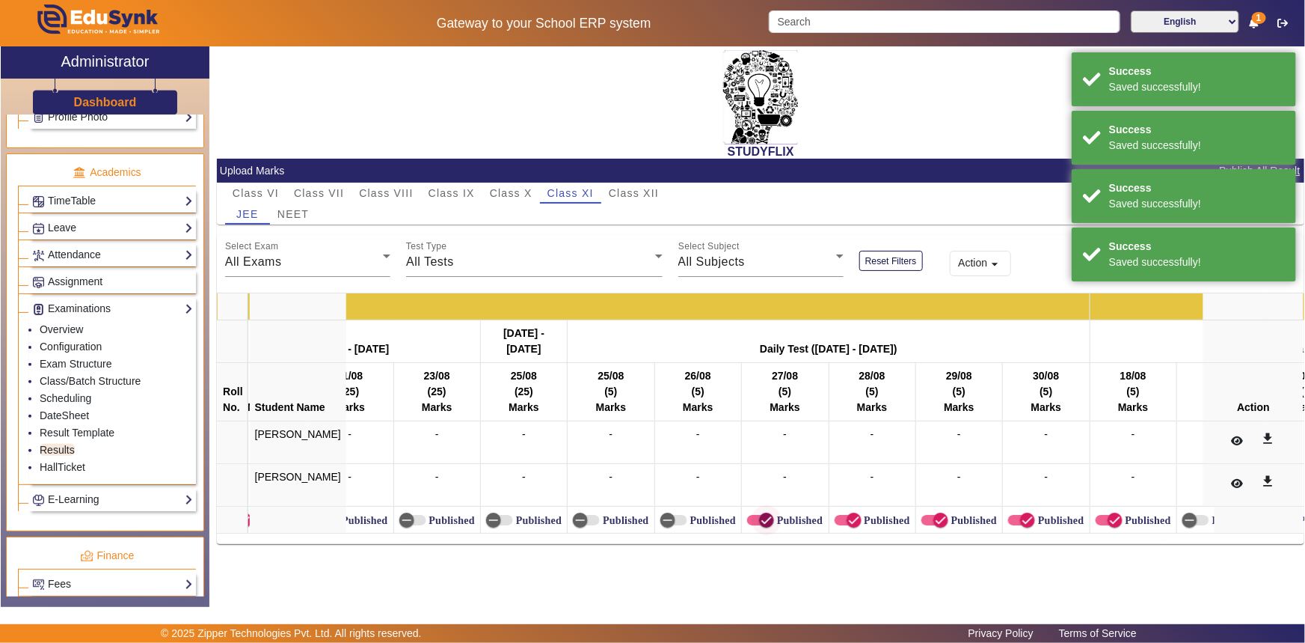
click at [760, 517] on icon "button" at bounding box center [766, 519] width 13 height 13
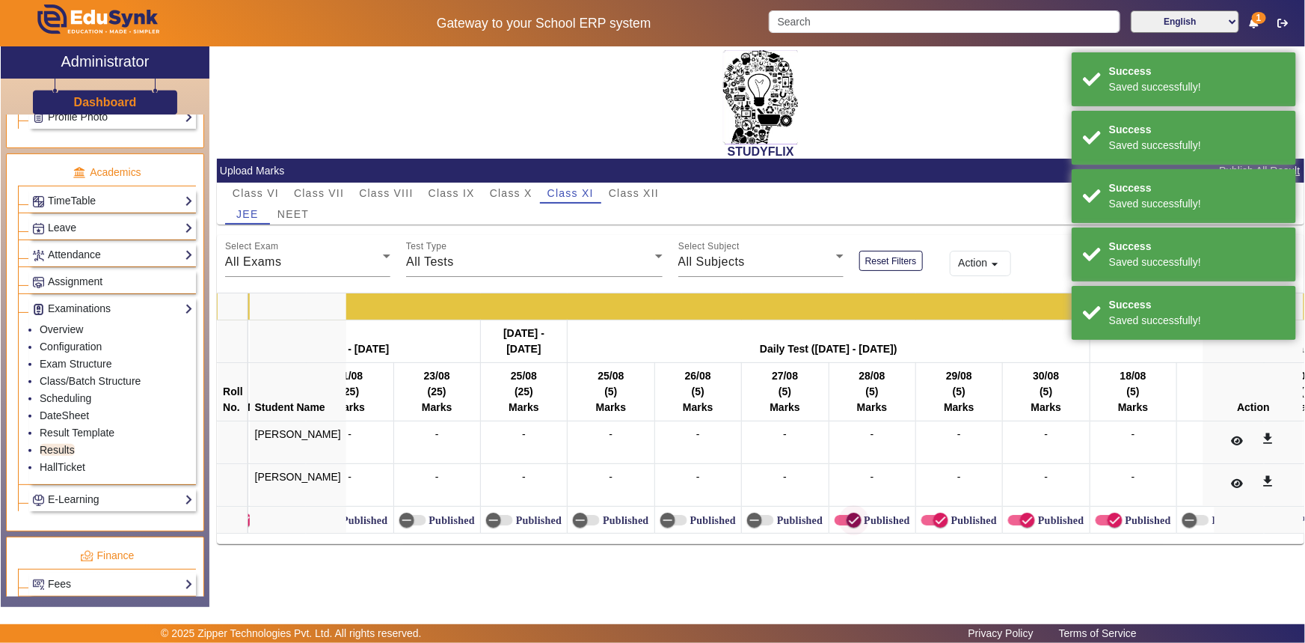
click at [839, 523] on span "button" at bounding box center [854, 520] width 30 height 30
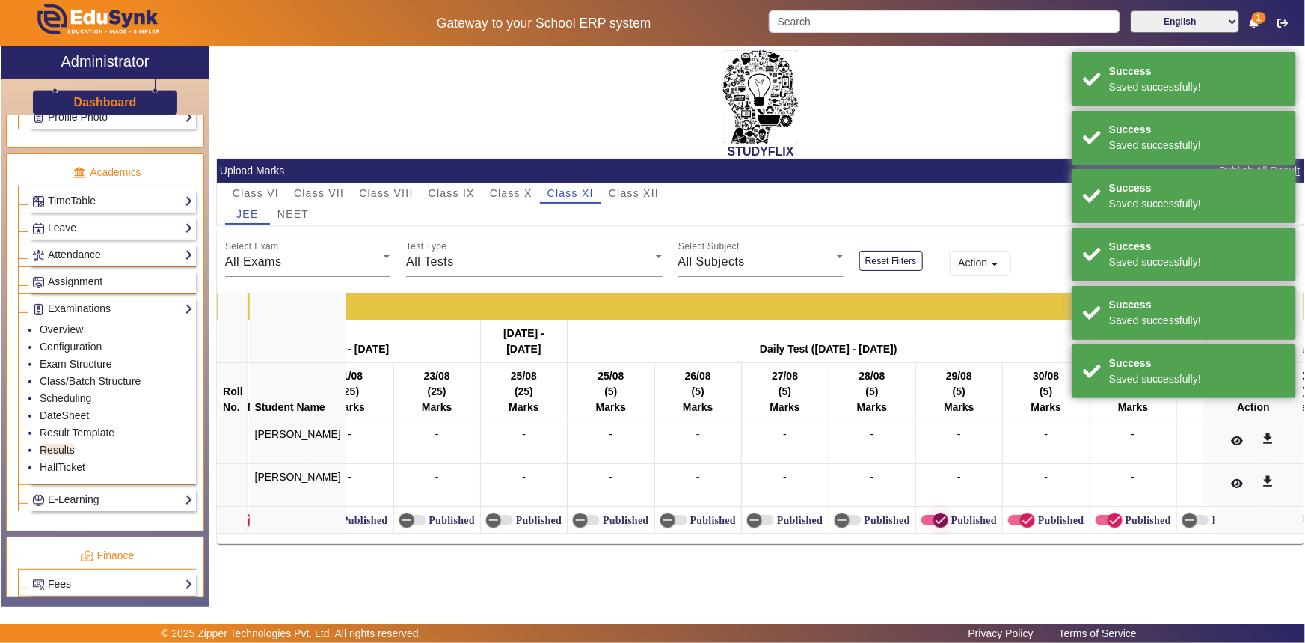
click at [934, 518] on icon "button" at bounding box center [940, 519] width 13 height 13
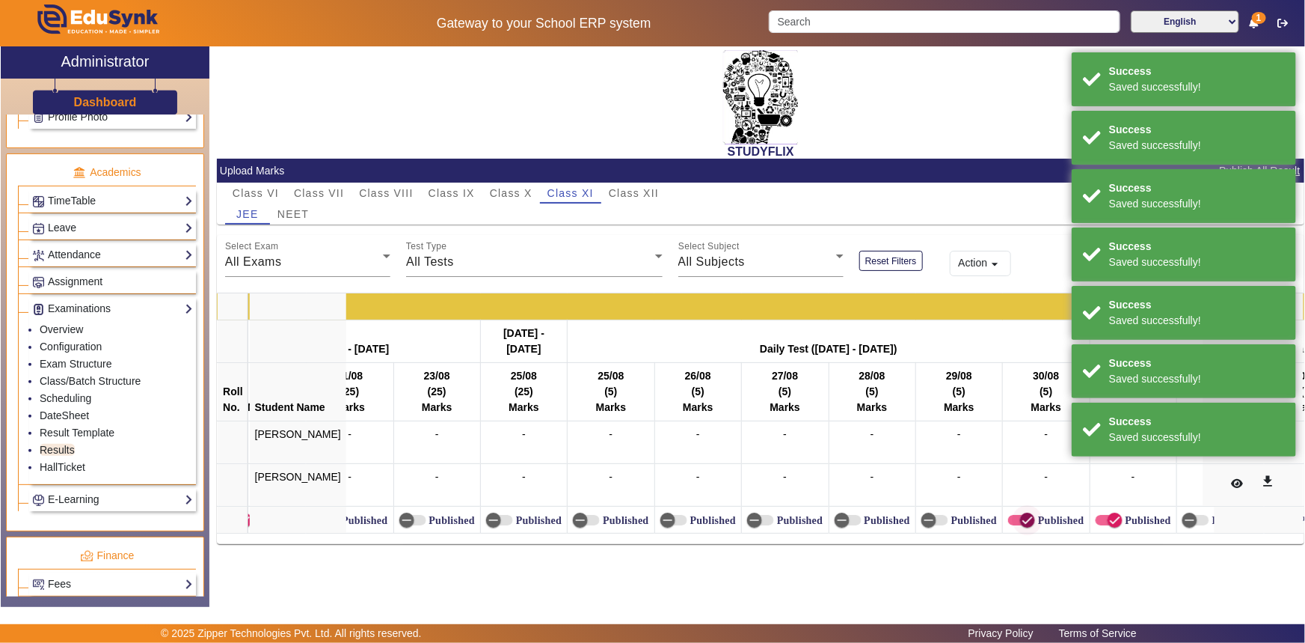
click at [1021, 518] on icon "button" at bounding box center [1027, 519] width 13 height 13
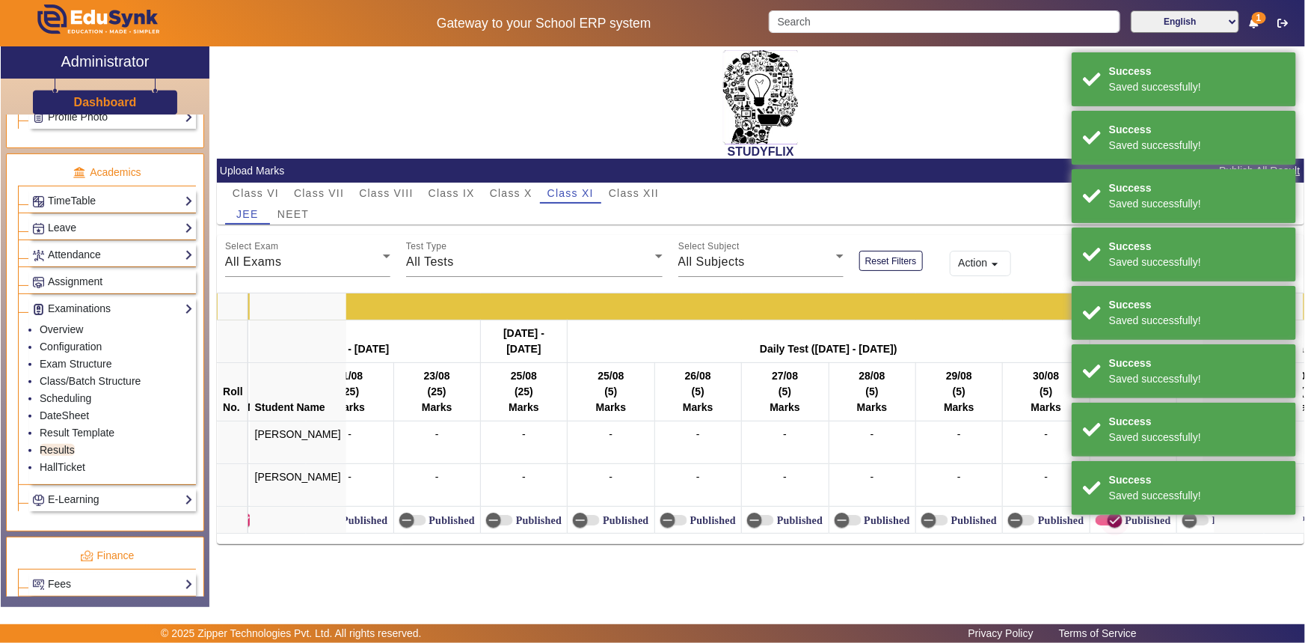
click at [1096, 516] on span "button" at bounding box center [1109, 520] width 27 height 10
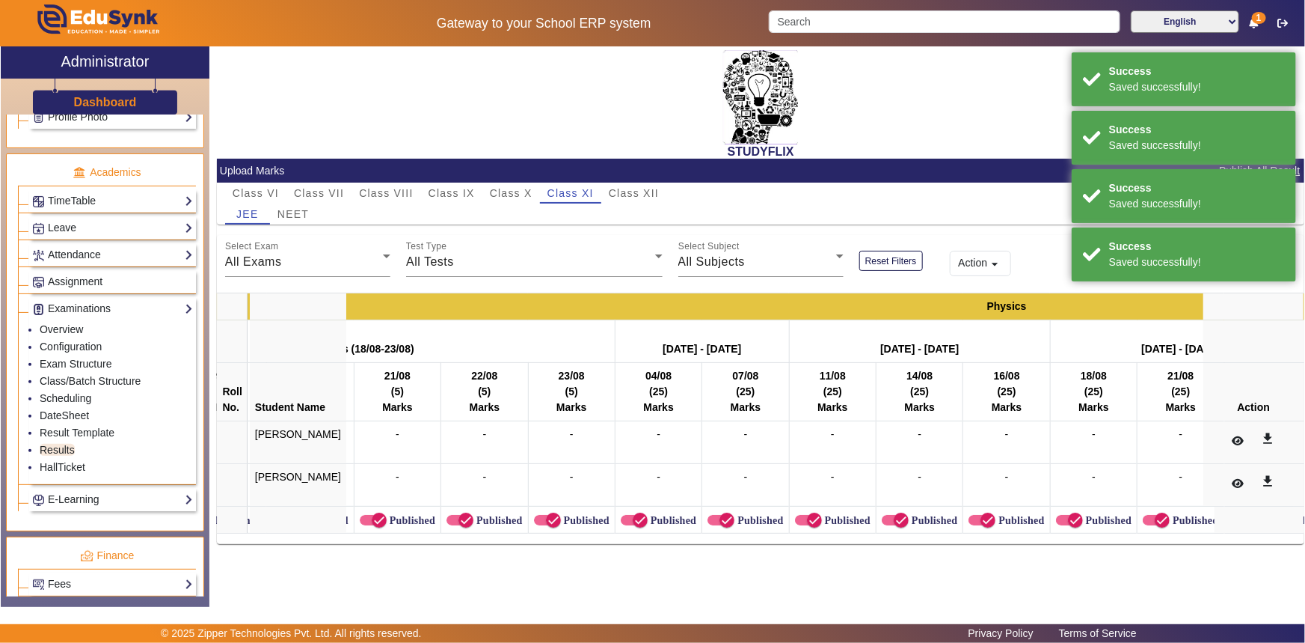
scroll to position [0, 5728]
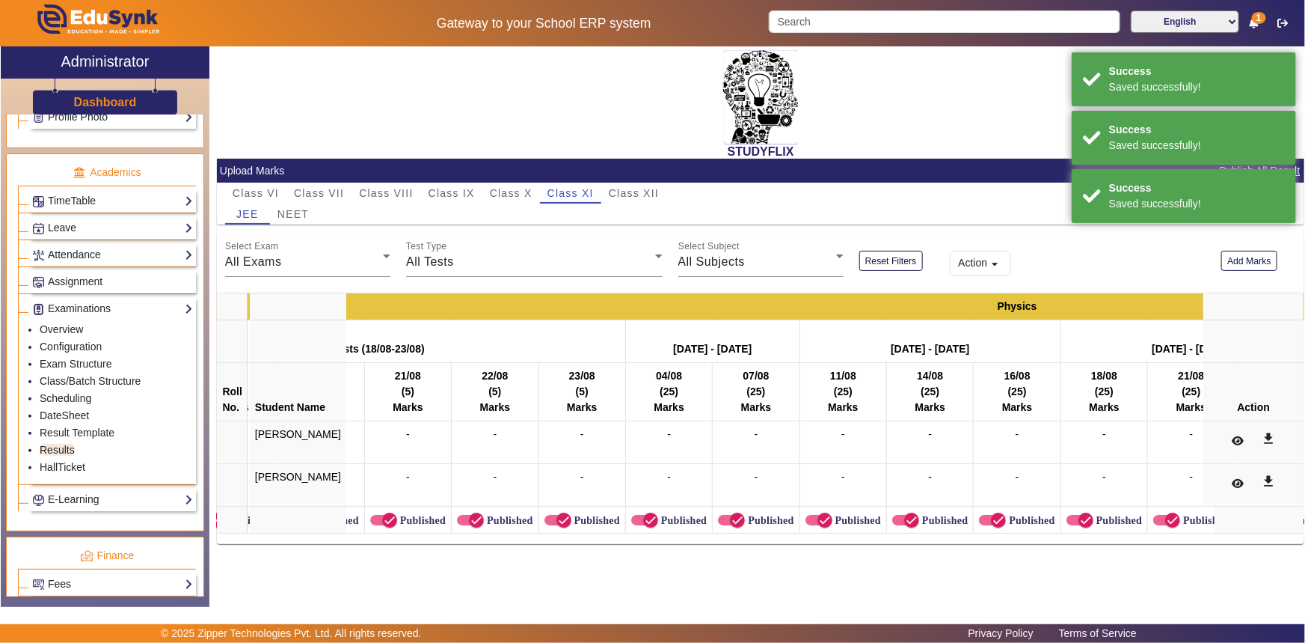
click at [398, 521] on label "Published" at bounding box center [421, 520] width 49 height 13
click at [397, 521] on button "Published" at bounding box center [383, 520] width 27 height 10
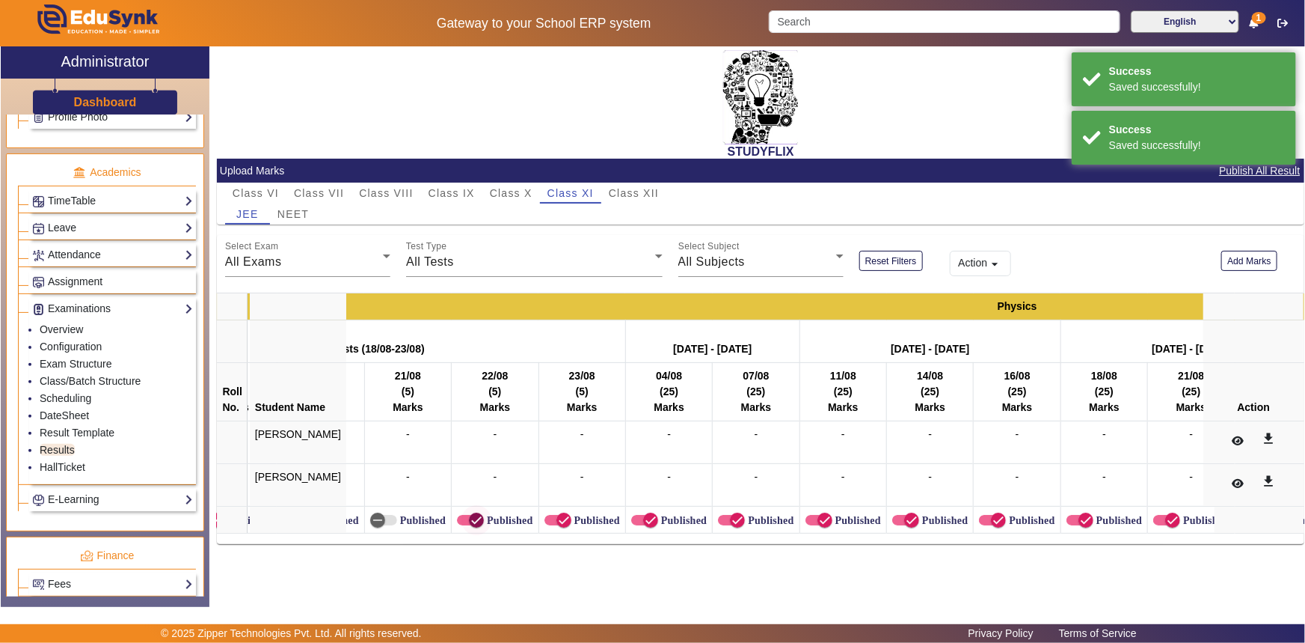
click at [472, 520] on icon "button" at bounding box center [476, 520] width 9 height 1
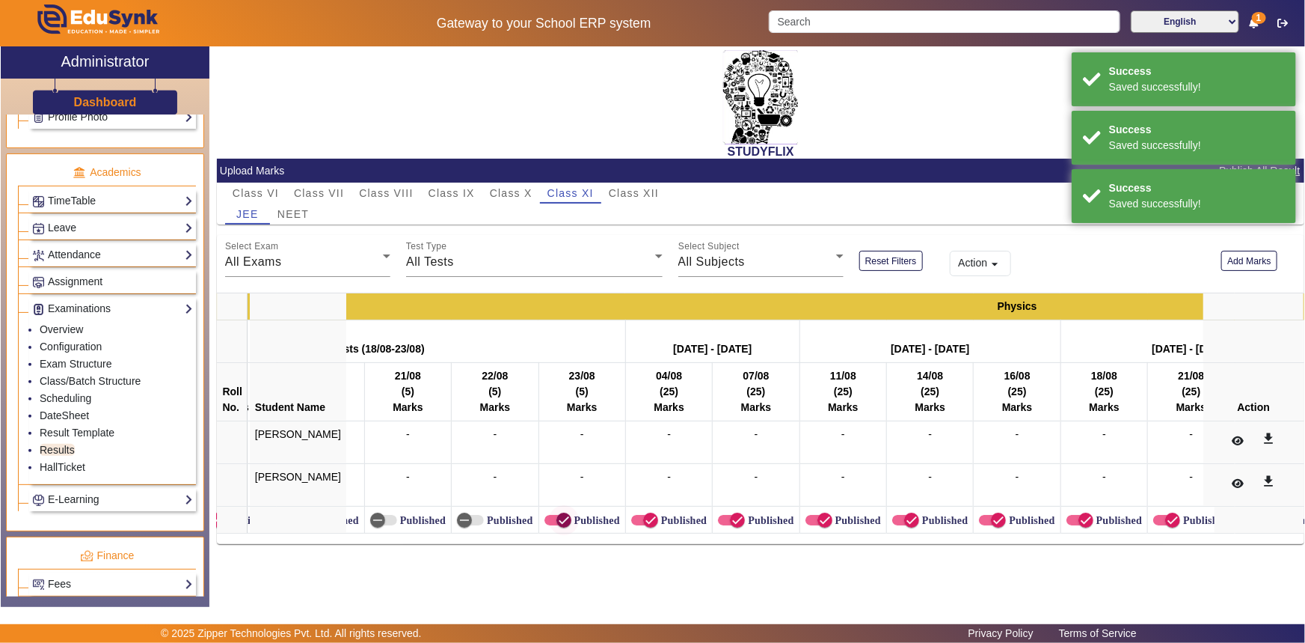
click at [557, 518] on icon "button" at bounding box center [563, 519] width 13 height 13
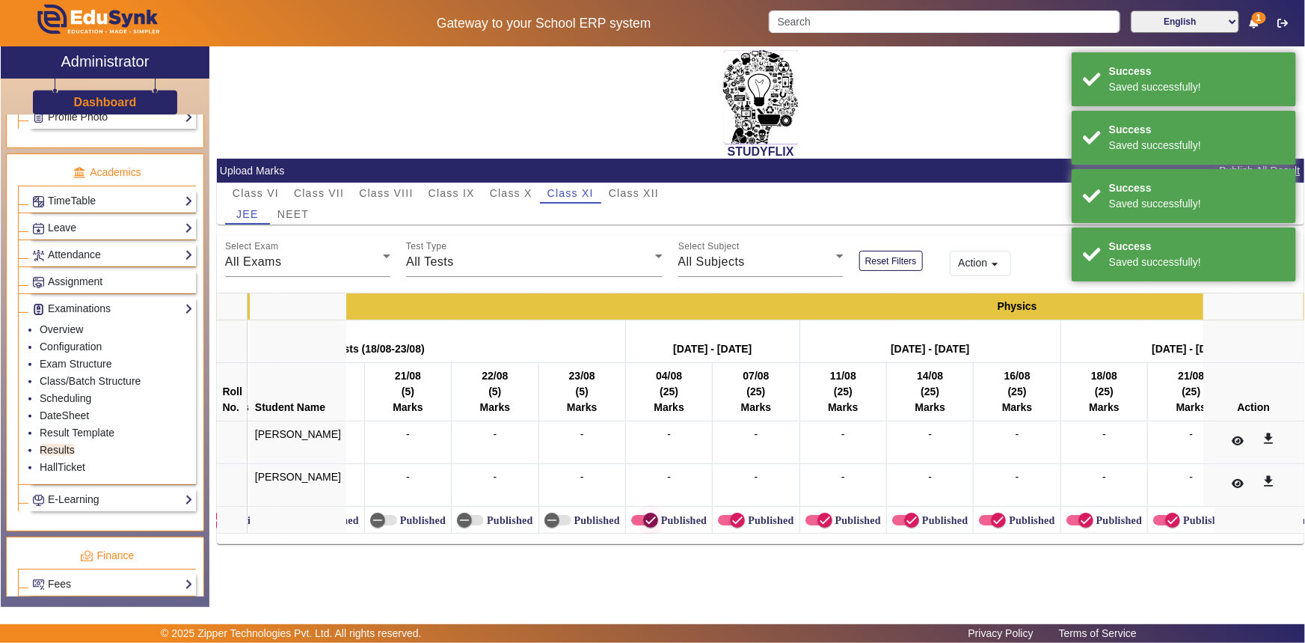
click at [631, 516] on span "button" at bounding box center [644, 520] width 27 height 10
click at [723, 517] on span "button" at bounding box center [738, 520] width 30 height 30
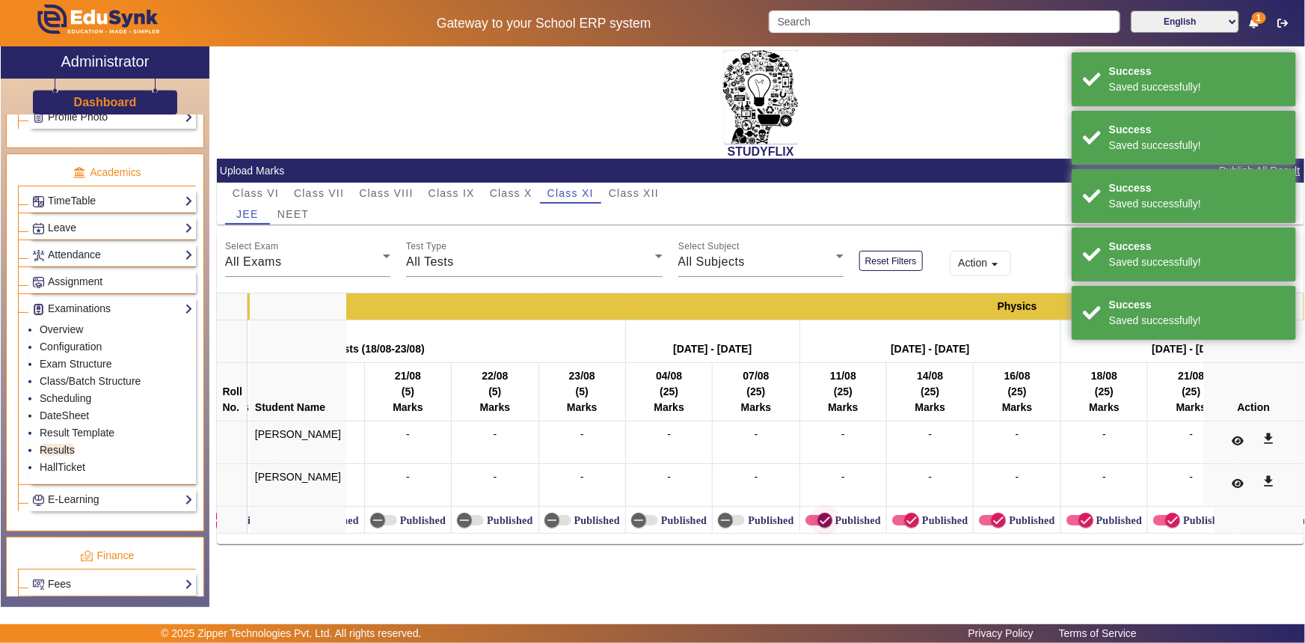
click at [818, 516] on icon "button" at bounding box center [824, 519] width 13 height 13
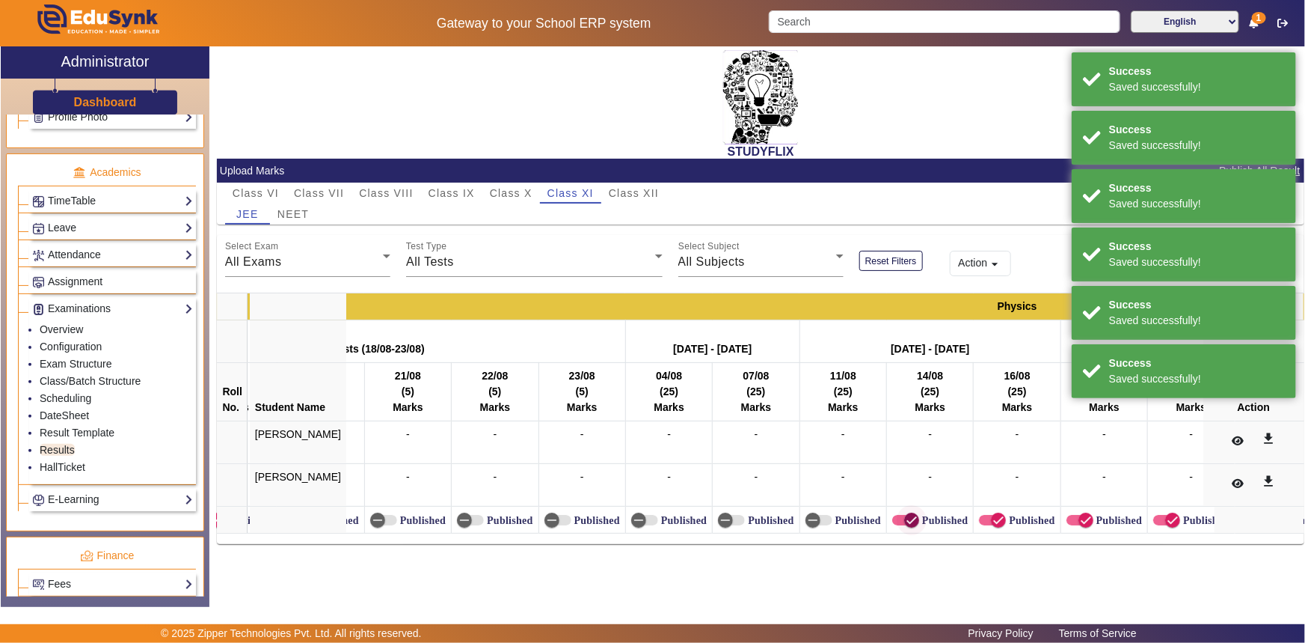
click at [905, 515] on icon "button" at bounding box center [911, 519] width 13 height 13
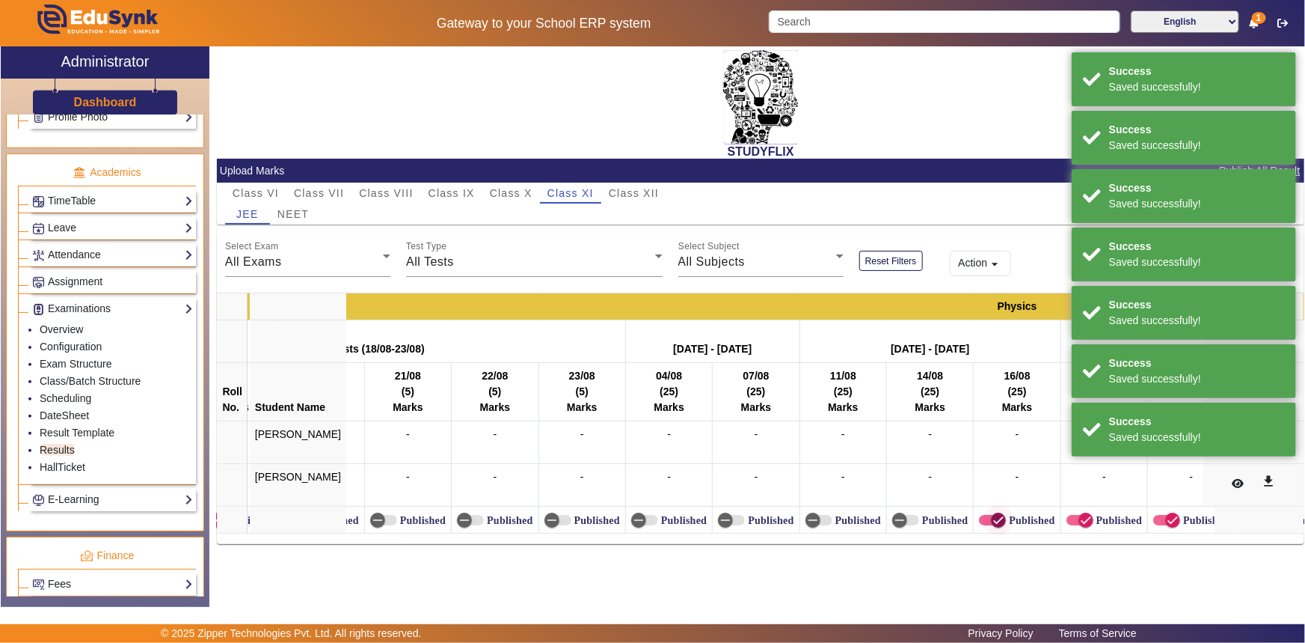
click at [992, 516] on icon "button" at bounding box center [998, 519] width 13 height 13
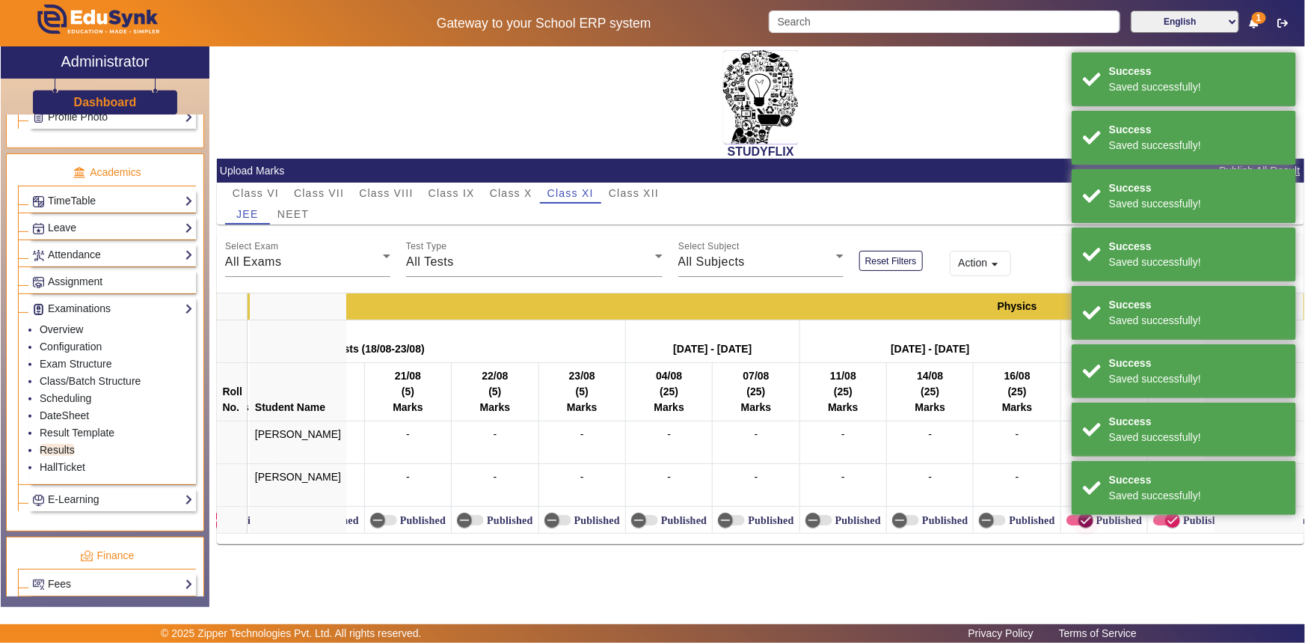
click at [1071, 519] on span "button" at bounding box center [1086, 520] width 30 height 30
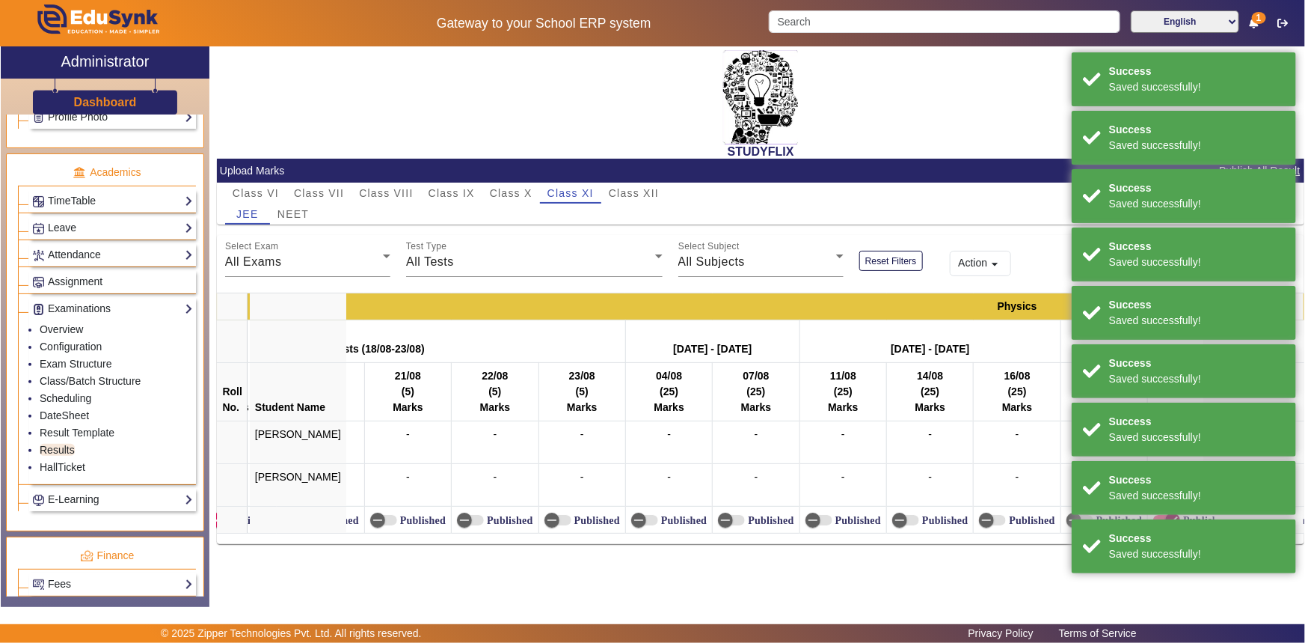
click at [1166, 518] on icon "button" at bounding box center [1172, 519] width 13 height 13
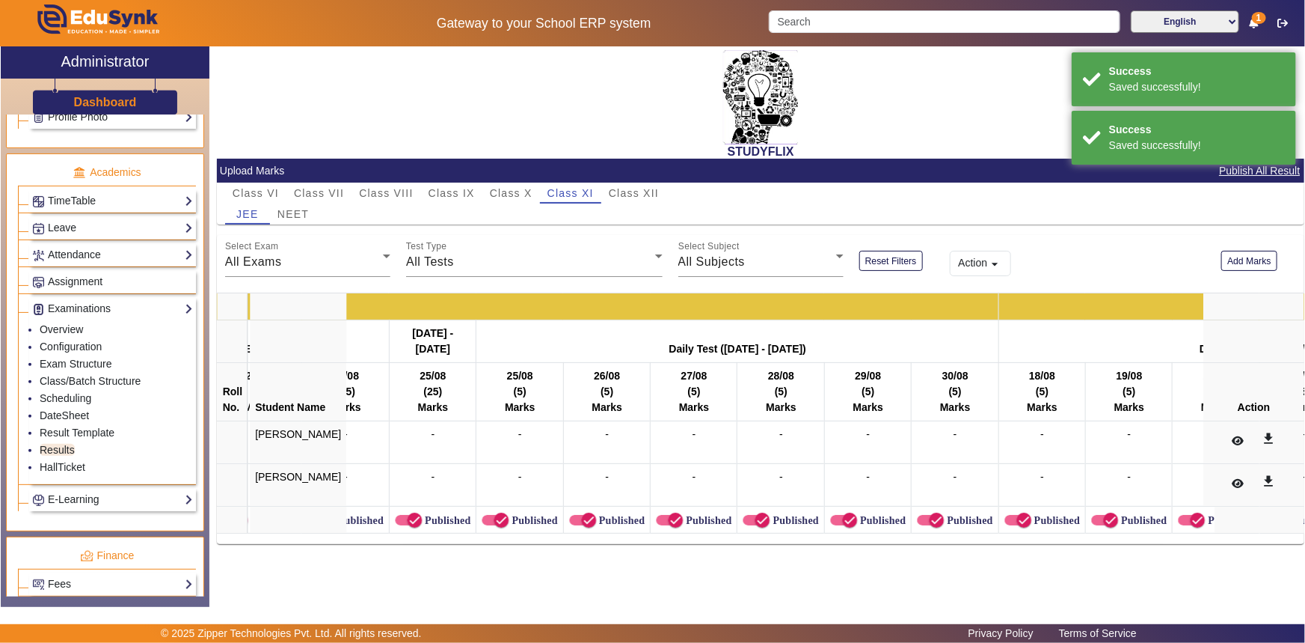
scroll to position [0, 4822]
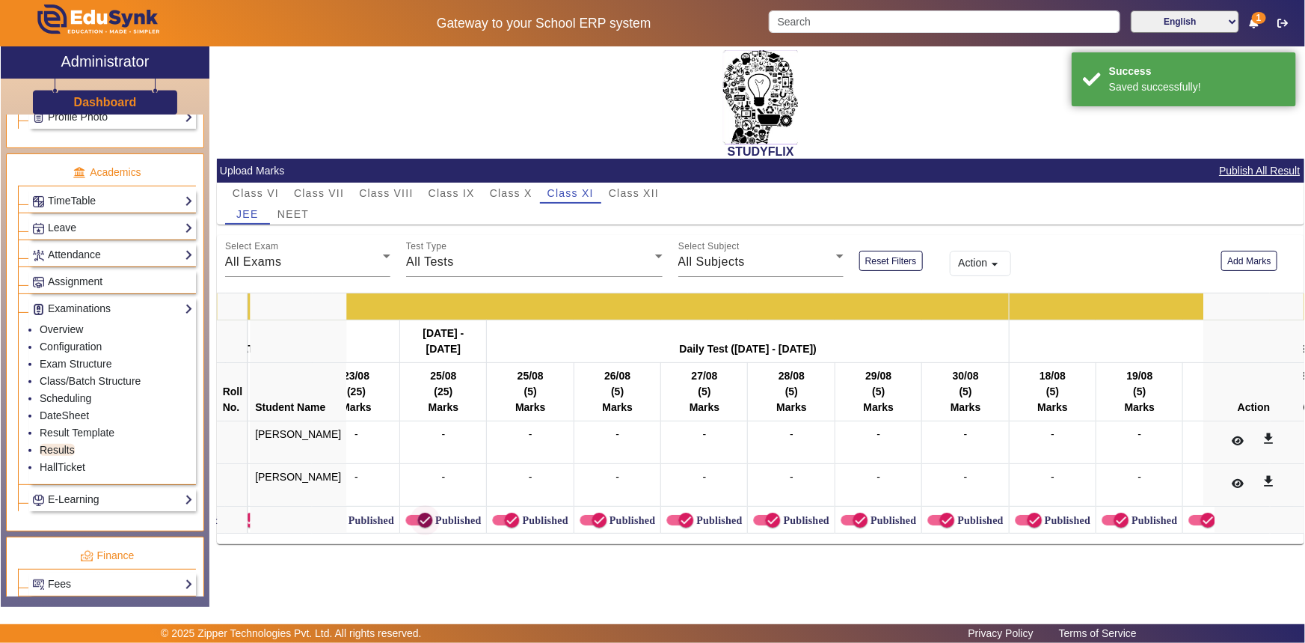
click at [418, 524] on icon "button" at bounding box center [424, 519] width 13 height 13
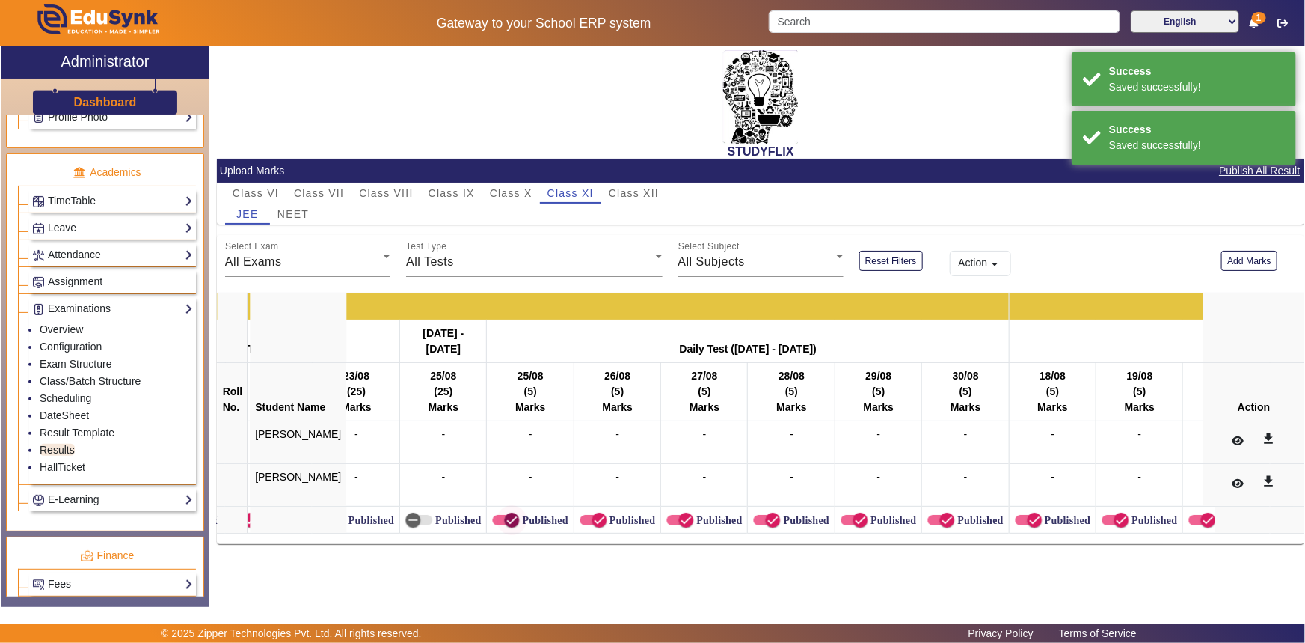
drag, startPoint x: 470, startPoint y: 520, endPoint x: 488, endPoint y: 520, distance: 18.0
click at [487, 520] on td "Published" at bounding box center [530, 519] width 87 height 27
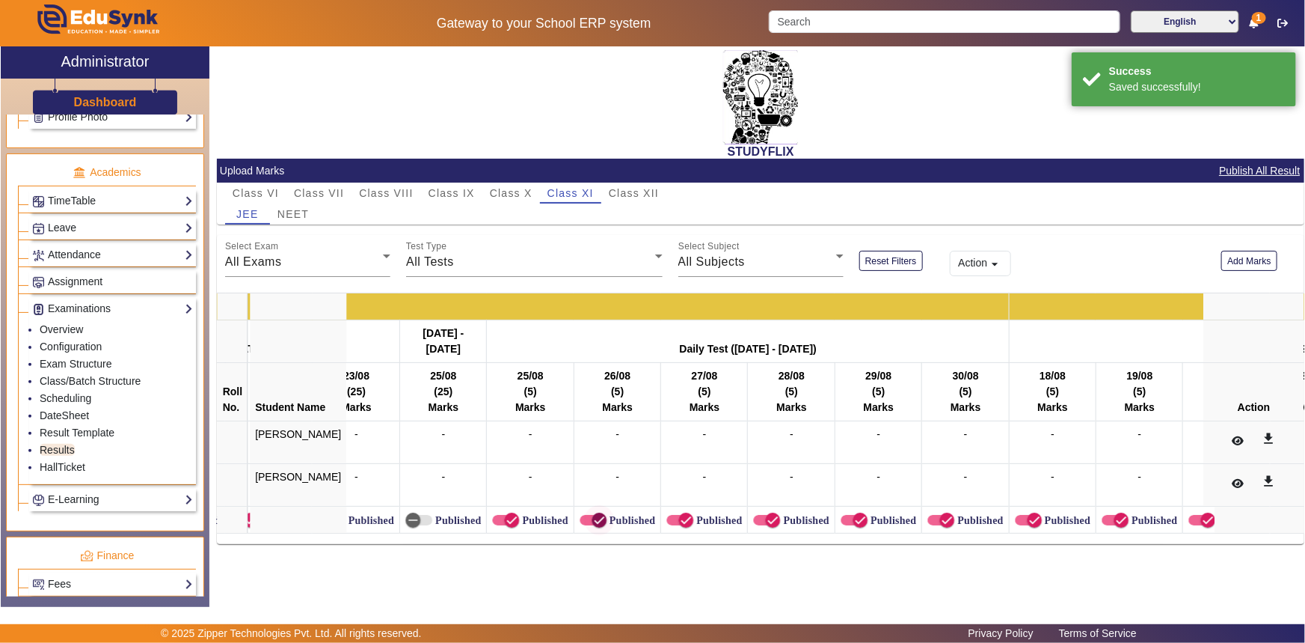
click at [584, 523] on span "button" at bounding box center [599, 520] width 30 height 30
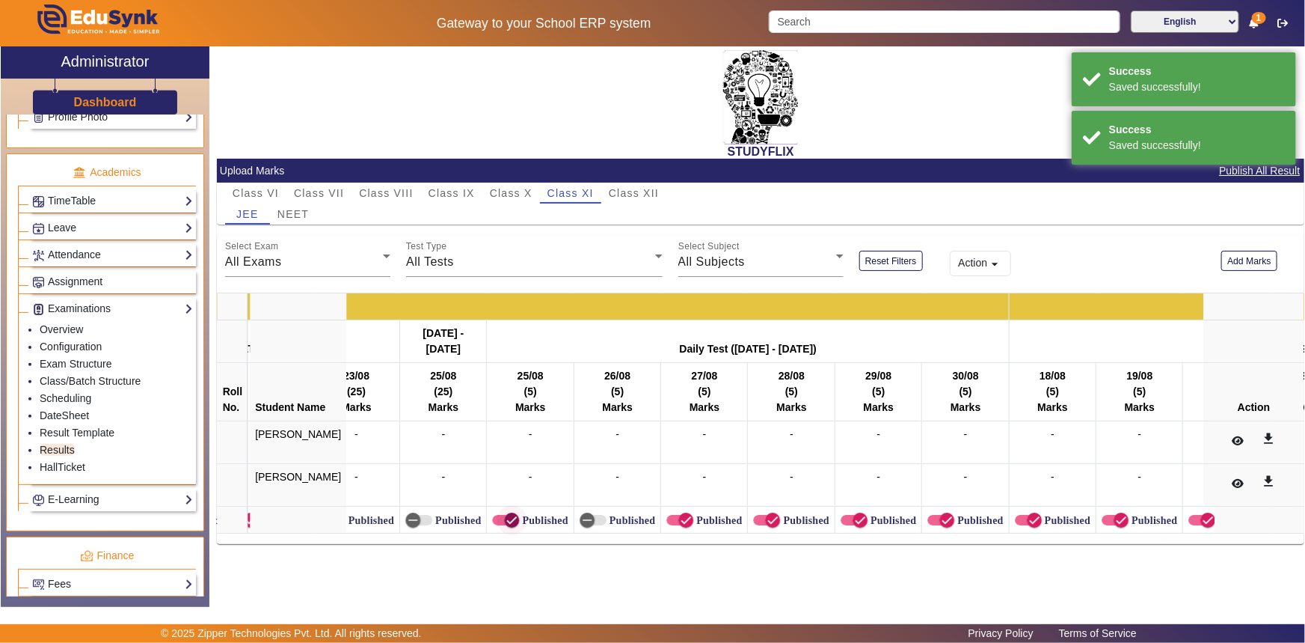
click at [501, 517] on span "button" at bounding box center [512, 520] width 30 height 30
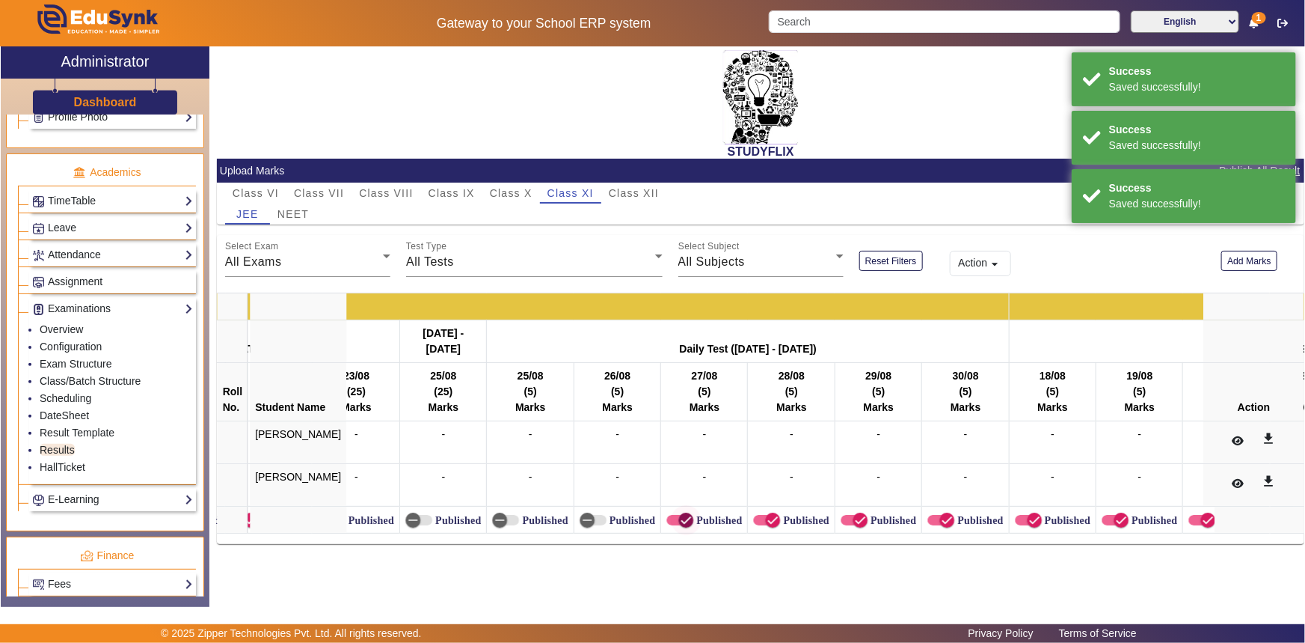
click at [679, 521] on icon "button" at bounding box center [685, 519] width 13 height 13
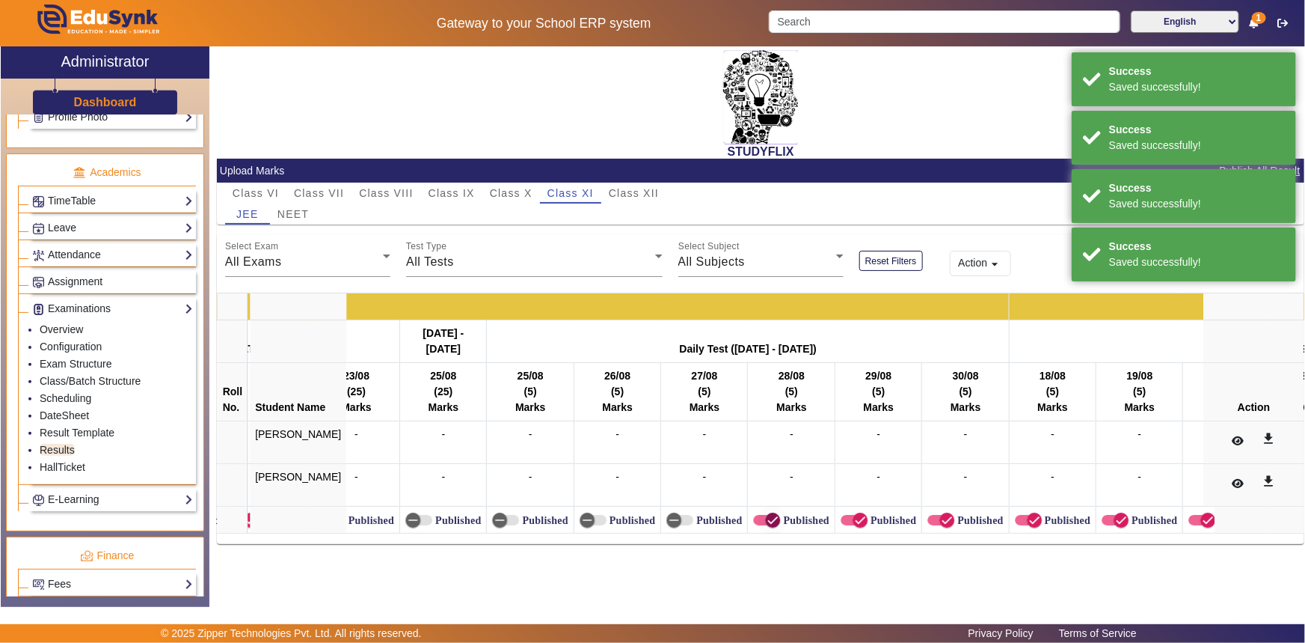
drag, startPoint x: 760, startPoint y: 521, endPoint x: 804, endPoint y: 521, distance: 44.1
click at [762, 521] on span "button" at bounding box center [773, 520] width 30 height 30
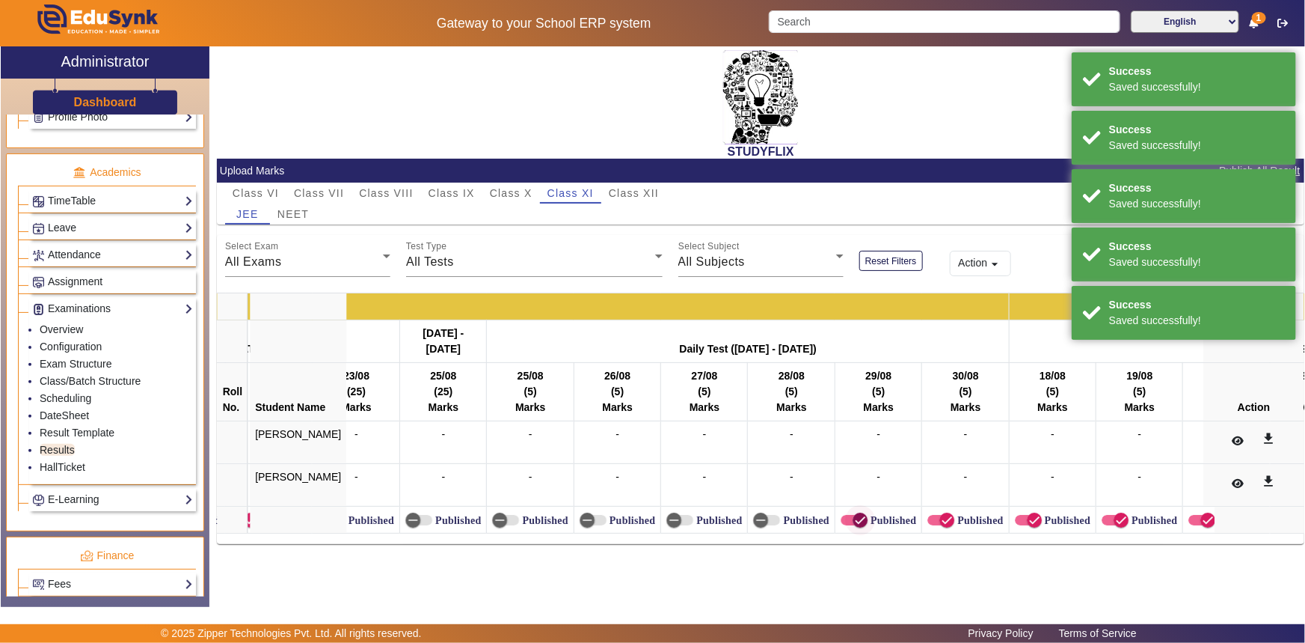
click at [854, 518] on icon "button" at bounding box center [860, 519] width 13 height 13
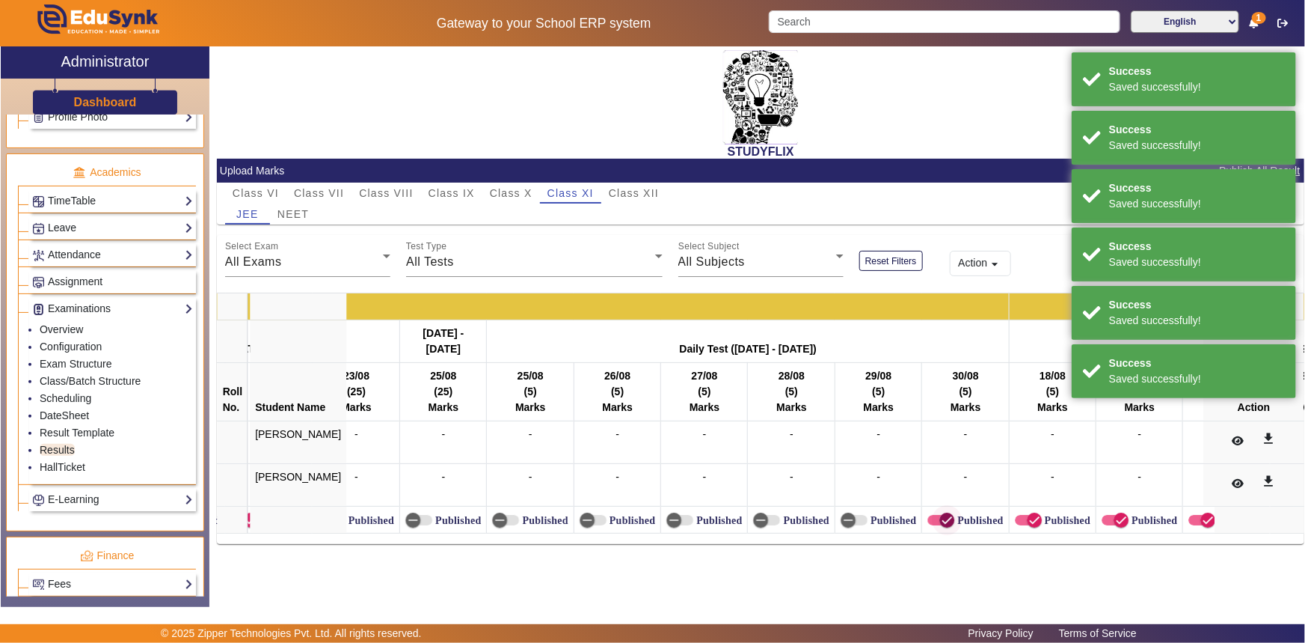
click at [933, 520] on span "button" at bounding box center [947, 520] width 30 height 30
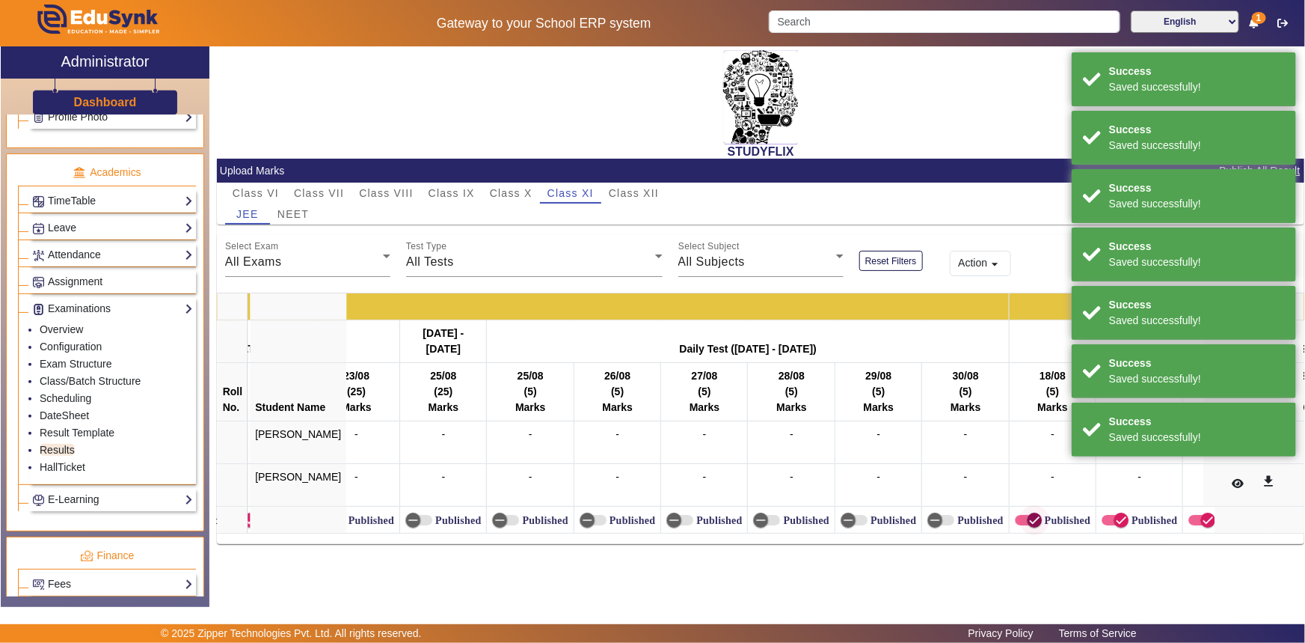
click at [1028, 525] on icon "button" at bounding box center [1034, 519] width 13 height 13
click at [1115, 523] on icon "button" at bounding box center [1121, 519] width 13 height 13
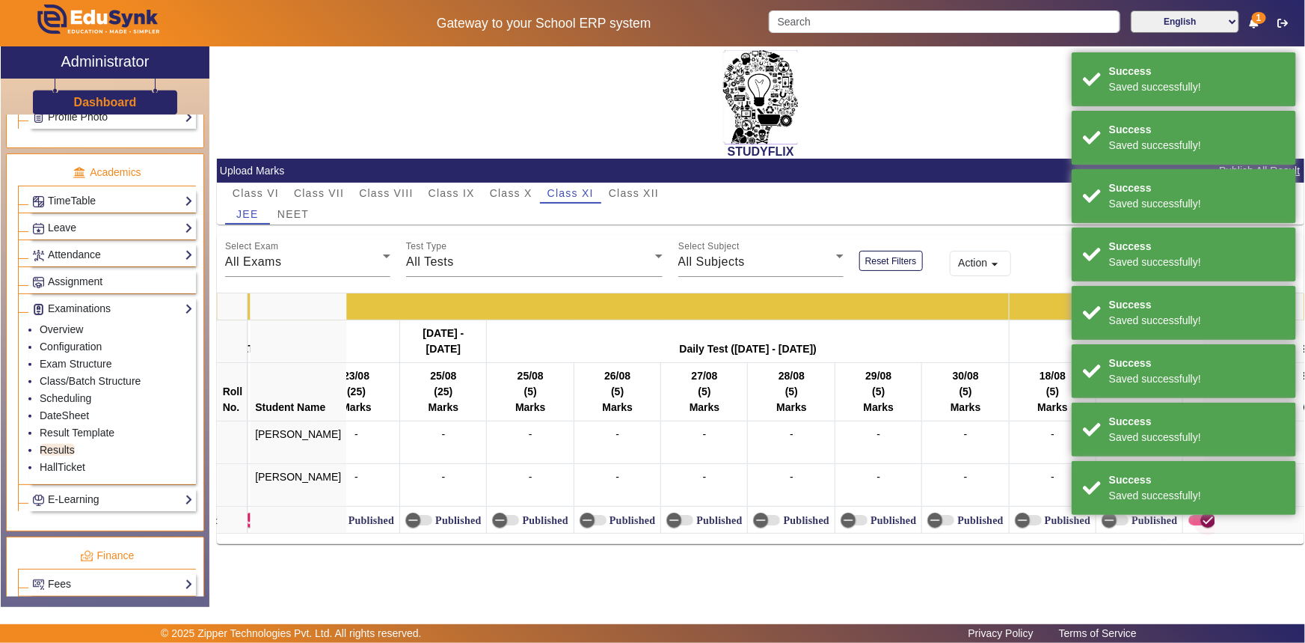
click at [1202, 518] on icon "button" at bounding box center [1208, 519] width 13 height 13
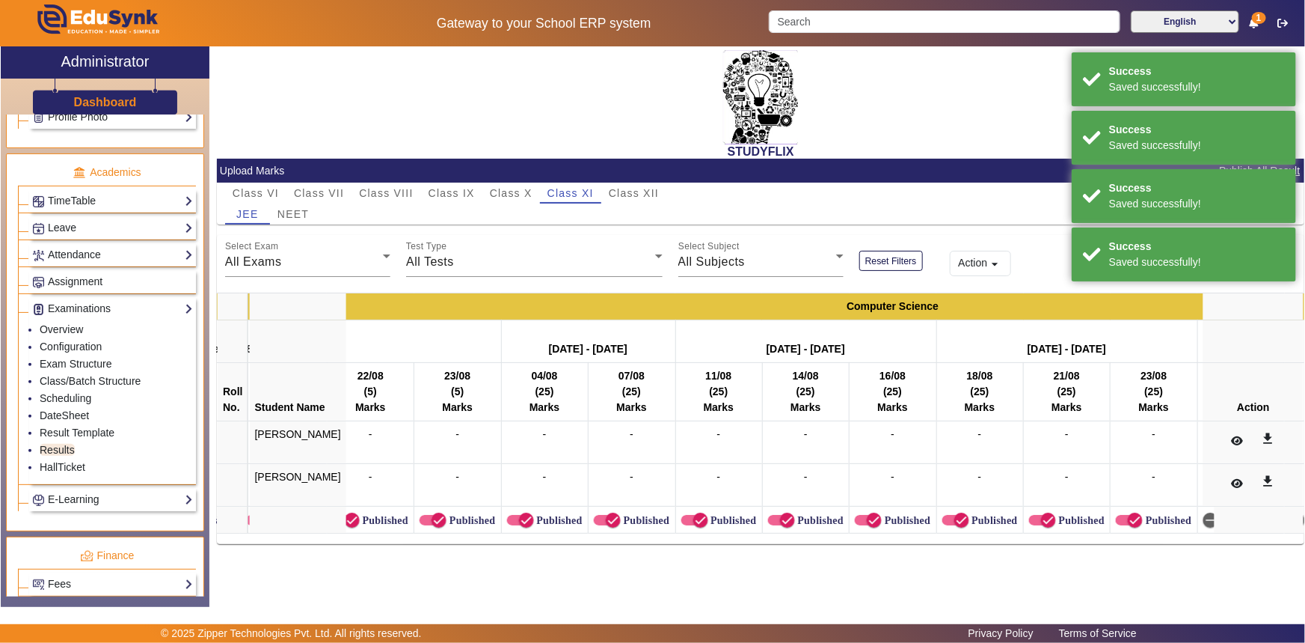
scroll to position [0, 3928]
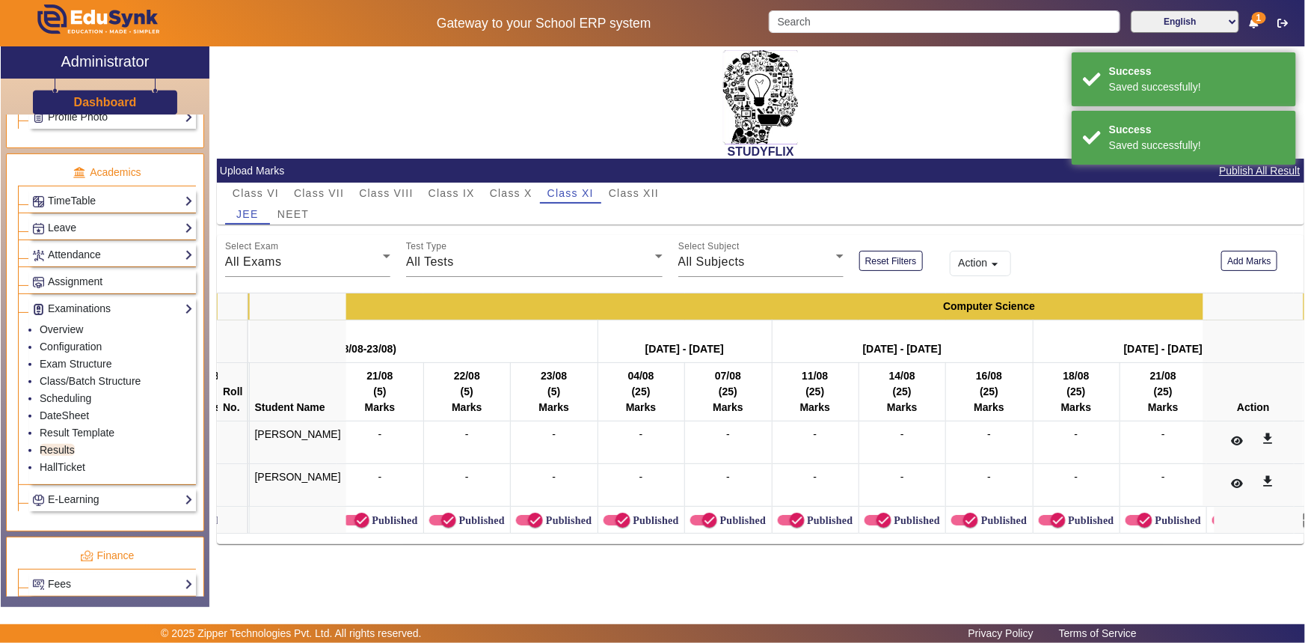
click at [376, 521] on label "Published" at bounding box center [394, 520] width 49 height 13
click at [370, 521] on button "Published" at bounding box center [356, 520] width 27 height 10
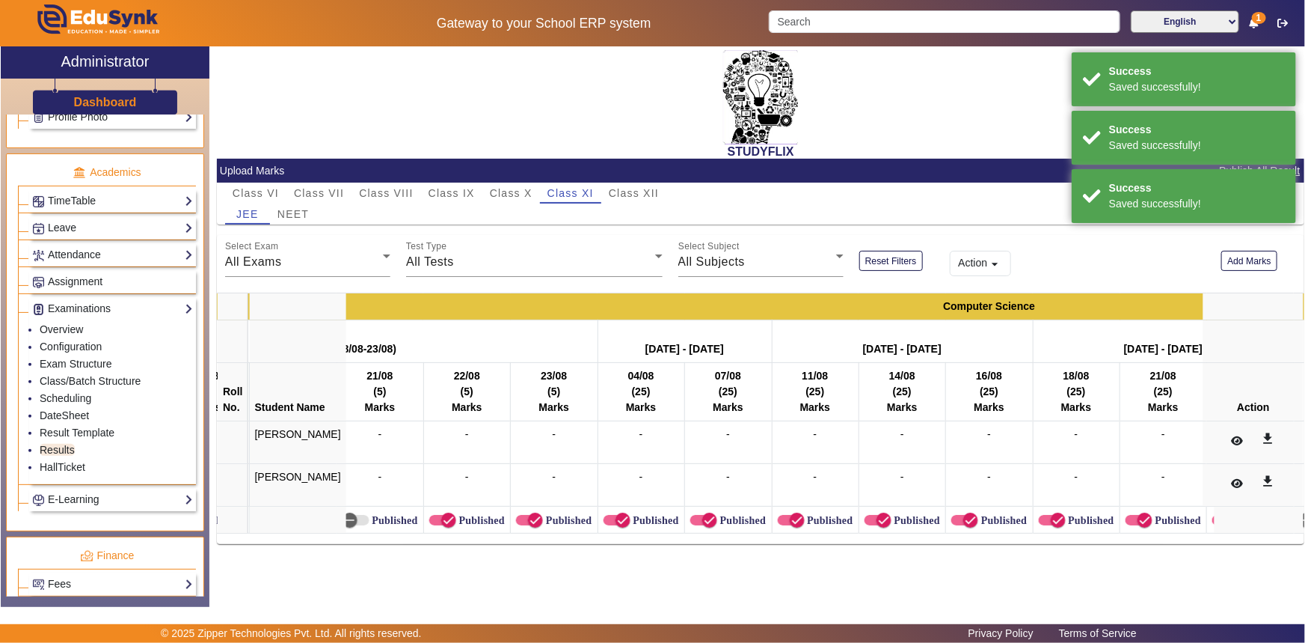
click at [423, 517] on td "Published" at bounding box center [466, 519] width 87 height 27
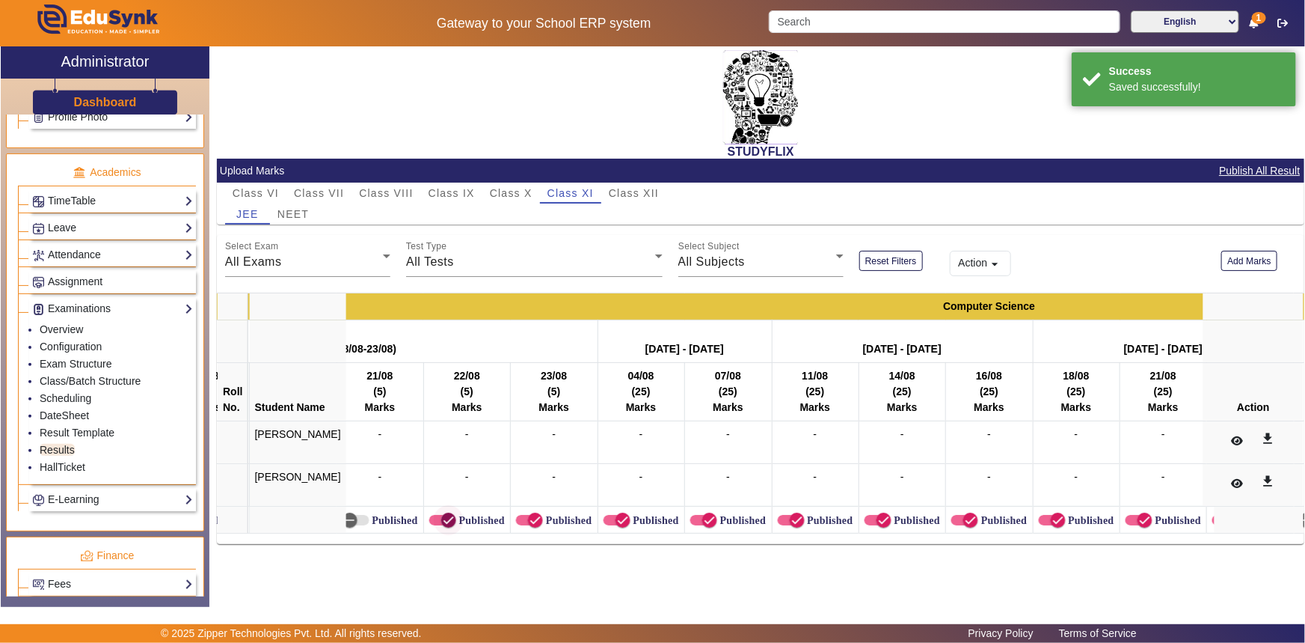
click at [434, 517] on span "button" at bounding box center [449, 520] width 30 height 30
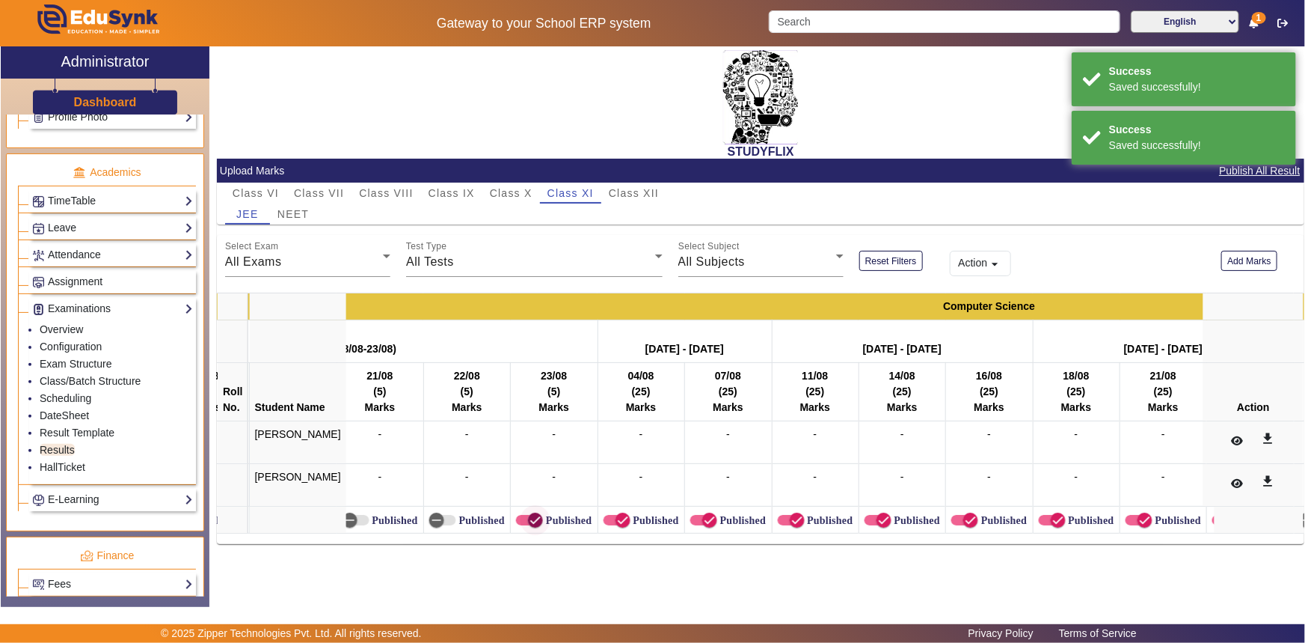
click at [529, 524] on icon "button" at bounding box center [535, 519] width 13 height 13
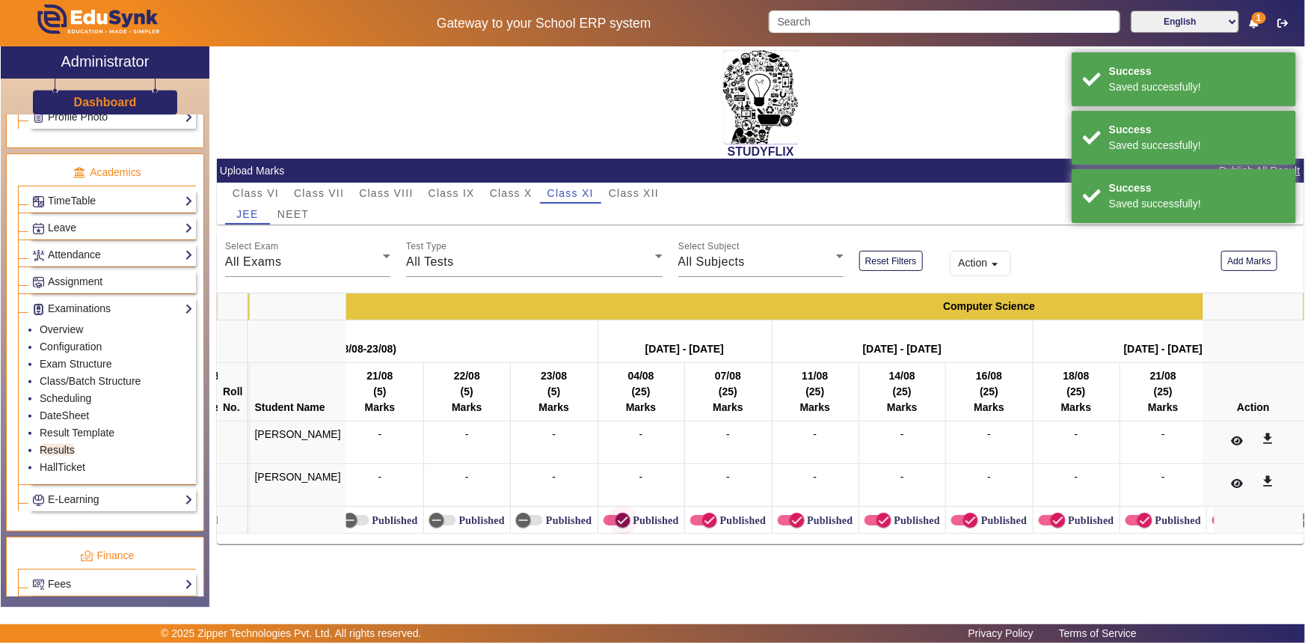
click at [608, 516] on span "button" at bounding box center [623, 520] width 30 height 30
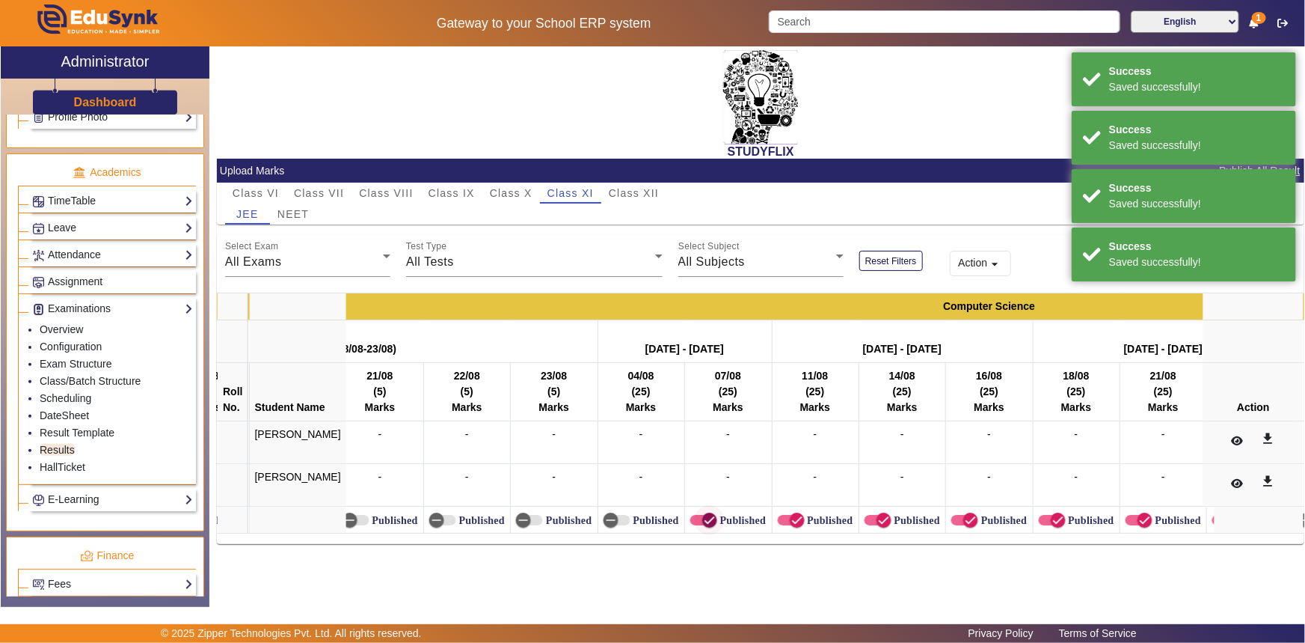
click at [703, 515] on span "button" at bounding box center [710, 520] width 30 height 30
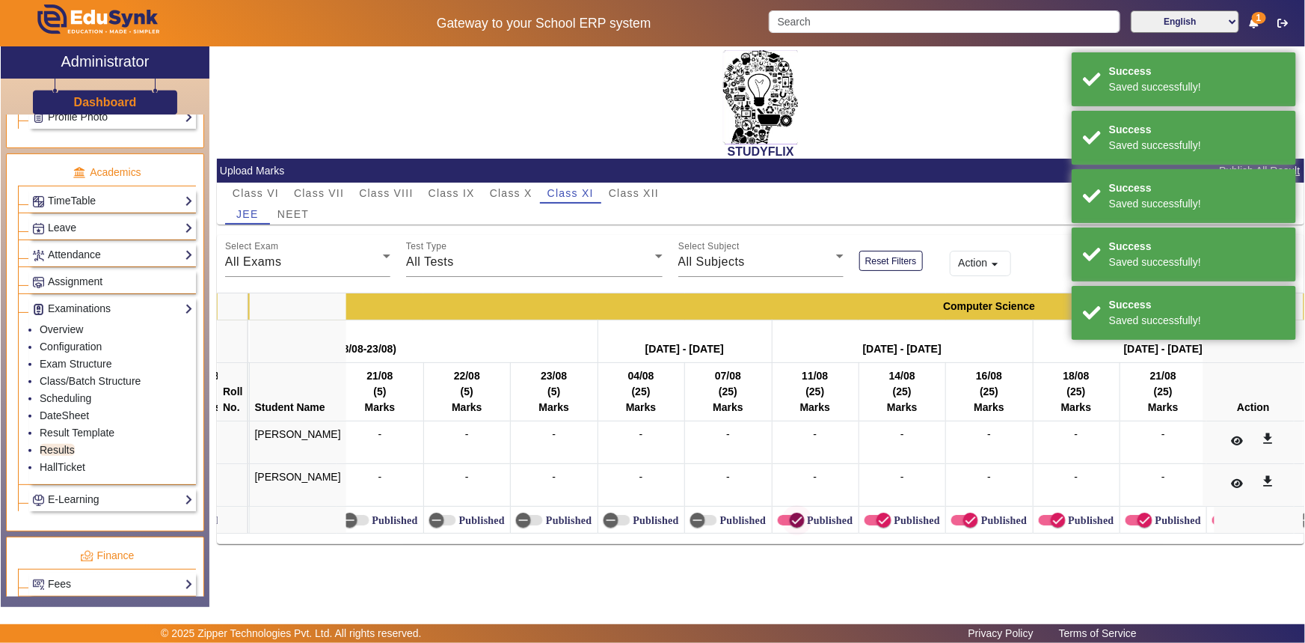
click at [791, 518] on icon "button" at bounding box center [797, 519] width 13 height 13
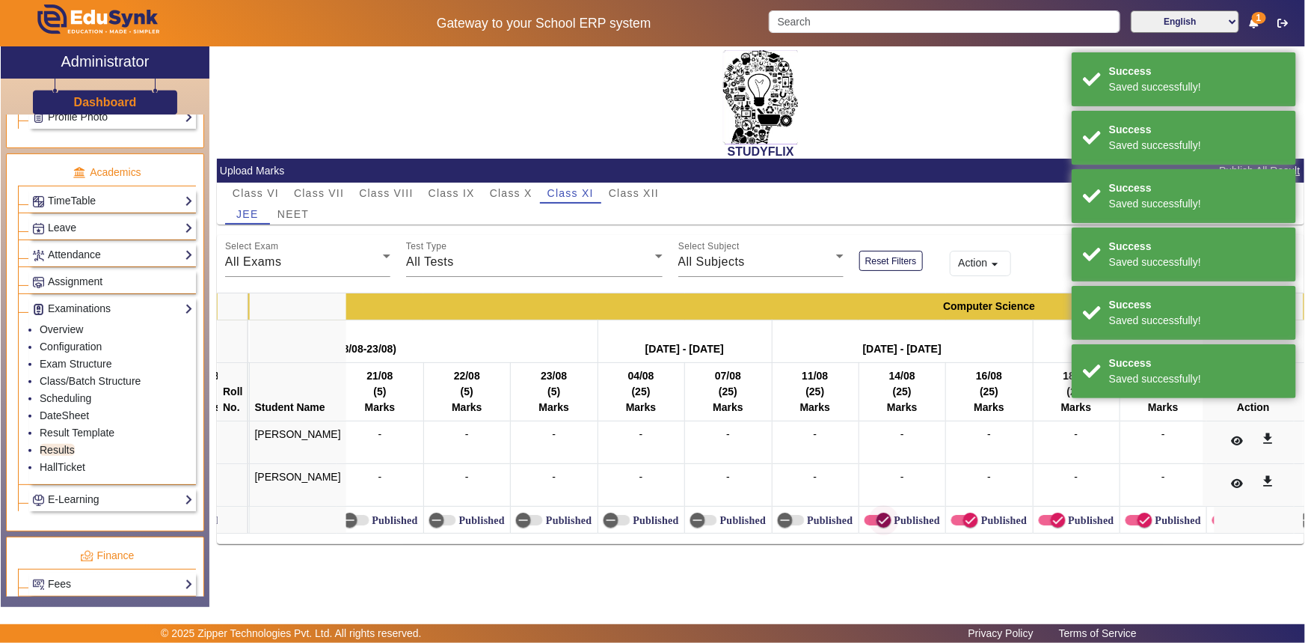
click at [876, 512] on span "button" at bounding box center [884, 520] width 30 height 30
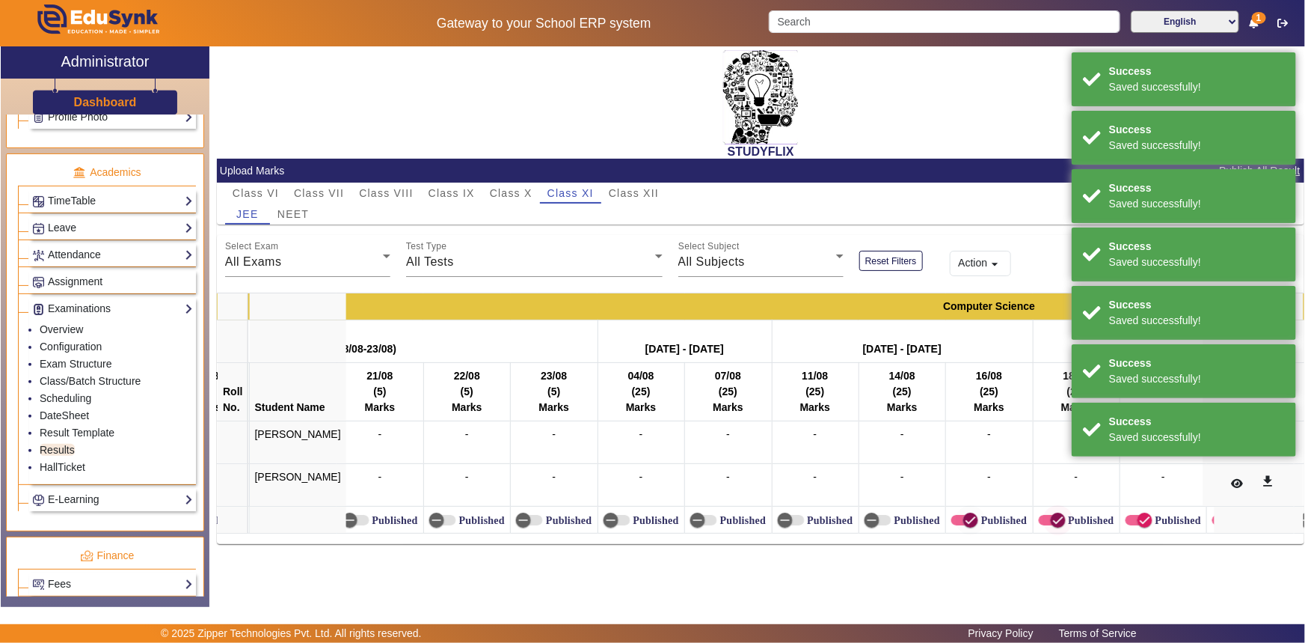
drag, startPoint x: 960, startPoint y: 524, endPoint x: 1023, endPoint y: 524, distance: 62.8
click at [961, 524] on span "button" at bounding box center [971, 520] width 30 height 30
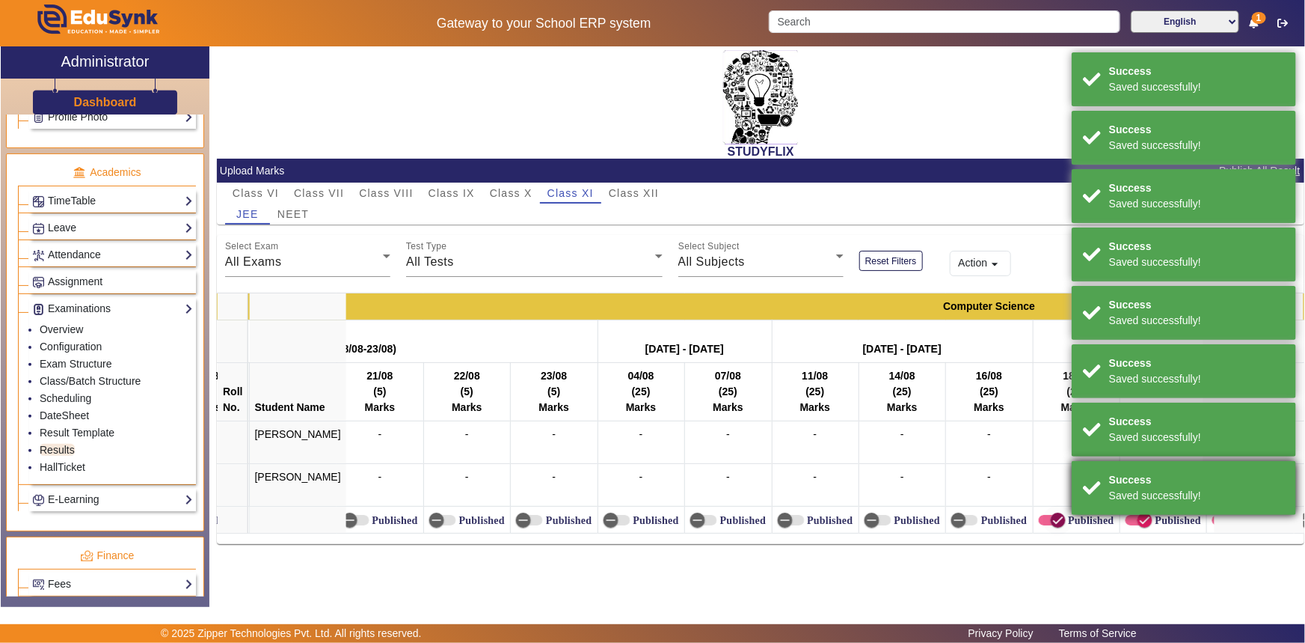
drag, startPoint x: 1040, startPoint y: 523, endPoint x: 1101, endPoint y: 520, distance: 61.4
click at [1051, 523] on span "button" at bounding box center [1058, 519] width 15 height 15
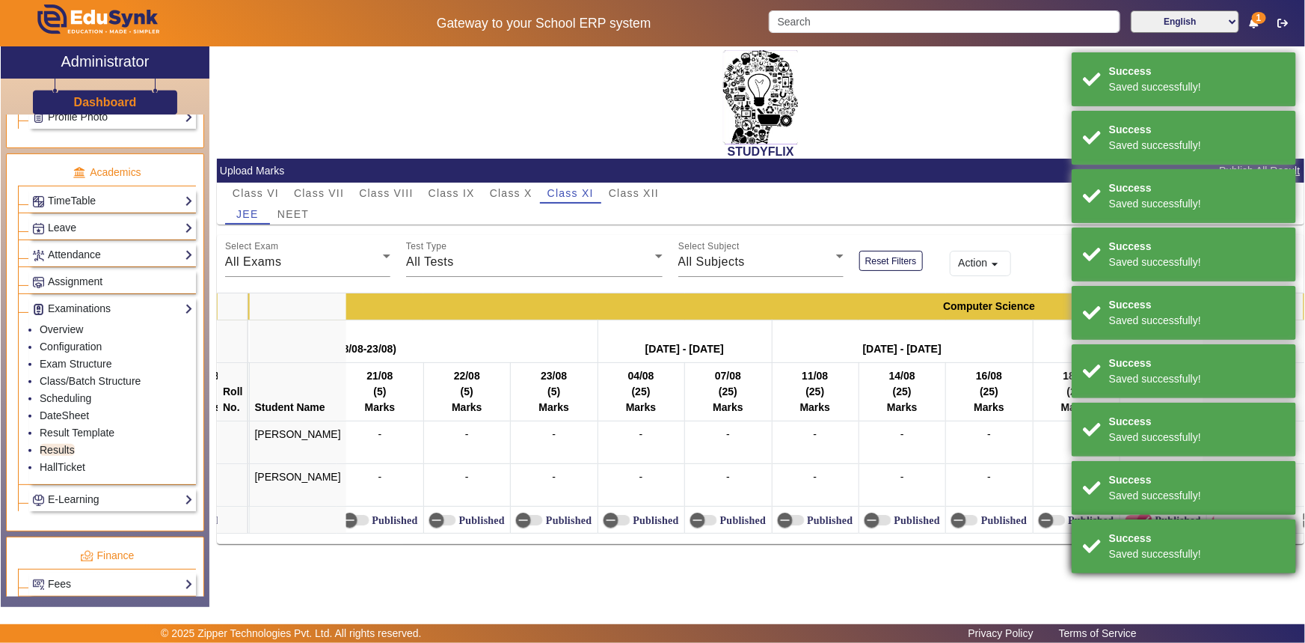
click at [1118, 519] on div "Success Saved successfully!" at bounding box center [1184, 546] width 224 height 54
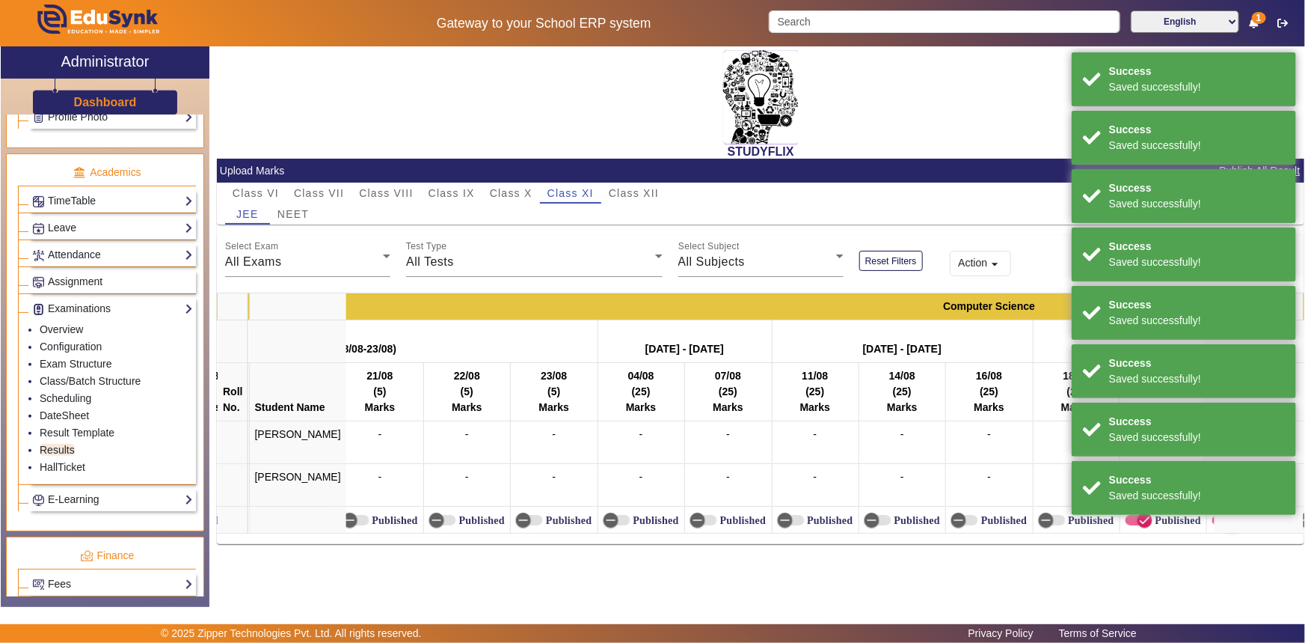
click at [1217, 520] on span "button" at bounding box center [1232, 520] width 30 height 30
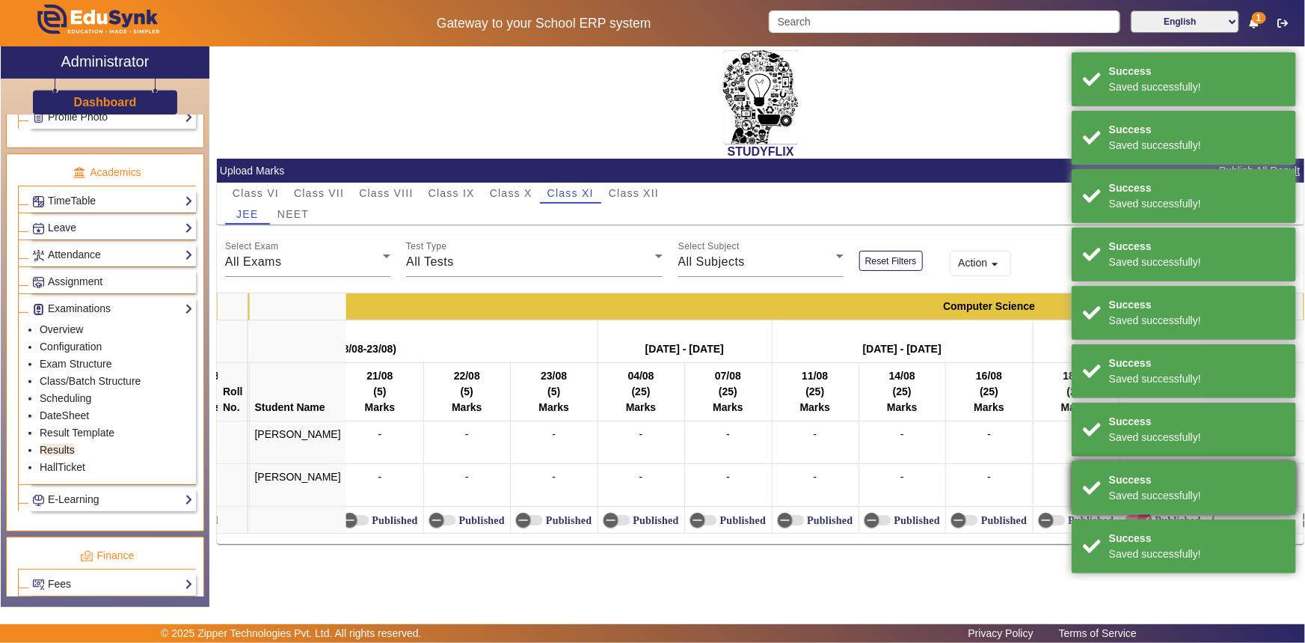
click at [1132, 510] on div "Success Saved successfully!" at bounding box center [1184, 488] width 224 height 54
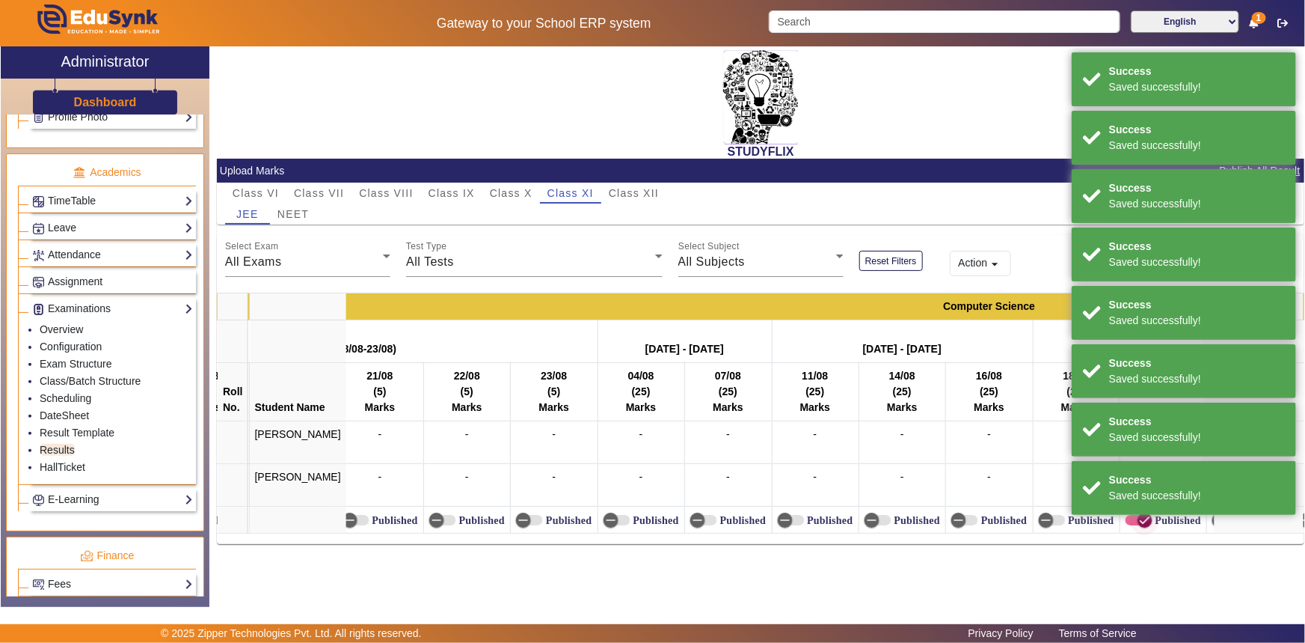
click at [1139, 516] on icon "button" at bounding box center [1145, 519] width 13 height 13
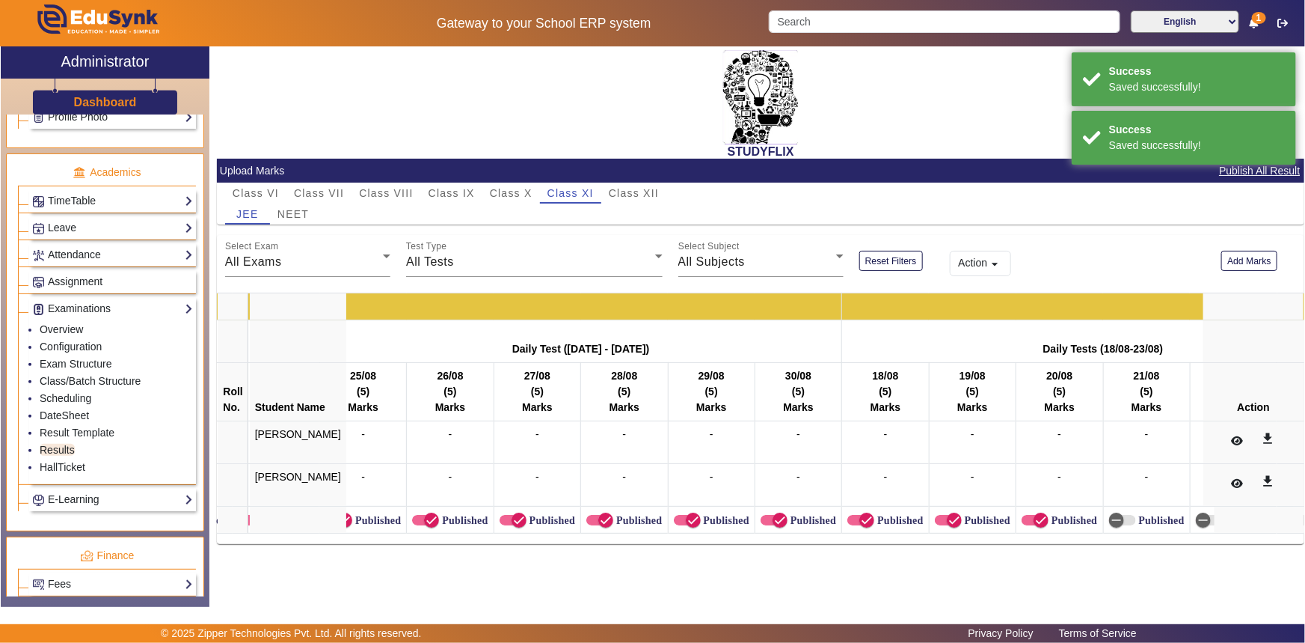
scroll to position [0, 3139]
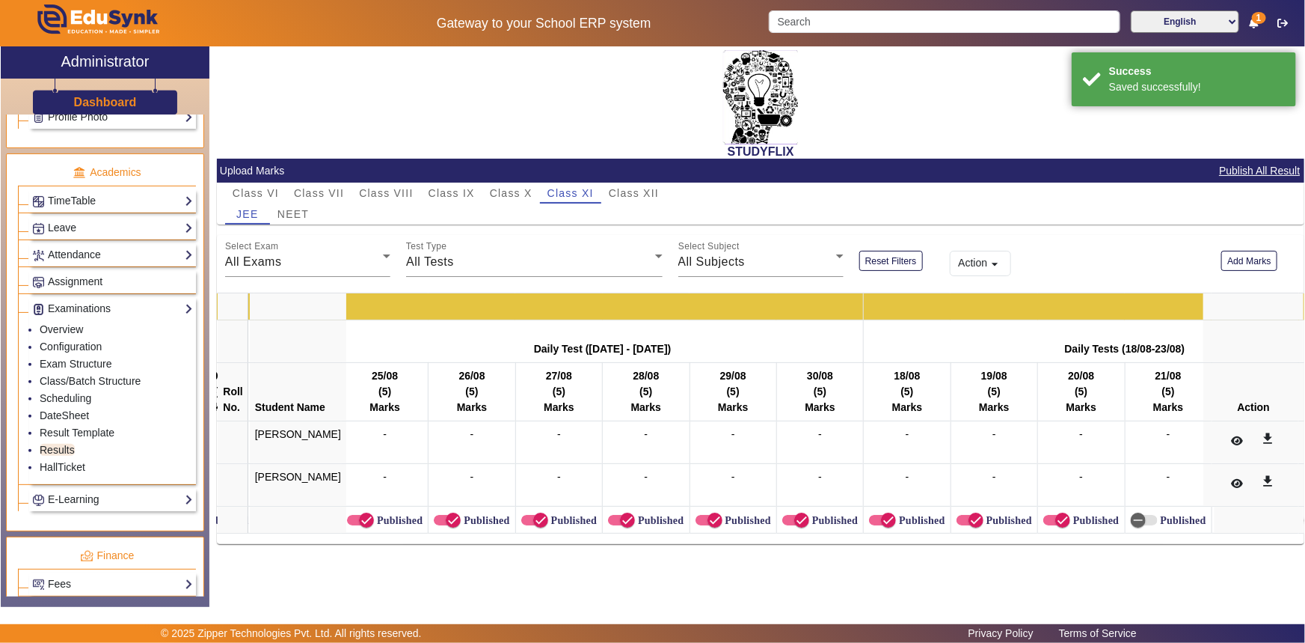
click at [374, 523] on label "Published" at bounding box center [398, 520] width 49 height 13
click at [371, 523] on button "Published" at bounding box center [360, 520] width 27 height 10
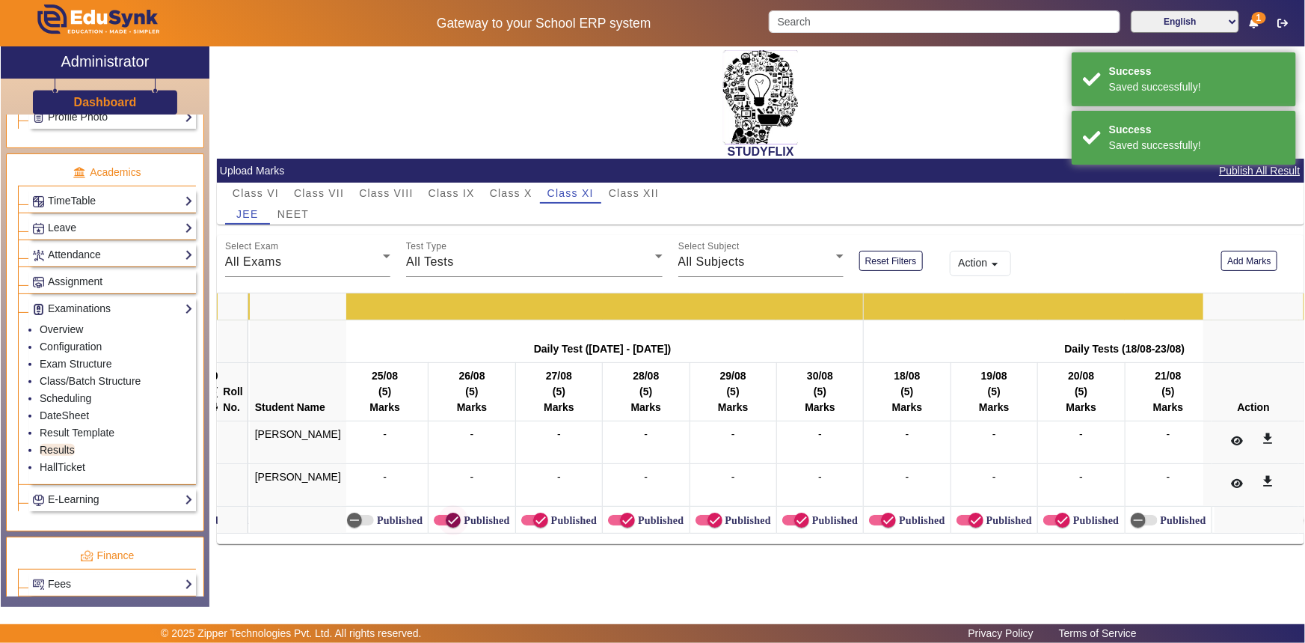
click at [446, 518] on span "button" at bounding box center [453, 519] width 15 height 15
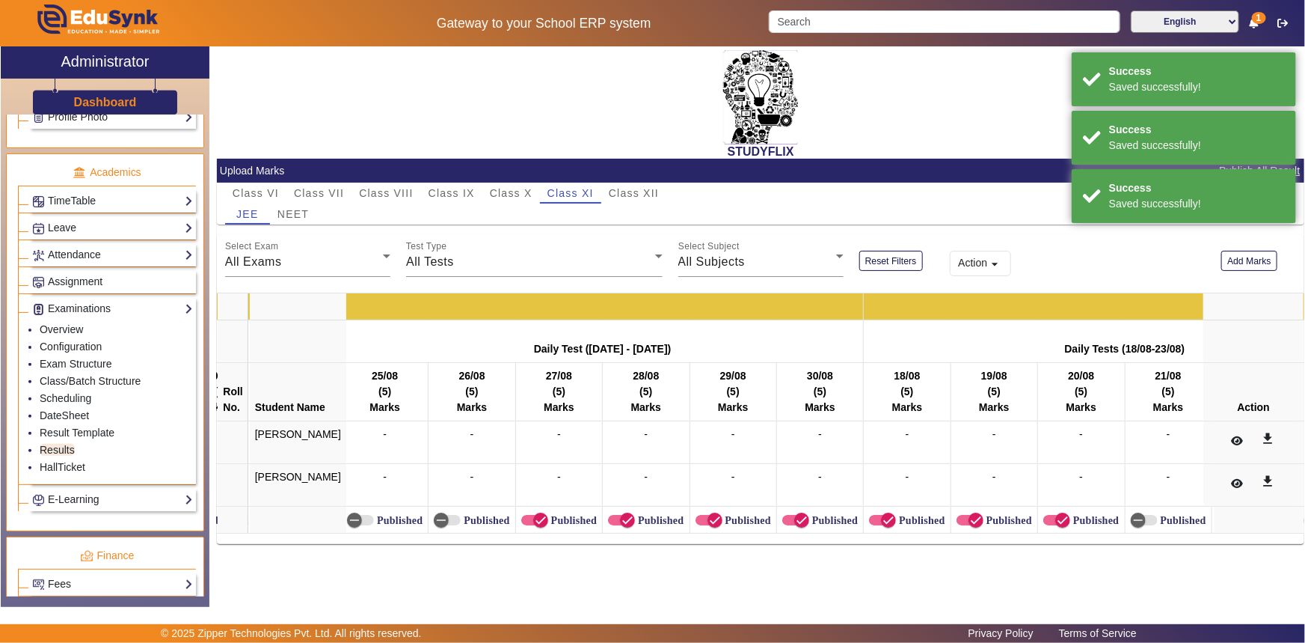
click at [515, 518] on td "Published" at bounding box center [558, 519] width 87 height 27
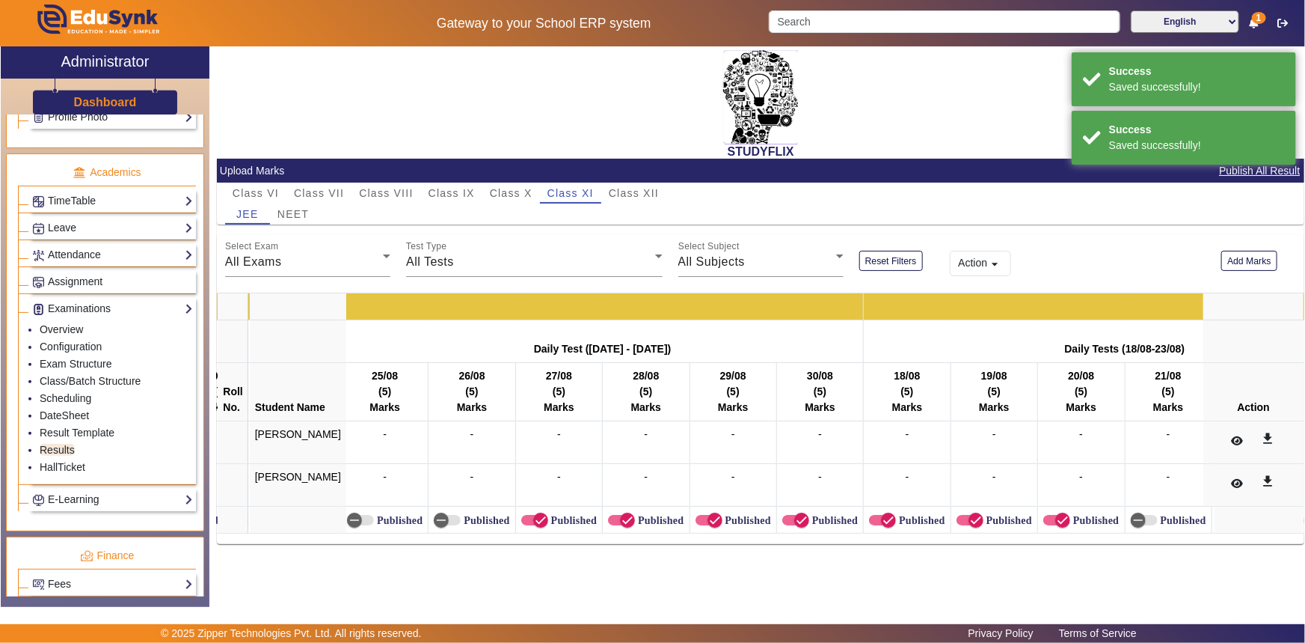
click at [548, 516] on label "Published" at bounding box center [572, 520] width 49 height 13
click at [536, 516] on button "Published" at bounding box center [534, 520] width 27 height 10
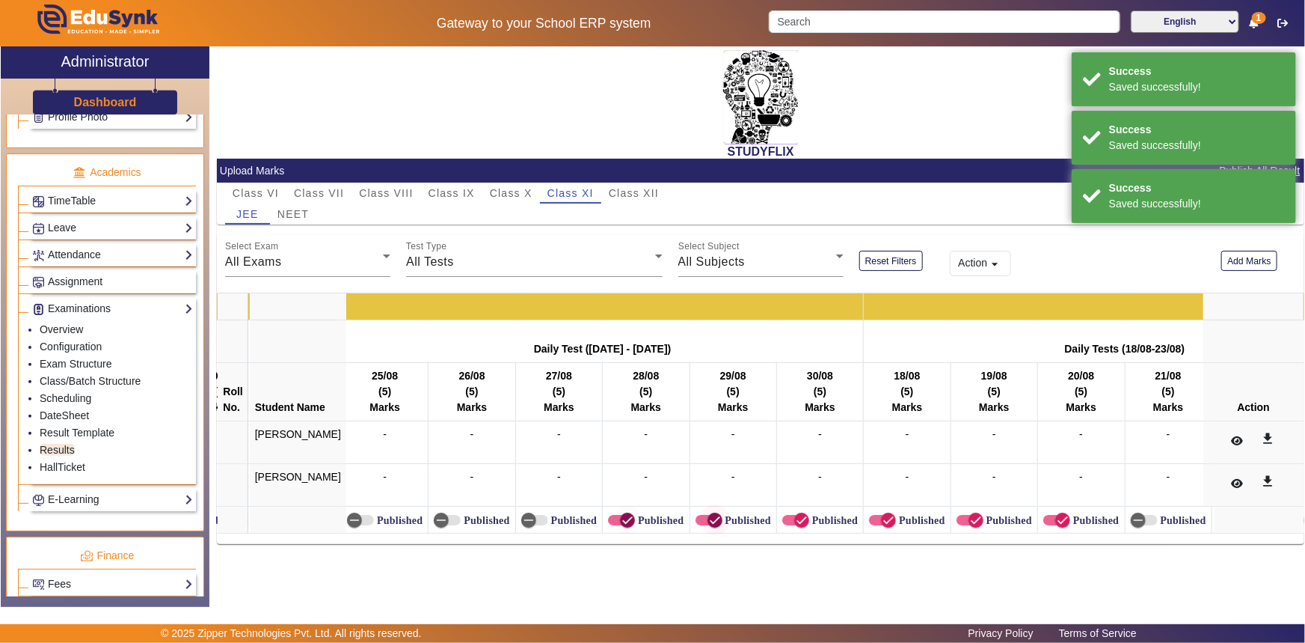
drag, startPoint x: 612, startPoint y: 522, endPoint x: 688, endPoint y: 517, distance: 75.7
click at [621, 522] on icon "button" at bounding box center [627, 519] width 13 height 13
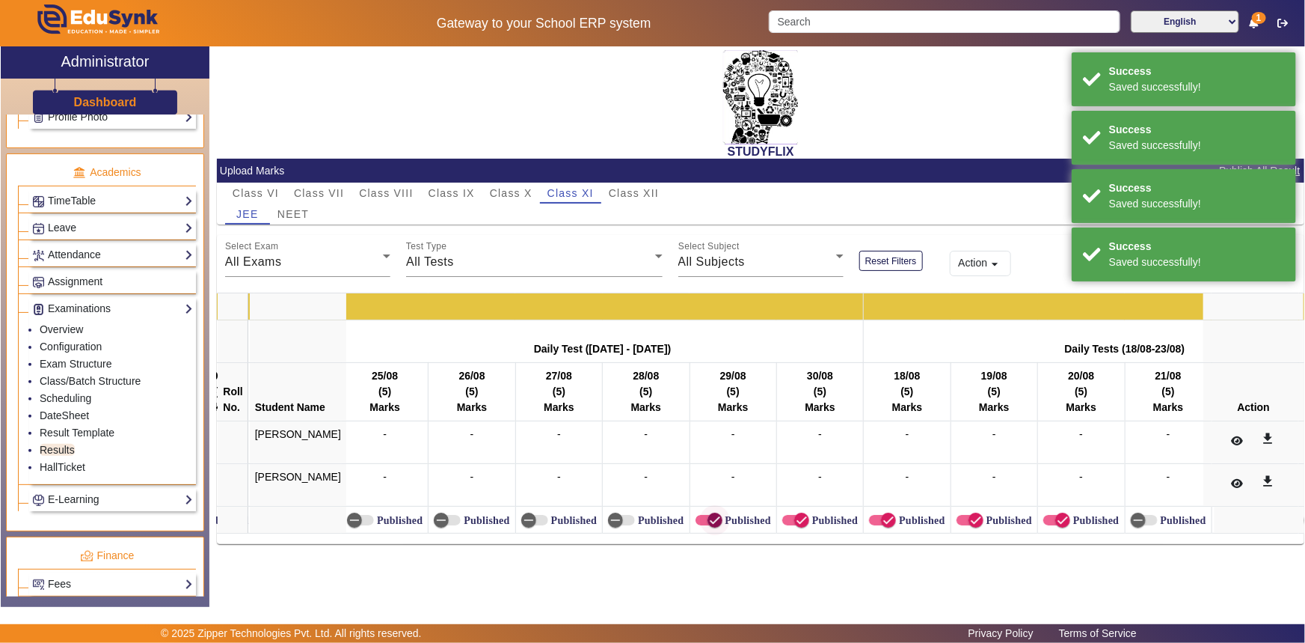
click at [708, 516] on icon "button" at bounding box center [714, 519] width 13 height 13
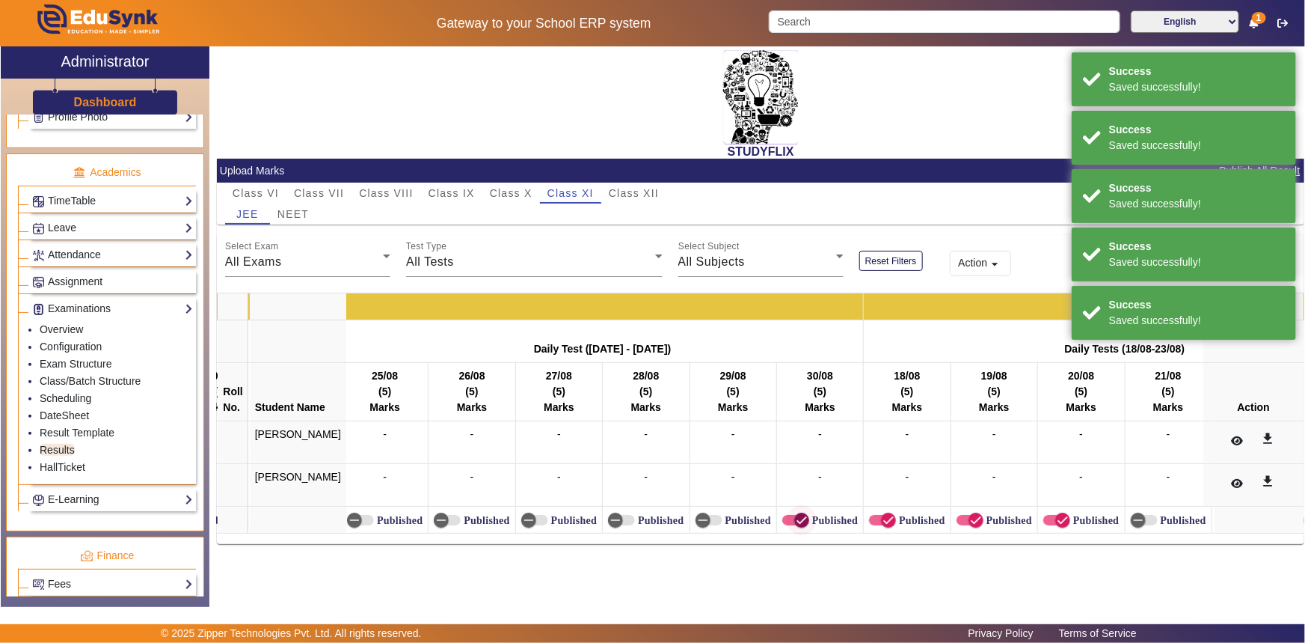
click at [795, 519] on span "button" at bounding box center [802, 519] width 15 height 15
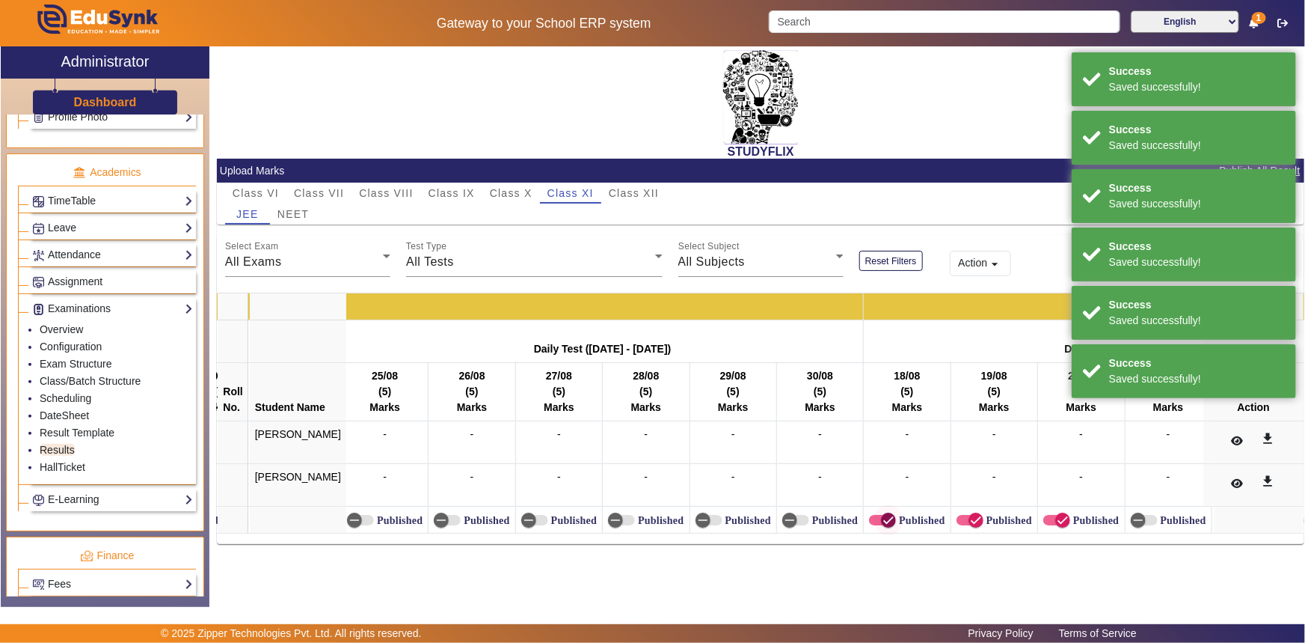
click at [869, 516] on span "button" at bounding box center [882, 520] width 27 height 10
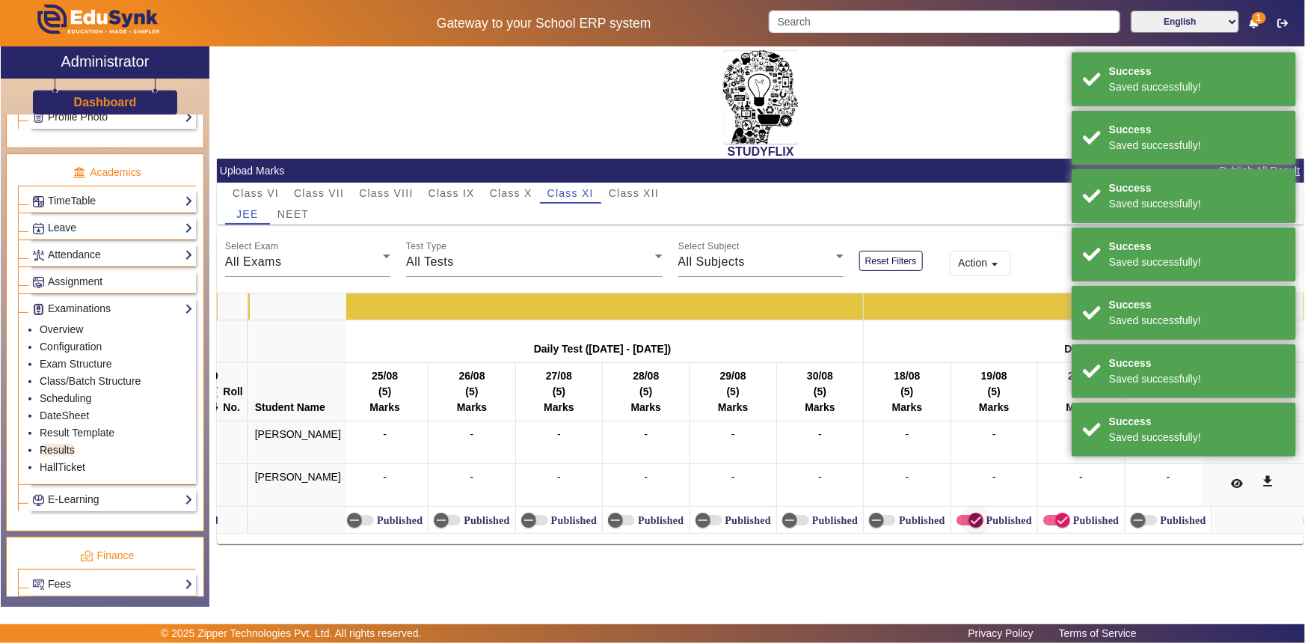
click at [961, 522] on span "button" at bounding box center [976, 520] width 30 height 30
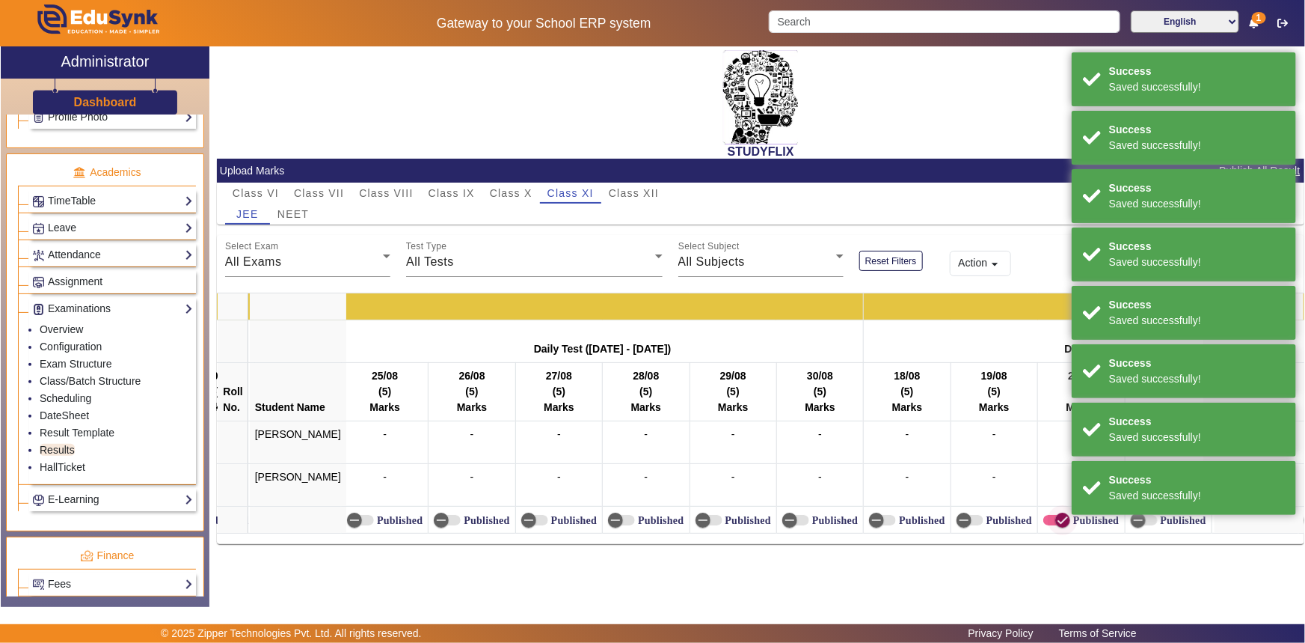
click at [1059, 520] on icon "button" at bounding box center [1063, 520] width 9 height 1
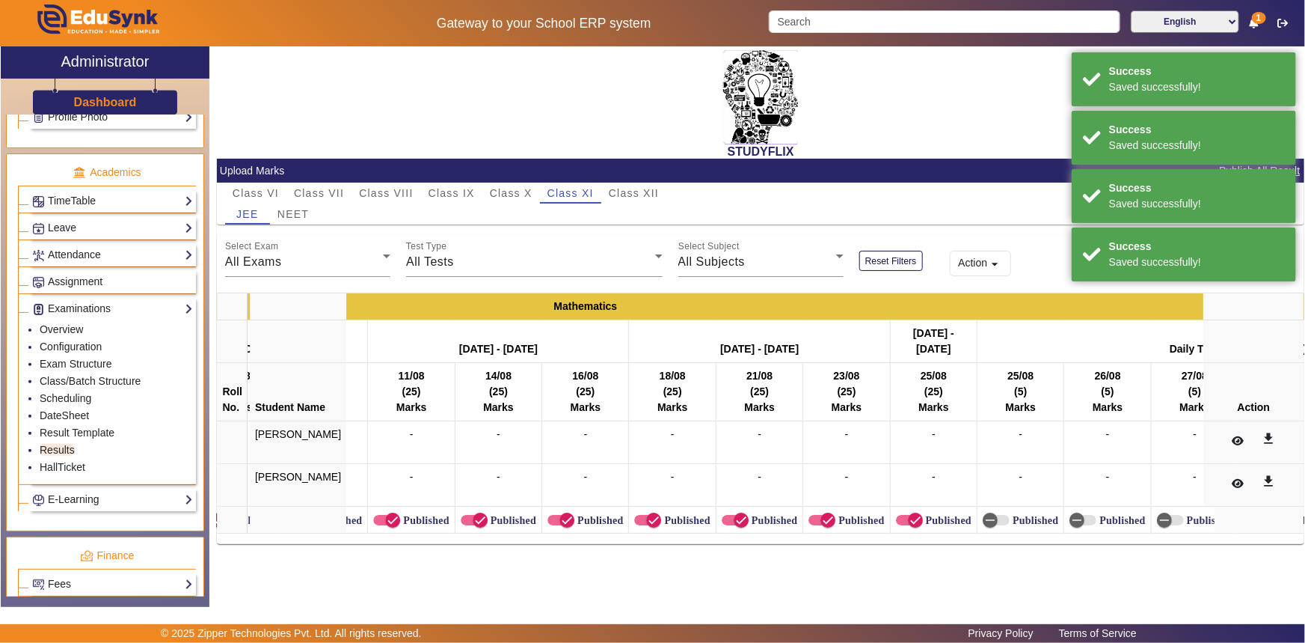
scroll to position [0, 2460]
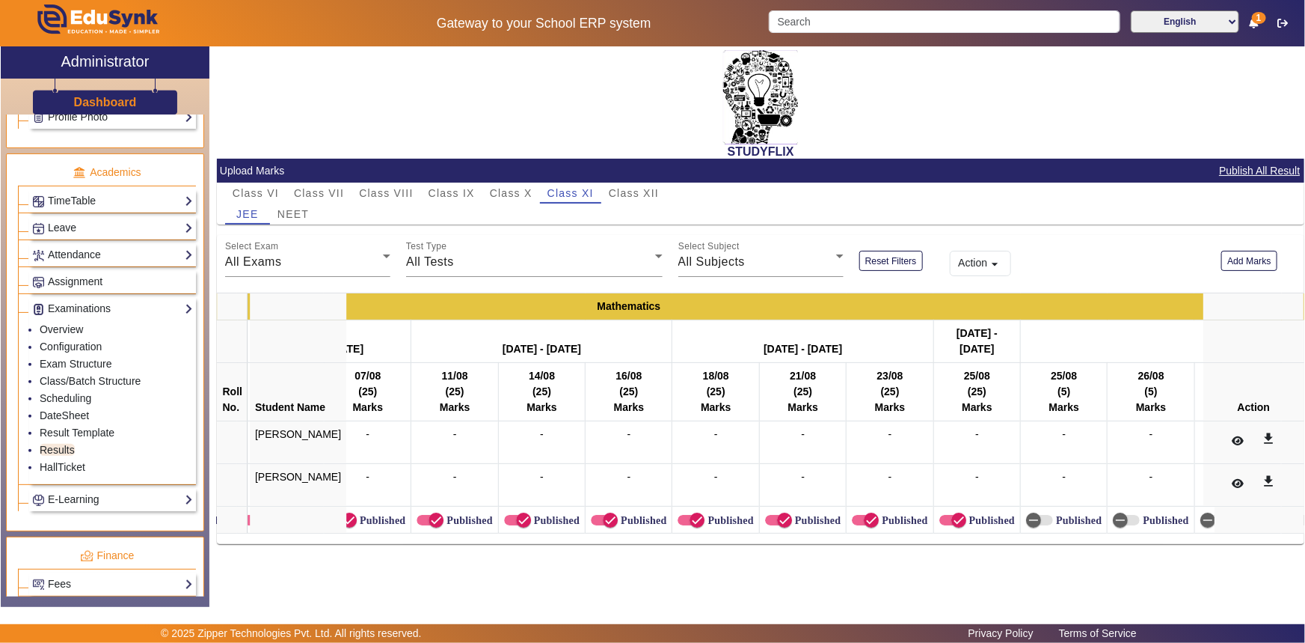
click at [357, 521] on label "Published" at bounding box center [381, 520] width 49 height 13
click at [349, 521] on button "Published" at bounding box center [343, 520] width 27 height 10
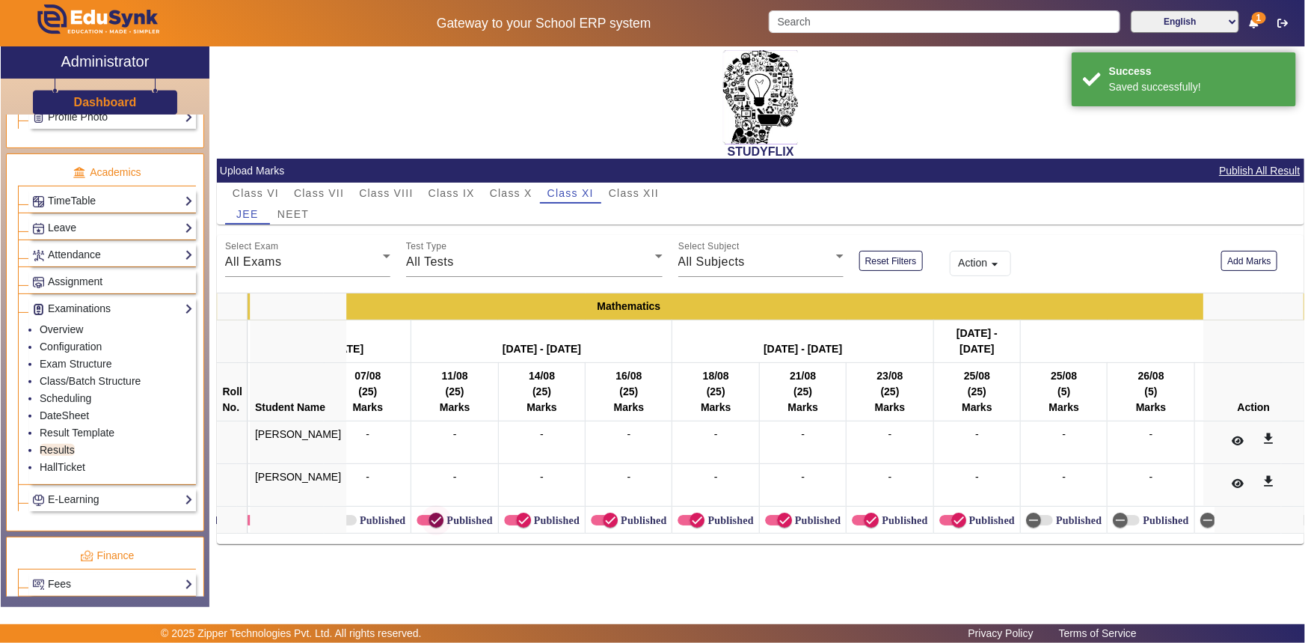
click at [417, 518] on span "button" at bounding box center [430, 520] width 27 height 10
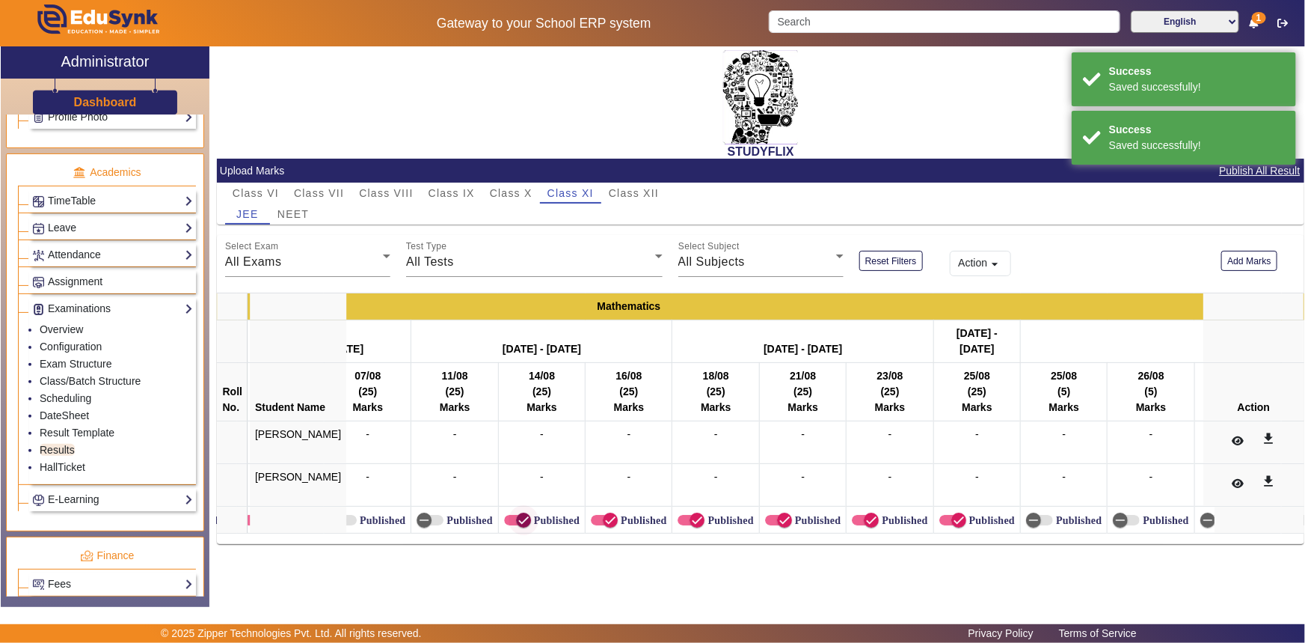
click at [509, 520] on span "button" at bounding box center [524, 520] width 30 height 30
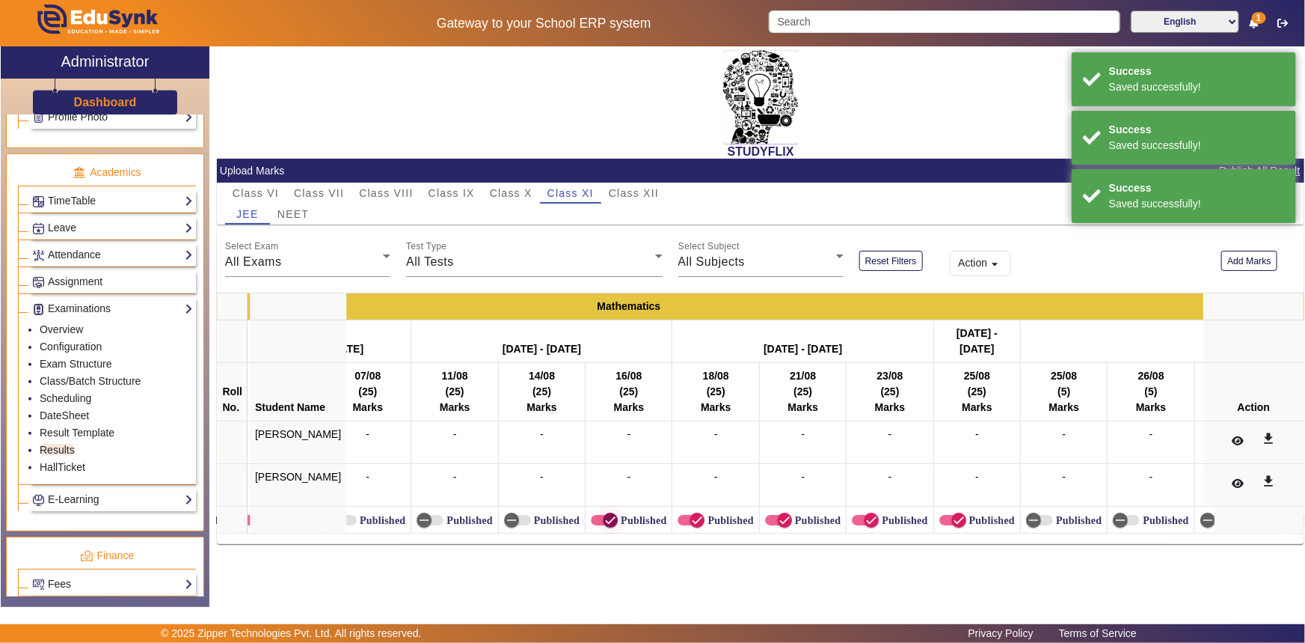
click at [604, 518] on icon "button" at bounding box center [610, 519] width 13 height 13
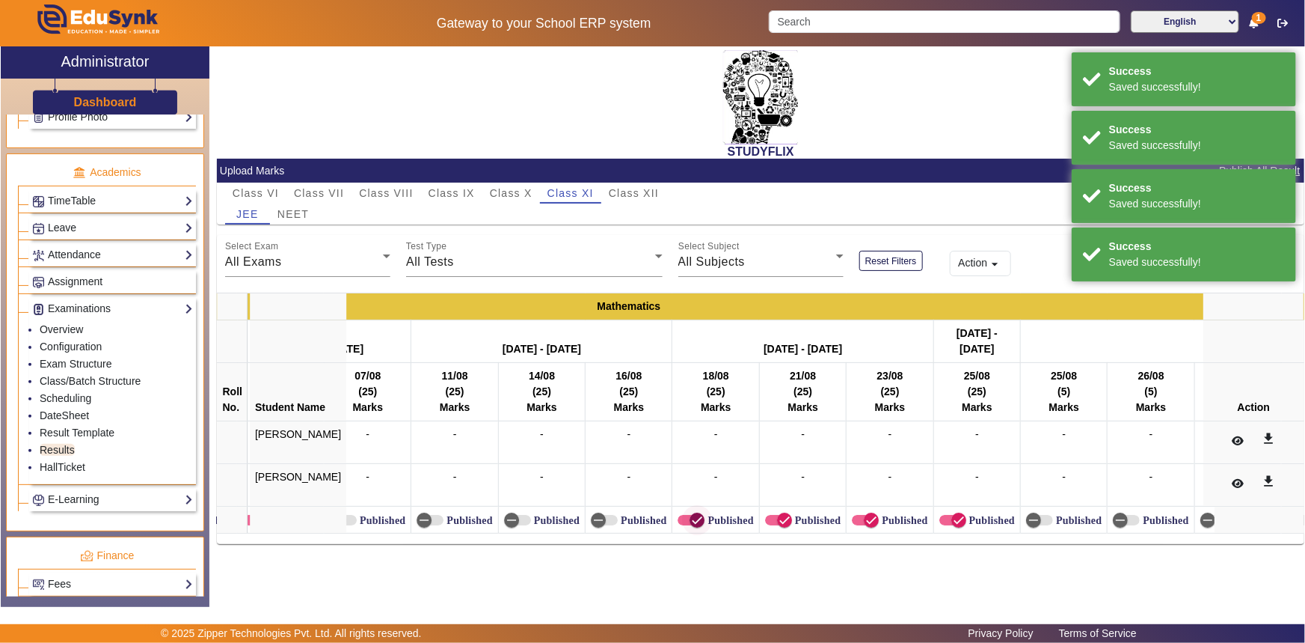
click at [691, 524] on icon "button" at bounding box center [697, 519] width 13 height 13
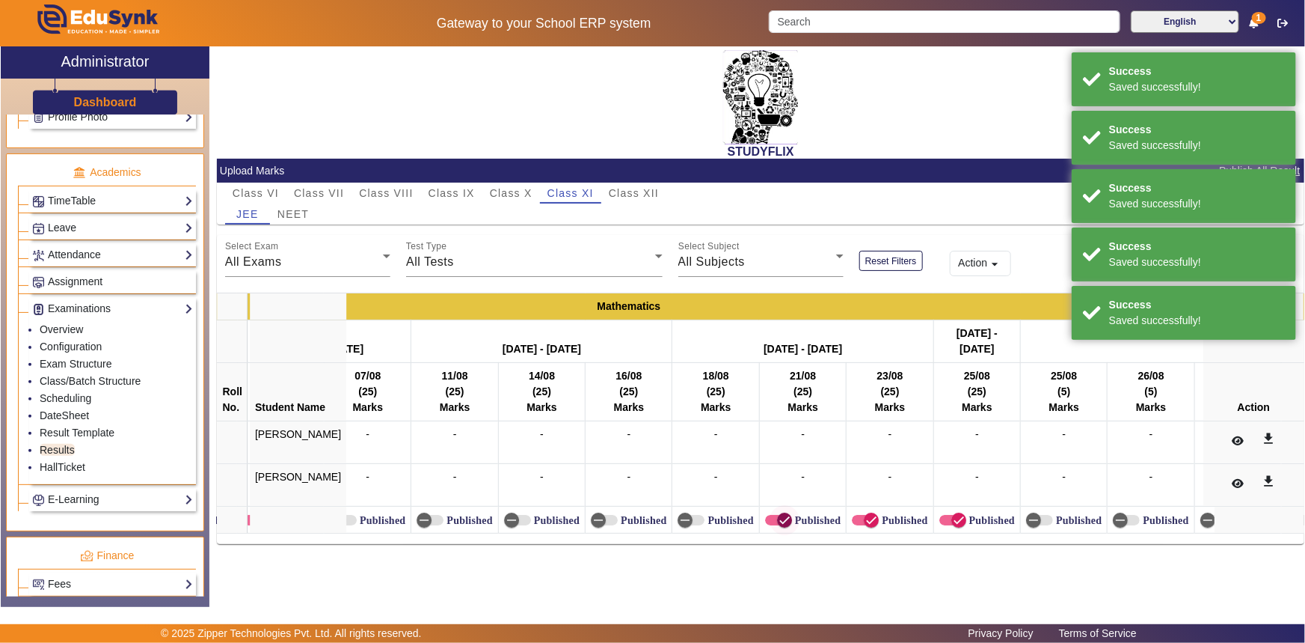
click at [778, 524] on icon "button" at bounding box center [784, 519] width 13 height 13
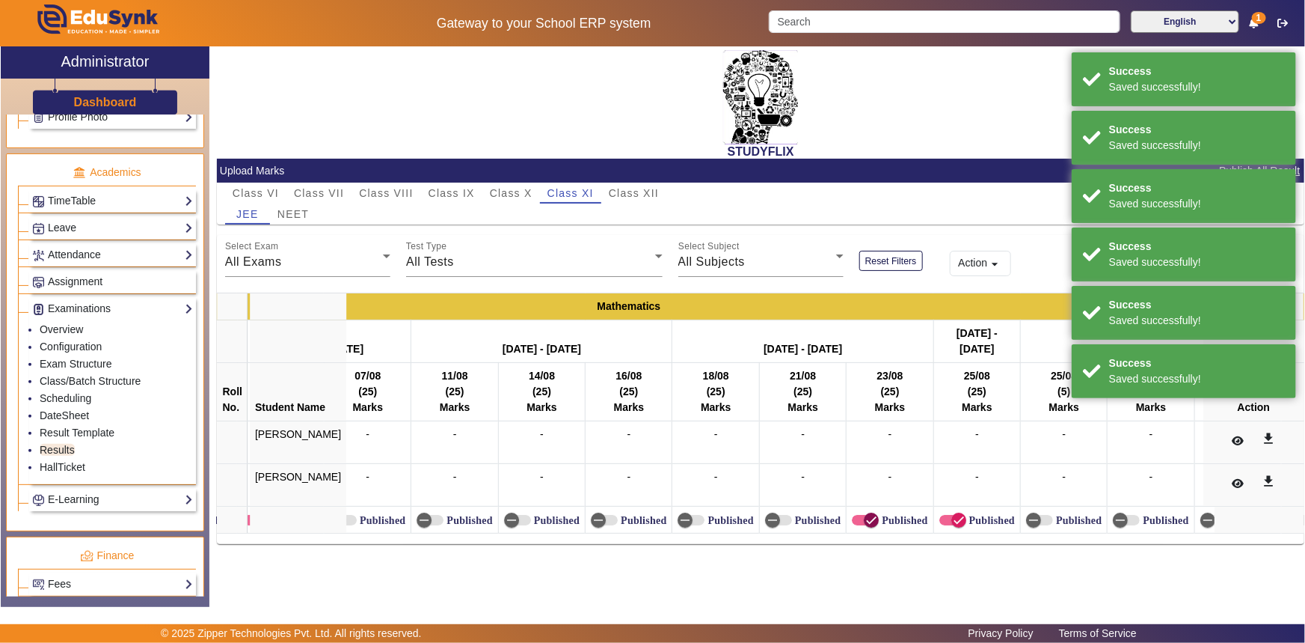
drag, startPoint x: 845, startPoint y: 521, endPoint x: 872, endPoint y: 518, distance: 27.8
click at [864, 521] on span "button" at bounding box center [871, 519] width 15 height 15
click at [952, 518] on icon "button" at bounding box center [958, 519] width 13 height 13
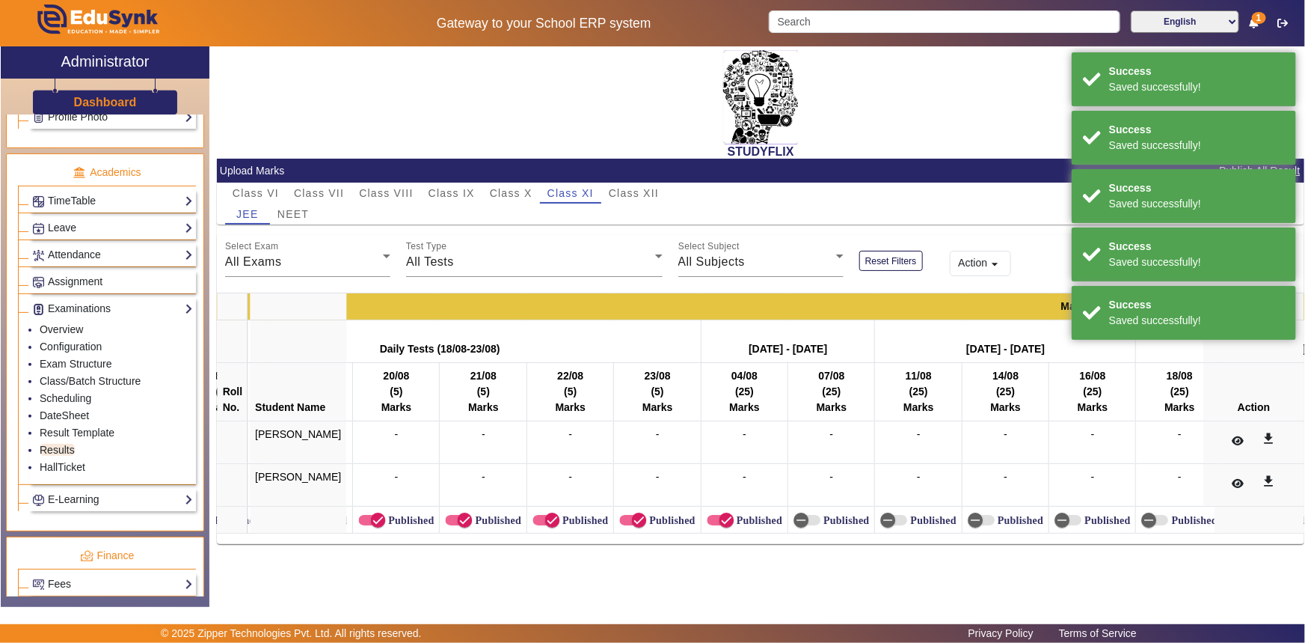
scroll to position [0, 1963]
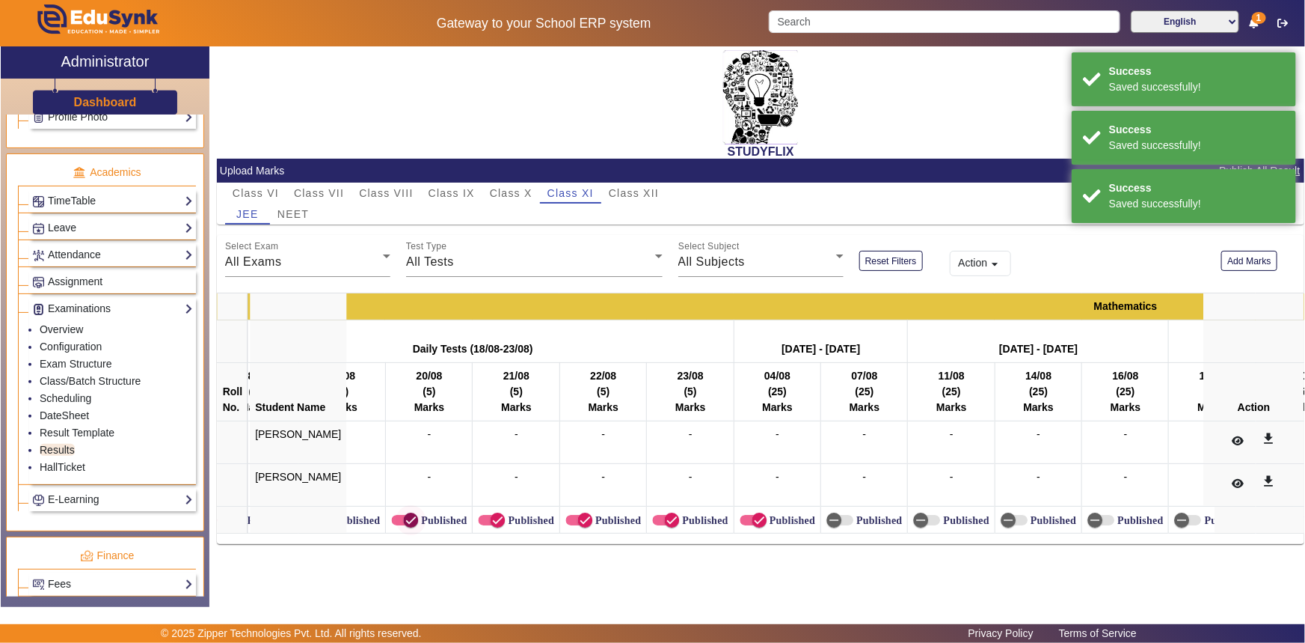
click at [404, 525] on icon "button" at bounding box center [410, 519] width 13 height 13
click at [483, 516] on span "button" at bounding box center [498, 520] width 30 height 30
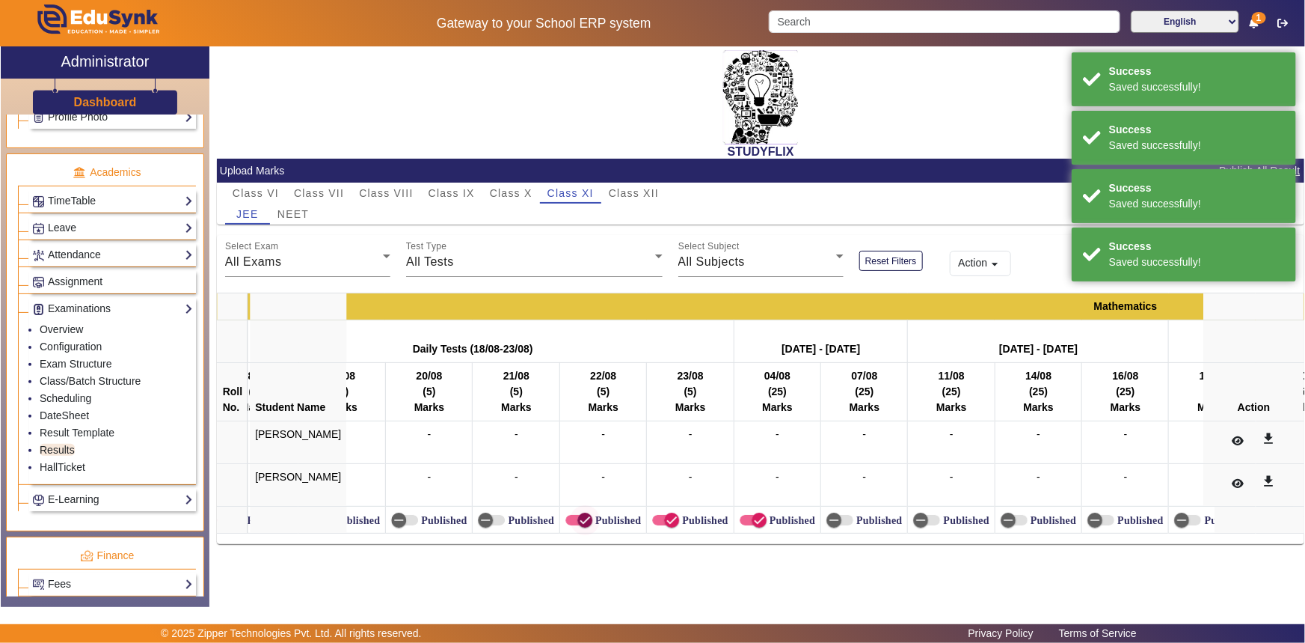
click at [578, 515] on icon "button" at bounding box center [584, 519] width 13 height 13
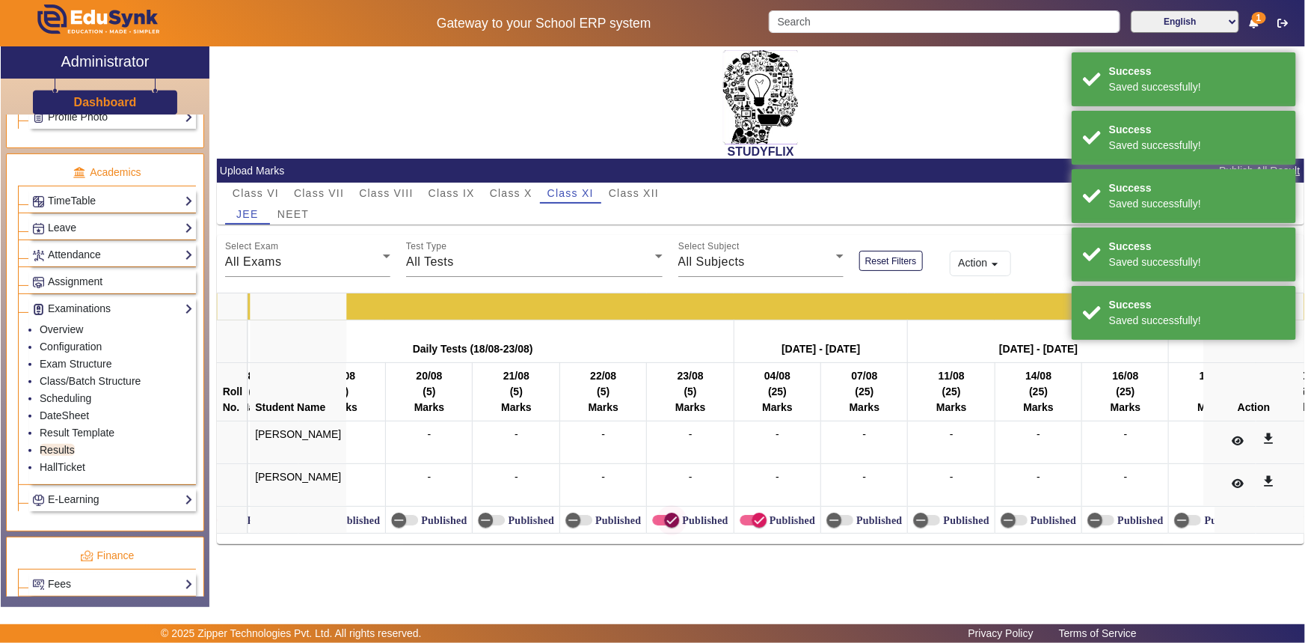
drag, startPoint x: 636, startPoint y: 522, endPoint x: 650, endPoint y: 521, distance: 14.2
click at [652, 521] on button "Published" at bounding box center [665, 520] width 27 height 10
click at [744, 524] on span "button" at bounding box center [759, 520] width 30 height 30
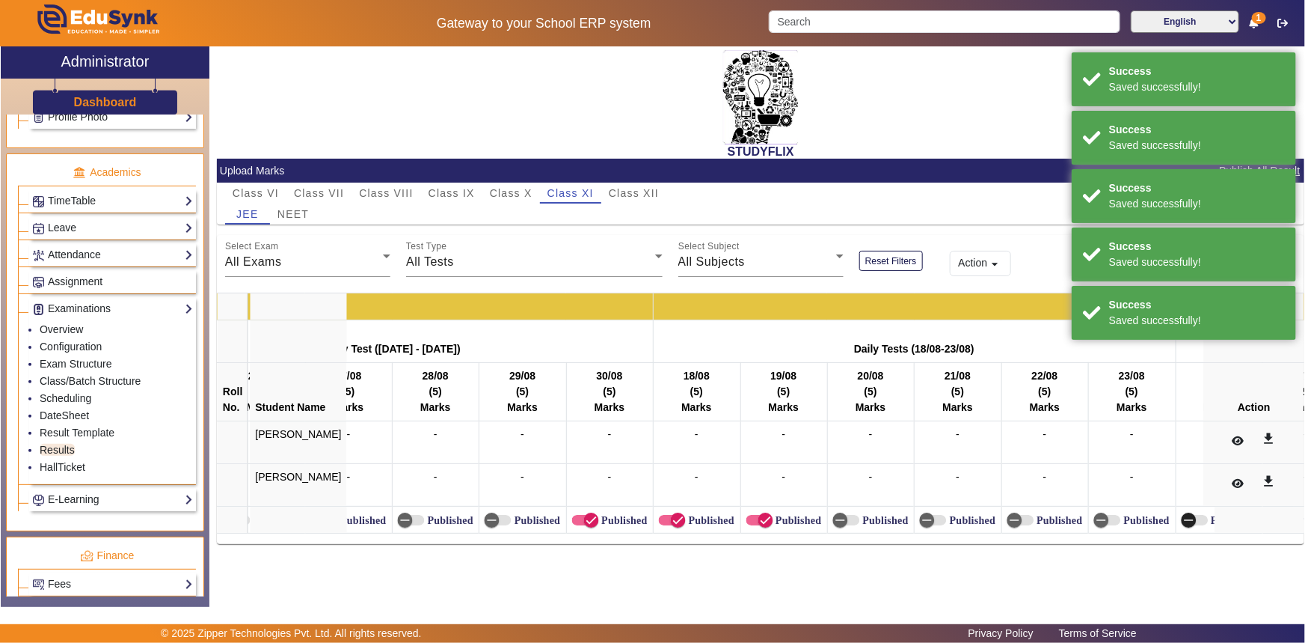
scroll to position [0, 1435]
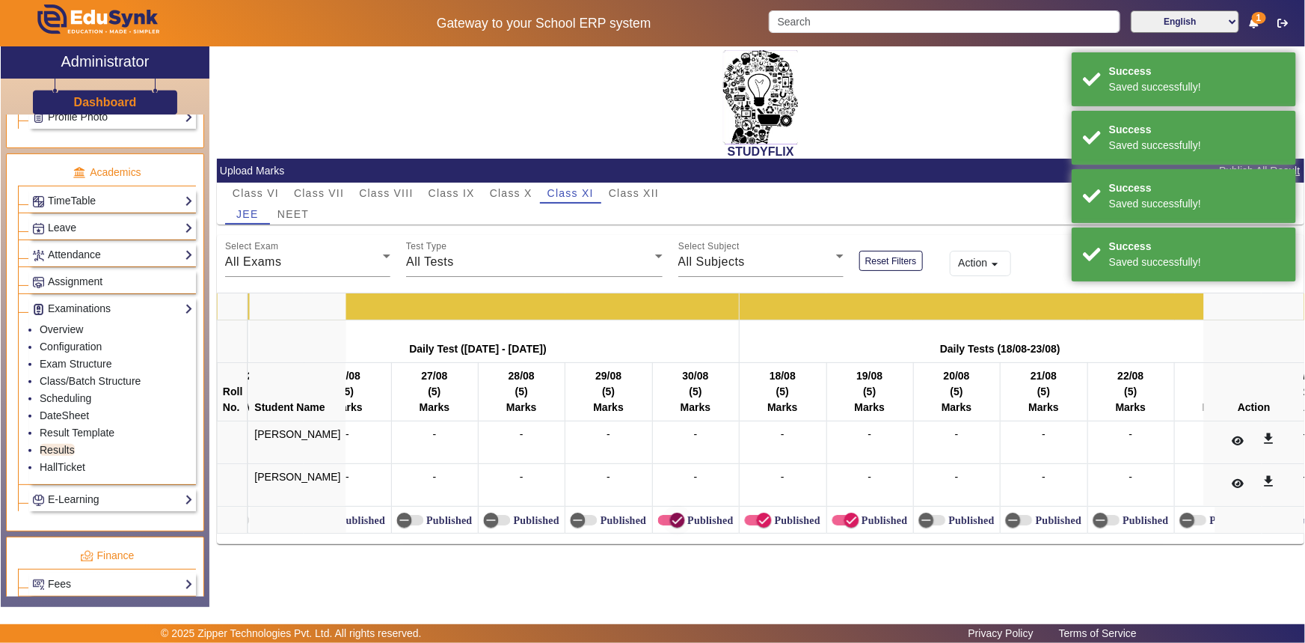
drag, startPoint x: 651, startPoint y: 512, endPoint x: 726, endPoint y: 518, distance: 75.1
click at [670, 512] on span "button" at bounding box center [677, 519] width 15 height 15
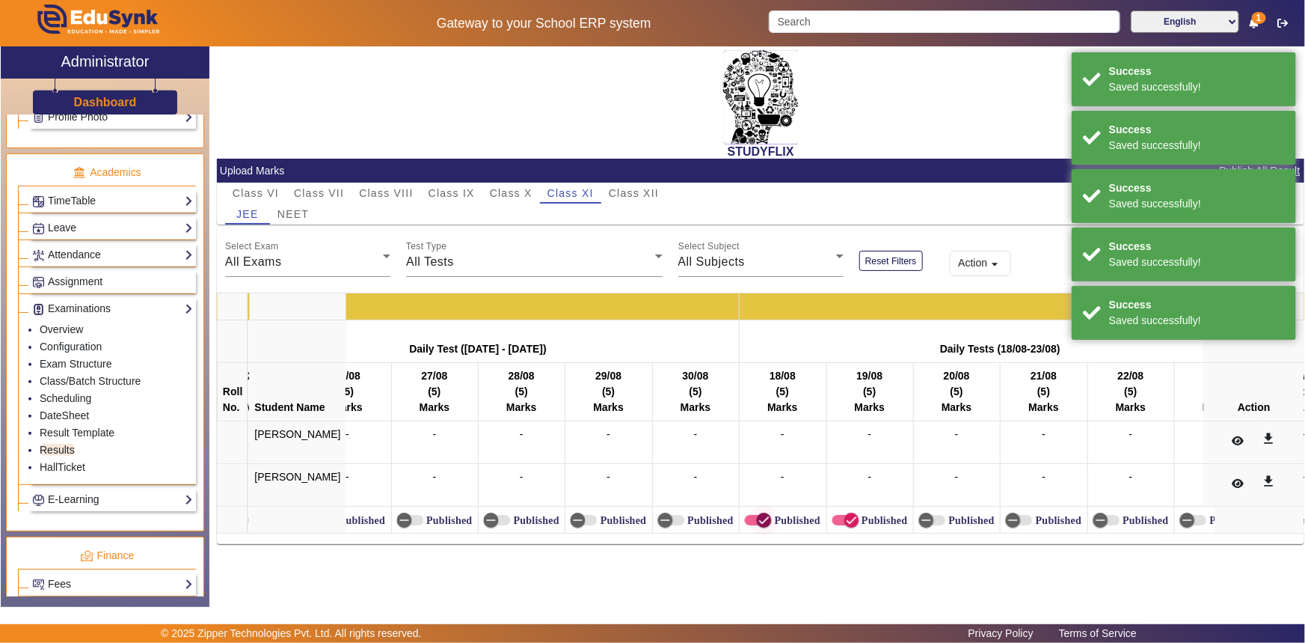
click at [757, 516] on span "button" at bounding box center [764, 519] width 15 height 15
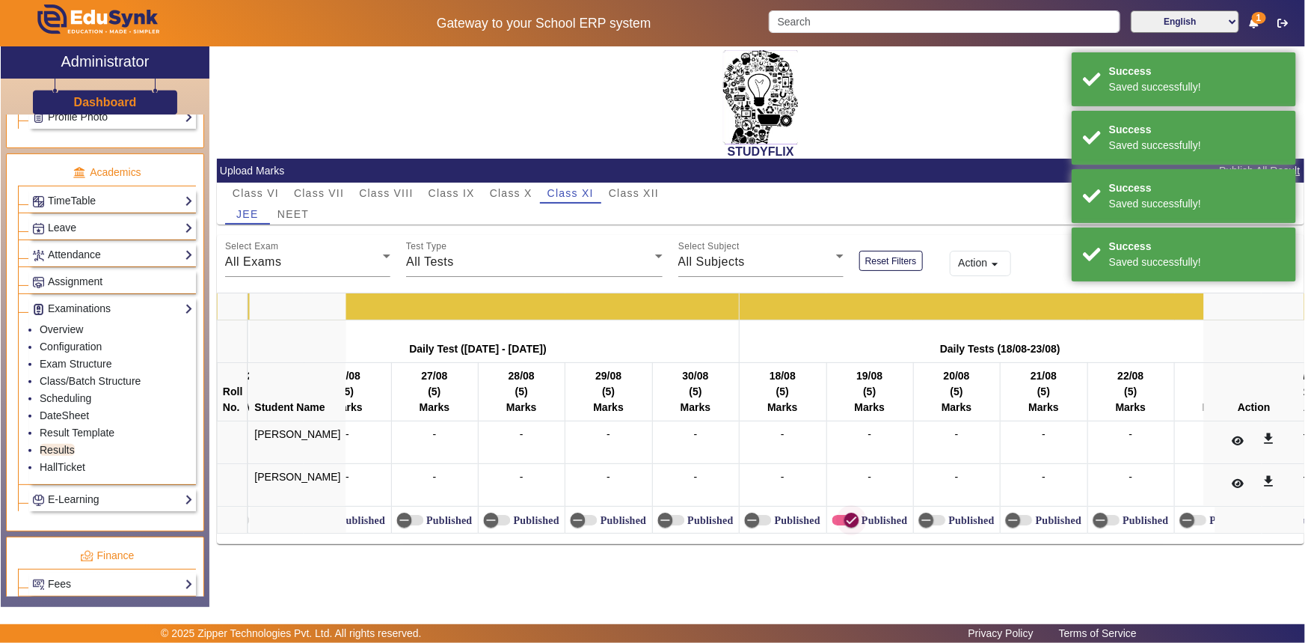
click at [845, 516] on icon "button" at bounding box center [851, 519] width 13 height 13
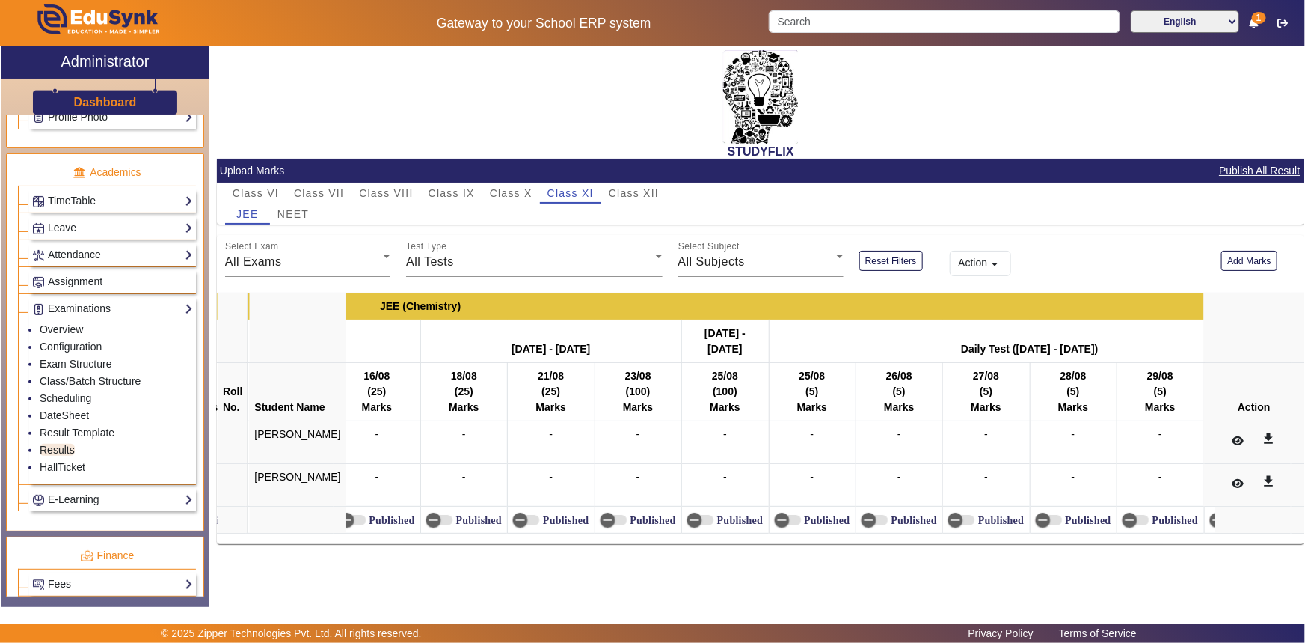
scroll to position [0, 15913]
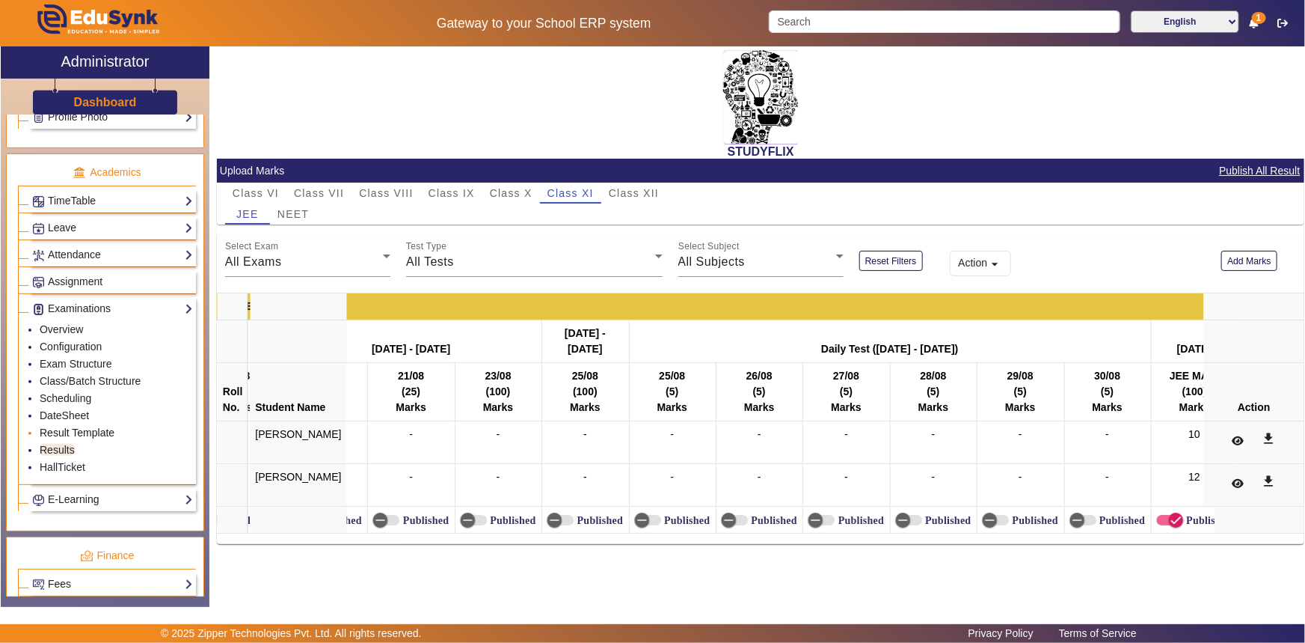
click at [51, 432] on link "Result Template" at bounding box center [77, 432] width 75 height 12
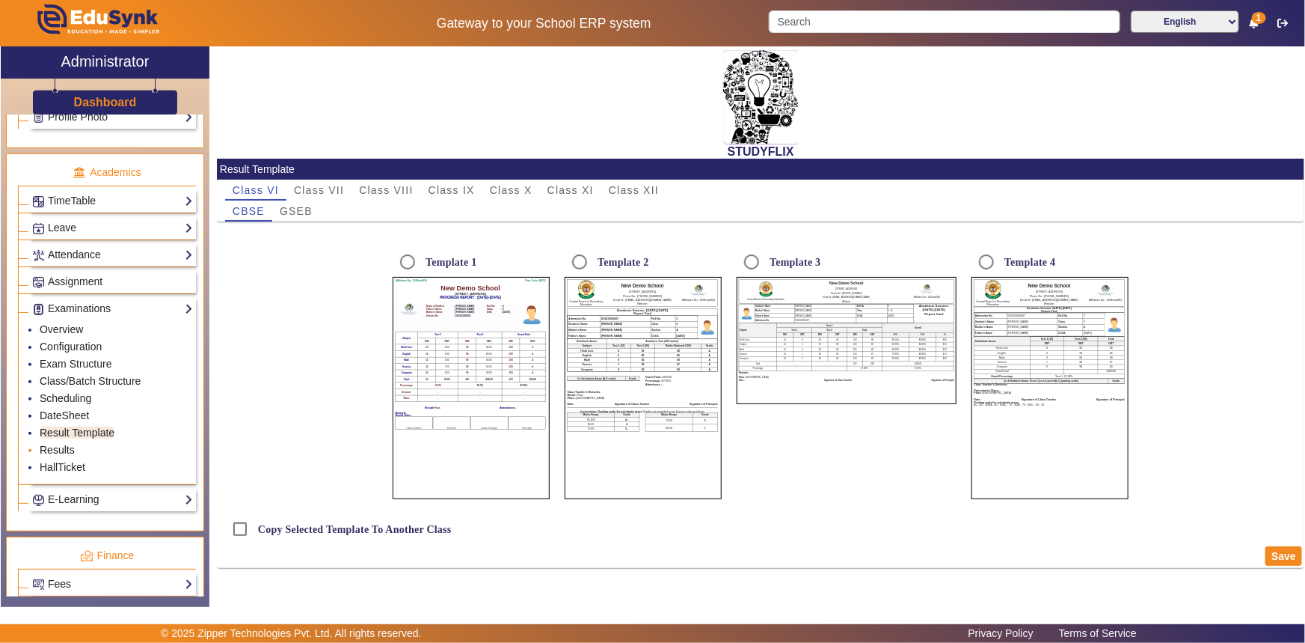
click at [55, 449] on link "Results" at bounding box center [57, 450] width 35 height 12
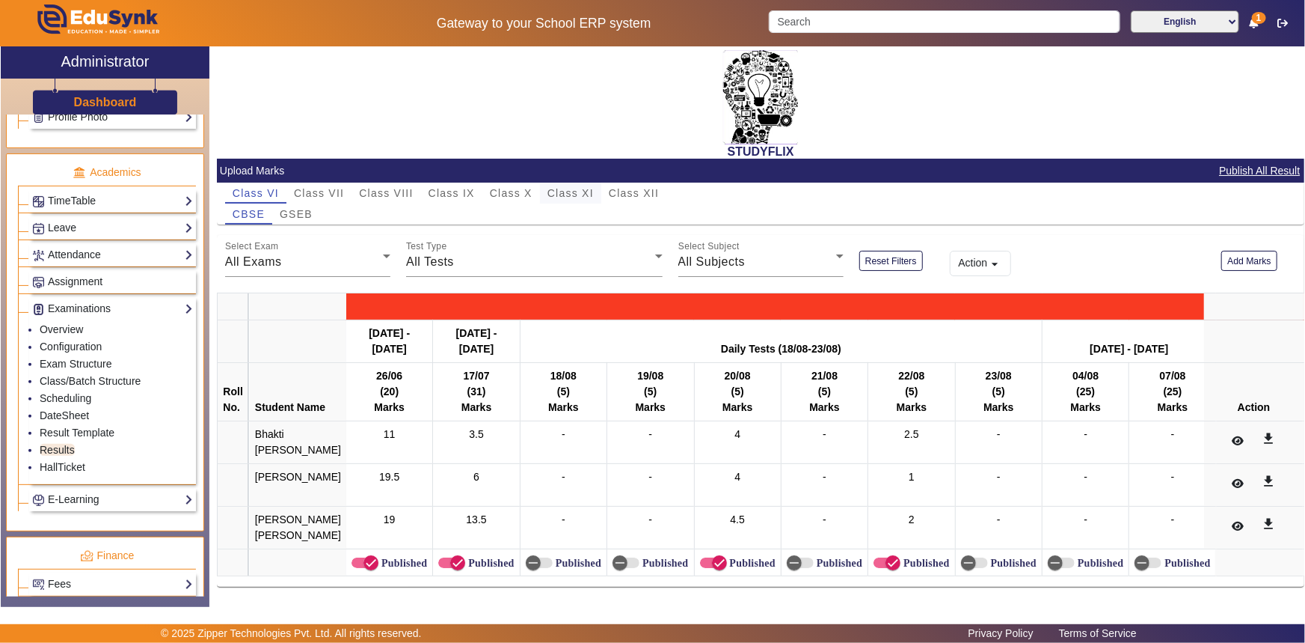
click at [586, 202] on span "Class XI" at bounding box center [571, 193] width 46 height 21
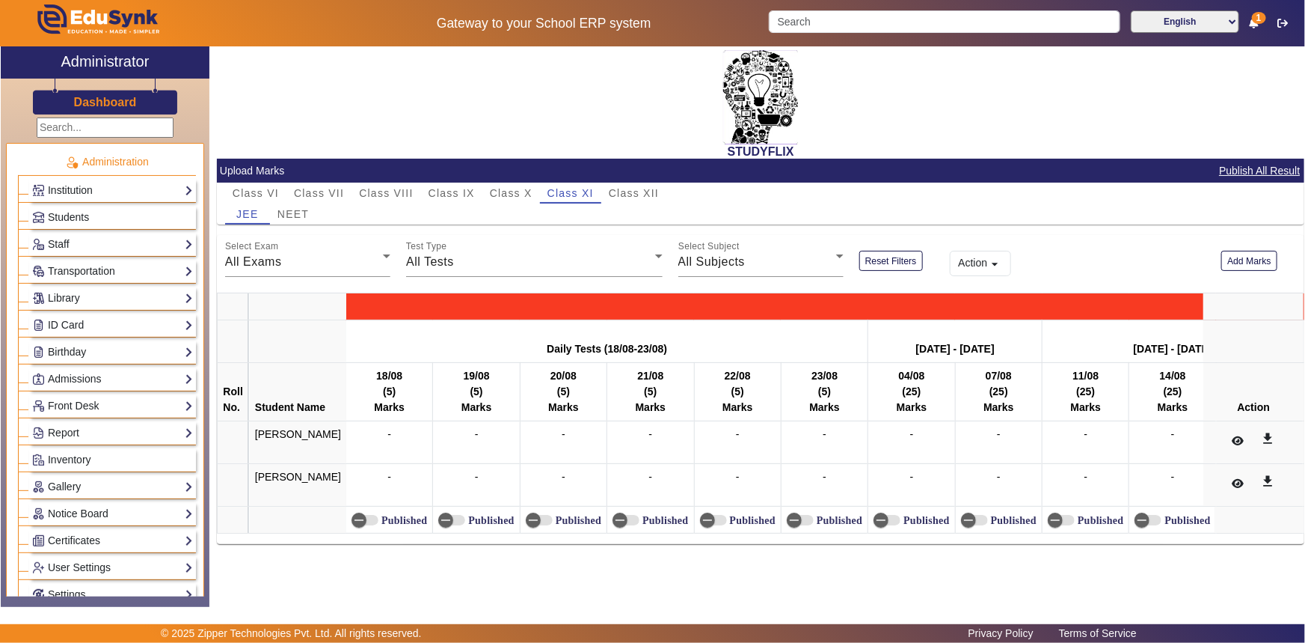
scroll to position [531, 0]
